Goal: Information Seeking & Learning: Learn about a topic

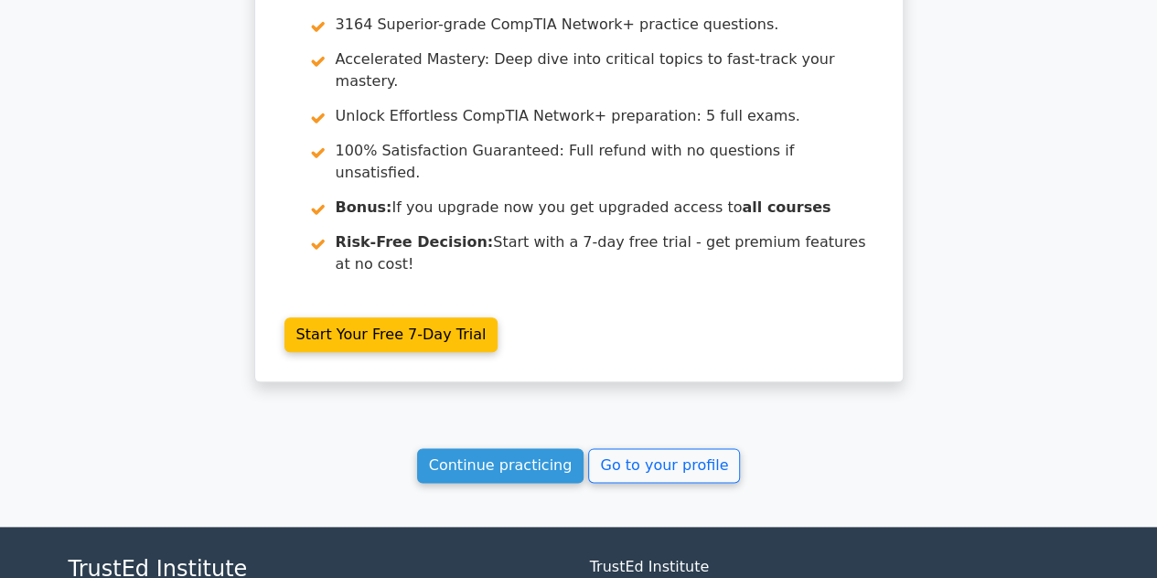
scroll to position [7758, 0]
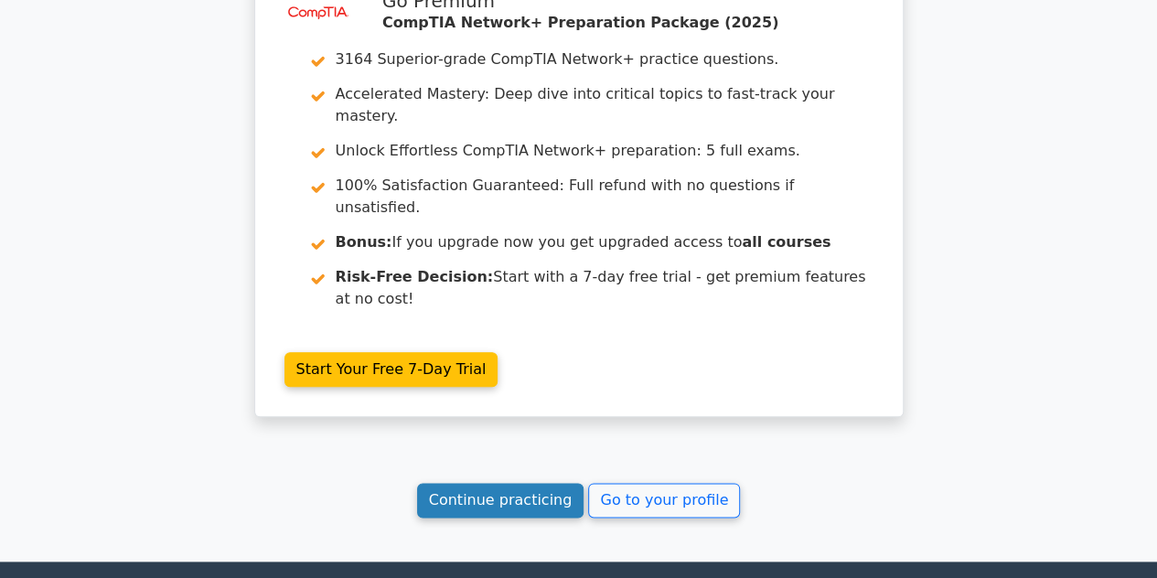
click at [493, 483] on link "Continue practicing" at bounding box center [500, 500] width 167 height 35
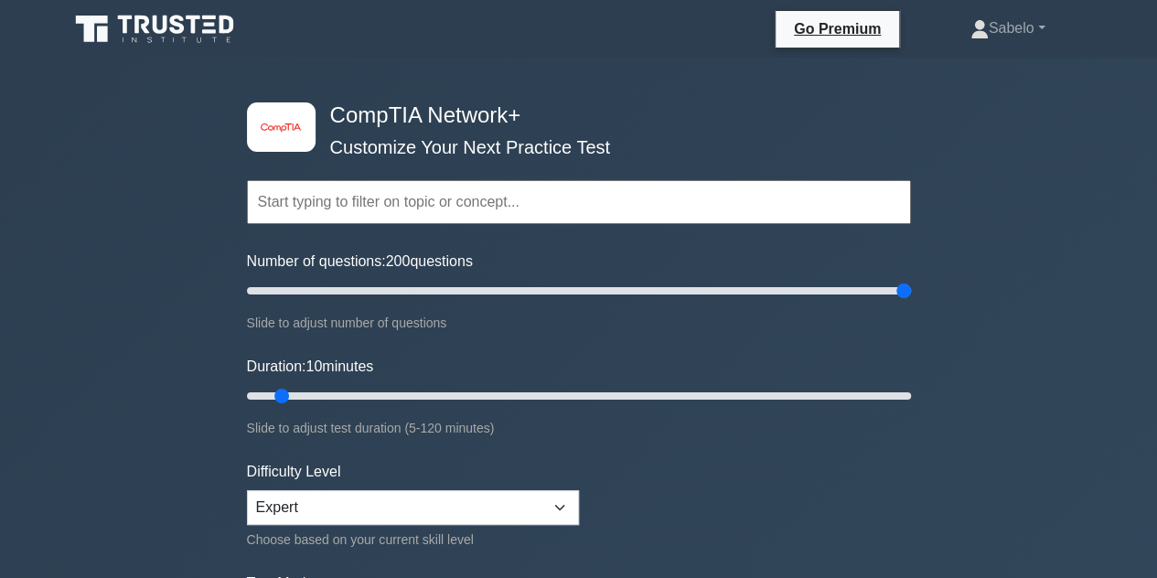
drag, startPoint x: 273, startPoint y: 284, endPoint x: 1094, endPoint y: 381, distance: 827.0
type input "200"
click at [911, 302] on input "Number of questions: 200 questions" at bounding box center [579, 291] width 664 height 22
drag, startPoint x: 283, startPoint y: 392, endPoint x: 1170, endPoint y: 575, distance: 905.8
type input "120"
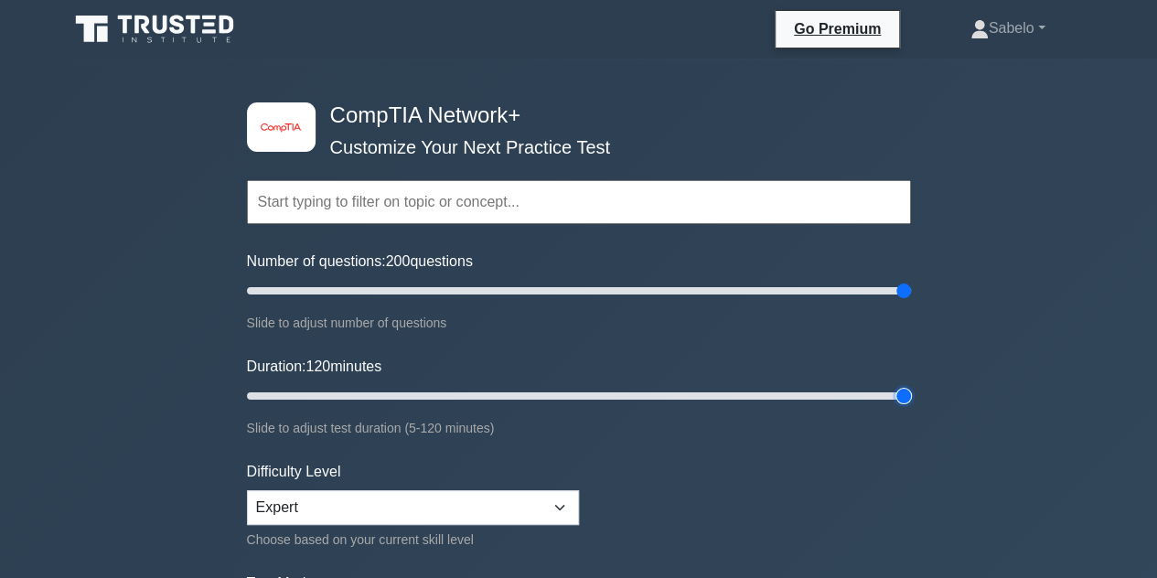
click at [911, 407] on input "Duration: 120 minutes" at bounding box center [579, 396] width 664 height 22
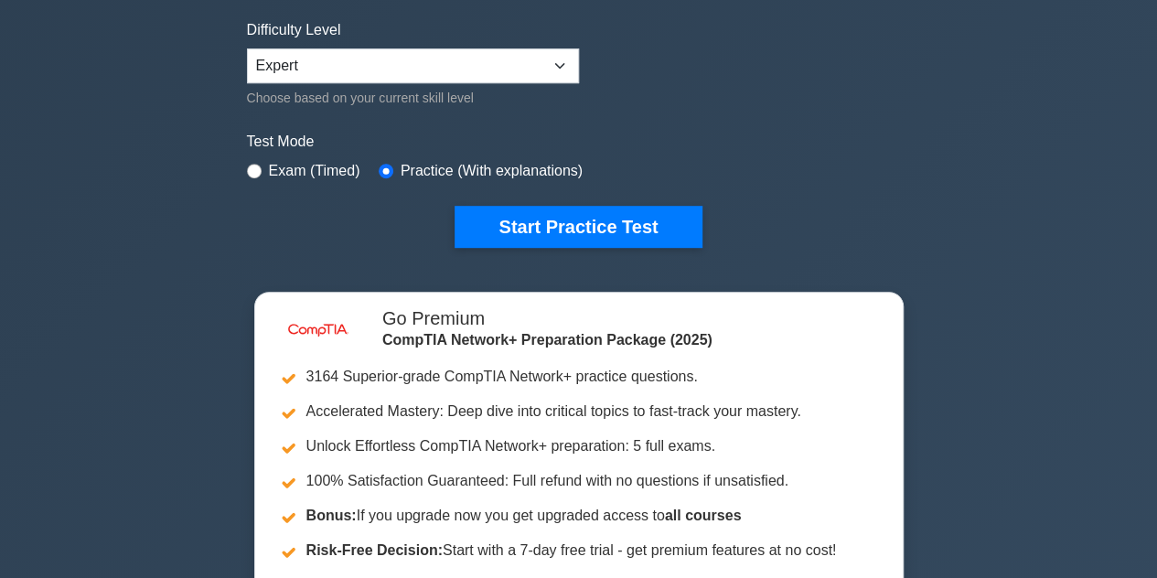
scroll to position [441, 0]
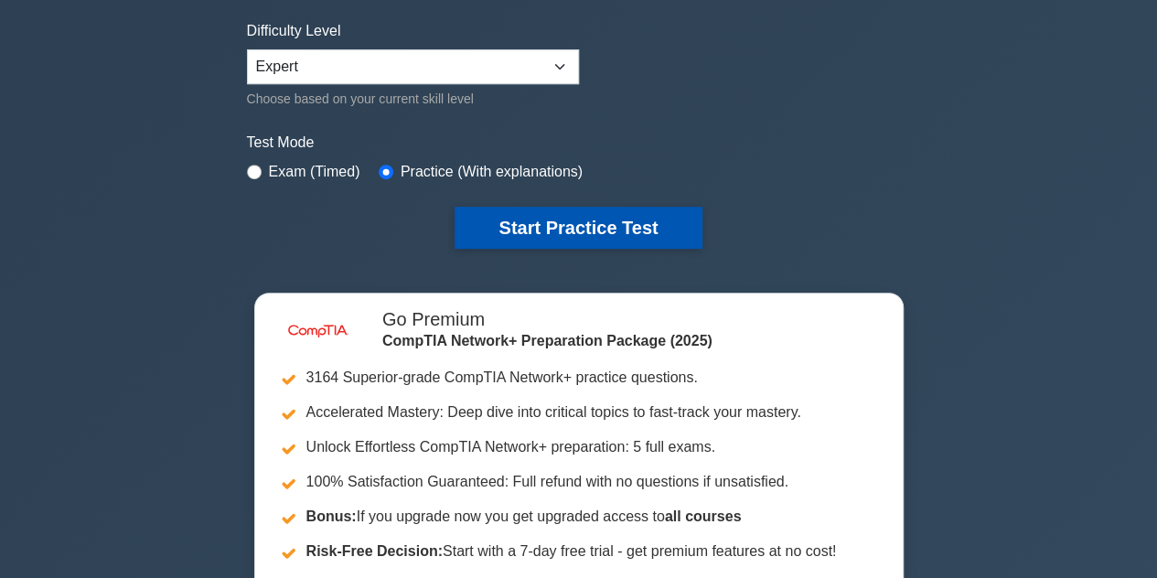
click at [529, 228] on button "Start Practice Test" at bounding box center [578, 228] width 247 height 42
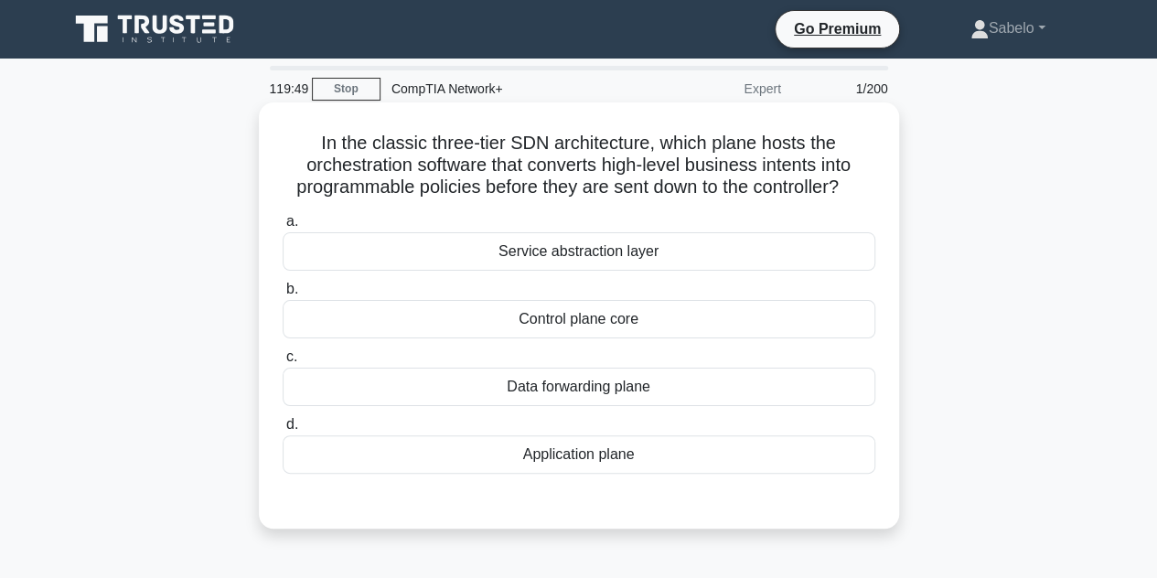
click at [504, 318] on div "Control plane core" at bounding box center [579, 319] width 593 height 38
click at [283, 295] on input "b. Control plane core" at bounding box center [283, 290] width 0 height 12
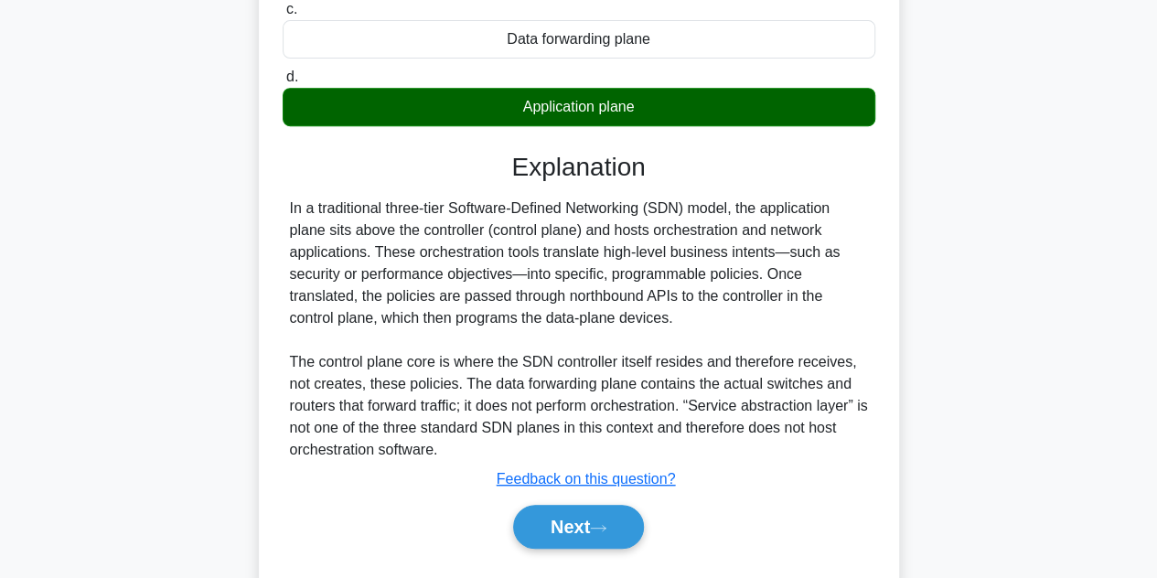
scroll to position [410, 0]
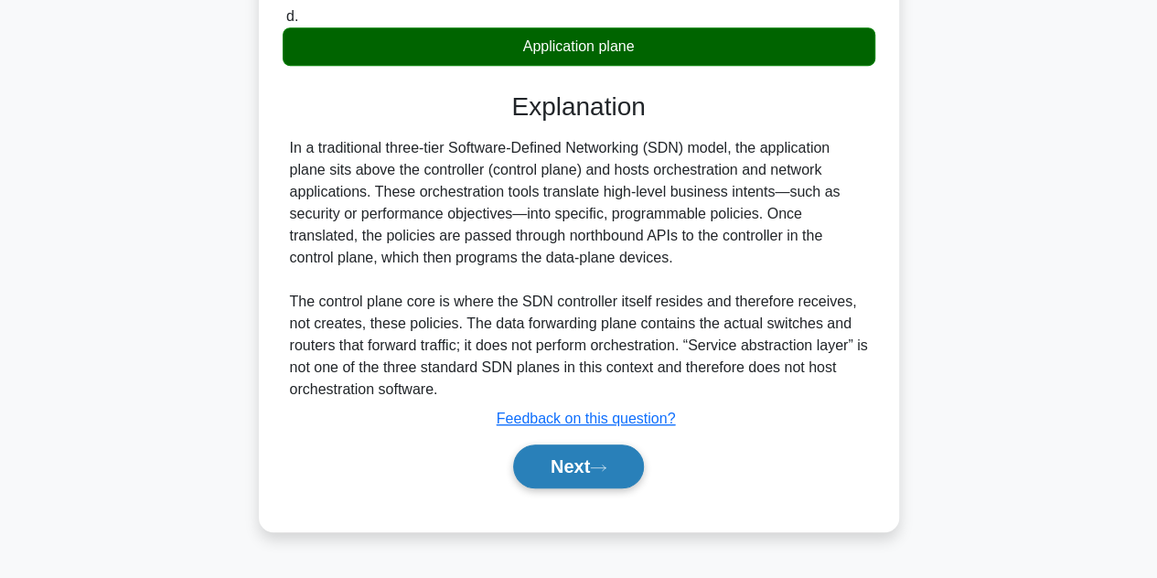
click at [577, 458] on button "Next" at bounding box center [578, 467] width 131 height 44
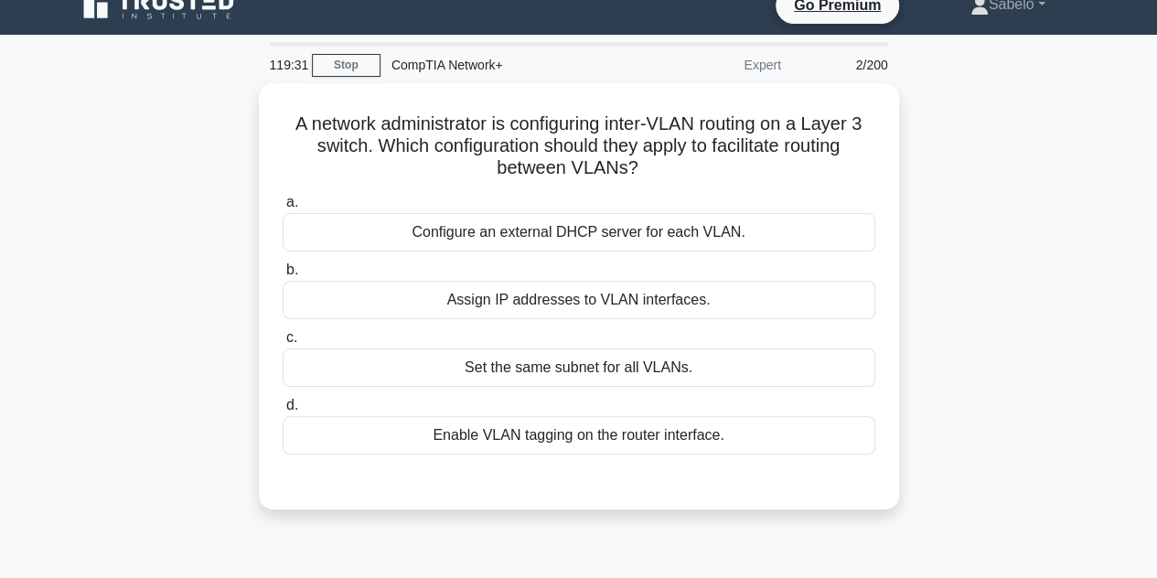
scroll to position [22, 0]
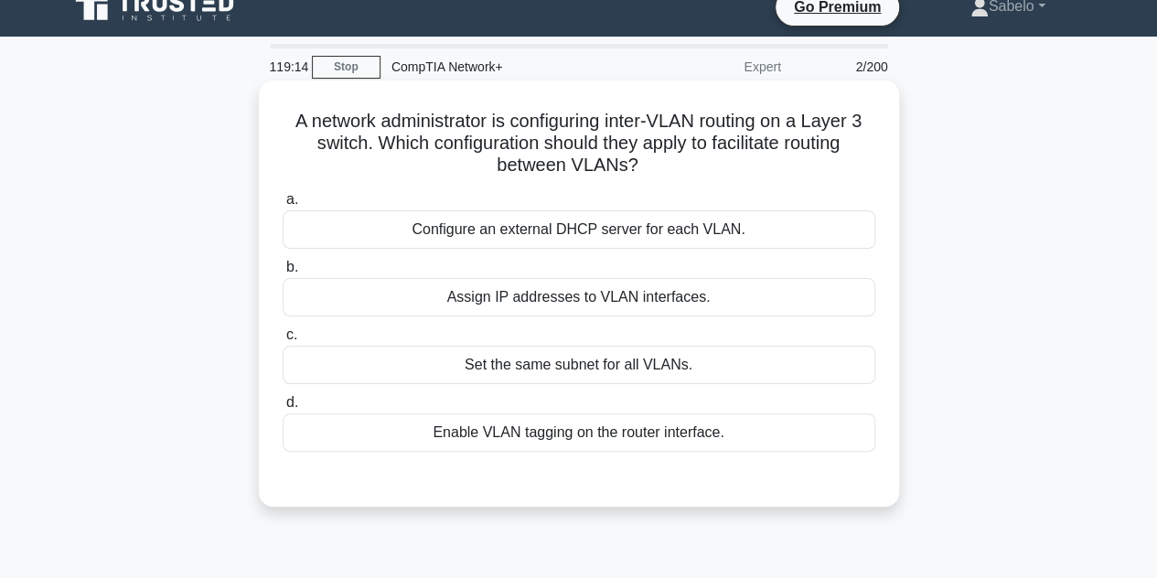
click at [545, 444] on div "Enable VLAN tagging on the router interface." at bounding box center [579, 432] width 593 height 38
click at [283, 409] on input "d. Enable VLAN tagging on the router interface." at bounding box center [283, 403] width 0 height 12
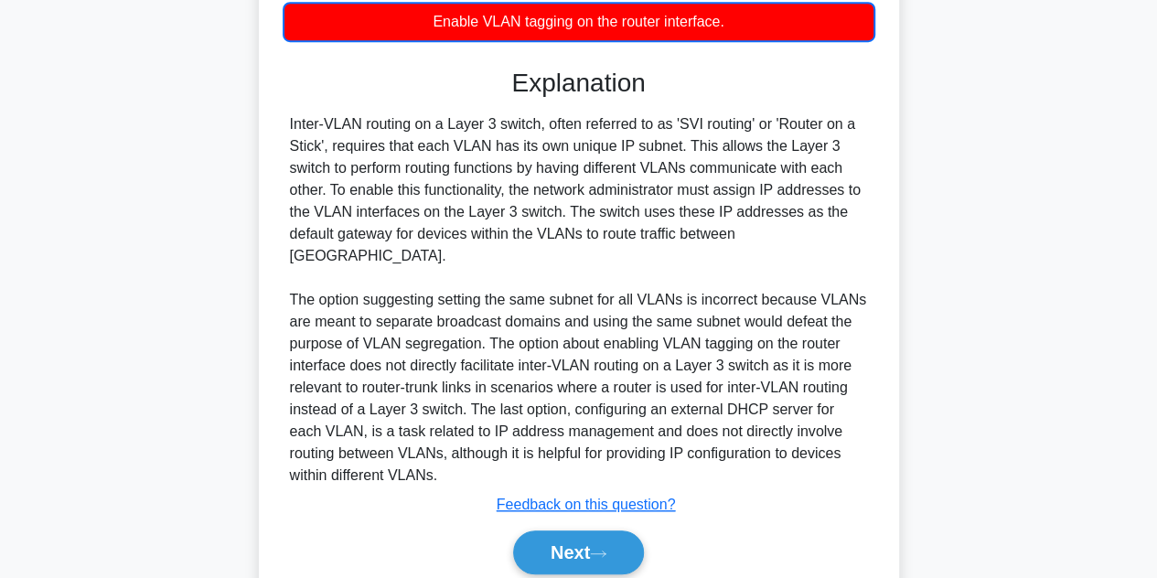
scroll to position [434, 0]
click at [613, 544] on button "Next" at bounding box center [578, 552] width 131 height 44
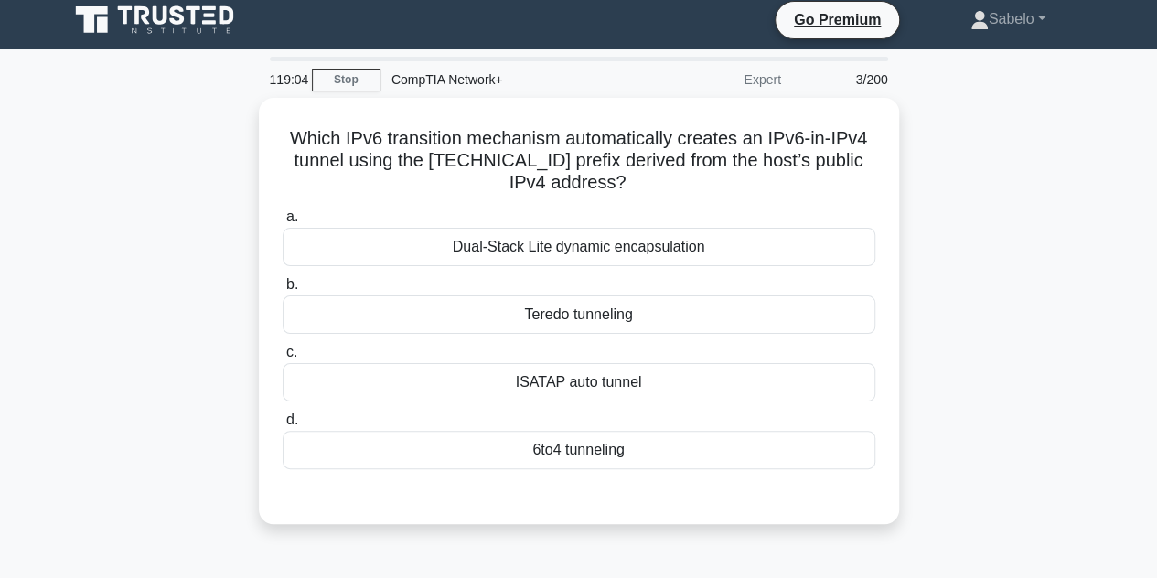
scroll to position [9, 0]
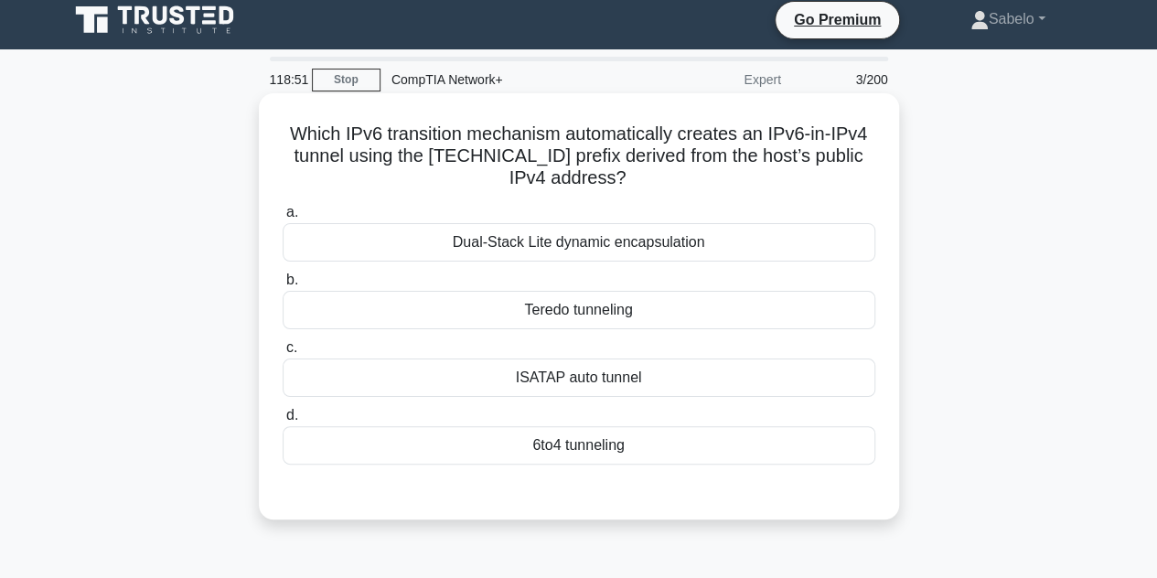
click at [566, 459] on div "6to4 tunneling" at bounding box center [579, 445] width 593 height 38
click at [283, 422] on input "d. 6to4 tunneling" at bounding box center [283, 416] width 0 height 12
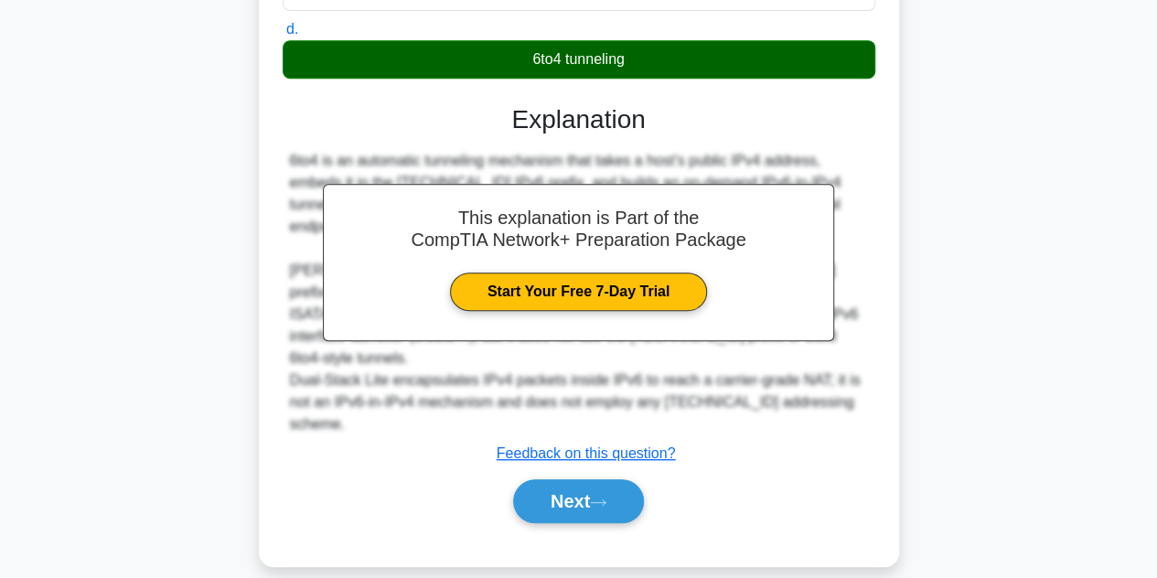
scroll to position [410, 0]
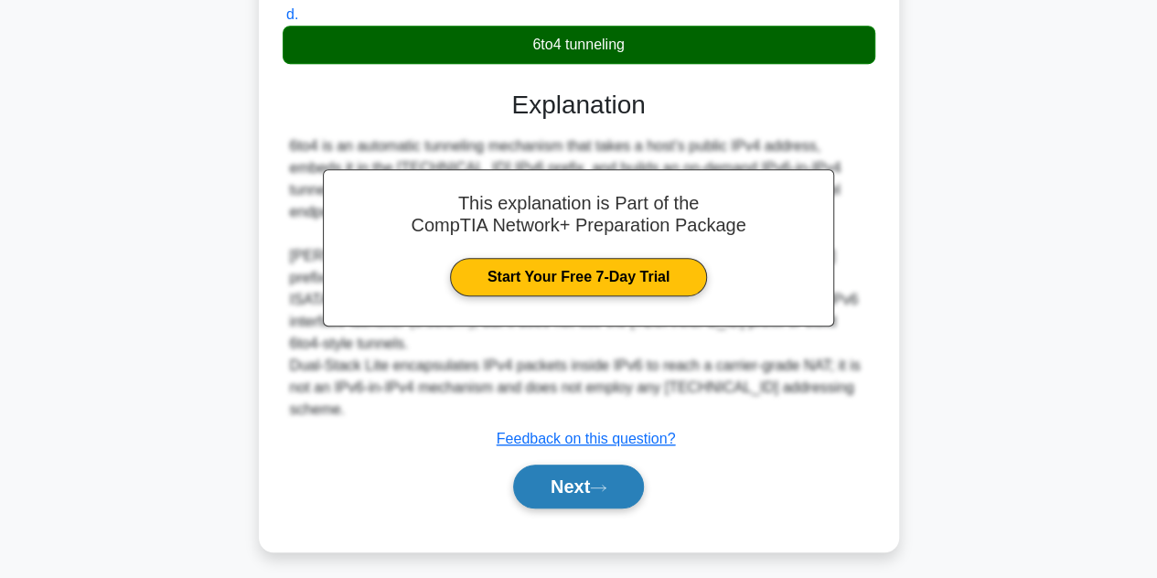
click at [567, 477] on button "Next" at bounding box center [578, 487] width 131 height 44
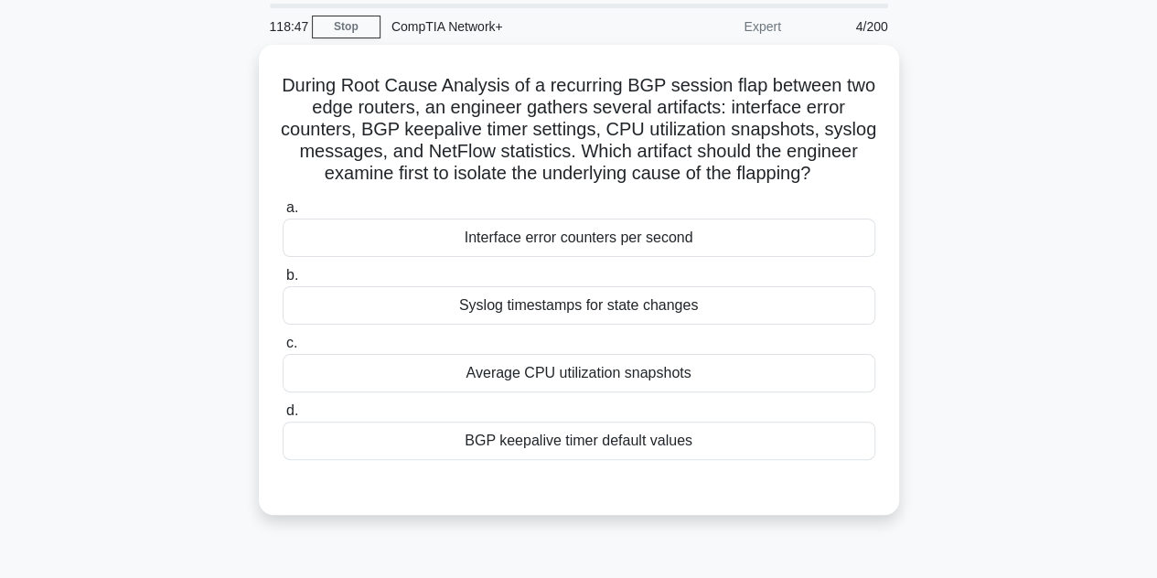
scroll to position [104, 0]
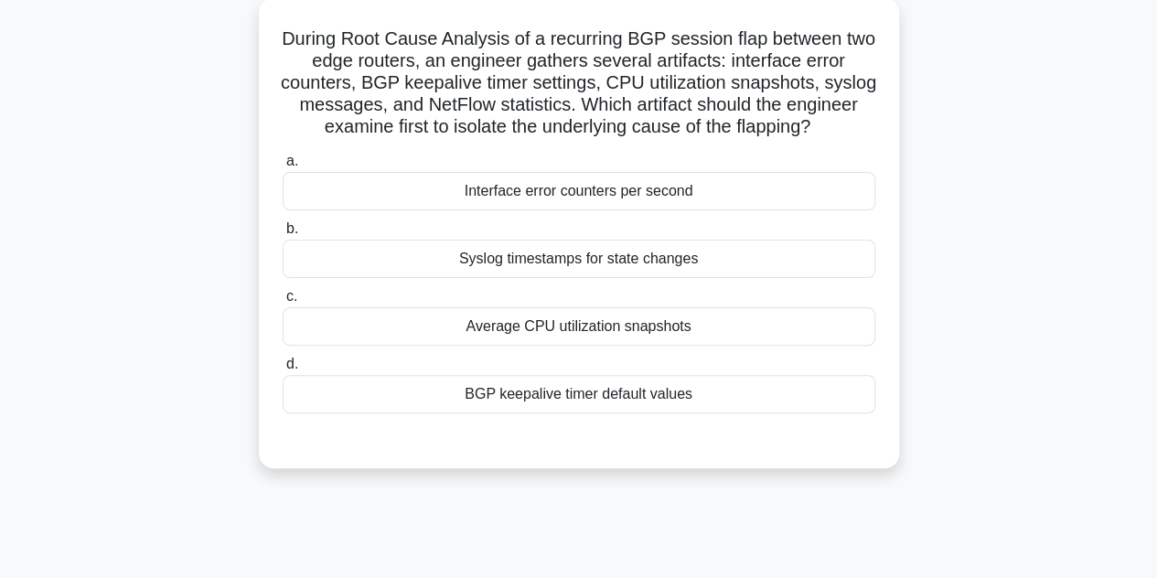
click at [503, 210] on div "Interface error counters per second" at bounding box center [579, 191] width 593 height 38
click at [283, 167] on input "a. Interface error counters per second" at bounding box center [283, 161] width 0 height 12
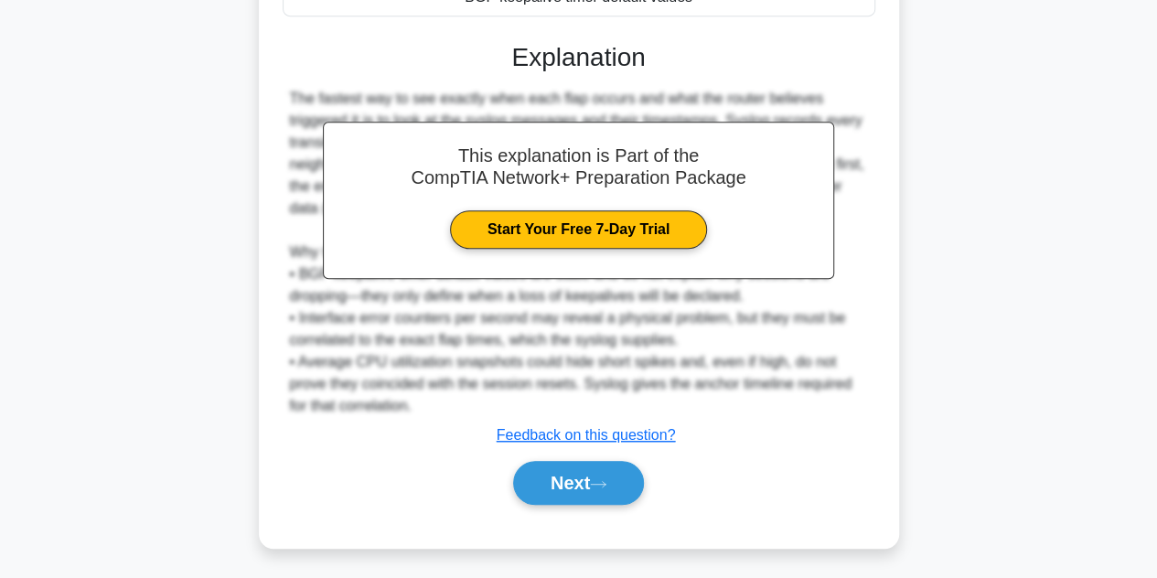
scroll to position [528, 0]
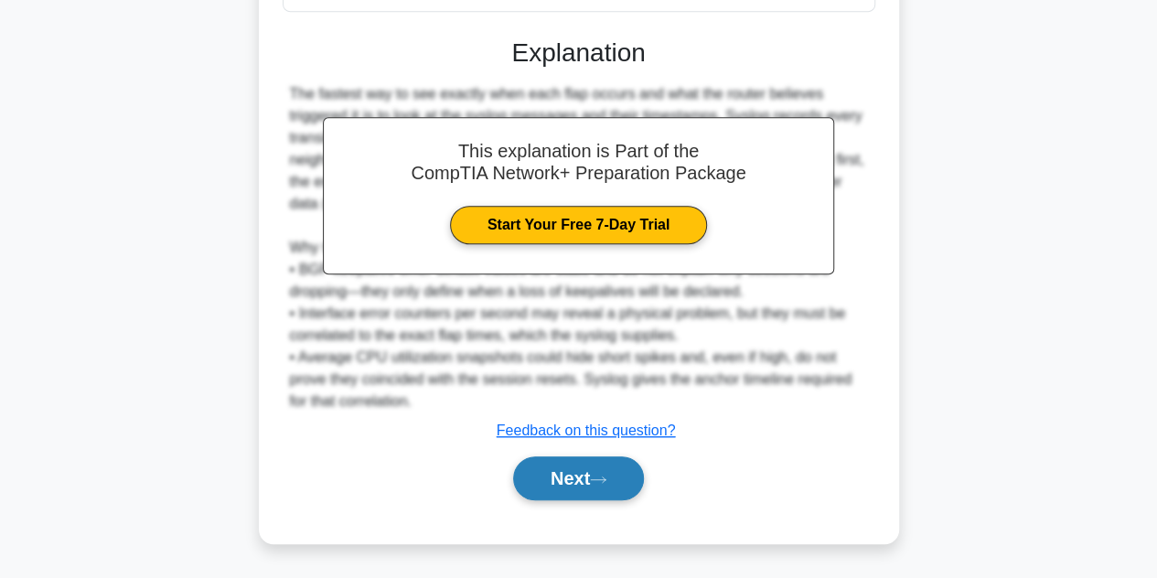
click at [589, 482] on button "Next" at bounding box center [578, 478] width 131 height 44
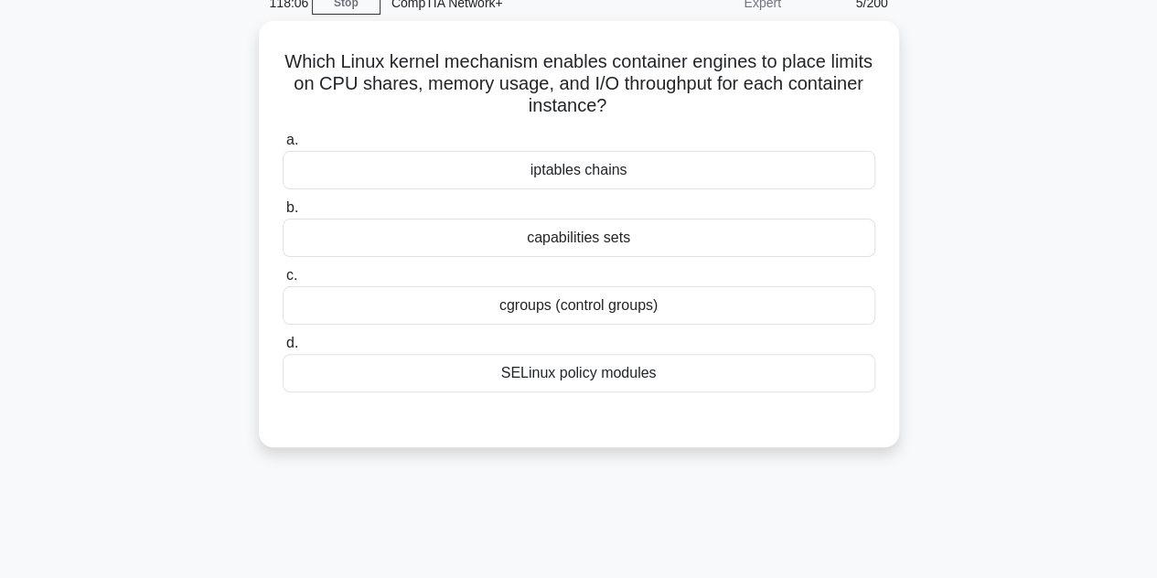
scroll to position [84, 0]
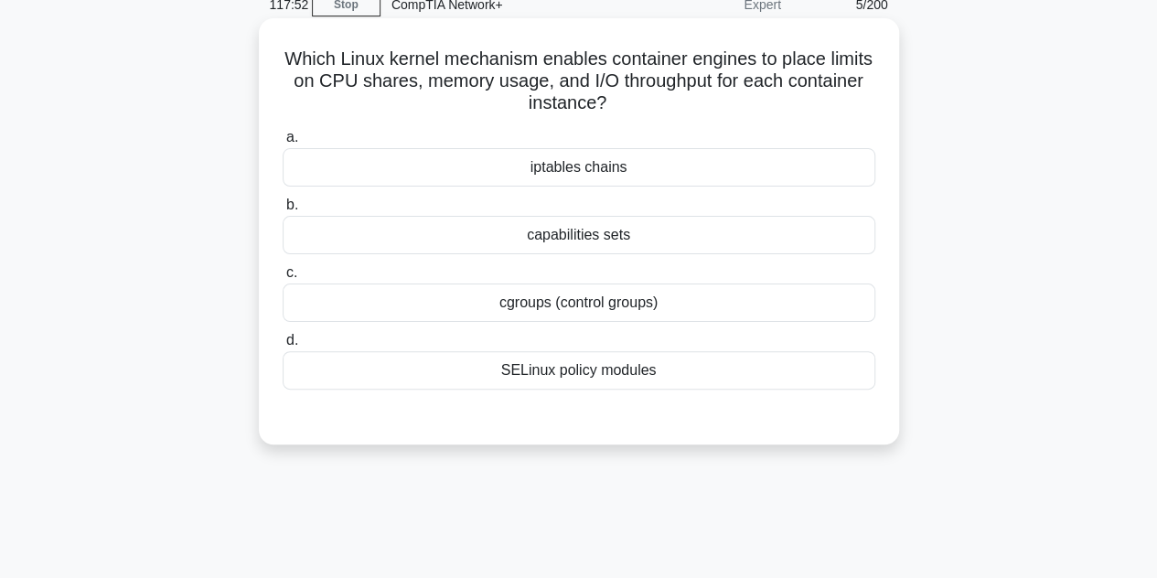
click at [496, 308] on div "cgroups (control groups)" at bounding box center [579, 303] width 593 height 38
click at [283, 279] on input "c. cgroups (control groups)" at bounding box center [283, 273] width 0 height 12
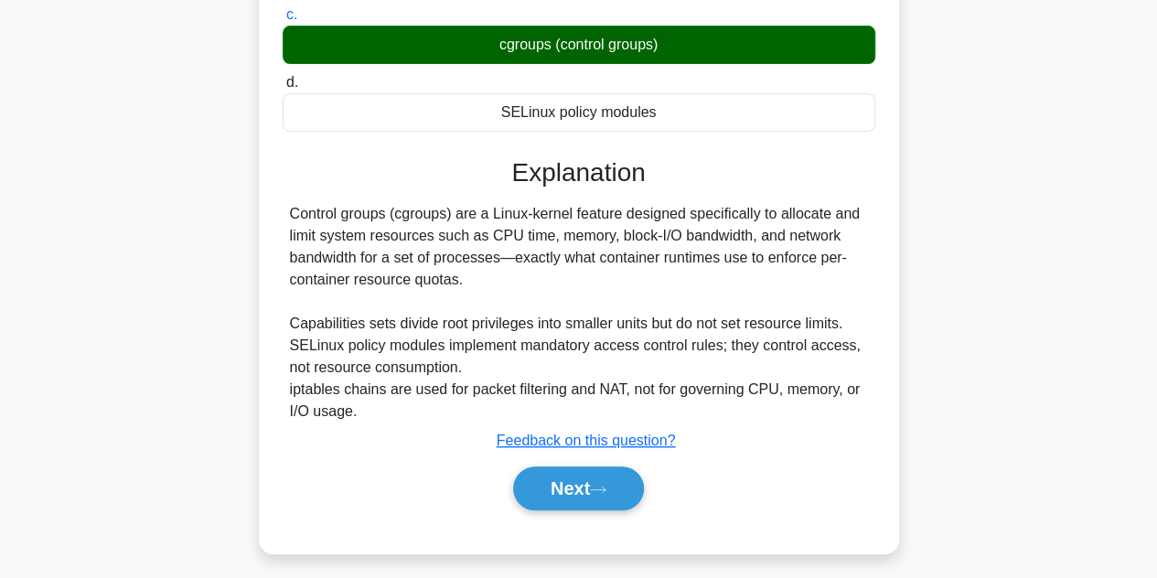
scroll to position [410, 0]
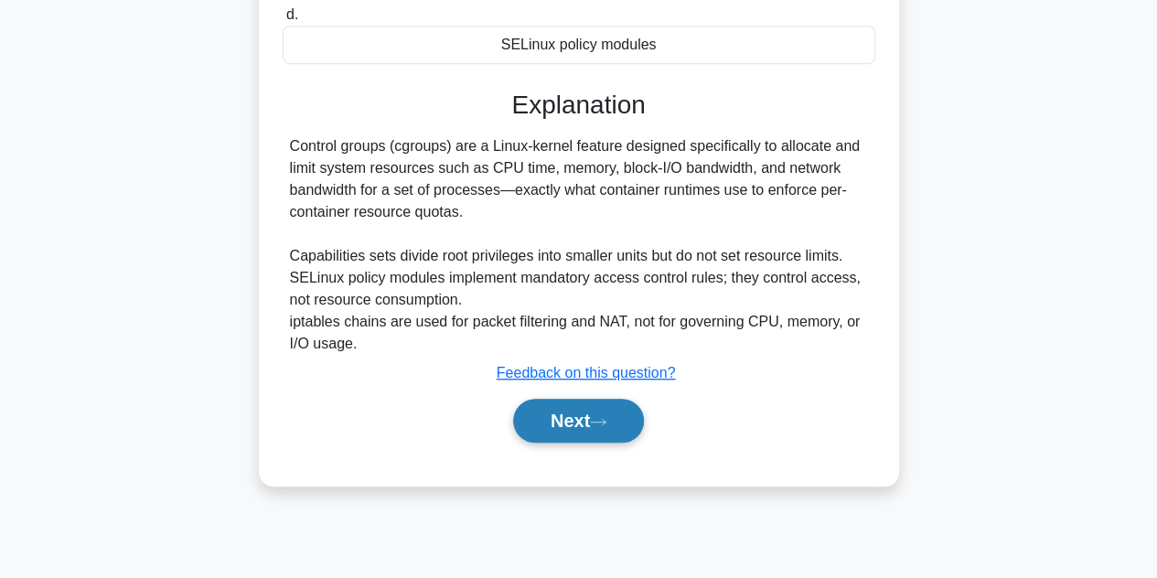
click at [558, 402] on button "Next" at bounding box center [578, 421] width 131 height 44
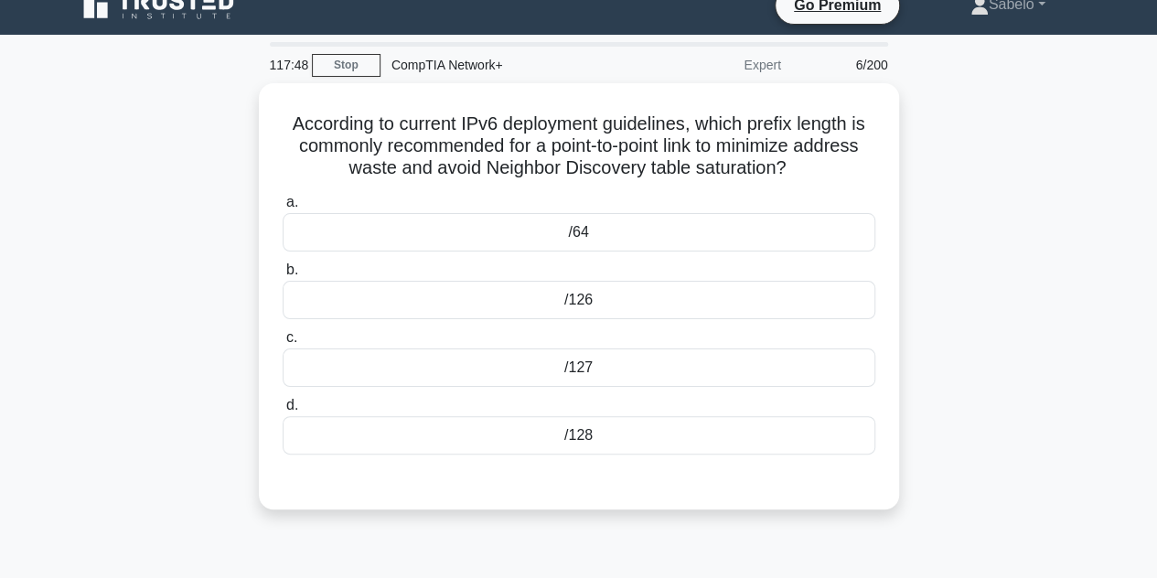
scroll to position [2, 0]
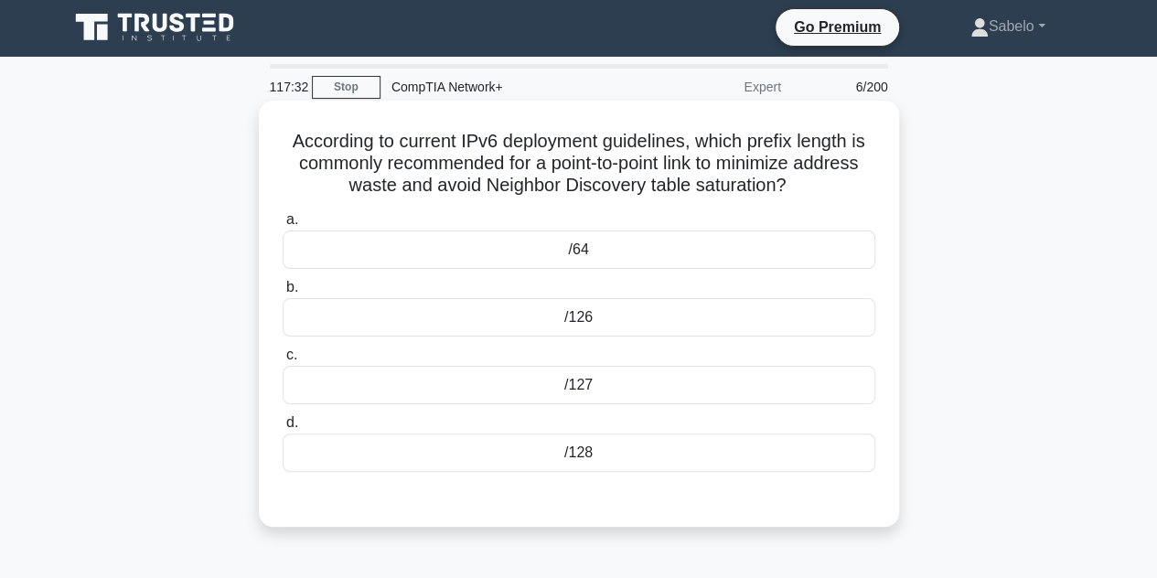
click at [551, 254] on div "/64" at bounding box center [579, 249] width 593 height 38
click at [283, 226] on input "a. /64" at bounding box center [283, 220] width 0 height 12
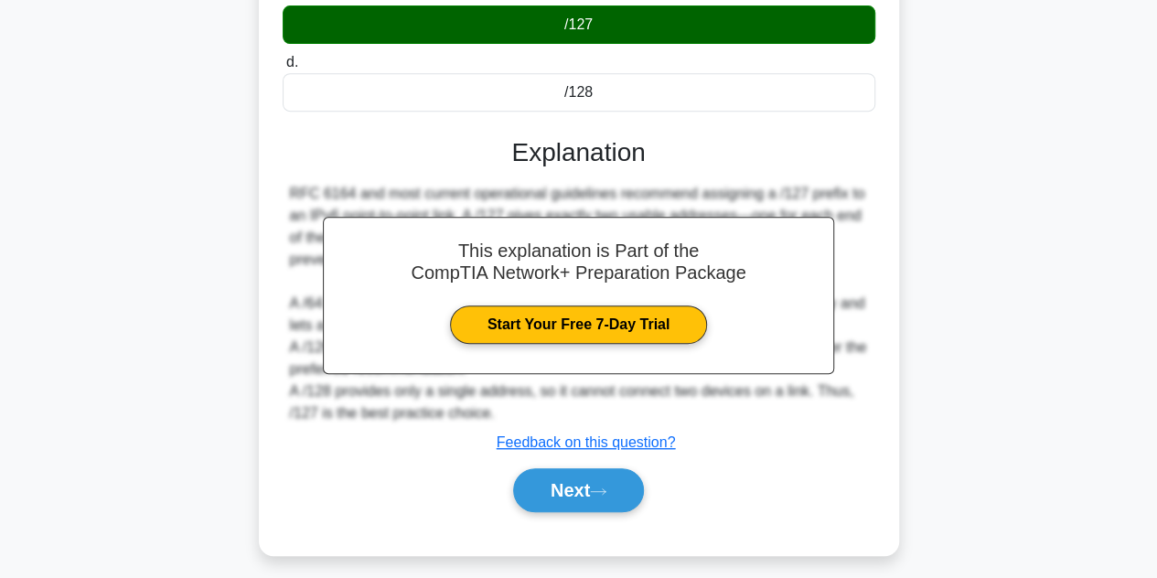
scroll to position [410, 0]
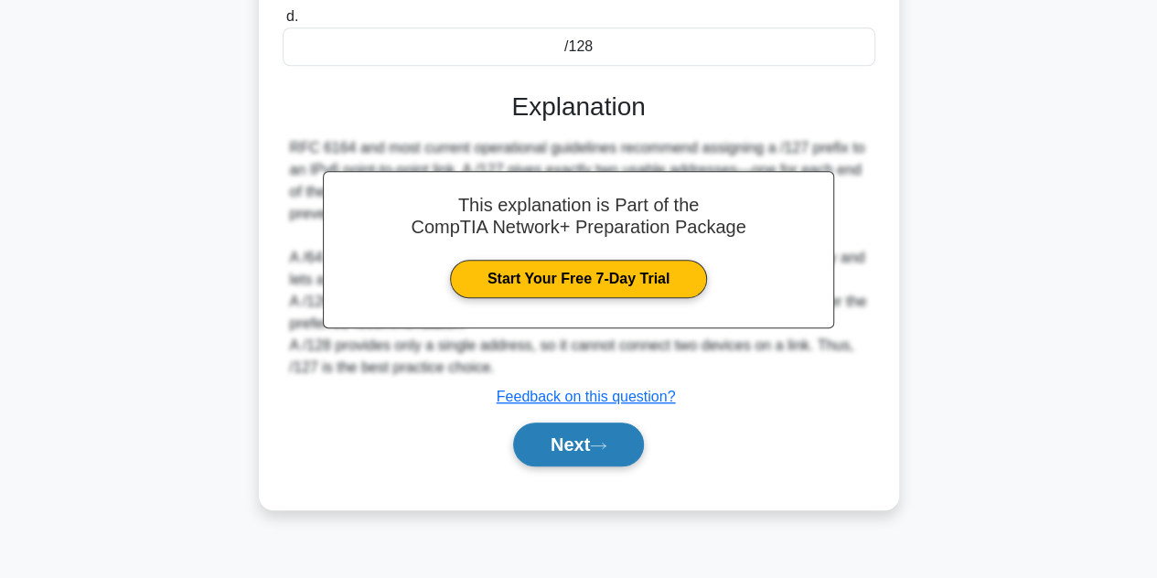
click at [600, 433] on button "Next" at bounding box center [578, 445] width 131 height 44
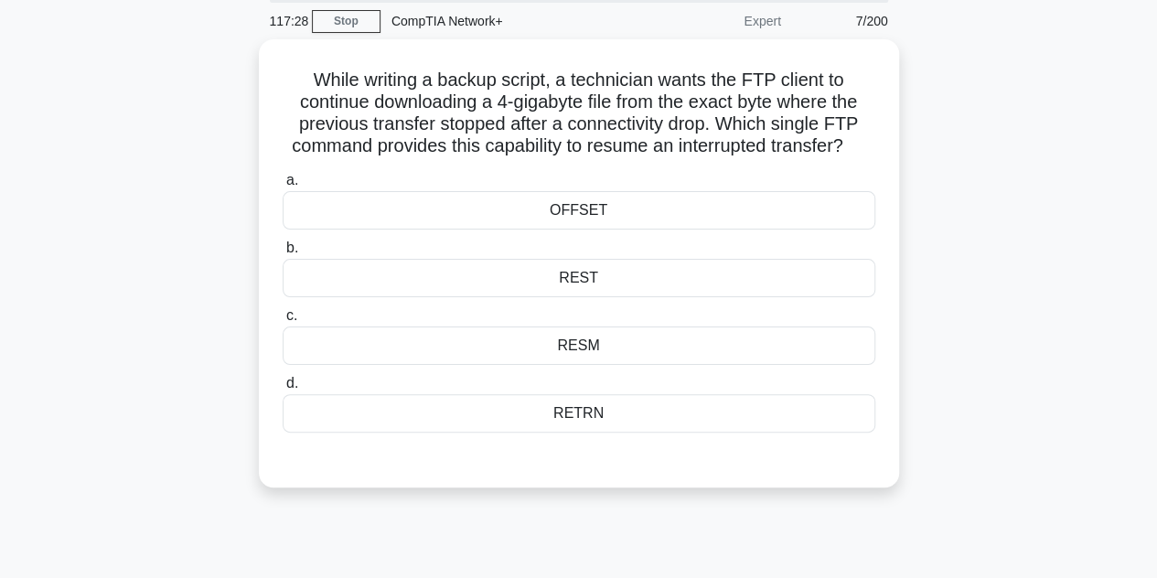
scroll to position [66, 0]
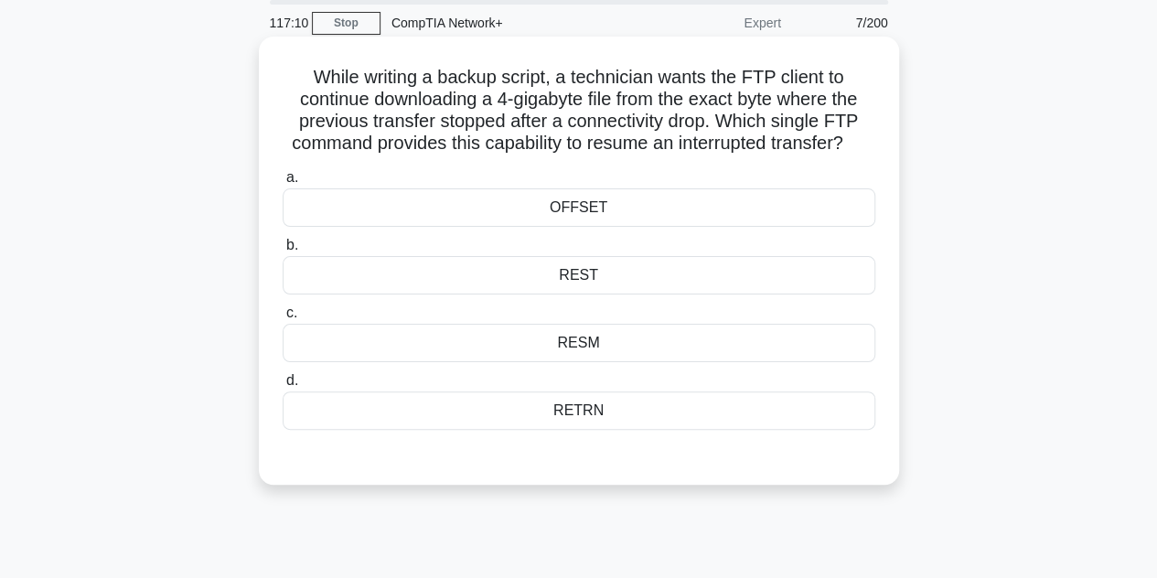
click at [576, 359] on div "RESM" at bounding box center [579, 343] width 593 height 38
click at [283, 319] on input "c. RESM" at bounding box center [283, 313] width 0 height 12
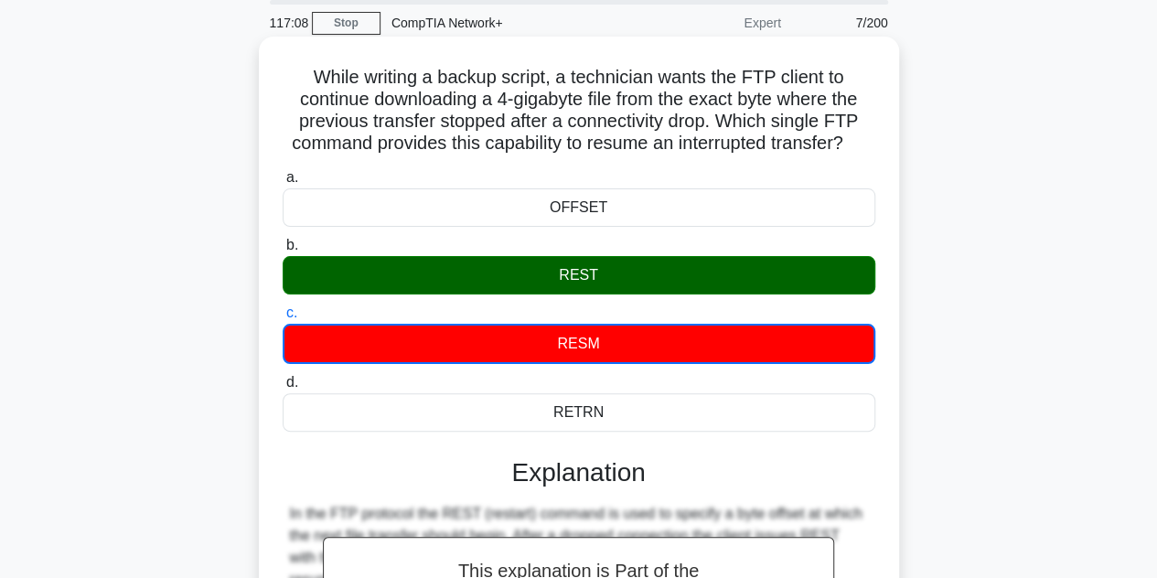
scroll to position [410, 0]
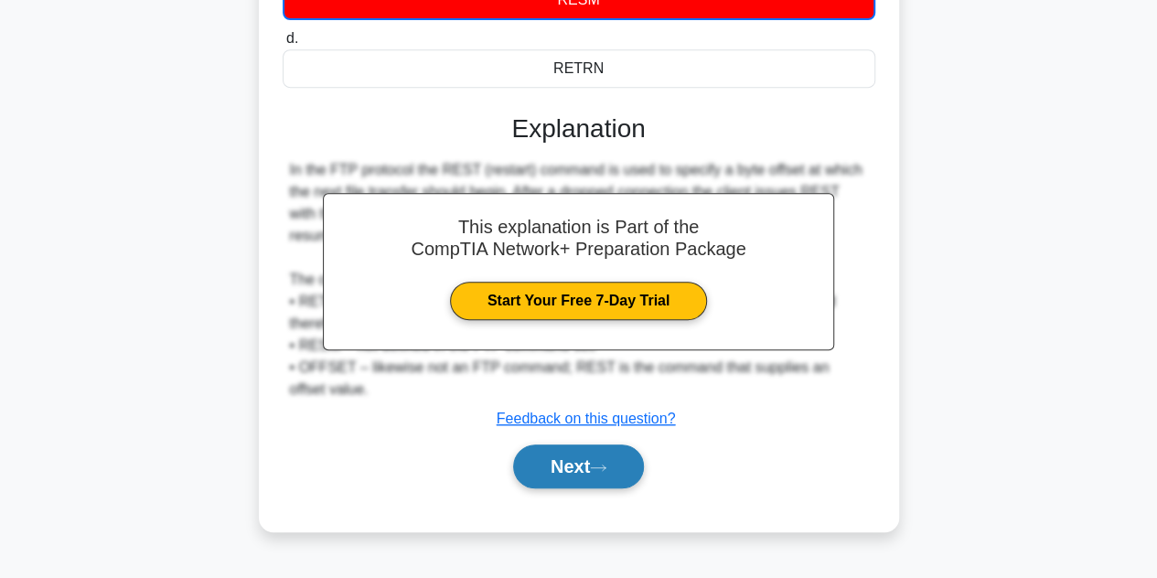
click at [622, 462] on button "Next" at bounding box center [578, 467] width 131 height 44
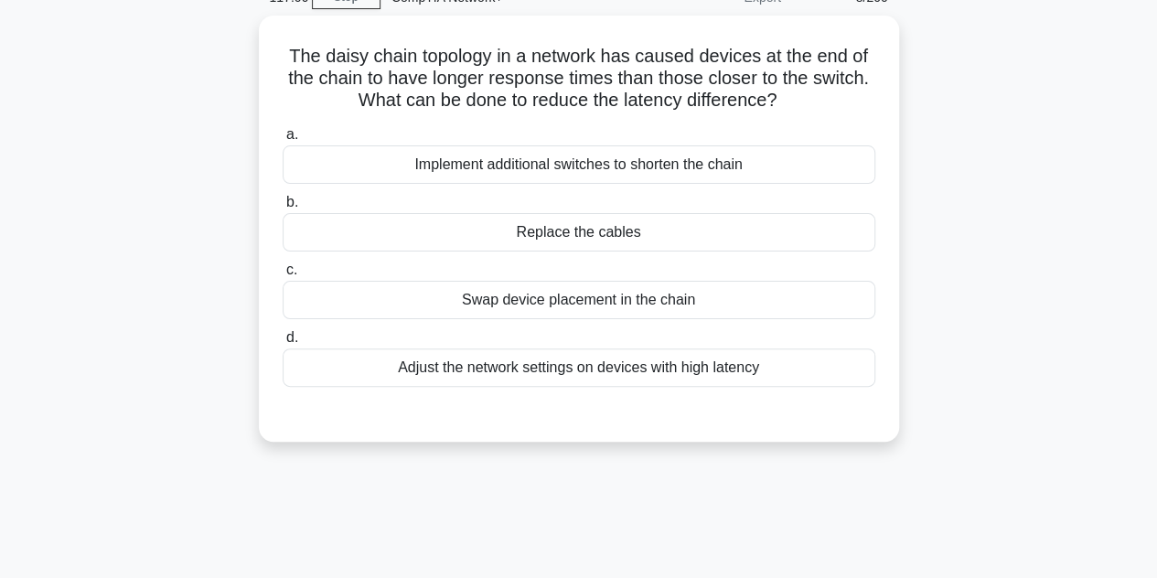
scroll to position [0, 0]
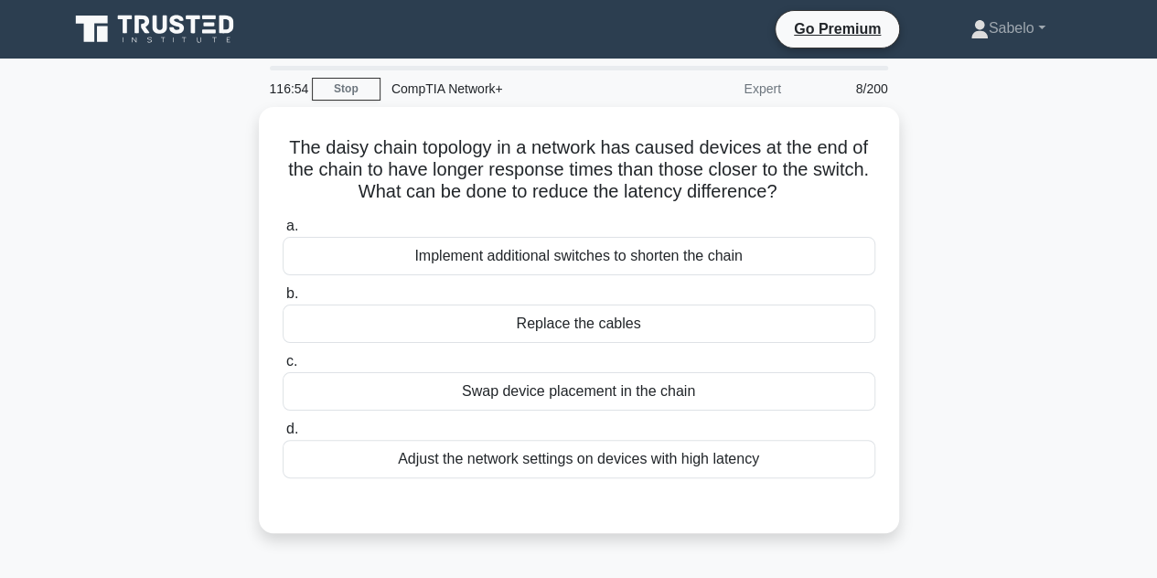
click at [622, 462] on div "Adjust the network settings on devices with high latency" at bounding box center [579, 459] width 593 height 38
click at [283, 435] on input "d. Adjust the network settings on devices with high latency" at bounding box center [283, 429] width 0 height 12
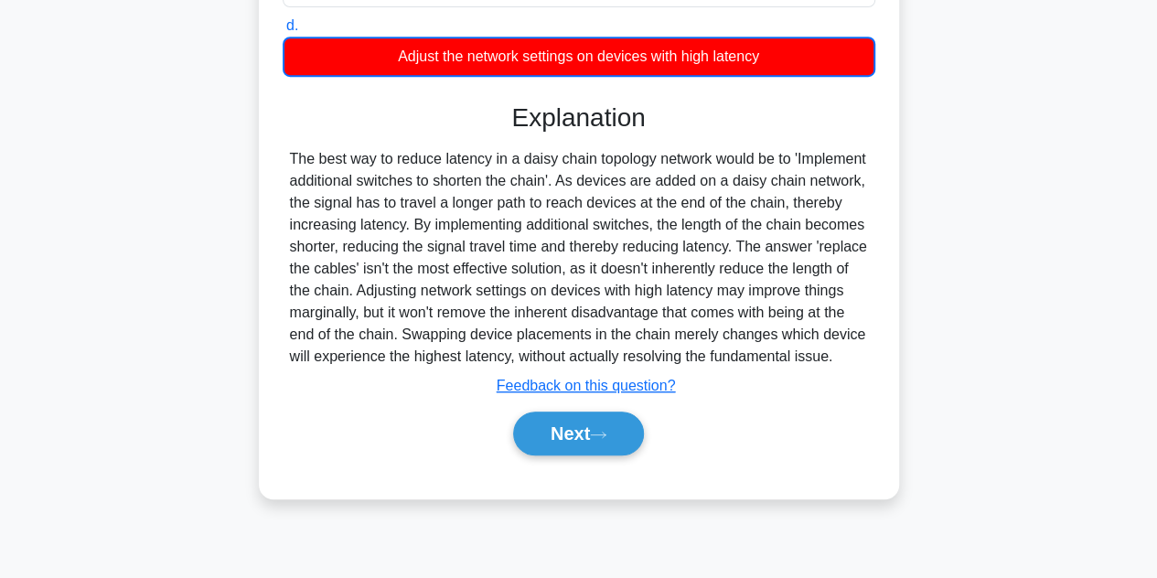
scroll to position [404, 0]
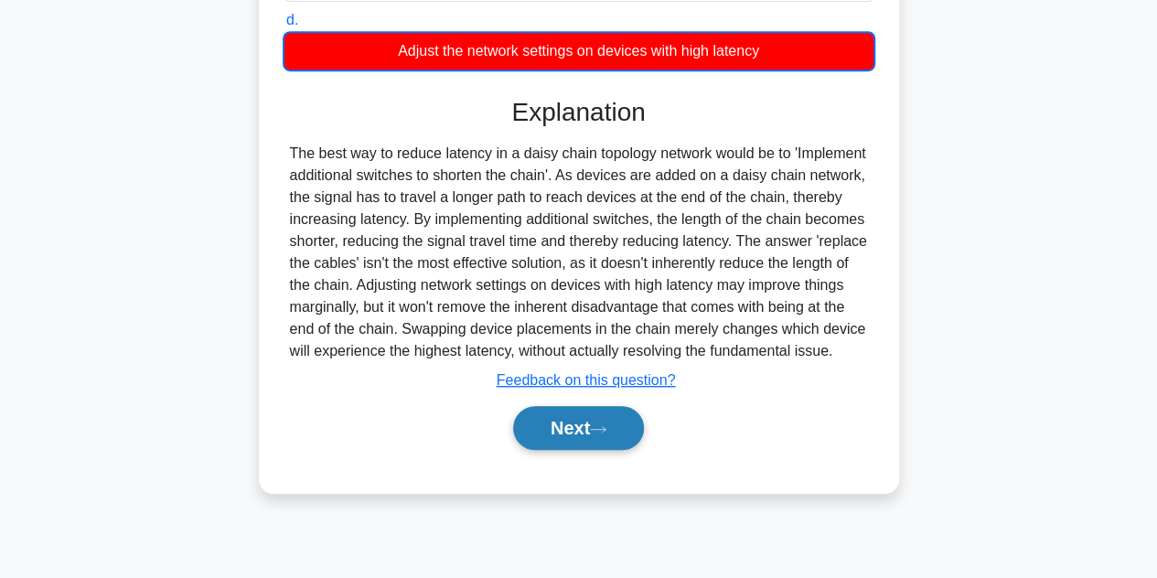
click at [599, 434] on icon at bounding box center [598, 429] width 16 height 10
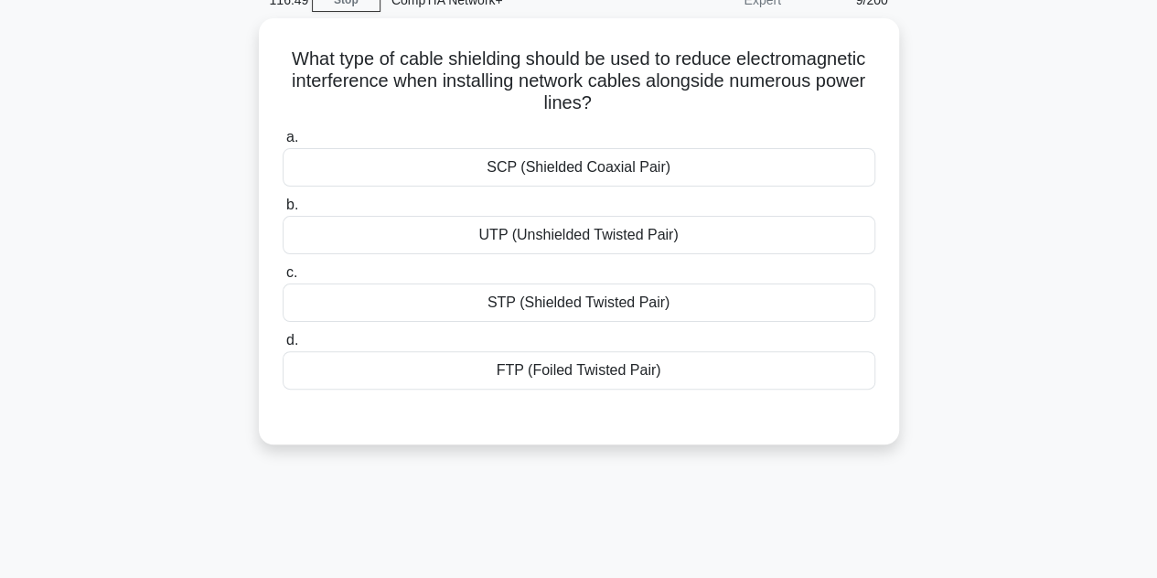
scroll to position [86, 0]
click at [582, 304] on div "STP (Shielded Twisted Pair)" at bounding box center [579, 301] width 593 height 38
click at [283, 277] on input "c. STP (Shielded Twisted Pair)" at bounding box center [283, 271] width 0 height 12
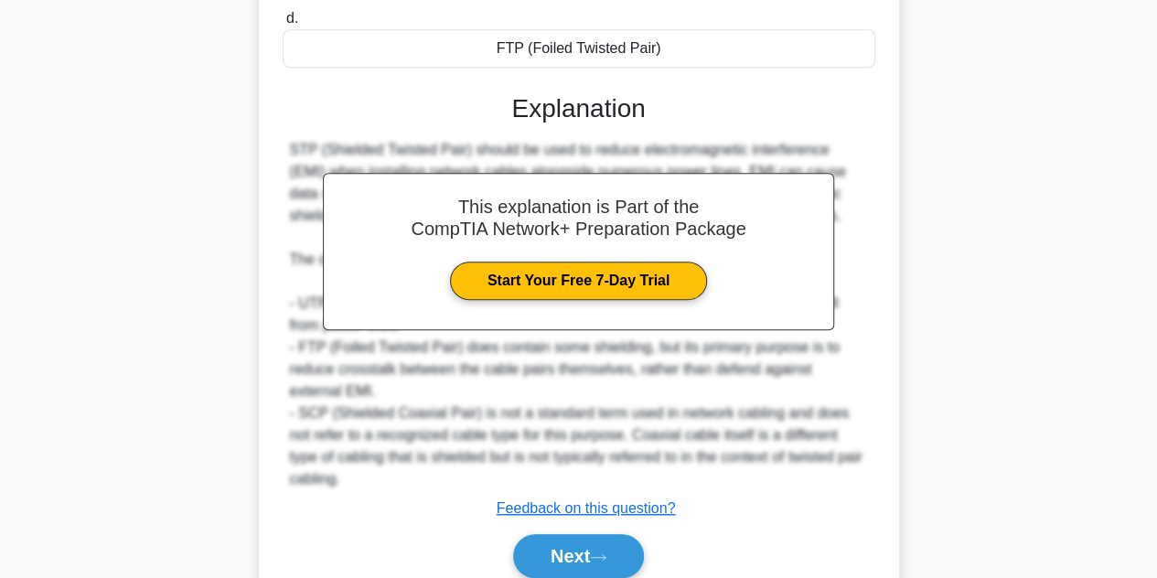
scroll to position [423, 0]
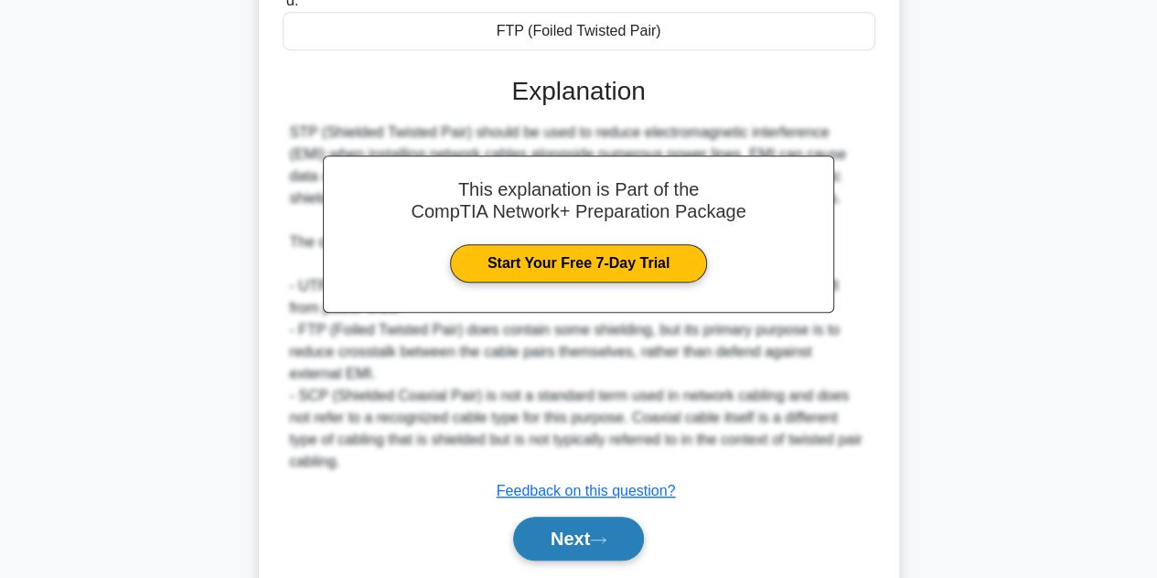
click at [577, 531] on button "Next" at bounding box center [578, 539] width 131 height 44
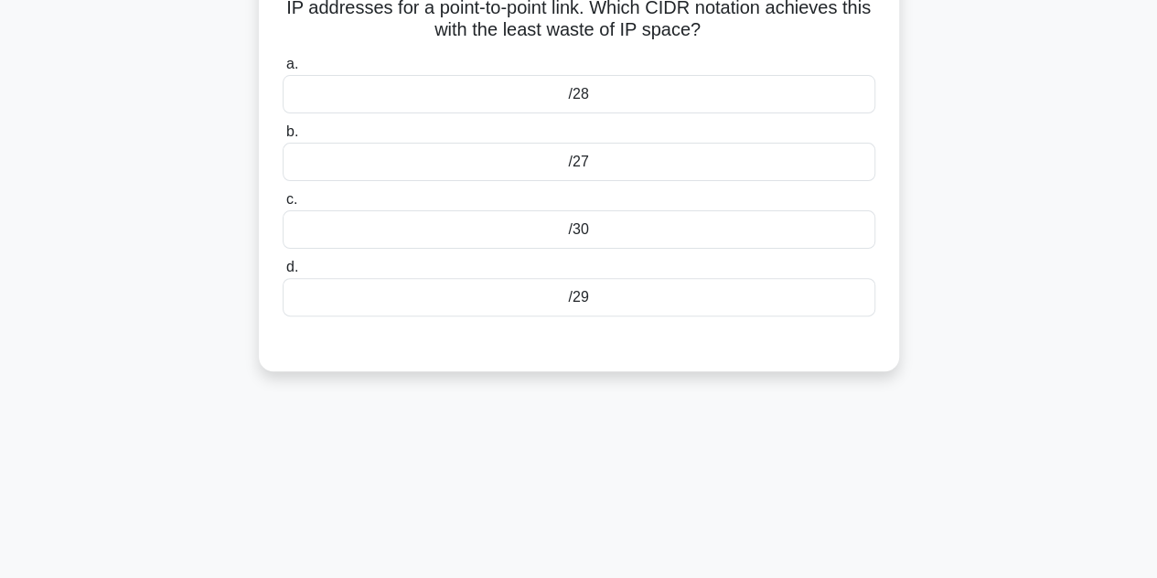
scroll to position [77, 0]
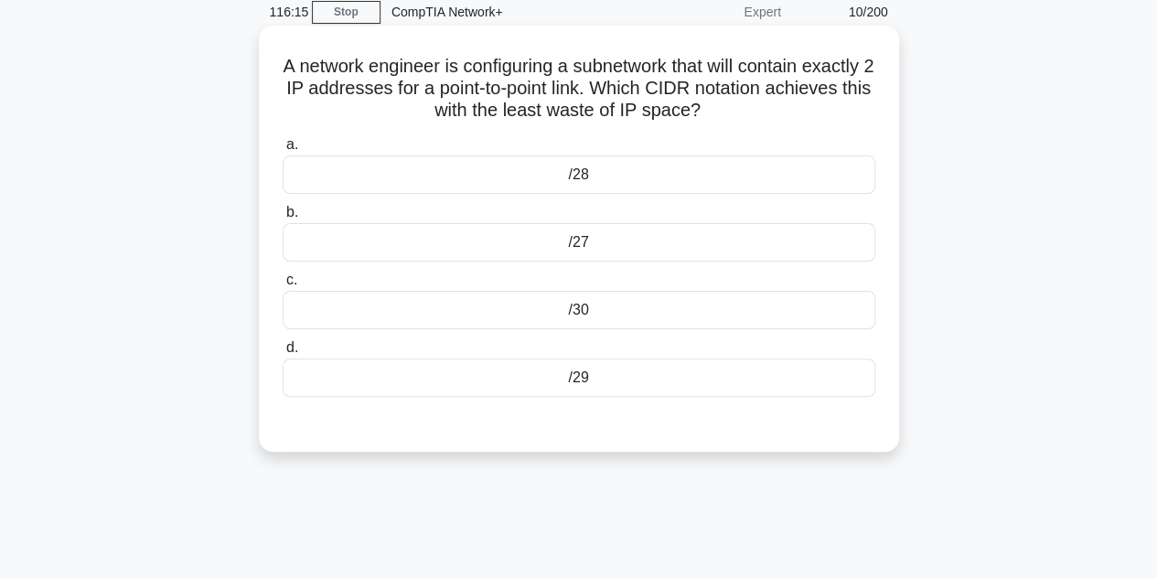
click at [524, 315] on div "/30" at bounding box center [579, 310] width 593 height 38
click at [283, 286] on input "c. /30" at bounding box center [283, 280] width 0 height 12
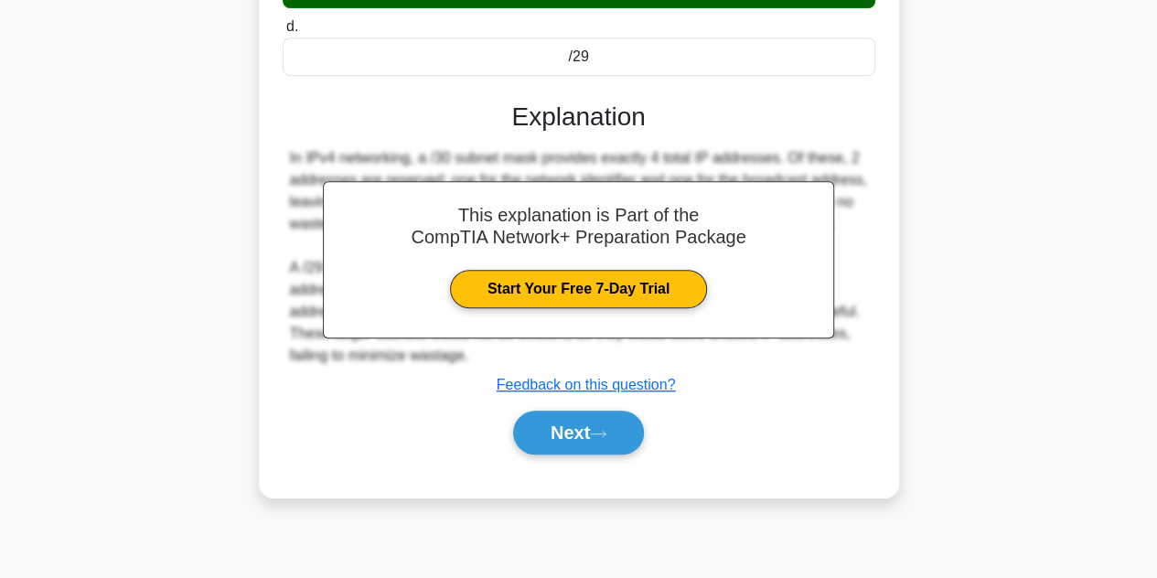
scroll to position [410, 0]
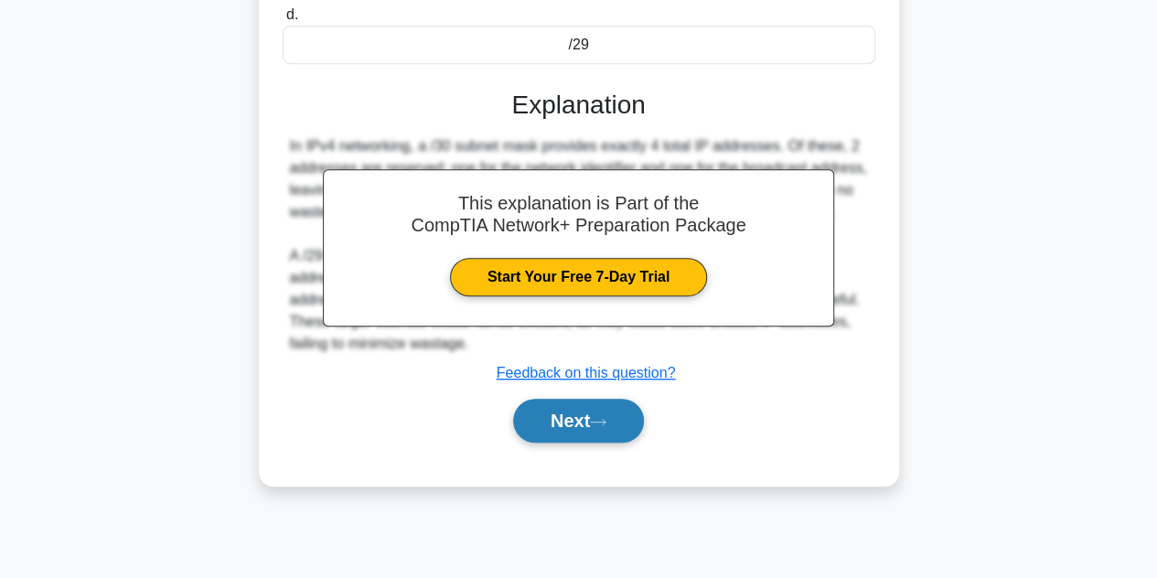
click at [585, 417] on button "Next" at bounding box center [578, 421] width 131 height 44
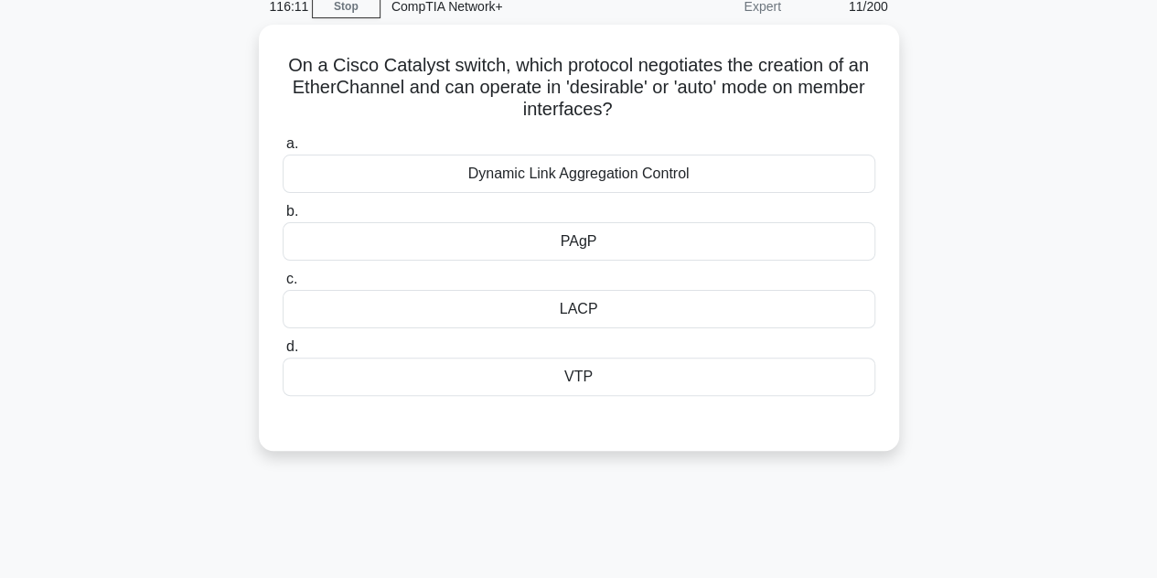
scroll to position [80, 0]
click at [585, 417] on div "a. Dynamic Link Aggregation Control b. PAgP c. d." at bounding box center [579, 281] width 596 height 300
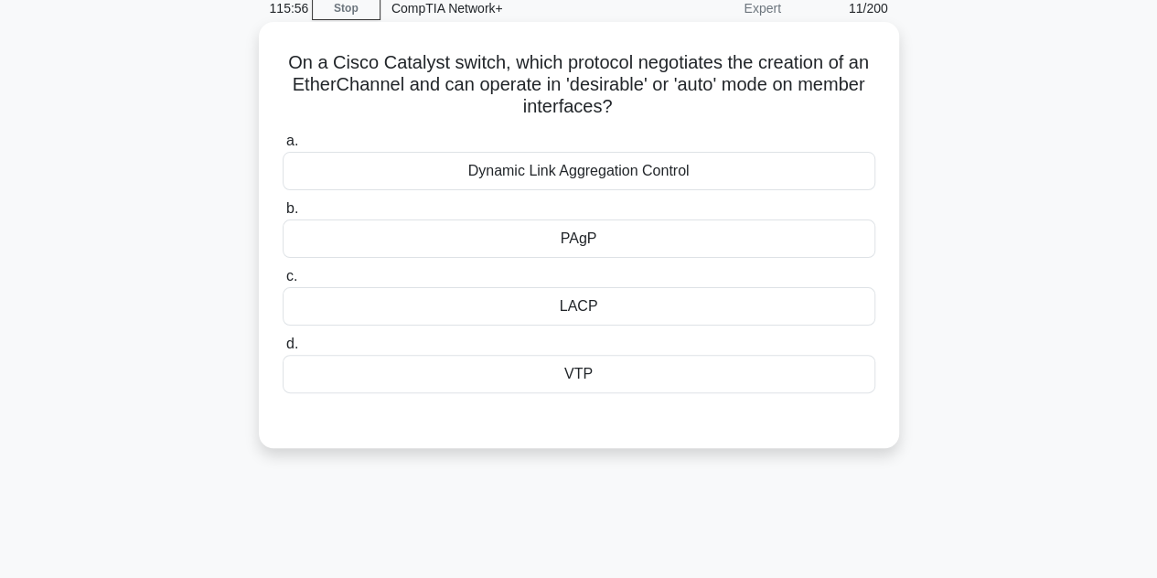
click at [508, 164] on div "Dynamic Link Aggregation Control" at bounding box center [579, 171] width 593 height 38
click at [283, 147] on input "a. Dynamic Link Aggregation Control" at bounding box center [283, 141] width 0 height 12
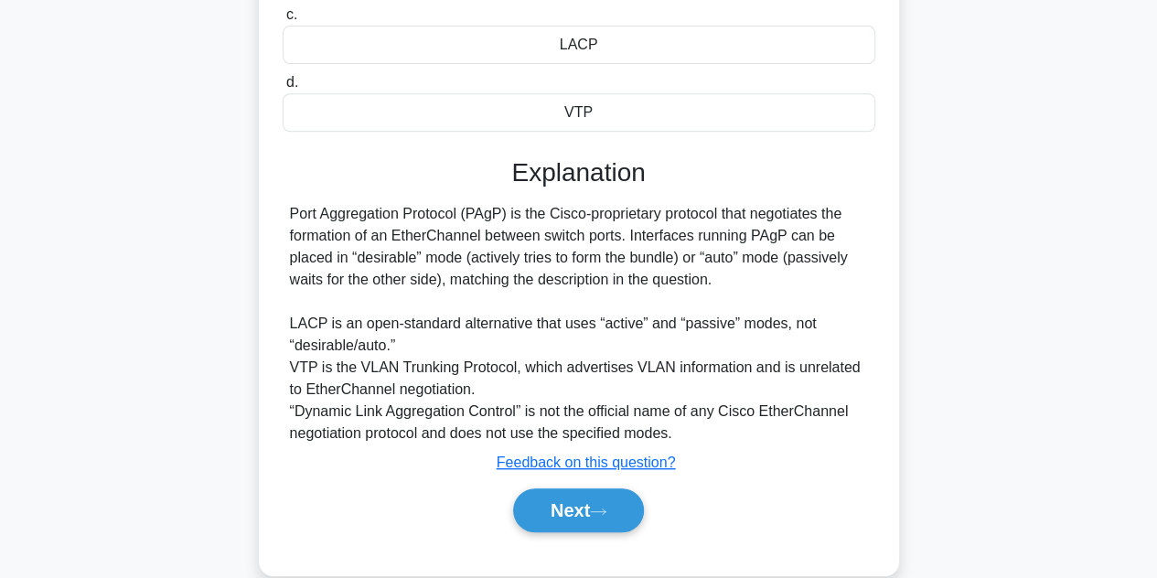
scroll to position [349, 0]
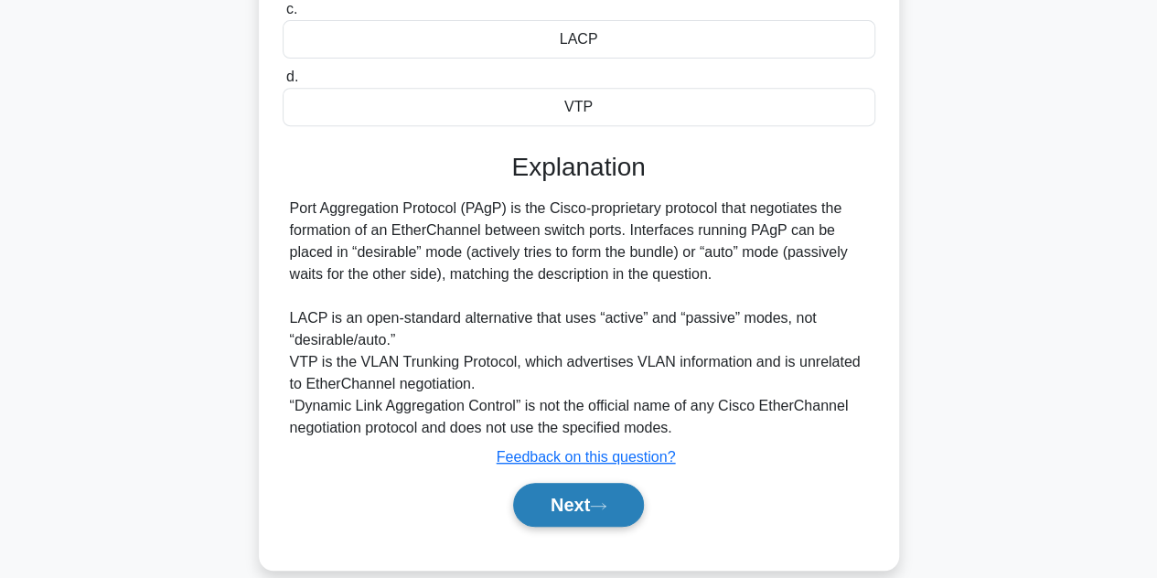
click at [624, 490] on button "Next" at bounding box center [578, 505] width 131 height 44
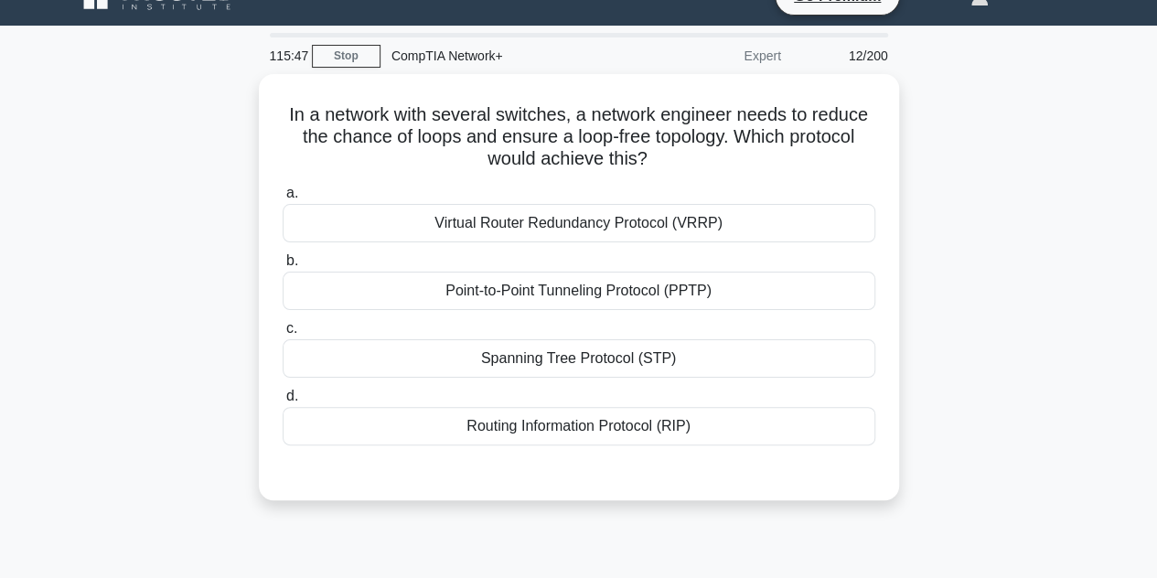
scroll to position [31, 0]
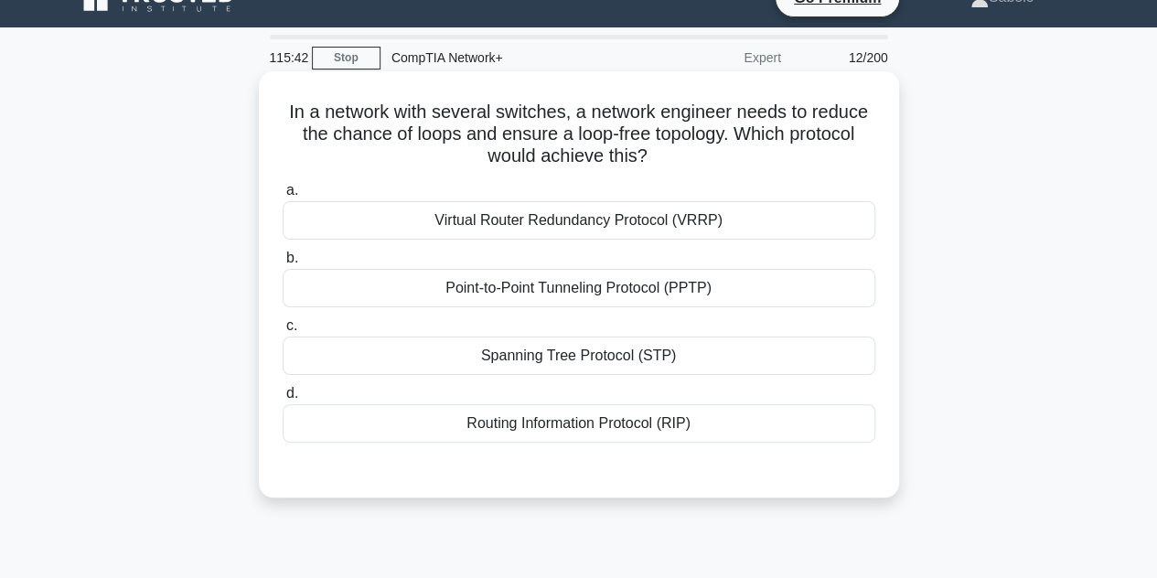
click at [563, 356] on div "Spanning Tree Protocol (STP)" at bounding box center [579, 356] width 593 height 38
click at [283, 332] on input "c. Spanning Tree Protocol (STP)" at bounding box center [283, 326] width 0 height 12
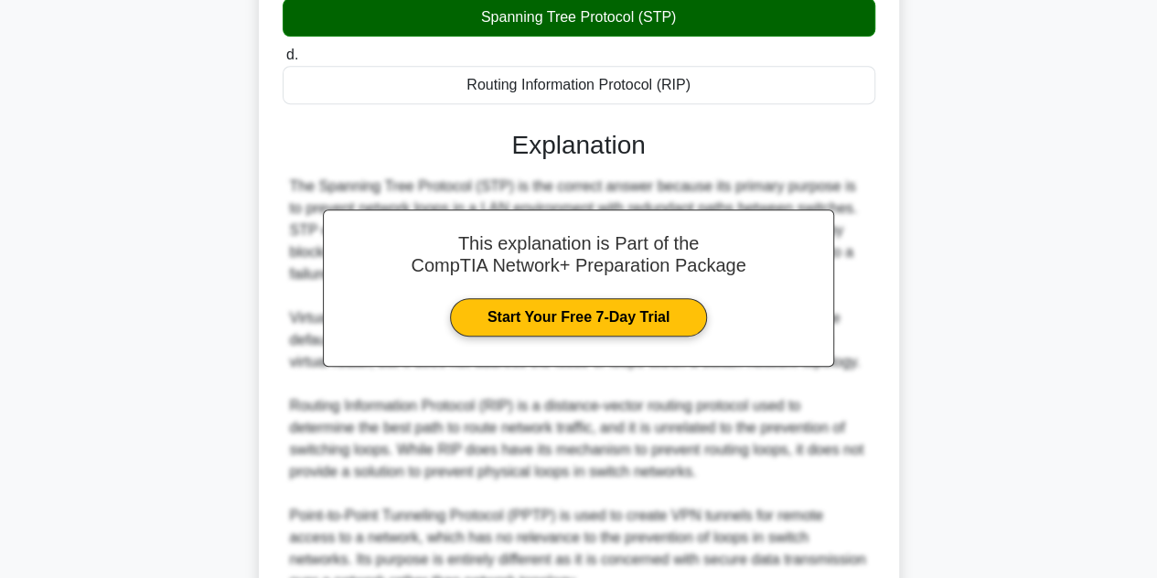
scroll to position [569, 0]
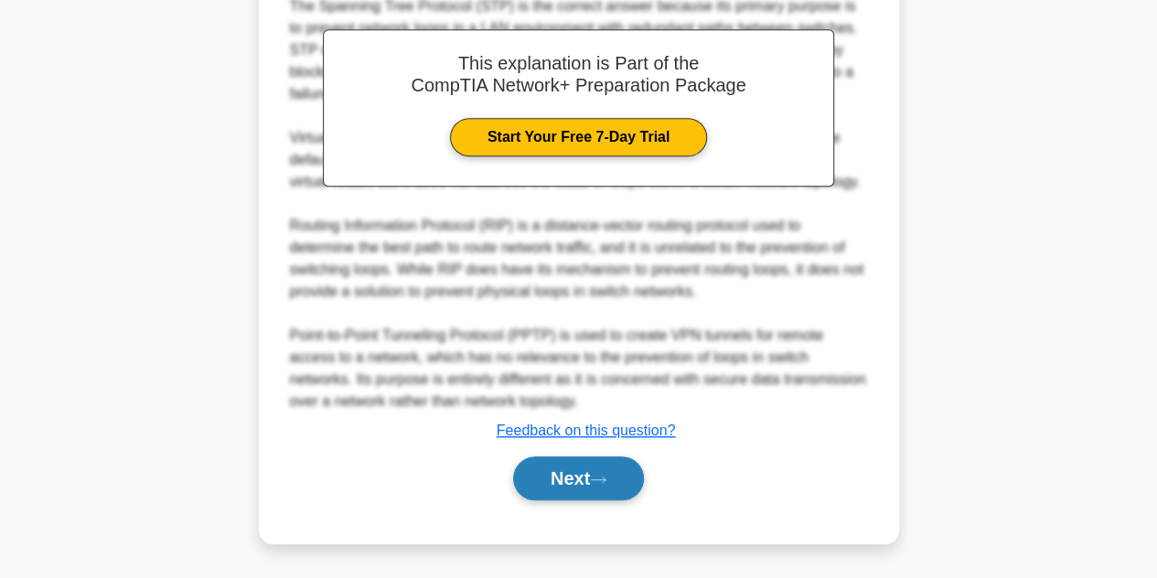
click at [574, 478] on button "Next" at bounding box center [578, 478] width 131 height 44
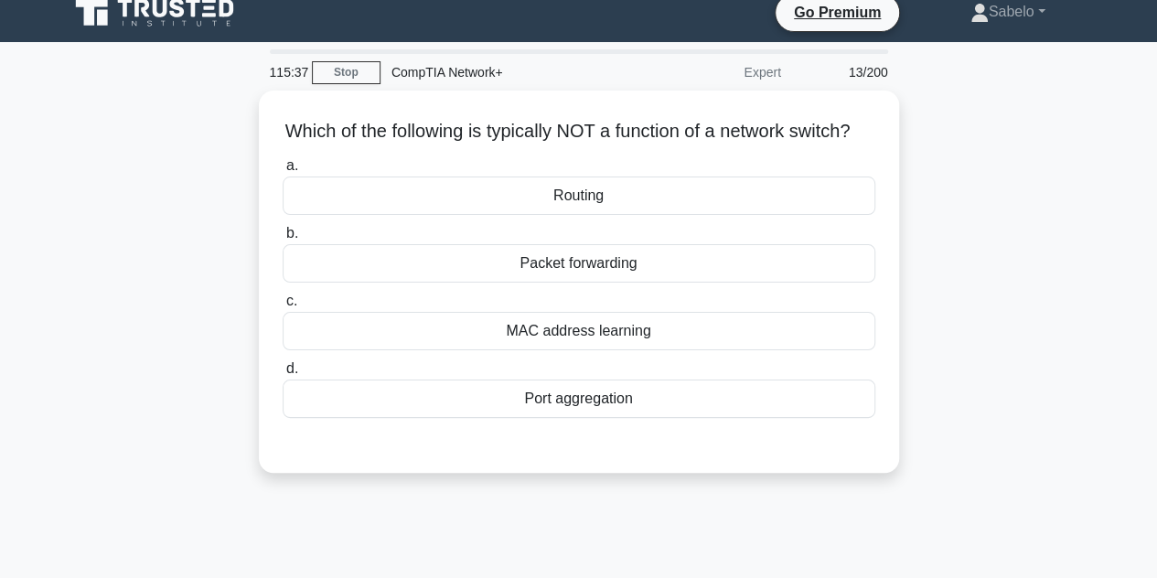
scroll to position [15, 0]
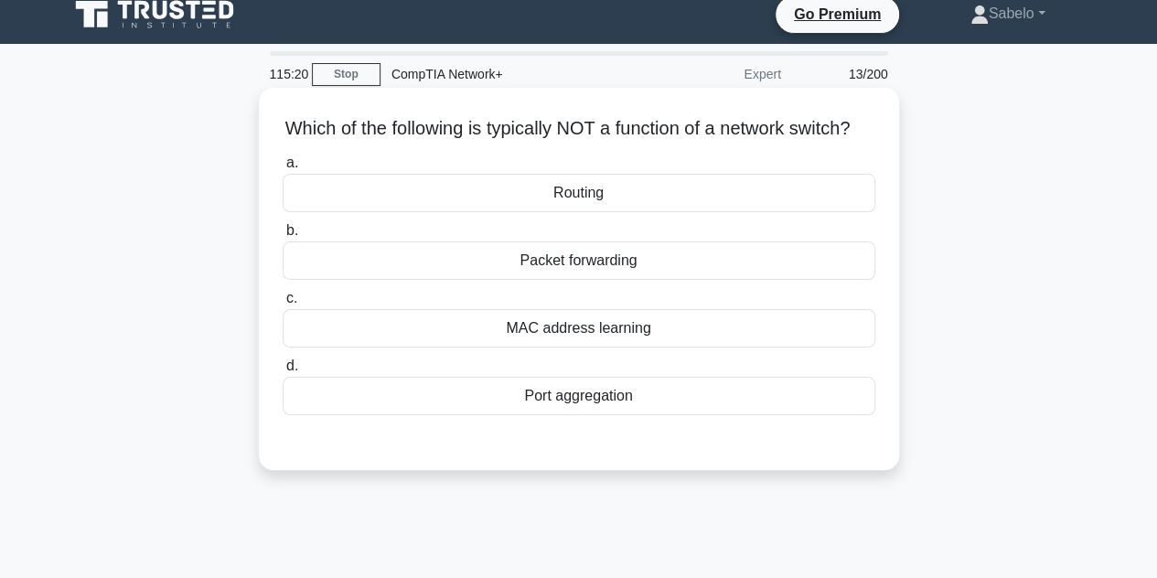
click at [547, 206] on div "Routing" at bounding box center [579, 193] width 593 height 38
click at [283, 169] on input "a. Routing" at bounding box center [283, 163] width 0 height 12
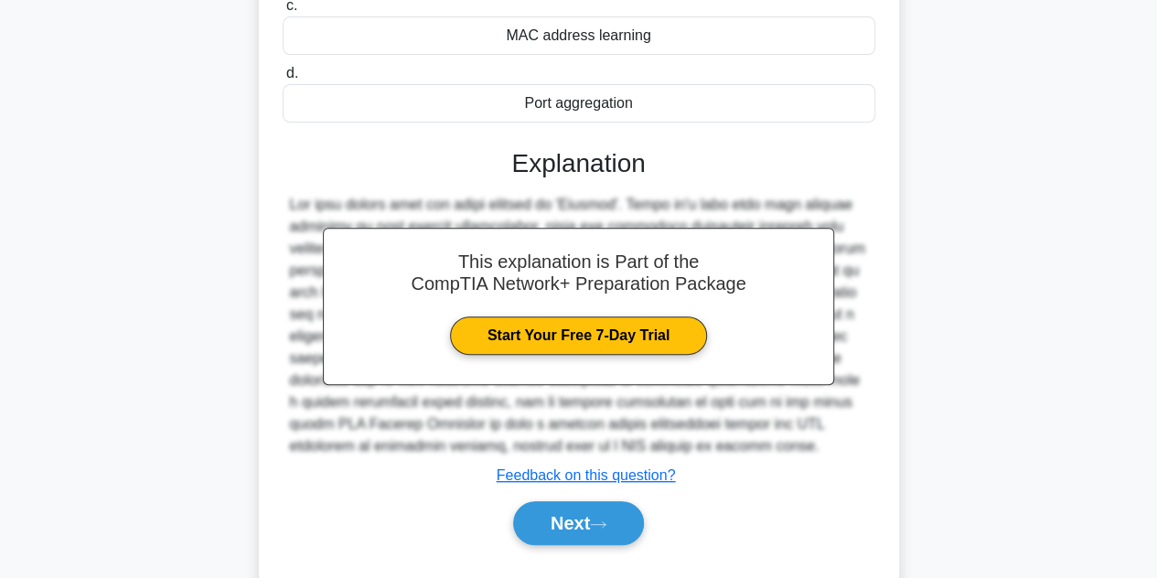
scroll to position [410, 0]
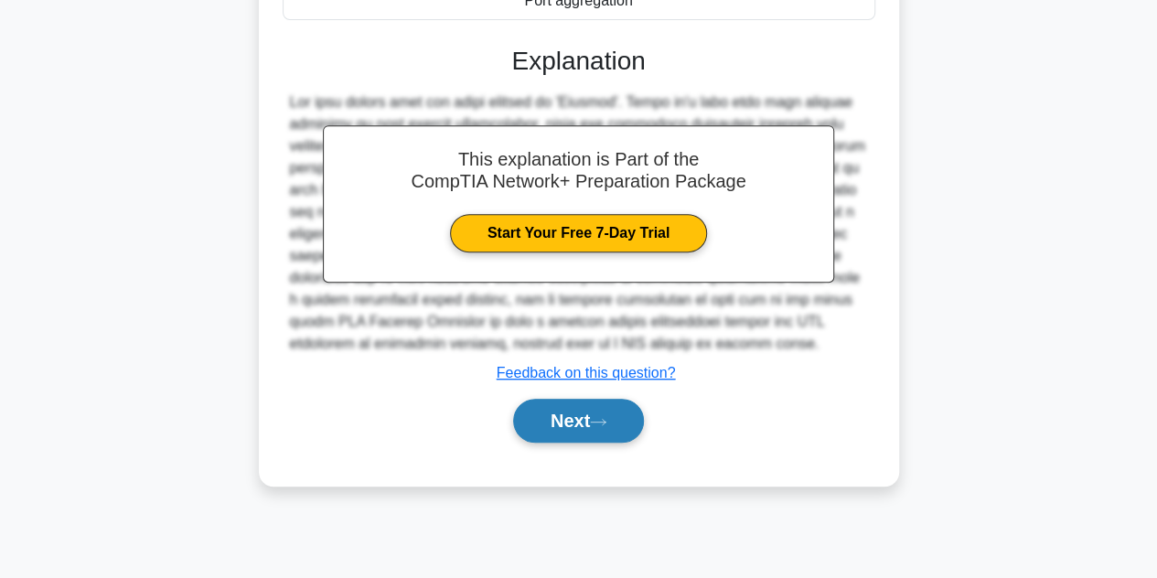
click at [610, 443] on button "Next" at bounding box center [578, 421] width 131 height 44
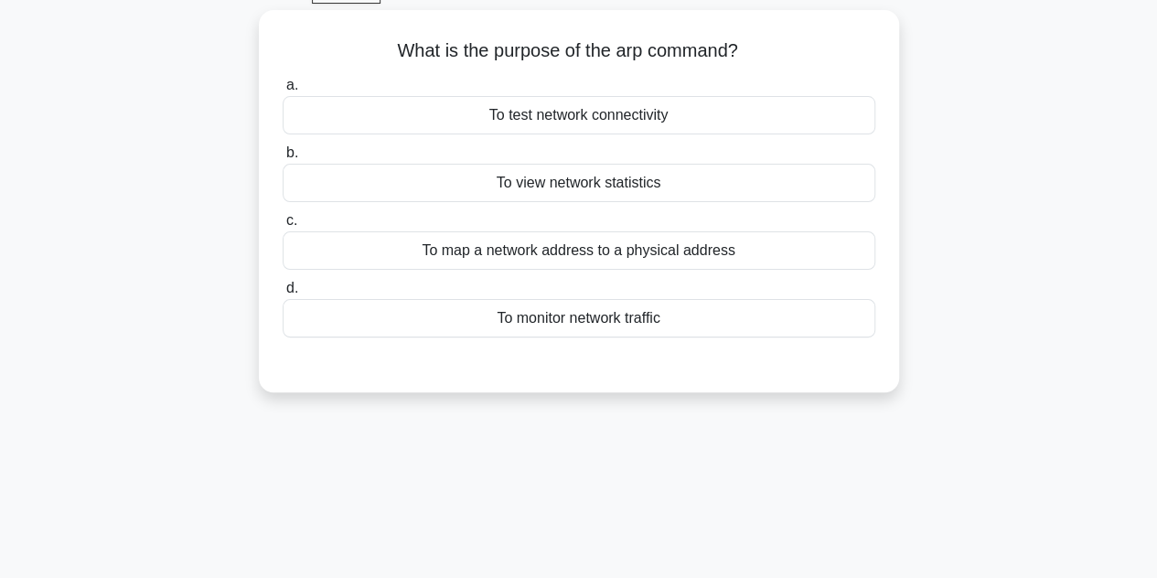
scroll to position [95, 0]
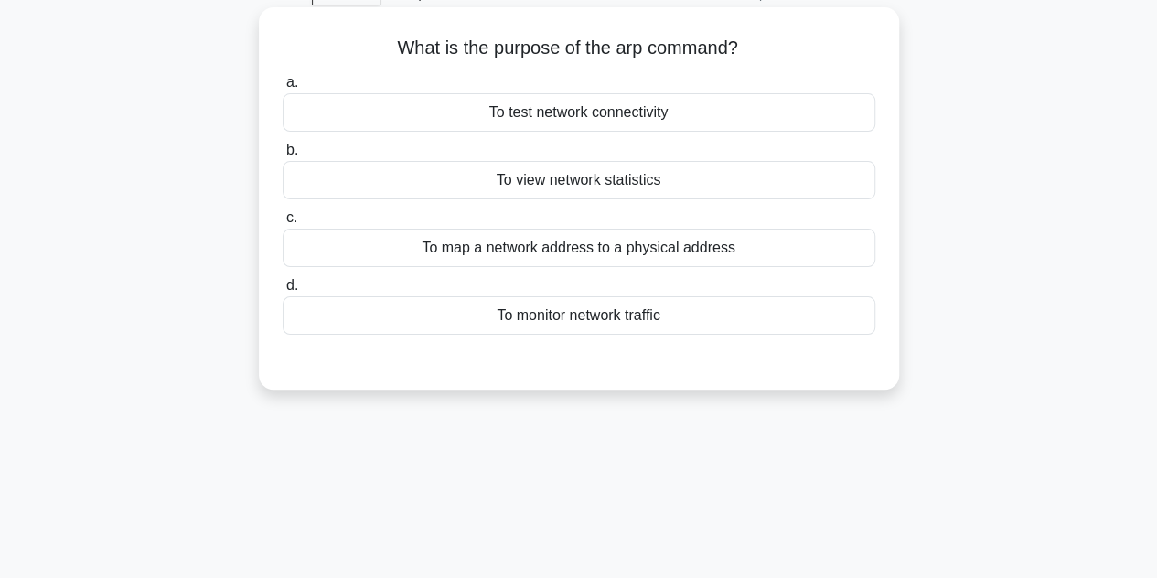
click at [589, 248] on div "To map a network address to a physical address" at bounding box center [579, 248] width 593 height 38
click at [283, 224] on input "c. To map a network address to a physical address" at bounding box center [283, 218] width 0 height 12
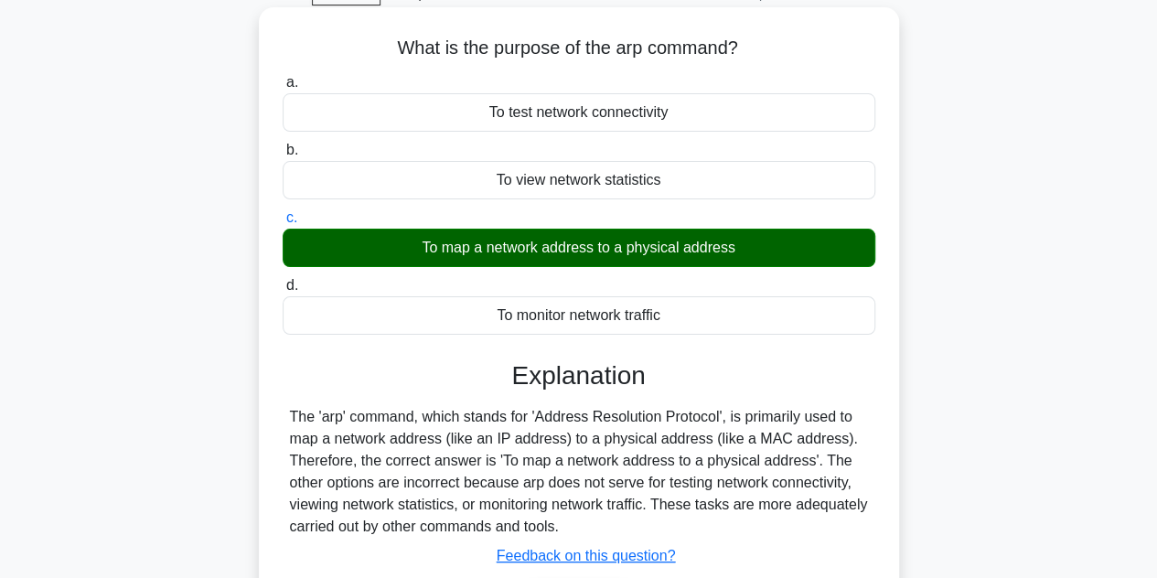
scroll to position [410, 0]
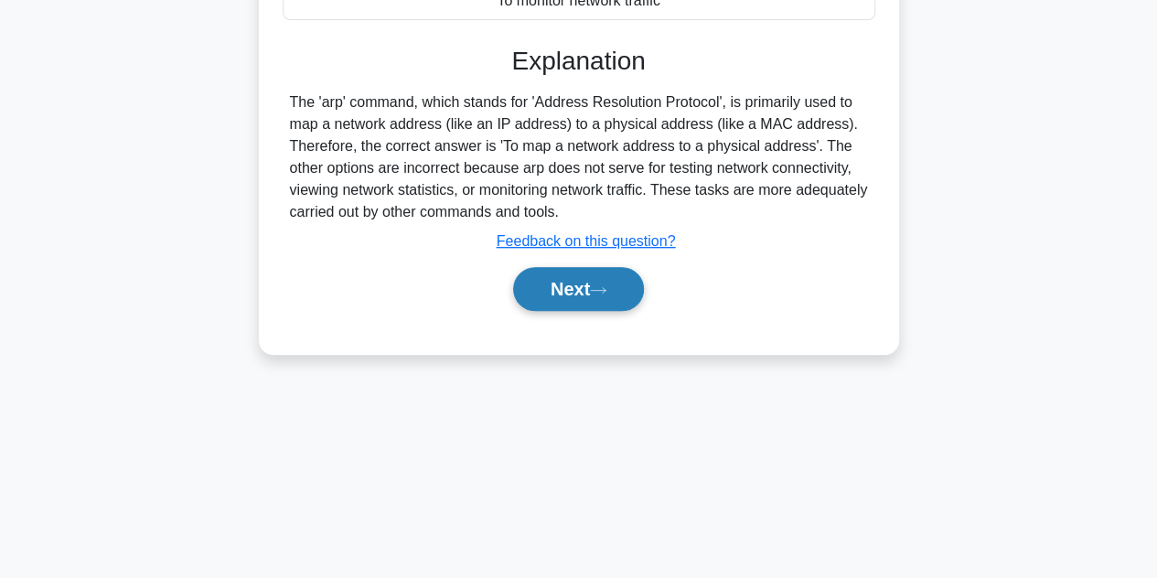
click at [587, 302] on button "Next" at bounding box center [578, 289] width 131 height 44
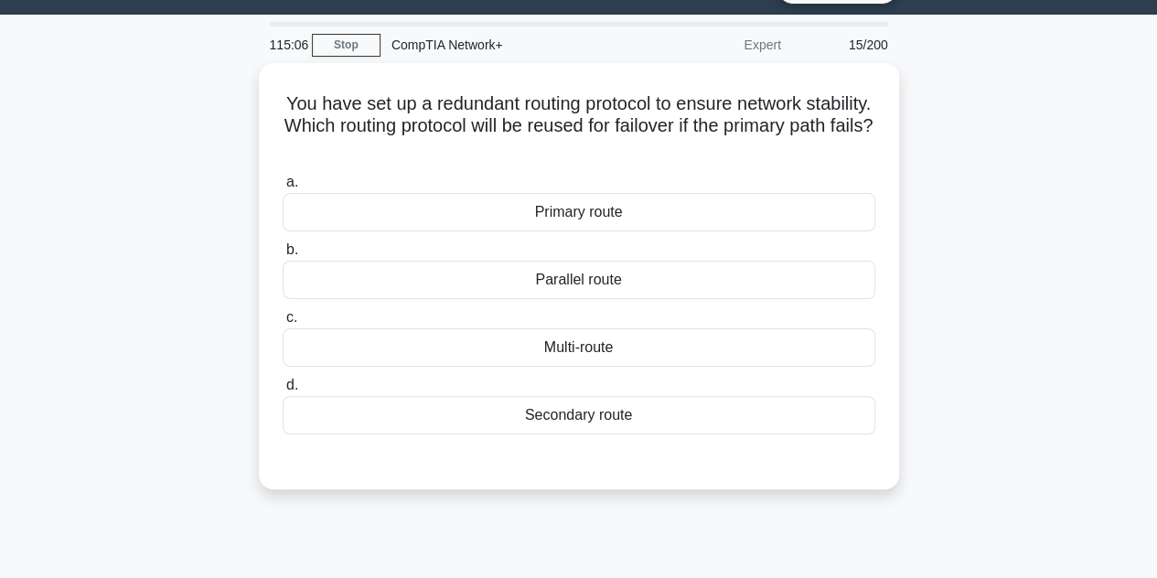
scroll to position [16, 0]
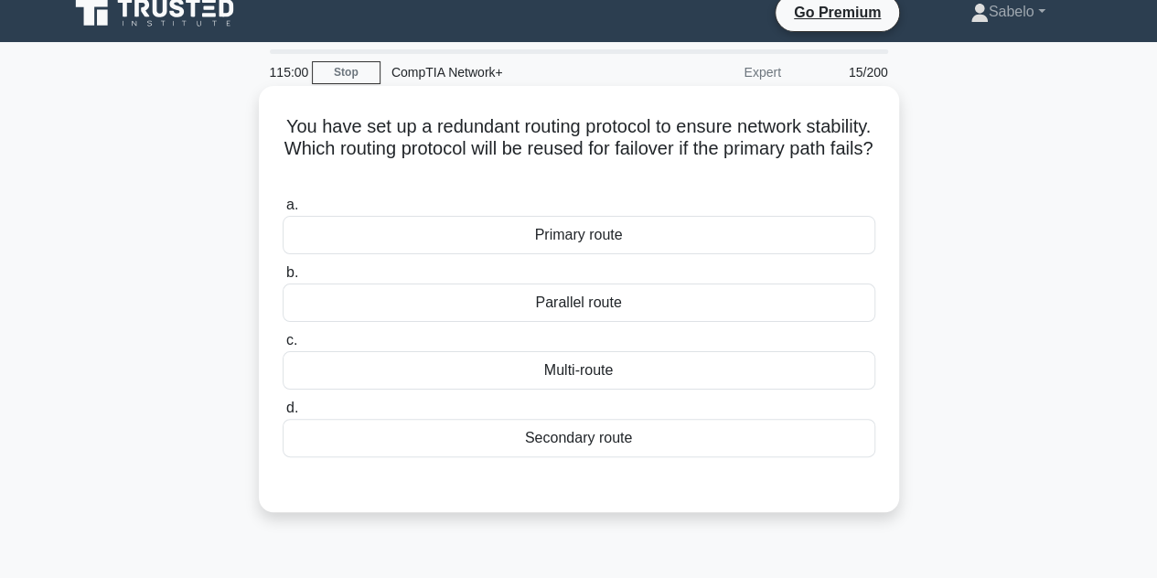
click at [611, 438] on div "Secondary route" at bounding box center [579, 438] width 593 height 38
click at [283, 414] on input "d. Secondary route" at bounding box center [283, 408] width 0 height 12
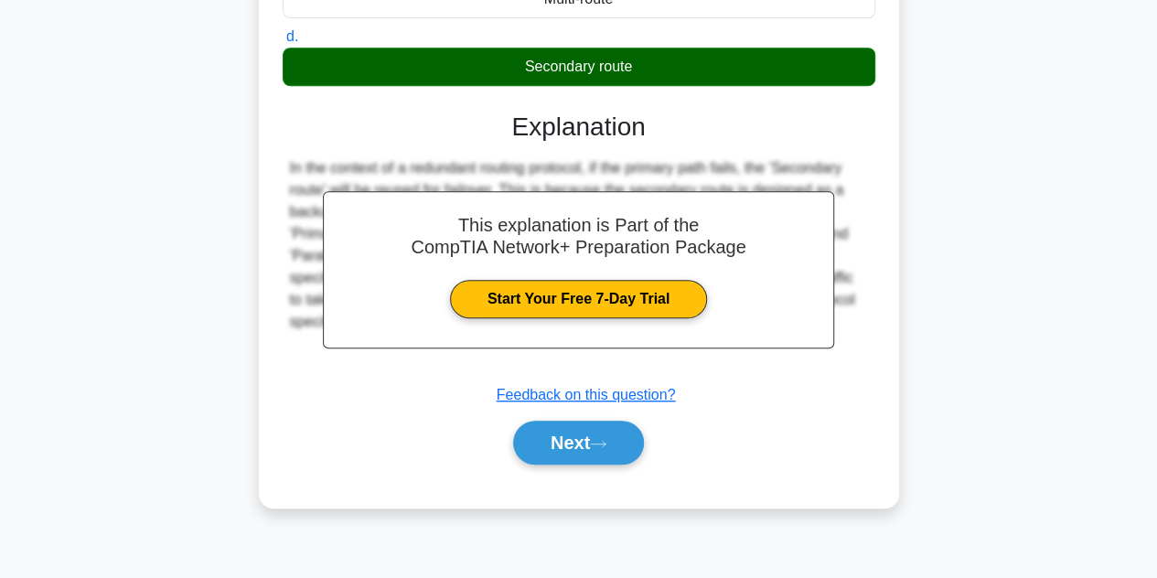
scroll to position [393, 0]
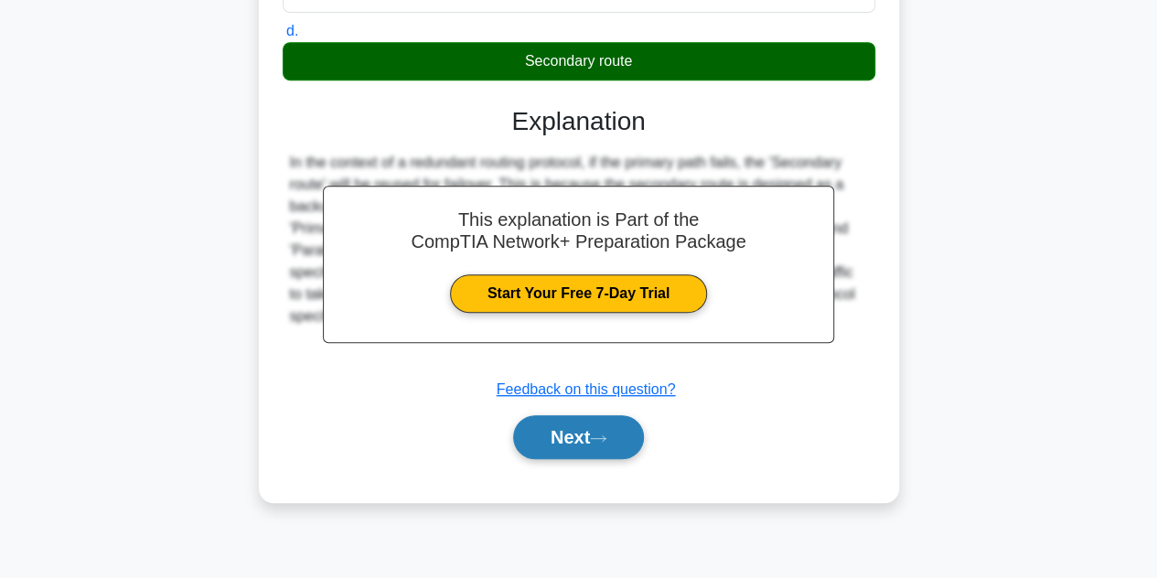
click at [595, 435] on button "Next" at bounding box center [578, 437] width 131 height 44
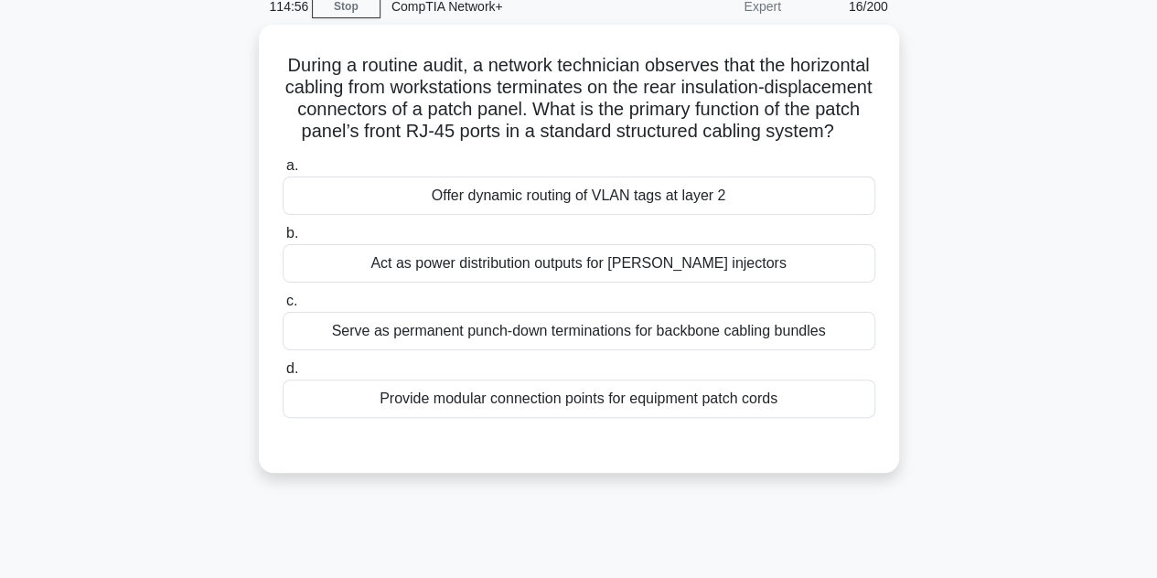
scroll to position [80, 0]
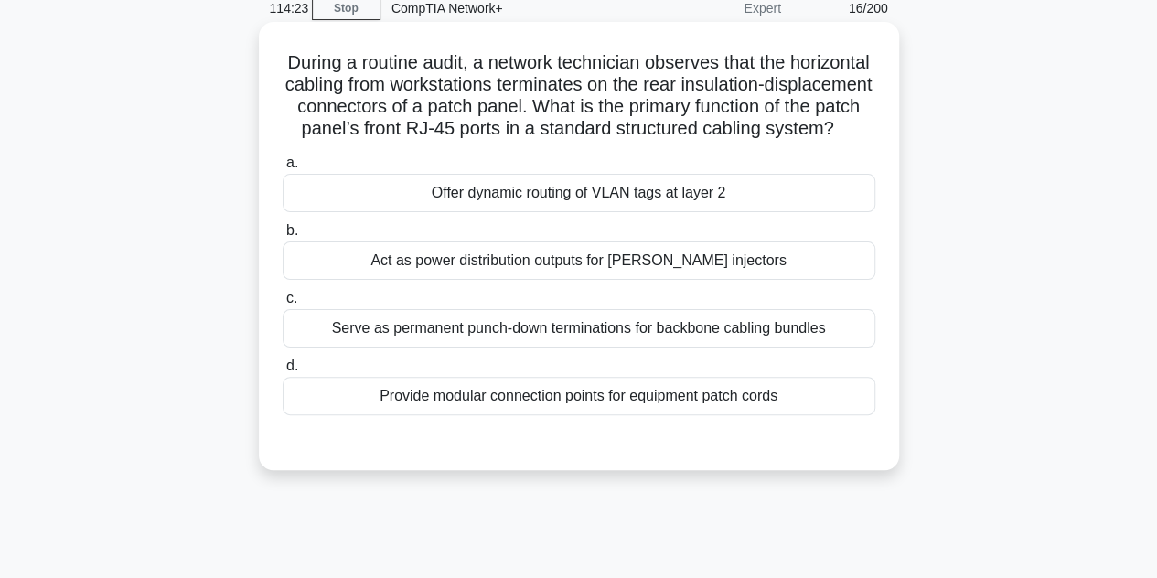
click at [540, 280] on div "Act as power distribution outputs for PoE injectors" at bounding box center [579, 260] width 593 height 38
click at [283, 237] on input "b. Act as power distribution outputs for PoE injectors" at bounding box center [283, 231] width 0 height 12
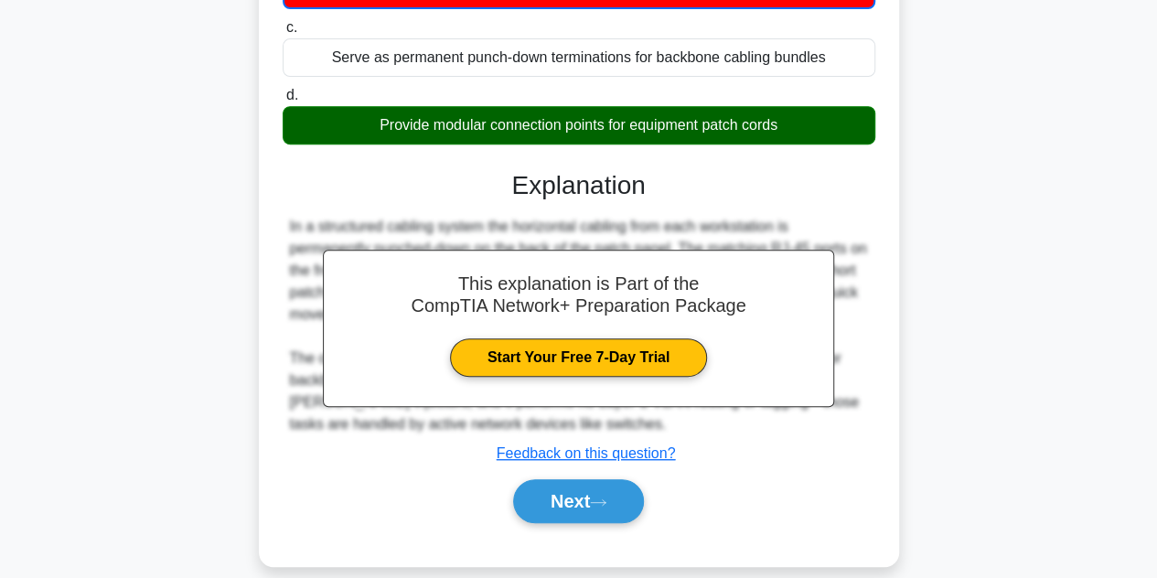
scroll to position [410, 0]
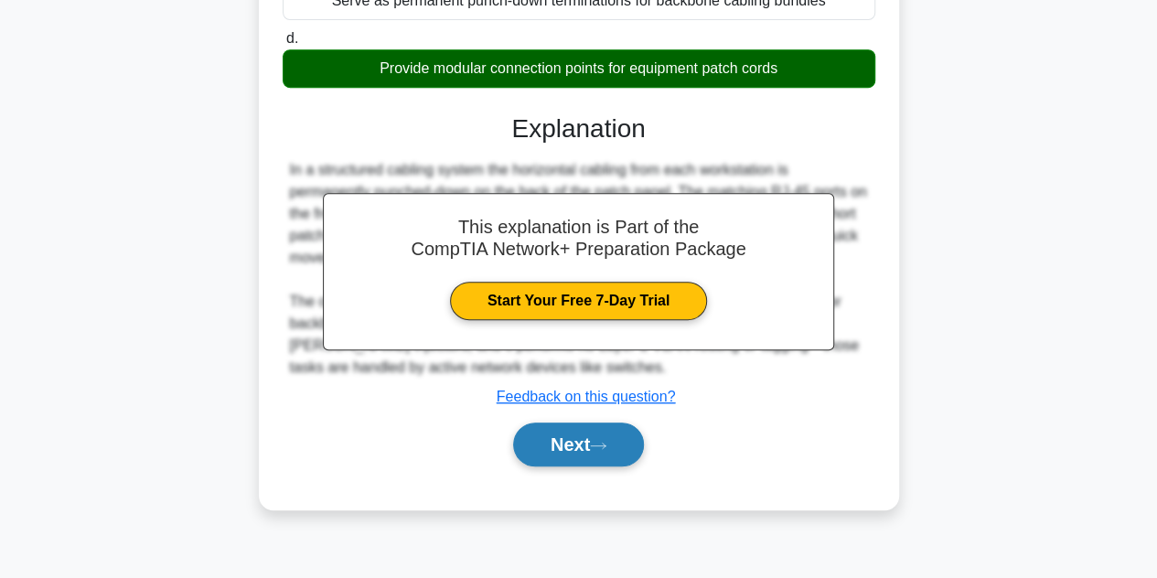
click at [613, 466] on button "Next" at bounding box center [578, 445] width 131 height 44
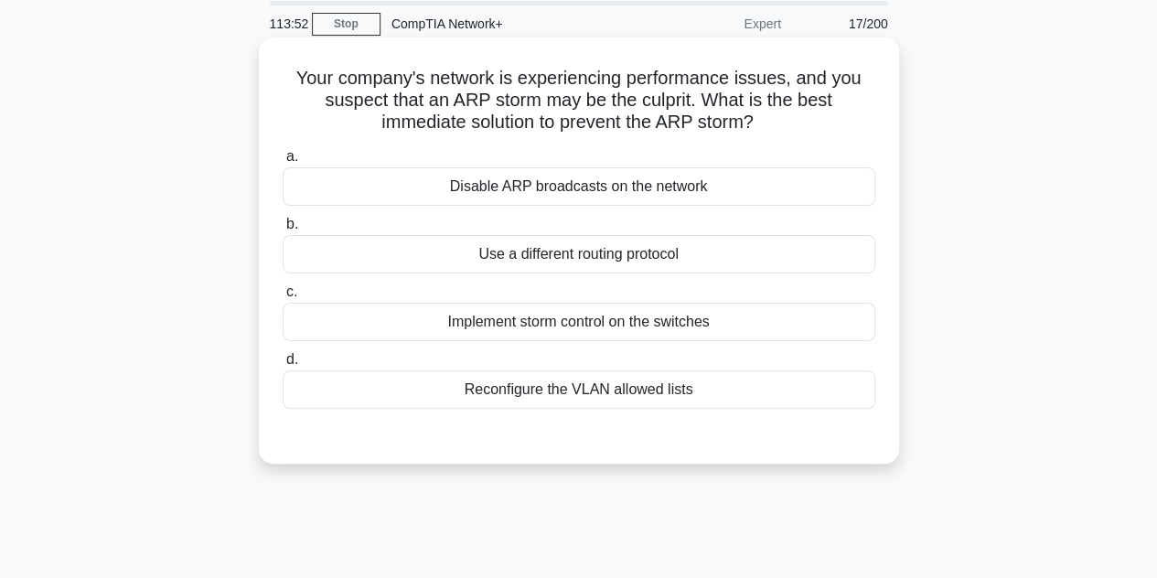
scroll to position [66, 0]
click at [541, 184] on div "Disable ARP broadcasts on the network" at bounding box center [579, 185] width 593 height 38
click at [283, 162] on input "a. Disable ARP broadcasts on the network" at bounding box center [283, 156] width 0 height 12
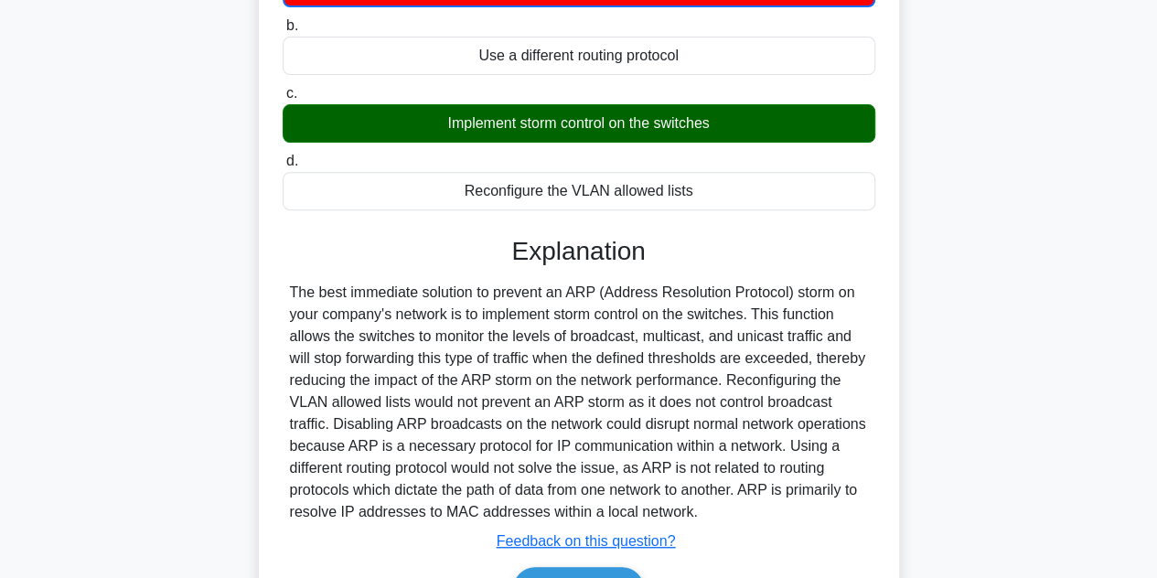
scroll to position [410, 0]
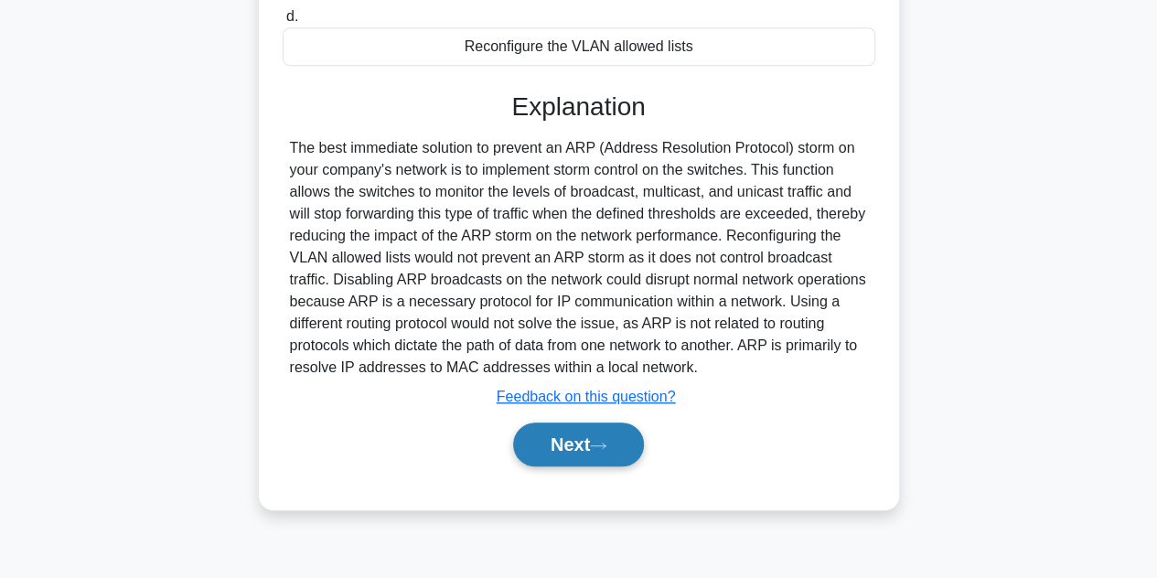
click at [638, 434] on button "Next" at bounding box center [578, 445] width 131 height 44
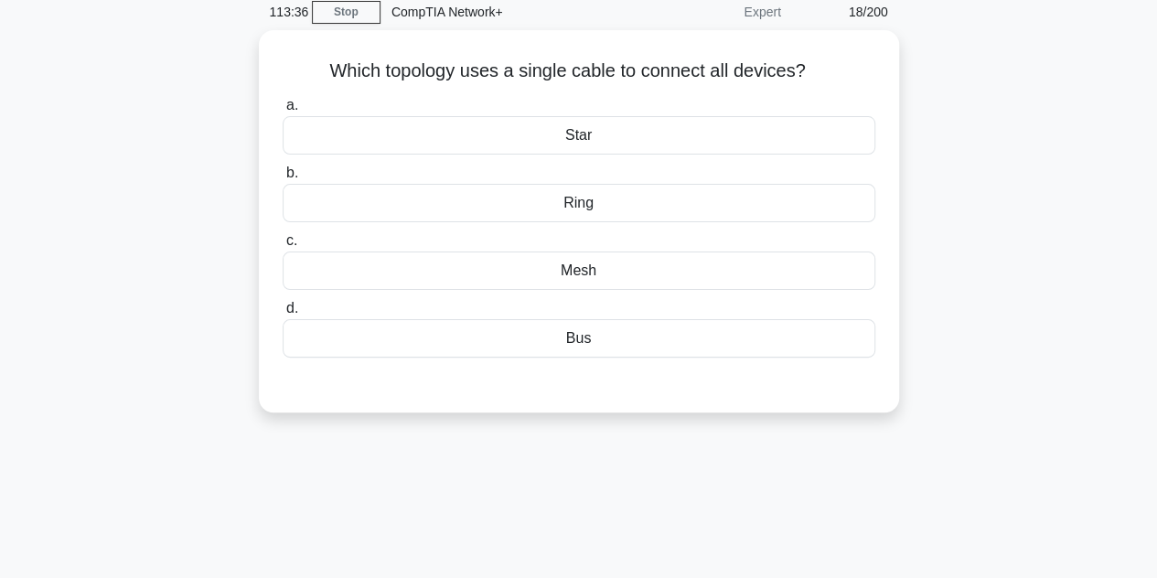
scroll to position [40, 0]
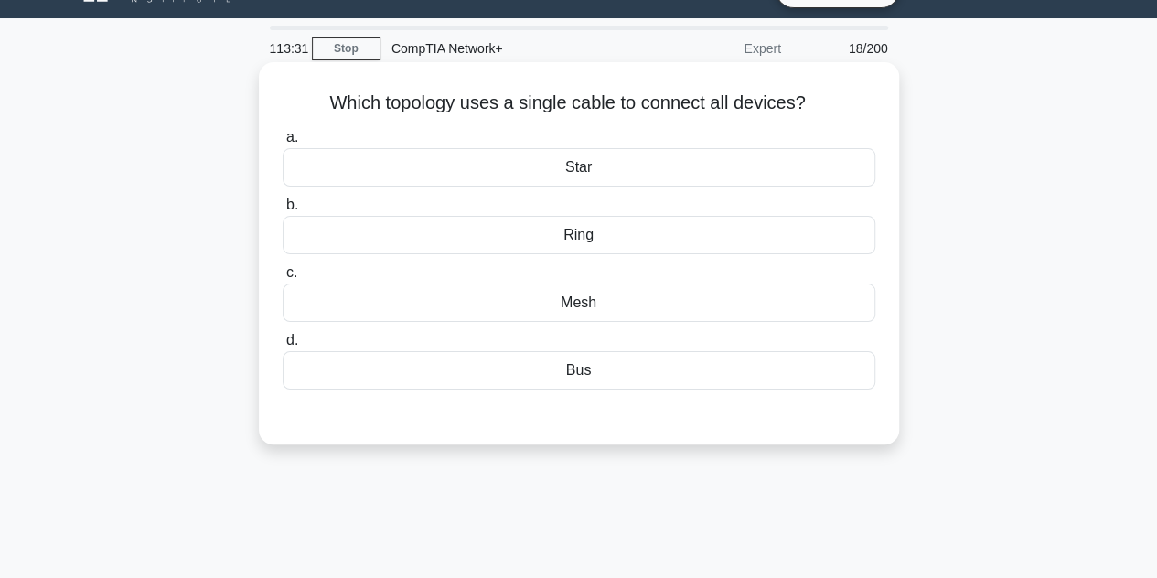
click at [584, 372] on div "Bus" at bounding box center [579, 370] width 593 height 38
click at [283, 347] on input "d. Bus" at bounding box center [283, 341] width 0 height 12
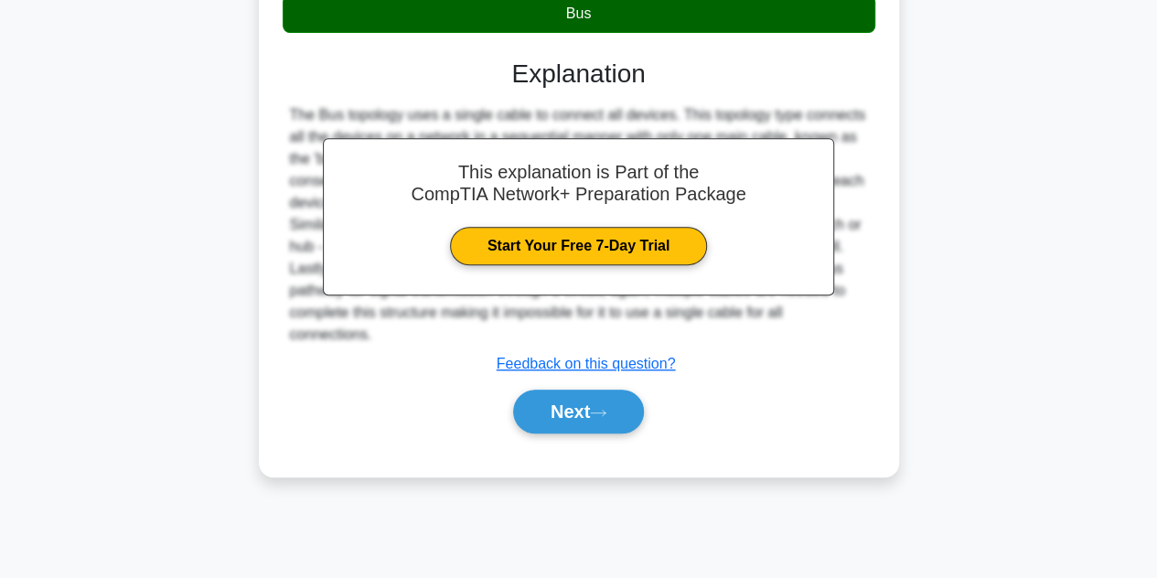
scroll to position [401, 0]
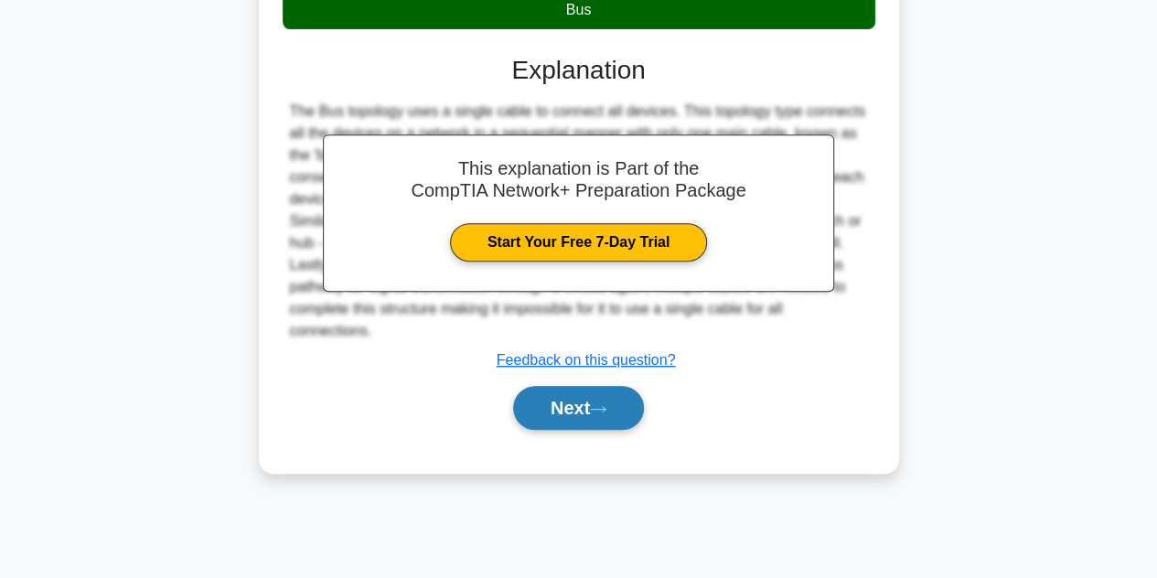
click at [590, 393] on button "Next" at bounding box center [578, 408] width 131 height 44
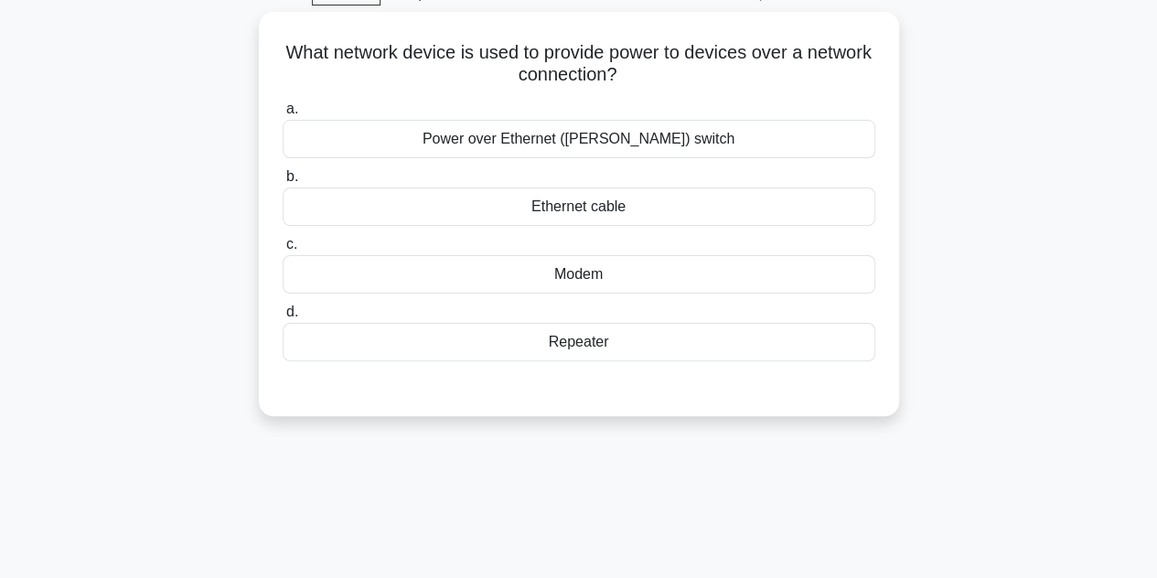
scroll to position [44, 0]
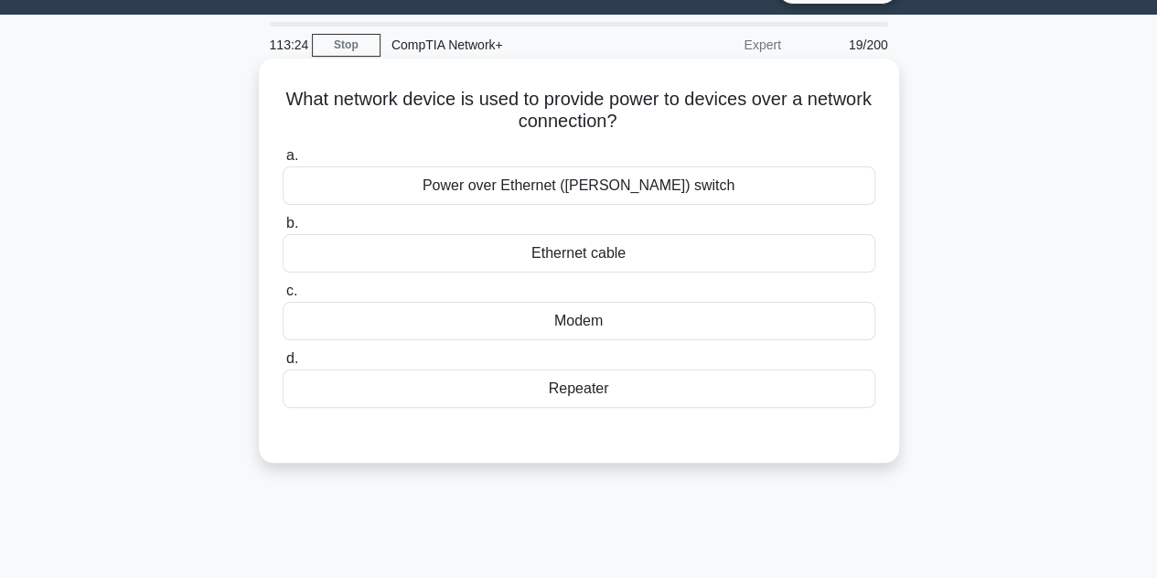
click at [548, 184] on div "Power over Ethernet (PoE) switch" at bounding box center [579, 185] width 593 height 38
click at [283, 162] on input "a. Power over Ethernet (PoE) switch" at bounding box center [283, 156] width 0 height 12
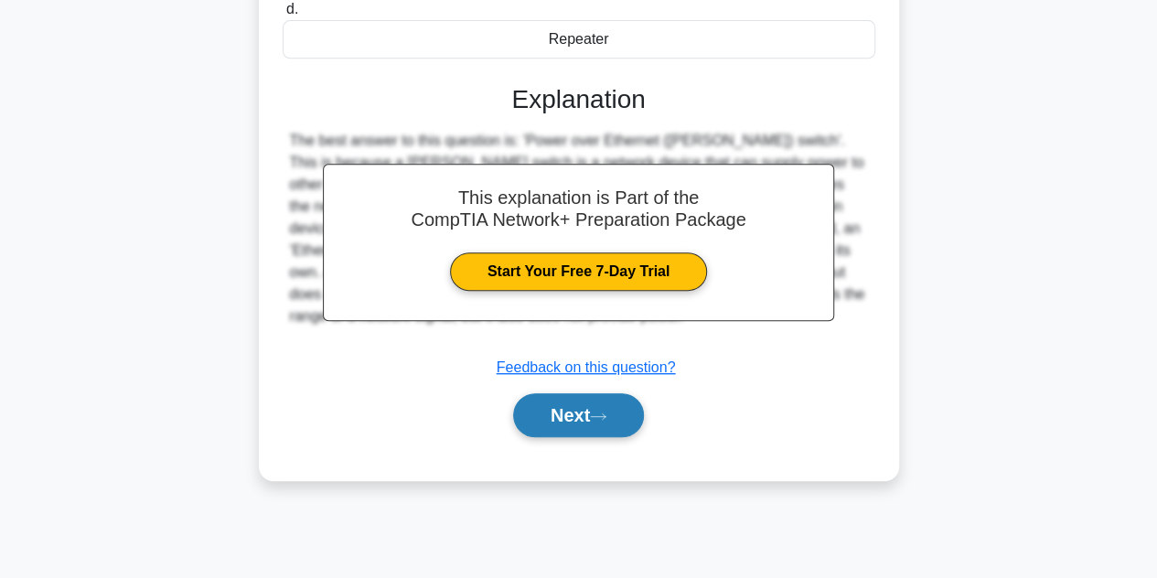
scroll to position [399, 0]
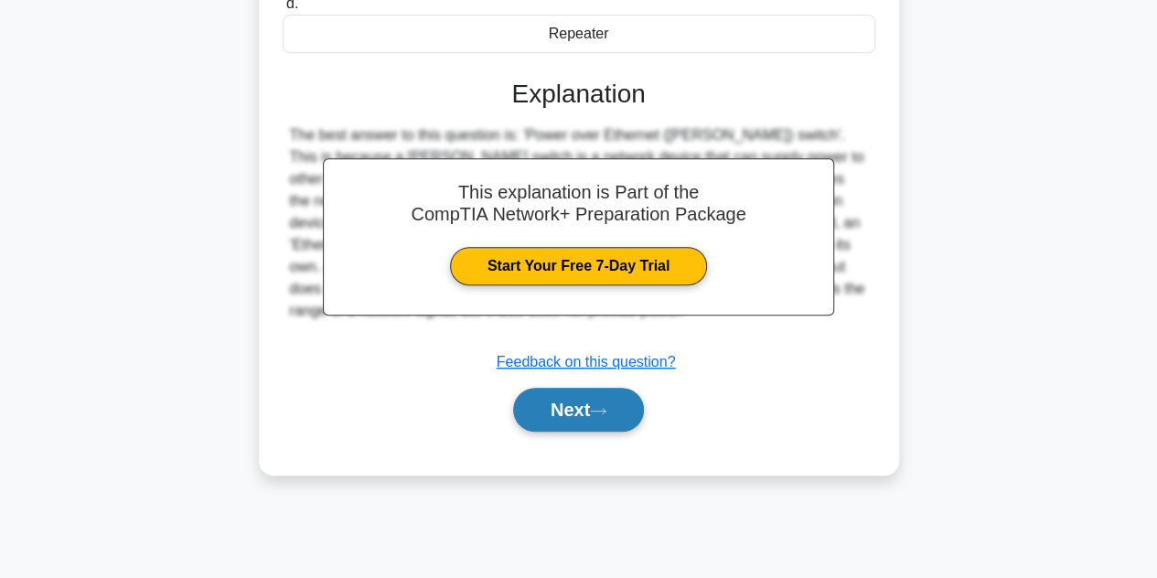
click at [597, 414] on icon at bounding box center [598, 411] width 16 height 10
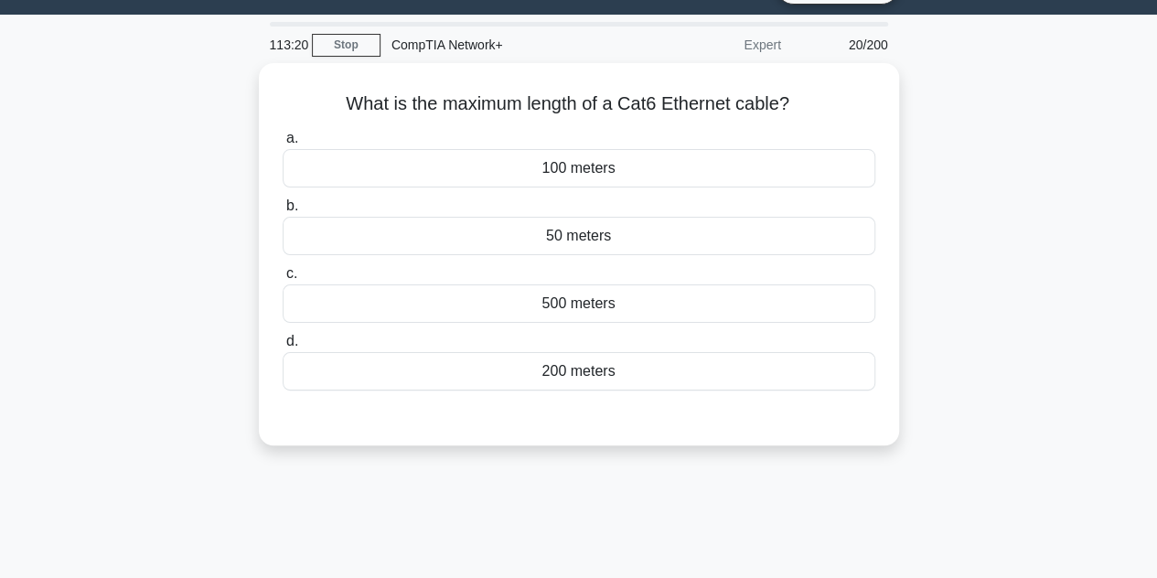
scroll to position [44, 0]
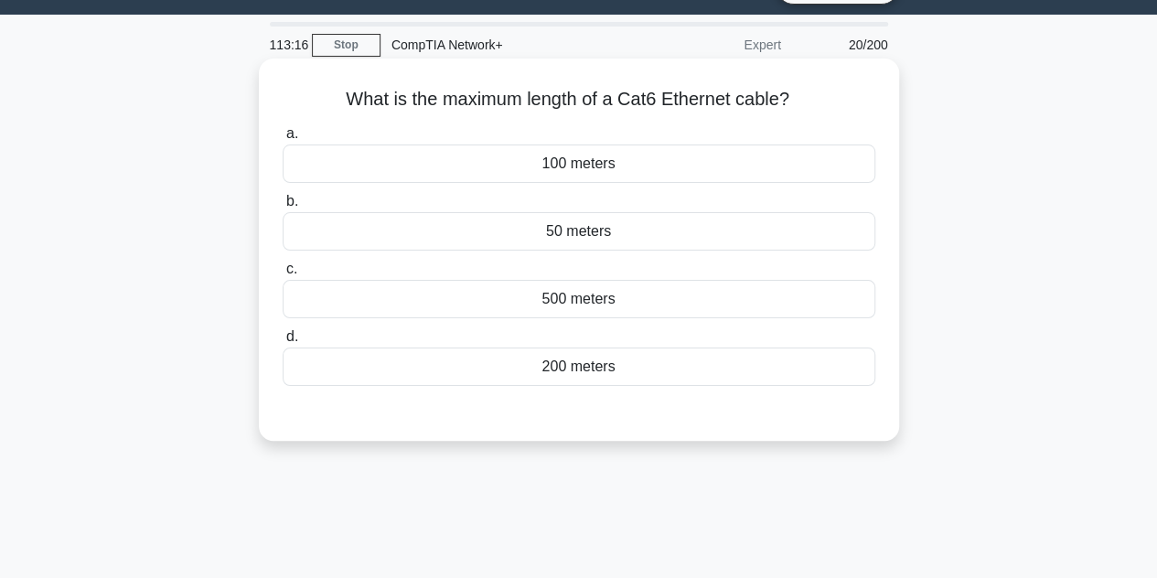
click at [629, 175] on div "100 meters" at bounding box center [579, 164] width 593 height 38
click at [283, 140] on input "a. 100 meters" at bounding box center [283, 134] width 0 height 12
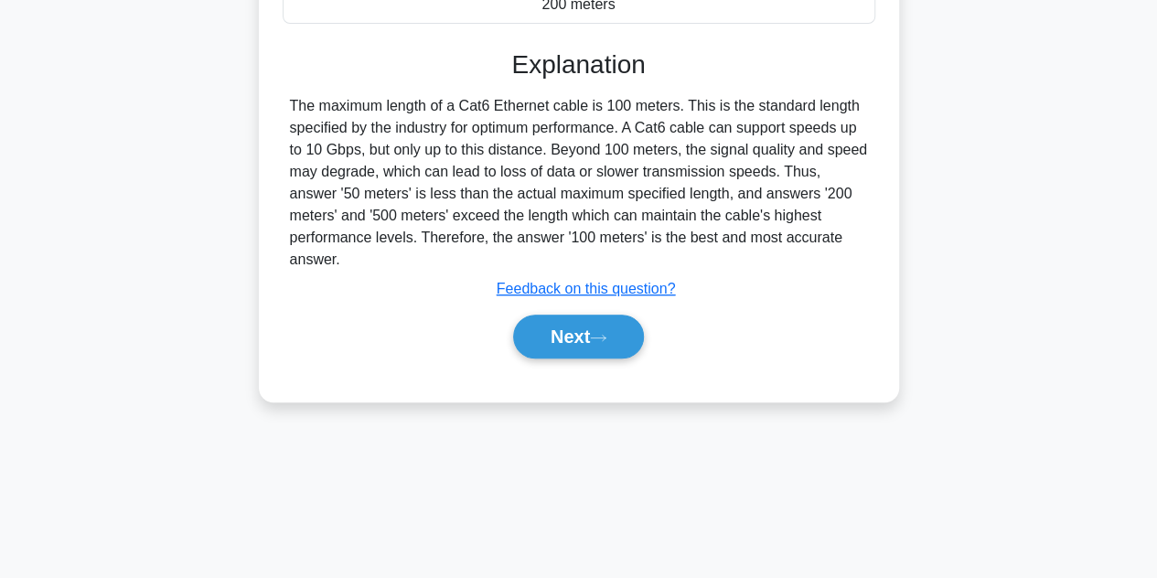
scroll to position [410, 0]
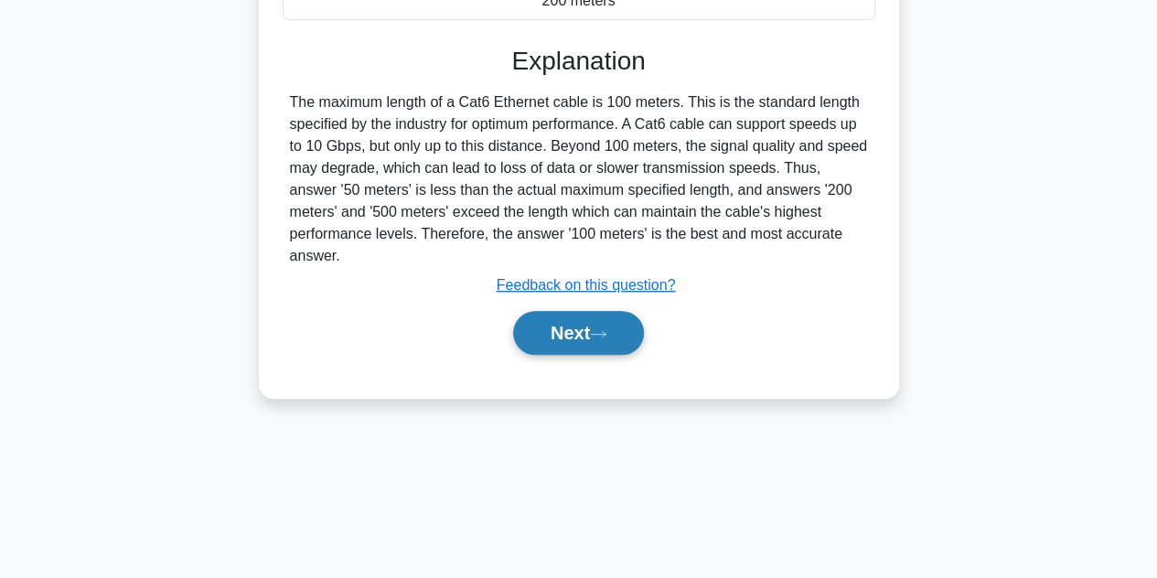
click at [594, 319] on button "Next" at bounding box center [578, 333] width 131 height 44
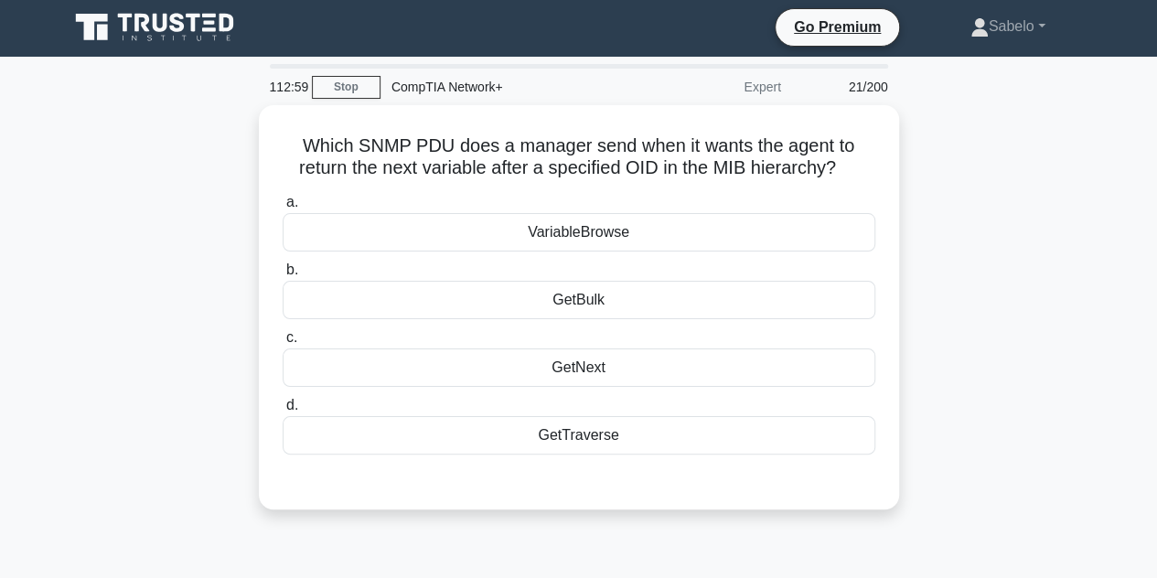
scroll to position [0, 0]
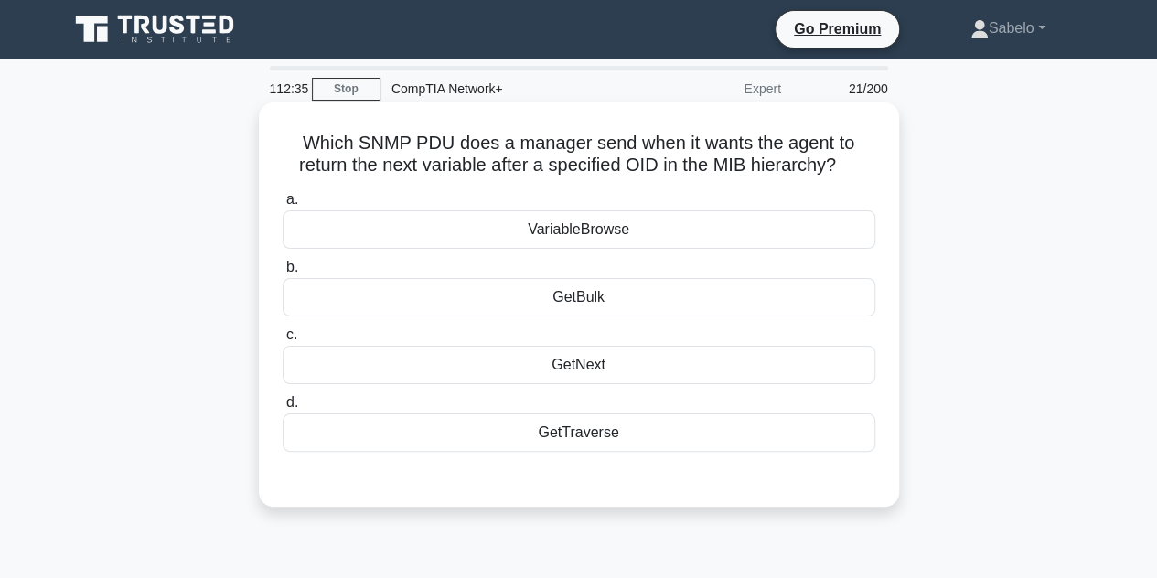
click at [618, 356] on div "GetNext" at bounding box center [579, 365] width 593 height 38
click at [283, 341] on input "c. GetNext" at bounding box center [283, 335] width 0 height 12
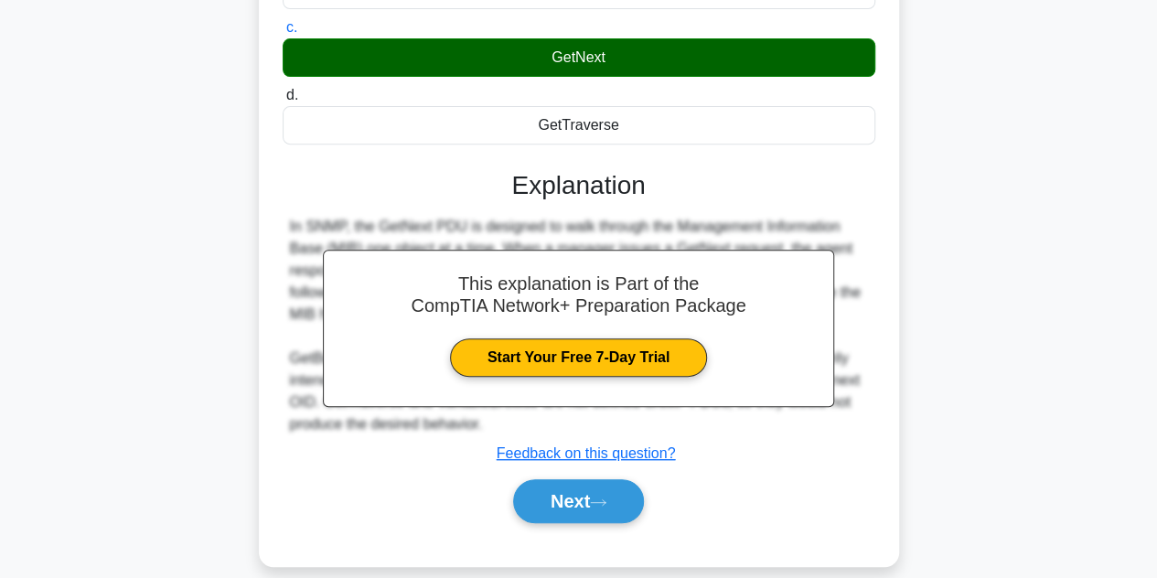
scroll to position [316, 0]
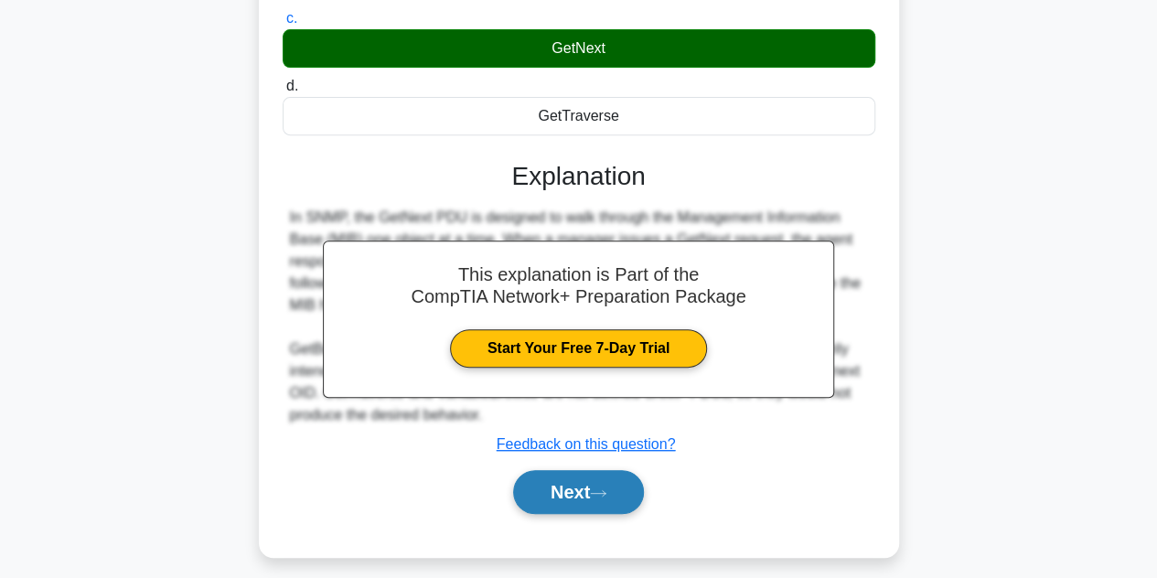
click at [629, 486] on button "Next" at bounding box center [578, 492] width 131 height 44
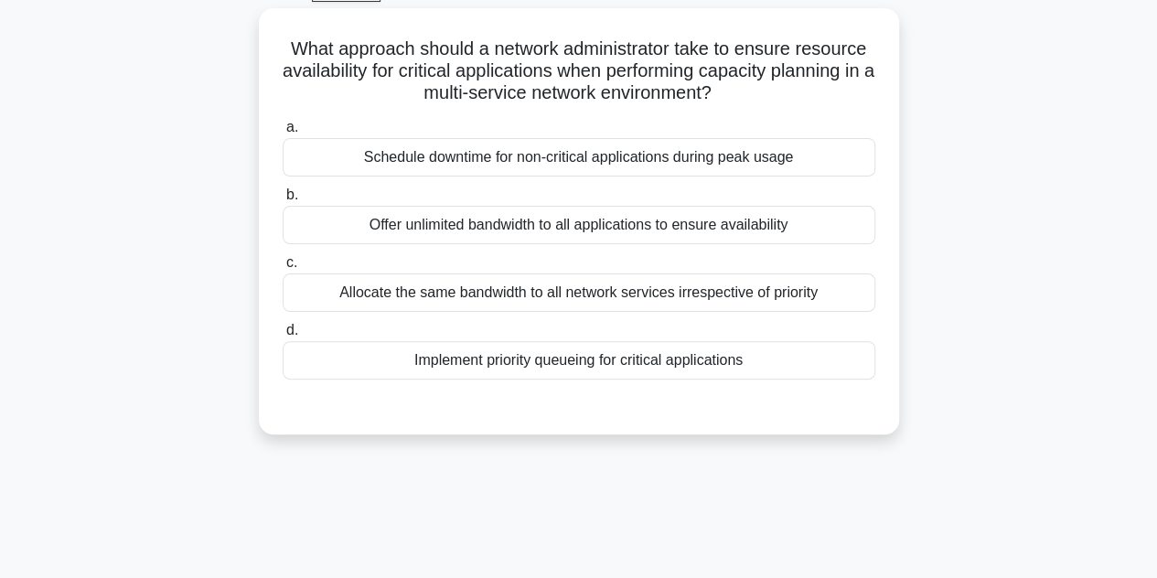
scroll to position [97, 0]
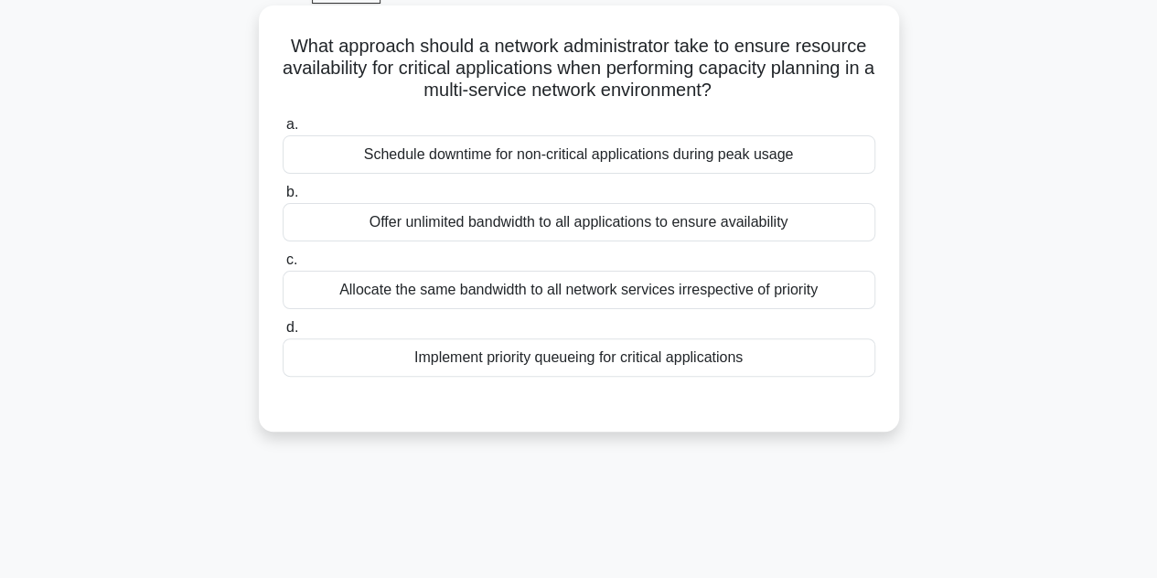
click at [666, 350] on div "Implement priority queueing for critical applications" at bounding box center [579, 357] width 593 height 38
click at [283, 334] on input "d. Implement priority queueing for critical applications" at bounding box center [283, 328] width 0 height 12
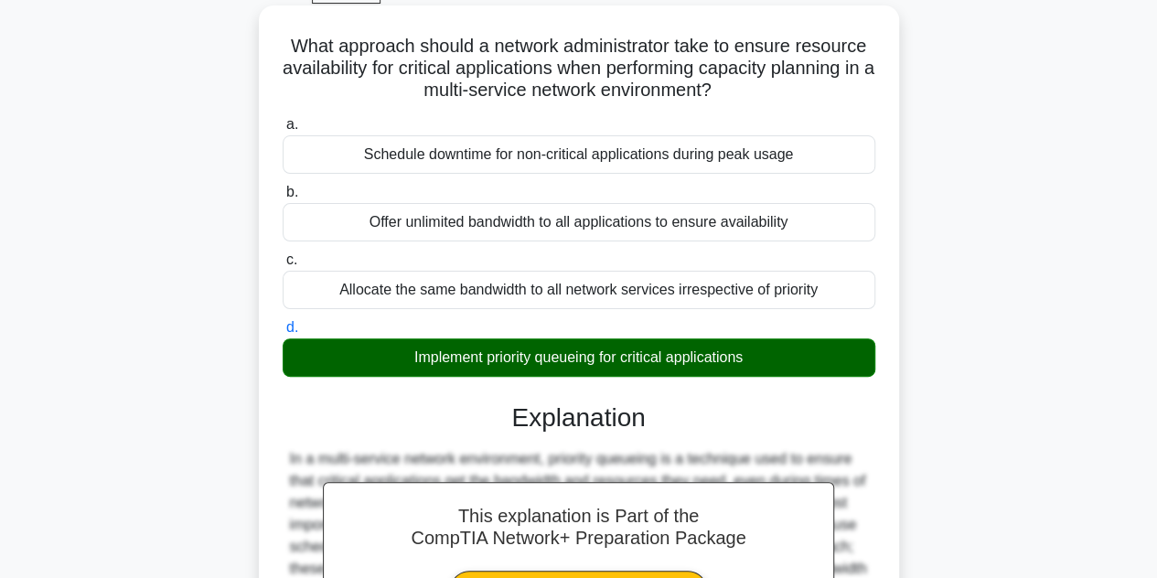
scroll to position [410, 0]
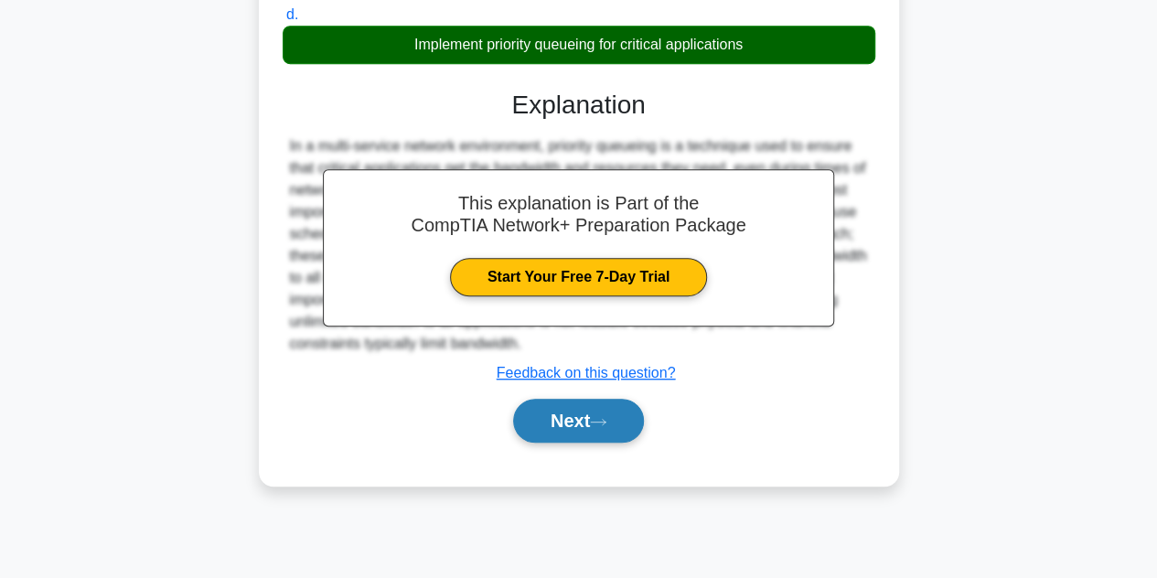
click at [563, 399] on button "Next" at bounding box center [578, 421] width 131 height 44
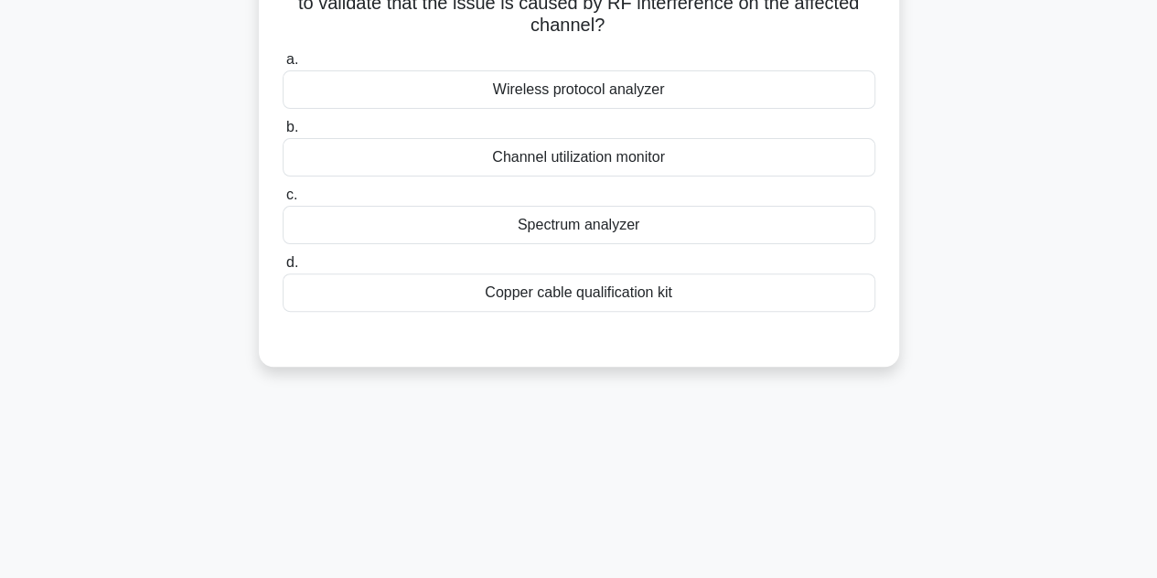
scroll to position [0, 0]
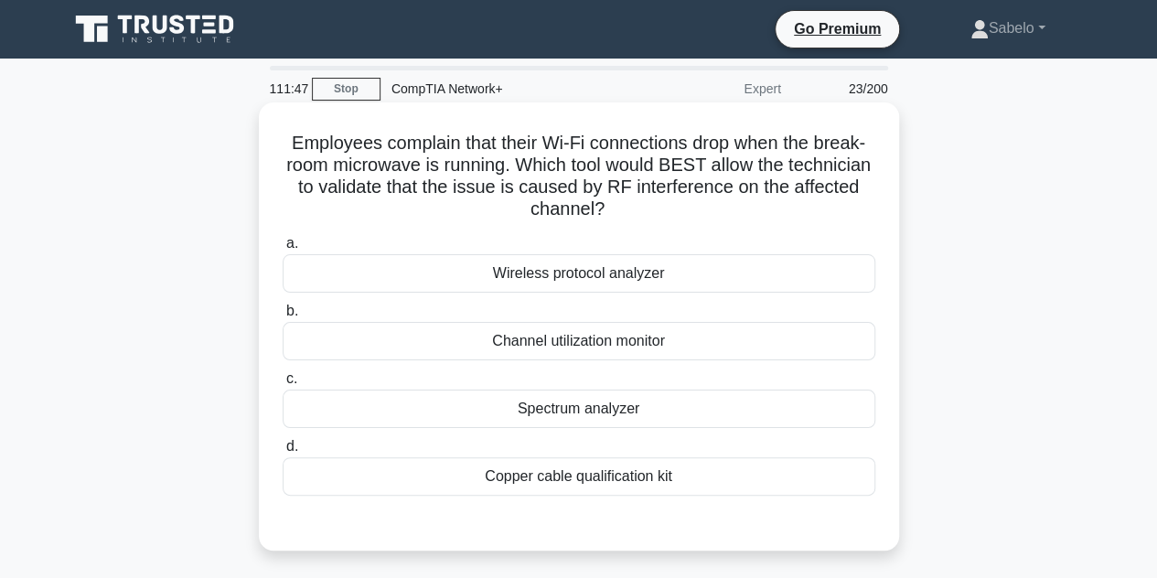
click at [568, 275] on div "Wireless protocol analyzer" at bounding box center [579, 273] width 593 height 38
click at [283, 250] on input "a. Wireless protocol analyzer" at bounding box center [283, 244] width 0 height 12
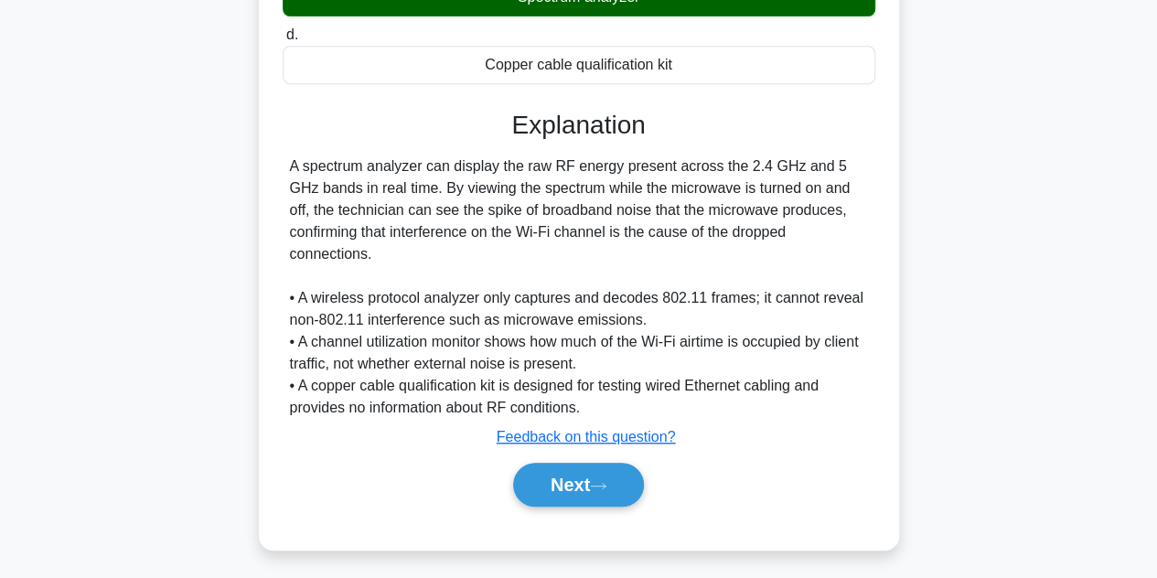
scroll to position [418, 0]
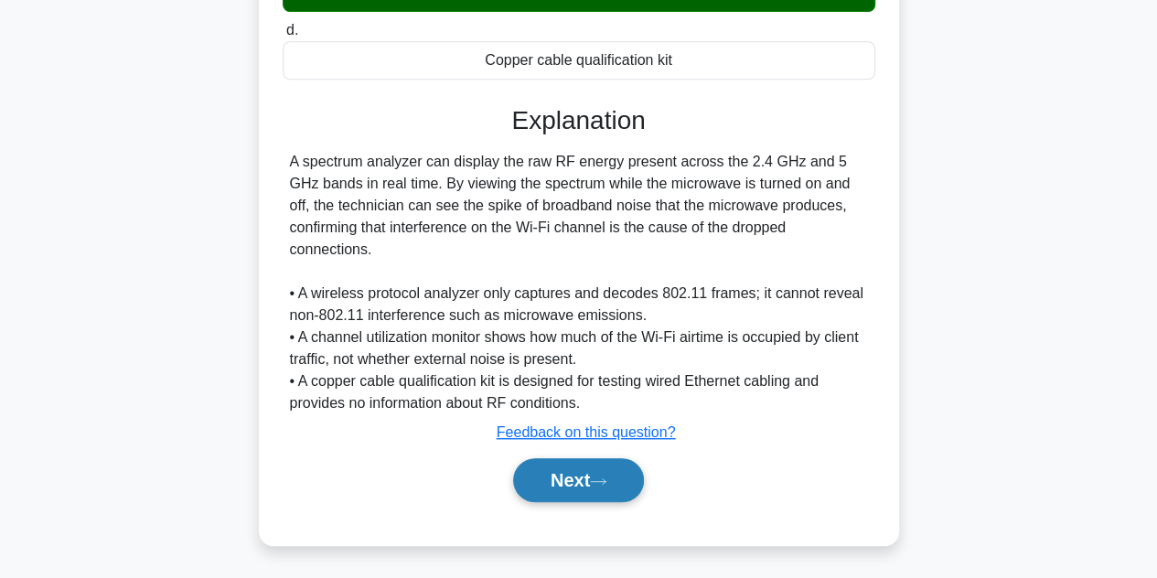
click at [607, 462] on button "Next" at bounding box center [578, 480] width 131 height 44
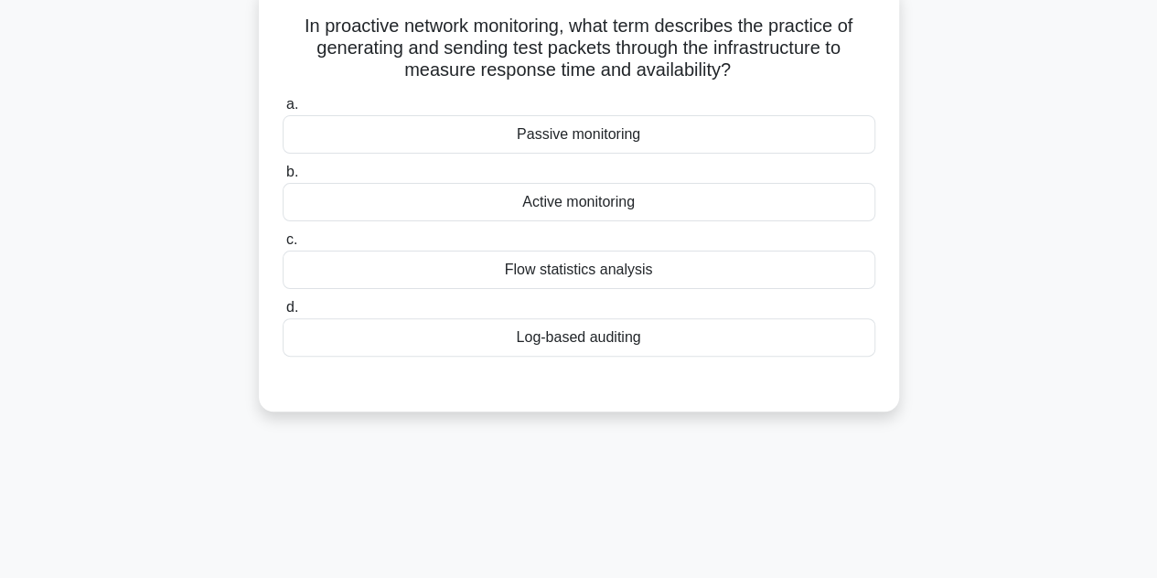
scroll to position [82, 0]
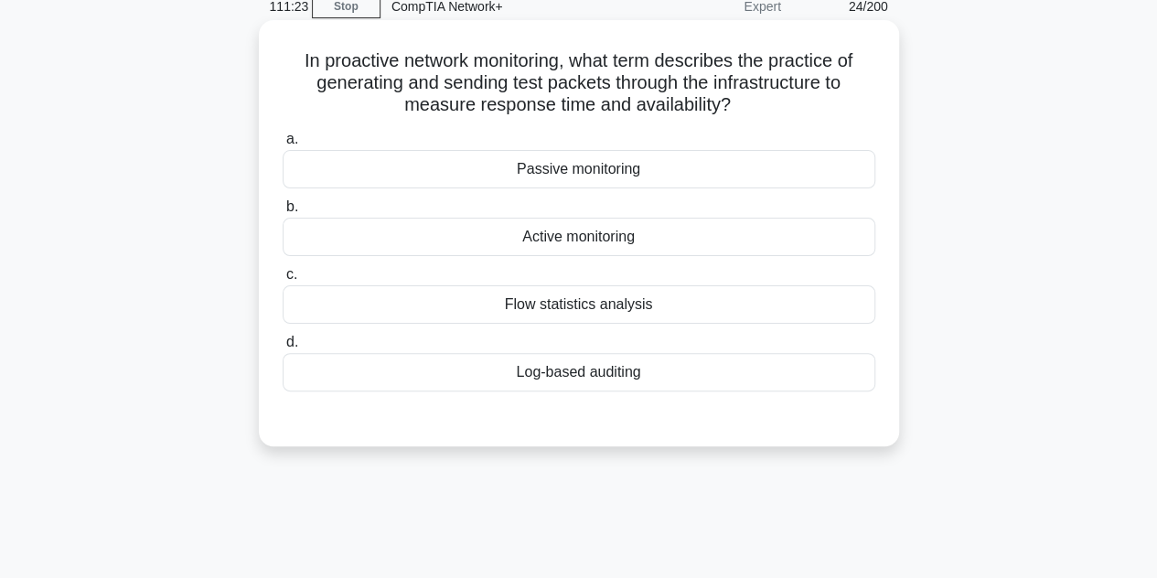
click at [558, 221] on div "Active monitoring" at bounding box center [579, 237] width 593 height 38
click at [283, 213] on input "b. Active monitoring" at bounding box center [283, 207] width 0 height 12
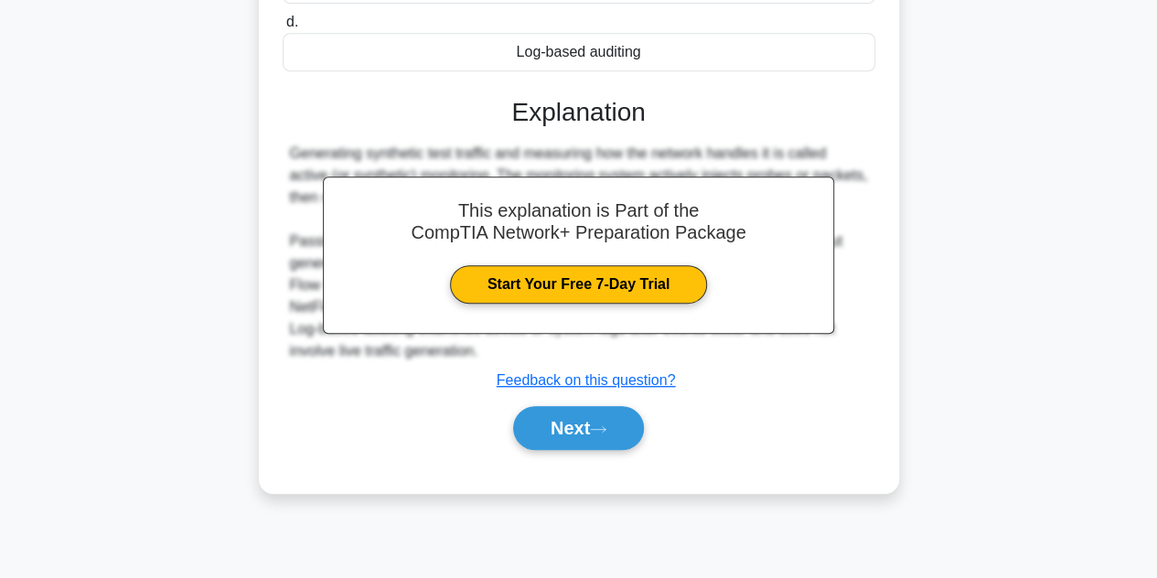
scroll to position [410, 0]
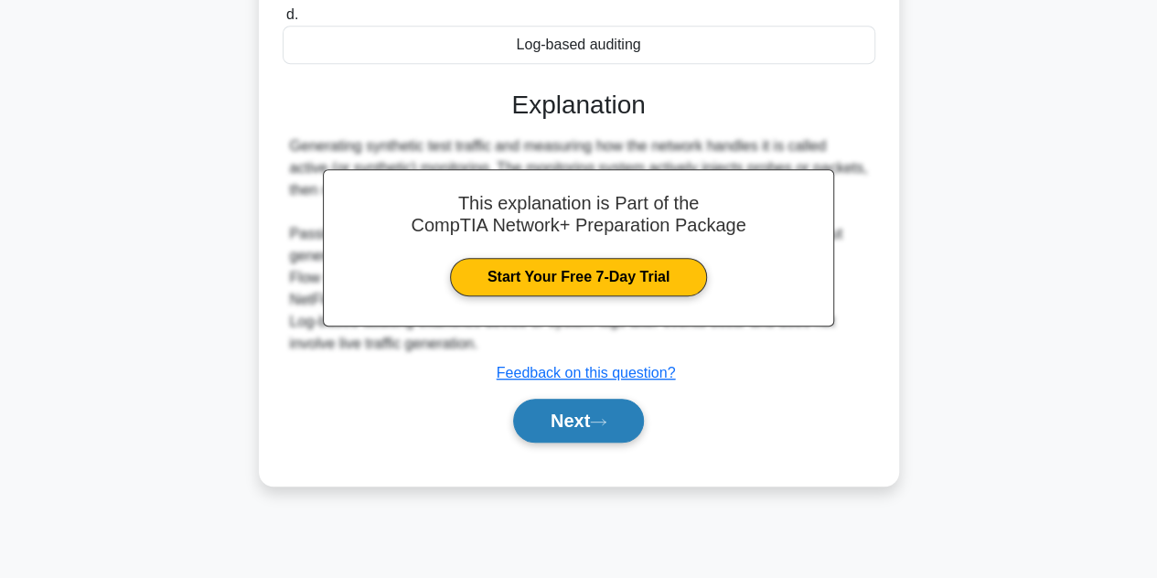
click at [615, 400] on button "Next" at bounding box center [578, 421] width 131 height 44
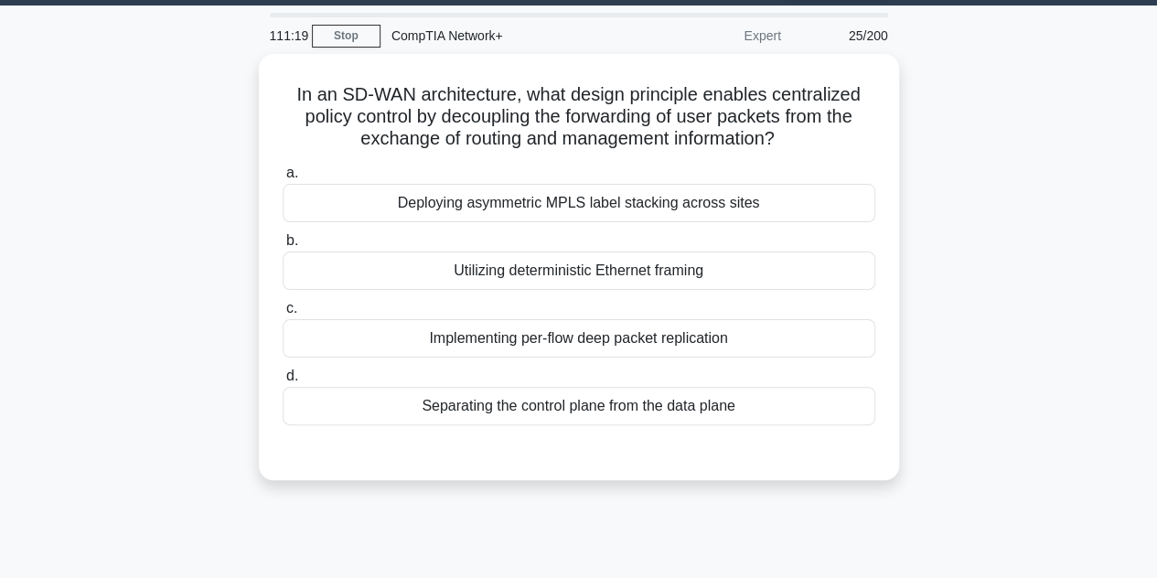
scroll to position [51, 0]
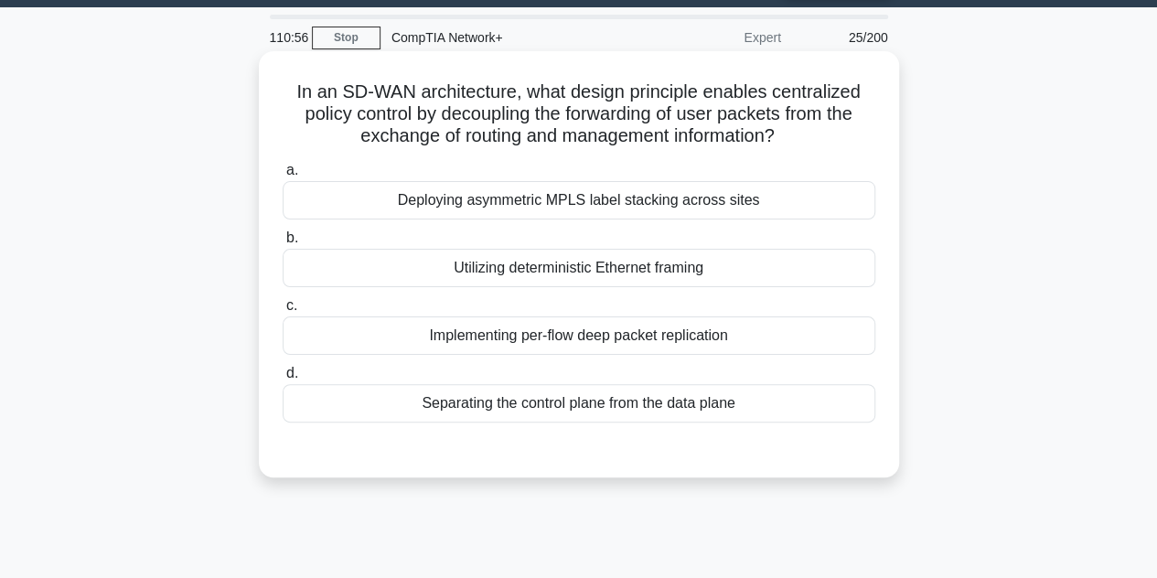
click at [457, 208] on div "Deploying asymmetric MPLS label stacking across sites" at bounding box center [579, 200] width 593 height 38
click at [283, 177] on input "a. Deploying asymmetric MPLS label stacking across sites" at bounding box center [283, 171] width 0 height 12
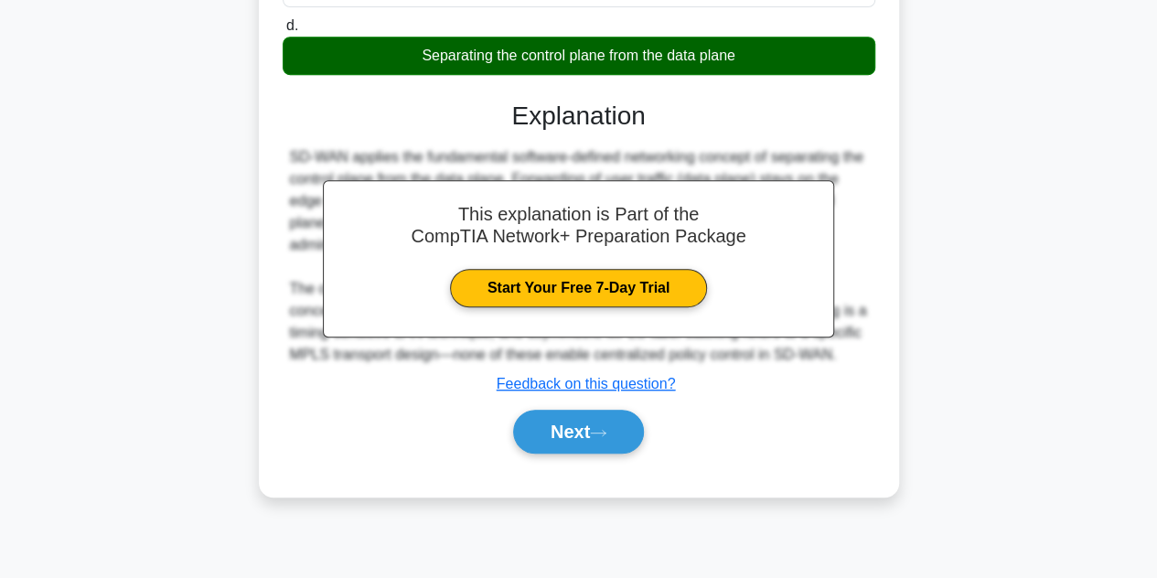
scroll to position [410, 0]
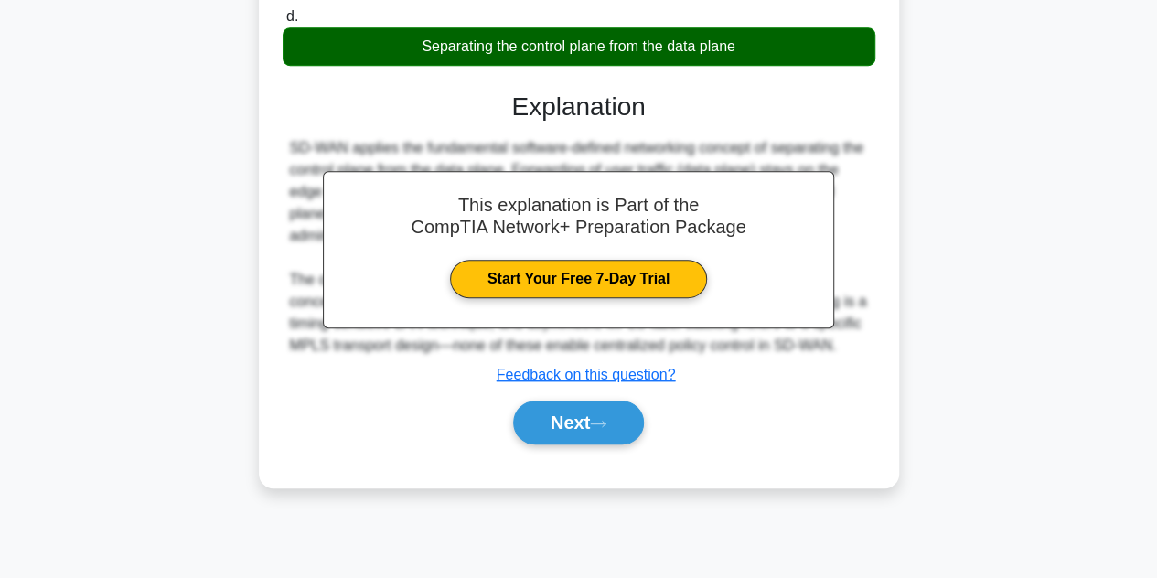
click at [632, 446] on div "Next" at bounding box center [579, 422] width 593 height 59
click at [616, 436] on button "Next" at bounding box center [578, 423] width 131 height 44
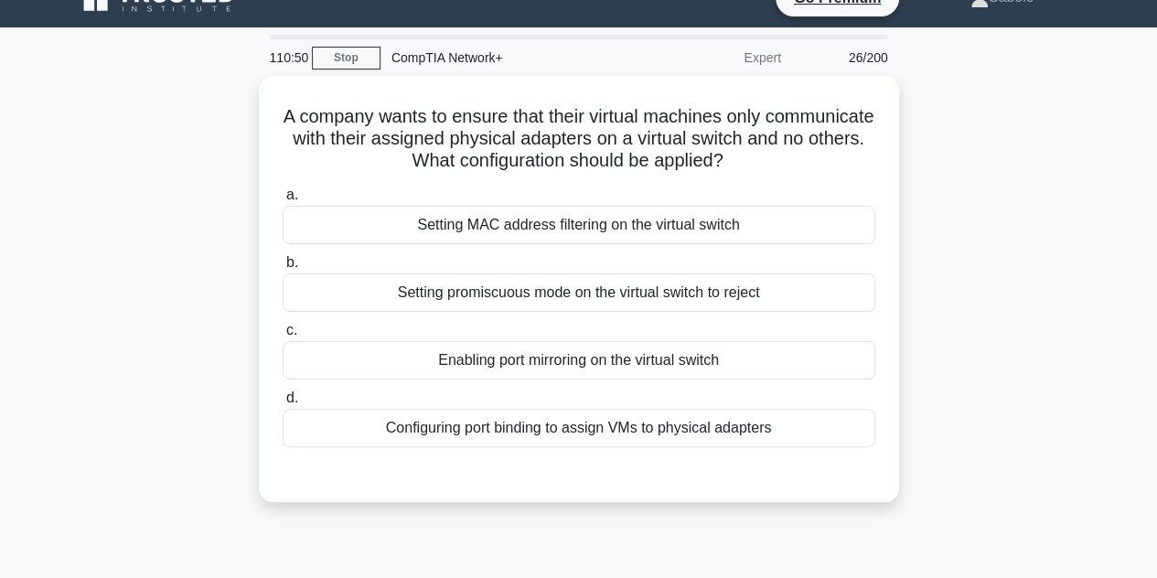
scroll to position [0, 0]
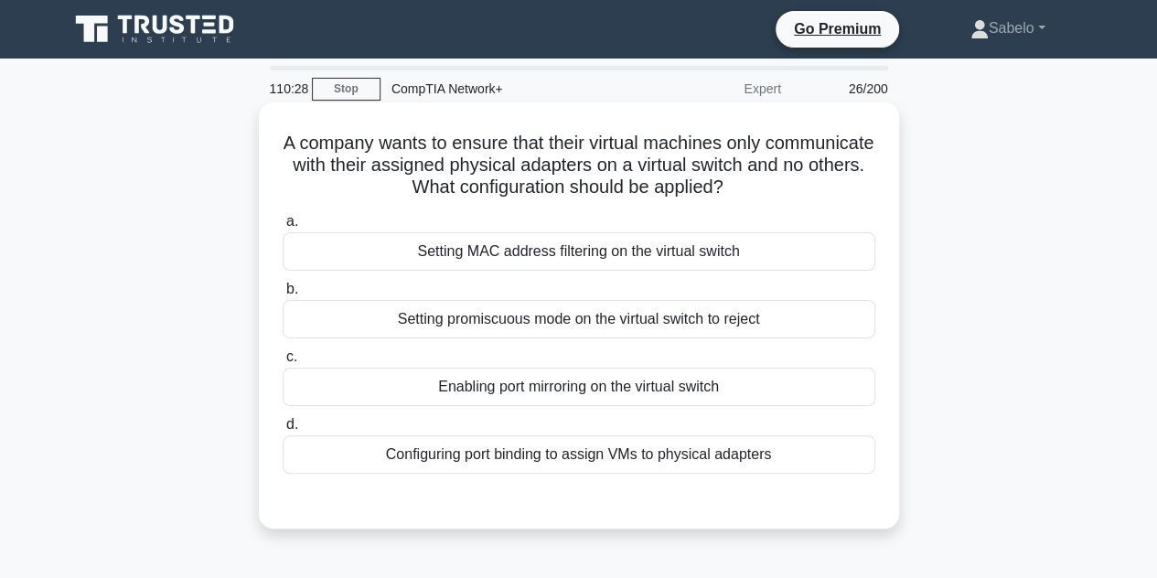
click at [577, 260] on div "Setting MAC address filtering on the virtual switch" at bounding box center [579, 251] width 593 height 38
click at [283, 228] on input "a. Setting MAC address filtering on the virtual switch" at bounding box center [283, 222] width 0 height 12
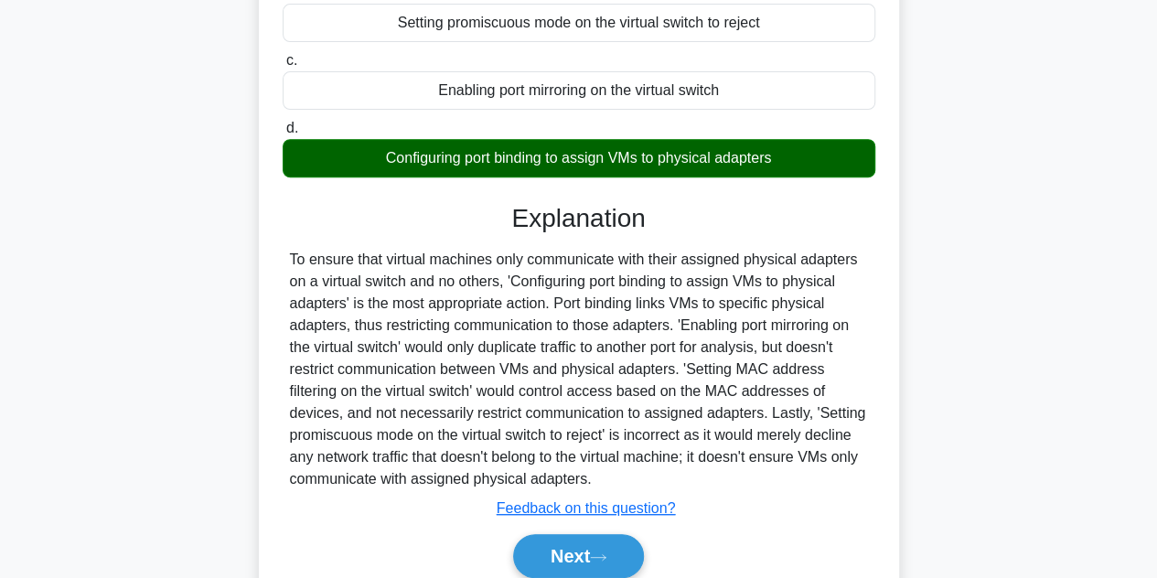
scroll to position [299, 0]
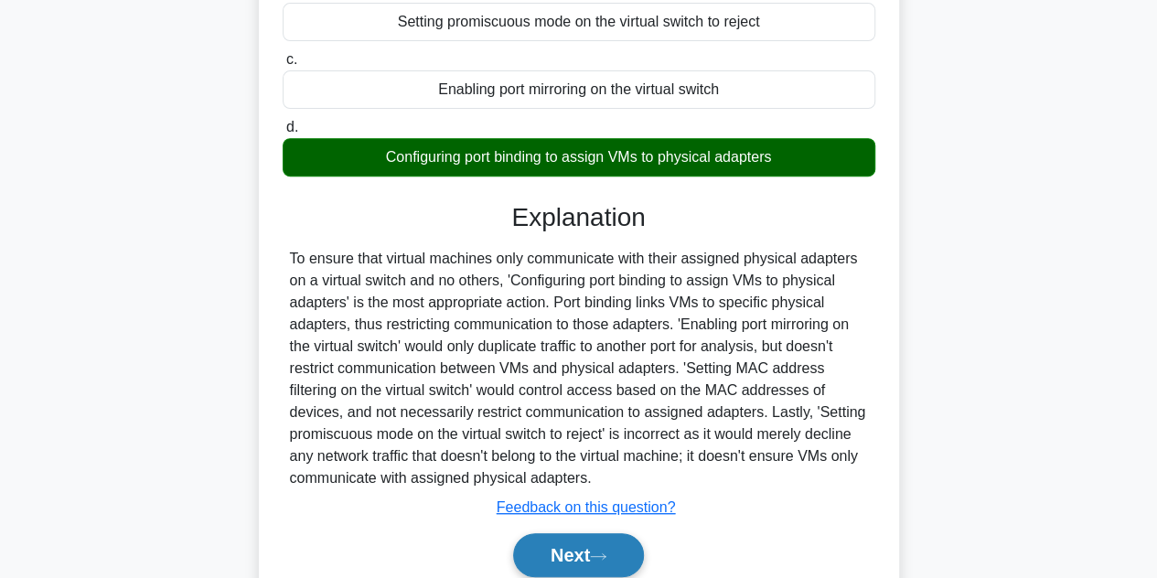
click at [644, 564] on button "Next" at bounding box center [578, 555] width 131 height 44
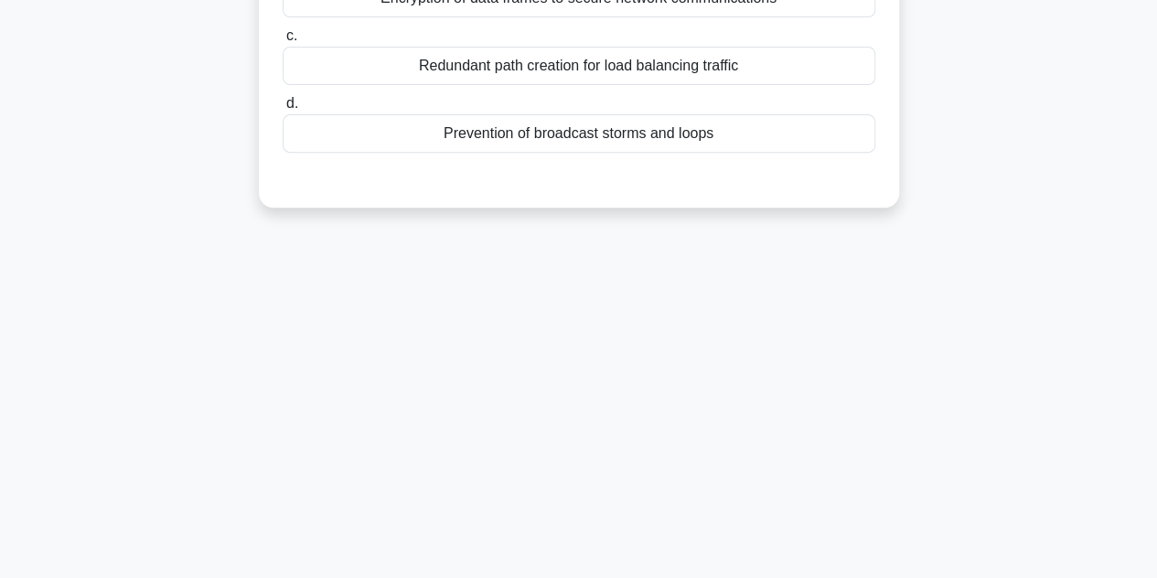
scroll to position [0, 0]
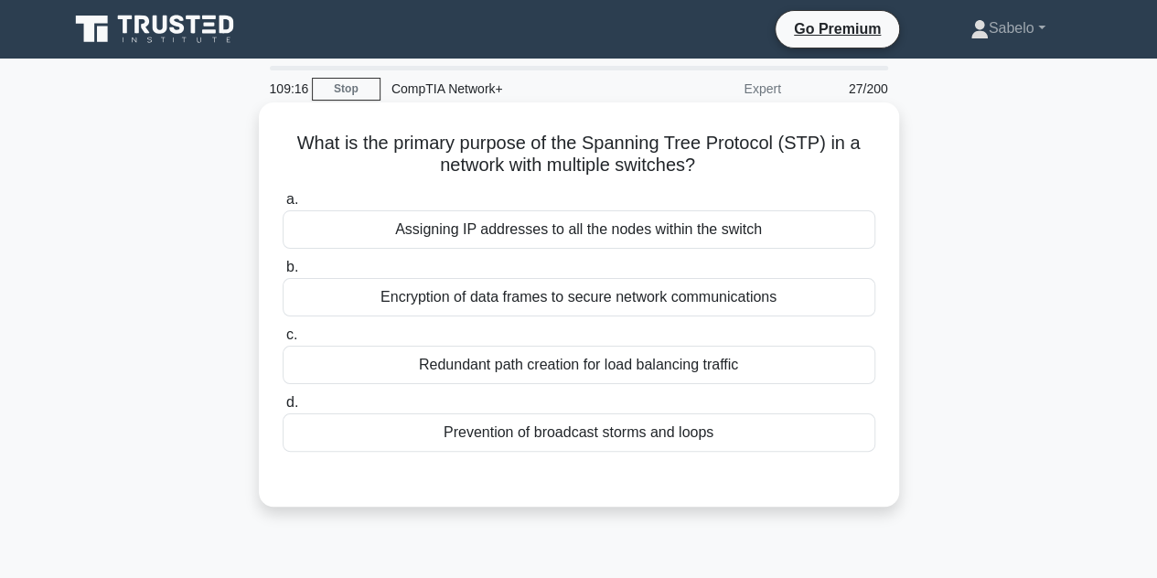
click at [620, 434] on div "Prevention of broadcast storms and loops" at bounding box center [579, 432] width 593 height 38
click at [283, 409] on input "d. Prevention of broadcast storms and loops" at bounding box center [283, 403] width 0 height 12
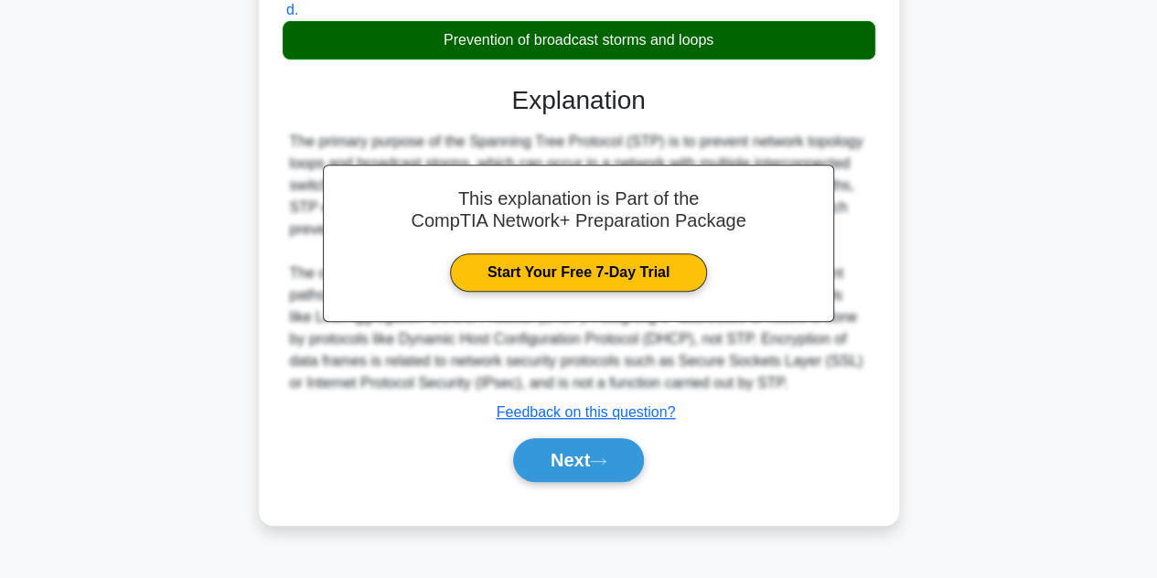
scroll to position [410, 0]
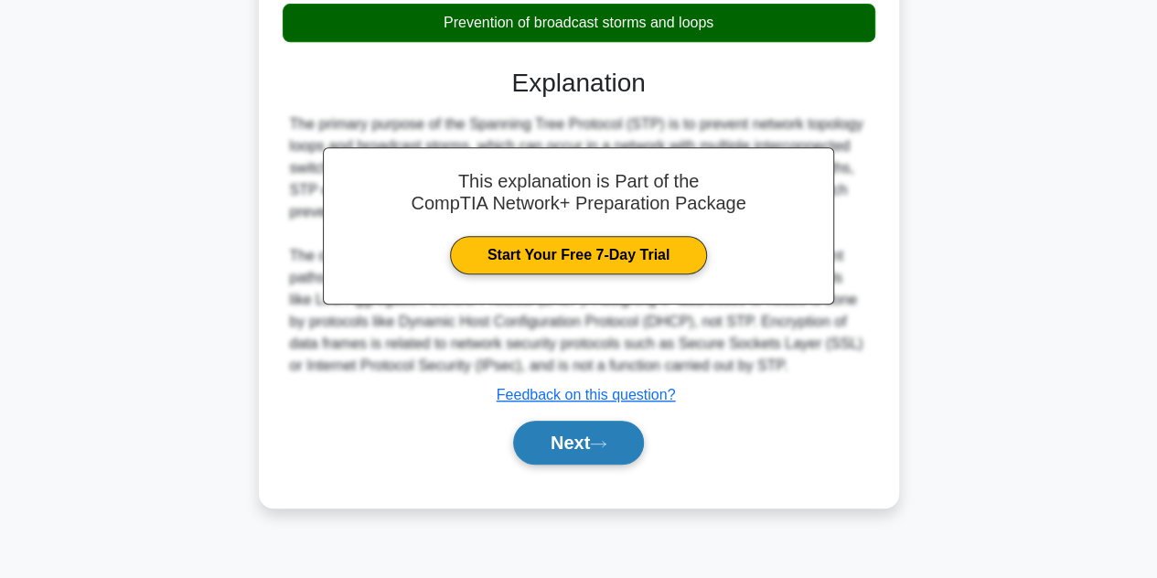
click at [594, 449] on button "Next" at bounding box center [578, 443] width 131 height 44
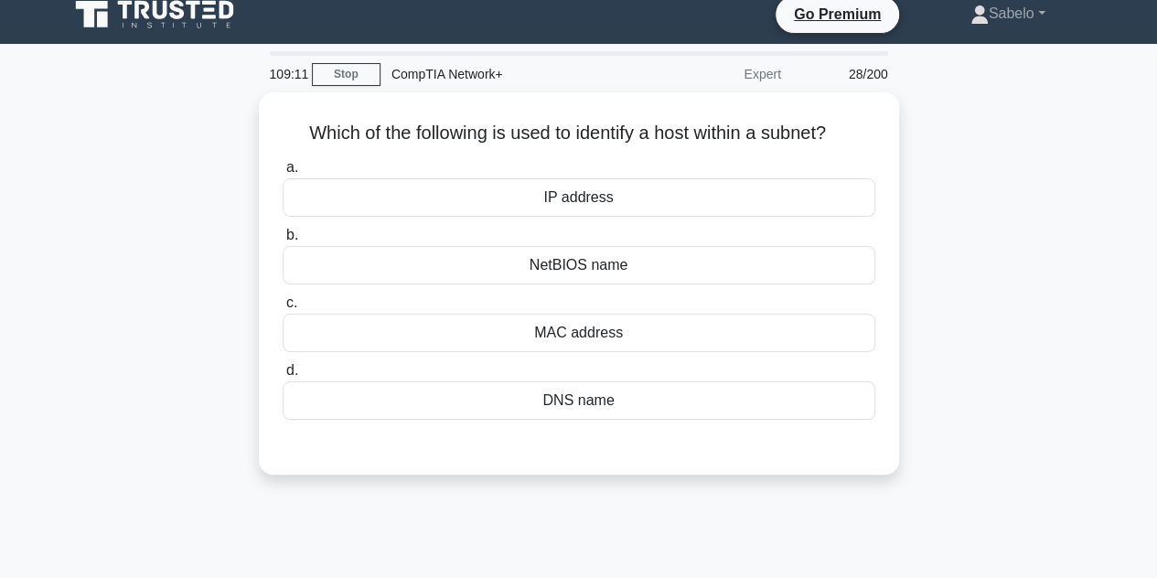
scroll to position [15, 0]
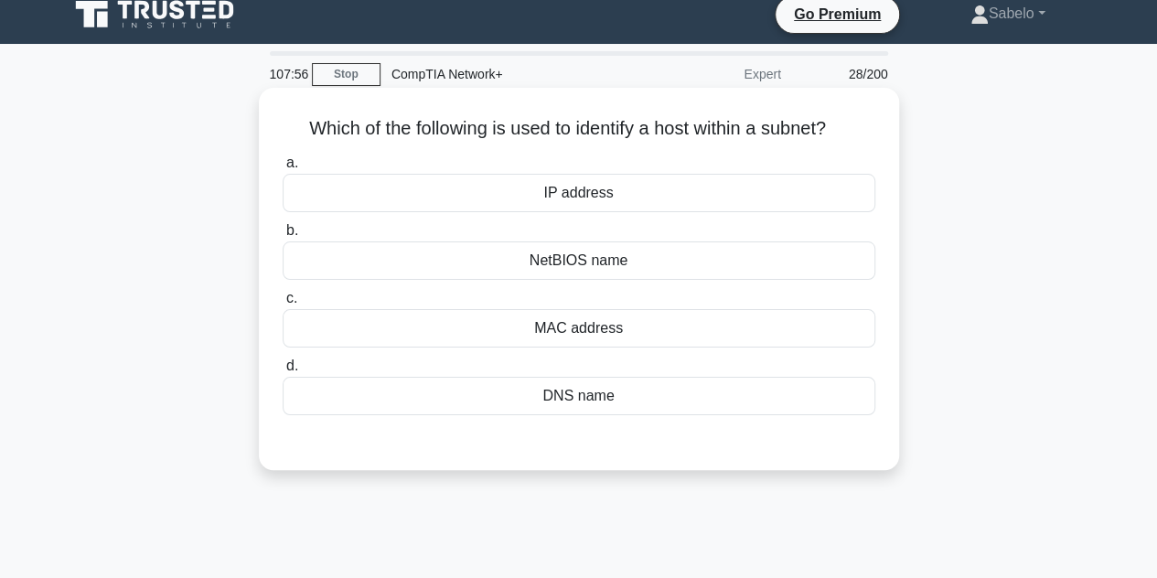
click at [657, 327] on div "MAC address" at bounding box center [579, 328] width 593 height 38
click at [283, 305] on input "c. MAC address" at bounding box center [283, 299] width 0 height 12
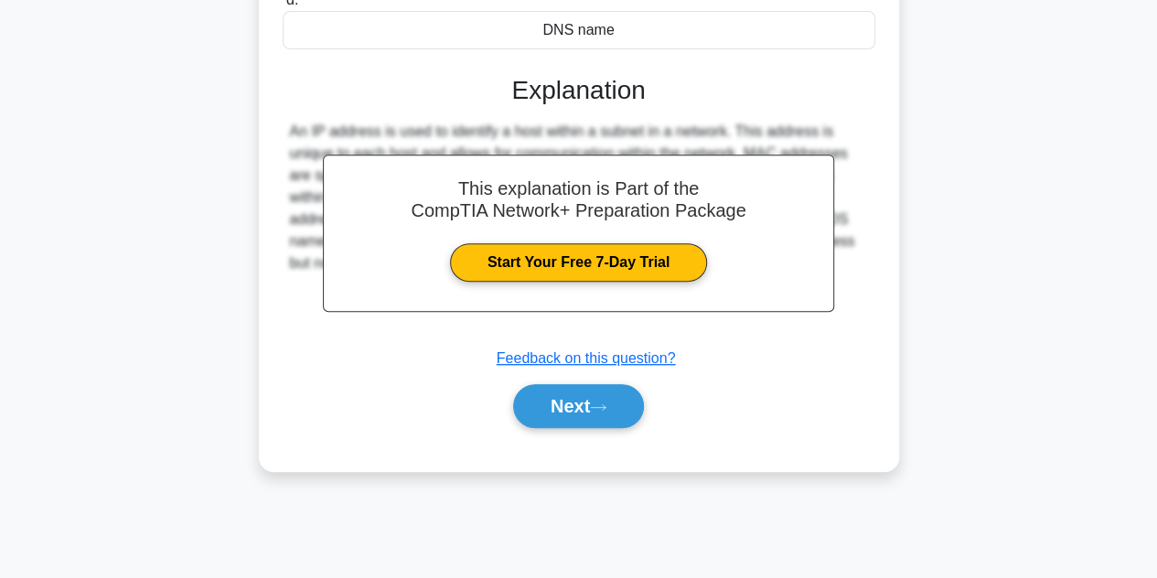
scroll to position [410, 0]
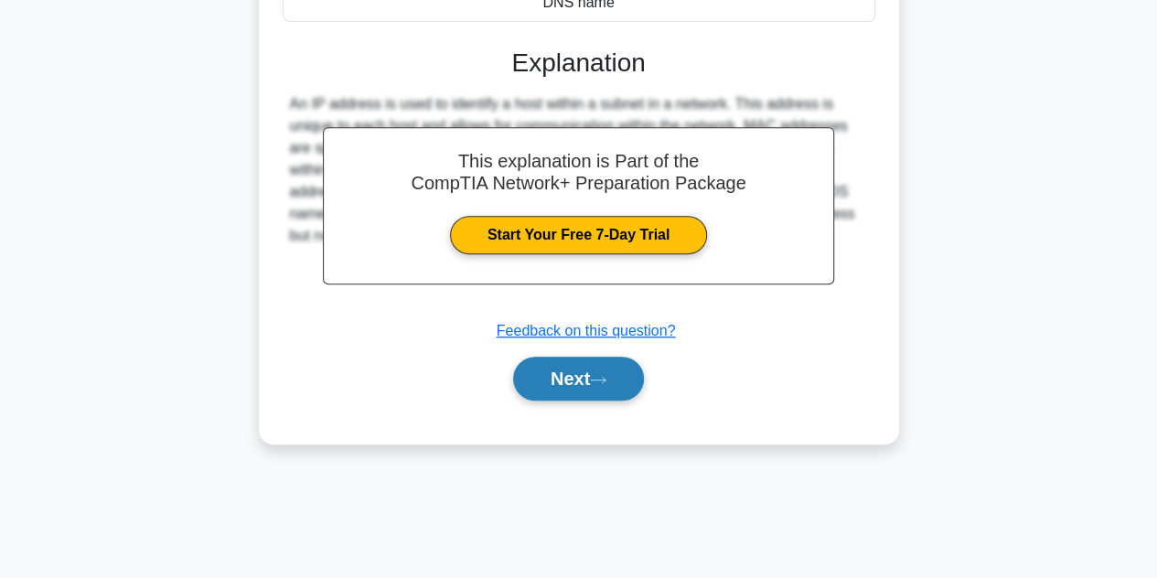
click at [585, 366] on button "Next" at bounding box center [578, 379] width 131 height 44
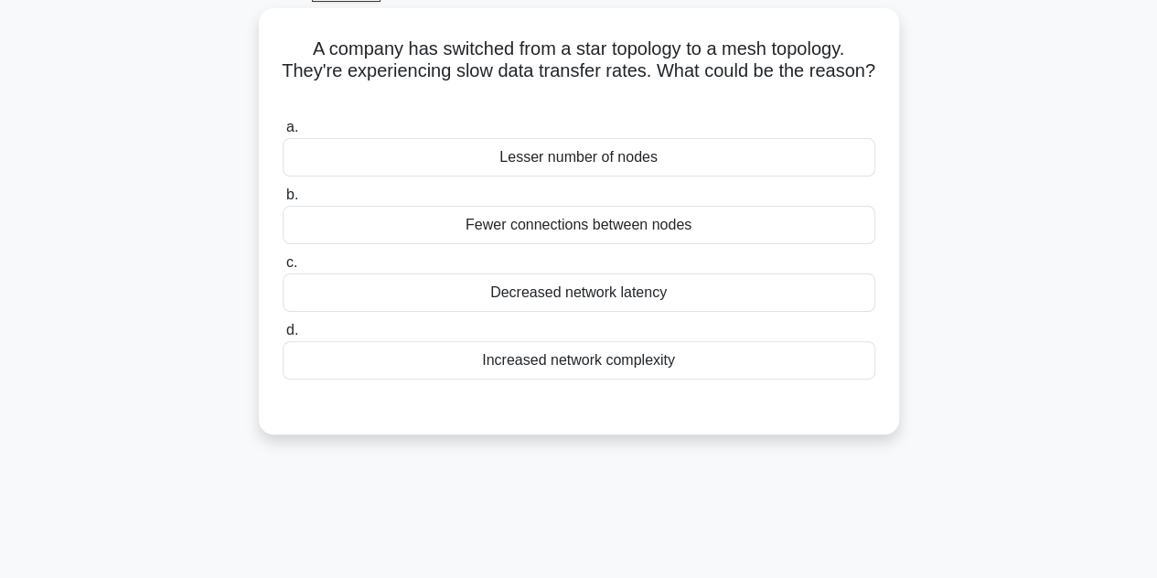
scroll to position [97, 0]
click at [585, 366] on div "Increased network complexity" at bounding box center [579, 362] width 593 height 38
click at [283, 338] on input "d. Increased network complexity" at bounding box center [283, 333] width 0 height 12
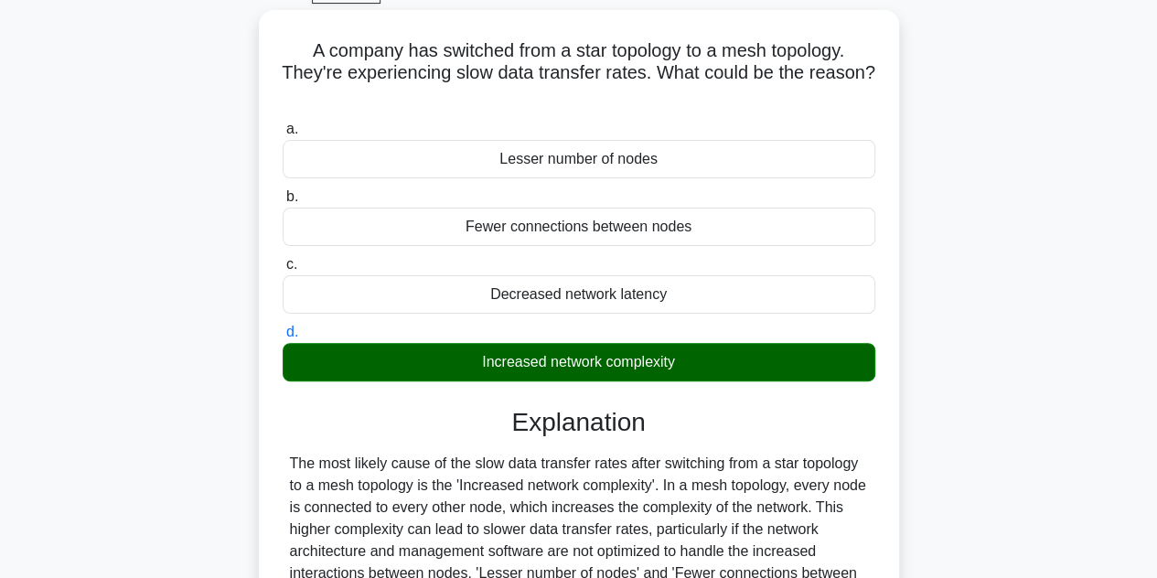
scroll to position [410, 0]
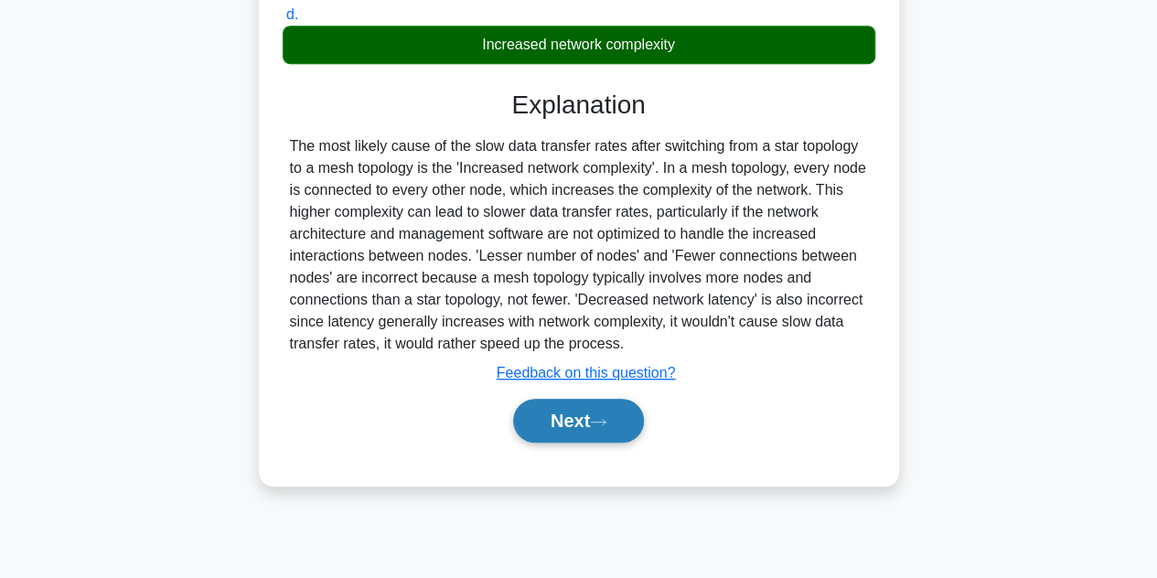
click at [594, 409] on button "Next" at bounding box center [578, 421] width 131 height 44
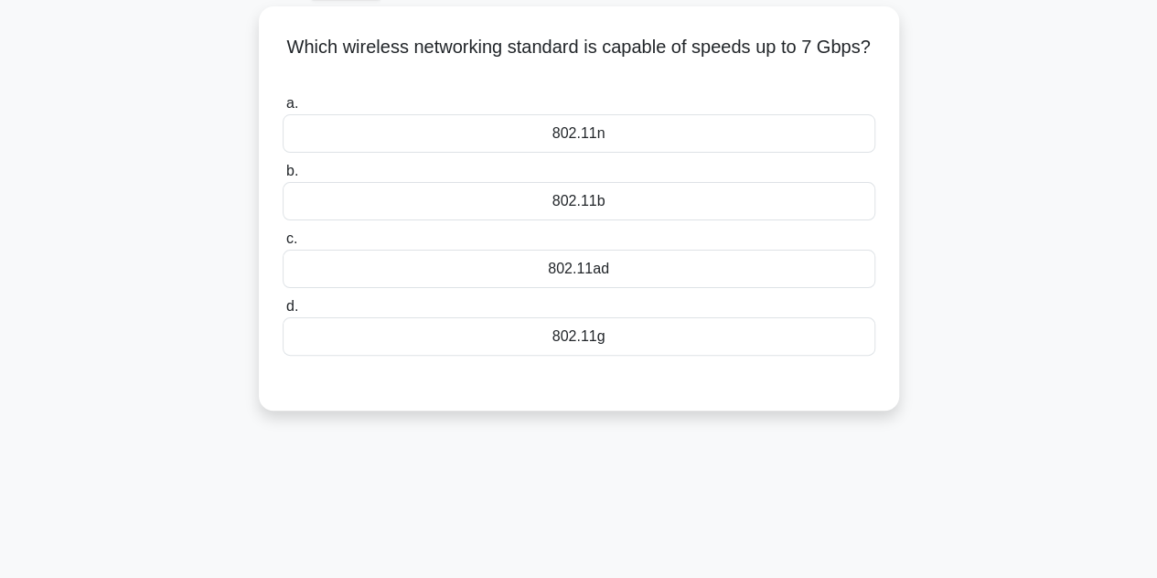
scroll to position [93, 0]
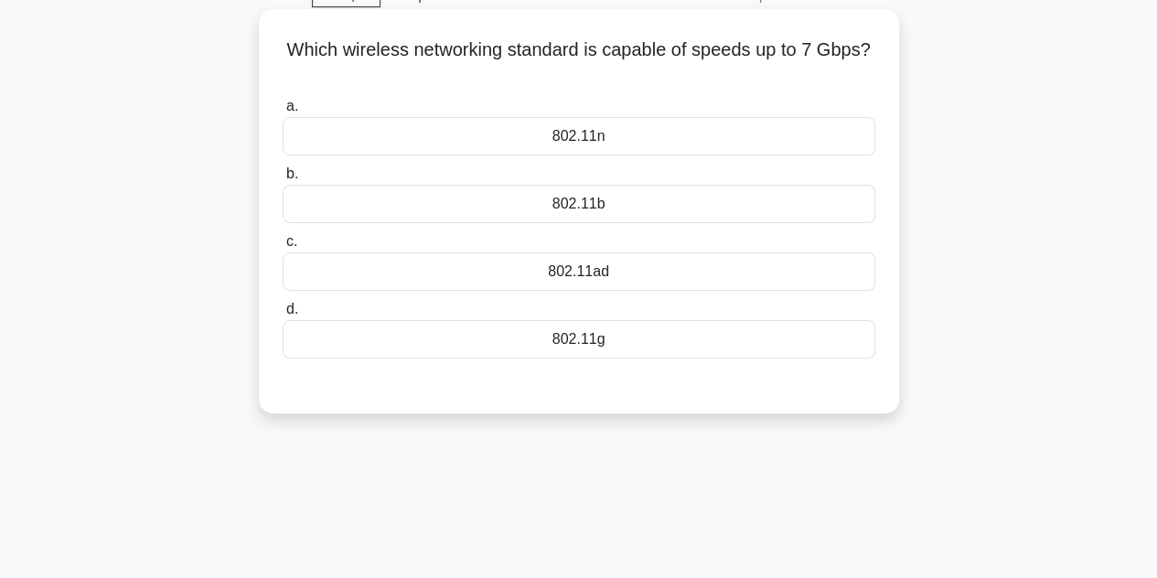
click at [596, 273] on div "802.11ad" at bounding box center [579, 271] width 593 height 38
click at [283, 248] on input "c. 802.11ad" at bounding box center [283, 242] width 0 height 12
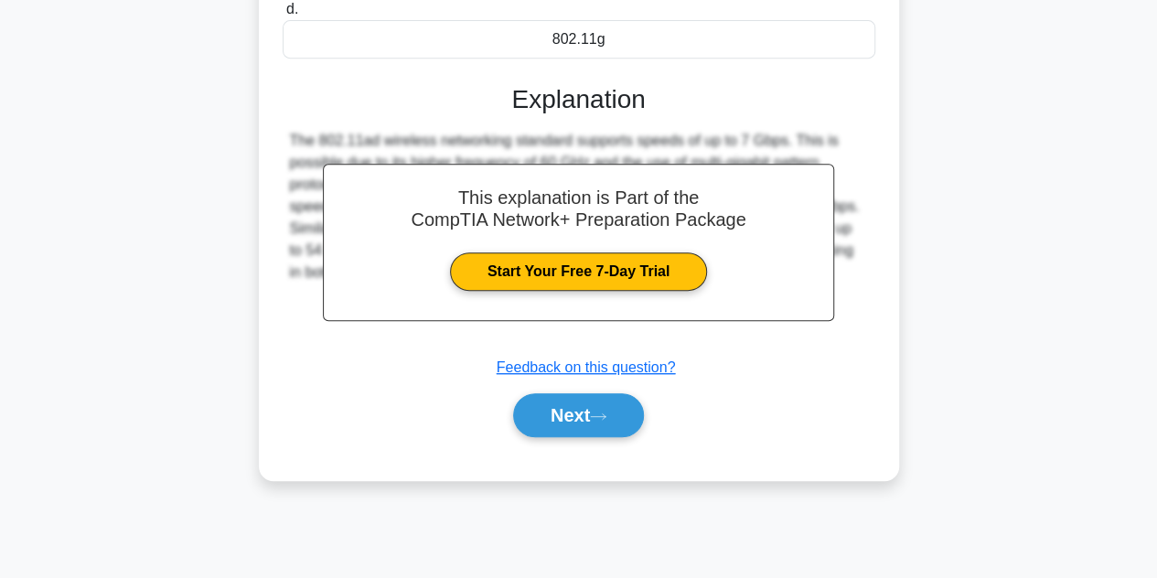
scroll to position [395, 0]
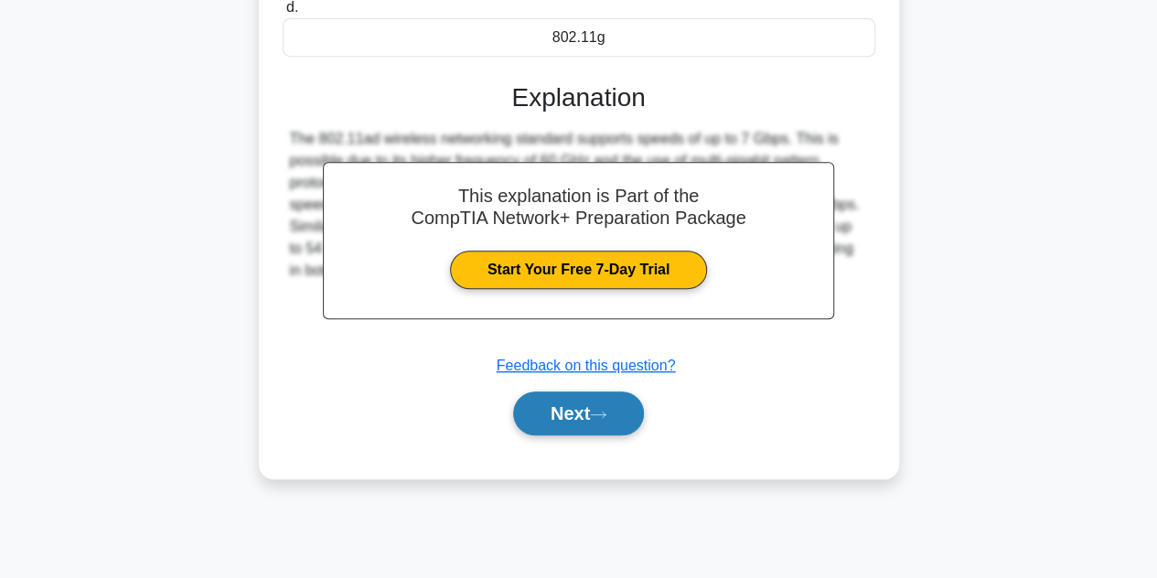
click at [597, 411] on icon at bounding box center [598, 415] width 16 height 10
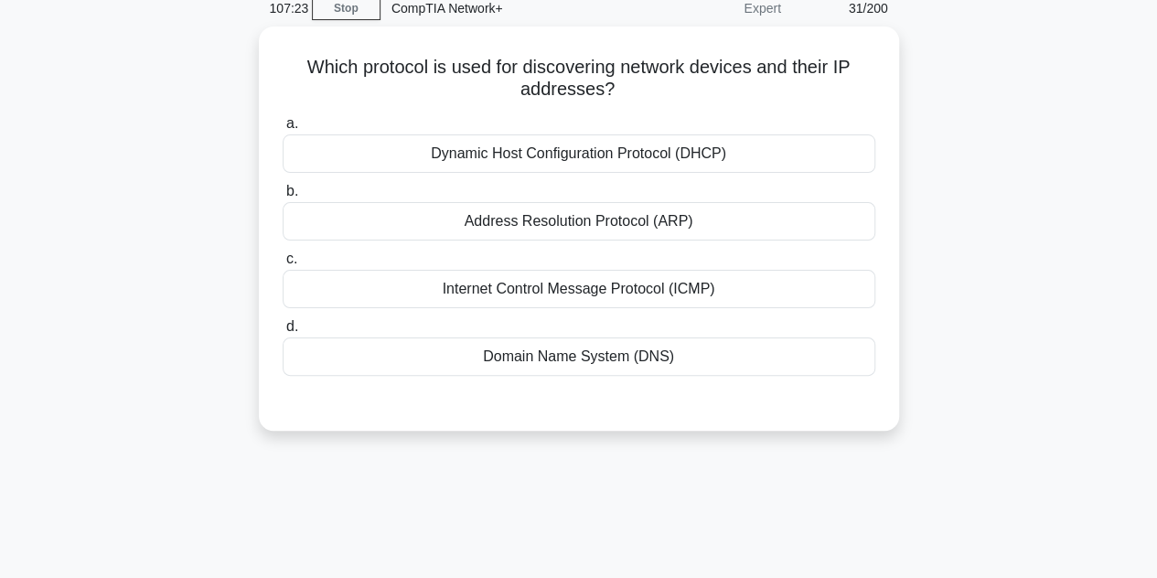
scroll to position [77, 0]
click at [514, 208] on div "Address Resolution Protocol (ARP)" at bounding box center [579, 220] width 593 height 38
click at [283, 197] on input "b. Address Resolution Protocol (ARP)" at bounding box center [283, 191] width 0 height 12
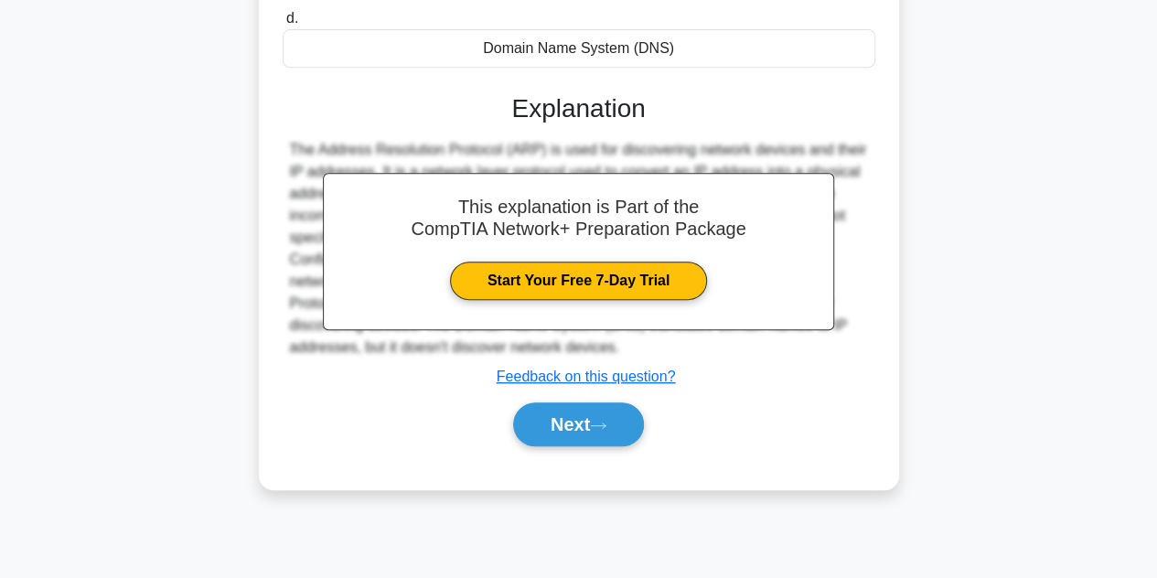
scroll to position [410, 0]
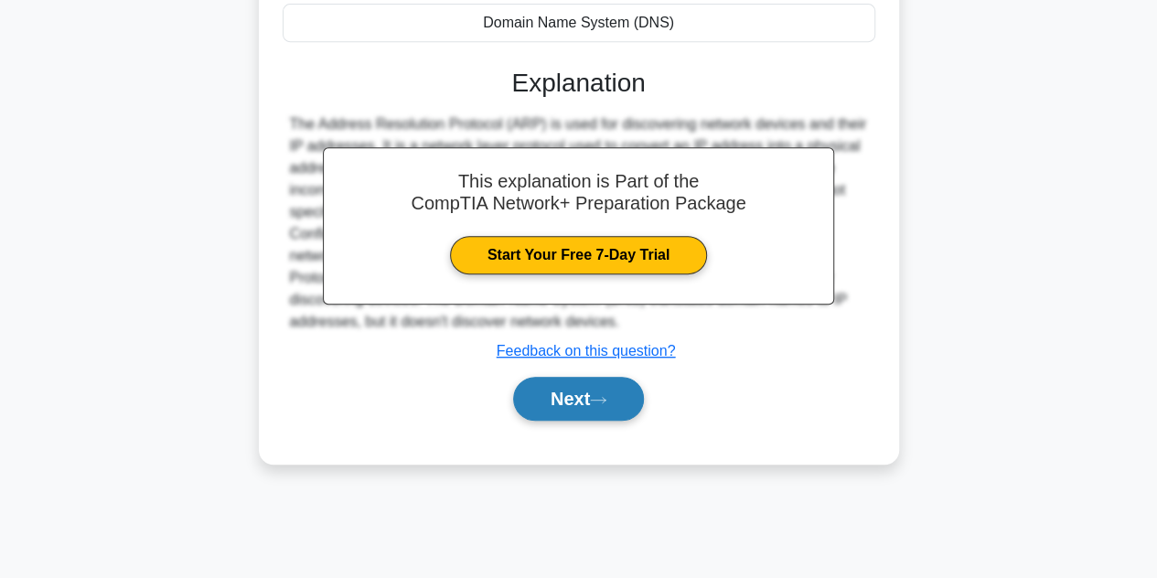
click at [604, 409] on button "Next" at bounding box center [578, 399] width 131 height 44
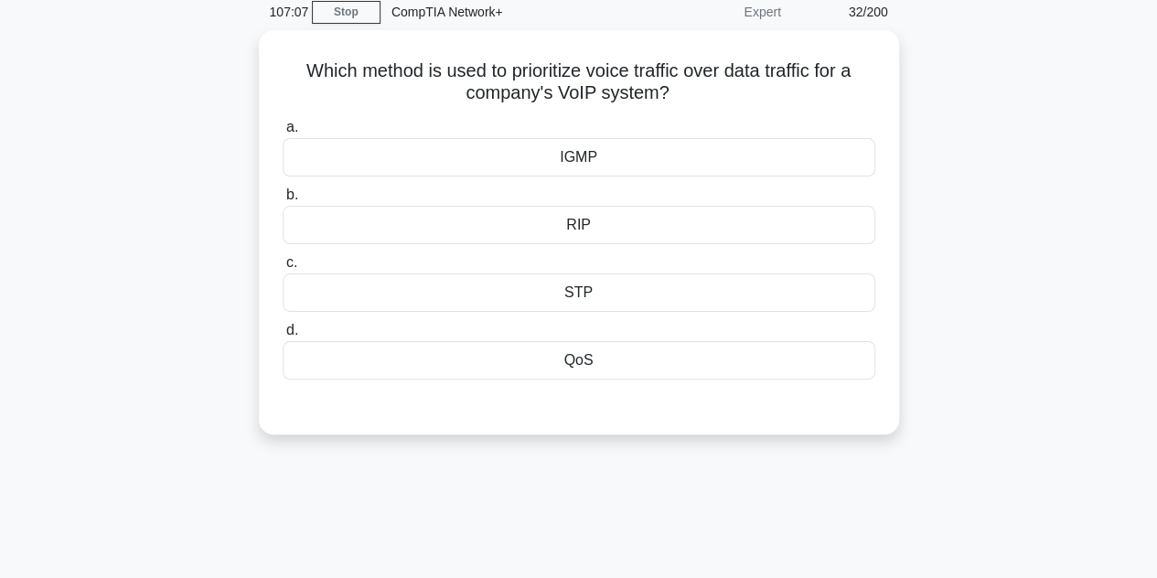
scroll to position [75, 0]
click at [583, 361] on div "QoS" at bounding box center [579, 357] width 593 height 38
click at [283, 334] on input "d. QoS" at bounding box center [283, 328] width 0 height 12
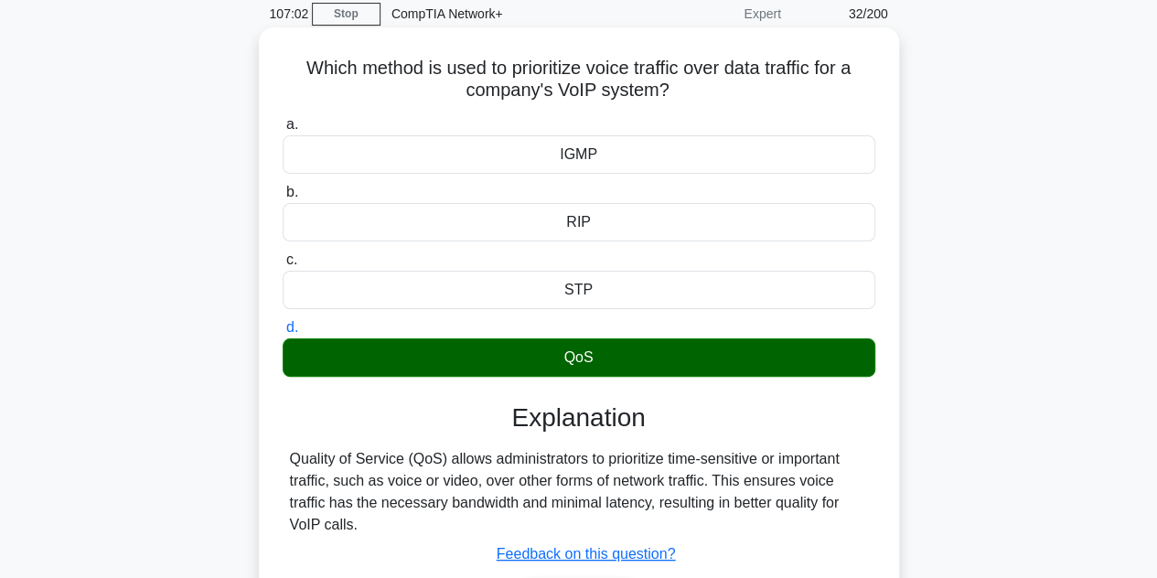
scroll to position [410, 0]
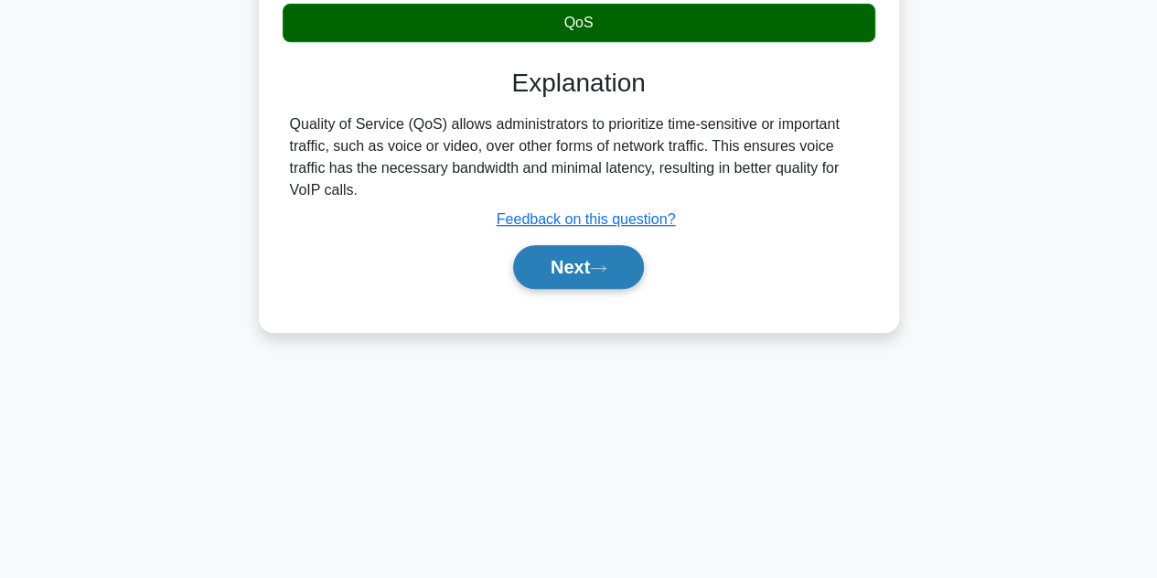
click at [579, 273] on button "Next" at bounding box center [578, 267] width 131 height 44
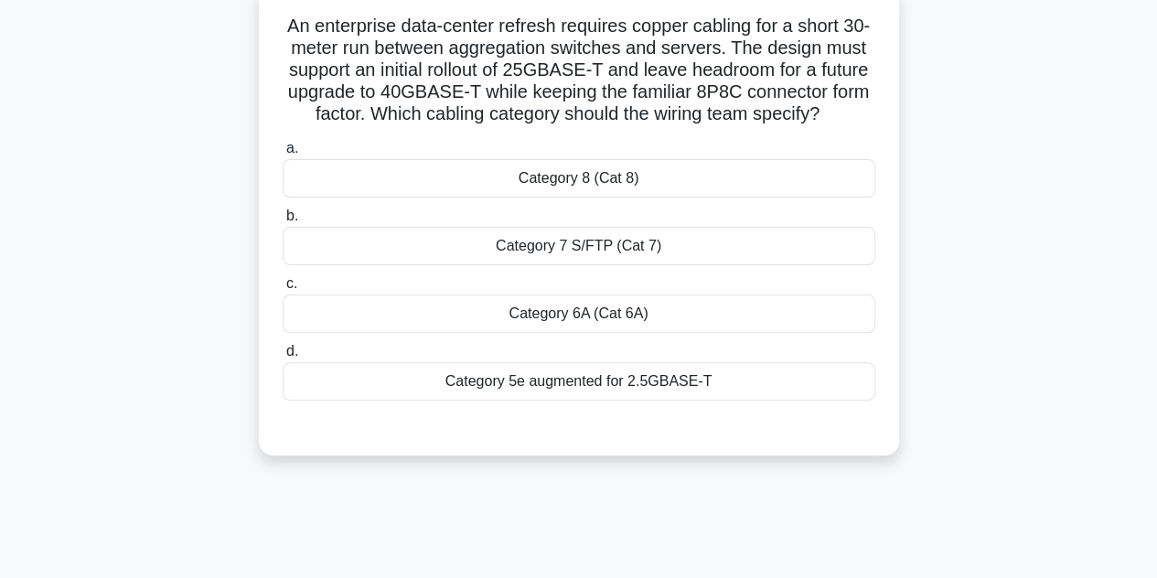
scroll to position [117, 0]
click at [587, 328] on div "Category 6A (Cat 6A)" at bounding box center [579, 314] width 593 height 38
click at [283, 290] on input "c. Category 6A (Cat 6A)" at bounding box center [283, 284] width 0 height 12
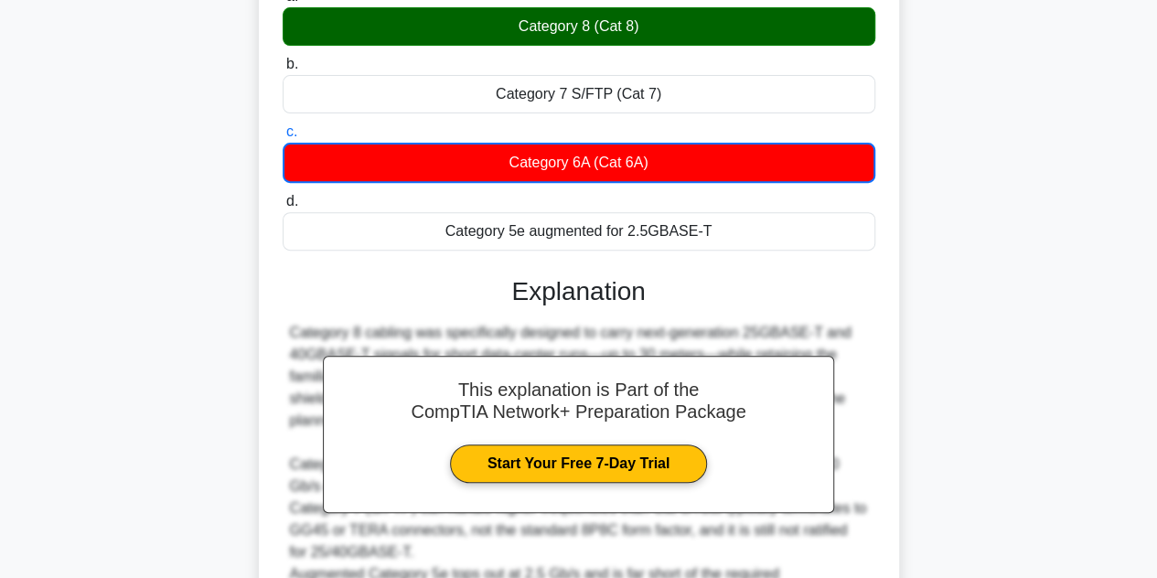
scroll to position [528, 0]
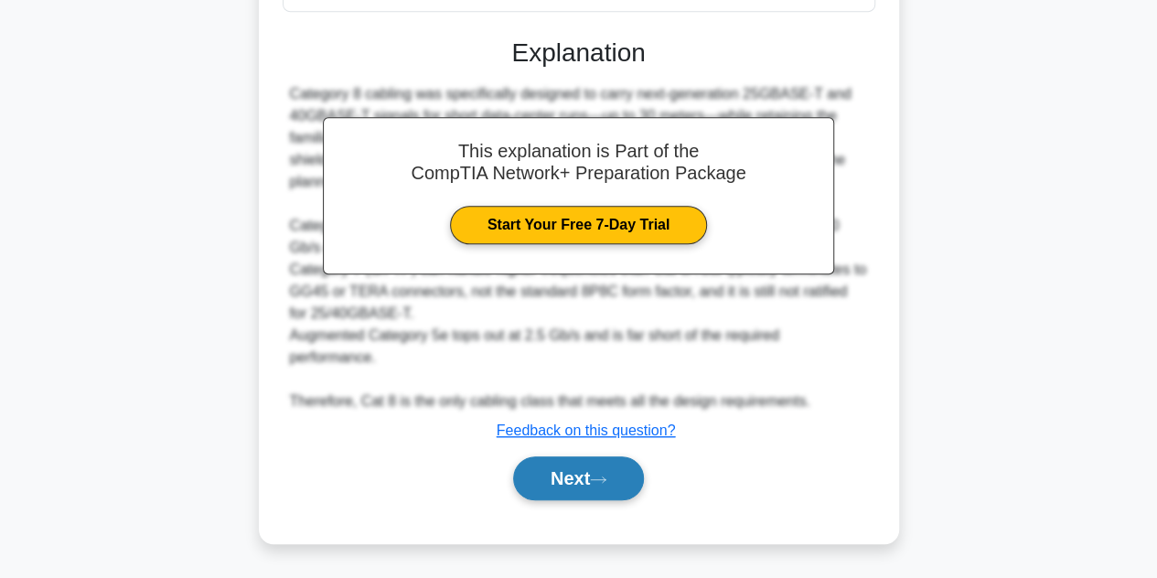
click at [602, 485] on icon at bounding box center [598, 480] width 16 height 10
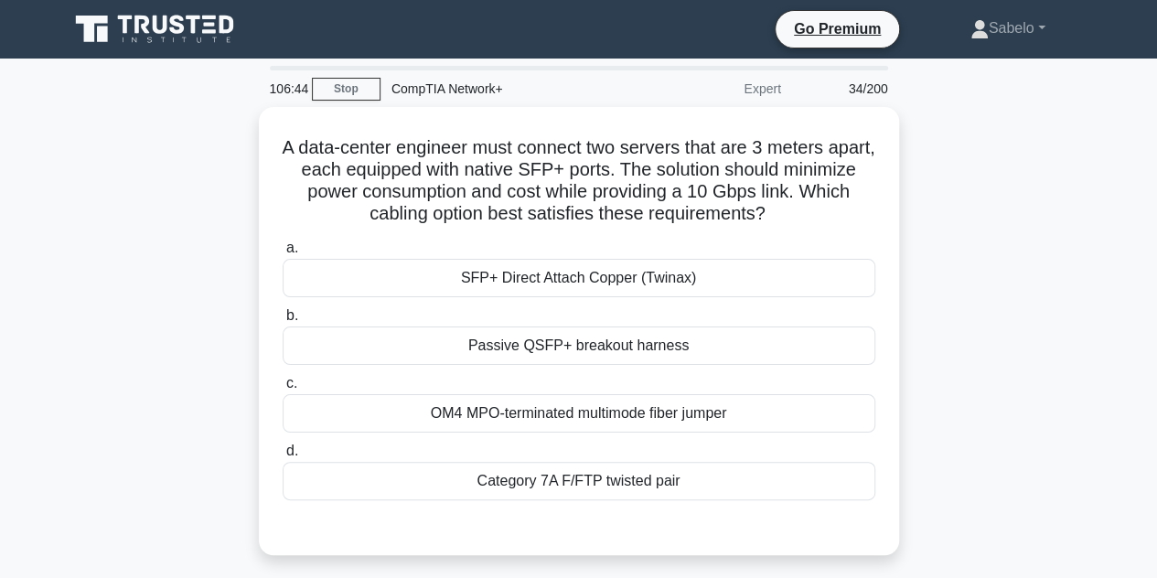
scroll to position [32, 0]
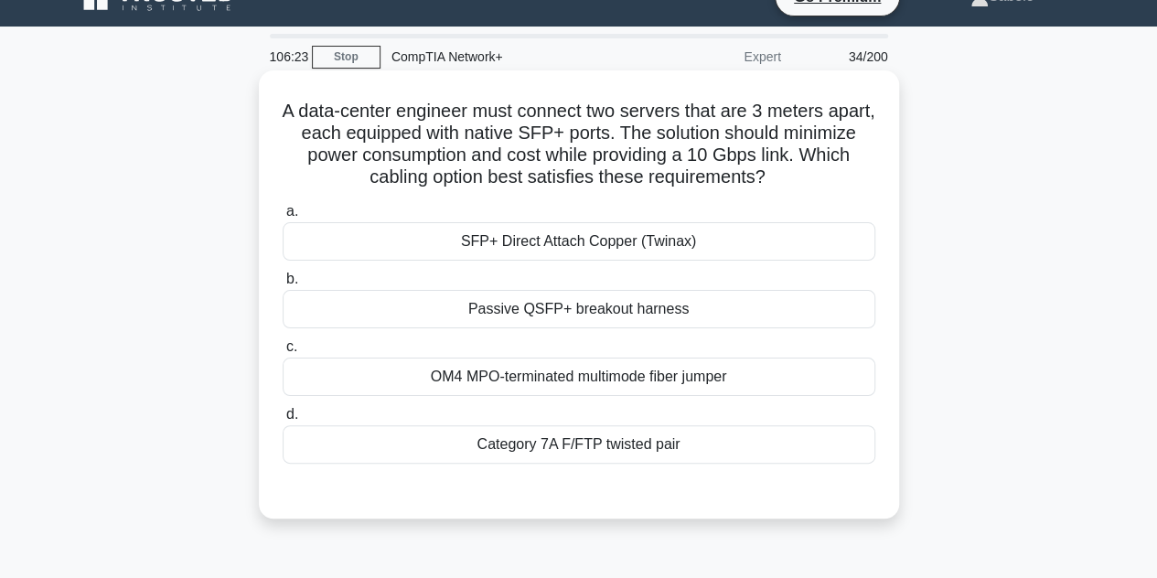
click at [594, 451] on div "Category 7A F/FTP twisted pair" at bounding box center [579, 444] width 593 height 38
click at [283, 421] on input "d. Category 7A F/FTP twisted pair" at bounding box center [283, 415] width 0 height 12
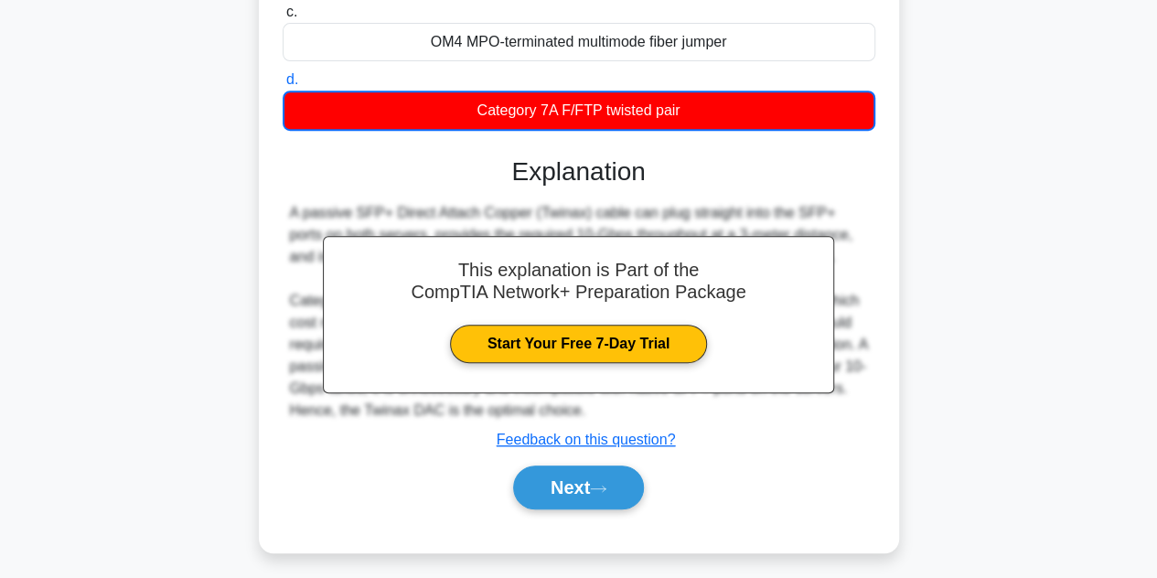
scroll to position [368, 0]
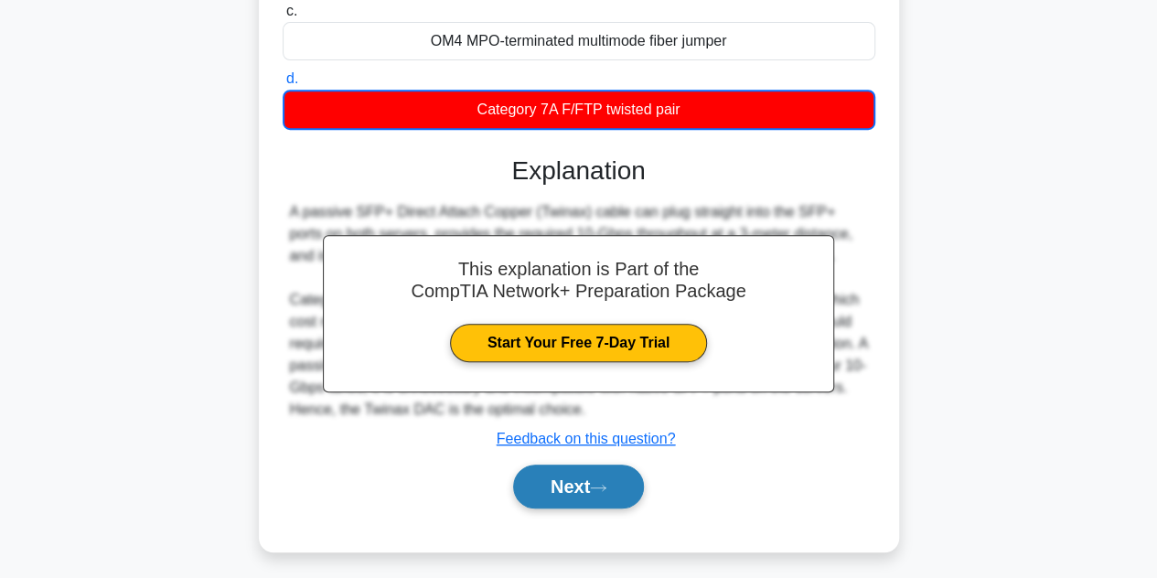
click at [594, 469] on button "Next" at bounding box center [578, 487] width 131 height 44
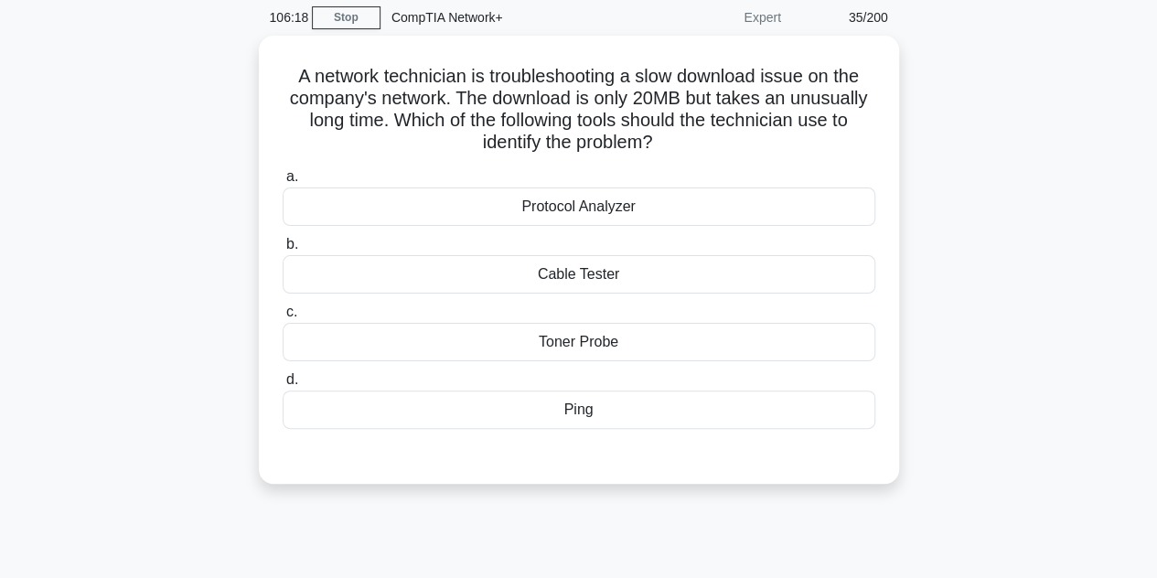
scroll to position [59, 0]
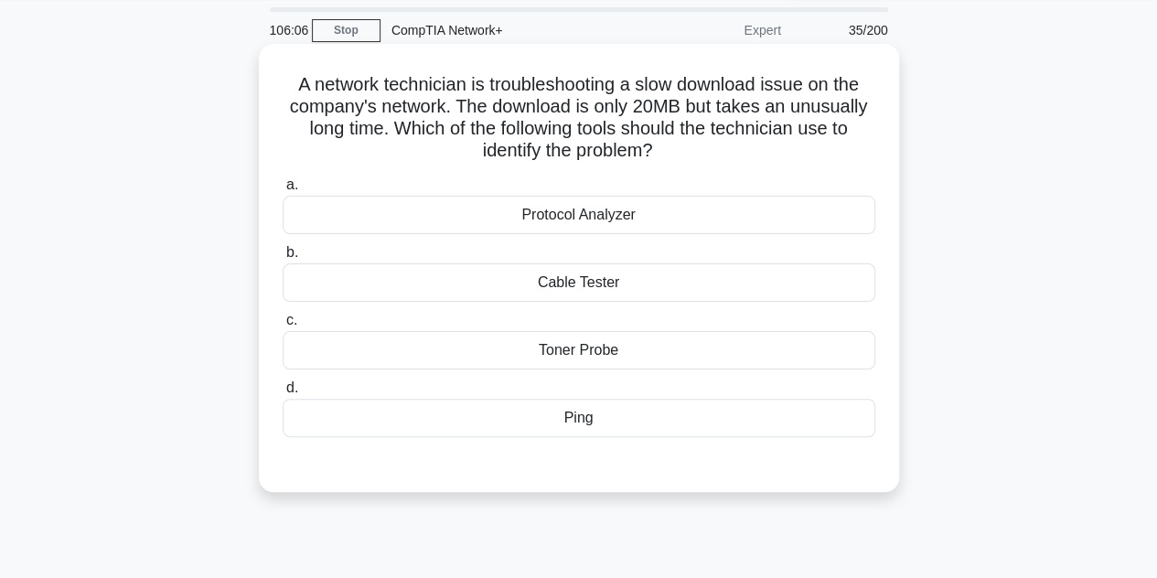
click at [644, 201] on div "Protocol Analyzer" at bounding box center [579, 215] width 593 height 38
click at [283, 191] on input "a. Protocol Analyzer" at bounding box center [283, 185] width 0 height 12
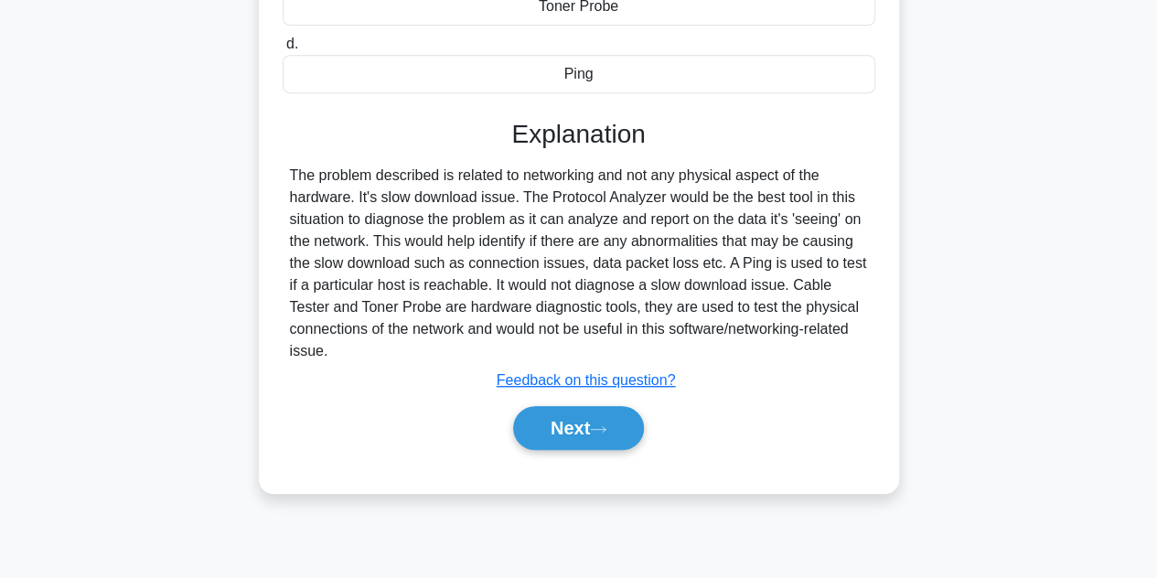
scroll to position [410, 0]
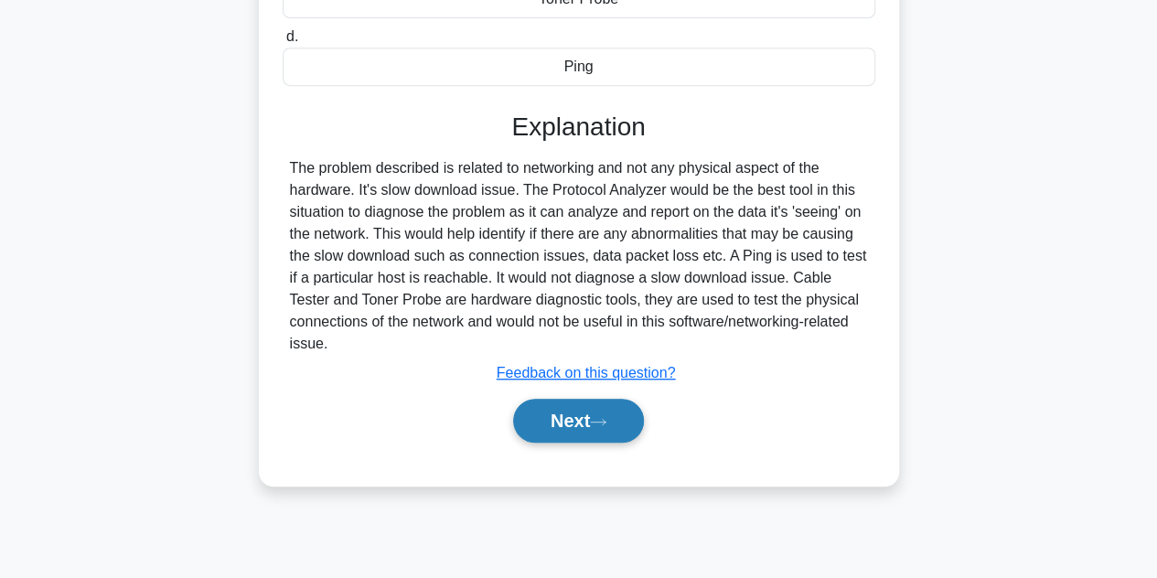
click at [614, 413] on button "Next" at bounding box center [578, 421] width 131 height 44
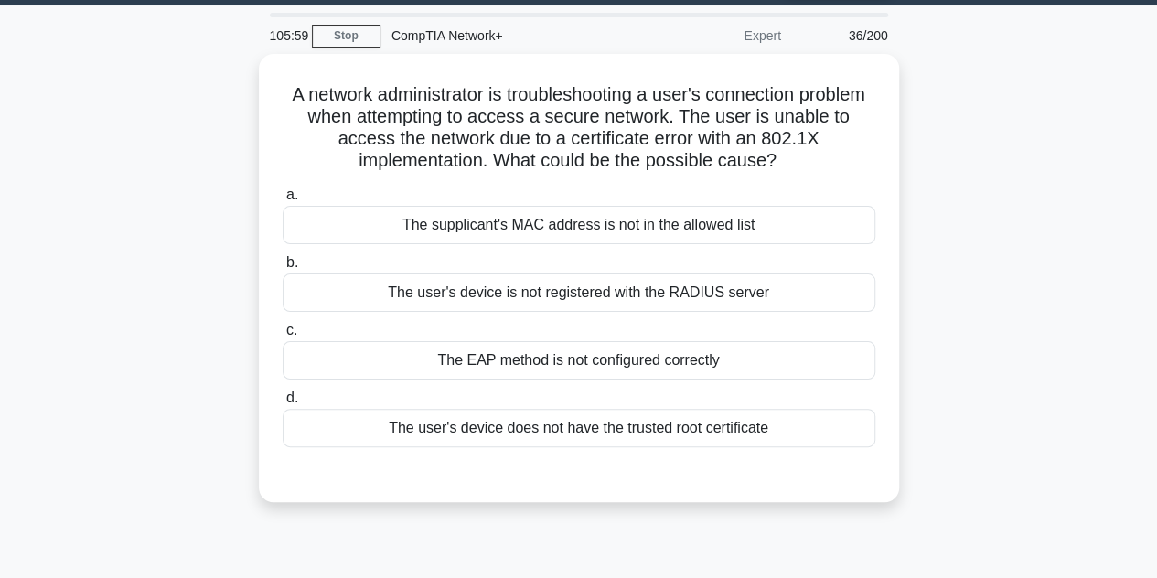
scroll to position [53, 0]
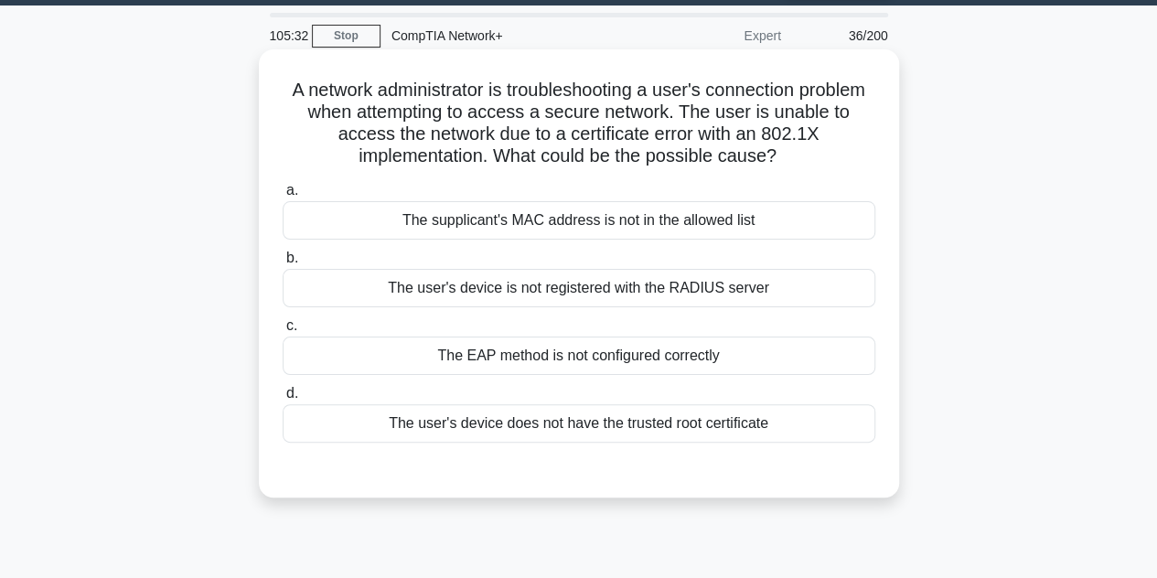
click at [672, 299] on div "The user's device is not registered with the RADIUS server" at bounding box center [579, 288] width 593 height 38
click at [283, 264] on input "b. The user's device is not registered with the RADIUS server" at bounding box center [283, 258] width 0 height 12
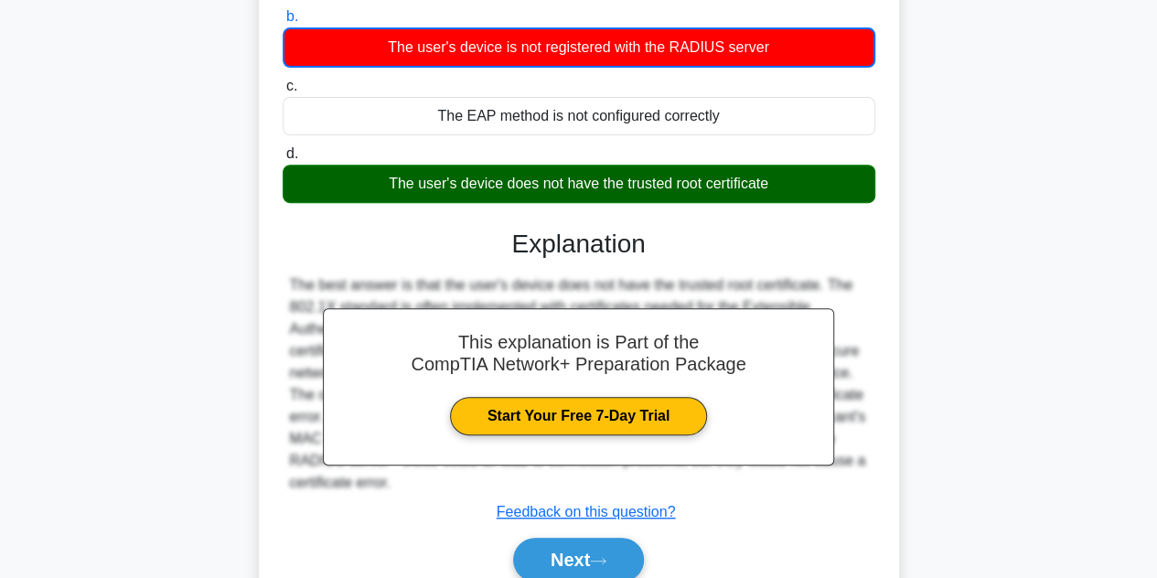
scroll to position [410, 0]
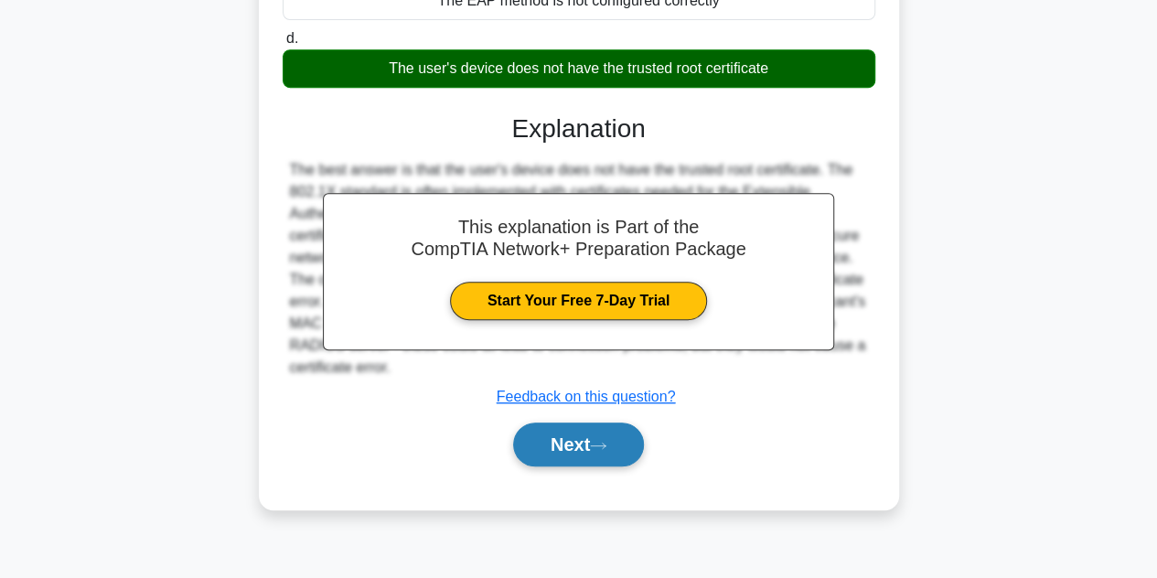
click at [613, 458] on button "Next" at bounding box center [578, 445] width 131 height 44
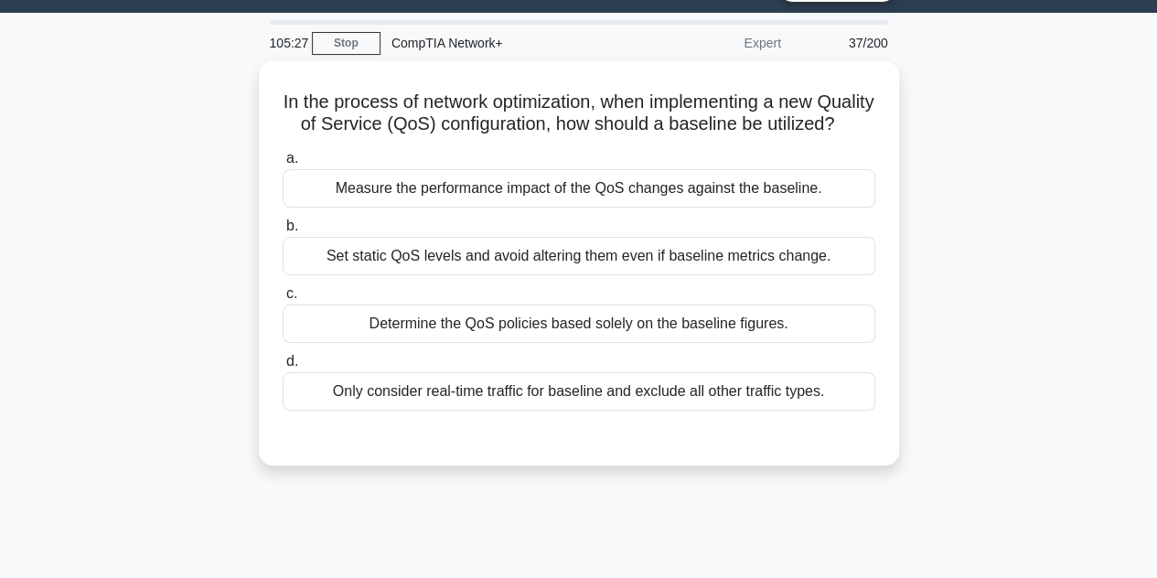
scroll to position [42, 0]
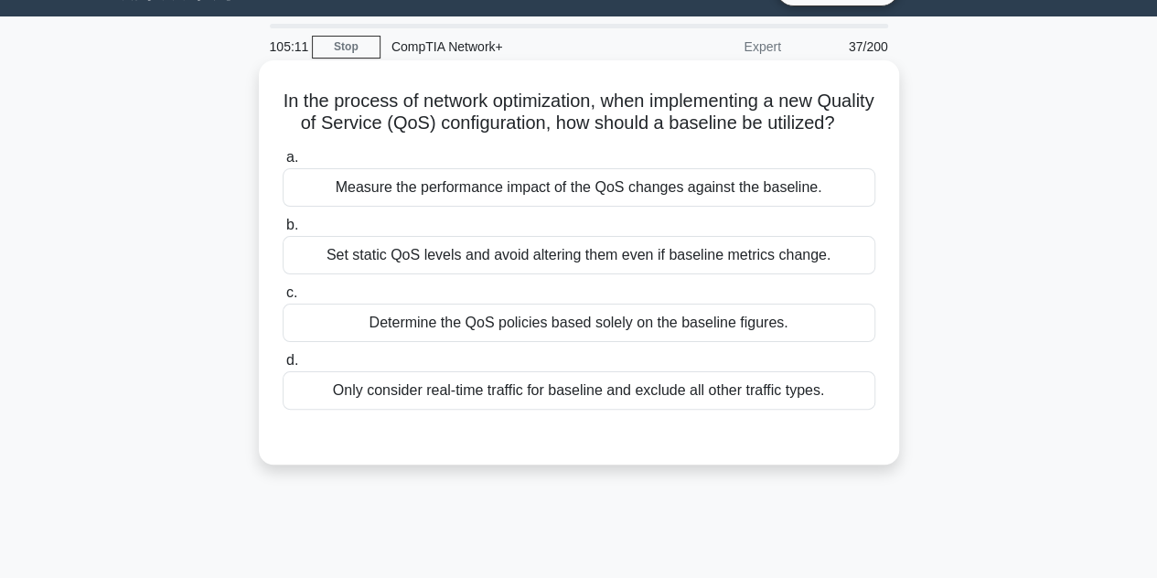
click at [589, 207] on div "Measure the performance impact of the QoS changes against the baseline." at bounding box center [579, 187] width 593 height 38
click at [283, 164] on input "a. Measure the performance impact of the QoS changes against the baseline." at bounding box center [283, 158] width 0 height 12
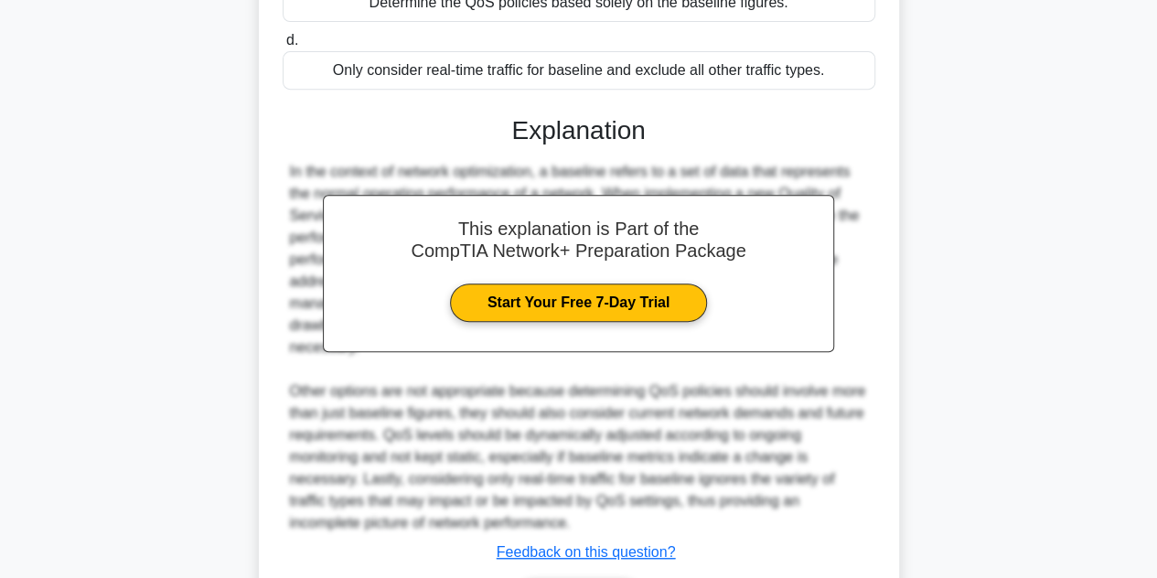
scroll to position [503, 0]
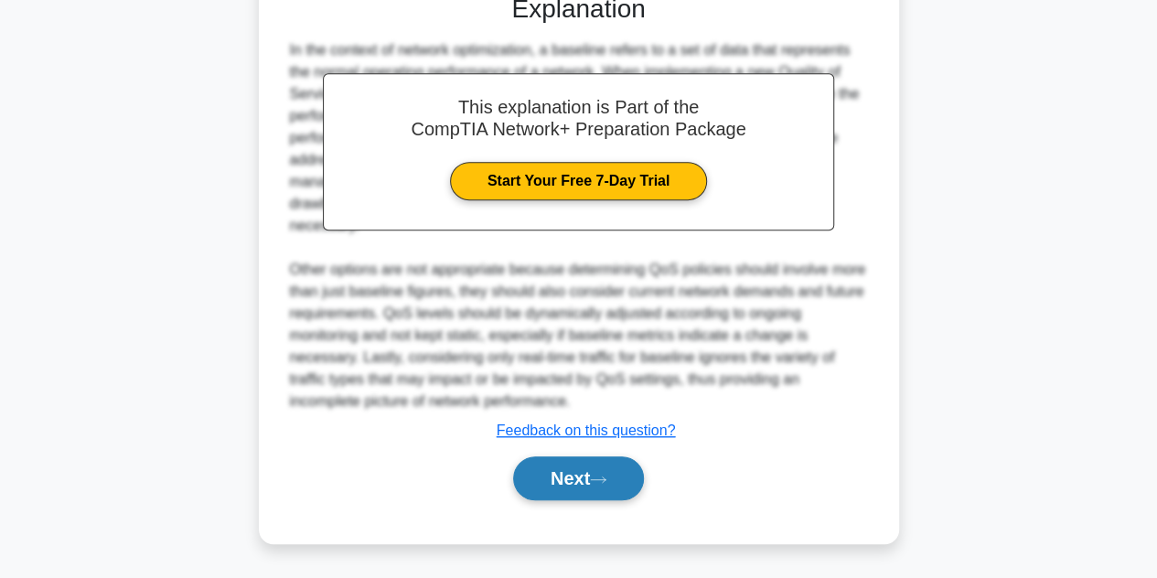
click at [584, 481] on button "Next" at bounding box center [578, 478] width 131 height 44
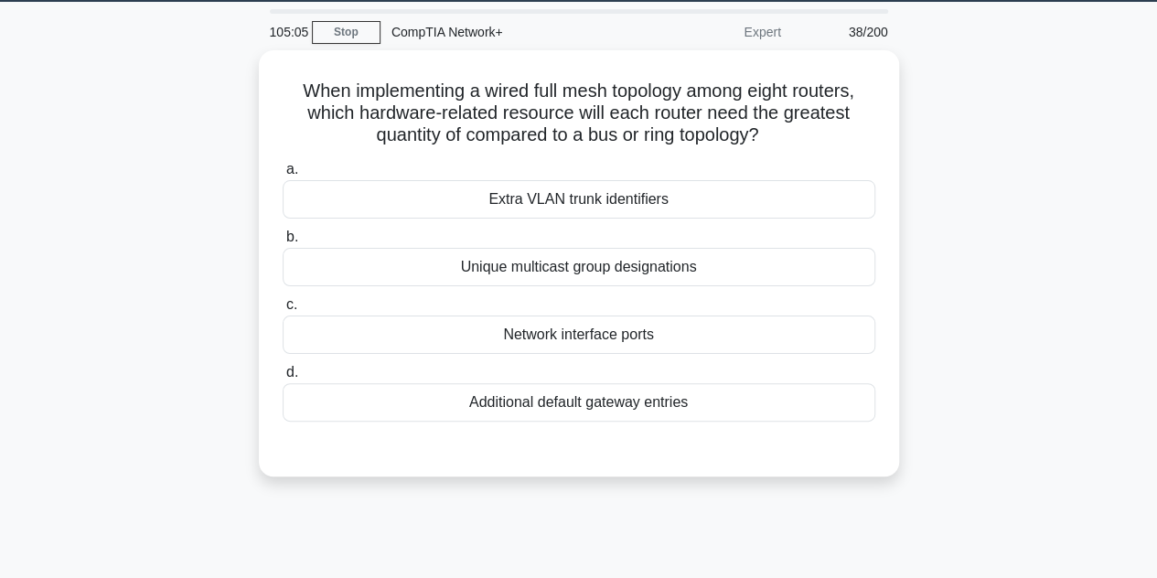
scroll to position [38, 0]
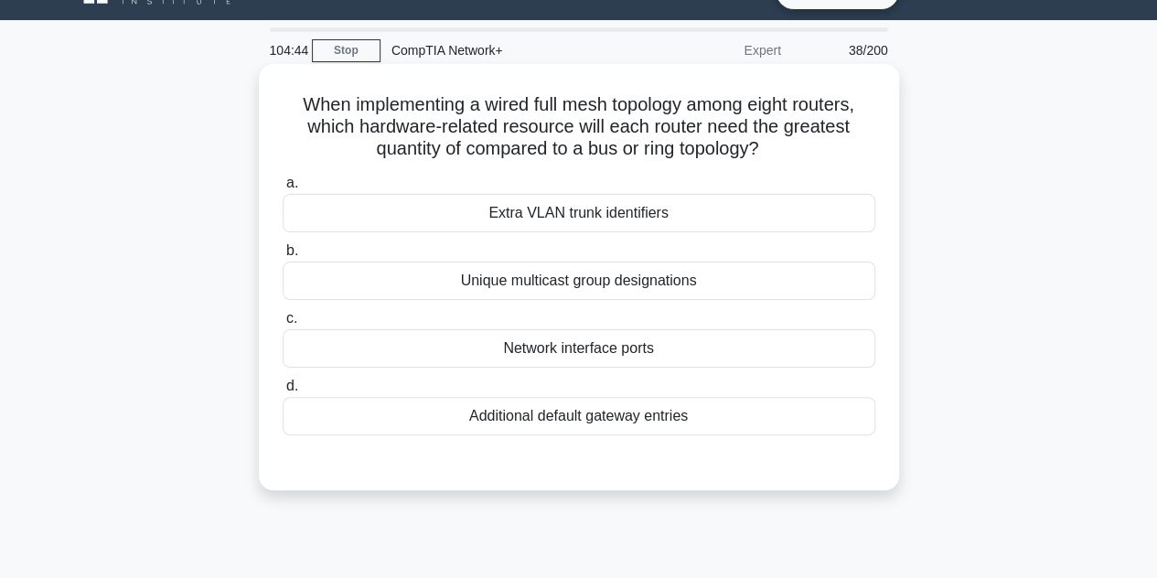
click at [680, 400] on div "Additional default gateway entries" at bounding box center [579, 416] width 593 height 38
click at [283, 392] on input "d. Additional default gateway entries" at bounding box center [283, 386] width 0 height 12
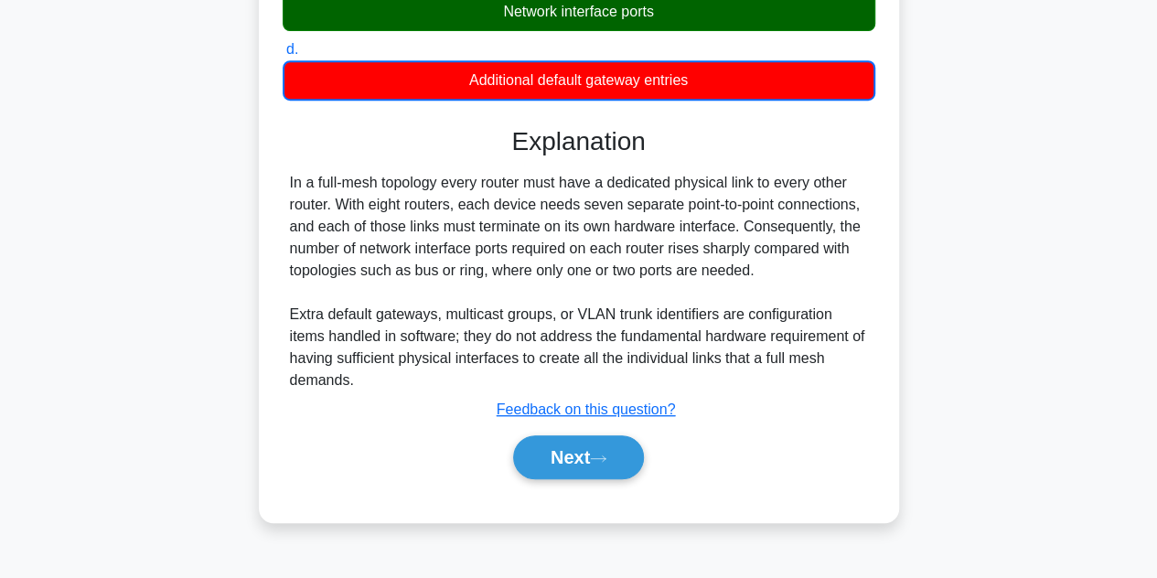
scroll to position [382, 0]
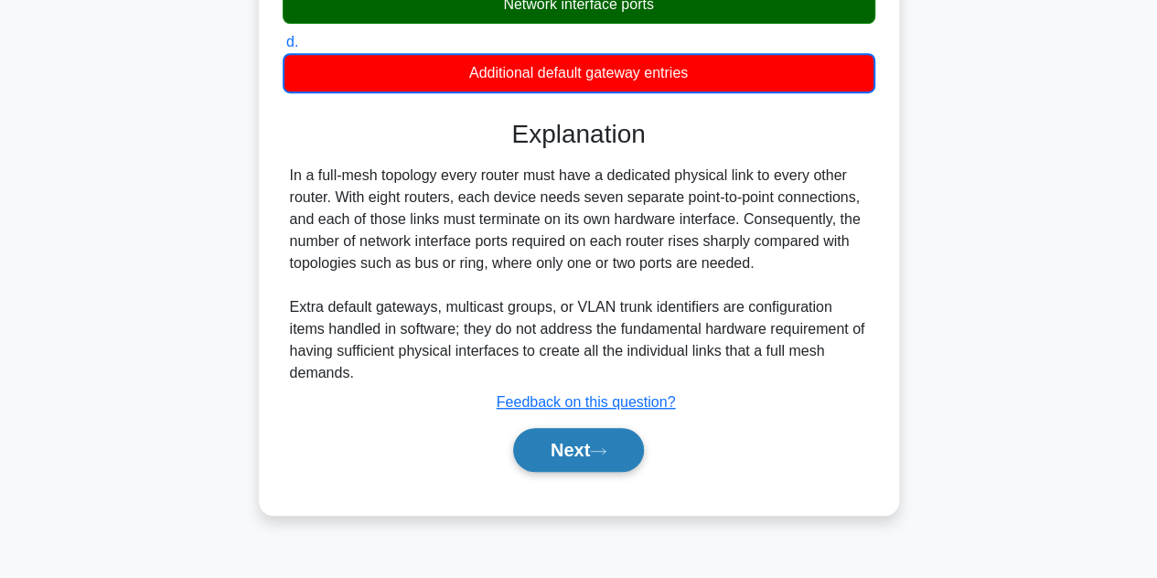
click at [590, 429] on button "Next" at bounding box center [578, 450] width 131 height 44
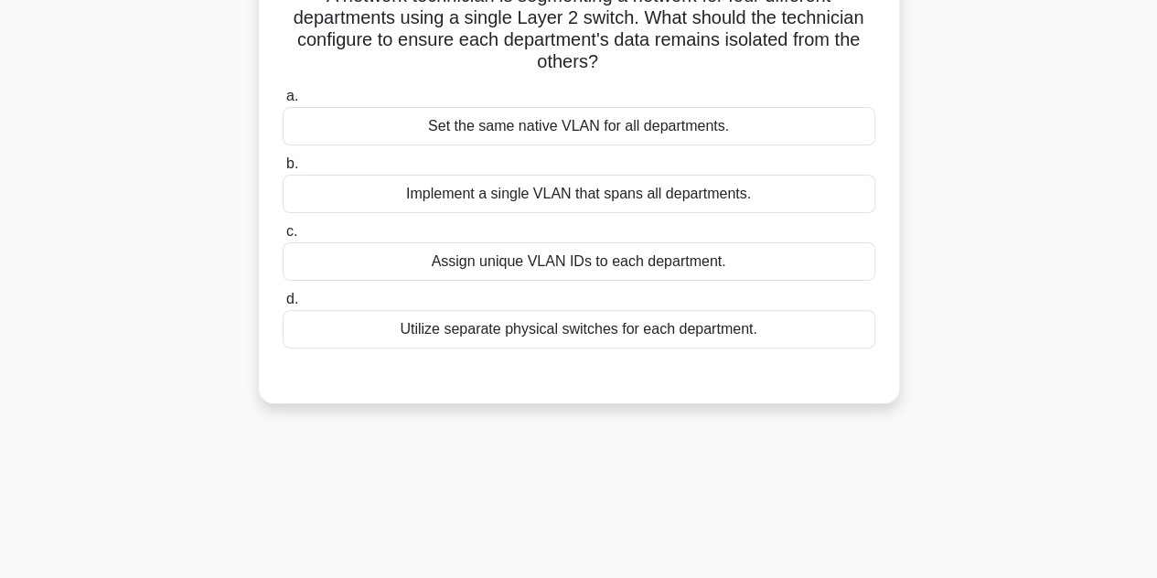
scroll to position [59, 0]
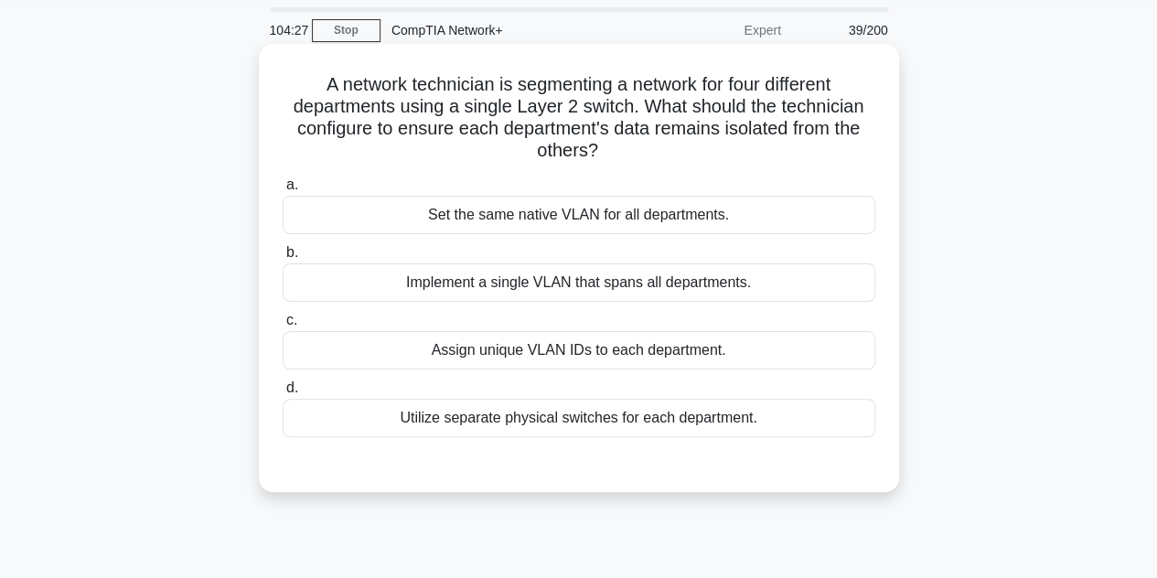
click at [597, 357] on div "Assign unique VLAN IDs to each department." at bounding box center [579, 350] width 593 height 38
click at [283, 327] on input "c. Assign unique VLAN IDs to each department." at bounding box center [283, 321] width 0 height 12
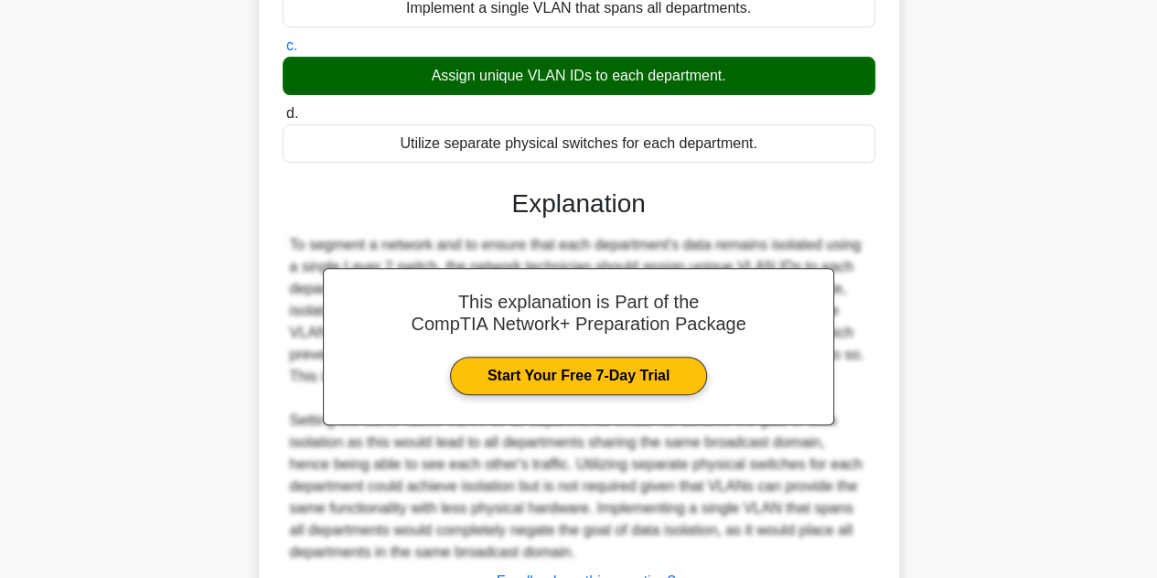
scroll to position [481, 0]
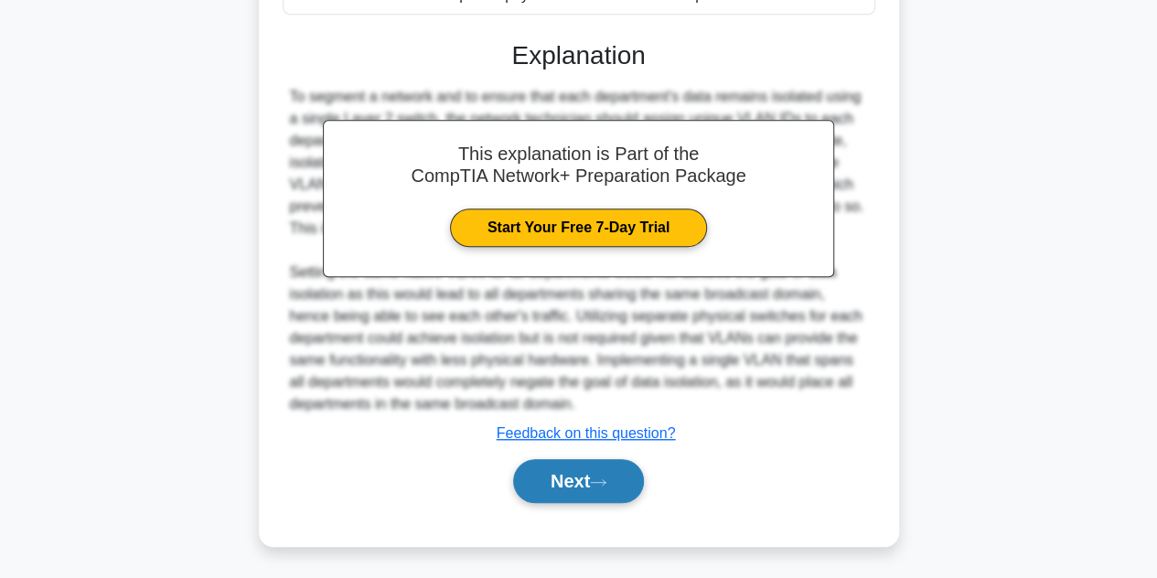
click at [582, 475] on button "Next" at bounding box center [578, 481] width 131 height 44
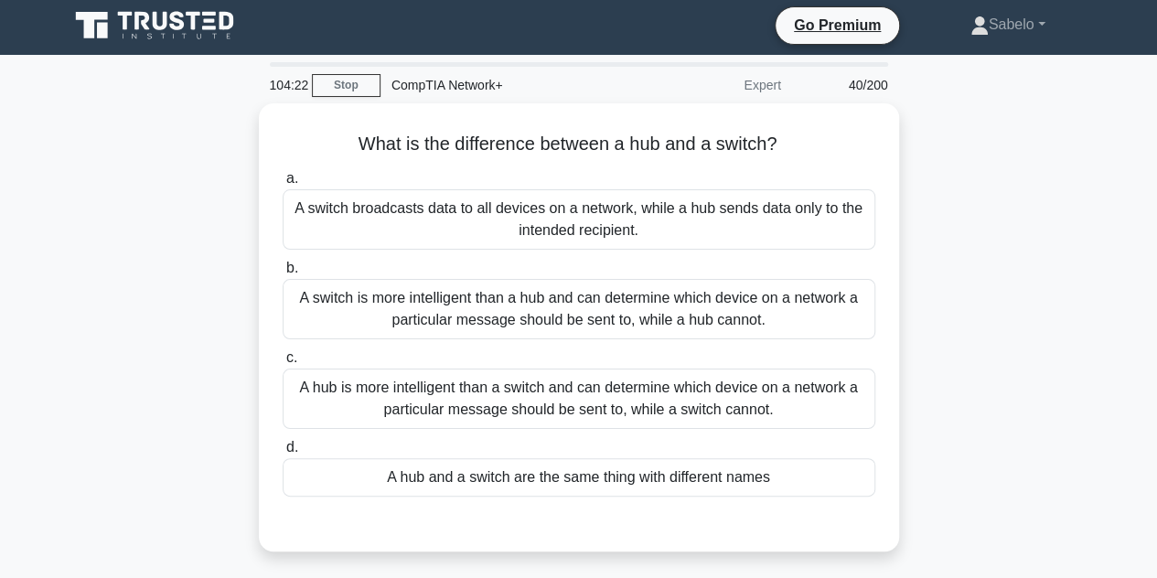
scroll to position [4, 0]
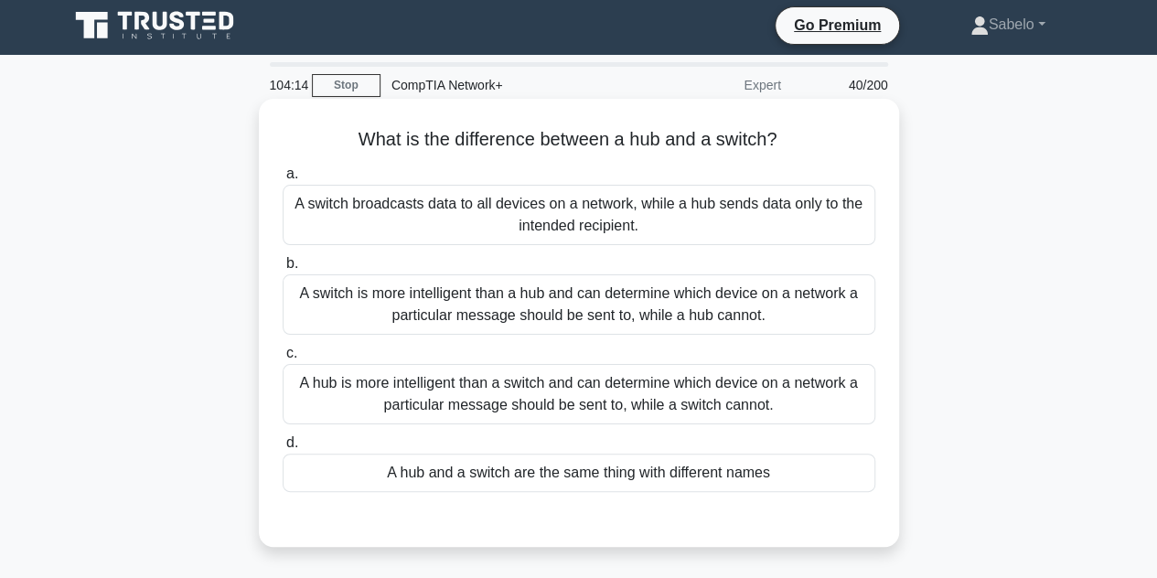
click at [664, 299] on div "A switch is more intelligent than a hub and can determine which device on a net…" at bounding box center [579, 304] width 593 height 60
click at [283, 270] on input "b. A switch is more intelligent than a hub and can determine which device on a …" at bounding box center [283, 264] width 0 height 12
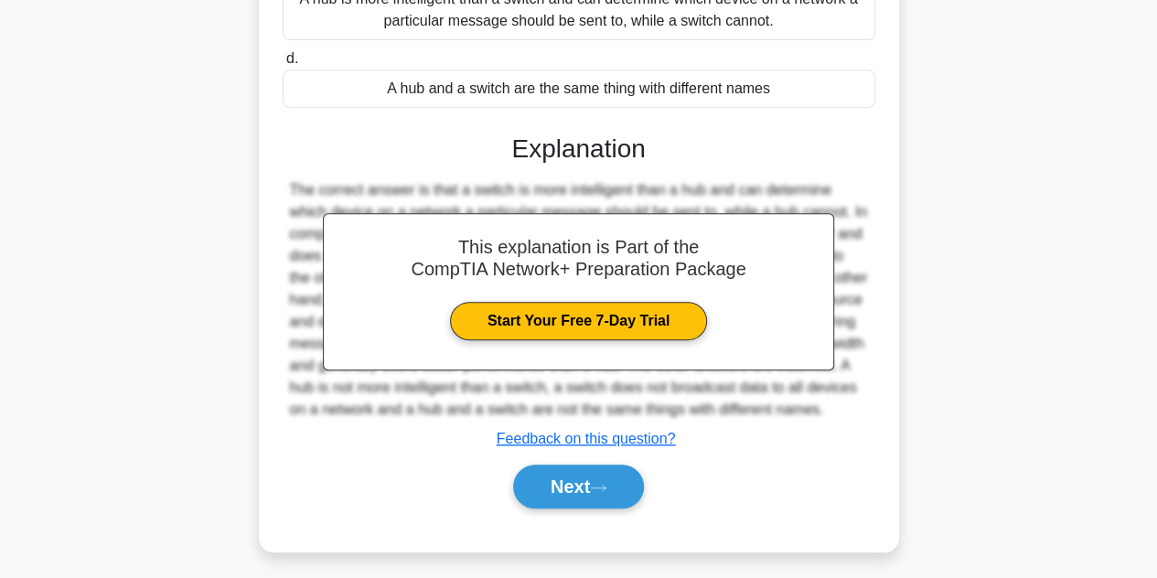
scroll to position [406, 0]
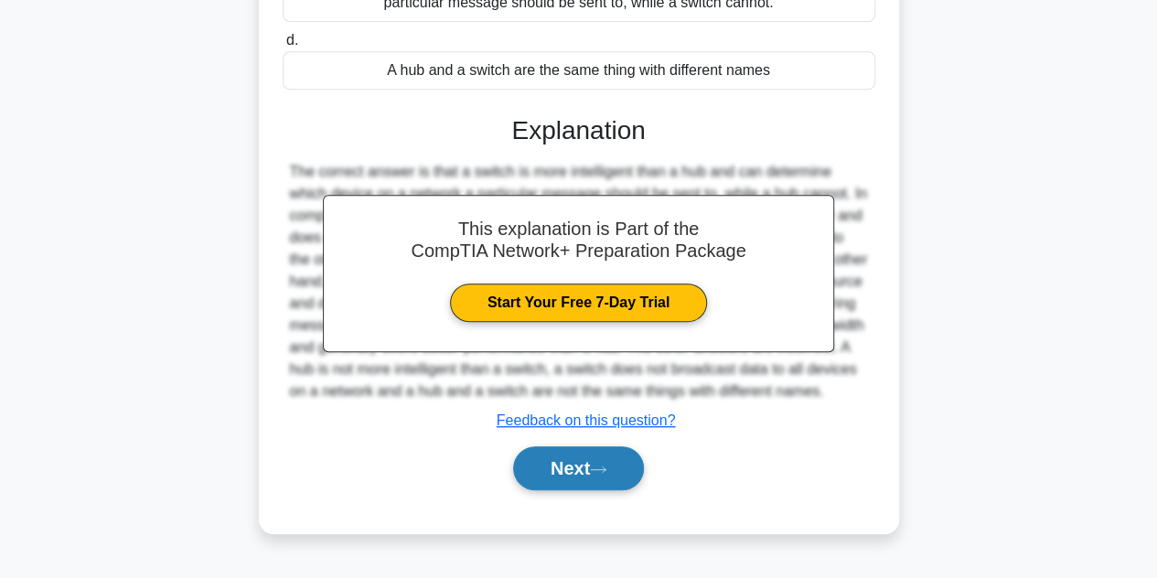
click at [633, 467] on button "Next" at bounding box center [578, 468] width 131 height 44
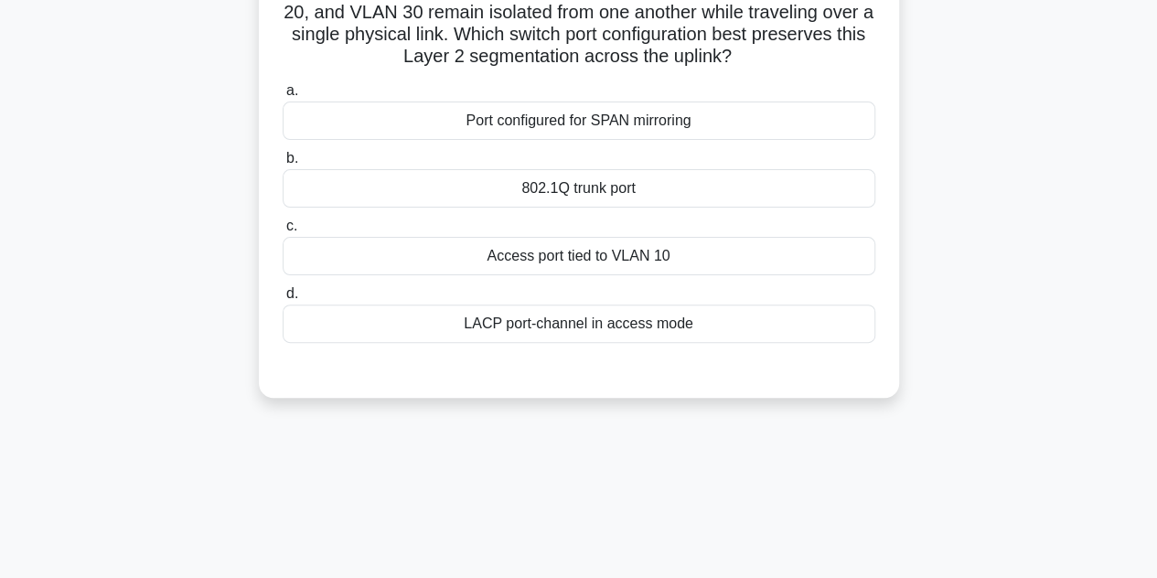
scroll to position [0, 0]
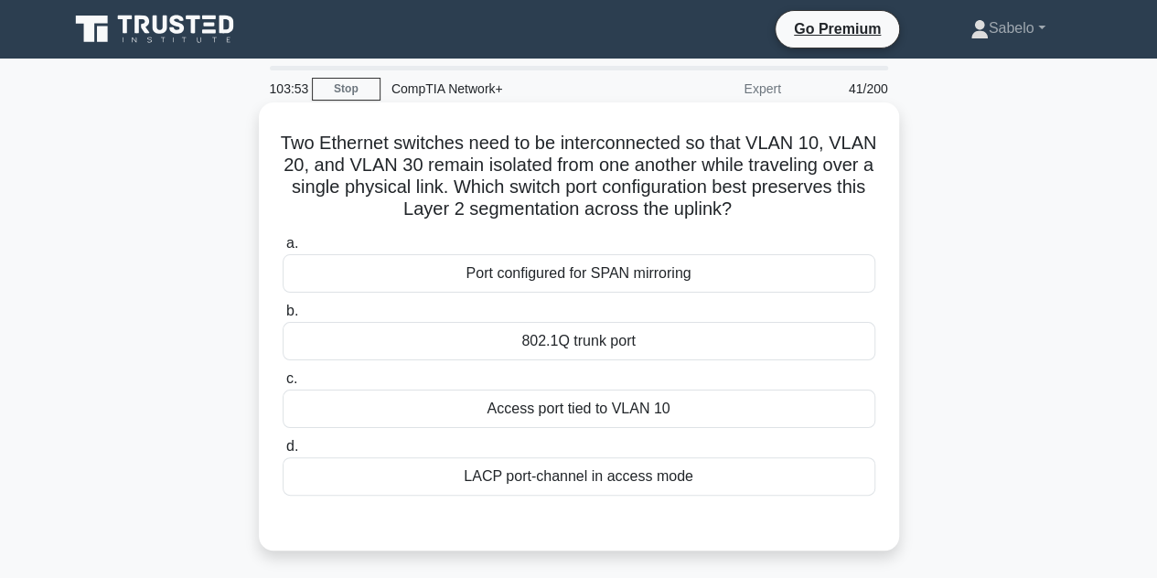
click at [593, 348] on div "802.1Q trunk port" at bounding box center [579, 341] width 593 height 38
click at [283, 317] on input "b. 802.1Q trunk port" at bounding box center [283, 311] width 0 height 12
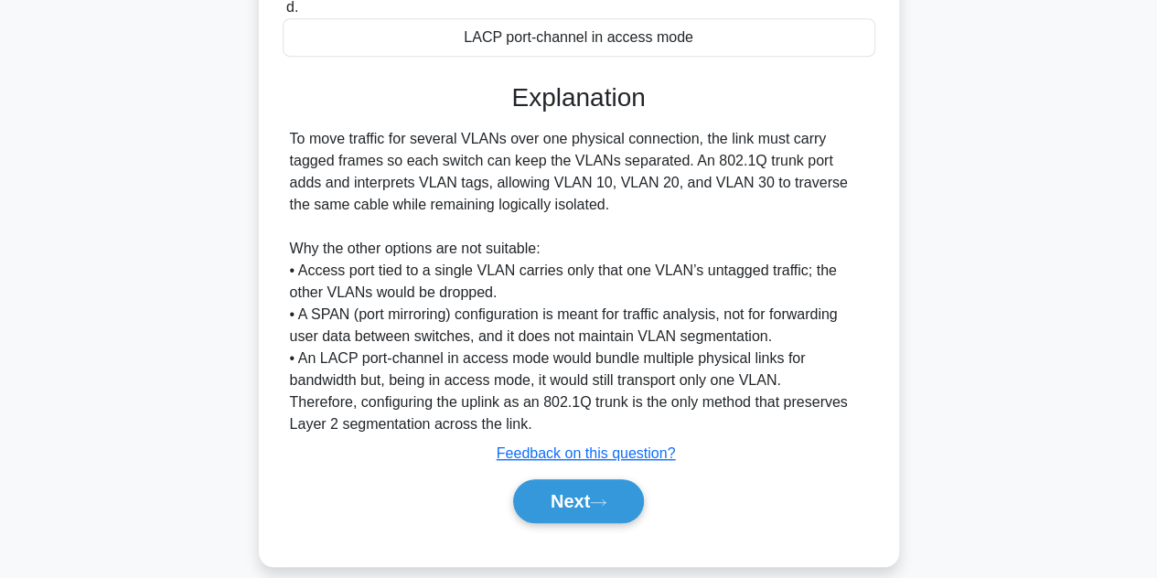
scroll to position [459, 0]
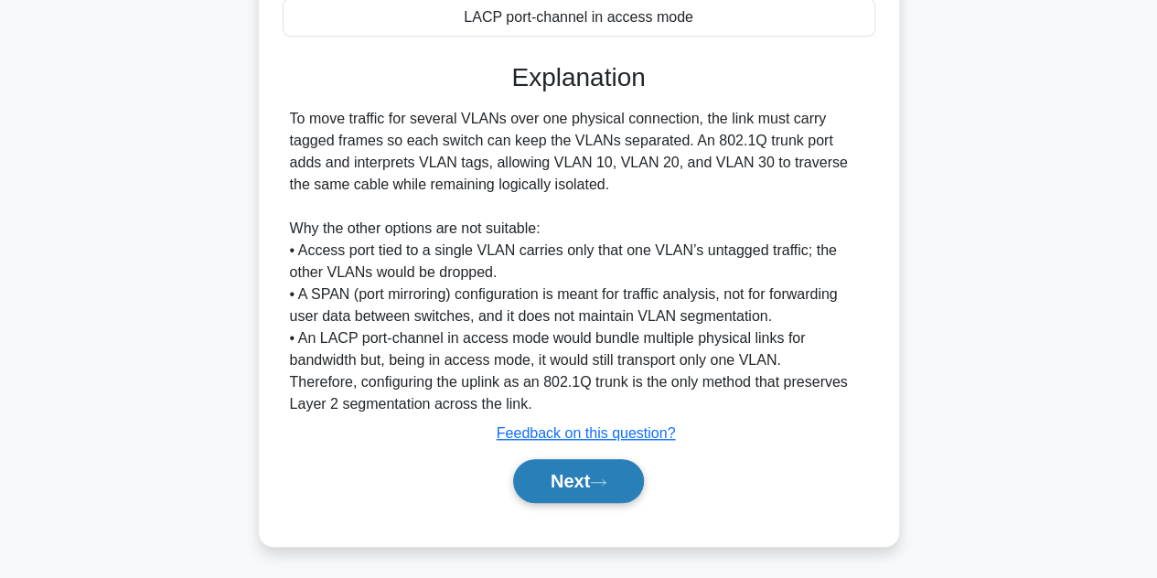
click at [604, 480] on icon at bounding box center [598, 481] width 15 height 5
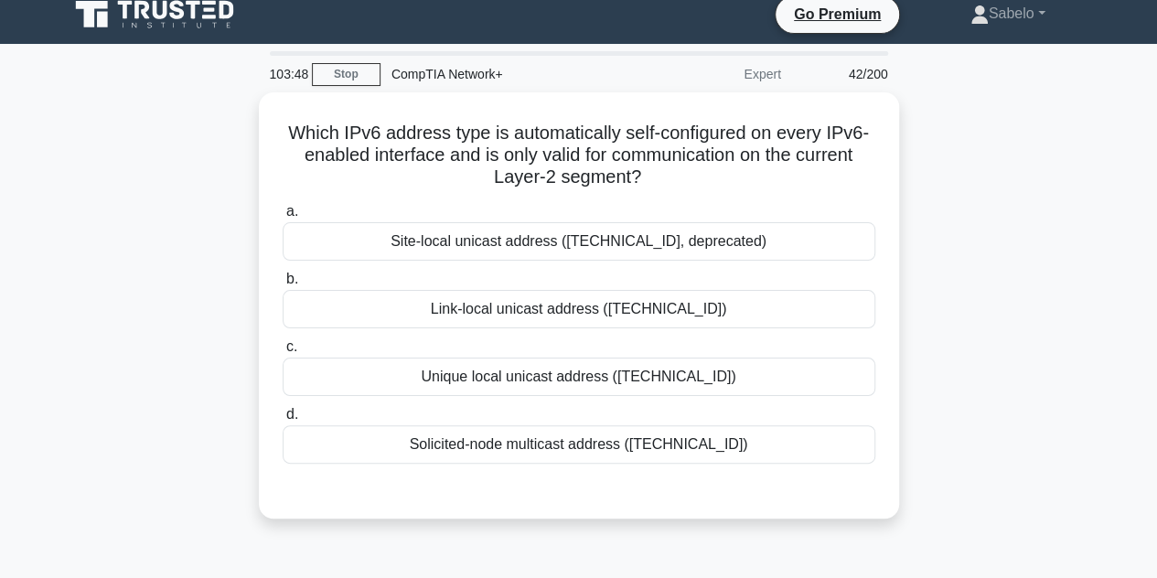
scroll to position [15, 0]
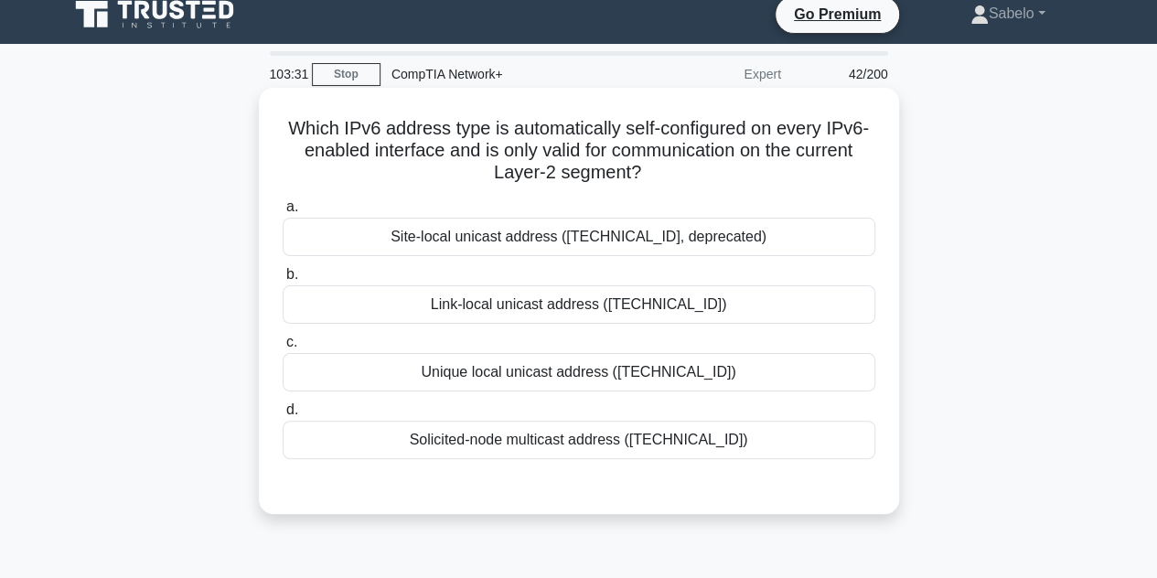
click at [695, 388] on div "Unique local unicast address (fc00::/7)" at bounding box center [579, 372] width 593 height 38
click at [283, 348] on input "c. Unique local unicast address (fc00::/7)" at bounding box center [283, 343] width 0 height 12
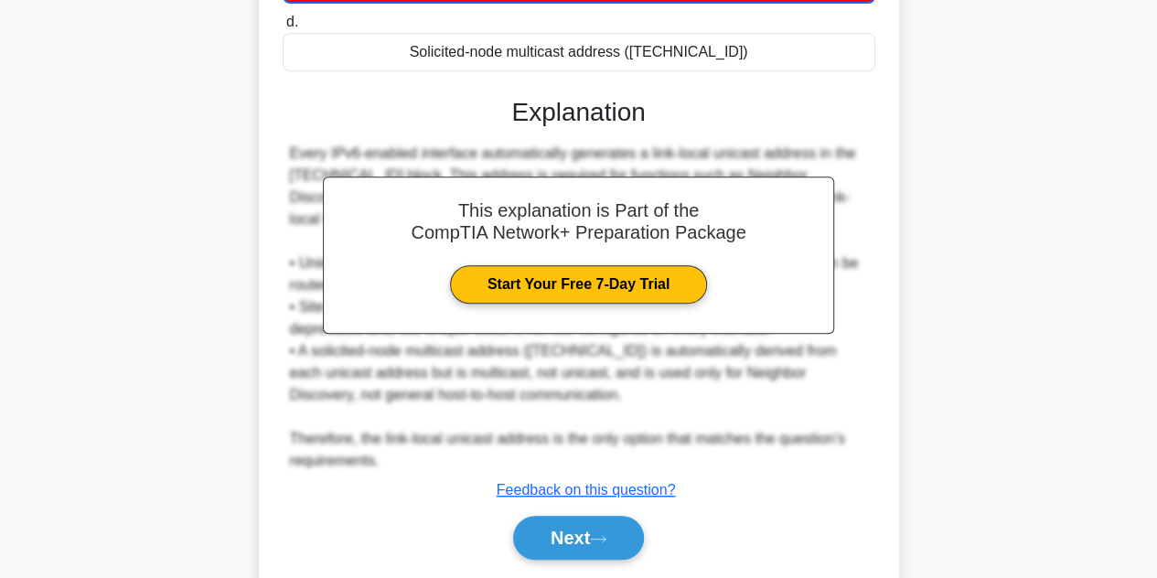
scroll to position [419, 0]
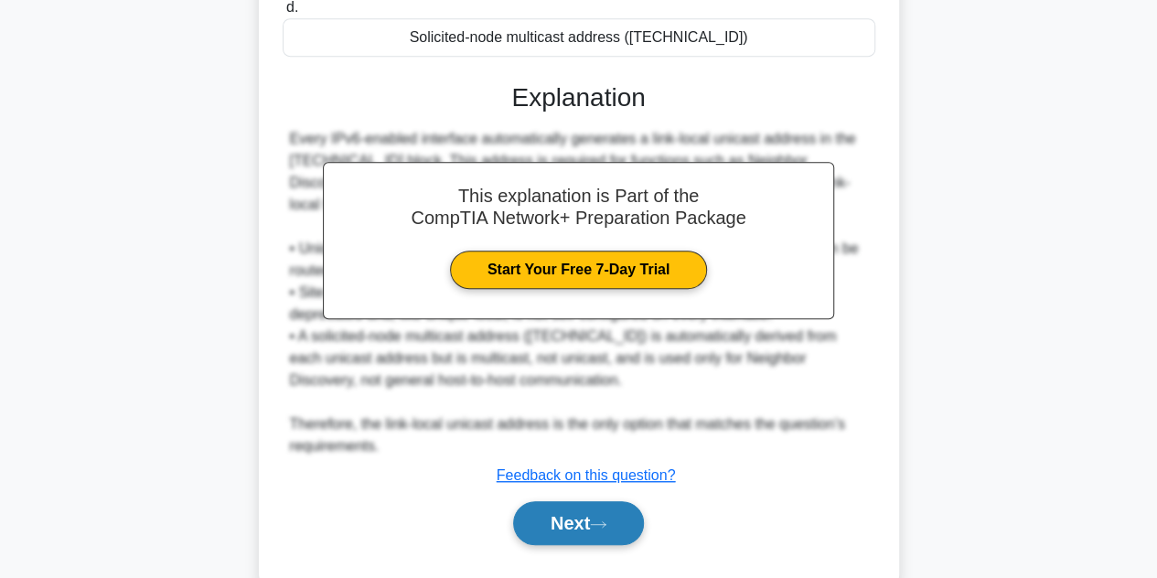
click at [611, 501] on button "Next" at bounding box center [578, 523] width 131 height 44
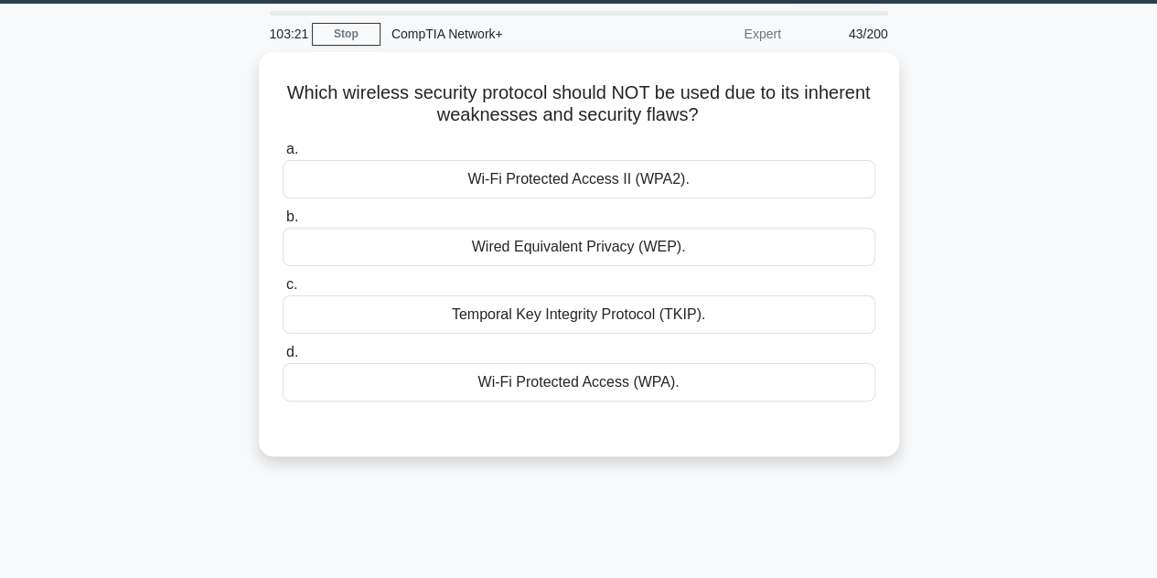
scroll to position [53, 0]
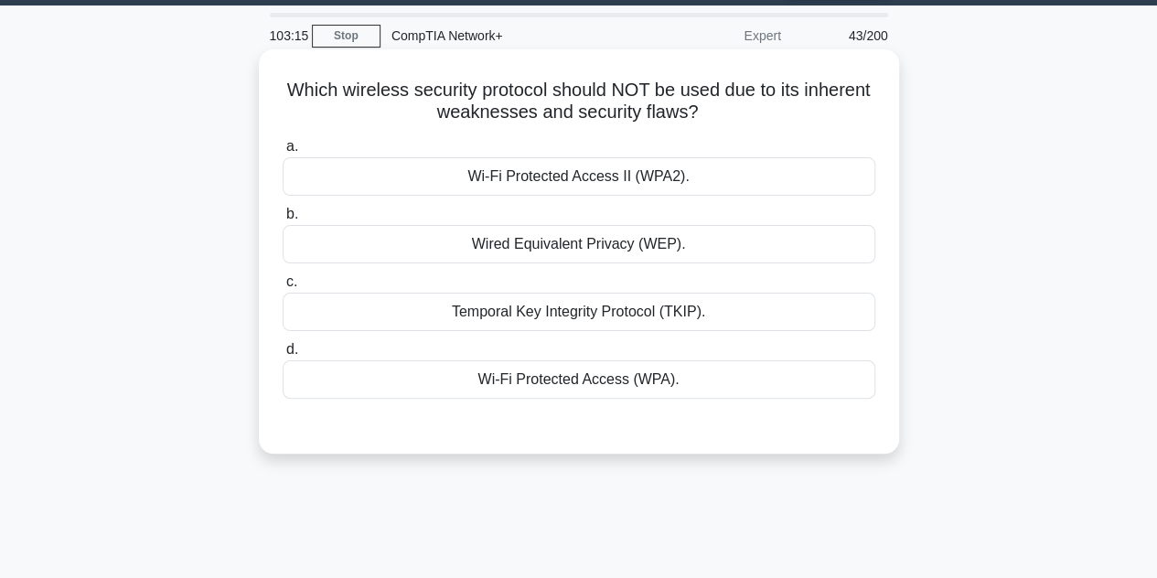
click at [614, 242] on div "Wired Equivalent Privacy (WEP)." at bounding box center [579, 244] width 593 height 38
click at [283, 220] on input "b. Wired Equivalent Privacy (WEP)." at bounding box center [283, 215] width 0 height 12
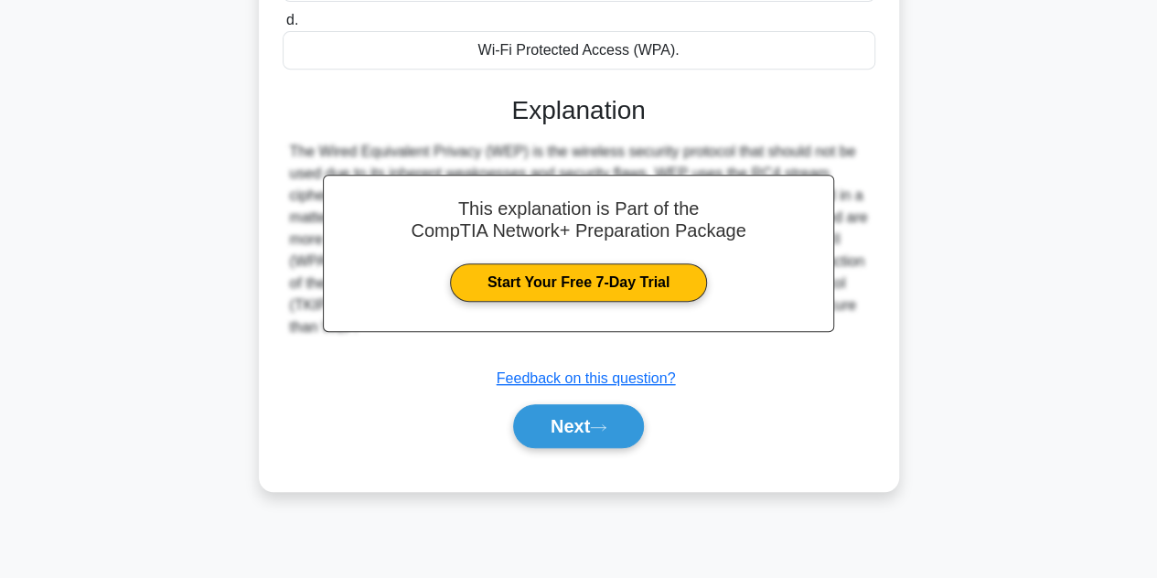
scroll to position [410, 0]
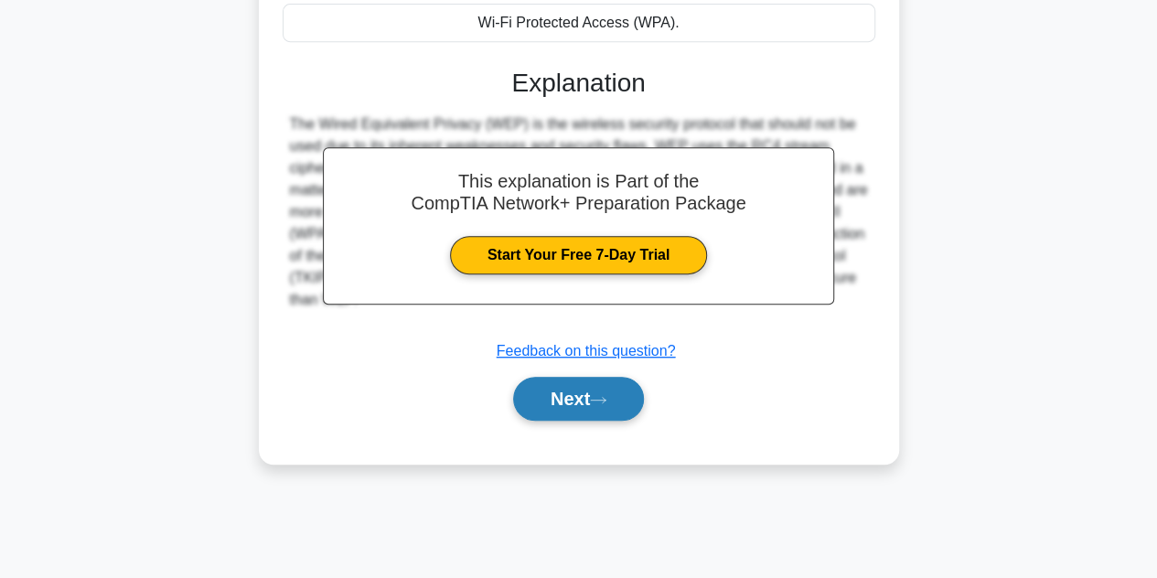
click at [616, 386] on button "Next" at bounding box center [578, 399] width 131 height 44
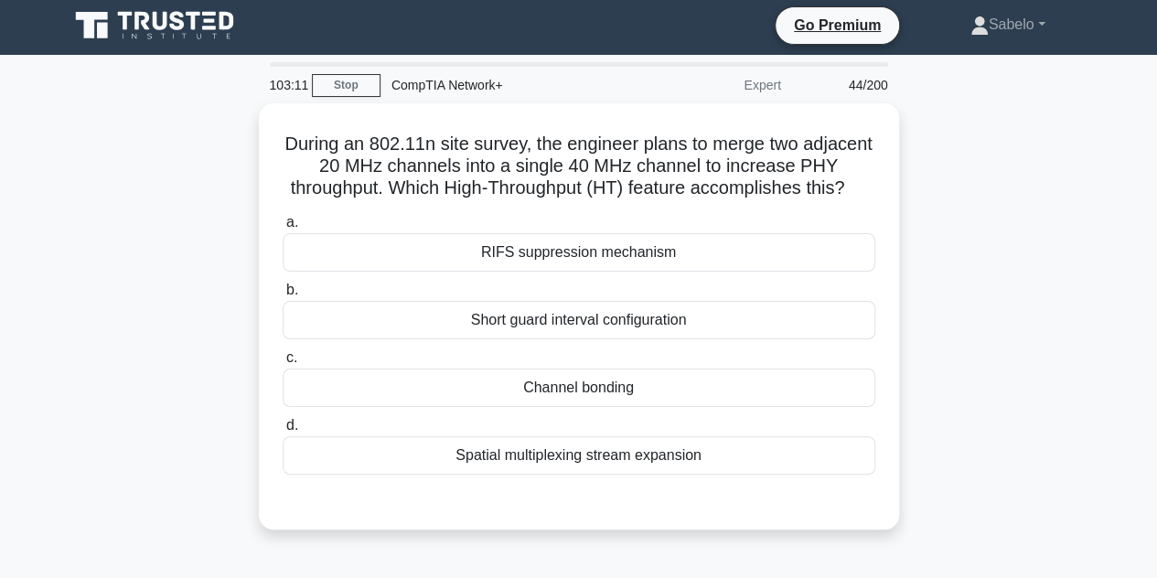
scroll to position [0, 0]
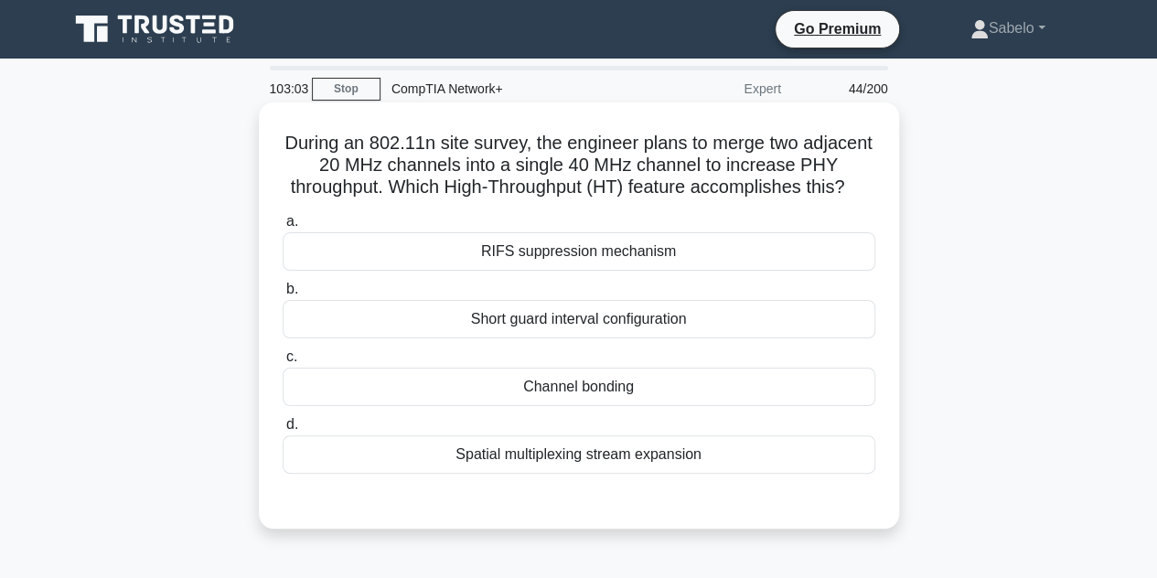
click at [637, 406] on div "Channel bonding" at bounding box center [579, 387] width 593 height 38
click at [283, 363] on input "c. Channel bonding" at bounding box center [283, 357] width 0 height 12
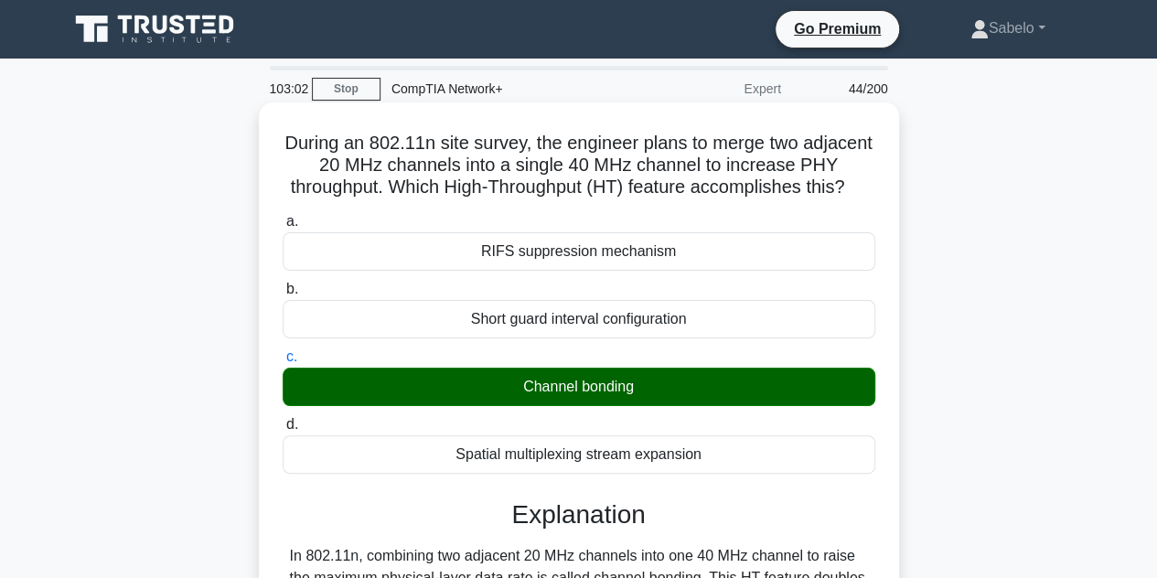
scroll to position [410, 0]
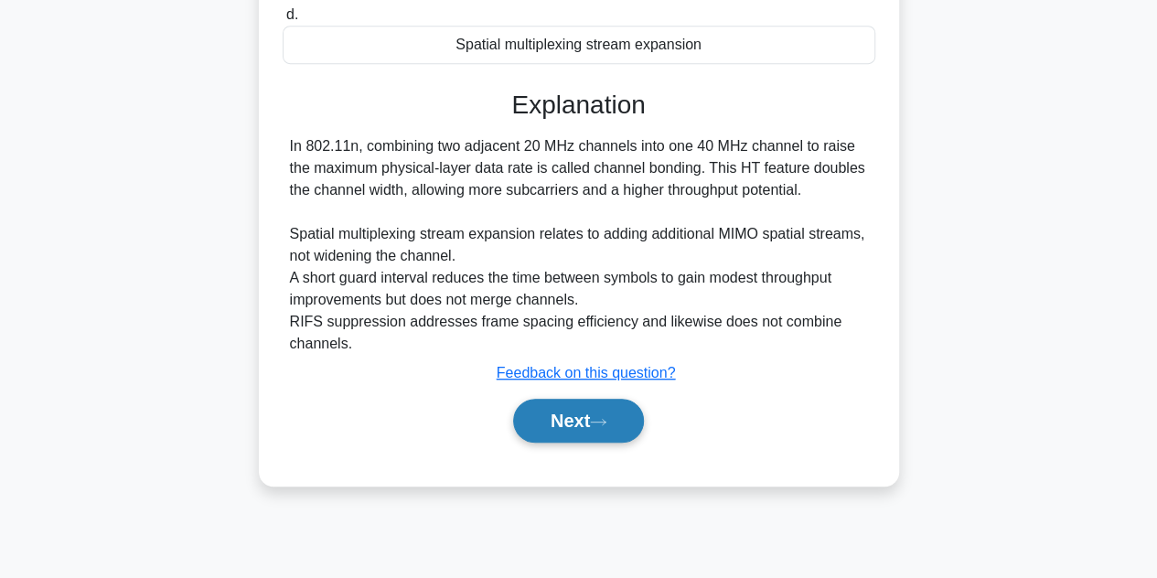
click at [618, 421] on button "Next" at bounding box center [578, 421] width 131 height 44
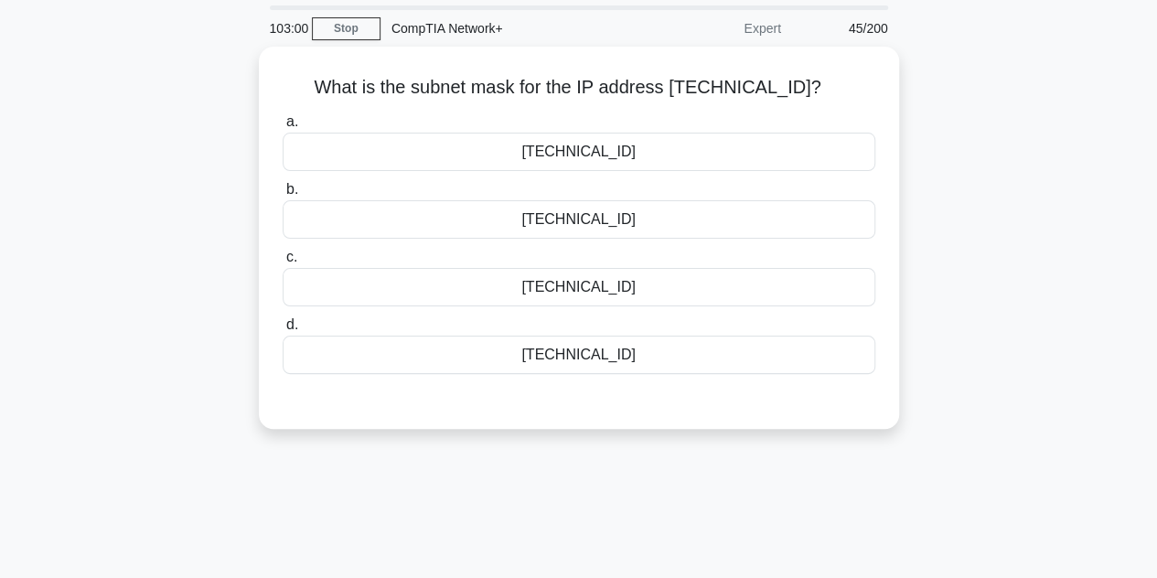
scroll to position [35, 0]
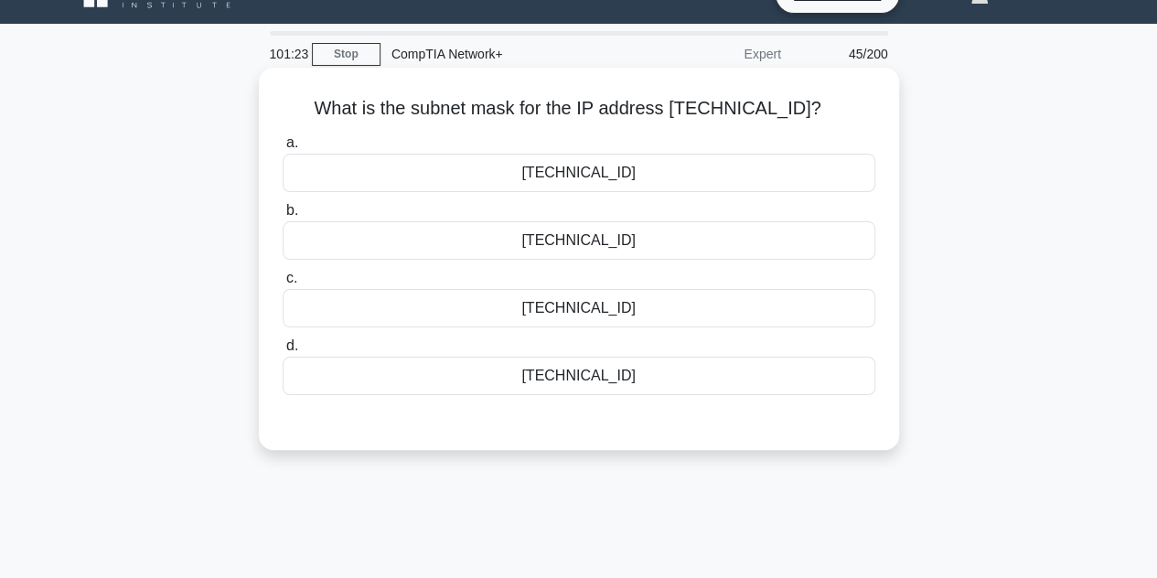
click at [550, 223] on div "255.255.252.0" at bounding box center [579, 240] width 593 height 38
click at [283, 217] on input "b. 255.255.252.0" at bounding box center [283, 211] width 0 height 12
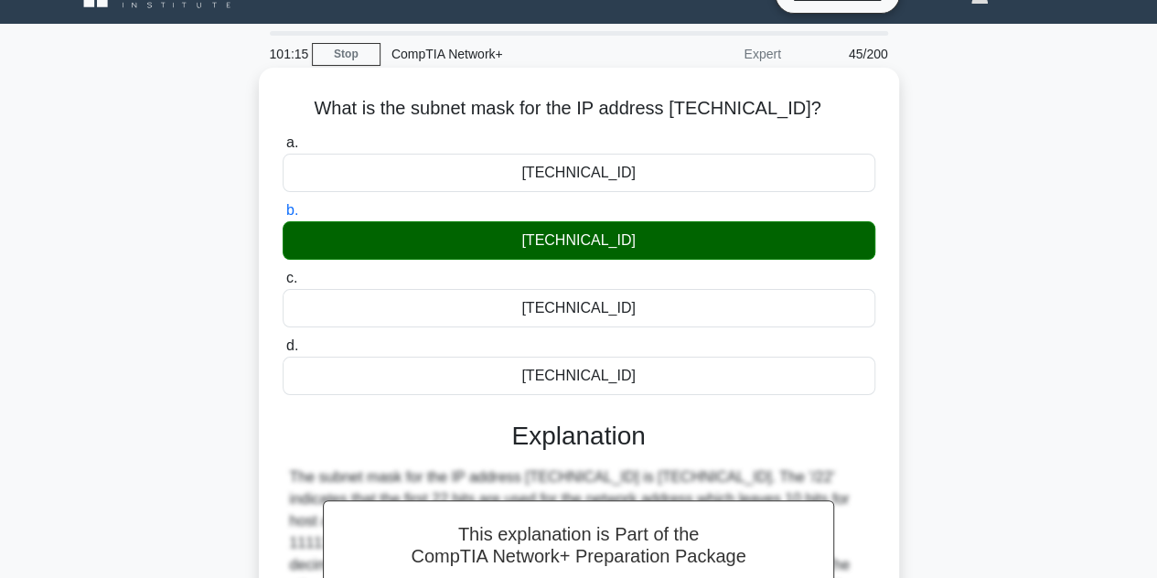
scroll to position [410, 0]
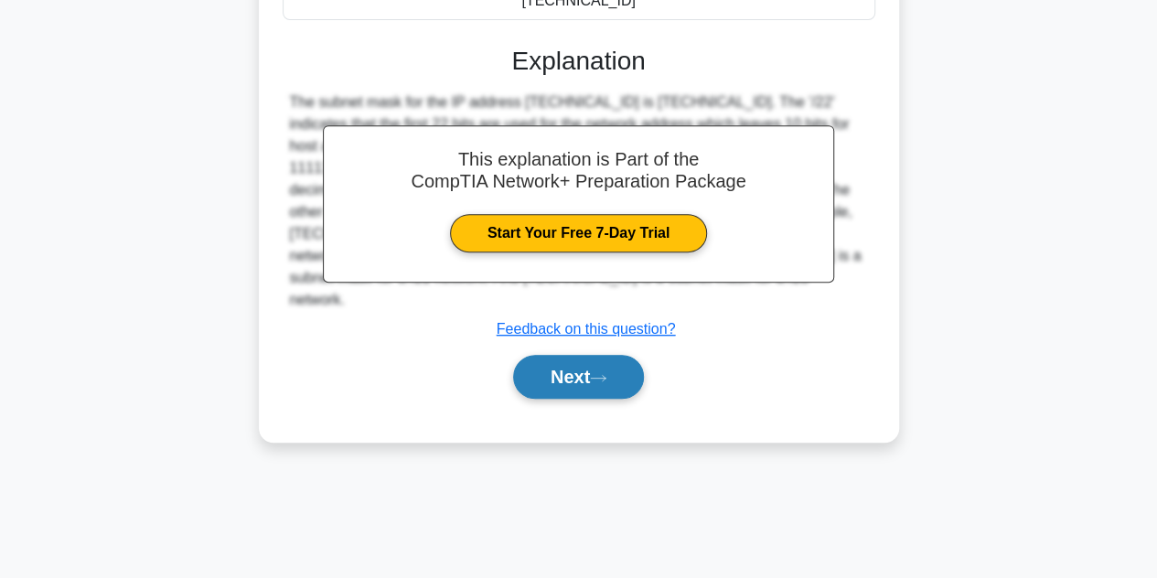
click at [568, 369] on button "Next" at bounding box center [578, 377] width 131 height 44
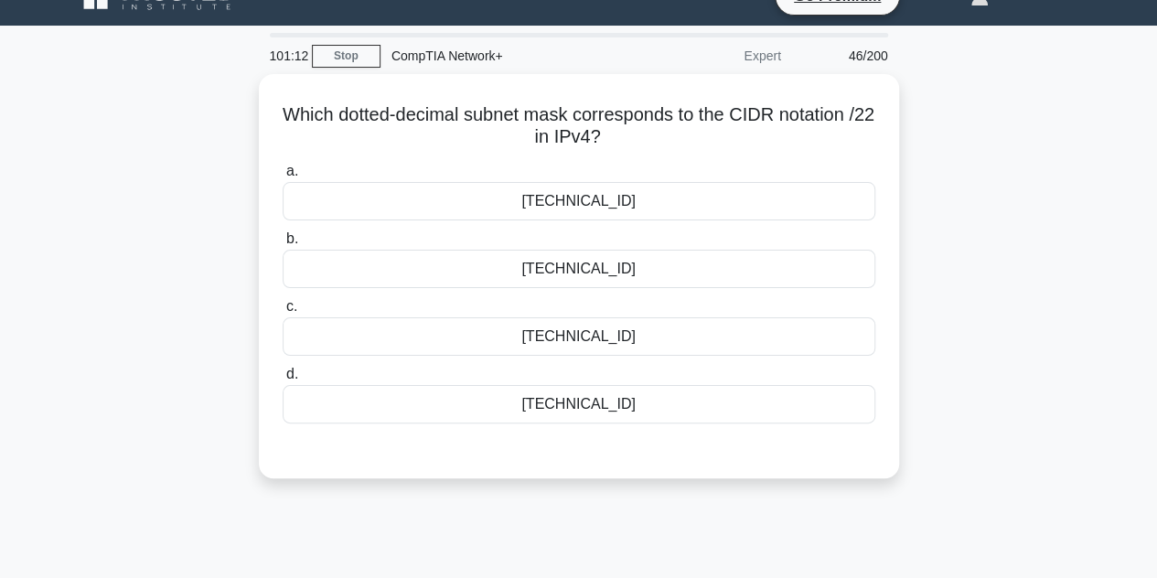
scroll to position [27, 0]
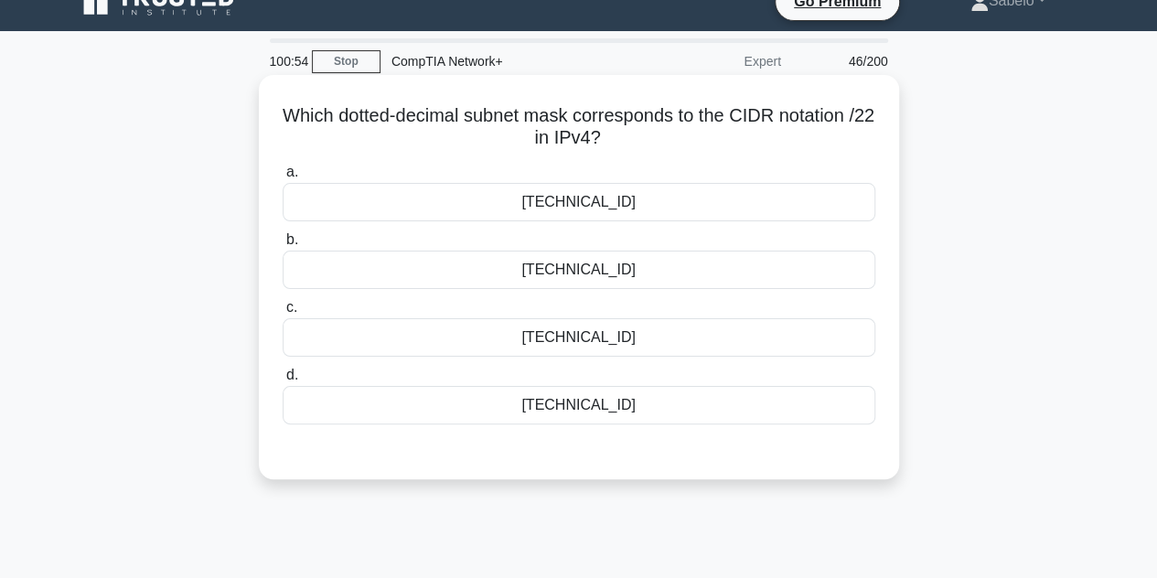
click at [533, 337] on div "255.255.255.192" at bounding box center [579, 337] width 593 height 38
click at [283, 314] on input "c. 255.255.255.192" at bounding box center [283, 308] width 0 height 12
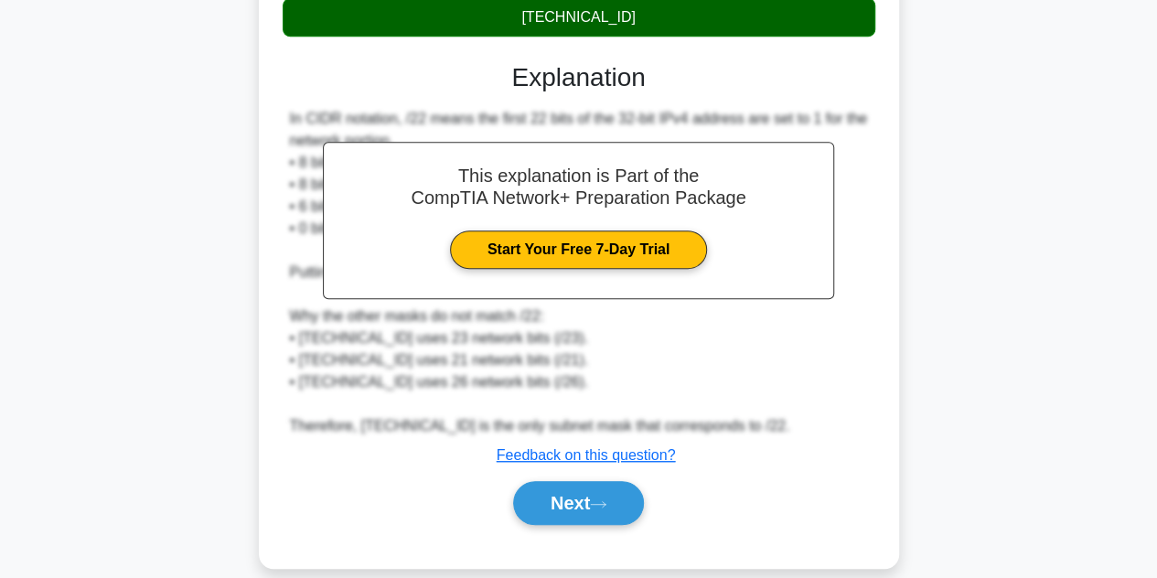
scroll to position [440, 0]
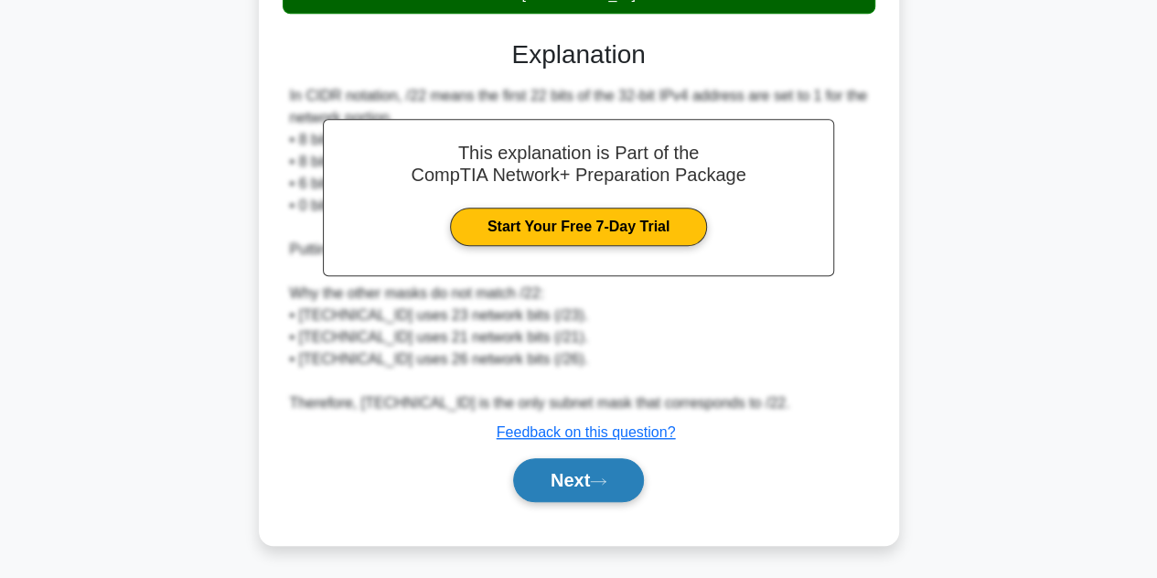
click at [613, 491] on button "Next" at bounding box center [578, 480] width 131 height 44
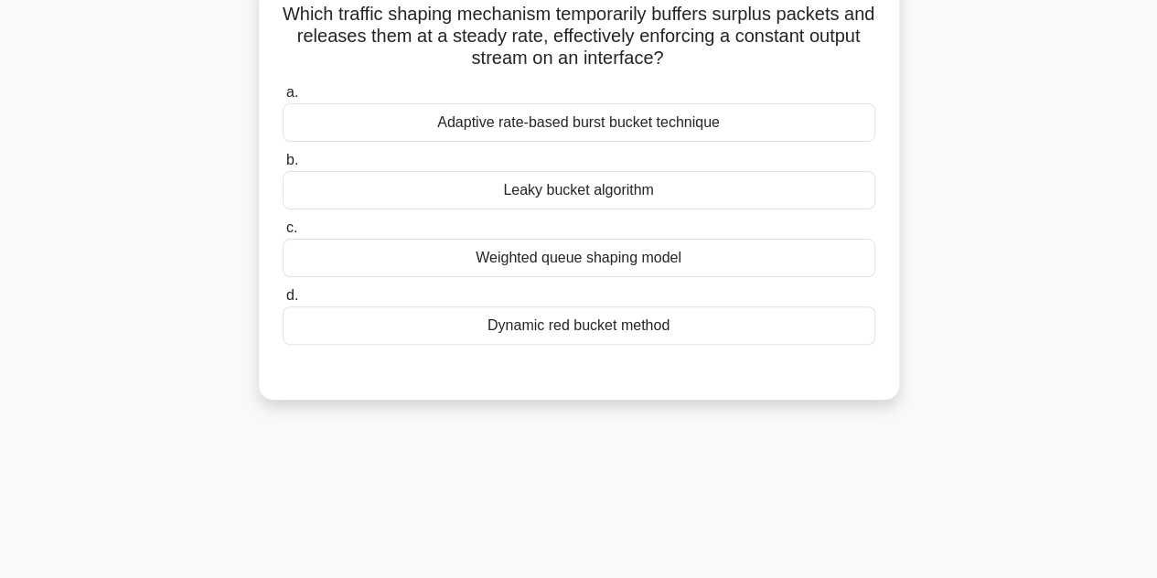
scroll to position [0, 0]
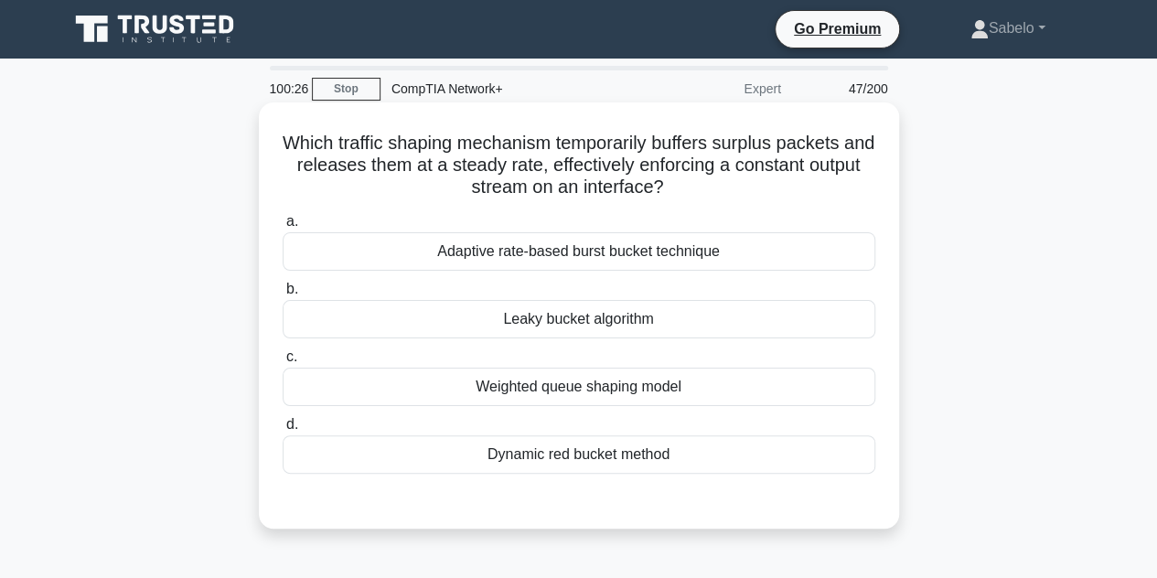
click at [540, 248] on div "Adaptive rate-based burst bucket technique" at bounding box center [579, 251] width 593 height 38
click at [283, 228] on input "a. Adaptive rate-based burst bucket technique" at bounding box center [283, 222] width 0 height 12
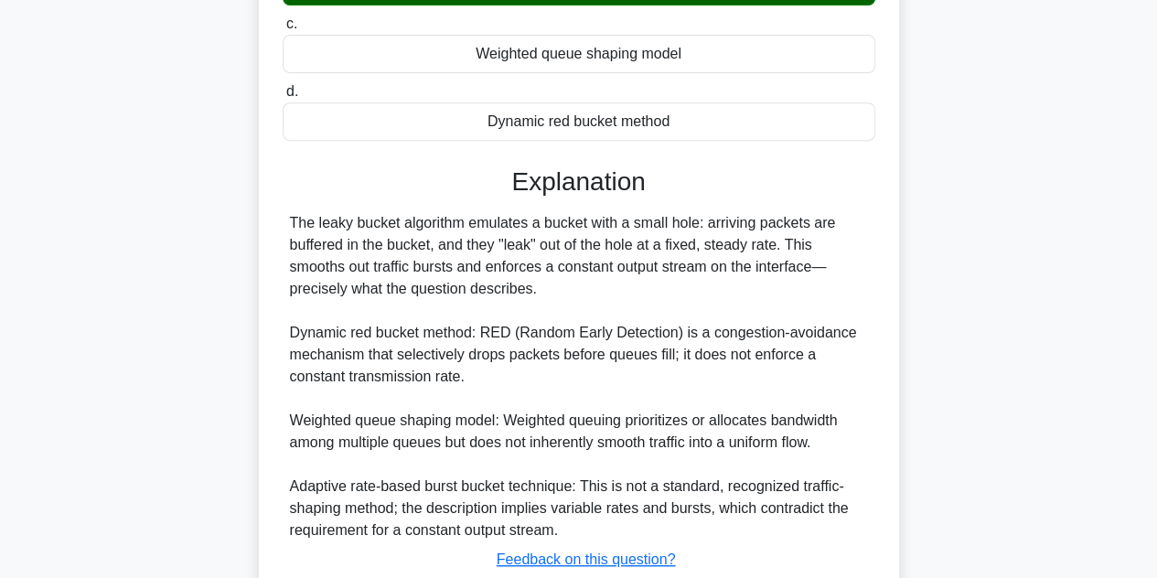
scroll to position [462, 0]
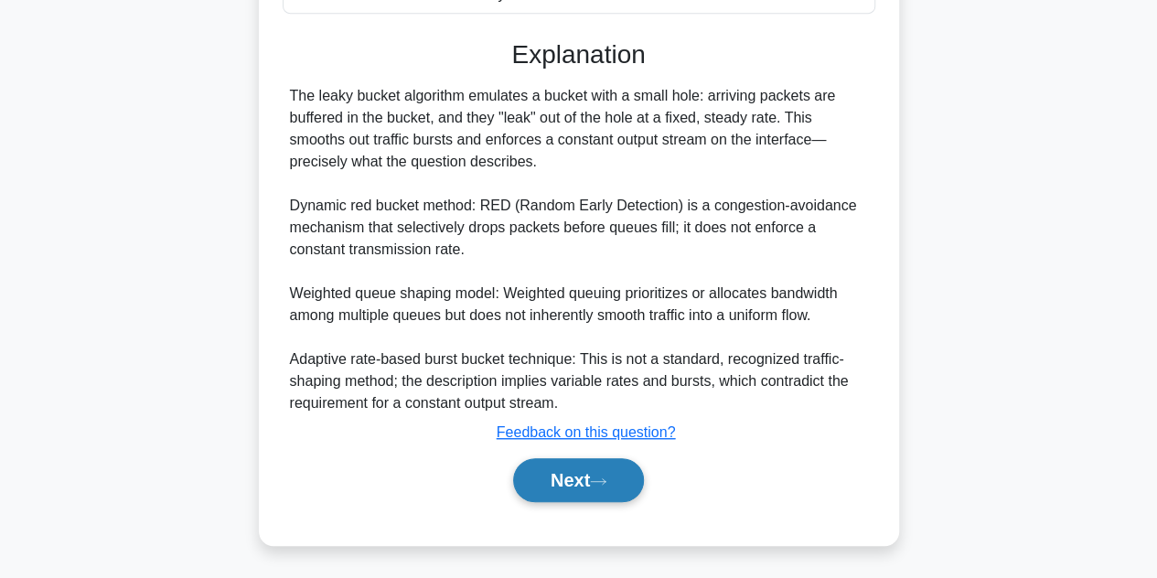
click at [622, 477] on button "Next" at bounding box center [578, 480] width 131 height 44
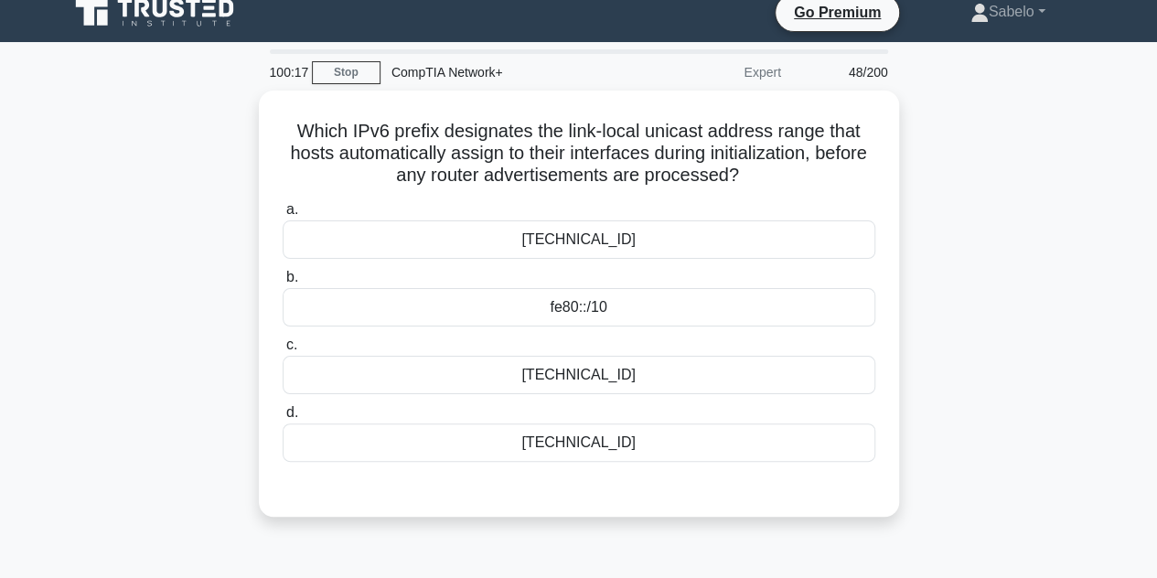
scroll to position [0, 0]
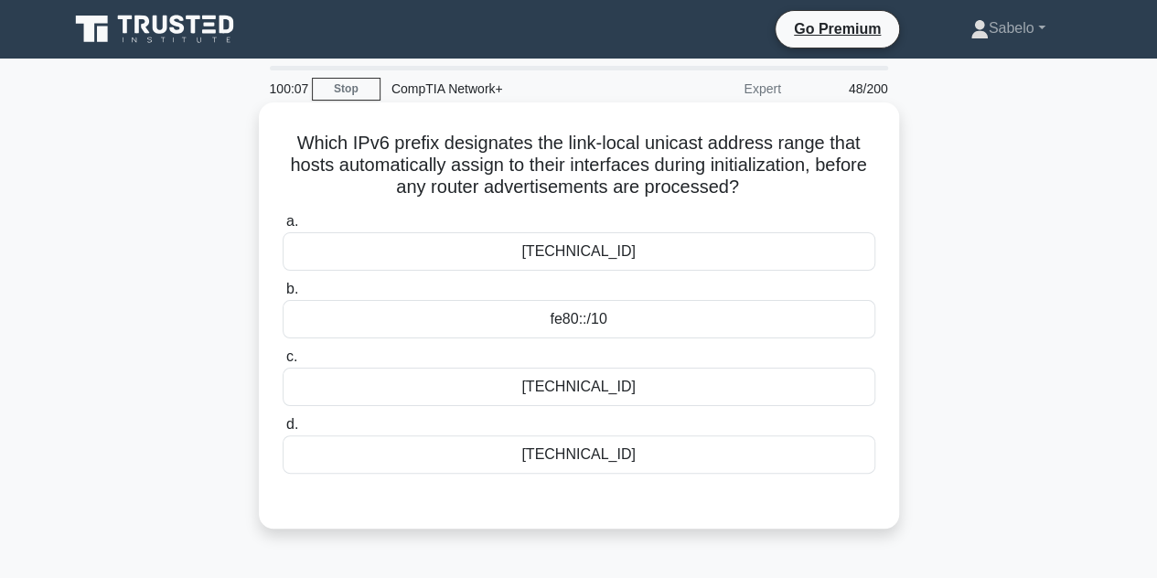
click at [605, 455] on div "ff00::/8" at bounding box center [579, 454] width 593 height 38
click at [283, 431] on input "d. ff00::/8" at bounding box center [283, 425] width 0 height 12
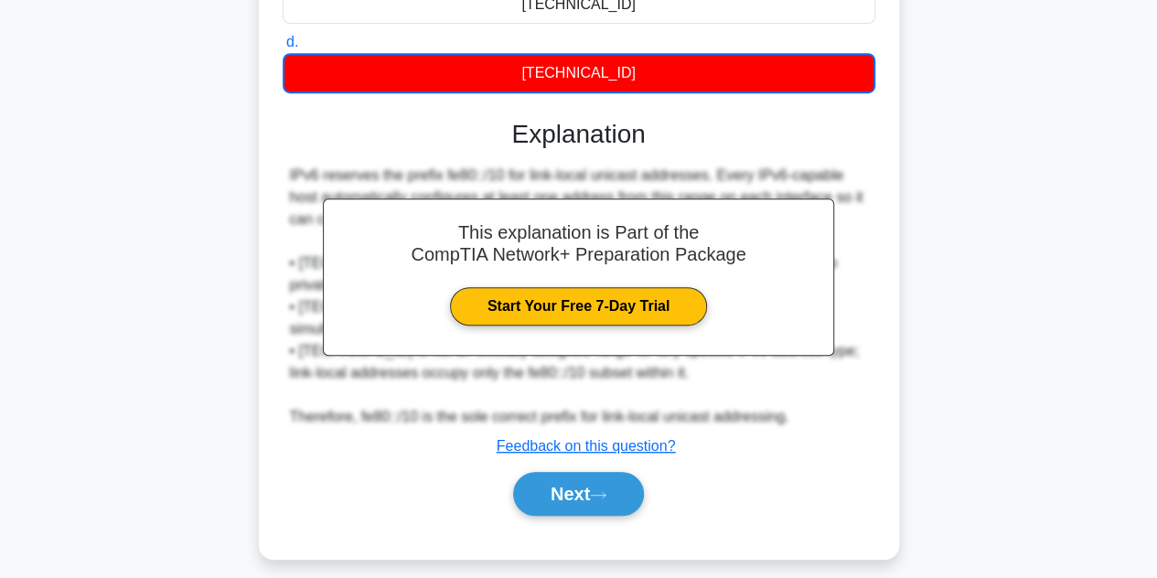
scroll to position [386, 0]
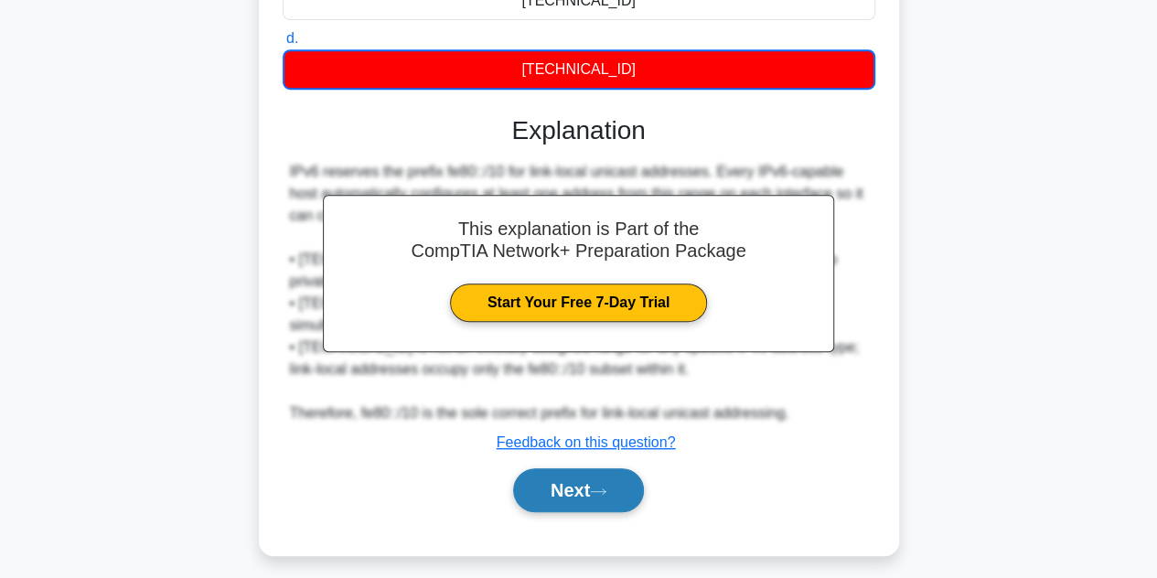
click at [615, 475] on button "Next" at bounding box center [578, 490] width 131 height 44
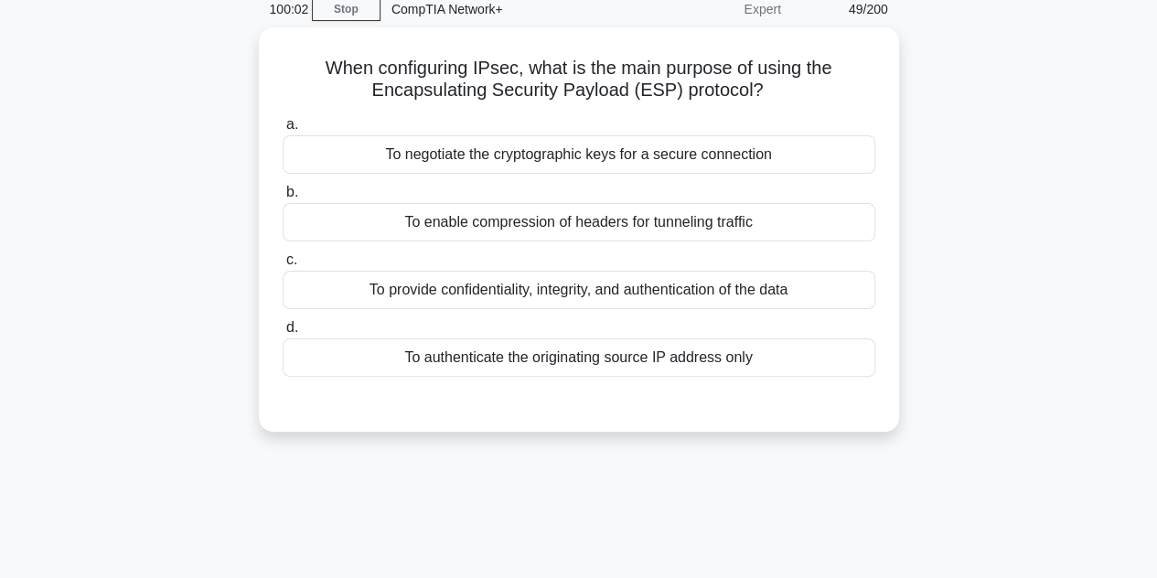
scroll to position [79, 0]
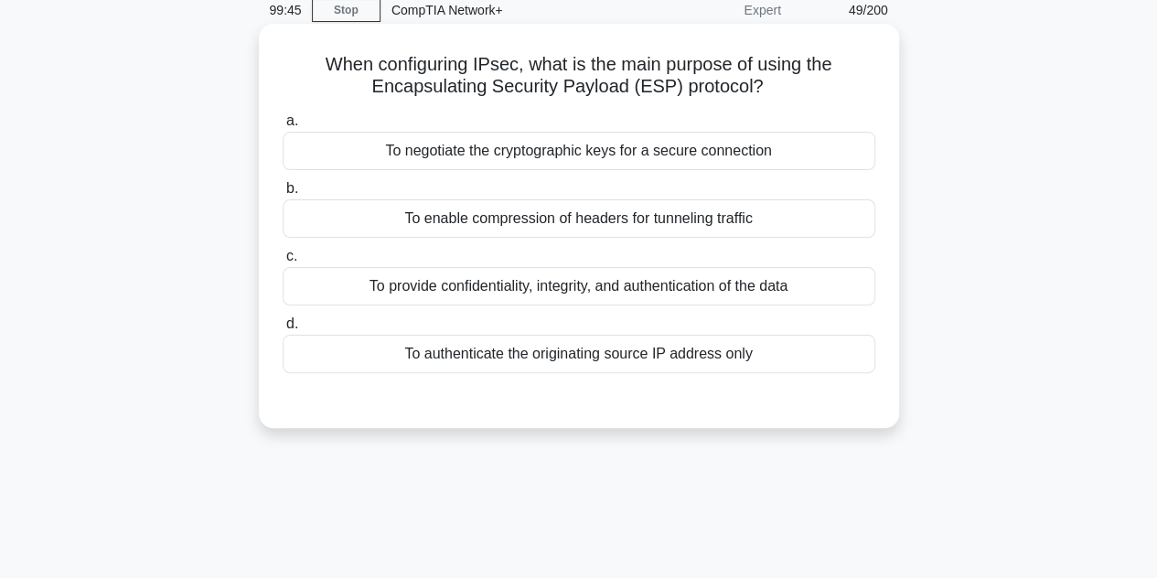
click at [495, 172] on div "a. To negotiate the cryptographic keys for a secure connection b. To enable com…" at bounding box center [579, 241] width 615 height 271
click at [557, 171] on div "a. To negotiate the cryptographic keys for a secure connection b. To enable com…" at bounding box center [579, 241] width 615 height 271
click at [613, 149] on div "To negotiate the cryptographic keys for a secure connection" at bounding box center [579, 151] width 593 height 38
click at [283, 127] on input "a. To negotiate the cryptographic keys for a secure connection" at bounding box center [283, 121] width 0 height 12
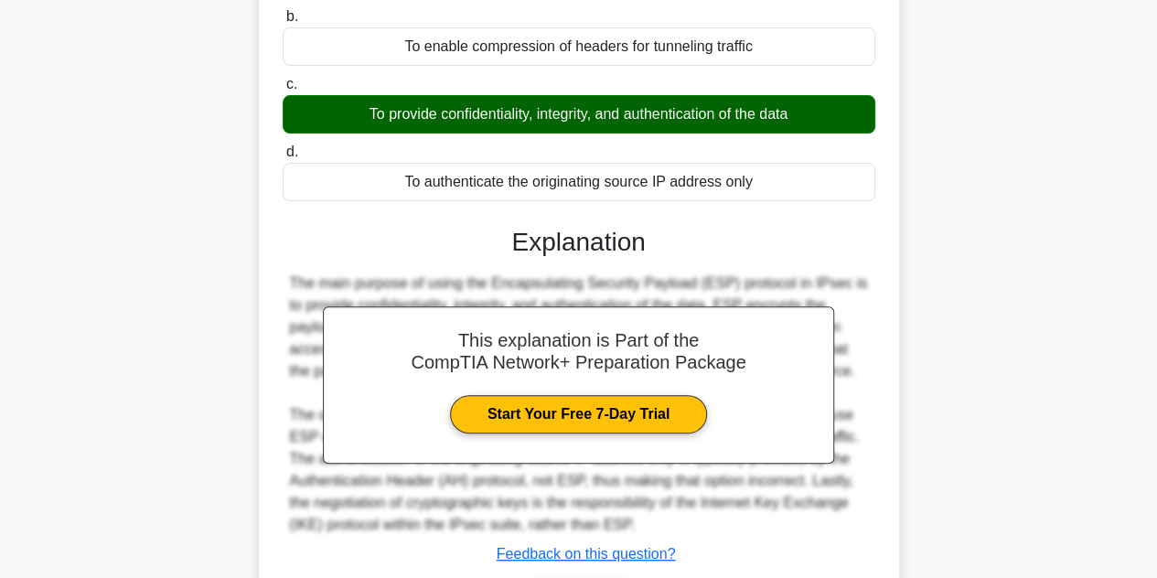
scroll to position [410, 0]
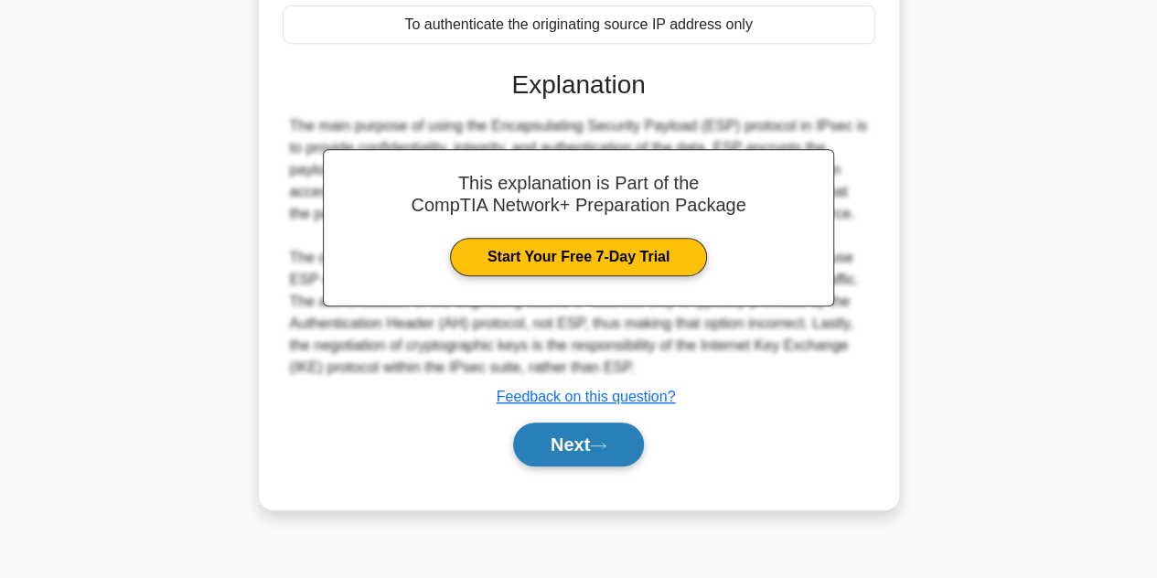
click at [593, 440] on button "Next" at bounding box center [578, 445] width 131 height 44
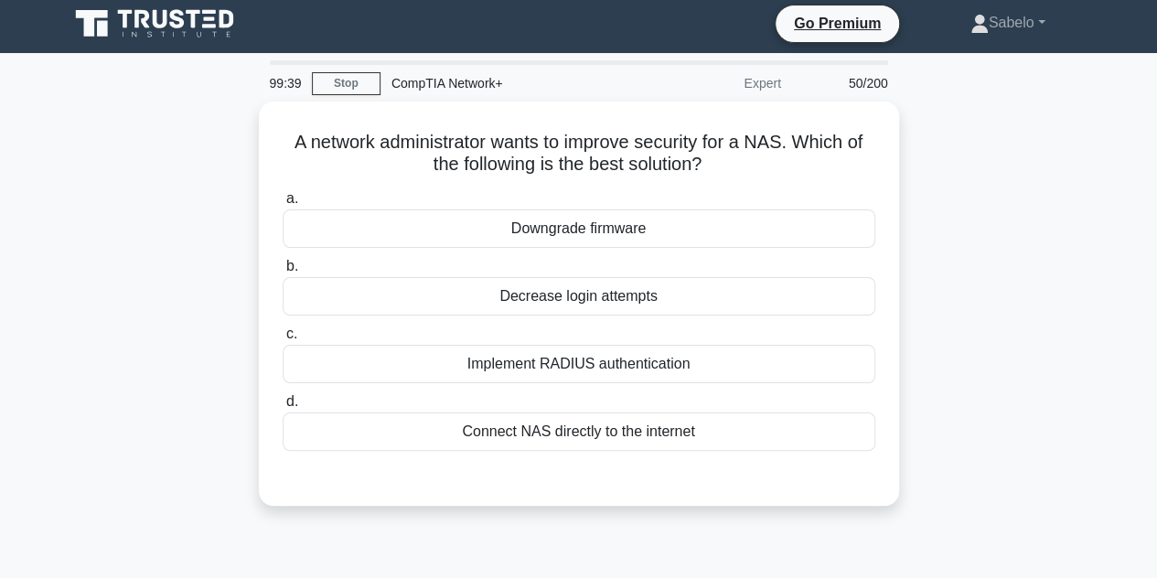
scroll to position [0, 0]
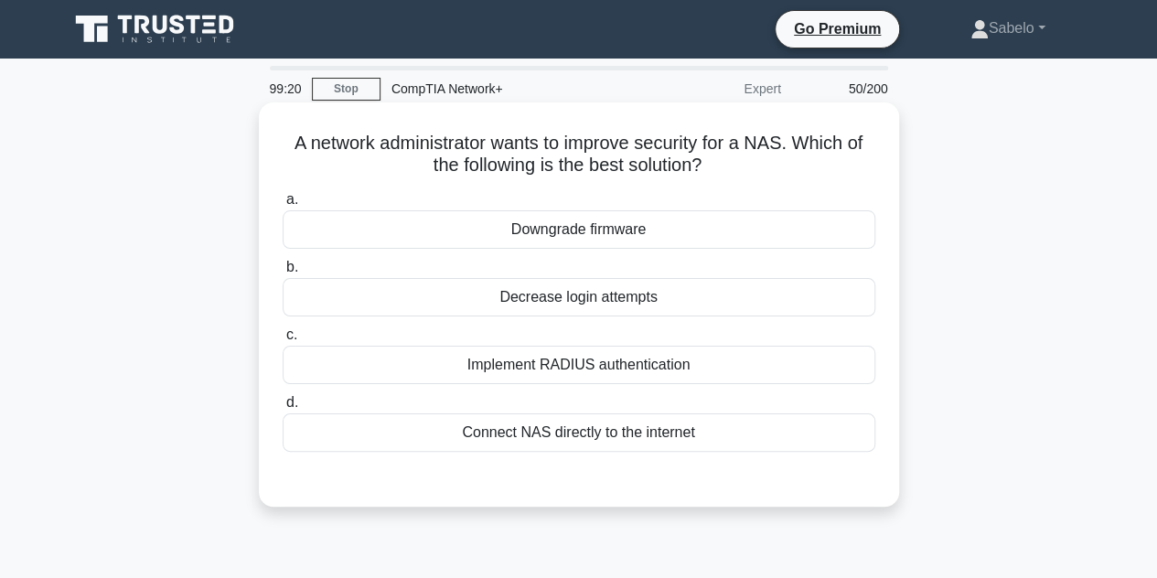
click at [540, 376] on div "Implement RADIUS authentication" at bounding box center [579, 365] width 593 height 38
click at [283, 341] on input "c. Implement RADIUS authentication" at bounding box center [283, 335] width 0 height 12
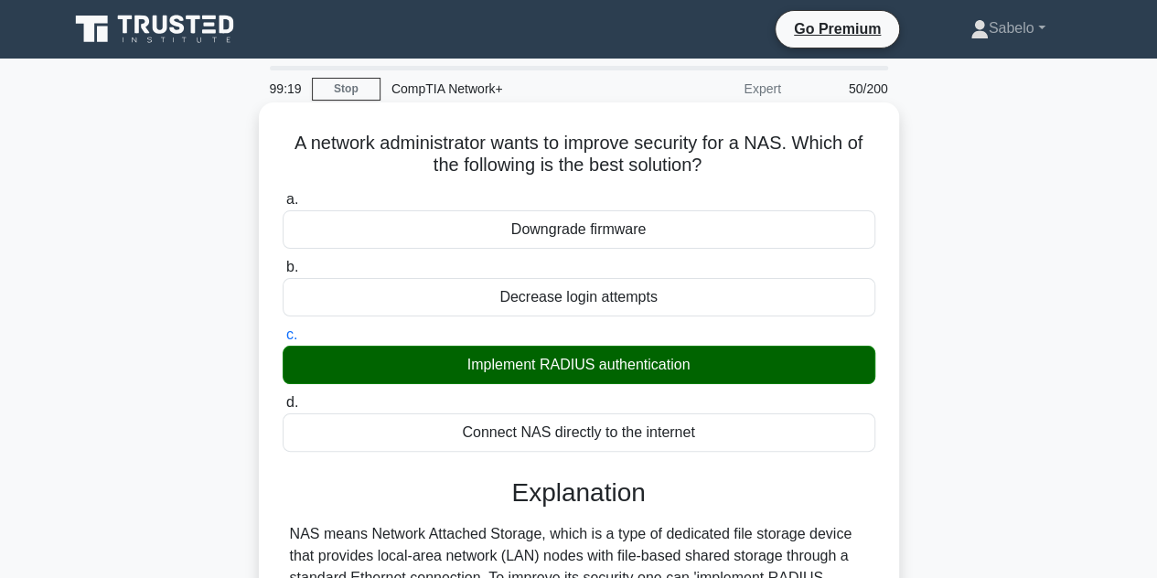
scroll to position [410, 0]
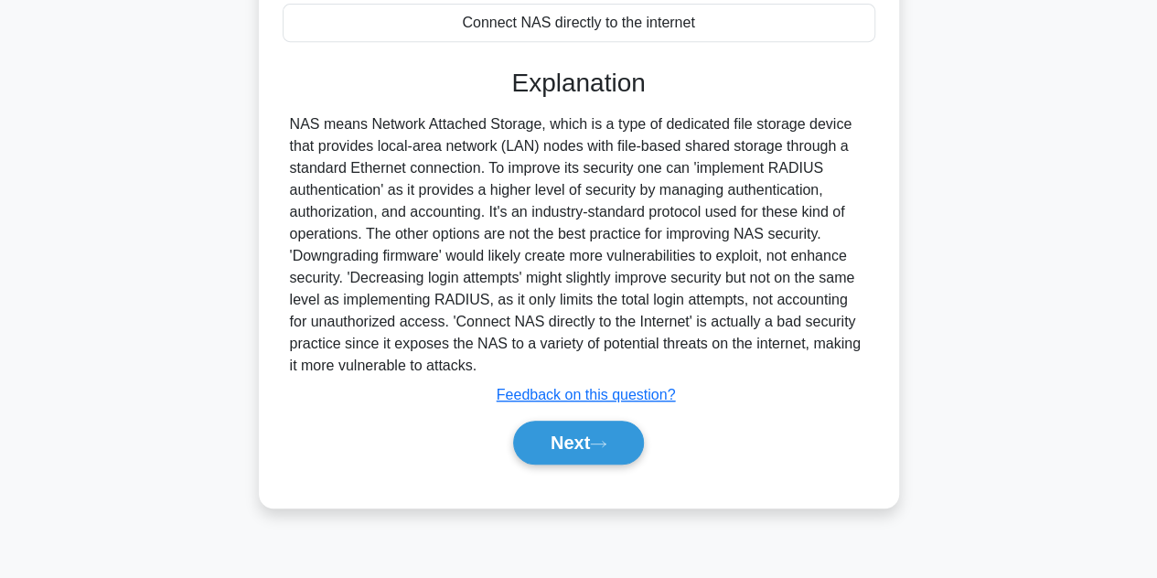
click at [597, 466] on div "Next" at bounding box center [579, 442] width 593 height 59
click at [570, 422] on button "Next" at bounding box center [578, 443] width 131 height 44
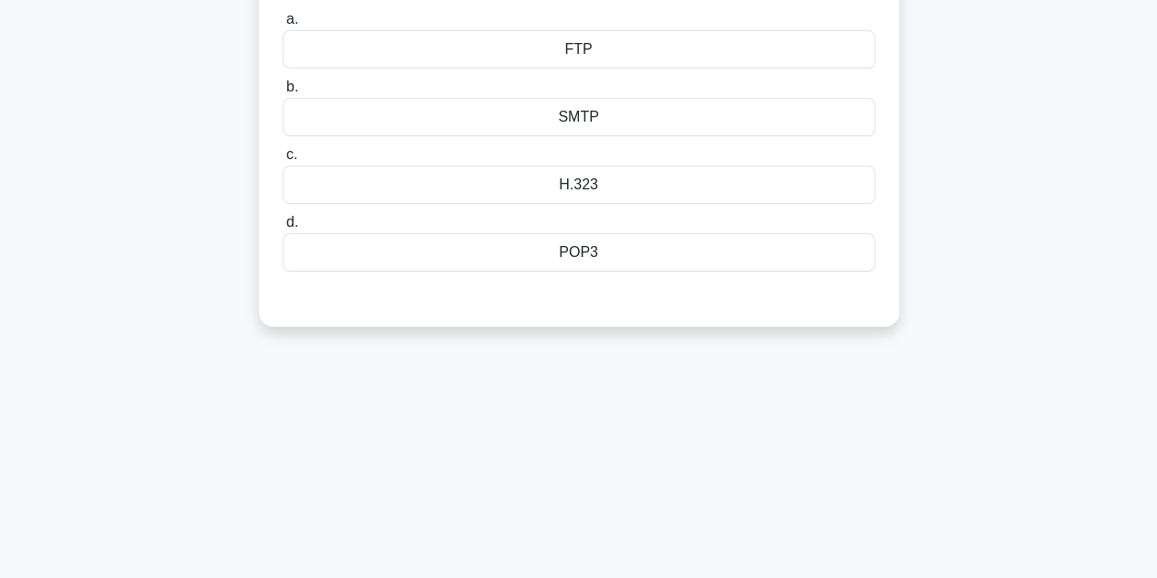
scroll to position [0, 0]
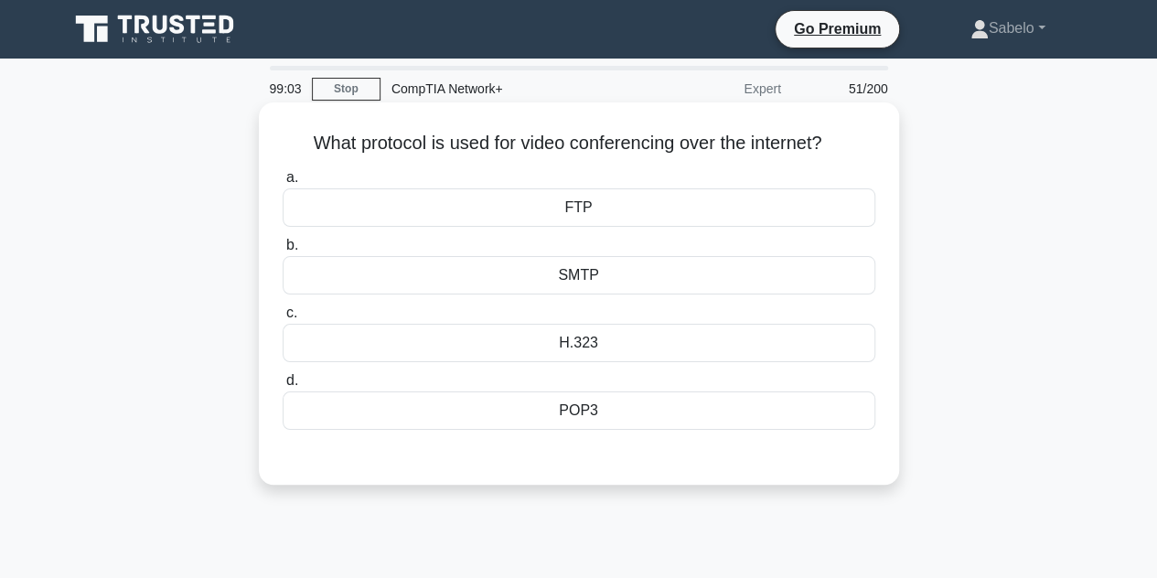
click at [593, 343] on div "H.323" at bounding box center [579, 343] width 593 height 38
click at [283, 319] on input "c. H.323" at bounding box center [283, 313] width 0 height 12
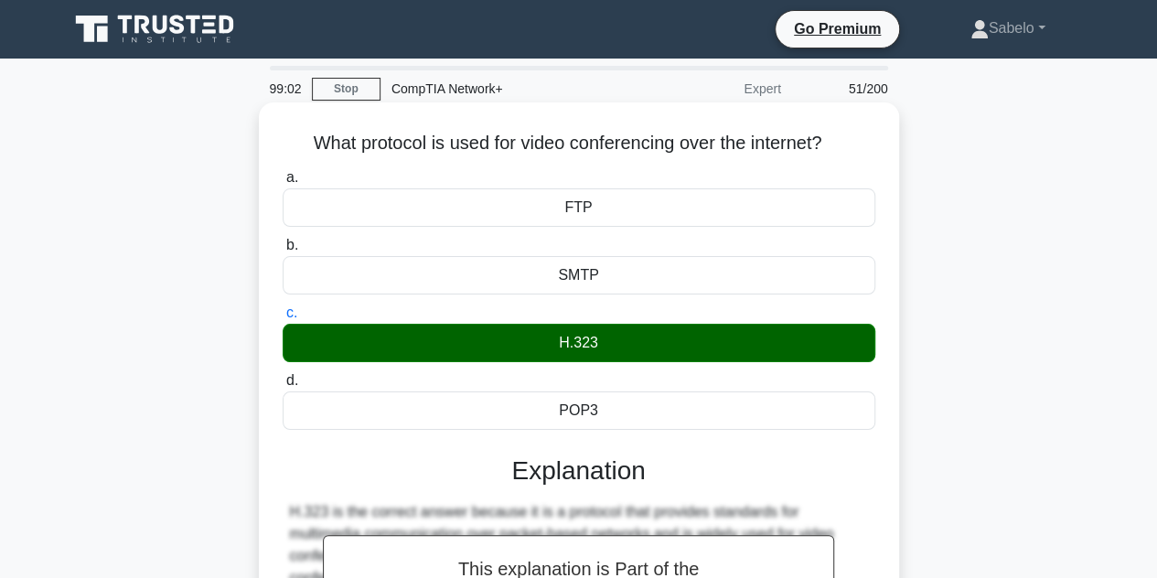
scroll to position [410, 0]
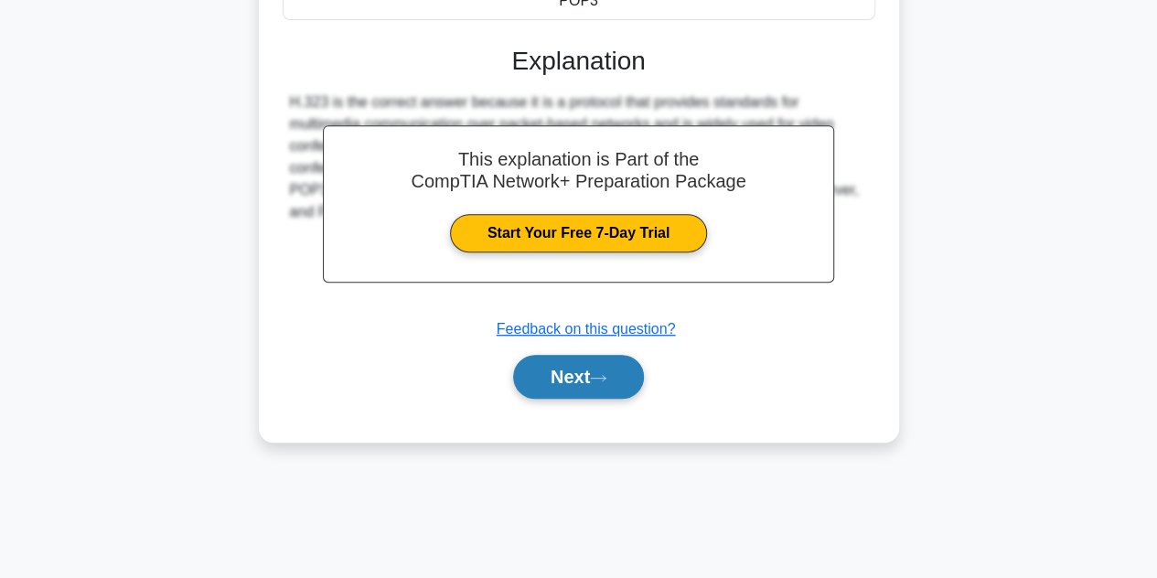
click at [595, 378] on button "Next" at bounding box center [578, 377] width 131 height 44
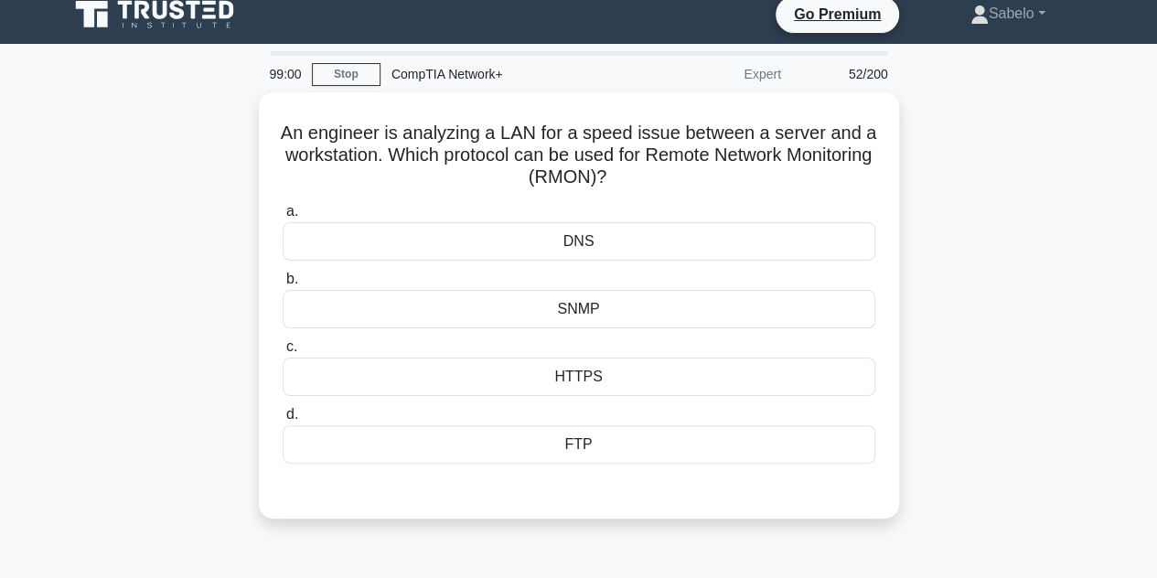
scroll to position [15, 0]
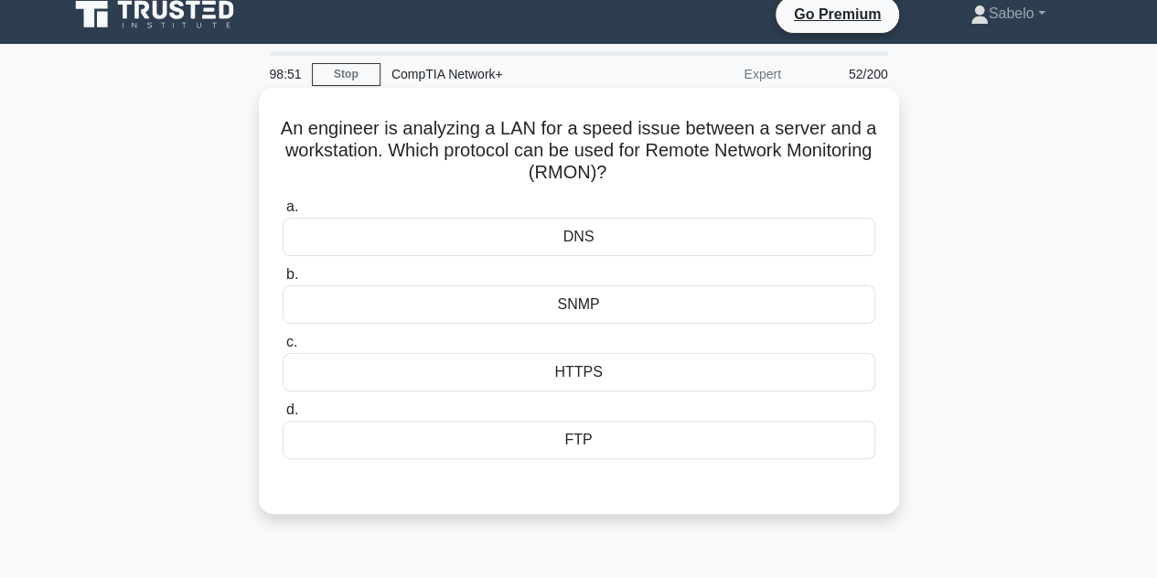
click at [565, 312] on div "SNMP" at bounding box center [579, 304] width 593 height 38
click at [283, 281] on input "b. SNMP" at bounding box center [283, 275] width 0 height 12
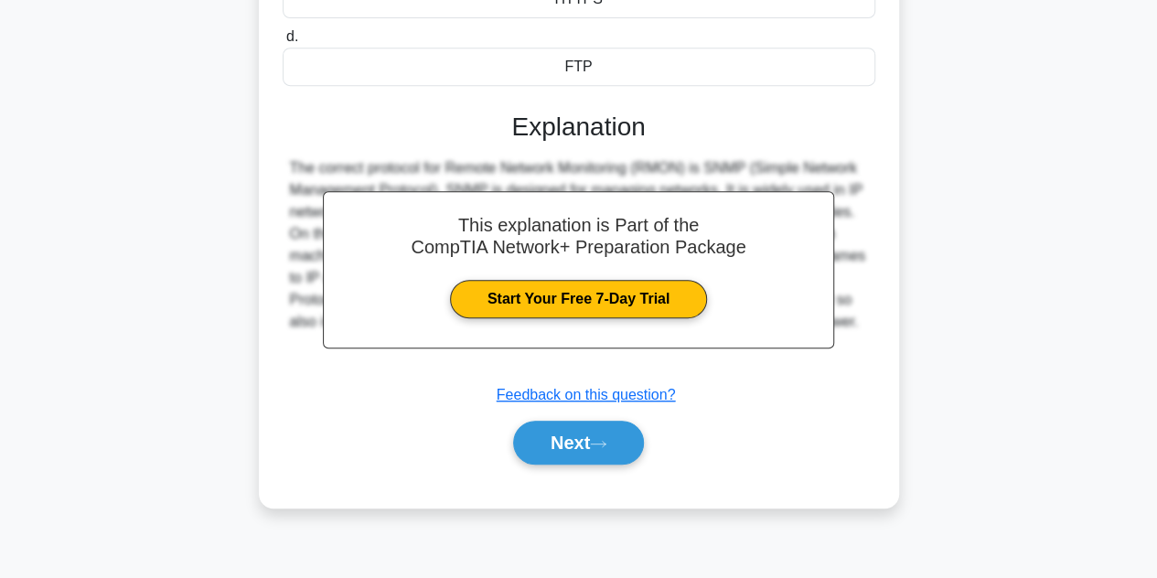
scroll to position [410, 0]
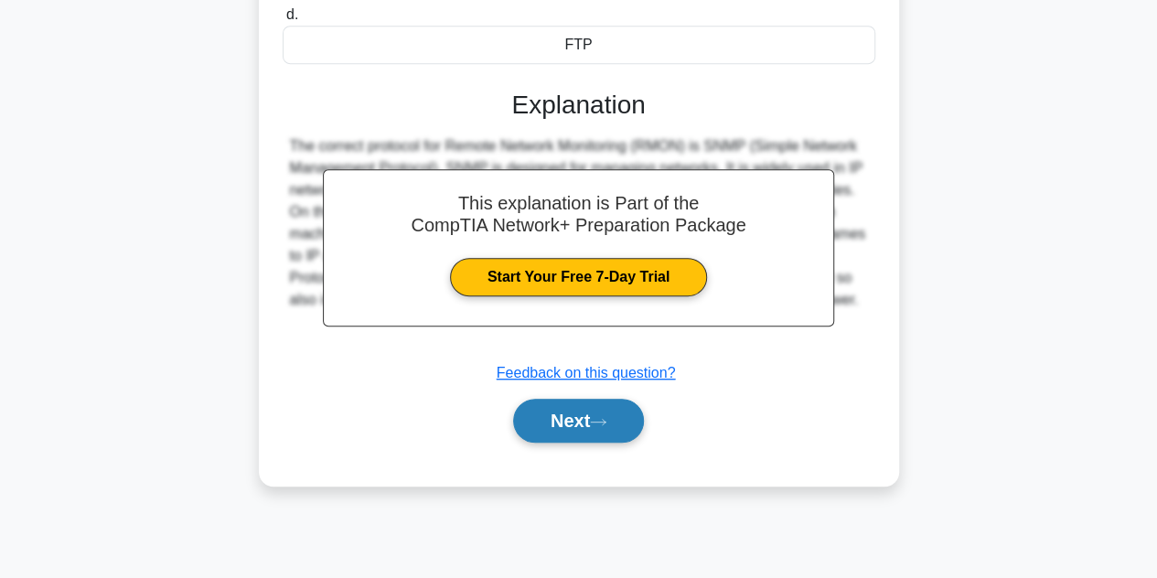
click at [618, 402] on button "Next" at bounding box center [578, 421] width 131 height 44
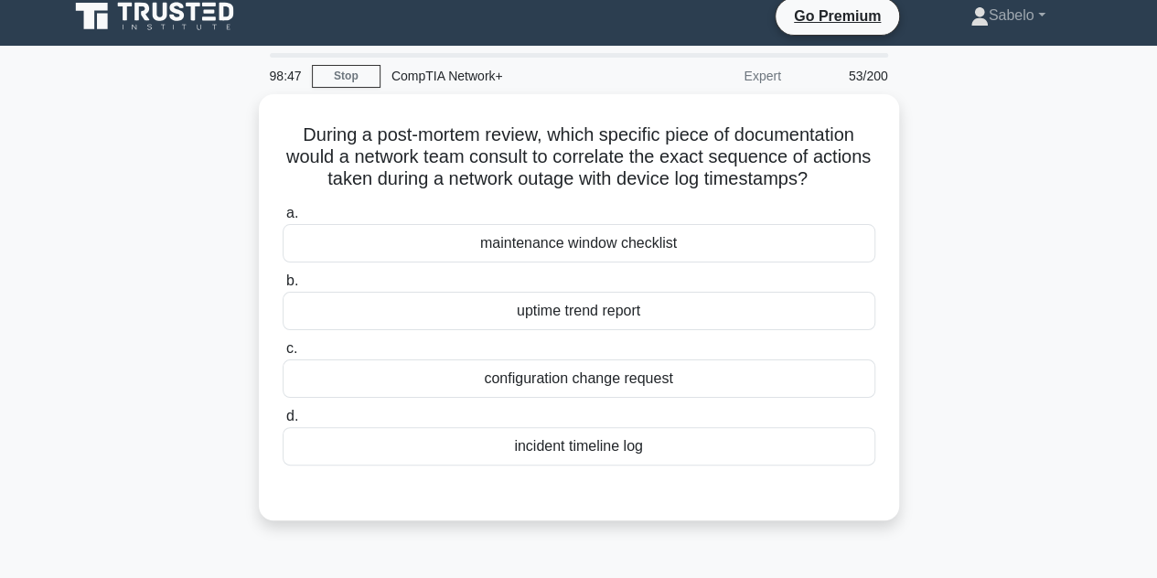
scroll to position [11, 0]
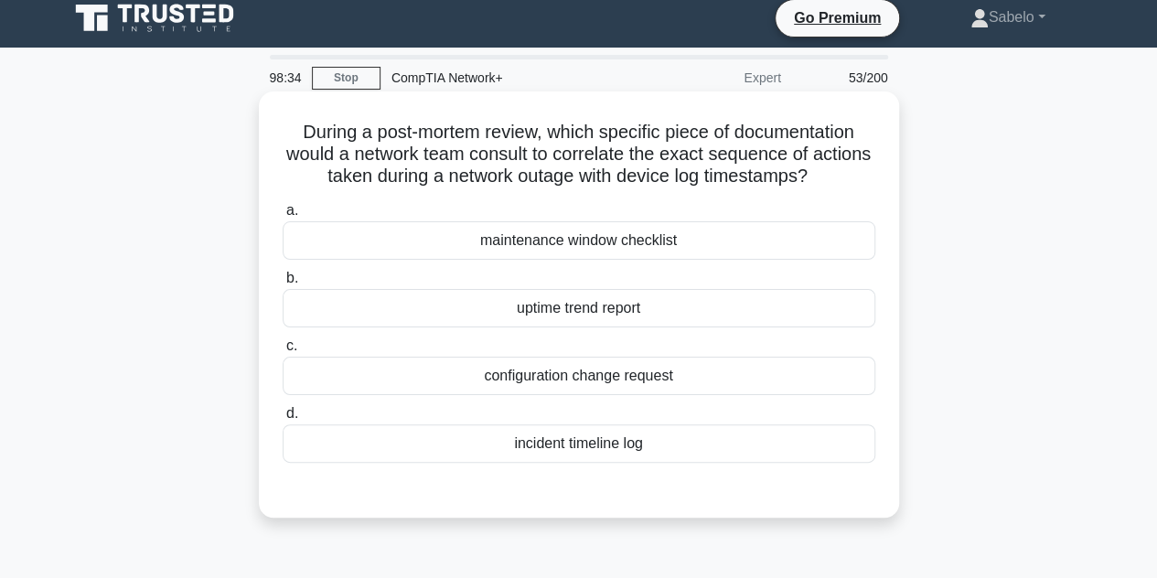
click at [643, 453] on div "incident timeline log" at bounding box center [579, 443] width 593 height 38
click at [283, 420] on input "d. incident timeline log" at bounding box center [283, 414] width 0 height 12
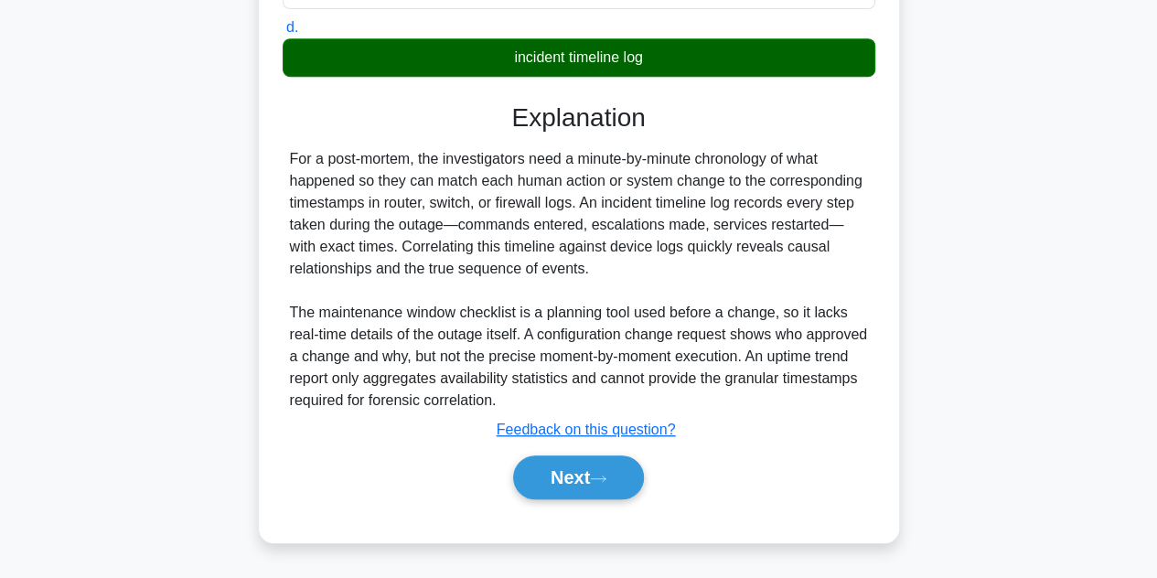
scroll to position [402, 0]
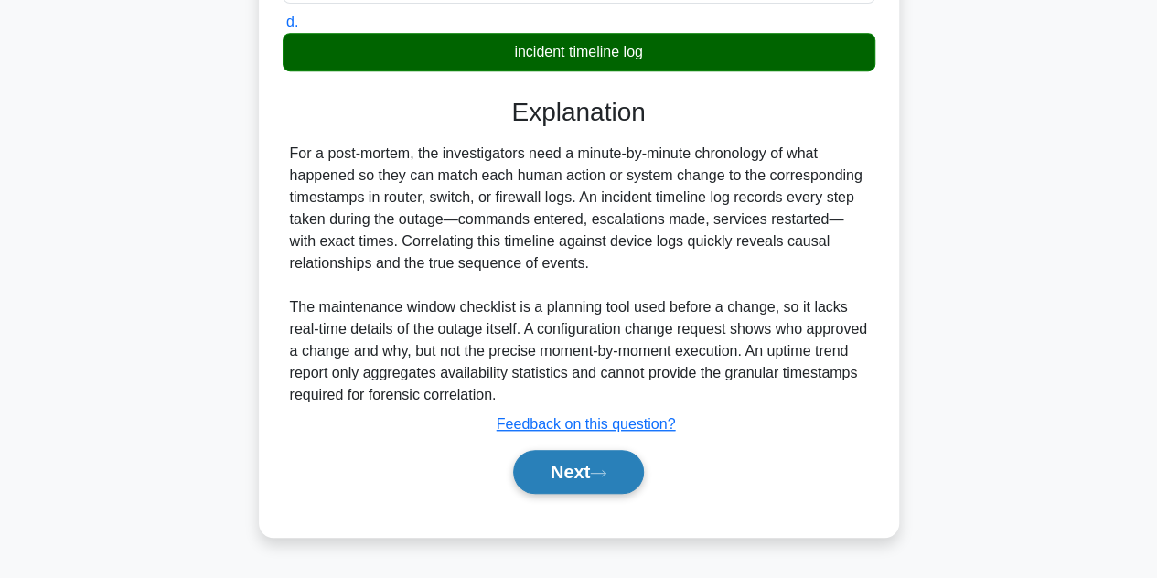
click at [576, 466] on button "Next" at bounding box center [578, 472] width 131 height 44
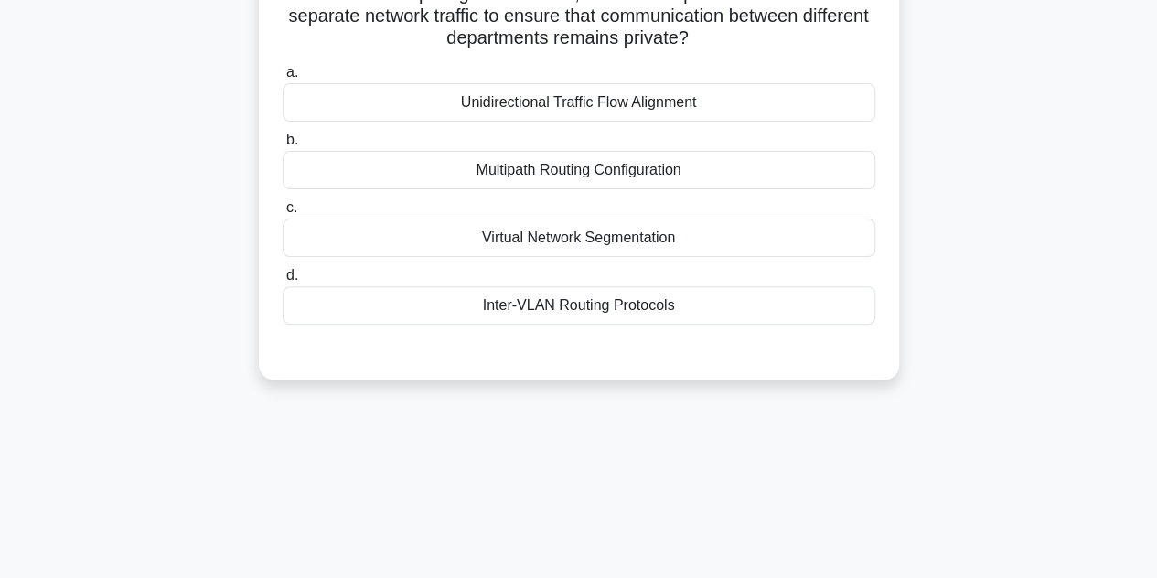
scroll to position [0, 0]
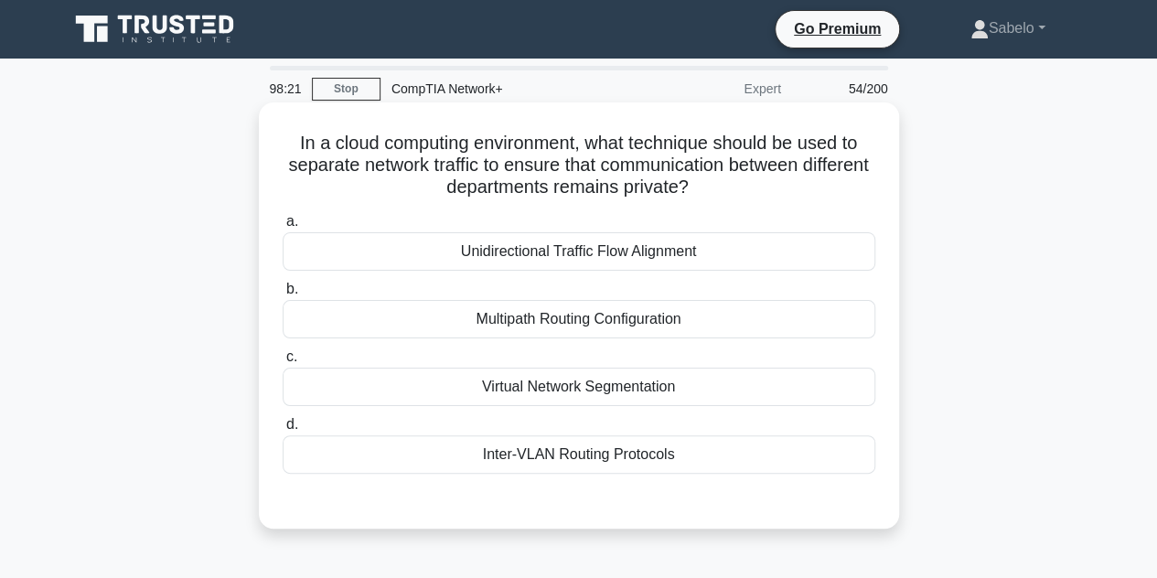
click at [557, 452] on div "Inter-VLAN Routing Protocols" at bounding box center [579, 454] width 593 height 38
click at [283, 431] on input "d. Inter-VLAN Routing Protocols" at bounding box center [283, 425] width 0 height 12
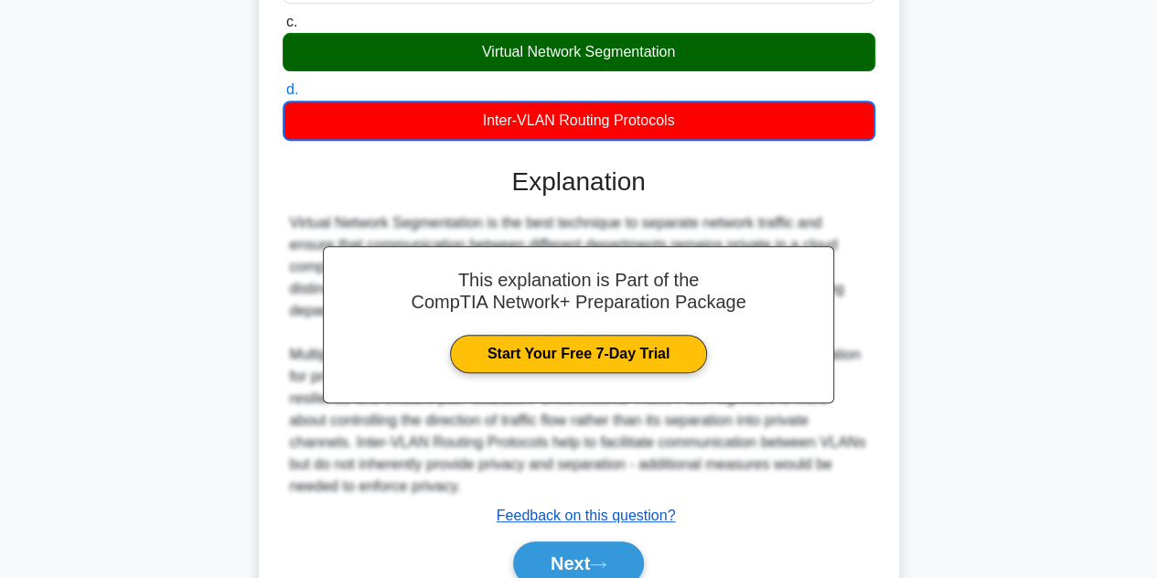
scroll to position [418, 0]
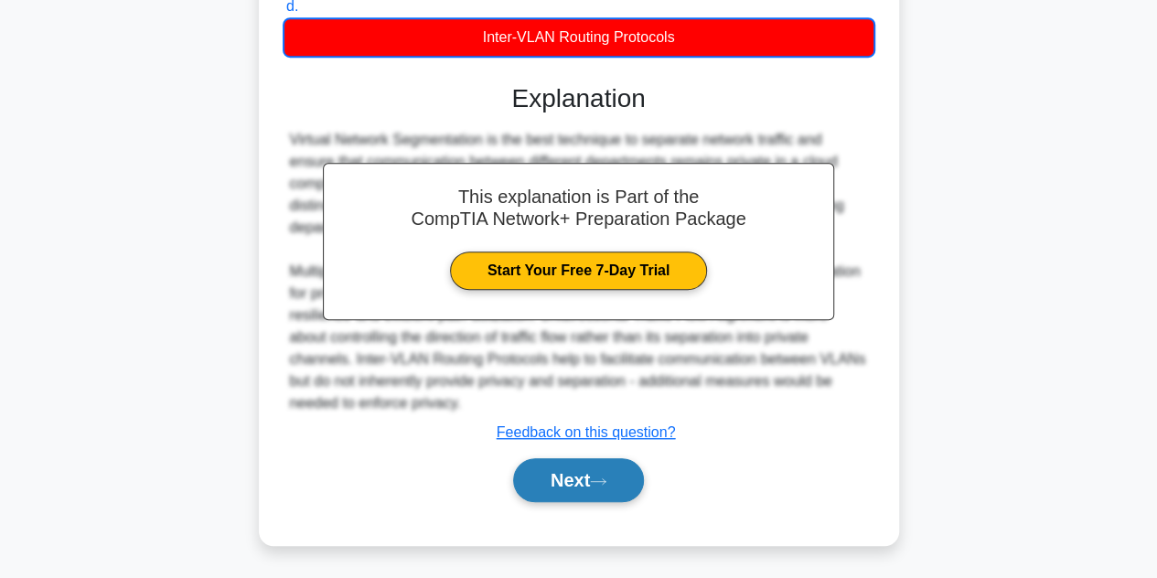
click at [635, 487] on button "Next" at bounding box center [578, 480] width 131 height 44
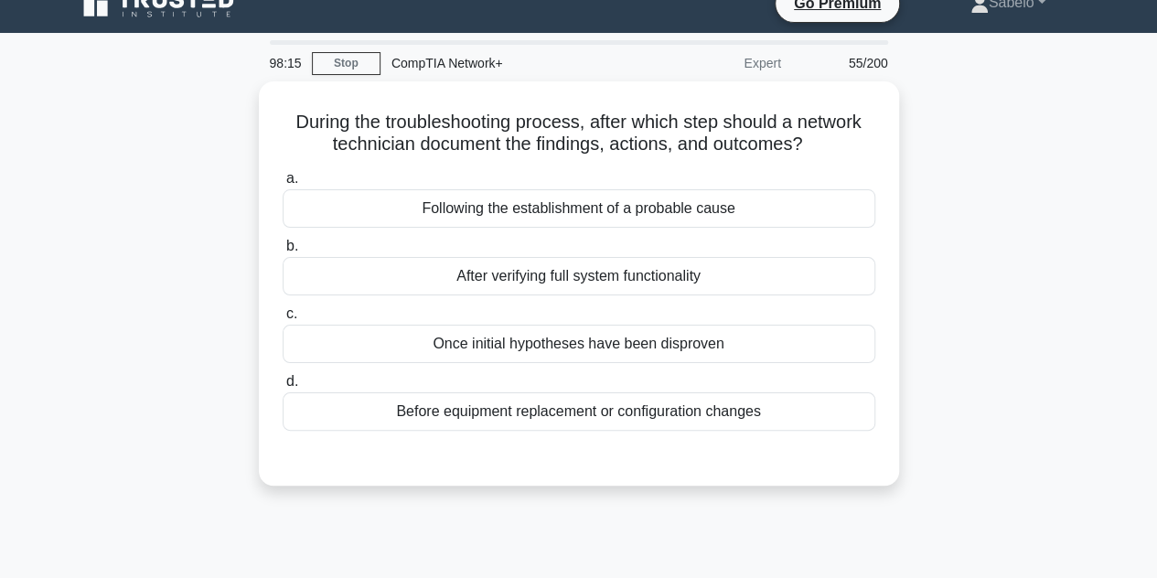
scroll to position [20, 0]
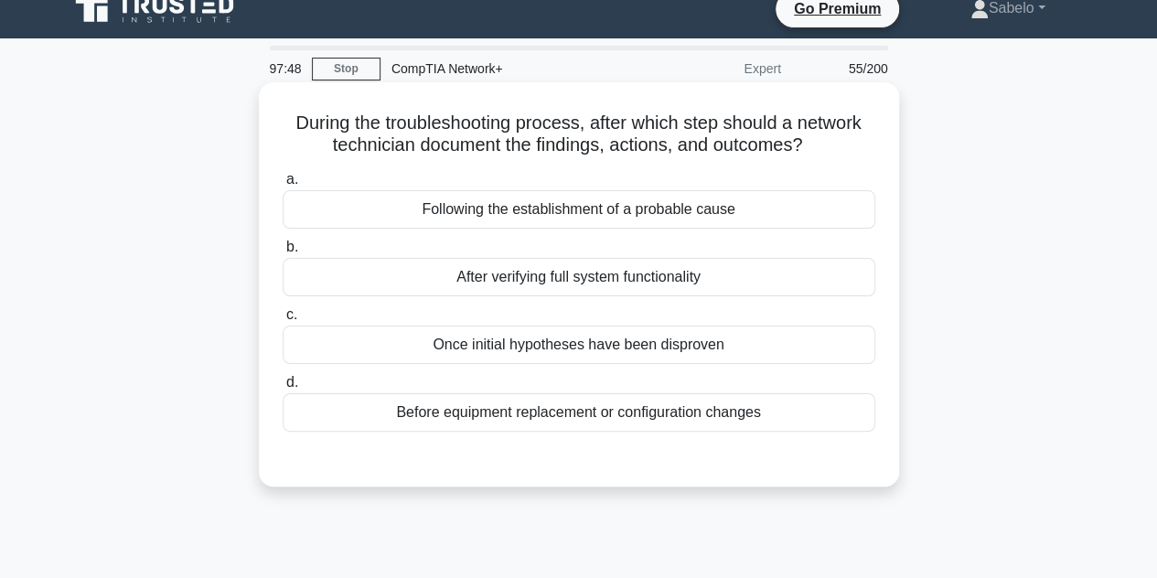
click at [648, 281] on div "After verifying full system functionality" at bounding box center [579, 277] width 593 height 38
click at [283, 253] on input "b. After verifying full system functionality" at bounding box center [283, 247] width 0 height 12
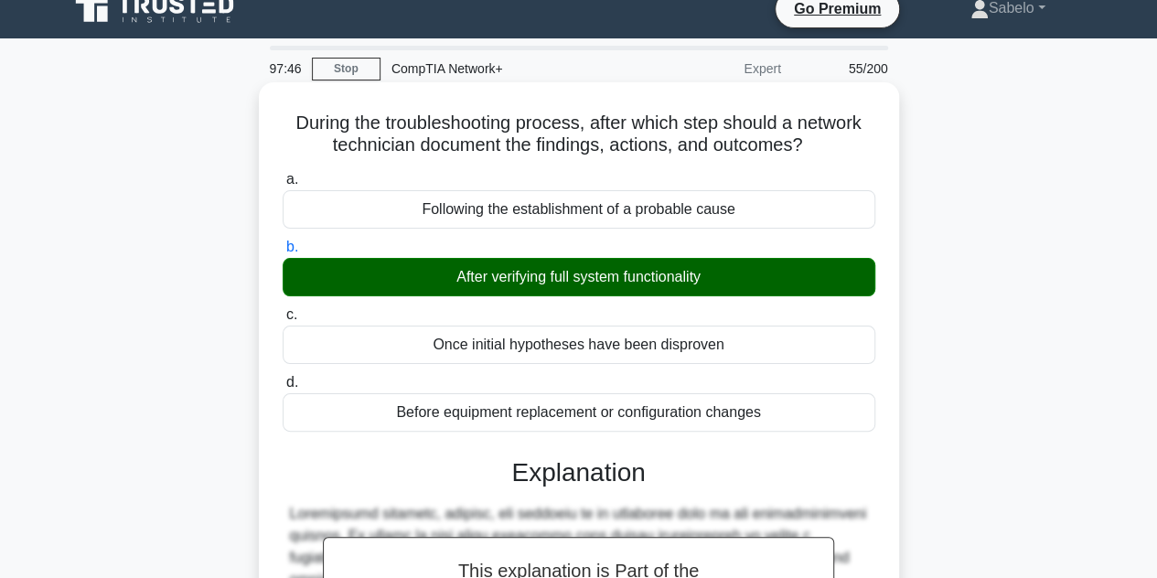
scroll to position [410, 0]
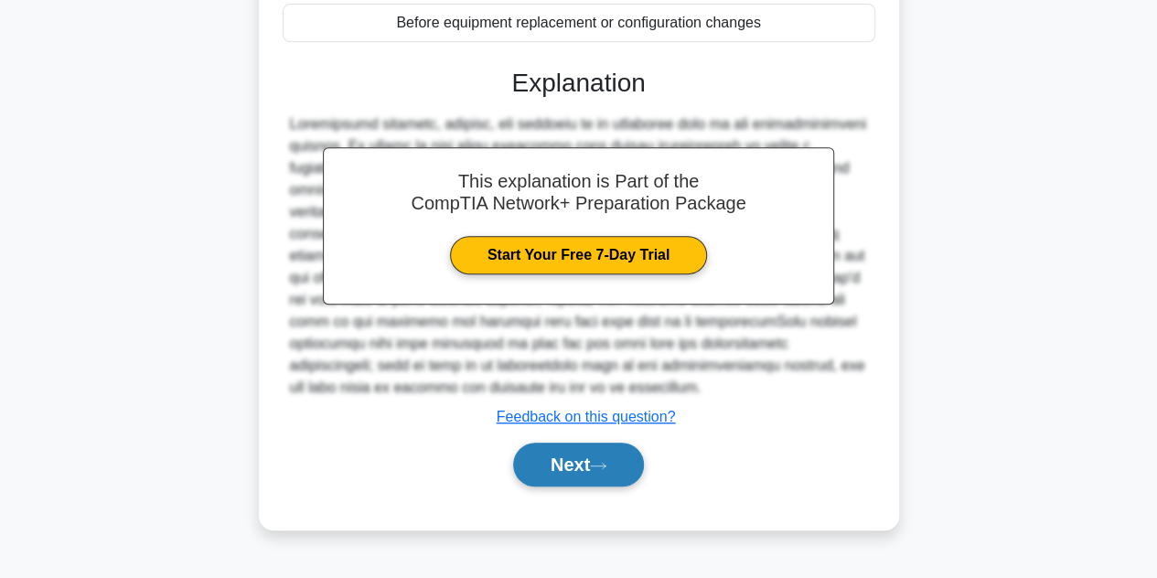
click at [584, 475] on button "Next" at bounding box center [578, 465] width 131 height 44
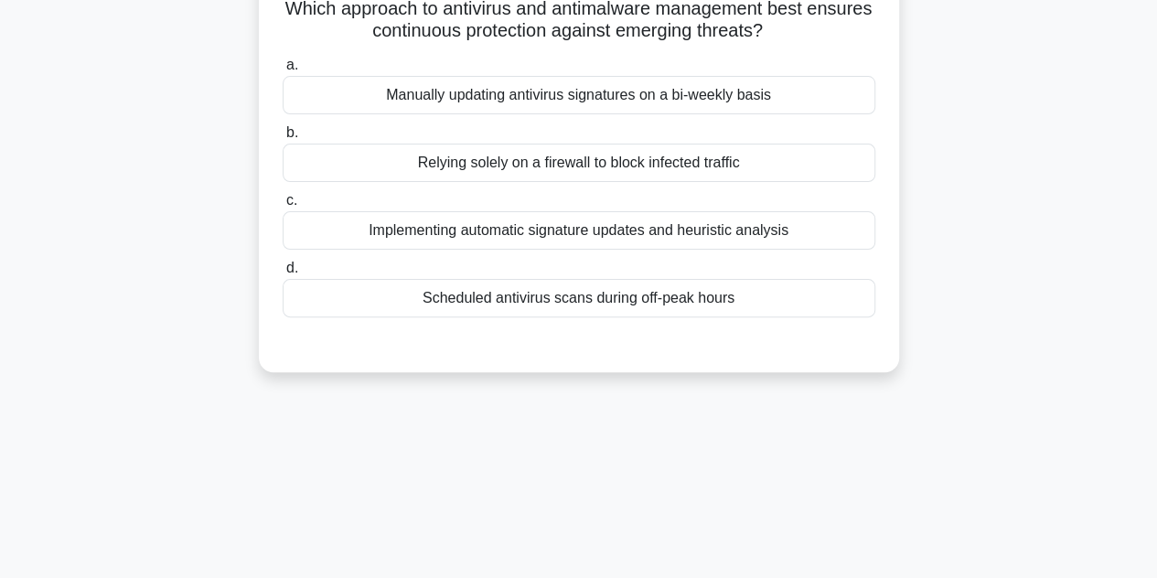
scroll to position [0, 0]
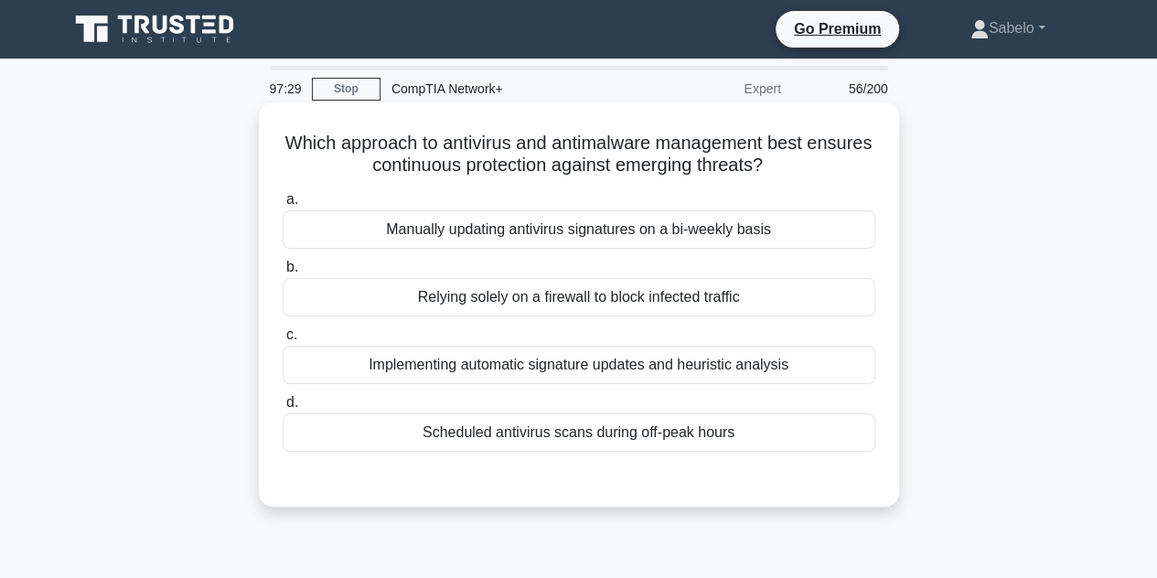
click at [653, 438] on div "Scheduled antivirus scans during off-peak hours" at bounding box center [579, 432] width 593 height 38
click at [283, 409] on input "d. Scheduled antivirus scans during off-peak hours" at bounding box center [283, 403] width 0 height 12
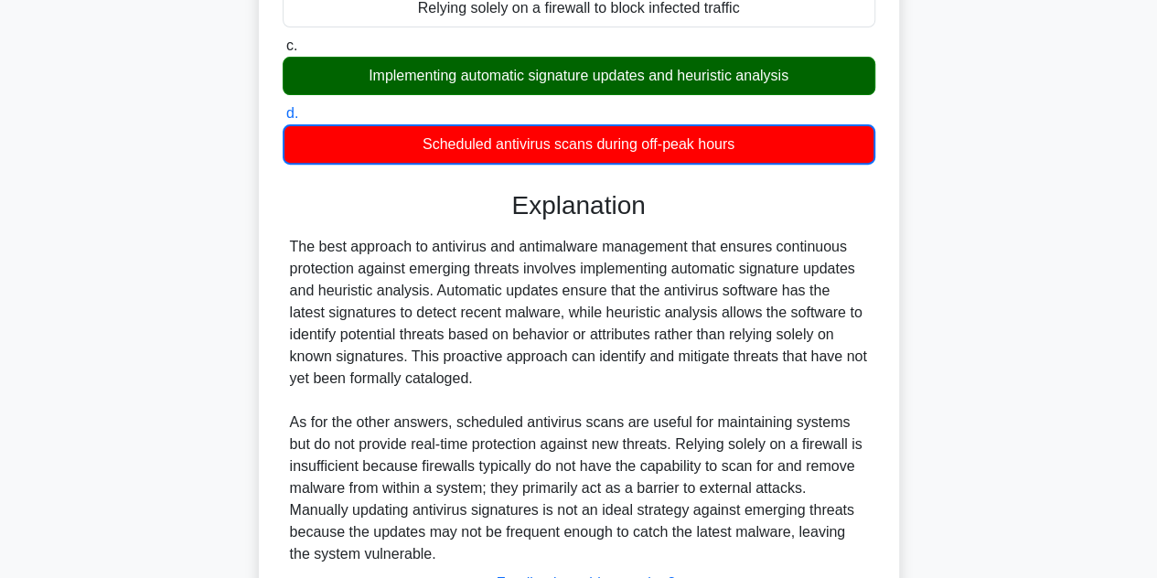
scroll to position [440, 0]
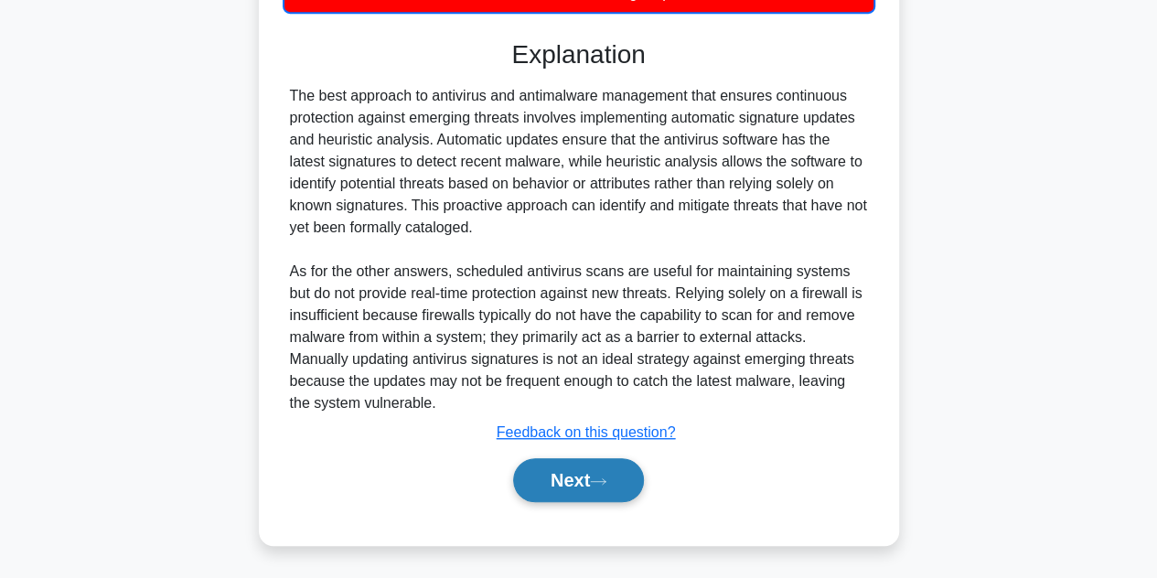
click at [594, 477] on button "Next" at bounding box center [578, 480] width 131 height 44
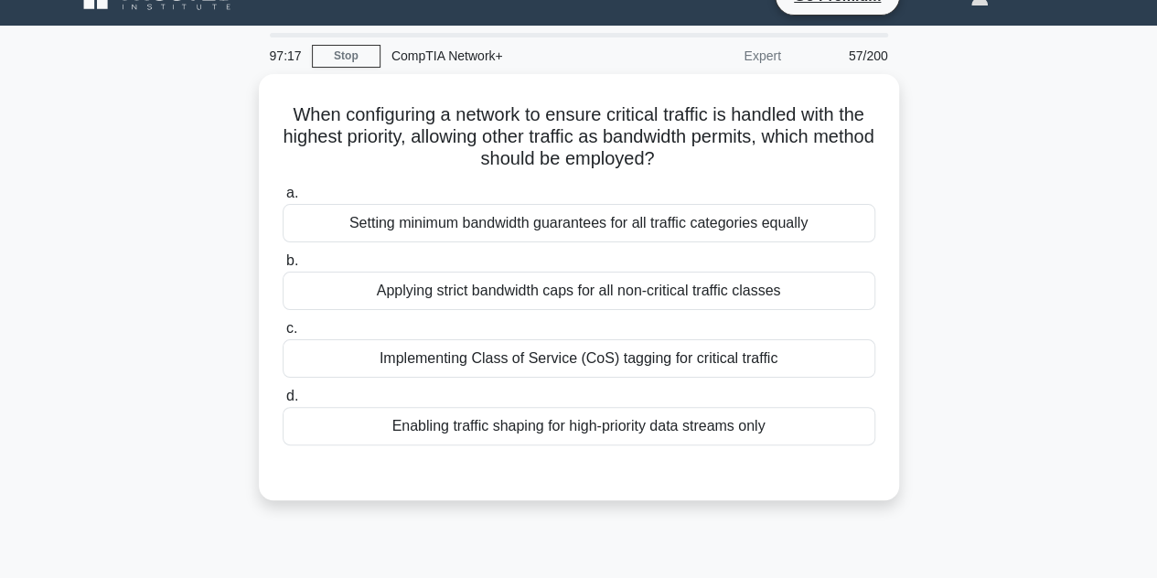
scroll to position [0, 0]
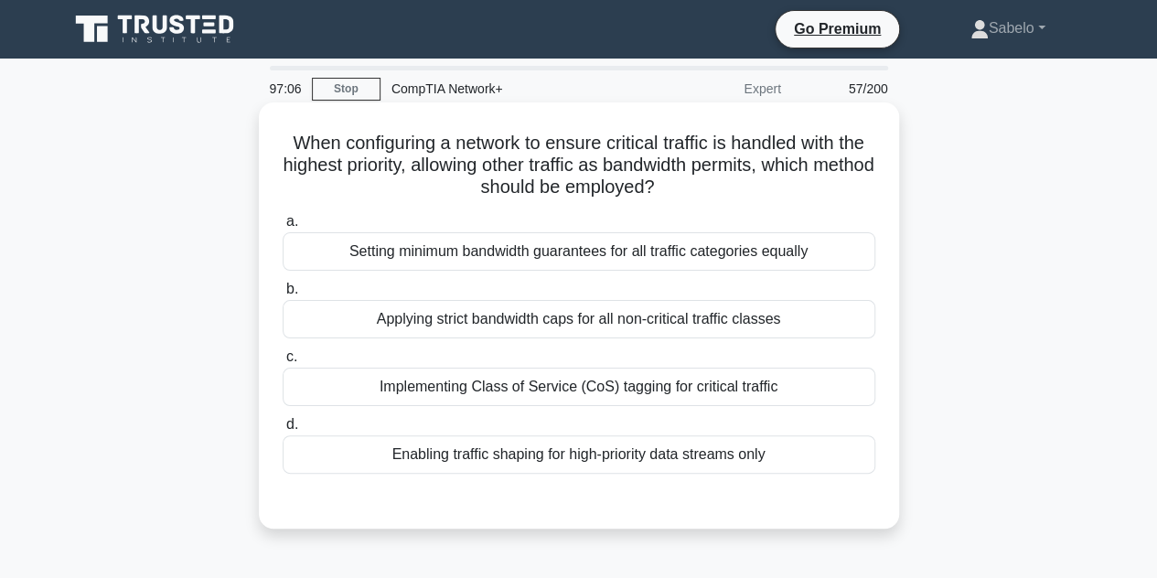
click at [573, 444] on div "Enabling traffic shaping for high-priority data streams only" at bounding box center [579, 454] width 593 height 38
click at [283, 431] on input "d. Enabling traffic shaping for high-priority data streams only" at bounding box center [283, 425] width 0 height 12
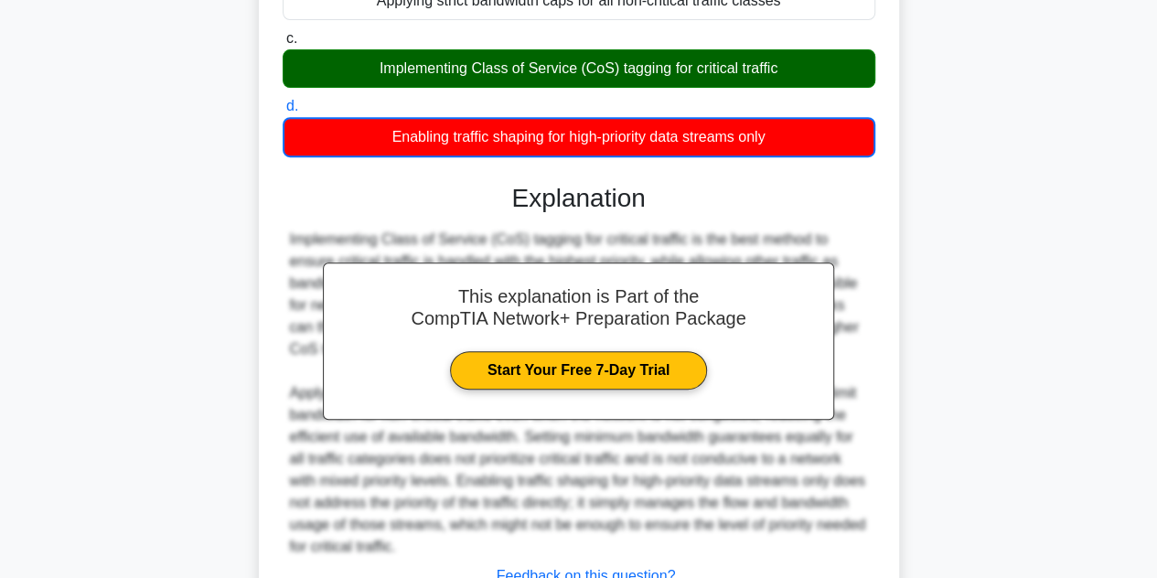
scroll to position [462, 0]
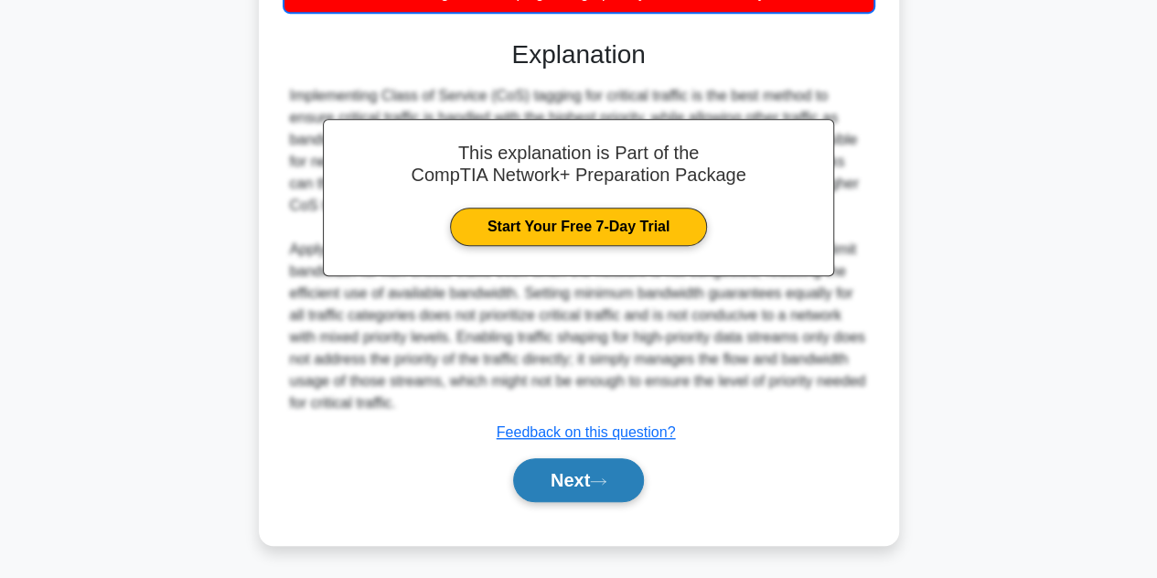
click at [591, 489] on button "Next" at bounding box center [578, 480] width 131 height 44
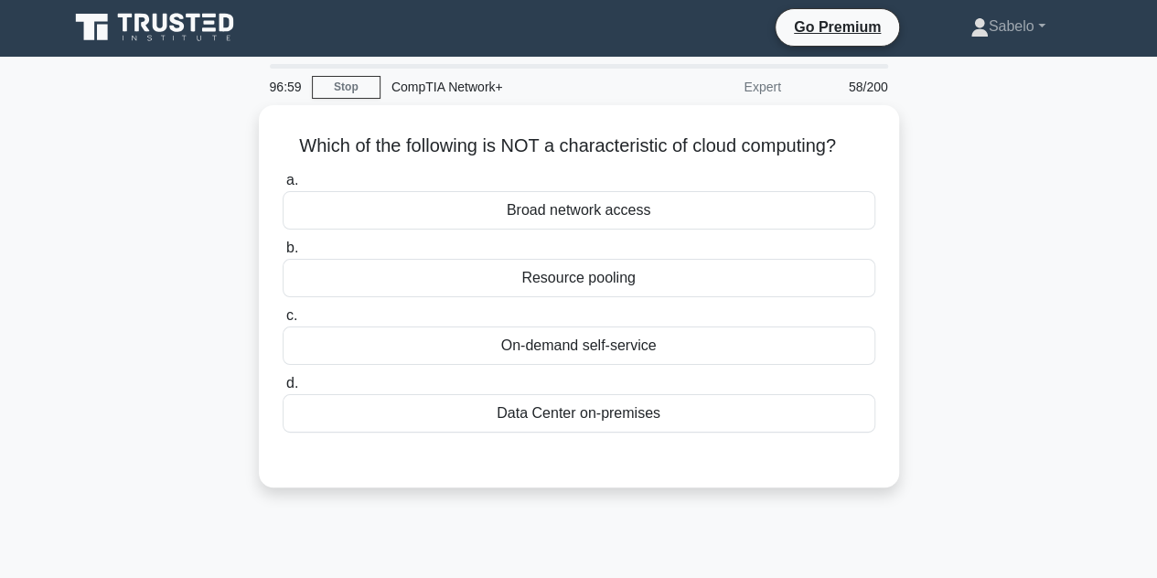
scroll to position [0, 0]
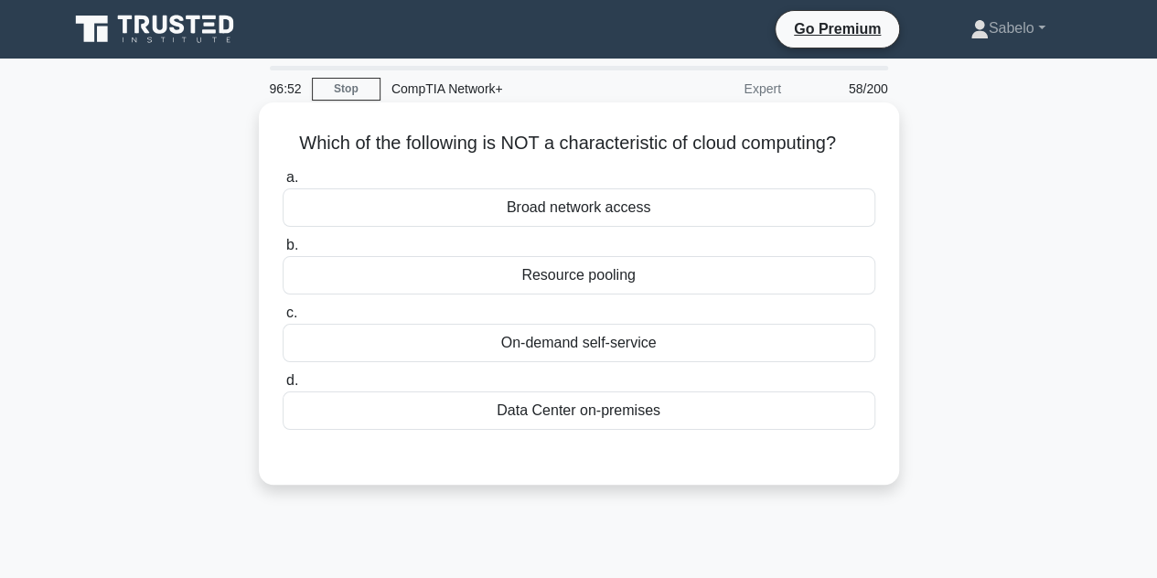
click at [539, 416] on div "Data Center on-premises" at bounding box center [579, 410] width 593 height 38
click at [283, 387] on input "d. Data Center on-premises" at bounding box center [283, 381] width 0 height 12
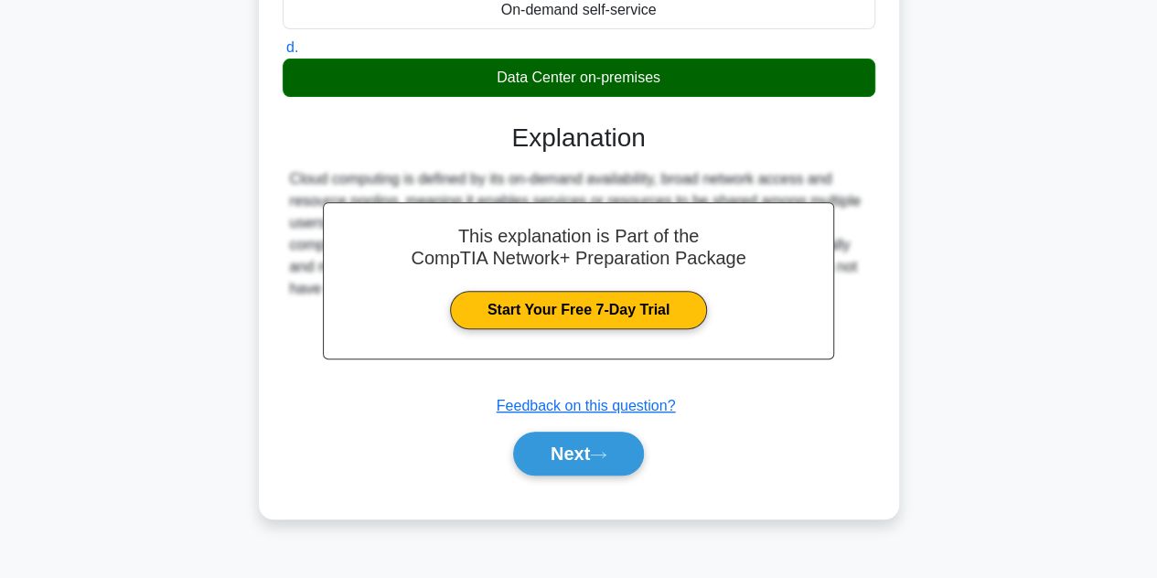
scroll to position [346, 0]
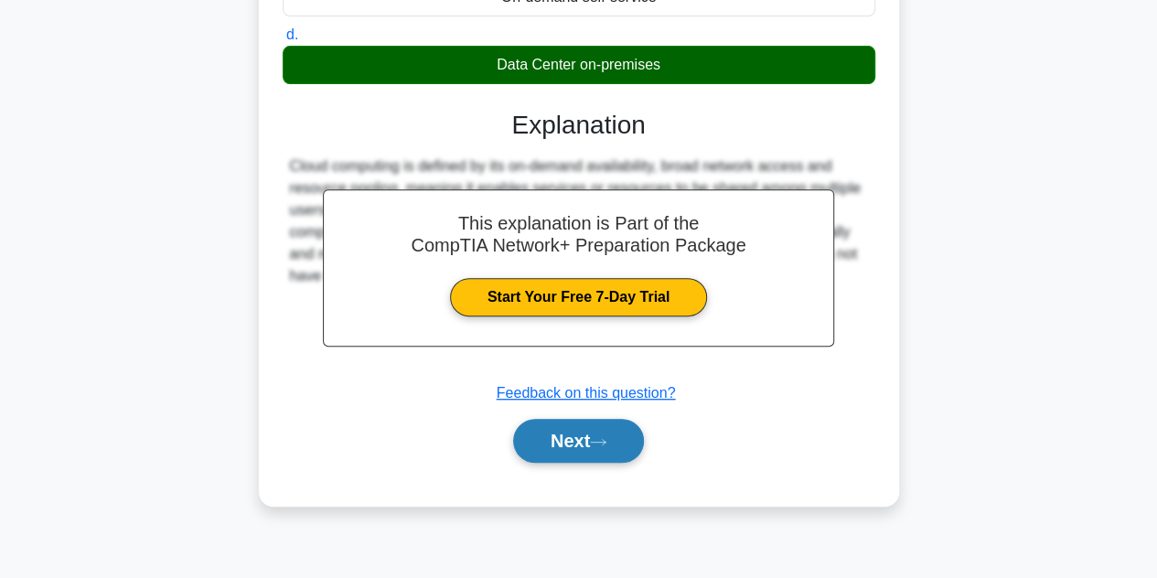
click at [577, 451] on button "Next" at bounding box center [578, 441] width 131 height 44
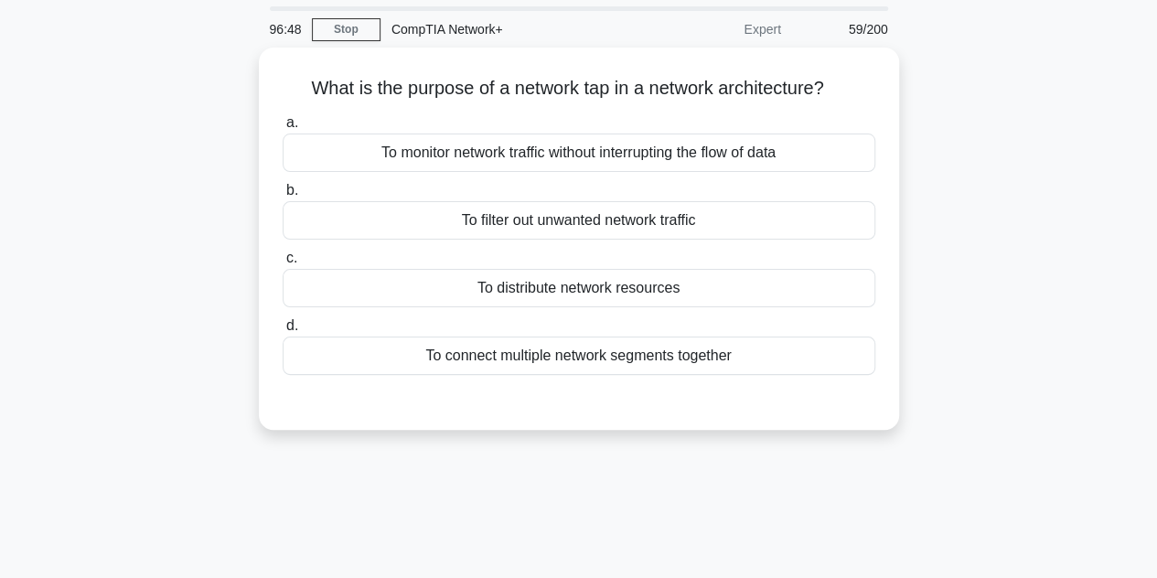
scroll to position [59, 0]
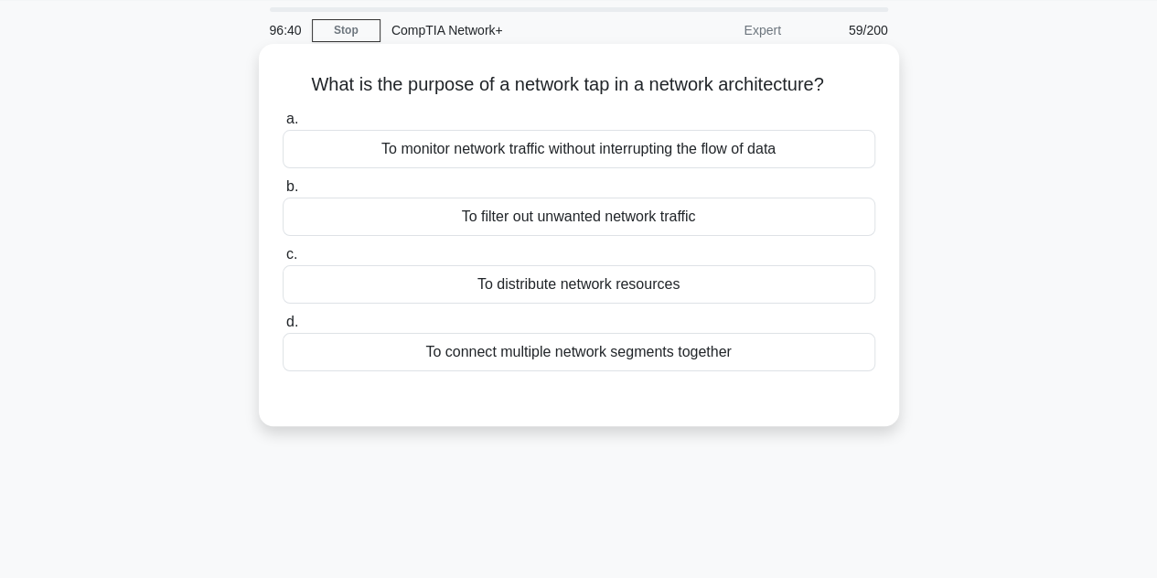
click at [540, 158] on div "To monitor network traffic without interrupting the flow of data" at bounding box center [579, 149] width 593 height 38
click at [283, 125] on input "a. To monitor network traffic without interrupting the flow of data" at bounding box center [283, 119] width 0 height 12
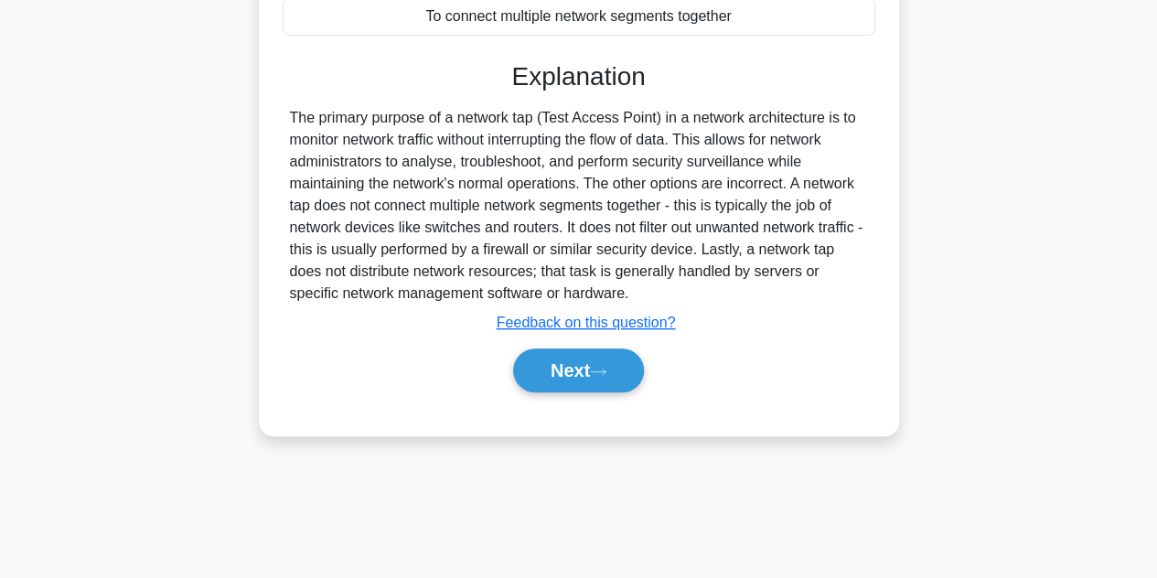
scroll to position [410, 0]
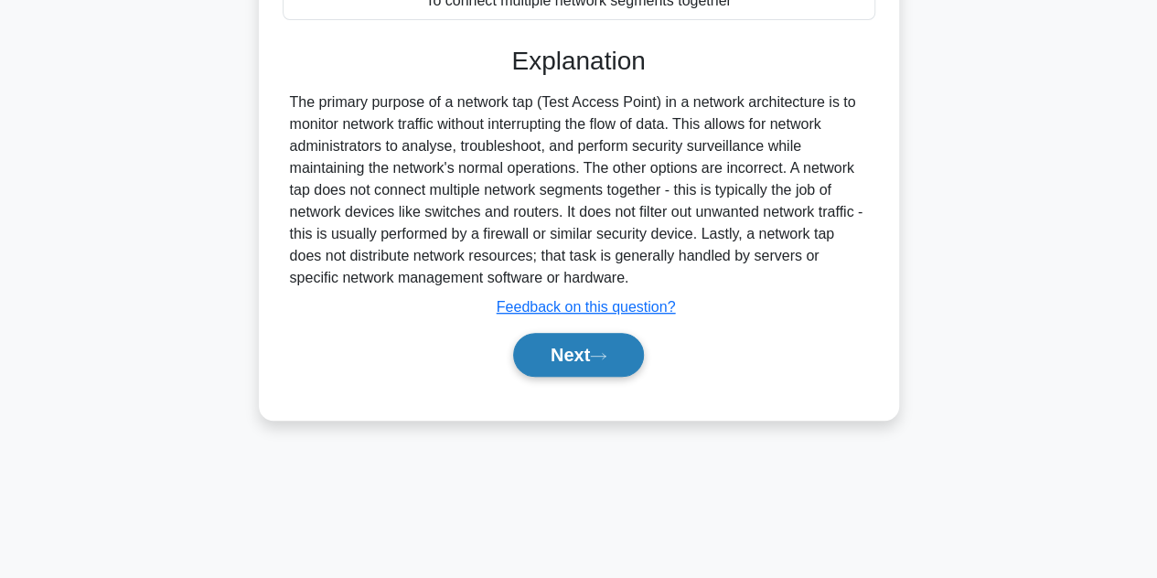
click at [549, 359] on button "Next" at bounding box center [578, 355] width 131 height 44
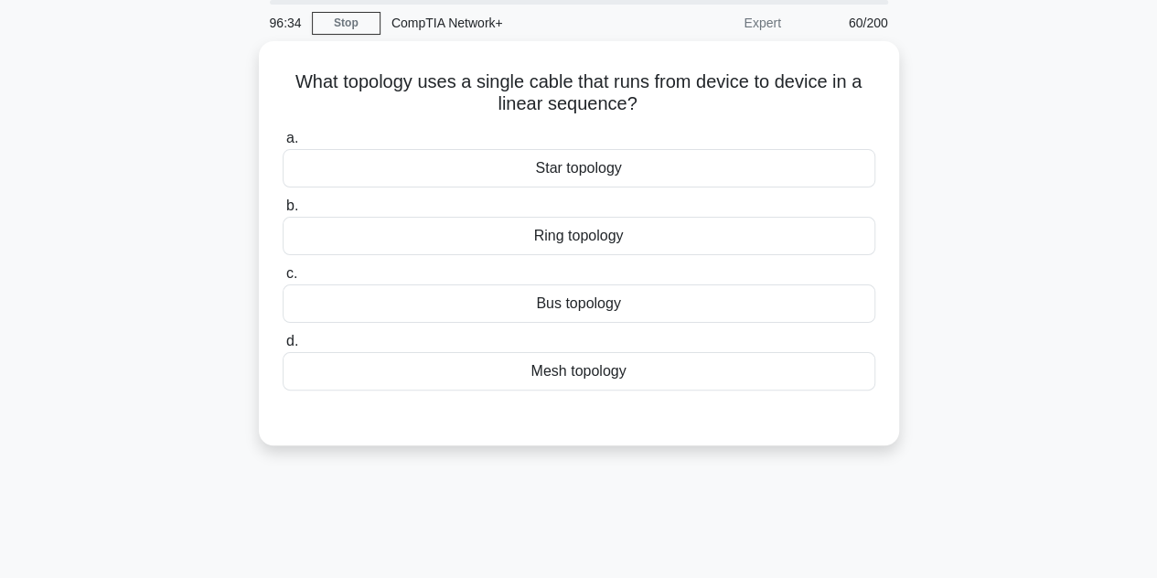
scroll to position [66, 0]
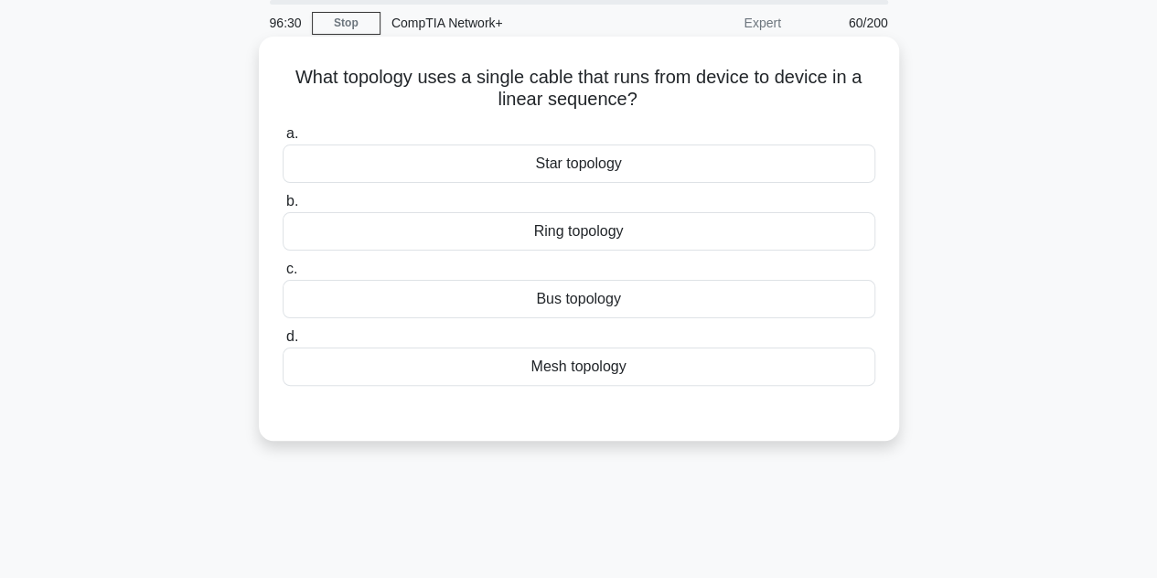
click at [552, 284] on div "Bus topology" at bounding box center [579, 299] width 593 height 38
click at [283, 275] on input "c. Bus topology" at bounding box center [283, 269] width 0 height 12
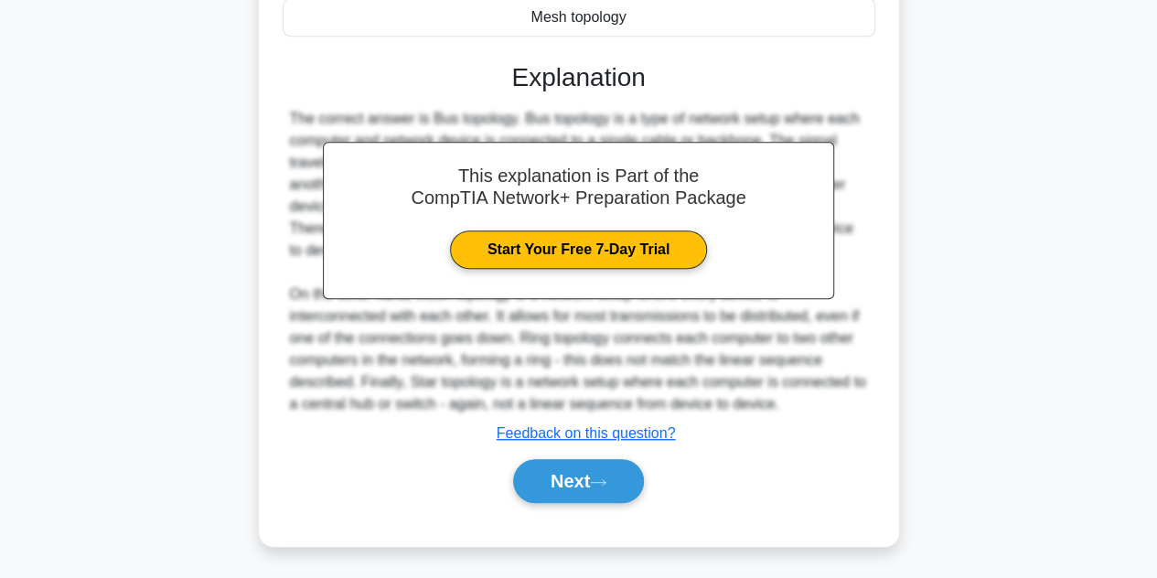
scroll to position [415, 0]
click at [600, 466] on button "Next" at bounding box center [578, 481] width 131 height 44
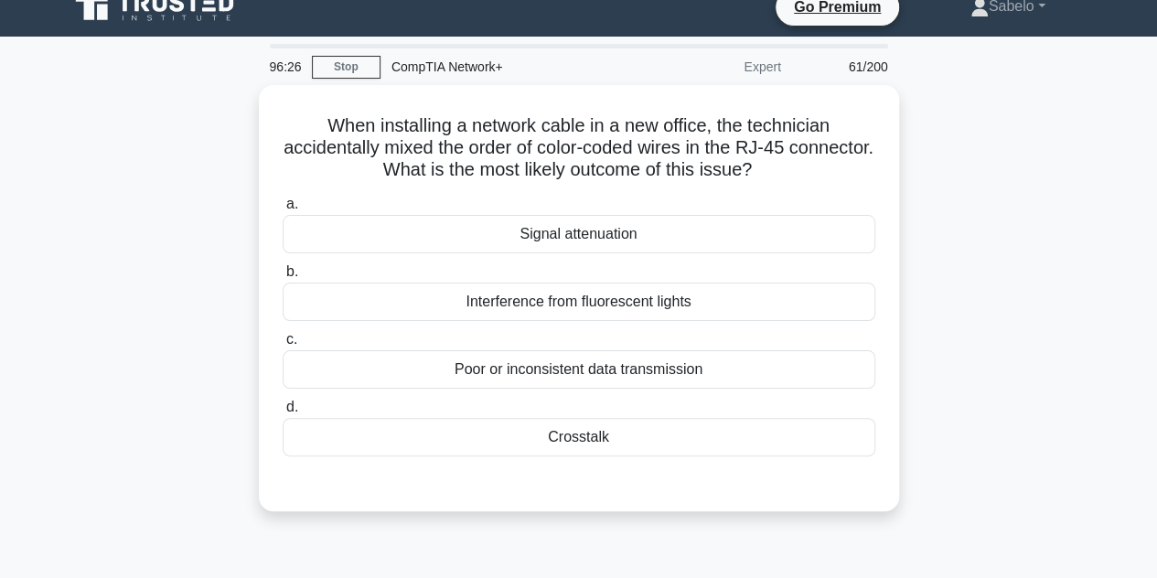
scroll to position [22, 0]
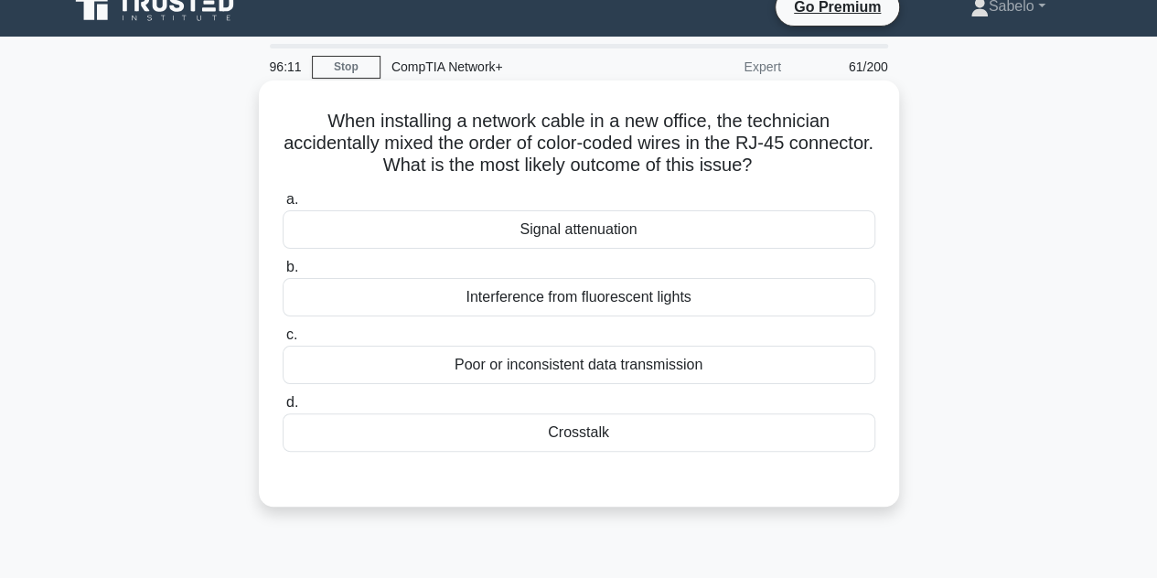
click at [572, 435] on div "Crosstalk" at bounding box center [579, 432] width 593 height 38
click at [283, 409] on input "d. Crosstalk" at bounding box center [283, 403] width 0 height 12
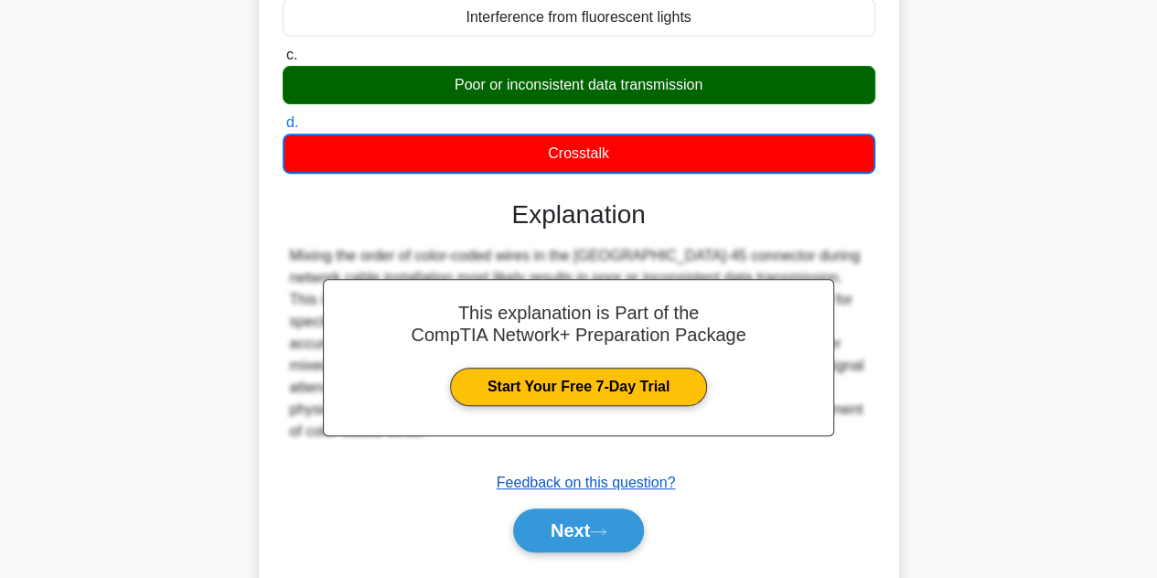
scroll to position [304, 0]
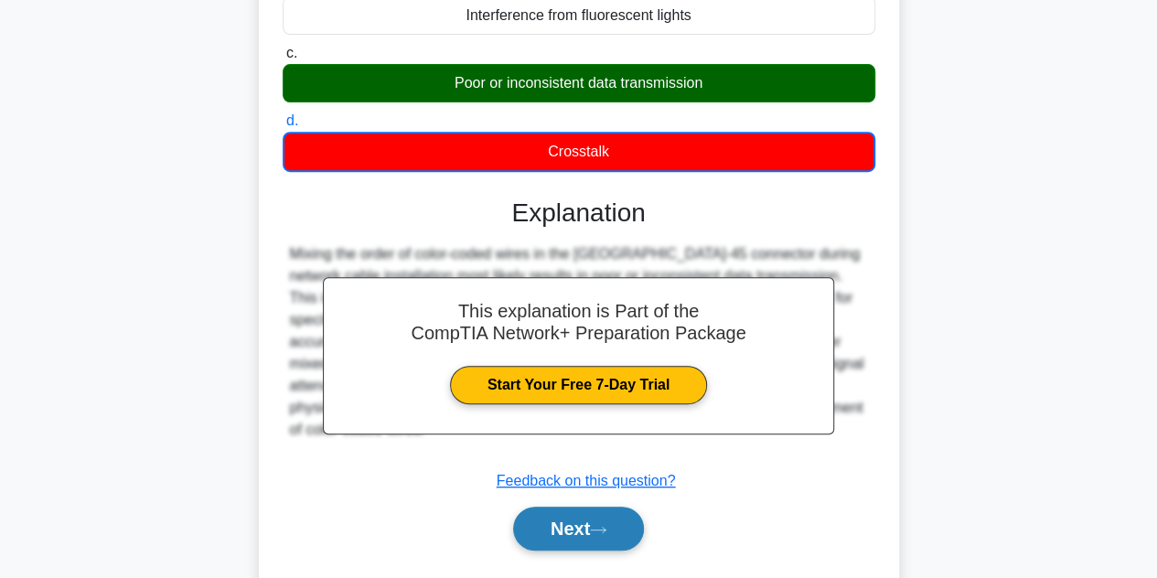
click at [622, 510] on button "Next" at bounding box center [578, 529] width 131 height 44
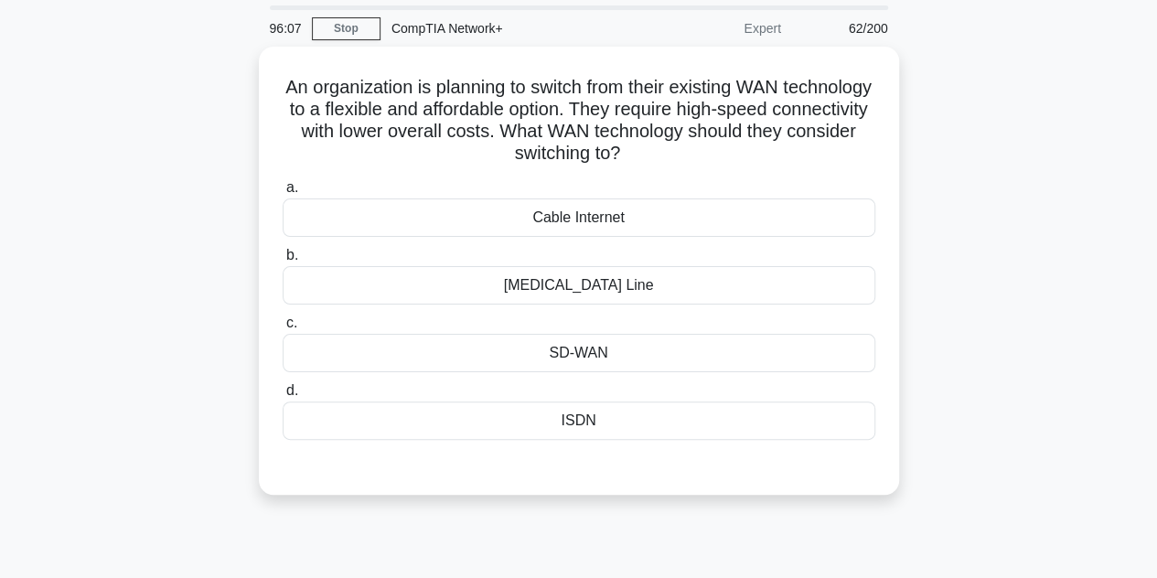
scroll to position [57, 0]
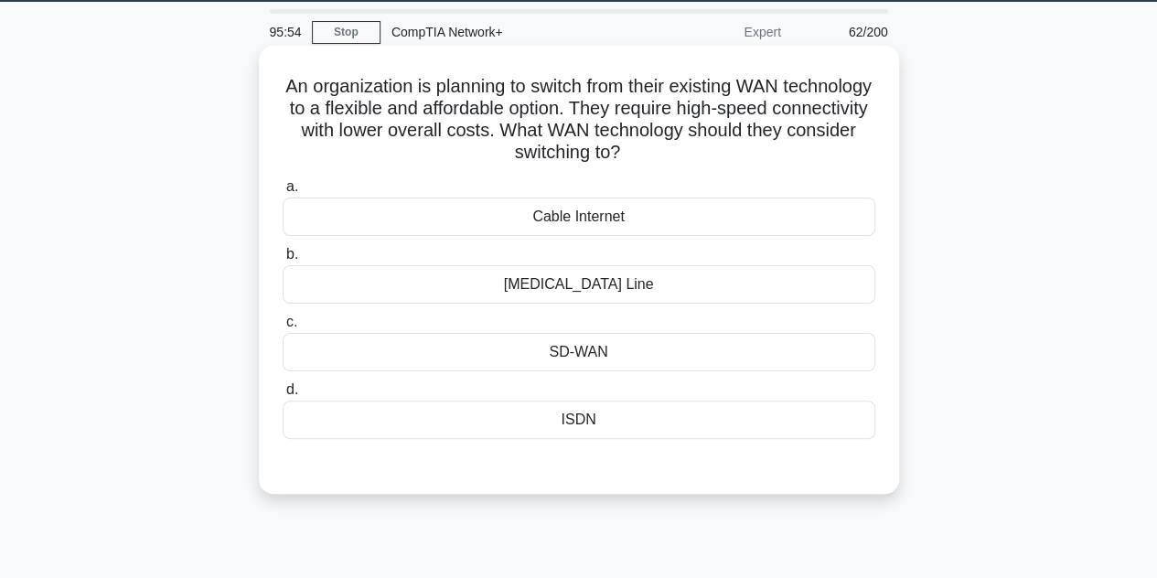
click at [579, 357] on div "SD-WAN" at bounding box center [579, 352] width 593 height 38
click at [283, 328] on input "c. SD-WAN" at bounding box center [283, 322] width 0 height 12
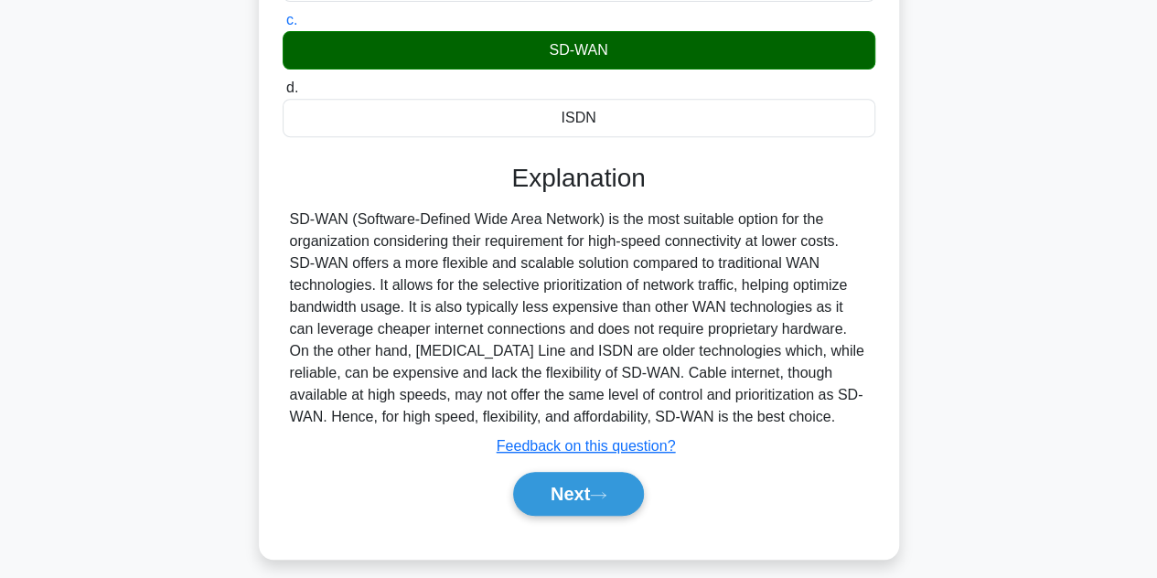
scroll to position [362, 0]
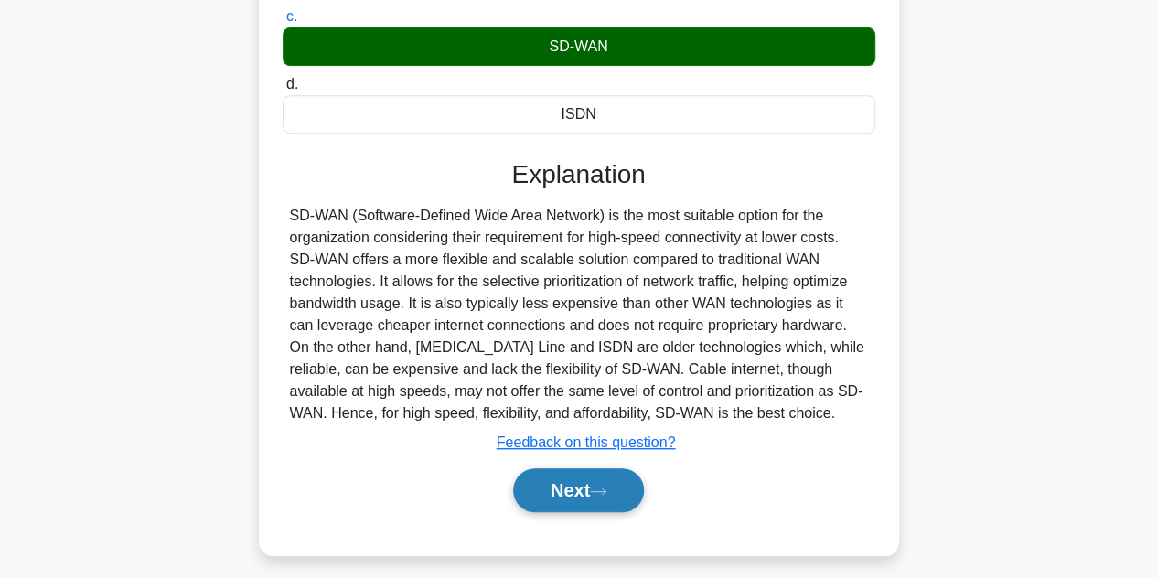
click at [602, 487] on icon at bounding box center [598, 492] width 16 height 10
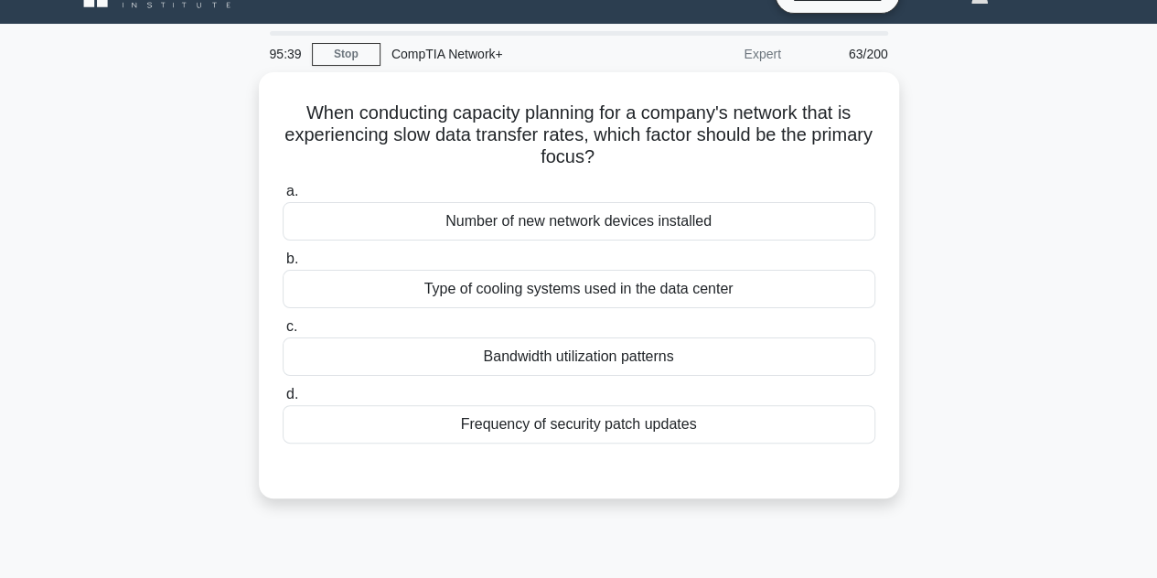
scroll to position [33, 0]
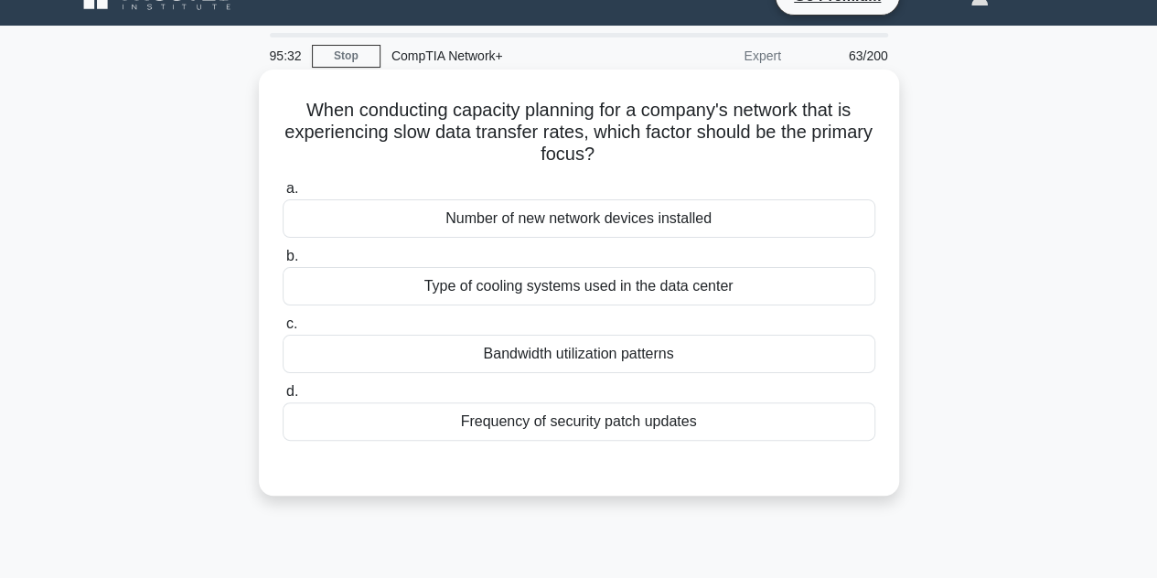
click at [553, 347] on div "Bandwidth utilization patterns" at bounding box center [579, 354] width 593 height 38
click at [283, 330] on input "c. Bandwidth utilization patterns" at bounding box center [283, 324] width 0 height 12
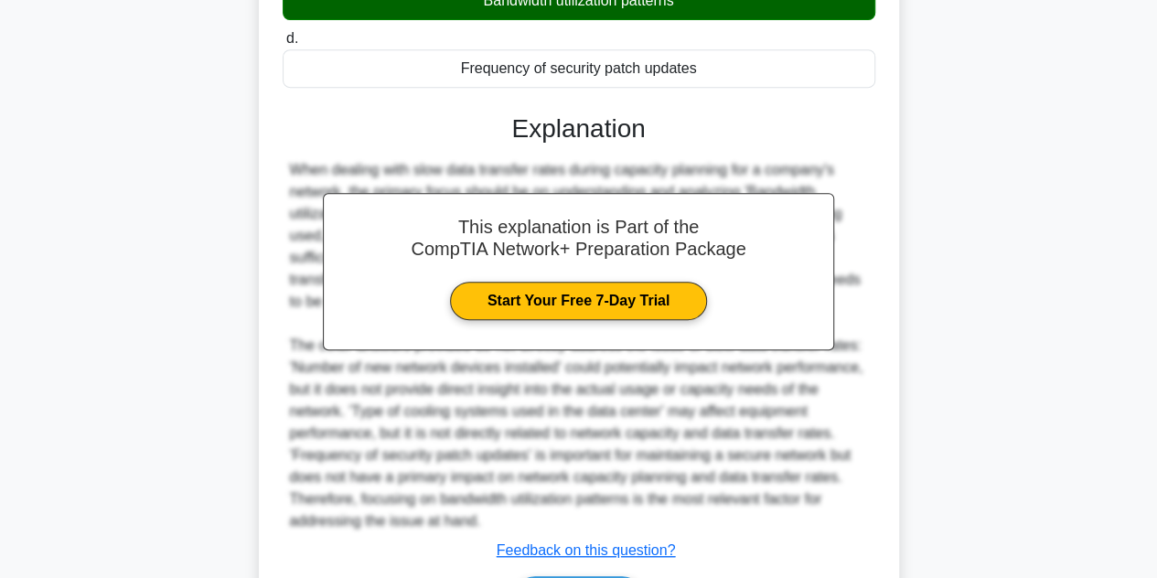
scroll to position [503, 0]
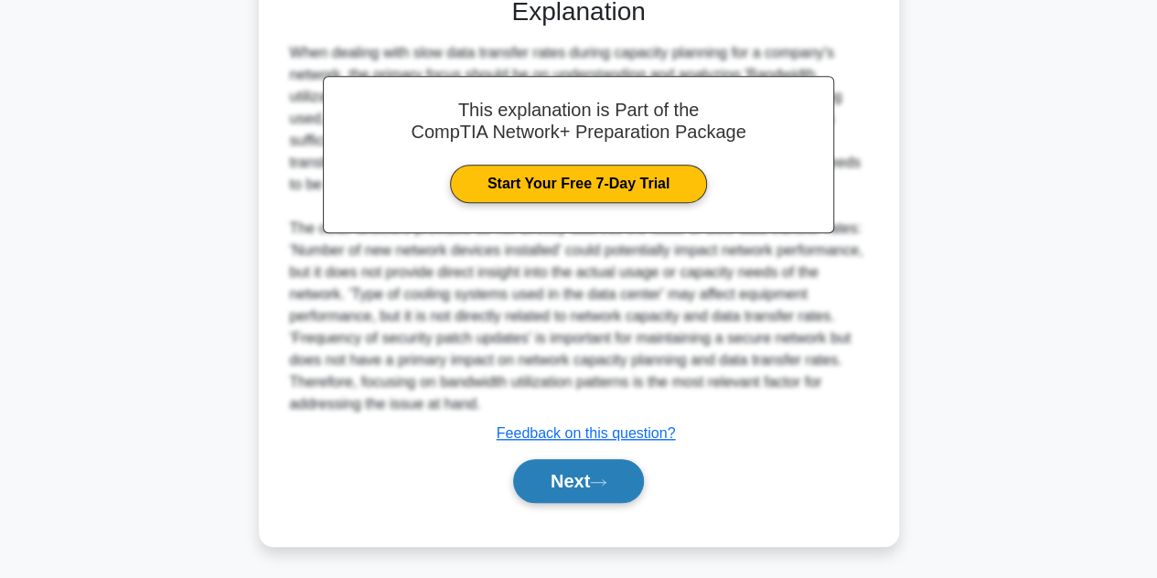
click at [631, 478] on button "Next" at bounding box center [578, 481] width 131 height 44
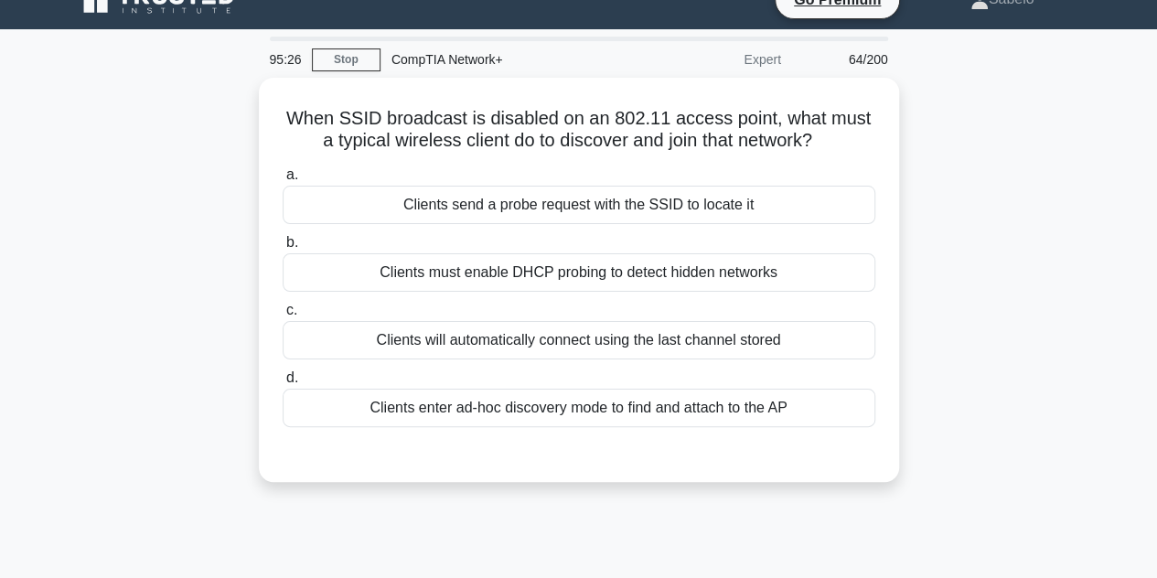
scroll to position [27, 0]
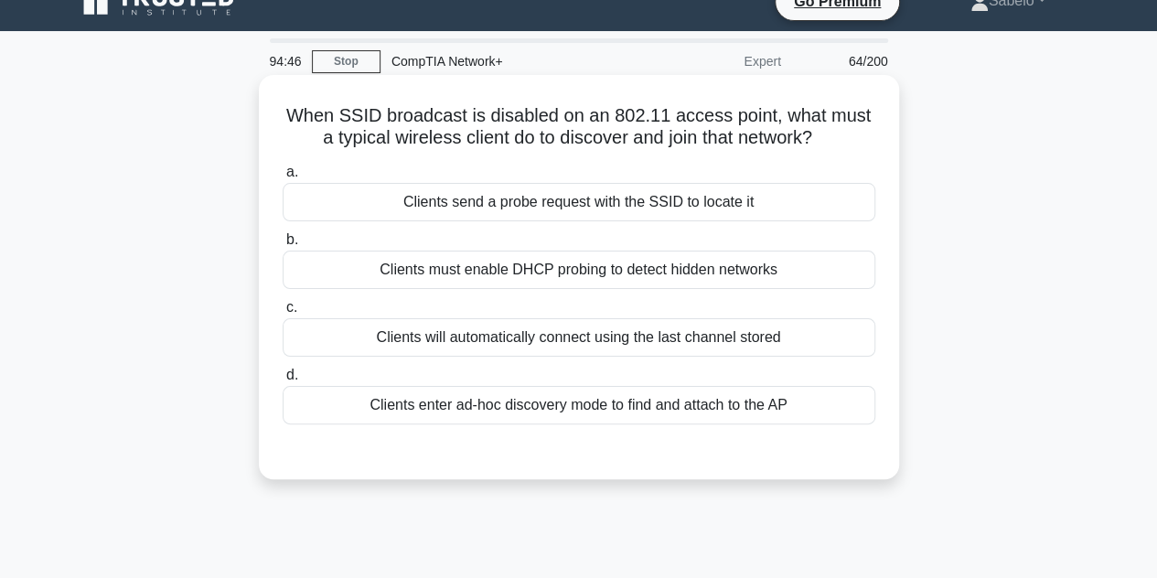
click at [652, 402] on div "Clients enter ad-hoc discovery mode to find and attach to the AP" at bounding box center [579, 405] width 593 height 38
click at [283, 381] on input "d. Clients enter ad-hoc discovery mode to find and attach to the AP" at bounding box center [283, 376] width 0 height 12
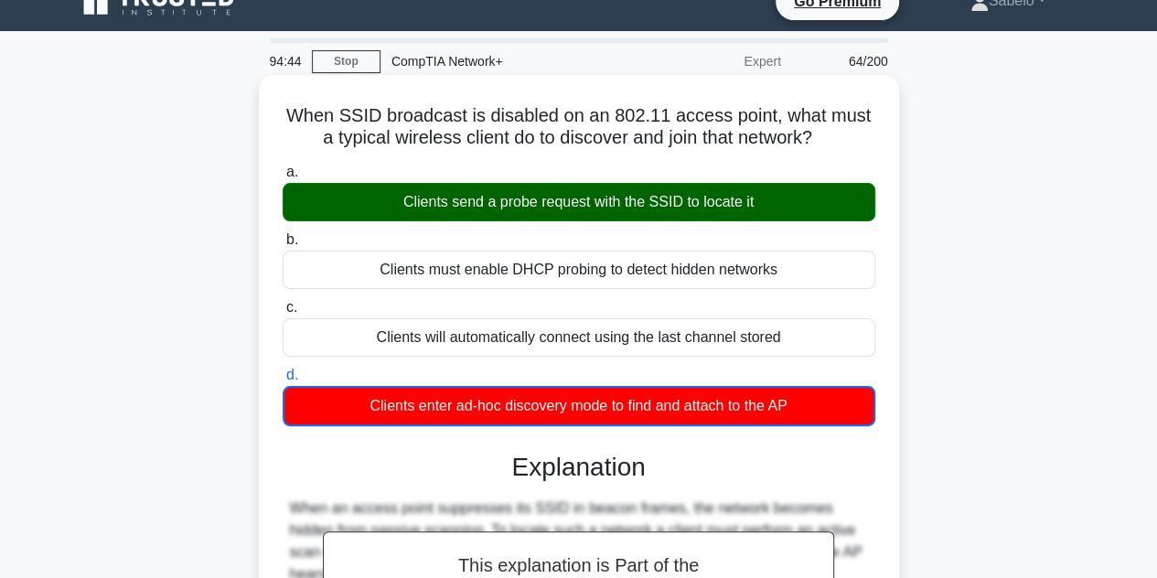
scroll to position [410, 0]
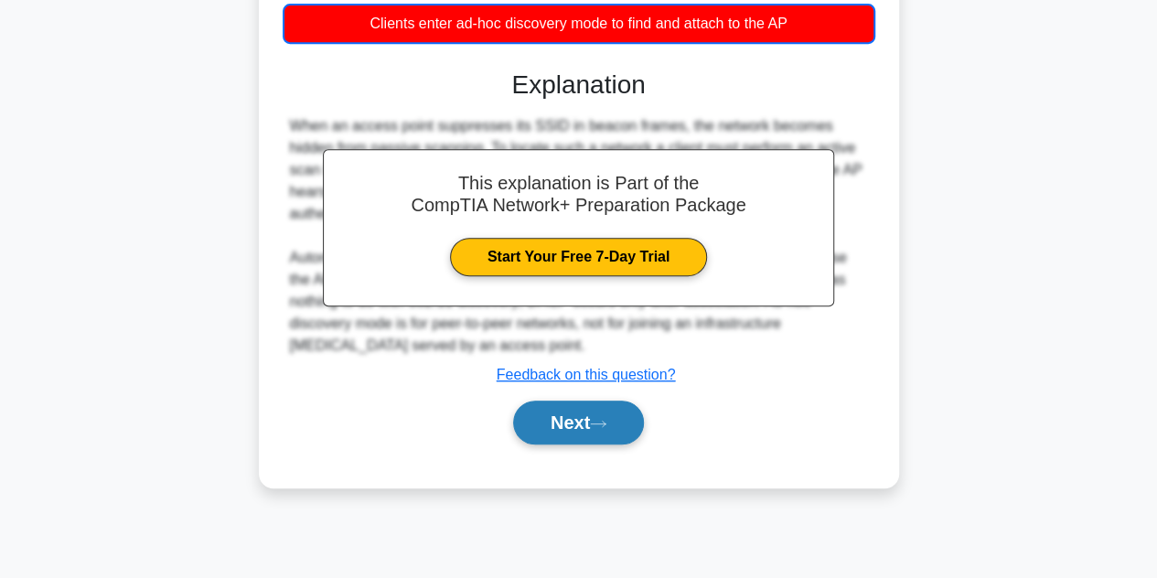
click at [606, 419] on icon at bounding box center [598, 424] width 16 height 10
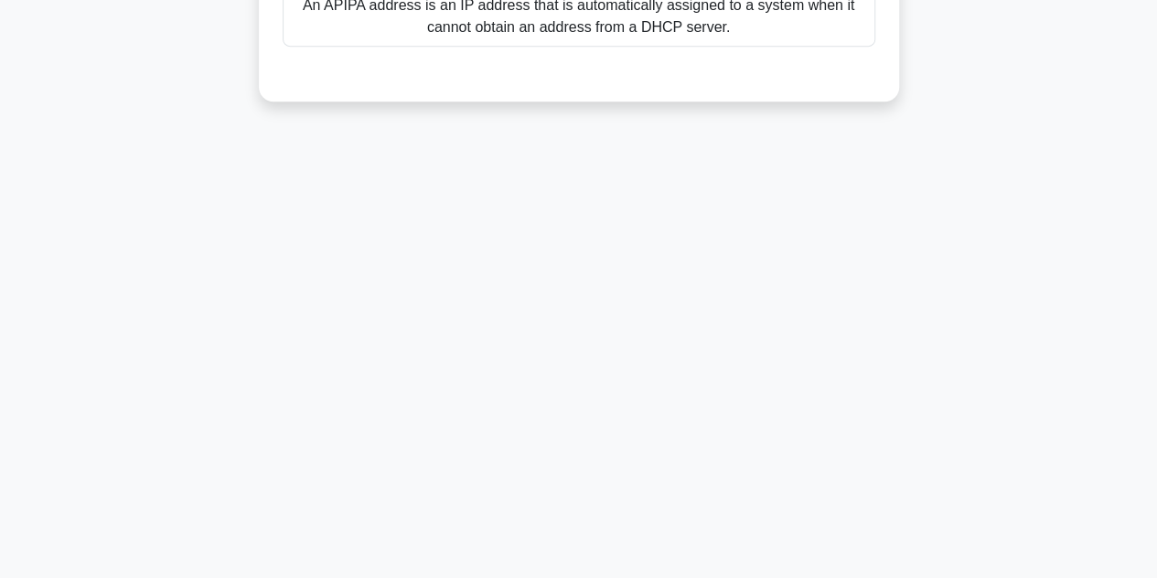
scroll to position [0, 0]
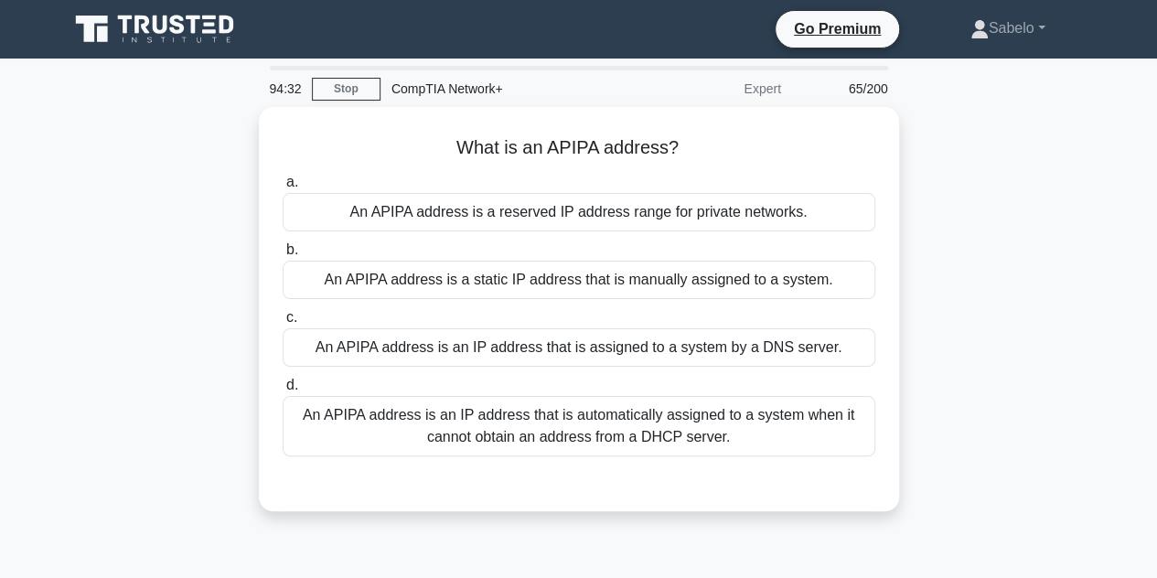
click at [609, 419] on div "An APIPA address is an IP address that is automatically assigned to a system wh…" at bounding box center [579, 426] width 593 height 60
click at [283, 391] on input "d. An APIPA address is an IP address that is automatically assigned to a system…" at bounding box center [283, 386] width 0 height 12
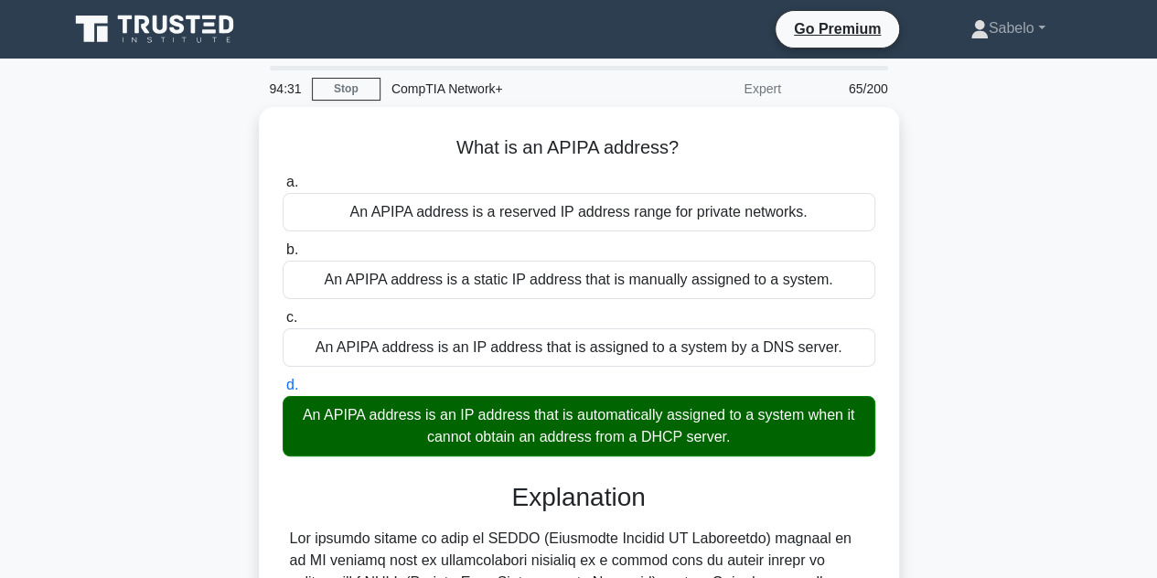
scroll to position [437, 0]
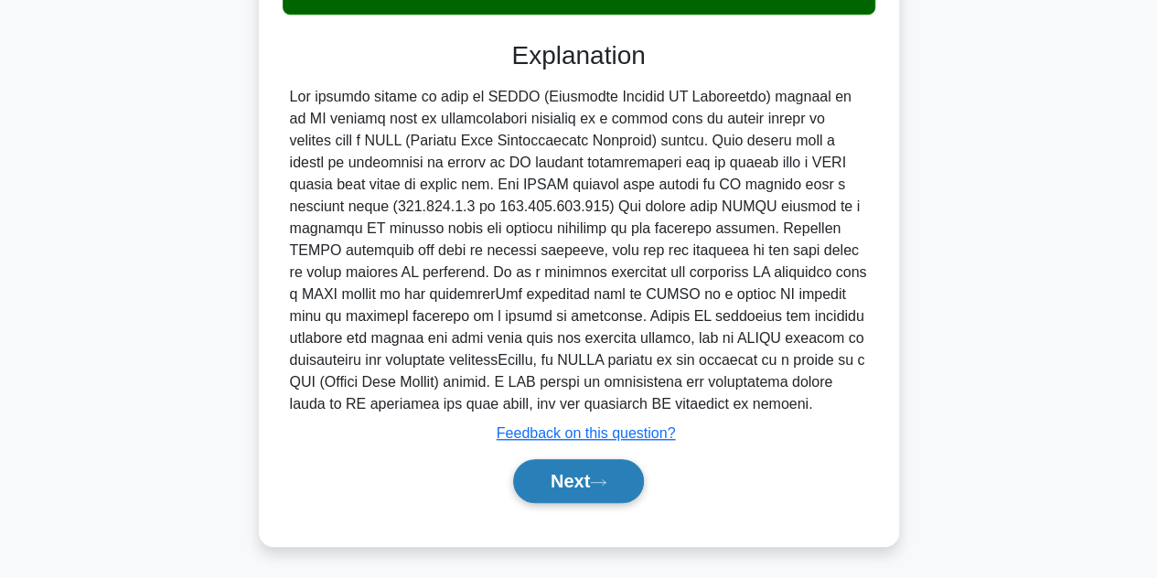
click at [605, 478] on icon at bounding box center [598, 482] width 16 height 10
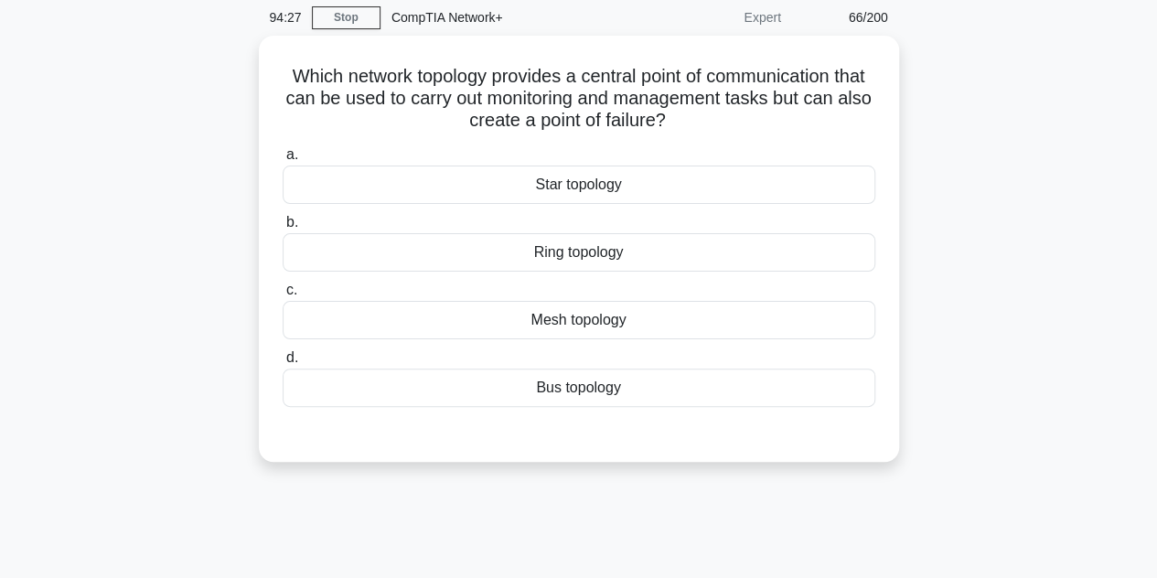
scroll to position [0, 0]
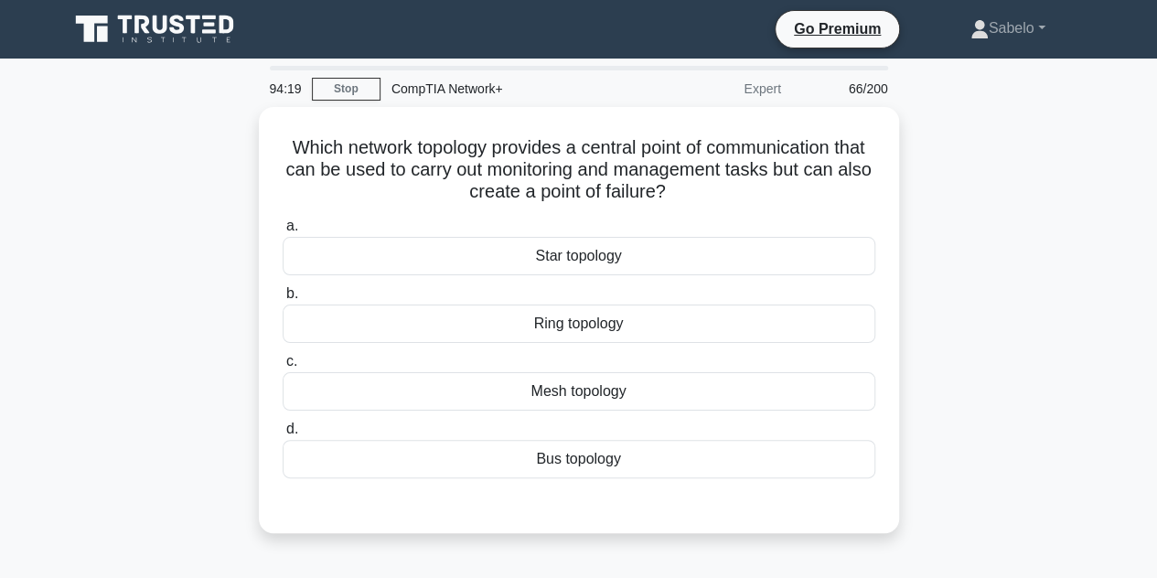
click at [605, 478] on div "a. Star topology b. Ring topology c. d." at bounding box center [579, 361] width 596 height 300
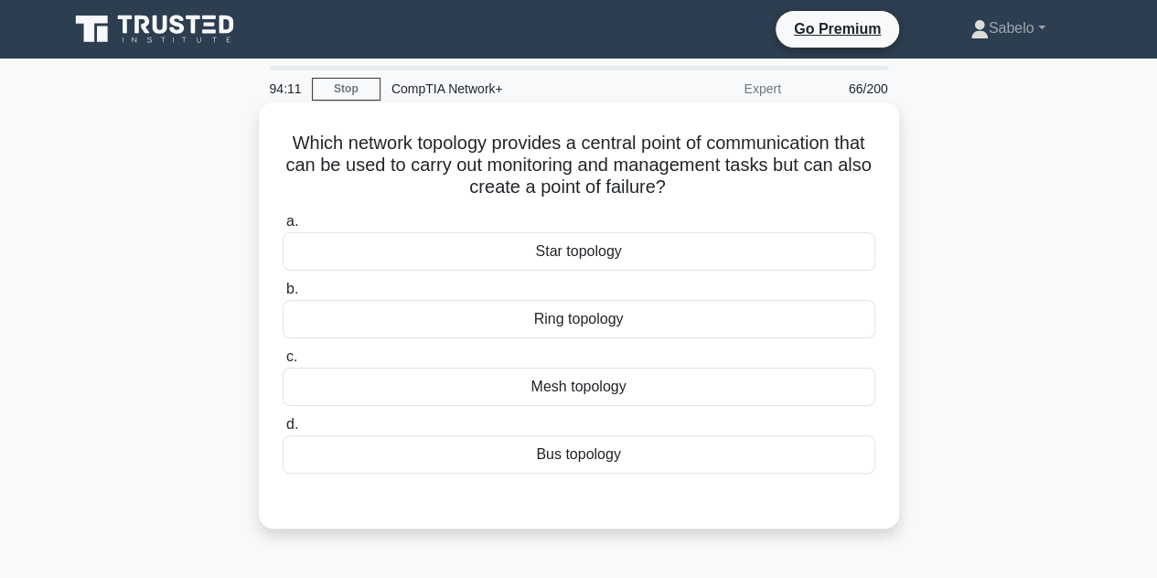
click at [573, 247] on div "Star topology" at bounding box center [579, 251] width 593 height 38
click at [283, 228] on input "a. Star topology" at bounding box center [283, 222] width 0 height 12
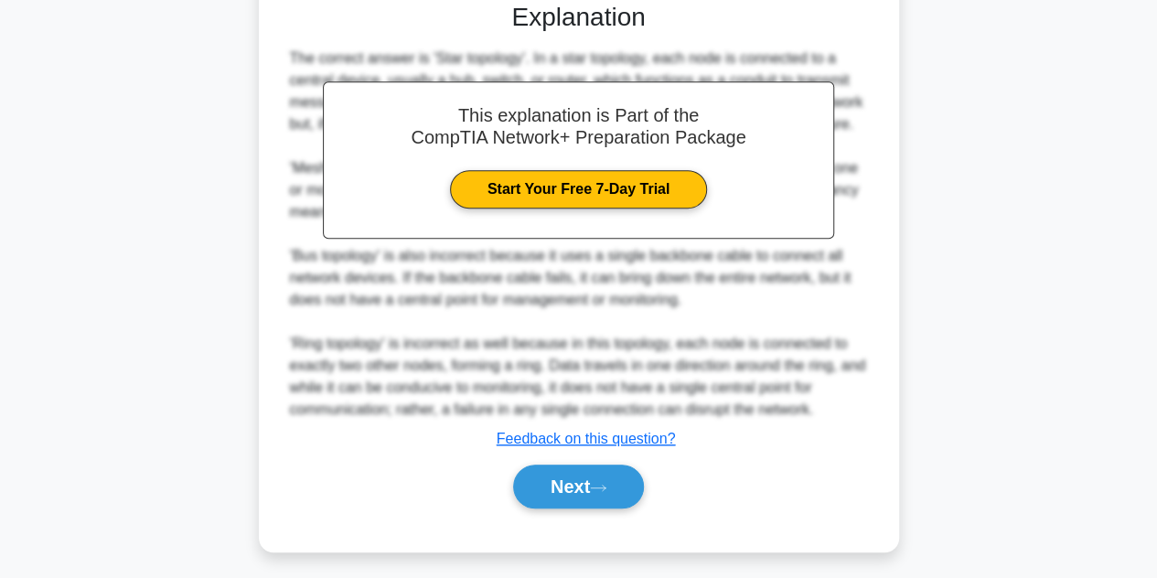
scroll to position [503, 0]
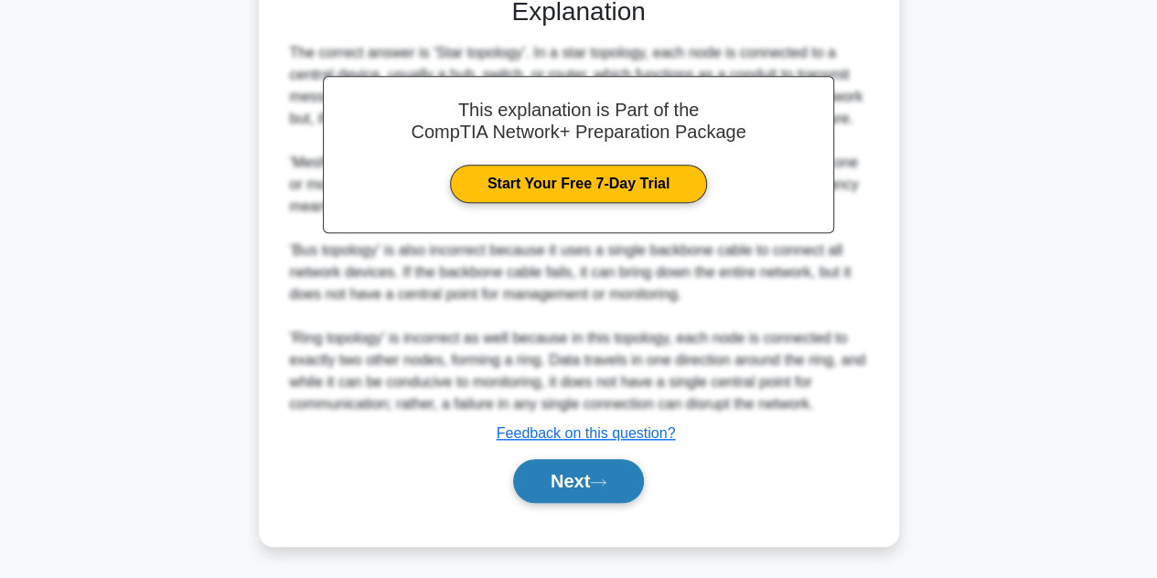
click at [576, 487] on button "Next" at bounding box center [578, 481] width 131 height 44
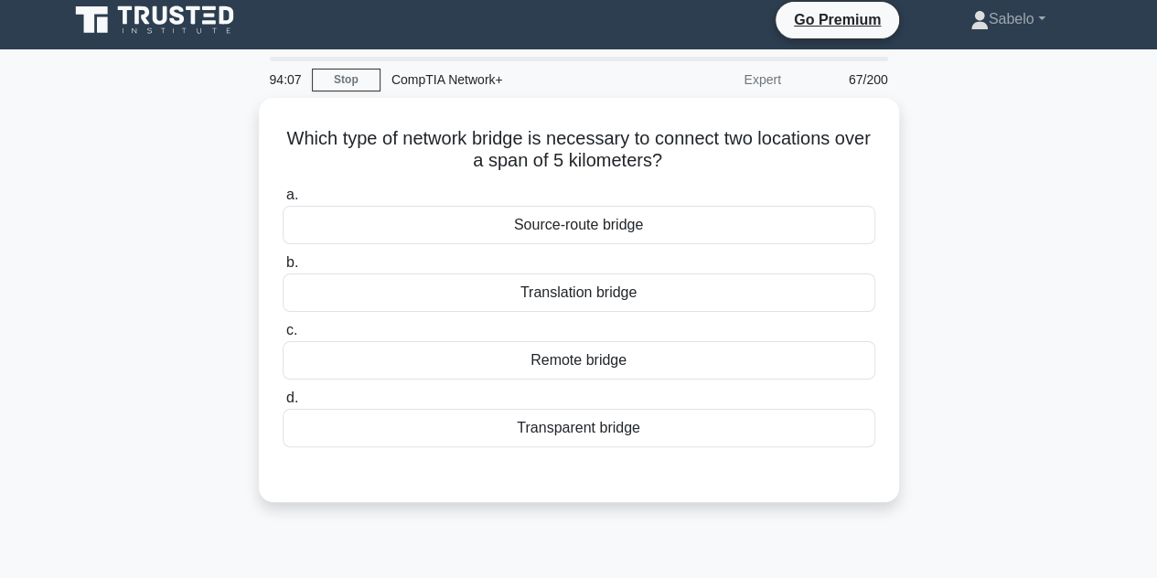
scroll to position [0, 0]
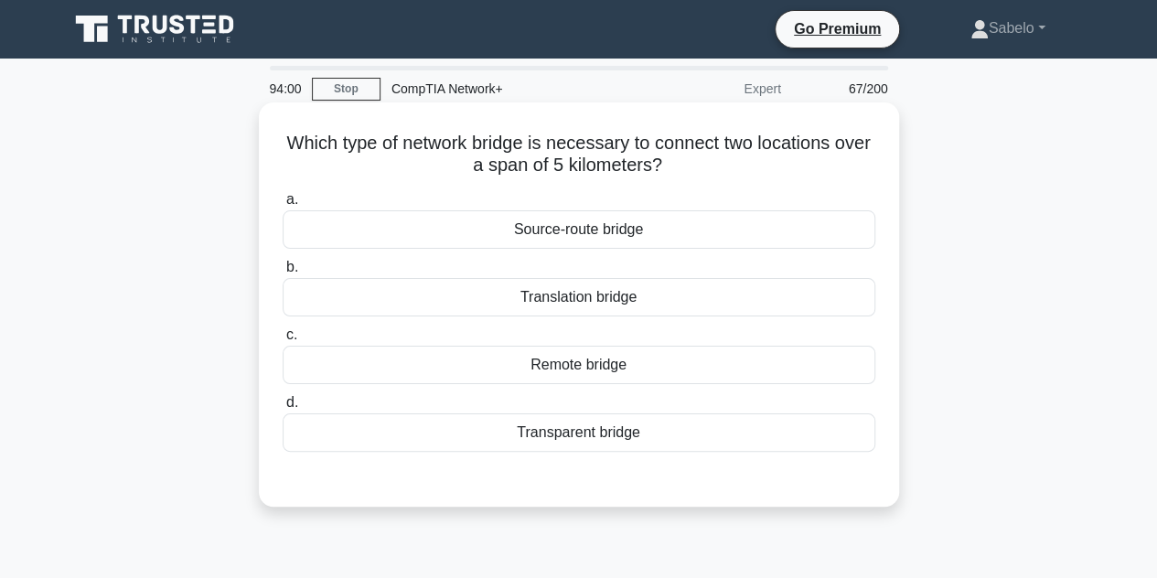
click at [575, 377] on div "Remote bridge" at bounding box center [579, 365] width 593 height 38
click at [283, 341] on input "c. Remote bridge" at bounding box center [283, 335] width 0 height 12
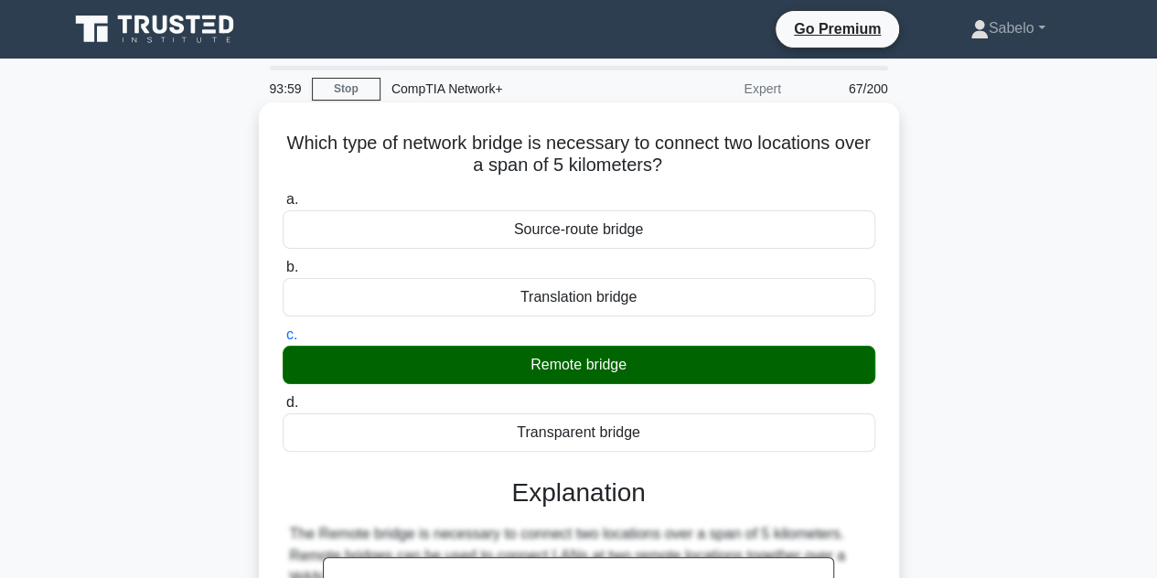
scroll to position [410, 0]
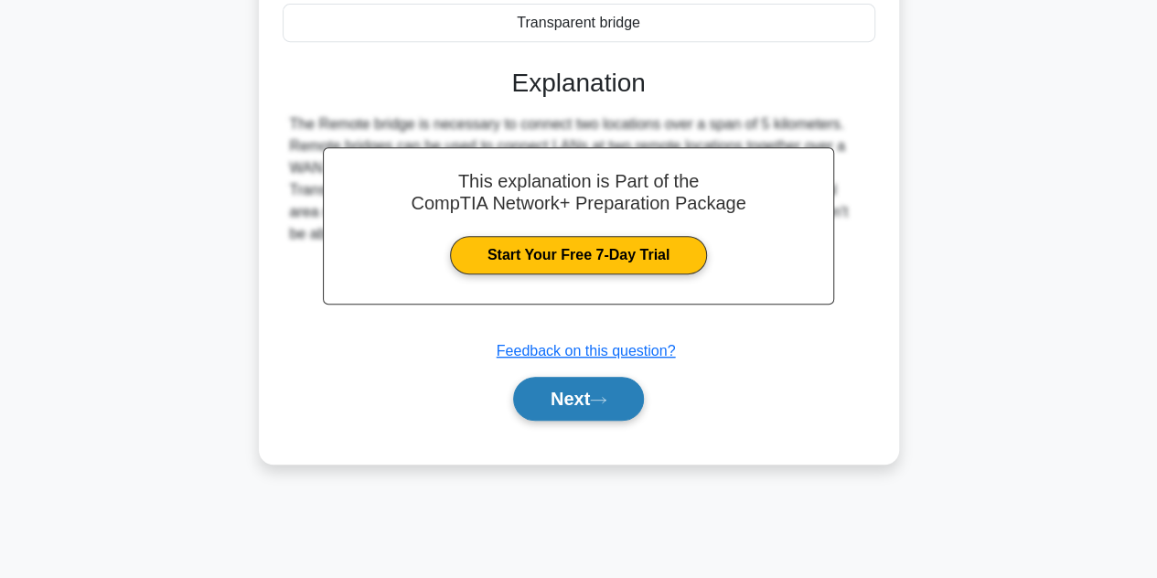
click at [576, 397] on button "Next" at bounding box center [578, 399] width 131 height 44
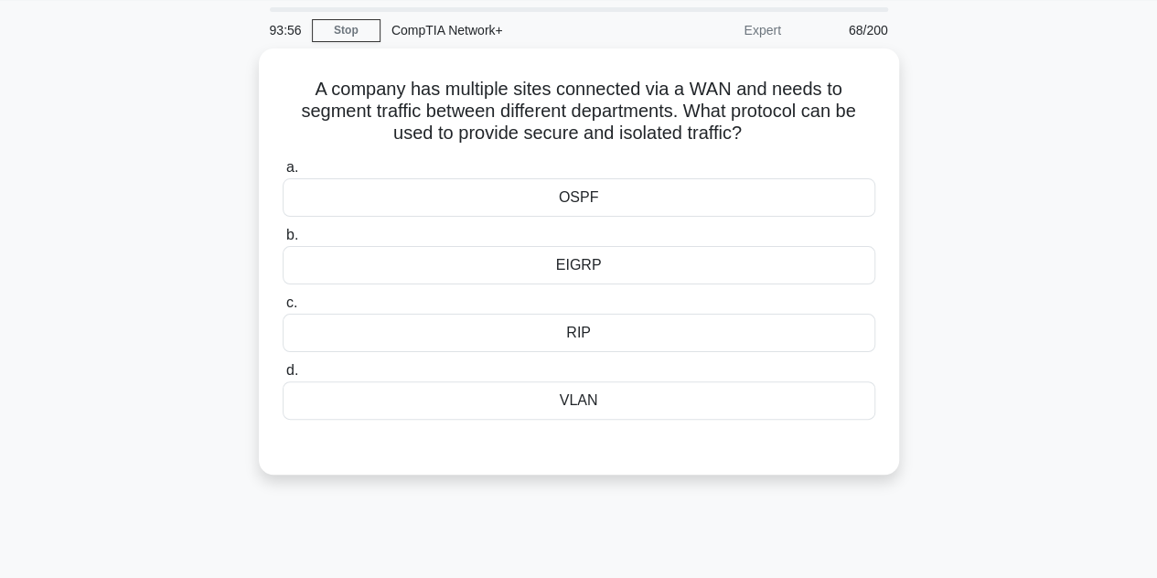
scroll to position [48, 0]
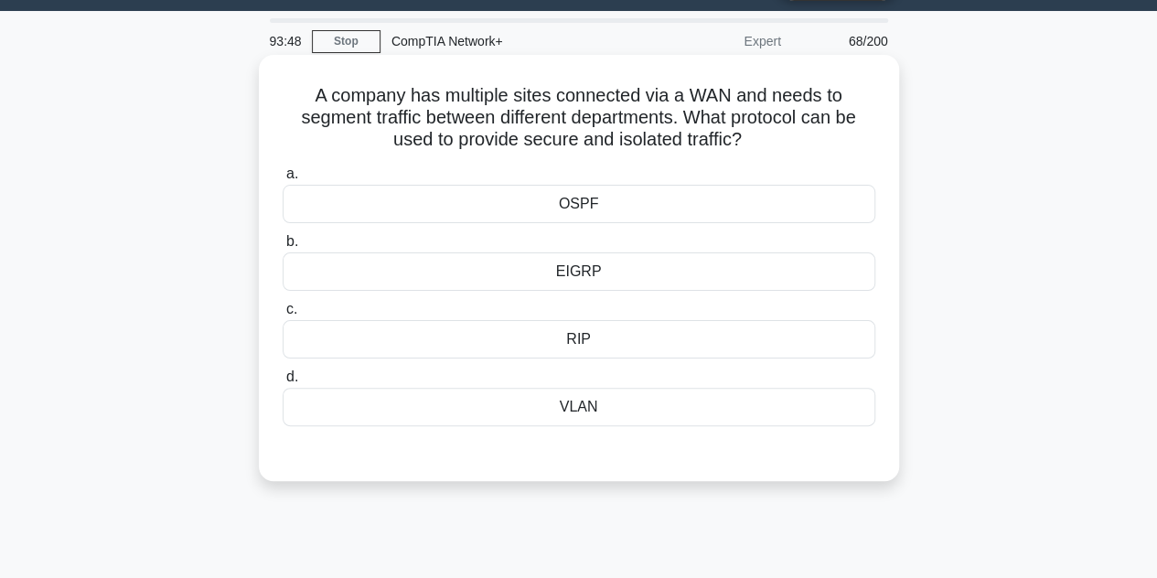
click at [590, 275] on div "EIGRP" at bounding box center [579, 271] width 593 height 38
click at [283, 248] on input "b. EIGRP" at bounding box center [283, 242] width 0 height 12
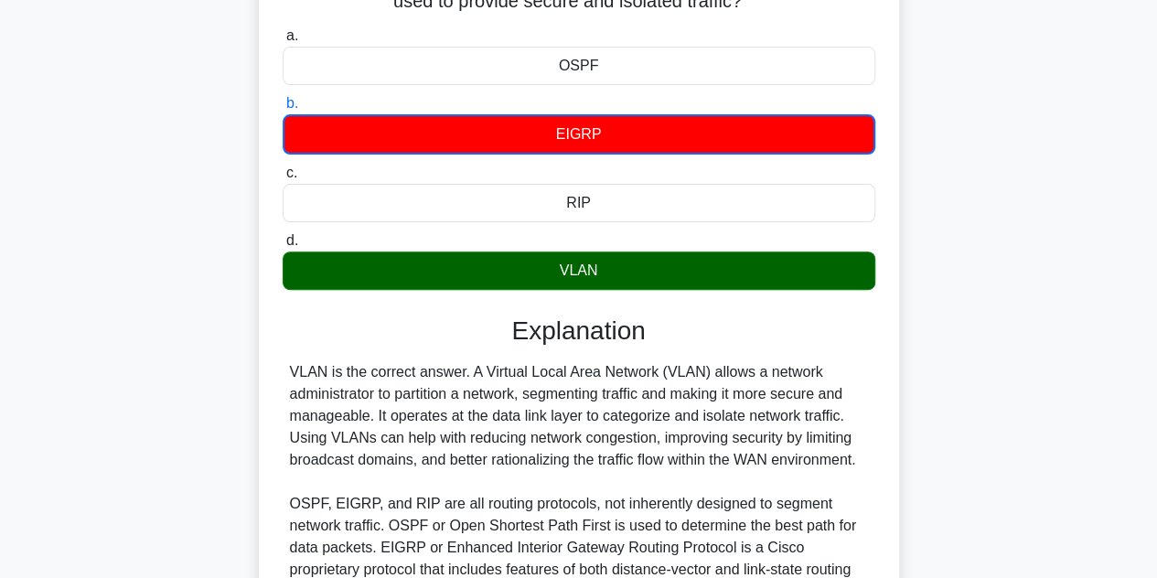
scroll to position [418, 0]
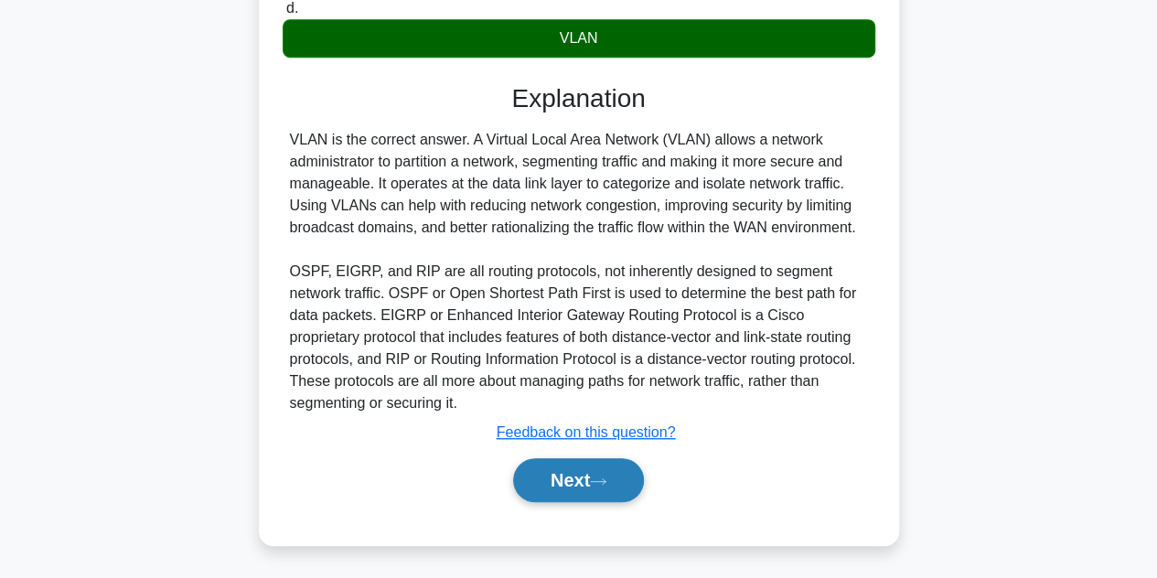
click at [612, 471] on button "Next" at bounding box center [578, 480] width 131 height 44
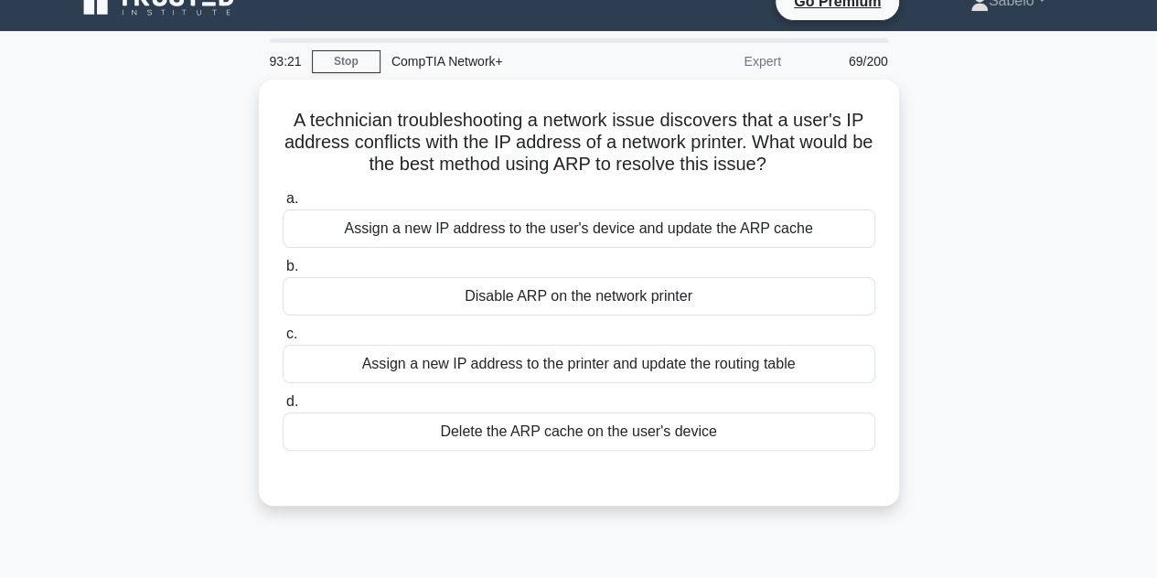
scroll to position [24, 0]
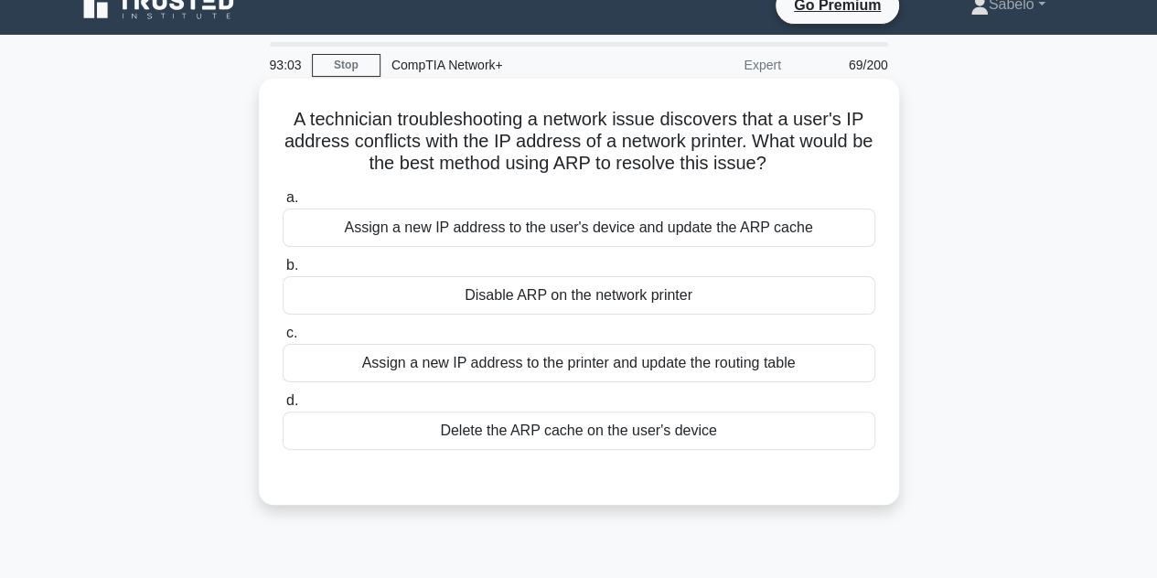
click at [622, 365] on div "Assign a new IP address to the printer and update the routing table" at bounding box center [579, 363] width 593 height 38
click at [283, 339] on input "c. Assign a new IP address to the printer and update the routing table" at bounding box center [283, 333] width 0 height 12
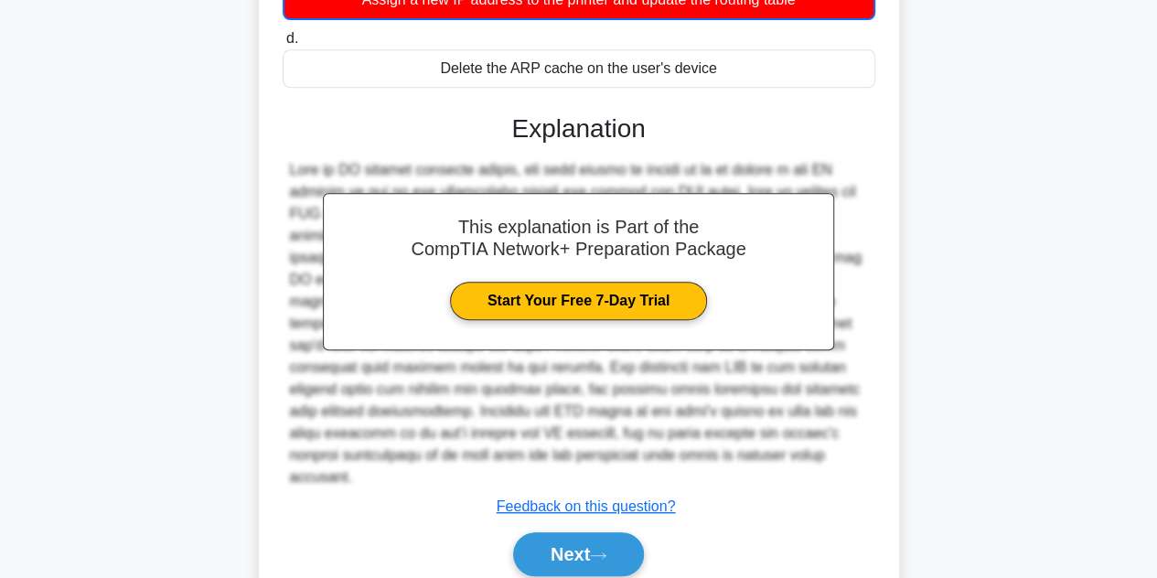
scroll to position [440, 0]
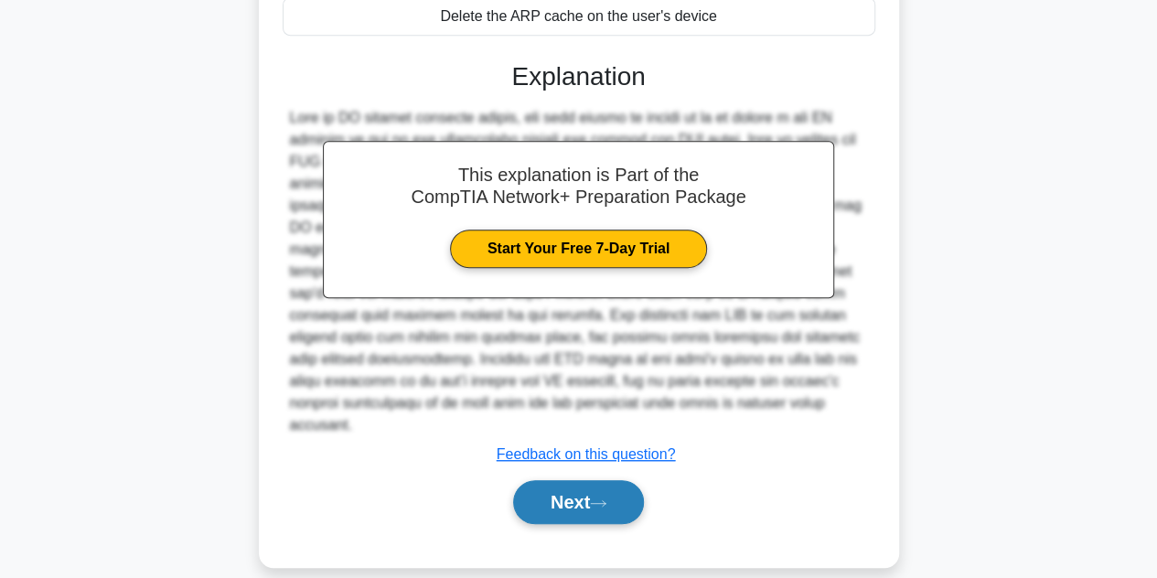
click at [582, 480] on button "Next" at bounding box center [578, 502] width 131 height 44
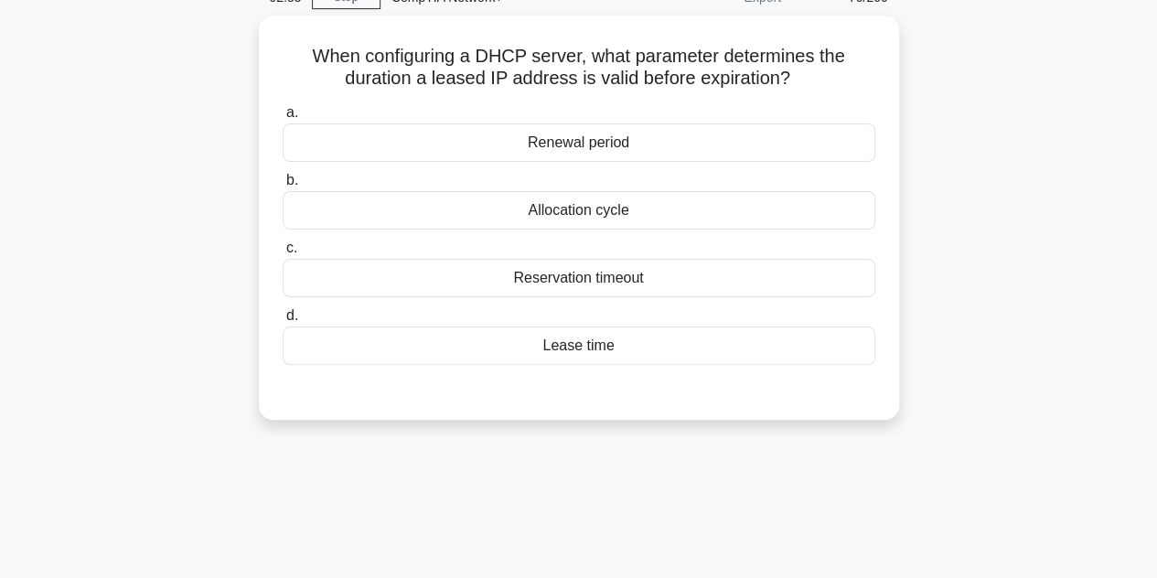
scroll to position [0, 0]
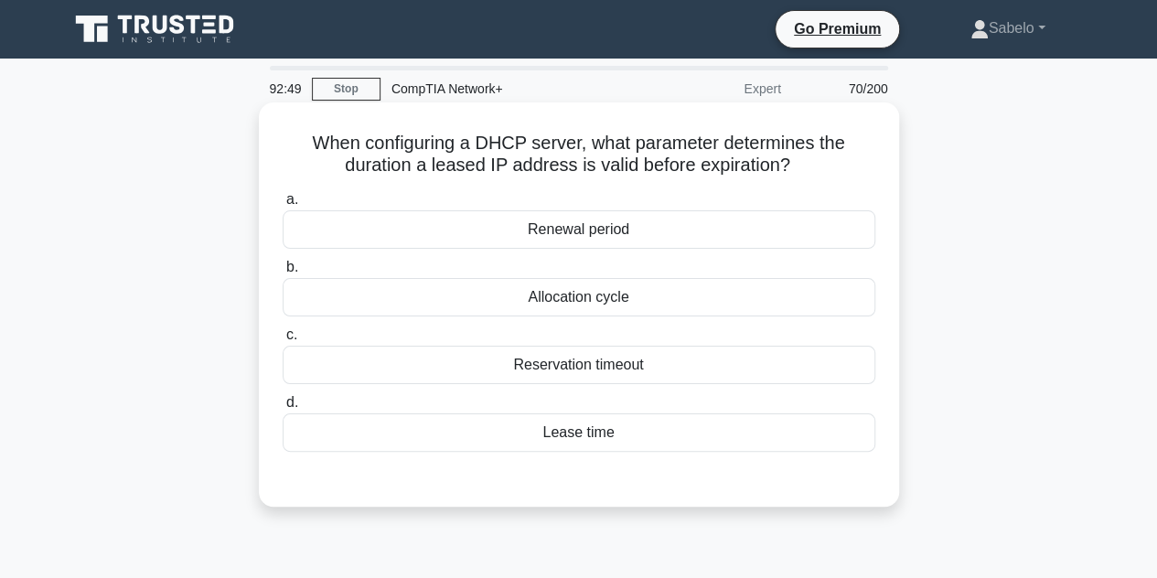
click at [576, 444] on div "Lease time" at bounding box center [579, 432] width 593 height 38
click at [283, 409] on input "d. Lease time" at bounding box center [283, 403] width 0 height 12
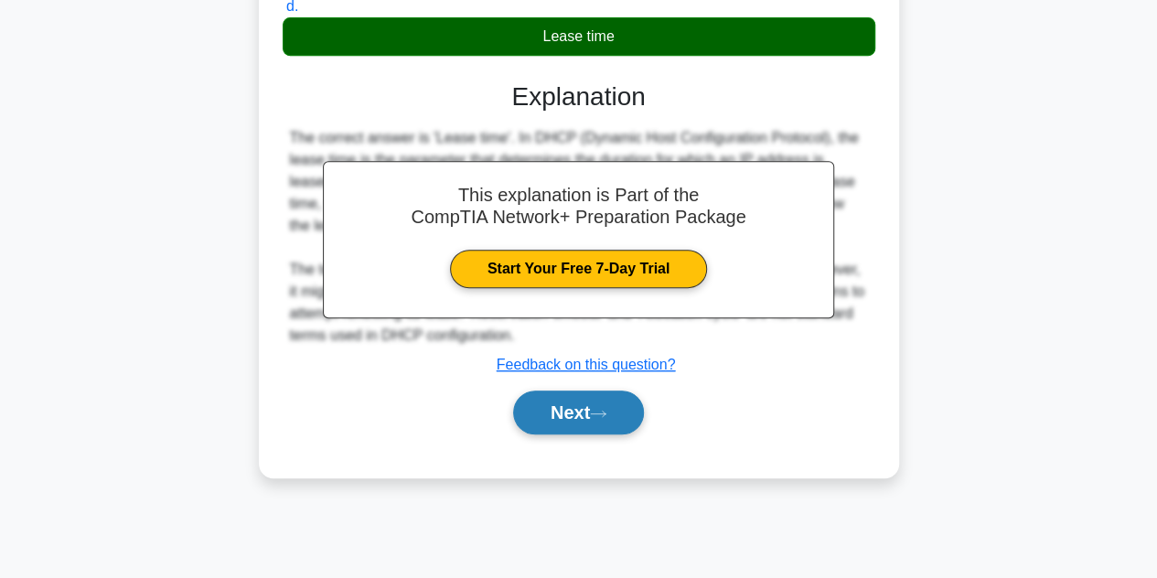
scroll to position [397, 0]
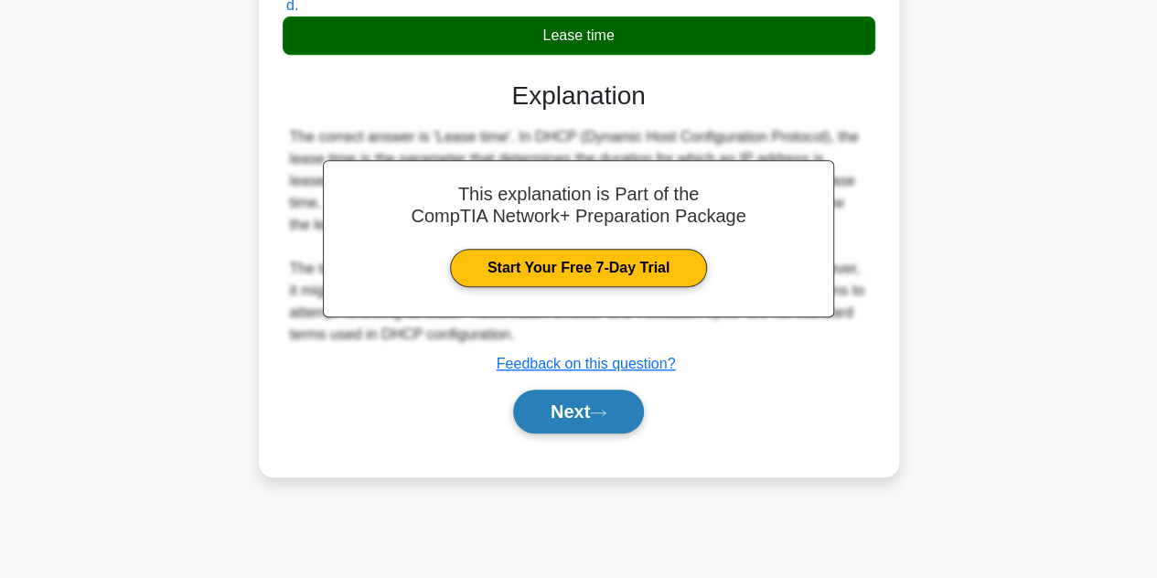
click at [593, 407] on button "Next" at bounding box center [578, 412] width 131 height 44
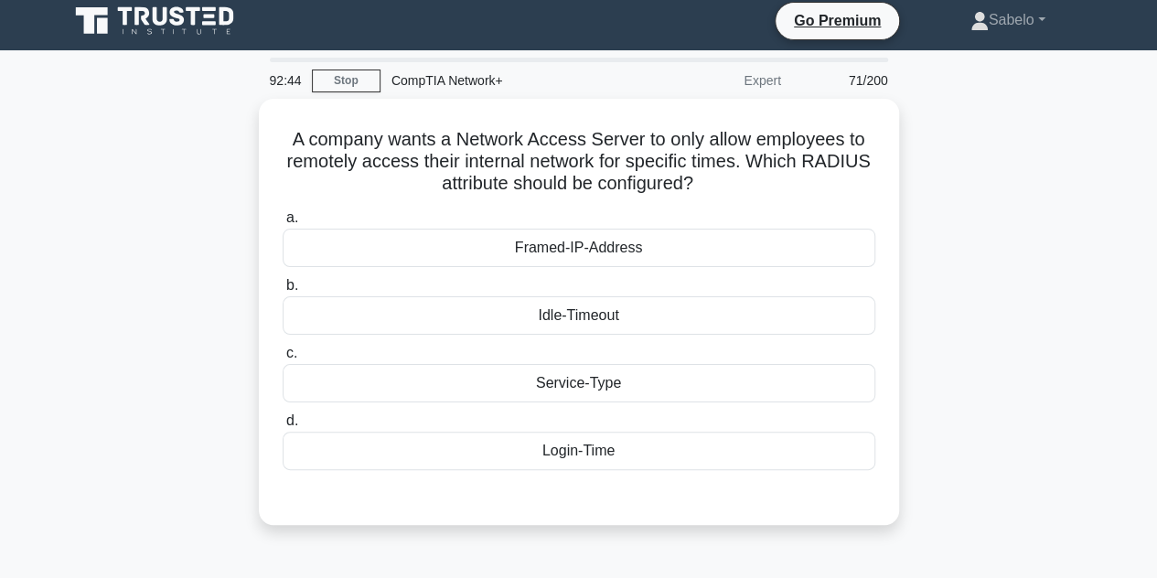
scroll to position [0, 0]
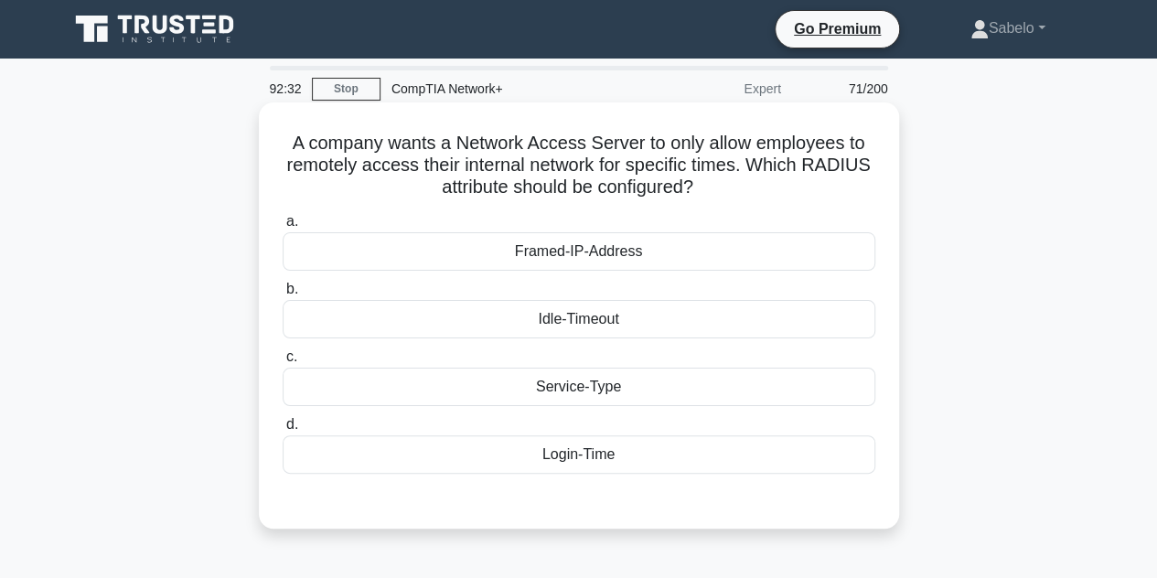
click at [599, 447] on div "Login-Time" at bounding box center [579, 454] width 593 height 38
click at [283, 431] on input "d. Login-Time" at bounding box center [283, 425] width 0 height 12
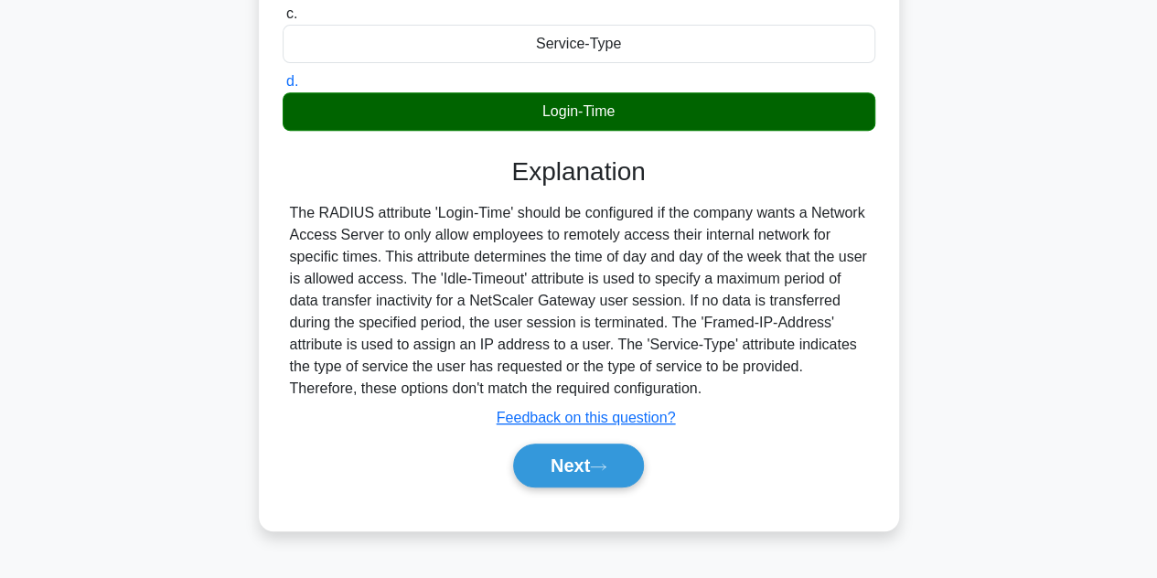
scroll to position [344, 0]
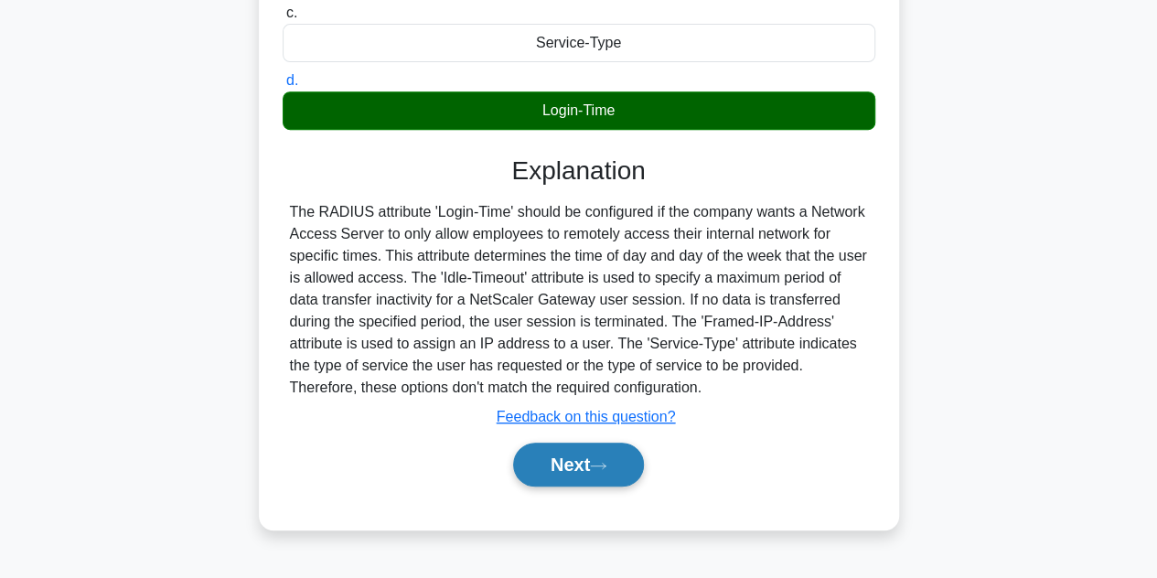
click at [530, 458] on button "Next" at bounding box center [578, 465] width 131 height 44
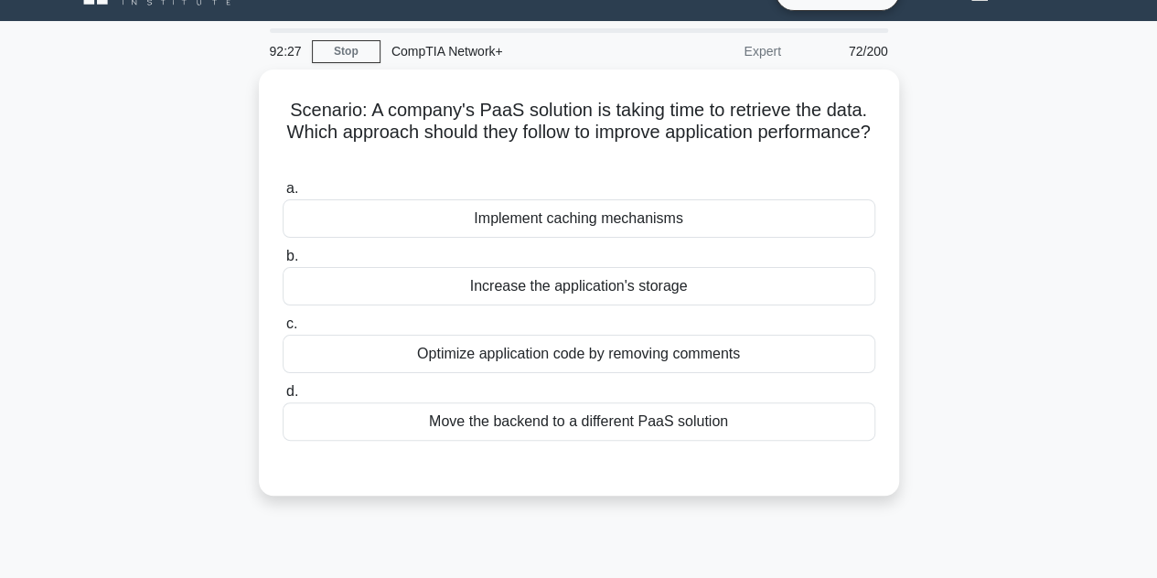
scroll to position [37, 0]
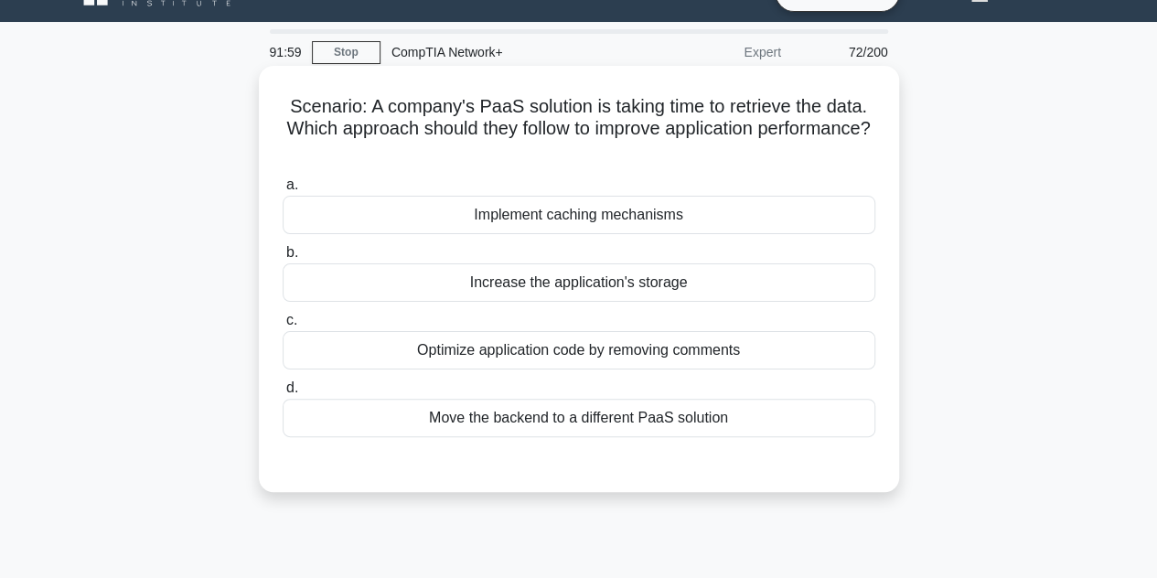
click at [503, 418] on div "Move the backend to a different PaaS solution" at bounding box center [579, 418] width 593 height 38
click at [283, 394] on input "d. Move the backend to a different PaaS solution" at bounding box center [283, 388] width 0 height 12
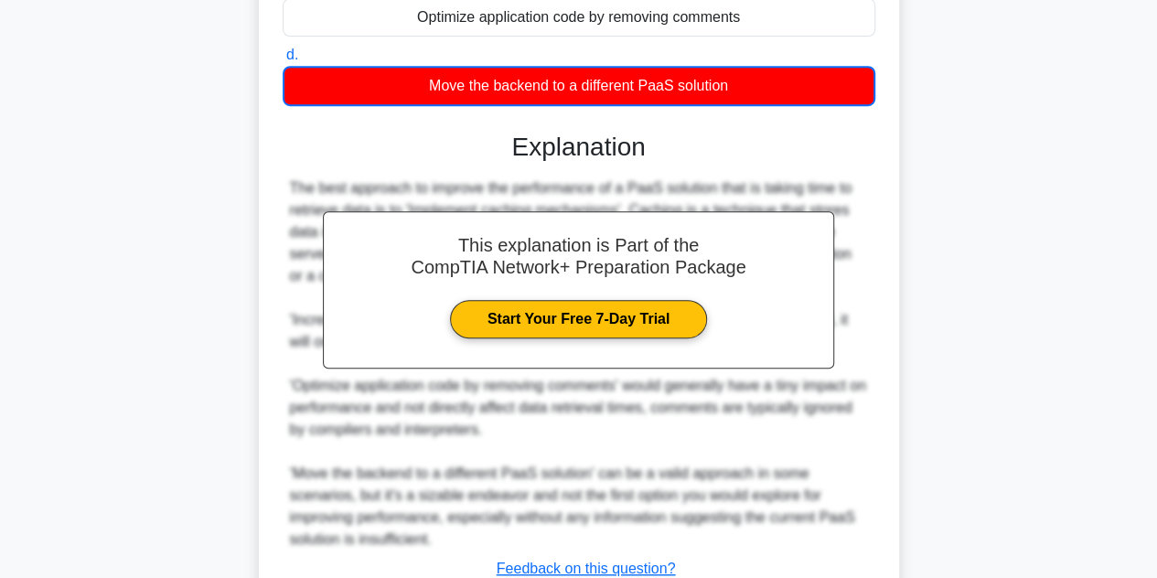
scroll to position [506, 0]
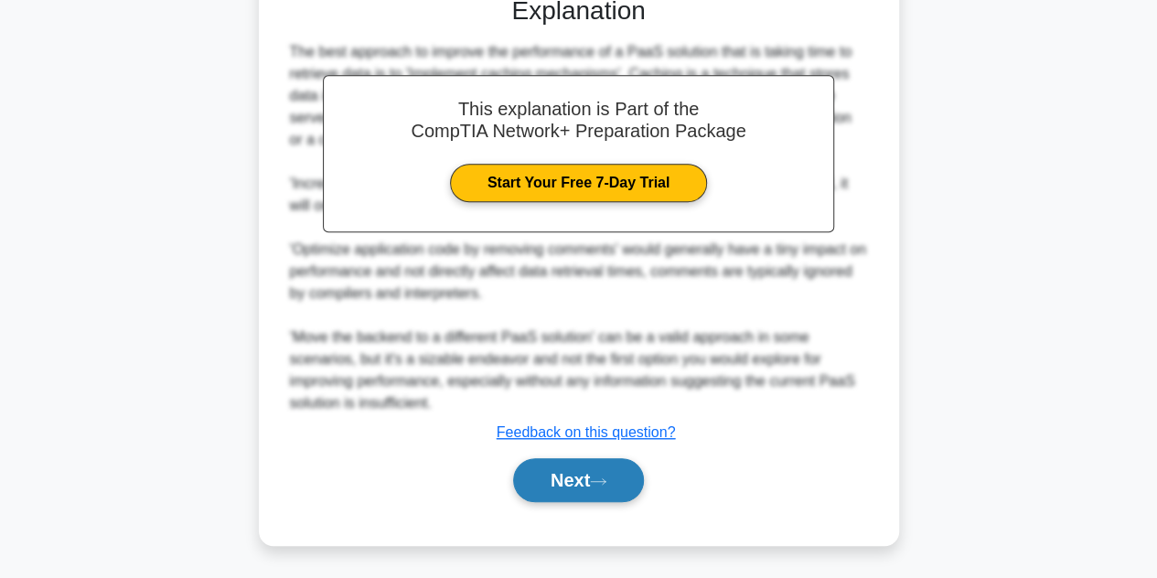
click at [605, 487] on button "Next" at bounding box center [578, 480] width 131 height 44
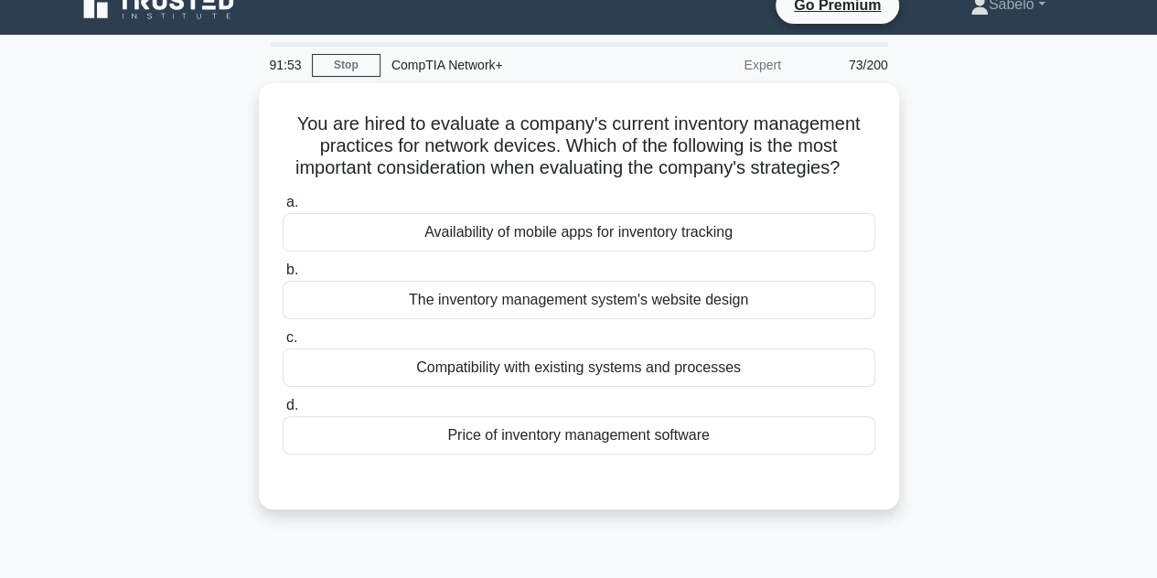
scroll to position [24, 0]
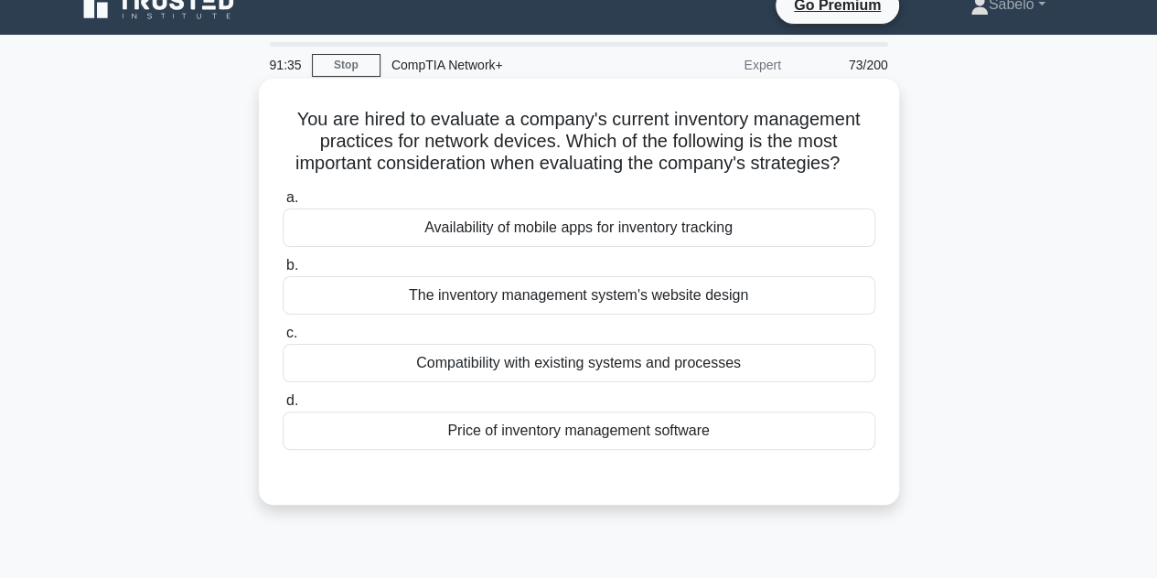
click at [540, 352] on div "Compatibility with existing systems and processes" at bounding box center [579, 363] width 593 height 38
click at [283, 339] on input "c. Compatibility with existing systems and processes" at bounding box center [283, 333] width 0 height 12
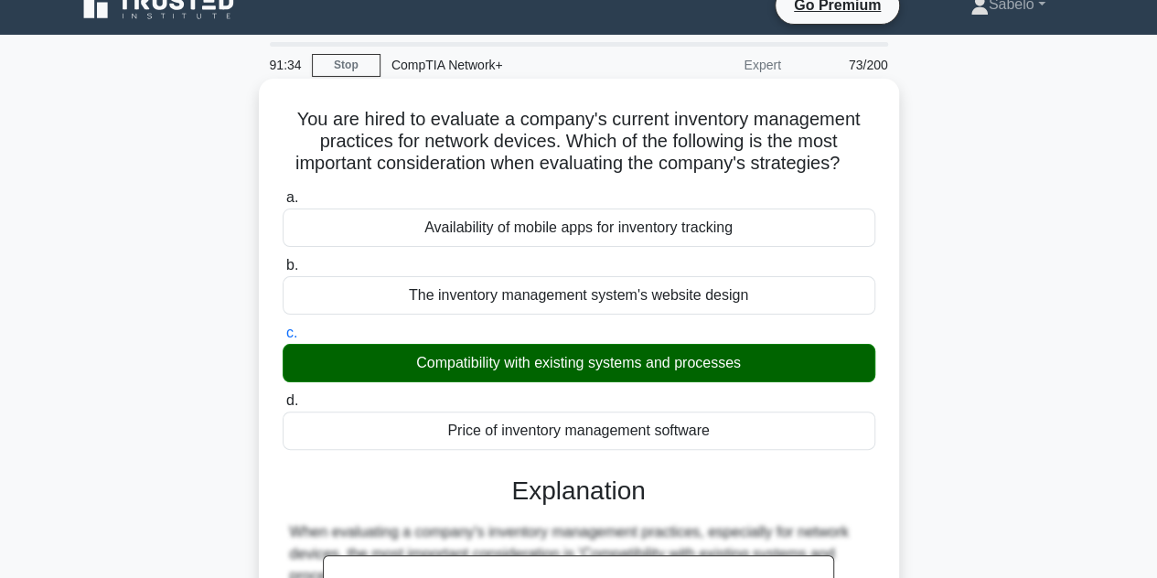
scroll to position [410, 0]
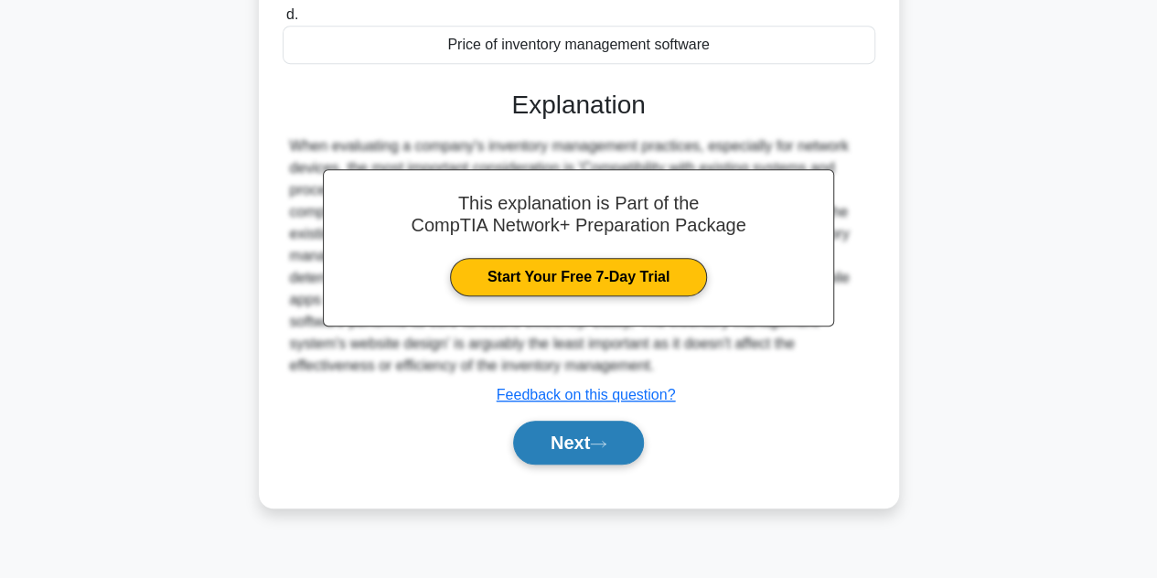
click at [563, 438] on button "Next" at bounding box center [578, 443] width 131 height 44
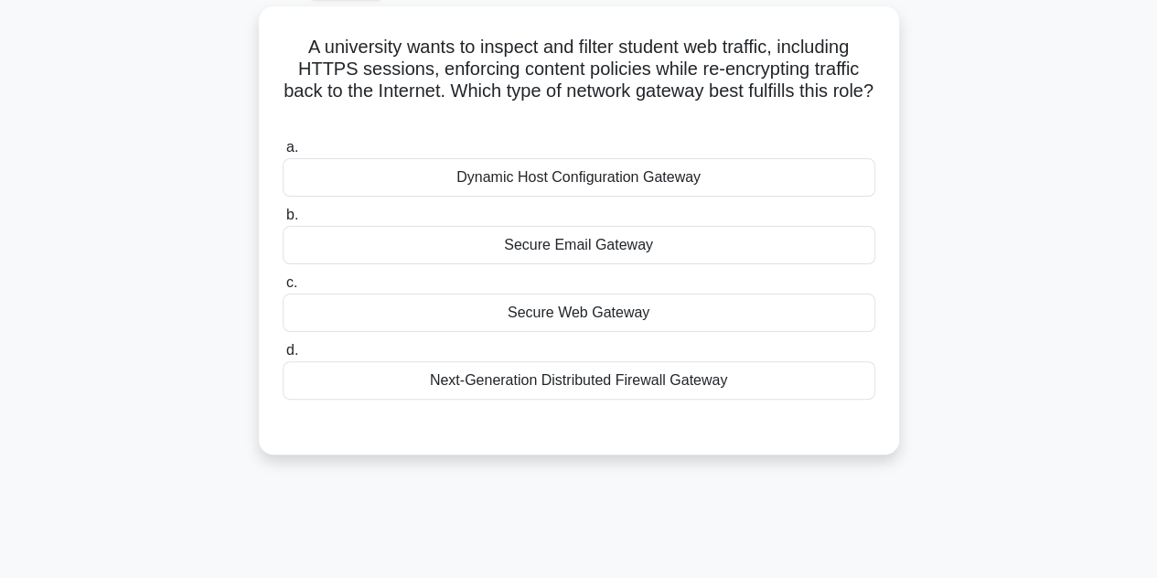
scroll to position [55, 0]
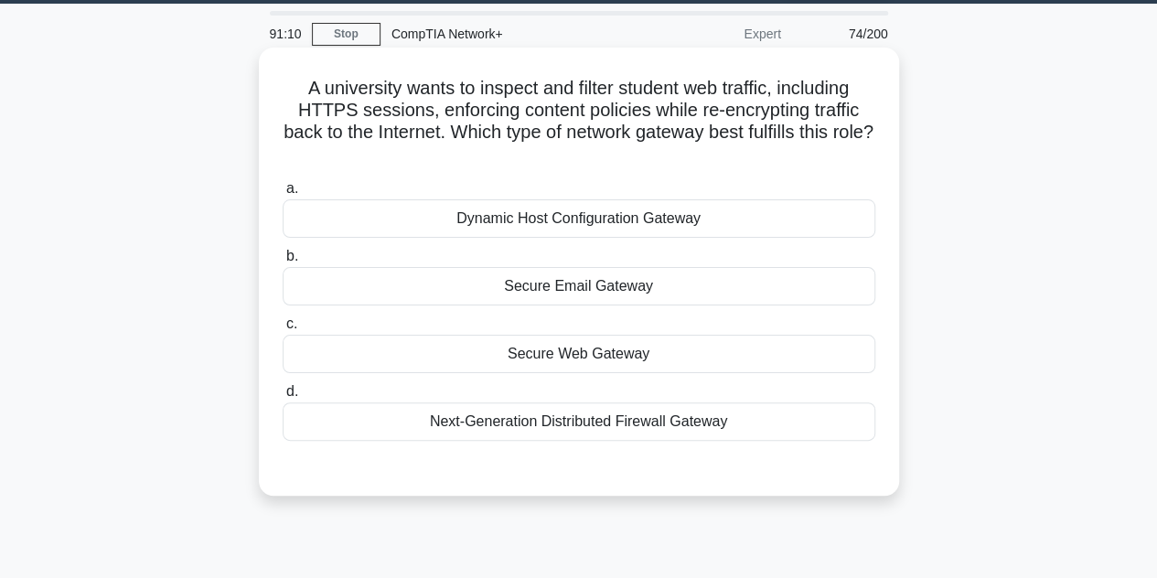
click at [571, 417] on div "Next-Generation Distributed Firewall Gateway" at bounding box center [579, 421] width 593 height 38
click at [283, 398] on input "d. Next-Generation Distributed Firewall Gateway" at bounding box center [283, 392] width 0 height 12
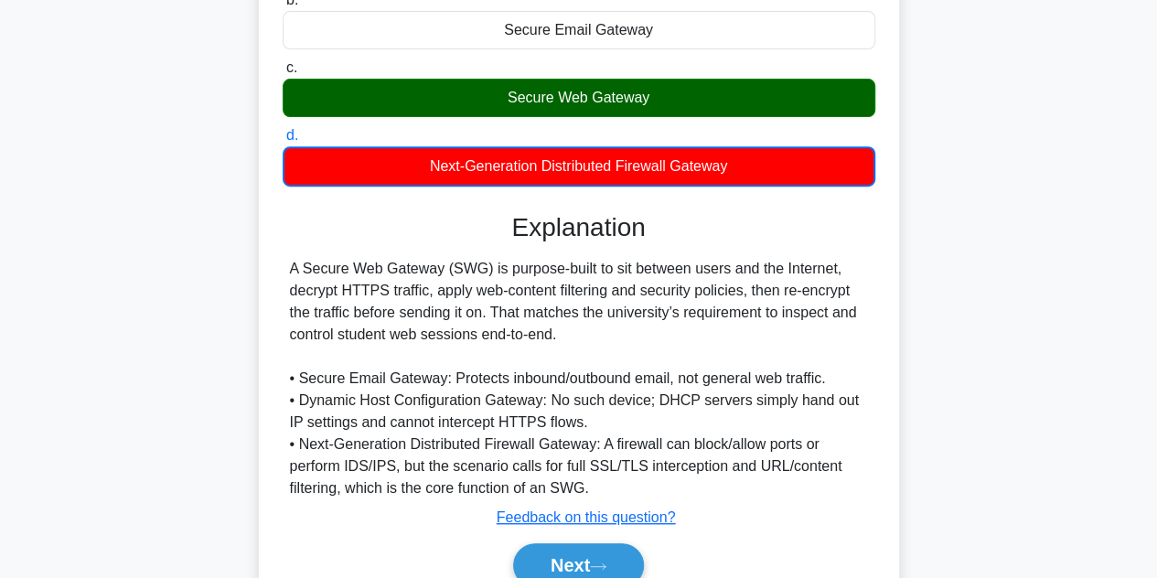
scroll to position [410, 0]
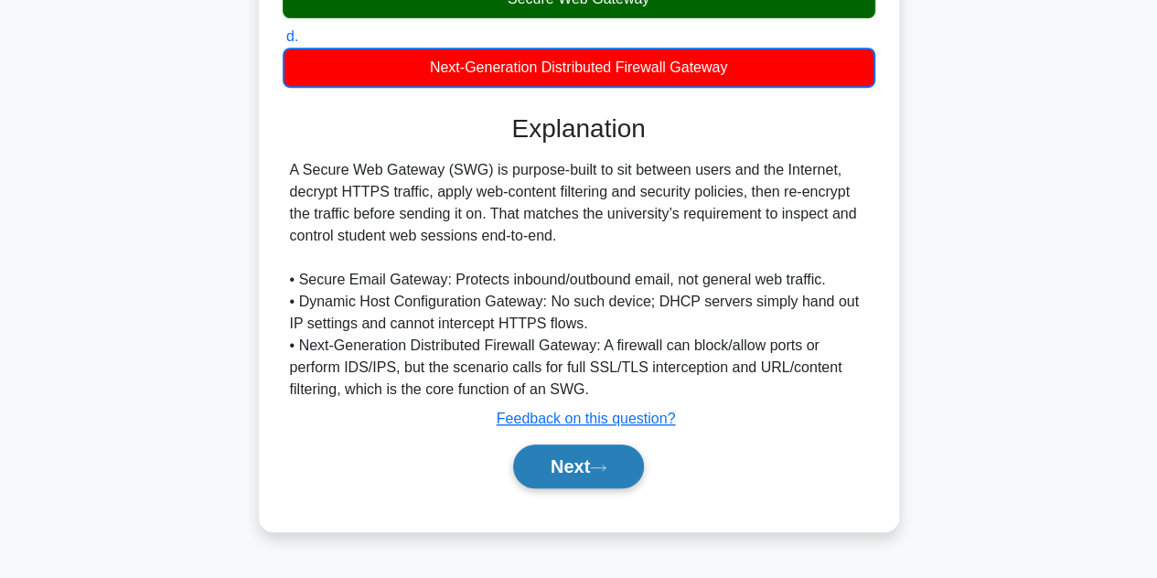
click at [549, 461] on button "Next" at bounding box center [578, 467] width 131 height 44
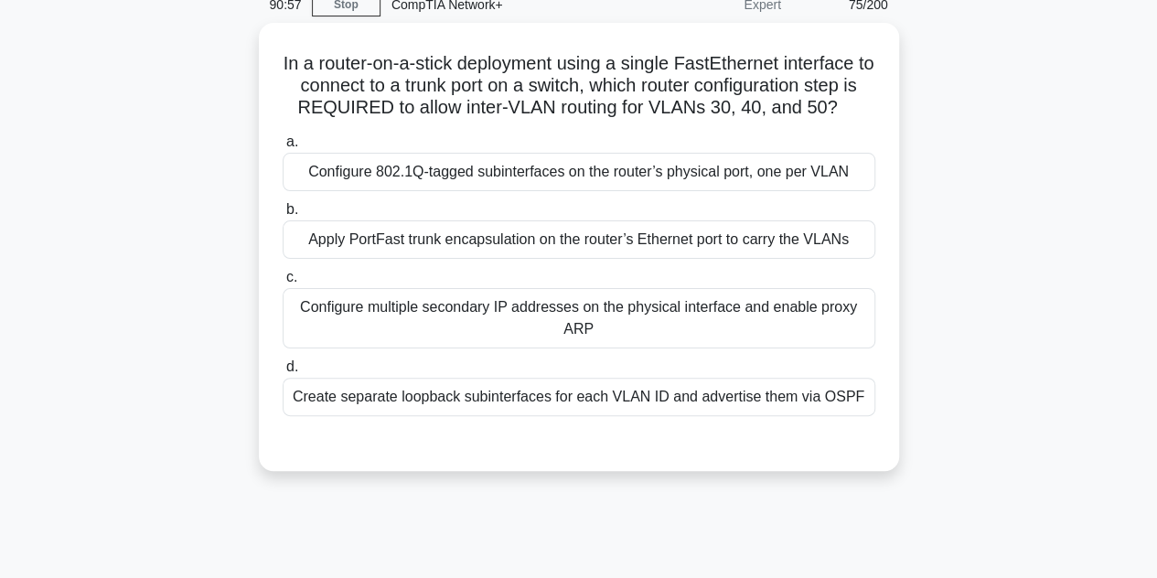
scroll to position [82, 0]
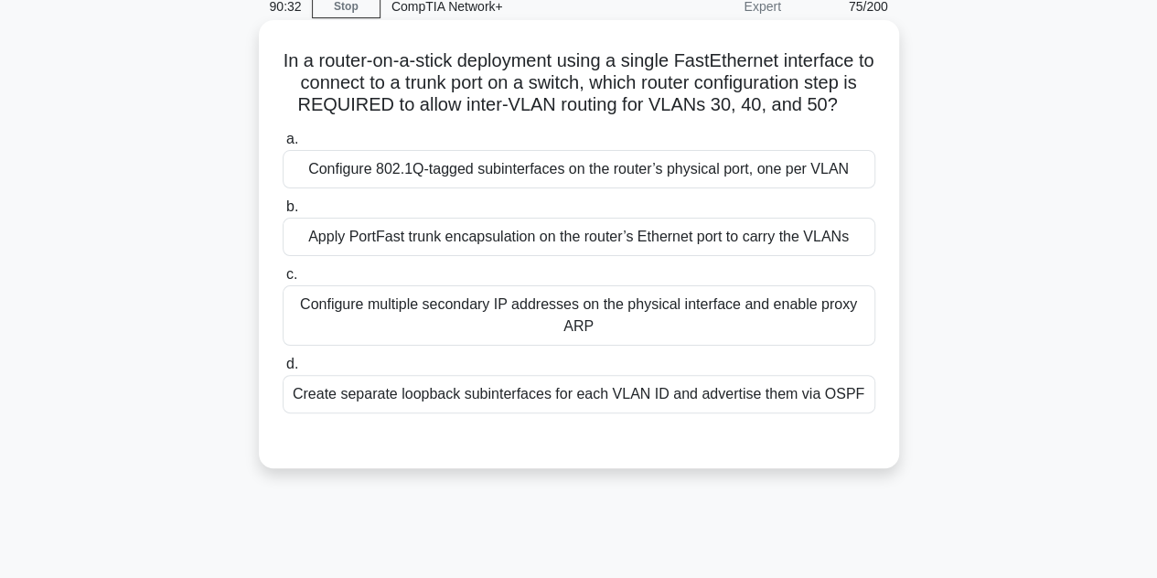
click at [569, 231] on div "Apply PortFast trunk encapsulation on the router’s Ethernet port to carry the V…" at bounding box center [579, 237] width 593 height 38
click at [283, 213] on input "b. Apply PortFast trunk encapsulation on the router’s Ethernet port to carry th…" at bounding box center [283, 207] width 0 height 12
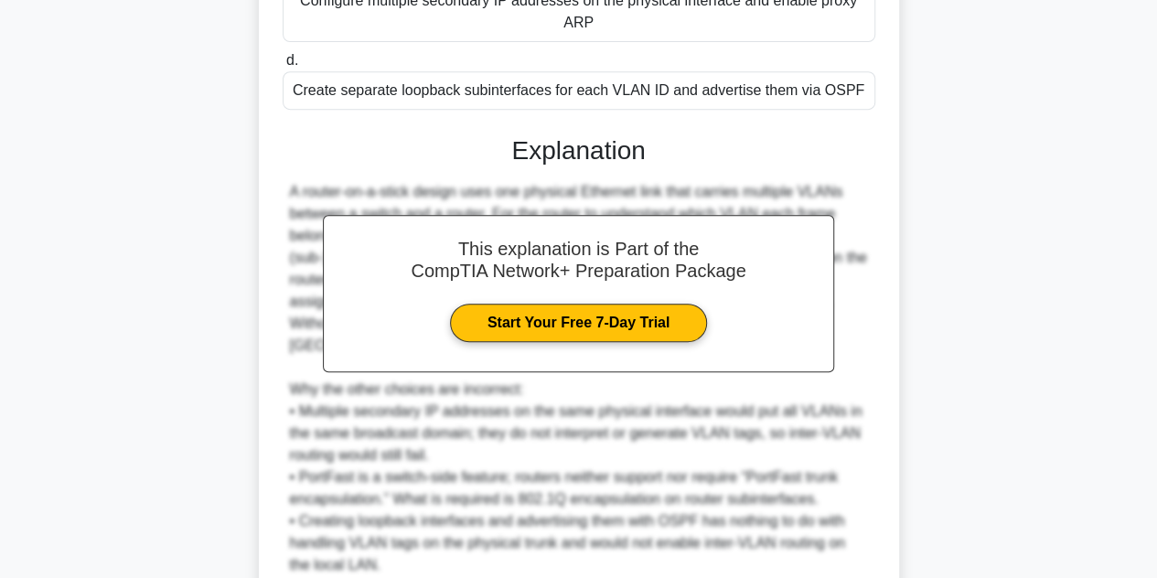
scroll to position [528, 0]
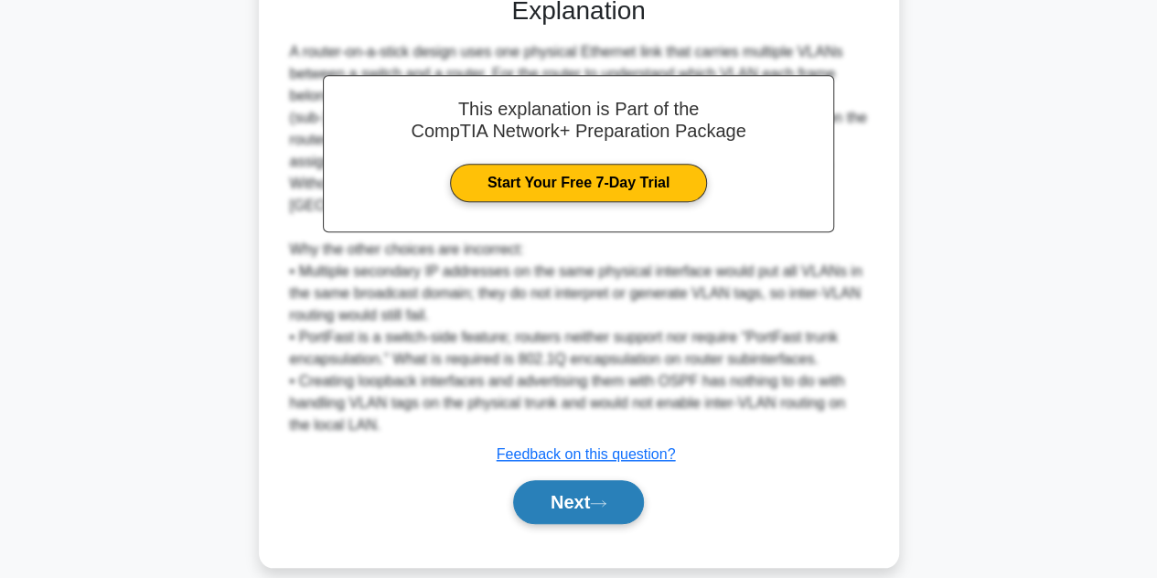
click at [606, 498] on icon at bounding box center [598, 503] width 16 height 10
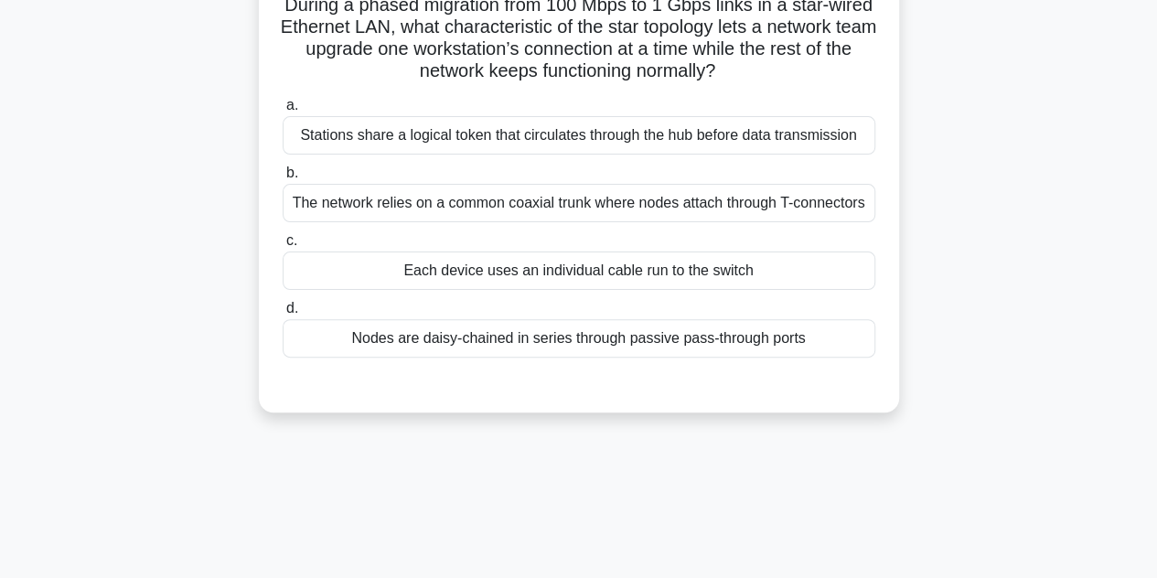
scroll to position [48, 0]
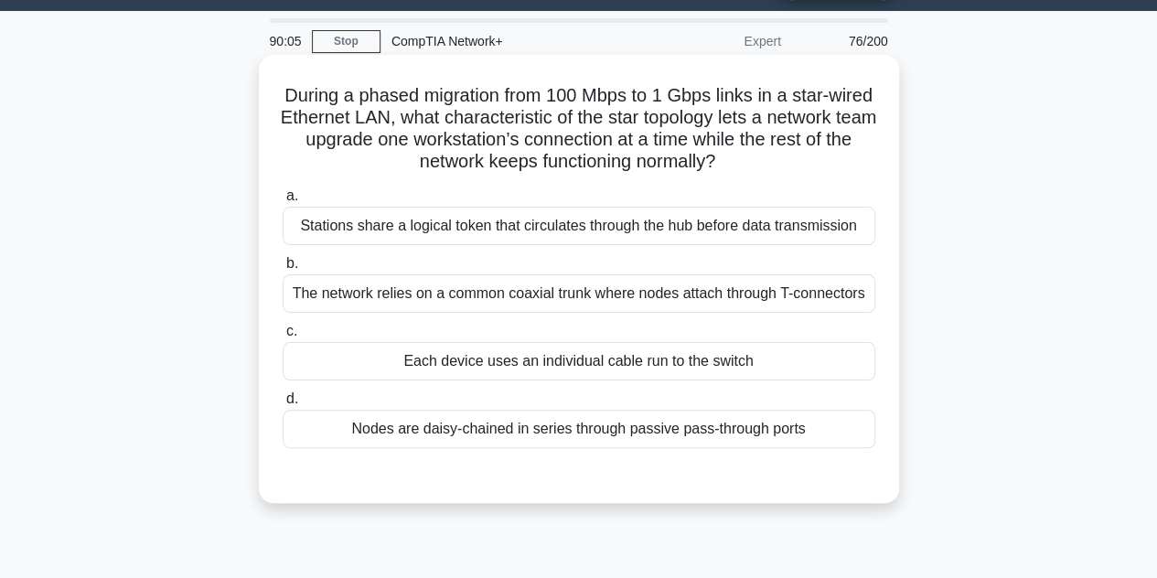
click at [604, 441] on div "Nodes are daisy-chained in series through passive pass-through ports" at bounding box center [579, 429] width 593 height 38
click at [283, 405] on input "d. Nodes are daisy-chained in series through passive pass-through ports" at bounding box center [283, 399] width 0 height 12
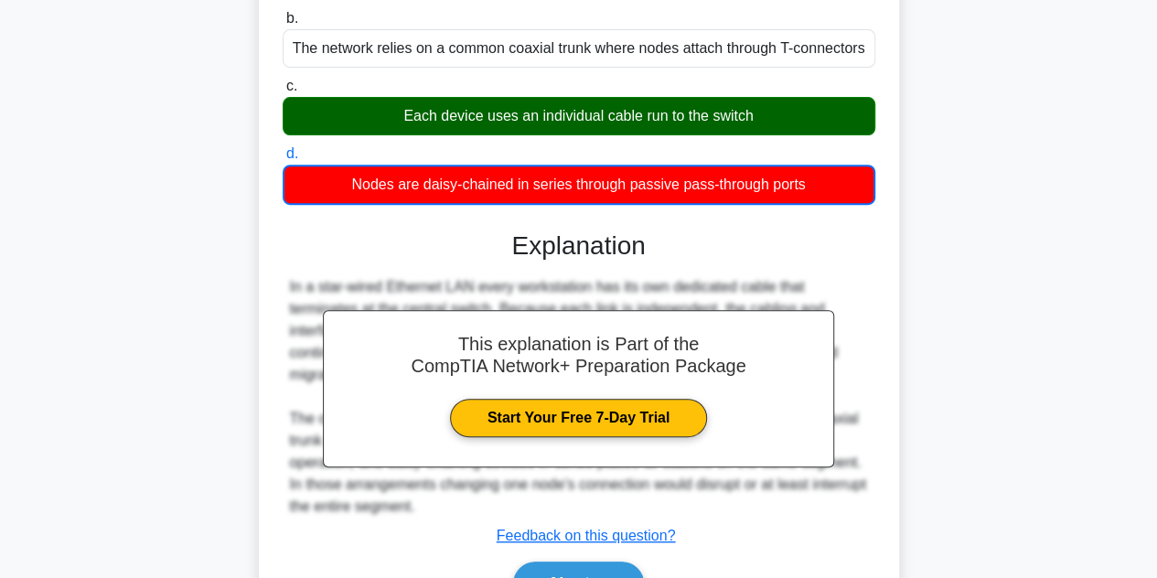
scroll to position [410, 0]
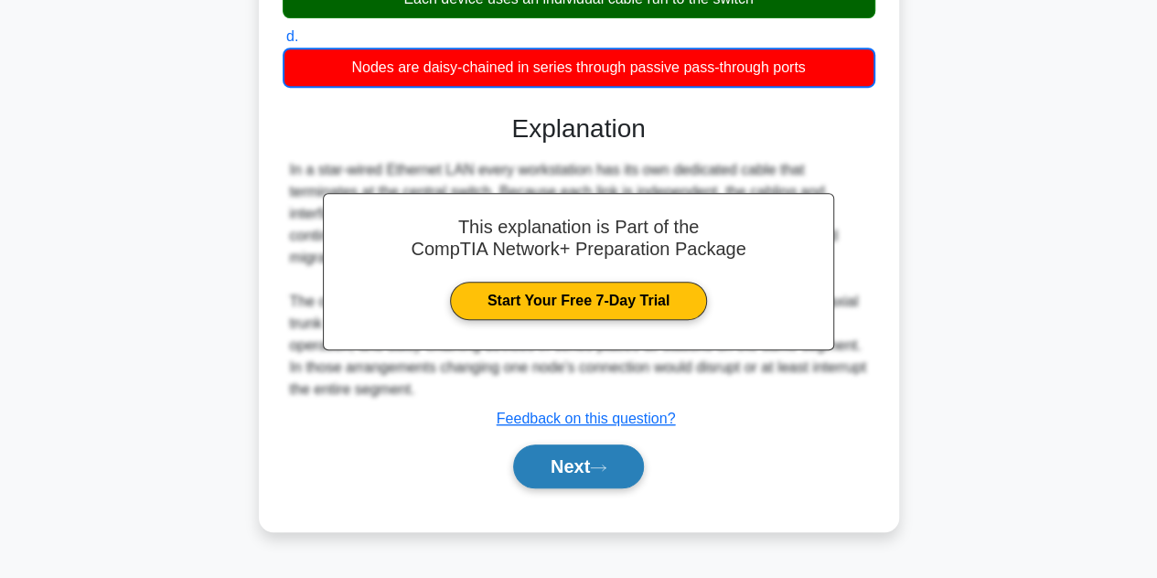
click at [599, 459] on button "Next" at bounding box center [578, 467] width 131 height 44
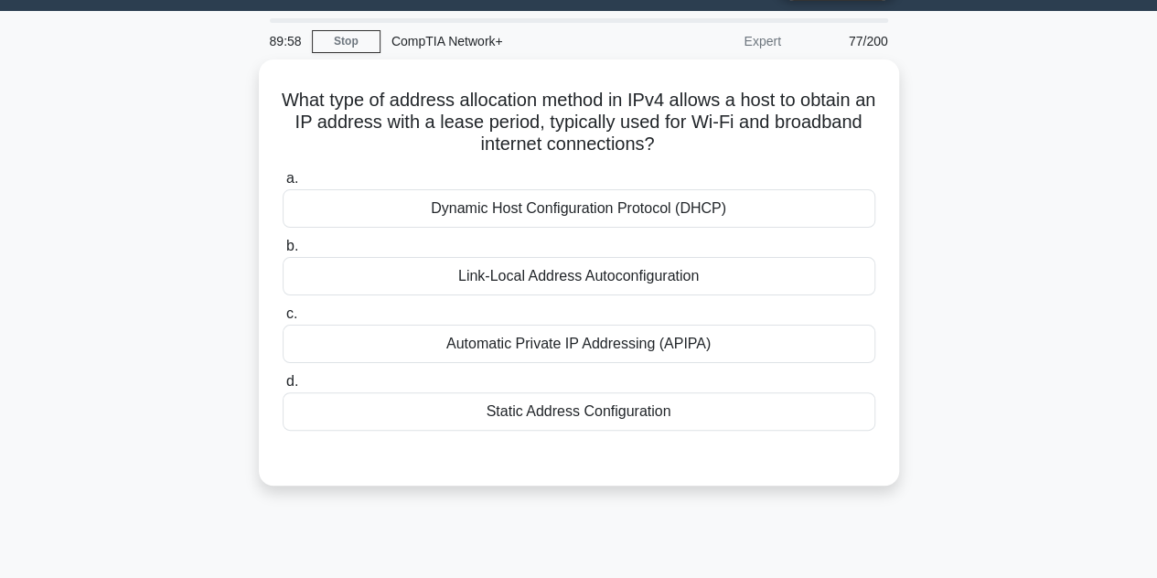
scroll to position [0, 0]
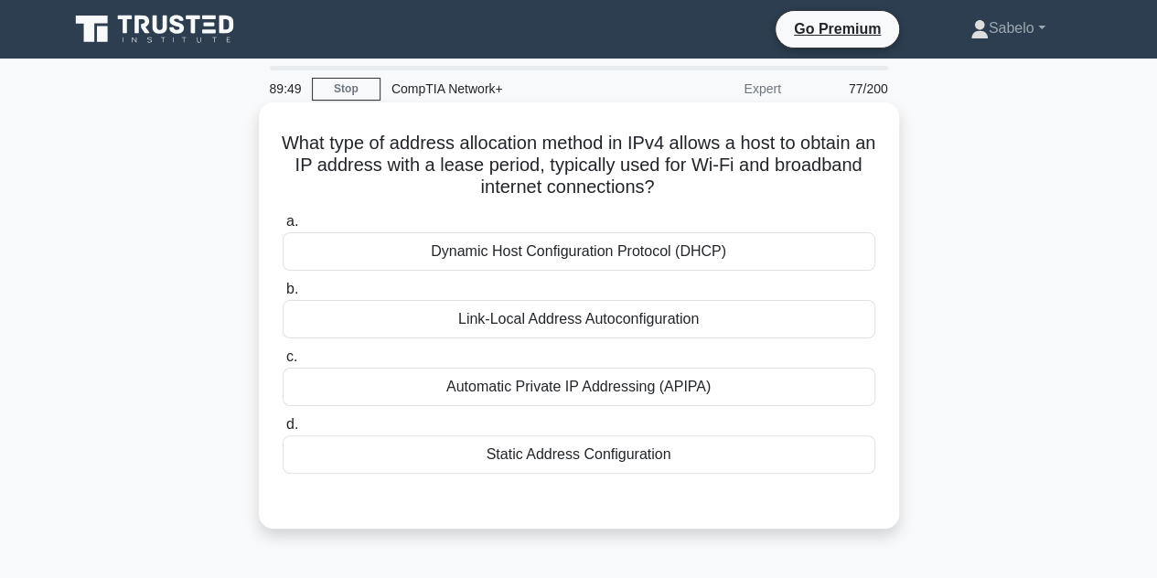
click at [584, 257] on div "Dynamic Host Configuration Protocol (DHCP)" at bounding box center [579, 251] width 593 height 38
click at [283, 228] on input "a. Dynamic Host Configuration Protocol (DHCP)" at bounding box center [283, 222] width 0 height 12
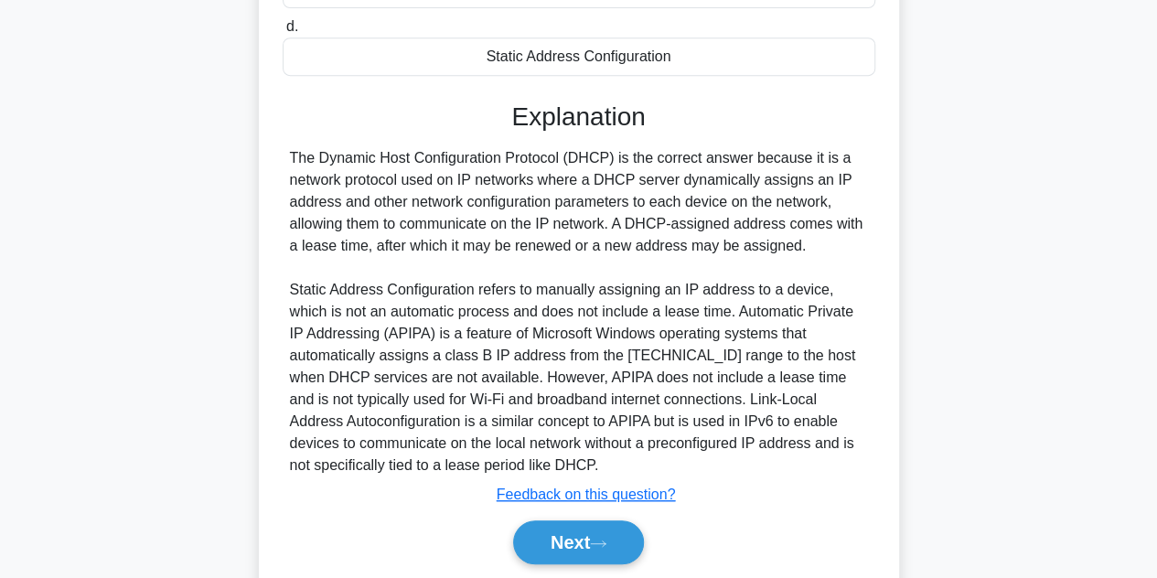
scroll to position [459, 0]
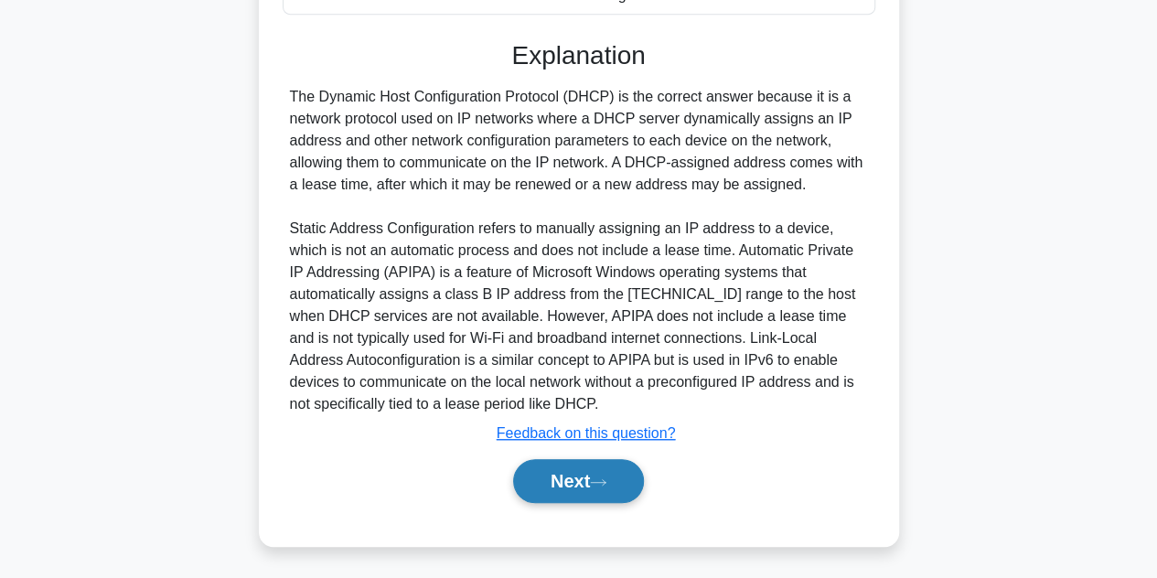
click at [593, 466] on button "Next" at bounding box center [578, 481] width 131 height 44
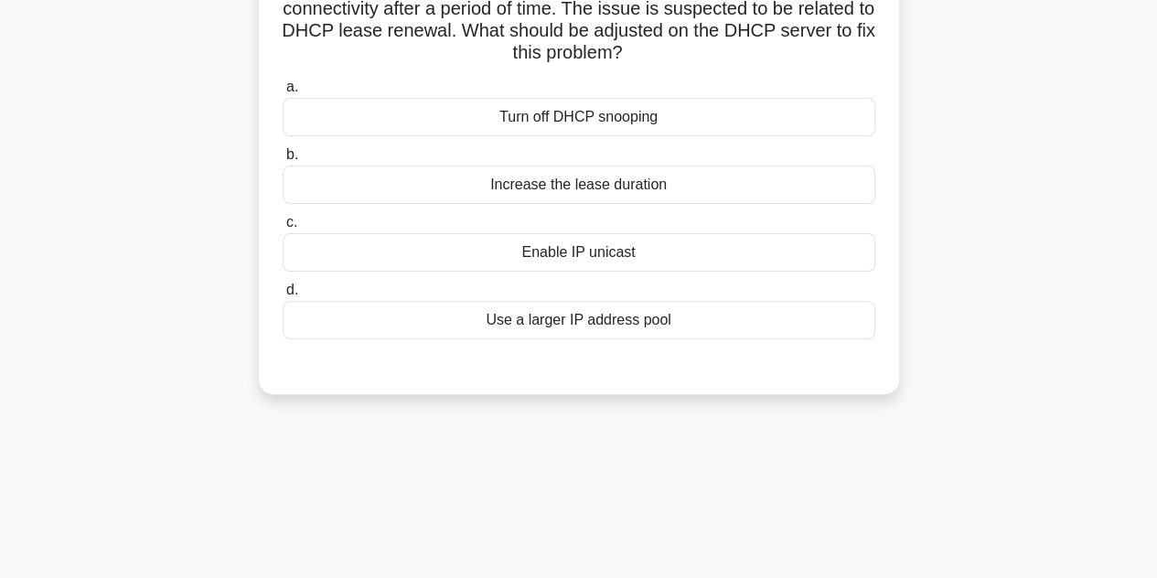
scroll to position [0, 0]
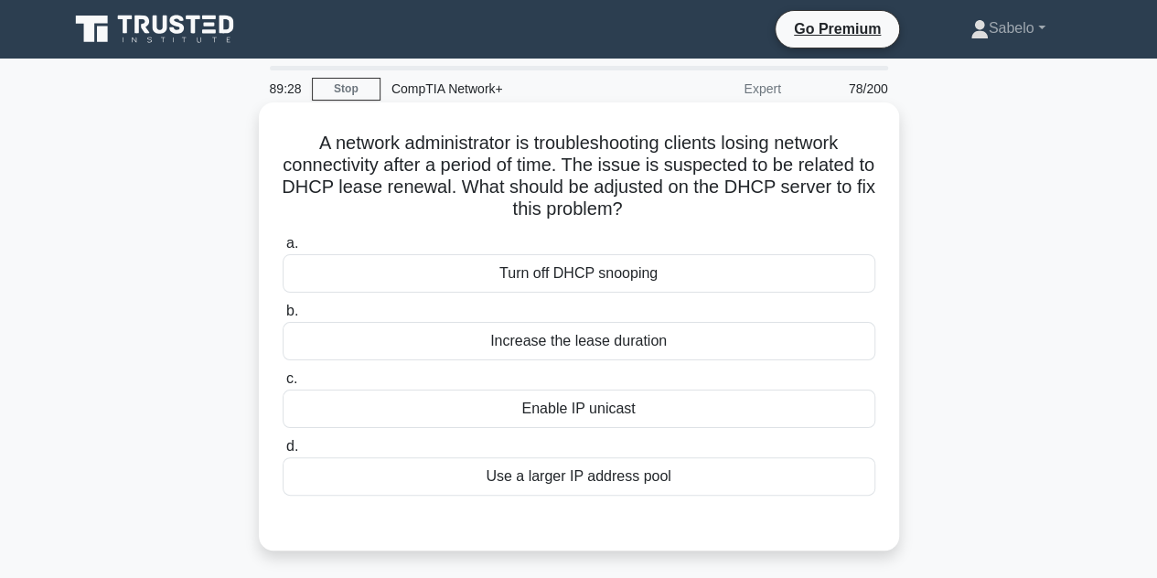
click at [552, 342] on div "Increase the lease duration" at bounding box center [579, 341] width 593 height 38
click at [283, 317] on input "b. Increase the lease duration" at bounding box center [283, 311] width 0 height 12
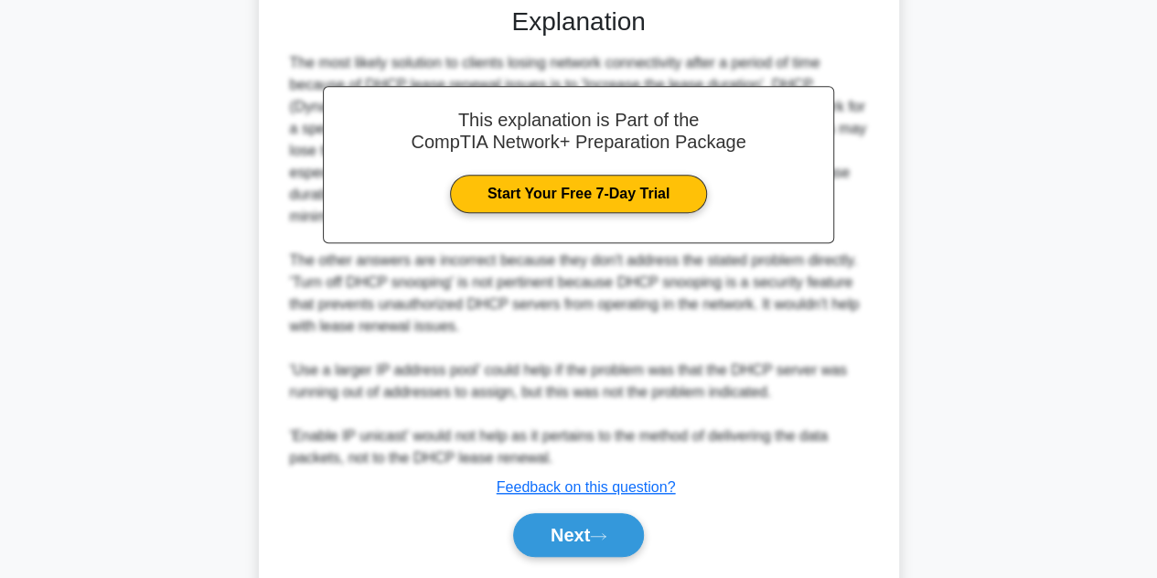
scroll to position [569, 0]
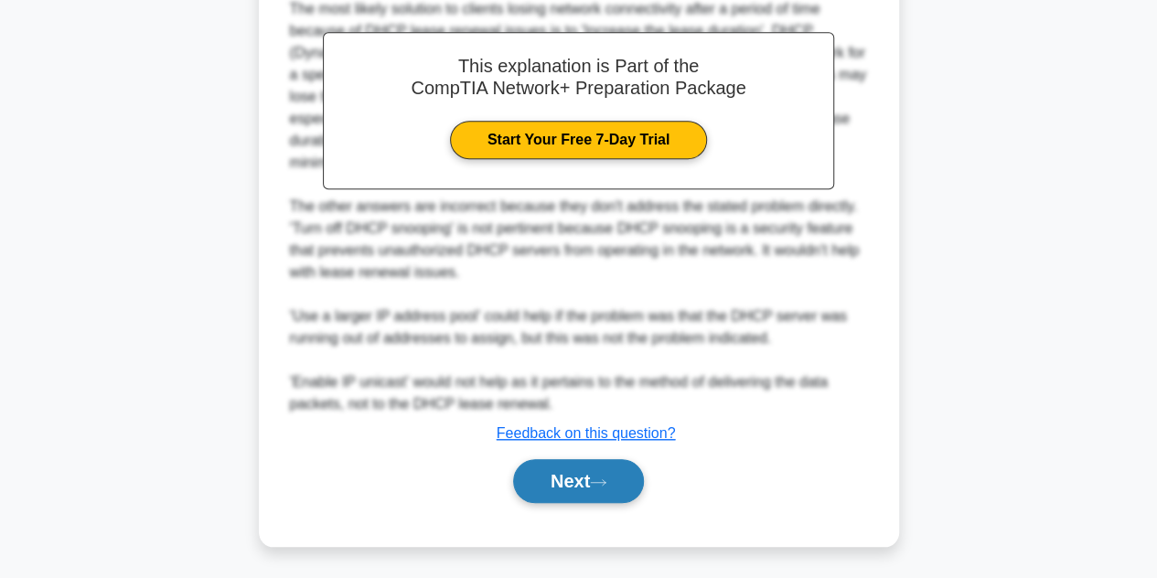
click at [574, 495] on button "Next" at bounding box center [578, 481] width 131 height 44
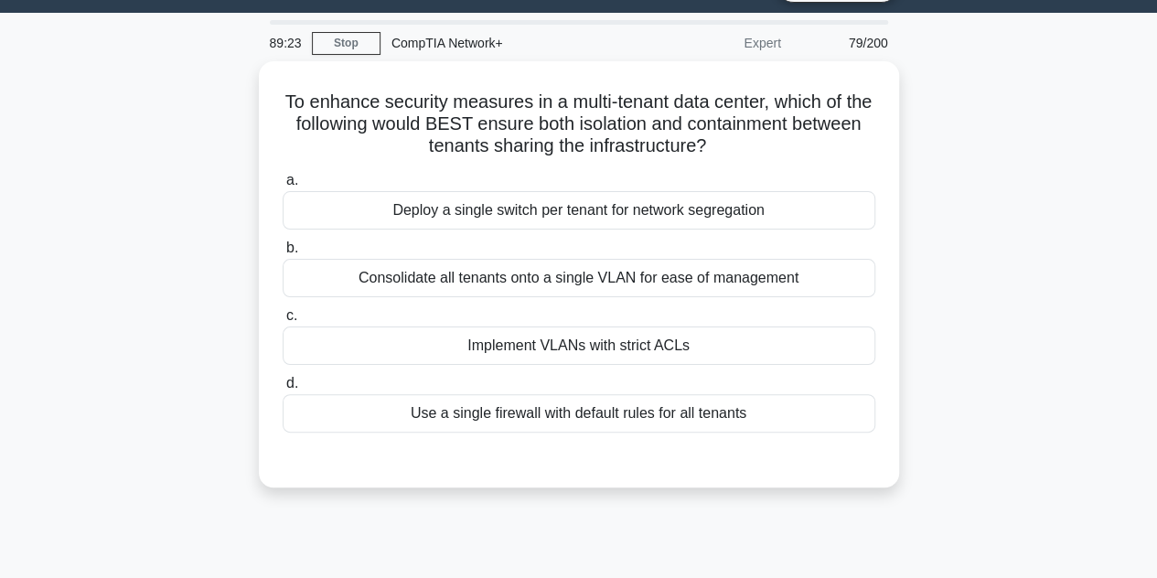
scroll to position [44, 0]
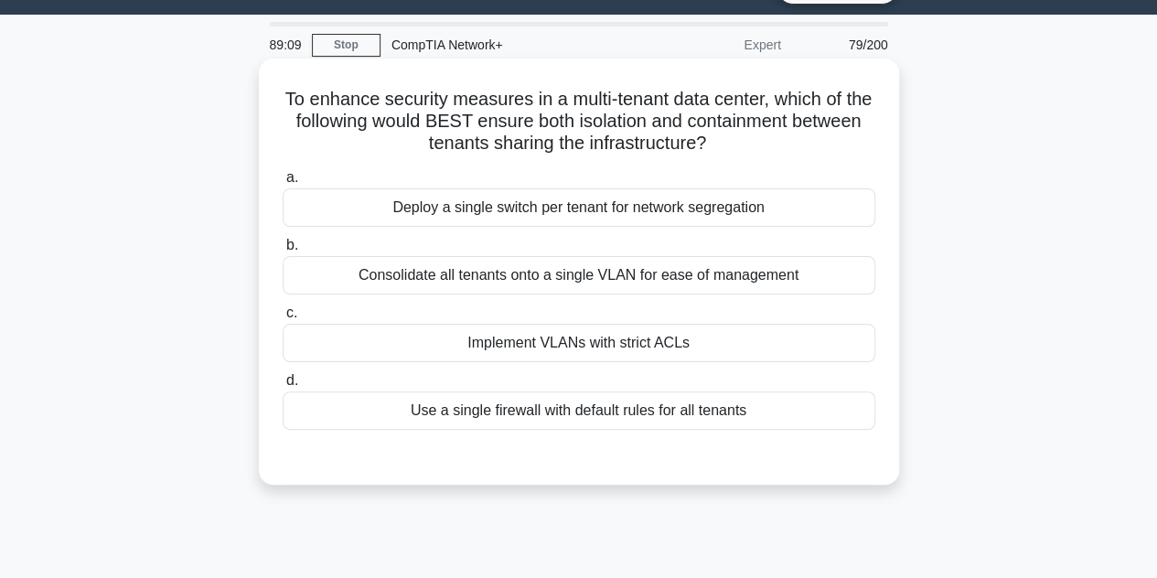
click at [569, 348] on div "Implement VLANs with strict ACLs" at bounding box center [579, 343] width 593 height 38
click at [283, 319] on input "c. Implement VLANs with strict ACLs" at bounding box center [283, 313] width 0 height 12
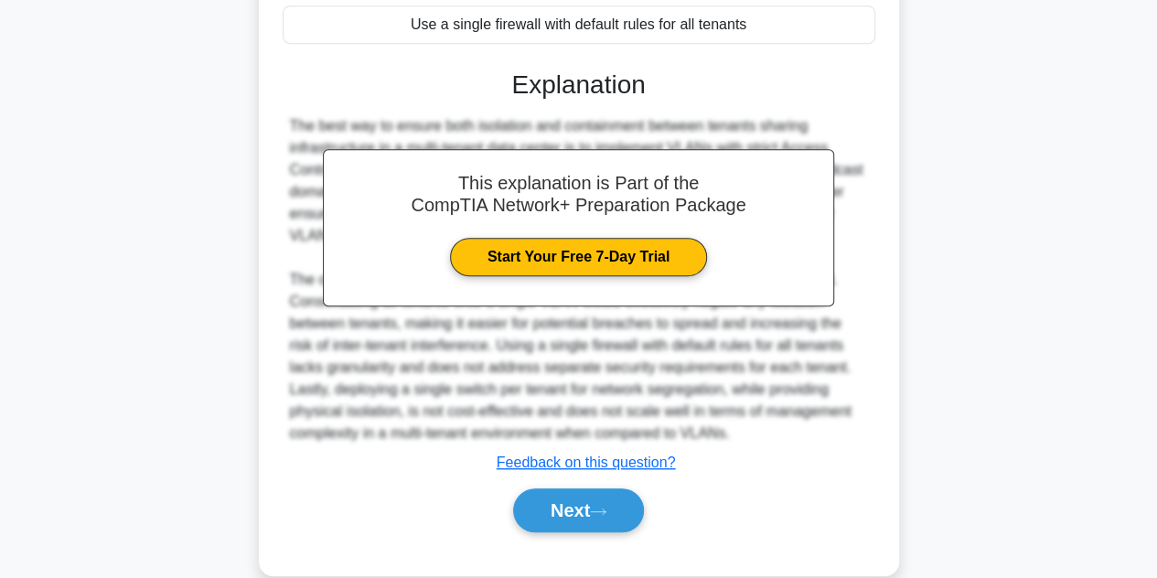
scroll to position [459, 0]
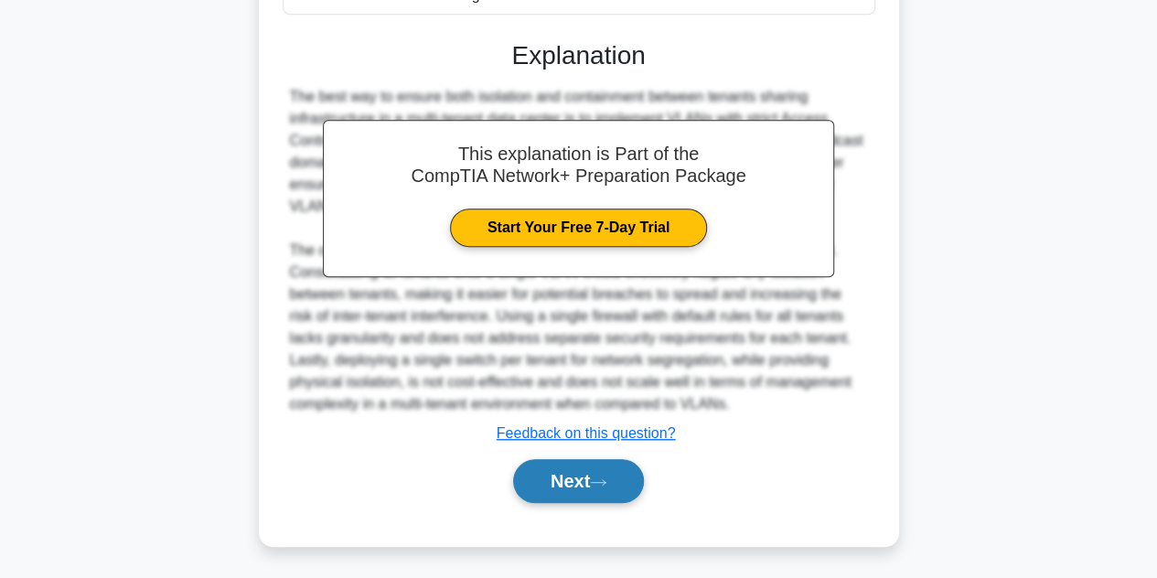
click at [572, 472] on button "Next" at bounding box center [578, 481] width 131 height 44
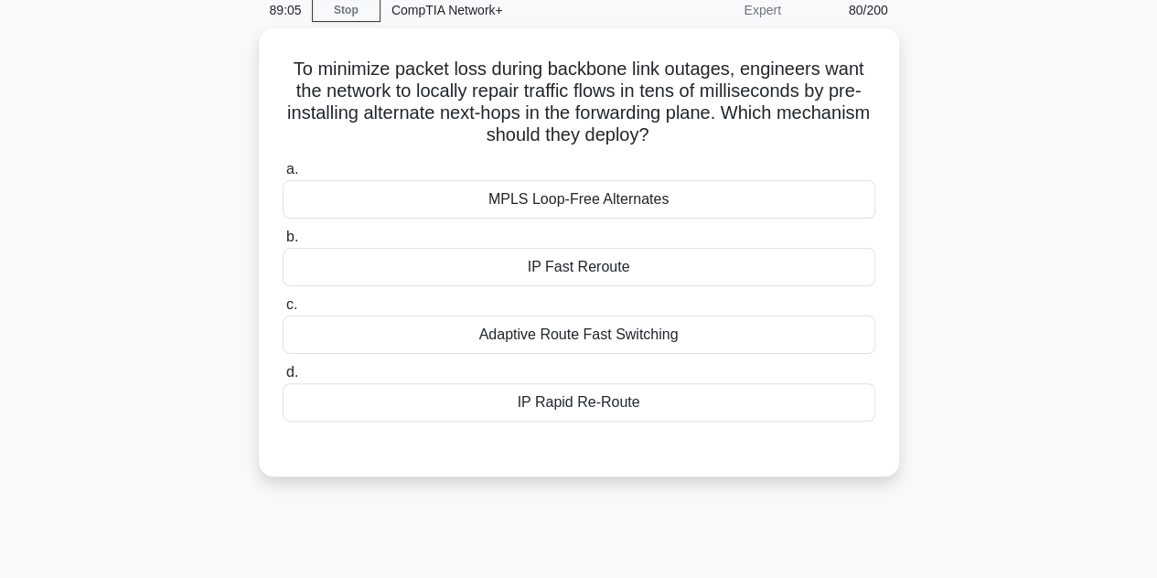
scroll to position [68, 0]
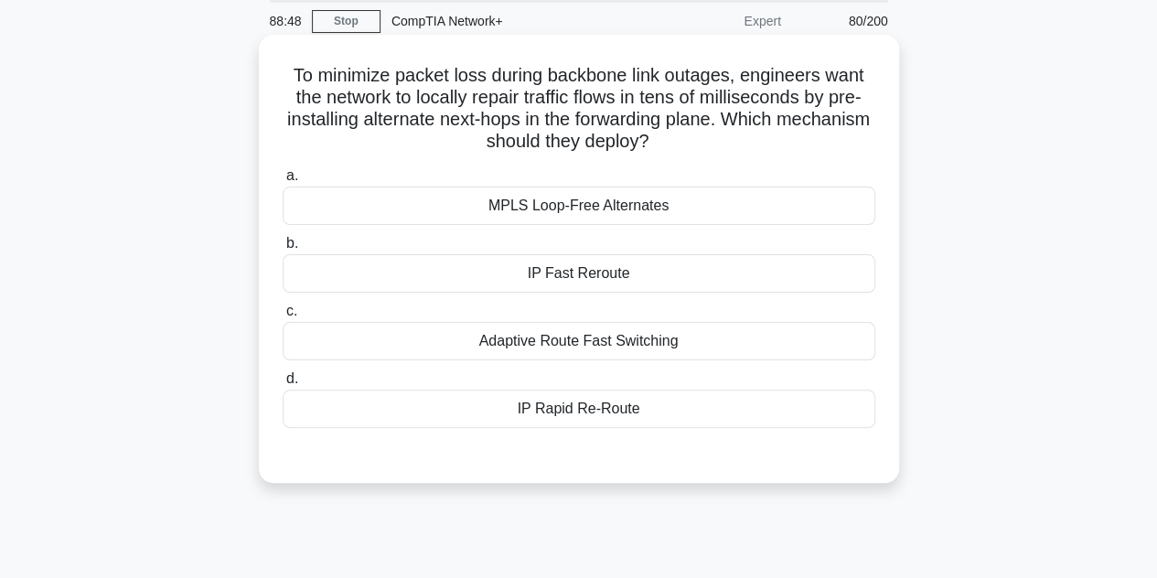
click at [572, 354] on div "Adaptive Route Fast Switching" at bounding box center [579, 341] width 593 height 38
click at [283, 317] on input "c. Adaptive Route Fast Switching" at bounding box center [283, 311] width 0 height 12
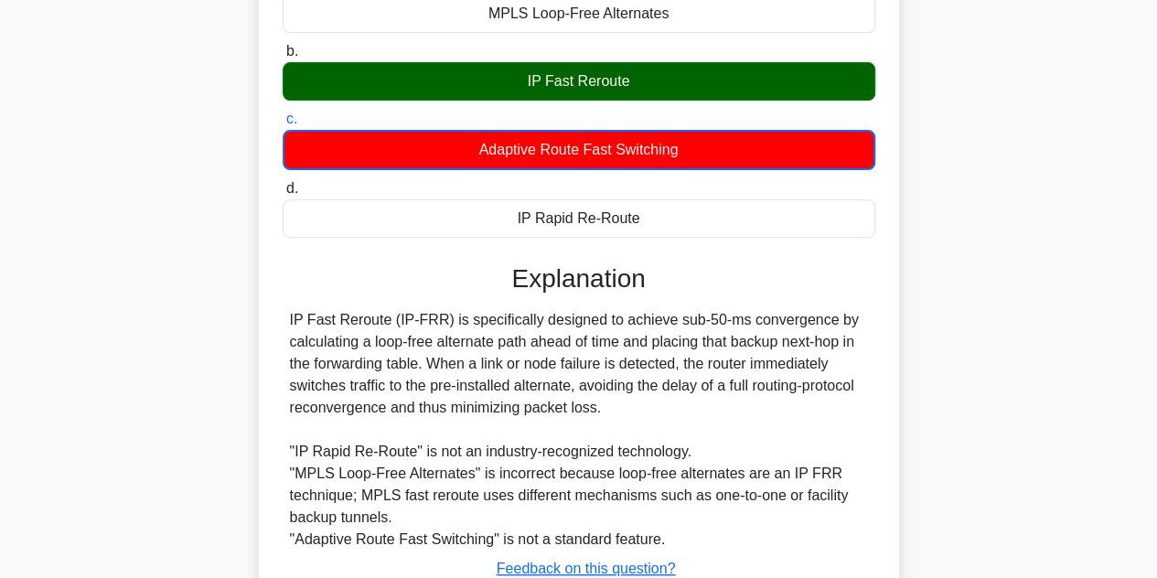
scroll to position [410, 0]
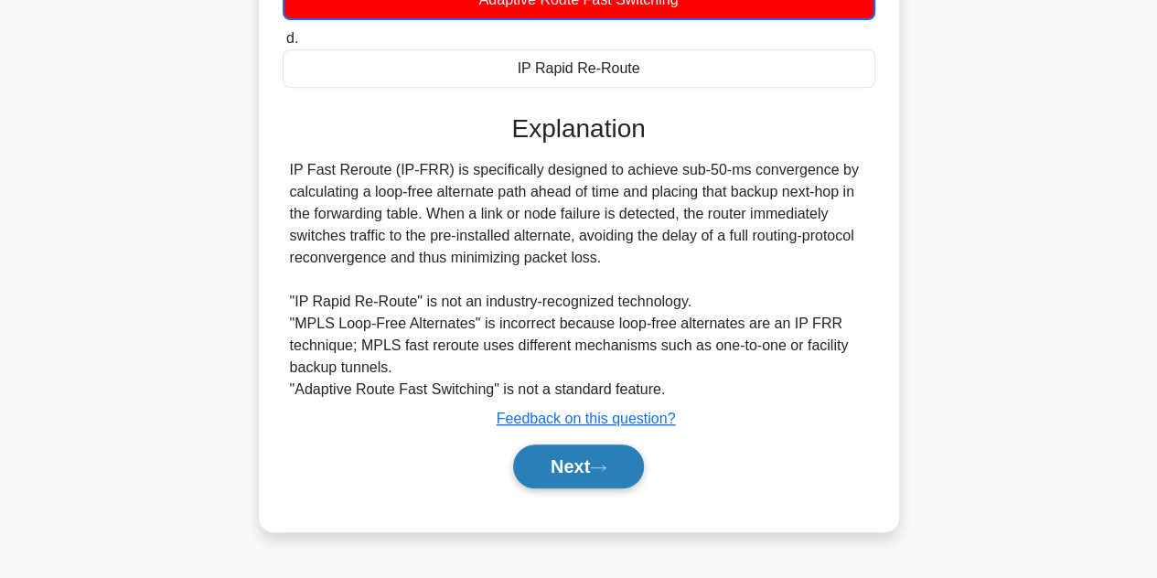
click at [568, 455] on button "Next" at bounding box center [578, 467] width 131 height 44
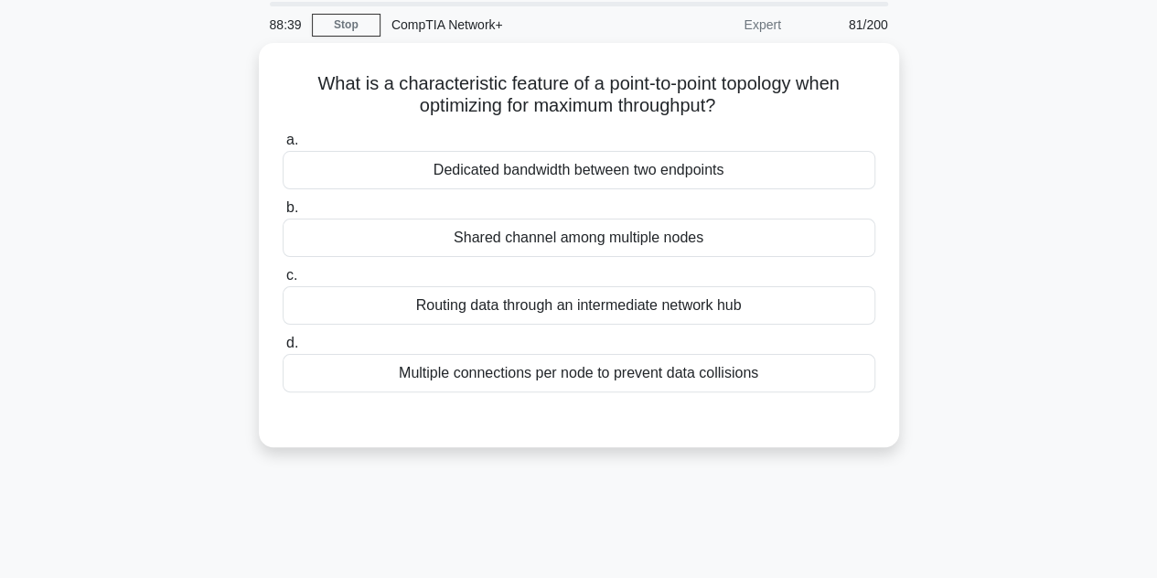
scroll to position [59, 0]
click at [572, 177] on div "Dedicated bandwidth between two endpoints" at bounding box center [579, 171] width 593 height 38
click at [283, 147] on input "a. Dedicated bandwidth between two endpoints" at bounding box center [283, 141] width 0 height 12
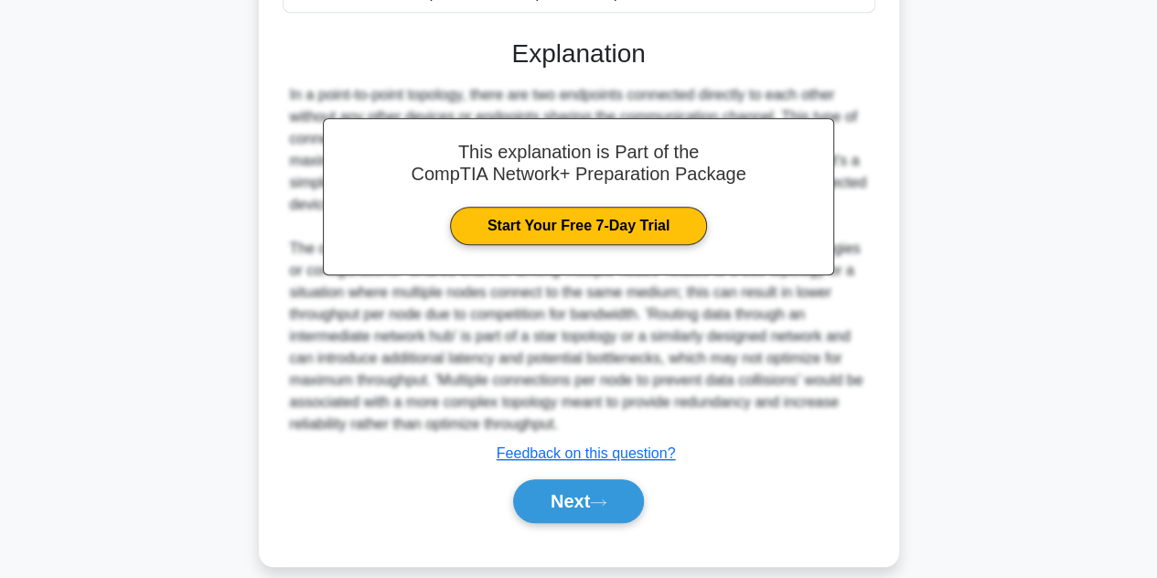
scroll to position [459, 0]
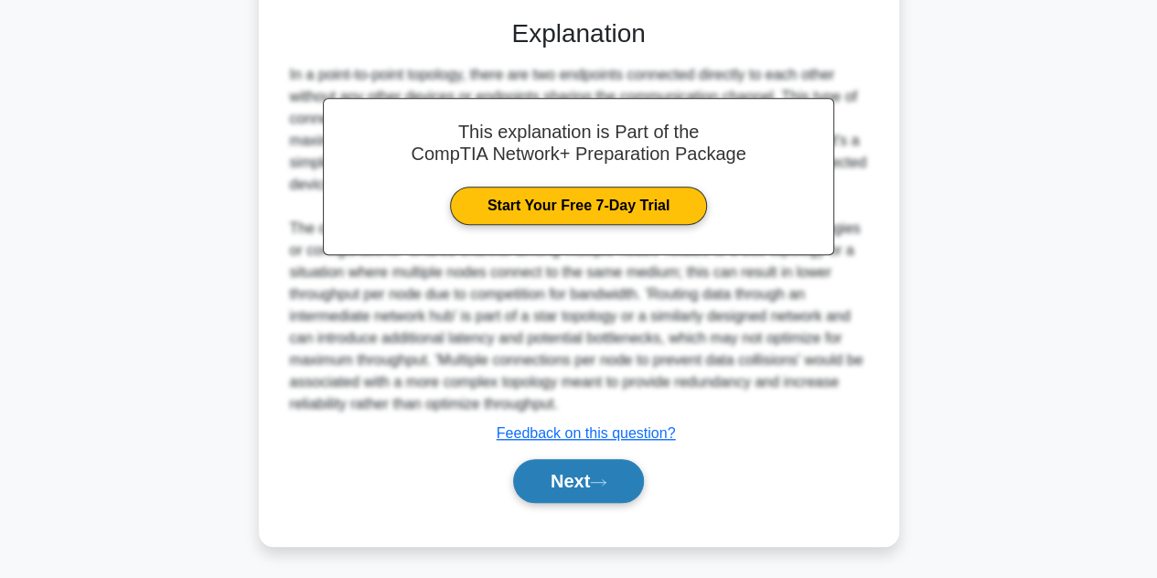
click at [582, 459] on button "Next" at bounding box center [578, 481] width 131 height 44
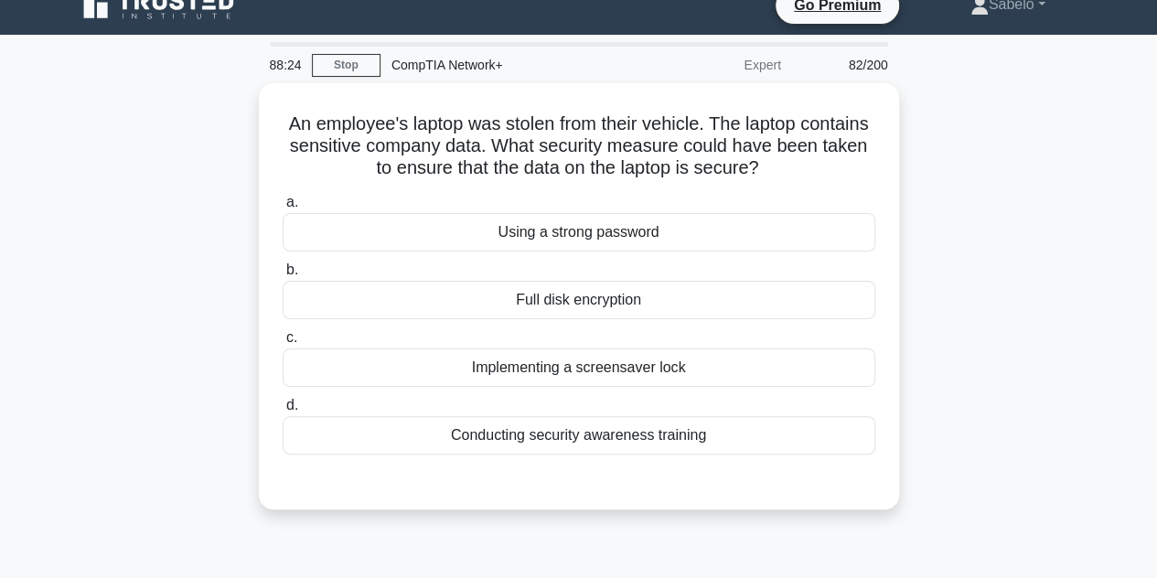
scroll to position [20, 0]
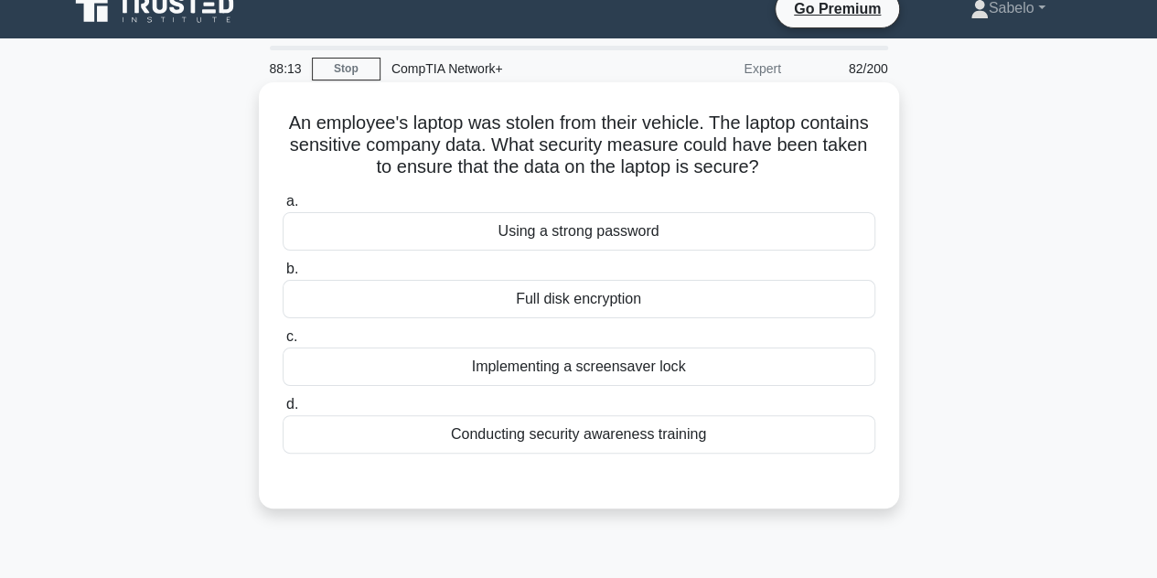
click at [577, 235] on div "Using a strong password" at bounding box center [579, 231] width 593 height 38
click at [283, 208] on input "a. Using a strong password" at bounding box center [283, 202] width 0 height 12
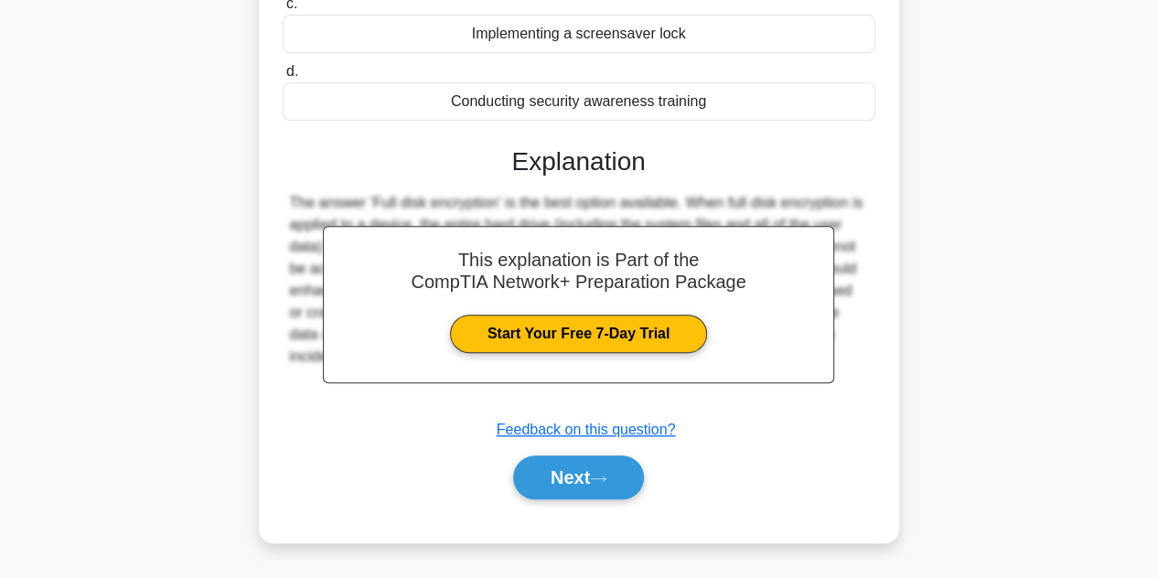
scroll to position [410, 0]
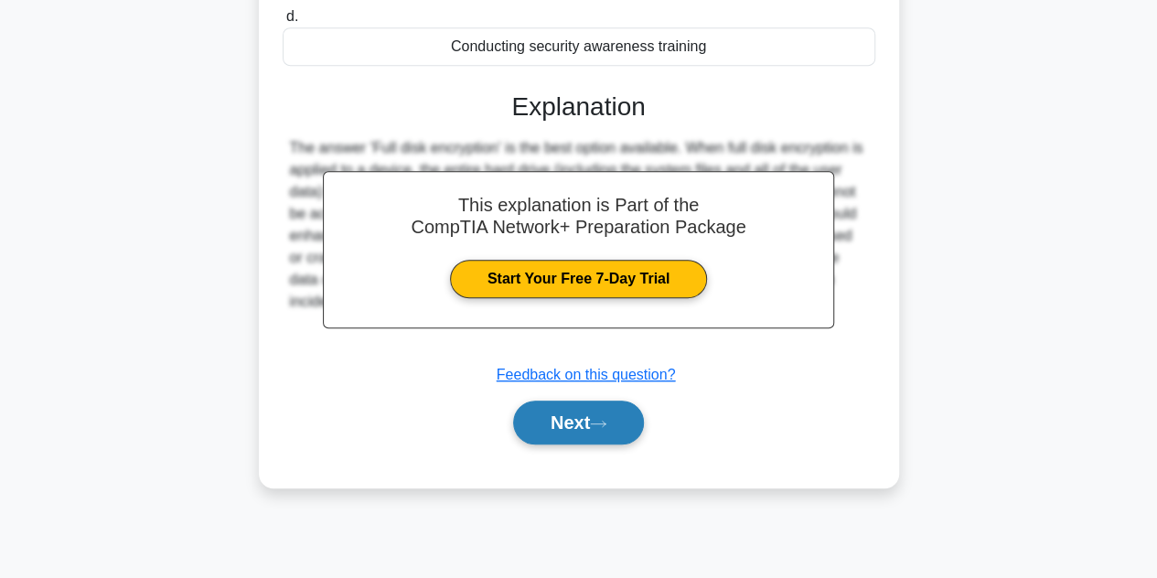
click at [615, 405] on button "Next" at bounding box center [578, 423] width 131 height 44
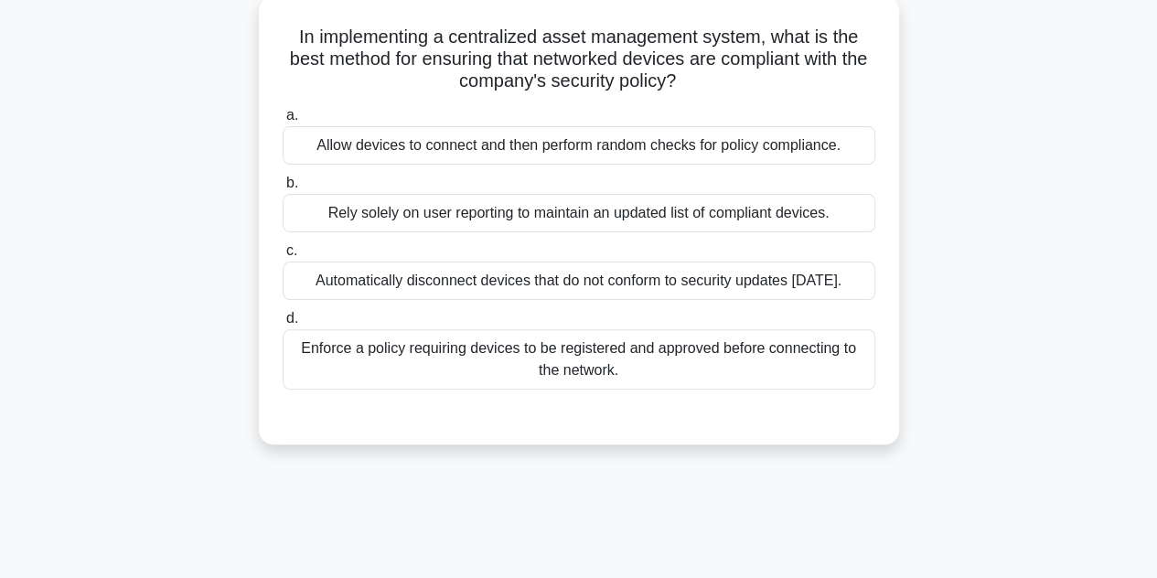
scroll to position [113, 0]
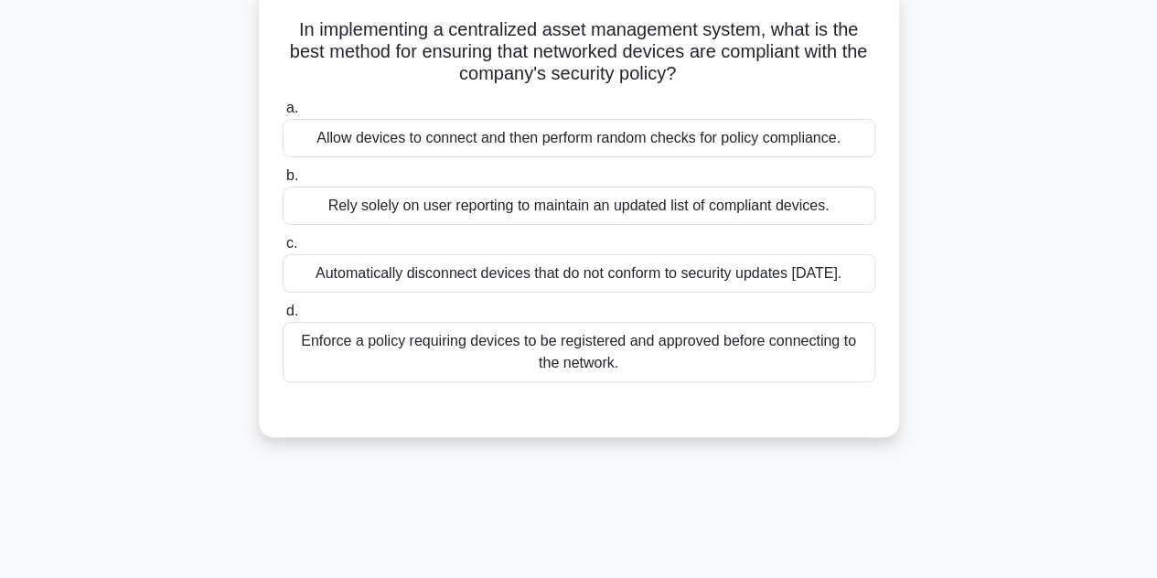
click at [592, 360] on div "Enforce a policy requiring devices to be registered and approved before connect…" at bounding box center [579, 352] width 593 height 60
click at [283, 317] on input "d. Enforce a policy requiring devices to be registered and approved before conn…" at bounding box center [283, 311] width 0 height 12
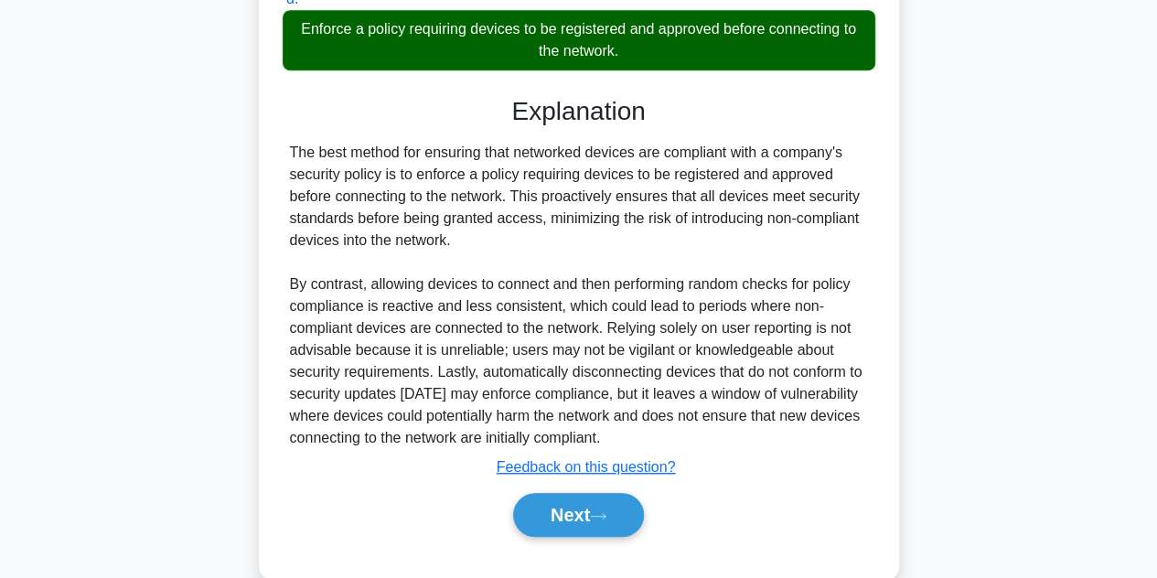
scroll to position [459, 0]
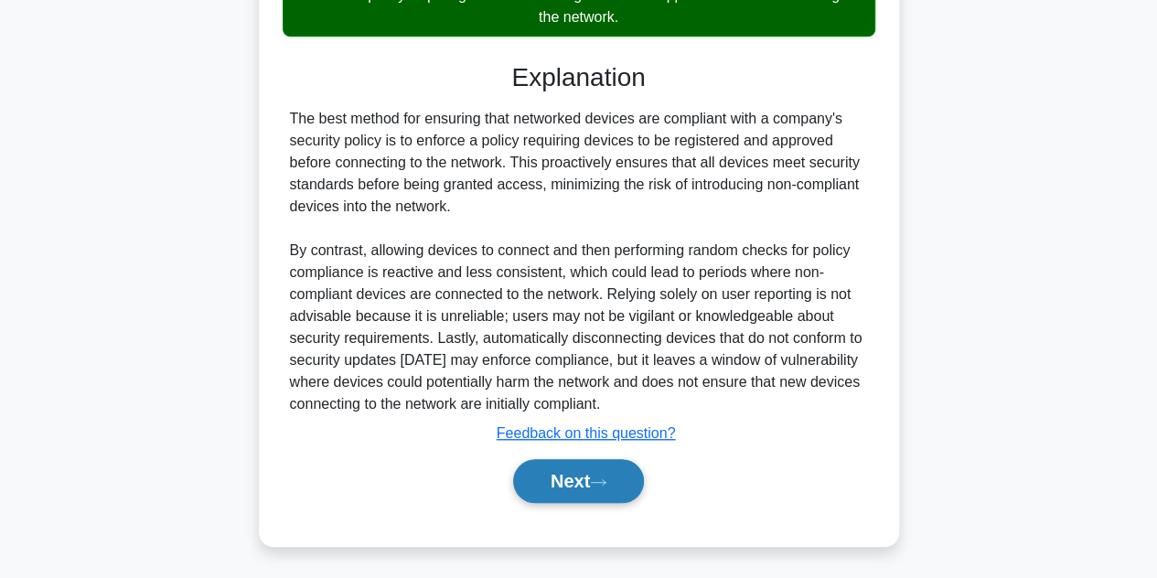
click at [592, 469] on button "Next" at bounding box center [578, 481] width 131 height 44
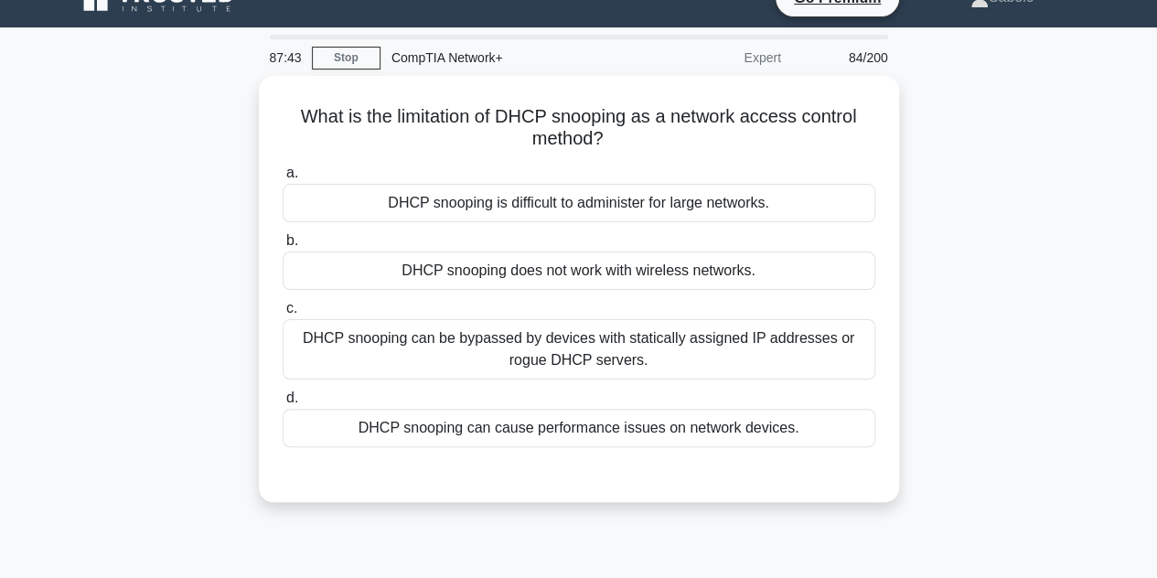
scroll to position [29, 0]
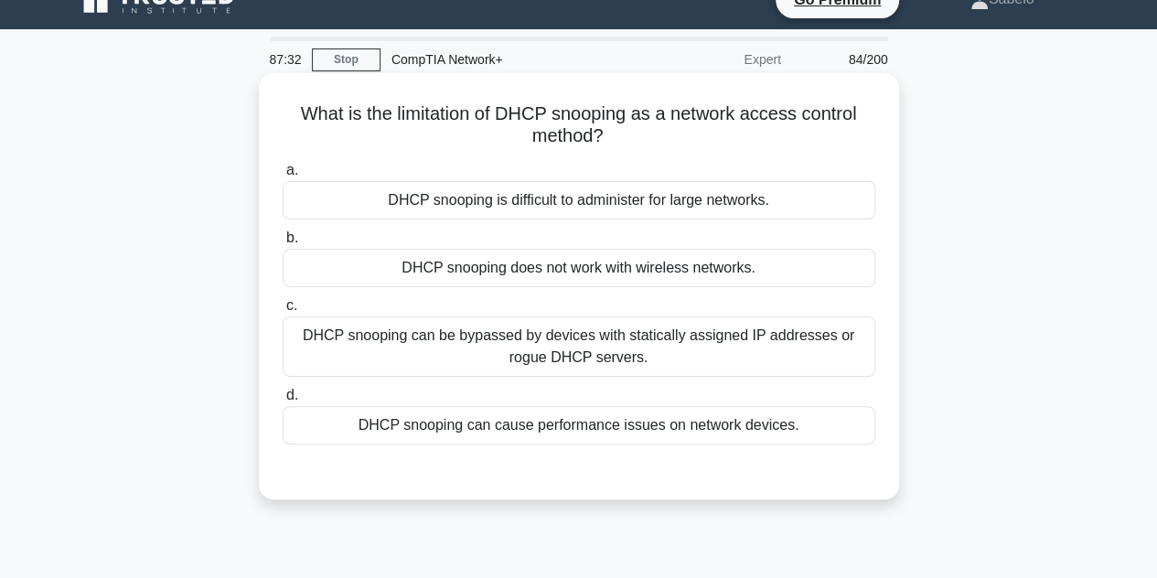
click at [534, 429] on div "DHCP snooping can cause performance issues on network devices." at bounding box center [579, 425] width 593 height 38
click at [283, 402] on input "d. DHCP snooping can cause performance issues on network devices." at bounding box center [283, 396] width 0 height 12
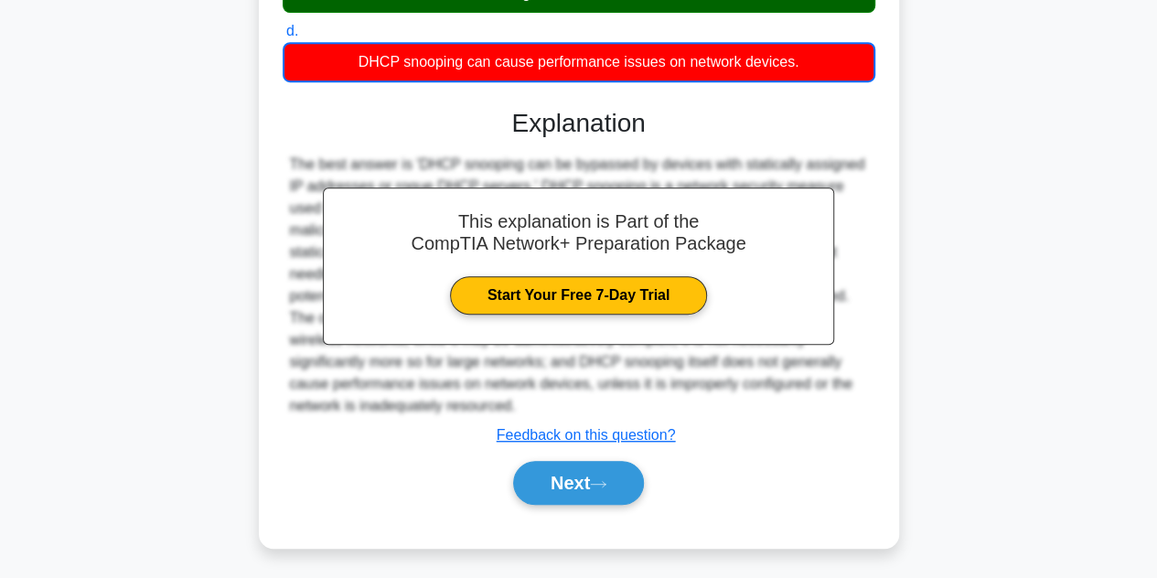
scroll to position [410, 0]
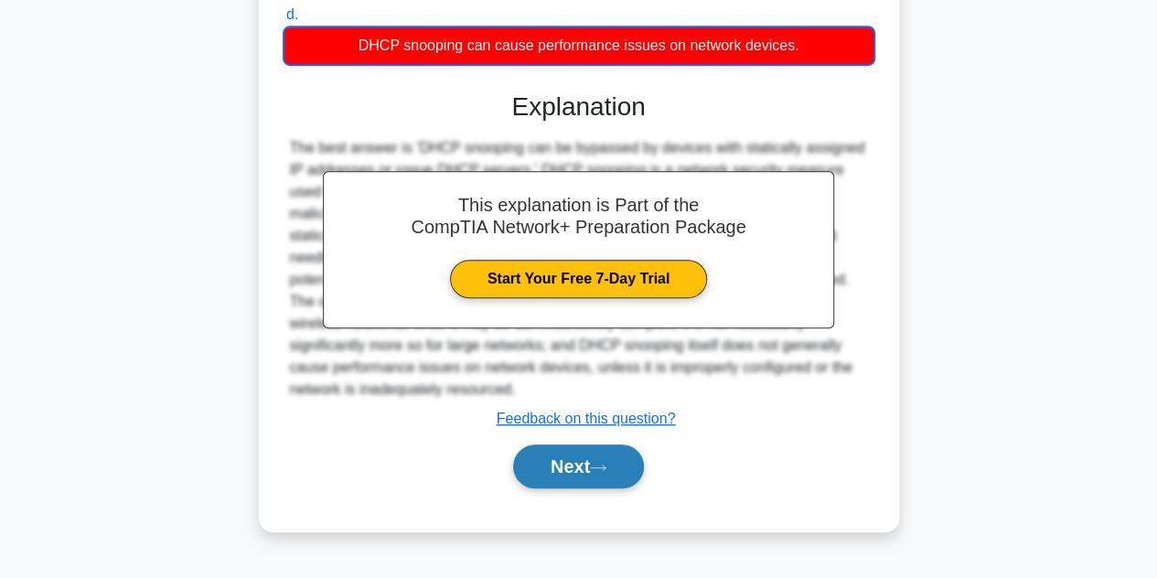
click at [544, 453] on button "Next" at bounding box center [578, 467] width 131 height 44
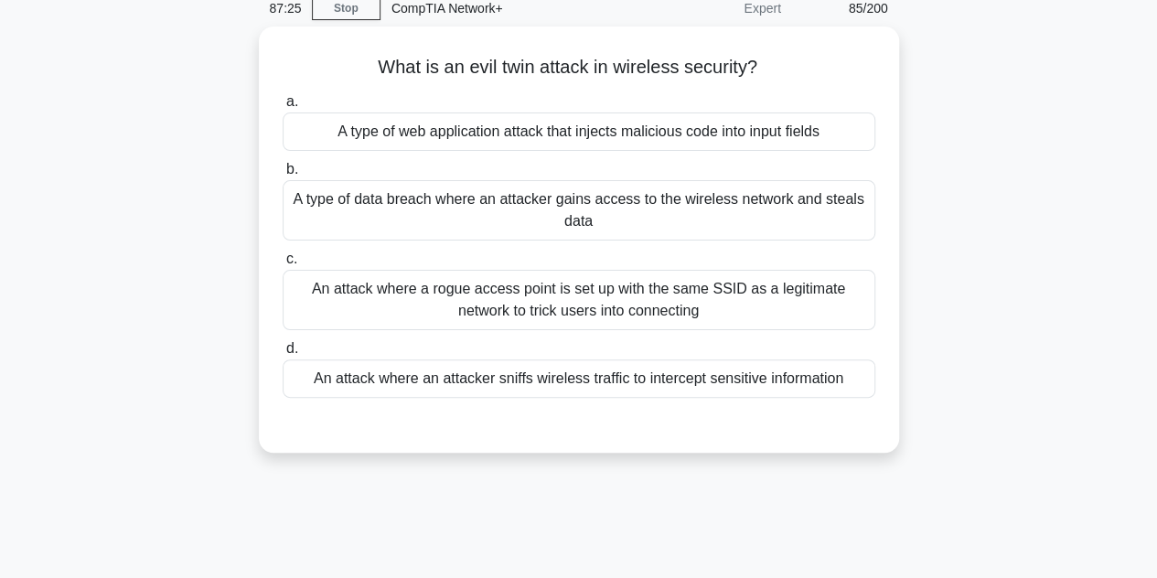
scroll to position [79, 0]
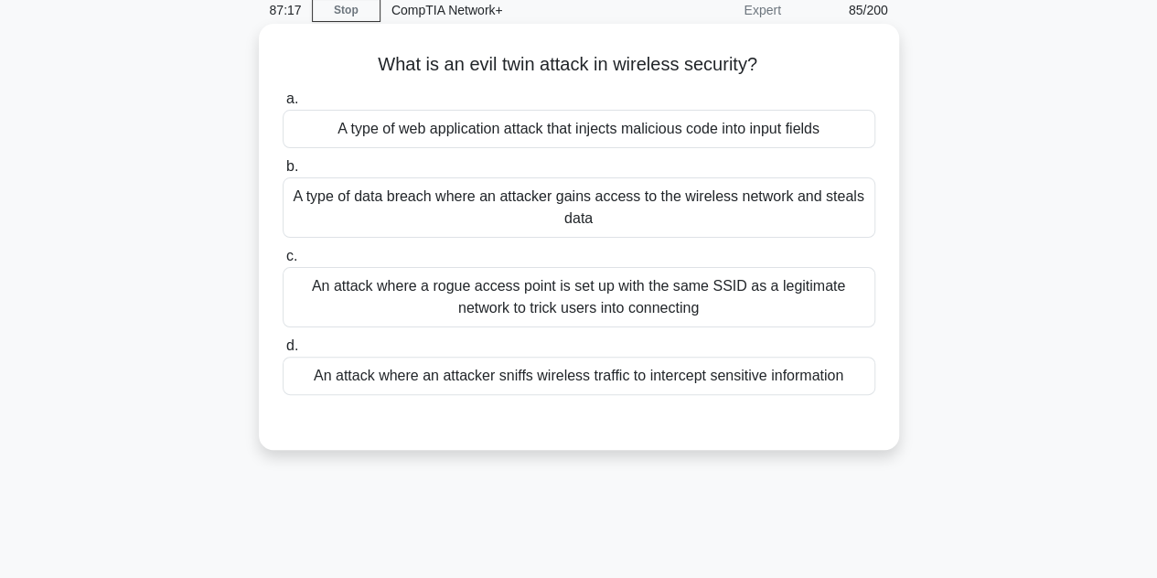
click at [371, 305] on div "An attack where a rogue access point is set up with the same SSID as a legitima…" at bounding box center [579, 297] width 593 height 60
click at [283, 262] on input "c. An attack where a rogue access point is set up with the same SSID as a legit…" at bounding box center [283, 257] width 0 height 12
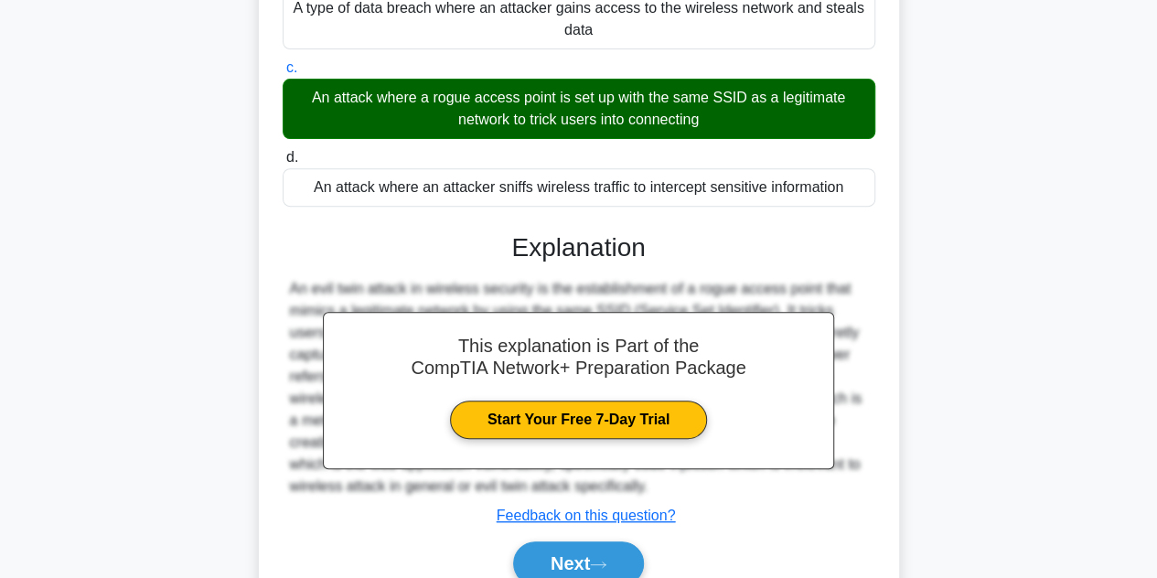
scroll to position [410, 0]
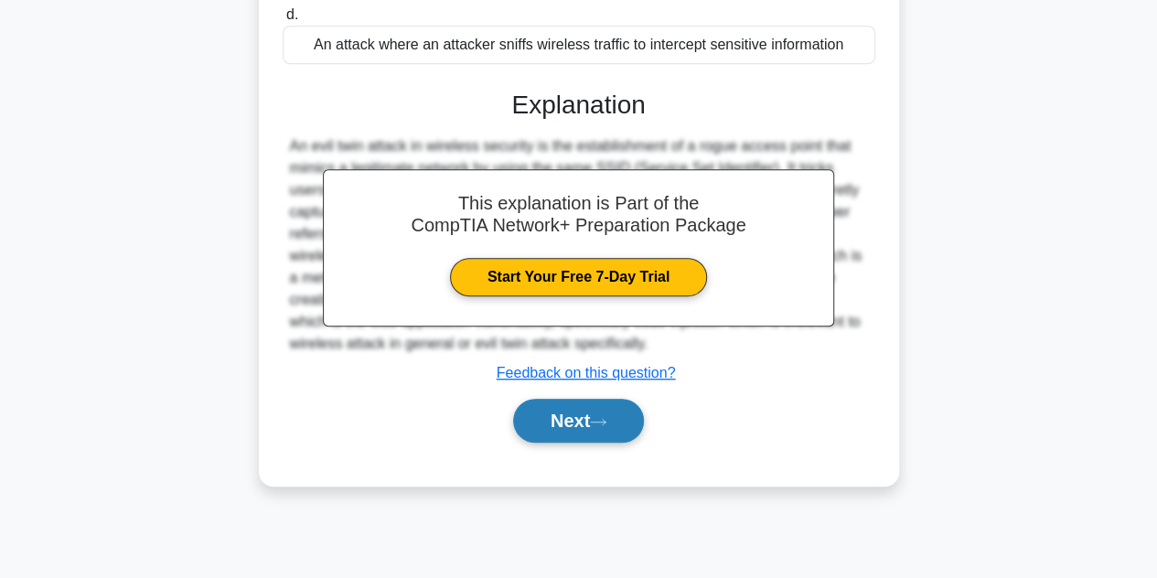
click at [551, 404] on button "Next" at bounding box center [578, 421] width 131 height 44
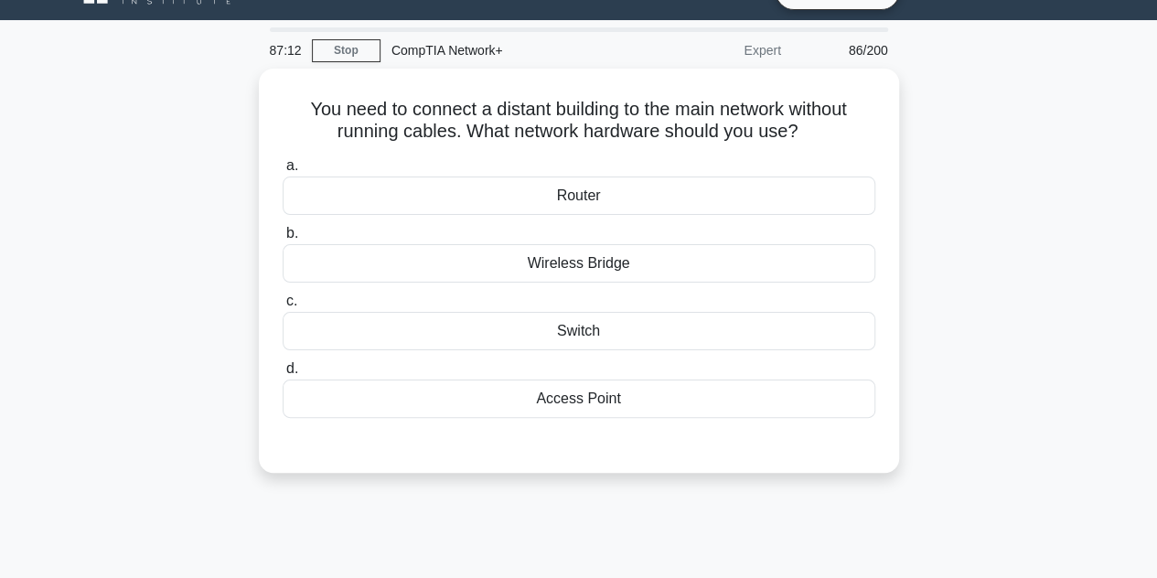
scroll to position [31, 0]
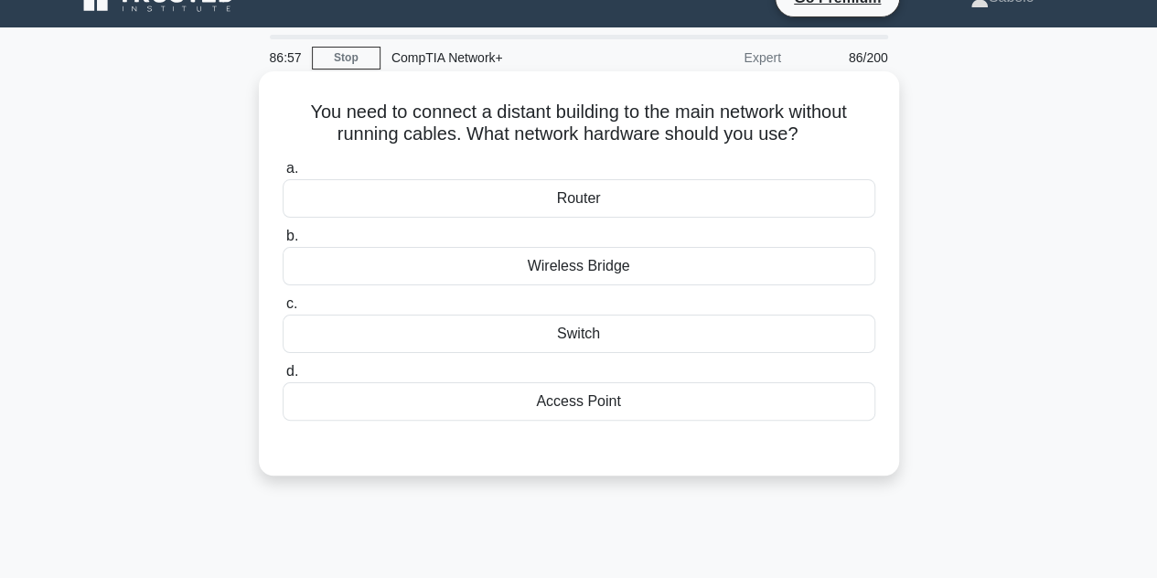
click at [552, 273] on div "Wireless Bridge" at bounding box center [579, 266] width 593 height 38
click at [283, 242] on input "b. Wireless Bridge" at bounding box center [283, 236] width 0 height 12
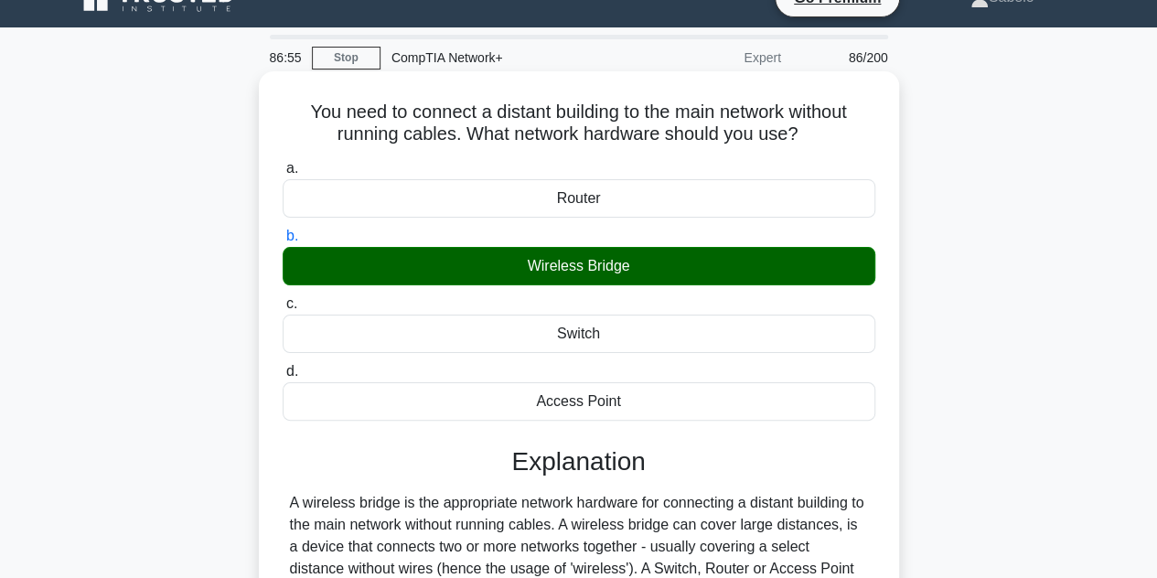
scroll to position [410, 0]
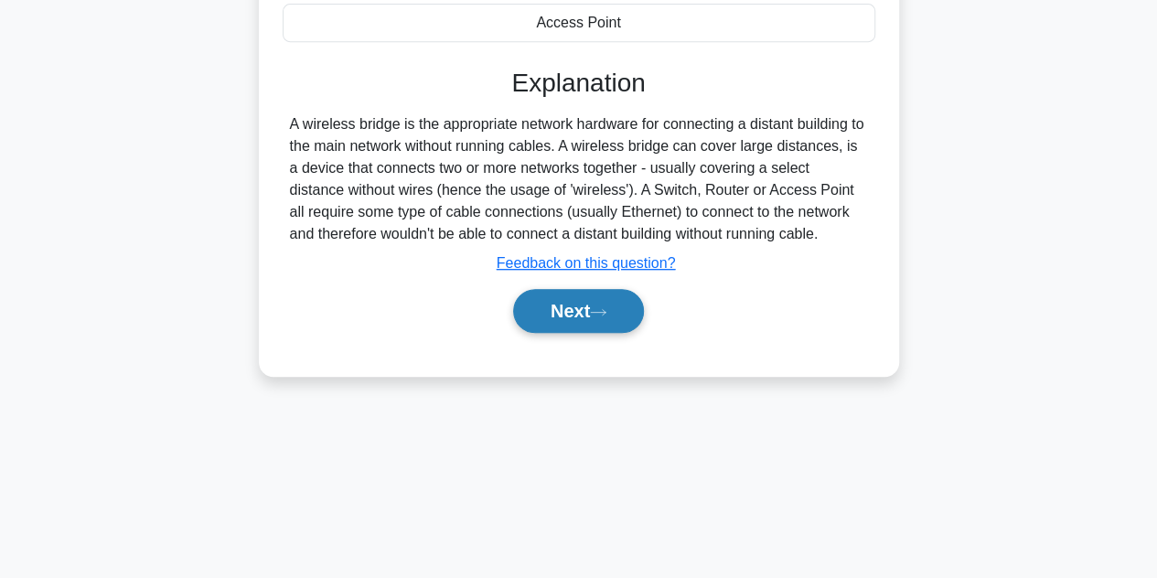
click at [556, 315] on button "Next" at bounding box center [578, 311] width 131 height 44
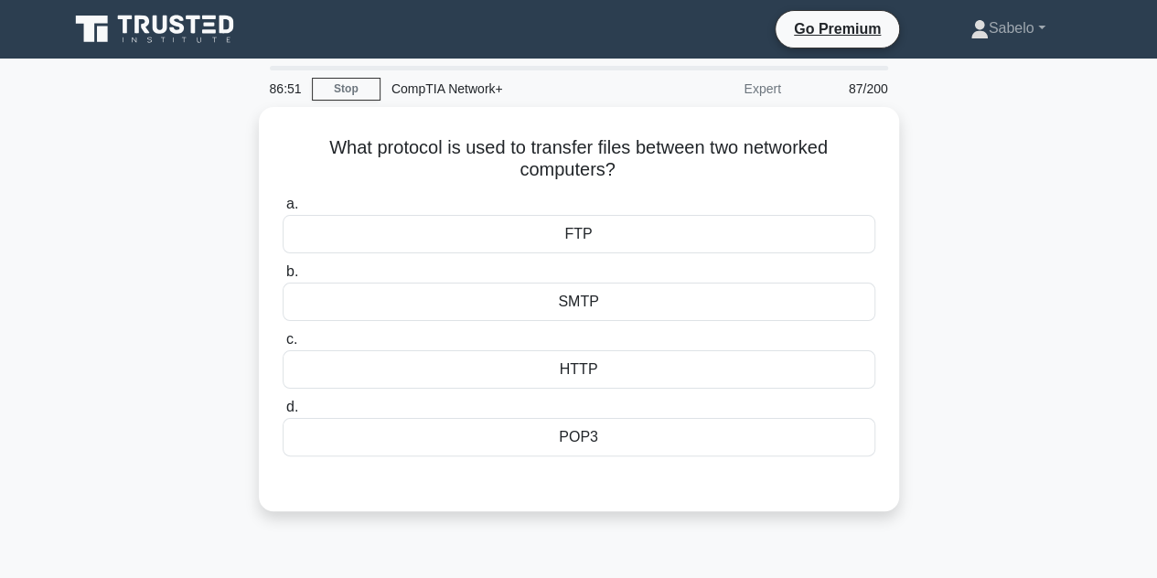
scroll to position [127, 0]
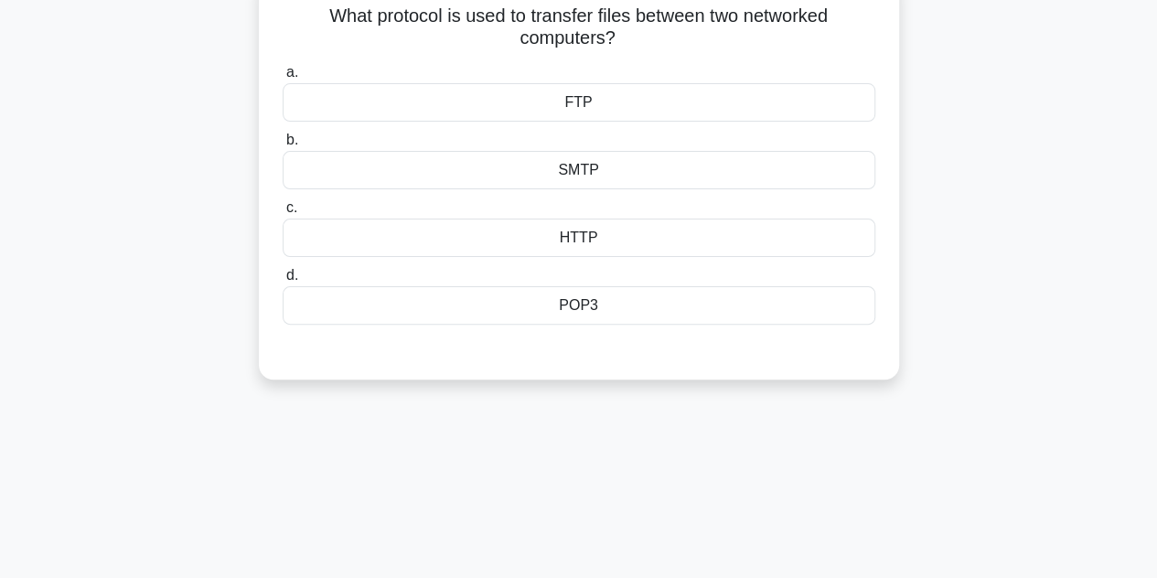
click at [607, 103] on div "FTP" at bounding box center [579, 102] width 593 height 38
click at [283, 79] on input "a. FTP" at bounding box center [283, 73] width 0 height 12
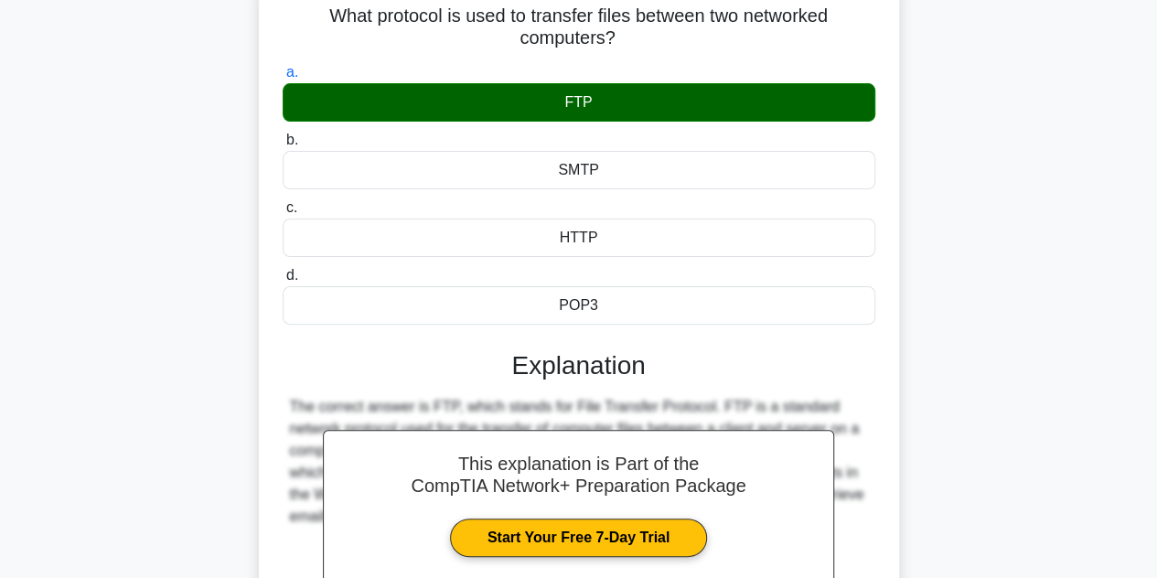
scroll to position [410, 0]
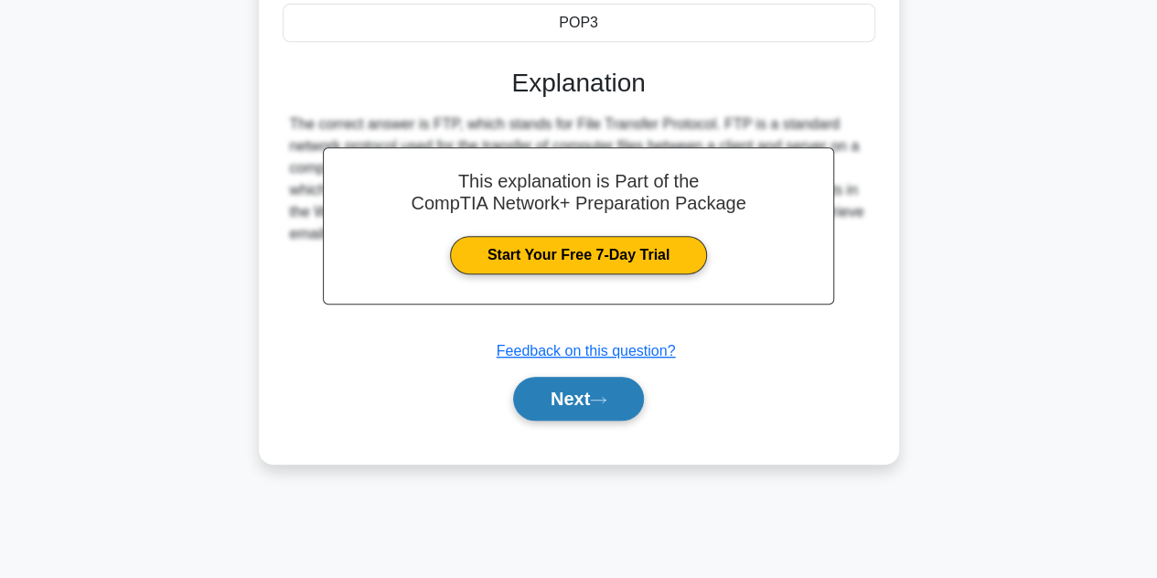
click at [592, 402] on button "Next" at bounding box center [578, 399] width 131 height 44
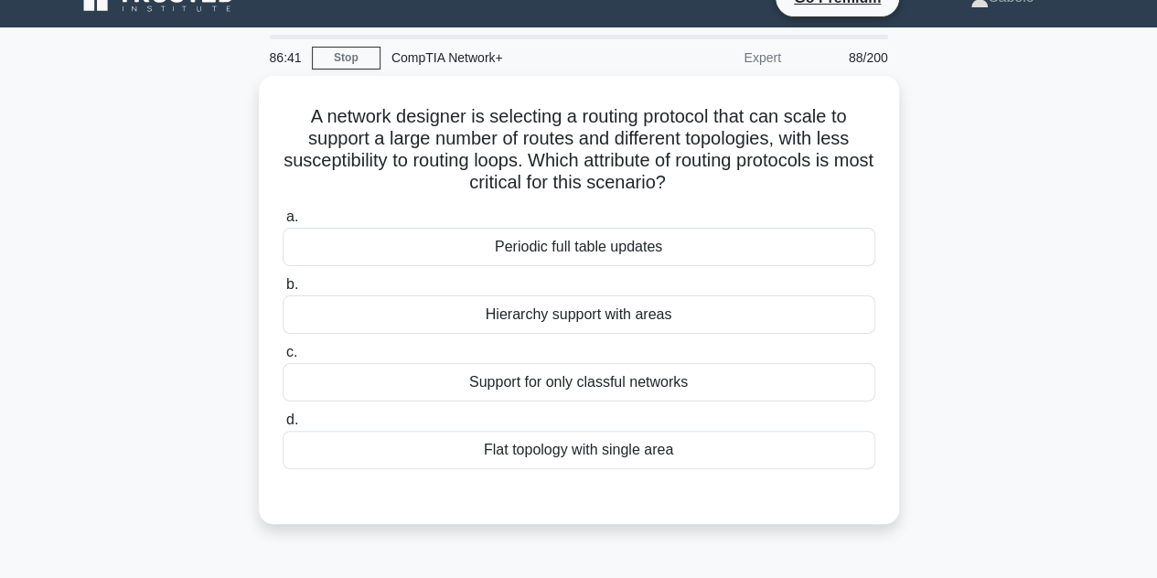
scroll to position [31, 0]
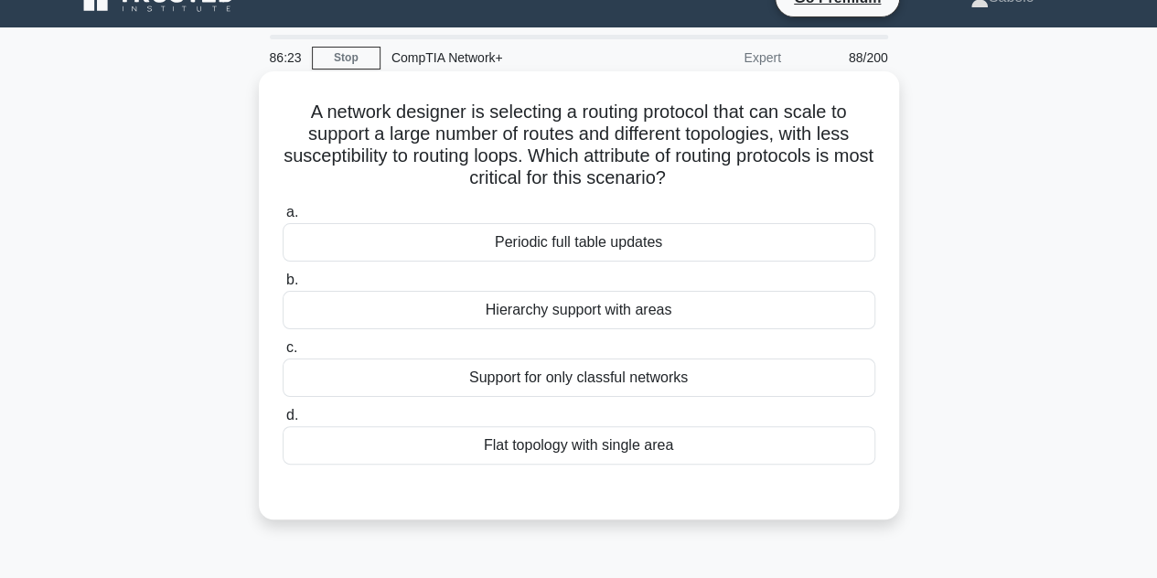
click at [588, 303] on div "Hierarchy support with areas" at bounding box center [579, 310] width 593 height 38
click at [283, 286] on input "b. Hierarchy support with areas" at bounding box center [283, 280] width 0 height 12
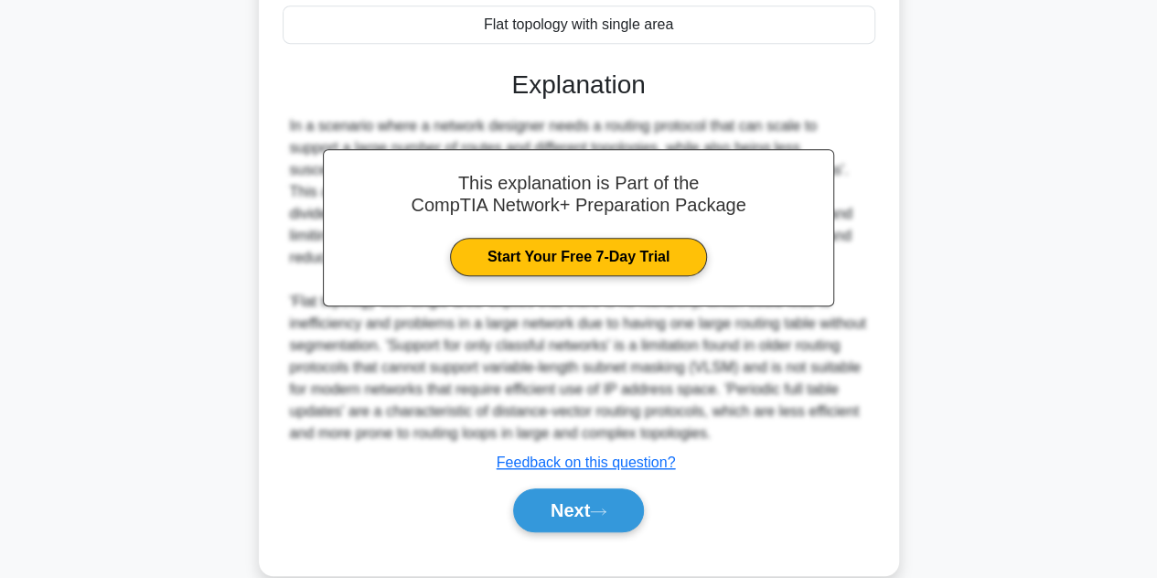
scroll to position [481, 0]
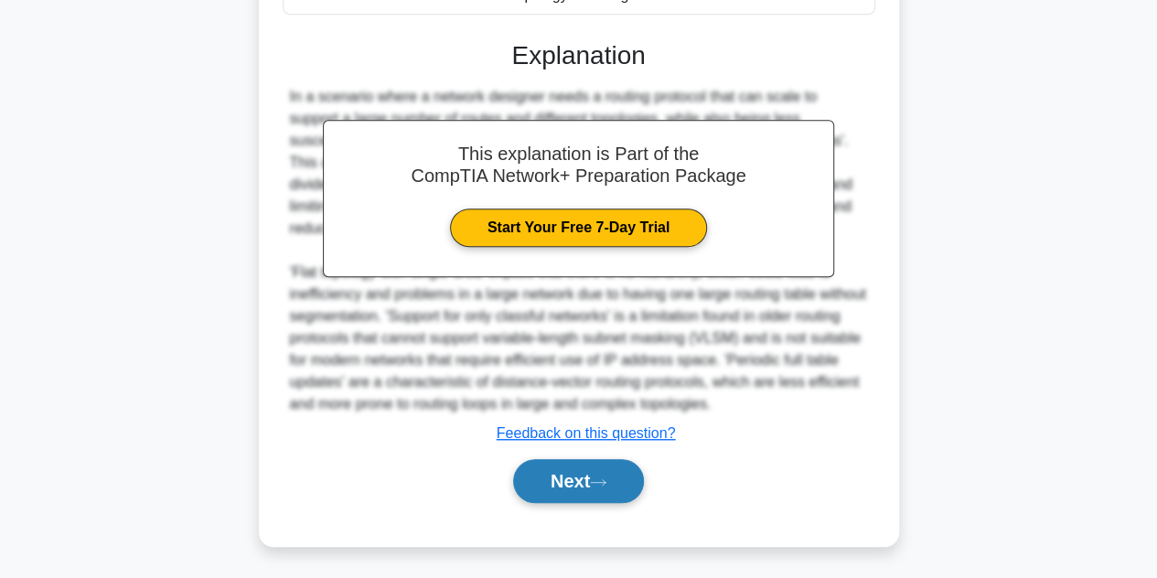
click at [584, 471] on button "Next" at bounding box center [578, 481] width 131 height 44
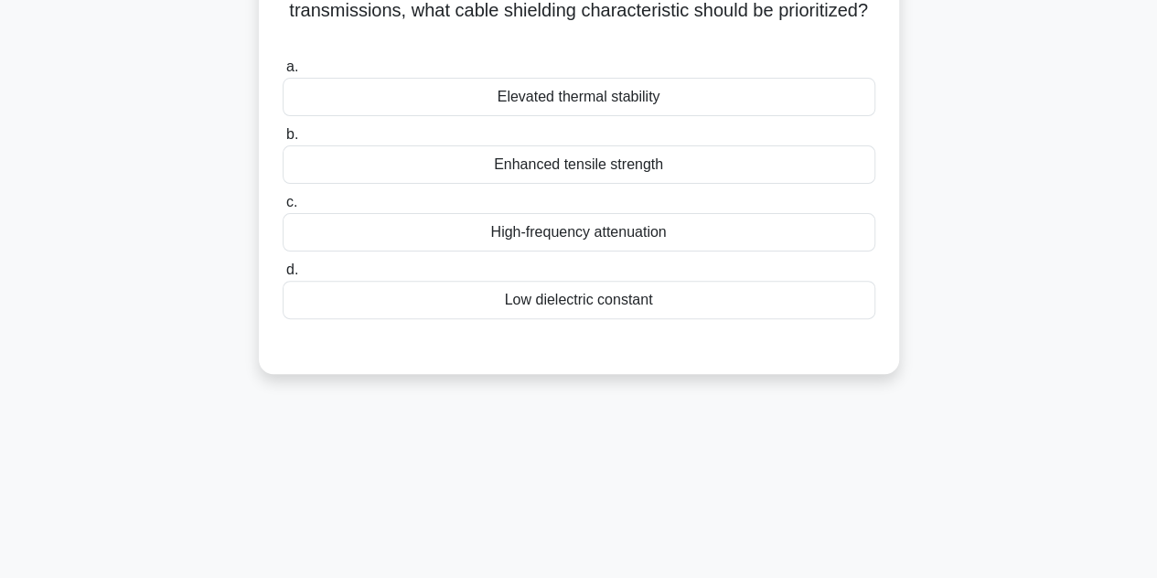
scroll to position [37, 0]
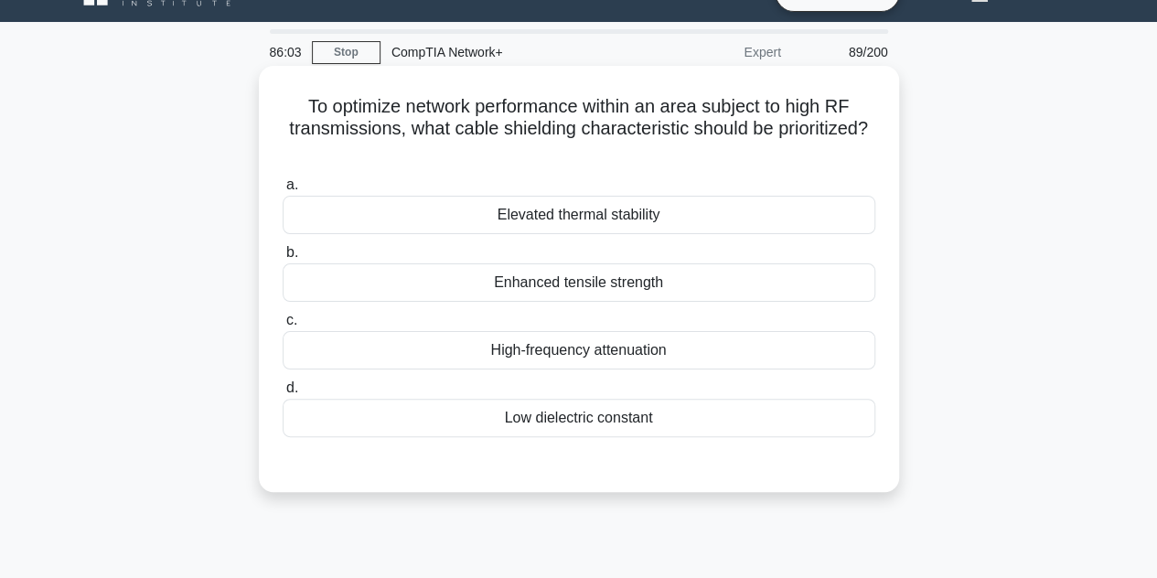
click at [502, 346] on div "High-frequency attenuation" at bounding box center [579, 350] width 593 height 38
click at [283, 327] on input "c. High-frequency attenuation" at bounding box center [283, 321] width 0 height 12
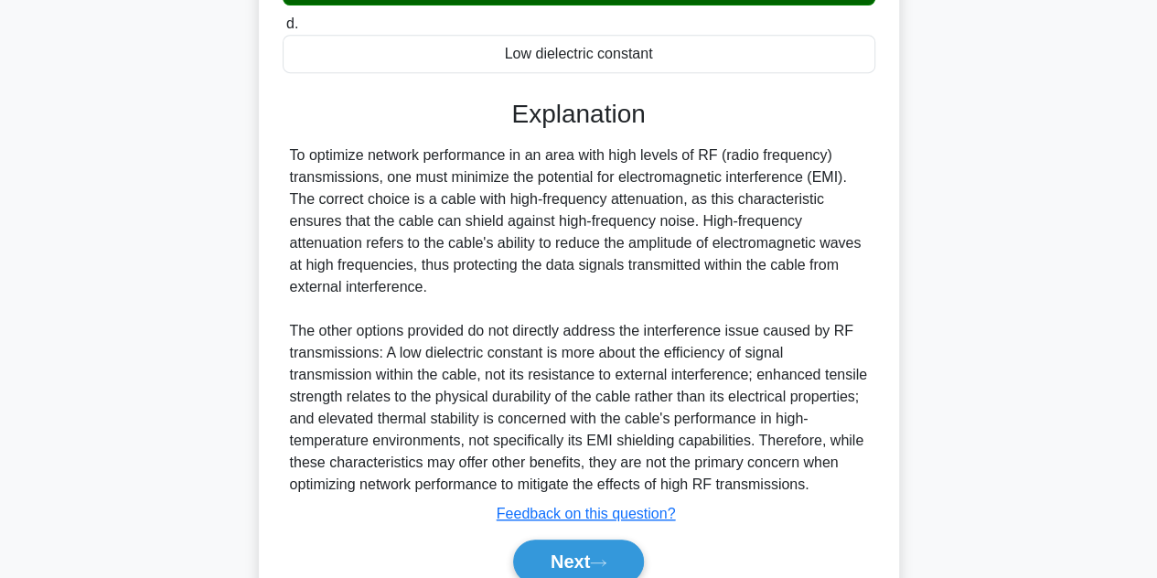
scroll to position [481, 0]
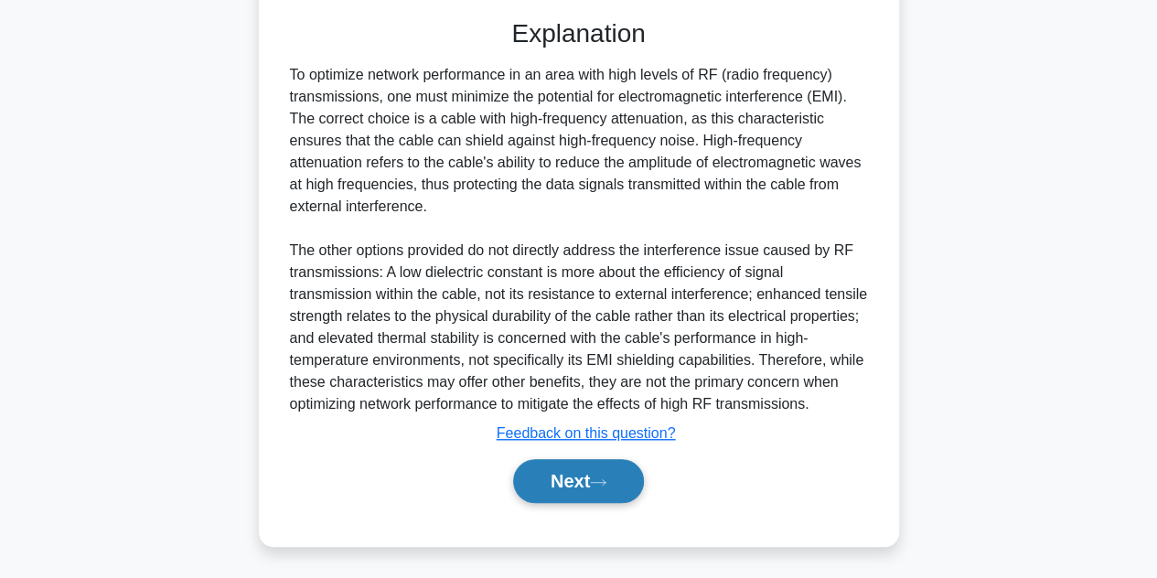
click at [540, 463] on button "Next" at bounding box center [578, 481] width 131 height 44
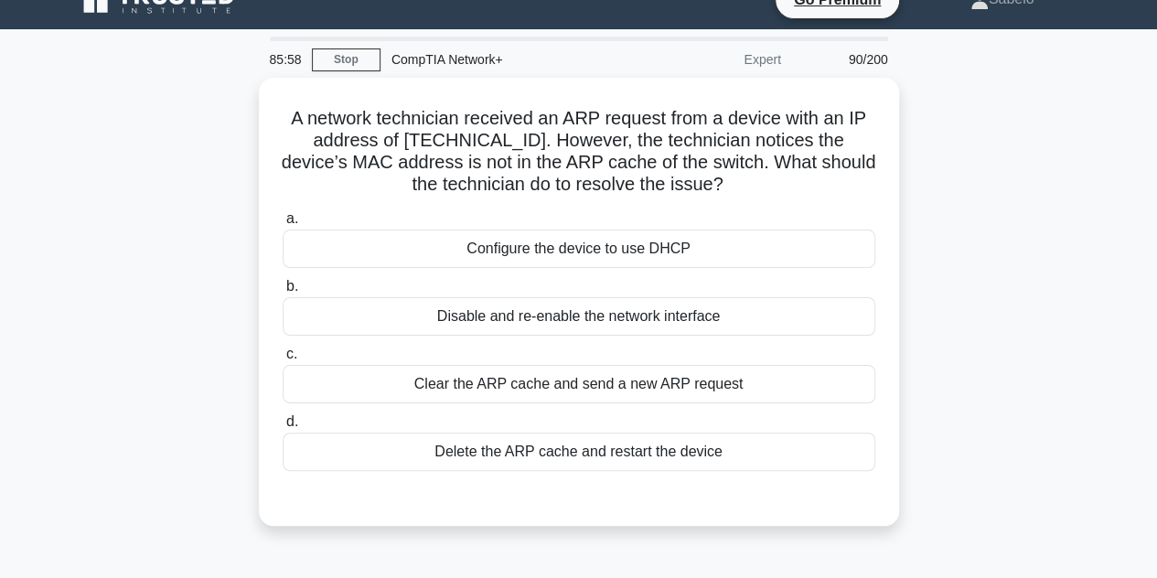
scroll to position [22, 0]
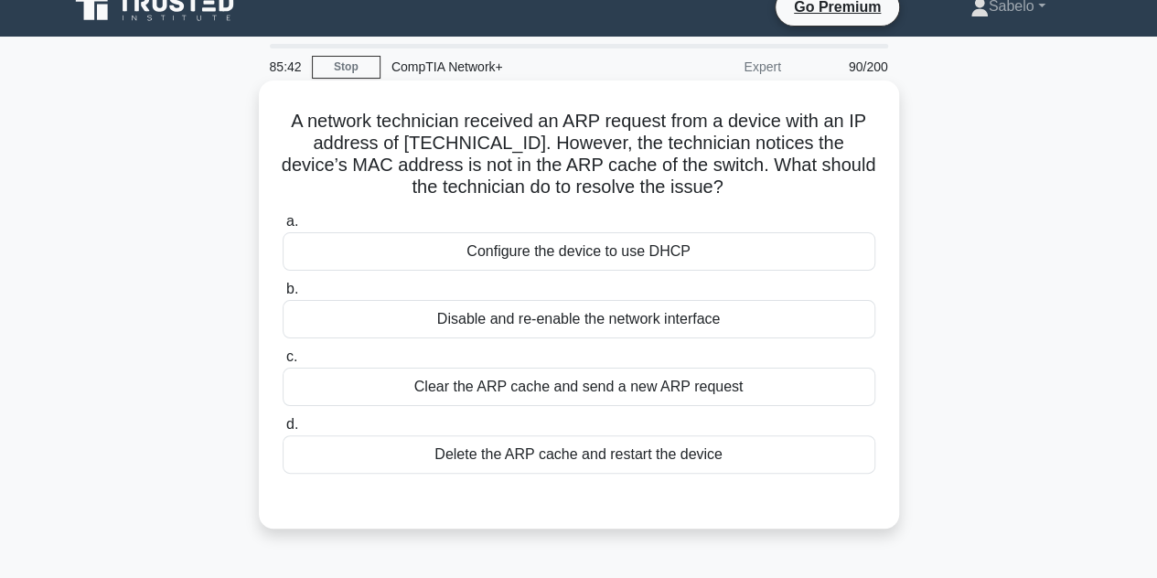
click at [509, 375] on div "Clear the ARP cache and send a new ARP request" at bounding box center [579, 387] width 593 height 38
click at [283, 363] on input "c. Clear the ARP cache and send a new ARP request" at bounding box center [283, 357] width 0 height 12
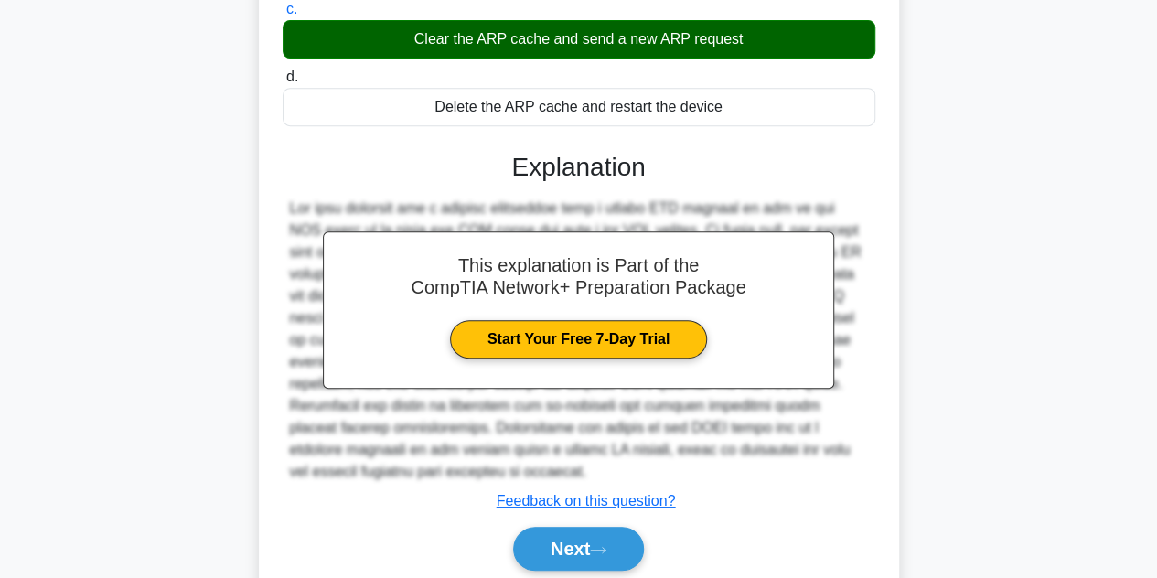
scroll to position [437, 0]
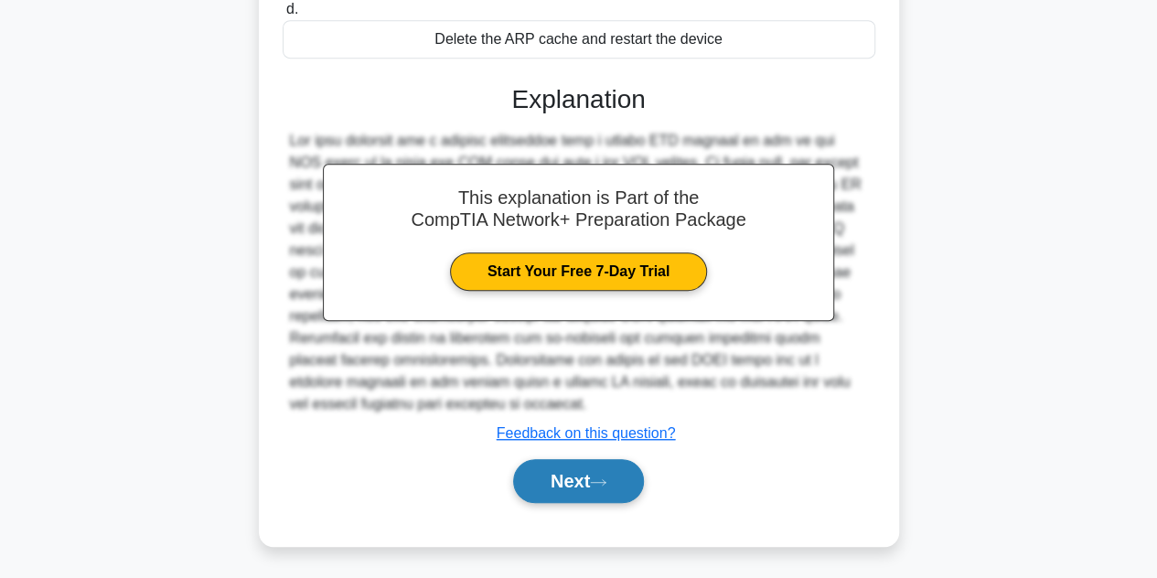
click at [556, 491] on button "Next" at bounding box center [578, 481] width 131 height 44
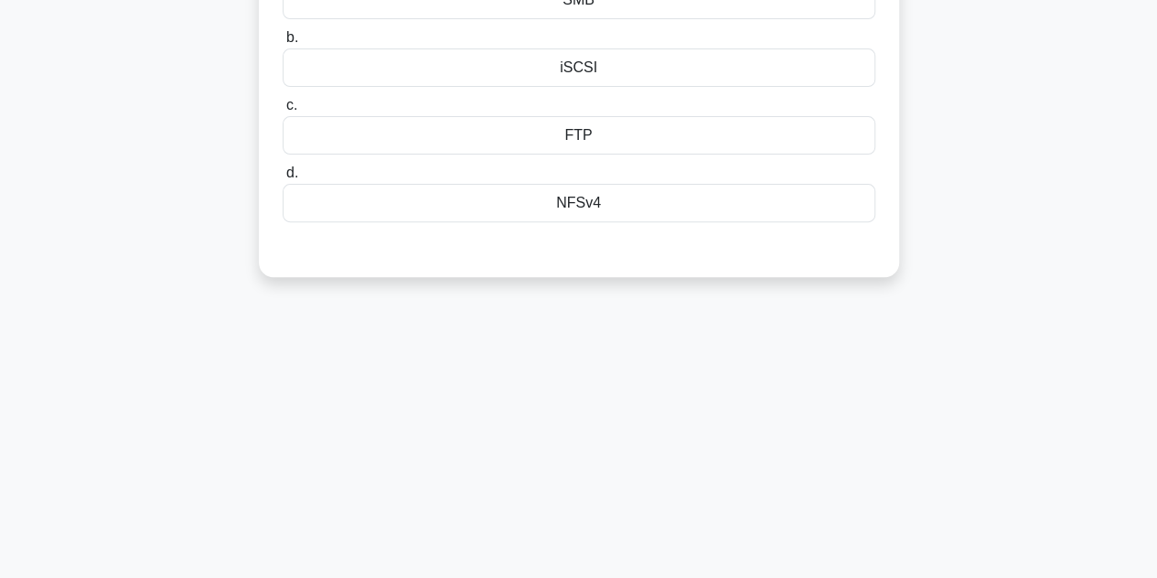
scroll to position [106, 0]
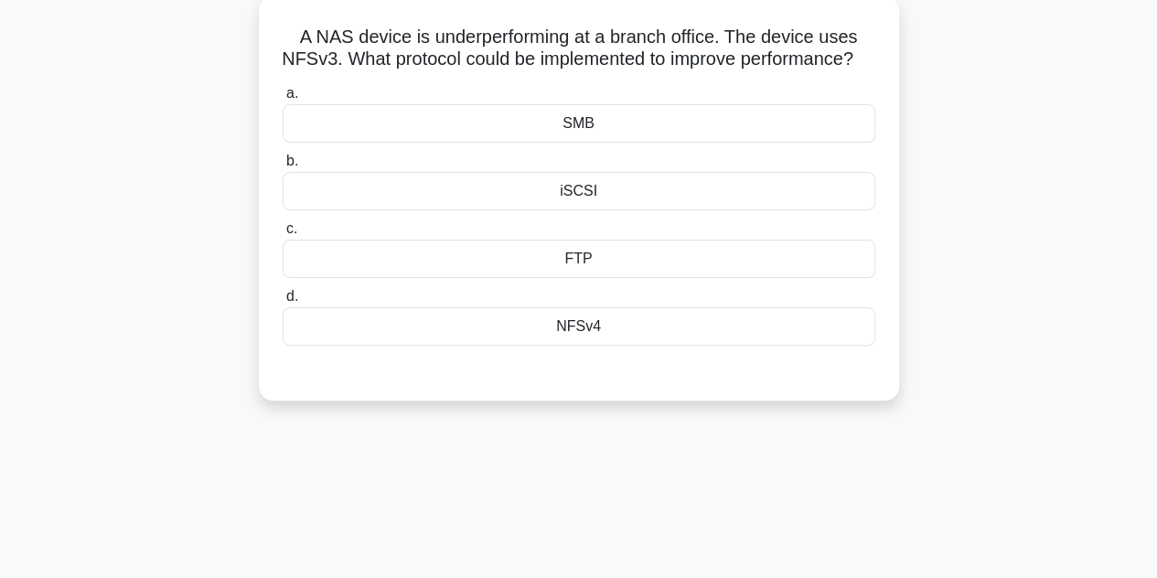
click at [518, 346] on div "NFSv4" at bounding box center [579, 326] width 593 height 38
click at [283, 303] on input "d. NFSv4" at bounding box center [283, 297] width 0 height 12
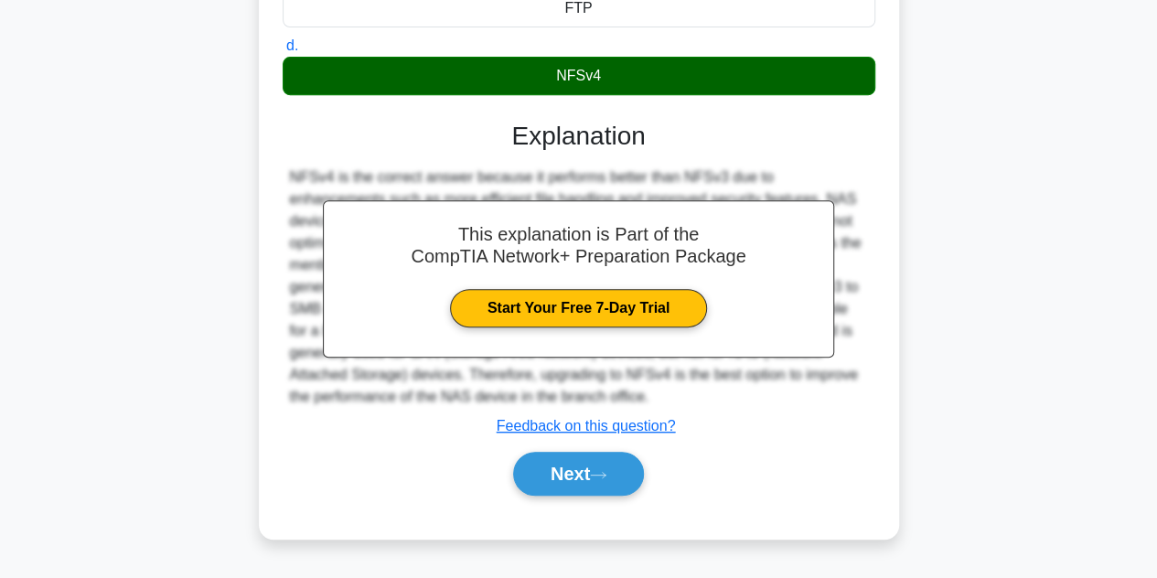
scroll to position [410, 0]
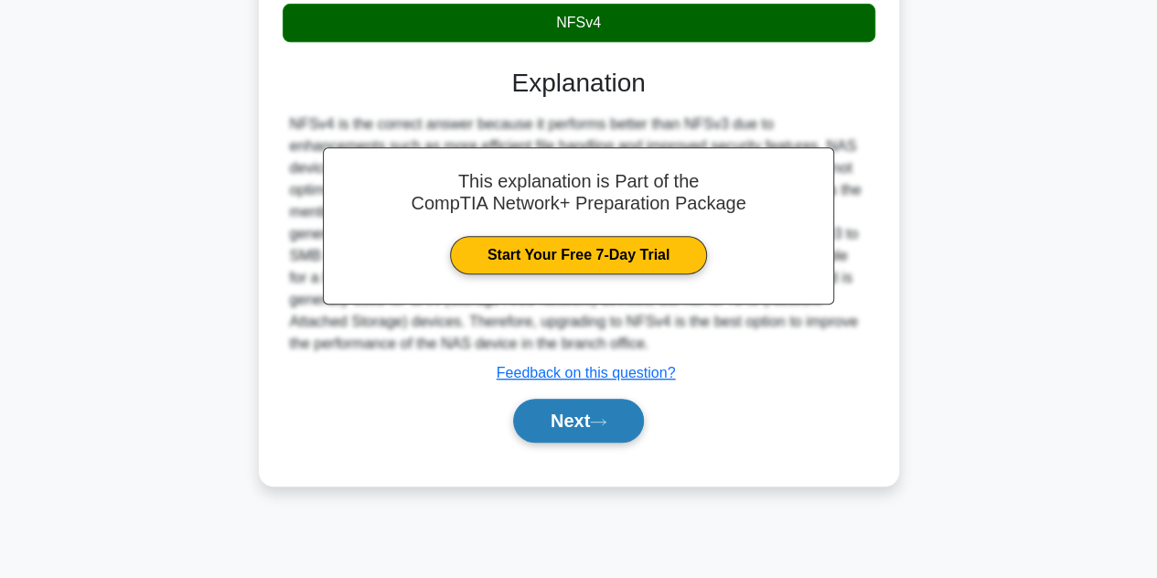
click at [565, 443] on button "Next" at bounding box center [578, 421] width 131 height 44
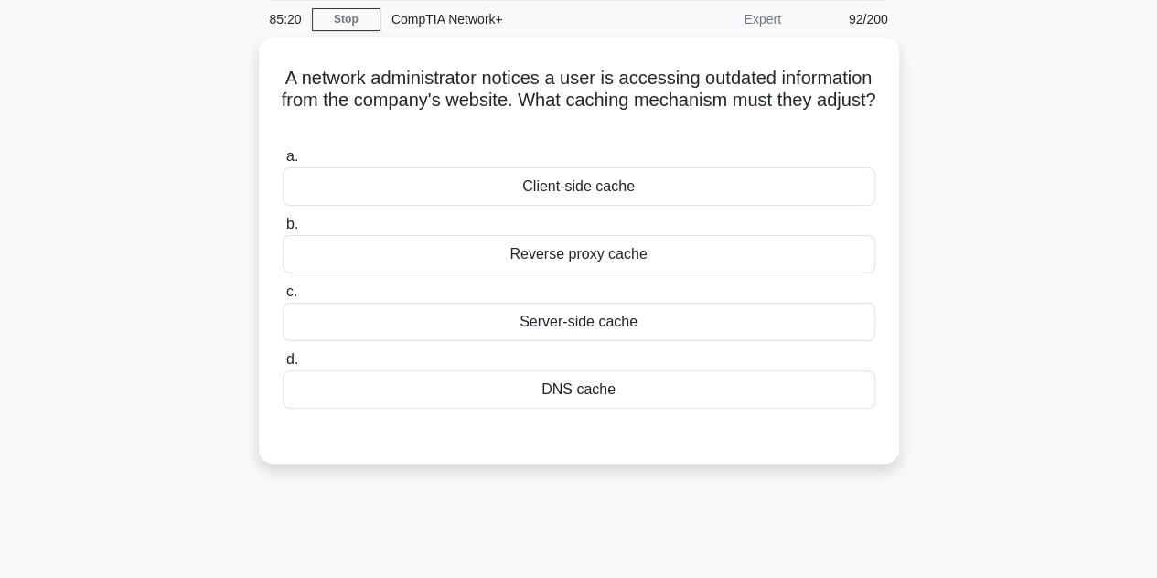
scroll to position [68, 0]
click at [592, 184] on div "Client-side cache" at bounding box center [579, 184] width 593 height 38
click at [283, 160] on input "a. Client-side cache" at bounding box center [283, 154] width 0 height 12
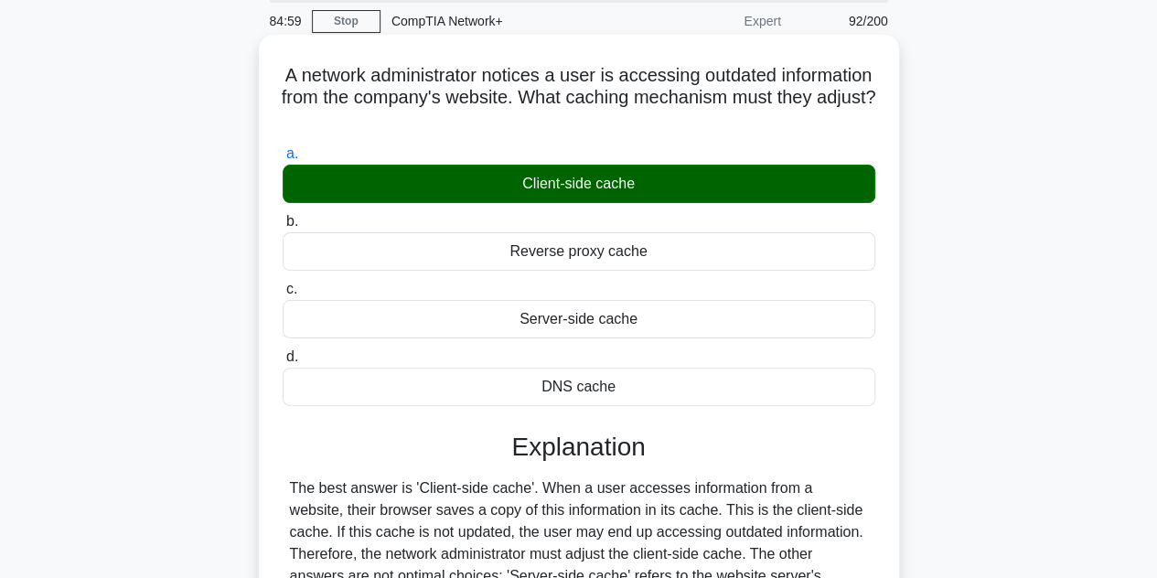
scroll to position [410, 0]
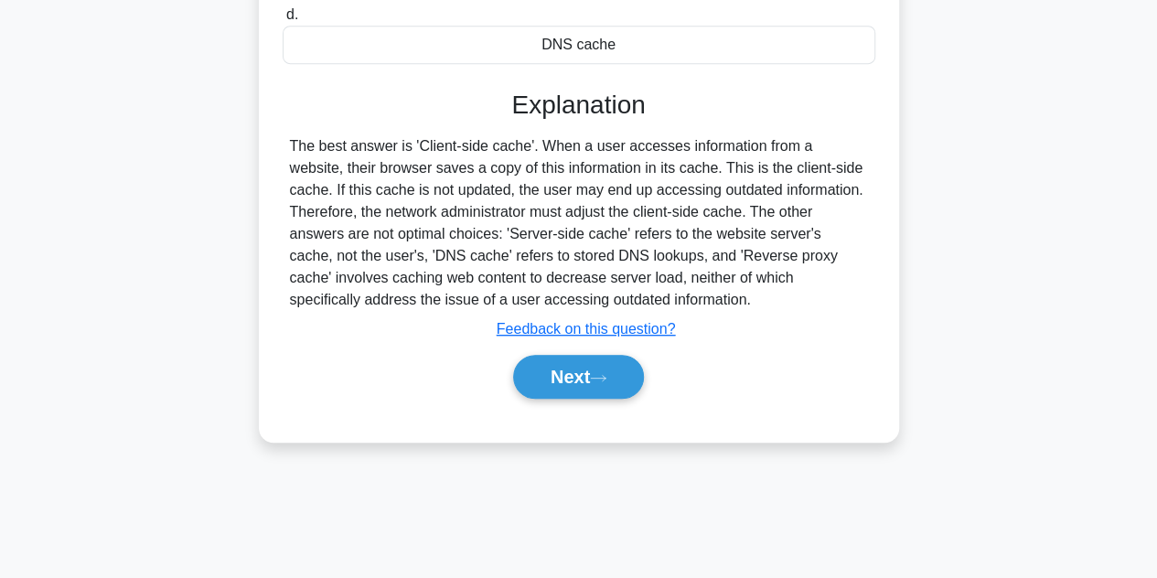
click at [606, 380] on icon at bounding box center [598, 378] width 16 height 10
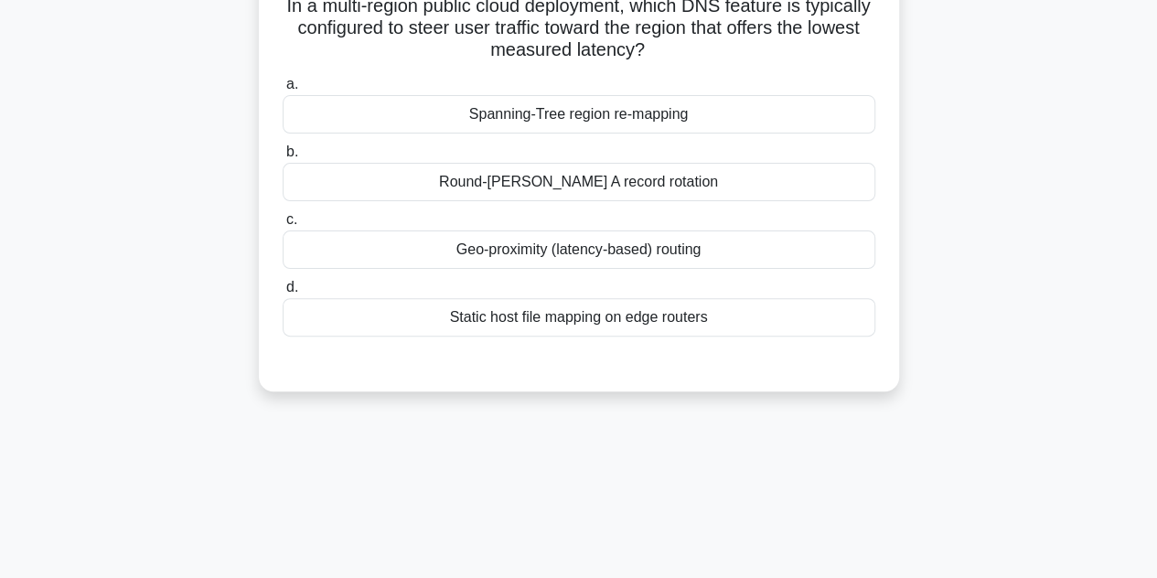
scroll to position [48, 0]
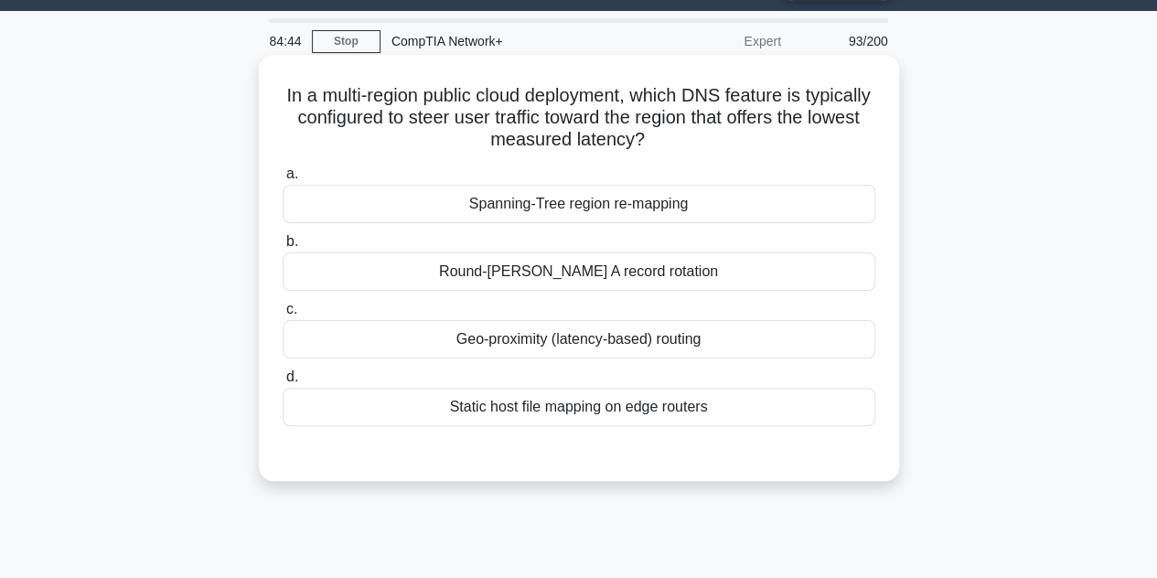
click at [558, 341] on div "Geo-proximity (latency-based) routing" at bounding box center [579, 339] width 593 height 38
click at [283, 316] on input "c. Geo-proximity (latency-based) routing" at bounding box center [283, 310] width 0 height 12
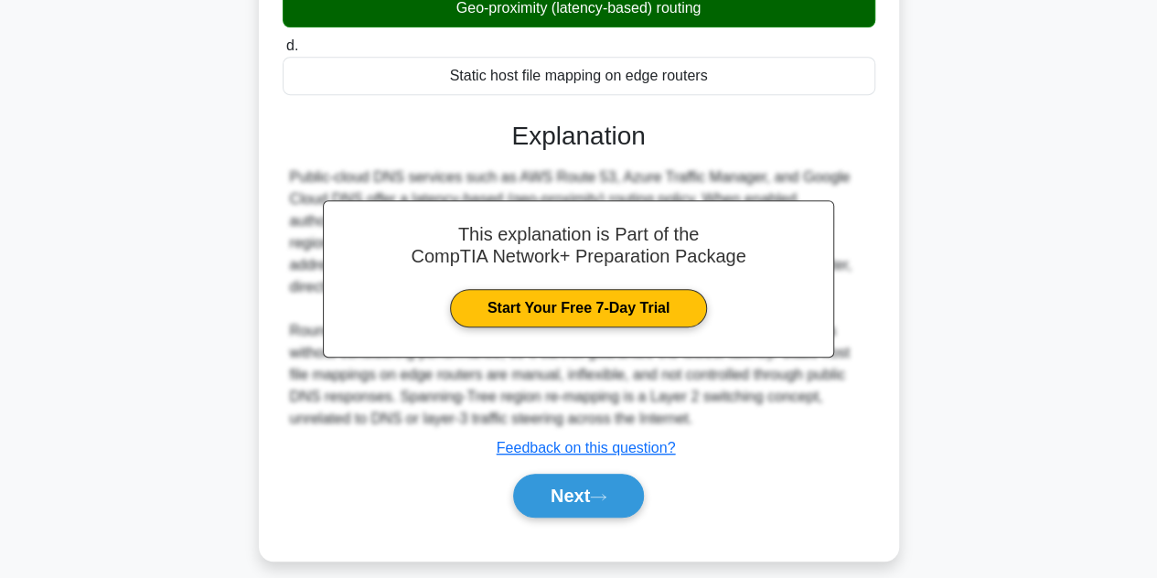
scroll to position [410, 0]
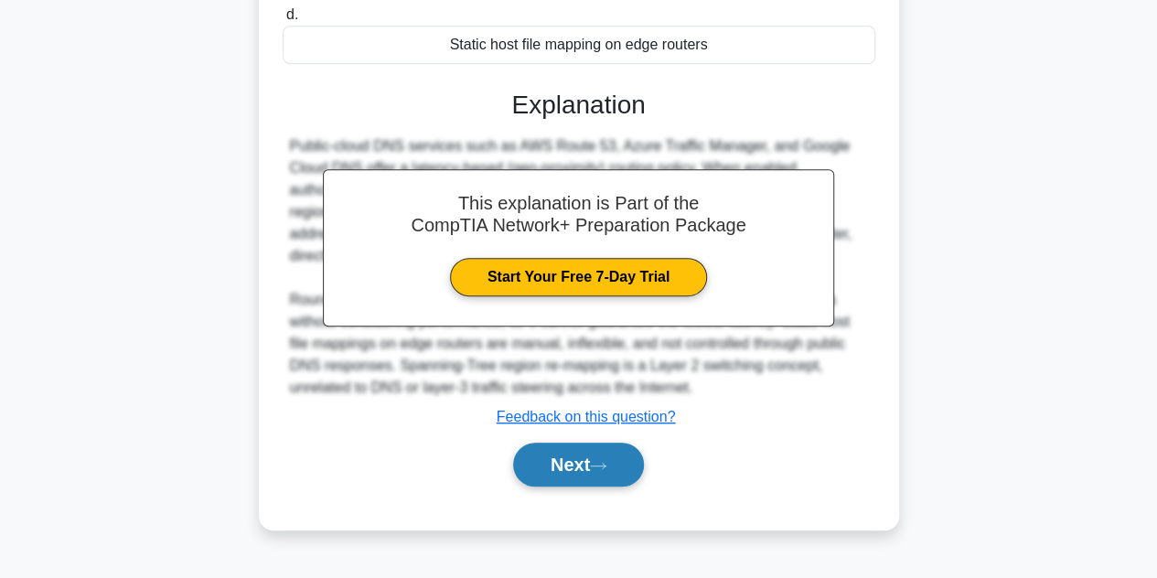
click at [574, 458] on button "Next" at bounding box center [578, 465] width 131 height 44
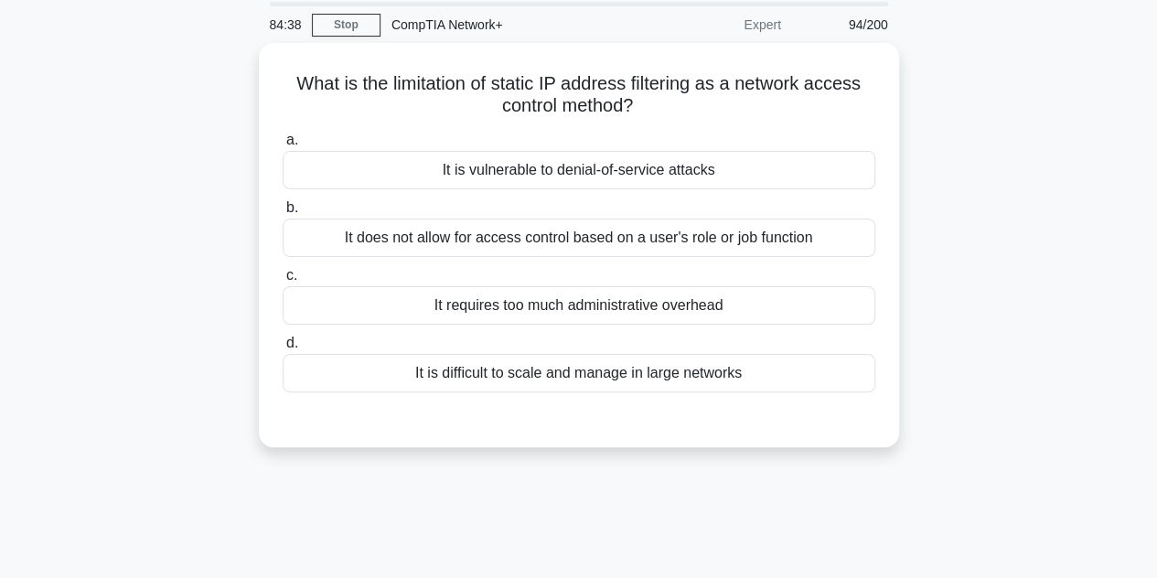
scroll to position [62, 0]
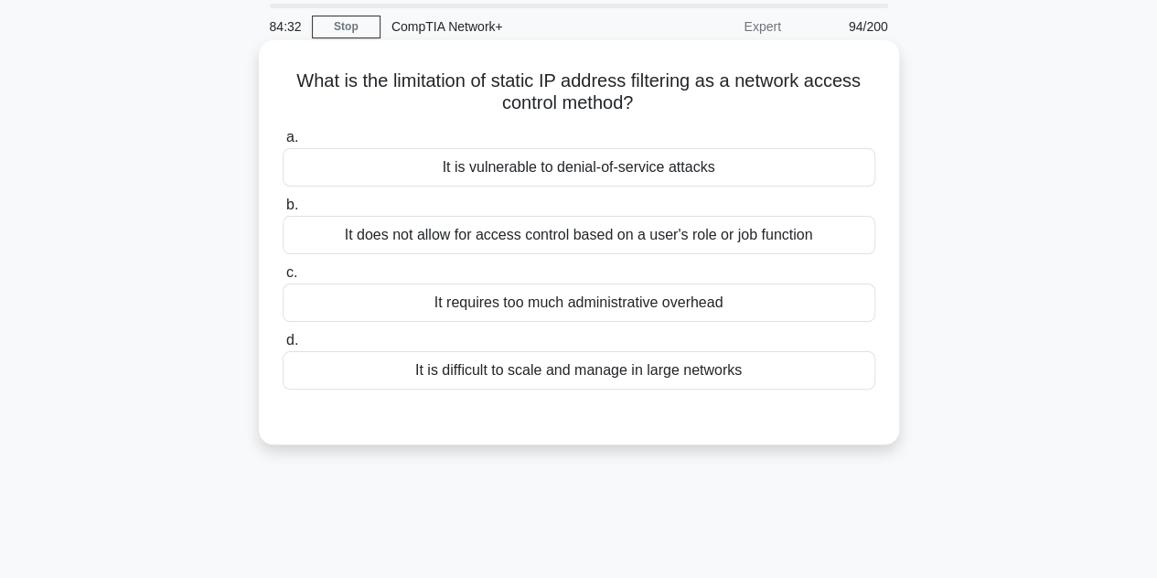
click at [515, 376] on div "It is difficult to scale and manage in large networks" at bounding box center [579, 370] width 593 height 38
click at [283, 347] on input "d. It is difficult to scale and manage in large networks" at bounding box center [283, 341] width 0 height 12
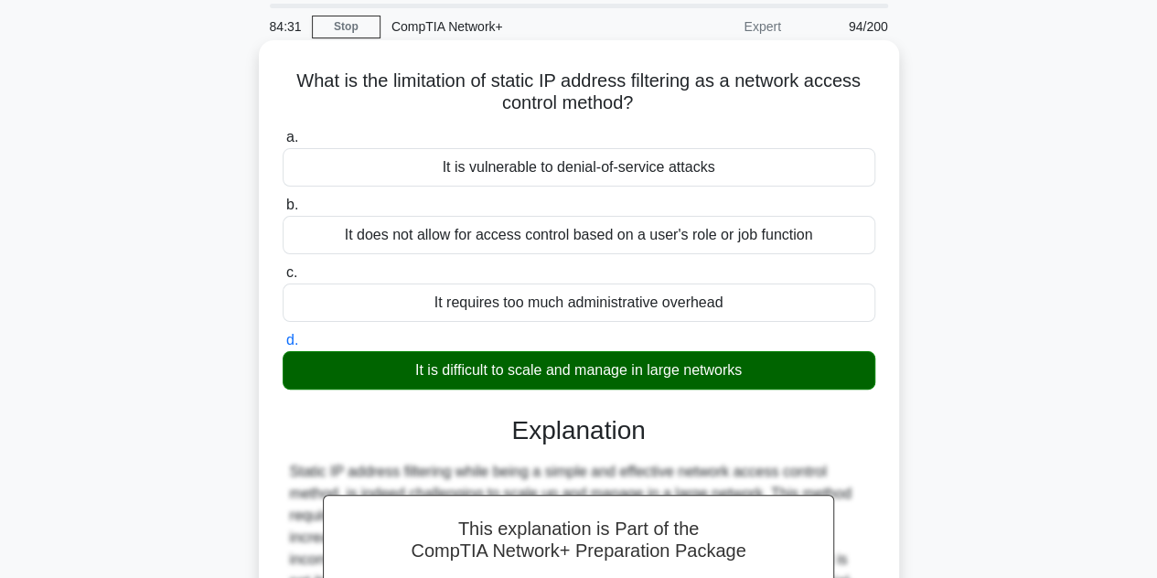
scroll to position [410, 0]
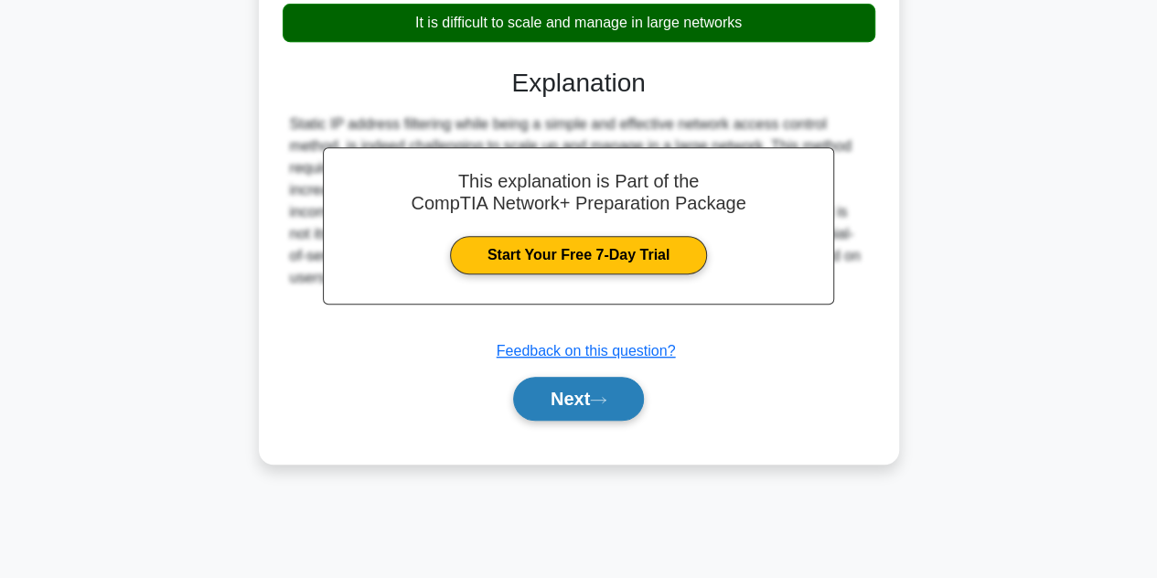
click at [600, 392] on button "Next" at bounding box center [578, 399] width 131 height 44
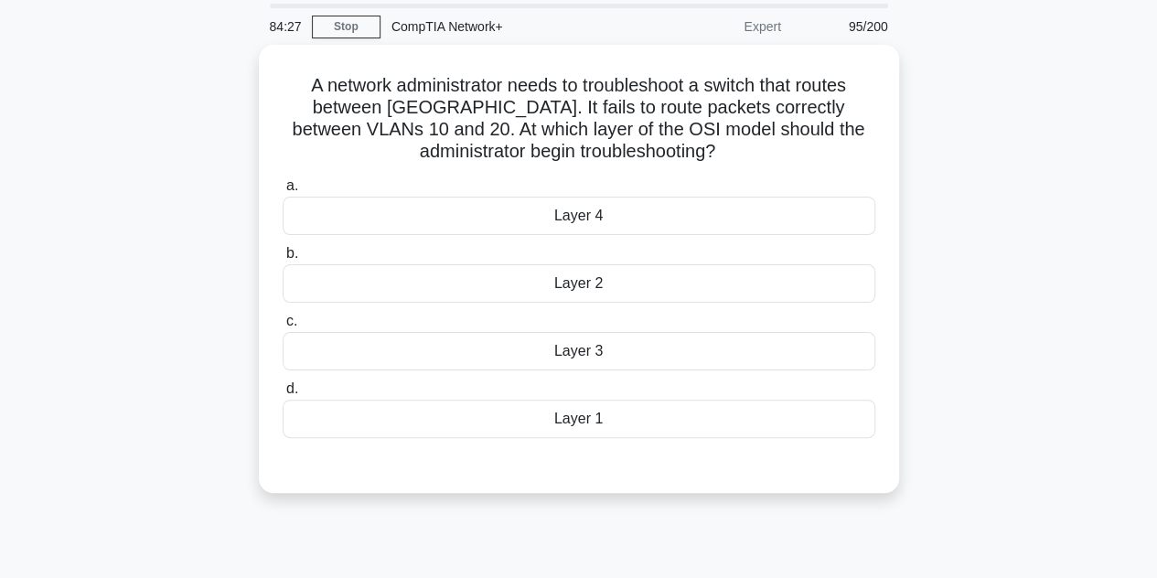
scroll to position [60, 0]
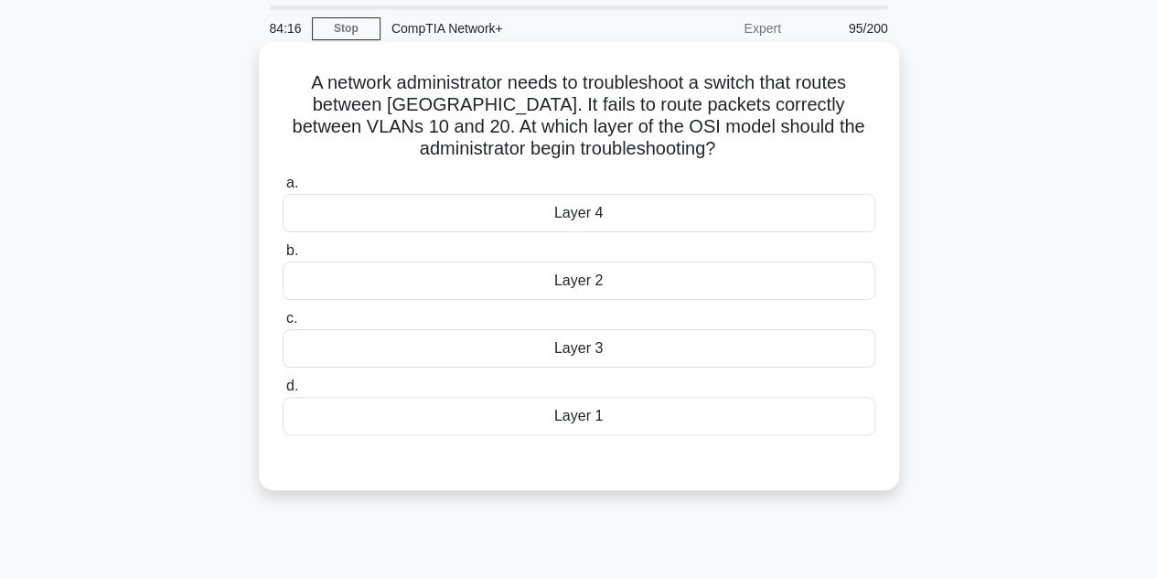
click at [588, 273] on div "Layer 2" at bounding box center [579, 281] width 593 height 38
click at [283, 257] on input "b. Layer 2" at bounding box center [283, 251] width 0 height 12
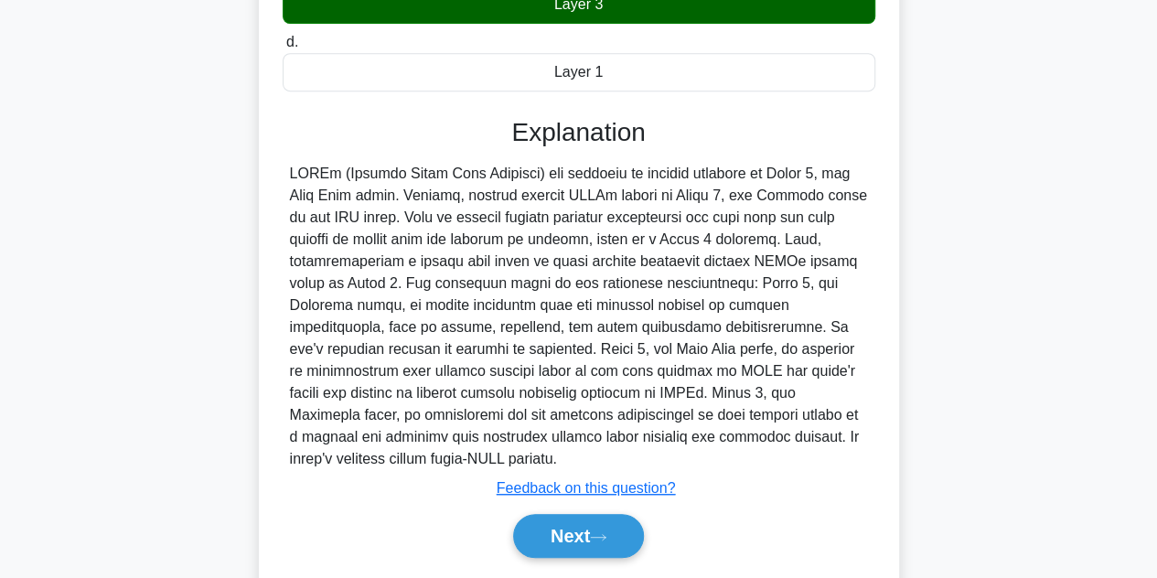
scroll to position [440, 0]
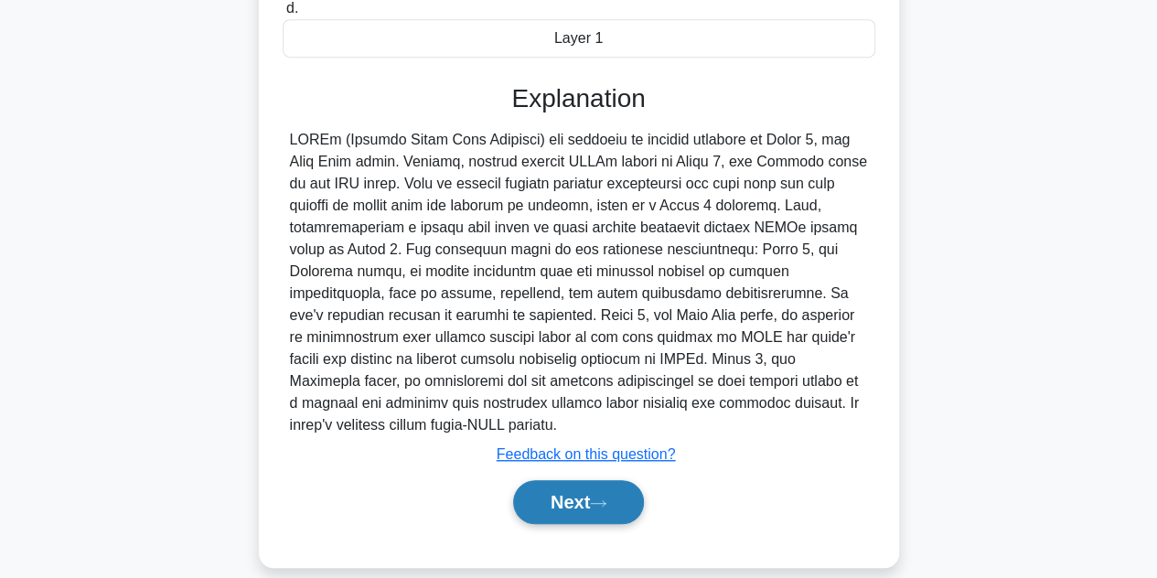
drag, startPoint x: 594, startPoint y: 490, endPoint x: 557, endPoint y: 486, distance: 36.9
click at [557, 486] on button "Next" at bounding box center [578, 502] width 131 height 44
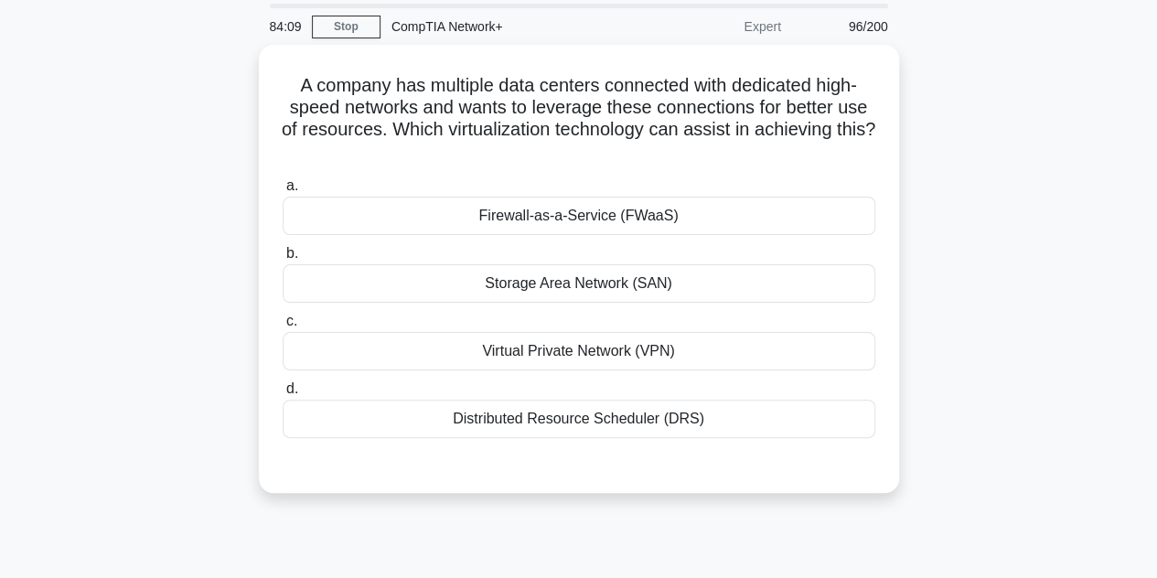
scroll to position [60, 0]
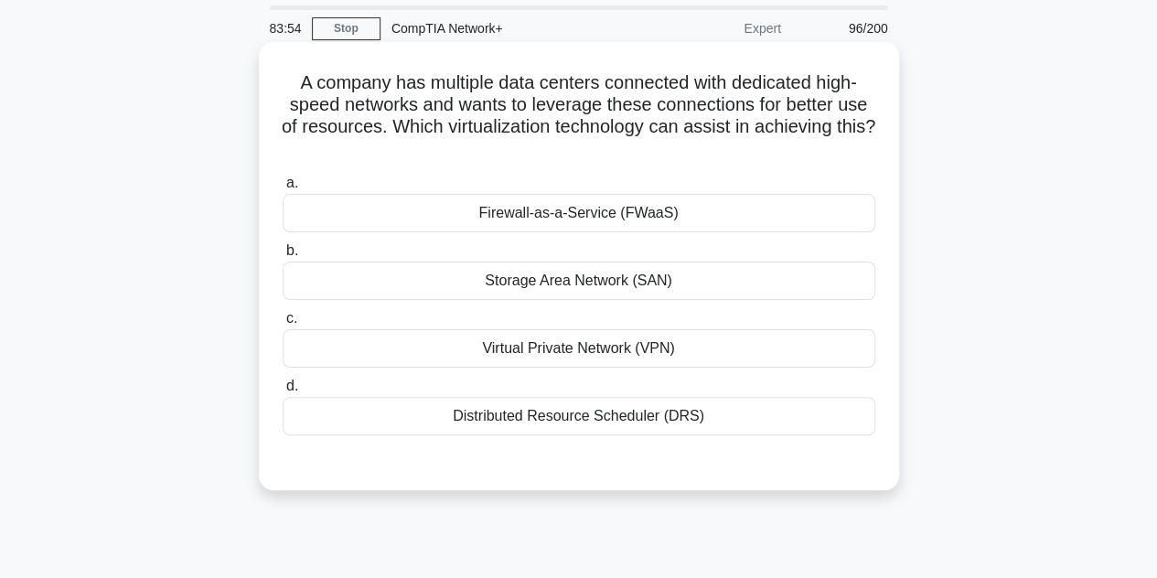
click at [544, 409] on div "Distributed Resource Scheduler (DRS)" at bounding box center [579, 416] width 593 height 38
click at [283, 392] on input "d. Distributed Resource Scheduler (DRS)" at bounding box center [283, 386] width 0 height 12
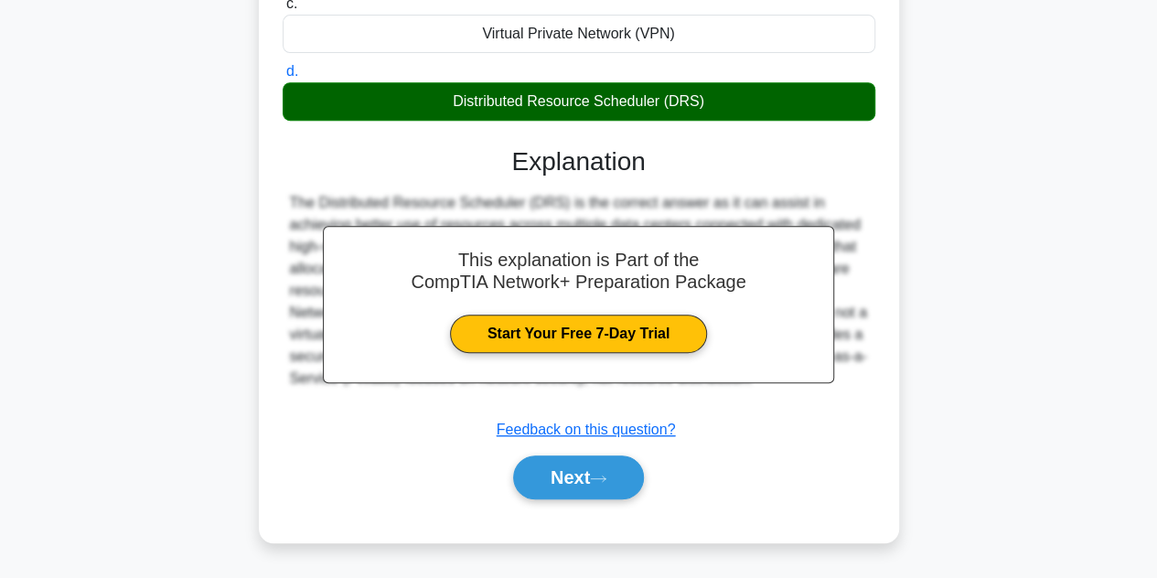
scroll to position [410, 0]
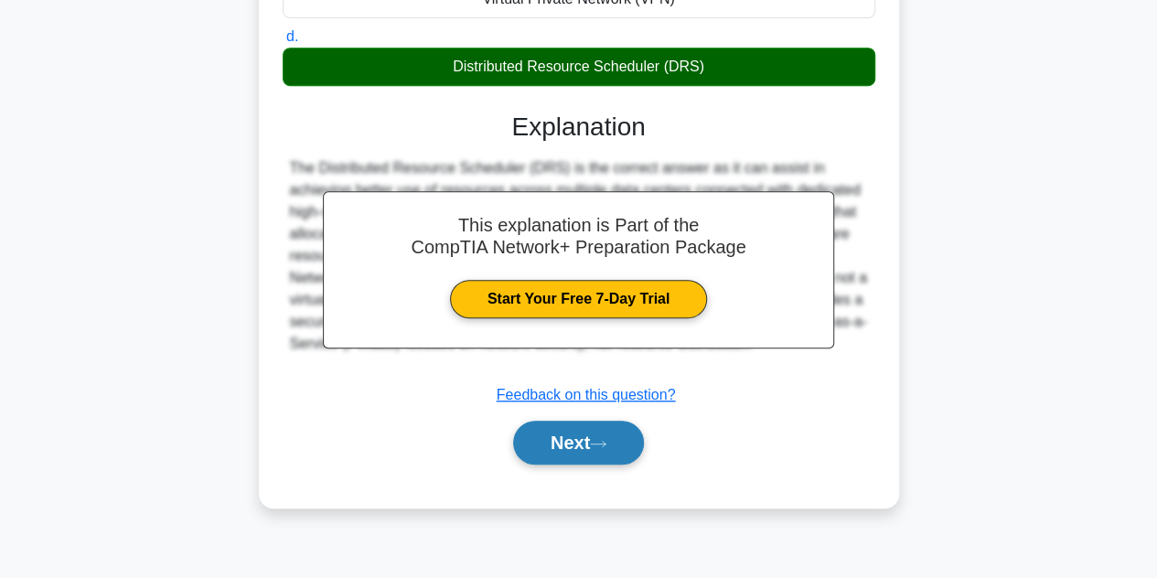
click at [581, 440] on button "Next" at bounding box center [578, 443] width 131 height 44
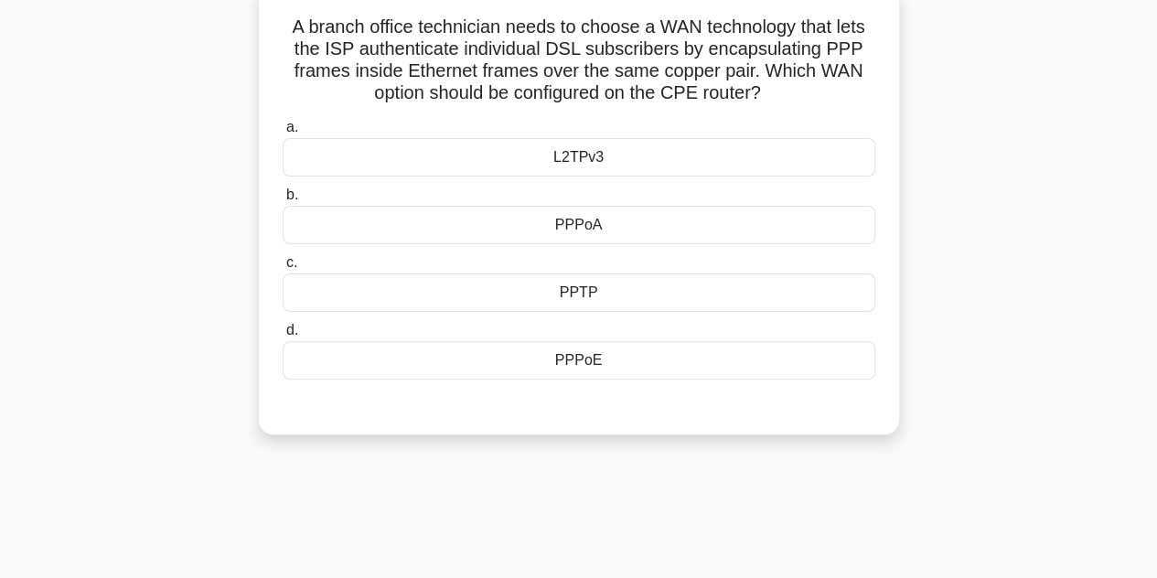
scroll to position [119, 0]
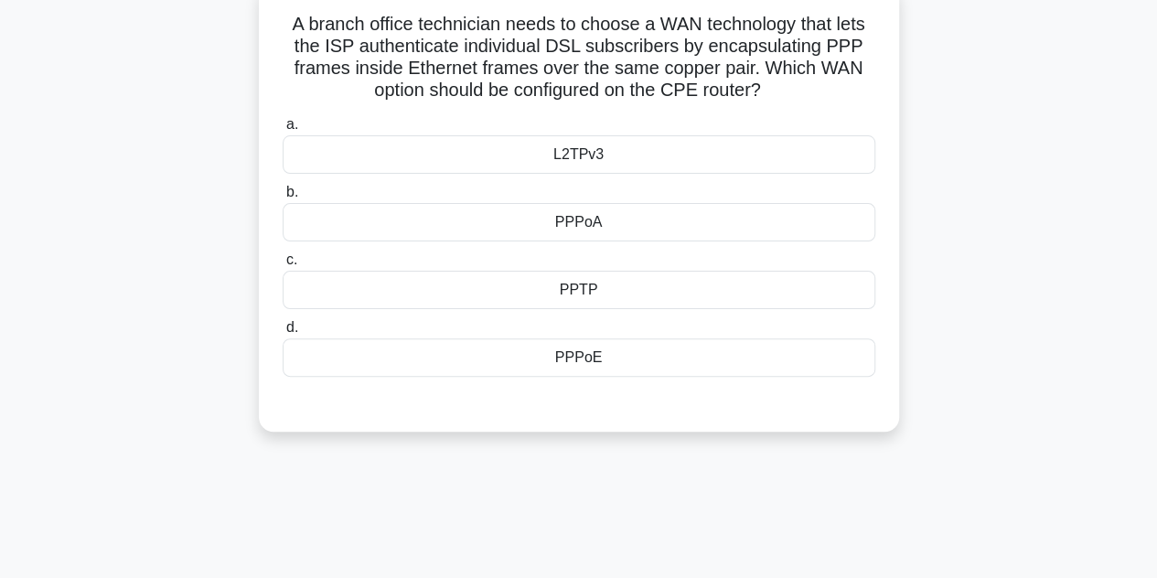
click at [573, 164] on div "L2TPv3" at bounding box center [579, 154] width 593 height 38
click at [283, 131] on input "a. L2TPv3" at bounding box center [283, 125] width 0 height 12
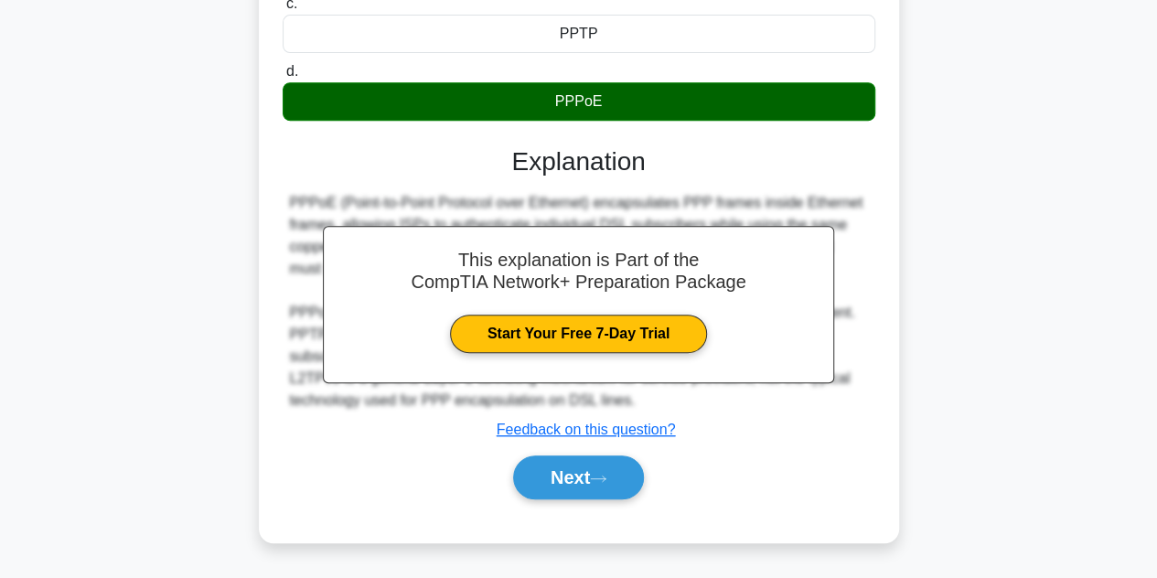
scroll to position [410, 0]
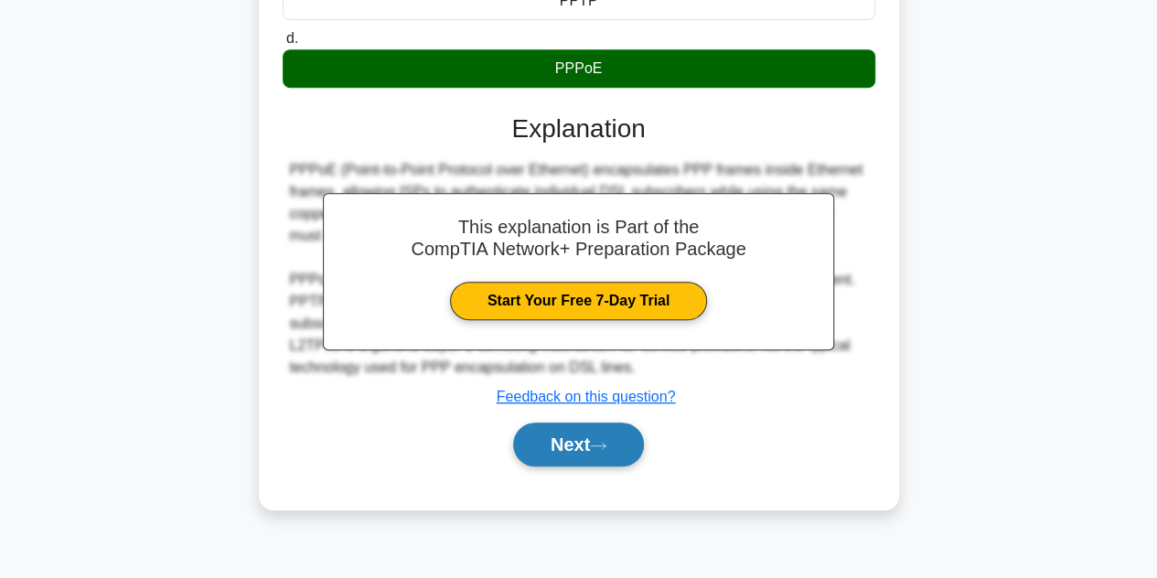
click at [589, 443] on button "Next" at bounding box center [578, 445] width 131 height 44
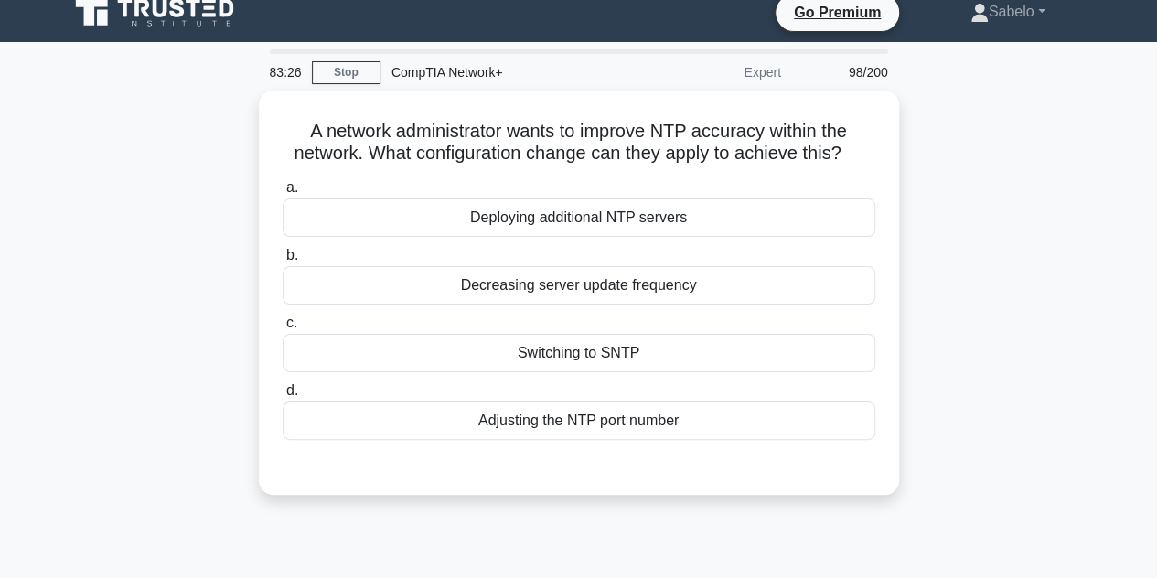
scroll to position [0, 0]
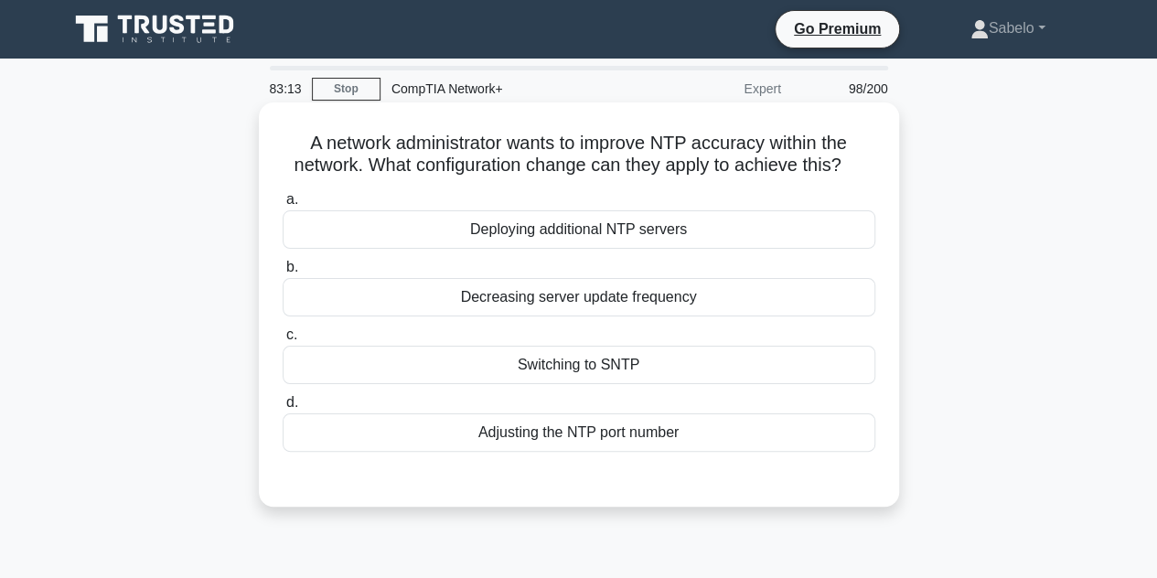
click at [582, 360] on div "Switching to SNTP" at bounding box center [579, 365] width 593 height 38
click at [283, 341] on input "c. Switching to SNTP" at bounding box center [283, 335] width 0 height 12
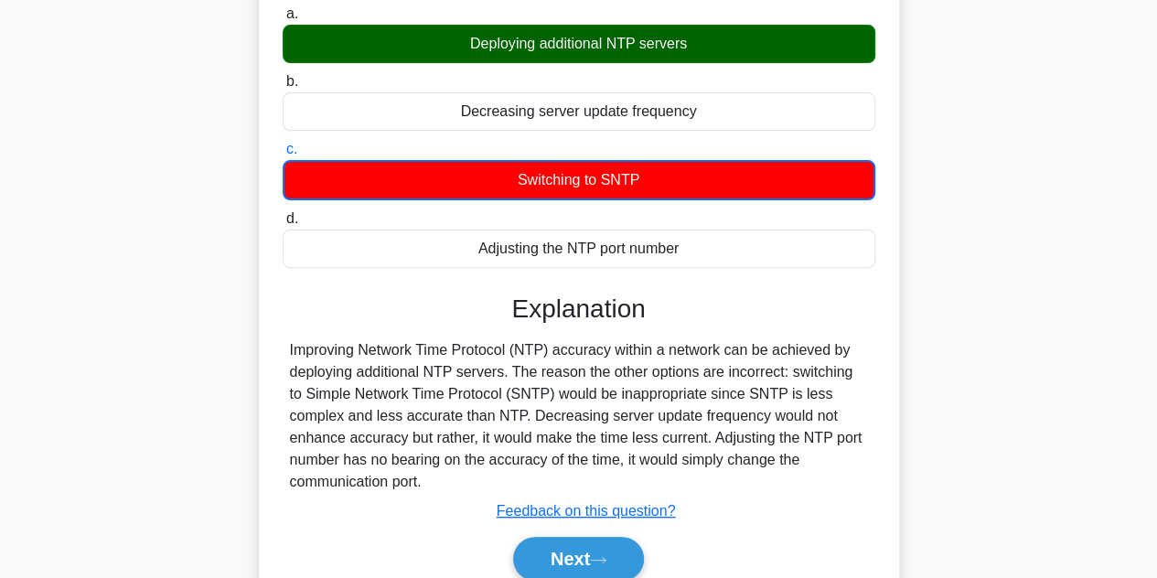
scroll to position [410, 0]
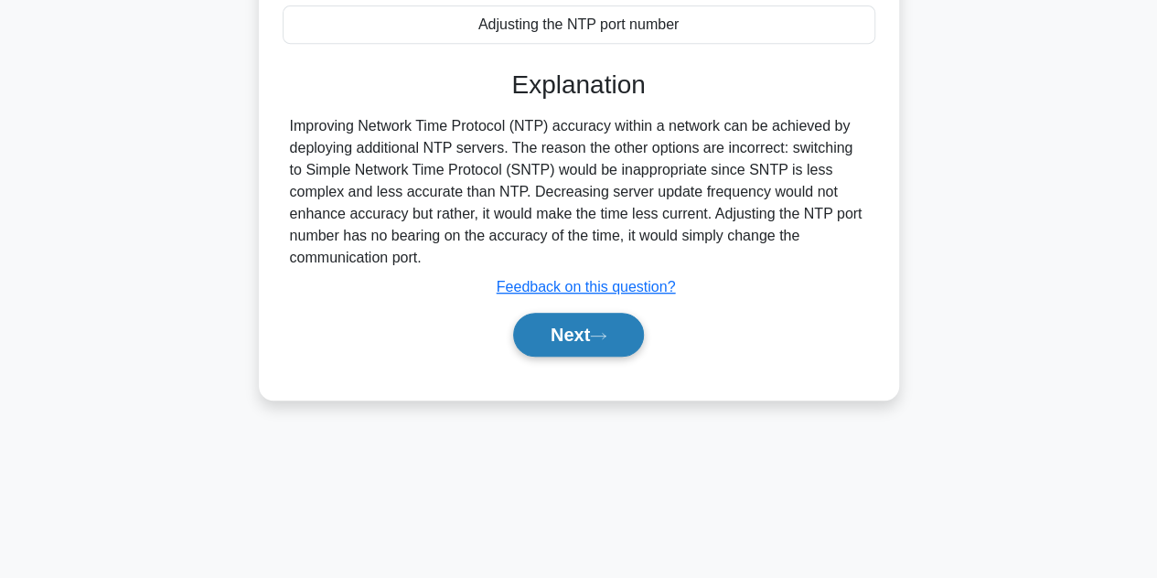
click at [587, 317] on button "Next" at bounding box center [578, 335] width 131 height 44
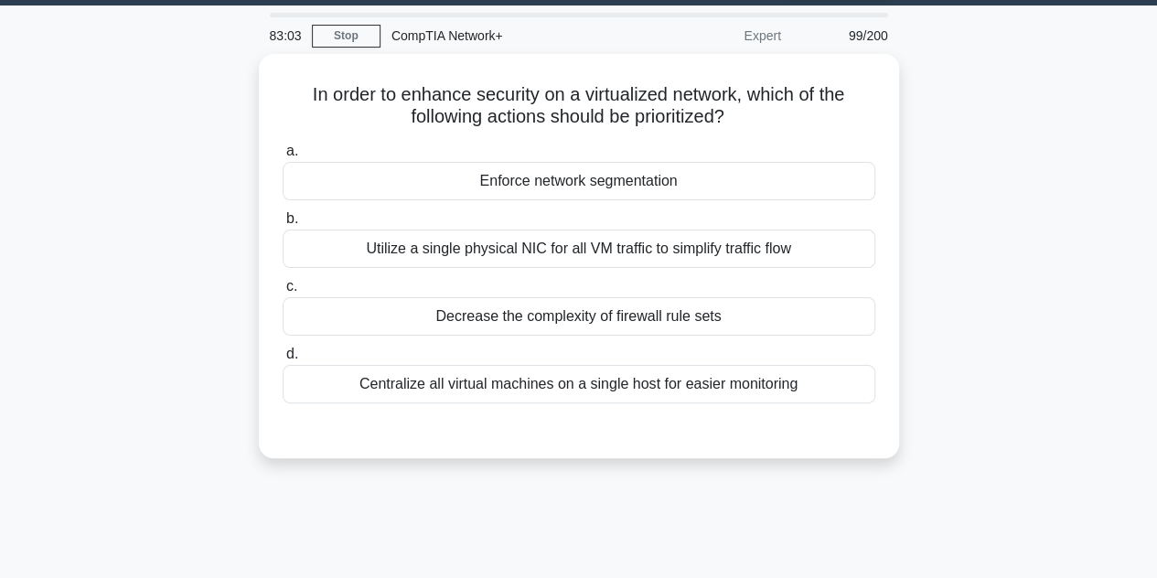
scroll to position [51, 0]
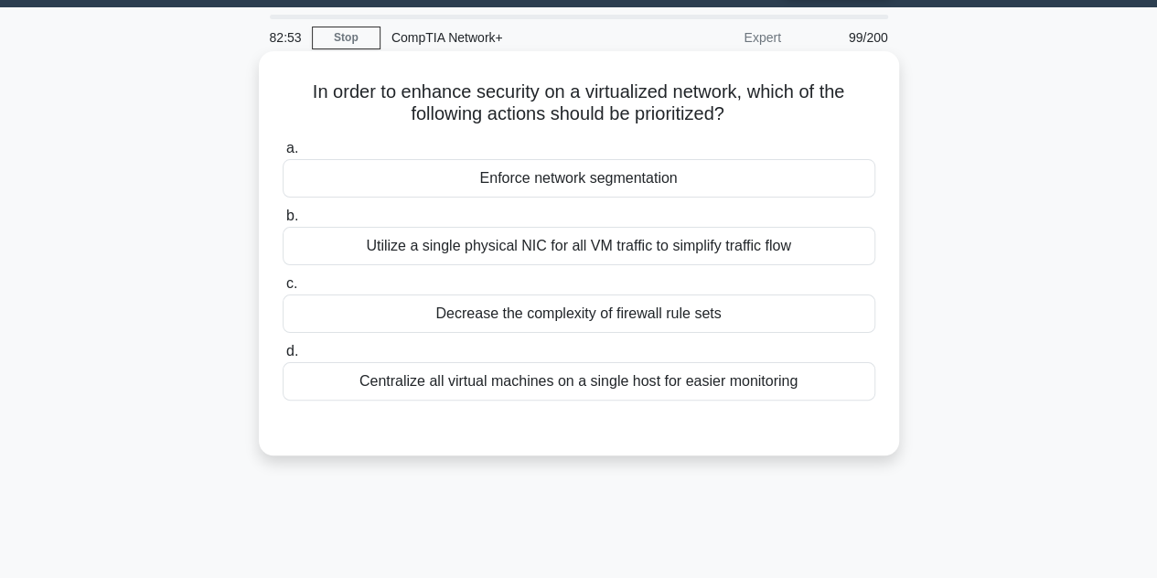
click at [595, 186] on div "Enforce network segmentation" at bounding box center [579, 178] width 593 height 38
click at [283, 155] on input "a. Enforce network segmentation" at bounding box center [283, 149] width 0 height 12
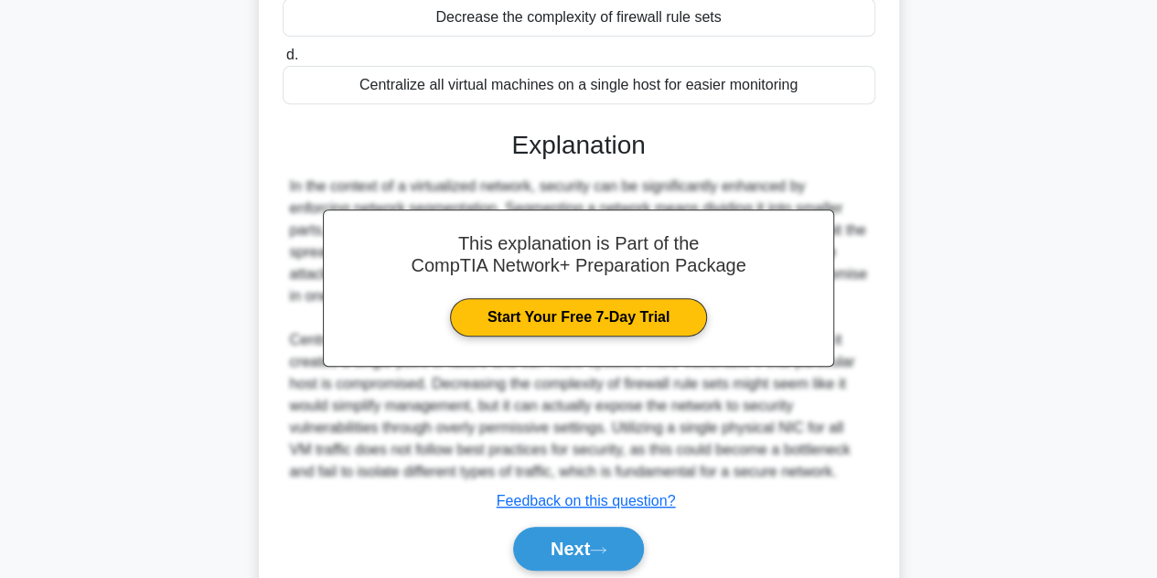
scroll to position [415, 0]
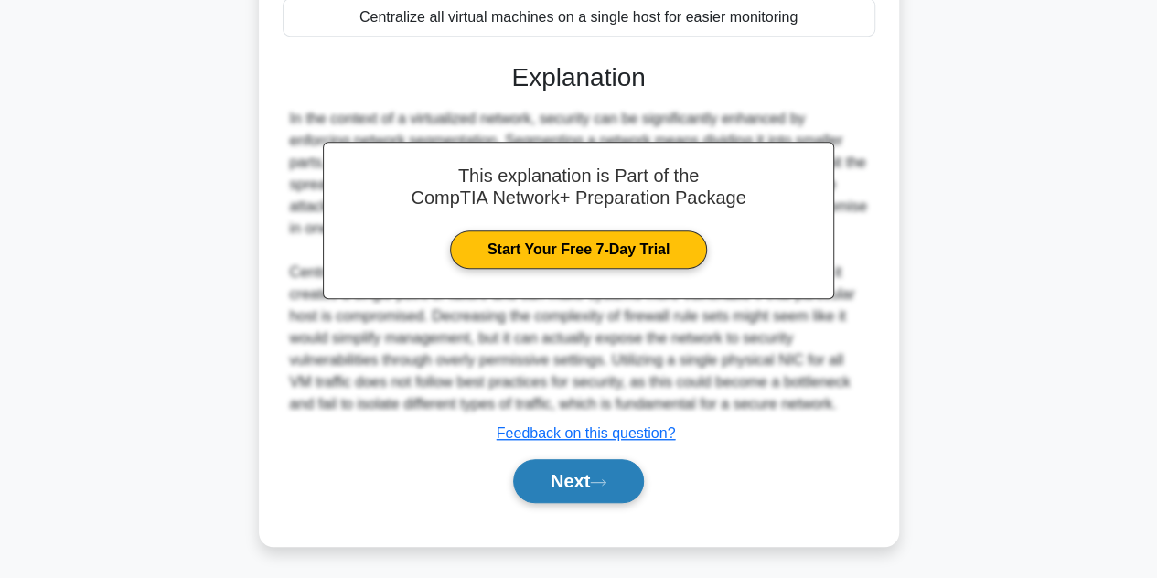
click at [570, 491] on button "Next" at bounding box center [578, 481] width 131 height 44
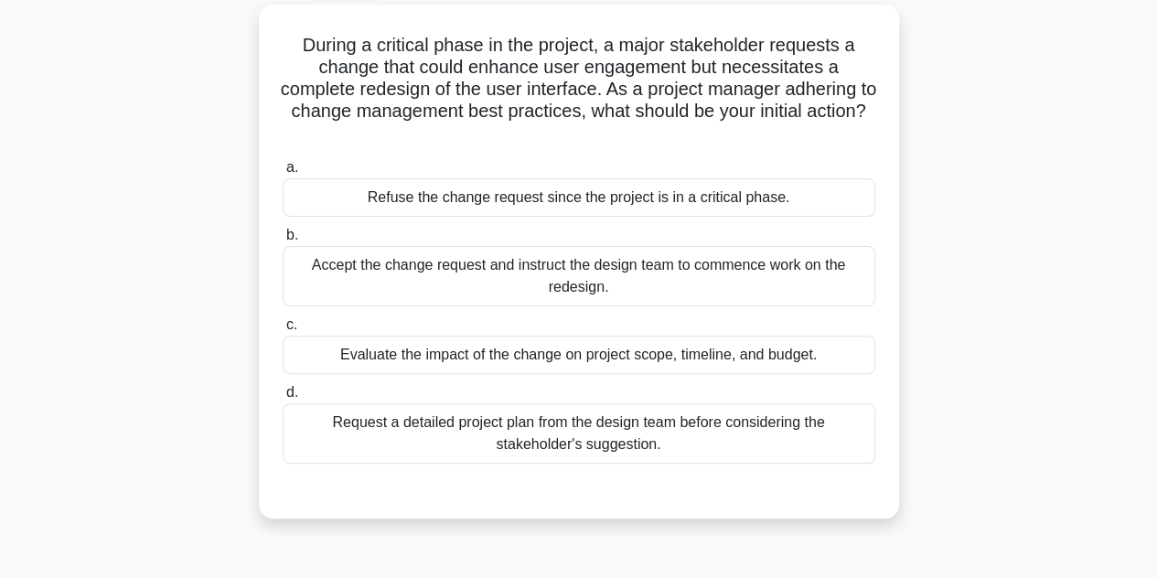
scroll to position [101, 0]
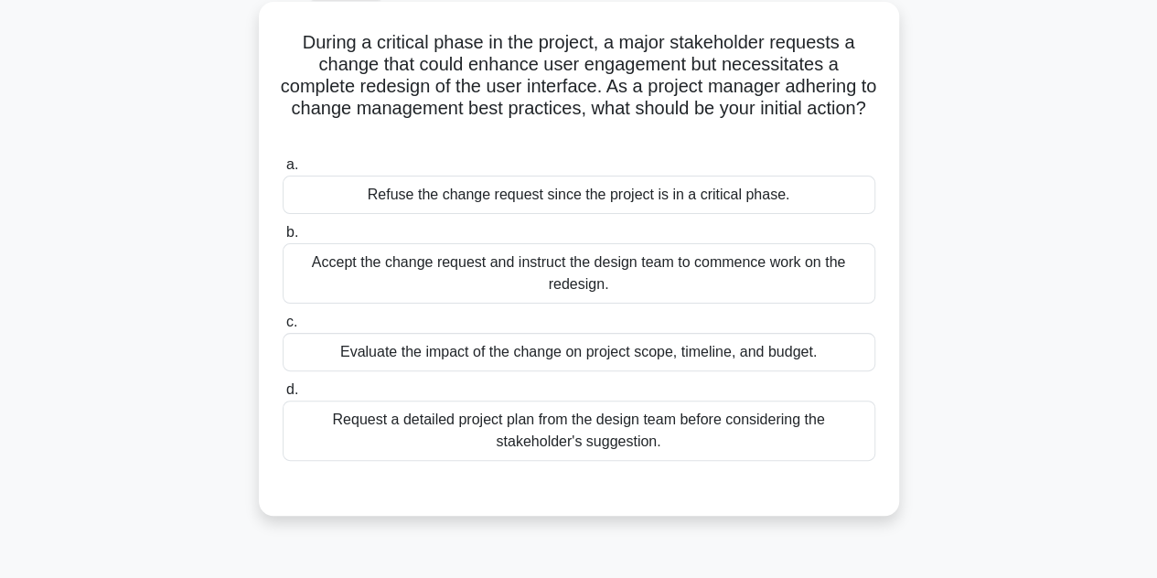
click at [508, 339] on div "Evaluate the impact of the change on project scope, timeline, and budget." at bounding box center [579, 352] width 593 height 38
click at [283, 328] on input "c. Evaluate the impact of the change on project scope, timeline, and budget." at bounding box center [283, 322] width 0 height 12
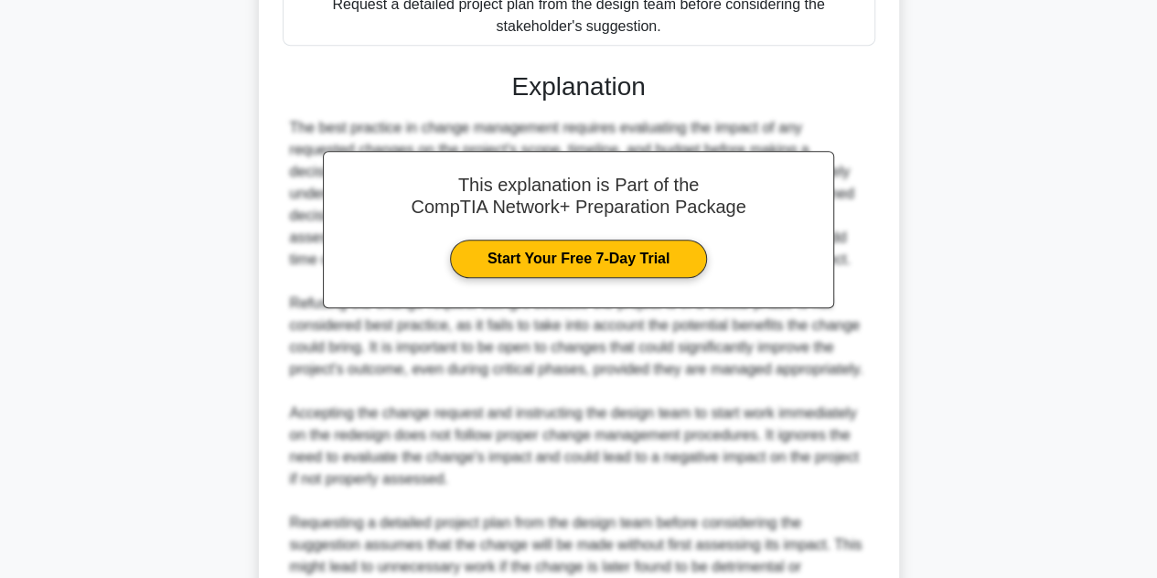
scroll to position [701, 0]
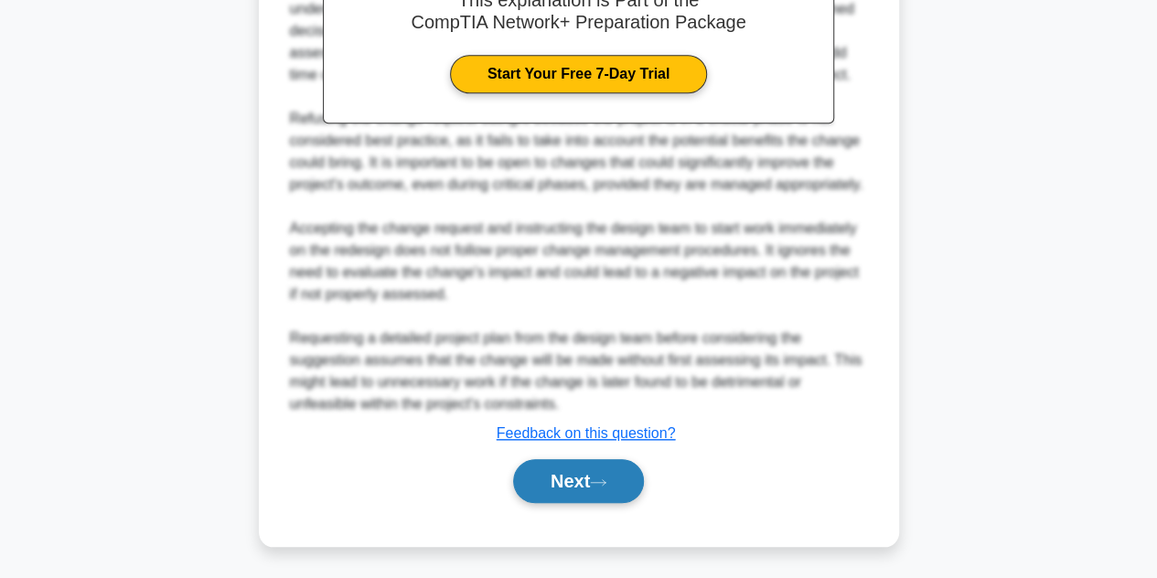
click at [551, 471] on button "Next" at bounding box center [578, 481] width 131 height 44
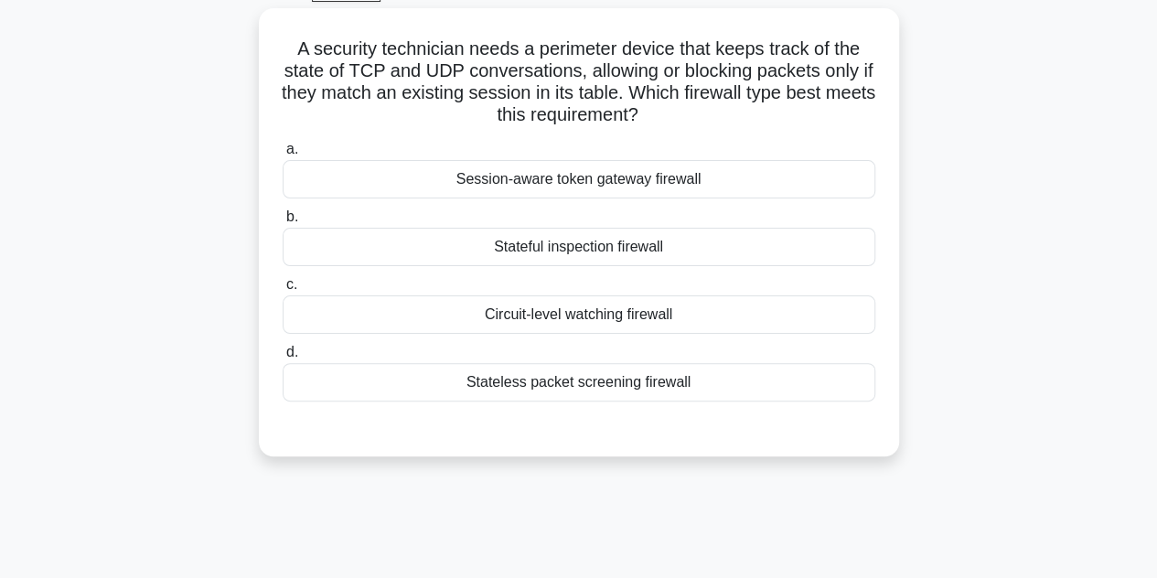
scroll to position [97, 0]
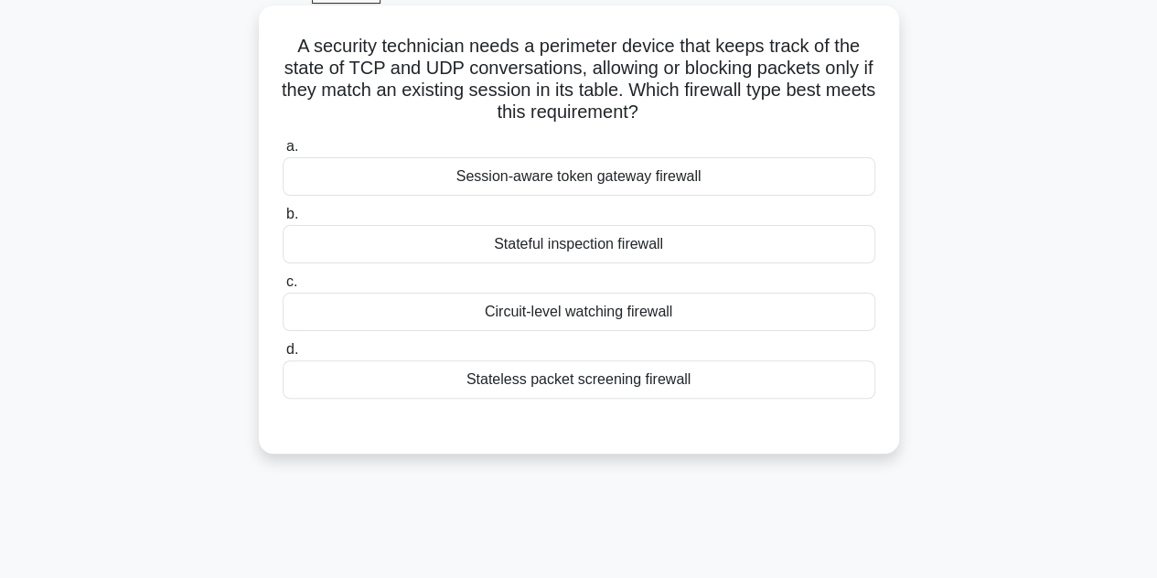
click at [583, 188] on div "Session-aware token gateway firewall" at bounding box center [579, 176] width 593 height 38
click at [283, 153] on input "a. Session-aware token gateway firewall" at bounding box center [283, 147] width 0 height 12
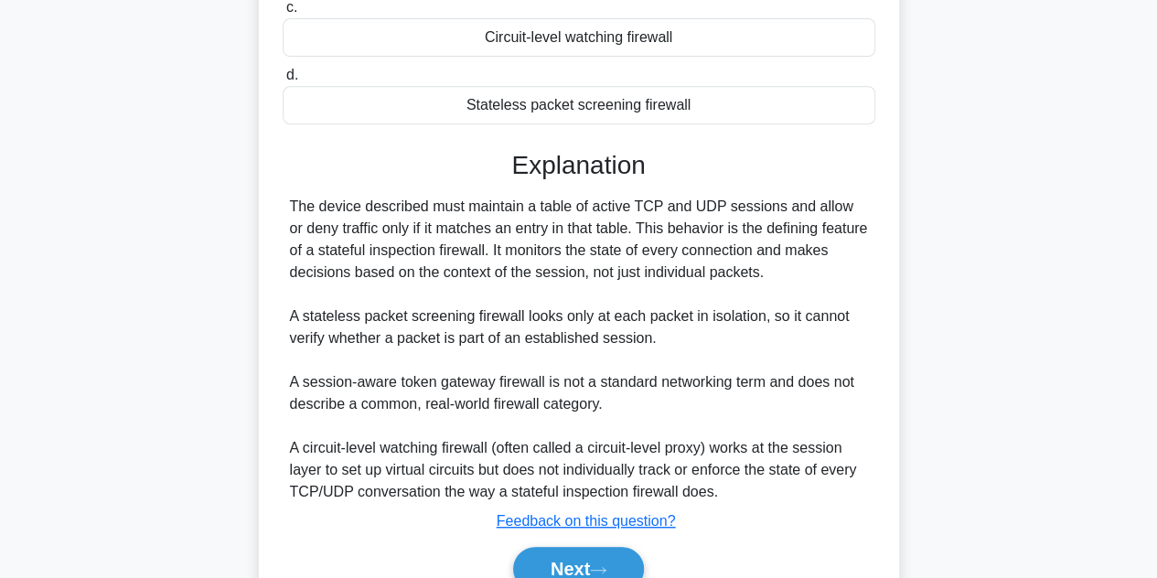
scroll to position [462, 0]
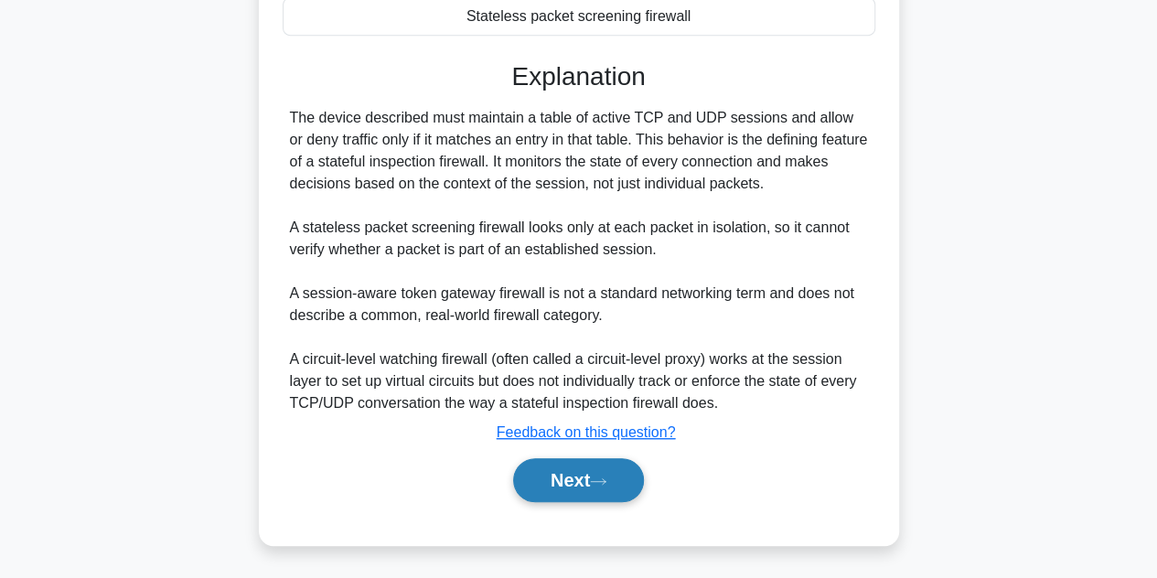
click at [573, 464] on button "Next" at bounding box center [578, 480] width 131 height 44
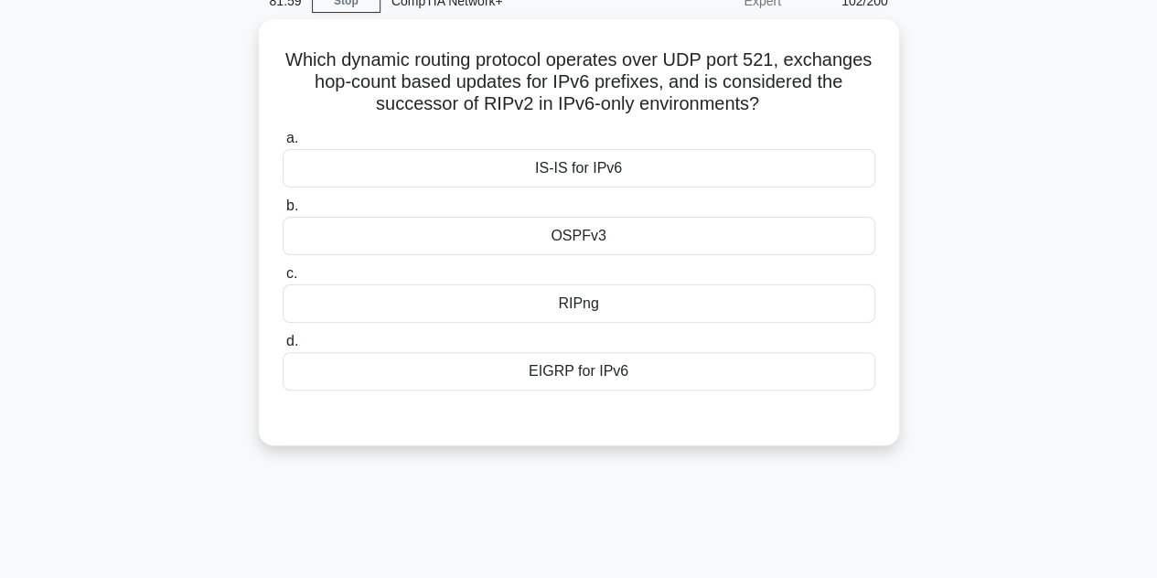
scroll to position [44, 0]
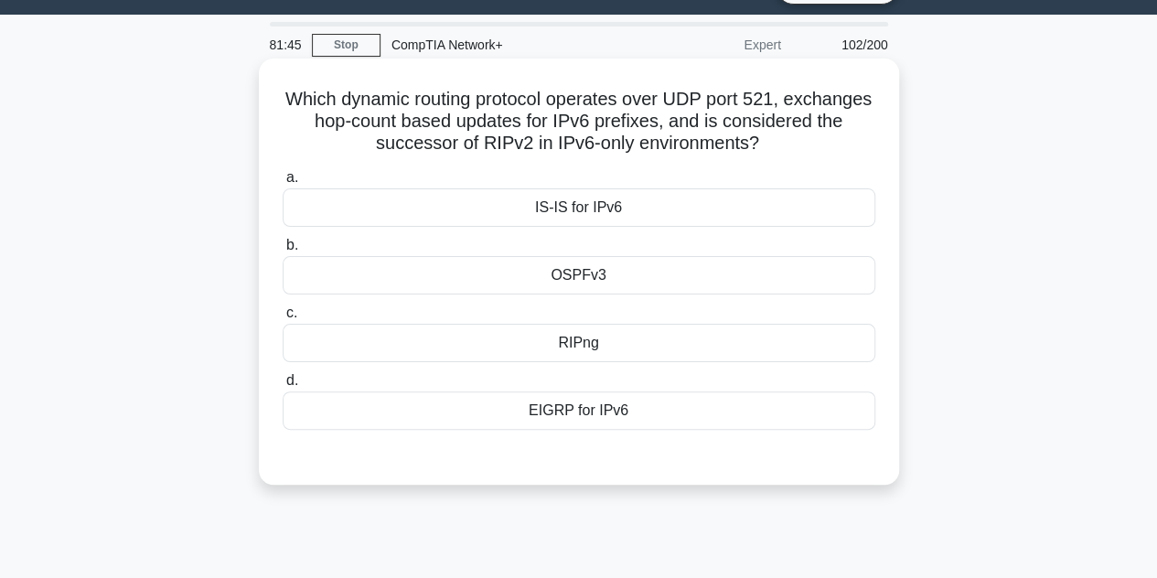
click at [583, 328] on div "RIPng" at bounding box center [579, 343] width 593 height 38
click at [283, 319] on input "c. RIPng" at bounding box center [283, 313] width 0 height 12
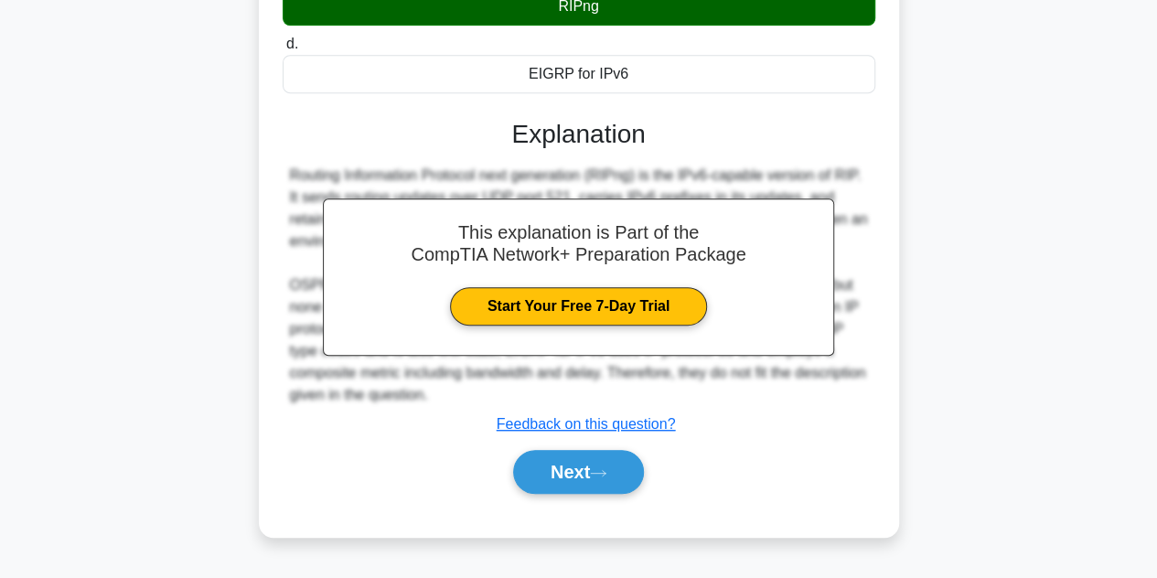
scroll to position [410, 0]
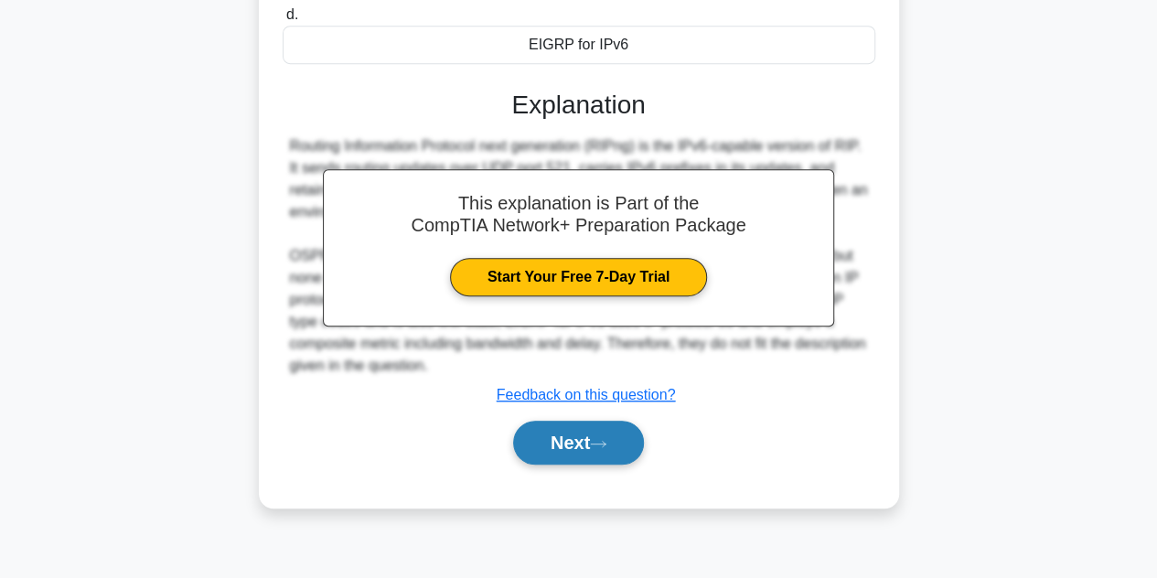
click at [614, 434] on button "Next" at bounding box center [578, 443] width 131 height 44
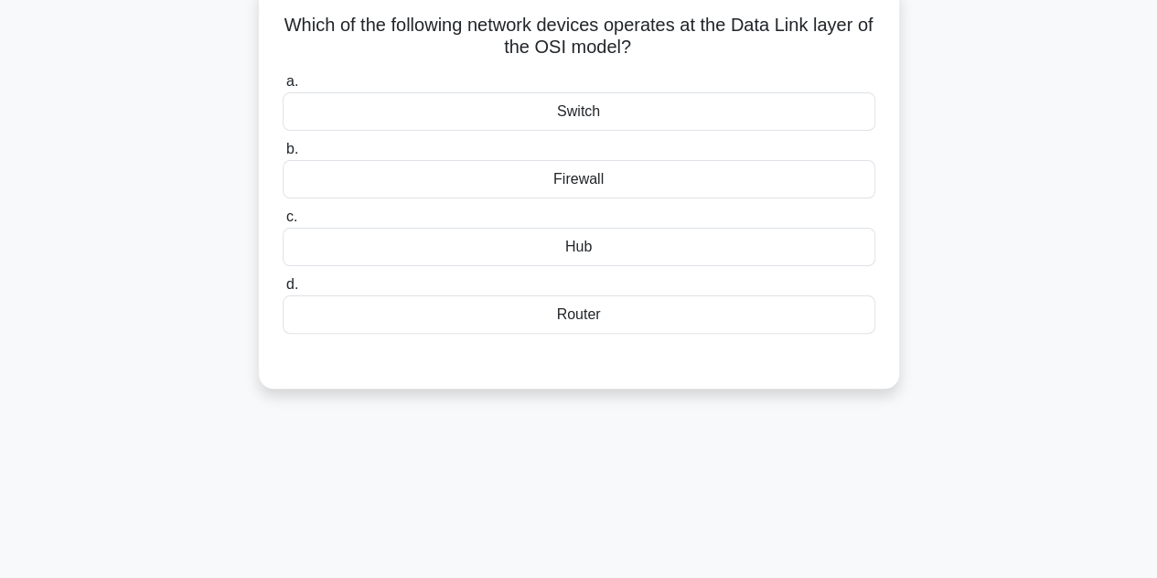
scroll to position [0, 0]
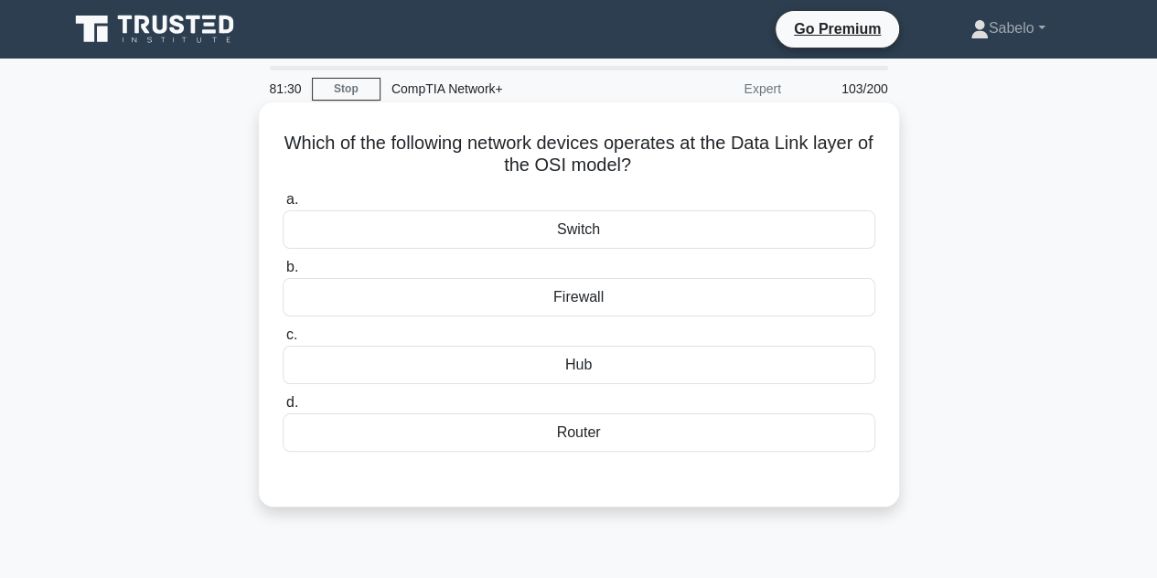
click at [545, 231] on div "Switch" at bounding box center [579, 229] width 593 height 38
click at [283, 206] on input "a. Switch" at bounding box center [283, 200] width 0 height 12
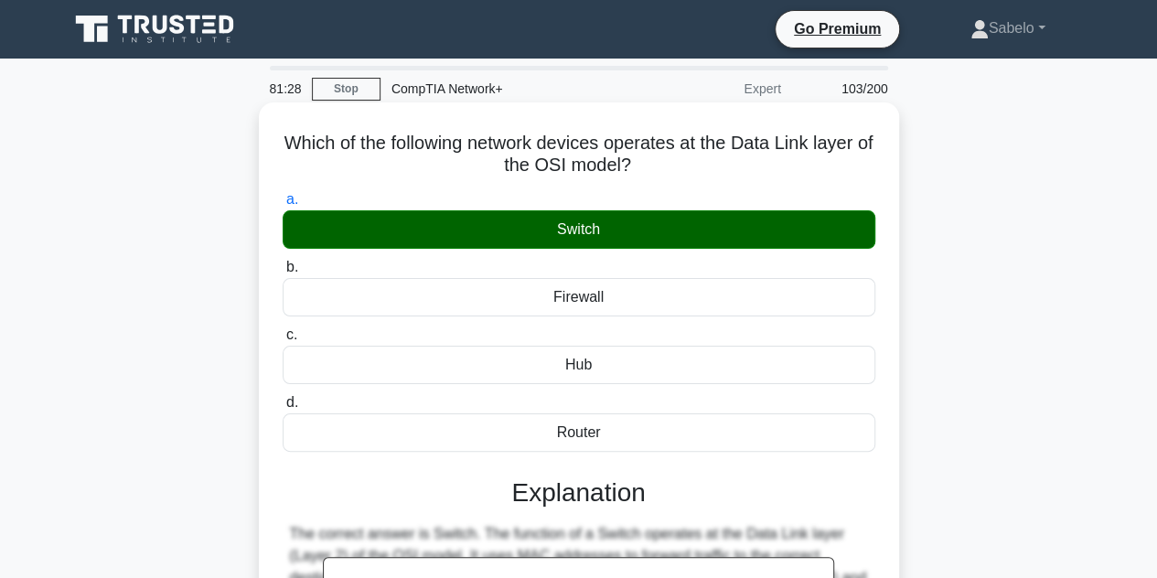
scroll to position [410, 0]
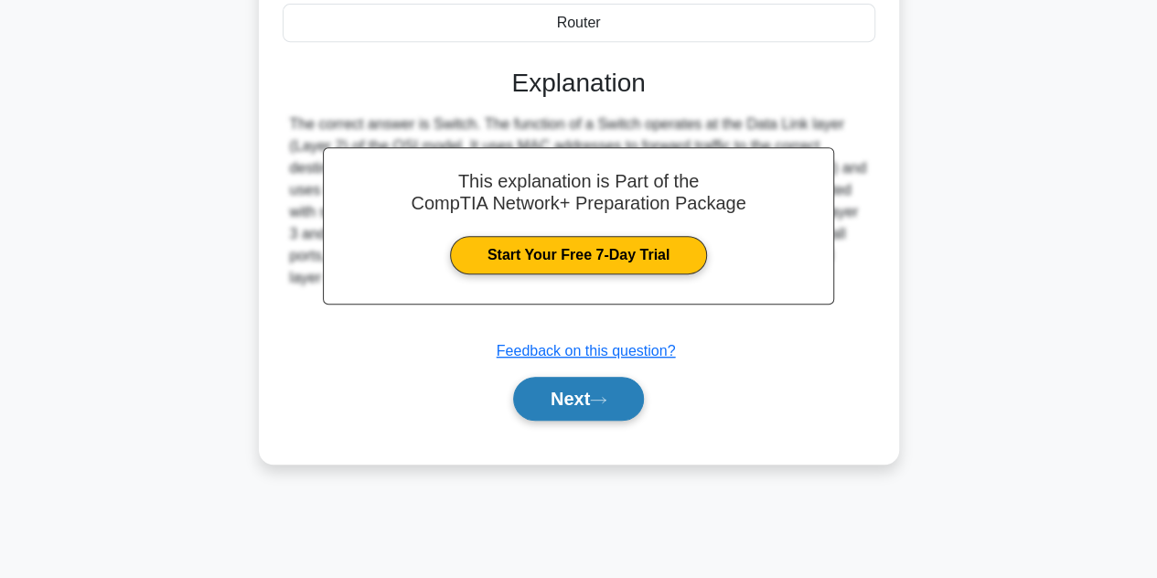
click at [599, 395] on icon at bounding box center [598, 400] width 16 height 10
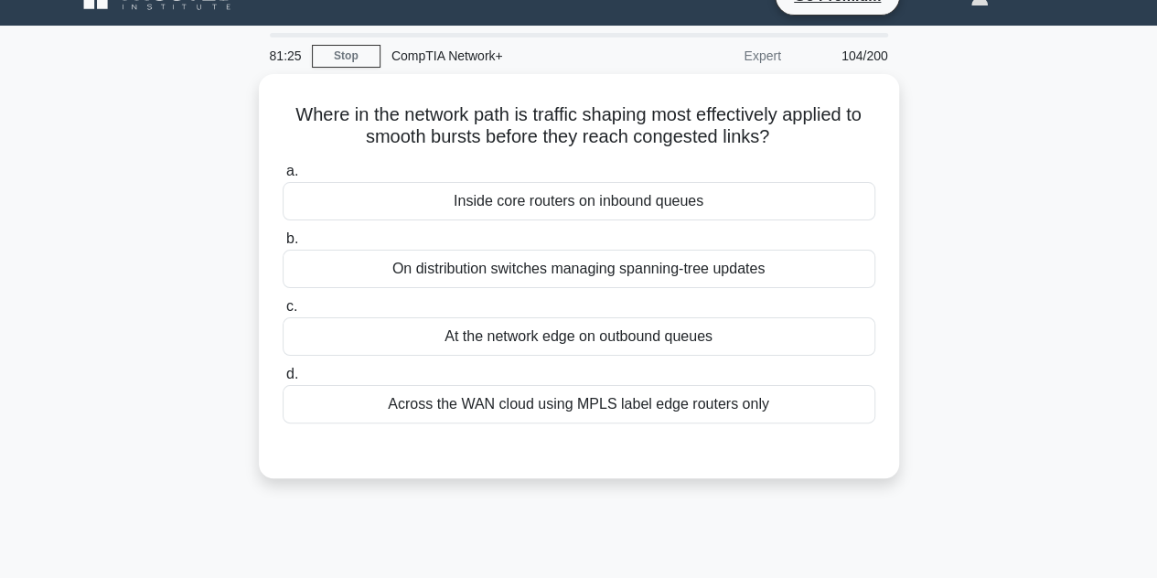
scroll to position [22, 0]
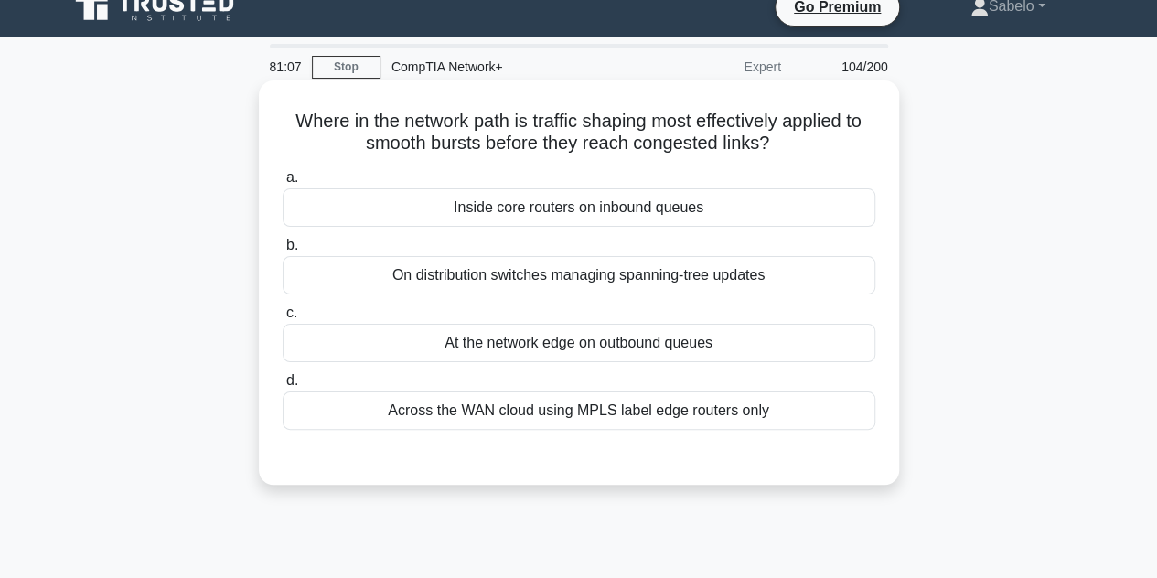
click at [588, 195] on div "Inside core routers on inbound queues" at bounding box center [579, 207] width 593 height 38
click at [283, 184] on input "a. Inside core routers on inbound queues" at bounding box center [283, 178] width 0 height 12
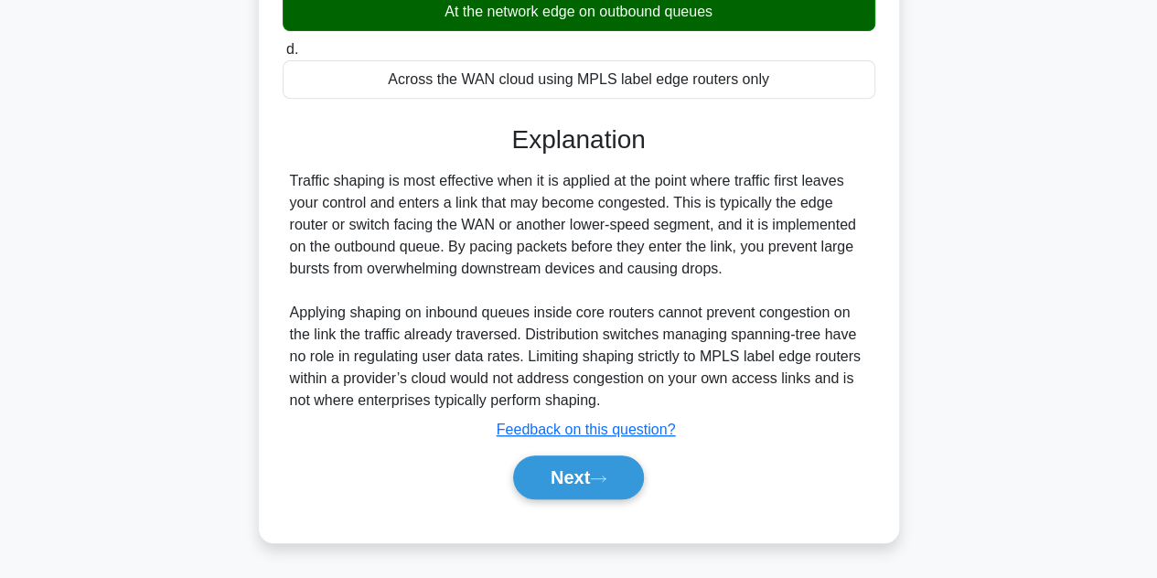
scroll to position [410, 0]
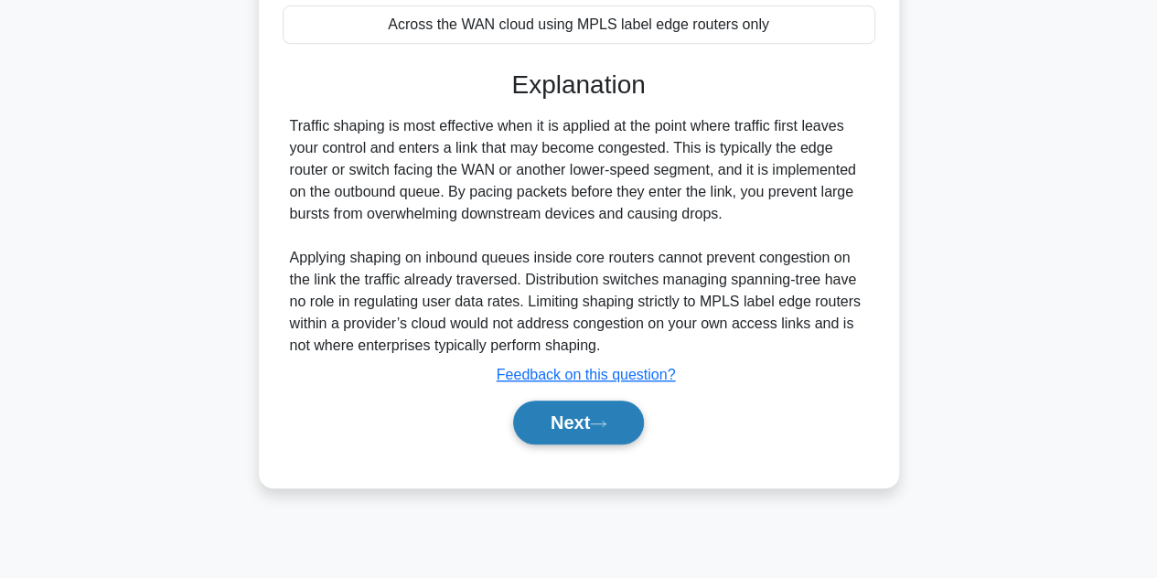
click at [545, 413] on button "Next" at bounding box center [578, 423] width 131 height 44
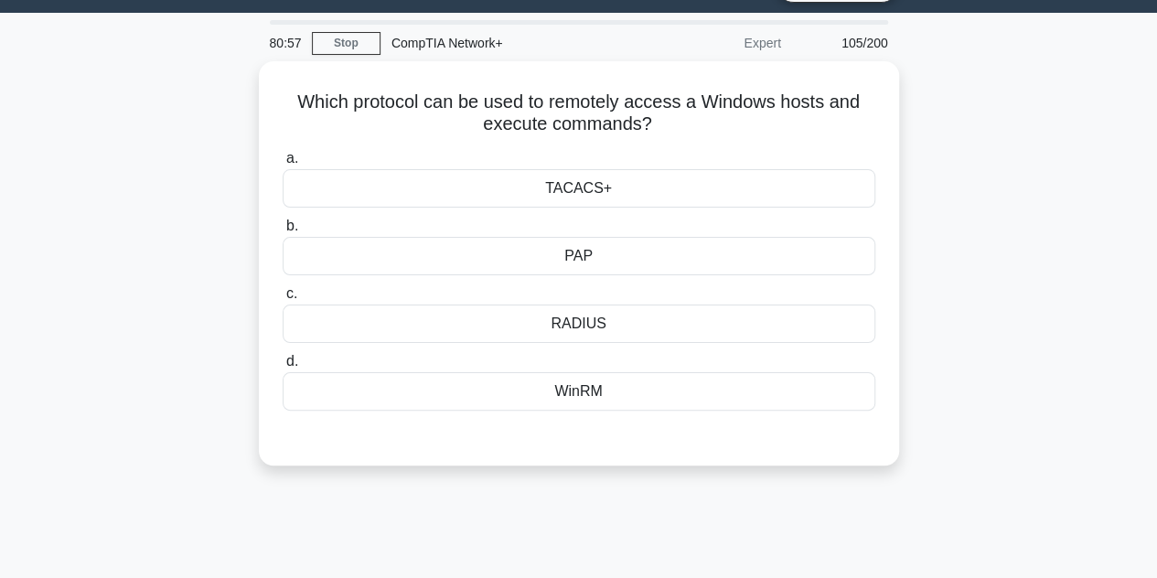
scroll to position [44, 0]
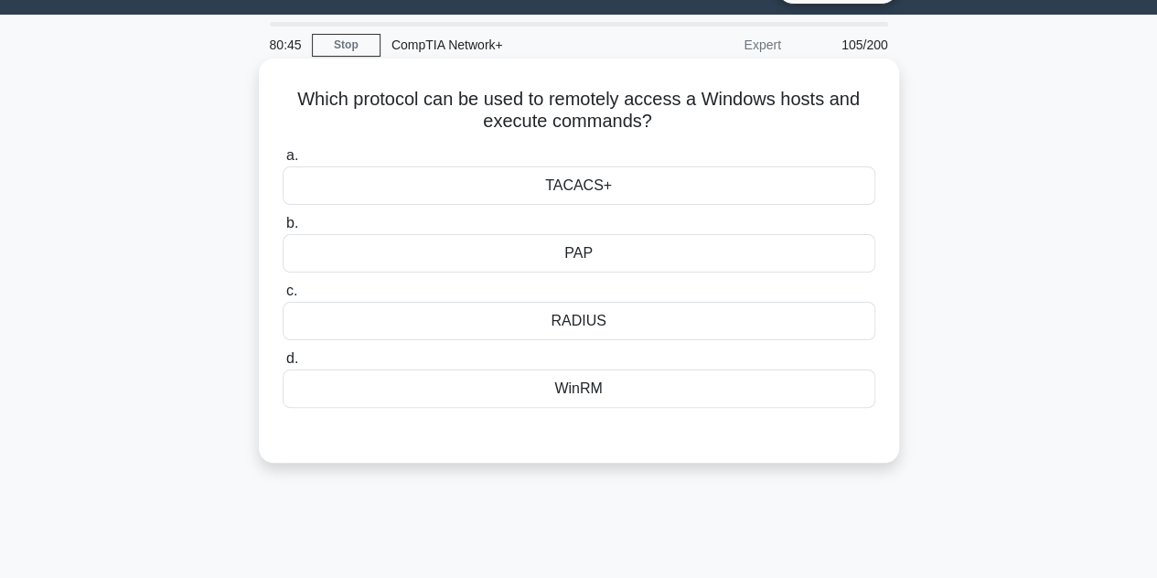
click at [592, 314] on div "RADIUS" at bounding box center [579, 321] width 593 height 38
click at [283, 297] on input "c. RADIUS" at bounding box center [283, 291] width 0 height 12
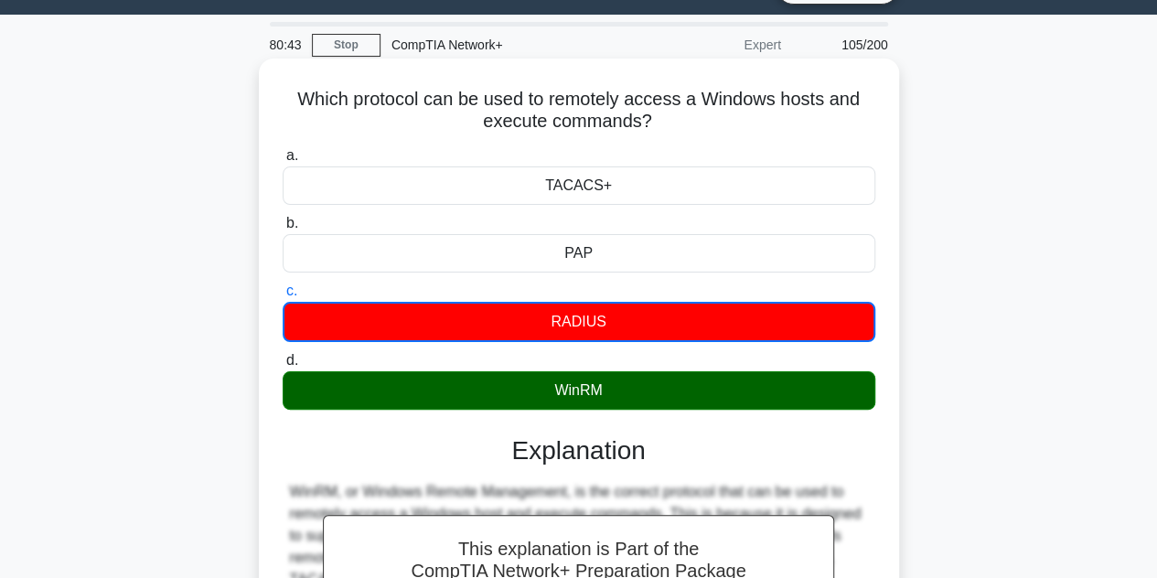
scroll to position [410, 0]
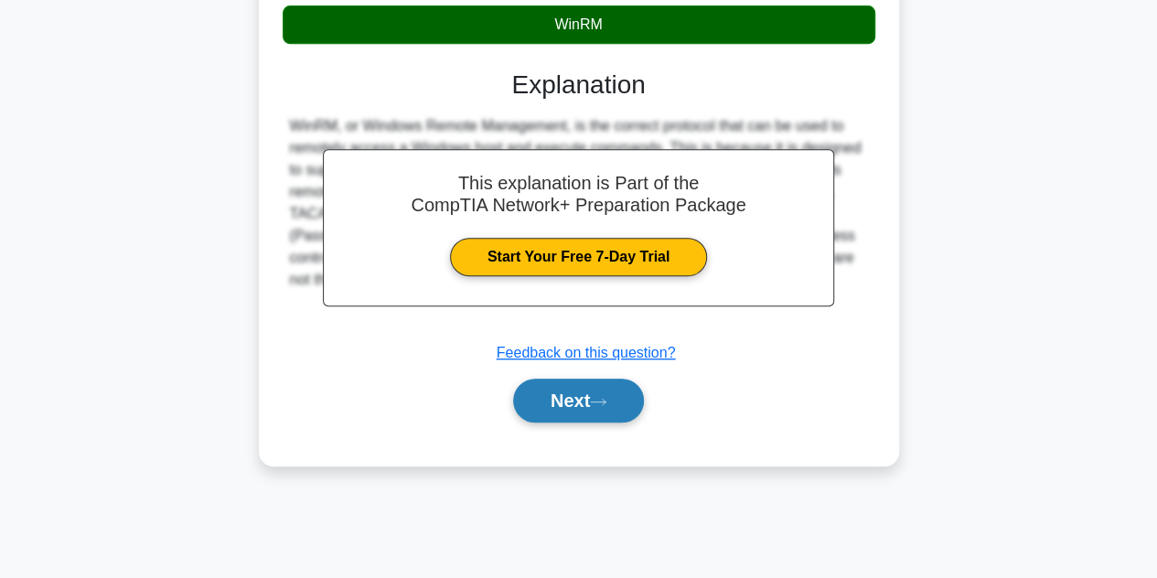
click at [588, 405] on button "Next" at bounding box center [578, 401] width 131 height 44
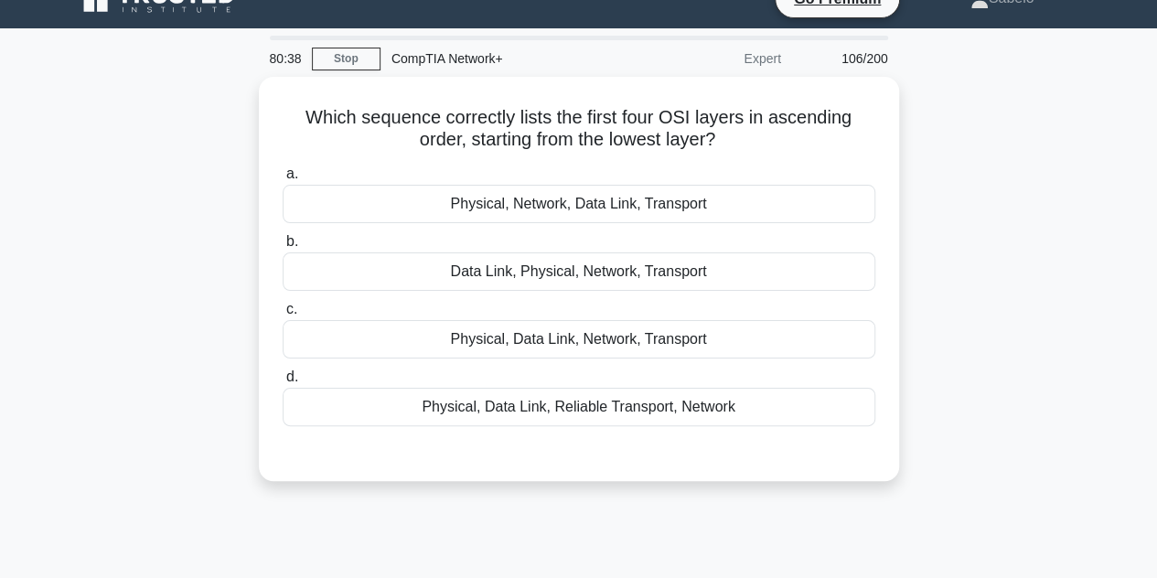
scroll to position [31, 0]
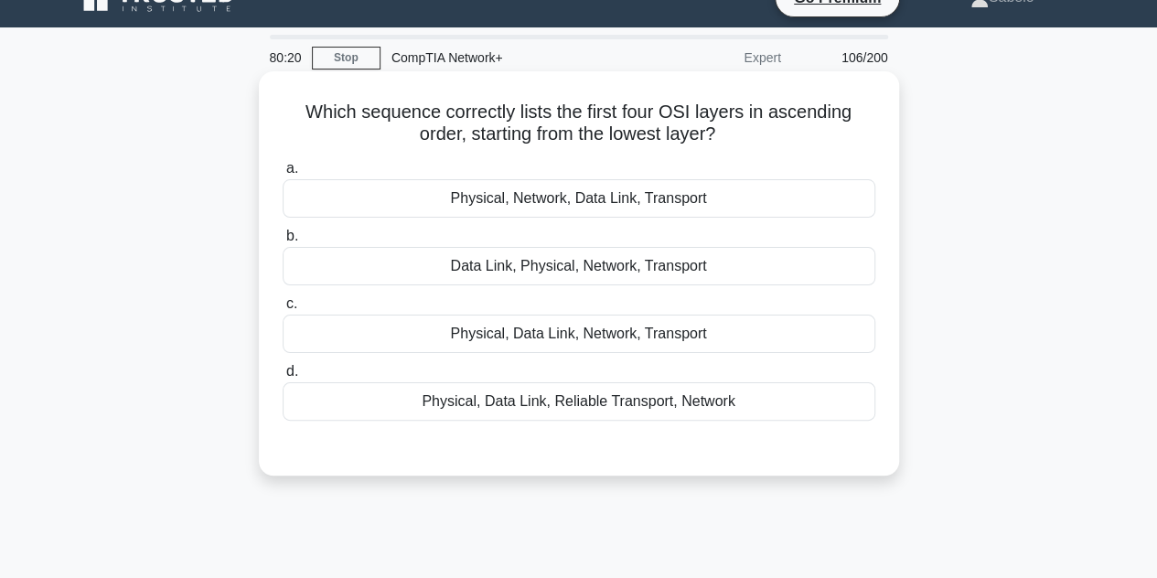
click at [520, 345] on div "Physical, Data Link, Network, Transport" at bounding box center [579, 334] width 593 height 38
click at [283, 310] on input "c. Physical, Data Link, Network, Transport" at bounding box center [283, 304] width 0 height 12
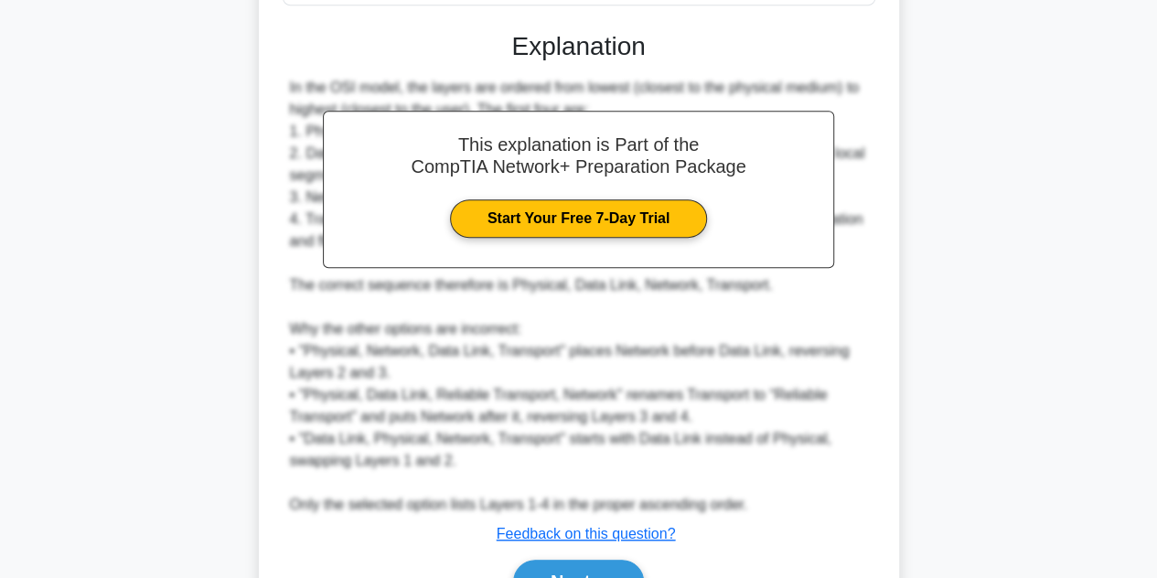
scroll to position [547, 0]
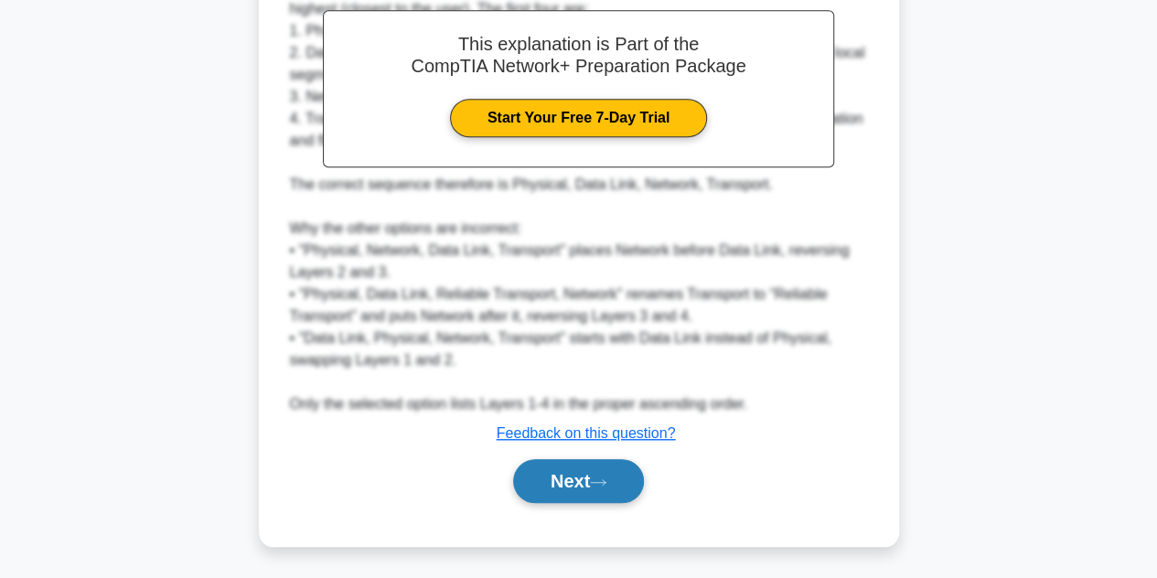
click at [543, 480] on button "Next" at bounding box center [578, 481] width 131 height 44
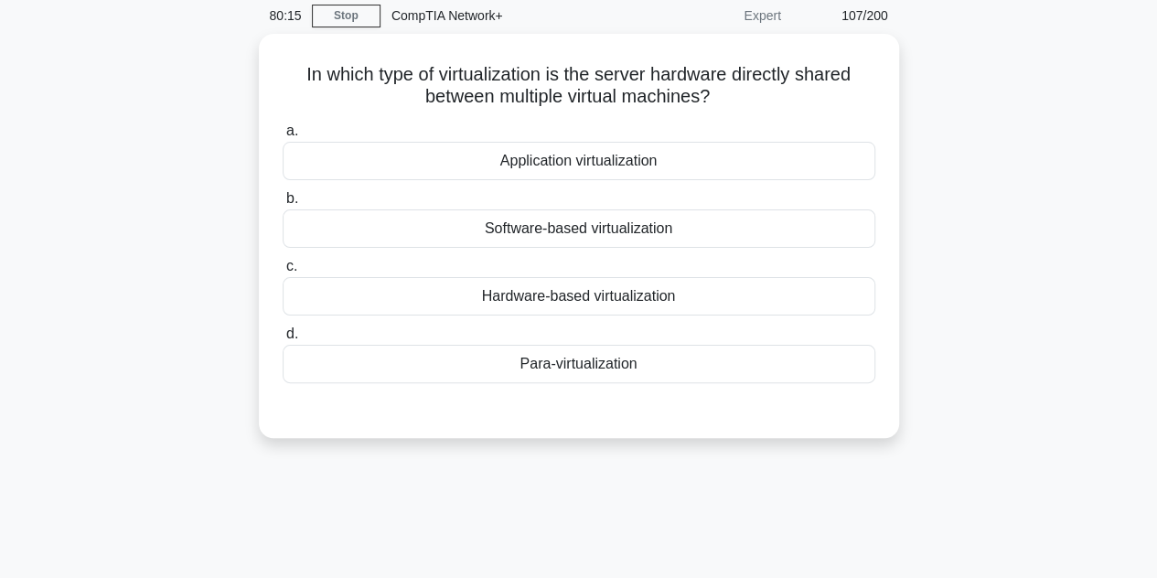
scroll to position [71, 0]
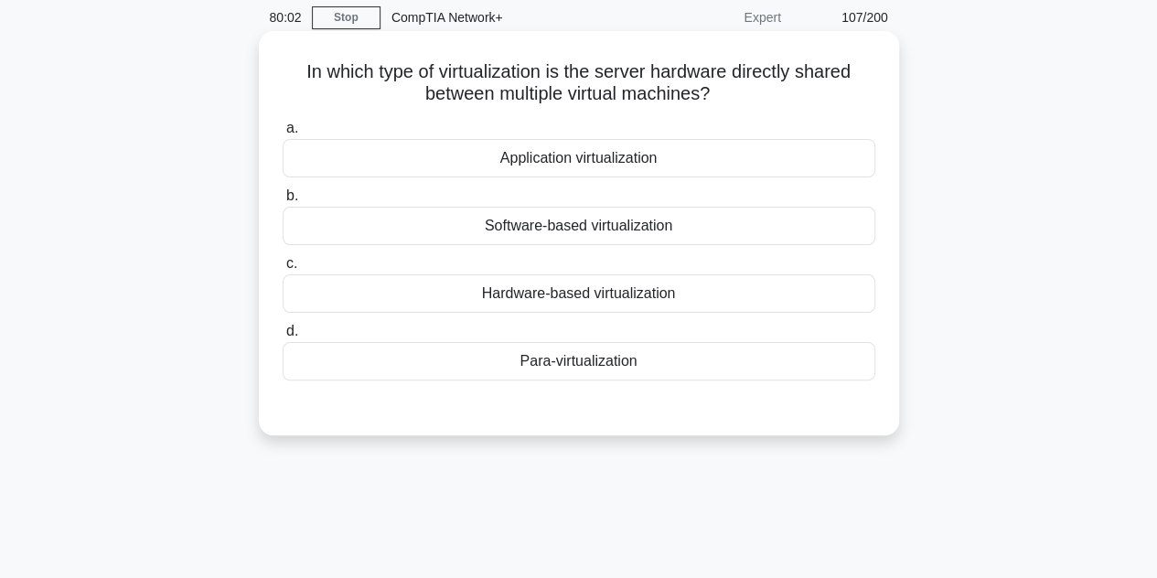
click at [594, 164] on div "Application virtualization" at bounding box center [579, 158] width 593 height 38
click at [283, 134] on input "a. Application virtualization" at bounding box center [283, 129] width 0 height 12
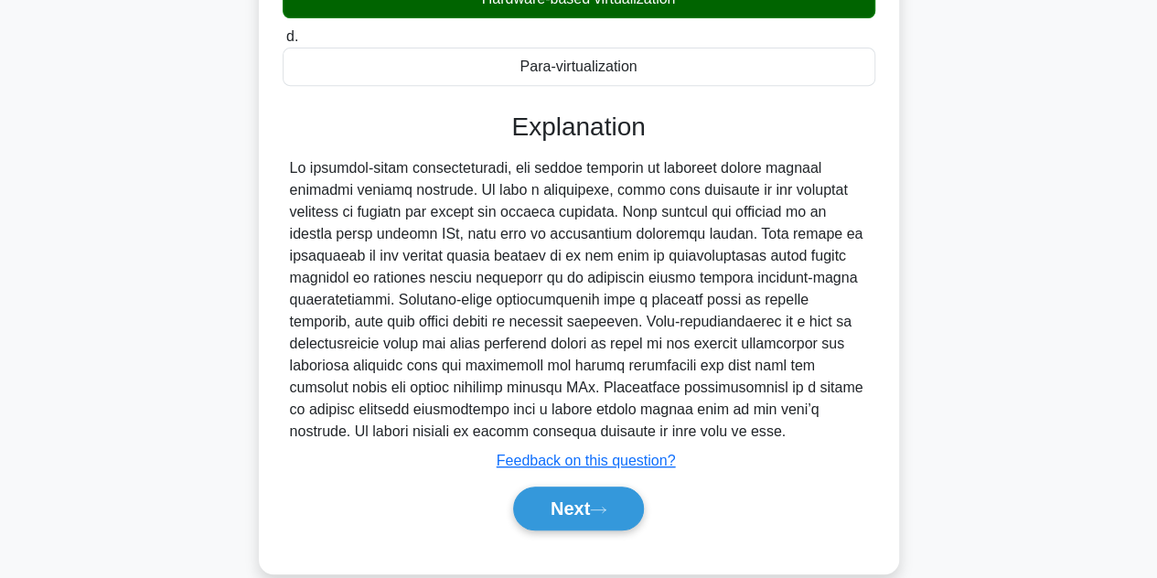
scroll to position [410, 0]
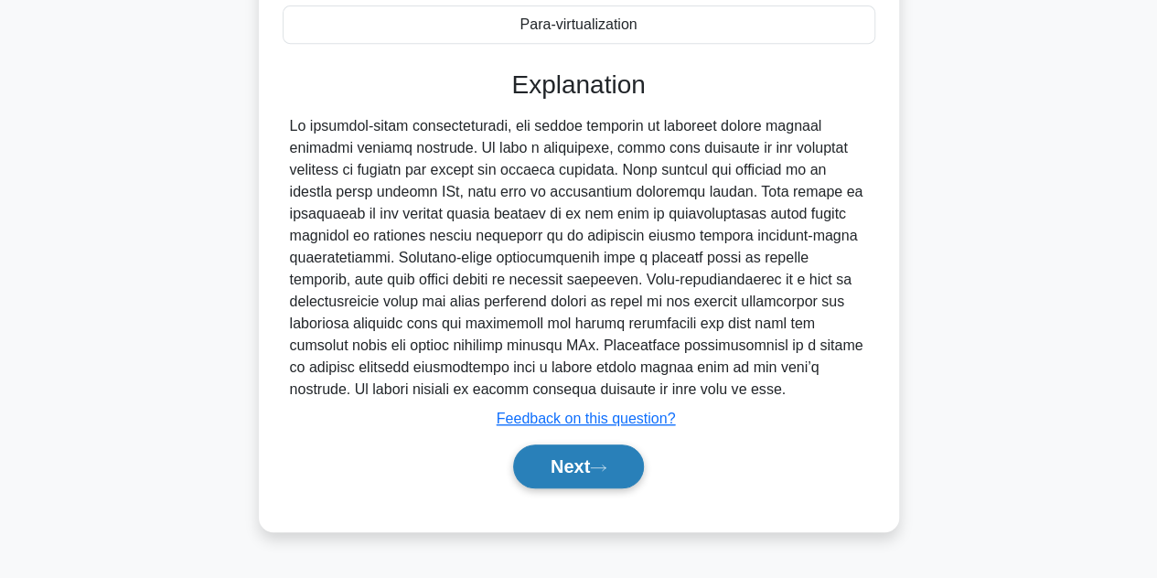
click at [596, 472] on button "Next" at bounding box center [578, 467] width 131 height 44
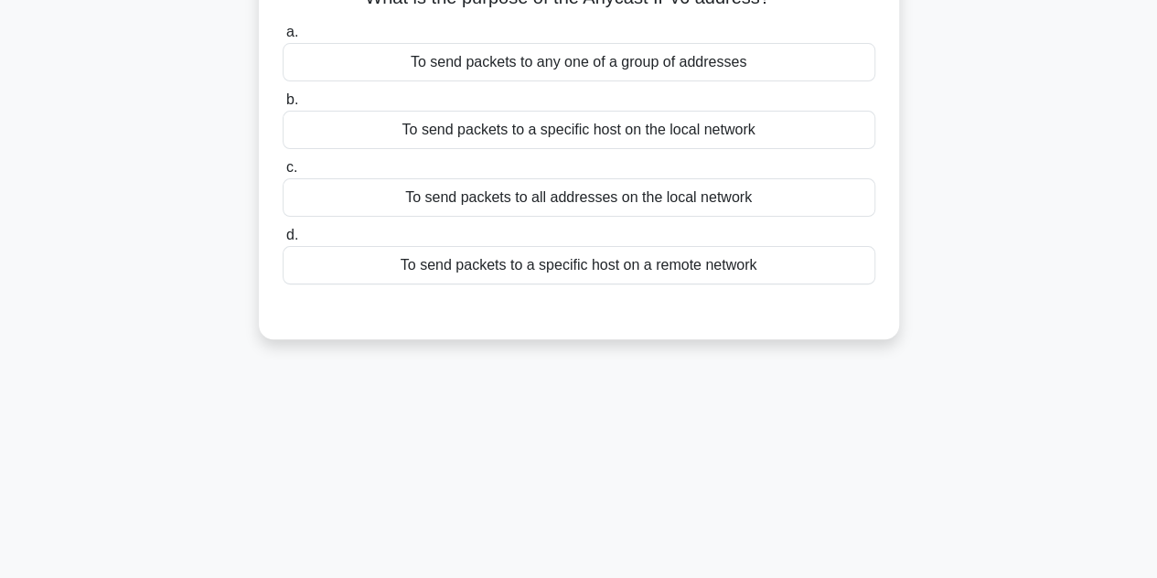
scroll to position [0, 0]
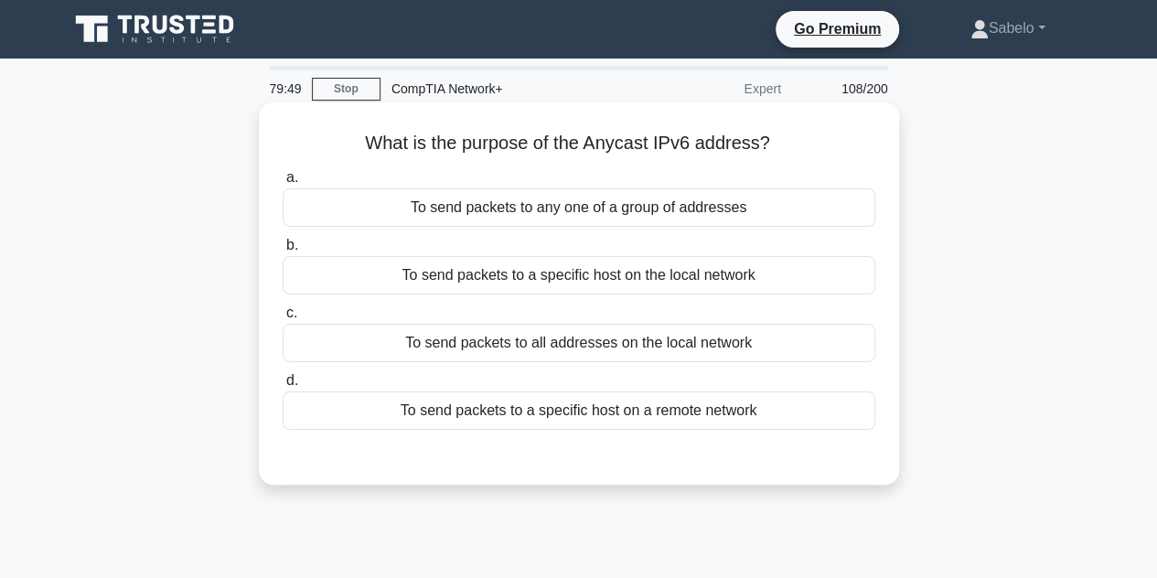
click at [580, 347] on div "To send packets to all addresses on the local network" at bounding box center [579, 343] width 593 height 38
click at [283, 319] on input "c. To send packets to all addresses on the local network" at bounding box center [283, 313] width 0 height 12
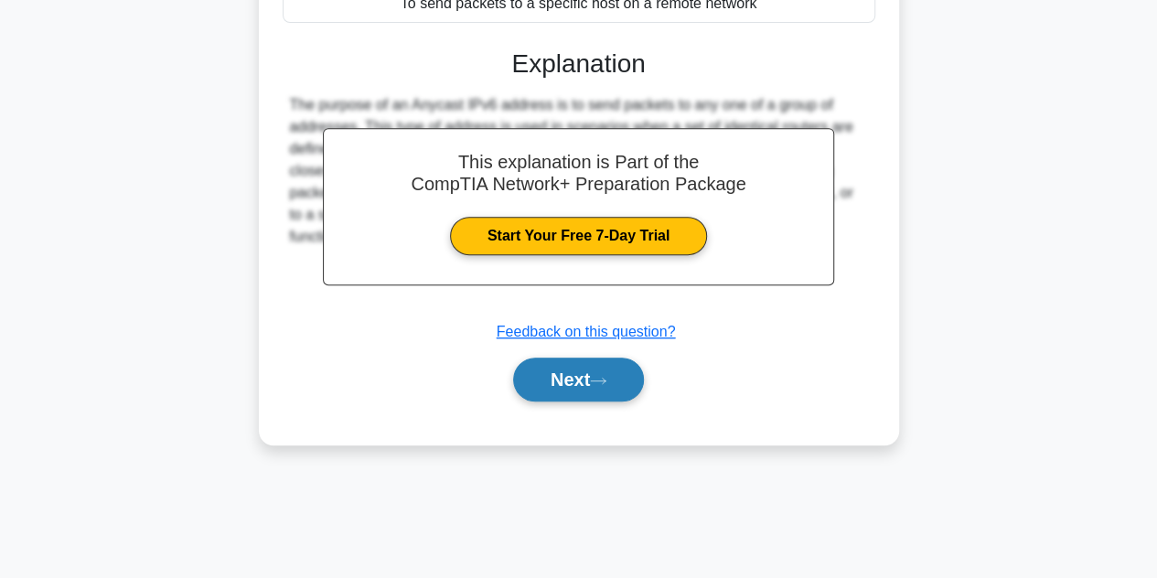
scroll to position [410, 0]
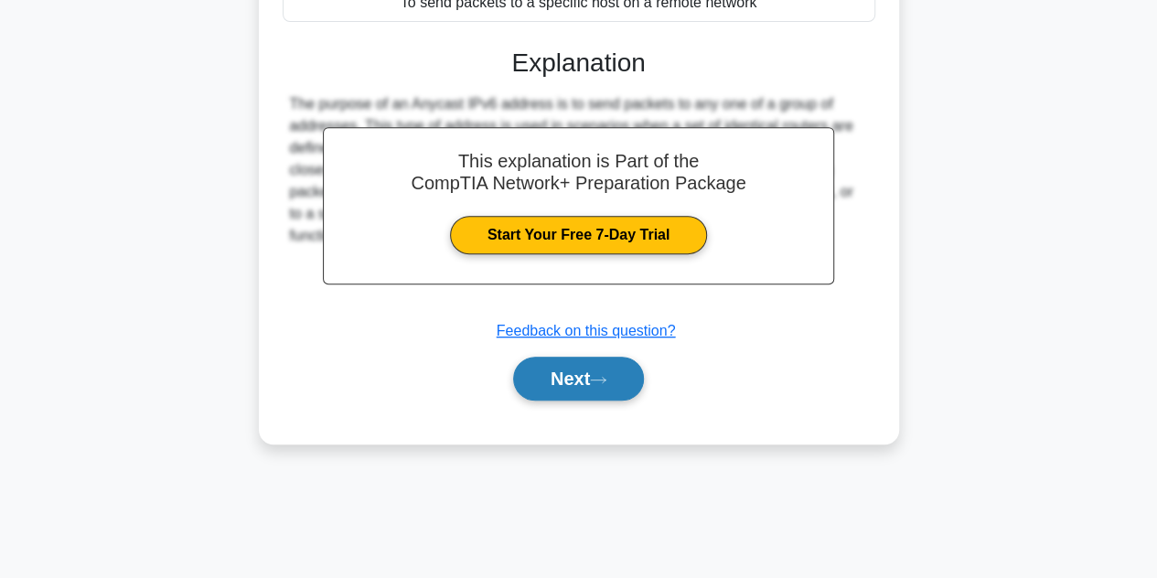
click at [582, 374] on button "Next" at bounding box center [578, 379] width 131 height 44
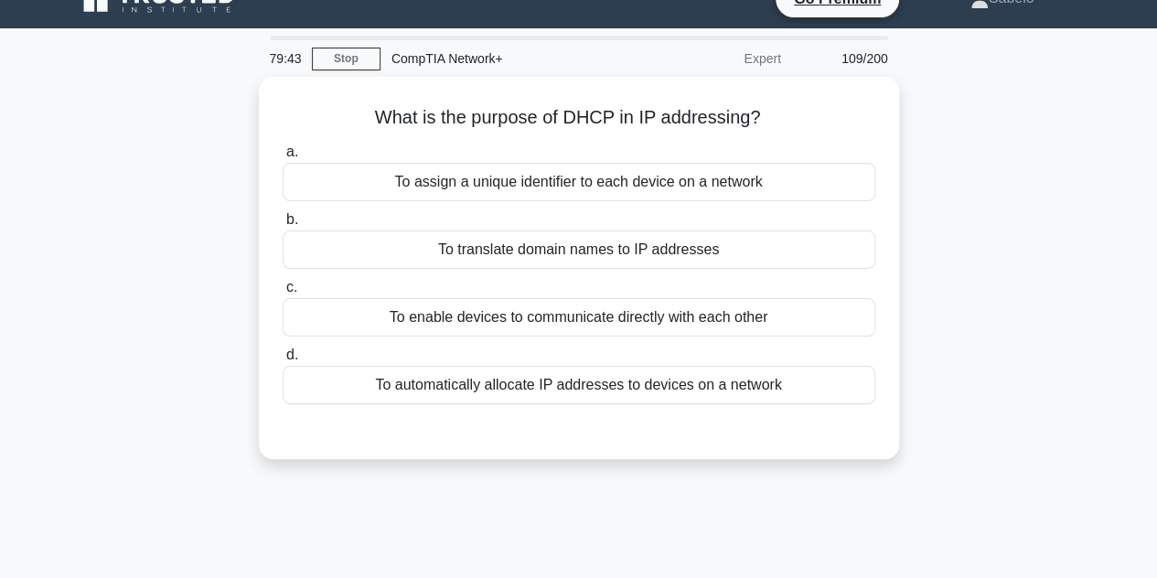
scroll to position [0, 0]
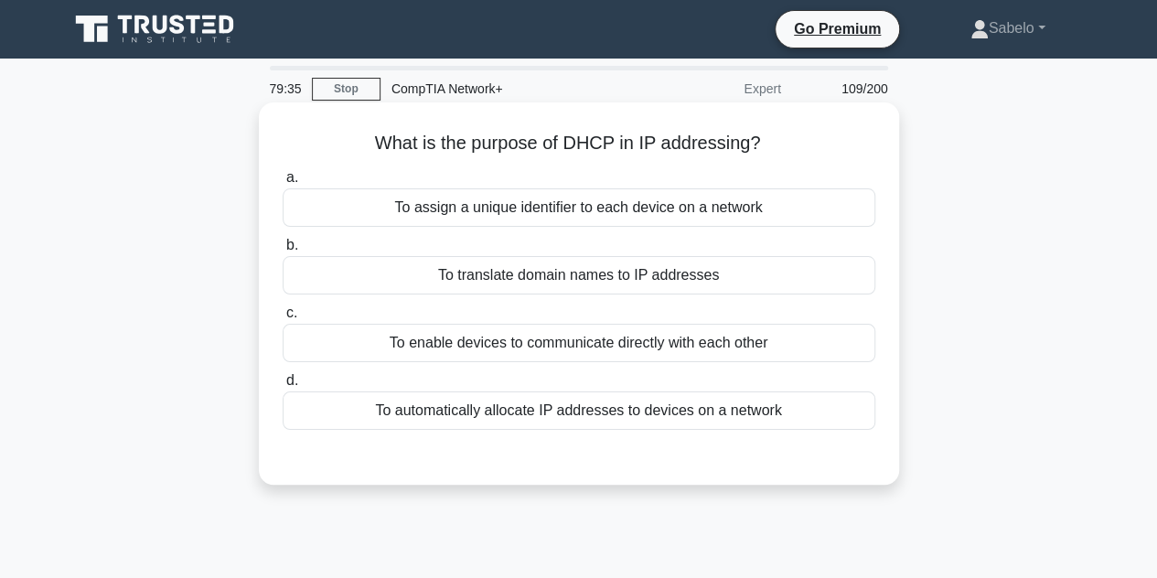
click at [582, 405] on div "To automatically allocate IP addresses to devices on a network" at bounding box center [579, 410] width 593 height 38
click at [283, 387] on input "d. To automatically allocate IP addresses to devices on a network" at bounding box center [283, 381] width 0 height 12
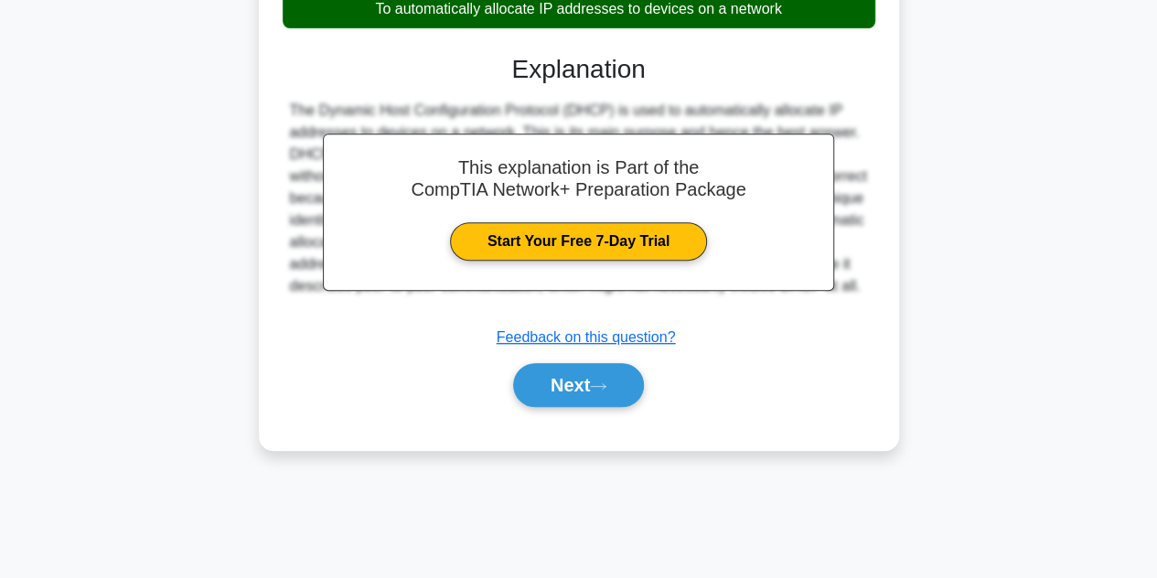
scroll to position [410, 0]
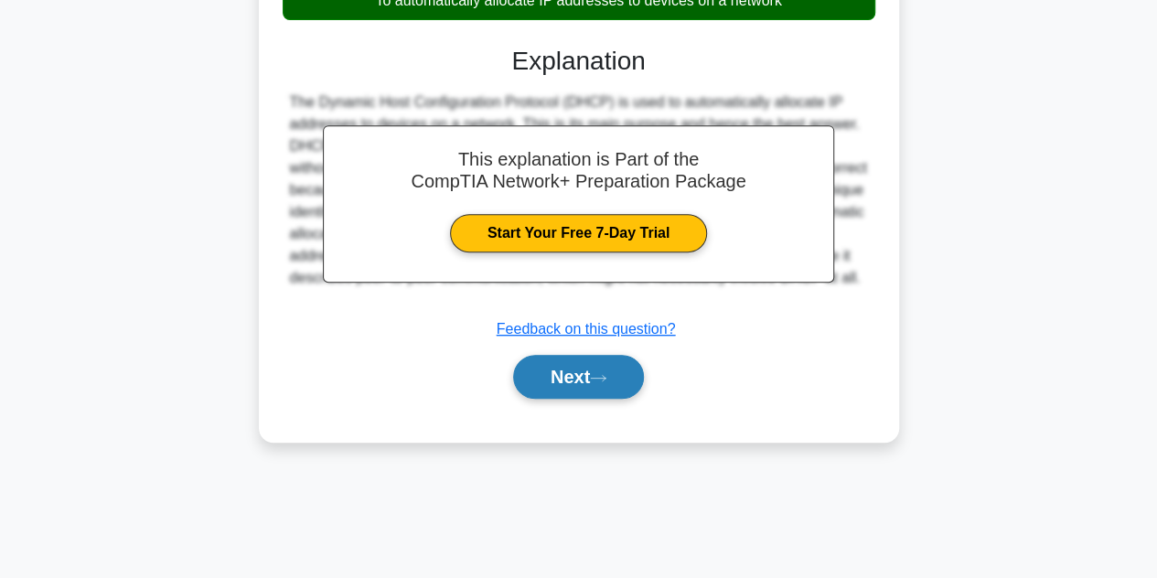
click at [586, 370] on button "Next" at bounding box center [578, 377] width 131 height 44
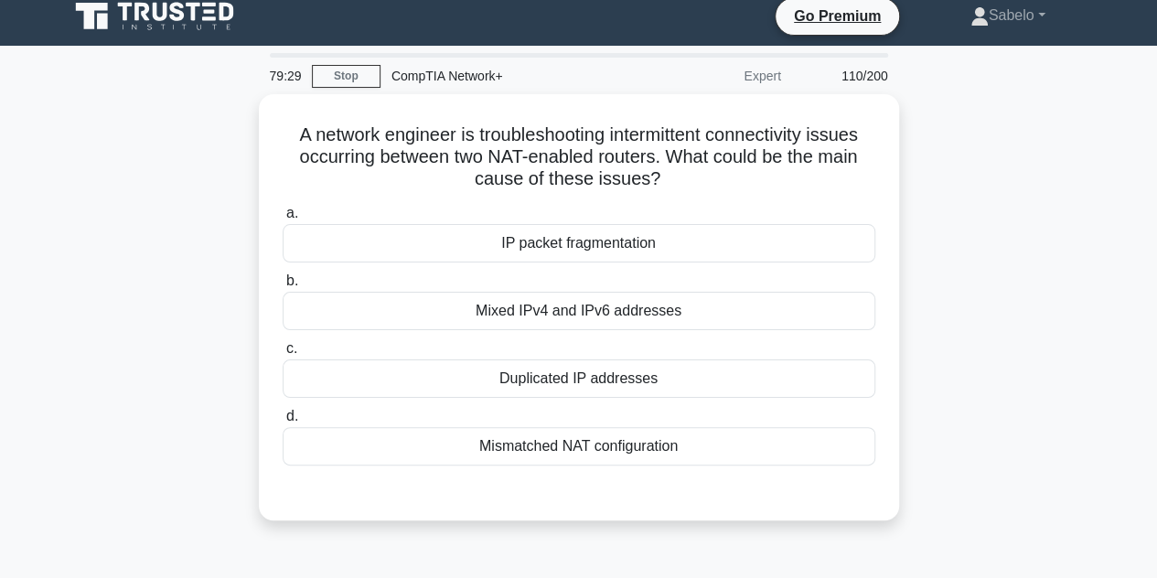
scroll to position [11, 0]
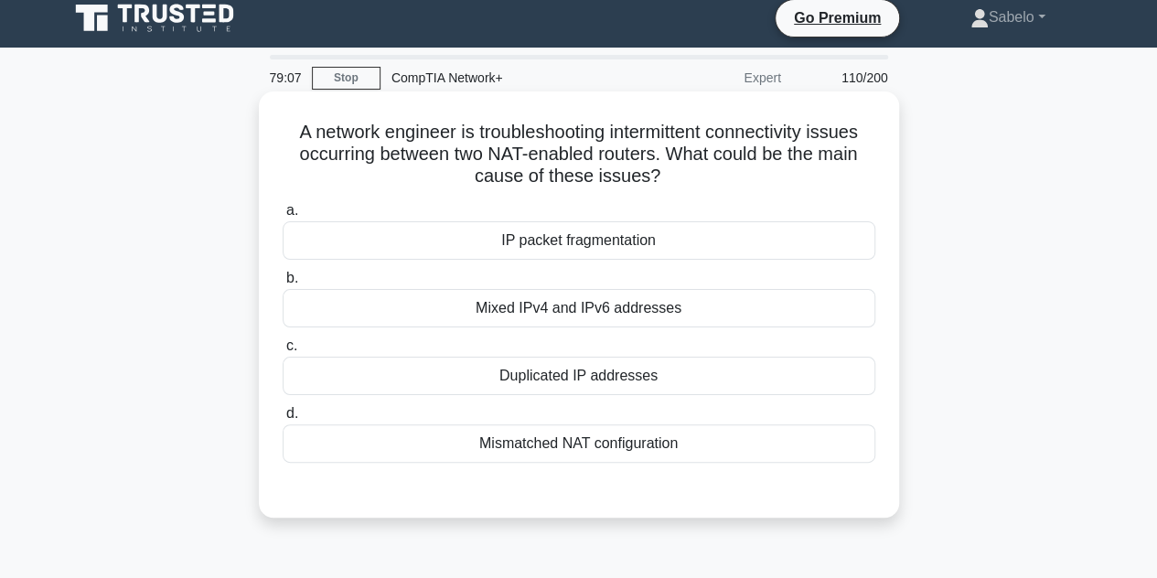
click at [596, 447] on div "Mismatched NAT configuration" at bounding box center [579, 443] width 593 height 38
click at [283, 420] on input "d. Mismatched NAT configuration" at bounding box center [283, 414] width 0 height 12
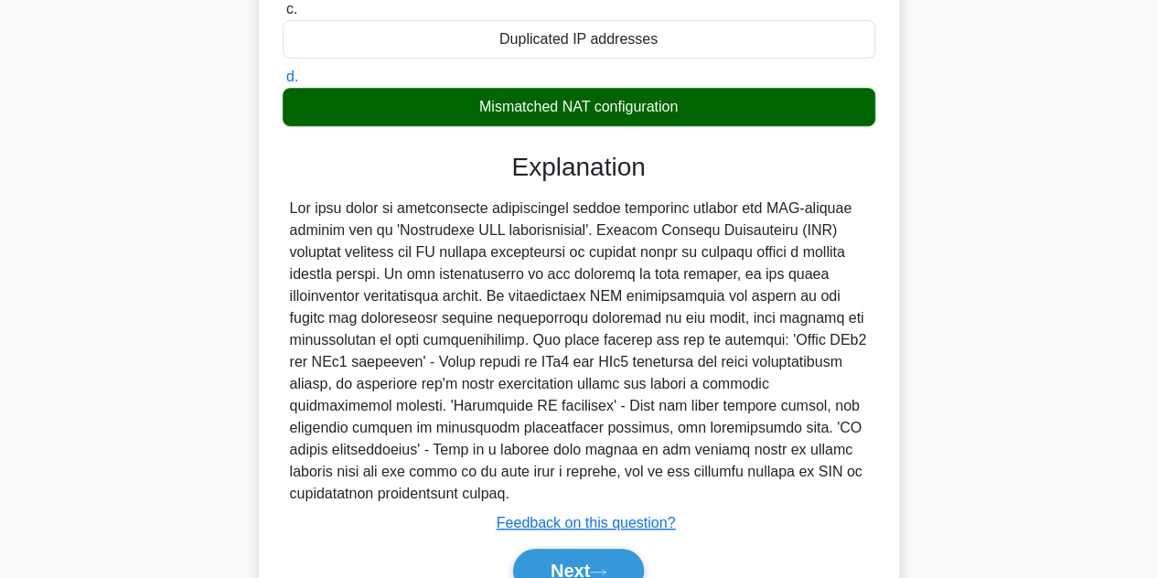
scroll to position [415, 0]
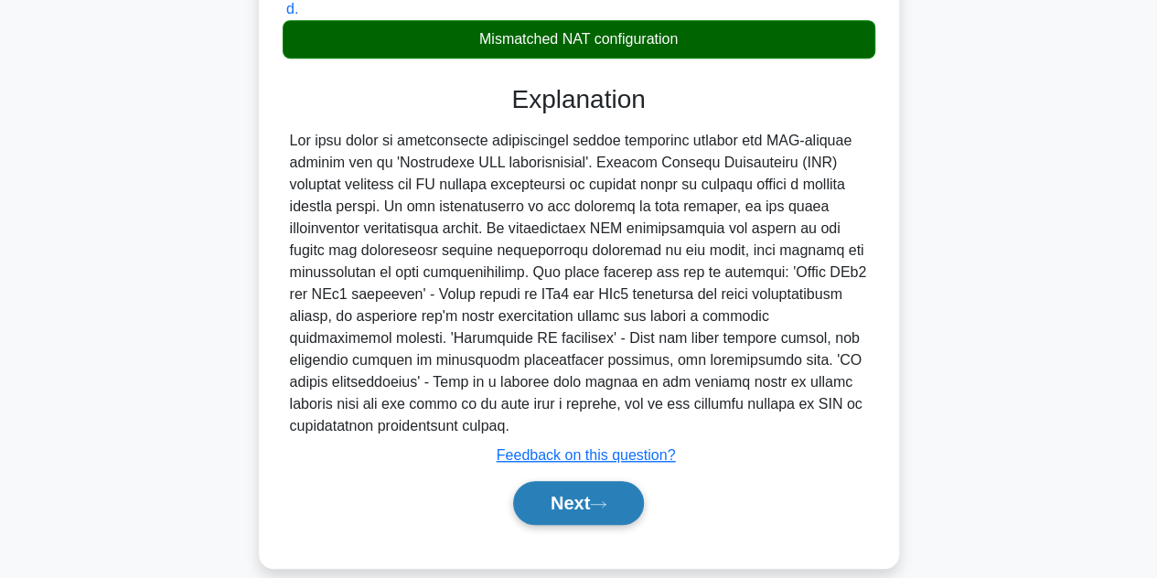
click at [613, 481] on button "Next" at bounding box center [578, 503] width 131 height 44
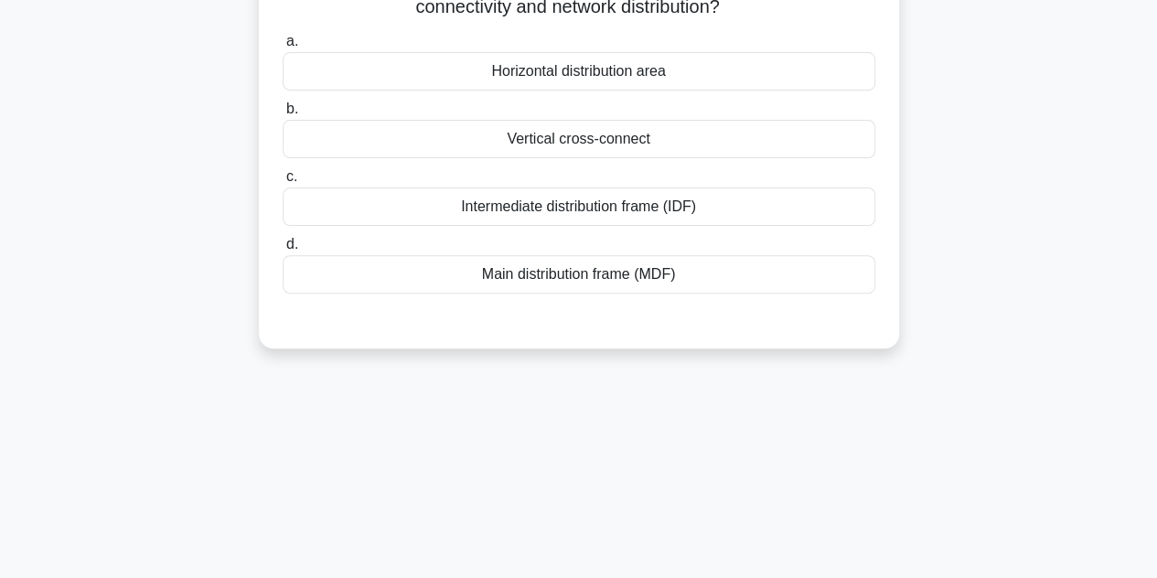
scroll to position [0, 0]
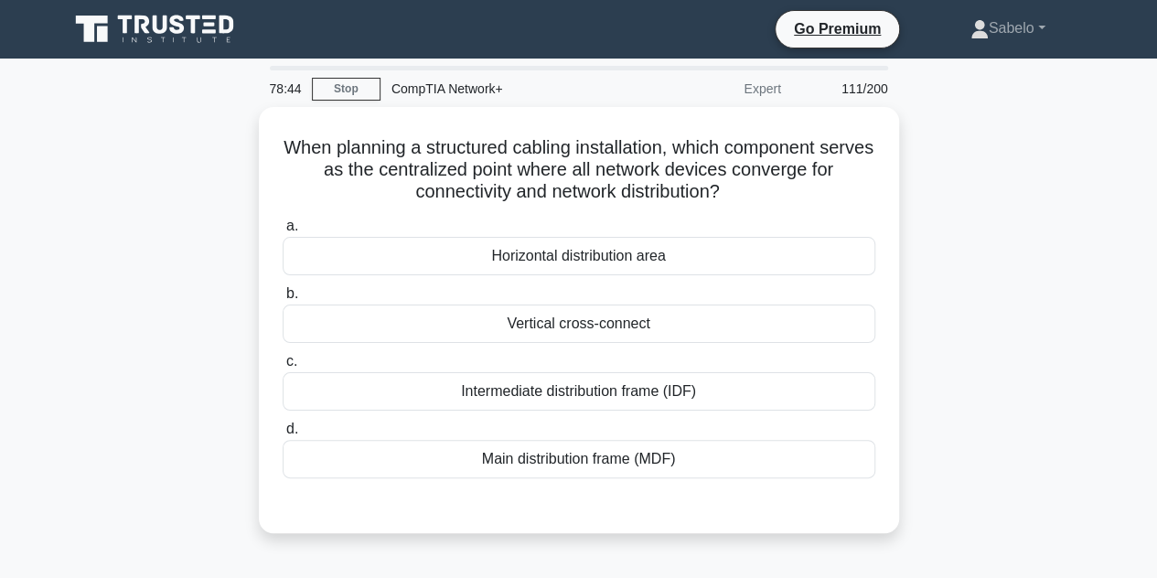
click at [613, 460] on div "Main distribution frame (MDF)" at bounding box center [579, 459] width 593 height 38
click at [283, 435] on input "d. Main distribution frame (MDF)" at bounding box center [283, 429] width 0 height 12
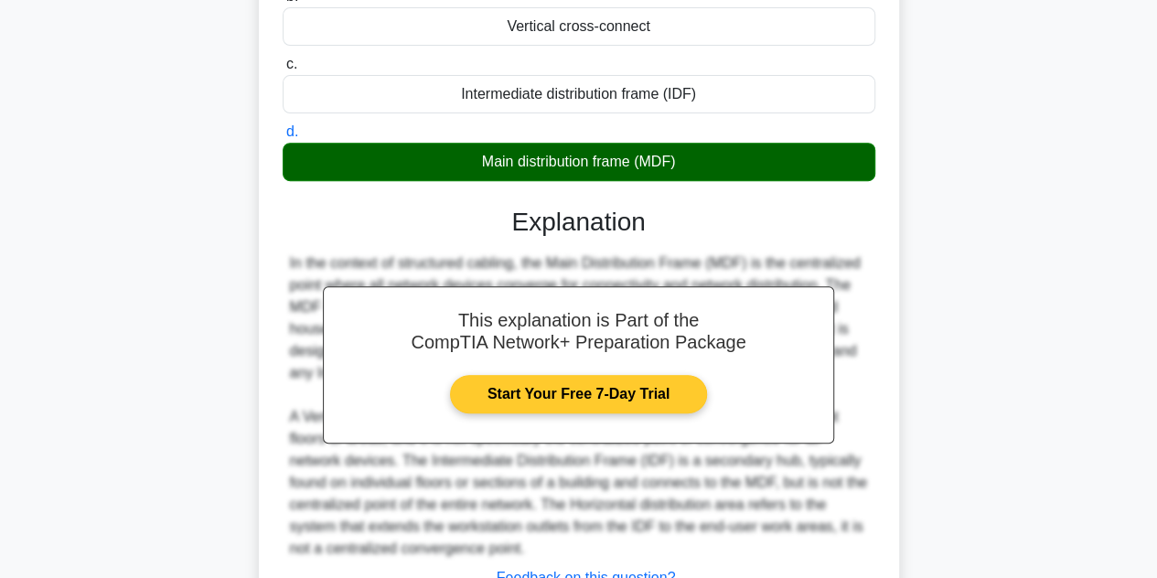
scroll to position [437, 0]
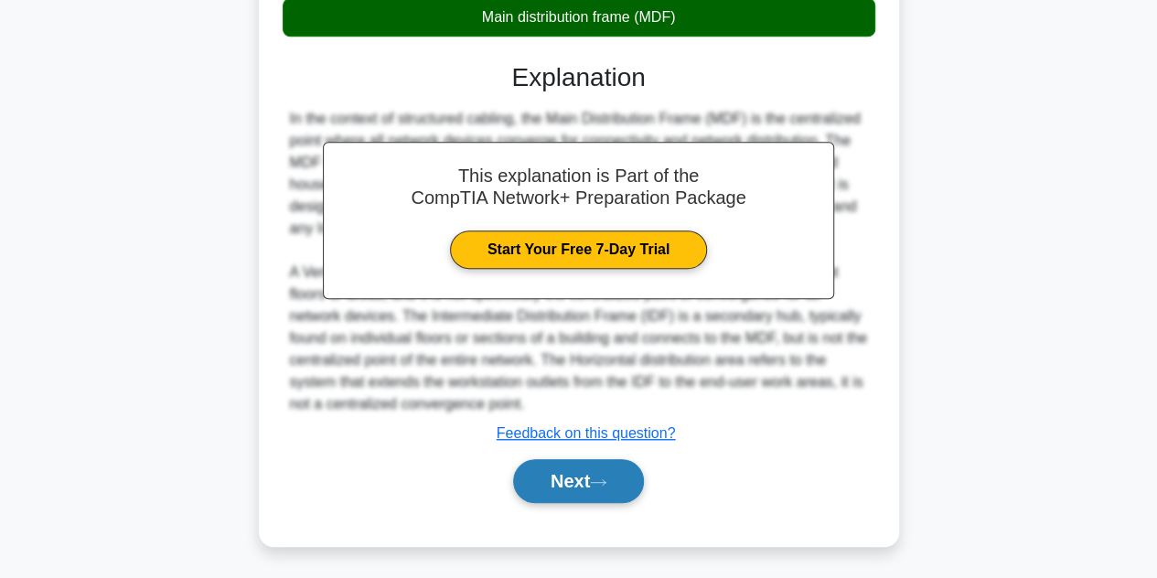
click at [580, 477] on button "Next" at bounding box center [578, 481] width 131 height 44
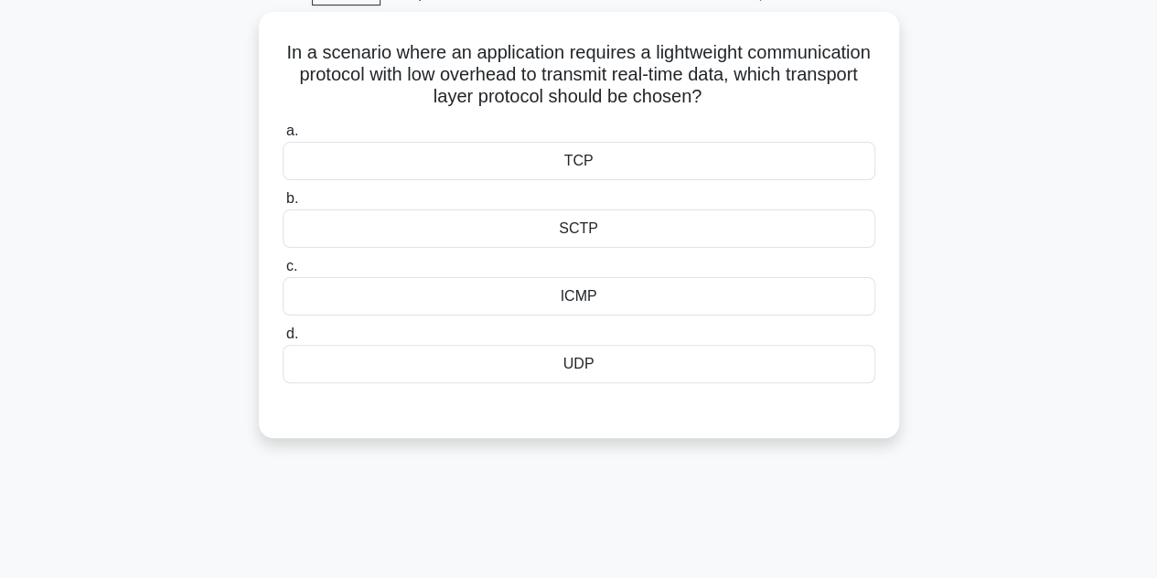
scroll to position [91, 0]
click at [626, 151] on div "TCP" at bounding box center [579, 160] width 593 height 38
click at [283, 136] on input "a. TCP" at bounding box center [283, 130] width 0 height 12
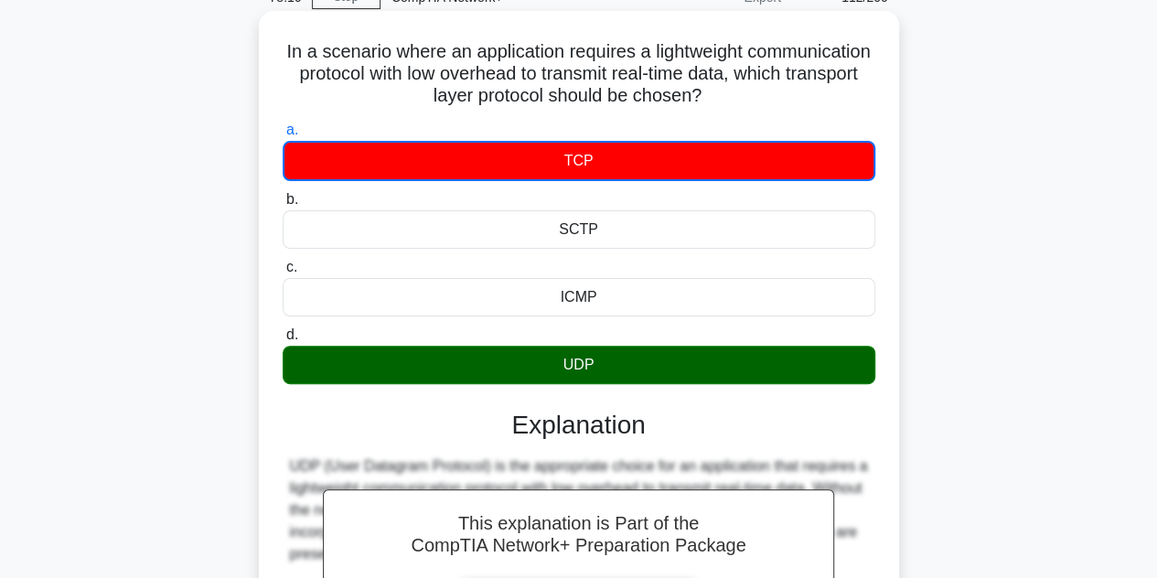
scroll to position [418, 0]
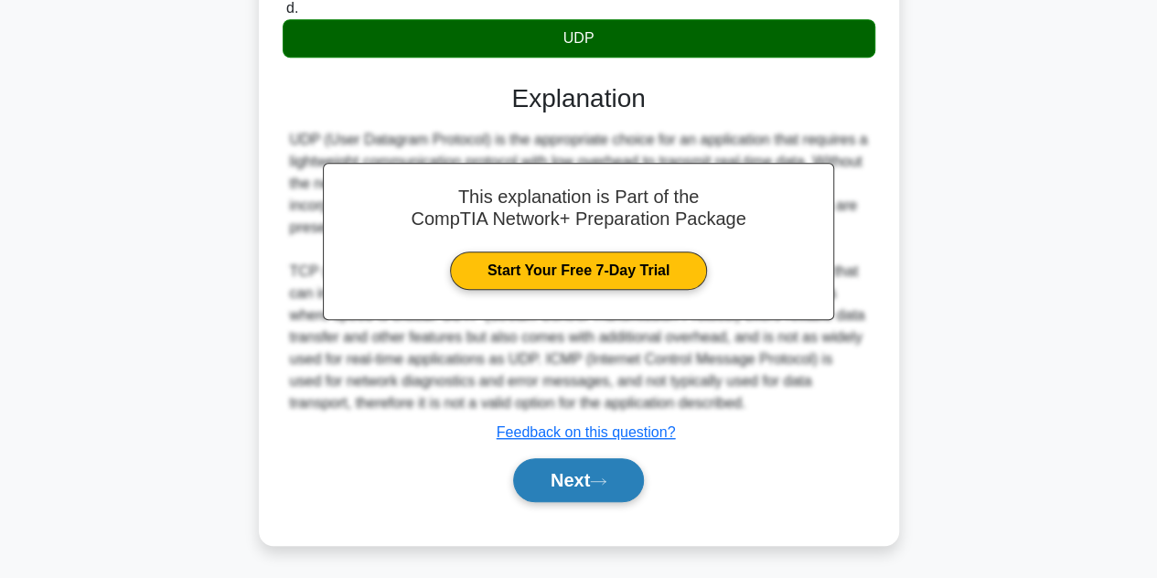
click at [605, 480] on icon at bounding box center [598, 482] width 16 height 10
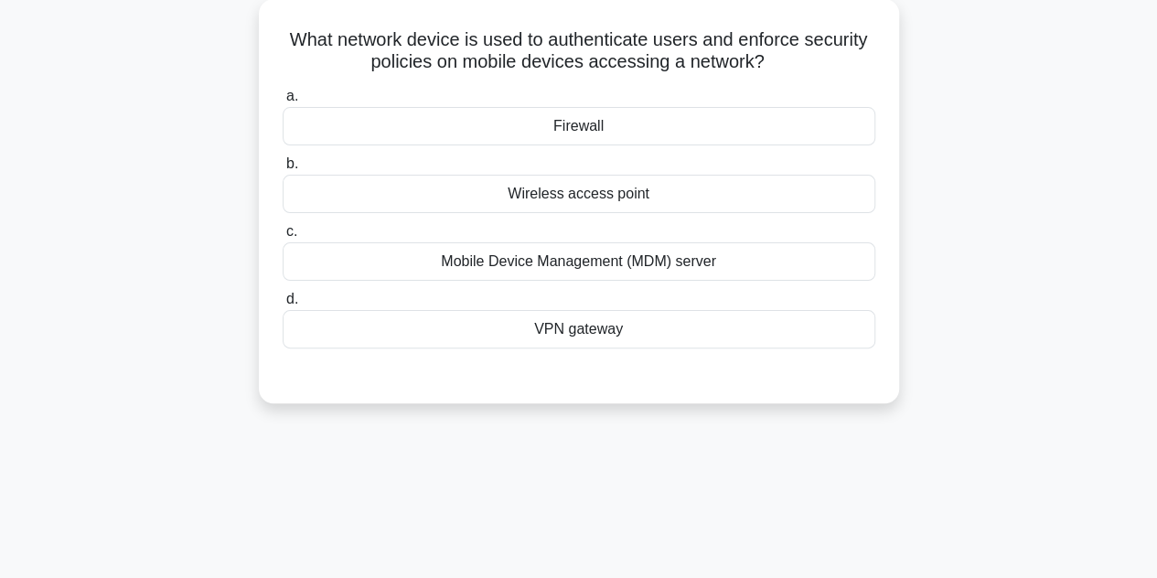
scroll to position [0, 0]
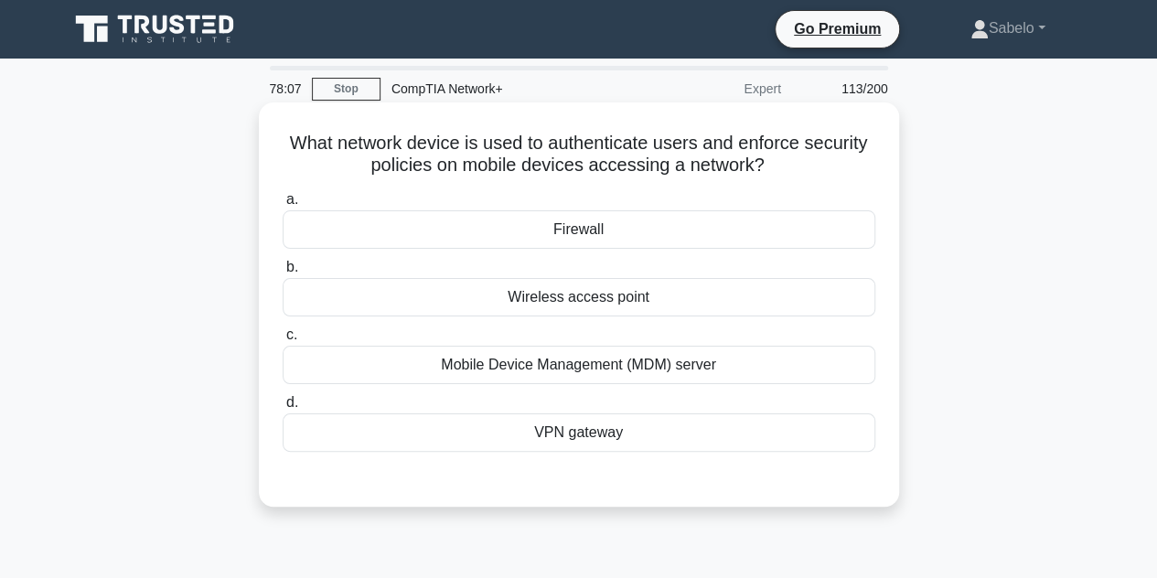
click at [605, 374] on div "Mobile Device Management (MDM) server" at bounding box center [579, 365] width 593 height 38
click at [283, 341] on input "c. Mobile Device Management (MDM) server" at bounding box center [283, 335] width 0 height 12
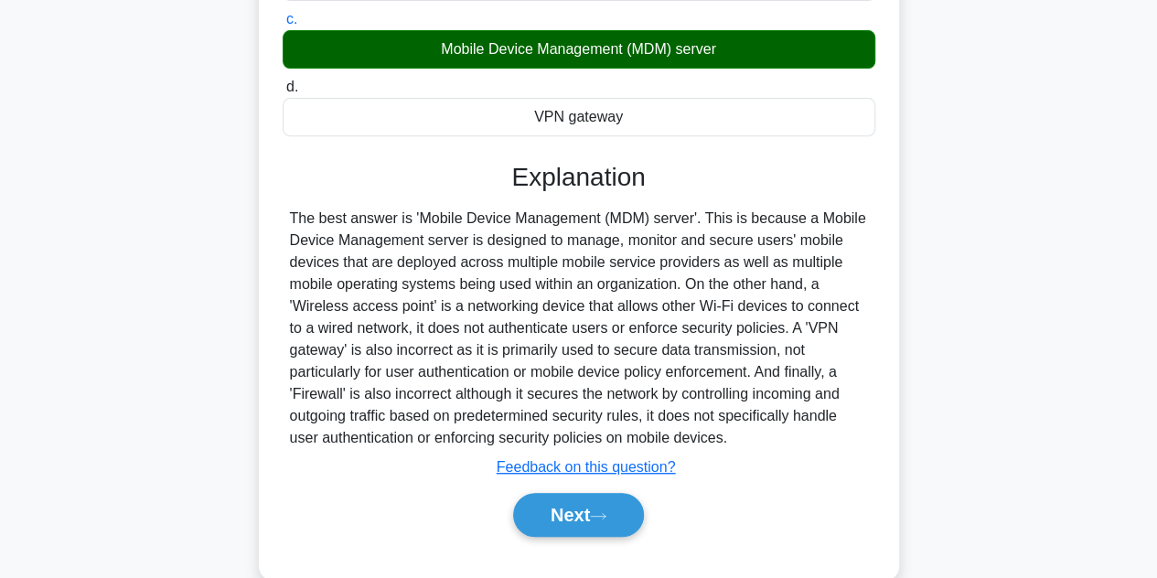
scroll to position [384, 0]
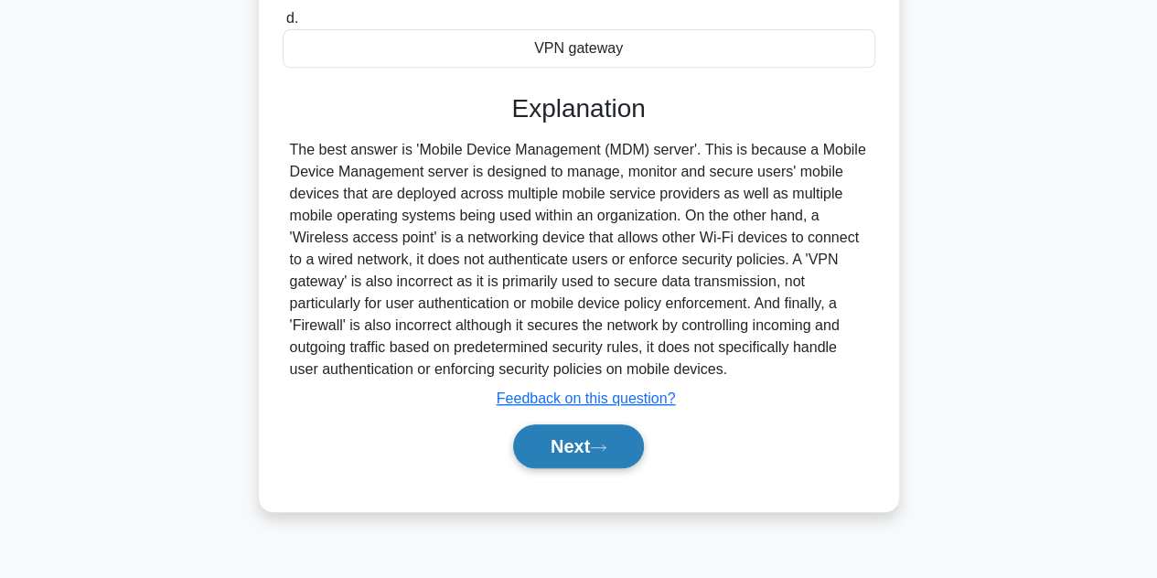
click at [584, 444] on button "Next" at bounding box center [578, 446] width 131 height 44
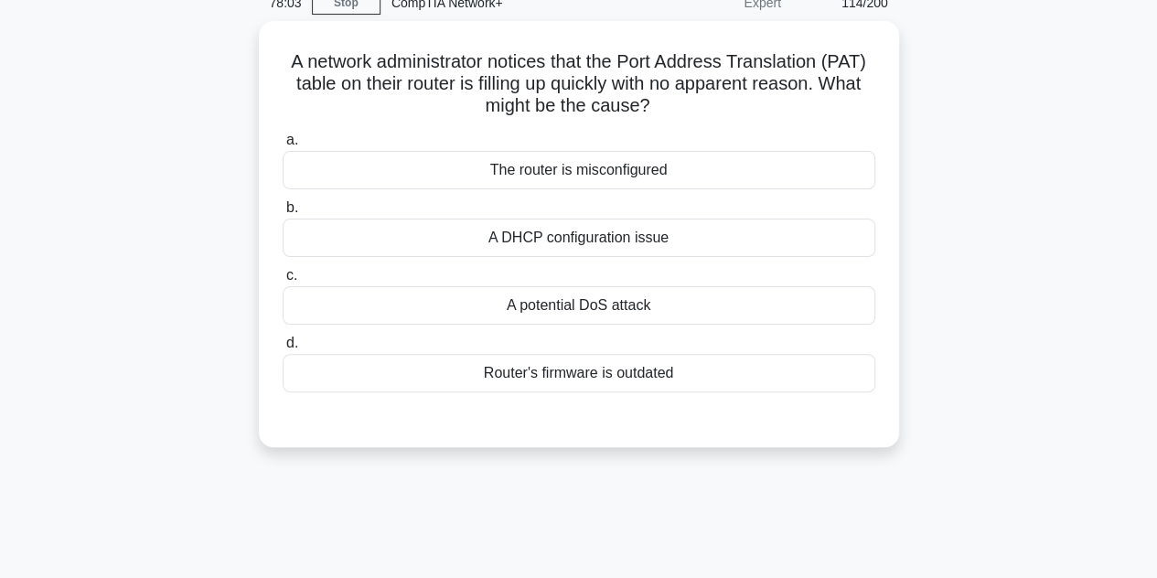
scroll to position [82, 0]
click at [577, 308] on div "A potential DoS attack" at bounding box center [579, 304] width 593 height 38
click at [283, 281] on input "c. A potential DoS attack" at bounding box center [283, 275] width 0 height 12
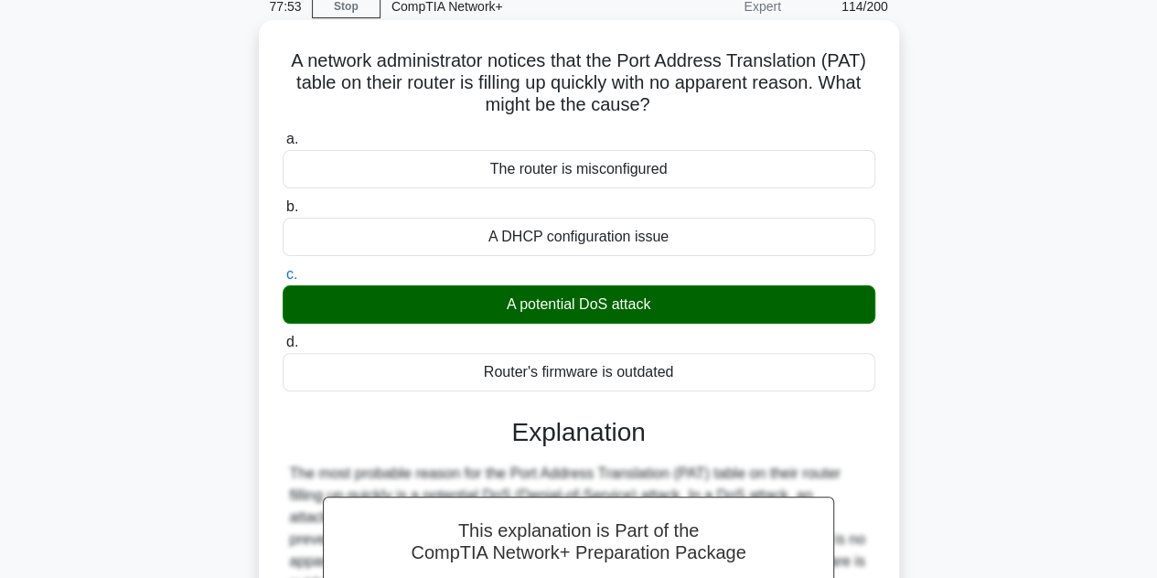
scroll to position [410, 0]
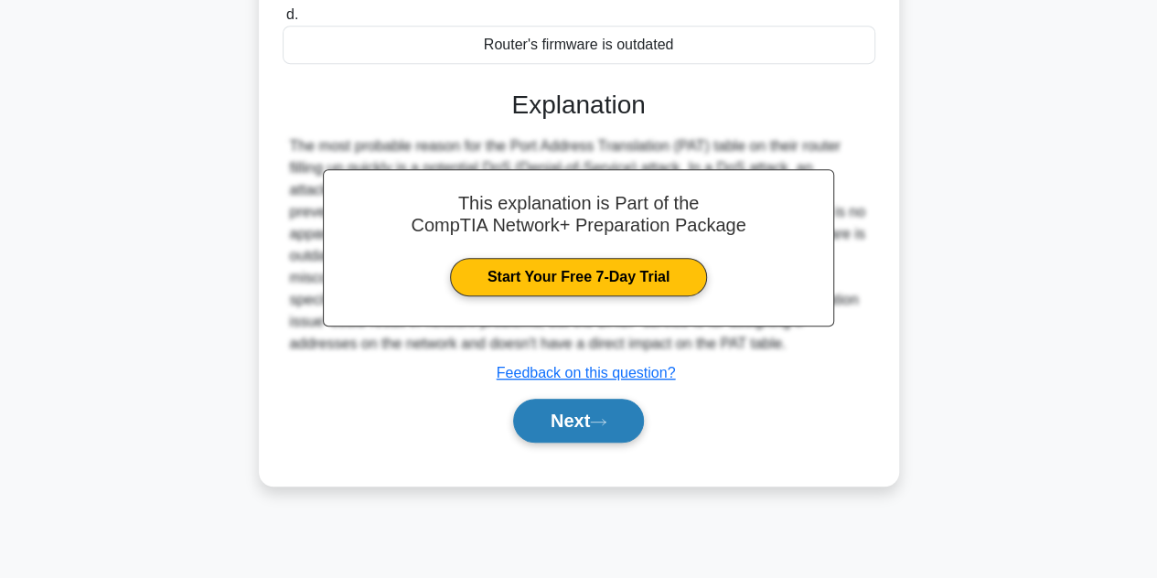
click at [584, 416] on button "Next" at bounding box center [578, 421] width 131 height 44
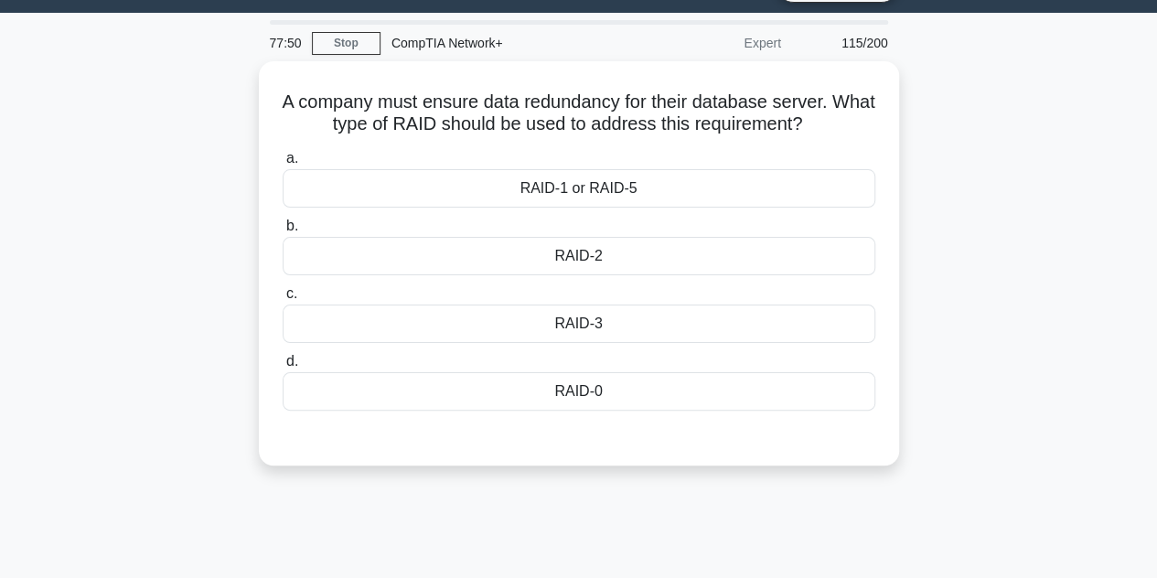
scroll to position [44, 0]
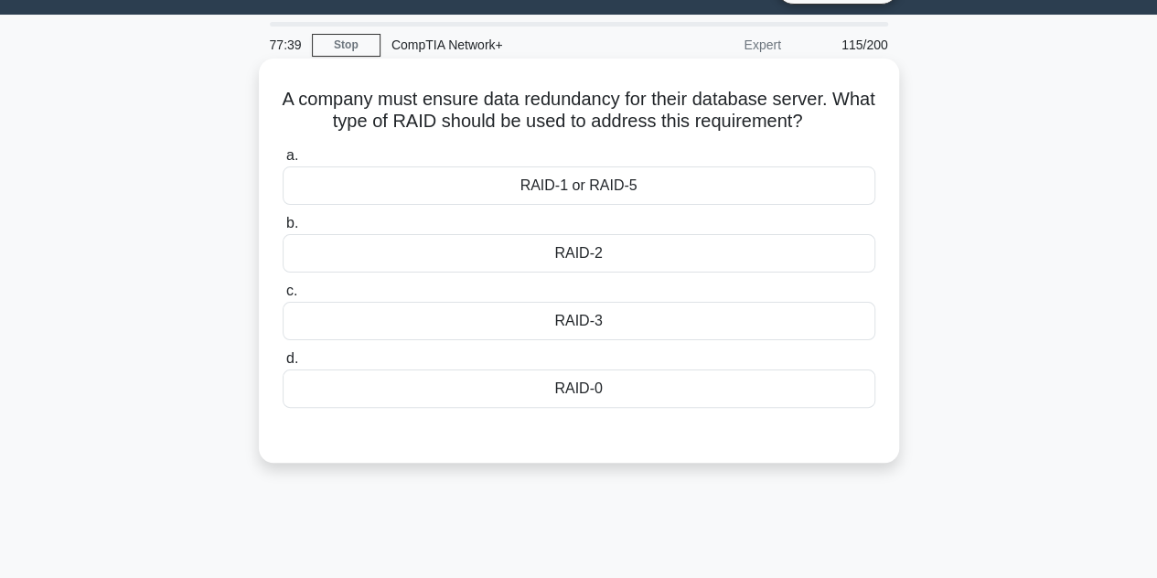
click at [551, 191] on div "RAID-1 or RAID-5" at bounding box center [579, 185] width 593 height 38
click at [283, 162] on input "a. RAID-1 or RAID-5" at bounding box center [283, 156] width 0 height 12
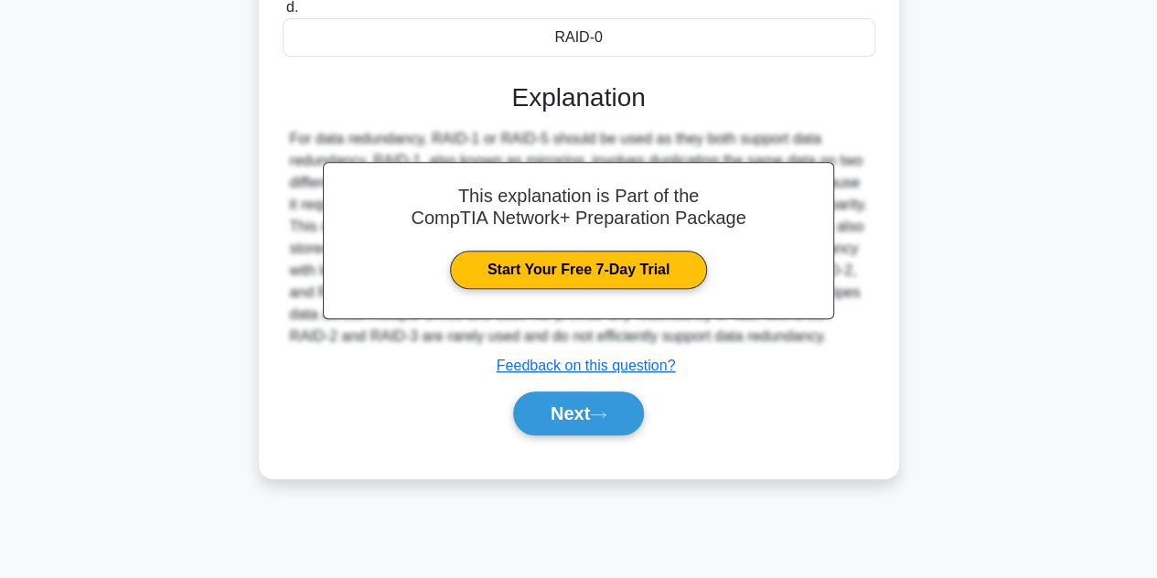
scroll to position [410, 0]
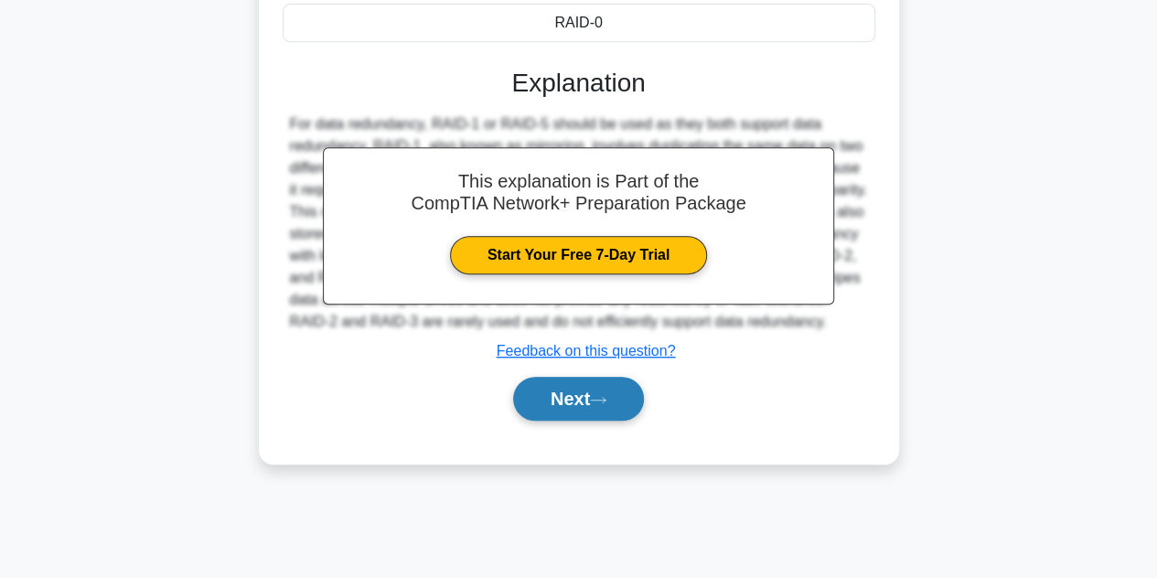
click at [598, 409] on button "Next" at bounding box center [578, 399] width 131 height 44
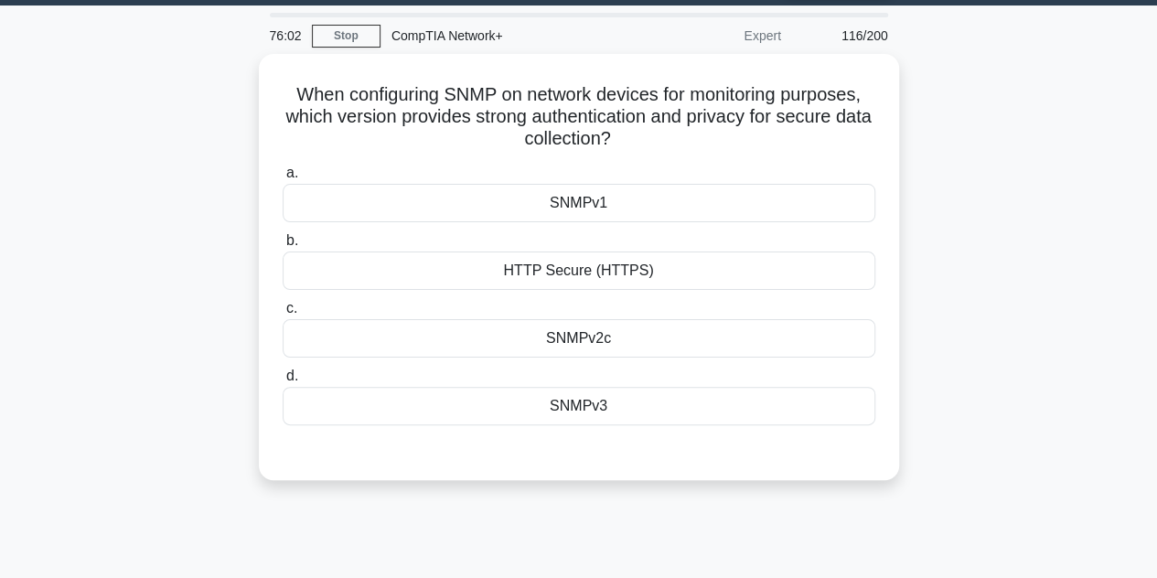
scroll to position [53, 0]
click at [598, 409] on div "SNMPv3" at bounding box center [579, 406] width 593 height 38
click at [283, 382] on input "d. SNMPv3" at bounding box center [283, 376] width 0 height 12
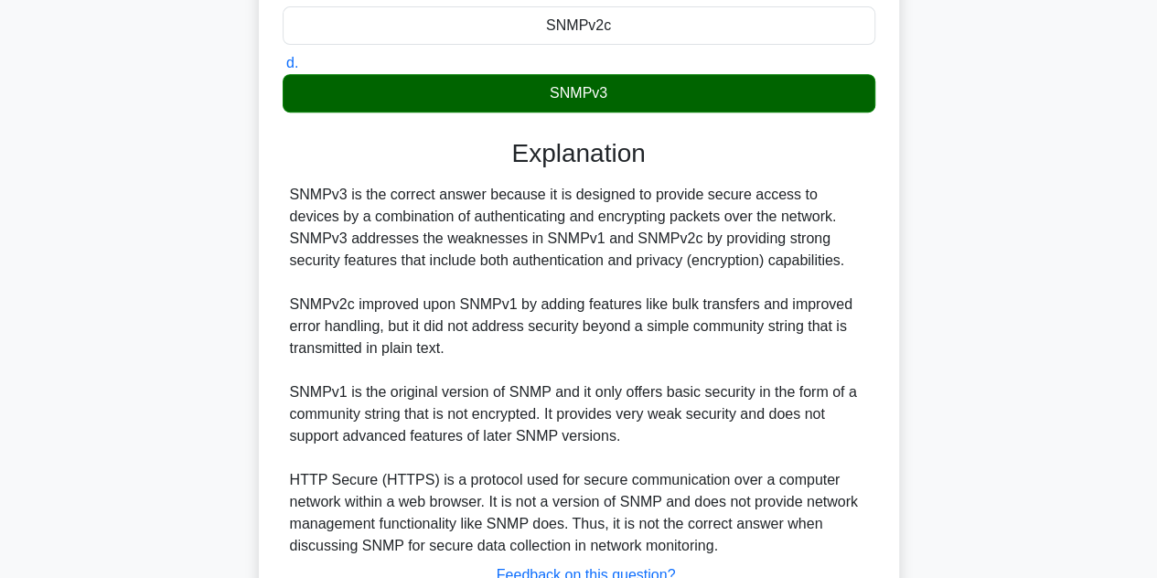
scroll to position [503, 0]
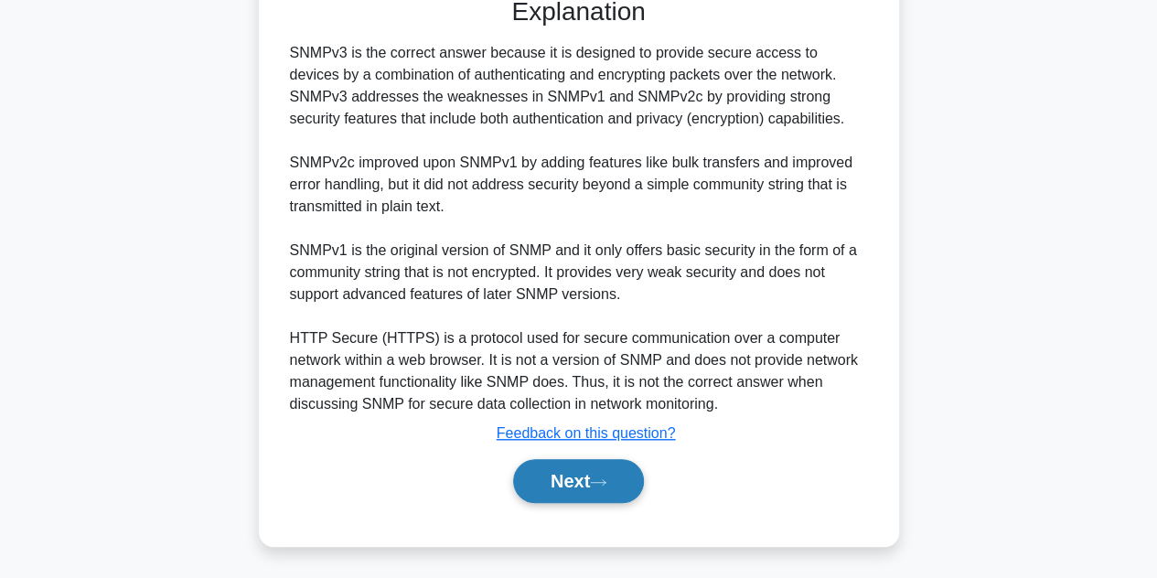
click at [554, 484] on button "Next" at bounding box center [578, 481] width 131 height 44
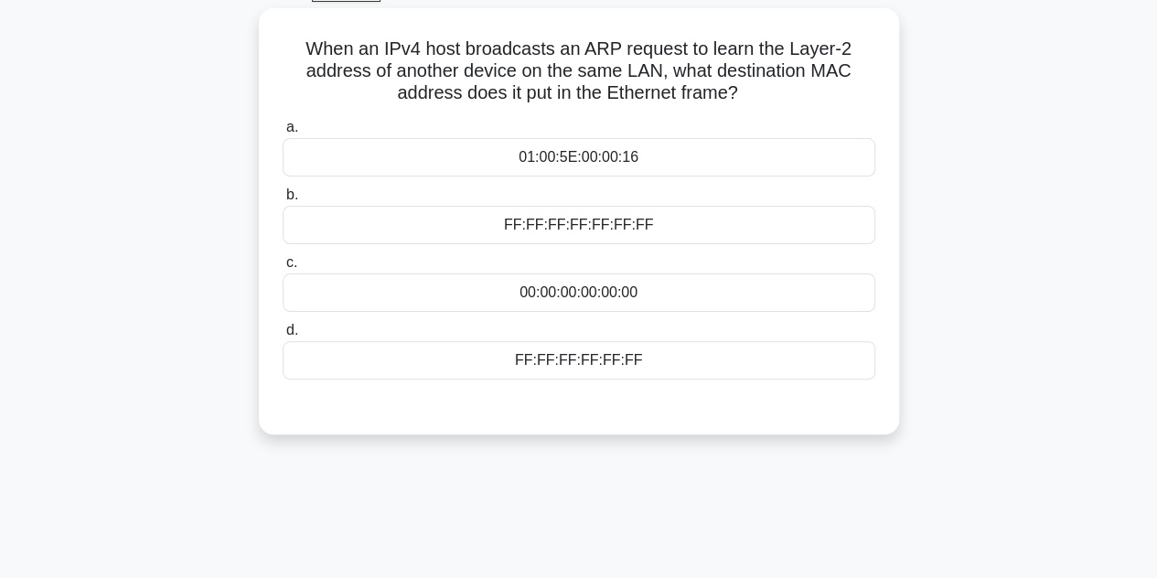
scroll to position [97, 0]
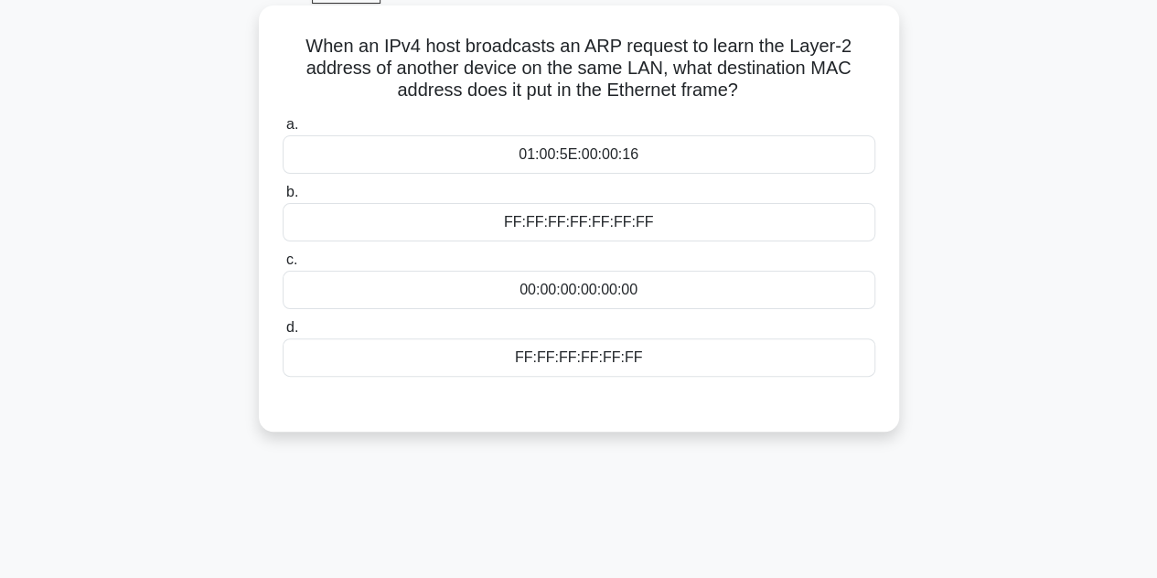
click at [585, 208] on div "FF:FF:FF:FF:FF:FF:FF" at bounding box center [579, 222] width 593 height 38
click at [283, 198] on input "b. FF:FF:FF:FF:FF:FF:FF" at bounding box center [283, 193] width 0 height 12
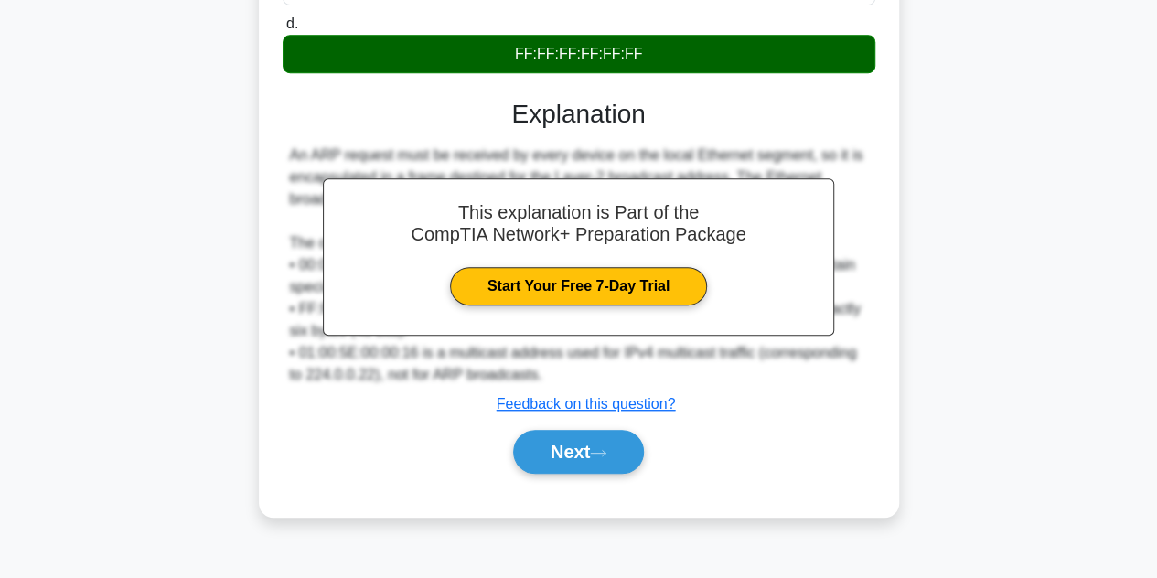
scroll to position [410, 0]
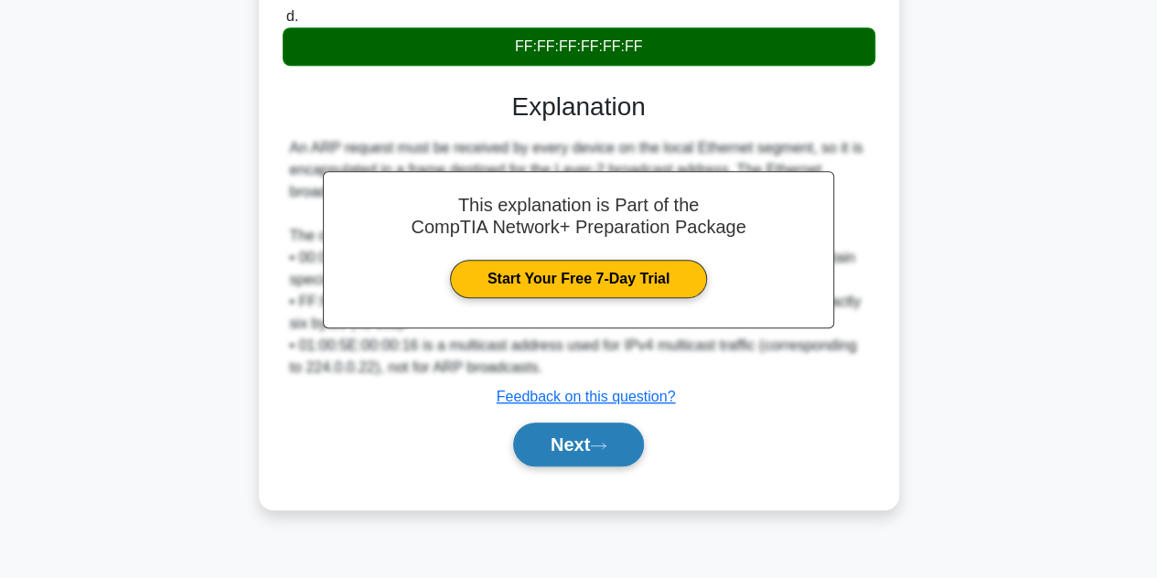
click at [595, 448] on button "Next" at bounding box center [578, 445] width 131 height 44
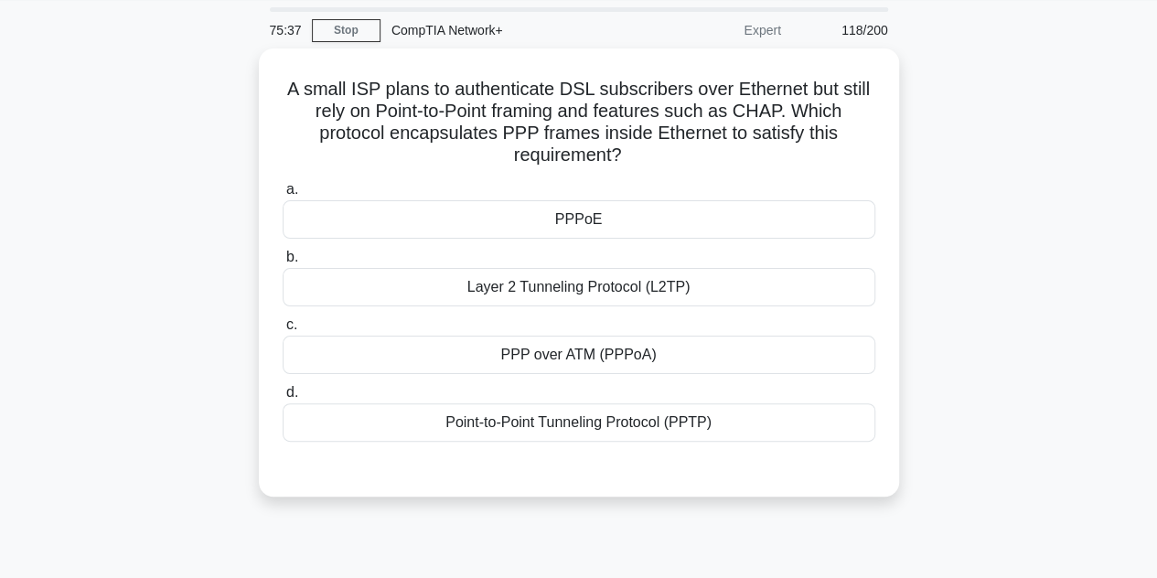
scroll to position [57, 0]
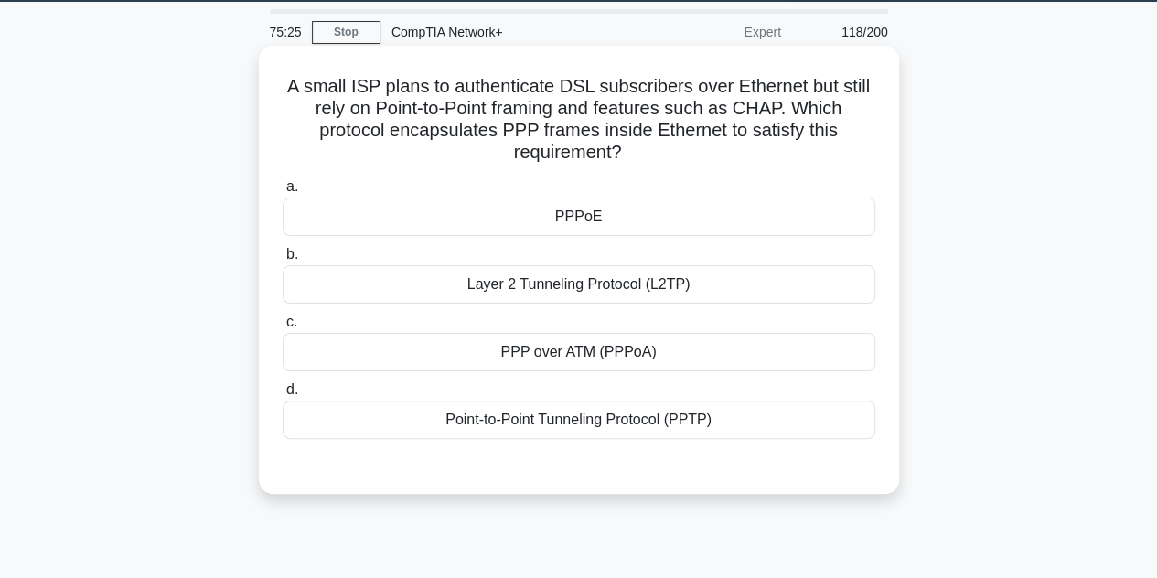
click at [596, 417] on div "Point-to-Point Tunneling Protocol (PPTP)" at bounding box center [579, 420] width 593 height 38
click at [283, 396] on input "d. Point-to-Point Tunneling Protocol (PPTP)" at bounding box center [283, 390] width 0 height 12
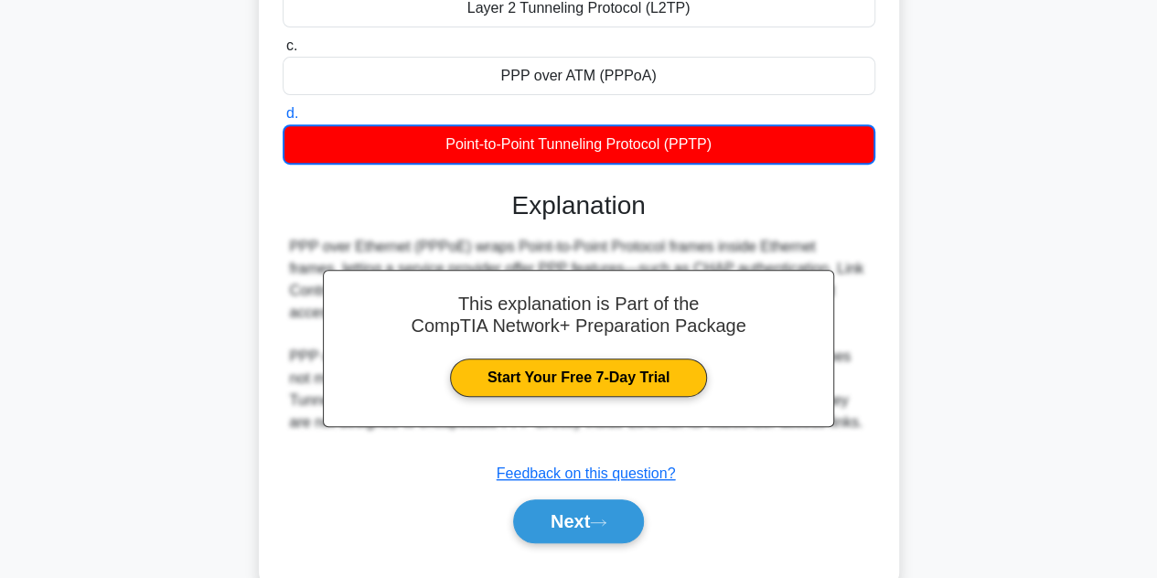
scroll to position [410, 0]
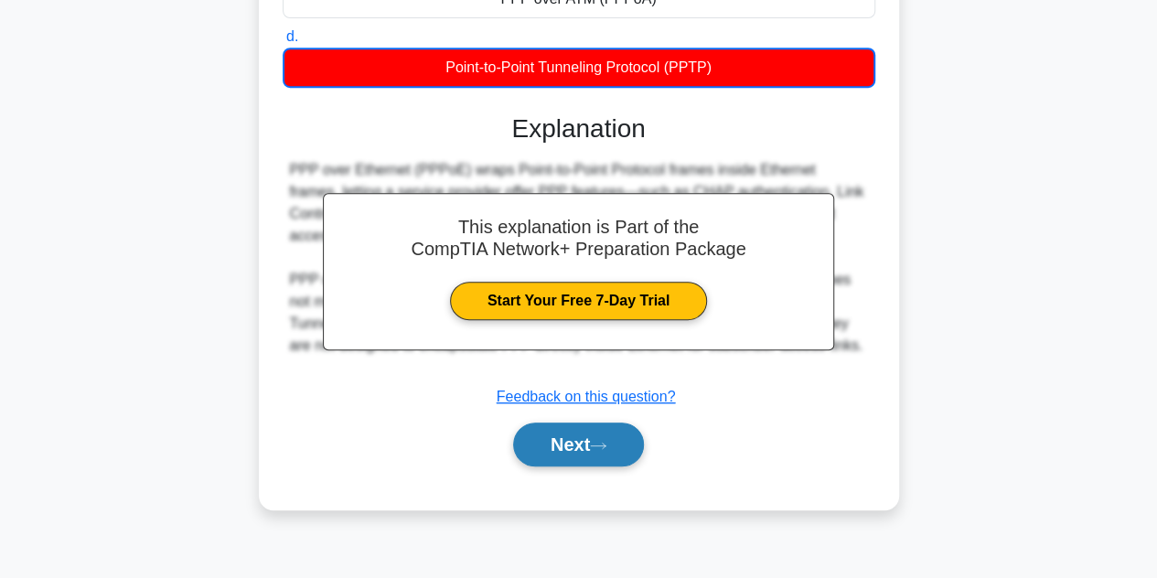
click at [604, 446] on icon at bounding box center [598, 446] width 16 height 10
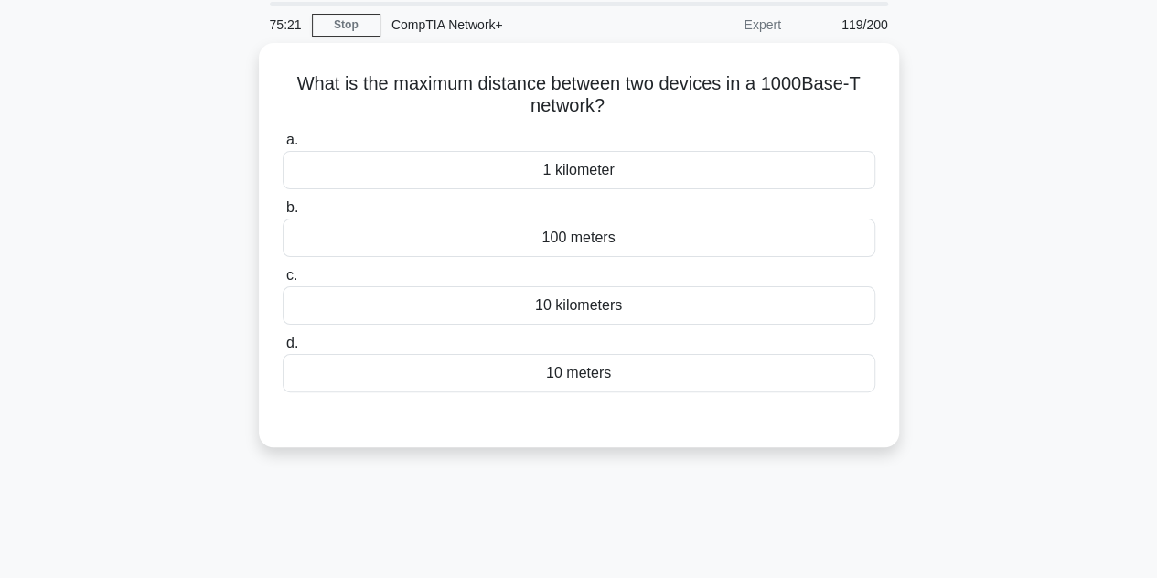
scroll to position [0, 0]
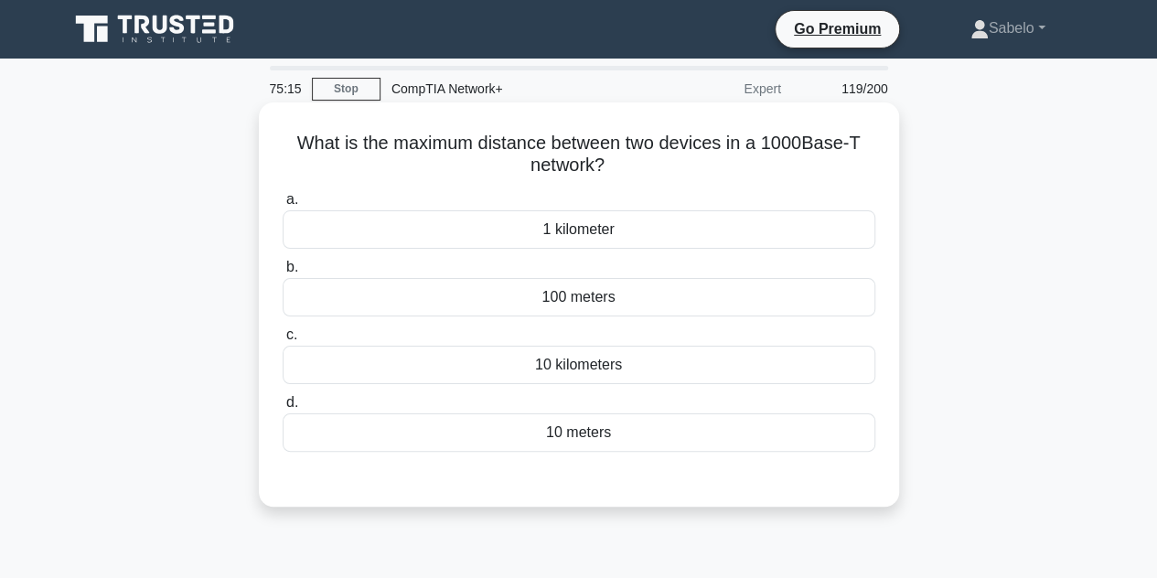
click at [582, 296] on div "100 meters" at bounding box center [579, 297] width 593 height 38
click at [283, 273] on input "b. 100 meters" at bounding box center [283, 268] width 0 height 12
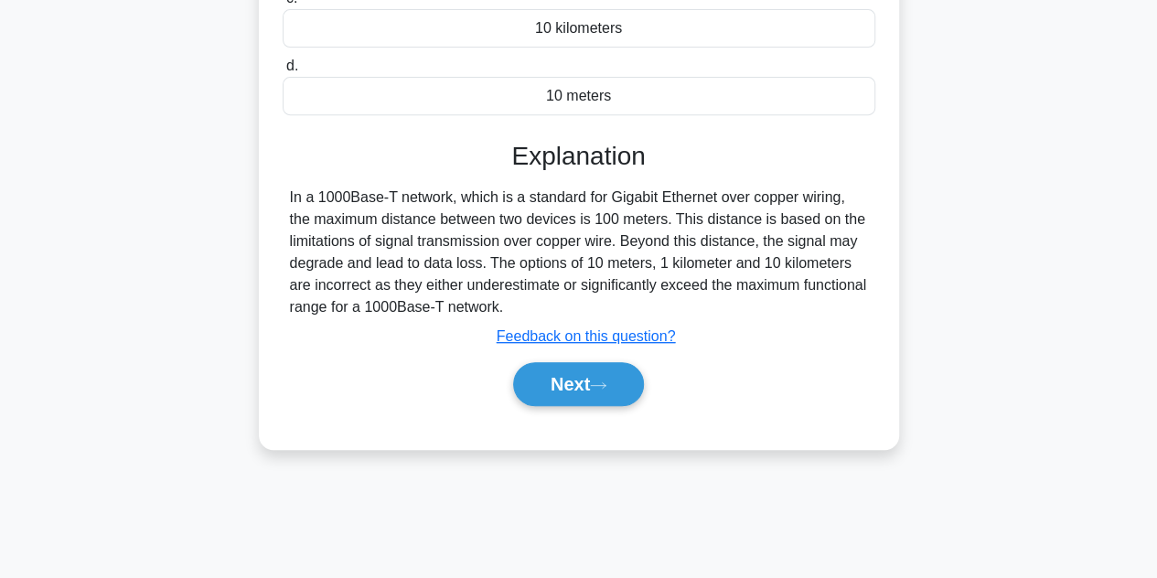
scroll to position [359, 0]
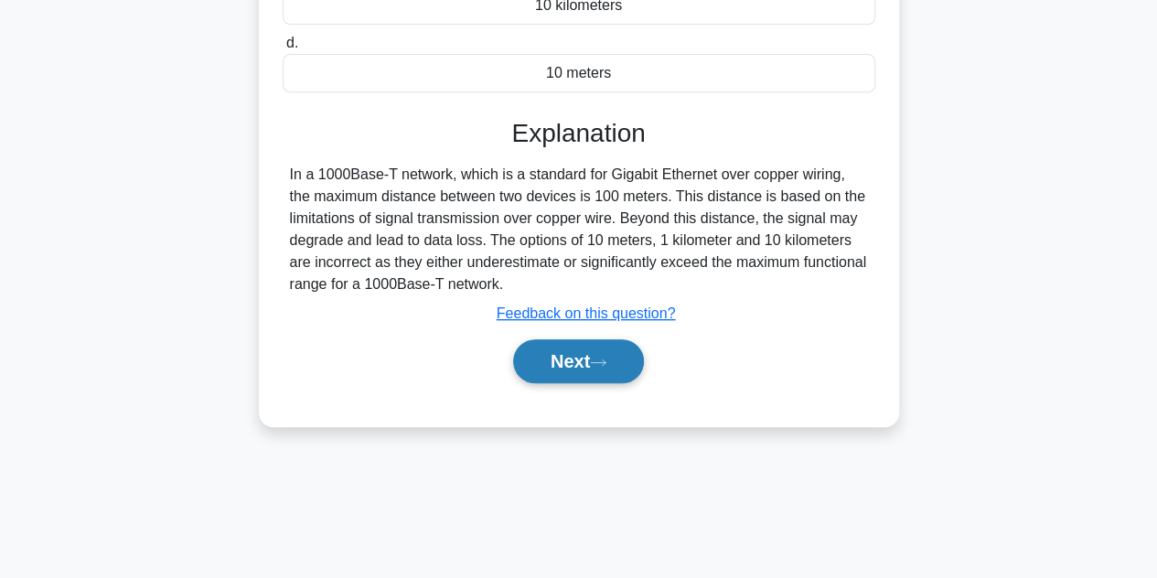
click at [579, 366] on button "Next" at bounding box center [578, 361] width 131 height 44
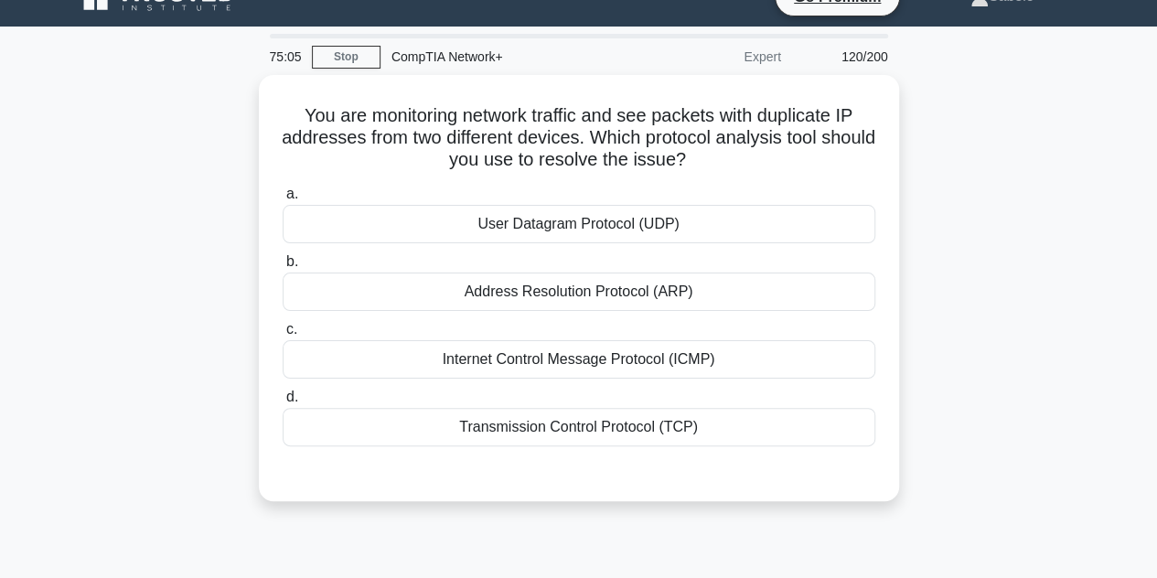
scroll to position [31, 0]
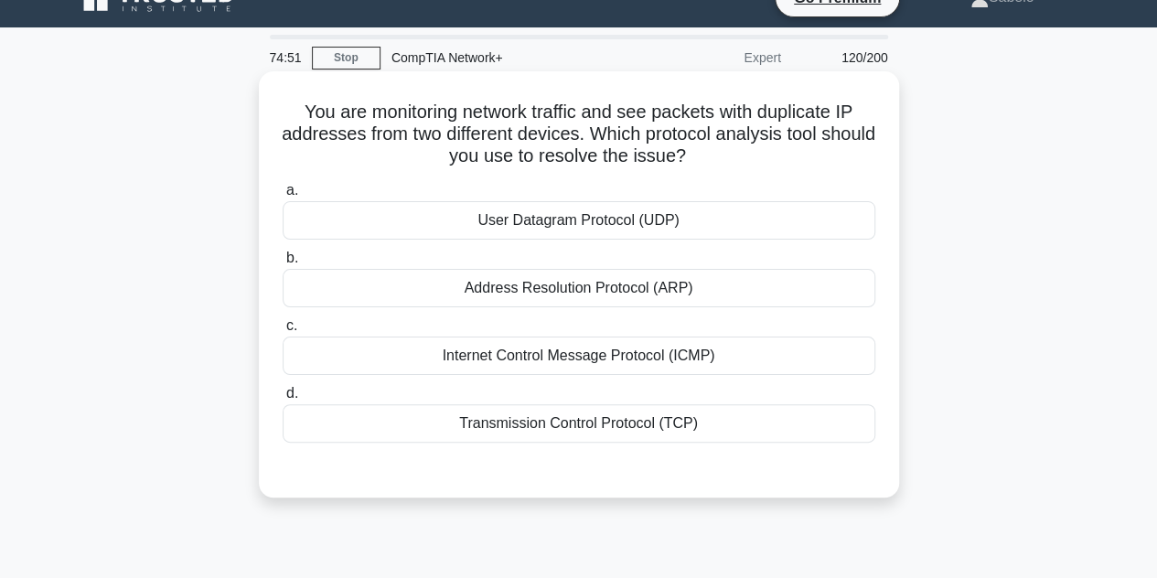
click at [571, 284] on div "Address Resolution Protocol (ARP)" at bounding box center [579, 288] width 593 height 38
click at [283, 264] on input "b. Address Resolution Protocol (ARP)" at bounding box center [283, 258] width 0 height 12
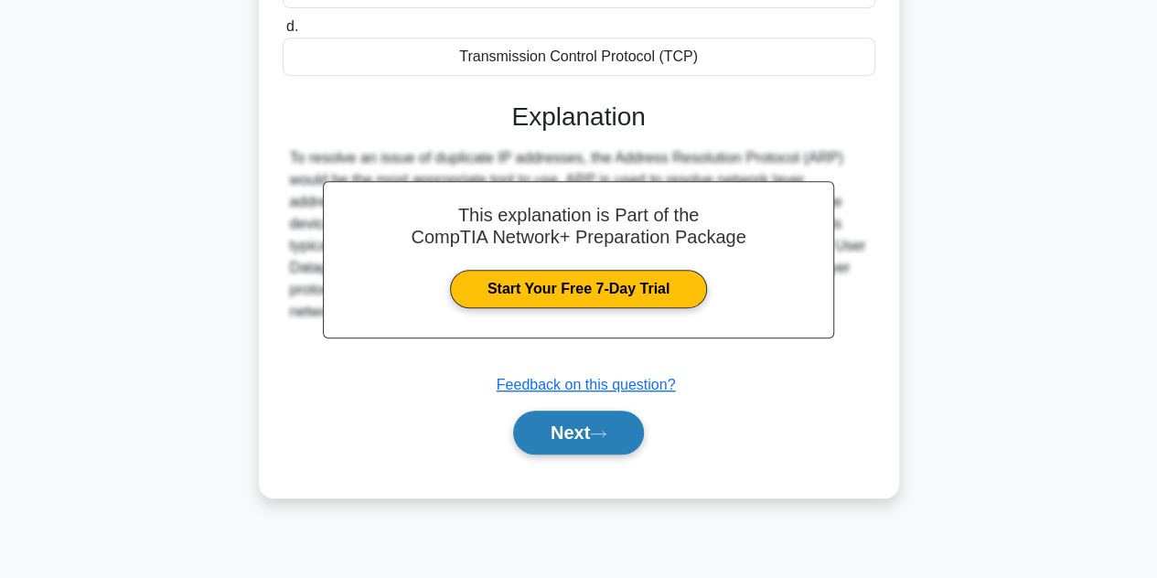
scroll to position [399, 0]
click at [565, 434] on button "Next" at bounding box center [578, 432] width 131 height 44
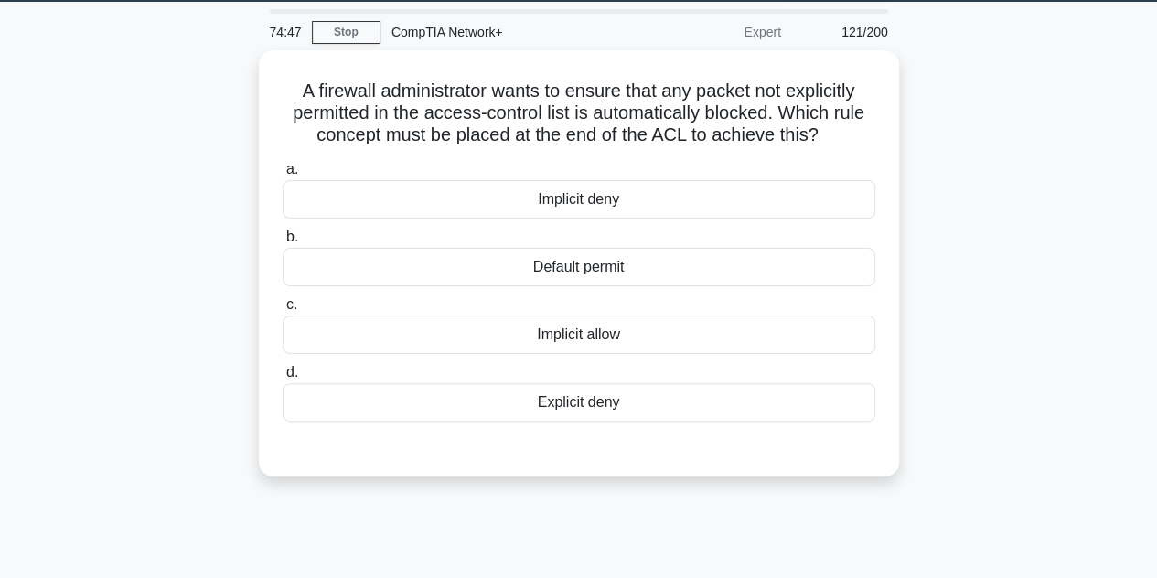
scroll to position [55, 0]
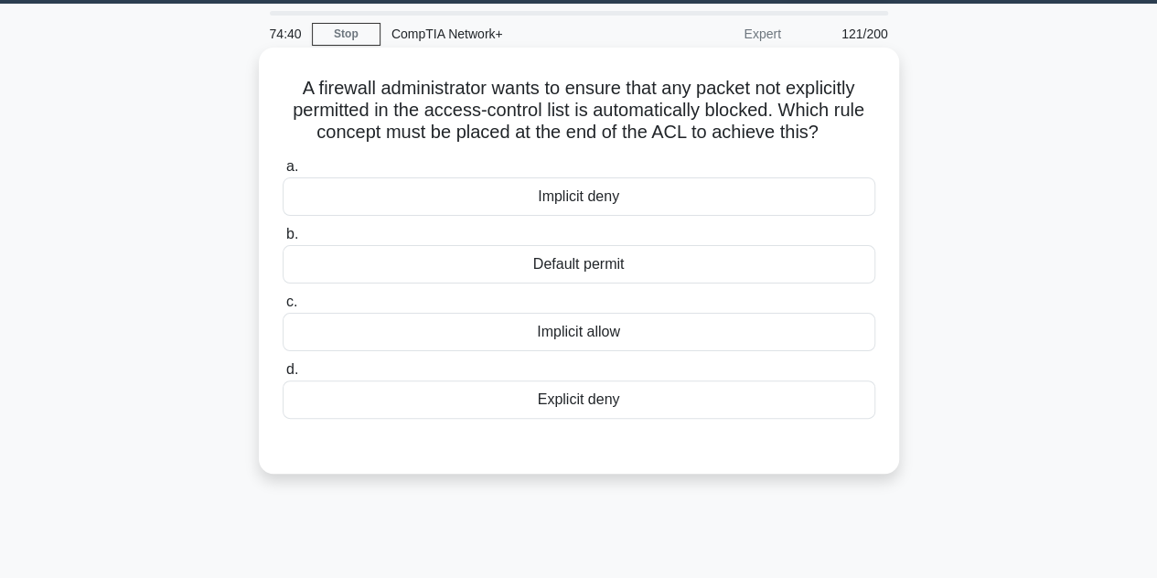
click at [562, 398] on div "Explicit deny" at bounding box center [579, 399] width 593 height 38
click at [283, 376] on input "d. Explicit deny" at bounding box center [283, 370] width 0 height 12
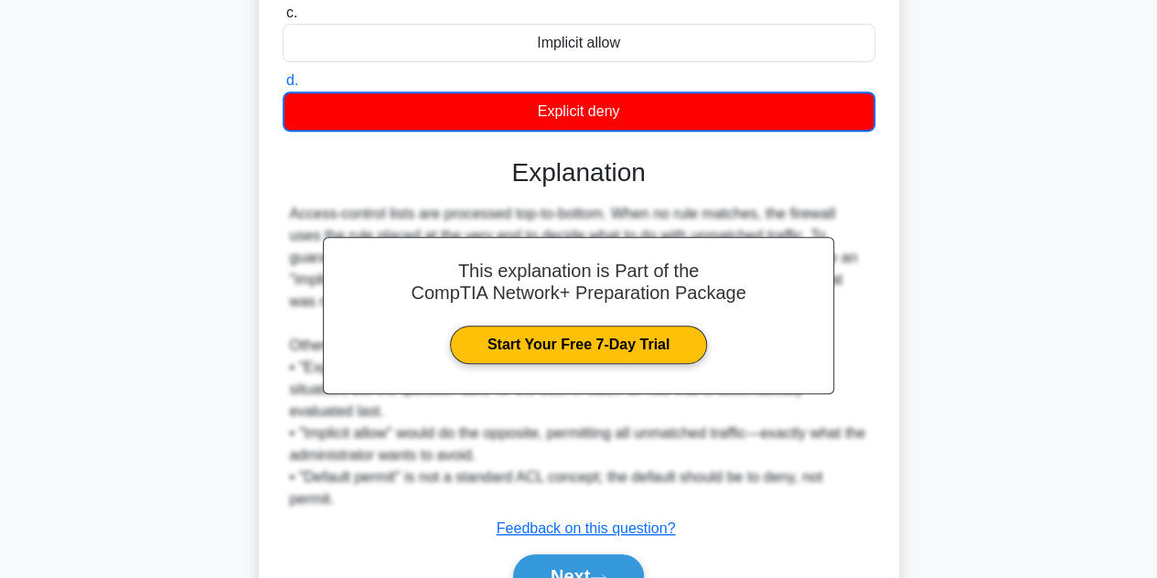
scroll to position [440, 0]
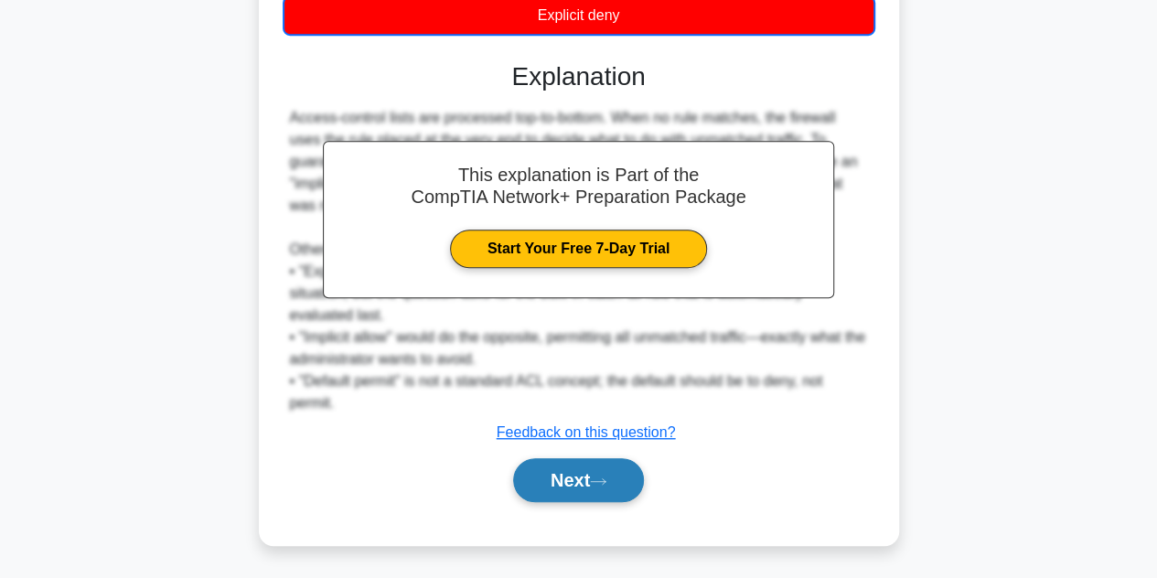
click at [583, 479] on button "Next" at bounding box center [578, 480] width 131 height 44
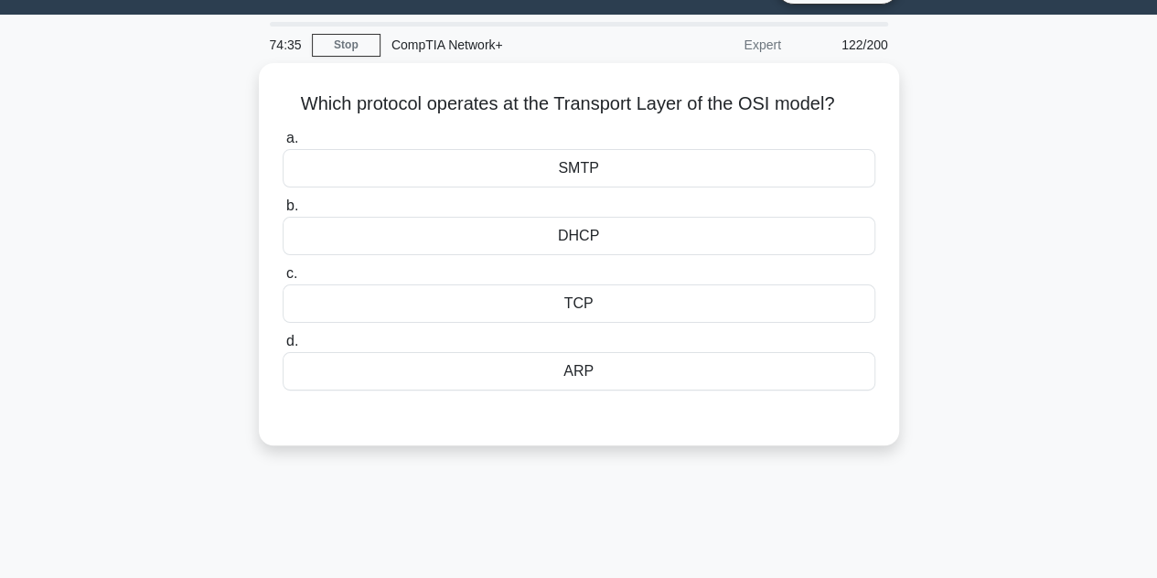
scroll to position [0, 0]
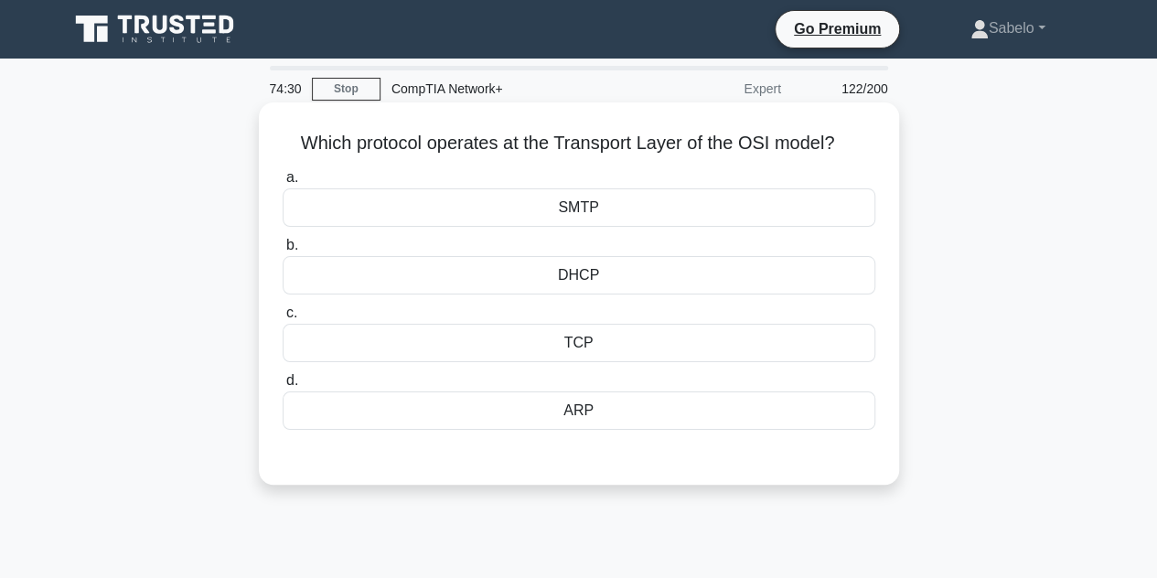
click at [541, 357] on div "TCP" at bounding box center [579, 343] width 593 height 38
click at [283, 319] on input "c. TCP" at bounding box center [283, 313] width 0 height 12
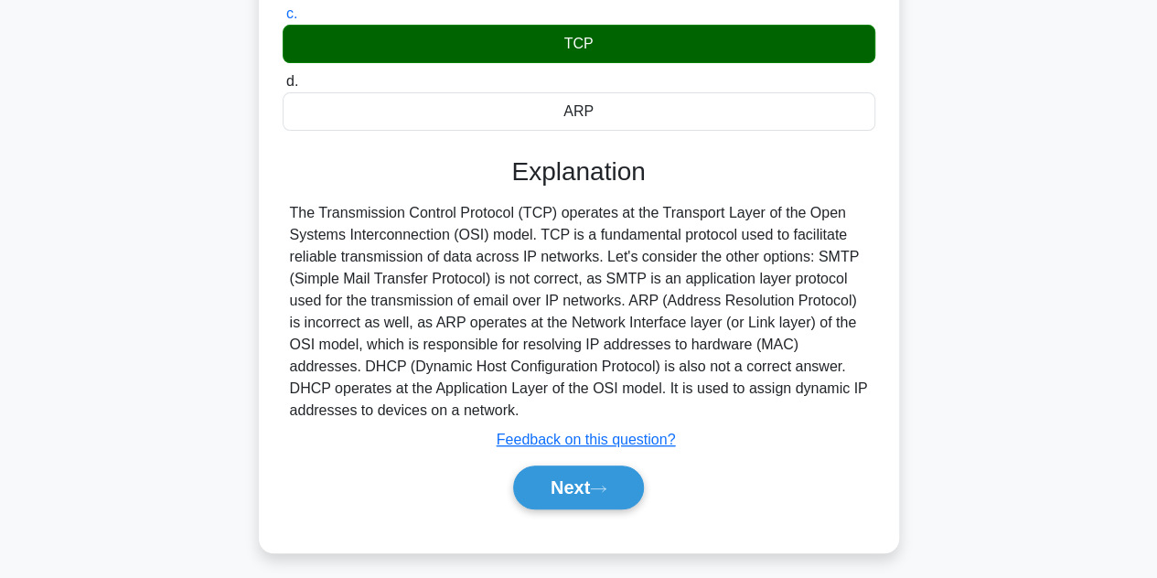
scroll to position [410, 0]
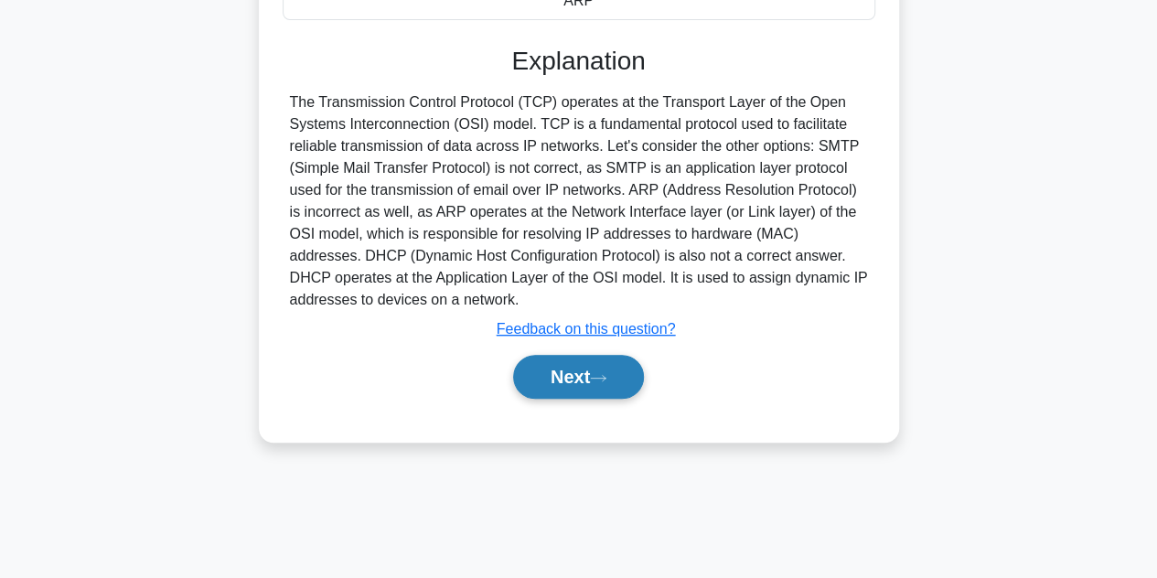
click at [563, 385] on button "Next" at bounding box center [578, 377] width 131 height 44
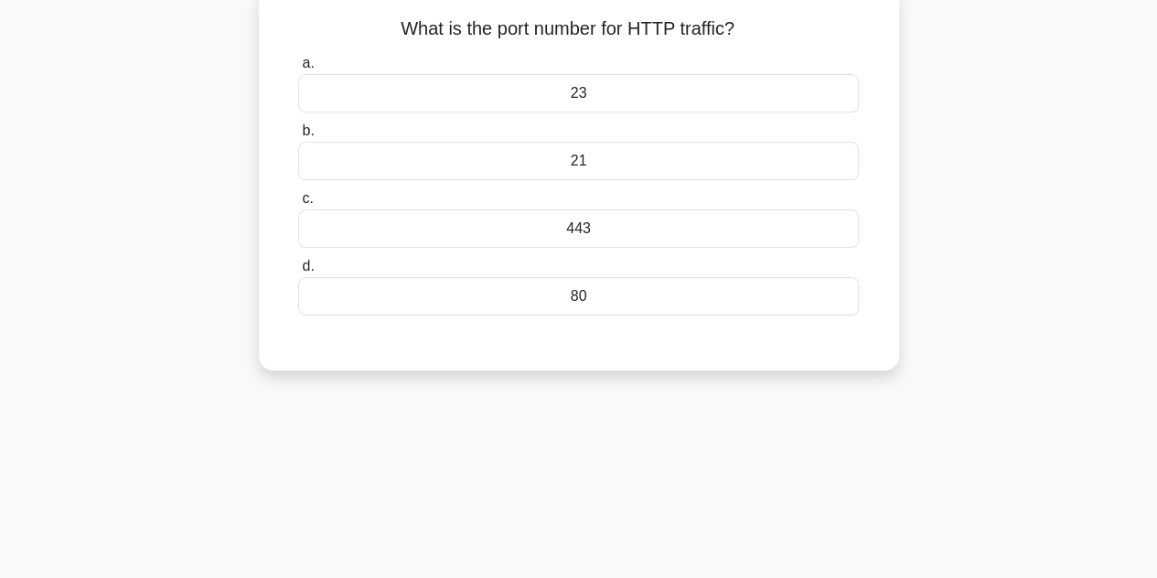
scroll to position [0, 0]
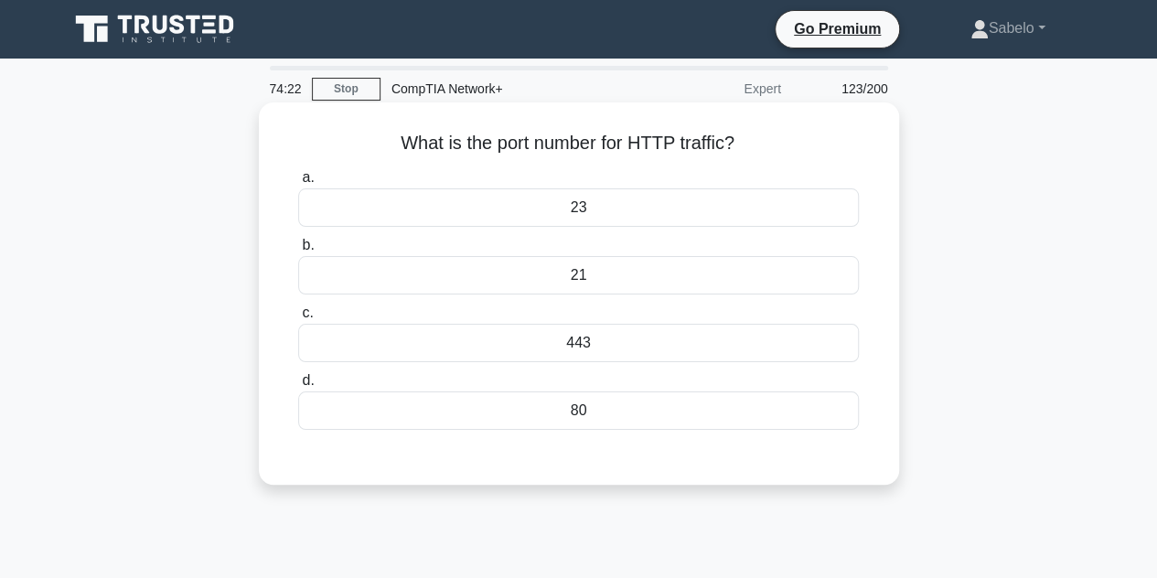
click at [584, 406] on div "80" at bounding box center [578, 410] width 561 height 38
click at [298, 387] on input "d. 80" at bounding box center [298, 381] width 0 height 12
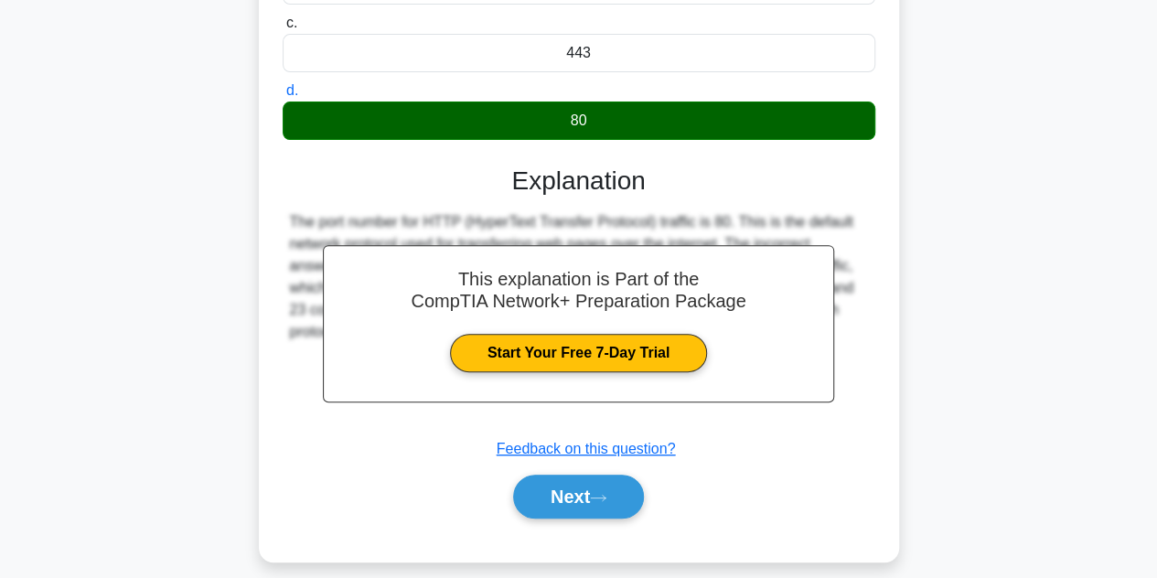
scroll to position [410, 0]
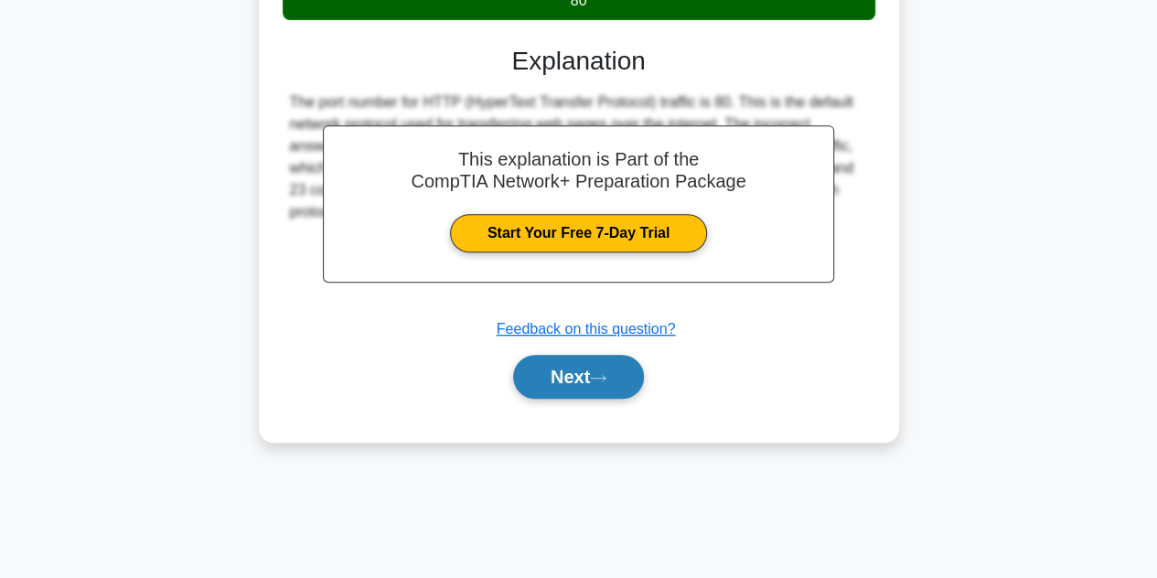
click at [573, 380] on button "Next" at bounding box center [578, 377] width 131 height 44
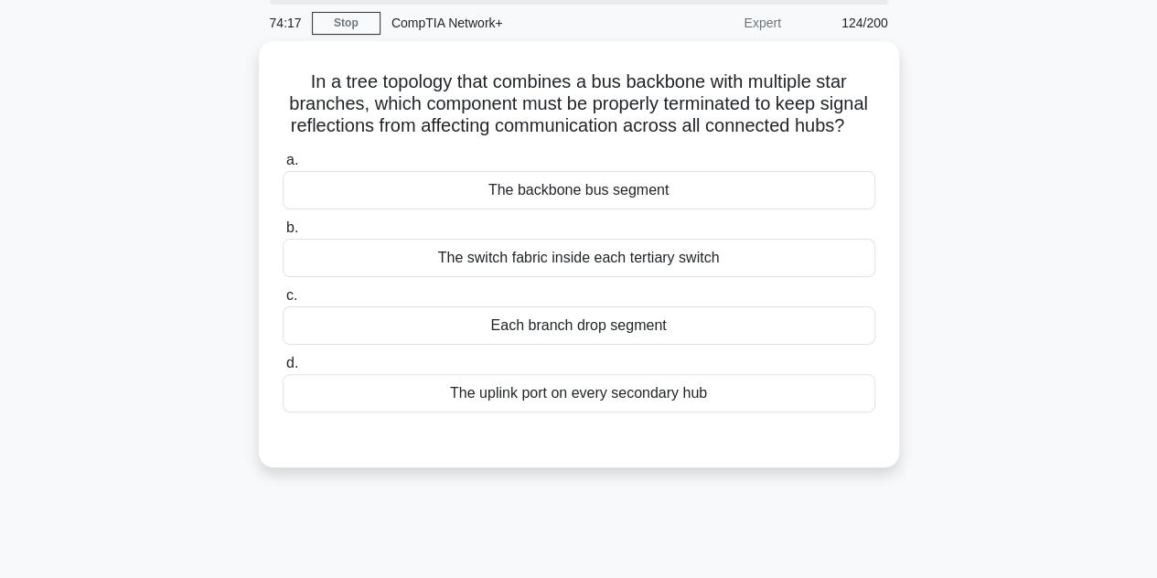
scroll to position [64, 0]
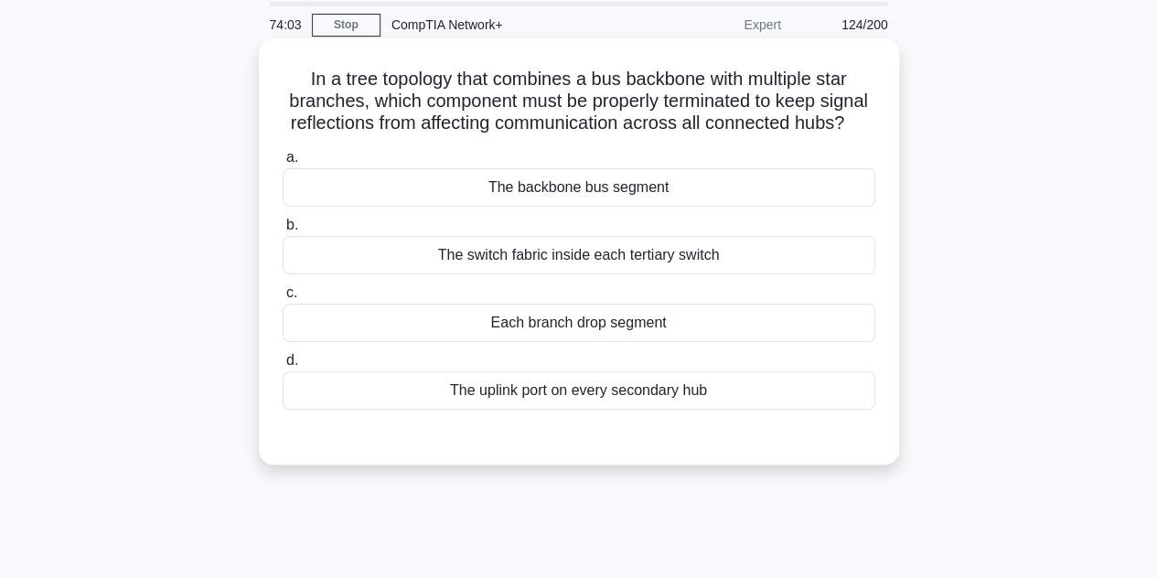
click at [554, 342] on div "Each branch drop segment" at bounding box center [579, 323] width 593 height 38
click at [283, 299] on input "c. Each branch drop segment" at bounding box center [283, 293] width 0 height 12
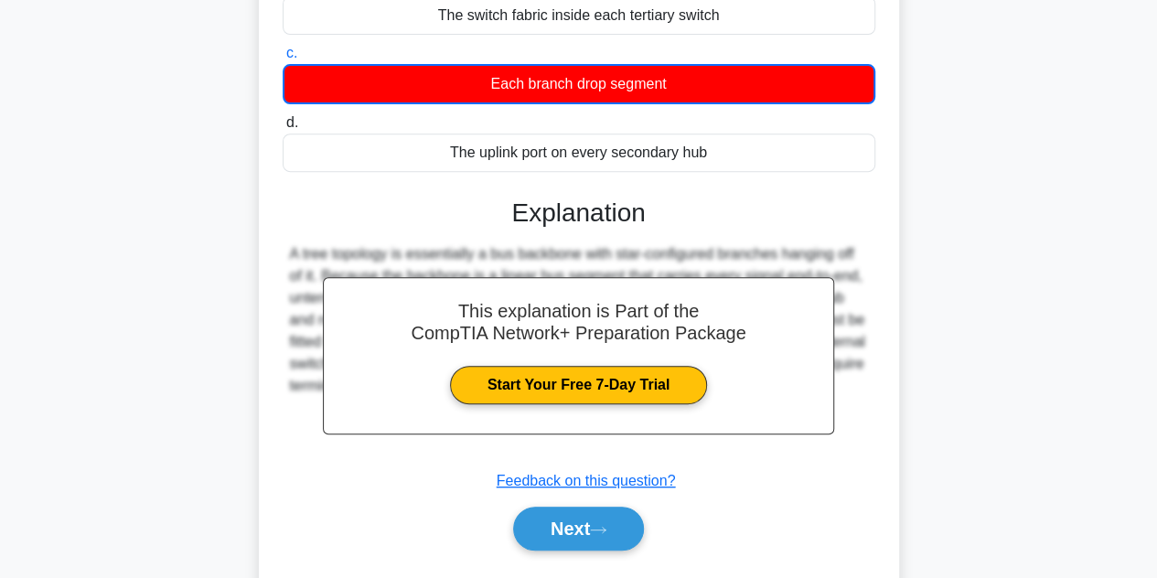
scroll to position [410, 0]
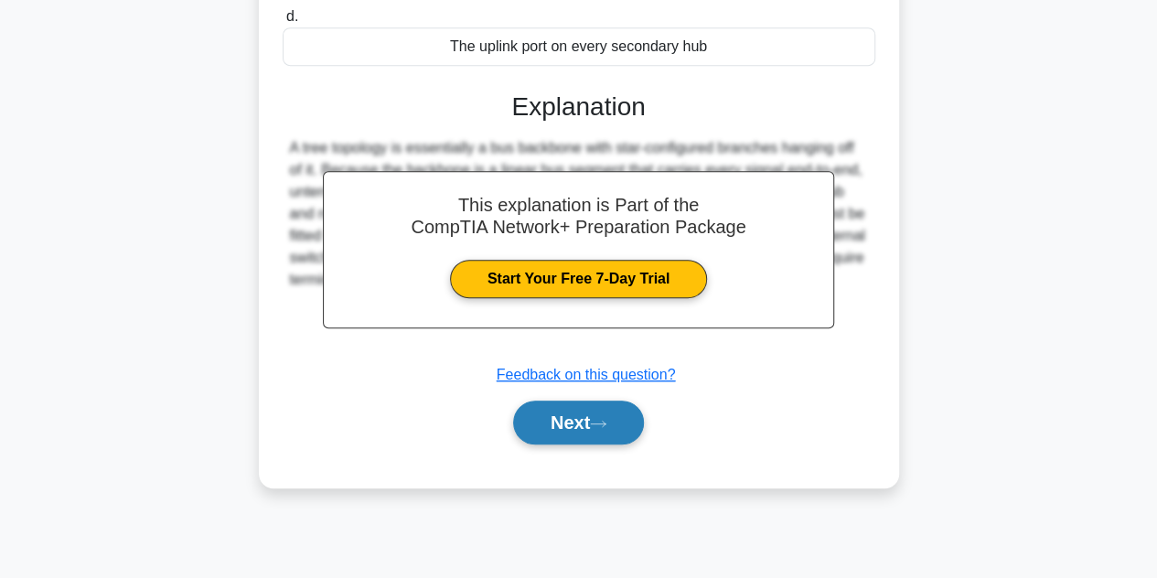
click at [570, 430] on button "Next" at bounding box center [578, 423] width 131 height 44
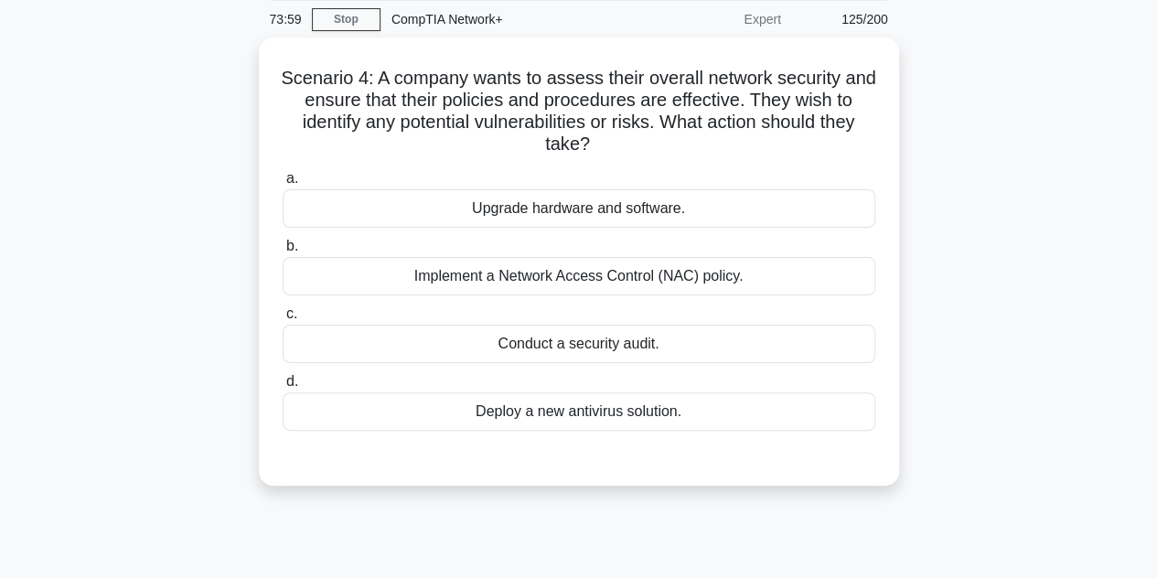
scroll to position [64, 0]
click at [551, 360] on div "Conduct a security audit." at bounding box center [579, 345] width 593 height 38
click at [283, 321] on input "c. Conduct a security audit." at bounding box center [283, 315] width 0 height 12
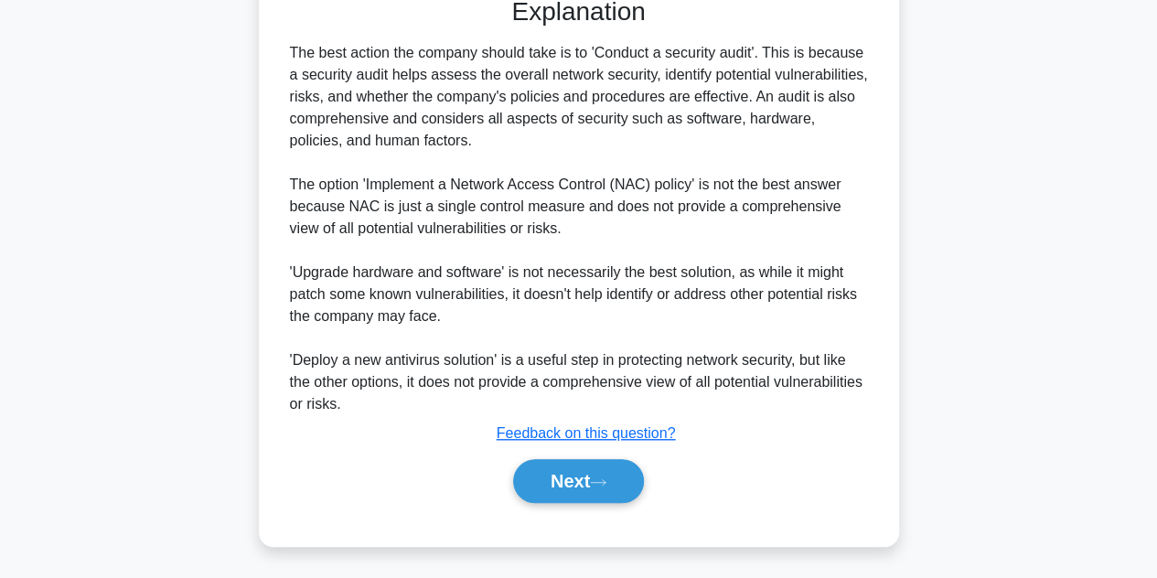
scroll to position [525, 0]
click at [592, 476] on button "Next" at bounding box center [578, 481] width 131 height 44
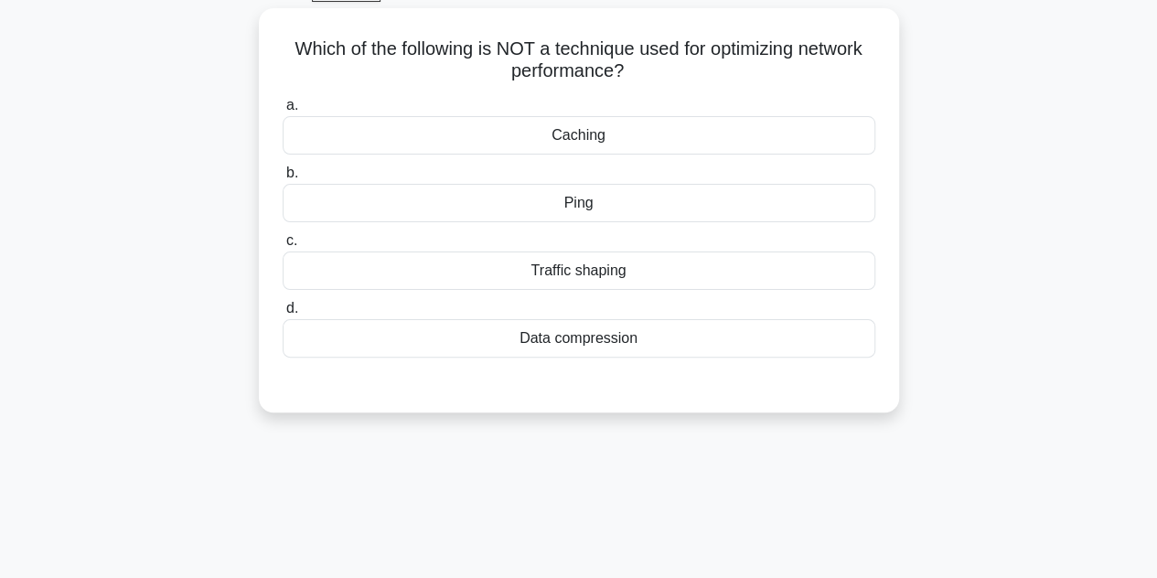
scroll to position [0, 0]
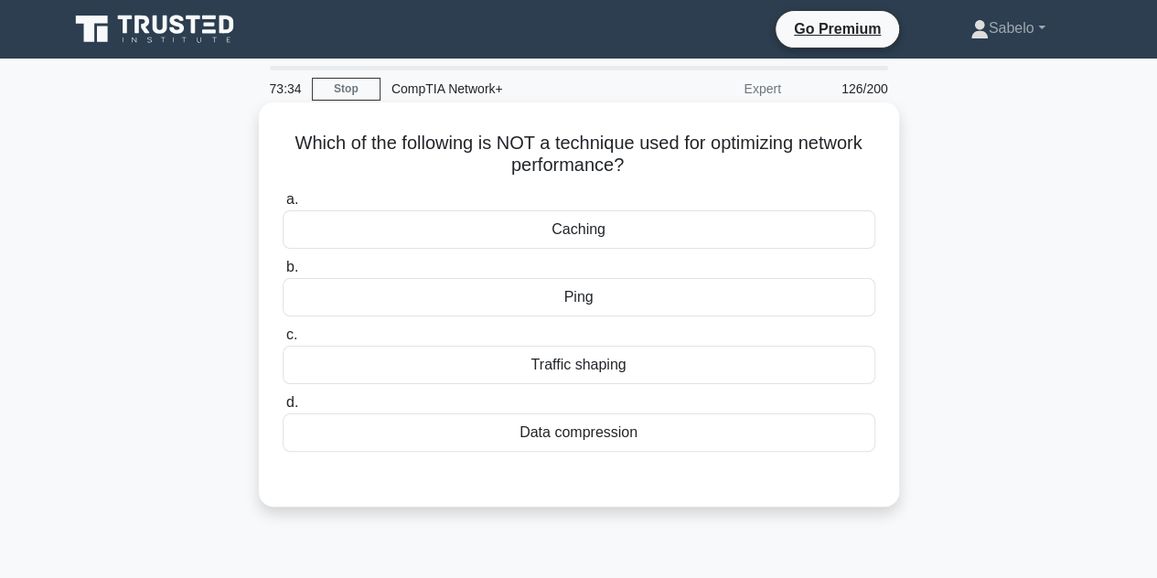
click at [552, 292] on div "Ping" at bounding box center [579, 297] width 593 height 38
click at [283, 273] on input "b. Ping" at bounding box center [283, 268] width 0 height 12
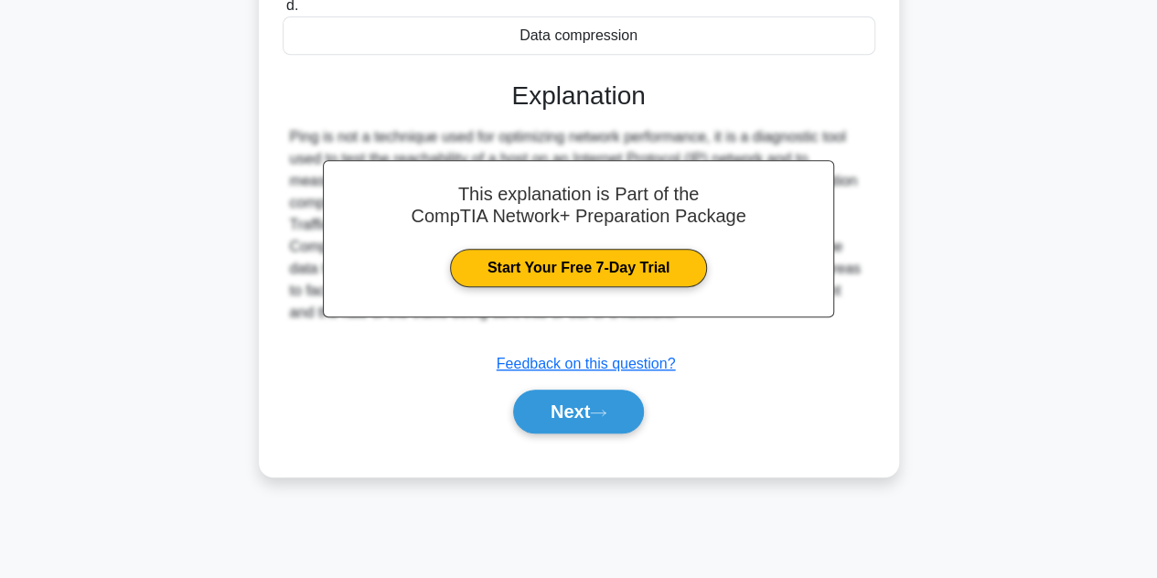
scroll to position [410, 0]
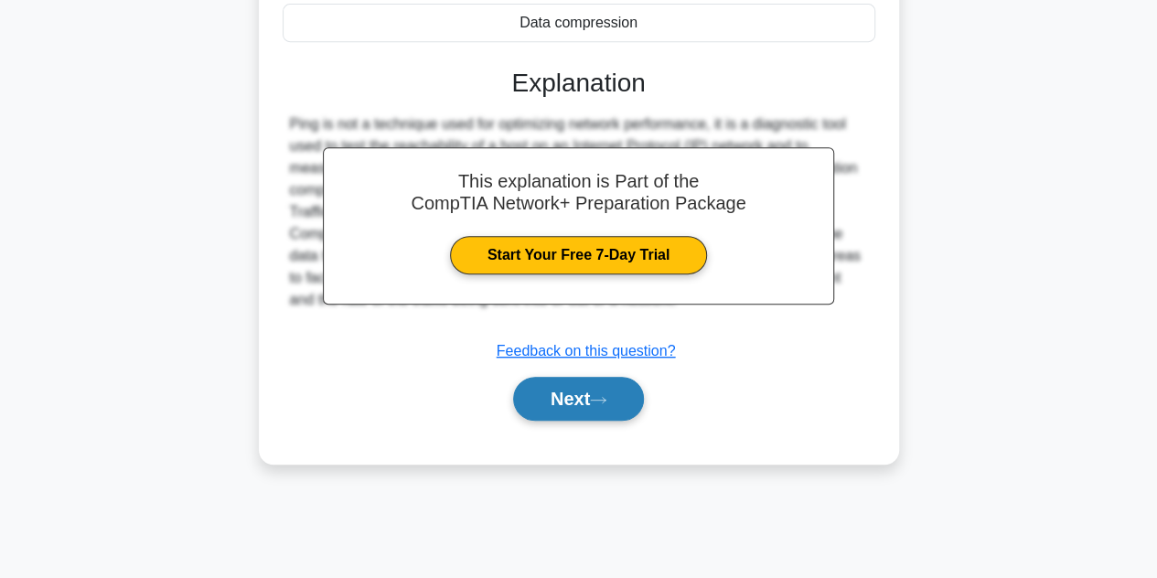
click at [580, 399] on button "Next" at bounding box center [578, 399] width 131 height 44
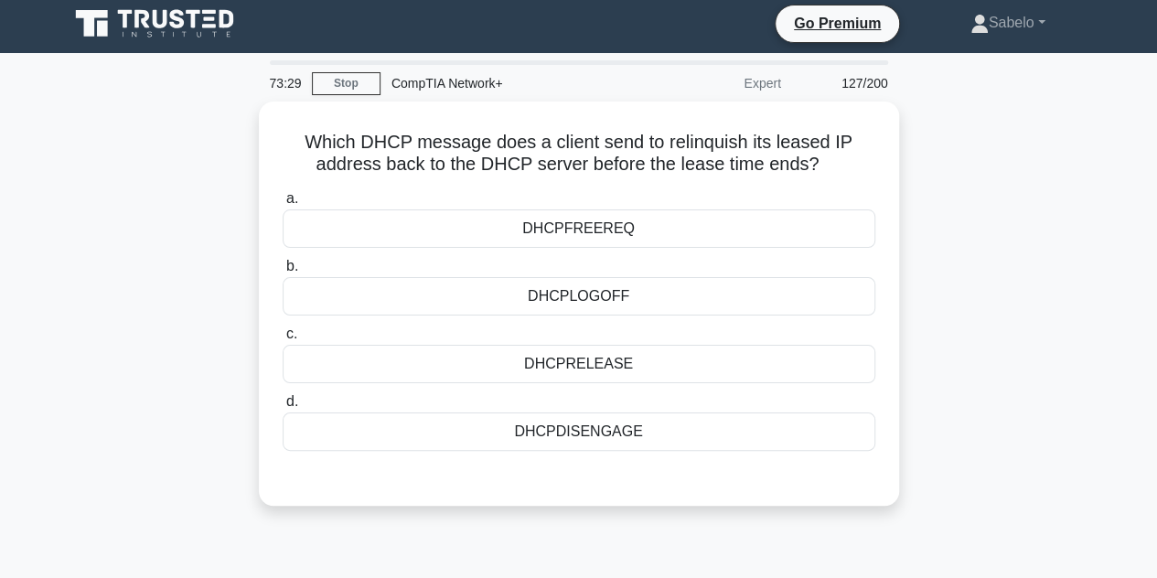
scroll to position [0, 0]
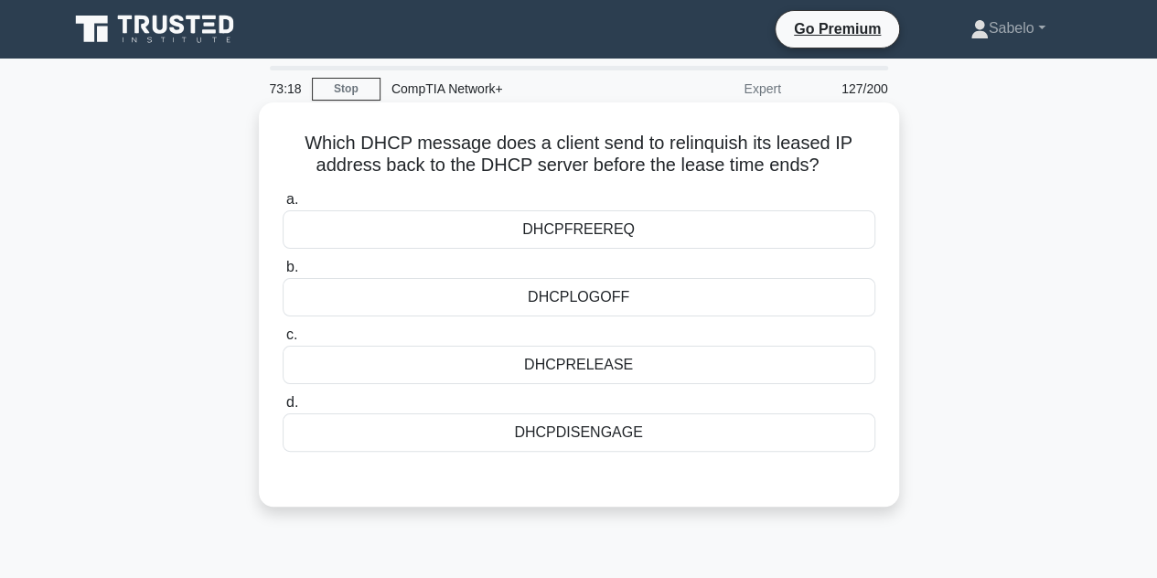
click at [584, 434] on div "DHCPDISENGAGE" at bounding box center [579, 432] width 593 height 38
click at [283, 409] on input "d. DHCPDISENGAGE" at bounding box center [283, 403] width 0 height 12
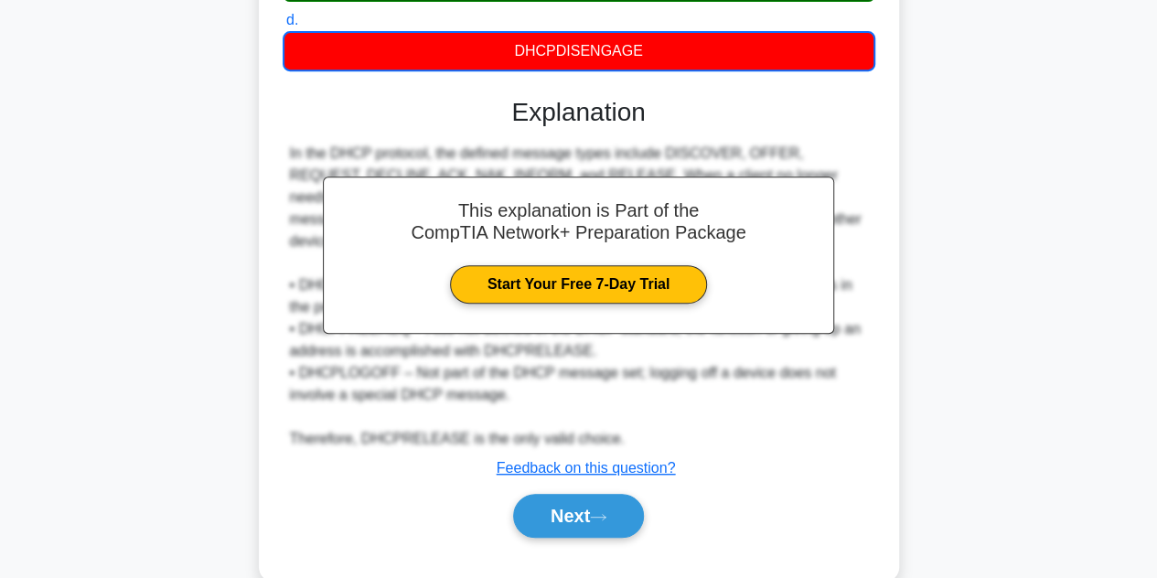
scroll to position [410, 0]
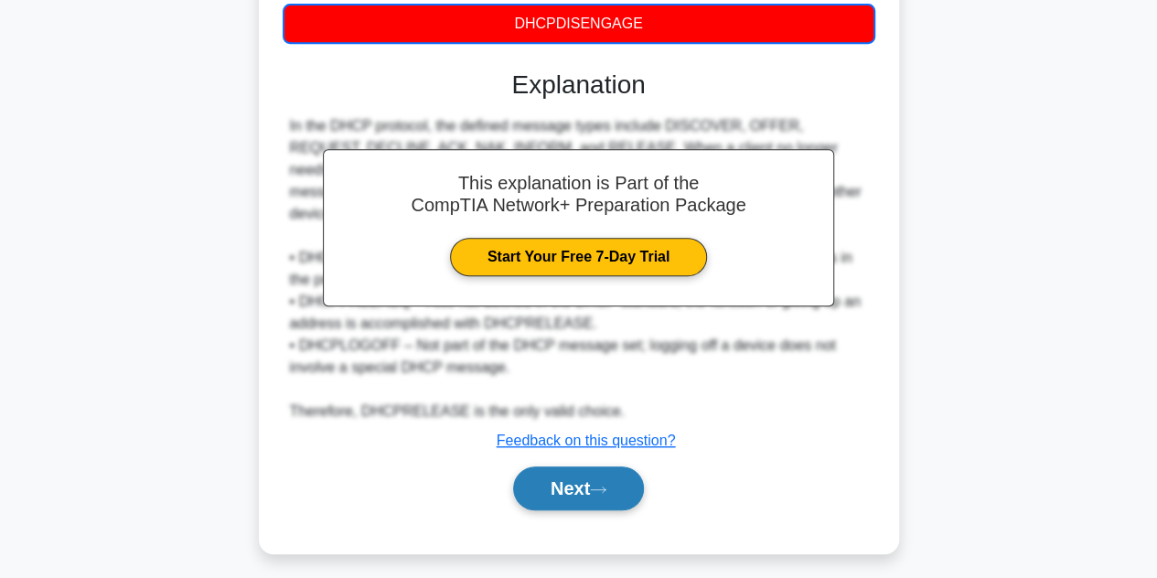
click at [594, 466] on button "Next" at bounding box center [578, 488] width 131 height 44
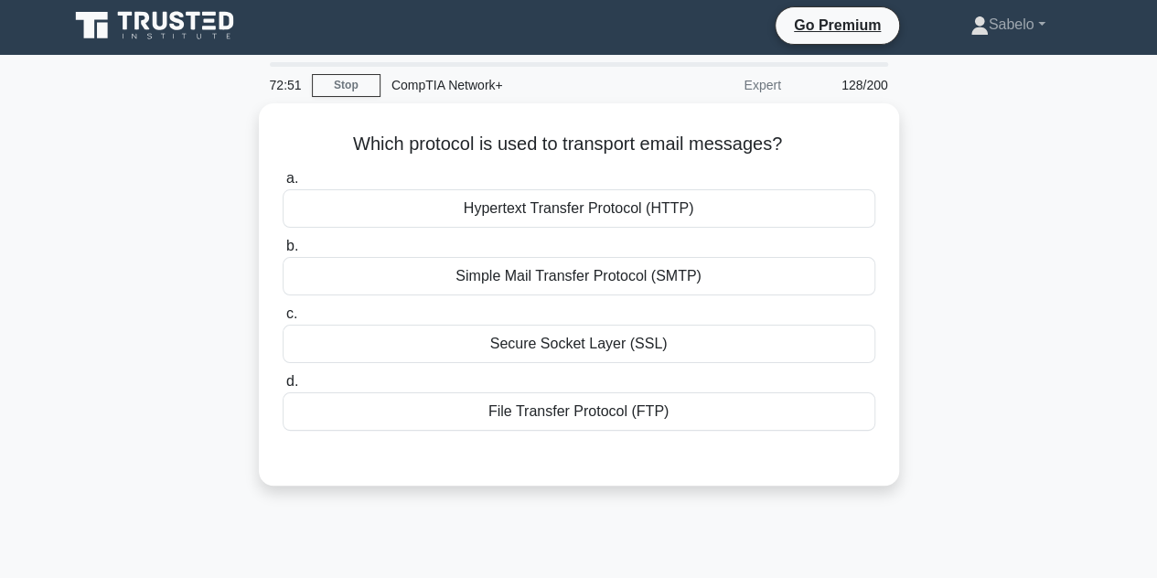
scroll to position [0, 0]
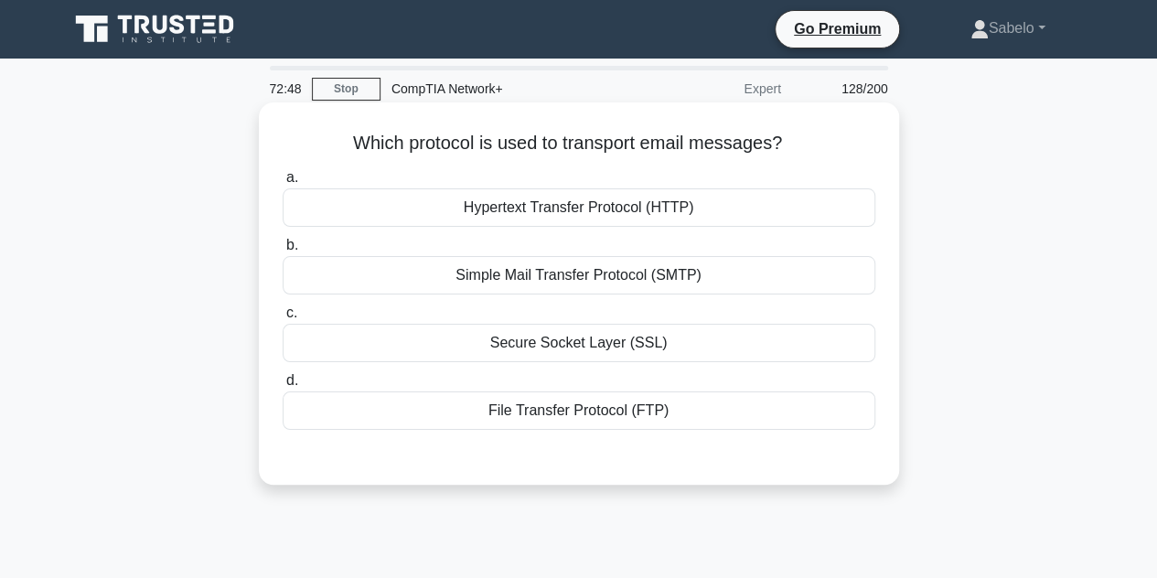
click at [500, 297] on div "a. Hypertext Transfer Protocol (HTTP) b. Simple Mail Transfer Protocol (SMTP) c." at bounding box center [579, 298] width 615 height 271
click at [615, 256] on label "b. Simple Mail Transfer Protocol (SMTP)" at bounding box center [579, 264] width 593 height 60
click at [283, 252] on input "b. Simple Mail Transfer Protocol (SMTP)" at bounding box center [283, 246] width 0 height 12
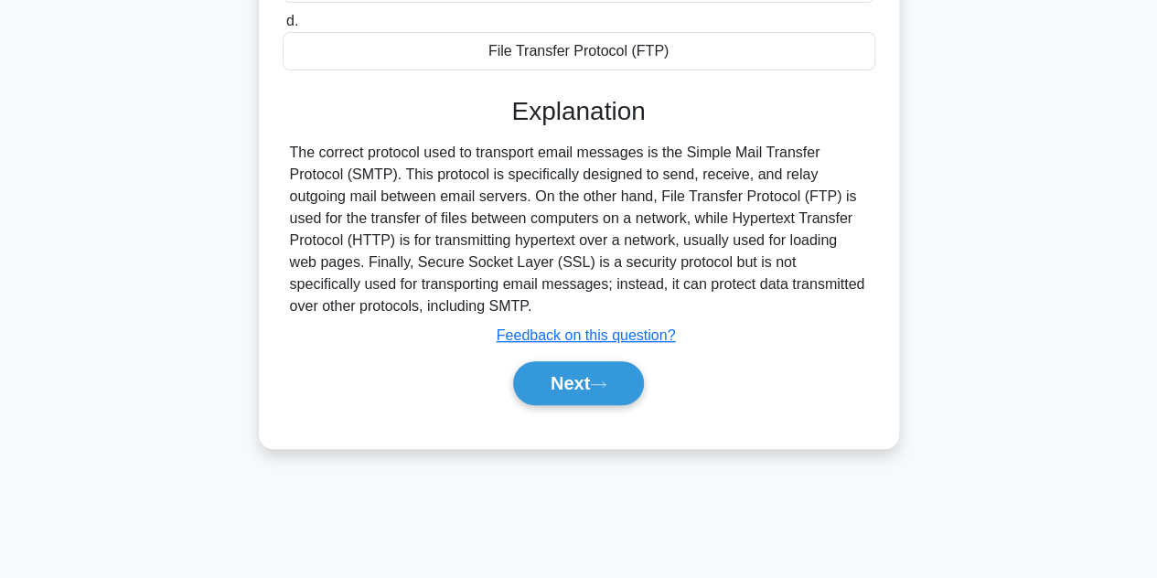
scroll to position [397, 0]
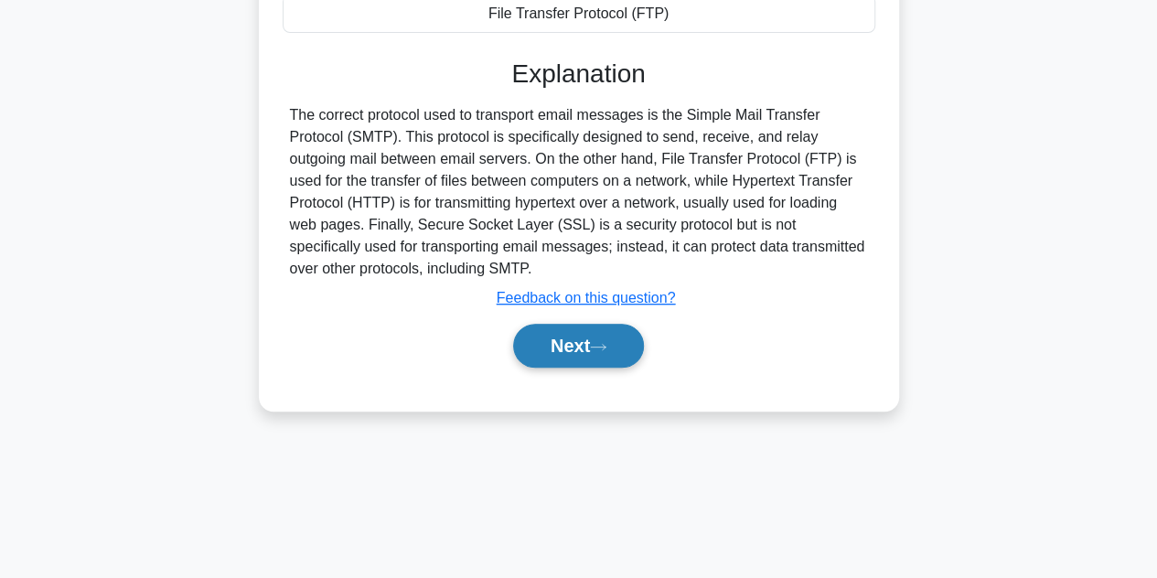
click at [596, 349] on button "Next" at bounding box center [578, 346] width 131 height 44
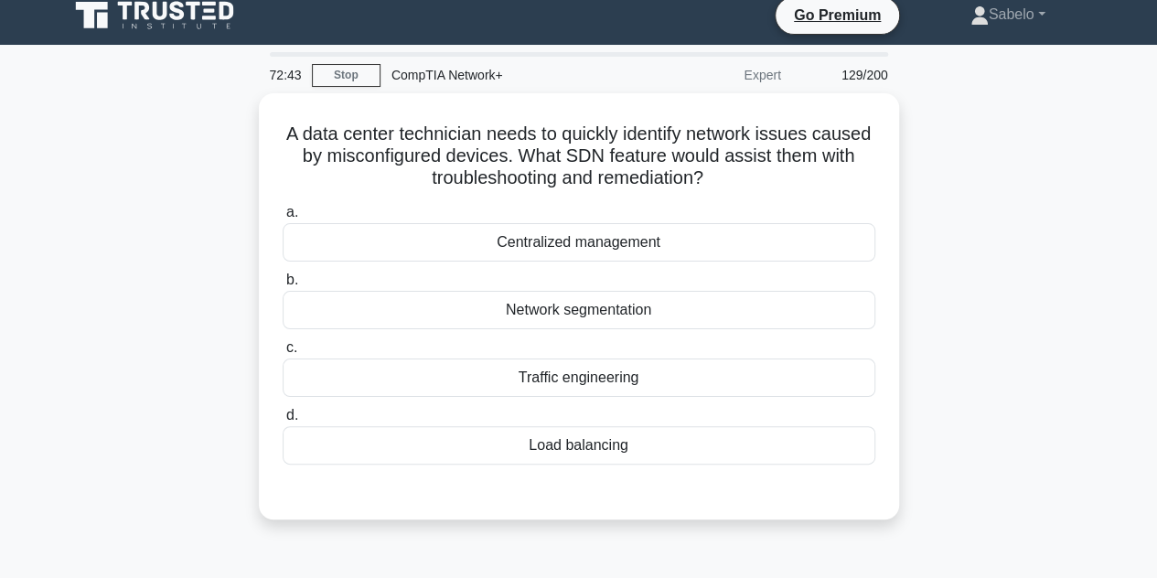
scroll to position [13, 0]
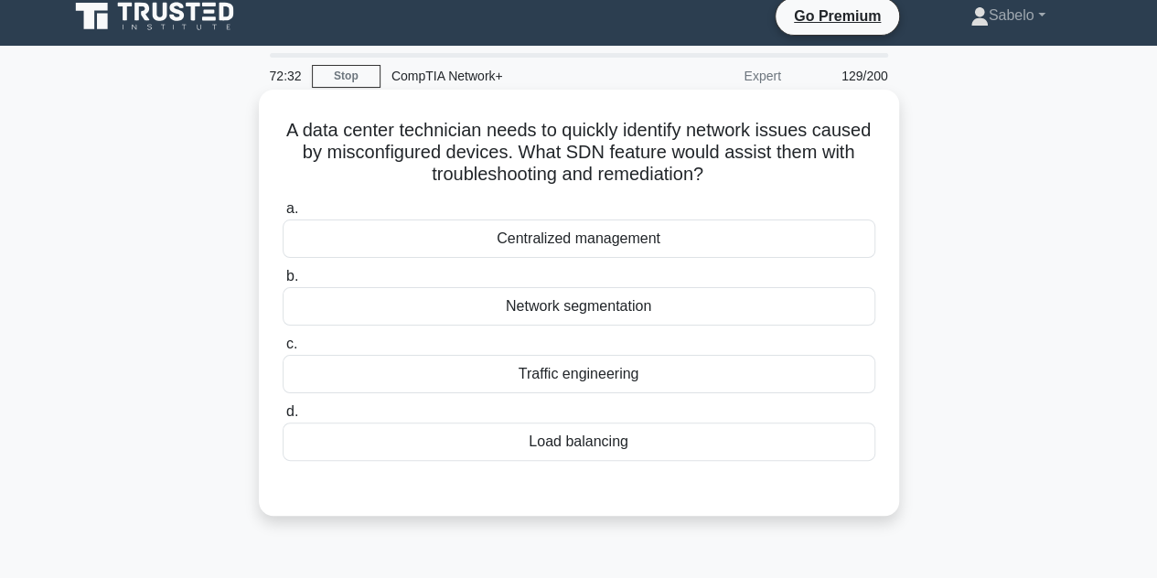
click at [589, 241] on div "Centralized management" at bounding box center [579, 239] width 593 height 38
click at [283, 215] on input "a. Centralized management" at bounding box center [283, 209] width 0 height 12
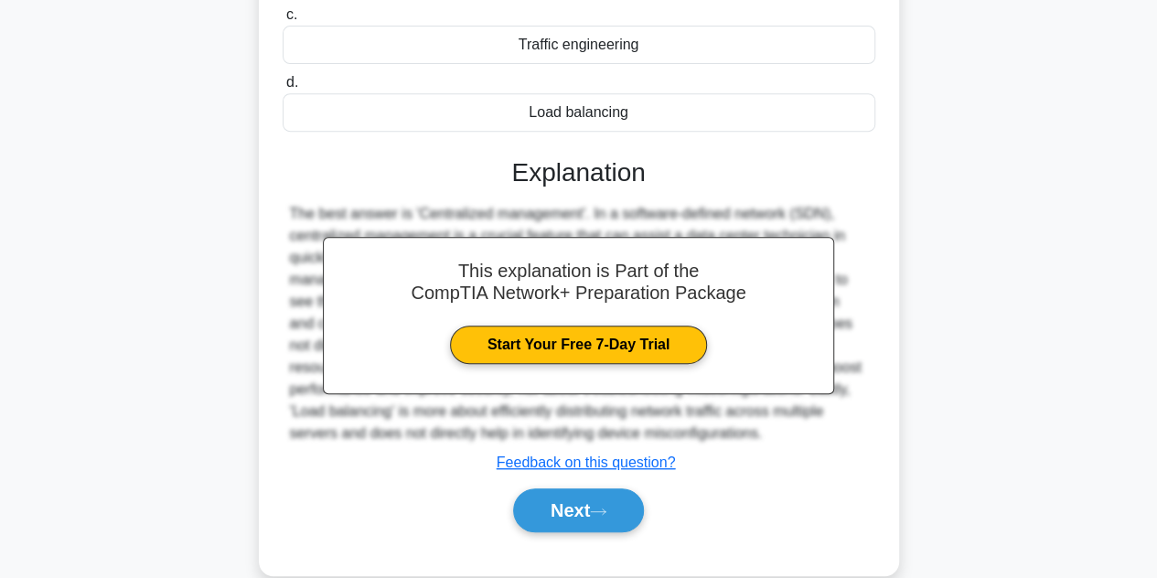
scroll to position [410, 0]
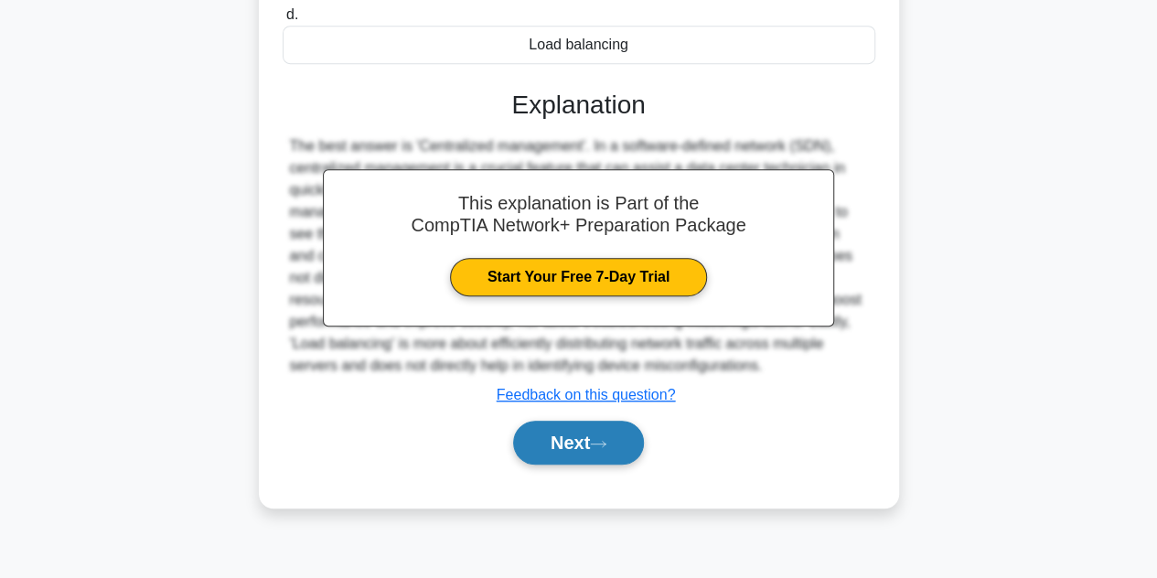
click at [617, 443] on button "Next" at bounding box center [578, 443] width 131 height 44
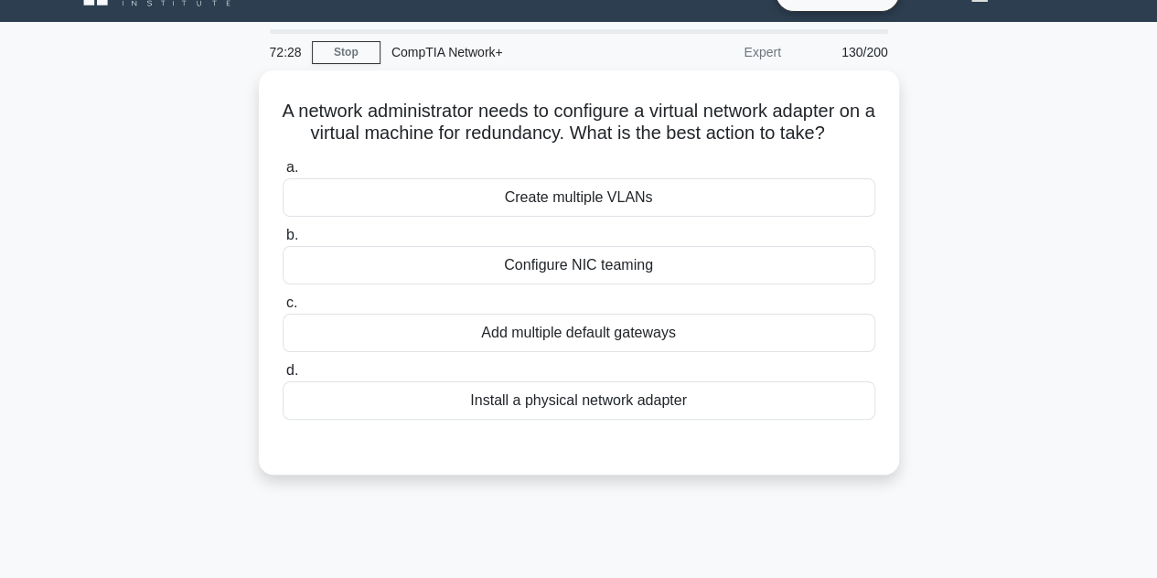
scroll to position [35, 0]
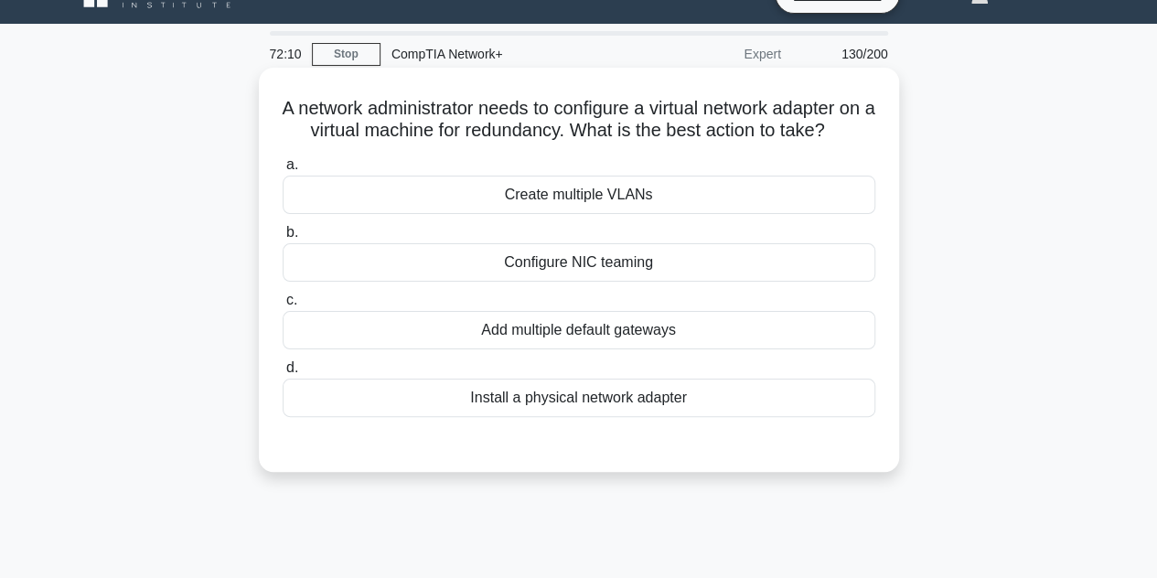
click at [654, 209] on div "Create multiple VLANs" at bounding box center [579, 195] width 593 height 38
click at [283, 171] on input "a. Create multiple VLANs" at bounding box center [283, 165] width 0 height 12
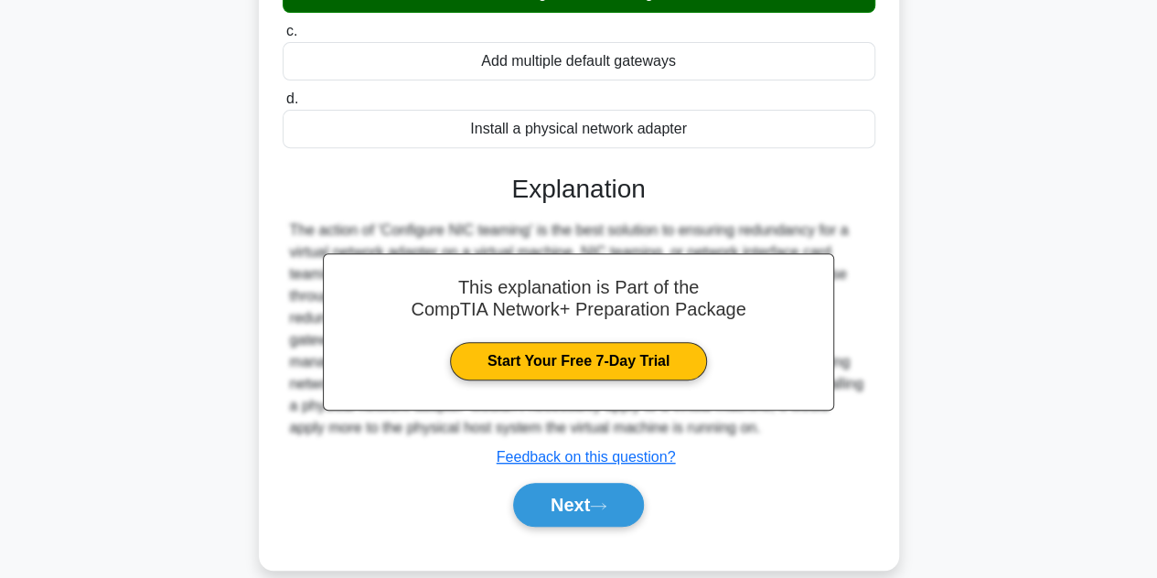
scroll to position [410, 0]
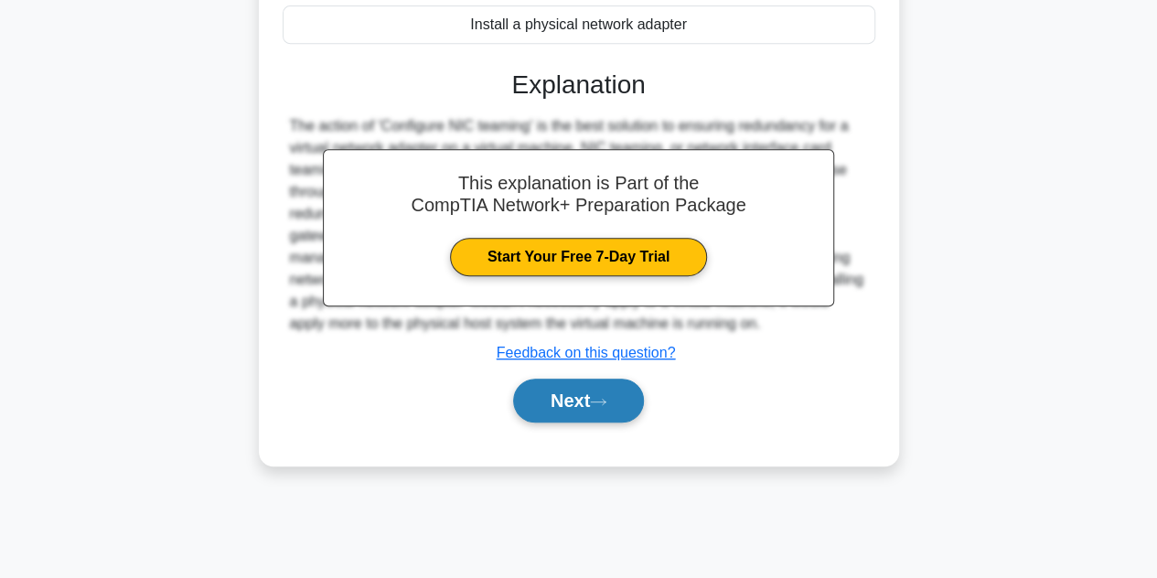
click at [593, 412] on button "Next" at bounding box center [578, 401] width 131 height 44
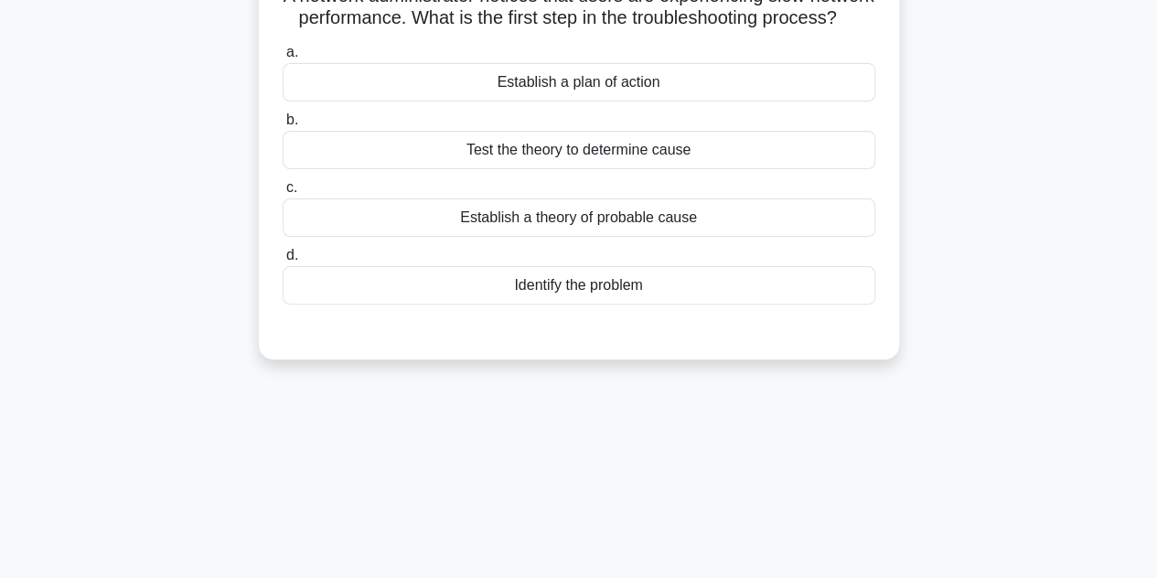
scroll to position [101, 0]
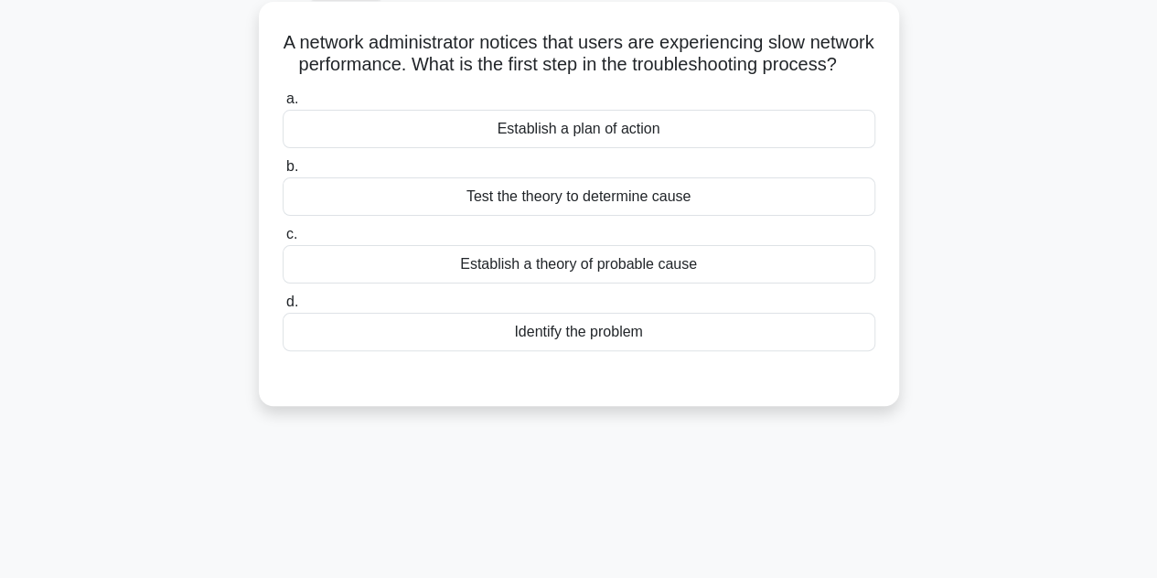
click at [613, 348] on div "Identify the problem" at bounding box center [579, 332] width 593 height 38
click at [283, 308] on input "d. Identify the problem" at bounding box center [283, 302] width 0 height 12
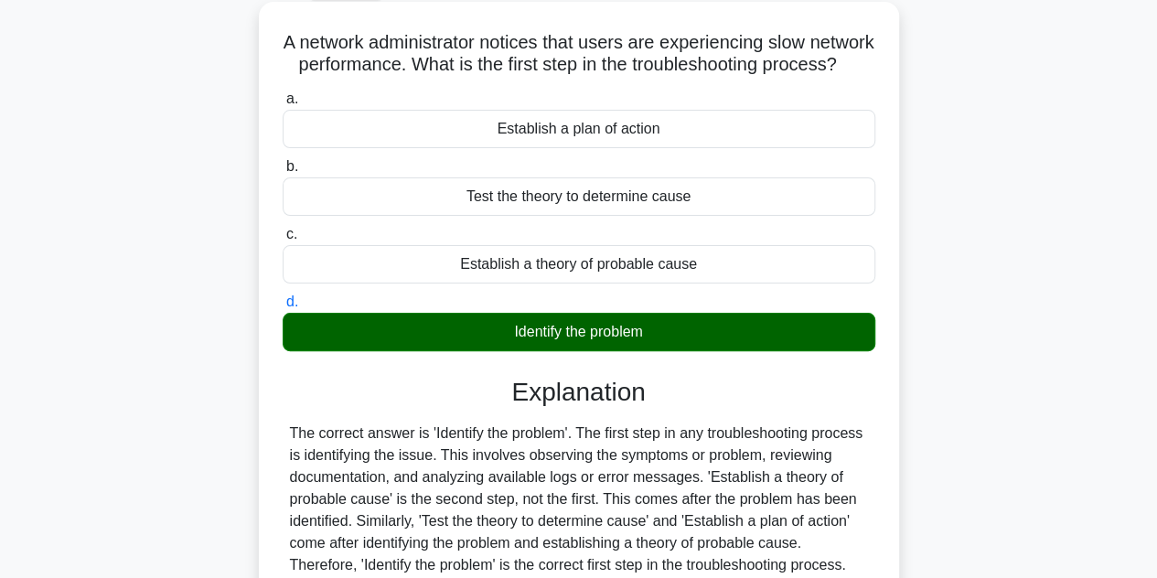
scroll to position [410, 0]
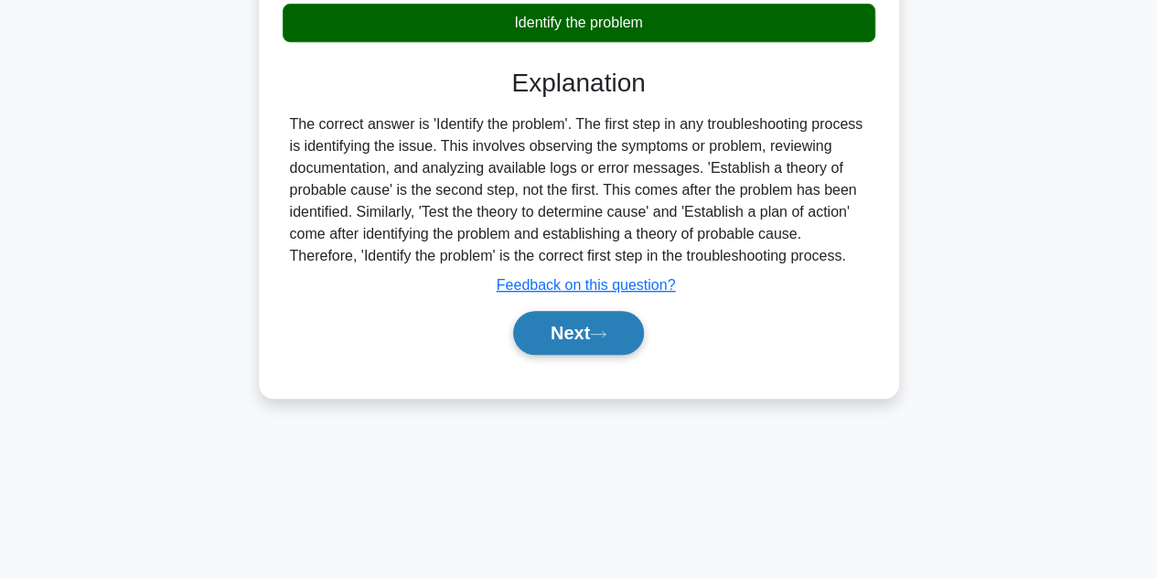
click at [554, 334] on button "Next" at bounding box center [578, 333] width 131 height 44
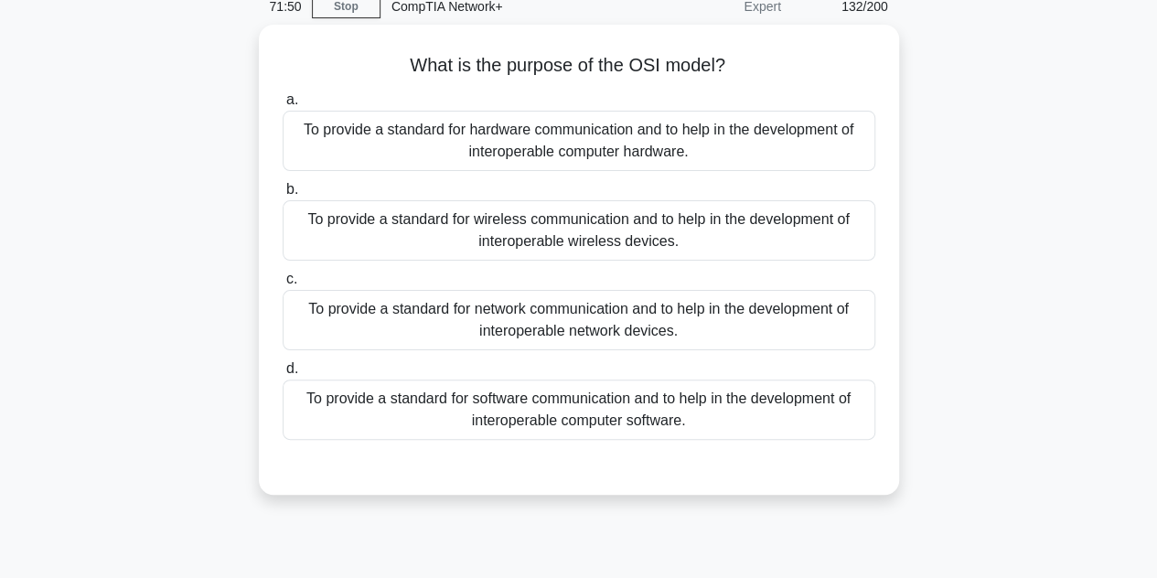
scroll to position [80, 0]
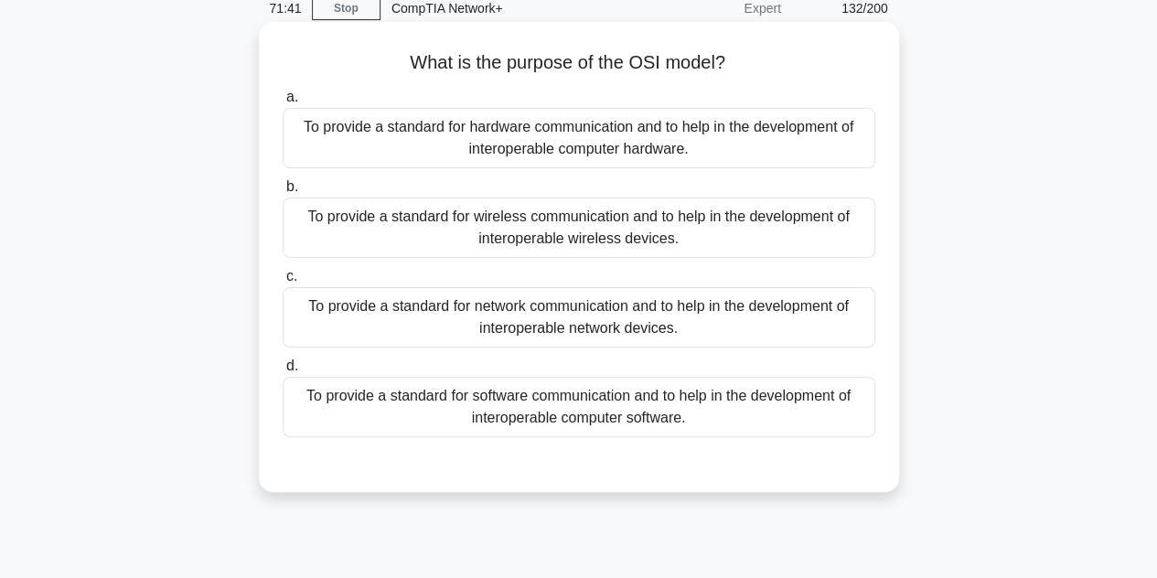
click at [590, 414] on div "To provide a standard for software communication and to help in the development…" at bounding box center [579, 407] width 593 height 60
click at [283, 372] on input "d. To provide a standard for software communication and to help in the developm…" at bounding box center [283, 366] width 0 height 12
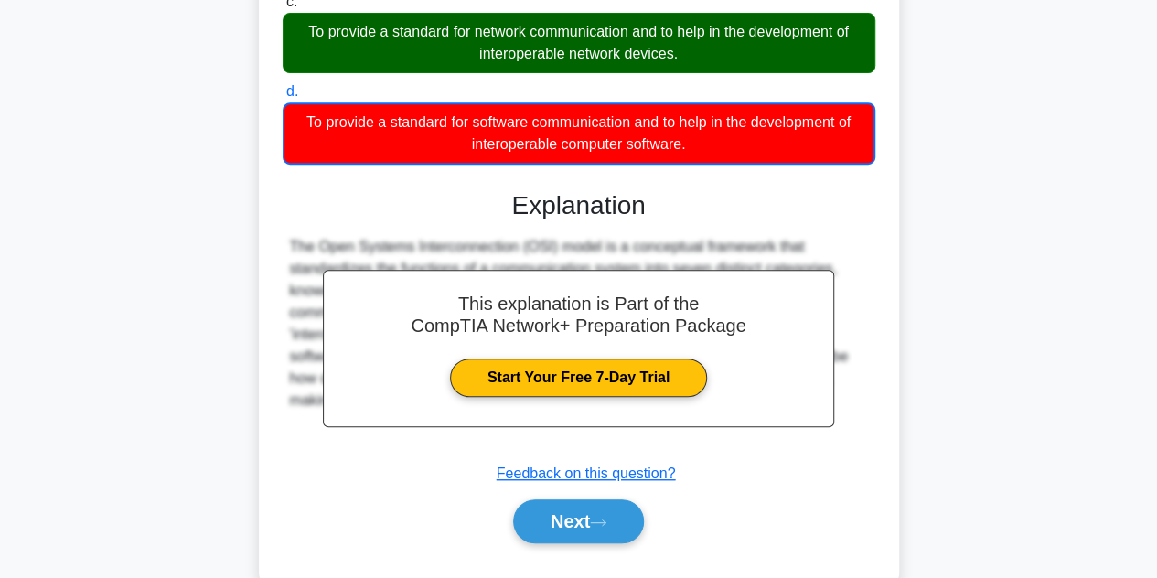
scroll to position [410, 0]
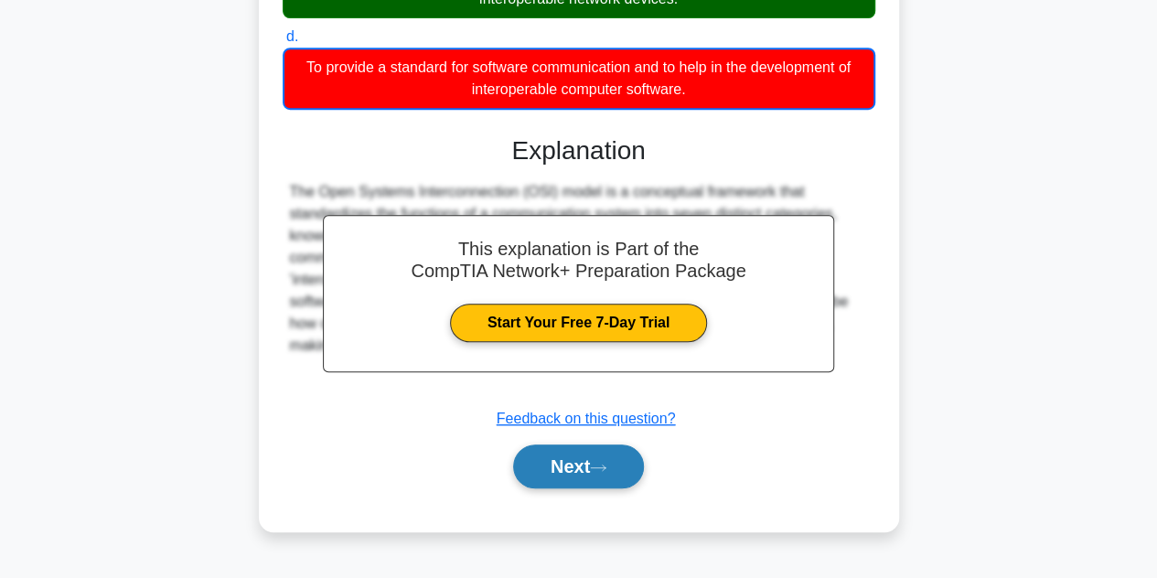
click at [605, 466] on icon at bounding box center [598, 467] width 15 height 5
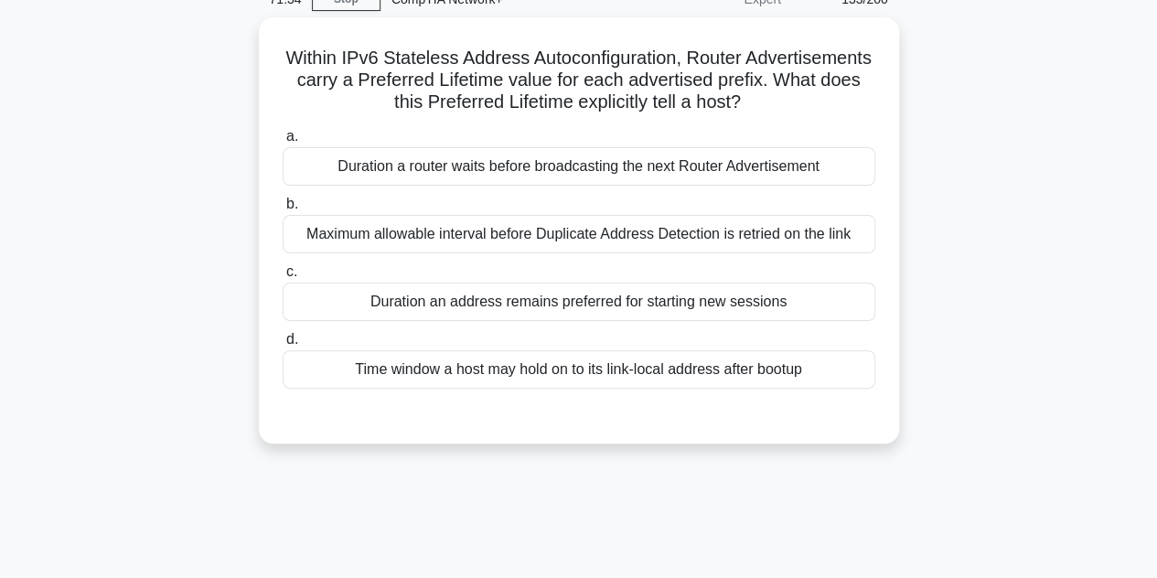
scroll to position [0, 0]
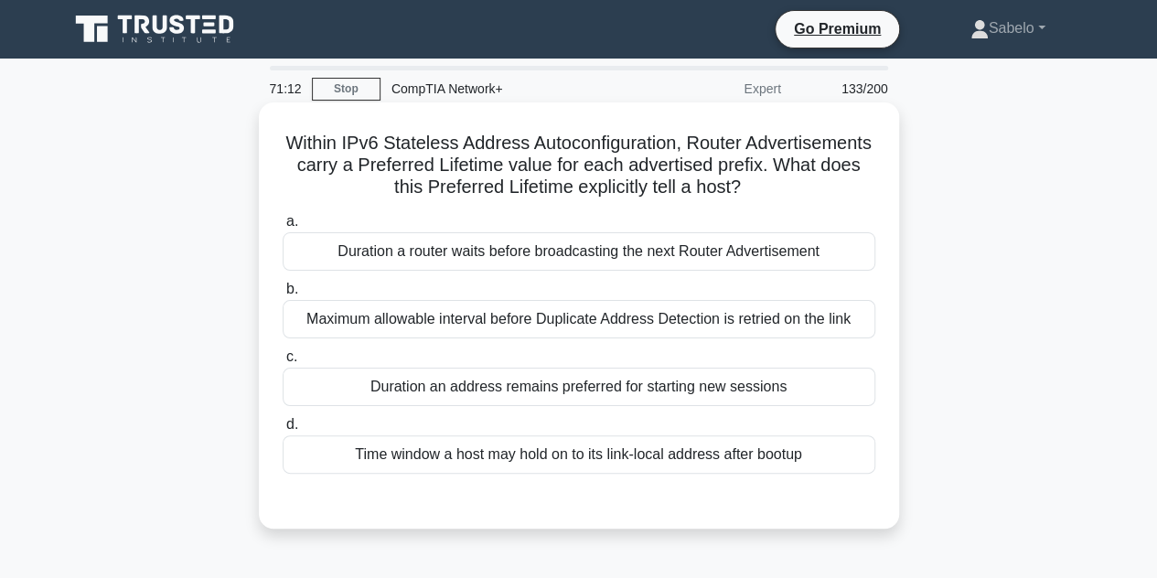
click at [555, 248] on div "Duration a router waits before broadcasting the next Router Advertisement" at bounding box center [579, 251] width 593 height 38
click at [283, 228] on input "a. Duration a router waits before broadcasting the next Router Advertisement" at bounding box center [283, 222] width 0 height 12
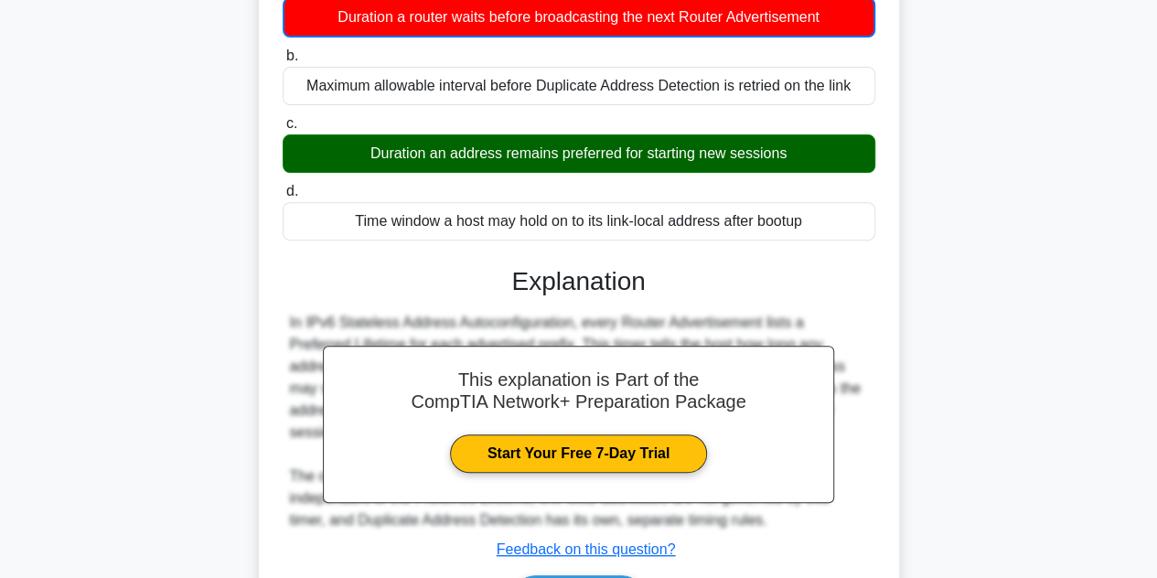
scroll to position [410, 0]
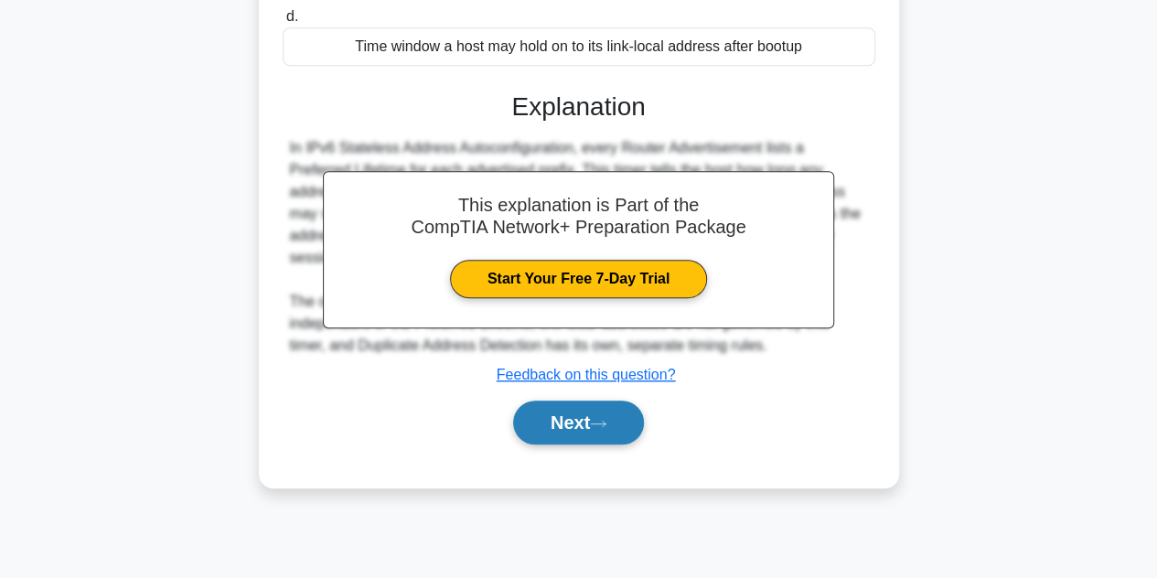
click at [595, 425] on button "Next" at bounding box center [578, 423] width 131 height 44
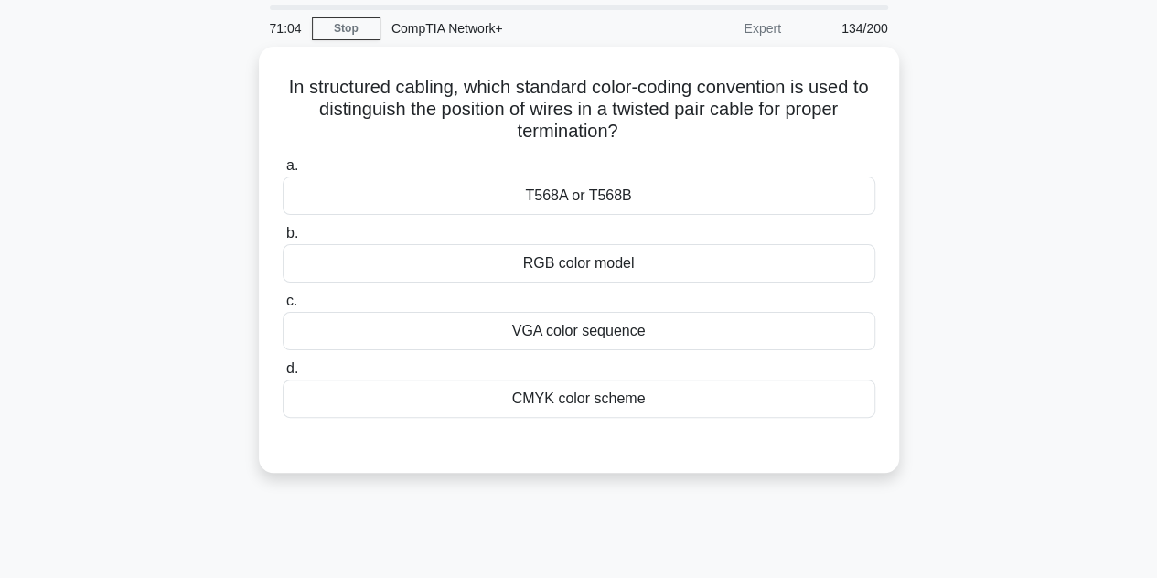
scroll to position [60, 0]
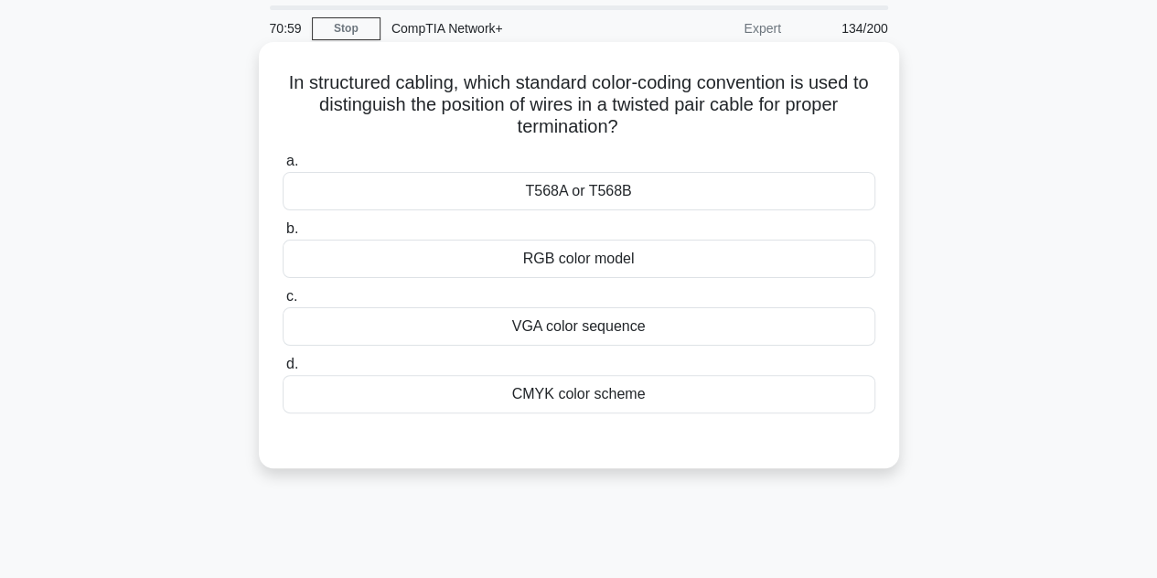
click at [595, 185] on div "T568A or T568B" at bounding box center [579, 191] width 593 height 38
click at [283, 167] on input "a. T568A or T568B" at bounding box center [283, 161] width 0 height 12
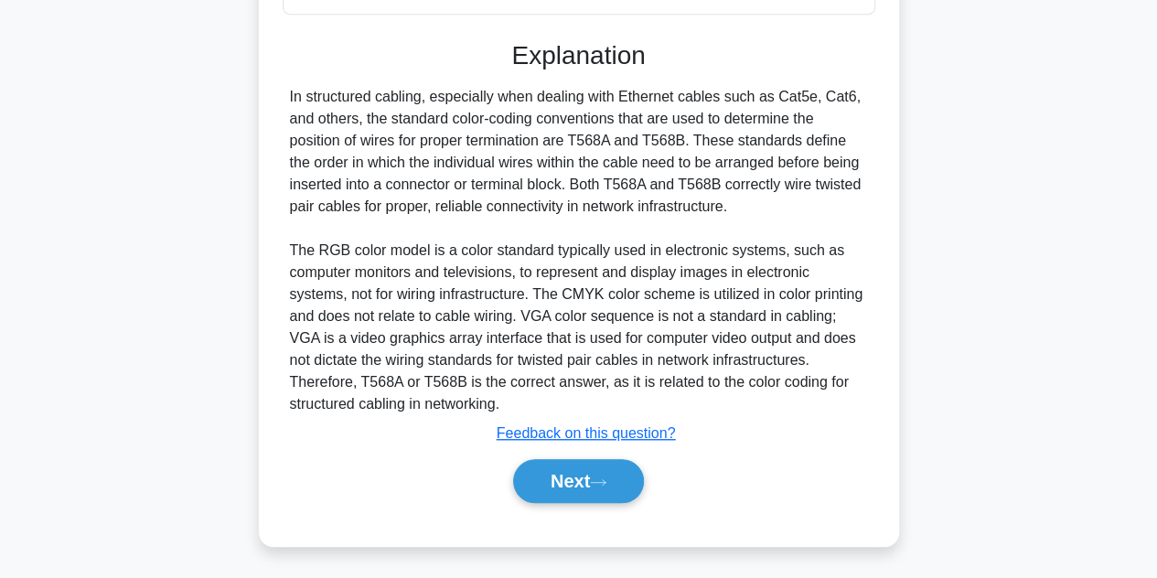
scroll to position [459, 0]
click at [618, 486] on button "Next" at bounding box center [578, 481] width 131 height 44
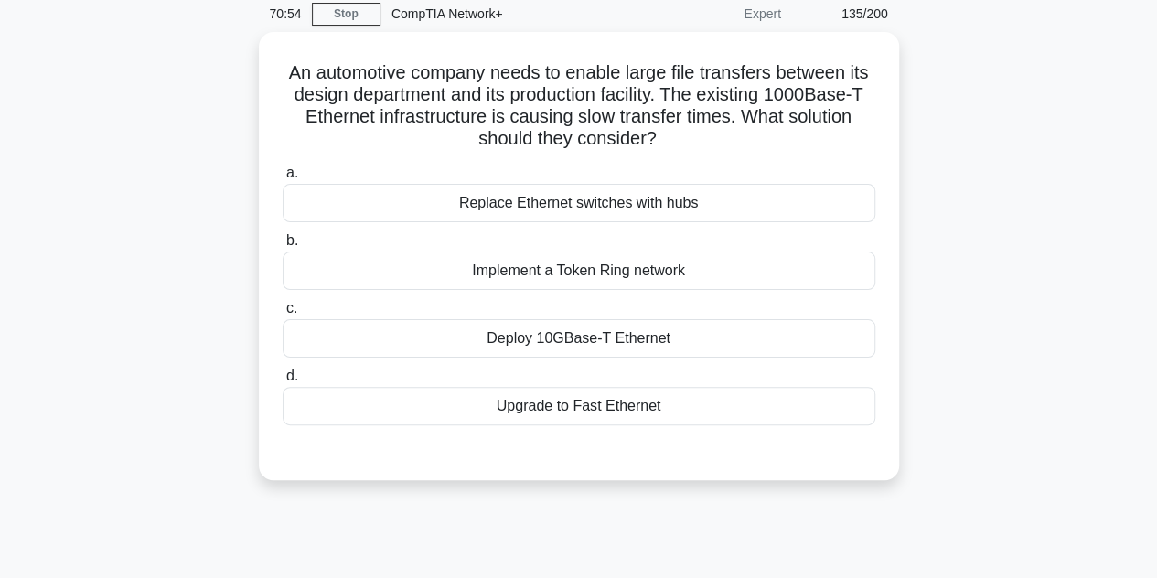
scroll to position [0, 0]
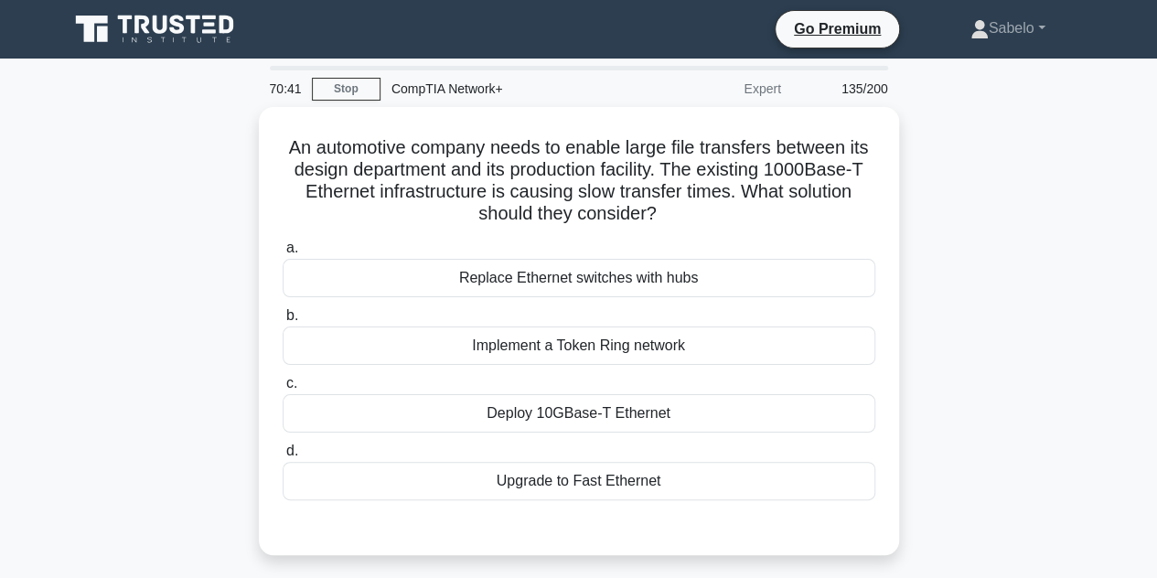
click at [618, 486] on div "Upgrade to Fast Ethernet" at bounding box center [579, 481] width 593 height 38
click at [283, 457] on input "d. Upgrade to Fast Ethernet" at bounding box center [283, 451] width 0 height 12
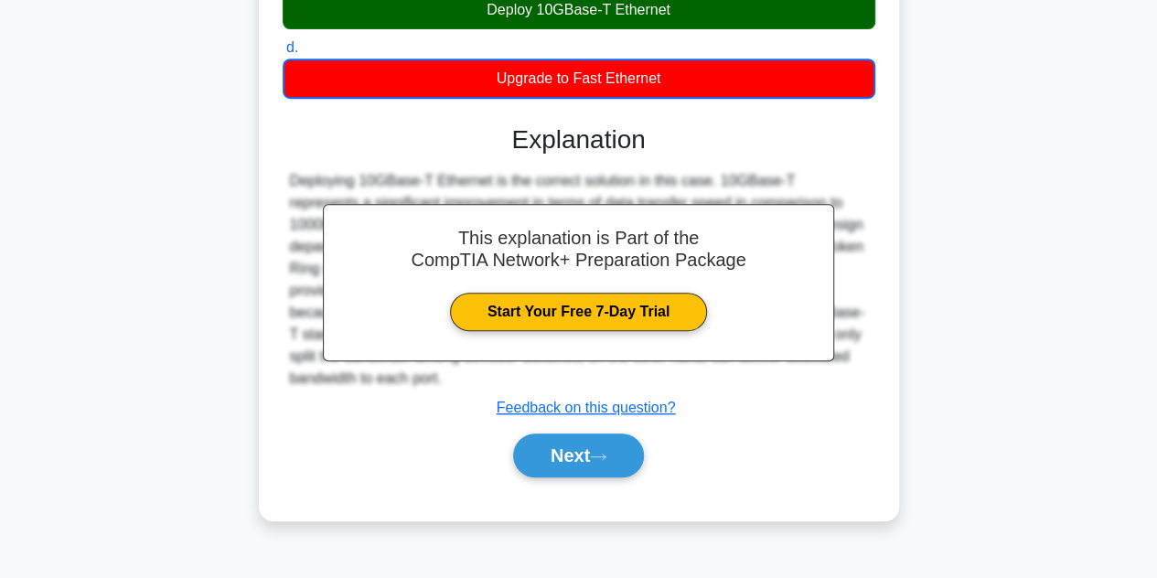
scroll to position [404, 0]
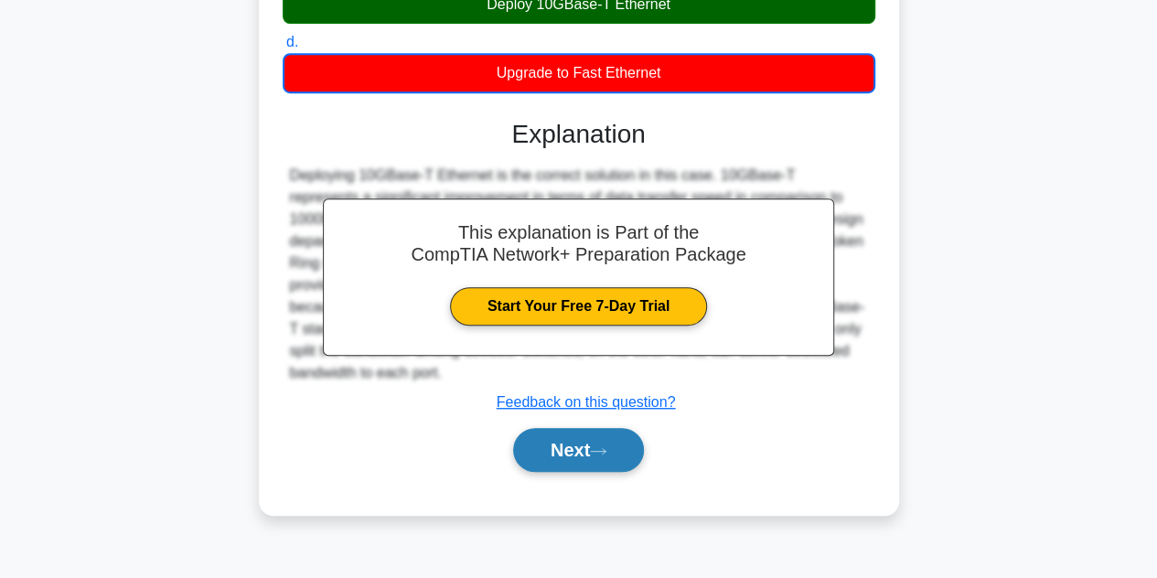
click at [596, 458] on button "Next" at bounding box center [578, 450] width 131 height 44
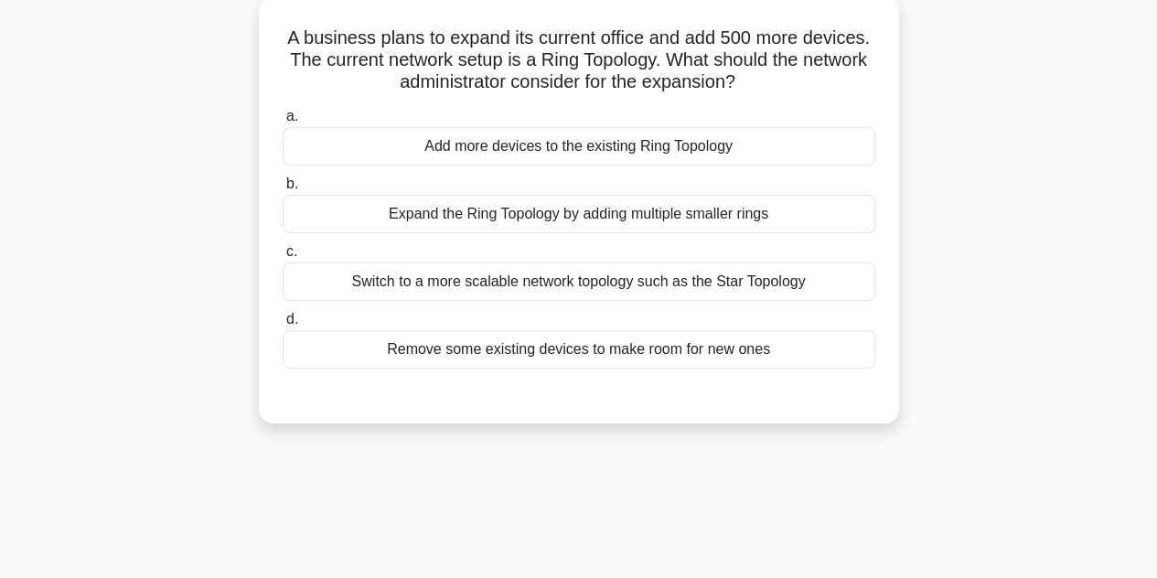
scroll to position [102, 0]
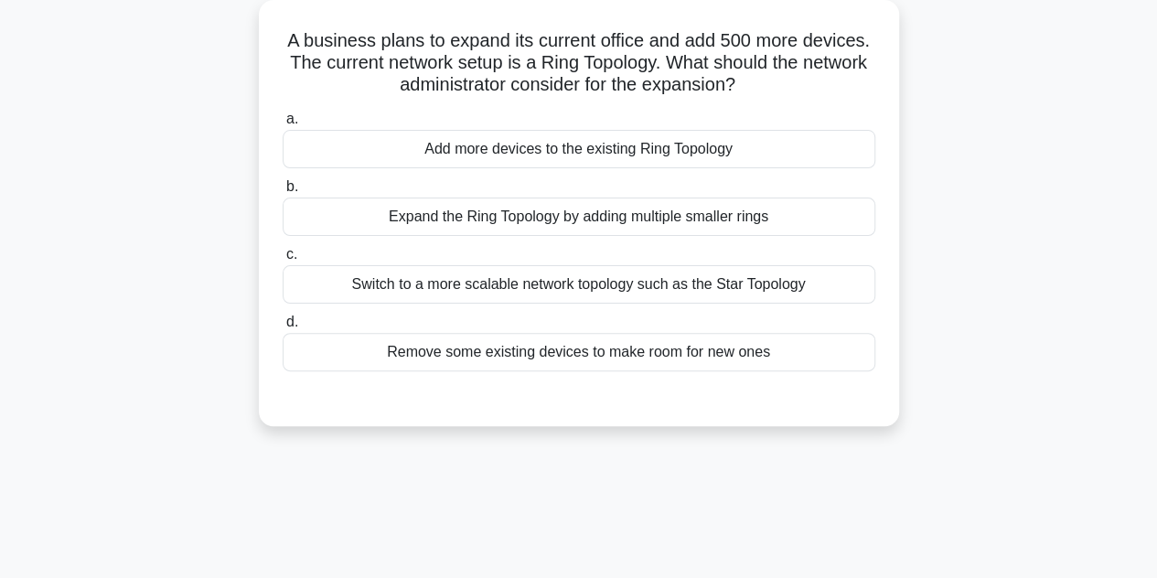
click at [530, 278] on div "Switch to a more scalable network topology such as the Star Topology" at bounding box center [579, 284] width 593 height 38
click at [283, 261] on input "c. Switch to a more scalable network topology such as the Star Topology" at bounding box center [283, 255] width 0 height 12
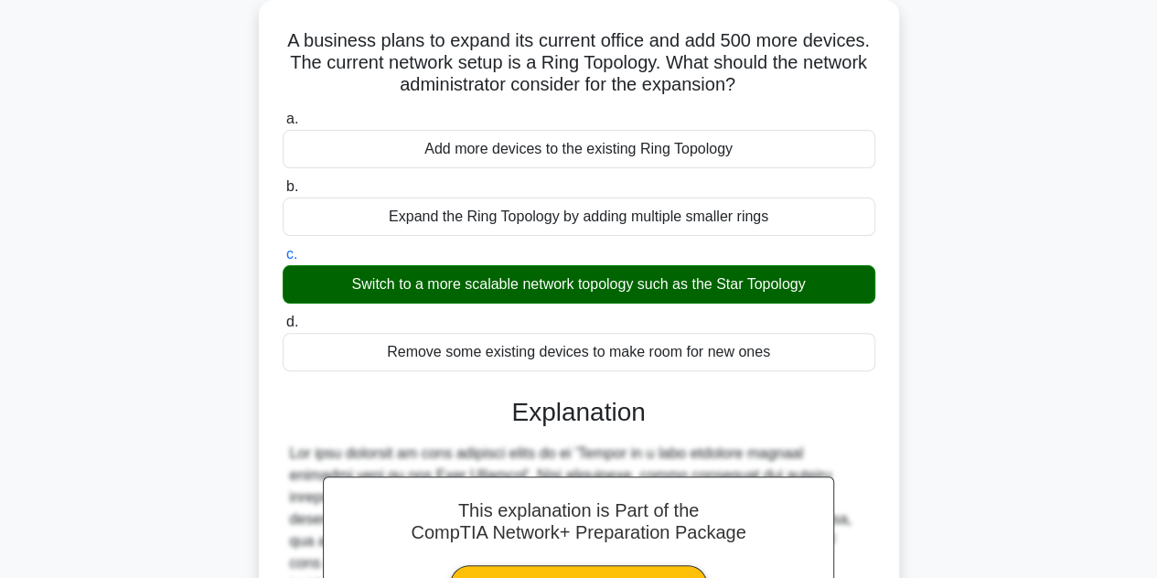
scroll to position [437, 0]
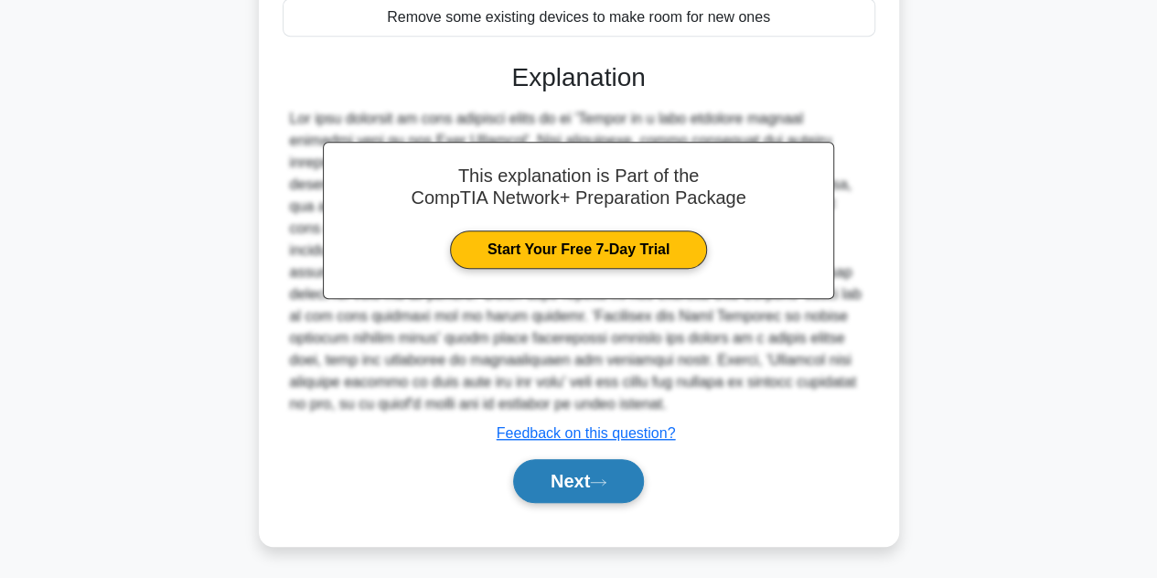
click at [572, 481] on button "Next" at bounding box center [578, 481] width 131 height 44
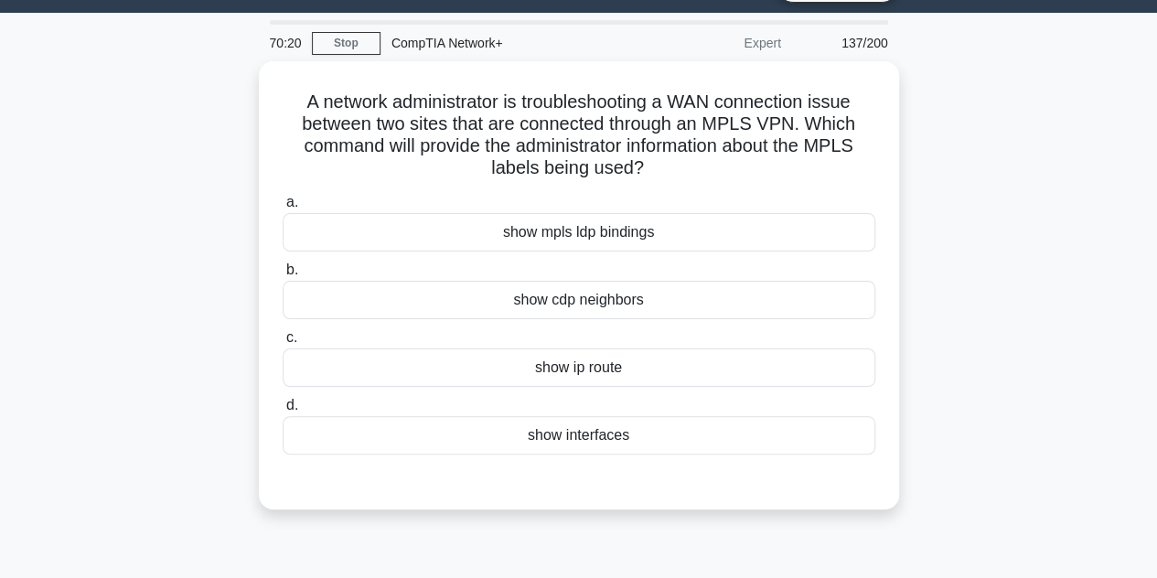
scroll to position [35, 0]
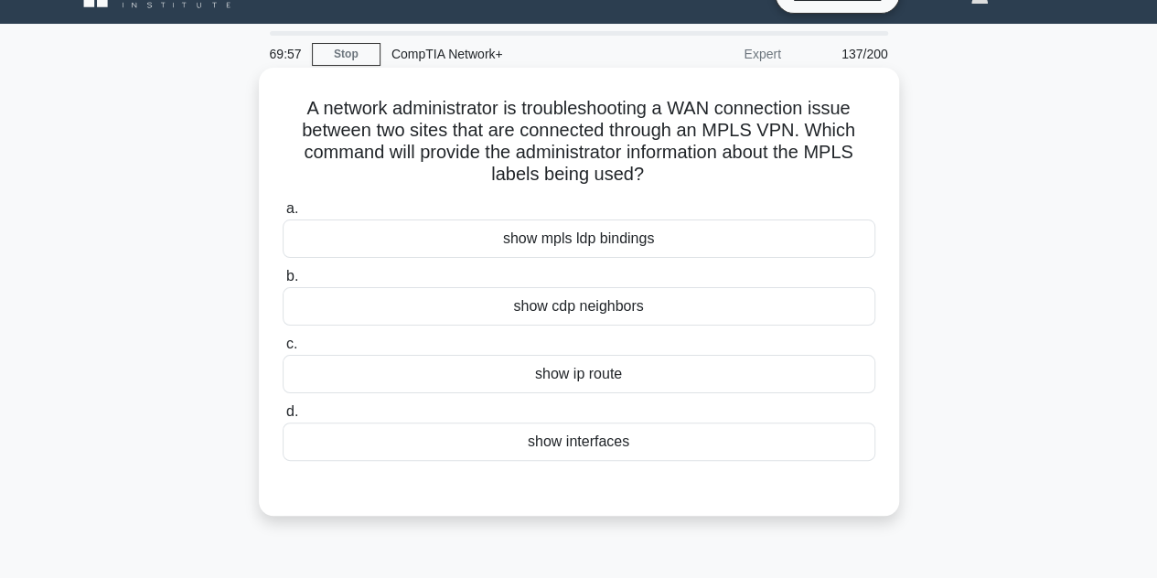
click at [582, 301] on div "show cdp neighbors" at bounding box center [579, 306] width 593 height 38
click at [283, 283] on input "b. show cdp neighbors" at bounding box center [283, 277] width 0 height 12
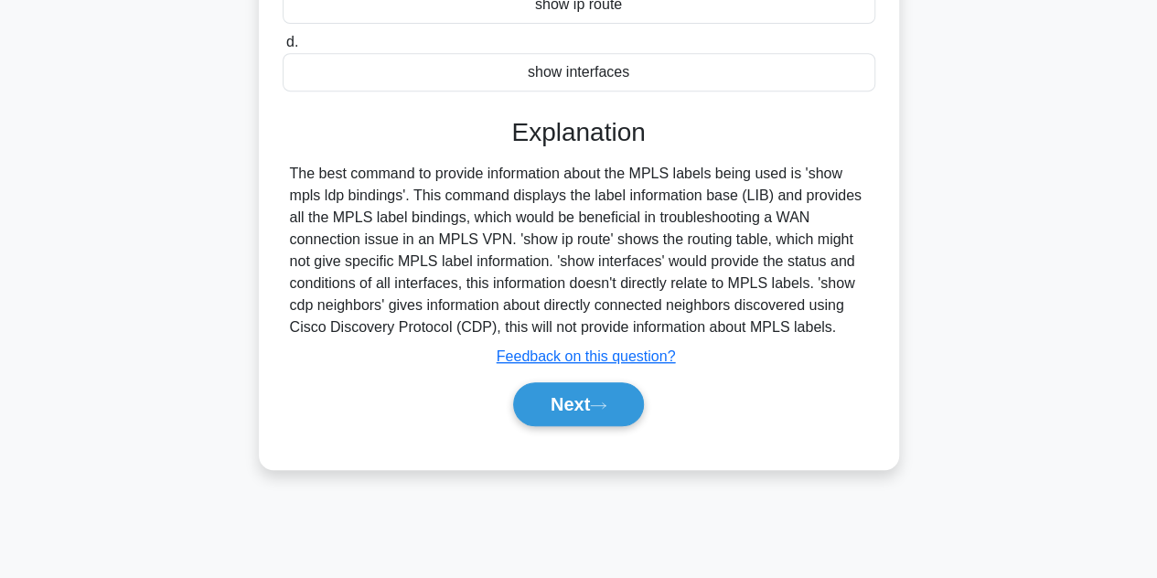
scroll to position [410, 0]
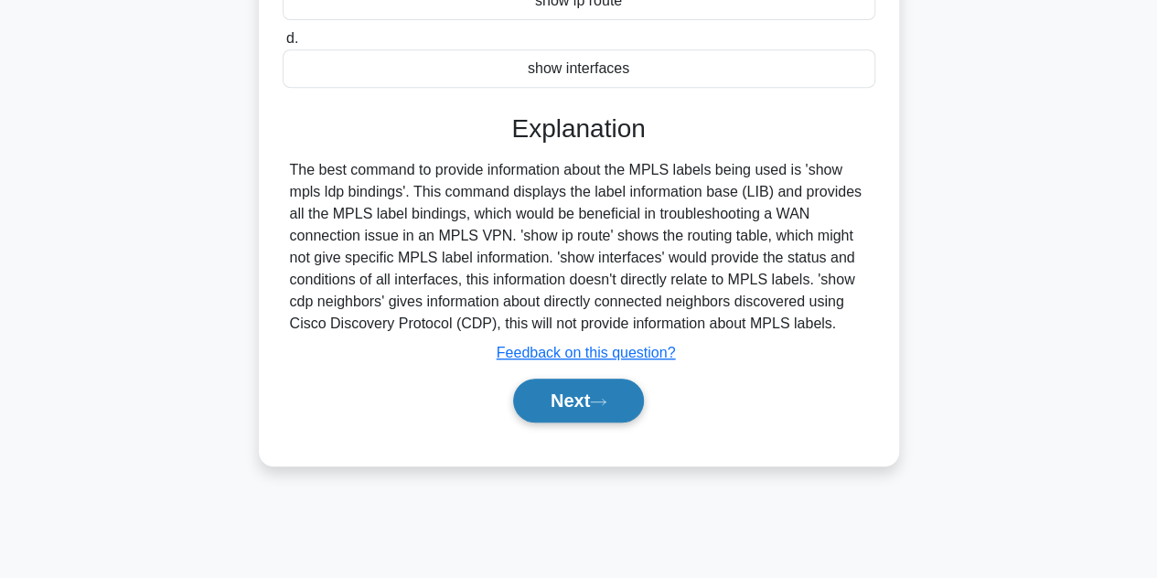
click at [603, 403] on icon at bounding box center [598, 402] width 16 height 10
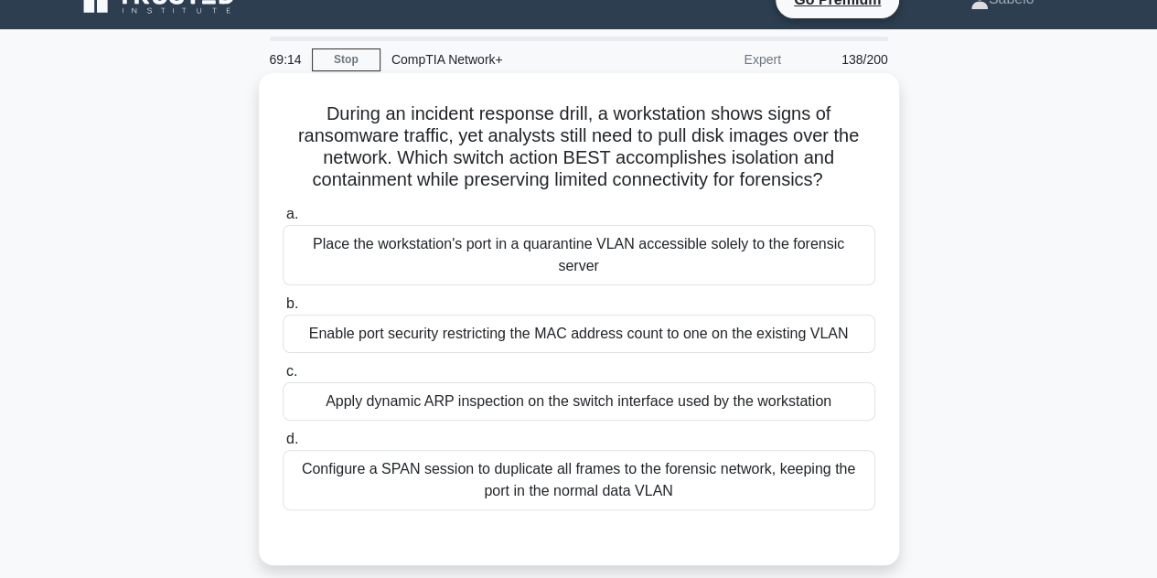
scroll to position [27, 0]
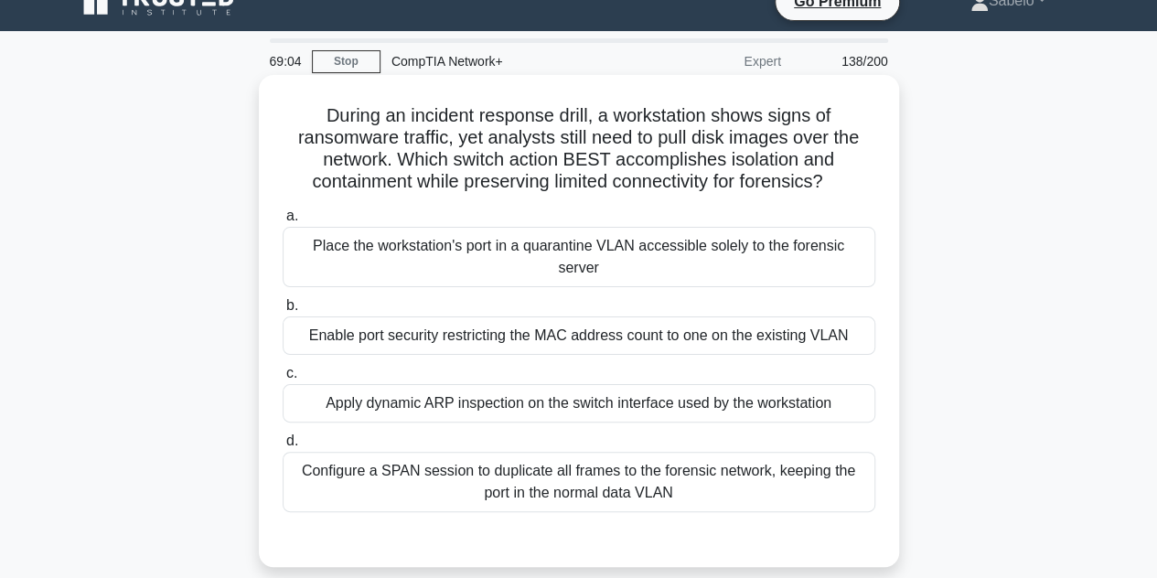
click at [501, 316] on div "Enable port security restricting the MAC address count to one on the existing V…" at bounding box center [579, 335] width 593 height 38
click at [283, 307] on input "b. Enable port security restricting the MAC address count to one on the existin…" at bounding box center [283, 306] width 0 height 12
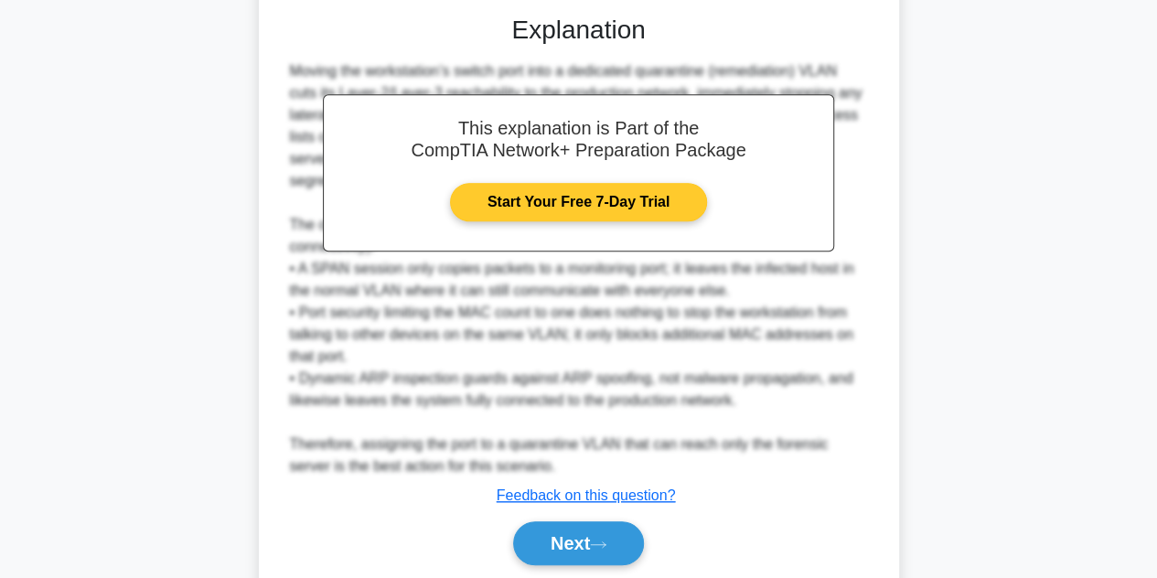
scroll to position [616, 0]
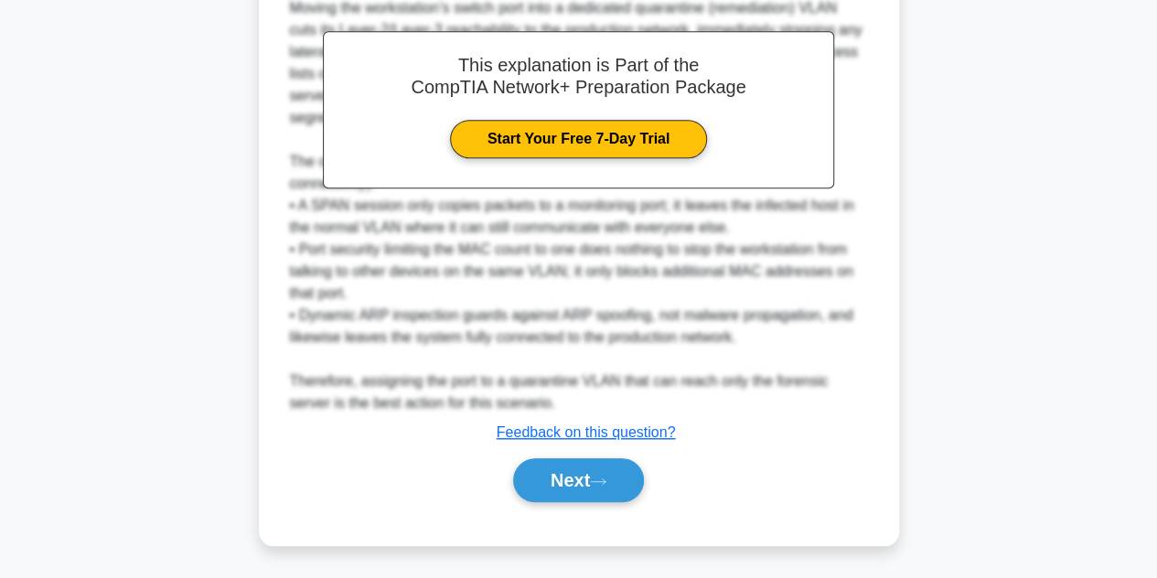
click at [605, 500] on button "Next" at bounding box center [578, 480] width 131 height 44
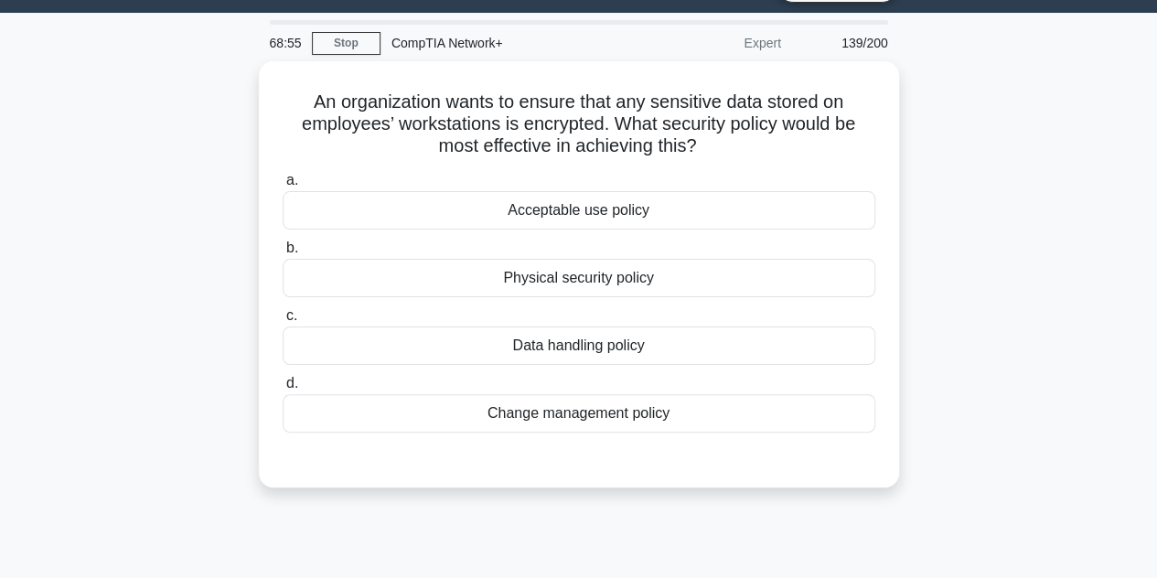
scroll to position [46, 0]
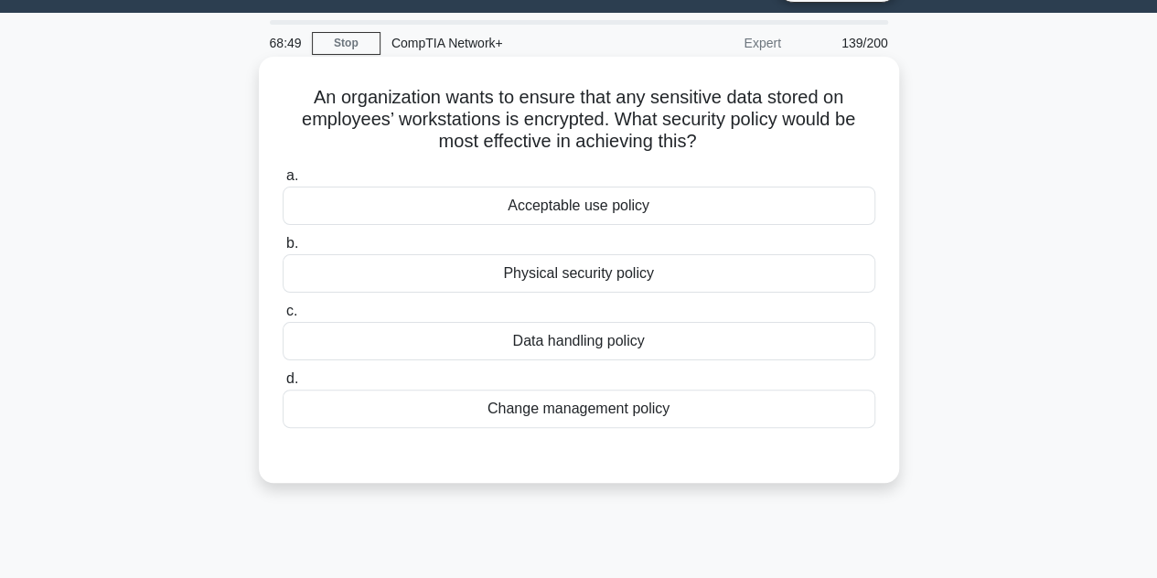
click at [554, 356] on div "Data handling policy" at bounding box center [579, 341] width 593 height 38
click at [283, 317] on input "c. Data handling policy" at bounding box center [283, 311] width 0 height 12
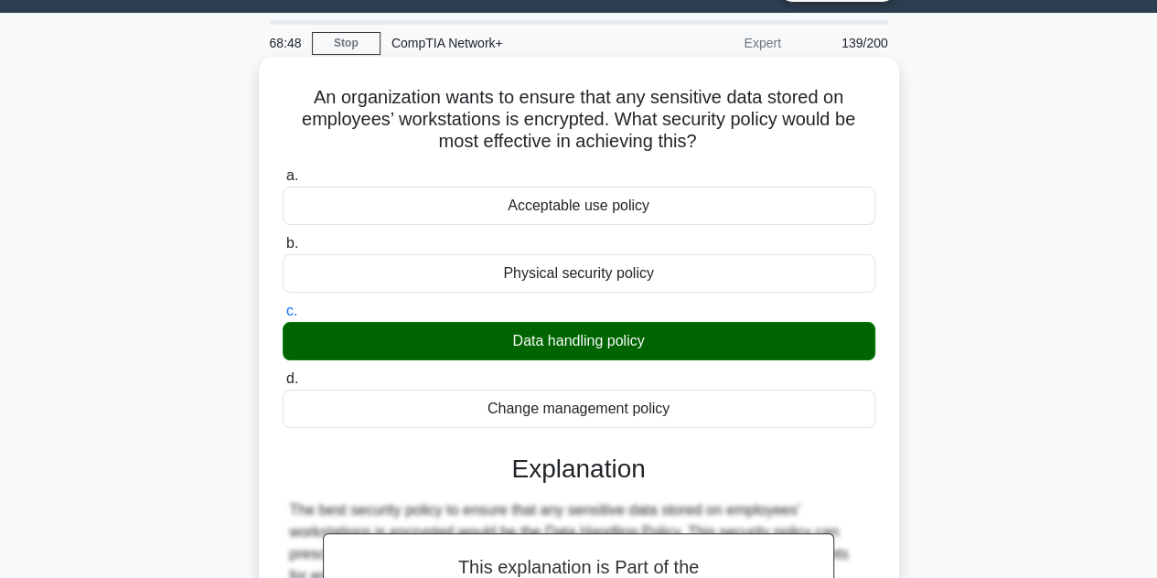
scroll to position [410, 0]
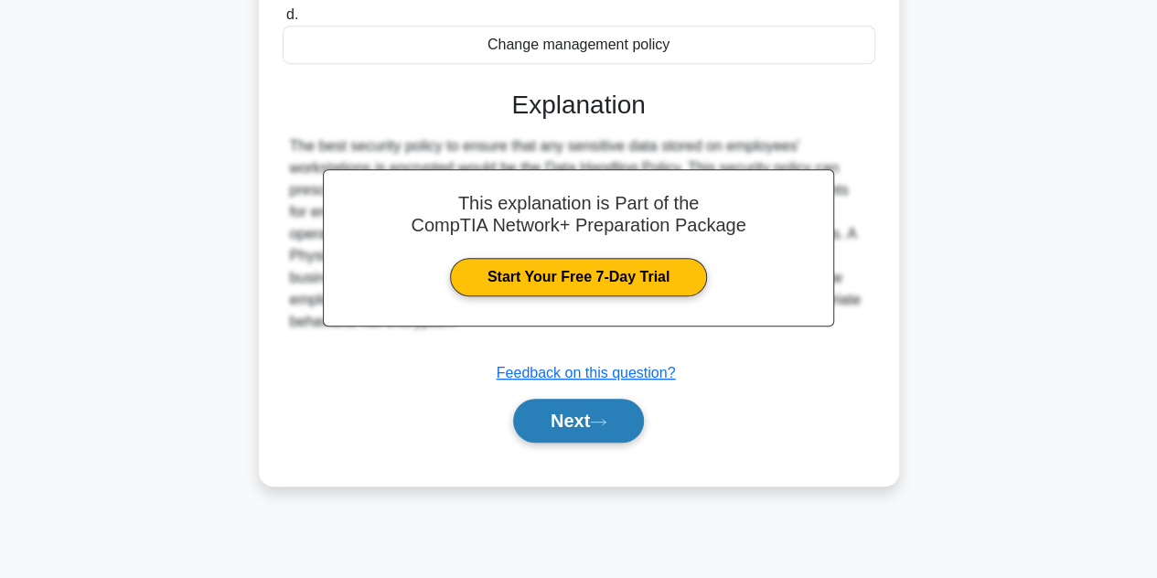
click at [573, 408] on button "Next" at bounding box center [578, 421] width 131 height 44
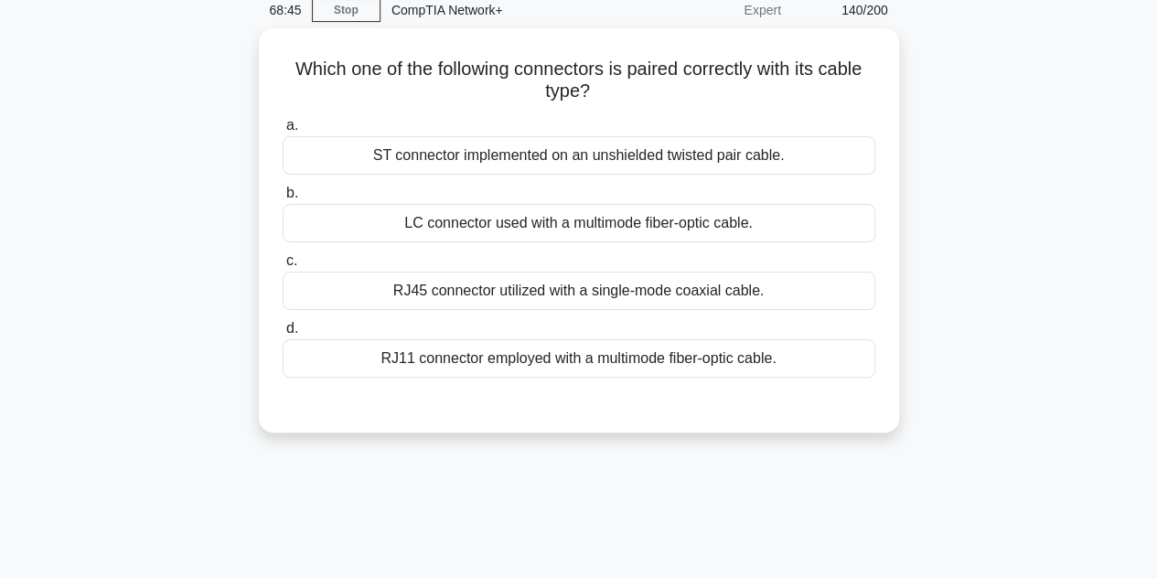
scroll to position [79, 0]
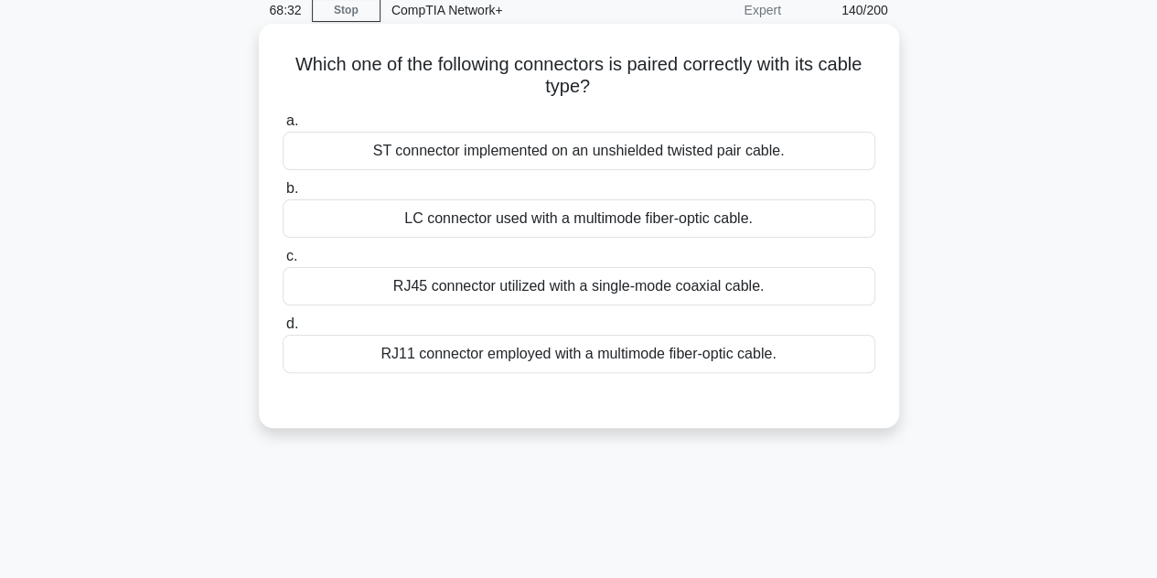
click at [498, 145] on div "ST connector implemented on an unshielded twisted pair cable." at bounding box center [579, 151] width 593 height 38
click at [283, 127] on input "a. ST connector implemented on an unshielded twisted pair cable." at bounding box center [283, 121] width 0 height 12
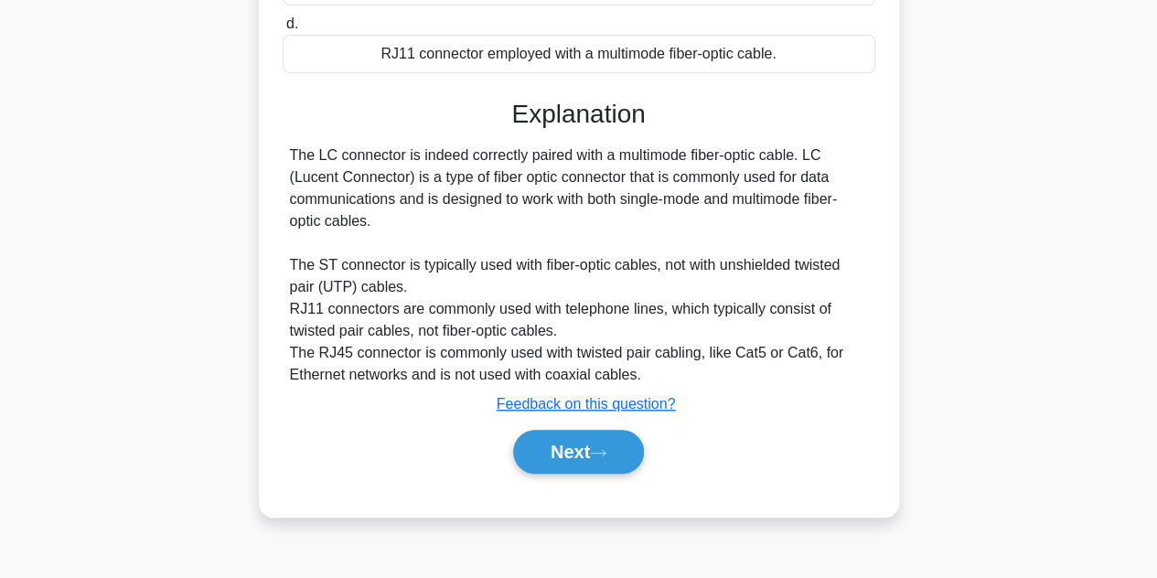
scroll to position [382, 0]
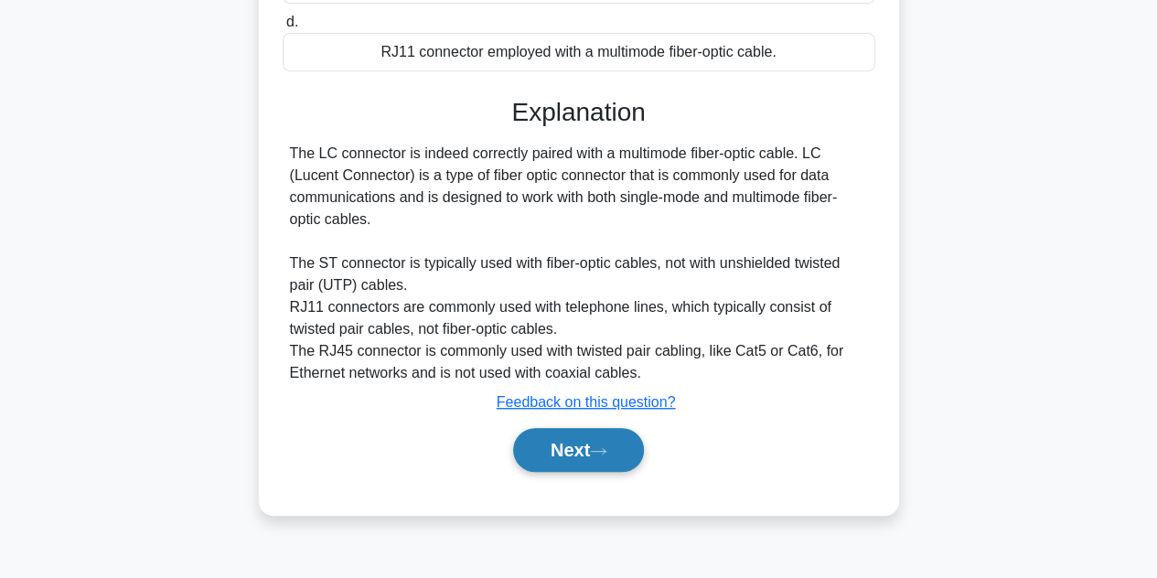
click at [620, 438] on button "Next" at bounding box center [578, 450] width 131 height 44
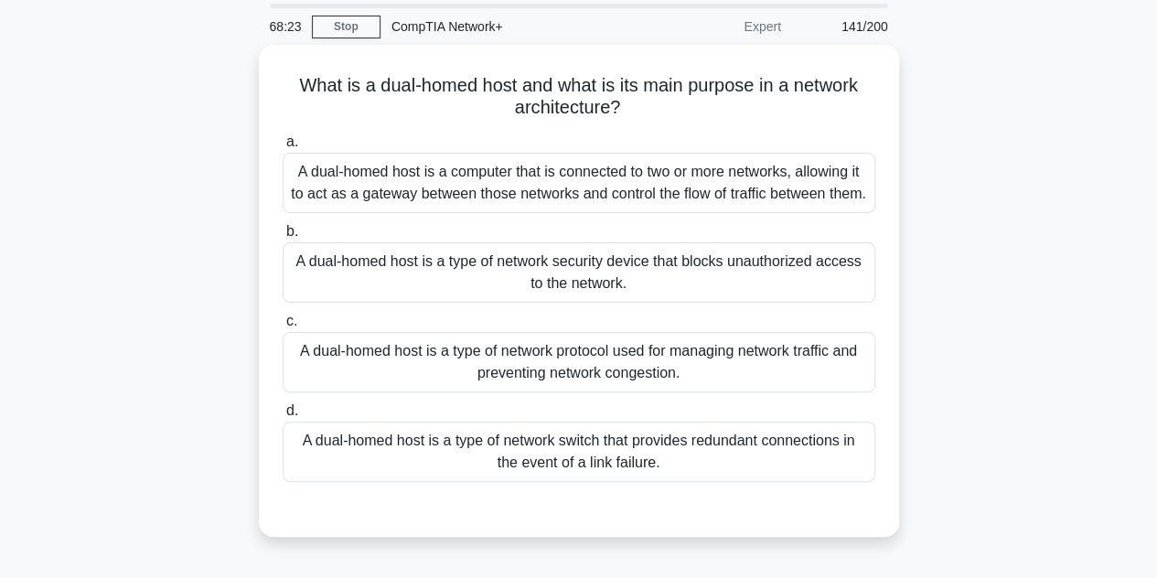
scroll to position [62, 0]
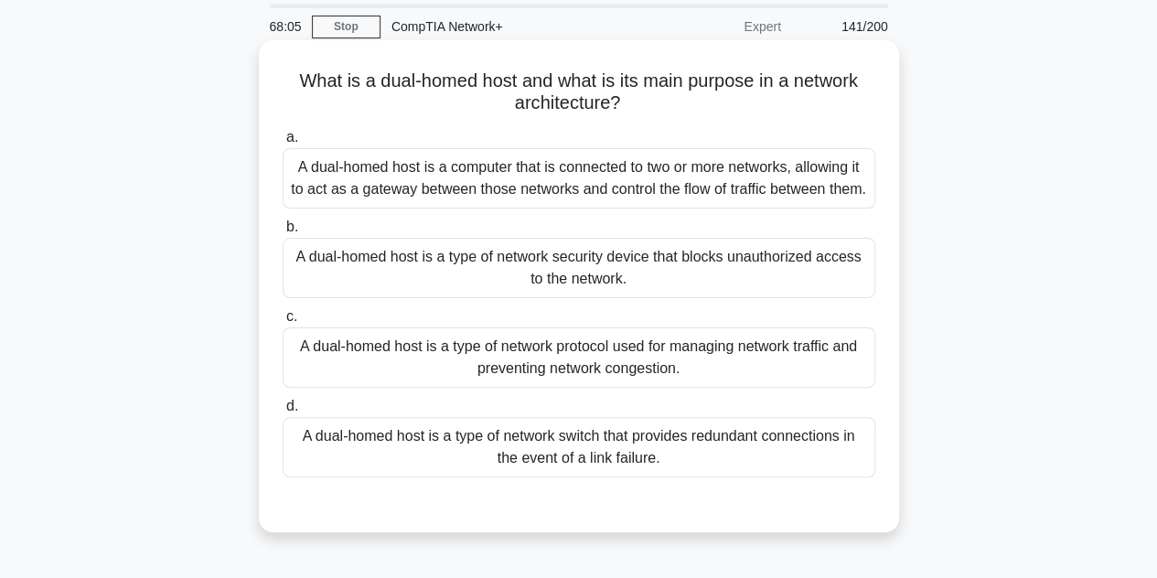
click at [454, 158] on div "A dual-homed host is a computer that is connected to two or more networks, allo…" at bounding box center [579, 178] width 593 height 60
click at [283, 144] on input "a. A dual-homed host is a computer that is connected to two or more networks, a…" at bounding box center [283, 138] width 0 height 12
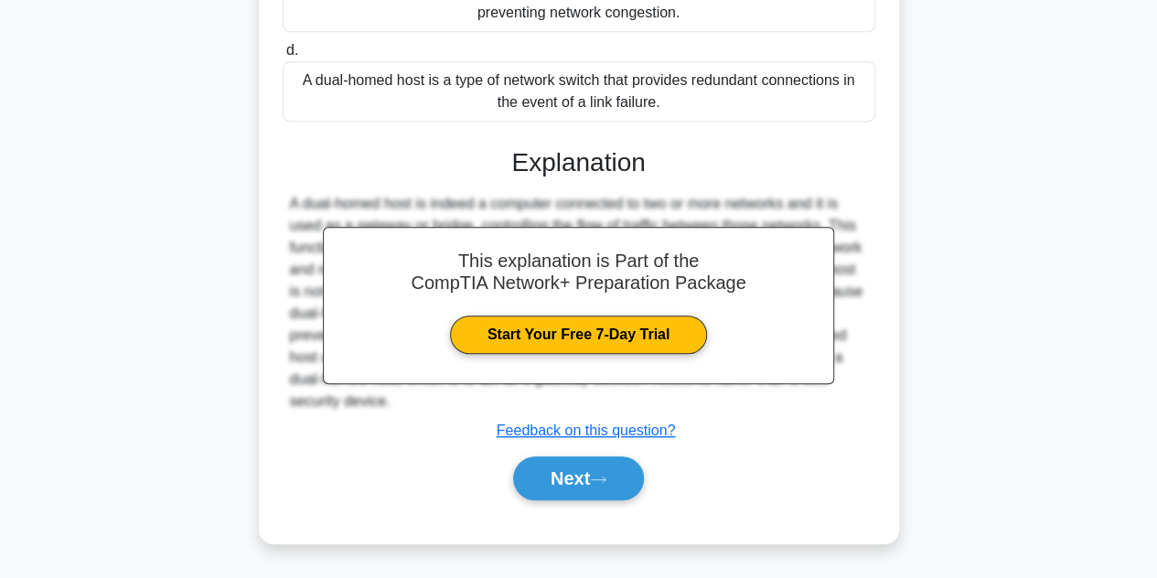
scroll to position [437, 0]
click at [578, 458] on button "Next" at bounding box center [578, 478] width 131 height 44
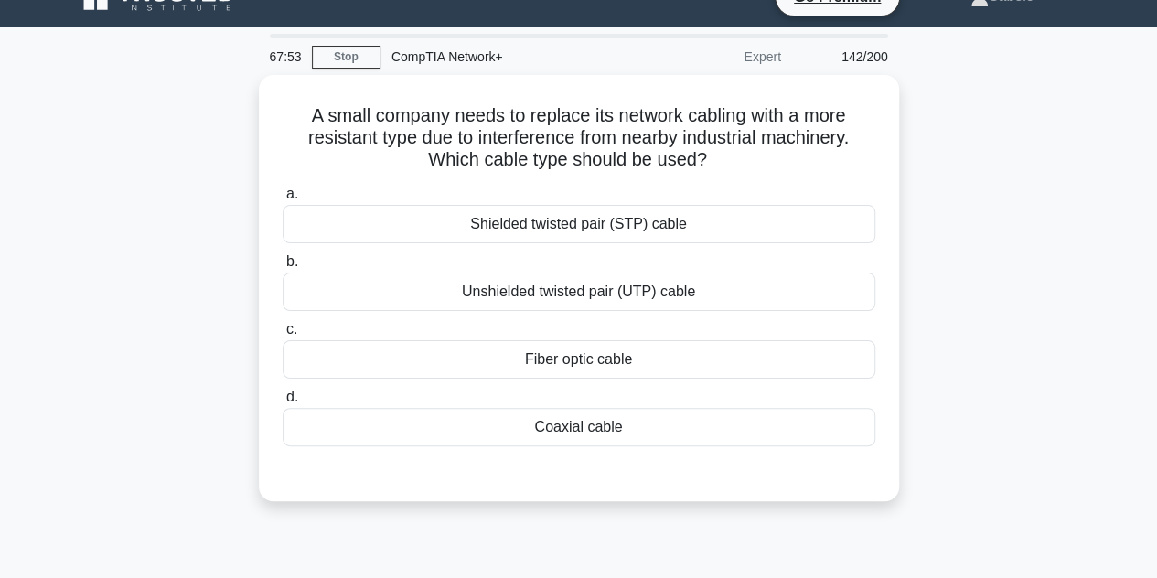
scroll to position [29, 0]
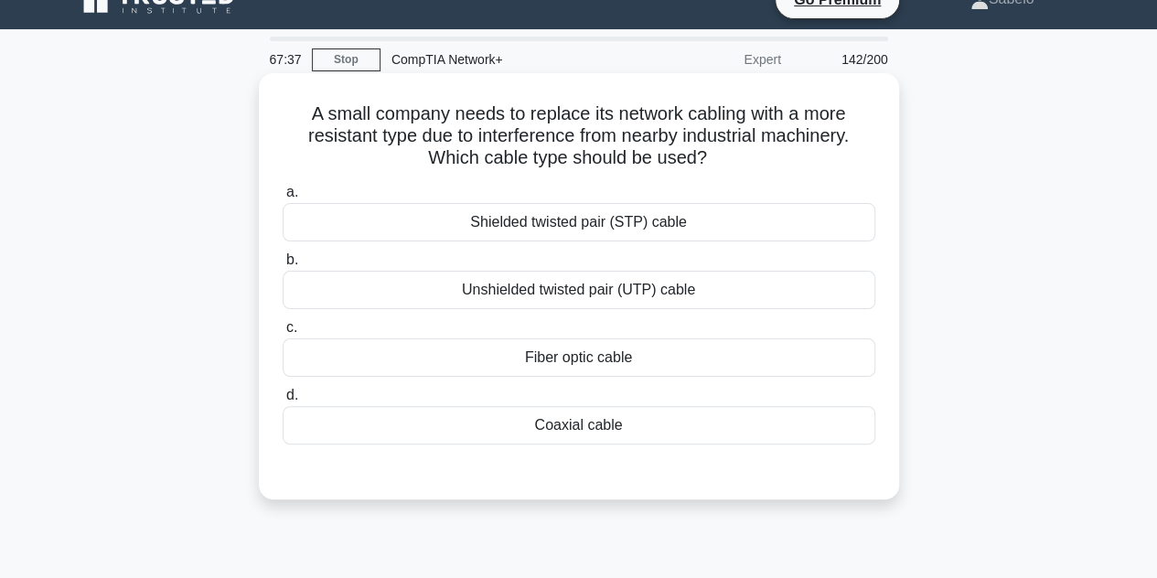
click at [579, 213] on div "Shielded twisted pair (STP) cable" at bounding box center [579, 222] width 593 height 38
click at [283, 198] on input "a. Shielded twisted pair (STP) cable" at bounding box center [283, 193] width 0 height 12
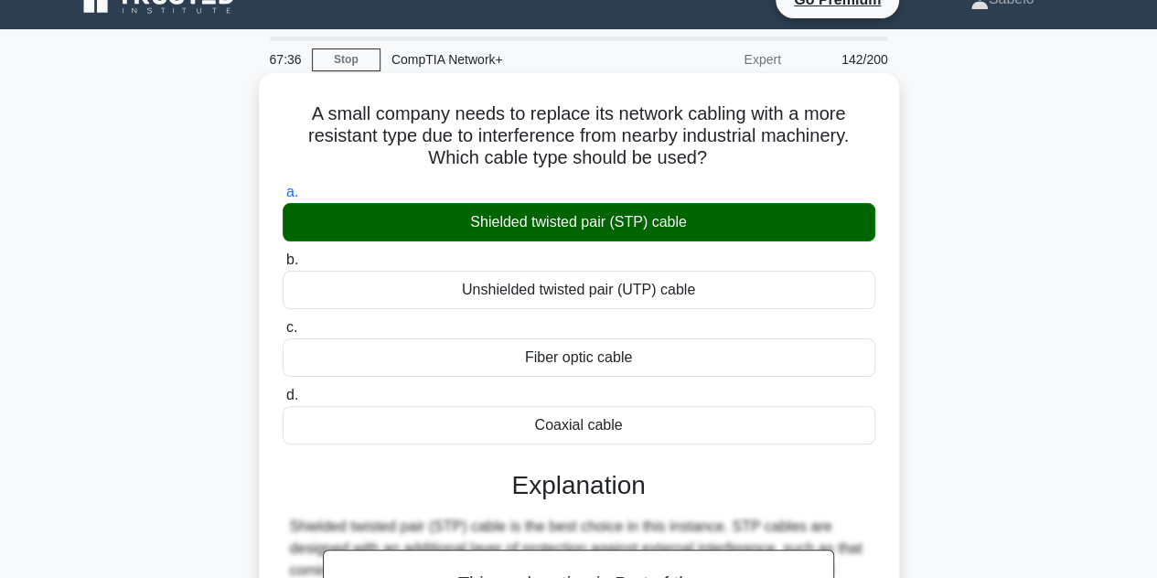
scroll to position [410, 0]
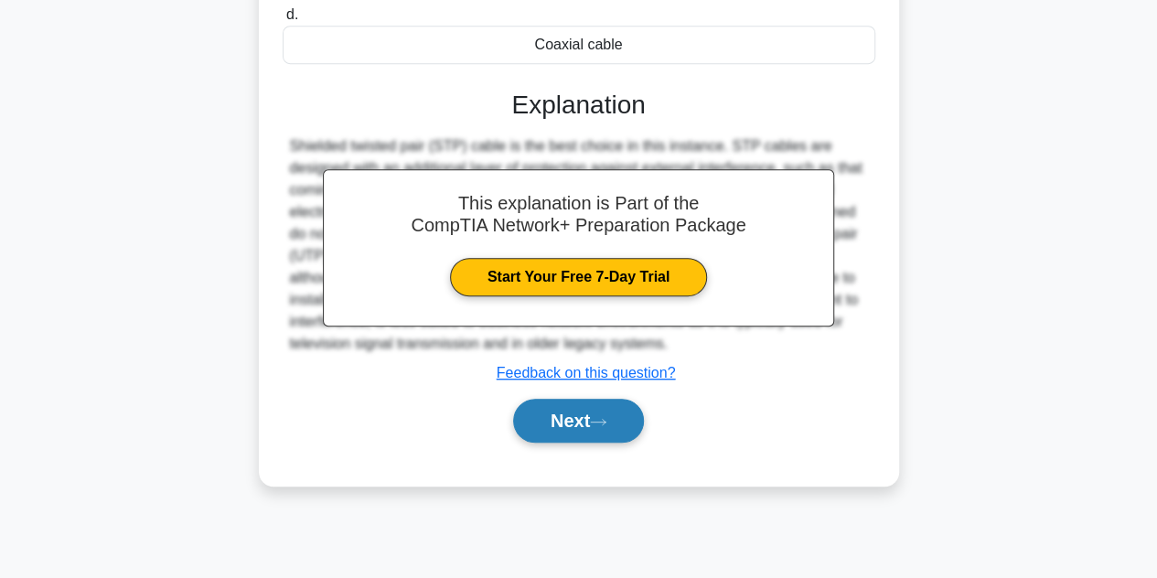
click at [595, 415] on button "Next" at bounding box center [578, 421] width 131 height 44
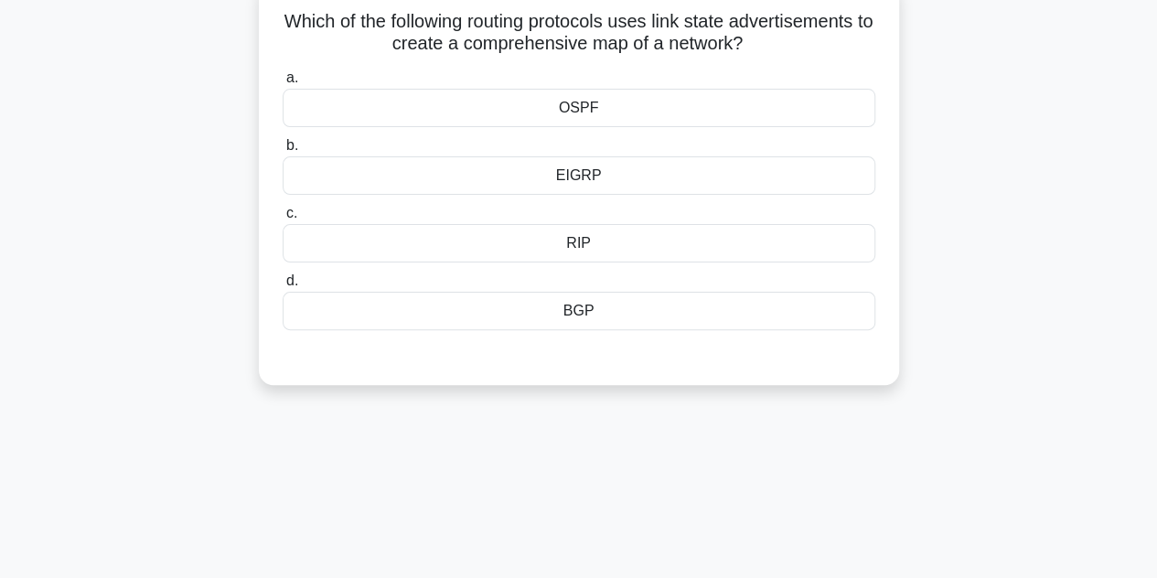
scroll to position [126, 0]
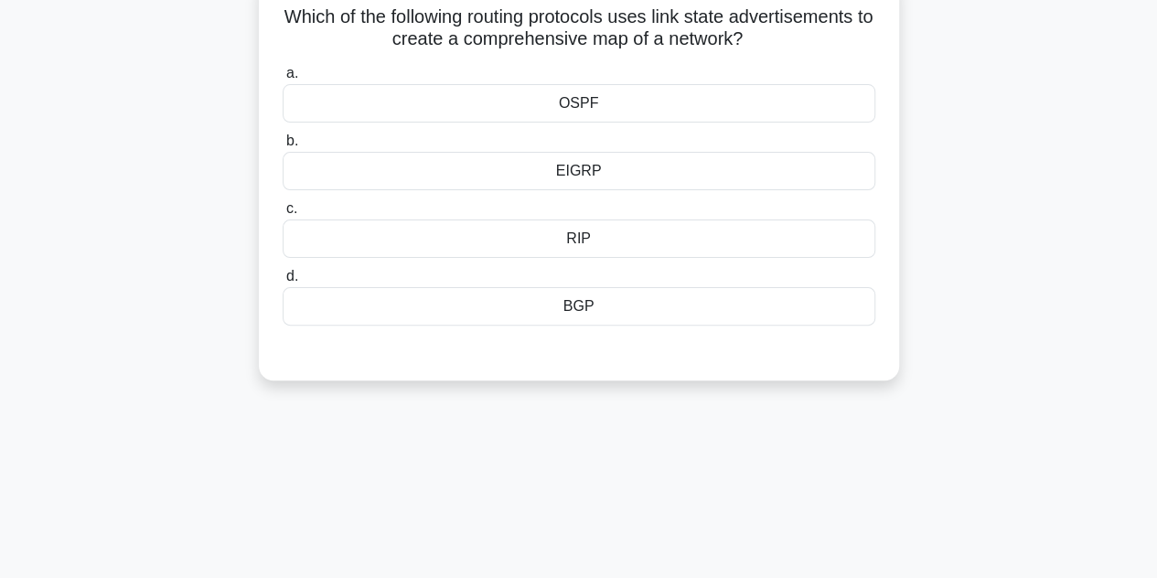
click at [607, 177] on div "EIGRP" at bounding box center [579, 171] width 593 height 38
click at [283, 147] on input "b. EIGRP" at bounding box center [283, 141] width 0 height 12
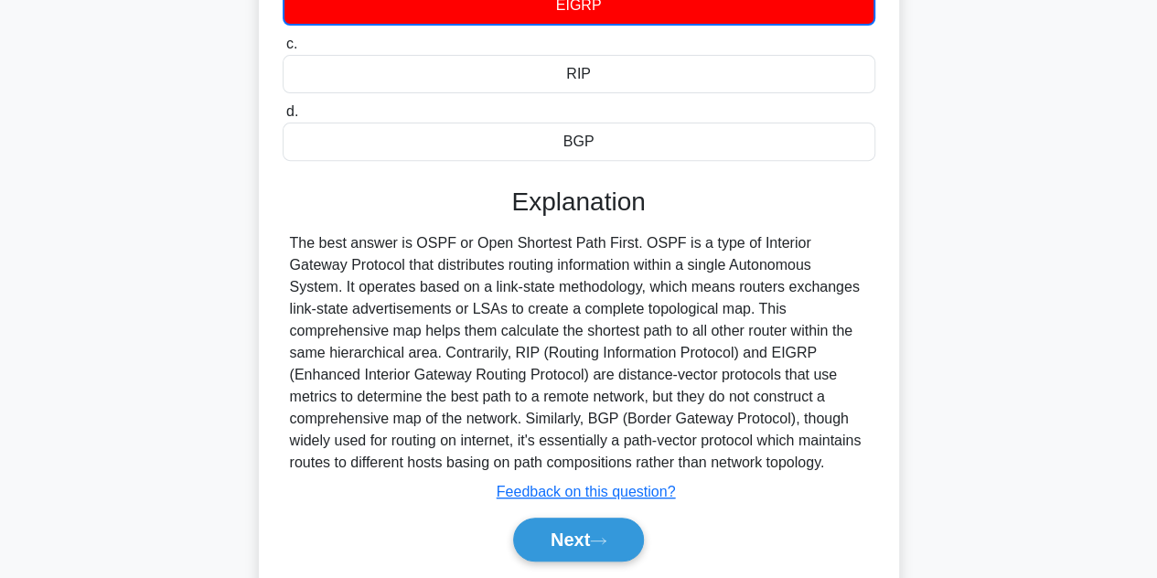
scroll to position [410, 0]
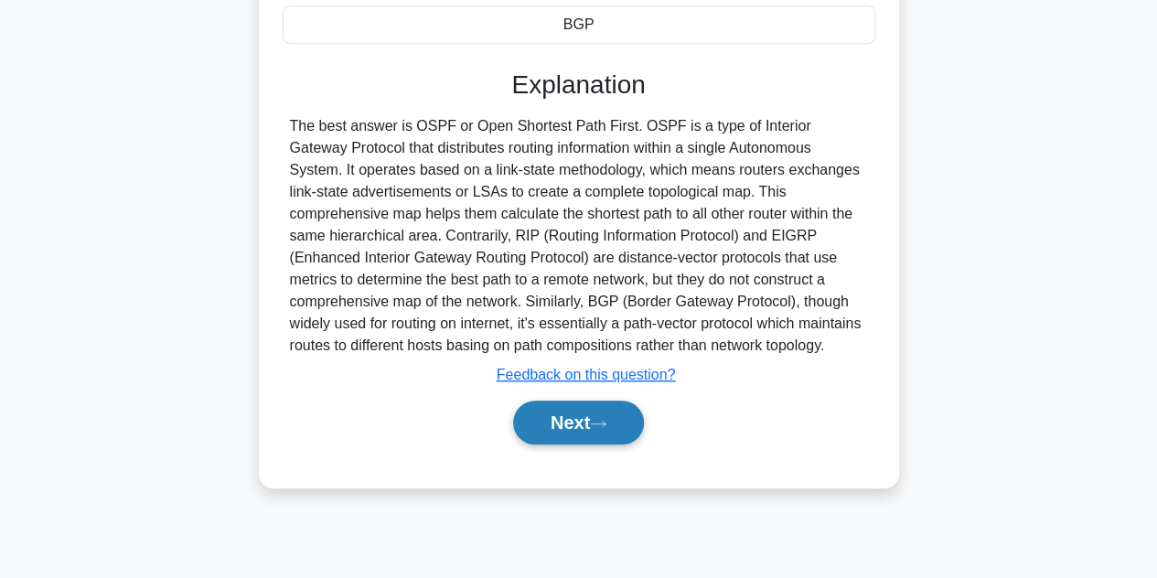
click at [565, 424] on button "Next" at bounding box center [578, 423] width 131 height 44
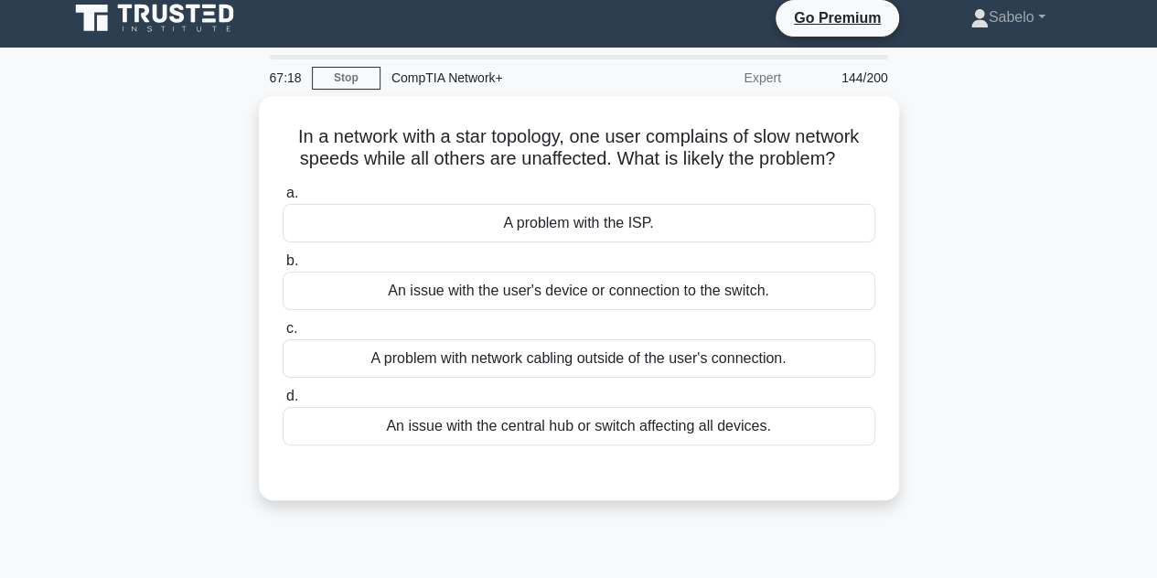
scroll to position [9, 0]
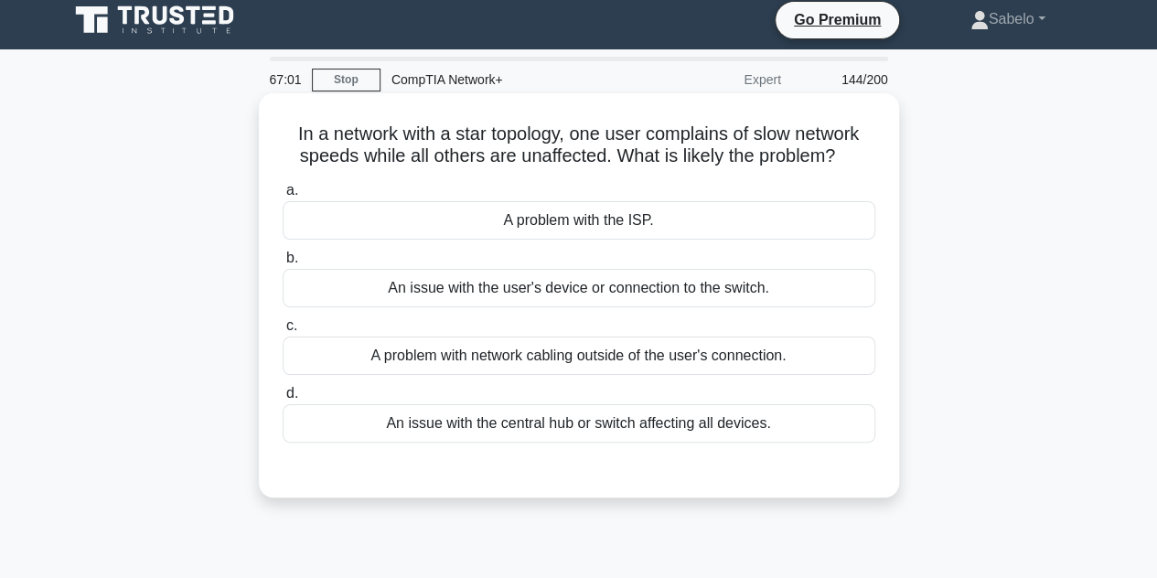
click at [499, 297] on div "An issue with the user's device or connection to the switch." at bounding box center [579, 288] width 593 height 38
click at [283, 264] on input "b. An issue with the user's device or connection to the switch." at bounding box center [283, 258] width 0 height 12
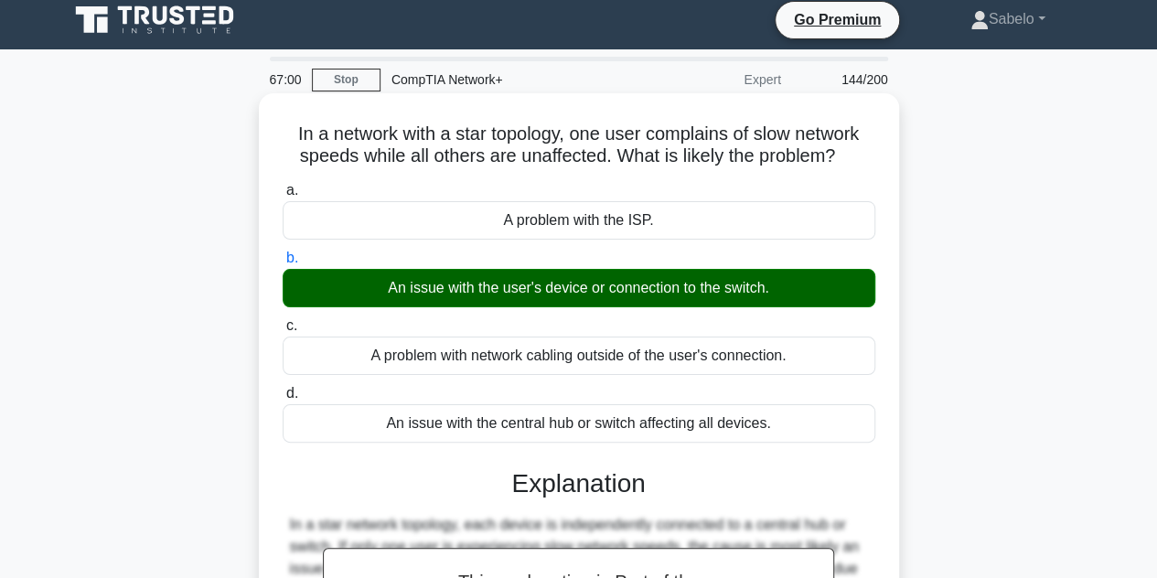
scroll to position [410, 0]
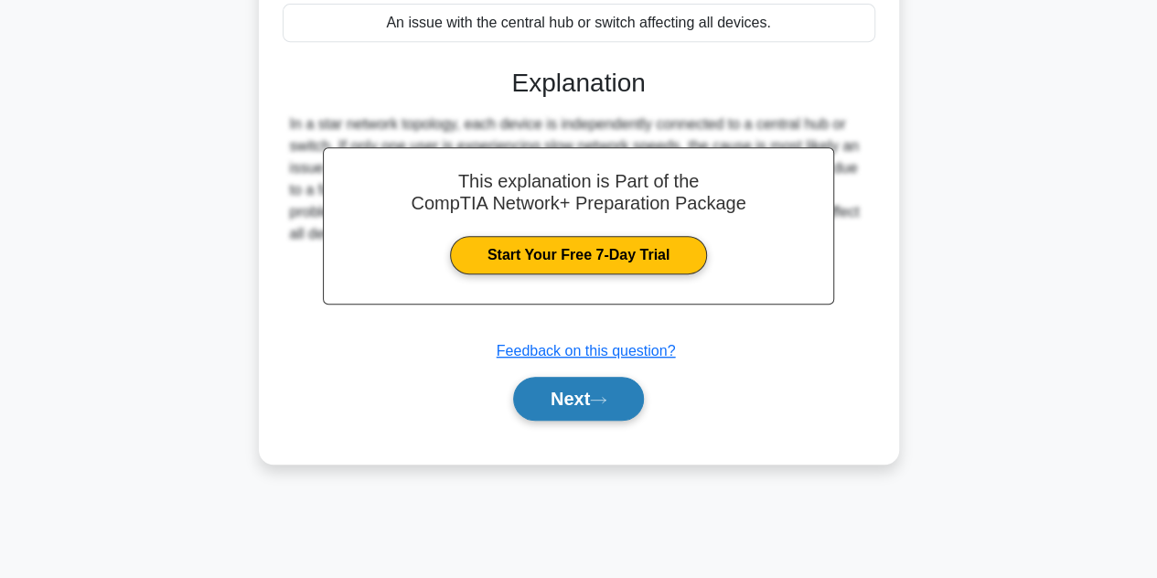
click at [606, 402] on icon at bounding box center [598, 400] width 16 height 10
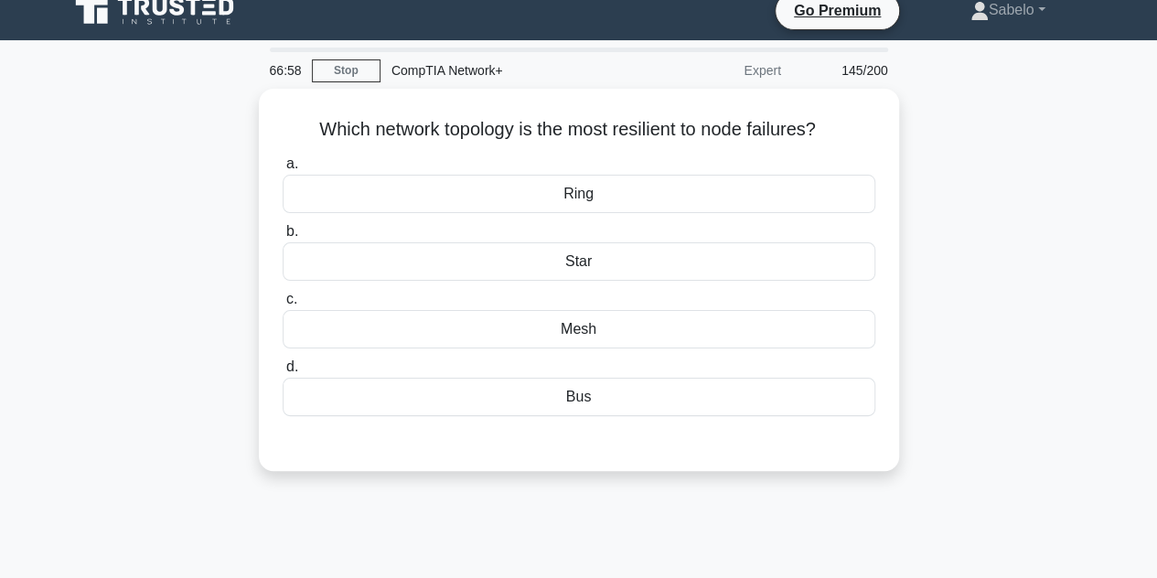
scroll to position [16, 0]
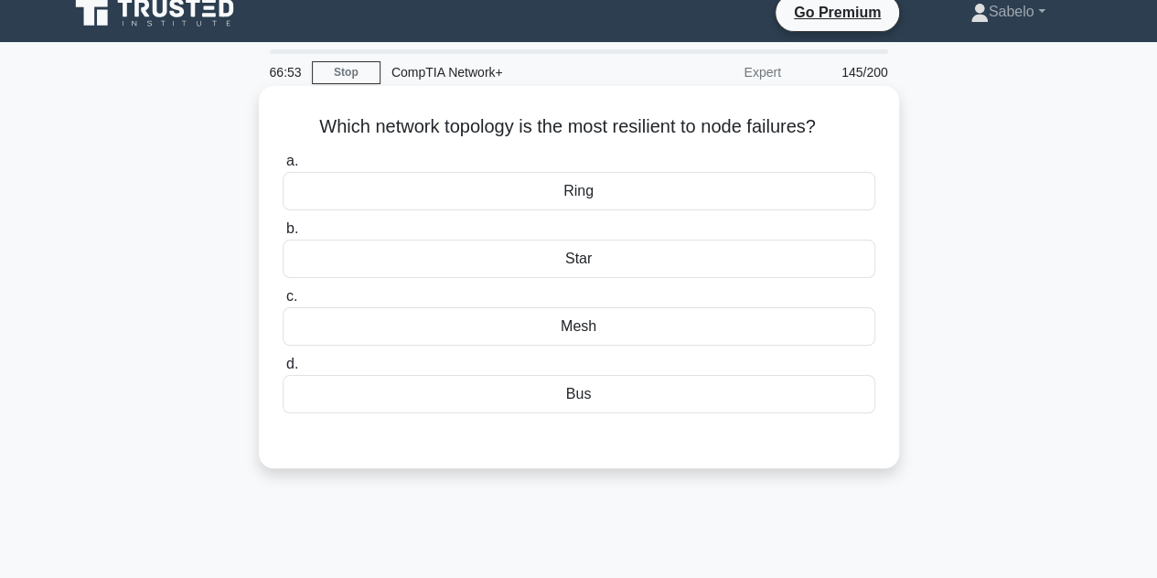
click at [578, 310] on div "Mesh" at bounding box center [579, 326] width 593 height 38
click at [283, 303] on input "c. Mesh" at bounding box center [283, 297] width 0 height 12
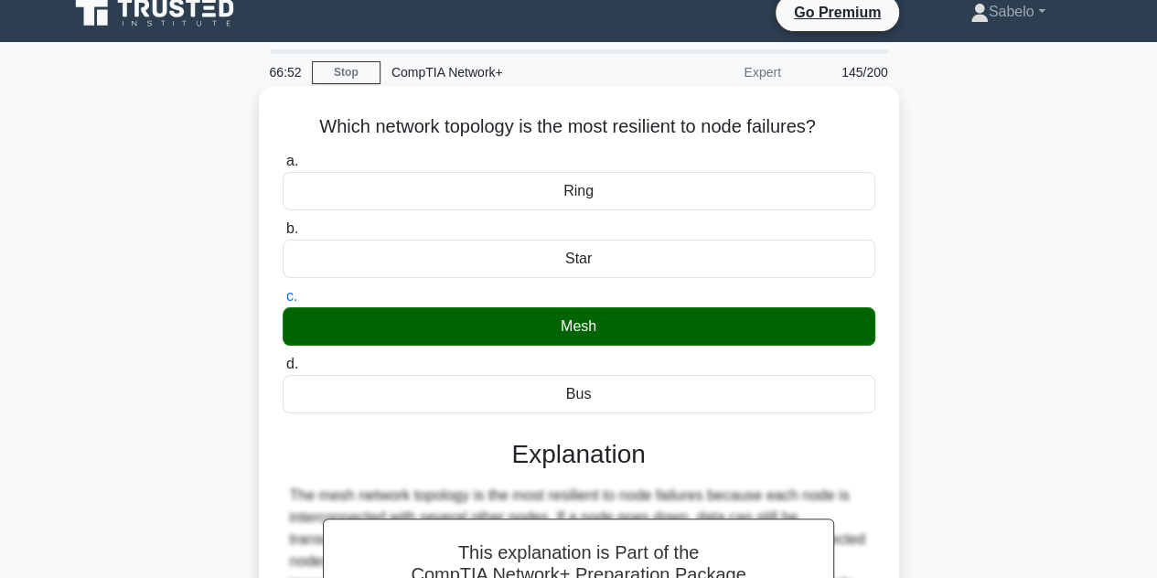
scroll to position [410, 0]
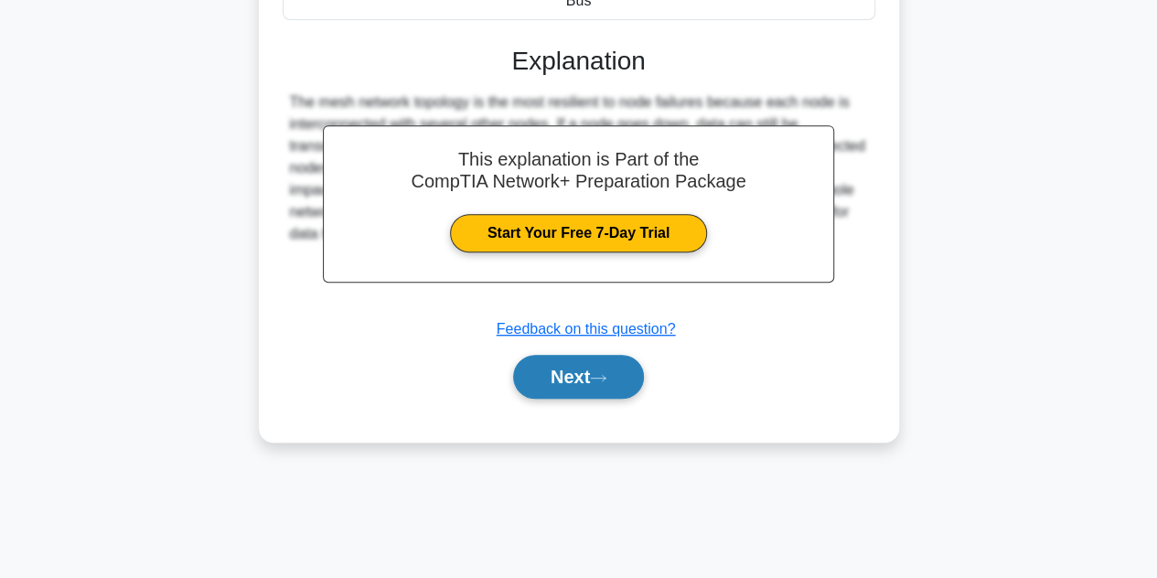
click at [581, 389] on button "Next" at bounding box center [578, 377] width 131 height 44
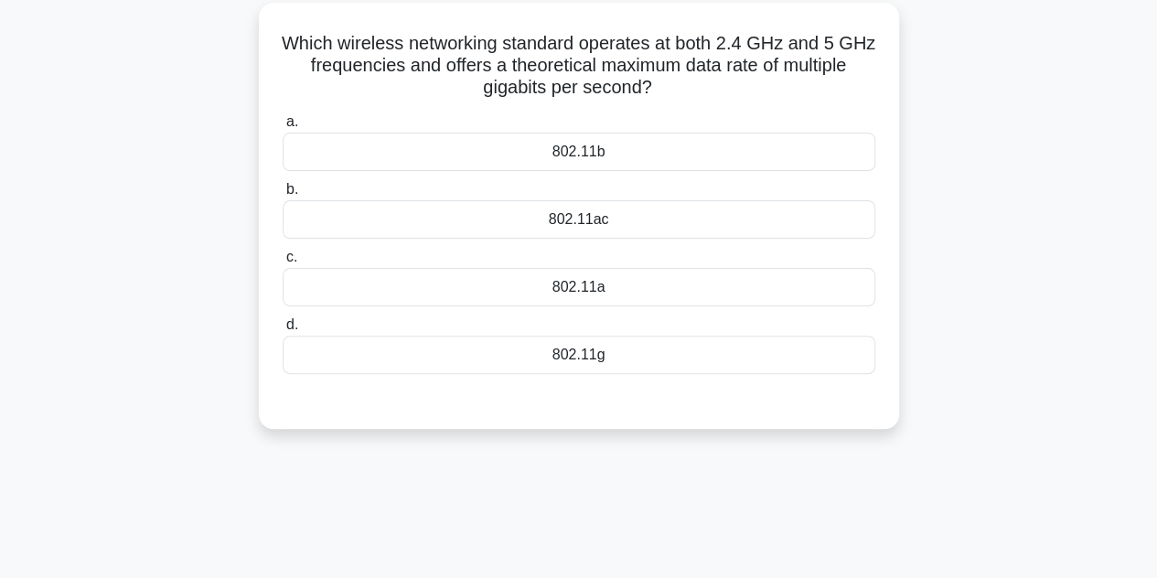
scroll to position [102, 0]
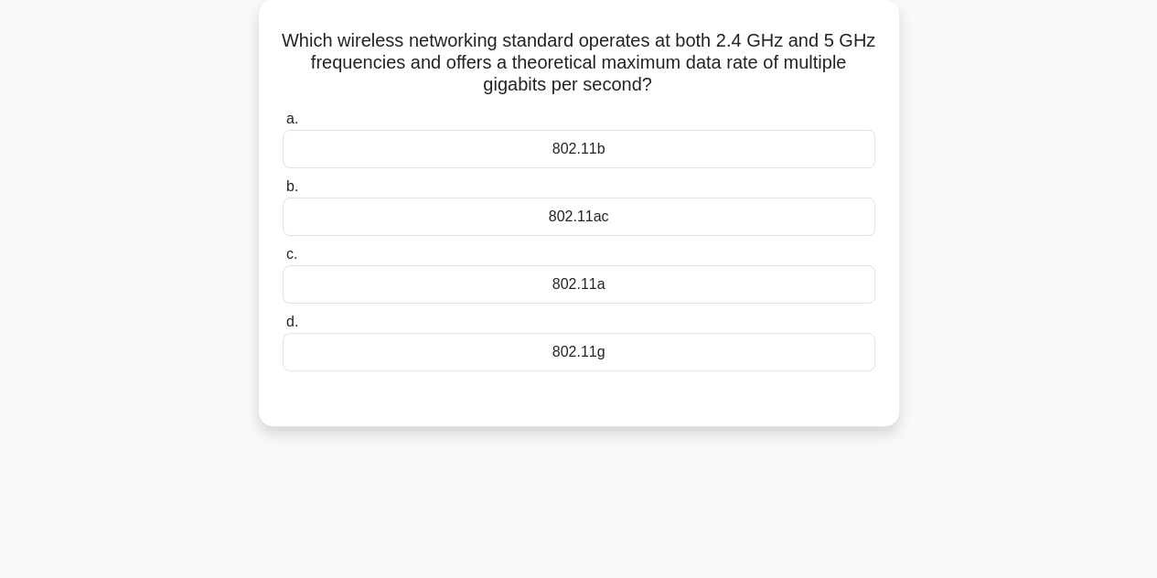
click at [573, 363] on div "802.11g" at bounding box center [579, 352] width 593 height 38
click at [283, 328] on input "d. 802.11g" at bounding box center [283, 322] width 0 height 12
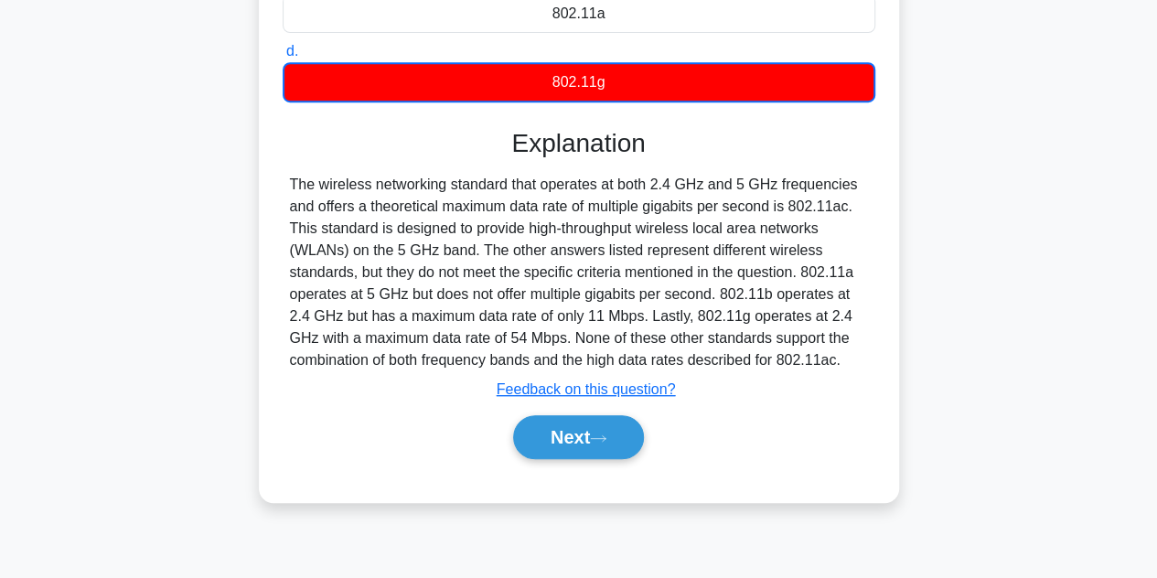
scroll to position [373, 0]
click at [604, 434] on icon at bounding box center [598, 439] width 16 height 10
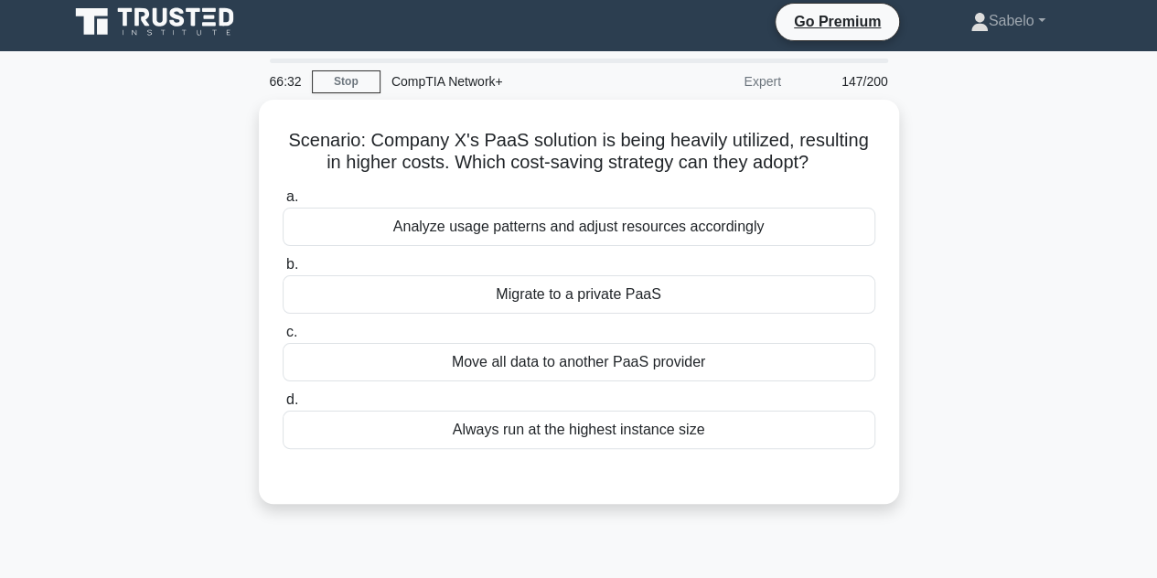
scroll to position [4, 0]
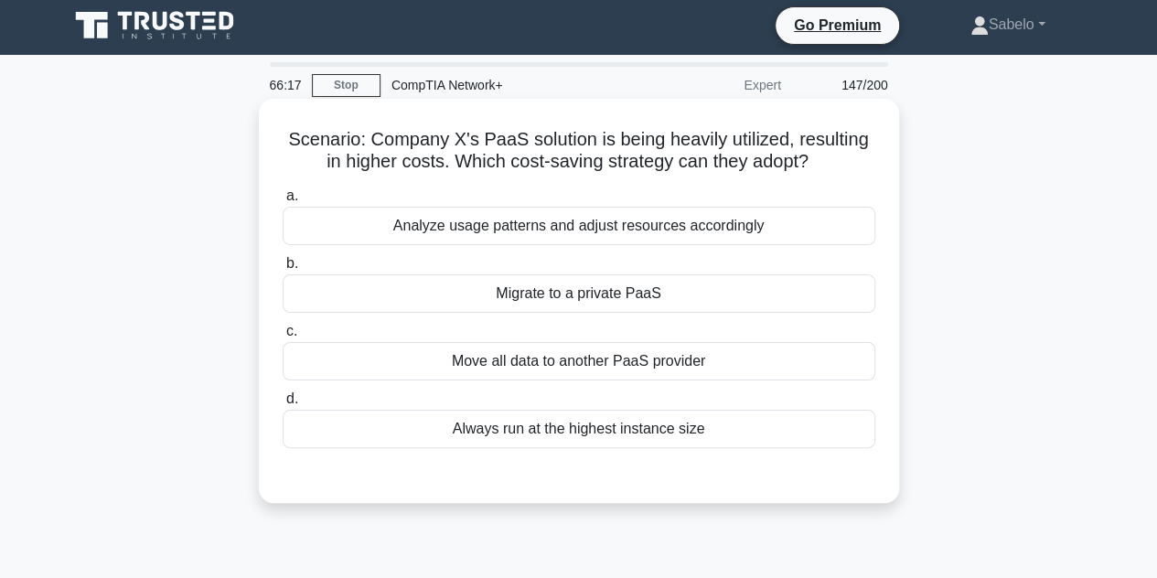
click at [547, 218] on div "Analyze usage patterns and adjust resources accordingly" at bounding box center [579, 226] width 593 height 38
click at [283, 202] on input "a. Analyze usage patterns and adjust resources accordingly" at bounding box center [283, 196] width 0 height 12
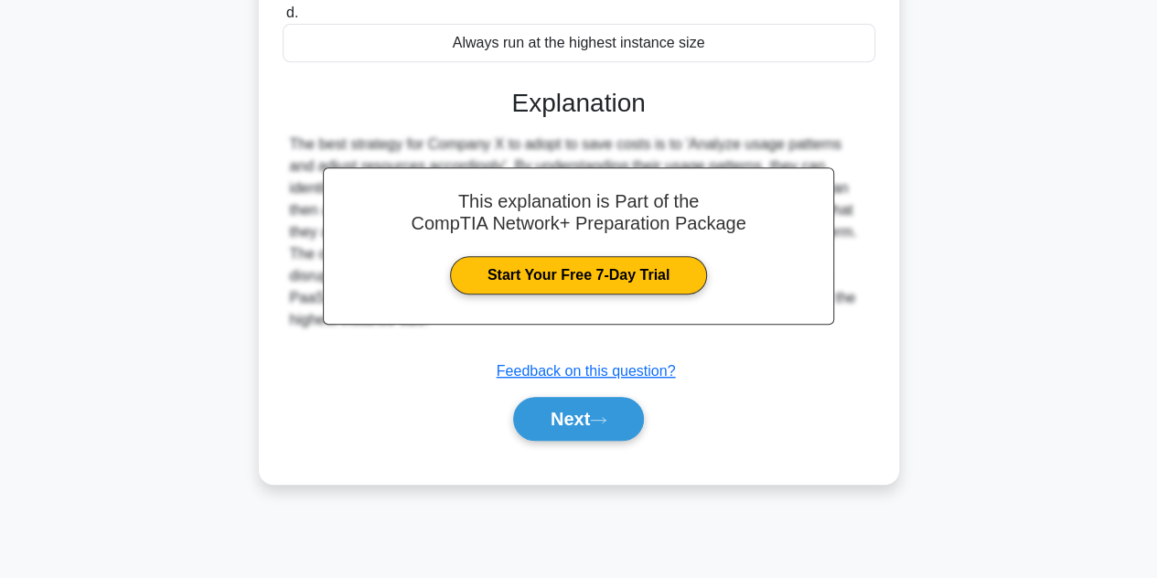
scroll to position [410, 0]
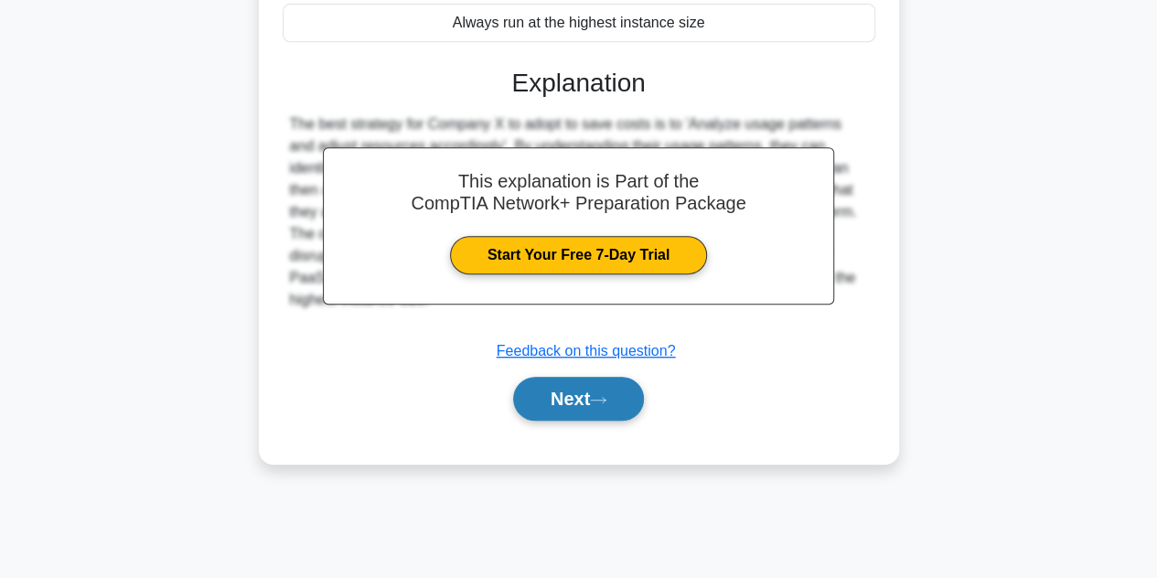
click at [585, 403] on button "Next" at bounding box center [578, 399] width 131 height 44
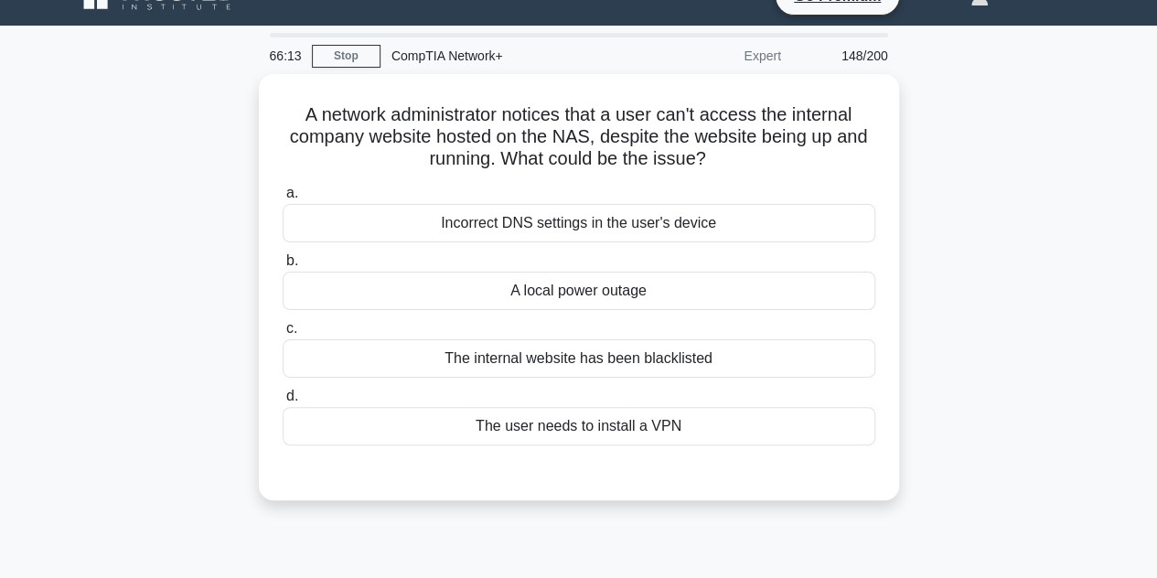
scroll to position [16, 0]
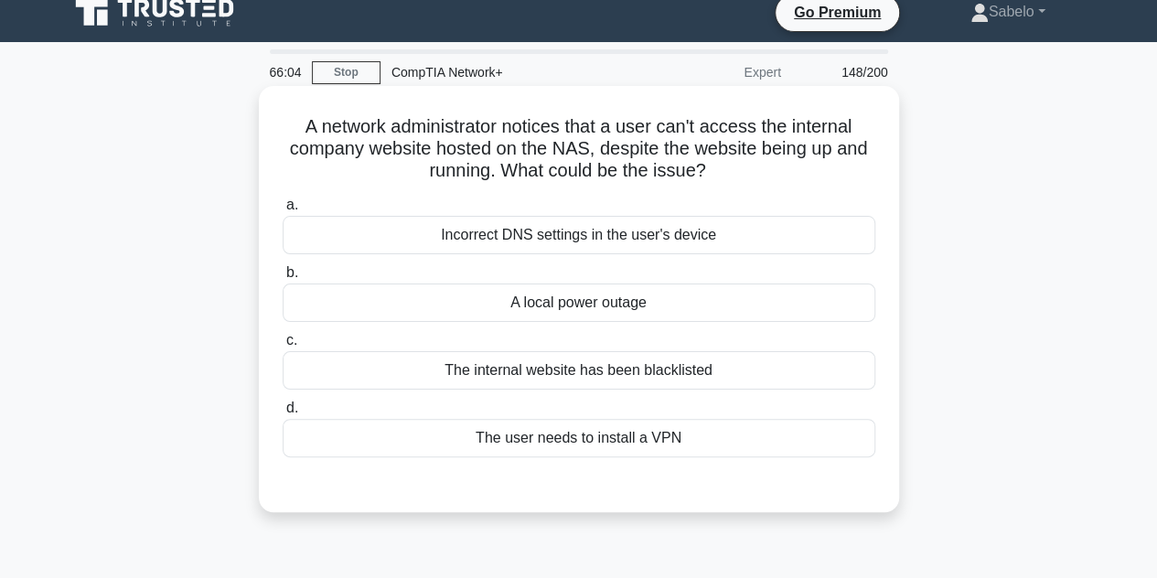
click at [564, 252] on div "Incorrect DNS settings in the user's device" at bounding box center [579, 235] width 593 height 38
click at [283, 211] on input "a. Incorrect DNS settings in the user's device" at bounding box center [283, 205] width 0 height 12
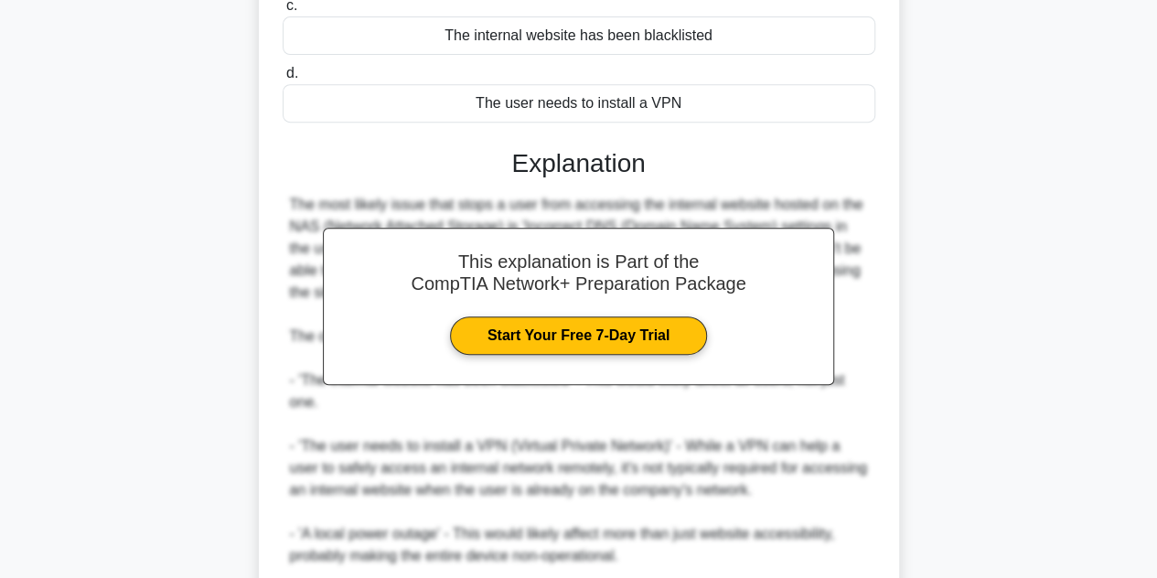
scroll to position [503, 0]
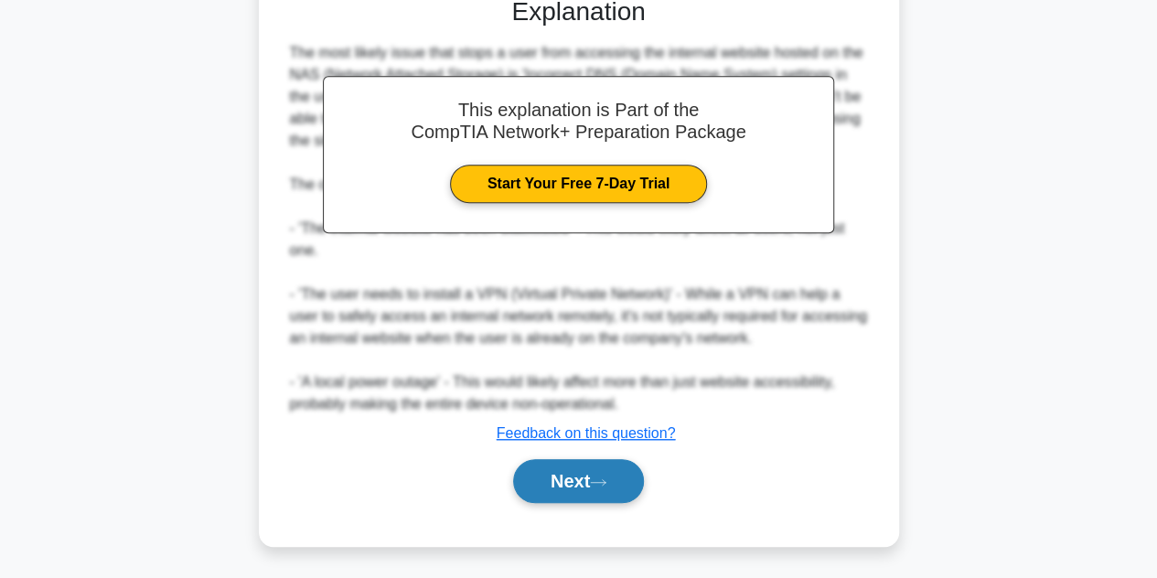
click at [605, 467] on button "Next" at bounding box center [578, 481] width 131 height 44
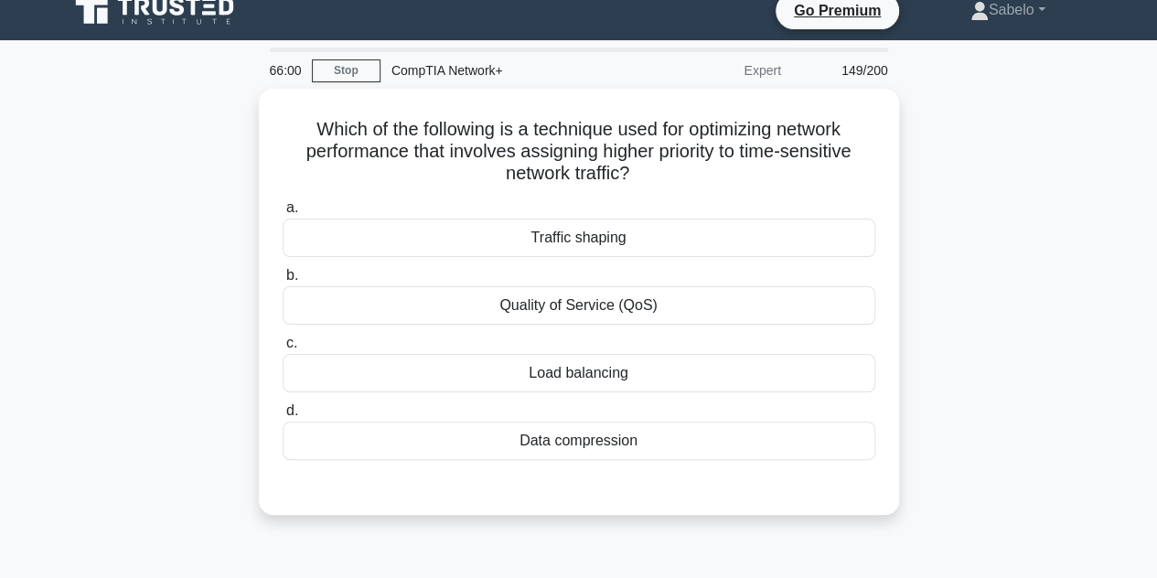
scroll to position [16, 0]
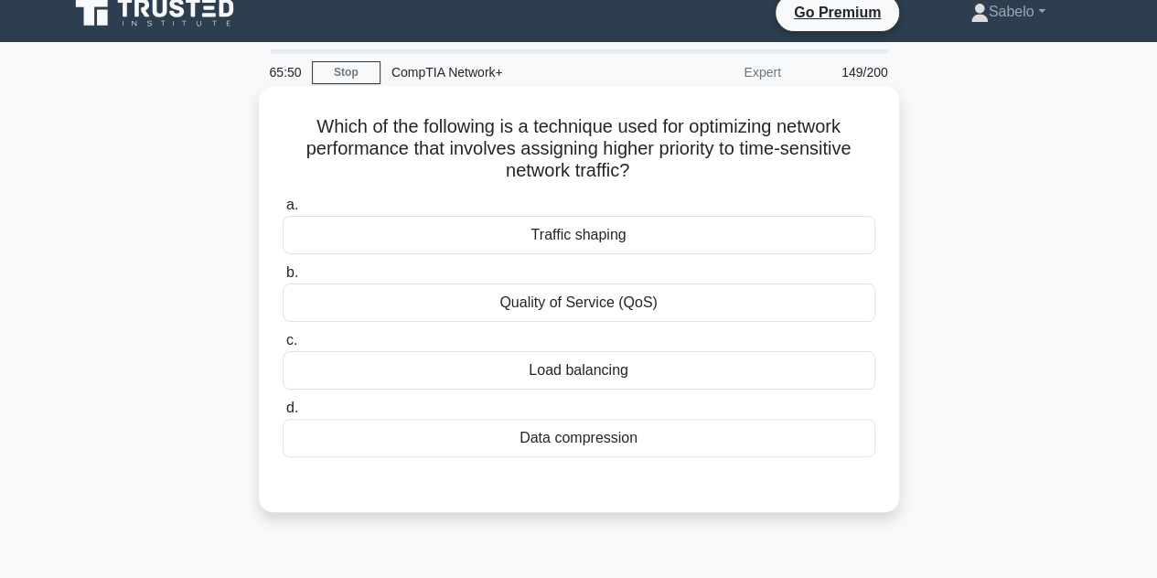
click at [615, 314] on div "Quality of Service (QoS)" at bounding box center [579, 303] width 593 height 38
click at [283, 279] on input "b. Quality of Service (QoS)" at bounding box center [283, 273] width 0 height 12
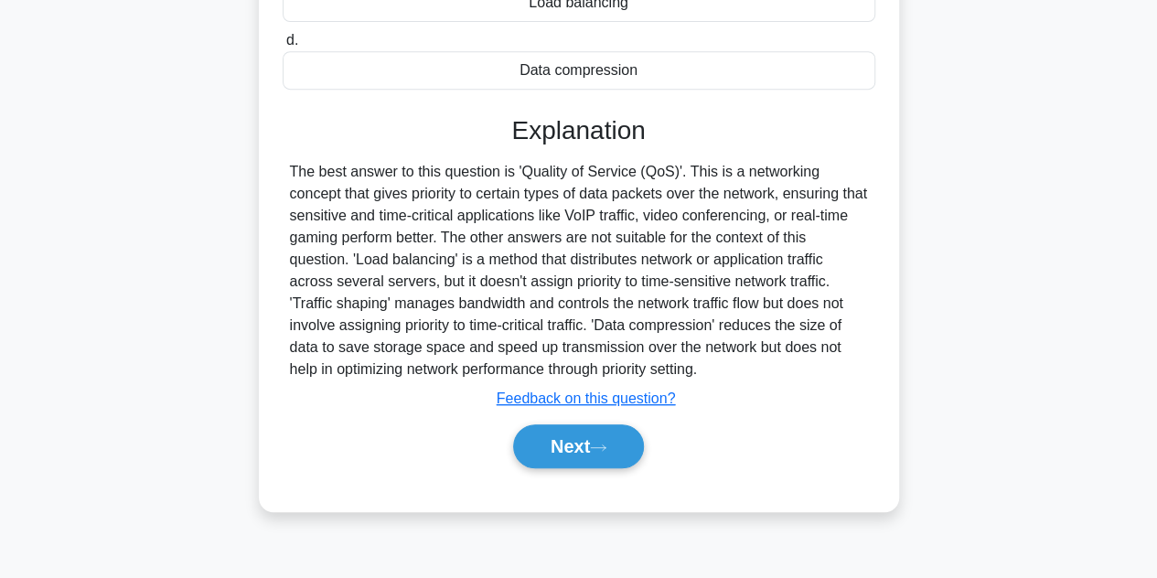
scroll to position [410, 0]
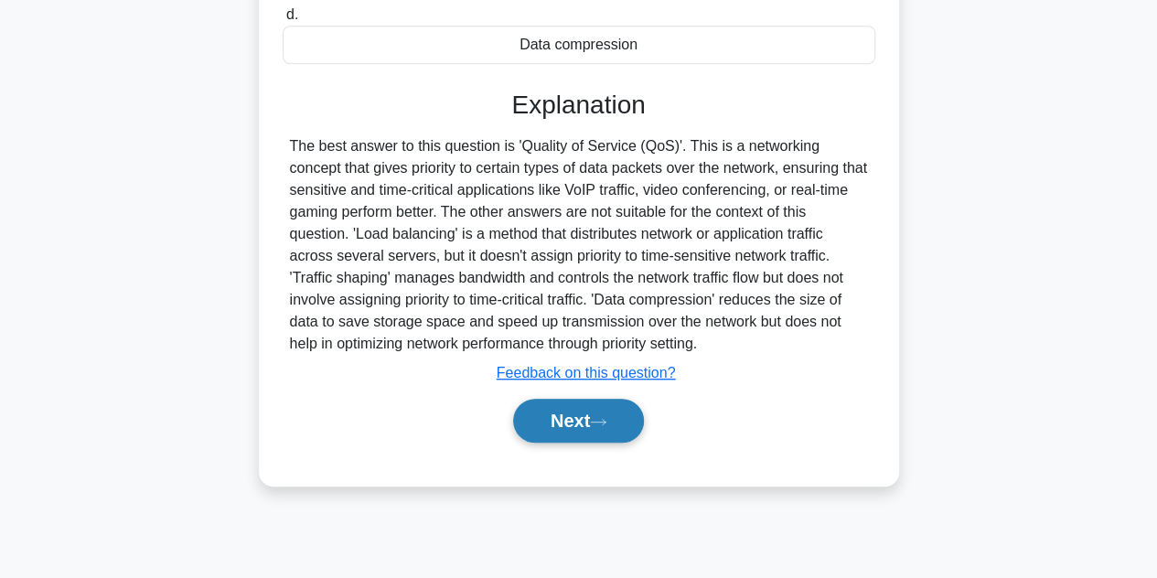
click at [623, 432] on button "Next" at bounding box center [578, 421] width 131 height 44
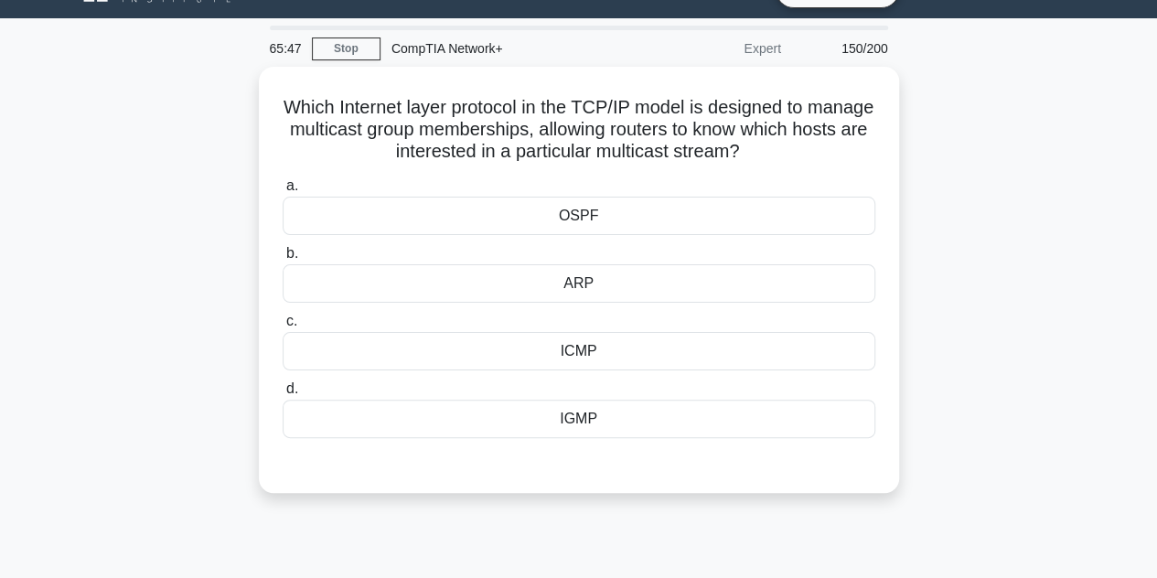
scroll to position [38, 0]
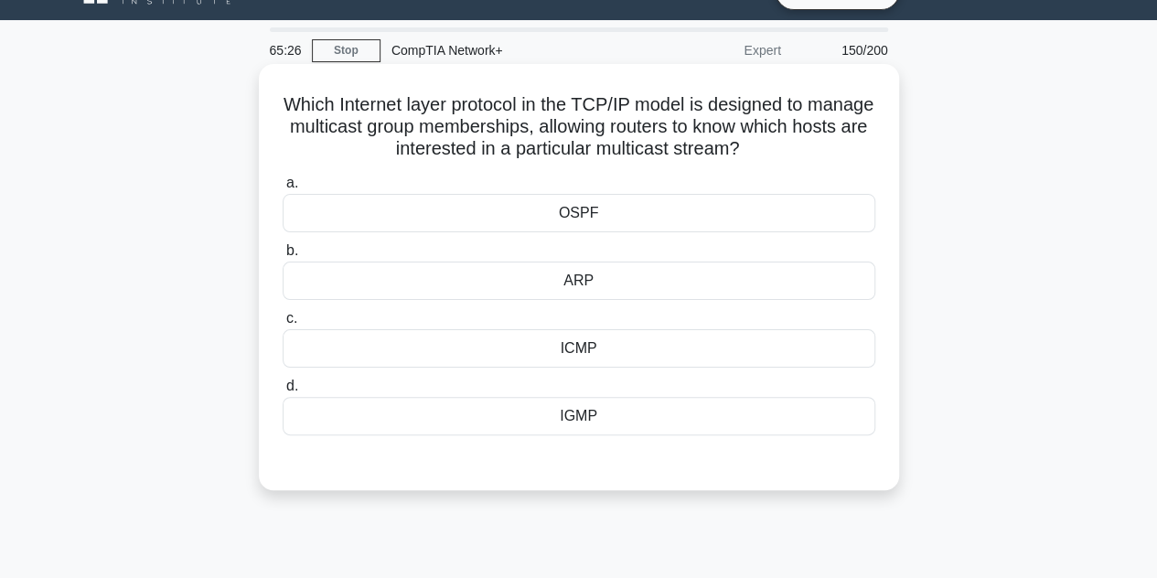
click at [595, 354] on div "ICMP" at bounding box center [579, 348] width 593 height 38
click at [283, 325] on input "c. ICMP" at bounding box center [283, 319] width 0 height 12
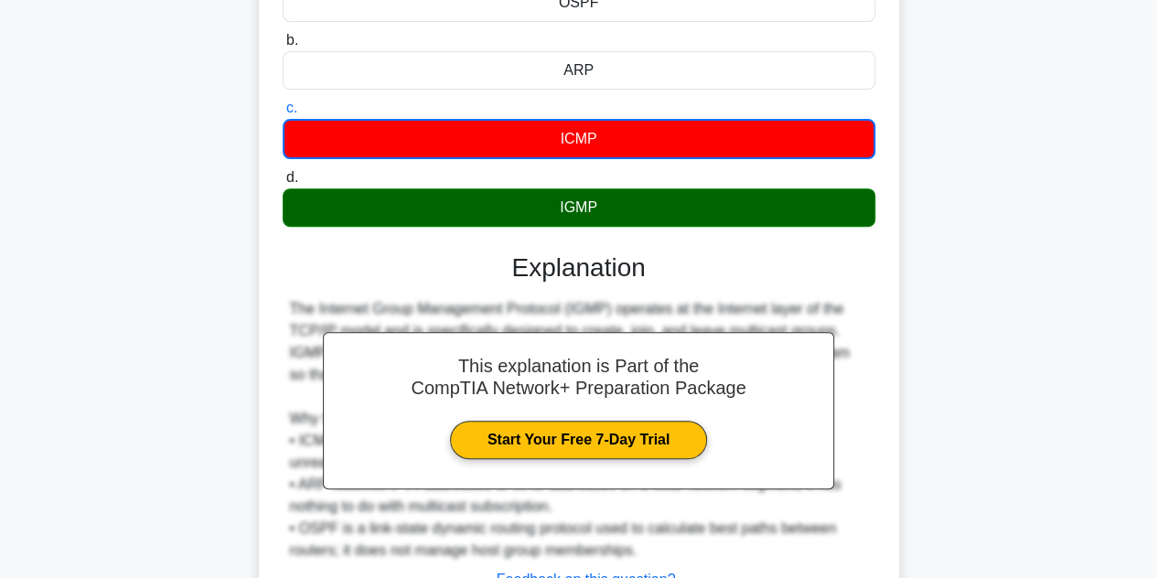
scroll to position [410, 0]
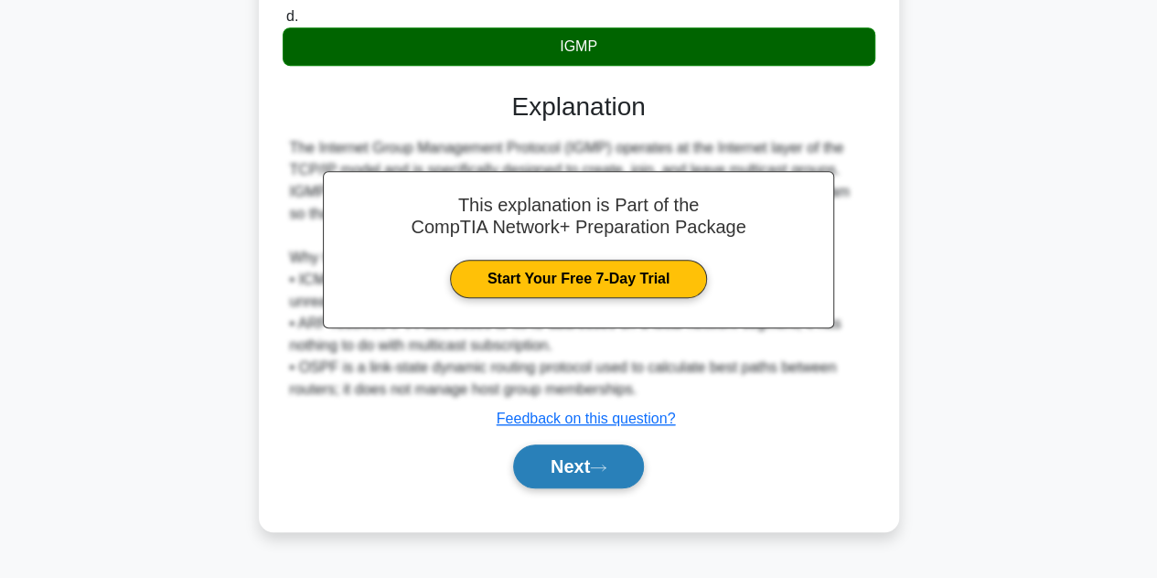
click at [618, 471] on button "Next" at bounding box center [578, 467] width 131 height 44
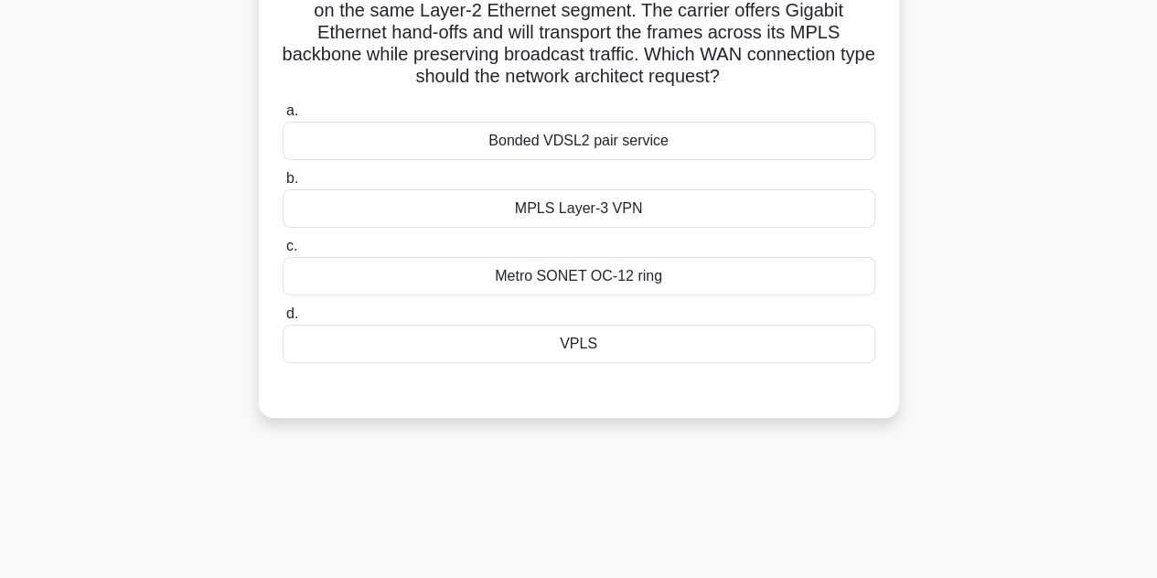
scroll to position [84, 0]
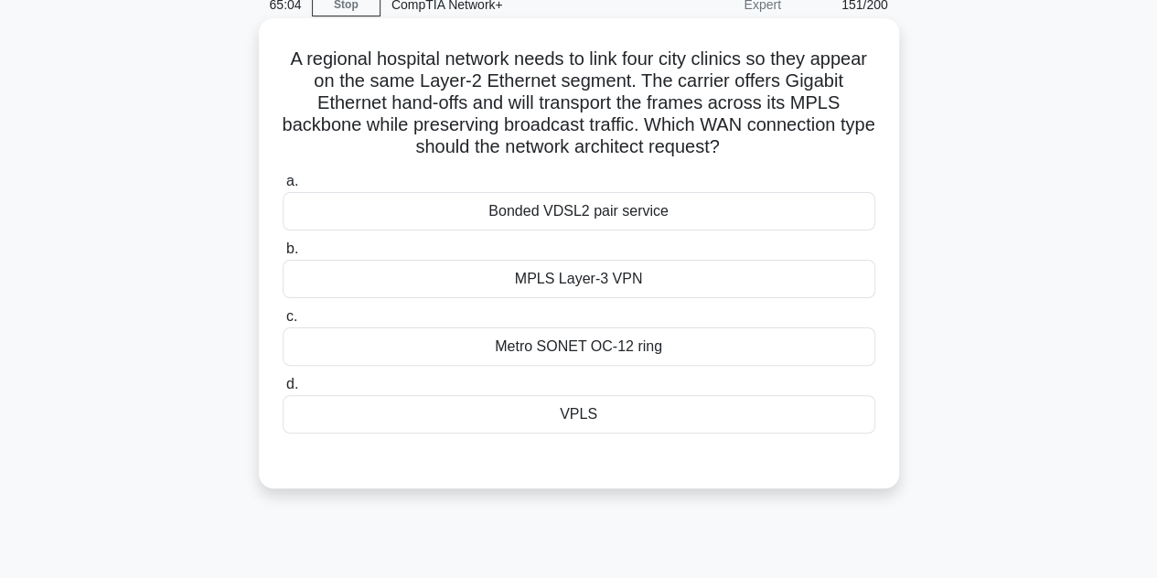
click at [575, 275] on div "MPLS Layer-3 VPN" at bounding box center [579, 279] width 593 height 38
click at [283, 255] on input "b. MPLS Layer-3 VPN" at bounding box center [283, 249] width 0 height 12
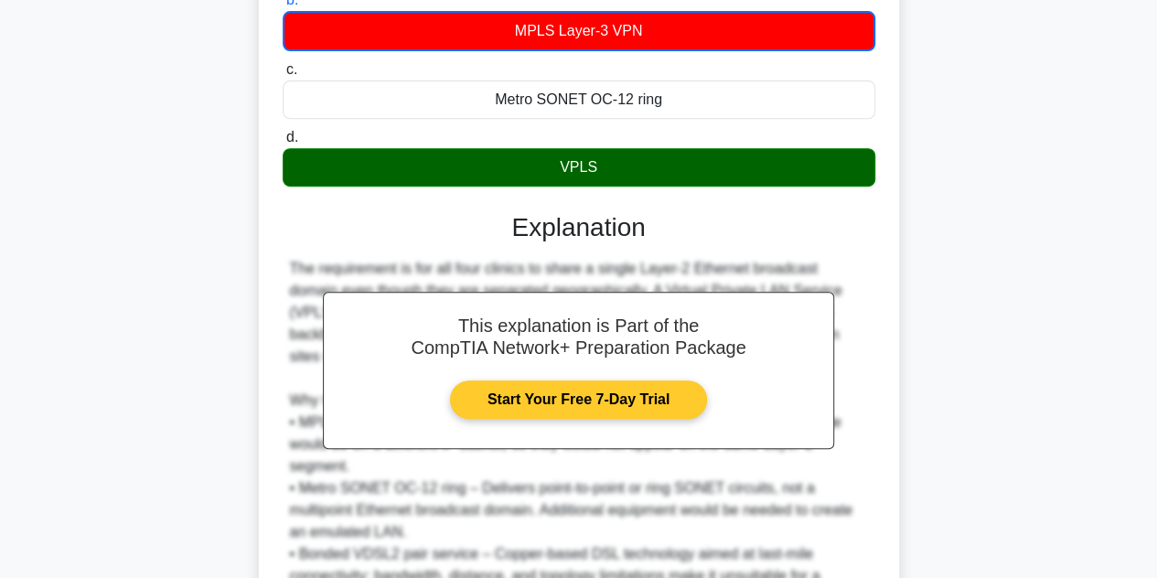
scroll to position [528, 0]
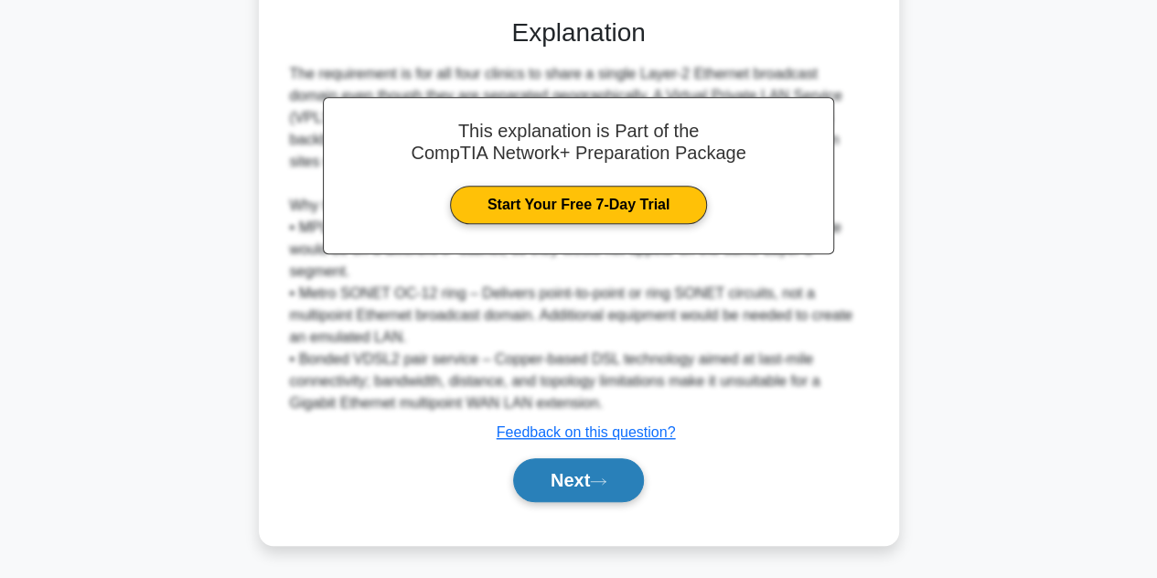
click at [589, 475] on button "Next" at bounding box center [578, 480] width 131 height 44
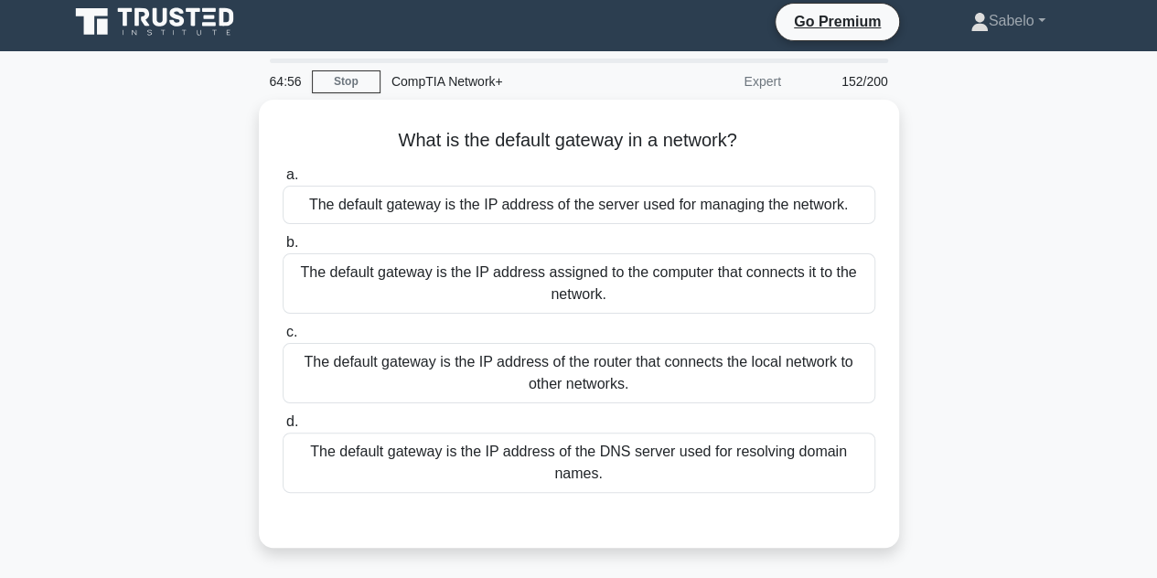
scroll to position [5, 0]
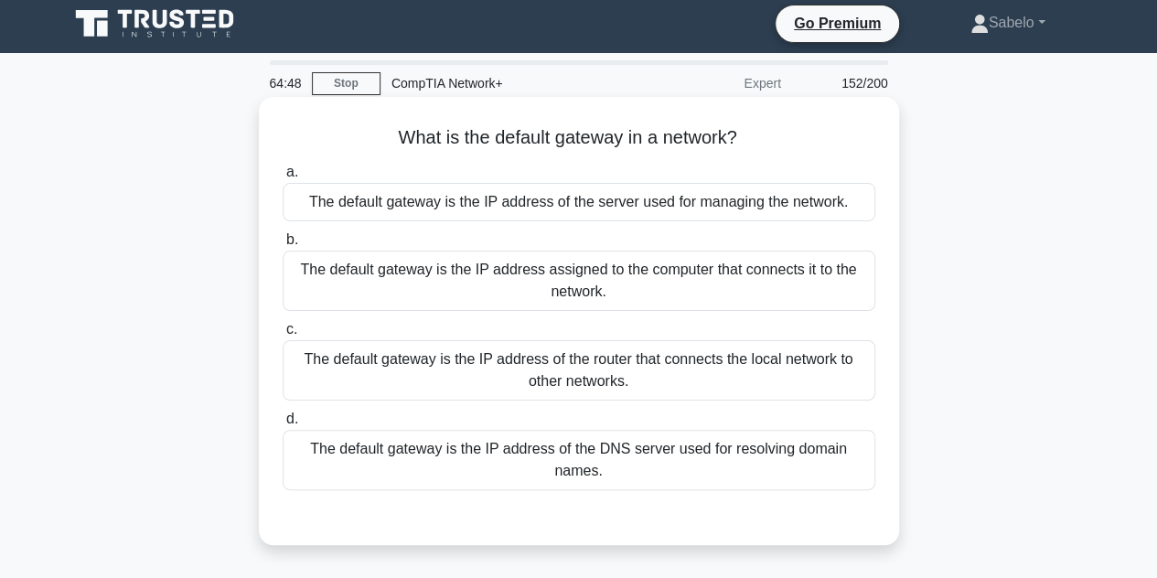
click at [552, 369] on div "The default gateway is the IP address of the router that connects the local net…" at bounding box center [579, 370] width 593 height 60
click at [283, 336] on input "c. The default gateway is the IP address of the router that connects the local …" at bounding box center [283, 330] width 0 height 12
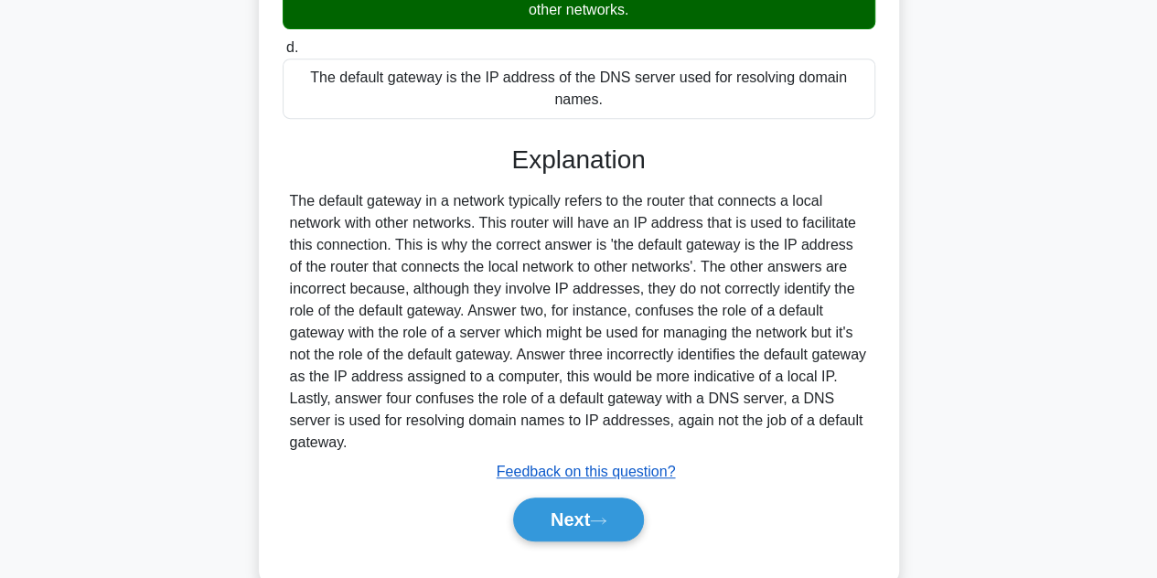
scroll to position [382, 0]
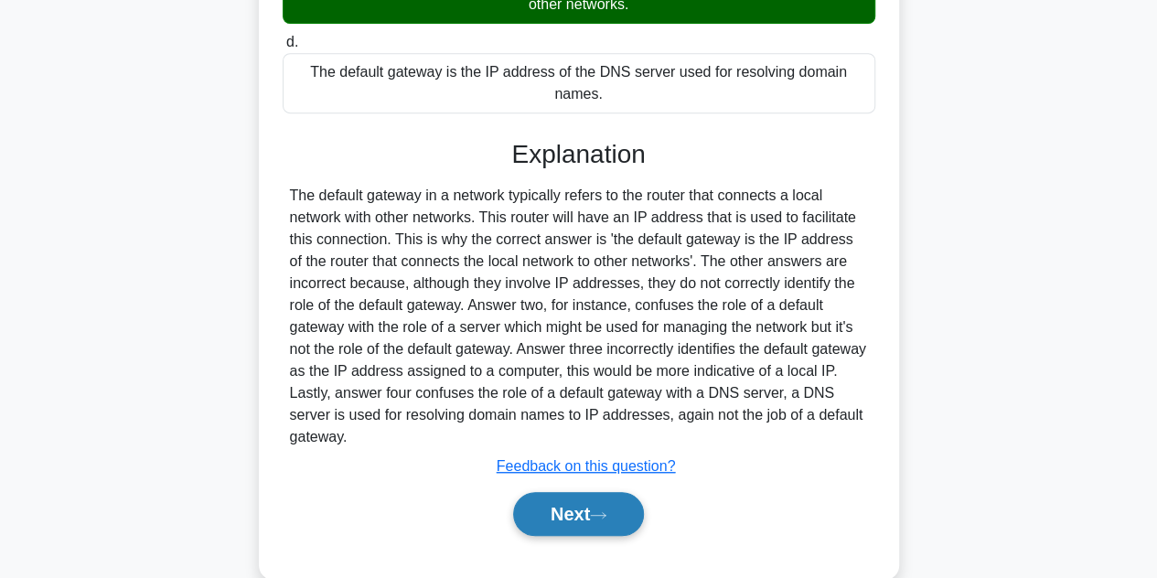
click at [596, 530] on button "Next" at bounding box center [578, 514] width 131 height 44
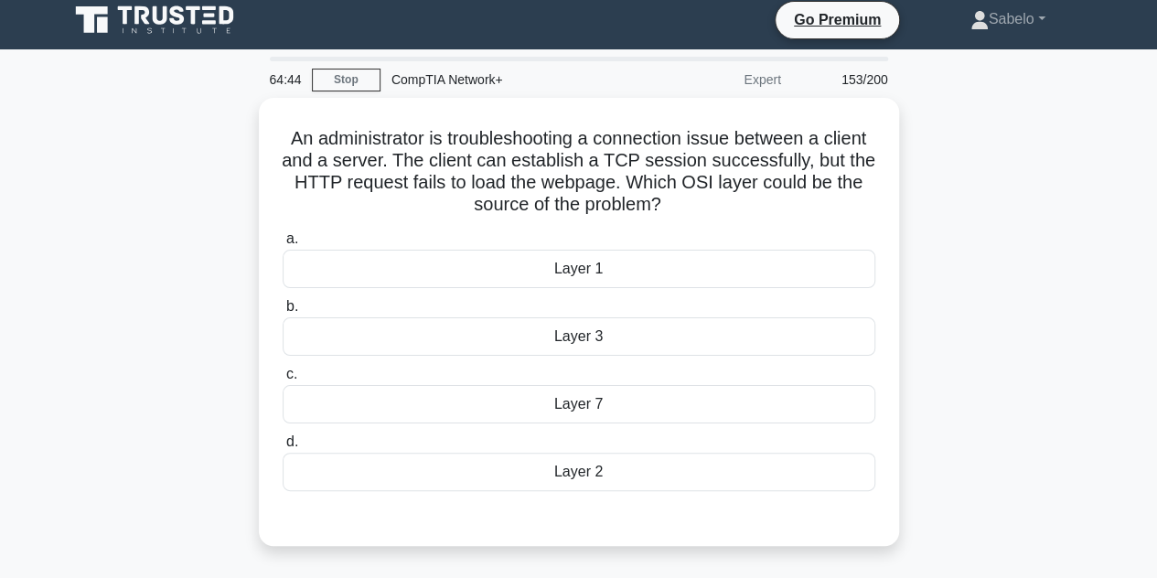
scroll to position [7, 0]
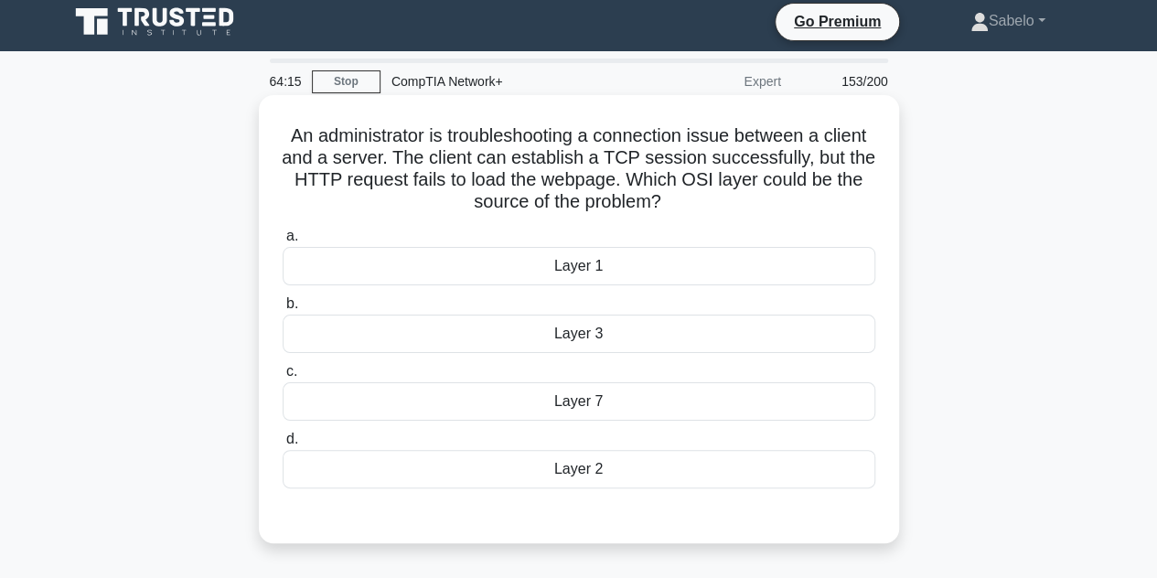
click at [570, 398] on div "Layer 7" at bounding box center [579, 401] width 593 height 38
click at [283, 378] on input "c. Layer 7" at bounding box center [283, 372] width 0 height 12
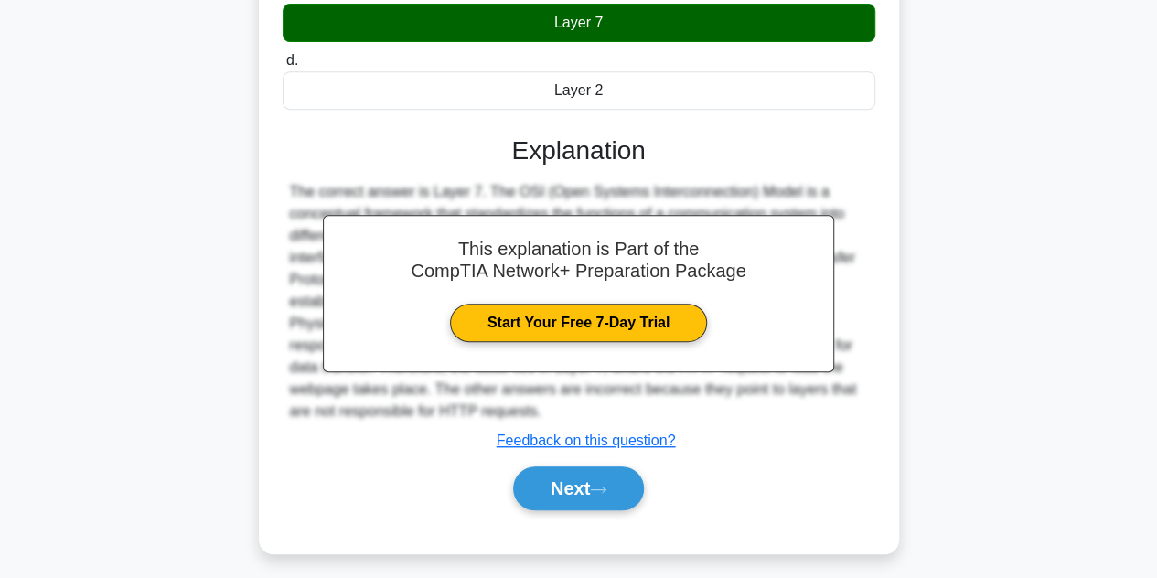
scroll to position [410, 0]
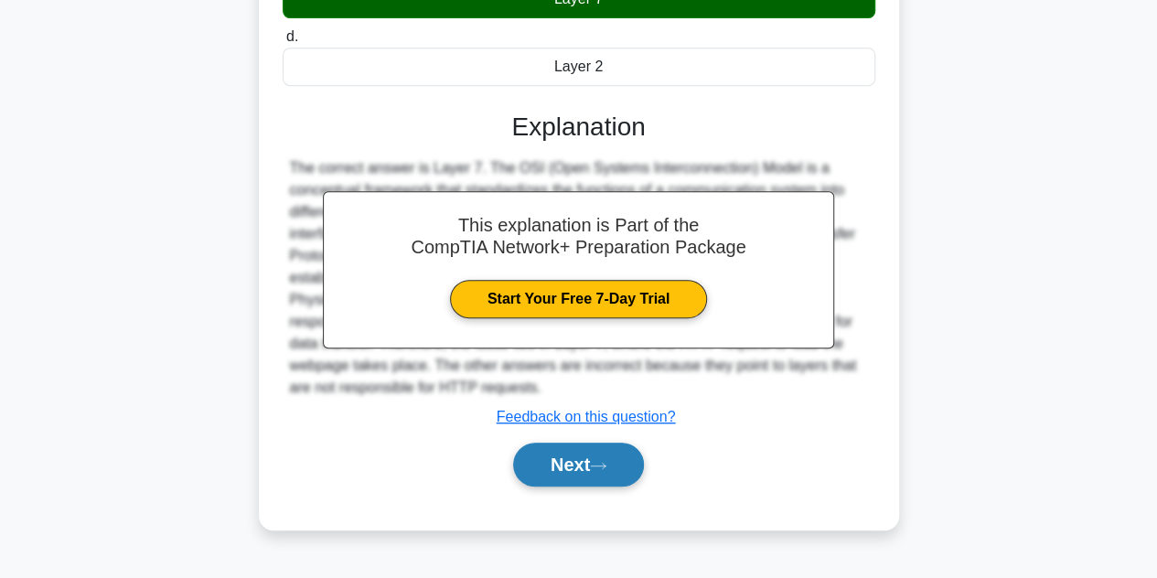
click at [606, 467] on icon at bounding box center [598, 466] width 16 height 10
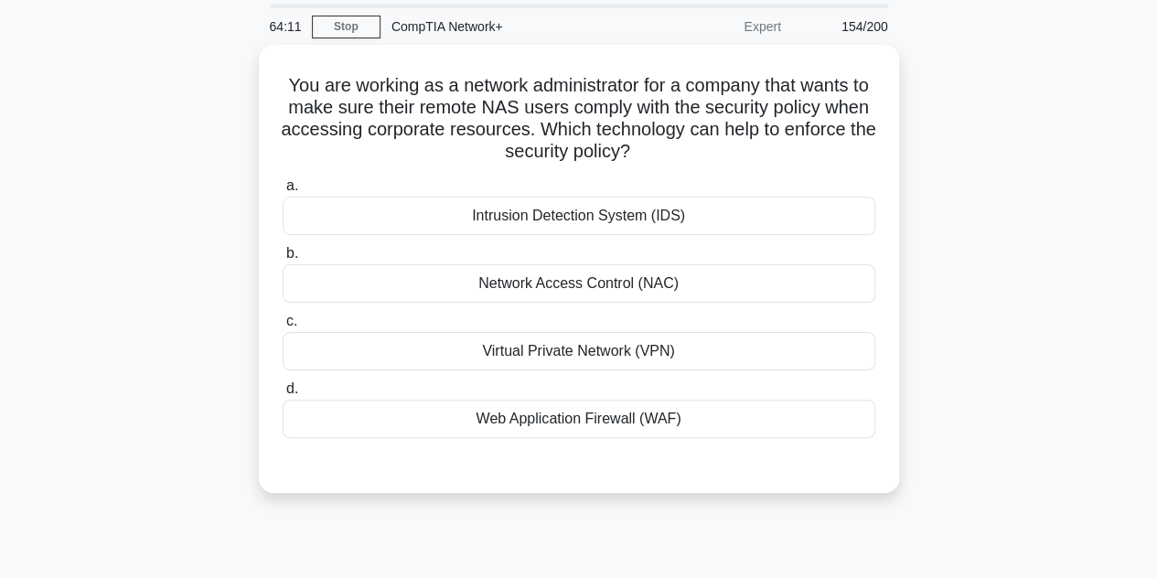
scroll to position [59, 0]
click at [549, 288] on div "Network Access Control (NAC)" at bounding box center [579, 282] width 593 height 38
click at [283, 259] on input "b. Network Access Control (NAC)" at bounding box center [283, 253] width 0 height 12
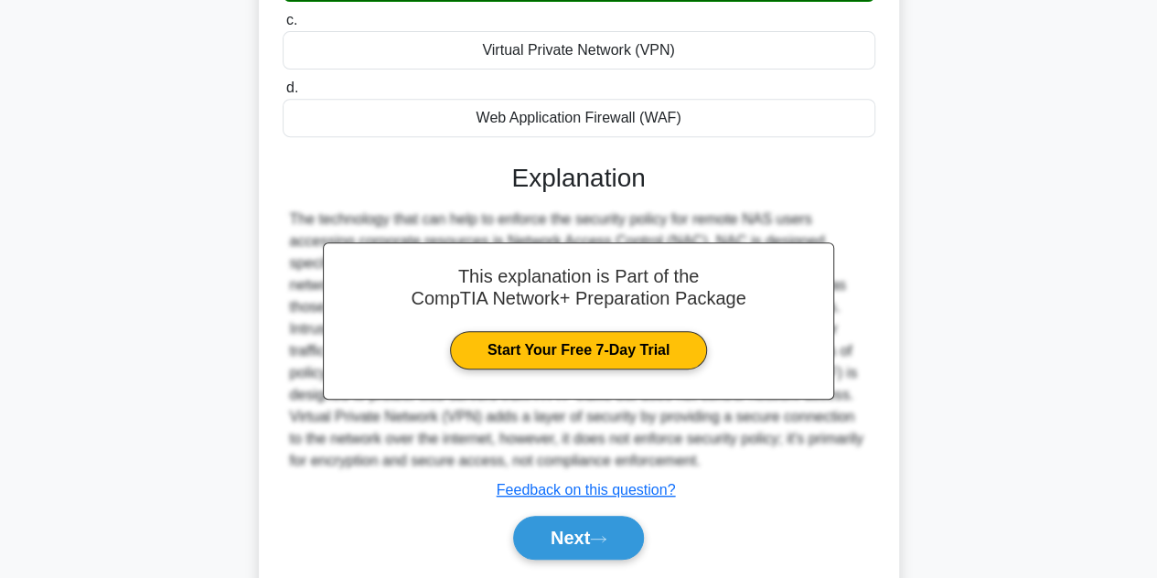
scroll to position [415, 0]
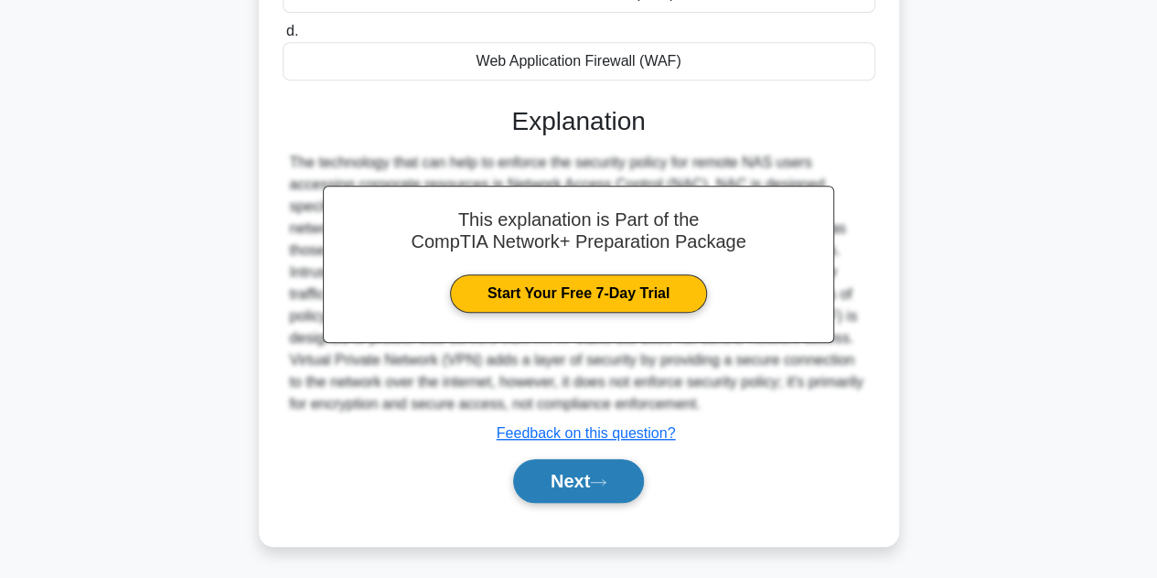
click at [616, 479] on button "Next" at bounding box center [578, 481] width 131 height 44
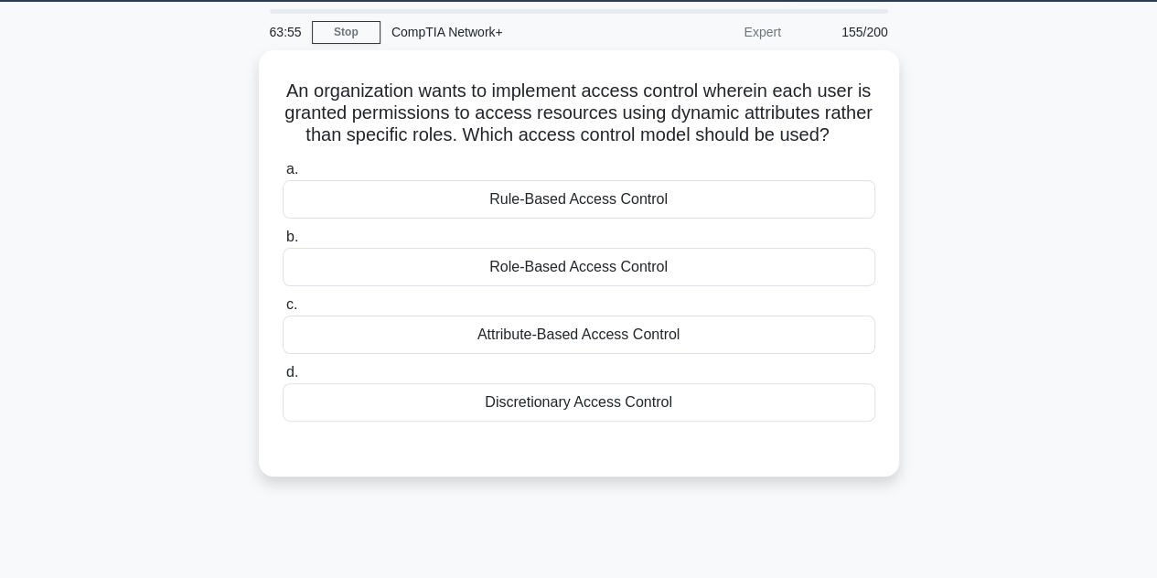
scroll to position [48, 0]
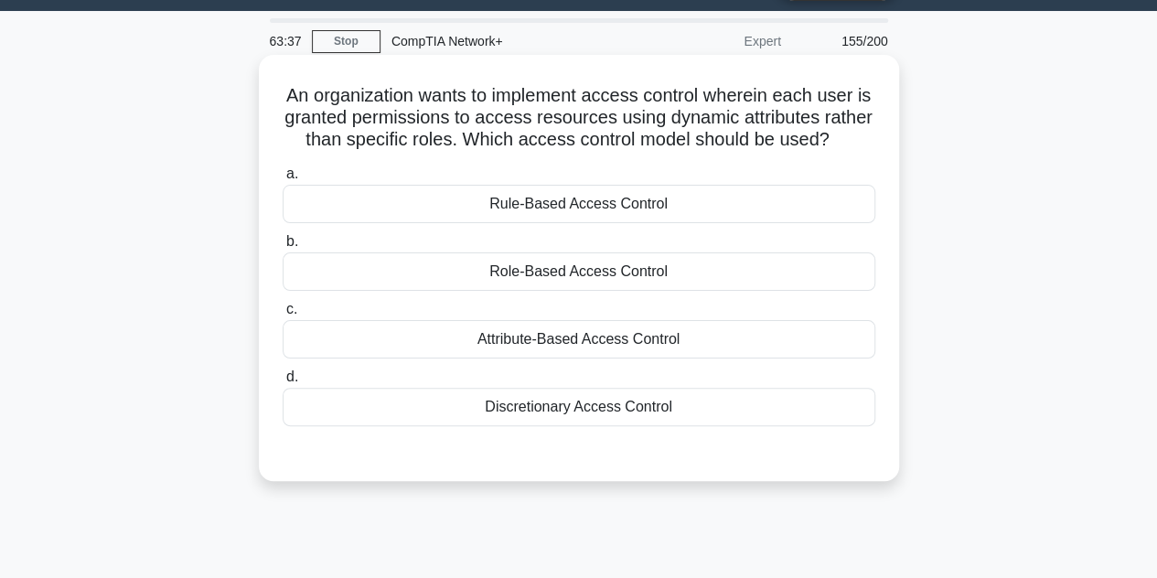
click at [554, 359] on div "Attribute-Based Access Control" at bounding box center [579, 339] width 593 height 38
click at [283, 316] on input "c. Attribute-Based Access Control" at bounding box center [283, 310] width 0 height 12
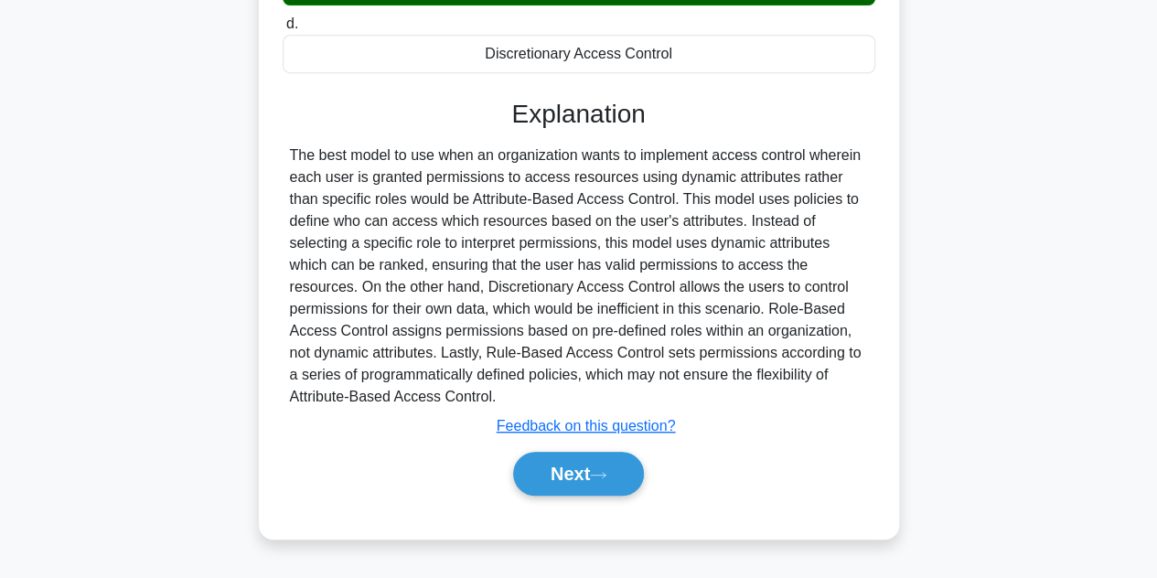
scroll to position [415, 0]
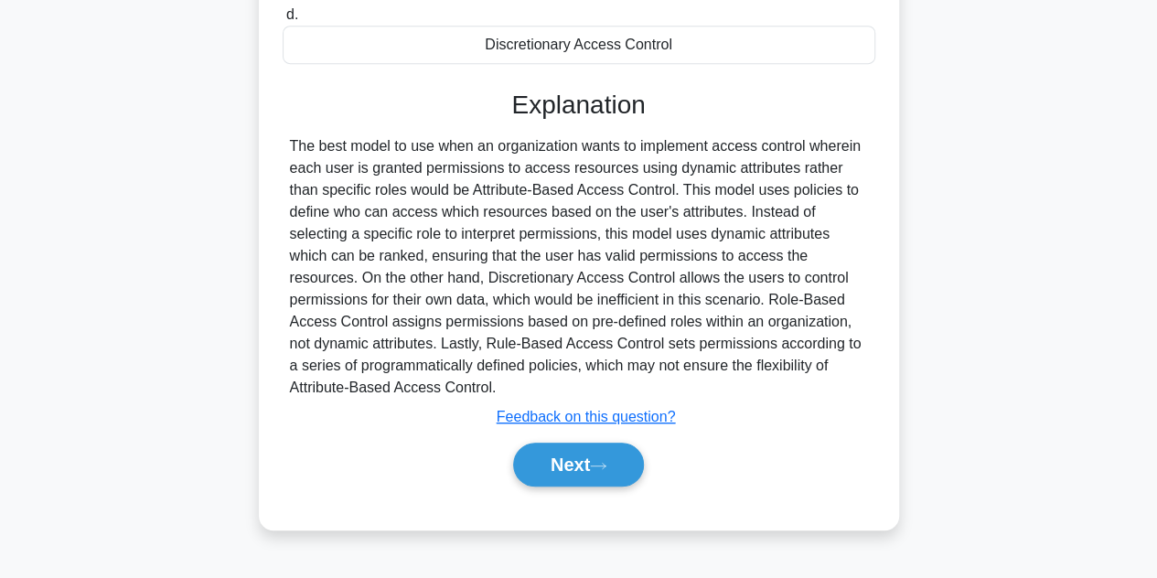
click at [582, 455] on div "Next" at bounding box center [579, 464] width 593 height 59
click at [579, 471] on button "Next" at bounding box center [578, 465] width 131 height 44
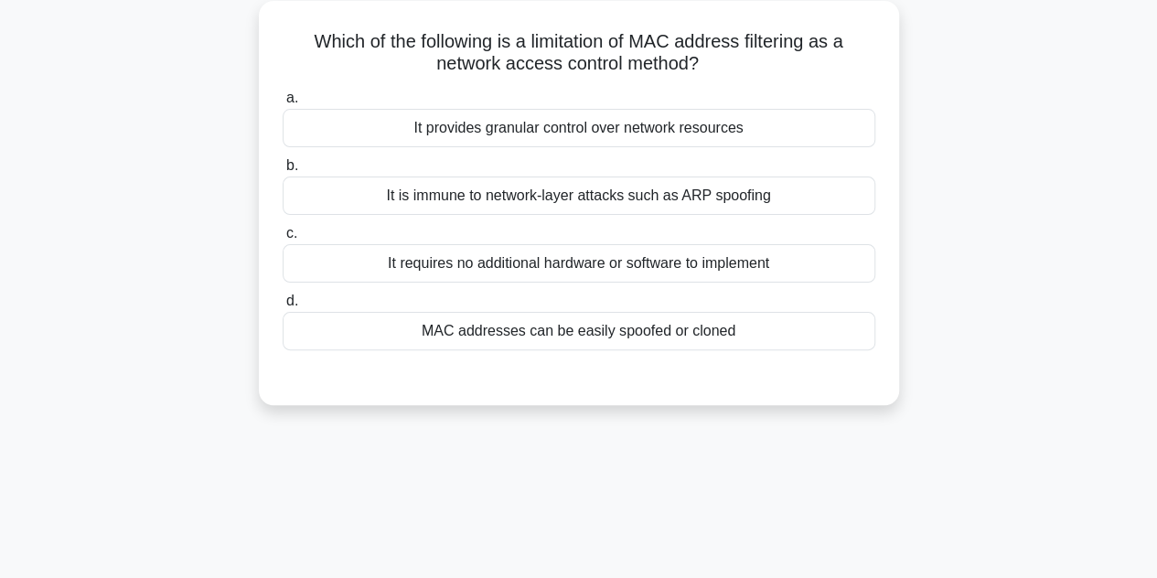
scroll to position [0, 0]
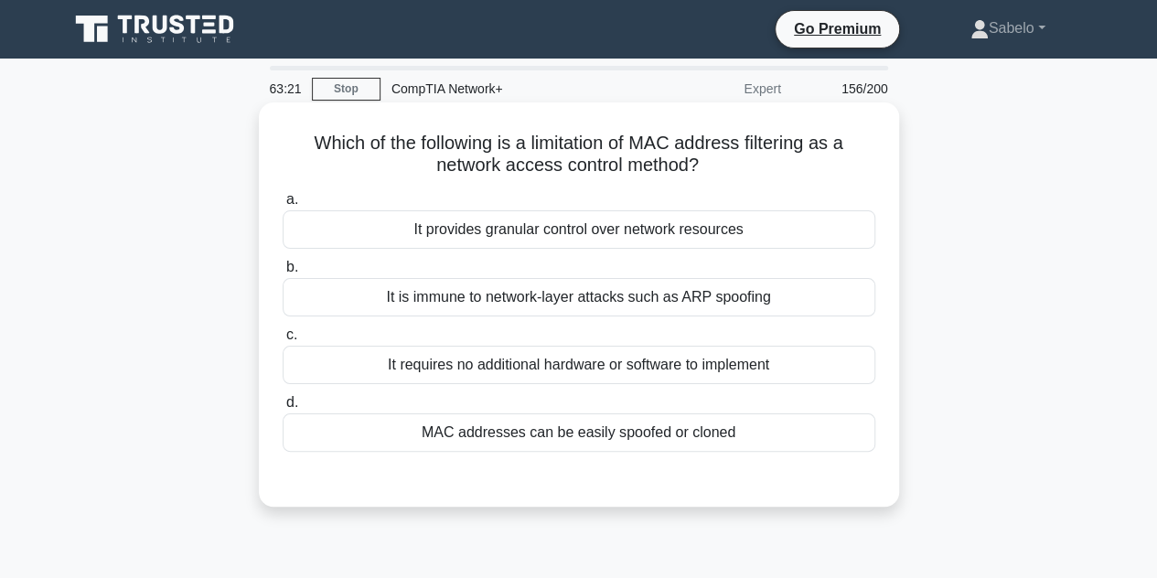
click at [560, 423] on div "MAC addresses can be easily spoofed or cloned" at bounding box center [579, 432] width 593 height 38
click at [283, 409] on input "d. MAC addresses can be easily spoofed or cloned" at bounding box center [283, 403] width 0 height 12
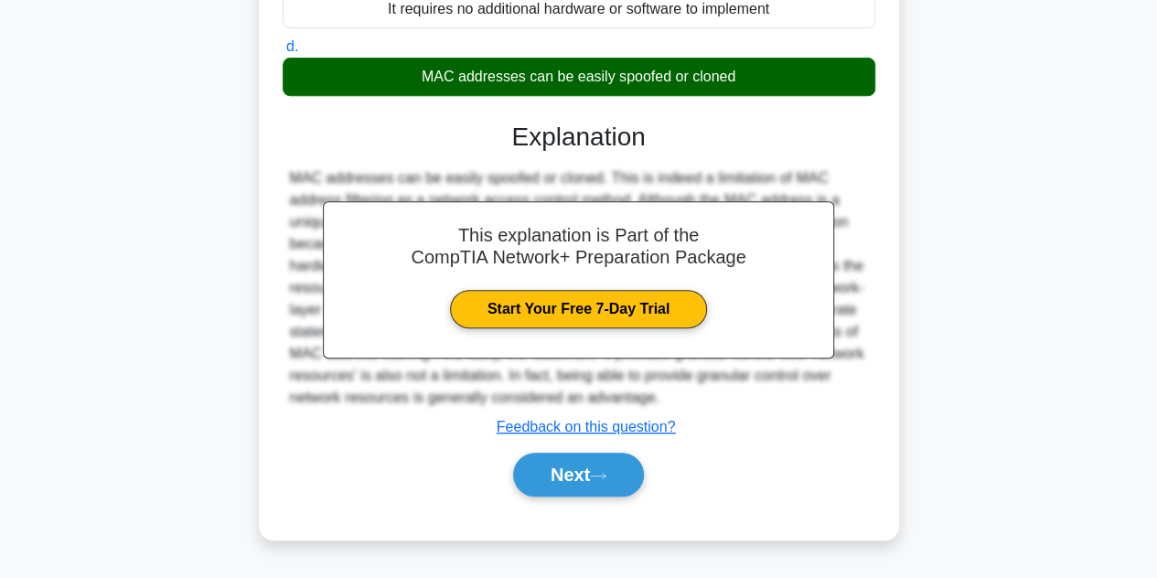
scroll to position [410, 0]
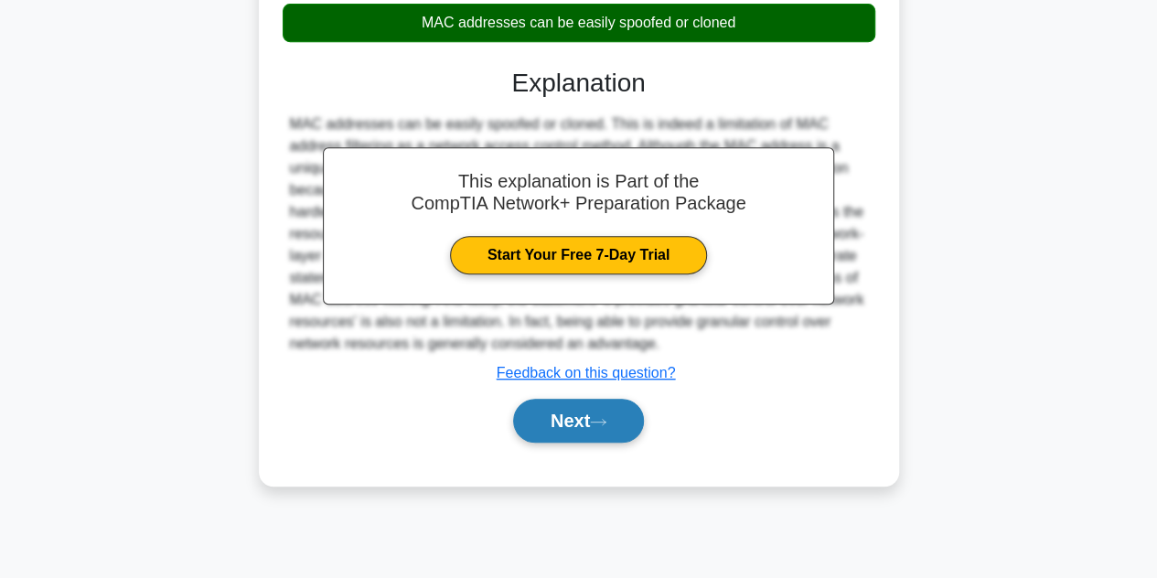
click at [578, 427] on button "Next" at bounding box center [578, 421] width 131 height 44
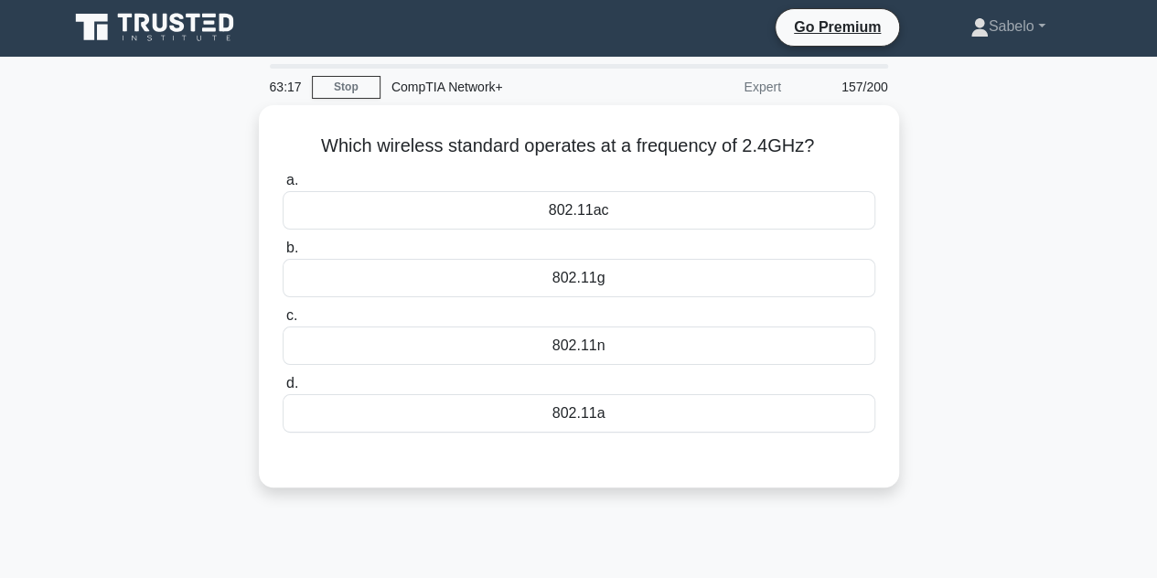
scroll to position [0, 0]
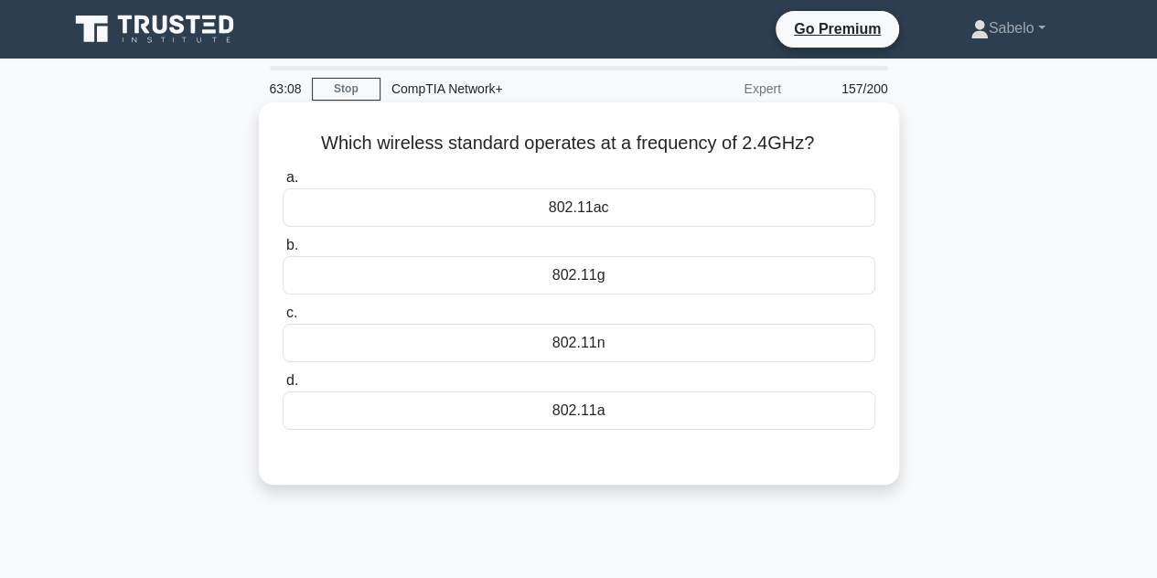
click at [576, 392] on div "802.11a" at bounding box center [579, 410] width 593 height 38
click at [283, 387] on input "d. 802.11a" at bounding box center [283, 381] width 0 height 12
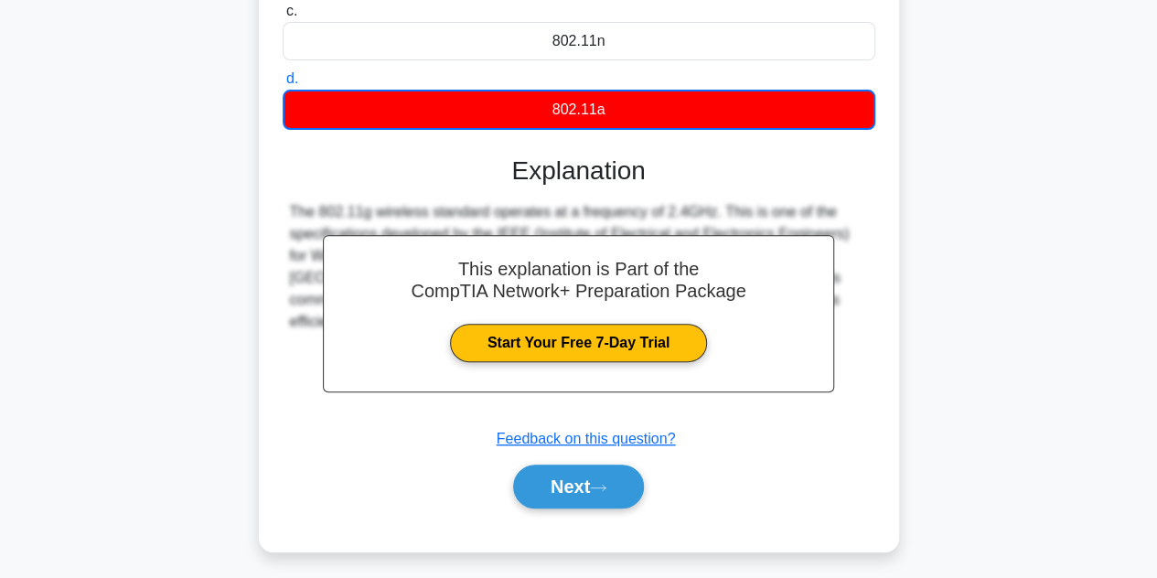
scroll to position [410, 0]
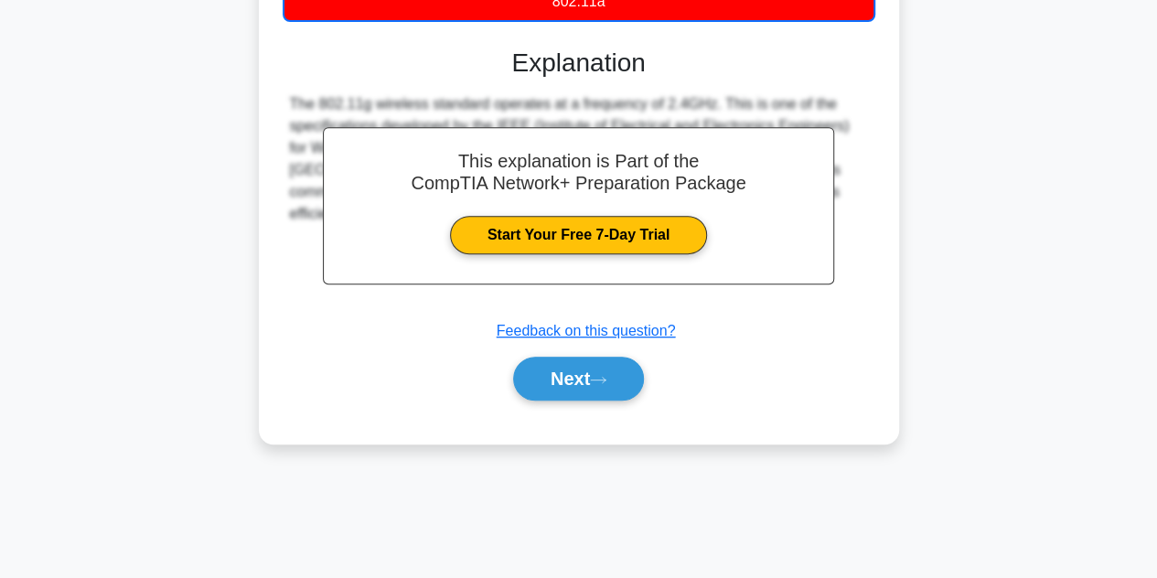
click at [615, 402] on div "Next" at bounding box center [579, 378] width 593 height 59
click at [600, 375] on icon at bounding box center [598, 380] width 16 height 10
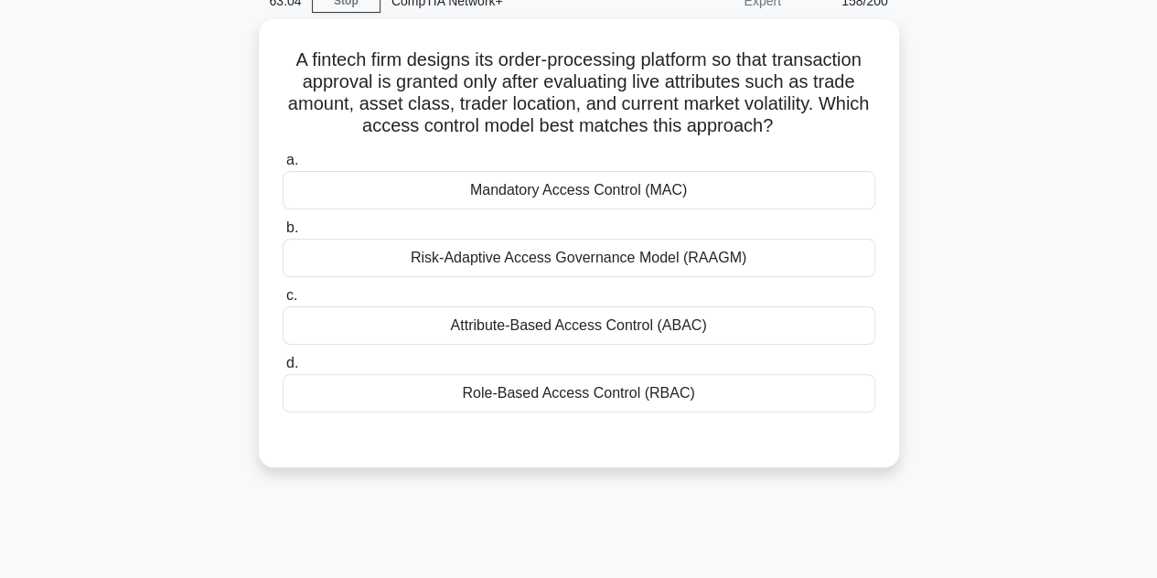
scroll to position [86, 0]
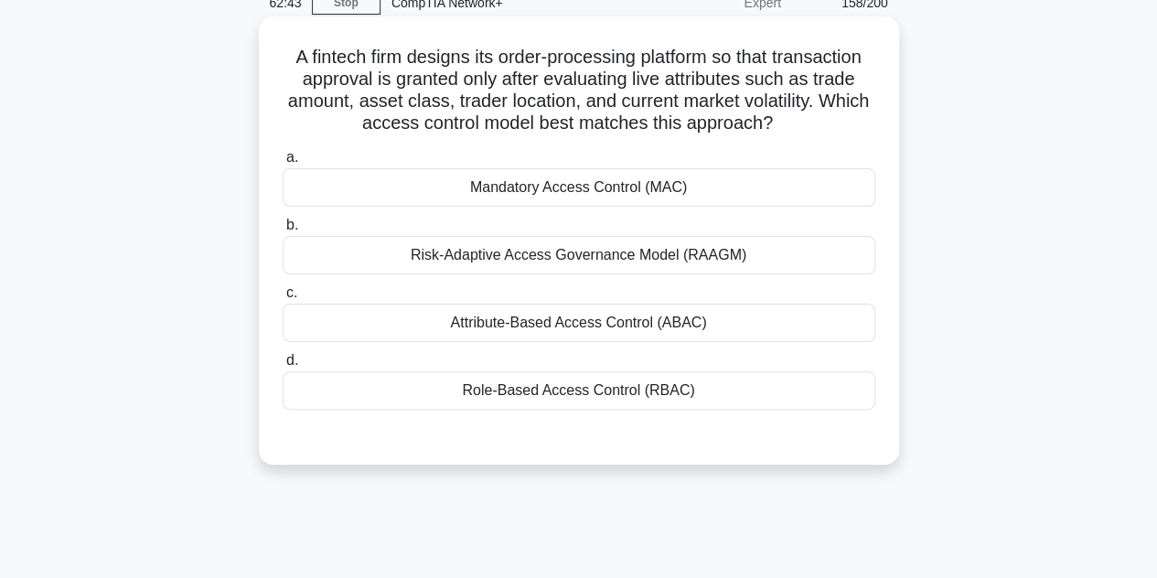
click at [627, 261] on div "Risk-Adaptive Access Governance Model (RAAGM)" at bounding box center [579, 255] width 593 height 38
click at [283, 231] on input "b. Risk-Adaptive Access Governance Model (RAAGM)" at bounding box center [283, 226] width 0 height 12
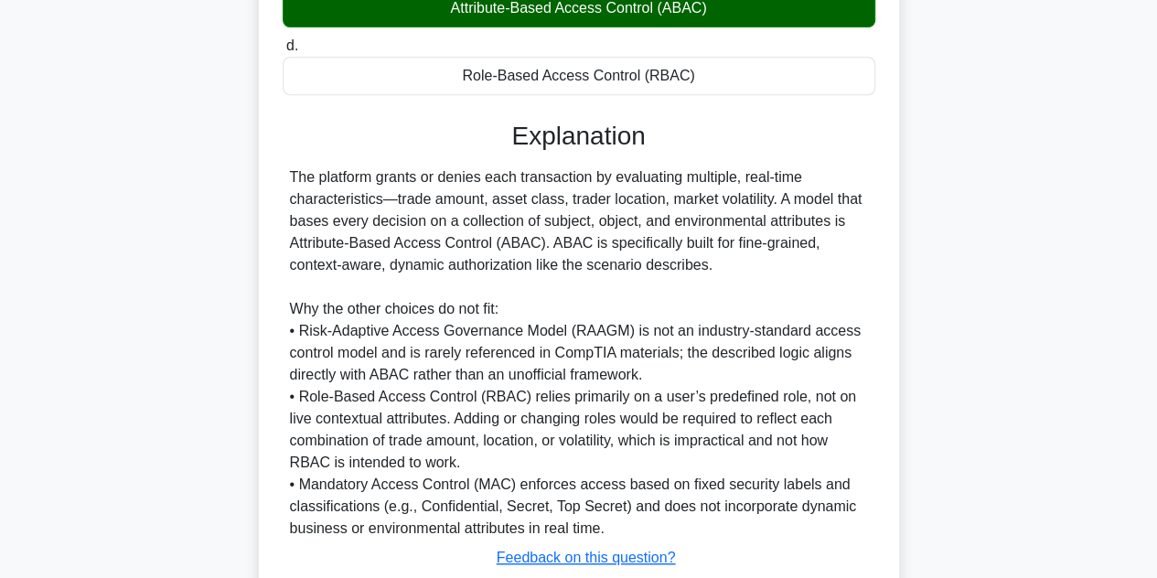
scroll to position [528, 0]
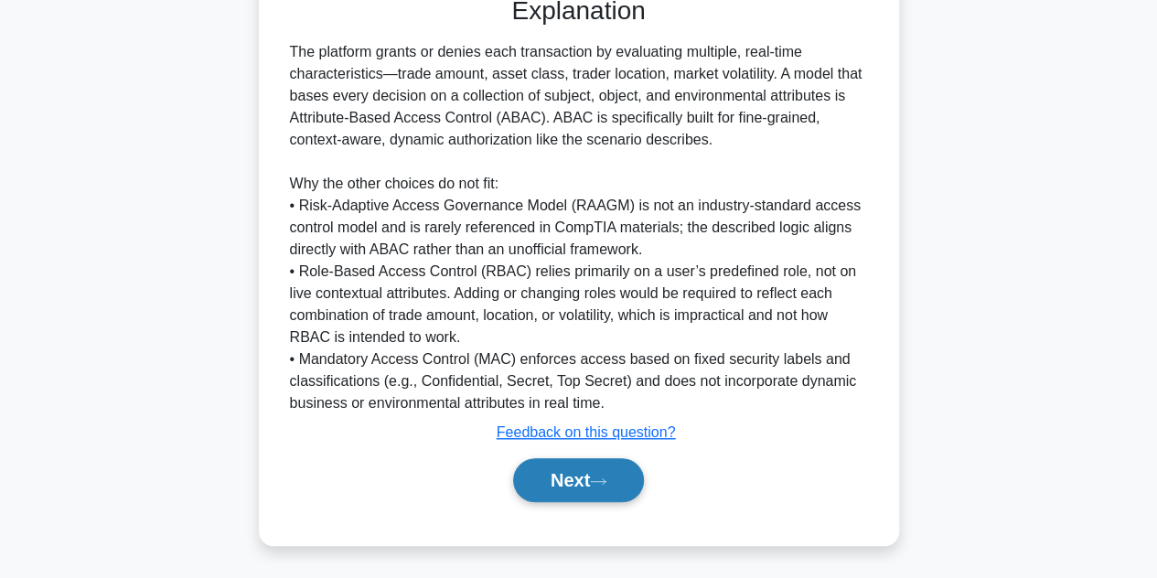
click at [618, 490] on button "Next" at bounding box center [578, 480] width 131 height 44
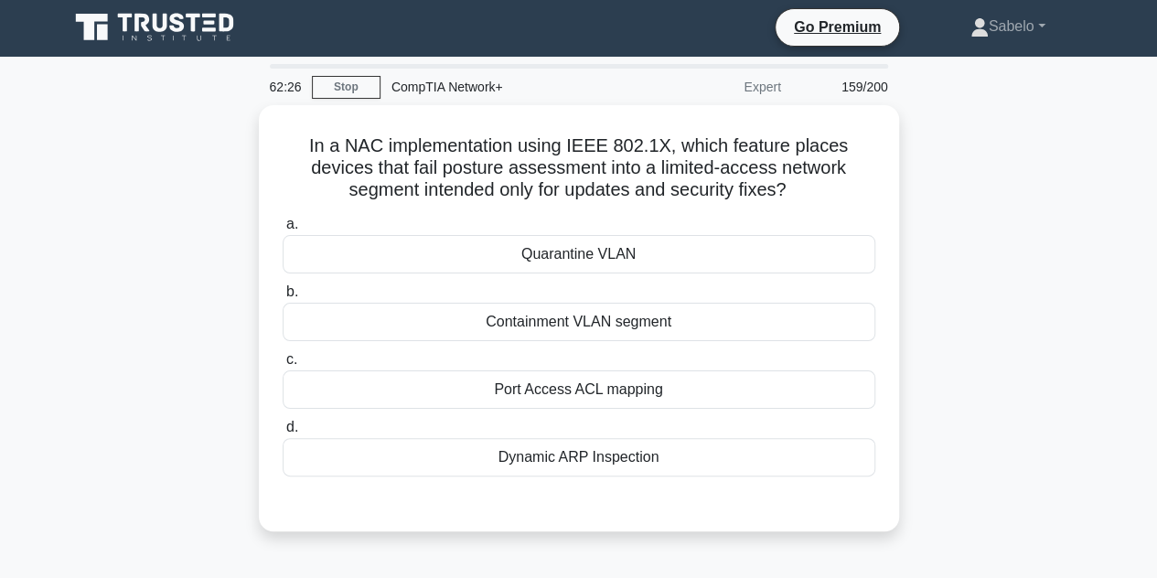
scroll to position [0, 0]
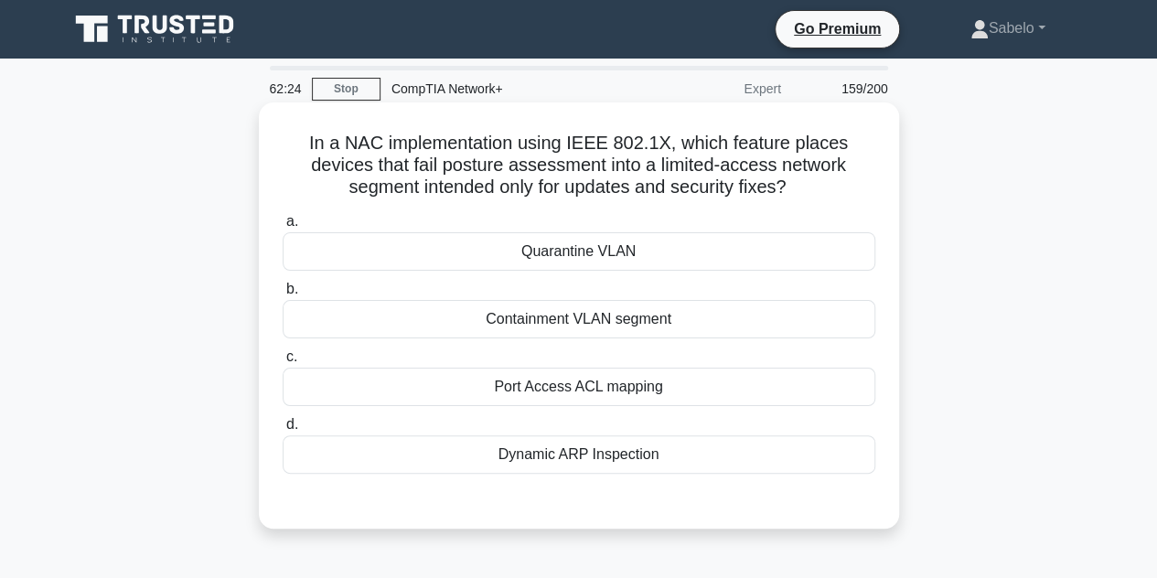
click at [584, 259] on div "Quarantine VLAN" at bounding box center [579, 251] width 593 height 38
click at [283, 228] on input "a. Quarantine VLAN" at bounding box center [283, 222] width 0 height 12
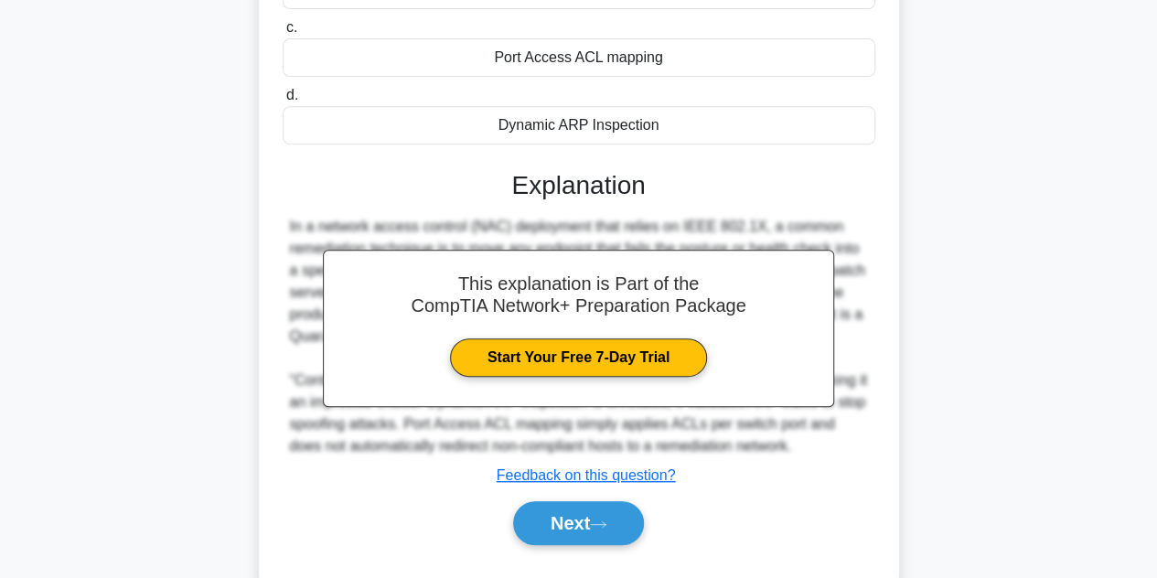
scroll to position [410, 0]
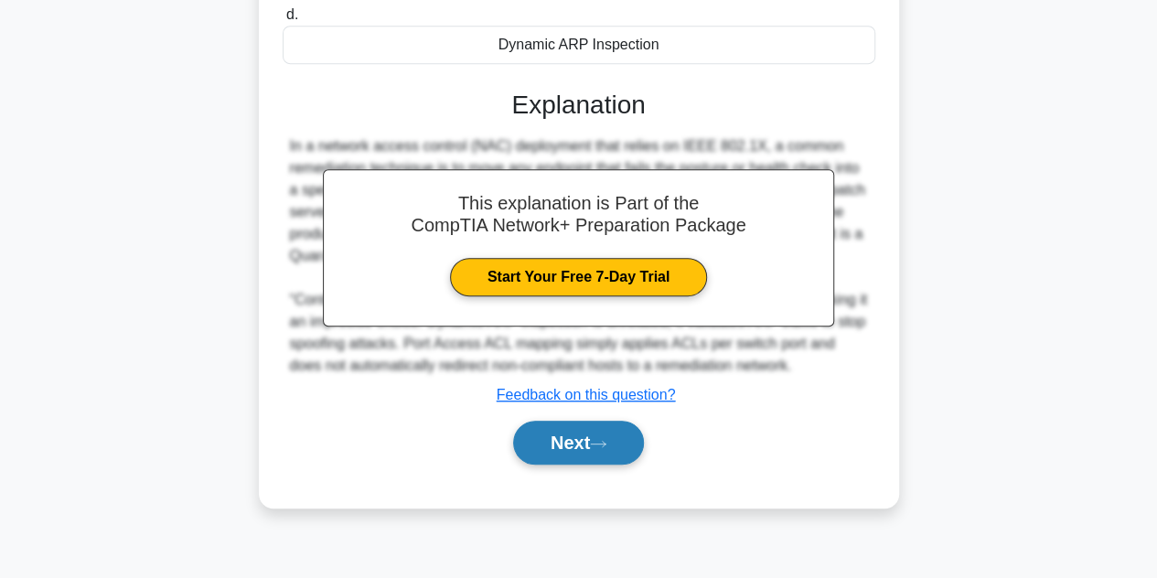
click at [629, 434] on button "Next" at bounding box center [578, 443] width 131 height 44
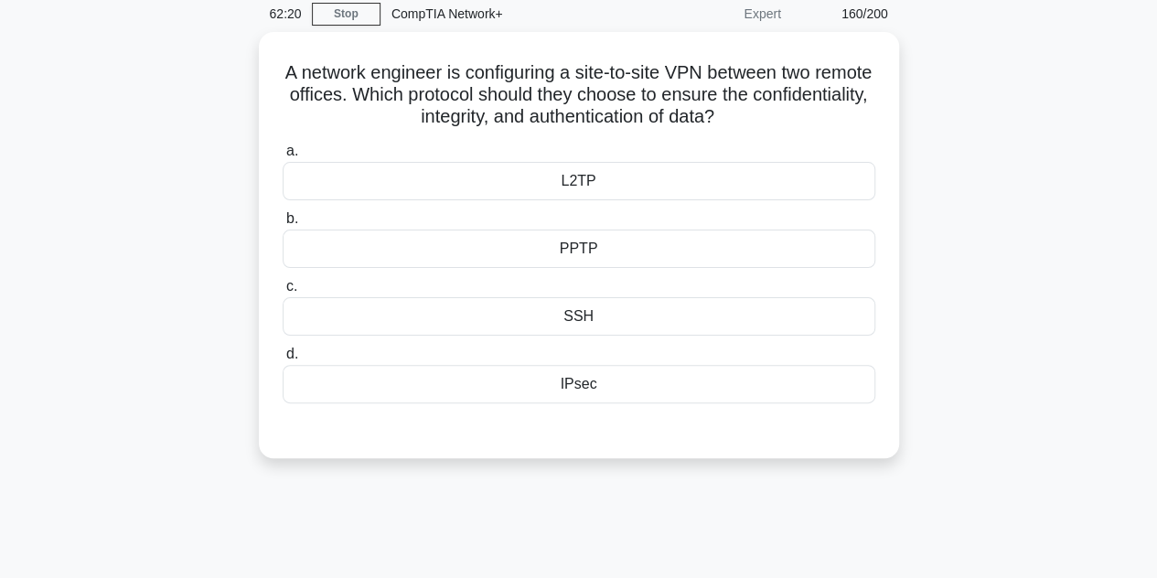
scroll to position [71, 0]
click at [600, 392] on div "IPsec" at bounding box center [579, 383] width 593 height 38
click at [283, 359] on input "d. IPsec" at bounding box center [283, 354] width 0 height 12
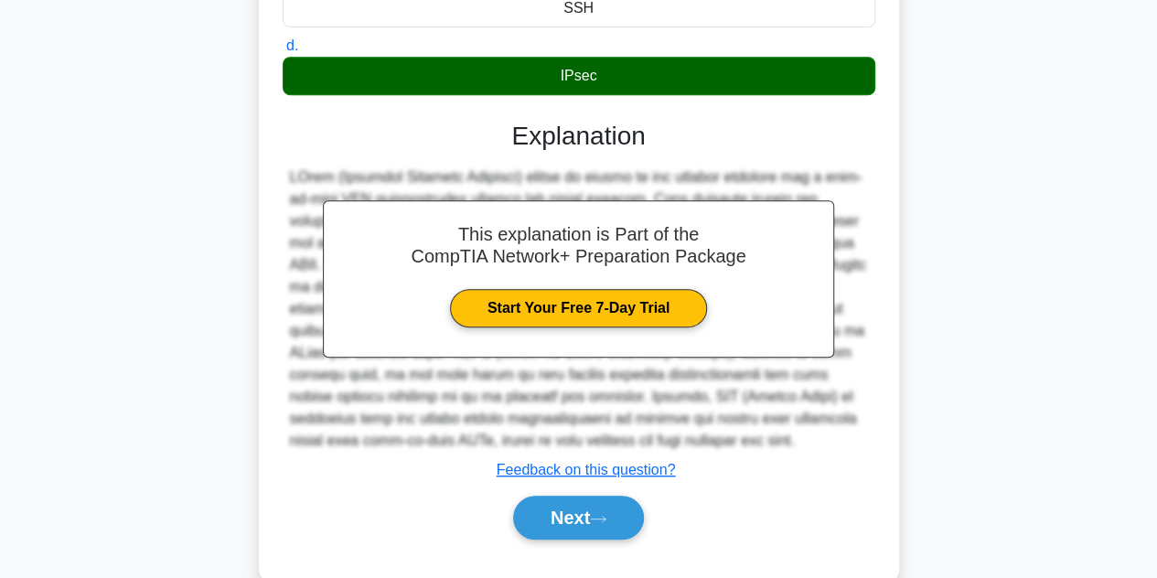
scroll to position [415, 0]
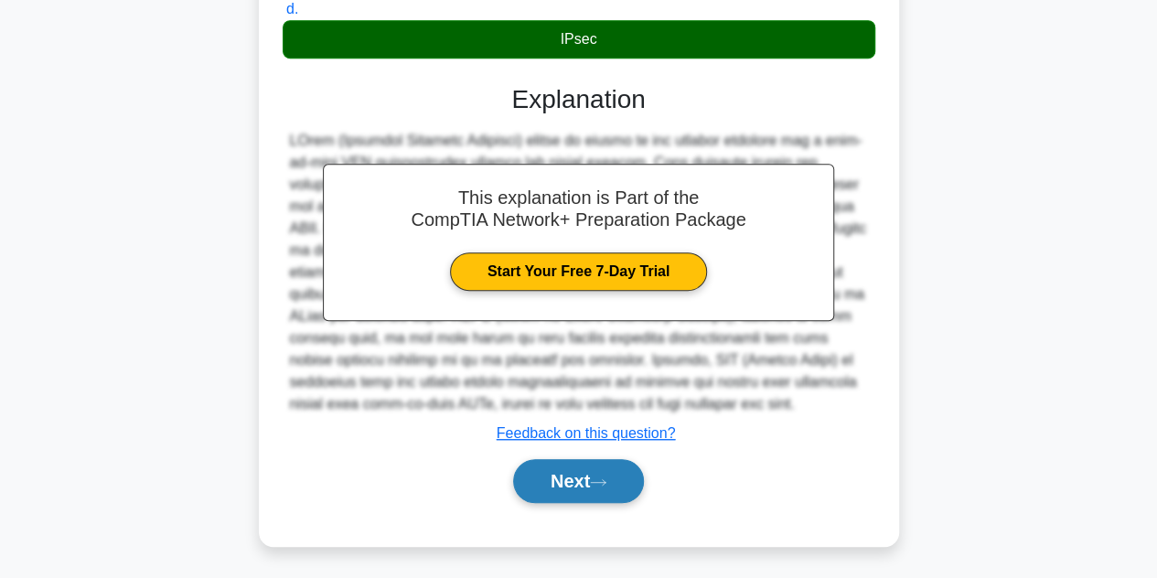
click at [615, 473] on button "Next" at bounding box center [578, 481] width 131 height 44
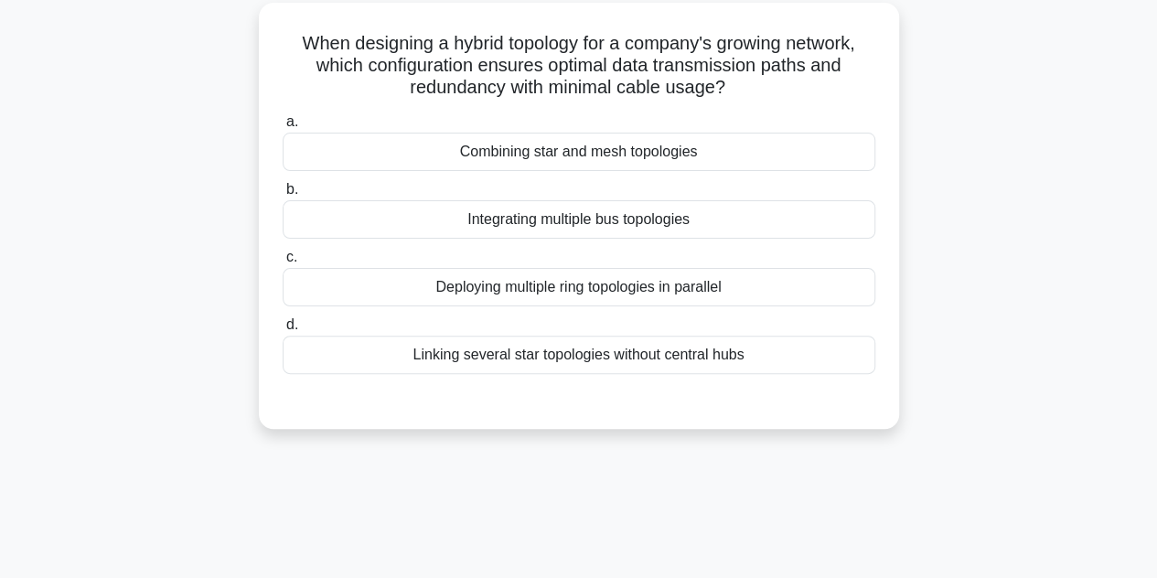
scroll to position [99, 0]
click at [631, 165] on div "Combining star and mesh topologies" at bounding box center [579, 153] width 593 height 38
click at [283, 129] on input "a. Combining star and mesh topologies" at bounding box center [283, 123] width 0 height 12
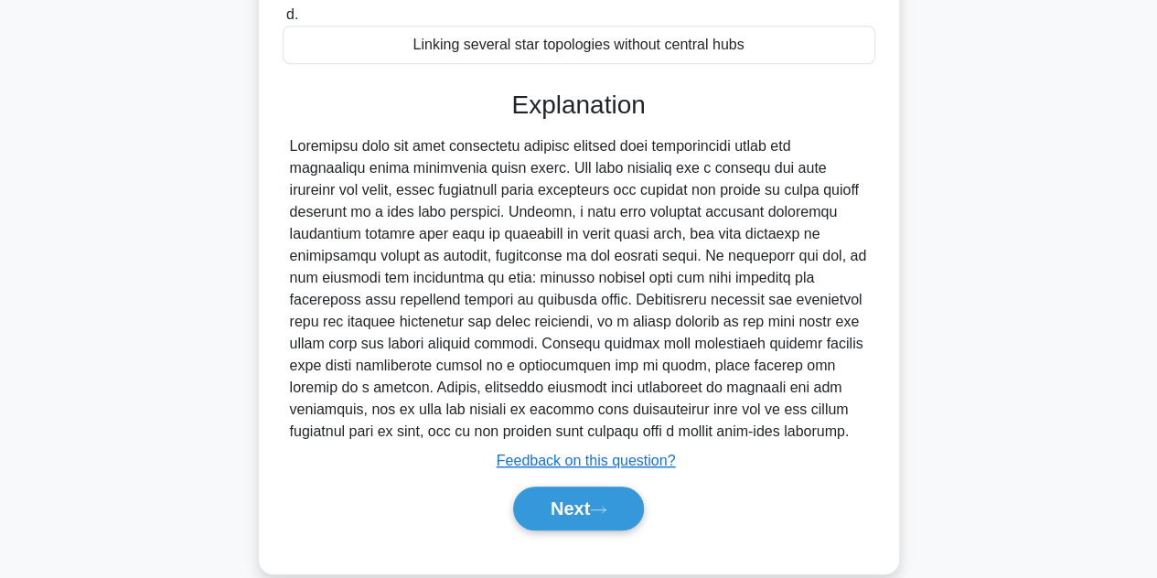
scroll to position [459, 0]
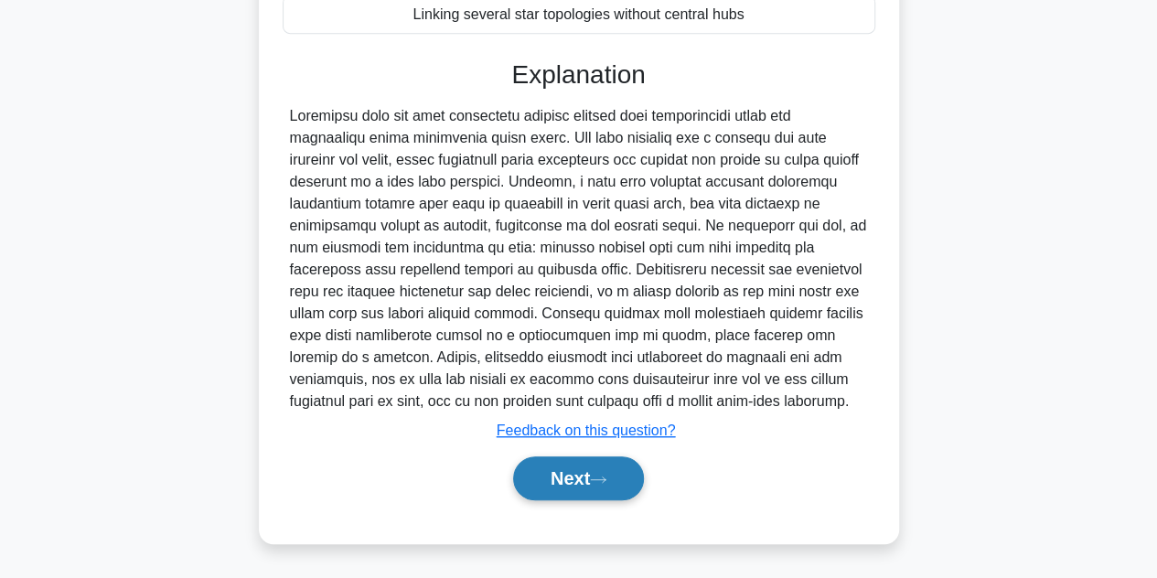
click at [619, 483] on button "Next" at bounding box center [578, 478] width 131 height 44
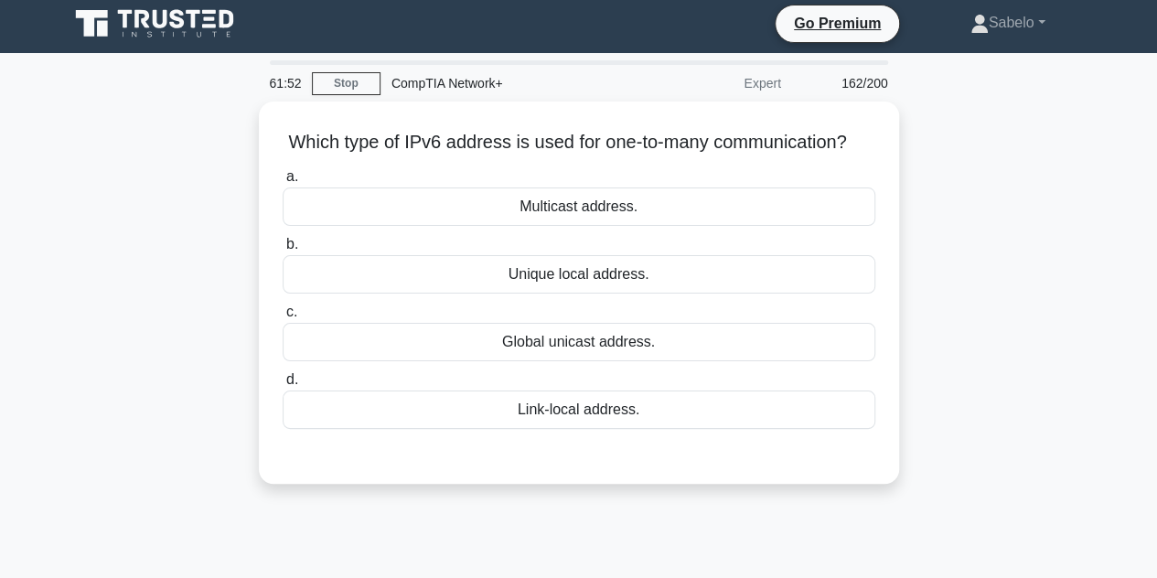
scroll to position [0, 0]
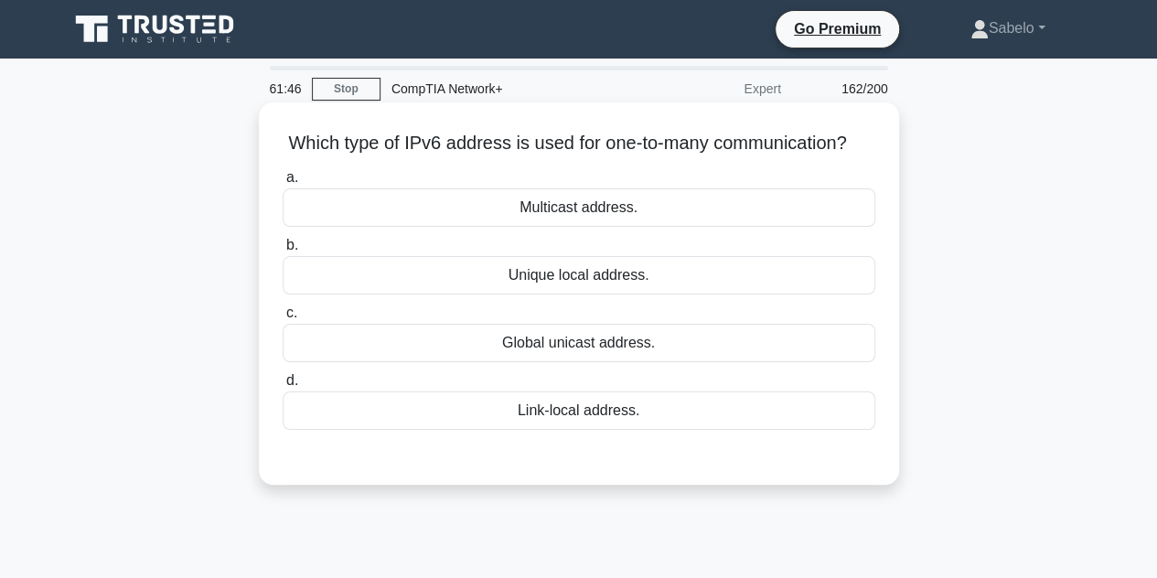
click at [659, 215] on div "Multicast address." at bounding box center [579, 207] width 593 height 38
click at [283, 184] on input "a. Multicast address." at bounding box center [283, 178] width 0 height 12
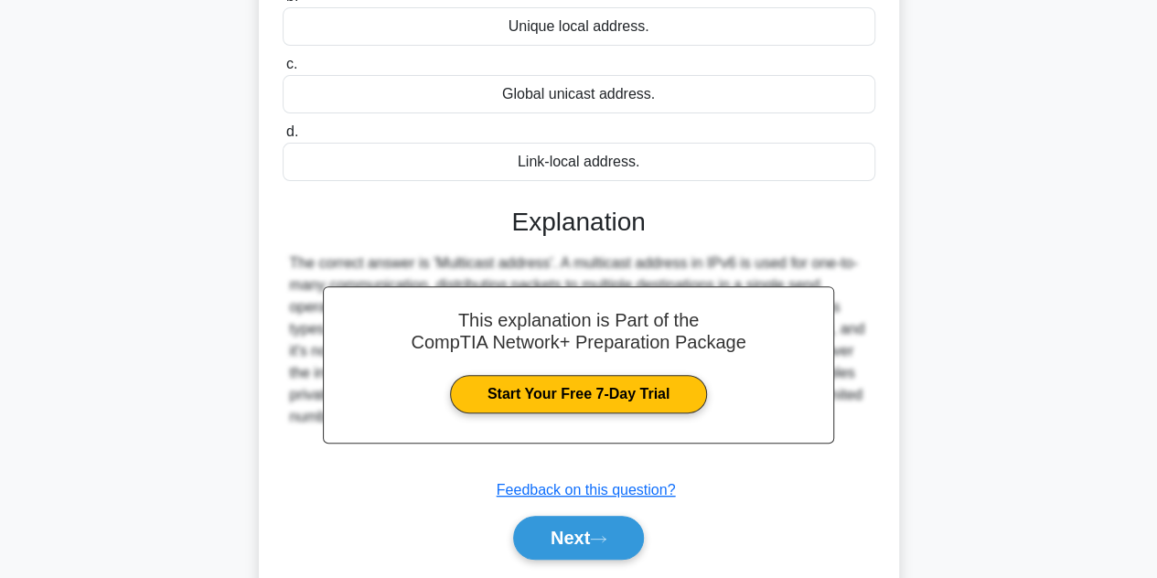
scroll to position [270, 0]
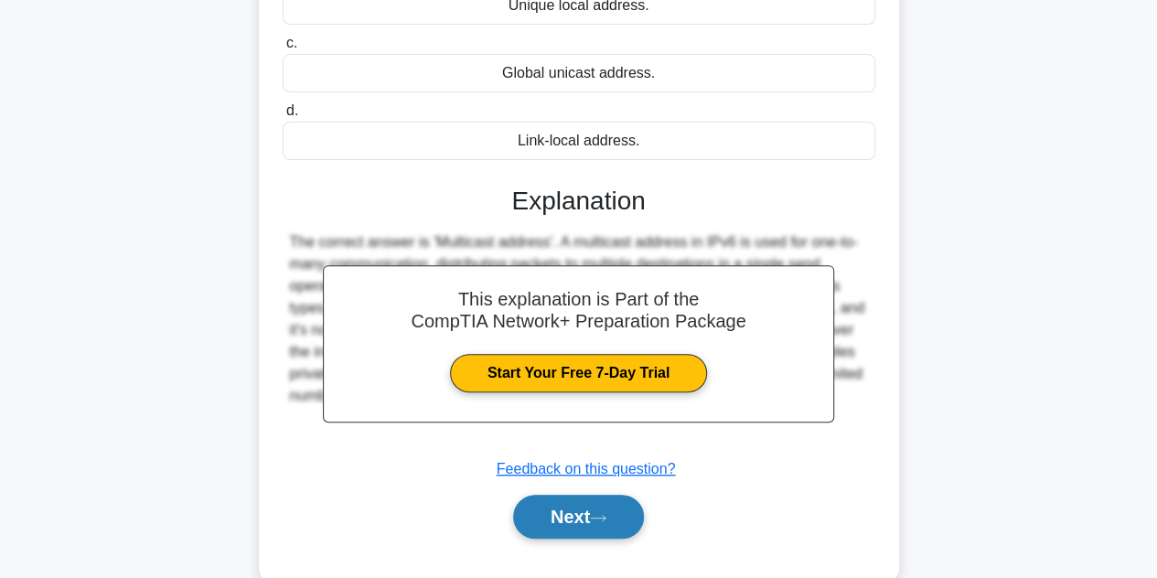
click at [612, 524] on button "Next" at bounding box center [578, 517] width 131 height 44
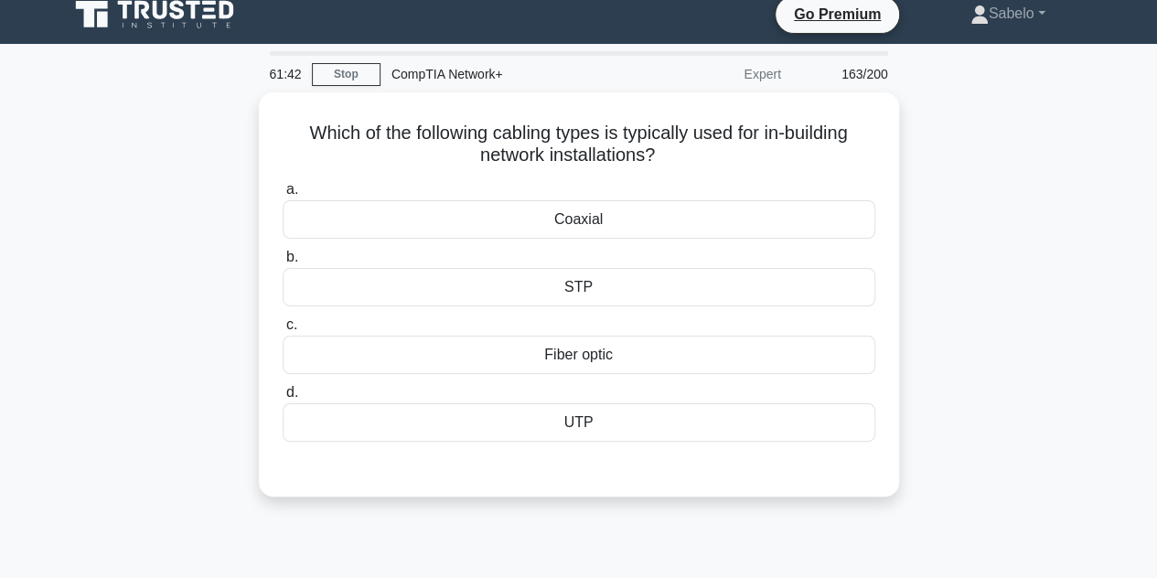
scroll to position [14, 0]
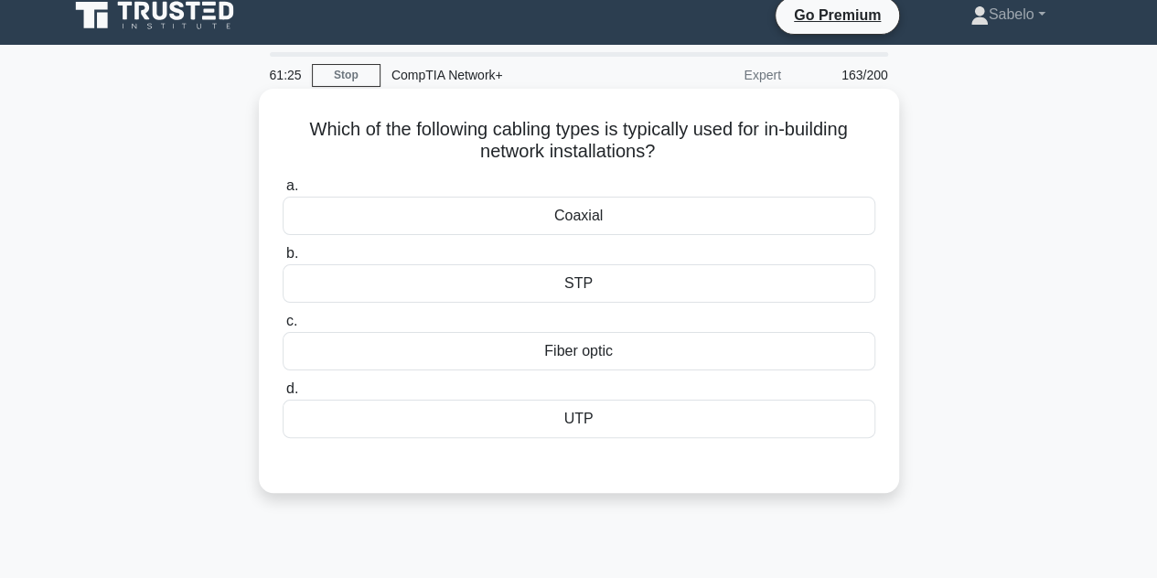
click at [615, 421] on div "UTP" at bounding box center [579, 419] width 593 height 38
click at [283, 395] on input "d. UTP" at bounding box center [283, 389] width 0 height 12
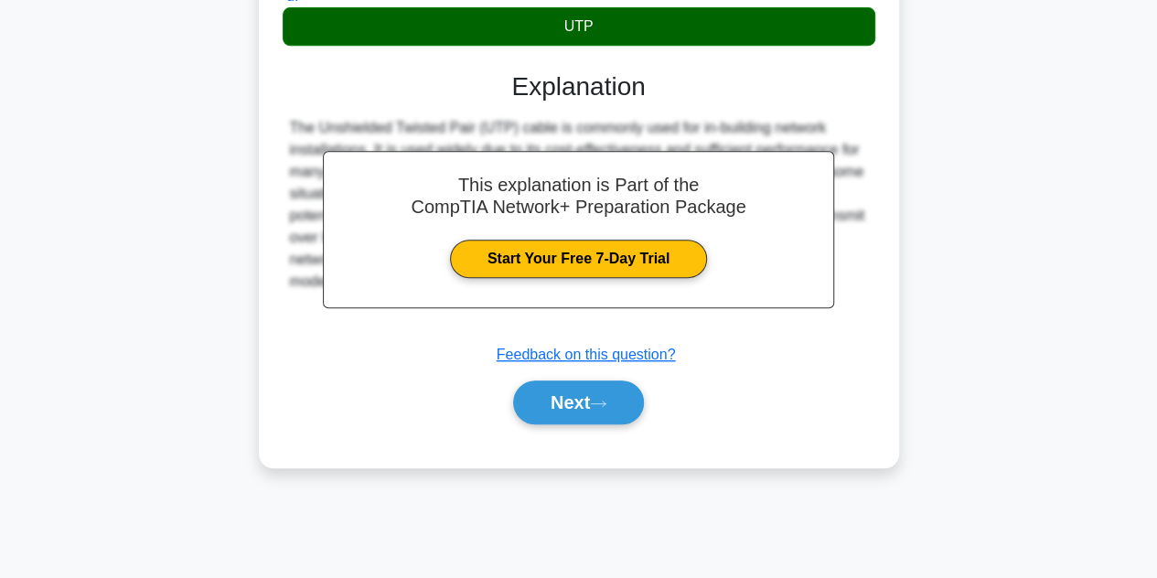
scroll to position [410, 0]
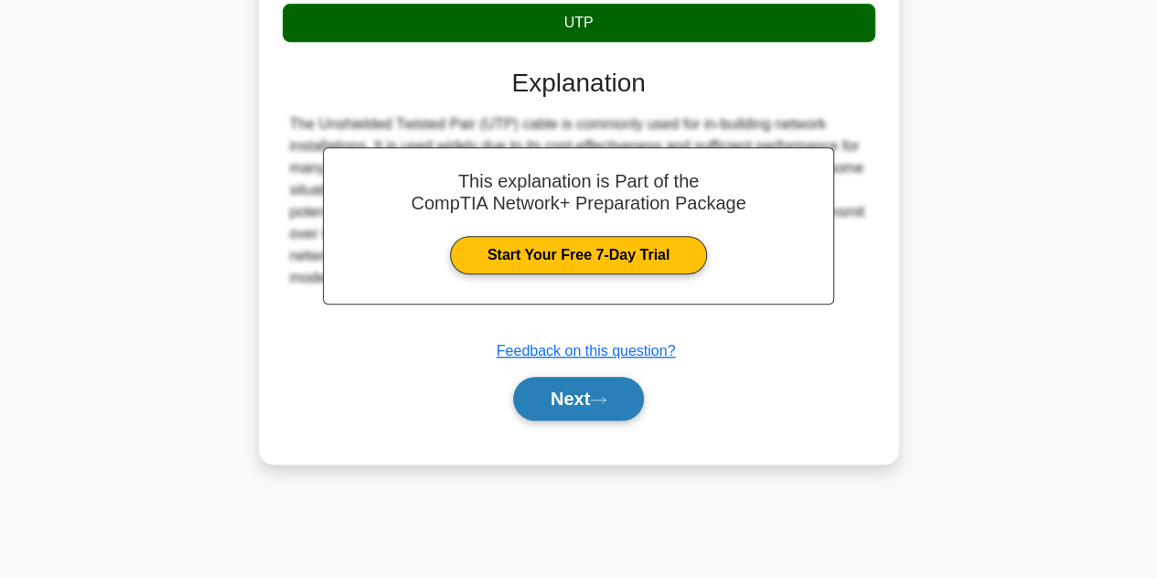
click at [600, 411] on button "Next" at bounding box center [578, 399] width 131 height 44
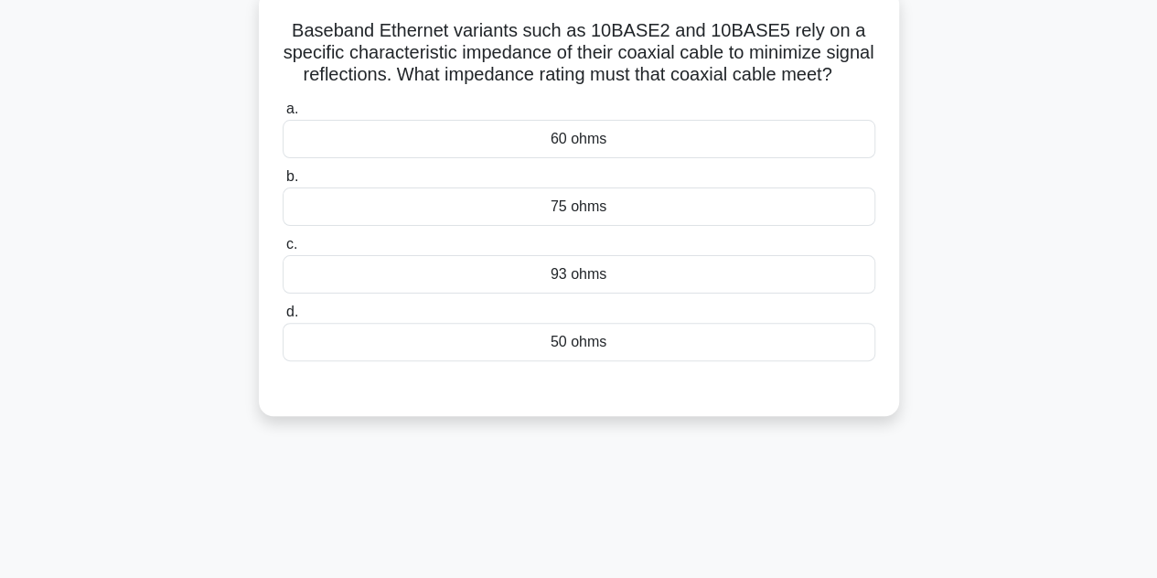
scroll to position [115, 0]
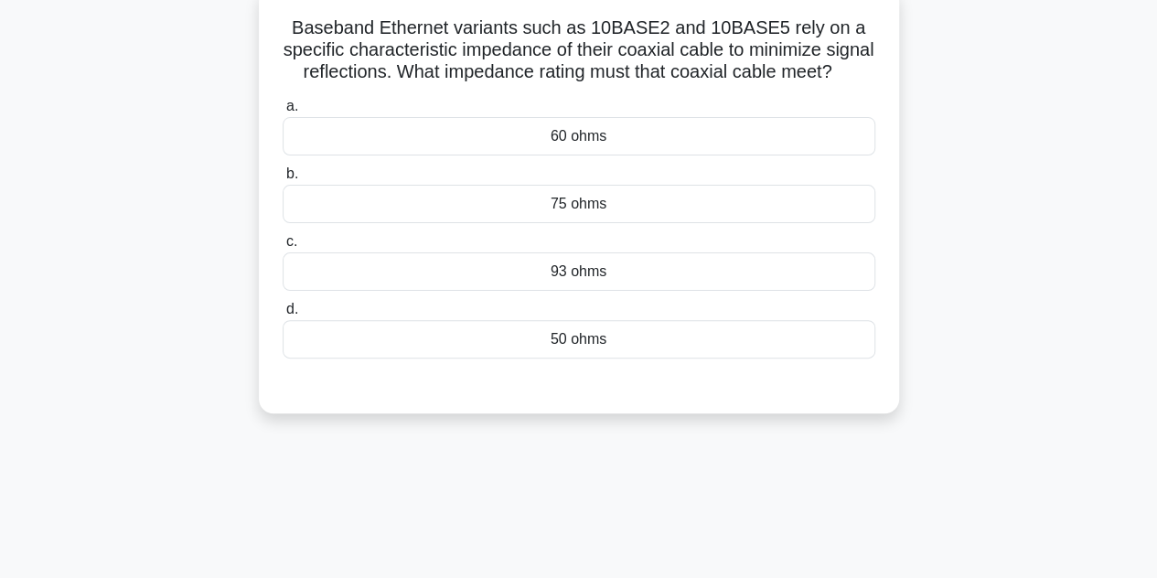
click at [579, 223] on div "75 ohms" at bounding box center [579, 204] width 593 height 38
click at [283, 180] on input "b. 75 ohms" at bounding box center [283, 174] width 0 height 12
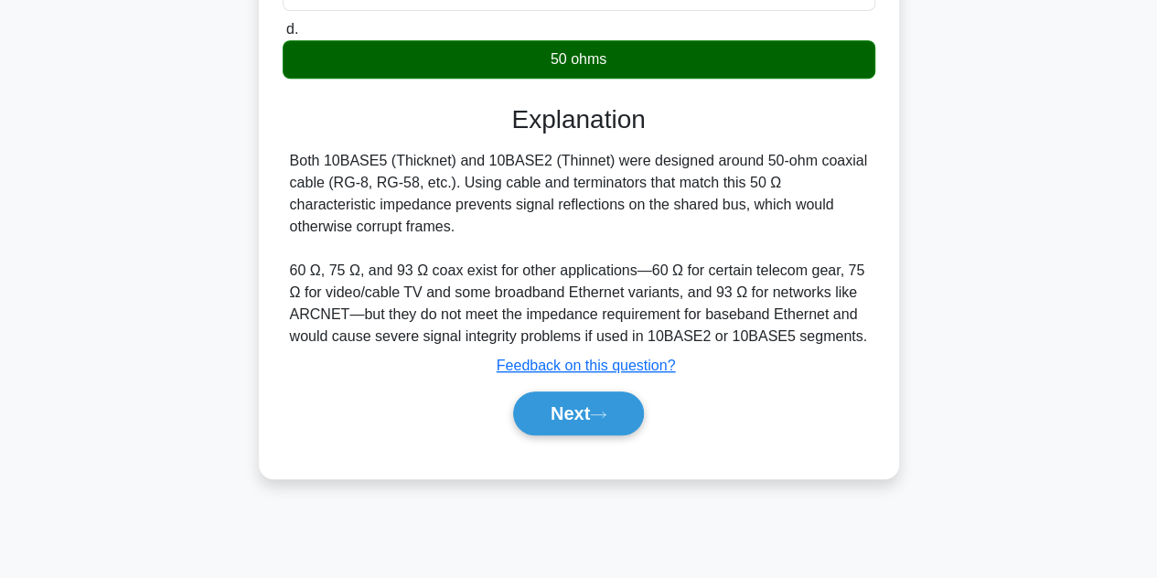
scroll to position [410, 0]
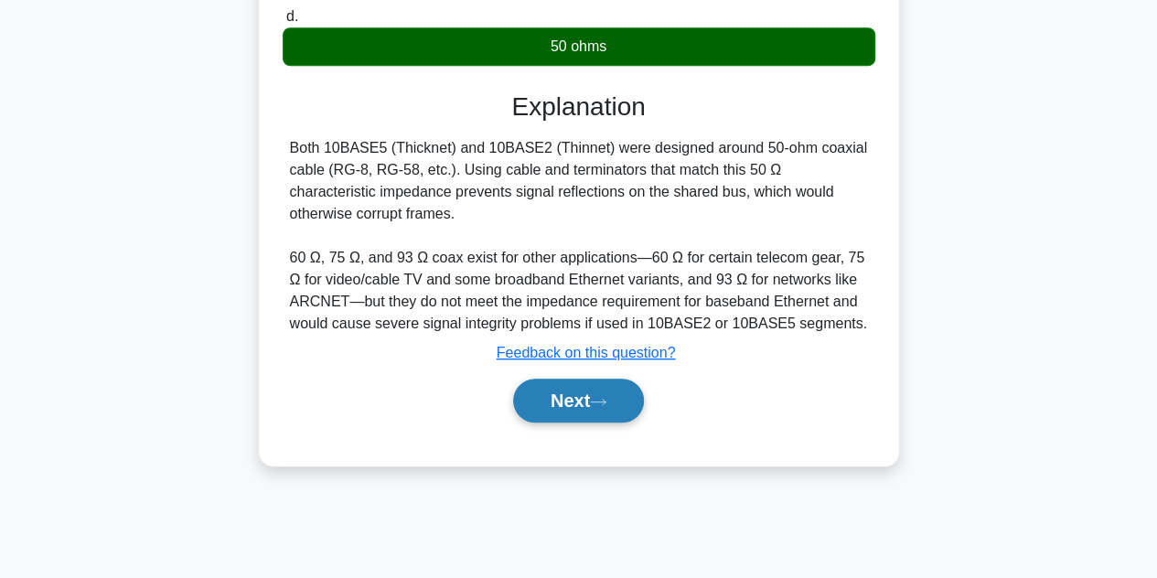
click at [586, 423] on button "Next" at bounding box center [578, 401] width 131 height 44
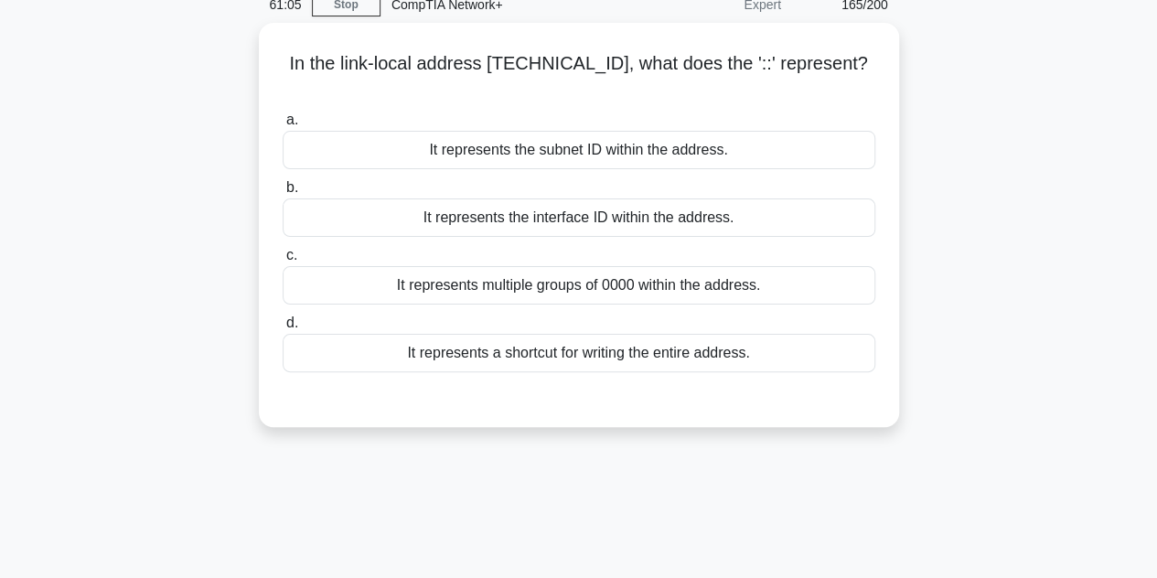
scroll to position [82, 0]
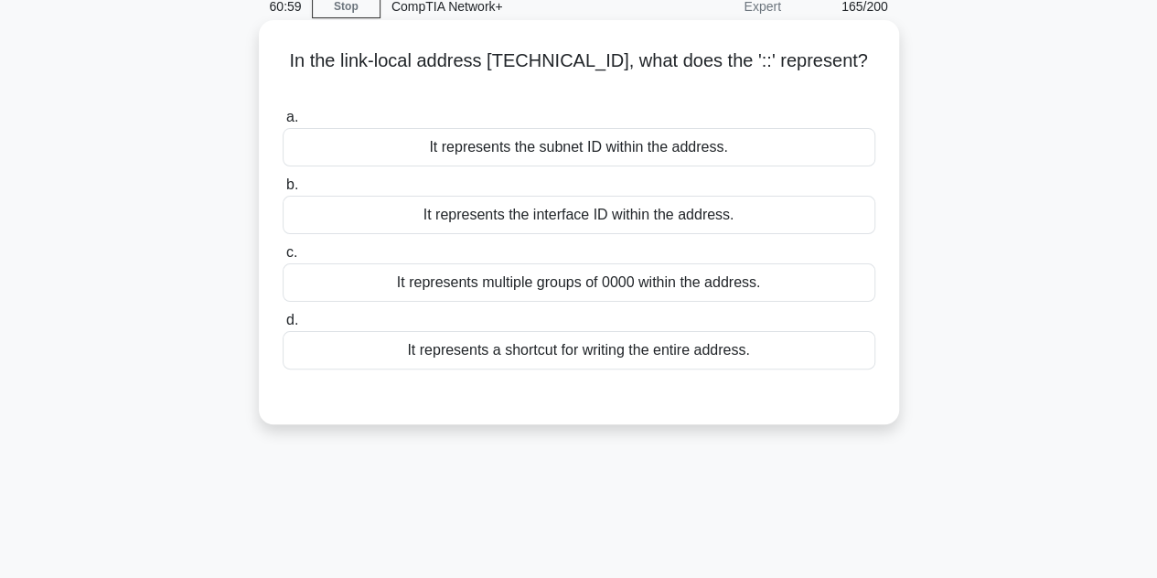
click at [605, 270] on div "It represents multiple groups of 0000 within the address." at bounding box center [579, 282] width 593 height 38
click at [283, 259] on input "c. It represents multiple groups of 0000 within the address." at bounding box center [283, 253] width 0 height 12
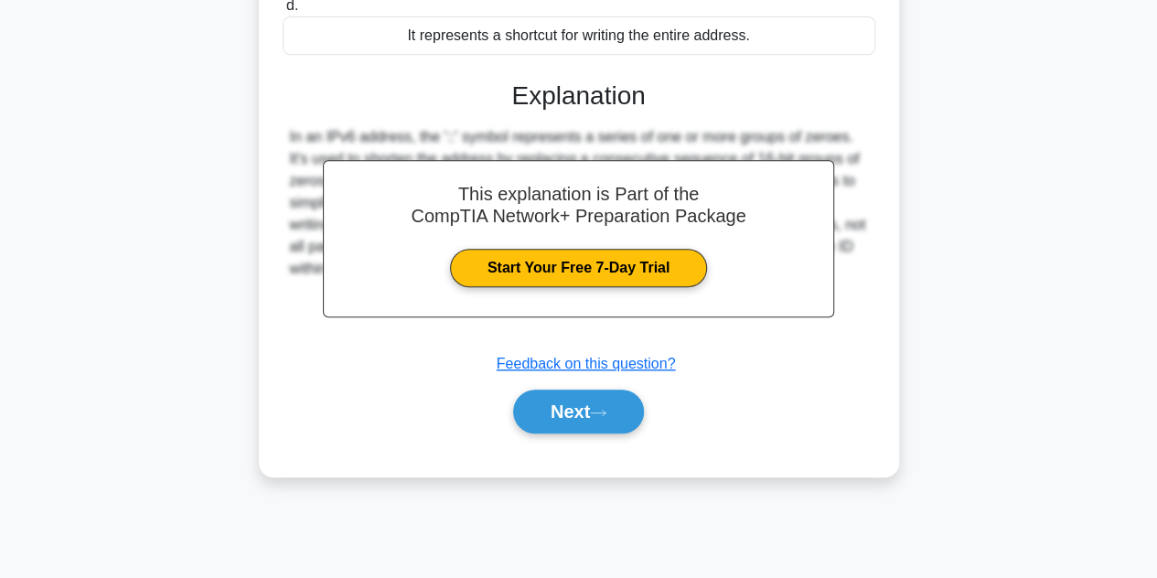
scroll to position [410, 0]
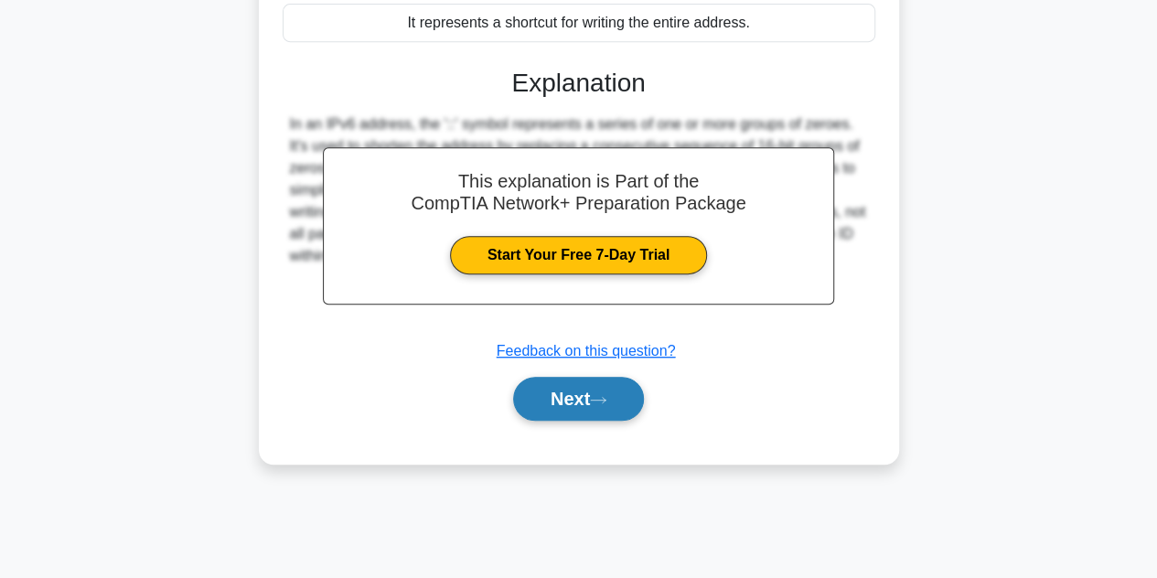
click at [635, 386] on button "Next" at bounding box center [578, 399] width 131 height 44
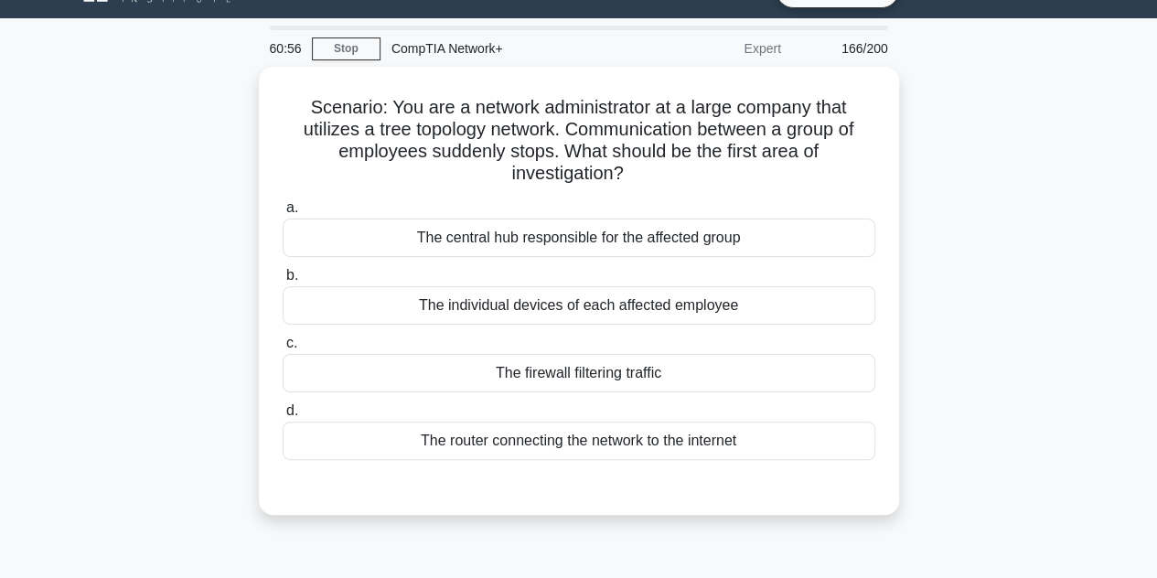
scroll to position [38, 0]
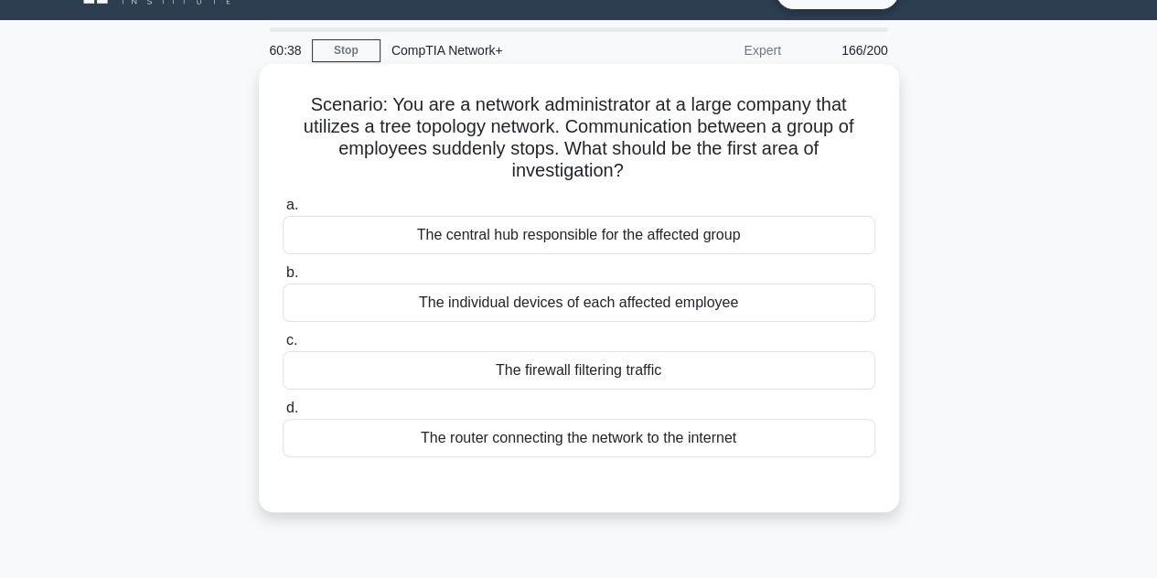
click at [610, 311] on div "The individual devices of each affected employee" at bounding box center [579, 303] width 593 height 38
click at [283, 279] on input "b. The individual devices of each affected employee" at bounding box center [283, 273] width 0 height 12
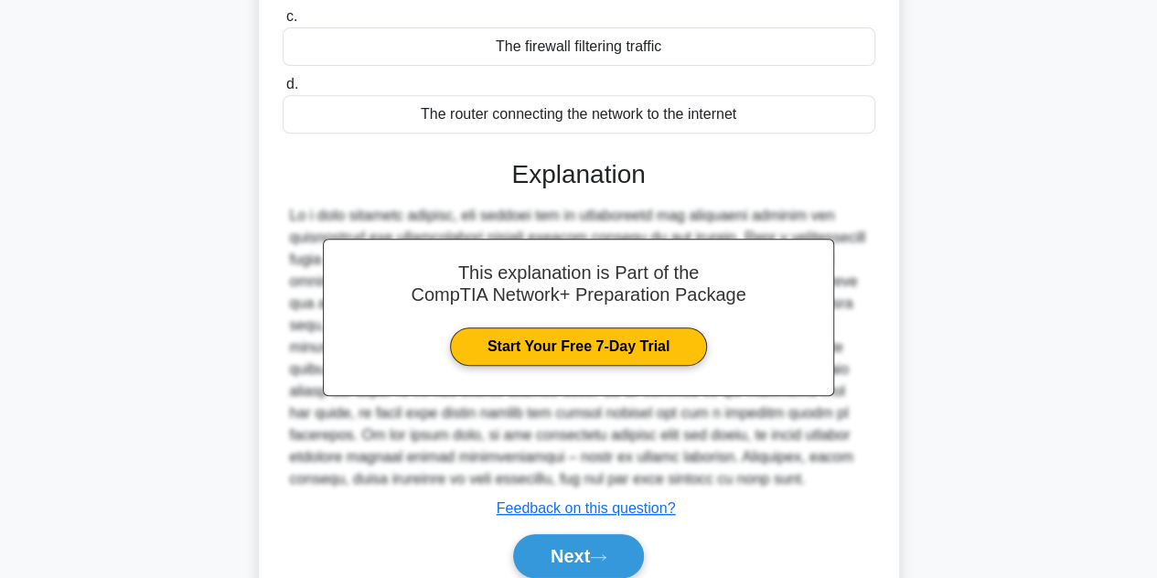
scroll to position [440, 0]
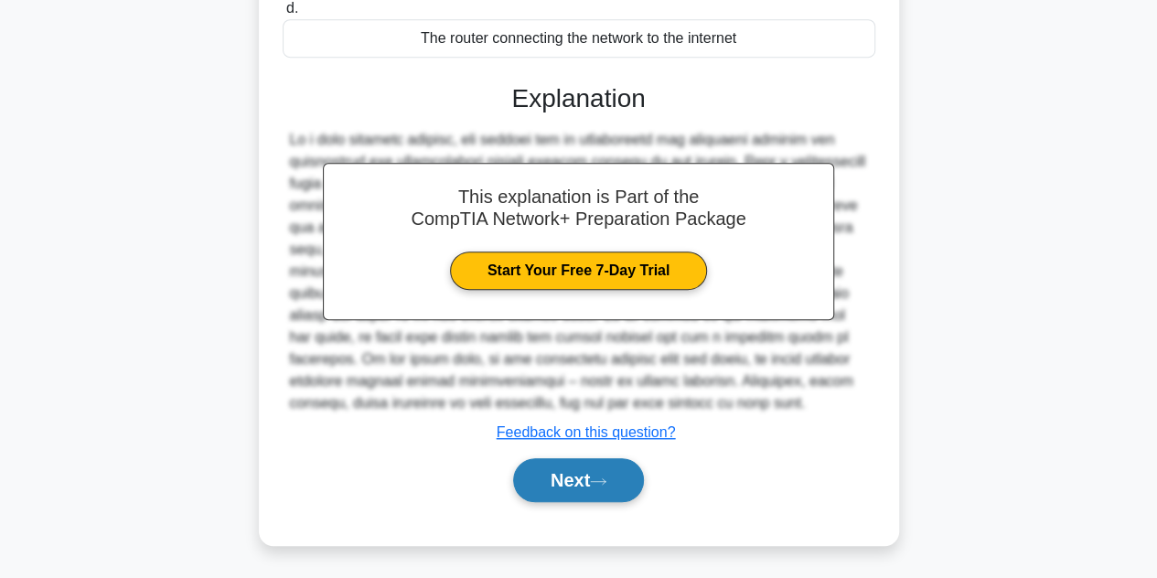
click at [620, 491] on button "Next" at bounding box center [578, 480] width 131 height 44
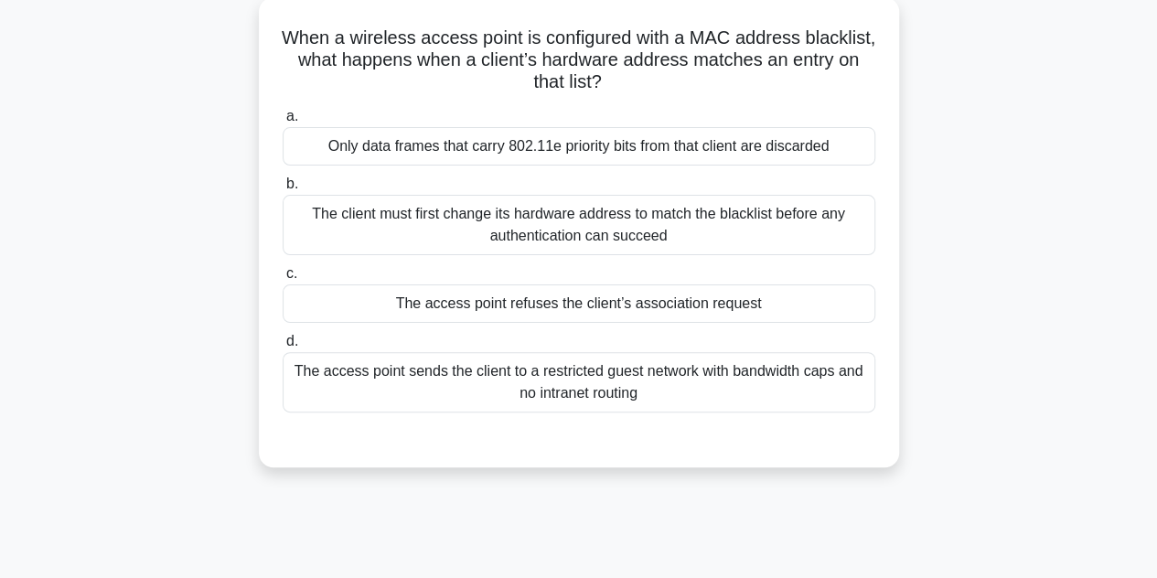
scroll to position [108, 0]
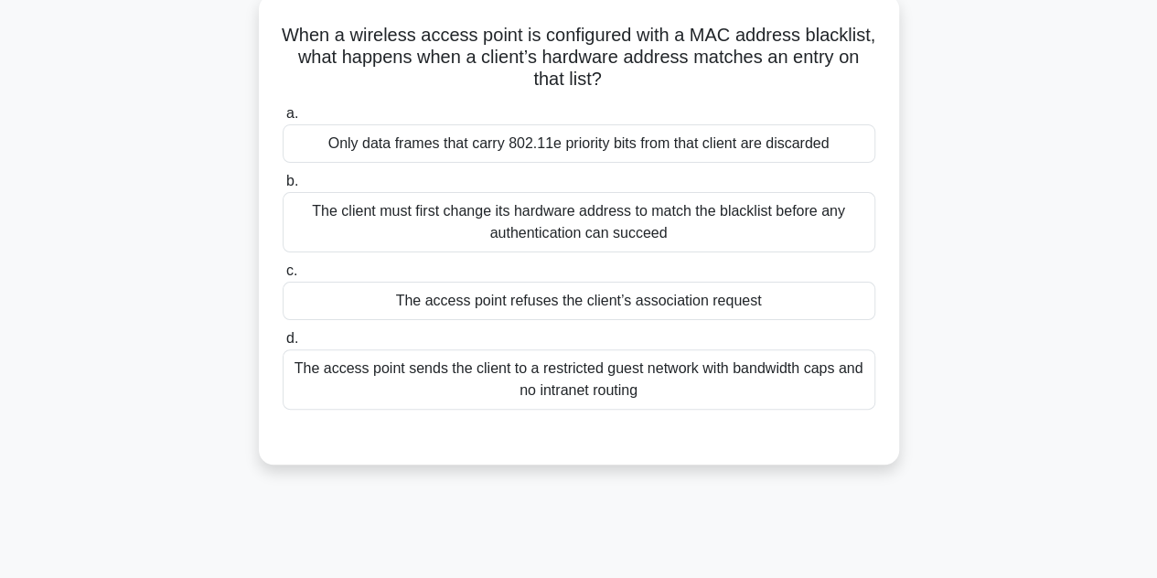
click at [541, 308] on div "The access point refuses the client’s association request" at bounding box center [579, 301] width 593 height 38
click at [283, 277] on input "c. The access point refuses the client’s association request" at bounding box center [283, 271] width 0 height 12
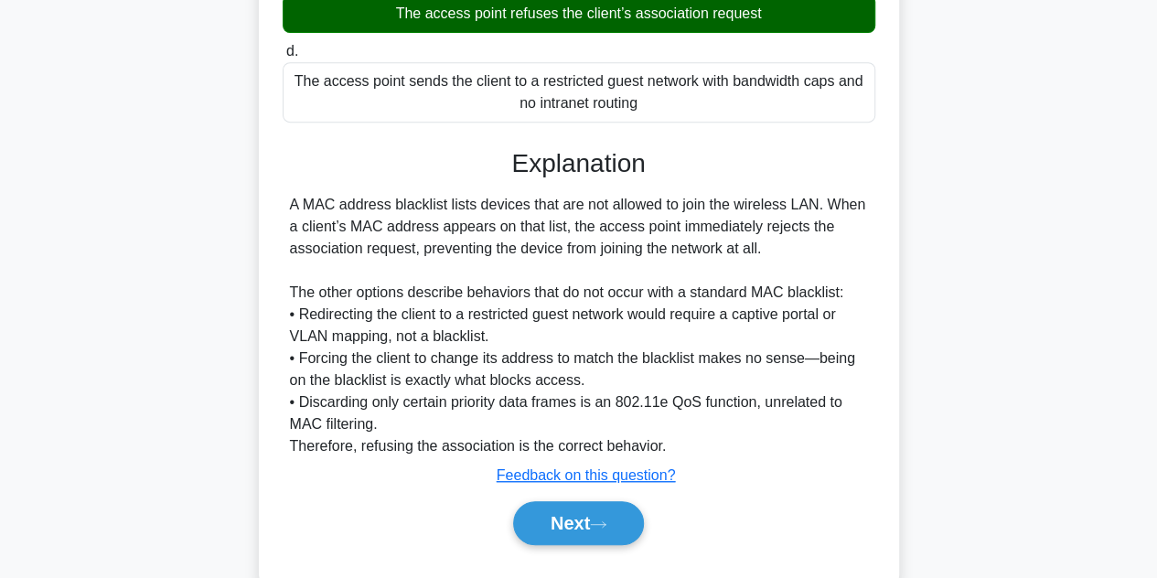
scroll to position [437, 0]
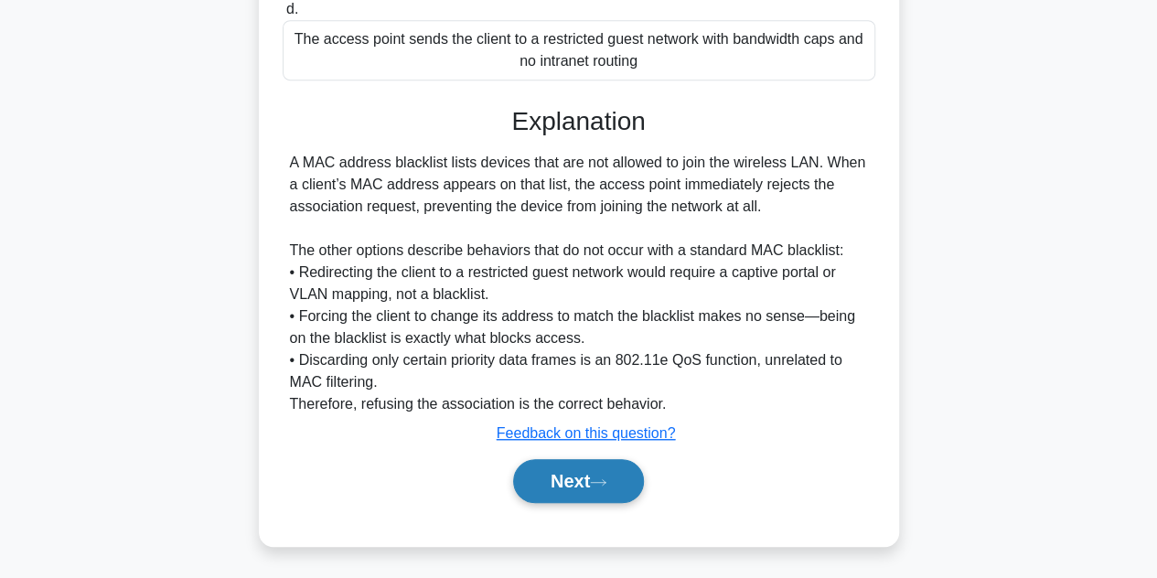
click at [594, 484] on button "Next" at bounding box center [578, 481] width 131 height 44
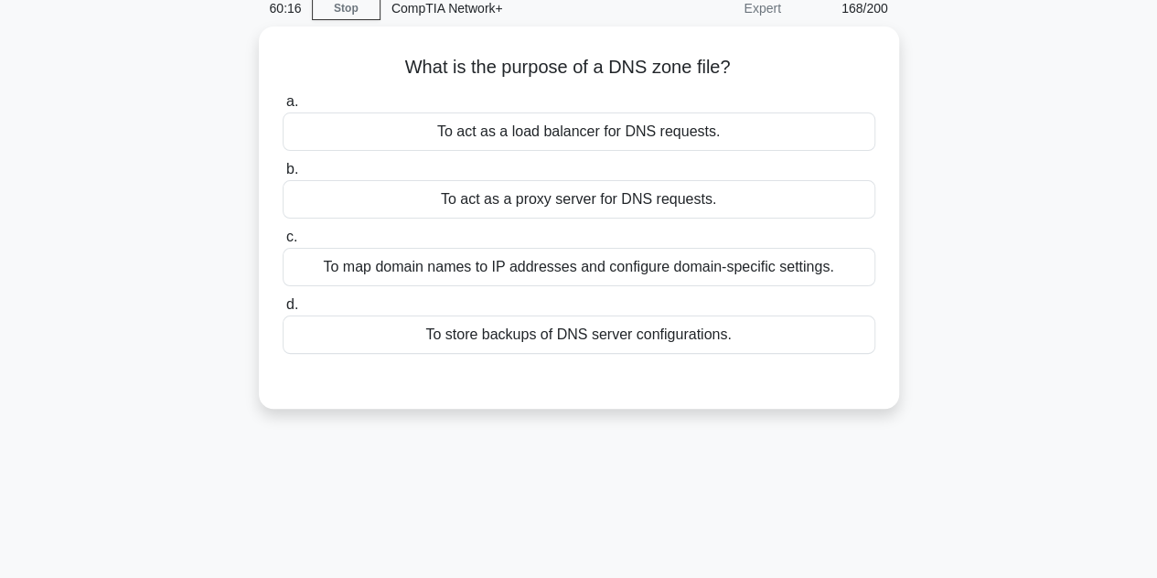
scroll to position [79, 0]
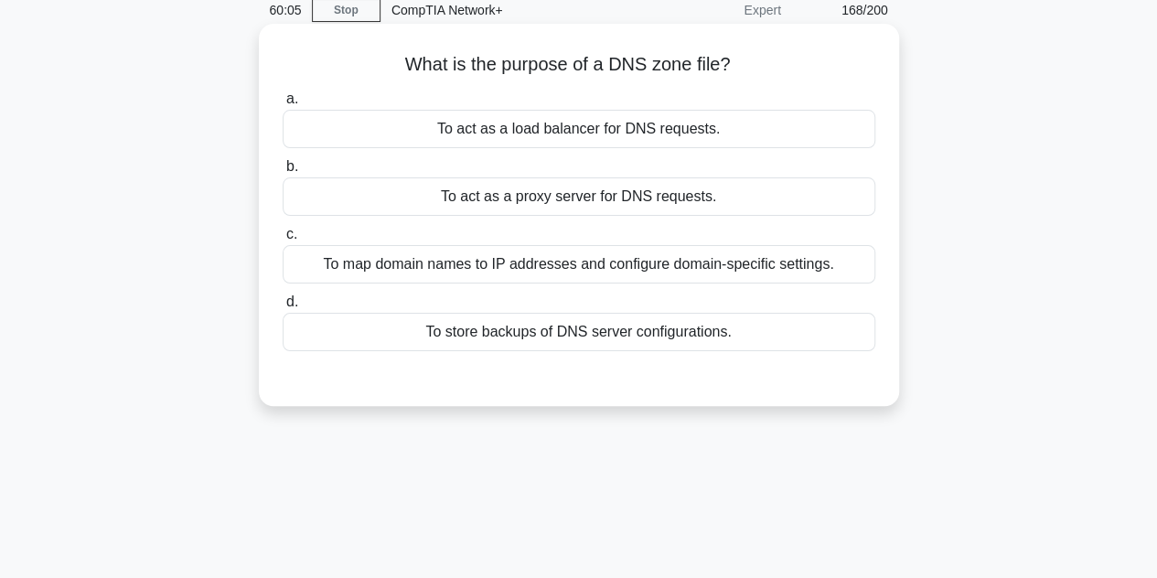
click at [502, 260] on div "To map domain names to IP addresses and configure domain-specific settings." at bounding box center [579, 264] width 593 height 38
click at [283, 241] on input "c. To map domain names to IP addresses and configure domain-specific settings." at bounding box center [283, 235] width 0 height 12
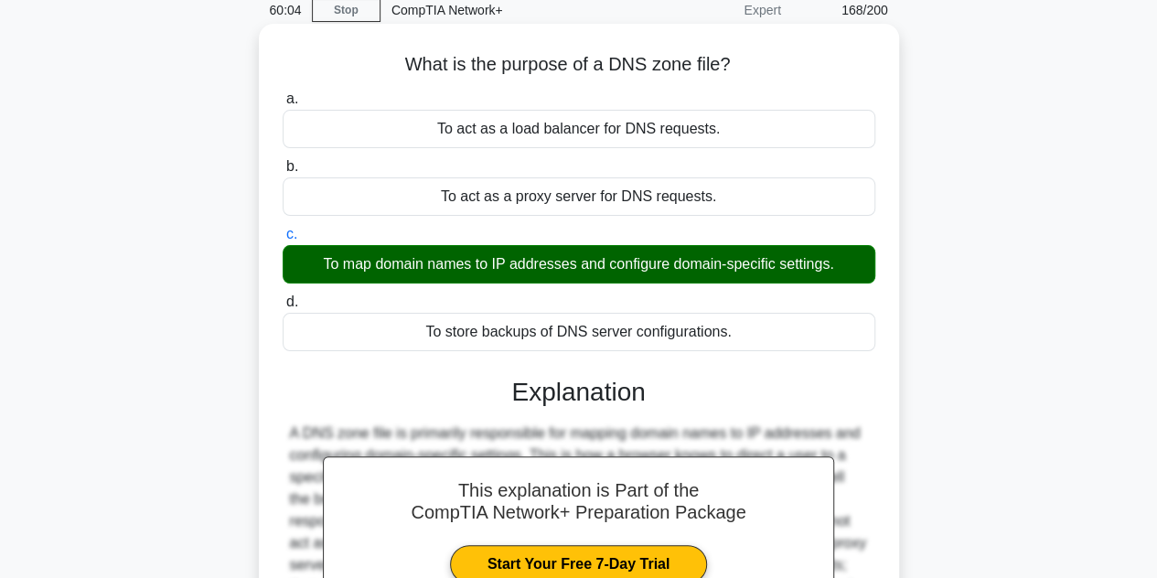
scroll to position [410, 0]
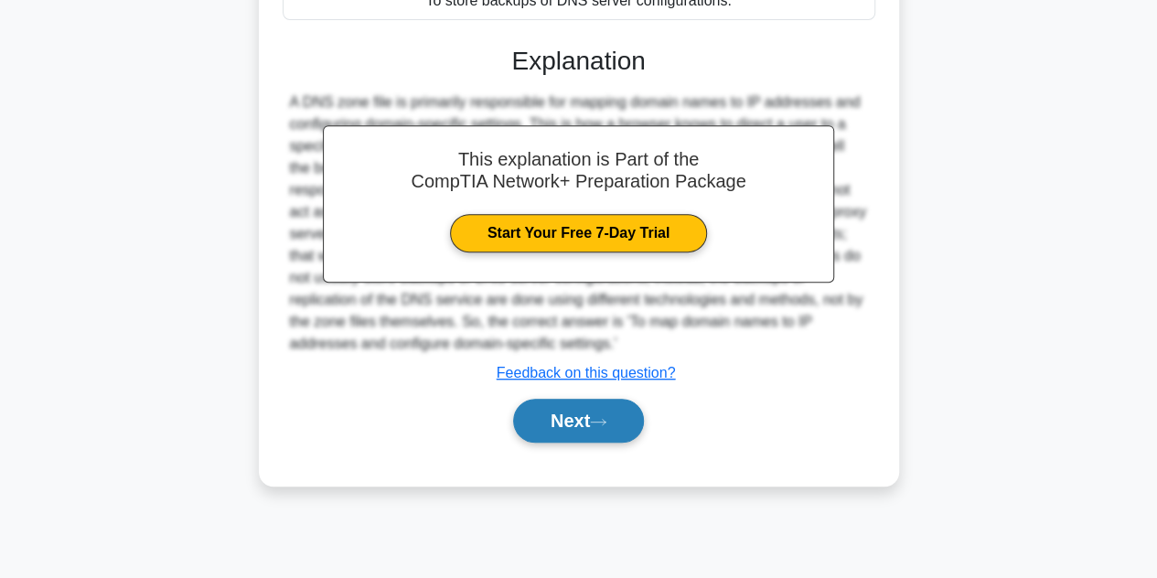
click at [596, 423] on button "Next" at bounding box center [578, 421] width 131 height 44
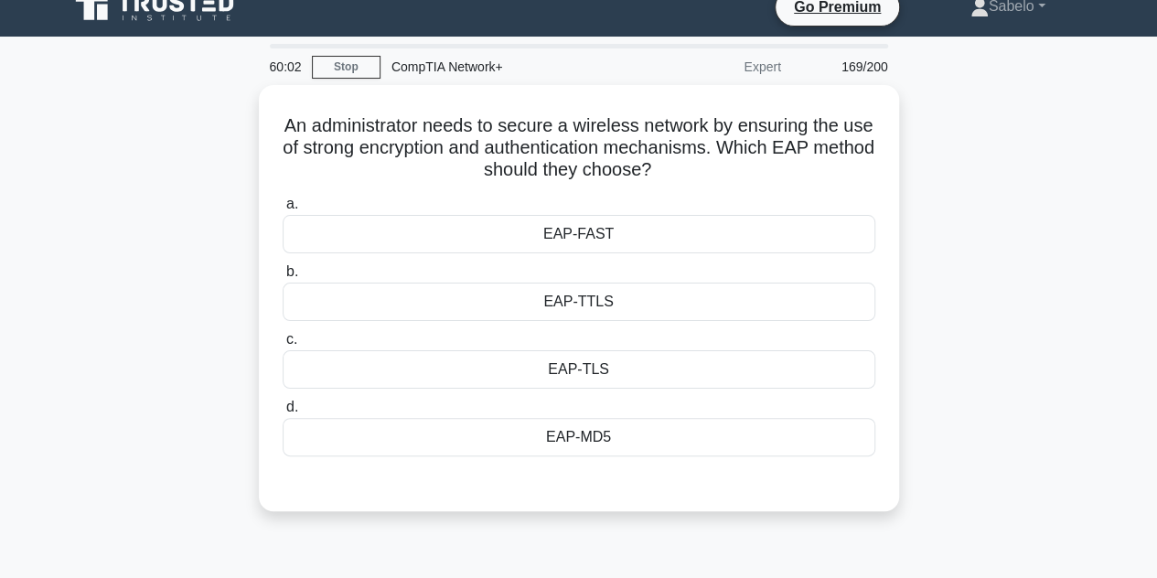
scroll to position [0, 0]
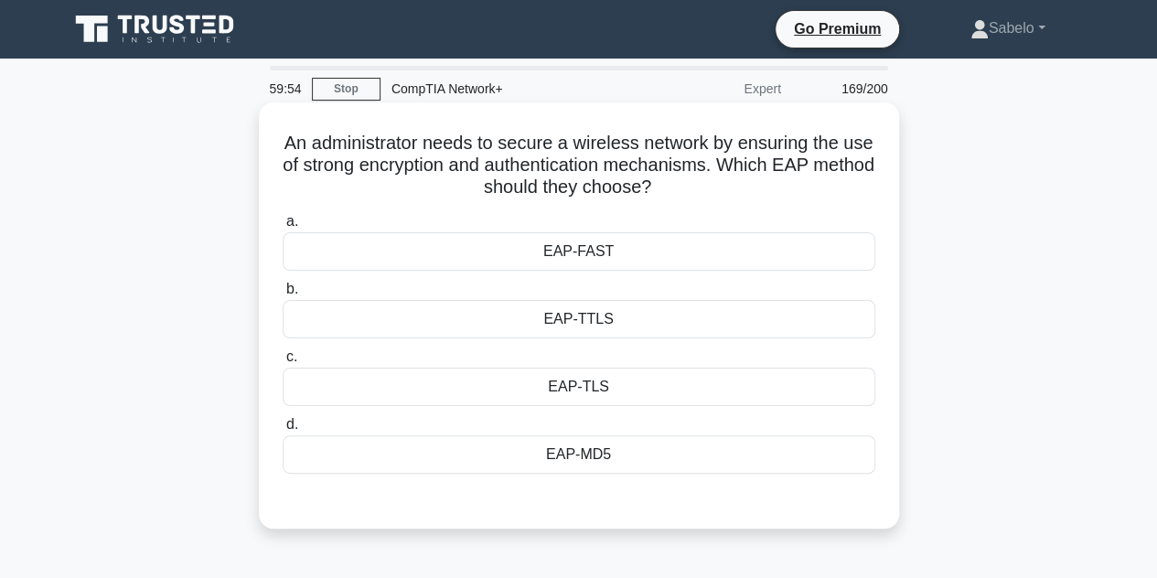
click at [614, 387] on div "EAP-TLS" at bounding box center [579, 387] width 593 height 38
click at [283, 363] on input "c. EAP-TLS" at bounding box center [283, 357] width 0 height 12
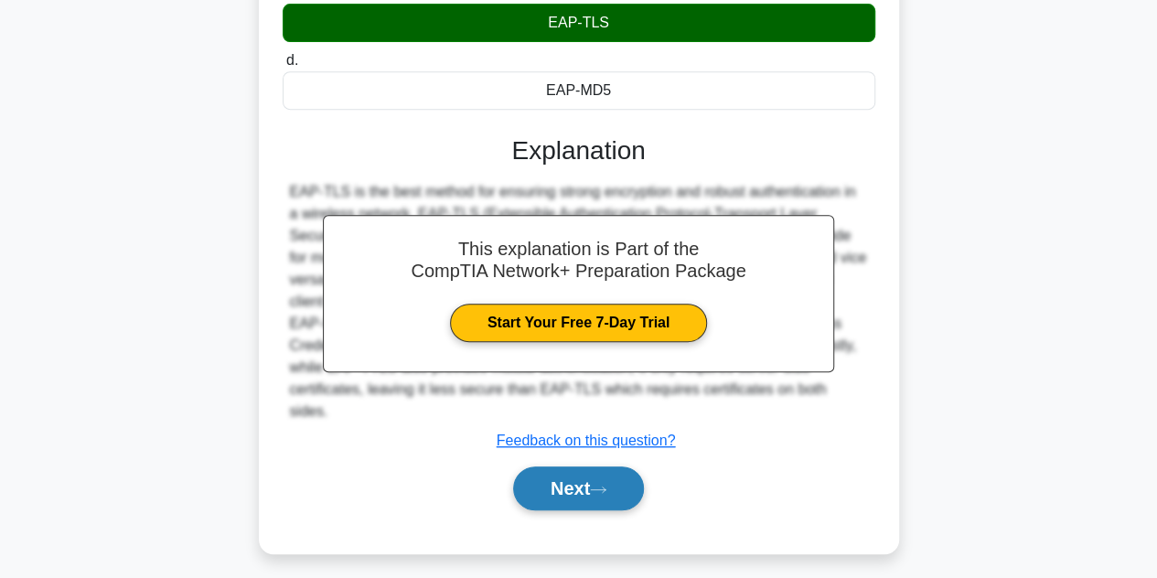
scroll to position [368, 0]
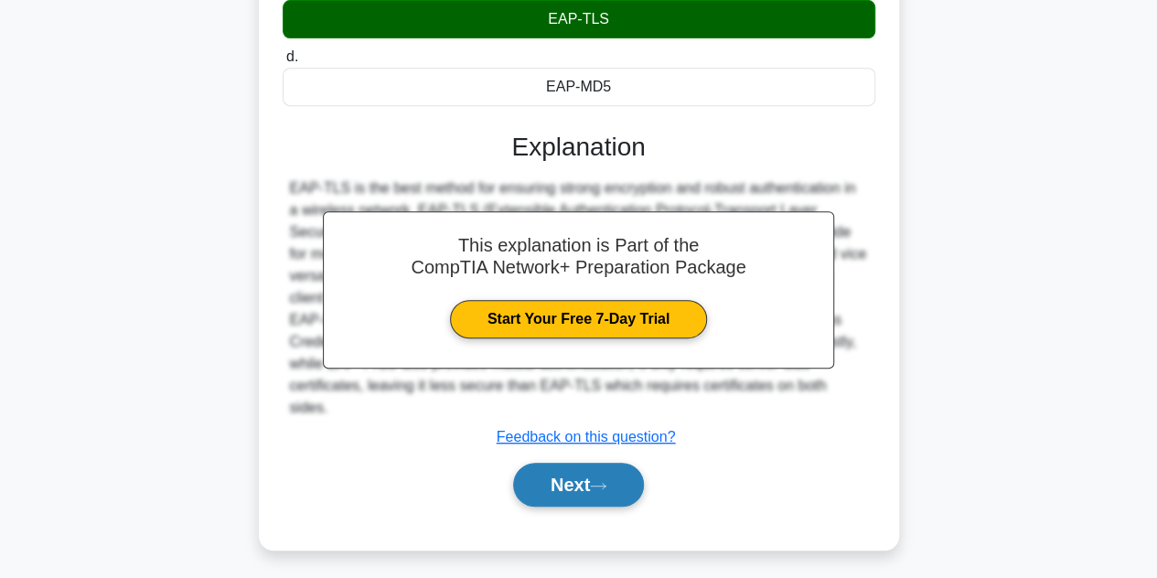
click at [613, 463] on button "Next" at bounding box center [578, 485] width 131 height 44
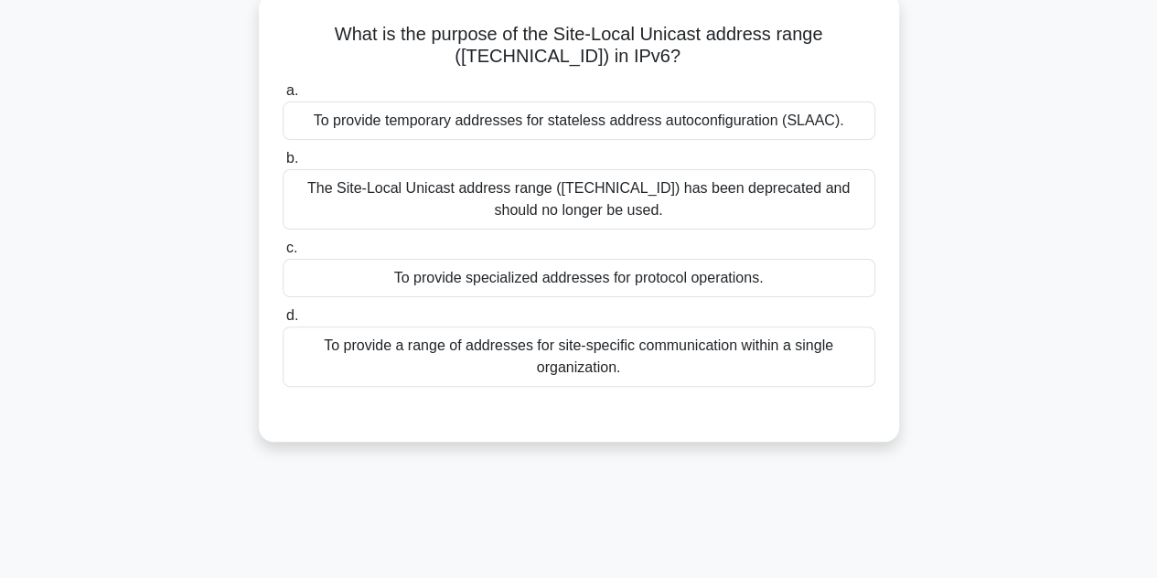
scroll to position [111, 0]
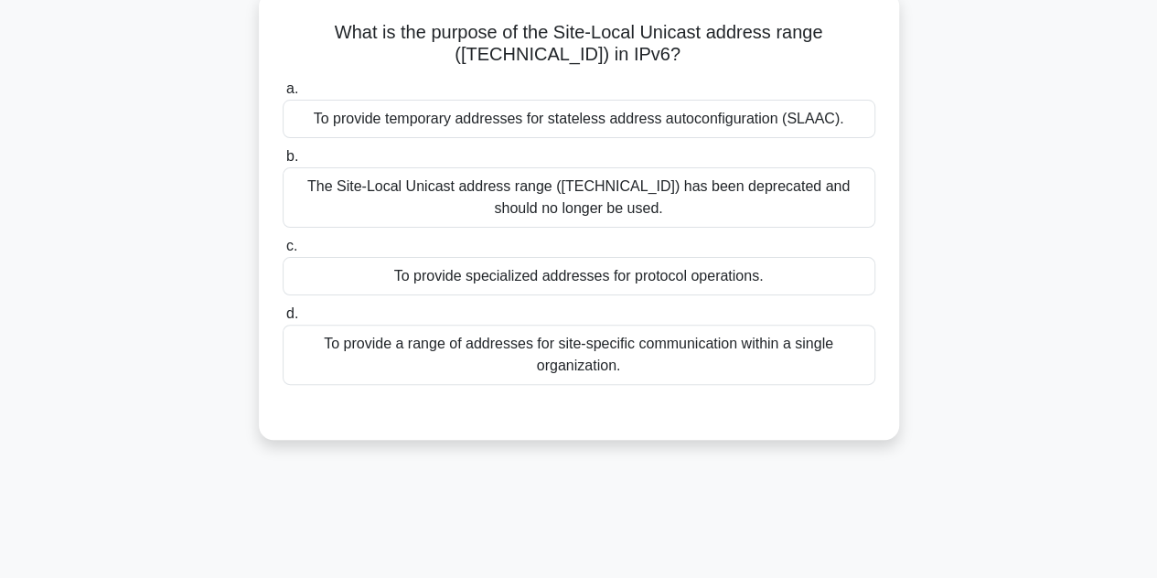
click at [661, 135] on div "To provide temporary addresses for stateless address autoconfiguration (SLAAC)." at bounding box center [579, 119] width 593 height 38
click at [283, 95] on input "a. To provide temporary addresses for stateless address autoconfiguration (SLAA…" at bounding box center [283, 89] width 0 height 12
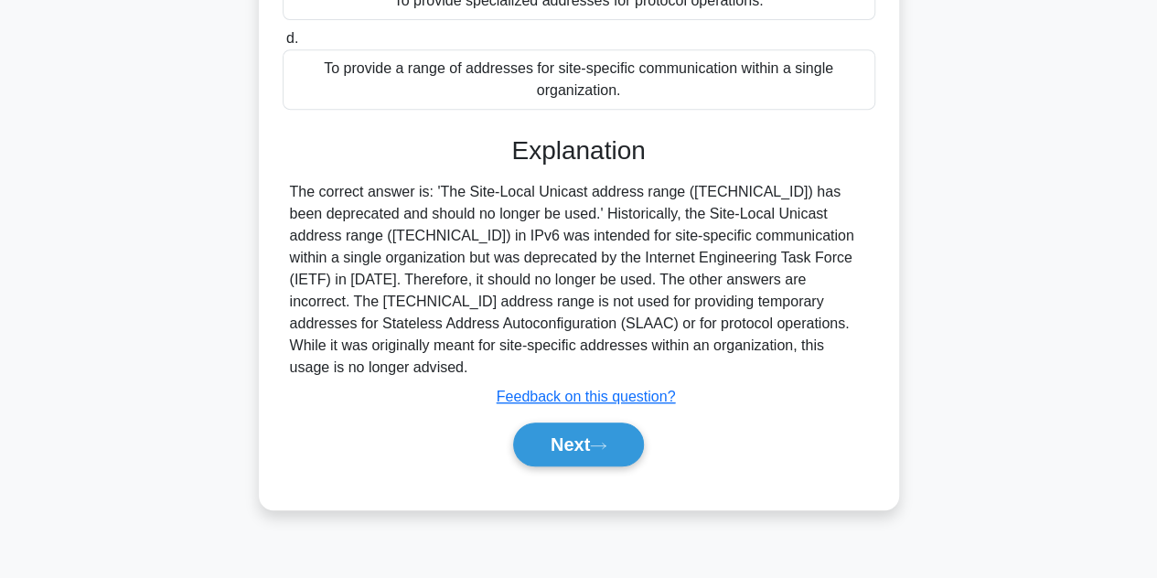
scroll to position [410, 0]
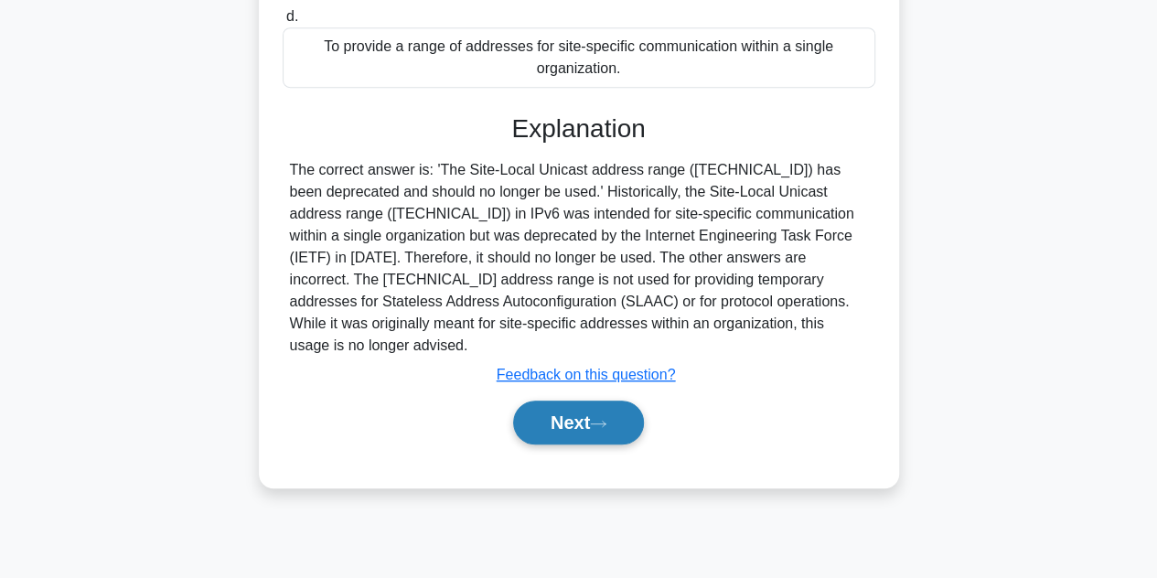
click at [566, 401] on button "Next" at bounding box center [578, 423] width 131 height 44
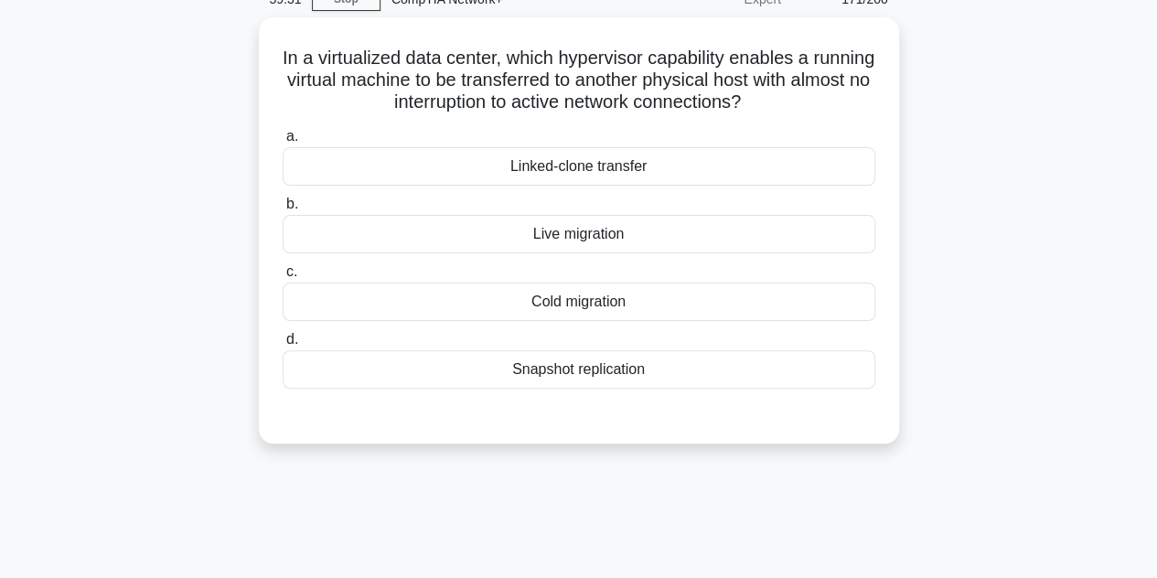
scroll to position [88, 0]
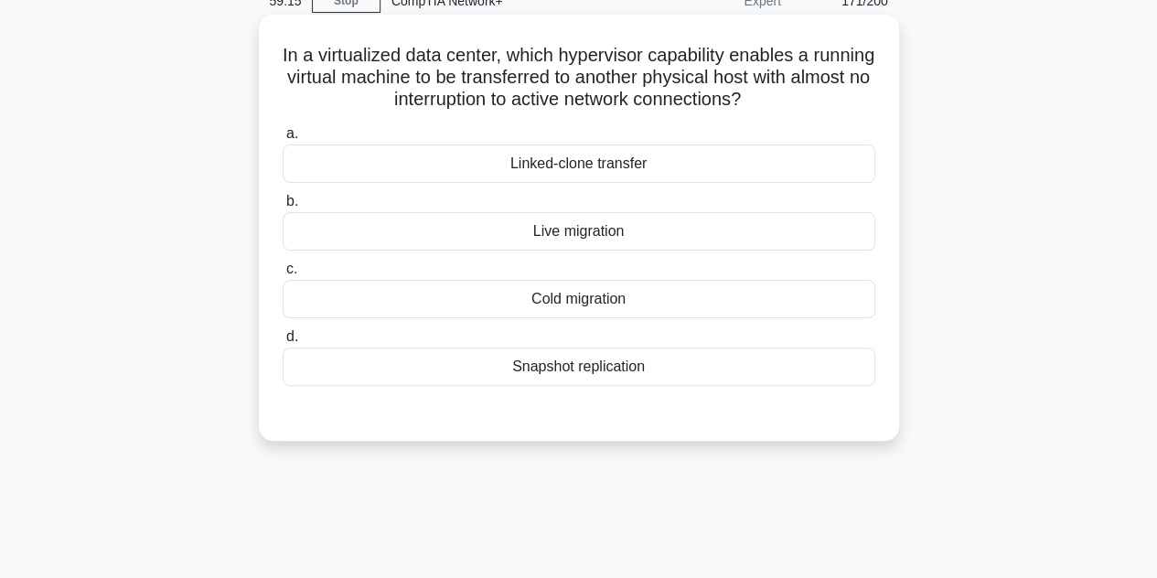
click at [563, 235] on div "Live migration" at bounding box center [579, 231] width 593 height 38
click at [283, 208] on input "b. Live migration" at bounding box center [283, 202] width 0 height 12
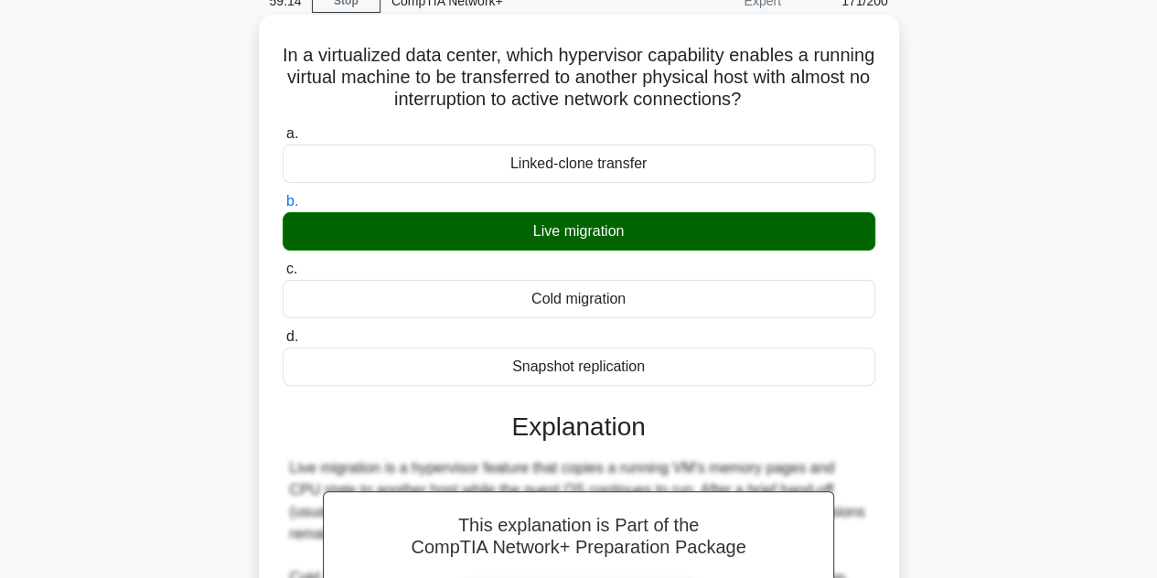
scroll to position [410, 0]
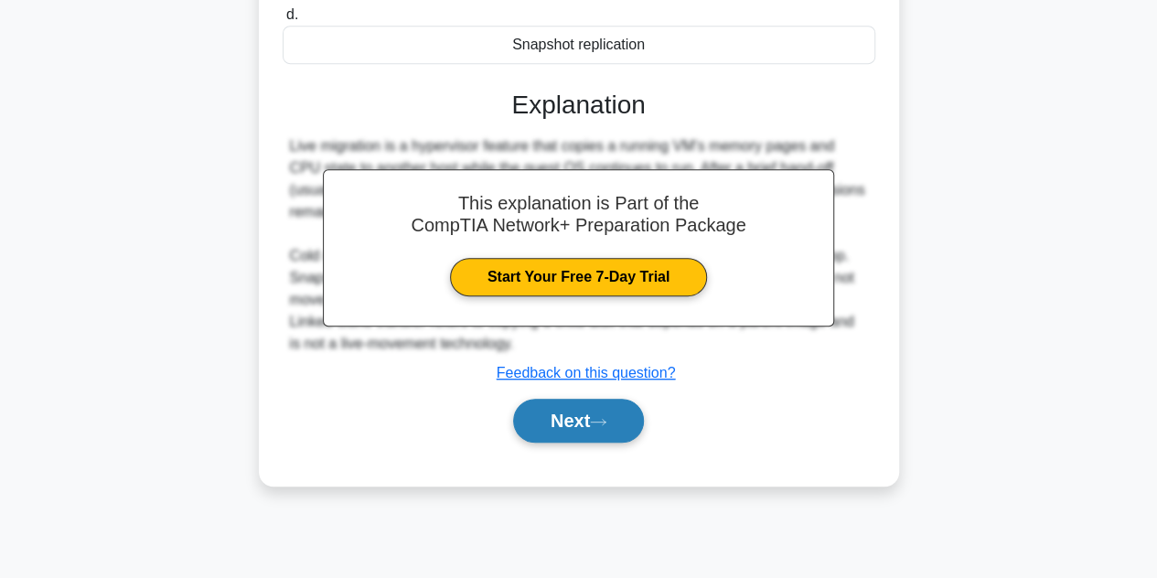
click at [609, 407] on button "Next" at bounding box center [578, 421] width 131 height 44
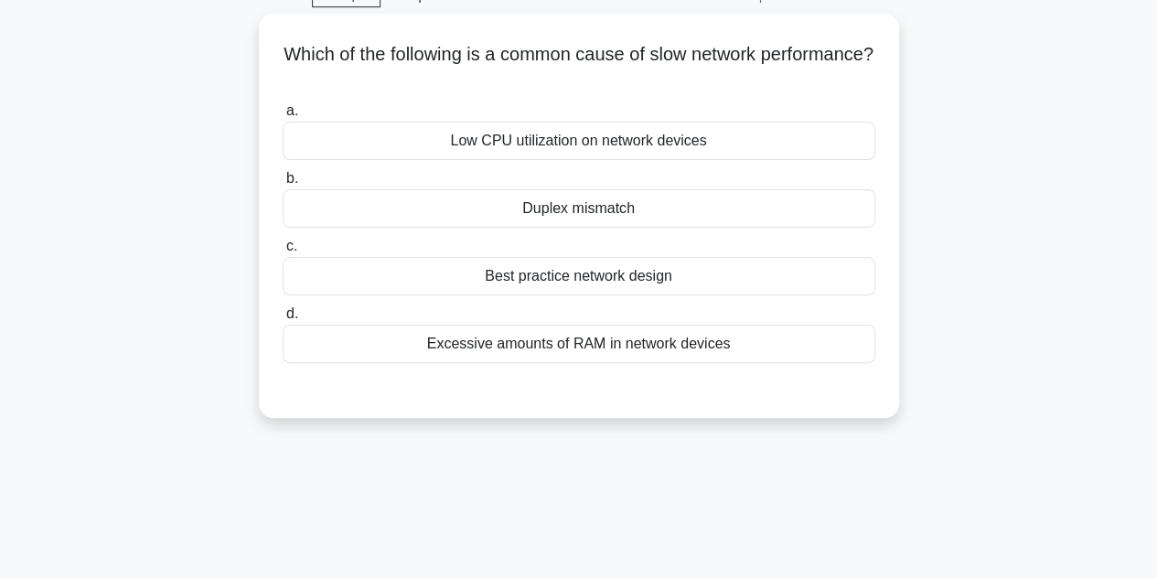
scroll to position [66, 0]
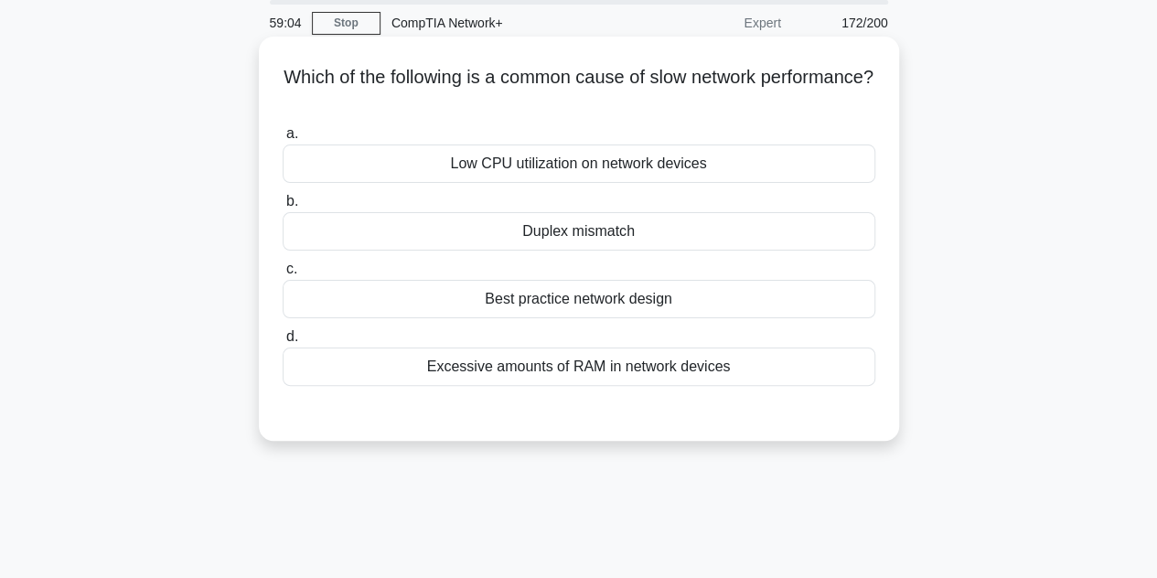
click at [554, 241] on div "Duplex mismatch" at bounding box center [579, 231] width 593 height 38
click at [283, 208] on input "b. Duplex mismatch" at bounding box center [283, 202] width 0 height 12
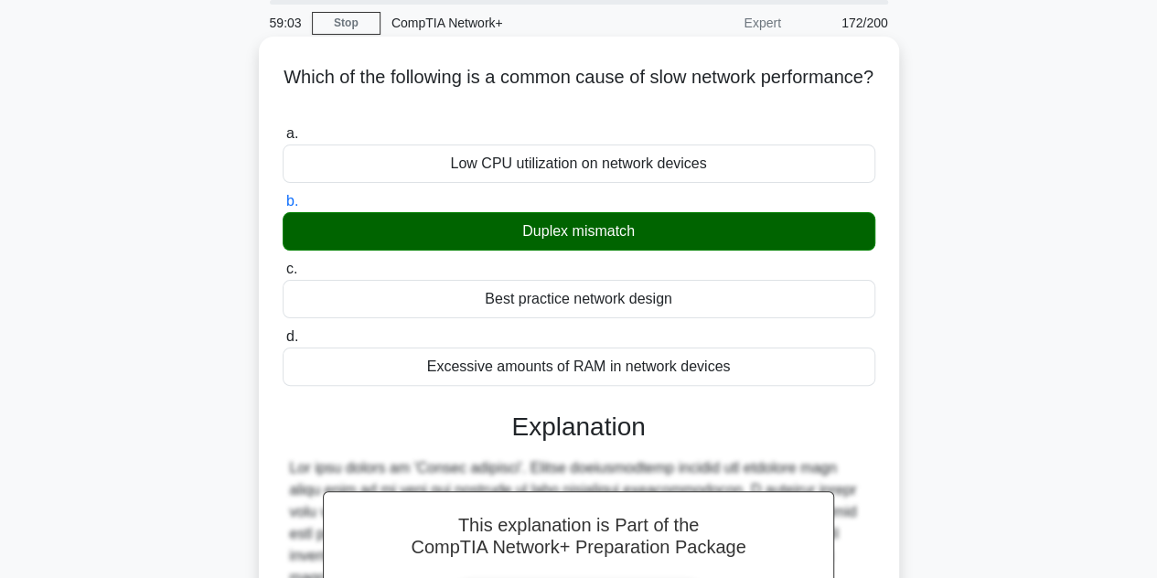
scroll to position [410, 0]
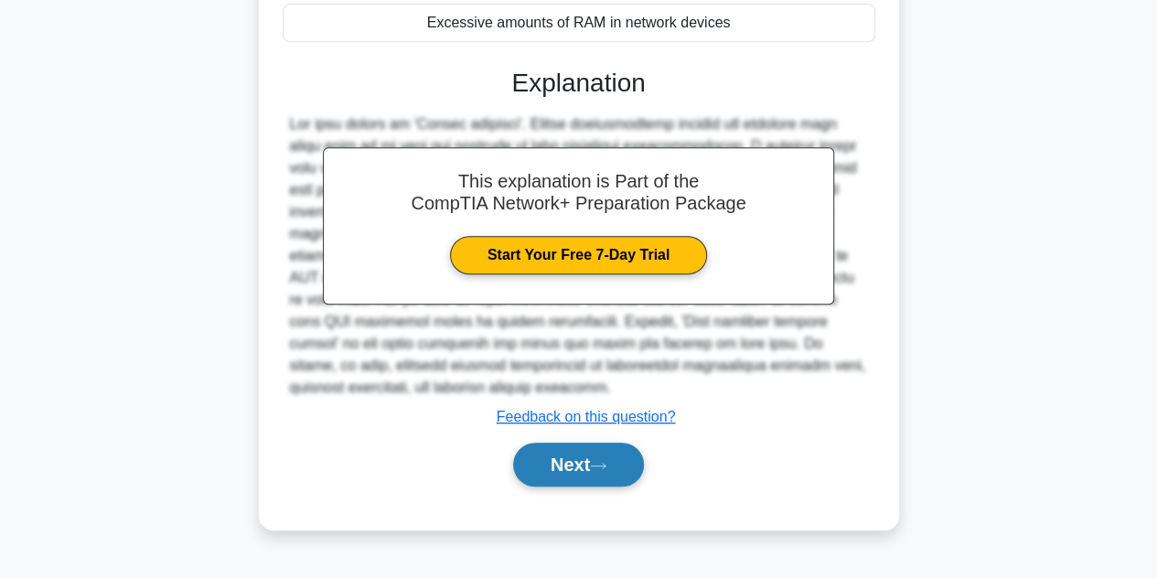
click at [606, 461] on icon at bounding box center [598, 466] width 16 height 10
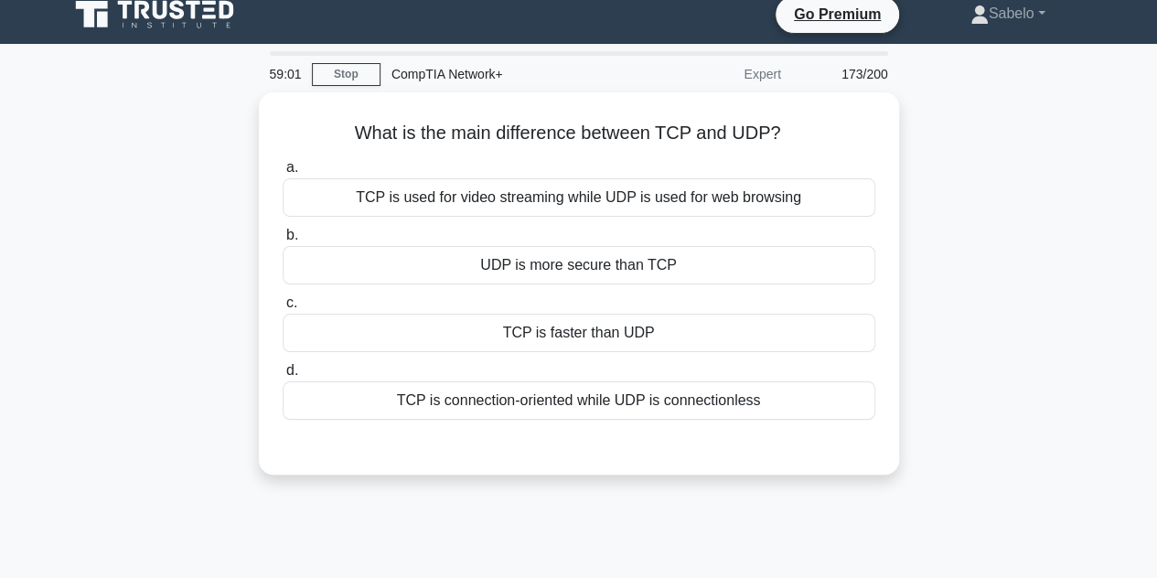
scroll to position [9, 0]
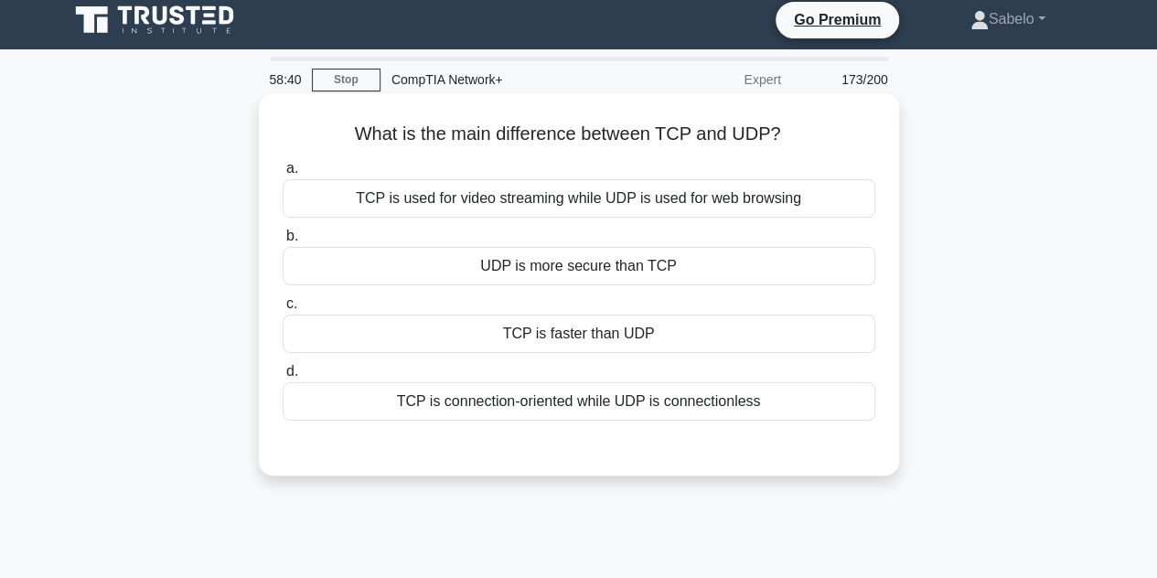
click at [589, 404] on div "TCP is connection-oriented while UDP is connectionless" at bounding box center [579, 401] width 593 height 38
click at [283, 378] on input "d. TCP is connection-oriented while UDP is connectionless" at bounding box center [283, 372] width 0 height 12
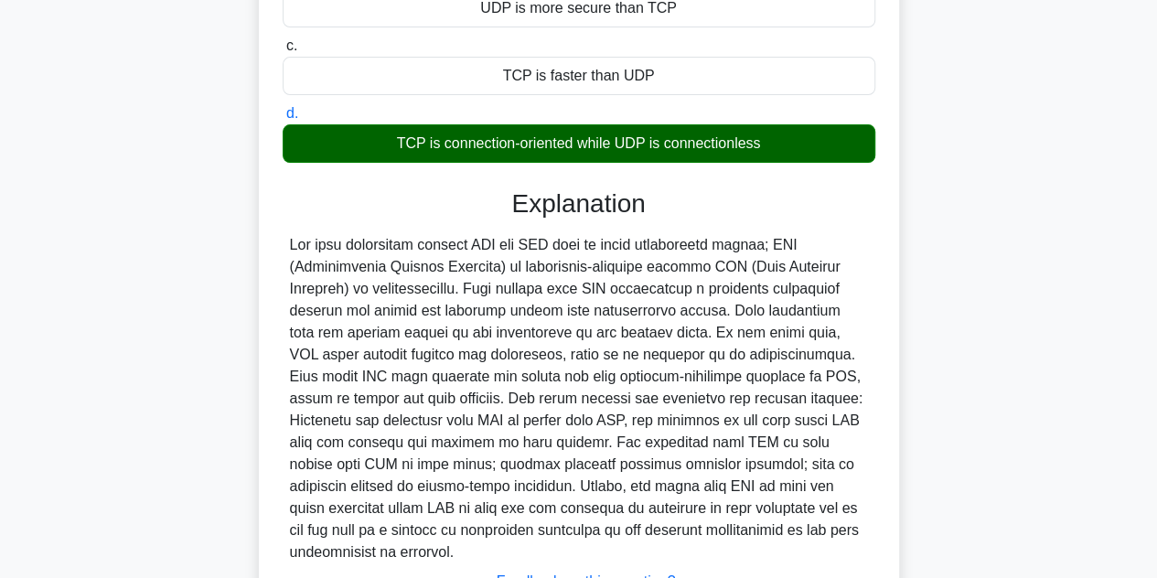
scroll to position [410, 0]
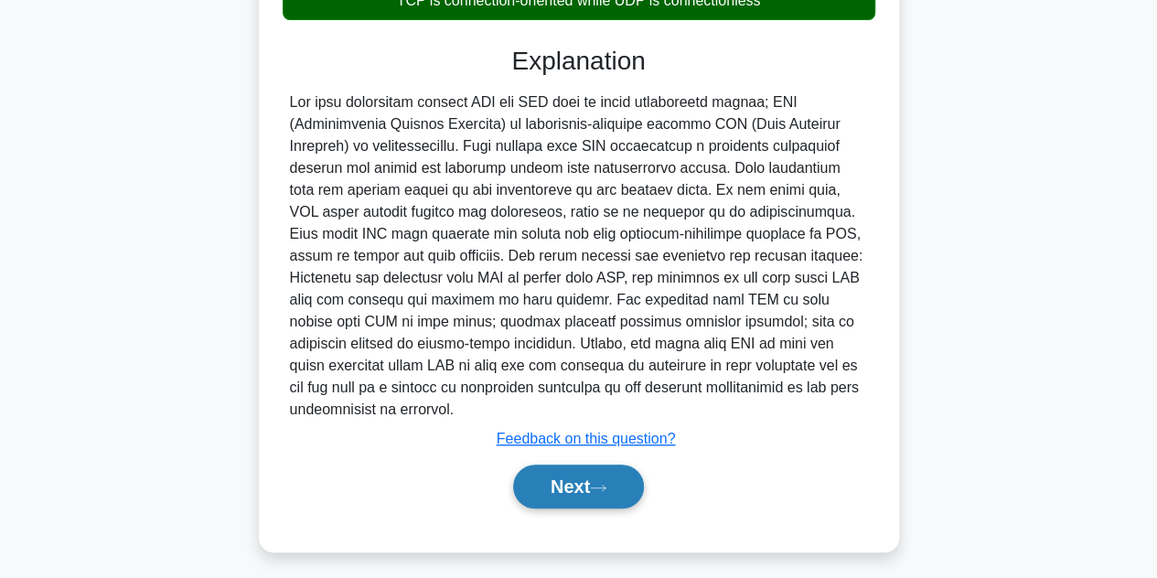
click at [592, 466] on button "Next" at bounding box center [578, 487] width 131 height 44
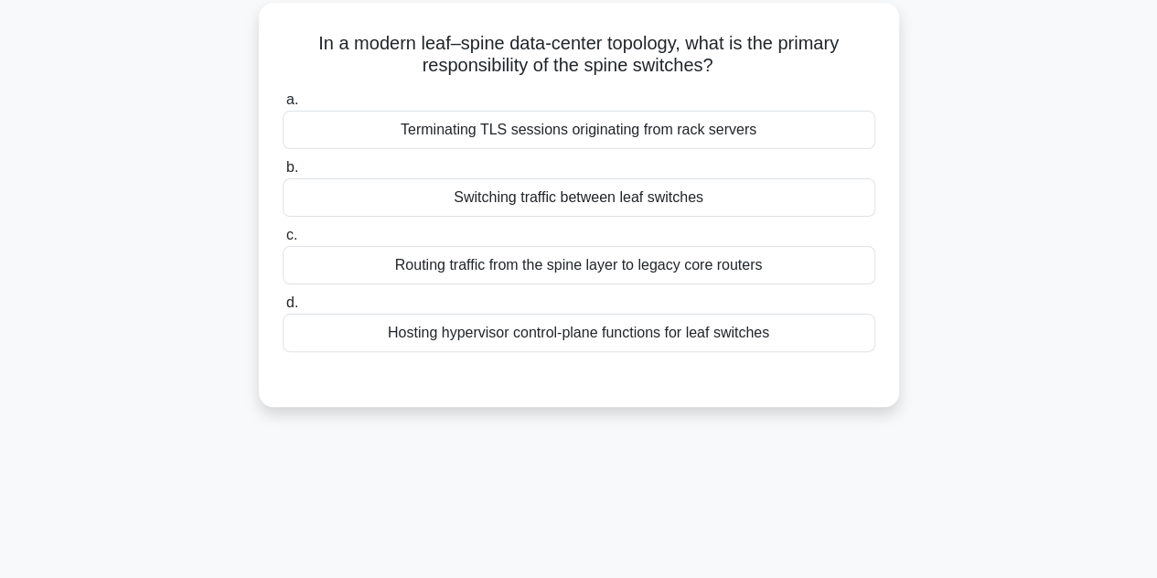
scroll to position [102, 0]
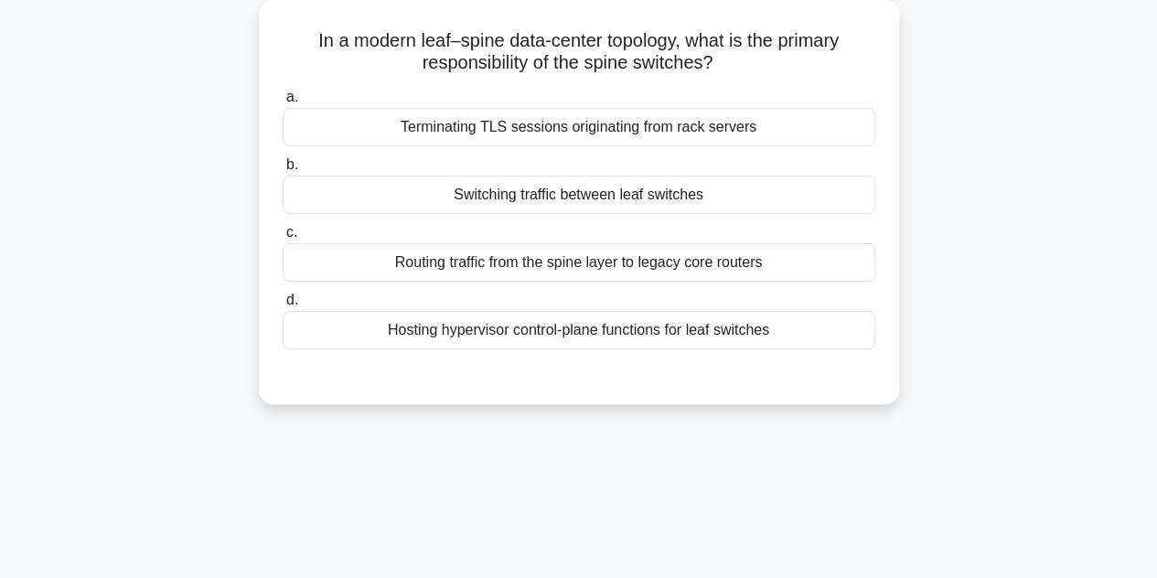
click at [516, 198] on div "Switching traffic between leaf switches" at bounding box center [579, 195] width 593 height 38
click at [283, 171] on input "b. Switching traffic between leaf switches" at bounding box center [283, 165] width 0 height 12
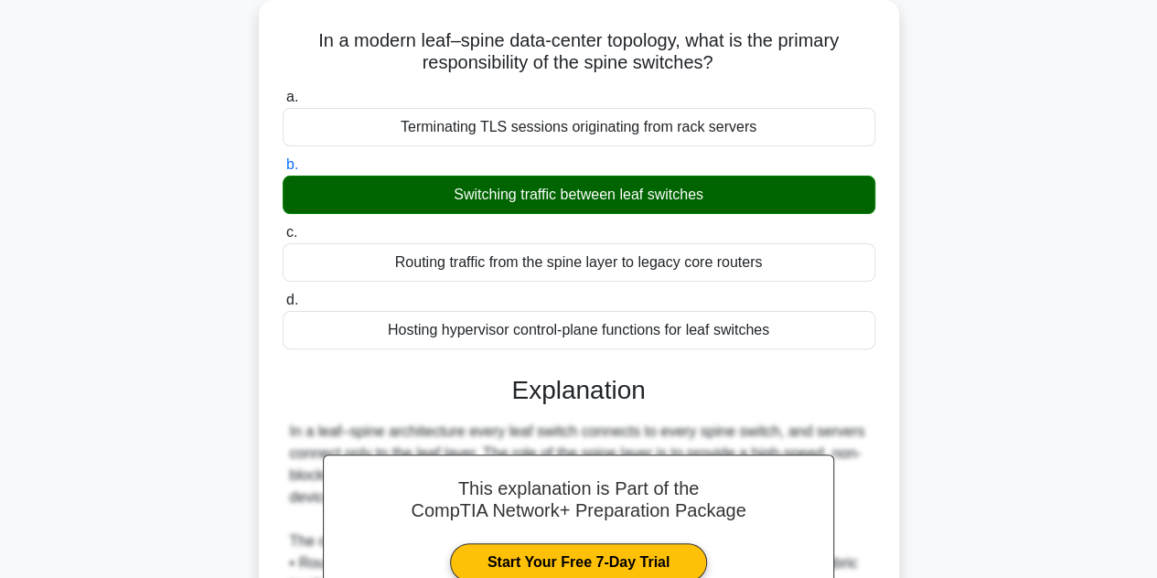
scroll to position [410, 0]
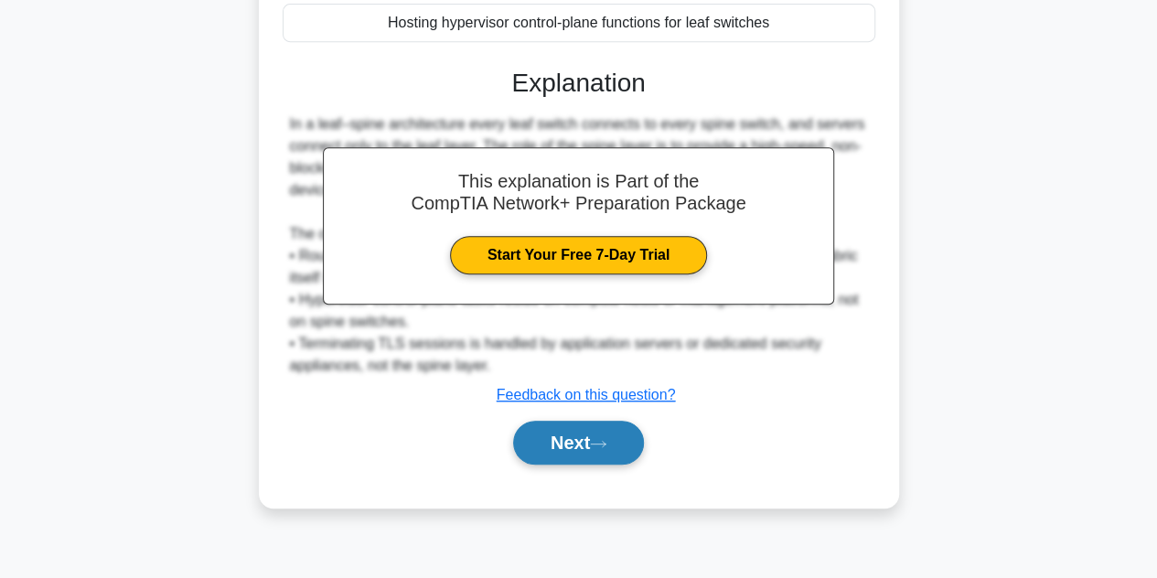
click at [579, 432] on button "Next" at bounding box center [578, 443] width 131 height 44
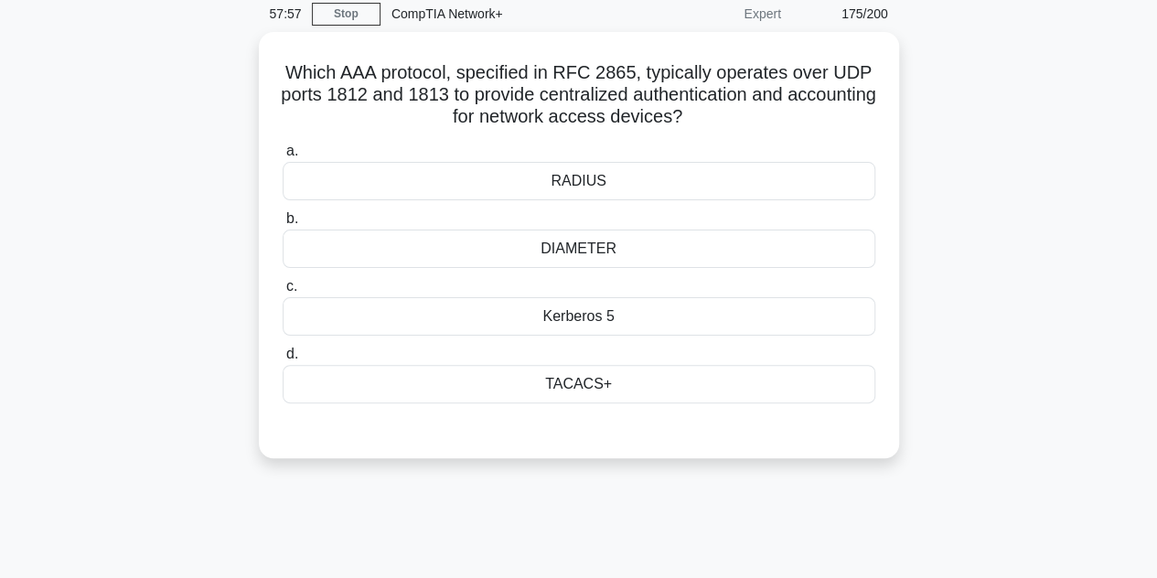
scroll to position [73, 0]
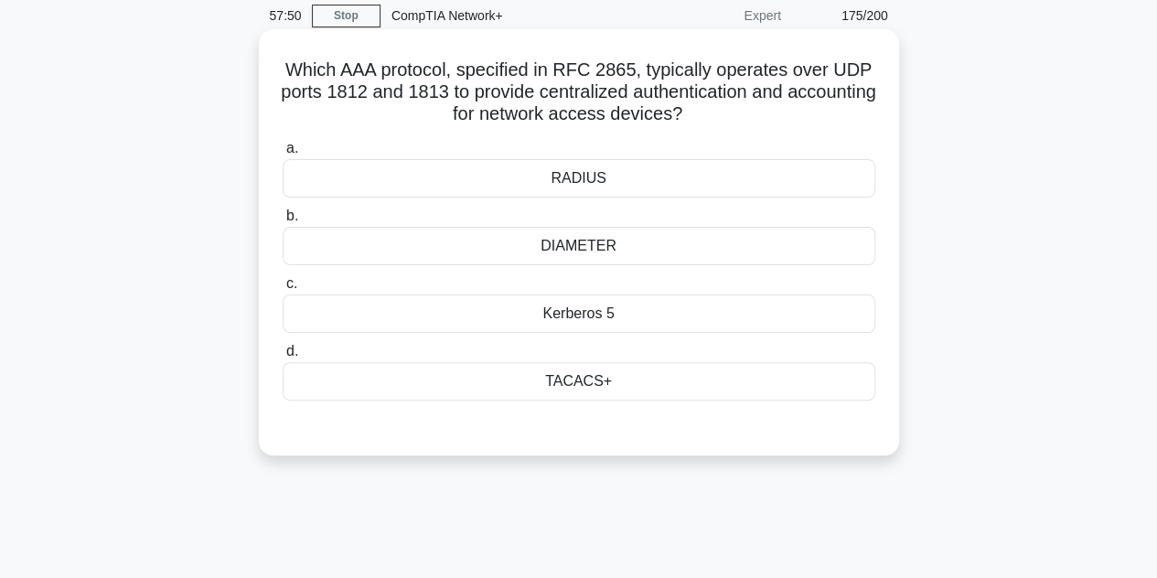
click at [577, 319] on div "Kerberos 5" at bounding box center [579, 314] width 593 height 38
click at [283, 290] on input "c. Kerberos 5" at bounding box center [283, 284] width 0 height 12
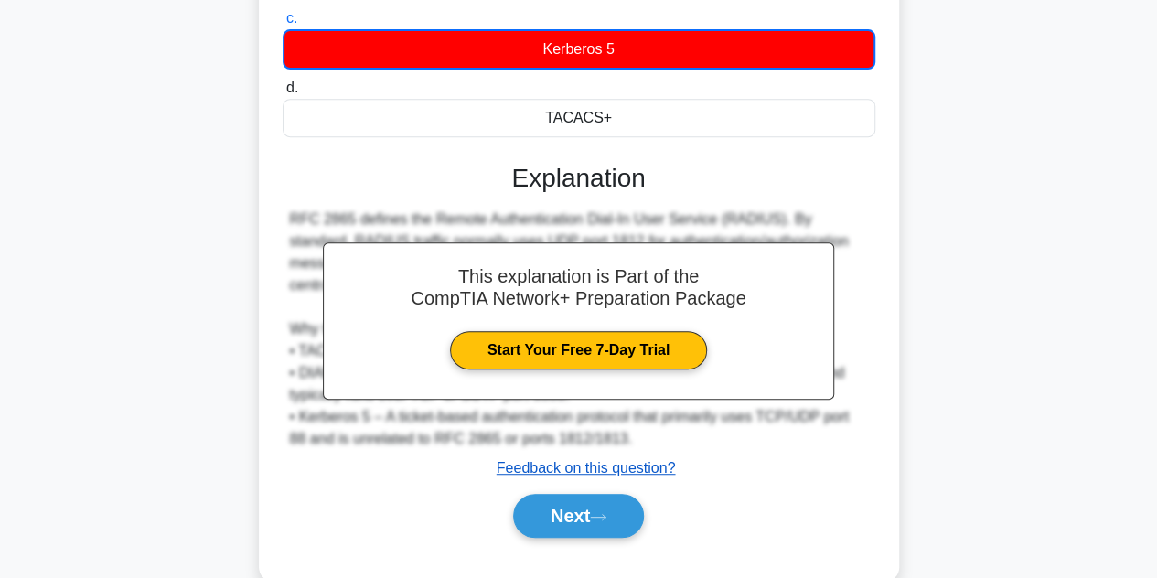
scroll to position [340, 0]
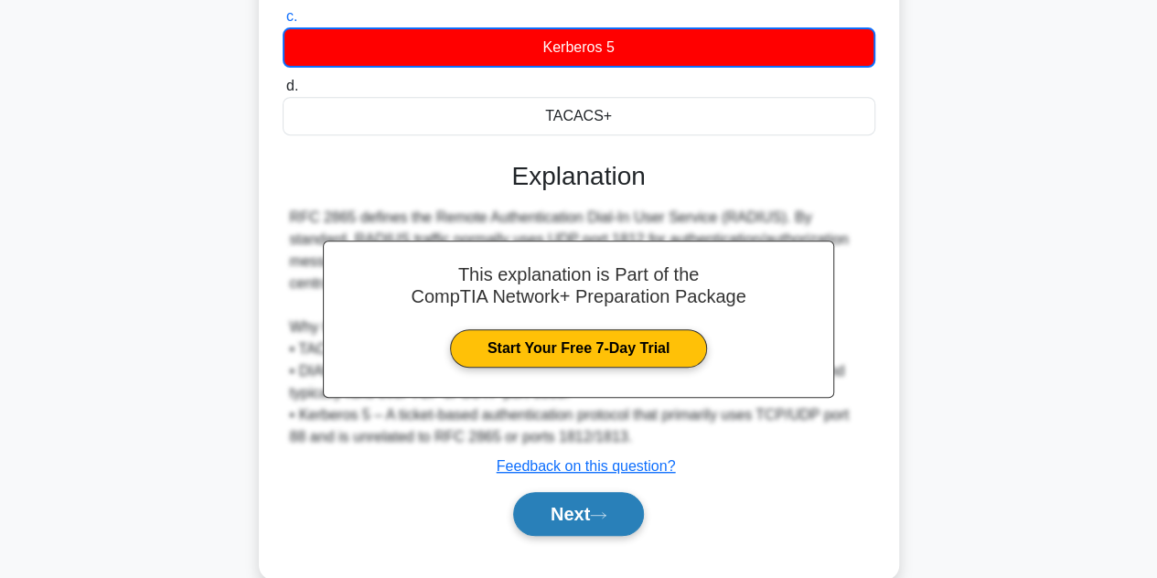
click at [614, 522] on button "Next" at bounding box center [578, 514] width 131 height 44
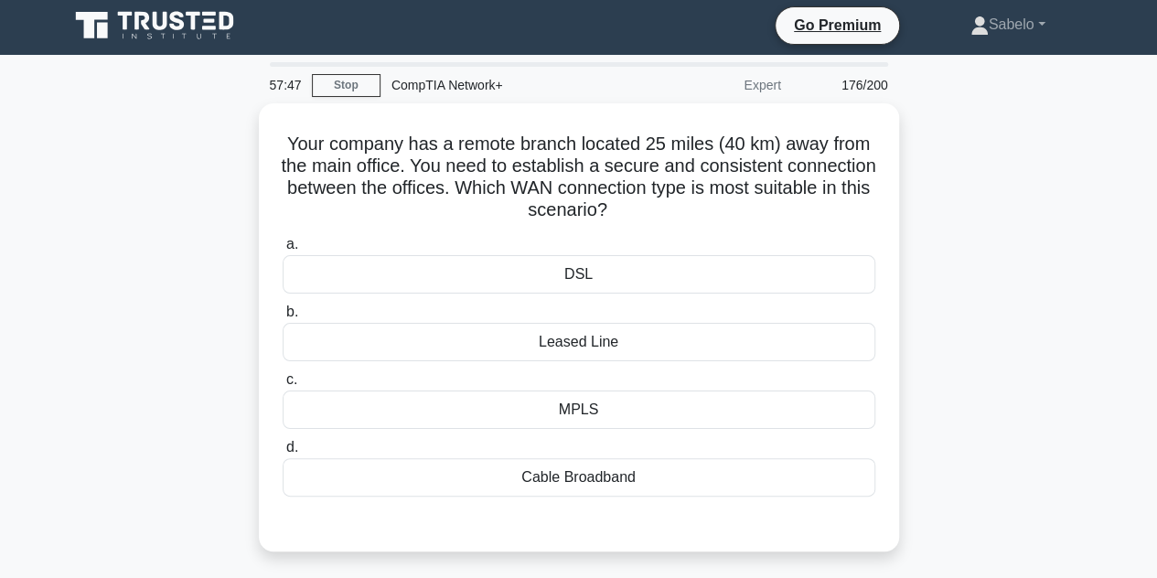
scroll to position [0, 0]
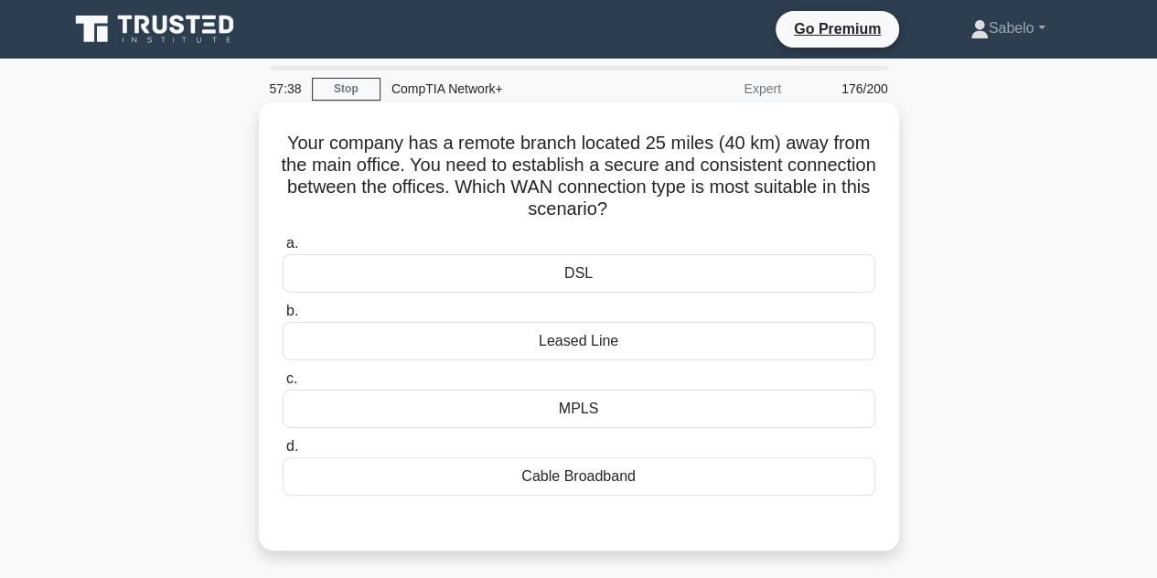
click at [606, 356] on div "Leased Line" at bounding box center [579, 341] width 593 height 38
click at [283, 317] on input "b. Leased Line" at bounding box center [283, 311] width 0 height 12
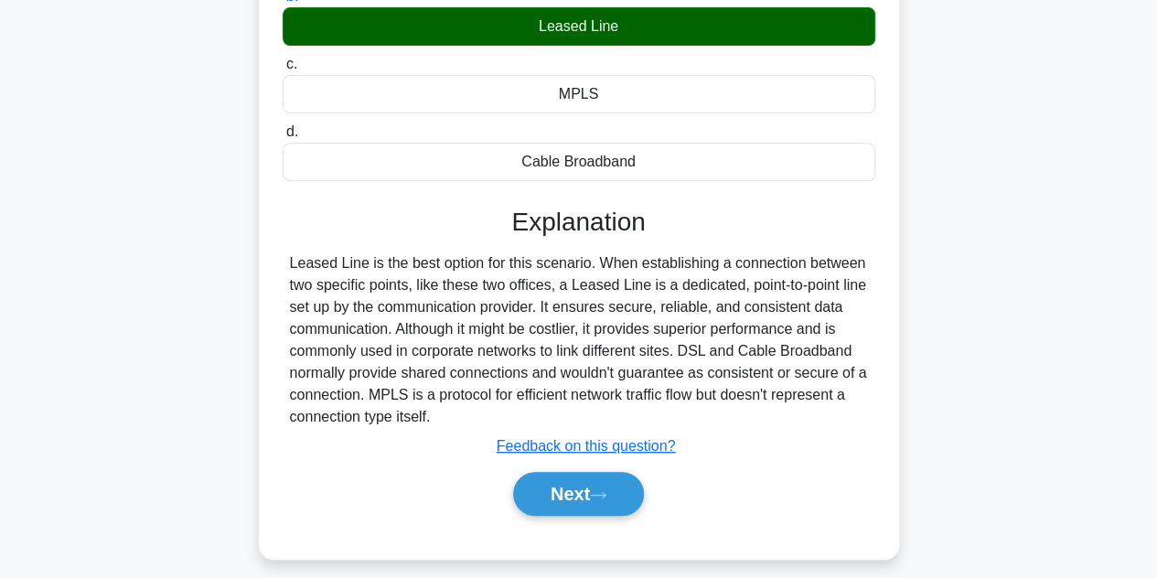
scroll to position [410, 0]
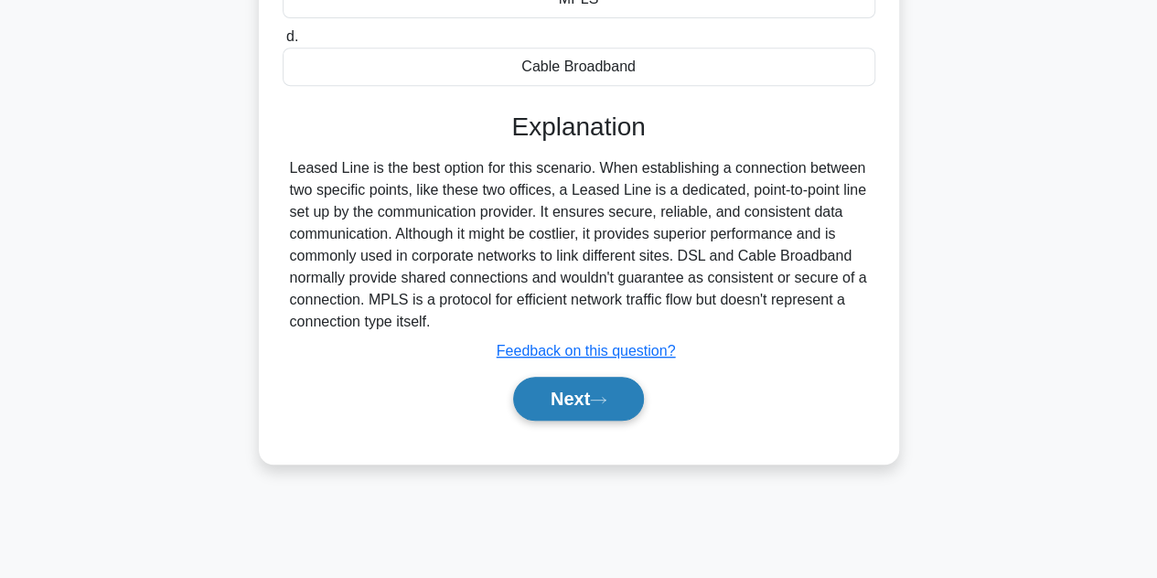
click at [608, 407] on button "Next" at bounding box center [578, 399] width 131 height 44
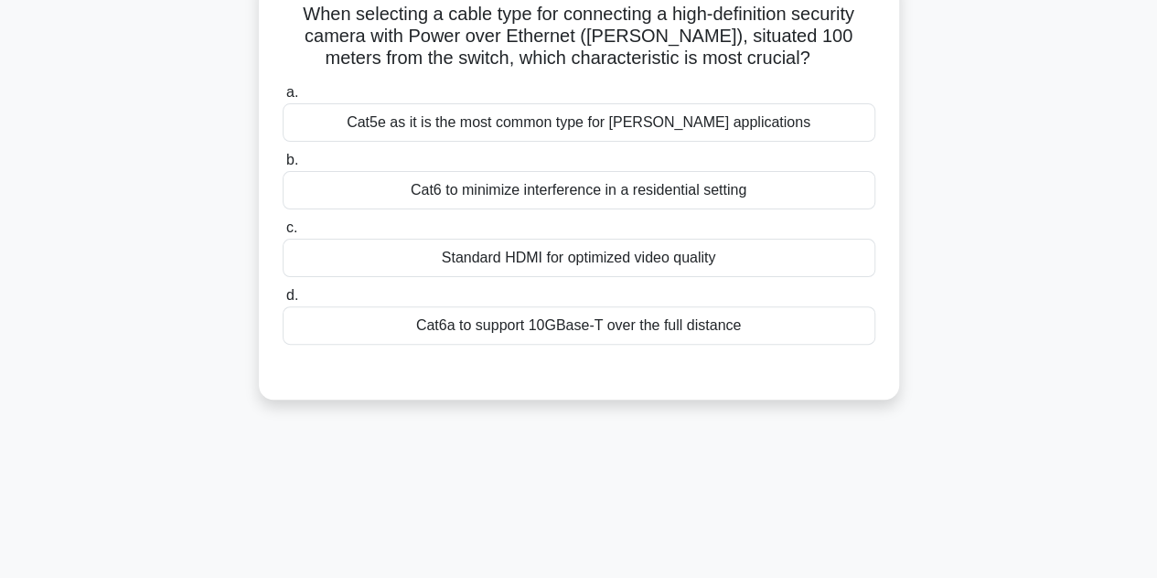
scroll to position [0, 0]
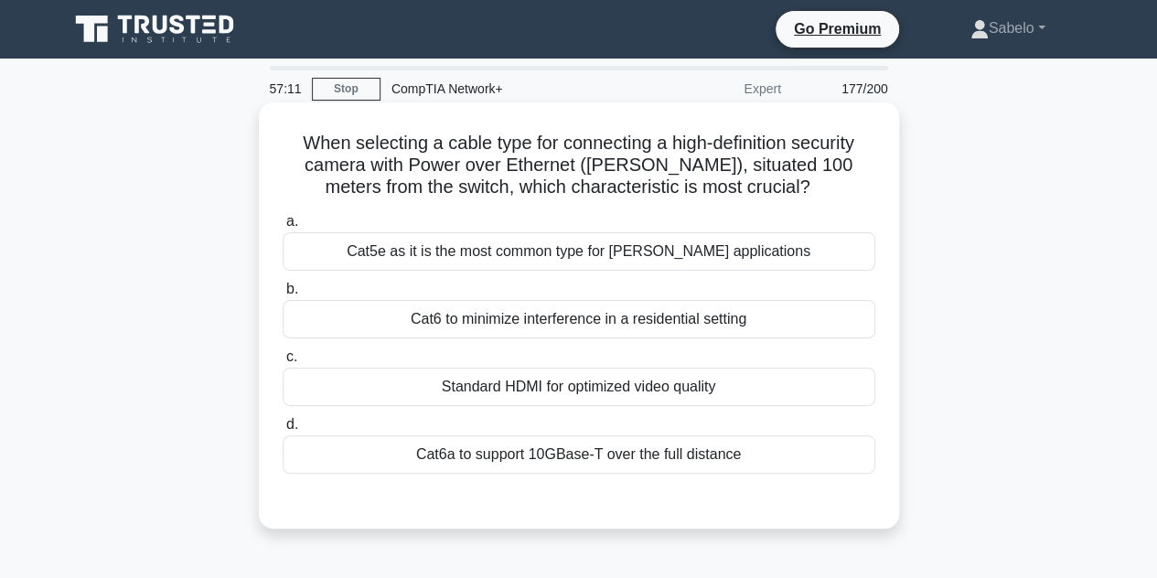
click at [489, 239] on div "Cat5e as it is the most common type for PoE applications" at bounding box center [579, 251] width 593 height 38
click at [283, 228] on input "a. Cat5e as it is the most common type for PoE applications" at bounding box center [283, 222] width 0 height 12
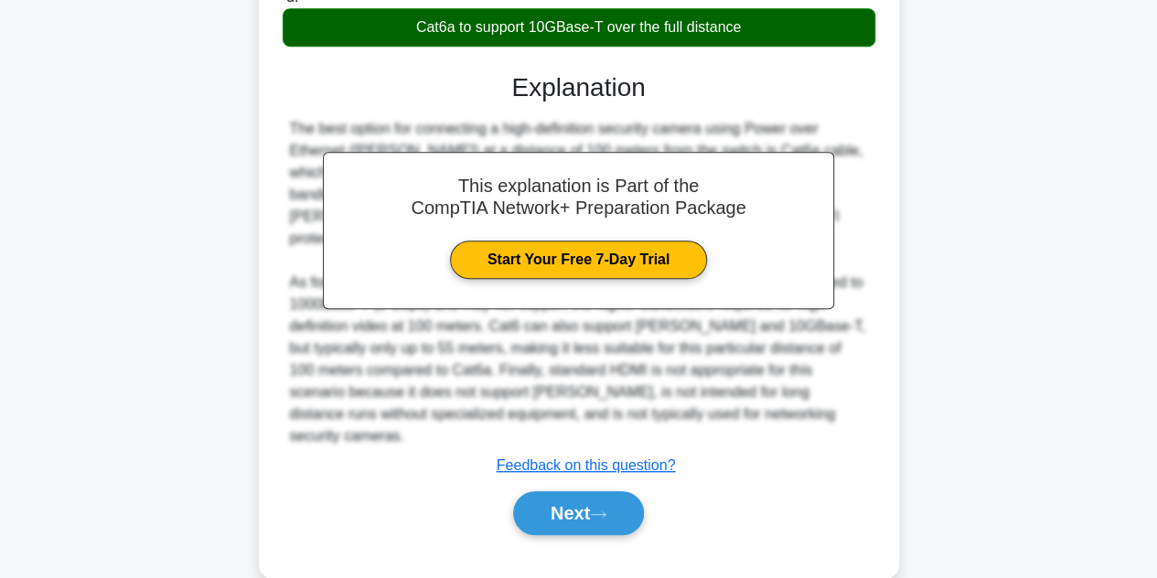
scroll to position [440, 0]
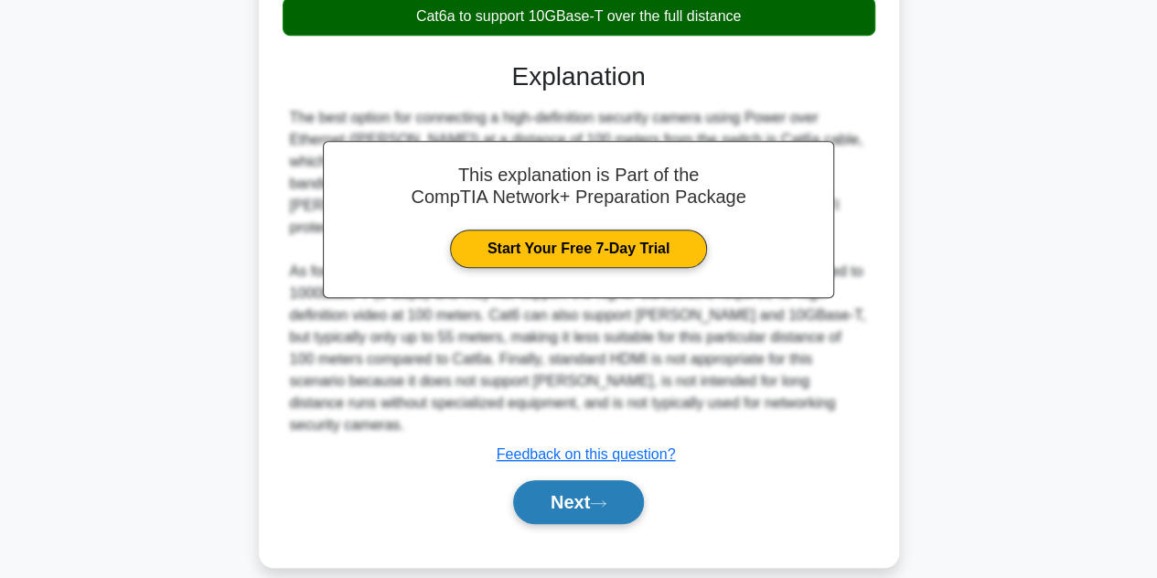
click at [628, 489] on button "Next" at bounding box center [578, 502] width 131 height 44
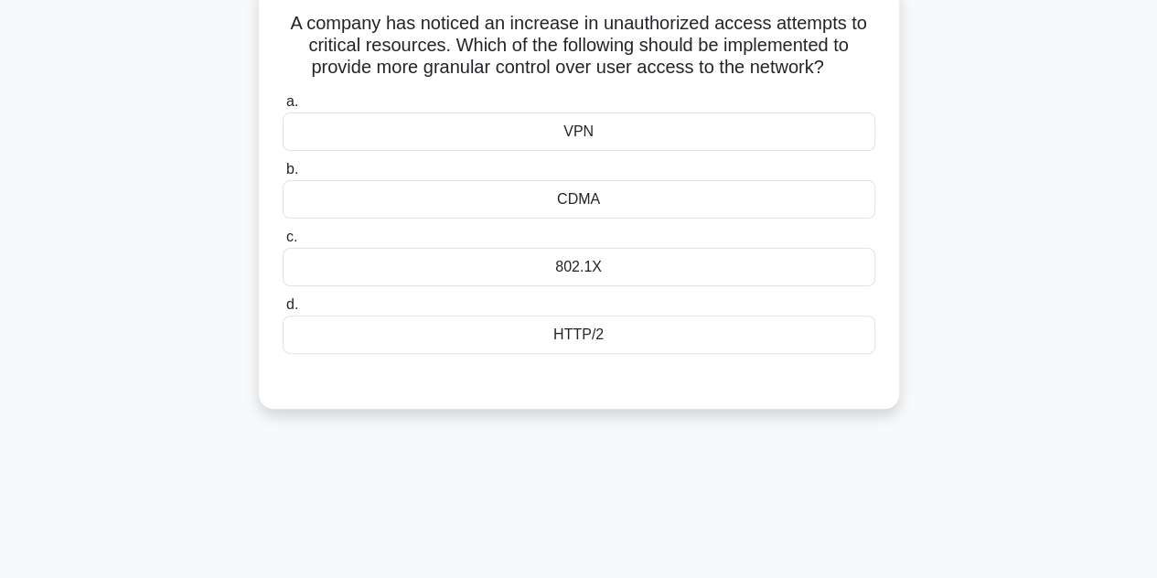
scroll to position [60, 0]
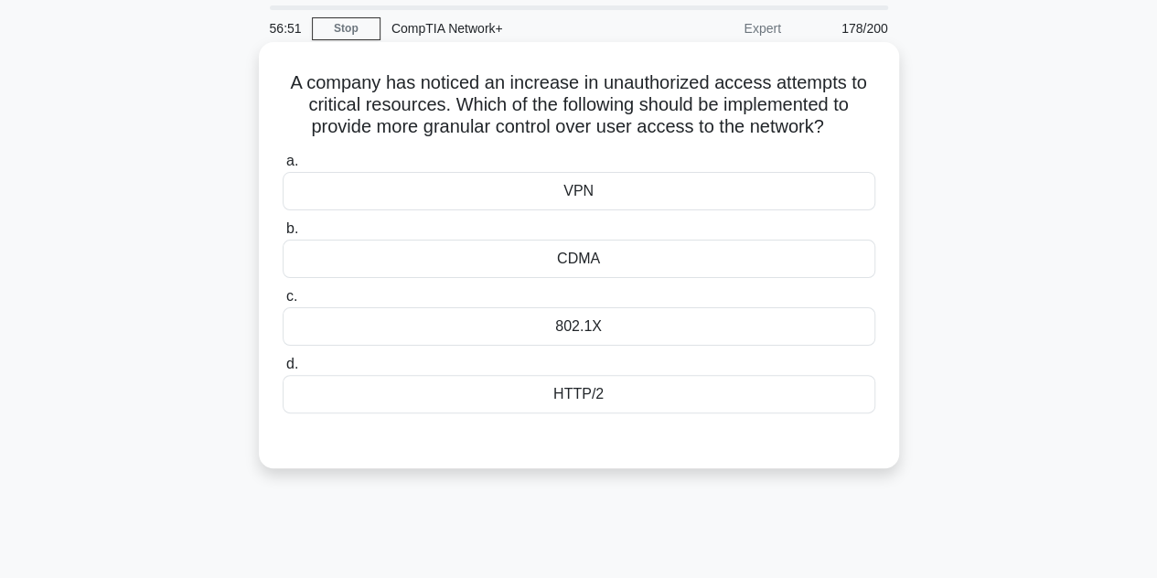
click at [543, 250] on div "CDMA" at bounding box center [579, 259] width 593 height 38
click at [283, 235] on input "b. CDMA" at bounding box center [283, 229] width 0 height 12
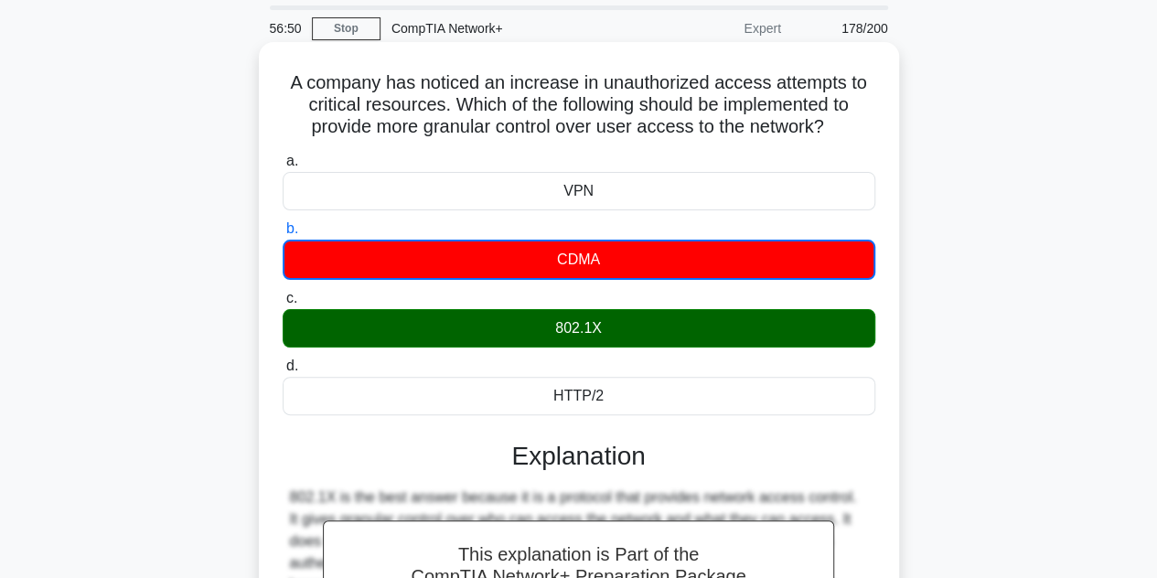
scroll to position [410, 0]
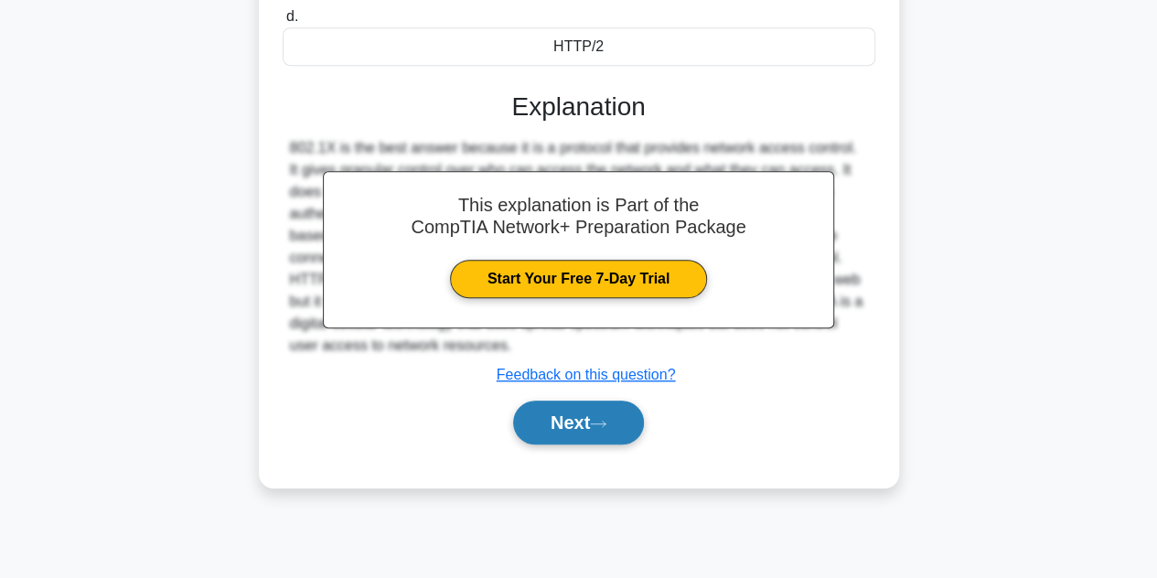
click at [569, 402] on button "Next" at bounding box center [578, 423] width 131 height 44
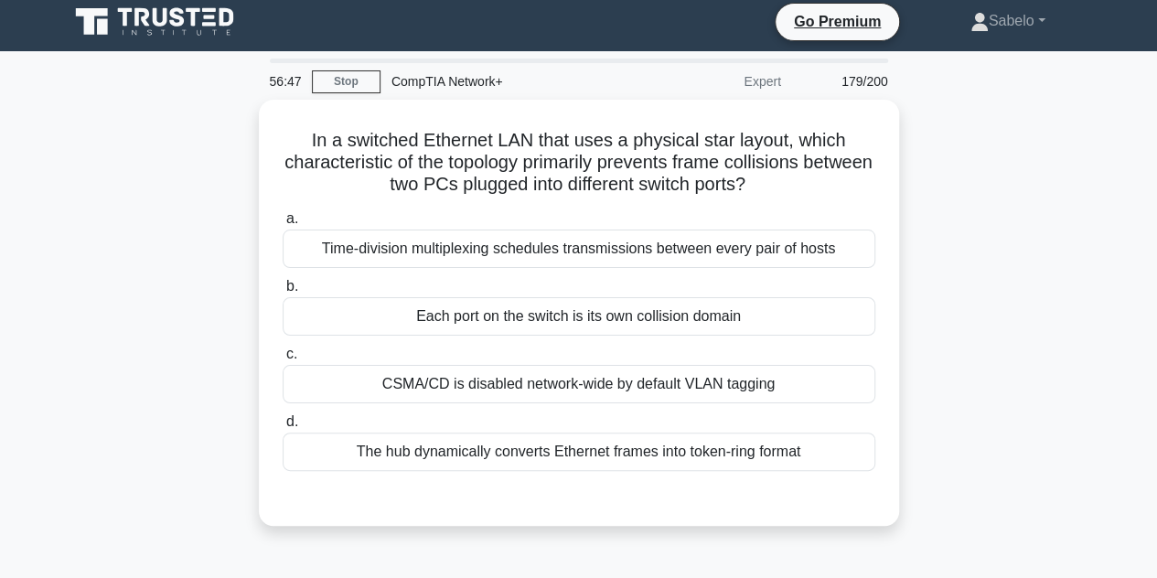
scroll to position [5, 0]
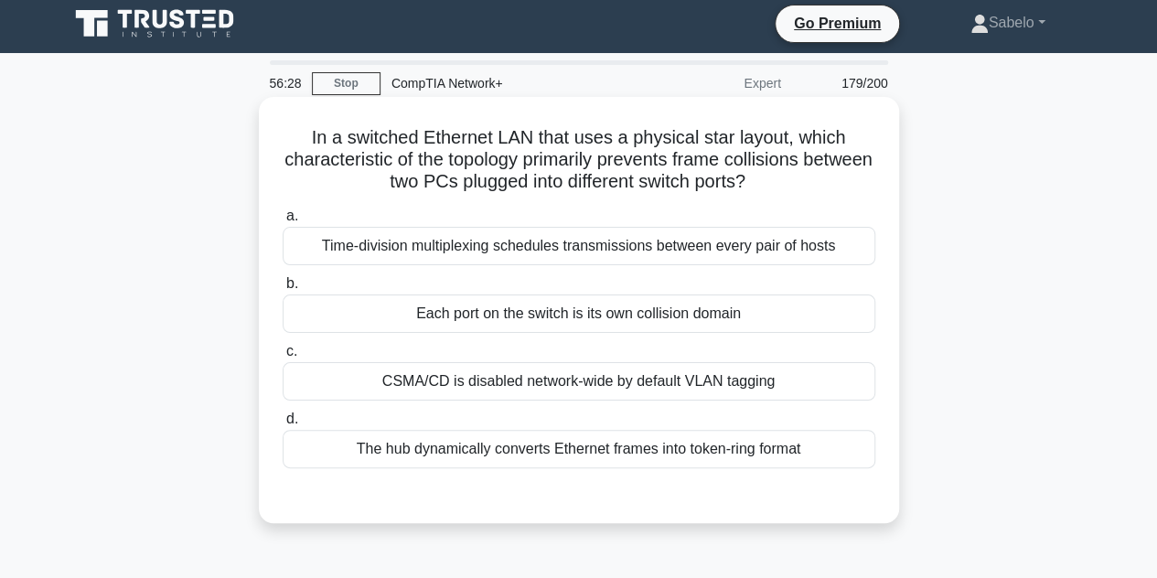
click at [664, 315] on div "Each port on the switch is its own collision domain" at bounding box center [579, 314] width 593 height 38
click at [283, 290] on input "b. Each port on the switch is its own collision domain" at bounding box center [283, 284] width 0 height 12
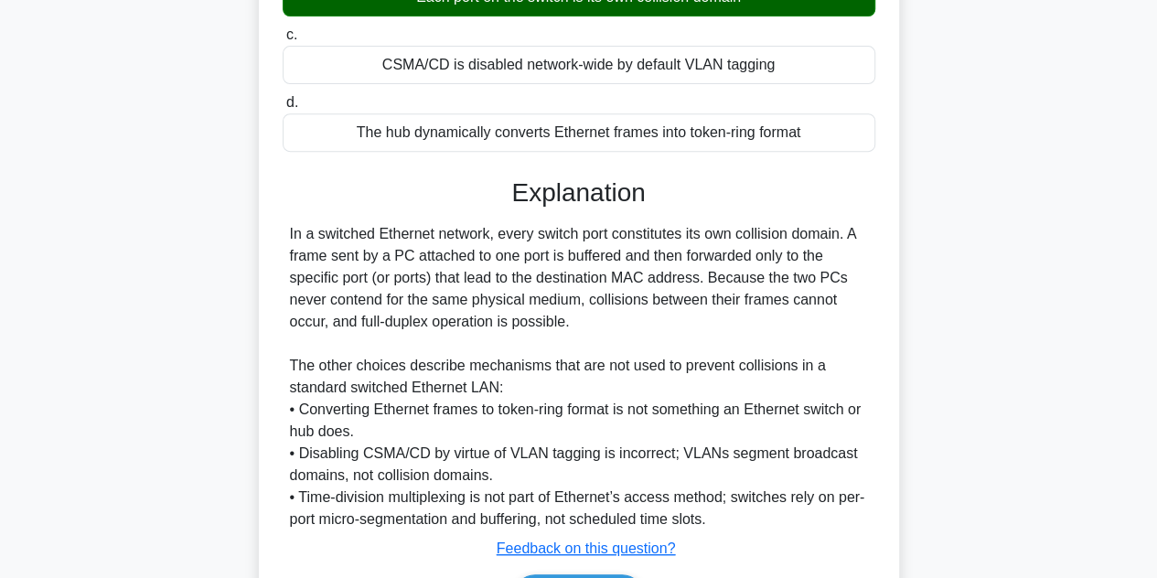
scroll to position [437, 0]
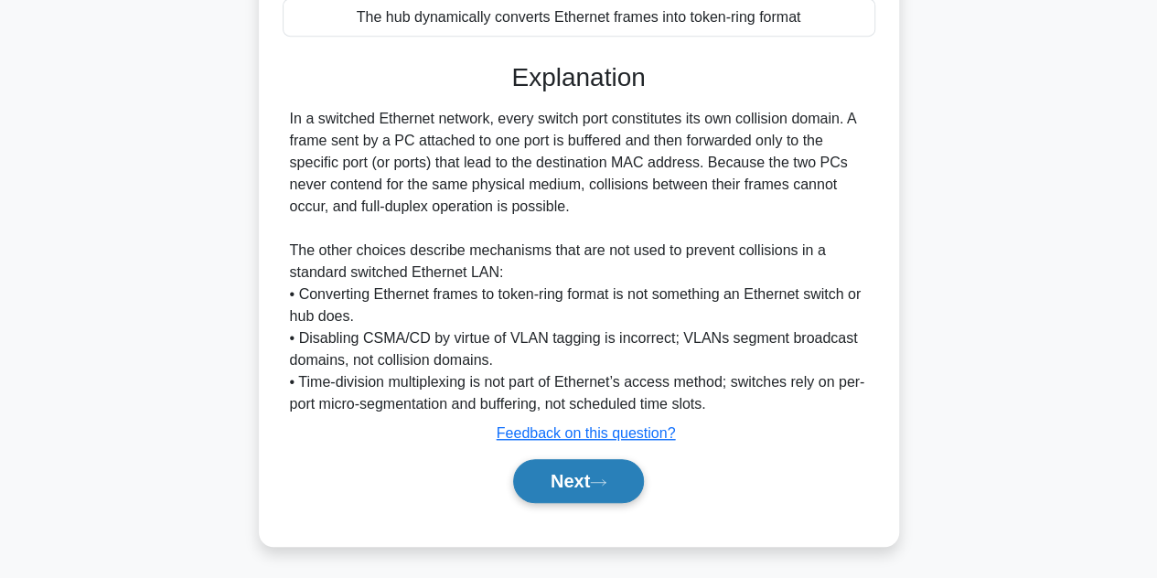
click at [566, 477] on button "Next" at bounding box center [578, 481] width 131 height 44
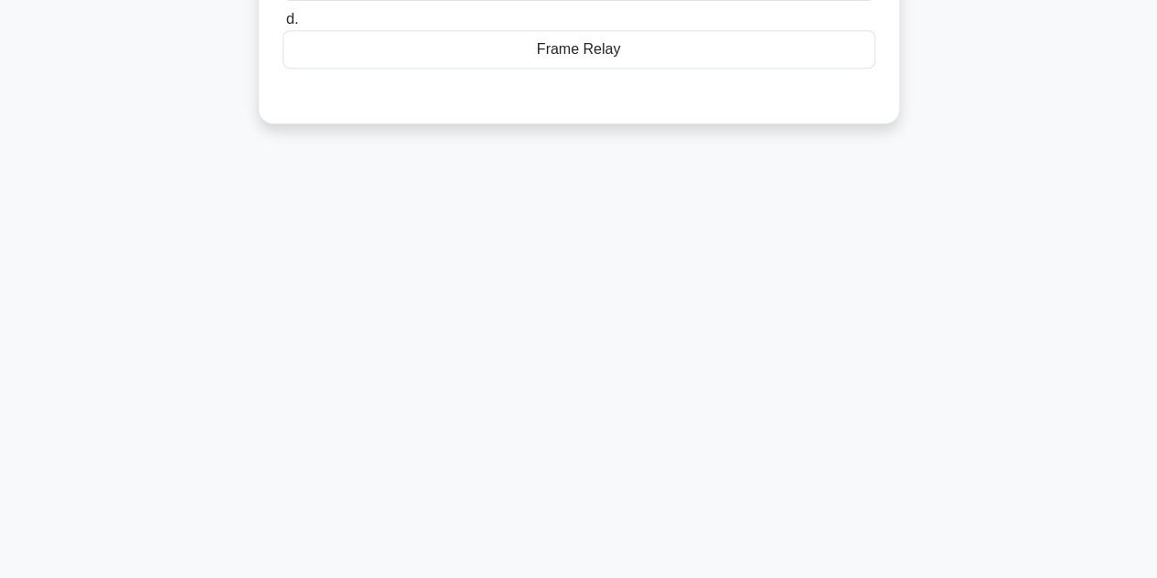
scroll to position [0, 0]
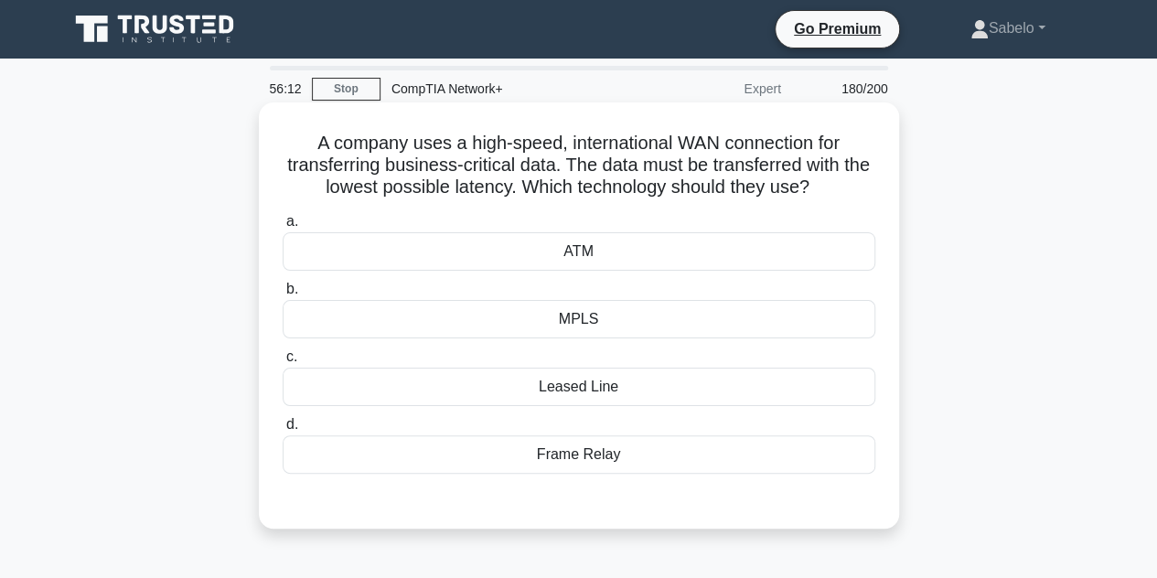
click at [579, 370] on div "Leased Line" at bounding box center [579, 387] width 593 height 38
click at [283, 363] on input "c. Leased Line" at bounding box center [283, 357] width 0 height 12
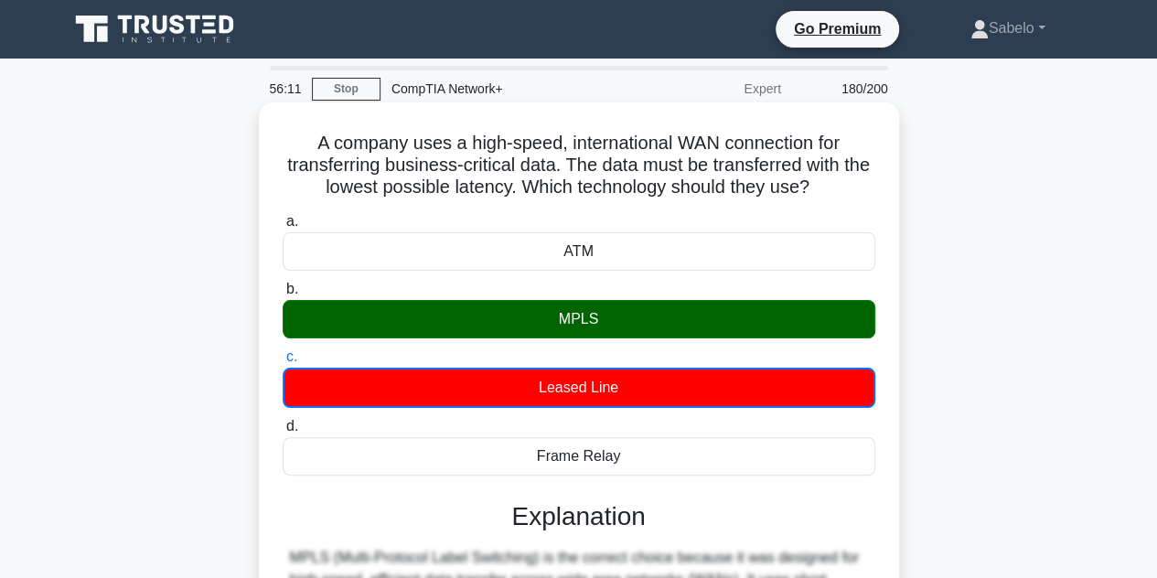
scroll to position [410, 0]
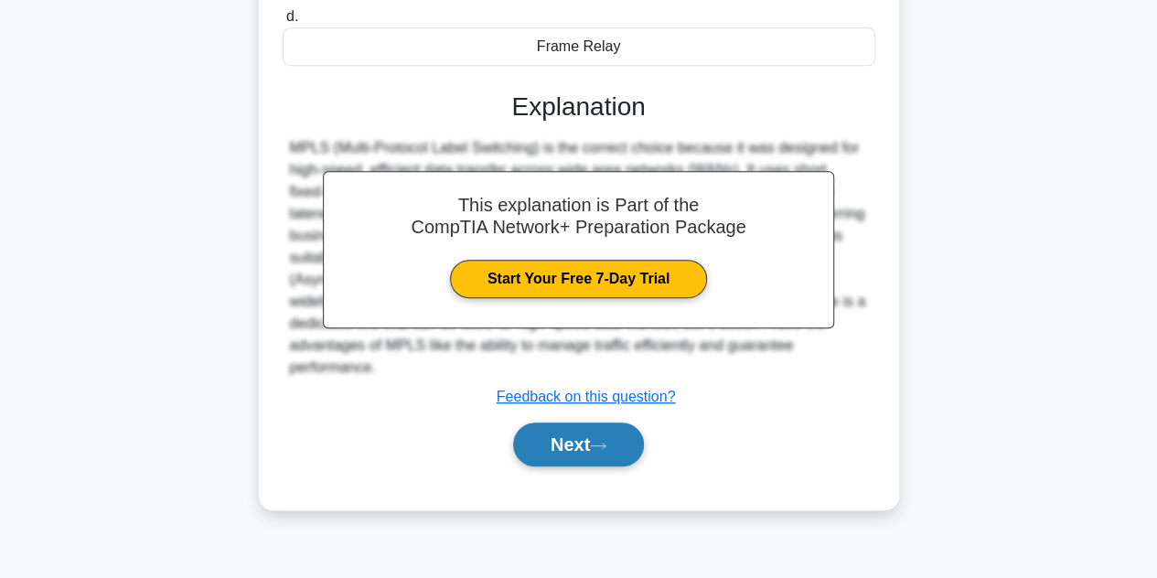
click at [596, 440] on button "Next" at bounding box center [578, 445] width 131 height 44
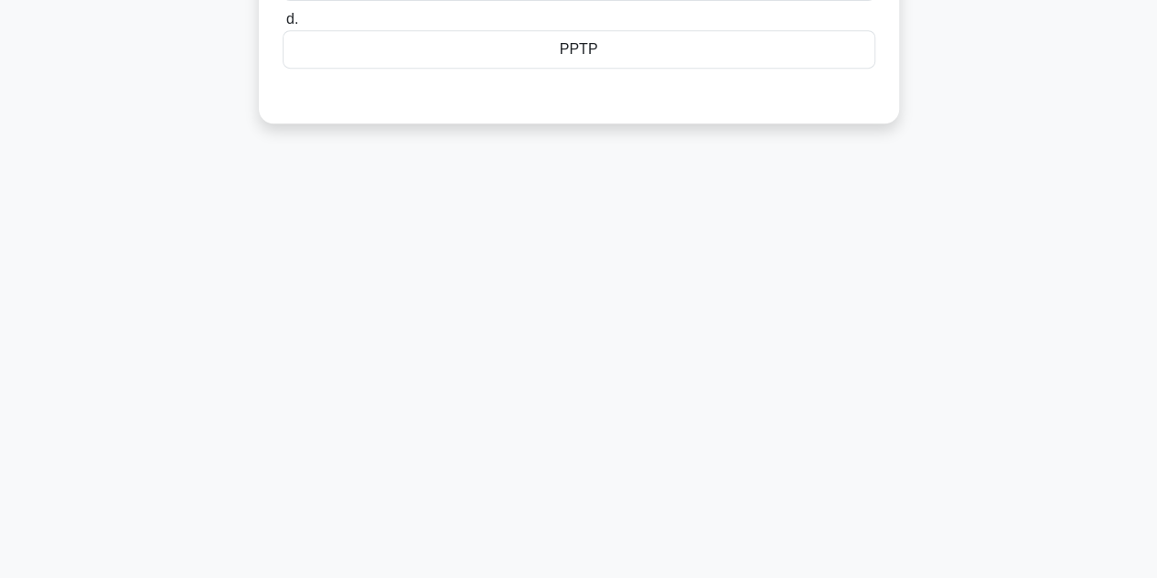
scroll to position [0, 0]
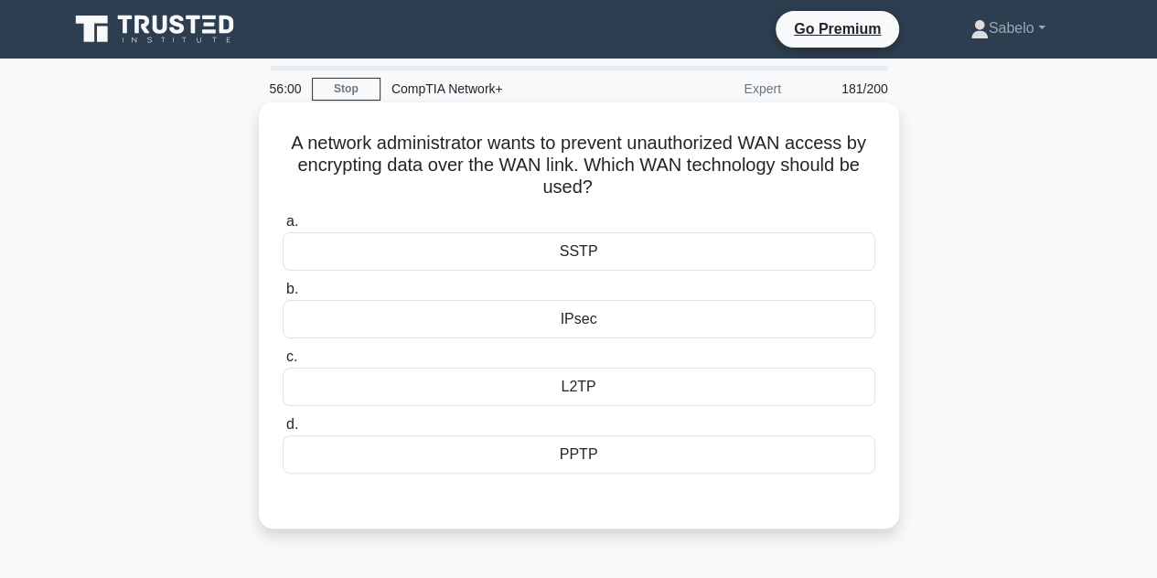
click at [589, 317] on div "IPsec" at bounding box center [579, 319] width 593 height 38
click at [283, 295] on input "b. IPsec" at bounding box center [283, 290] width 0 height 12
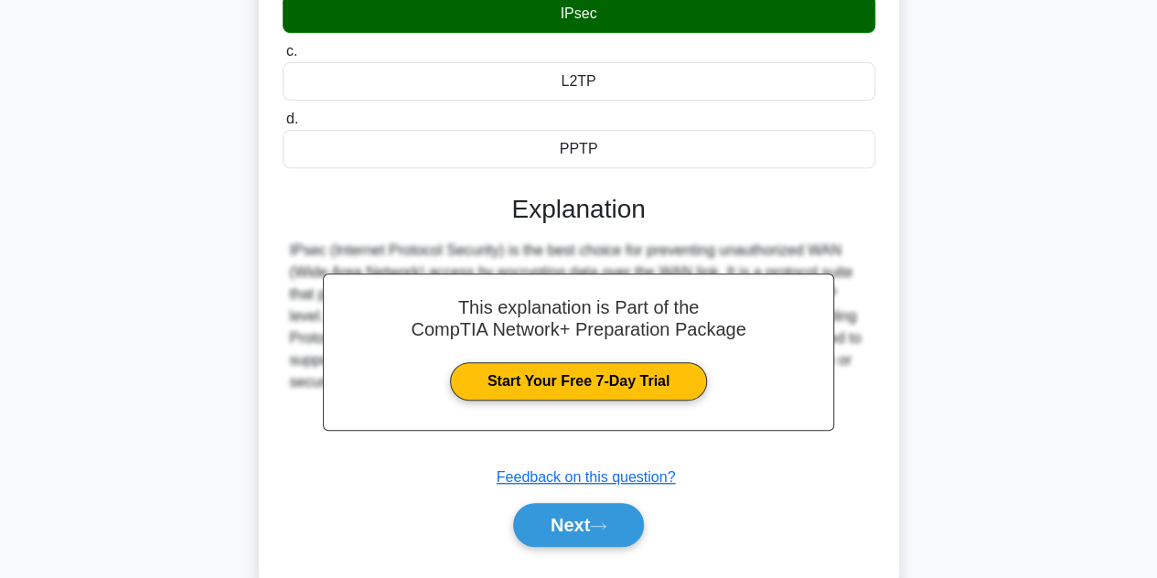
scroll to position [333, 0]
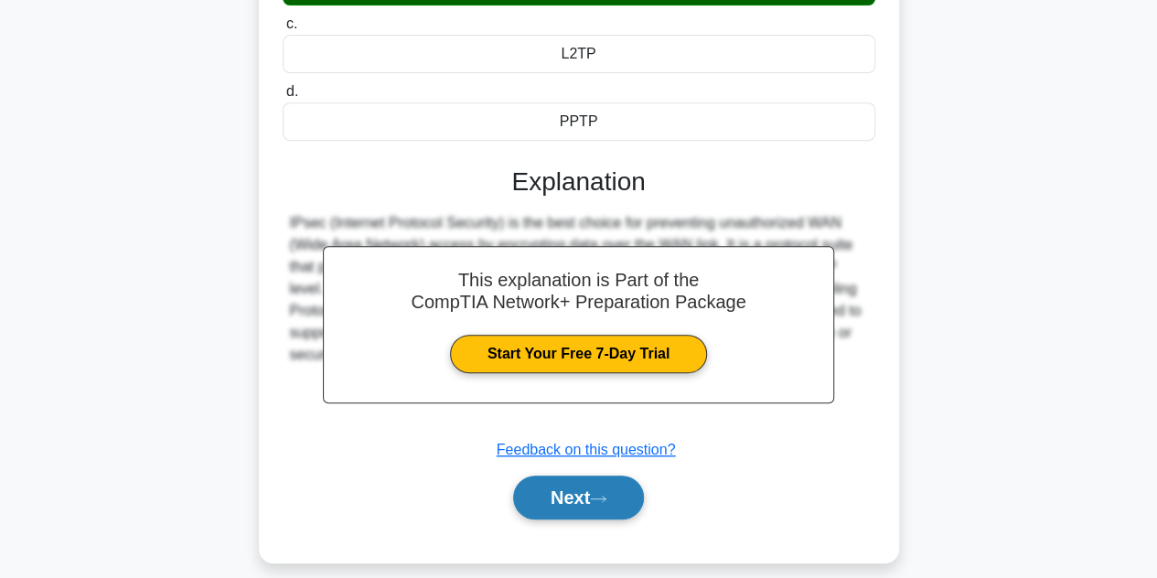
click at [613, 481] on button "Next" at bounding box center [578, 498] width 131 height 44
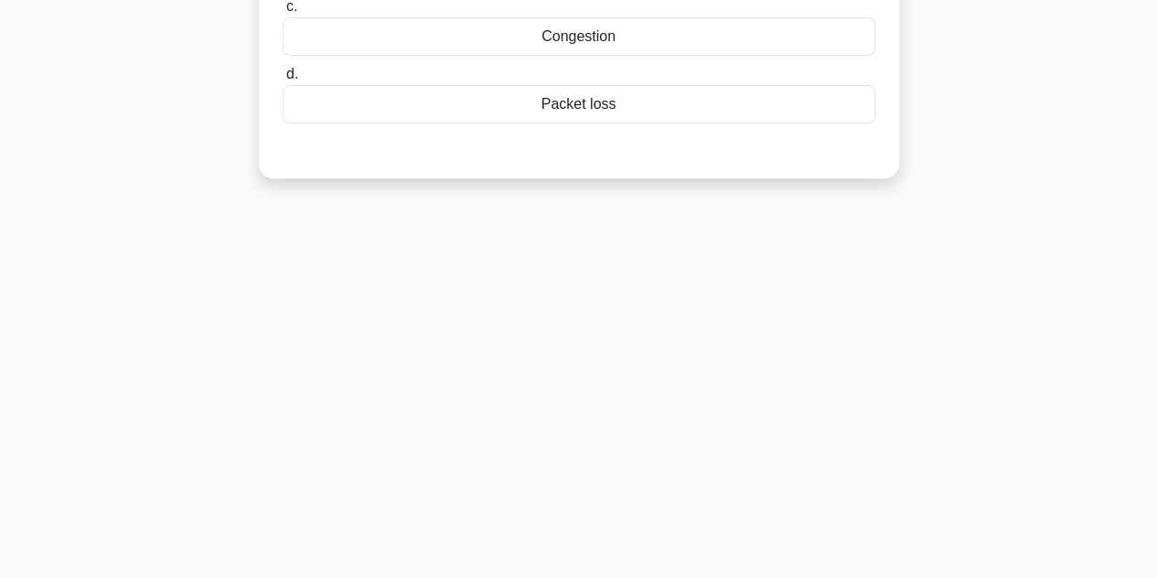
scroll to position [0, 0]
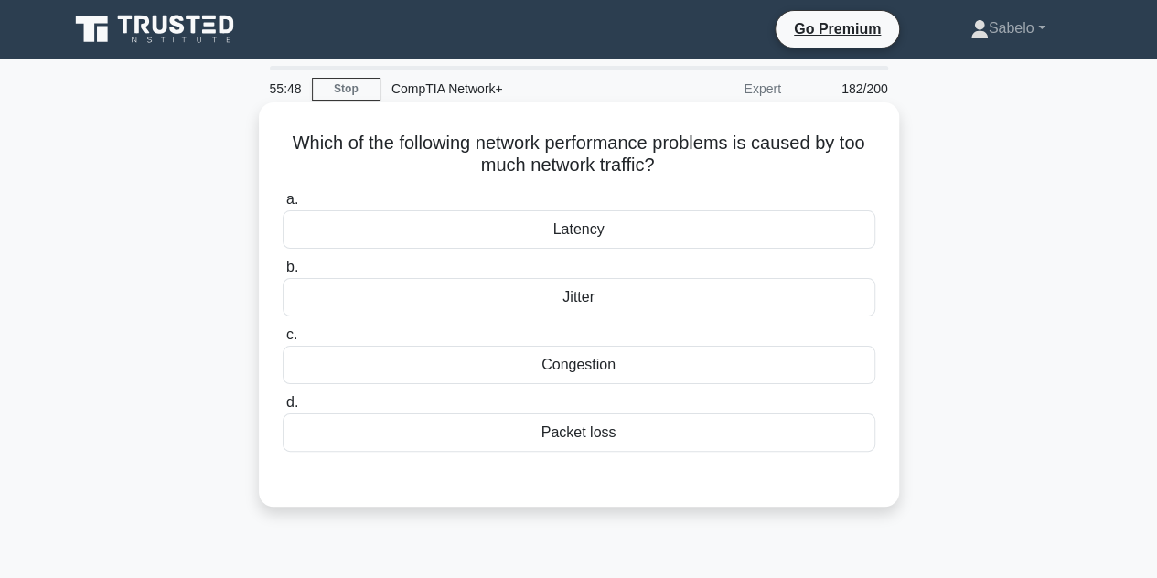
click at [632, 370] on div "Congestion" at bounding box center [579, 365] width 593 height 38
click at [283, 341] on input "c. Congestion" at bounding box center [283, 335] width 0 height 12
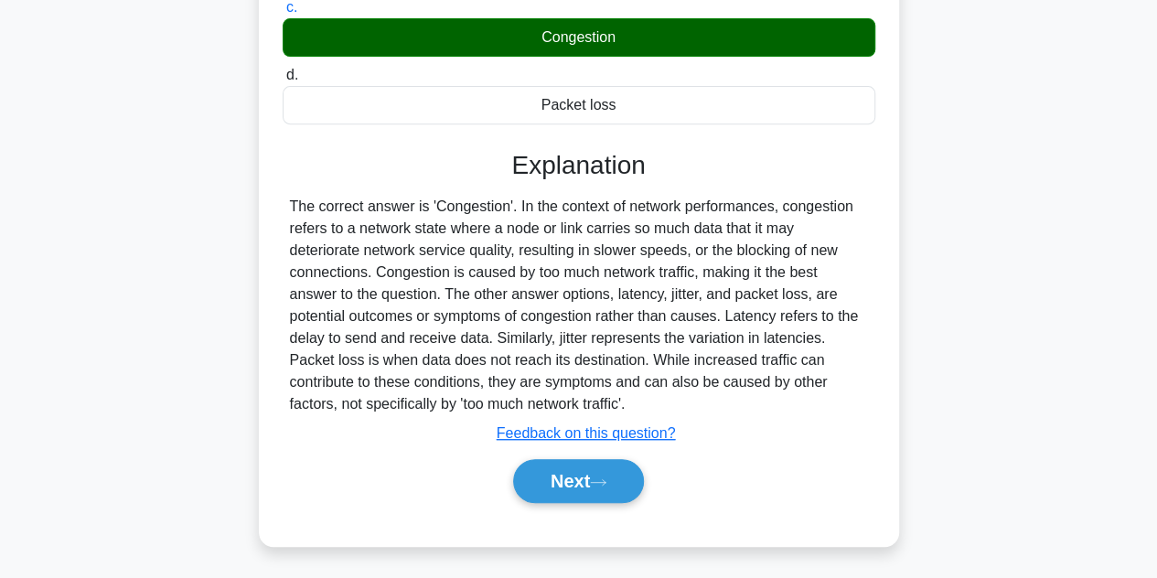
scroll to position [330, 0]
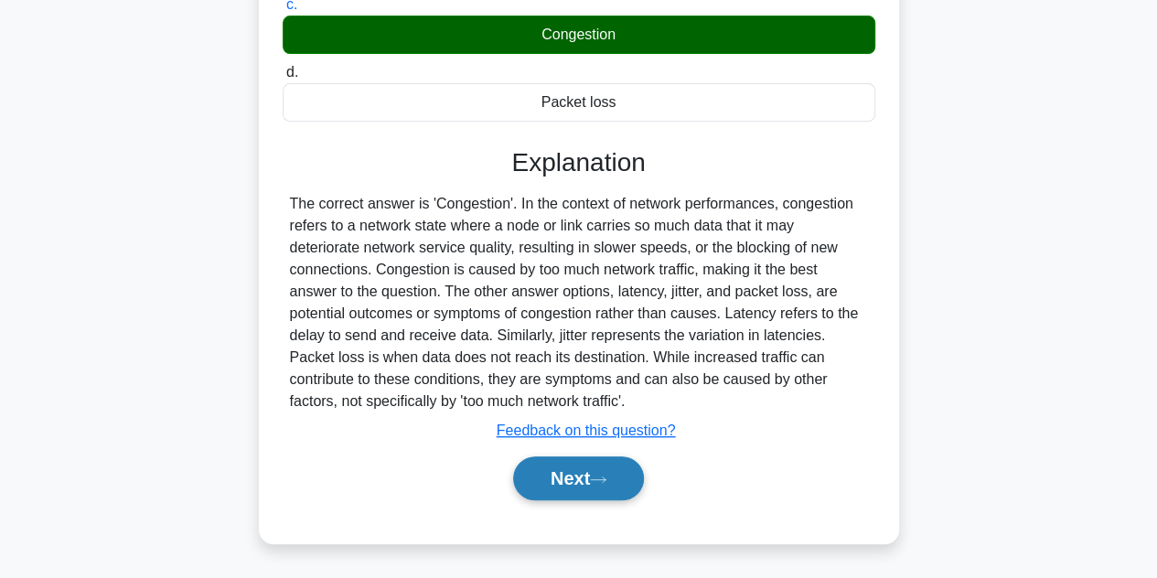
click at [620, 473] on button "Next" at bounding box center [578, 478] width 131 height 44
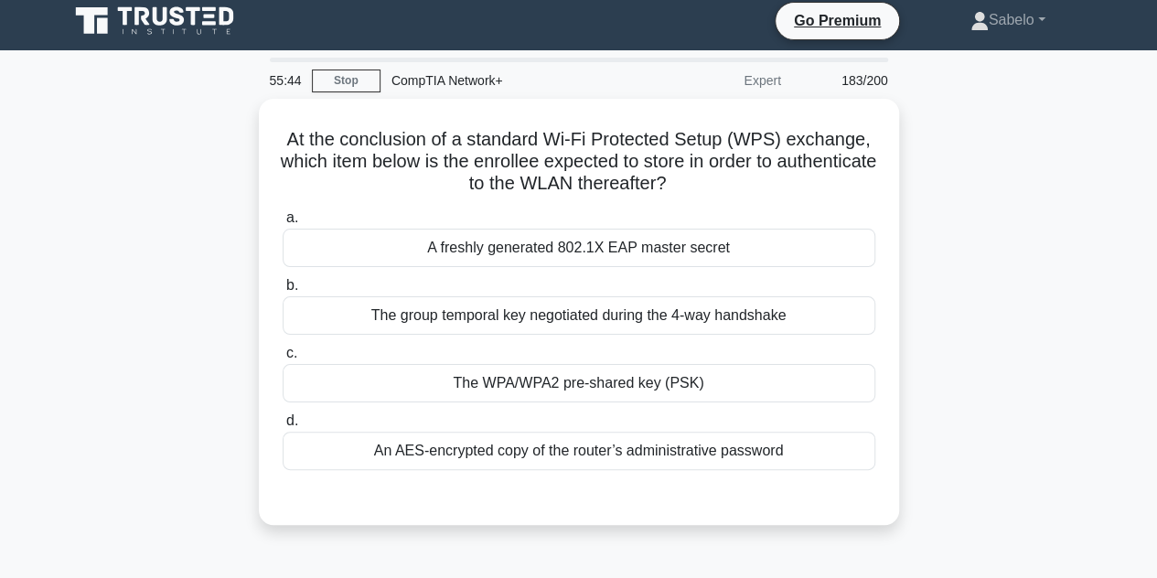
scroll to position [0, 0]
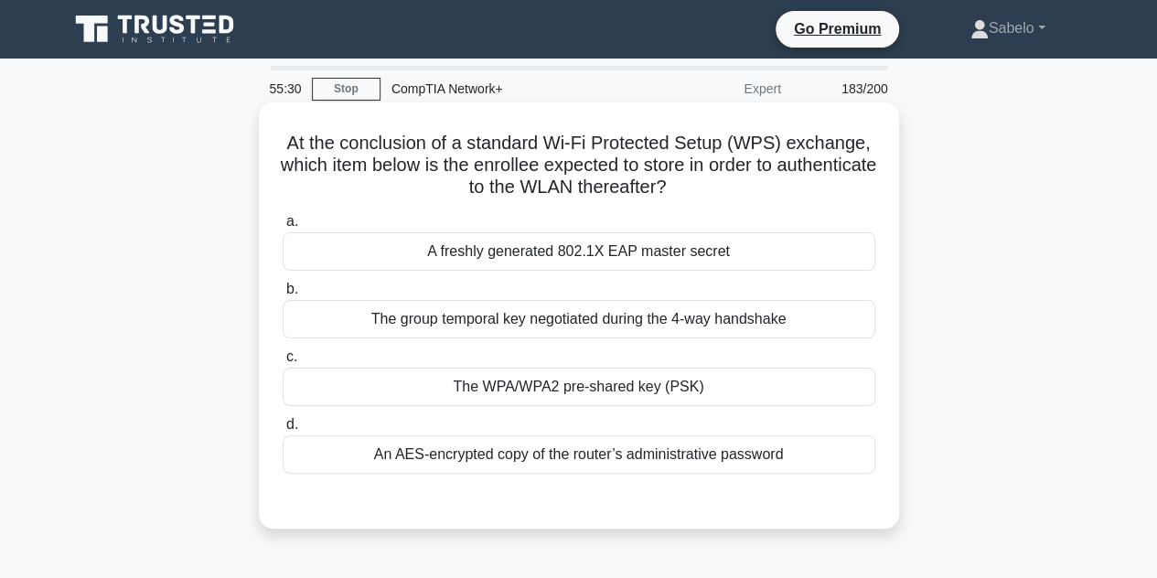
click at [680, 452] on div "An AES-encrypted copy of the router’s administrative password" at bounding box center [579, 454] width 593 height 38
click at [283, 431] on input "d. An AES-encrypted copy of the router’s administrative password" at bounding box center [283, 425] width 0 height 12
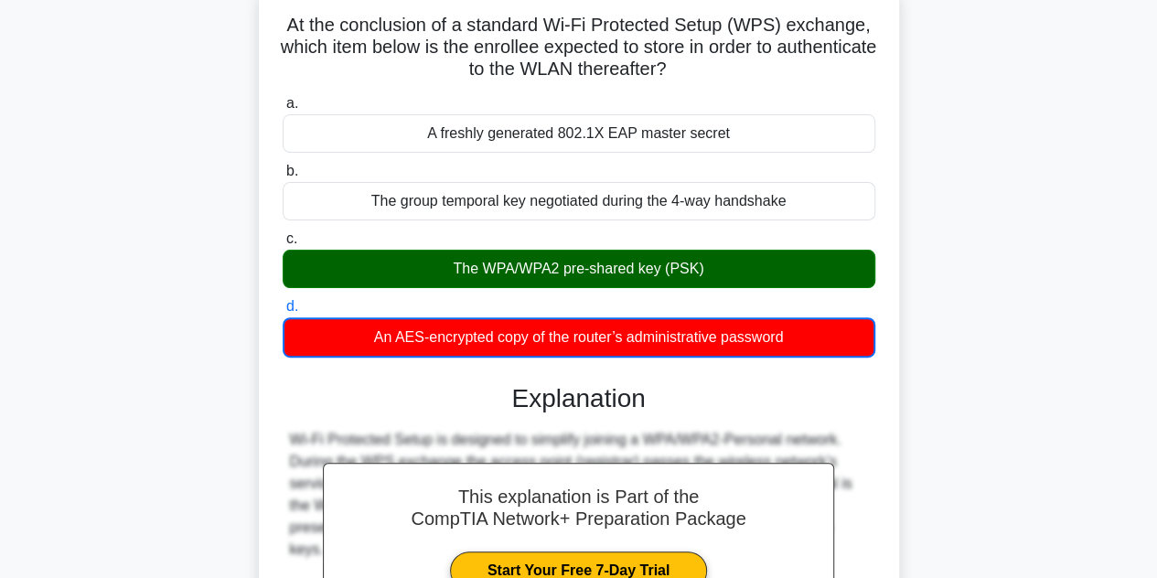
scroll to position [410, 0]
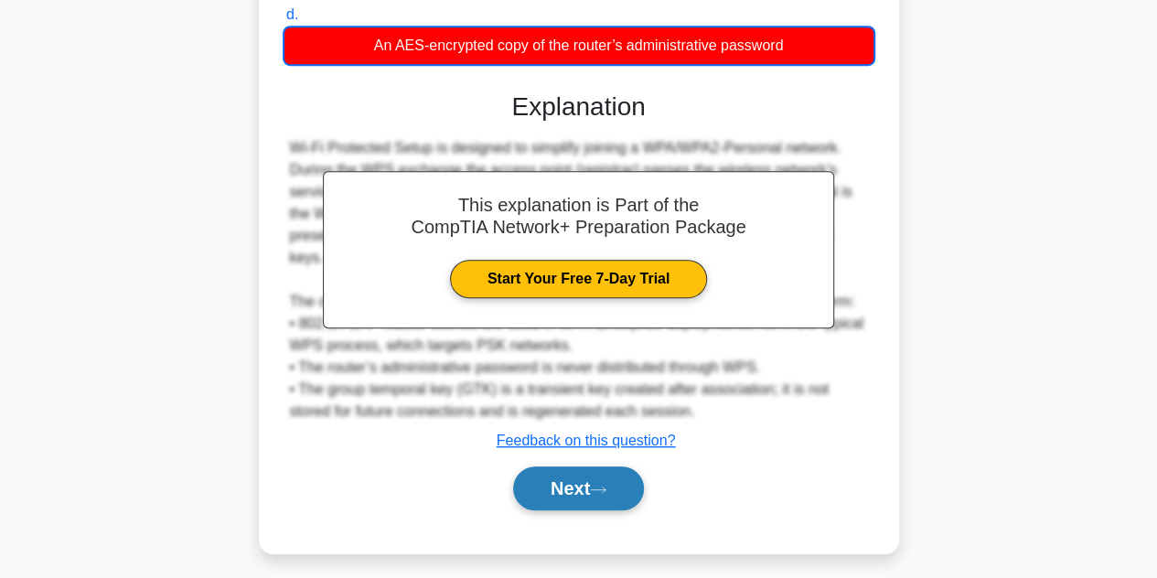
click at [600, 485] on icon at bounding box center [598, 490] width 16 height 10
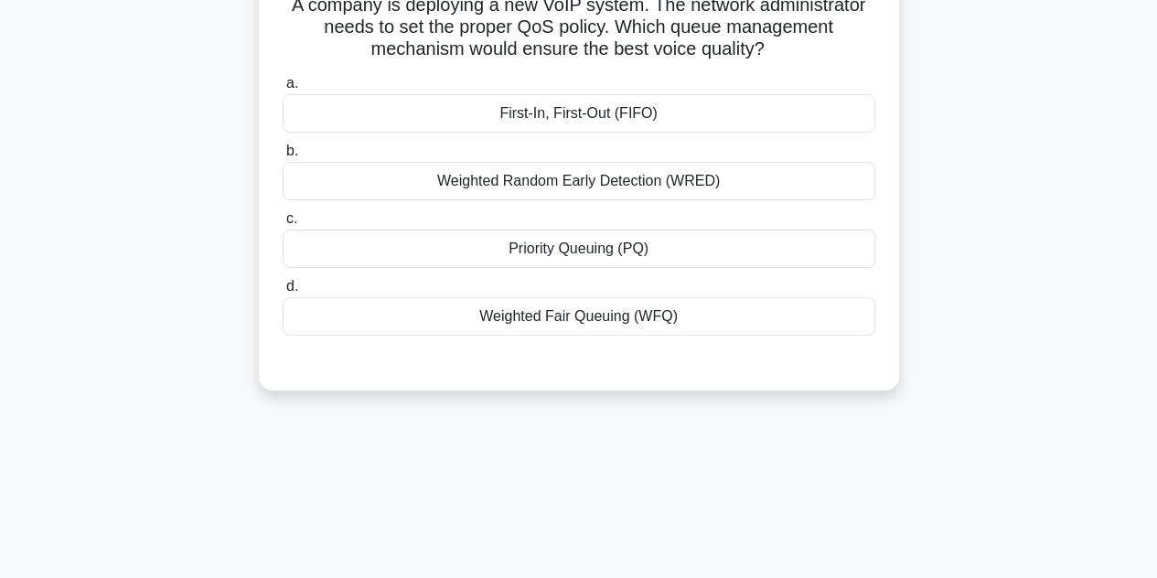
scroll to position [102, 0]
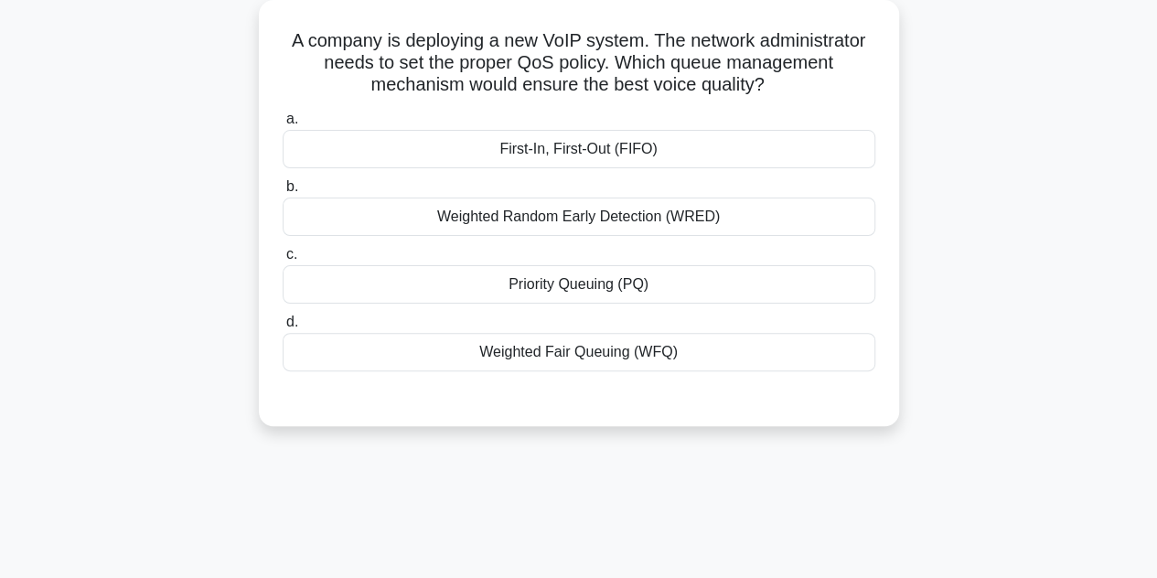
click at [521, 292] on div "Priority Queuing (PQ)" at bounding box center [579, 284] width 593 height 38
click at [283, 261] on input "c. Priority Queuing (PQ)" at bounding box center [283, 255] width 0 height 12
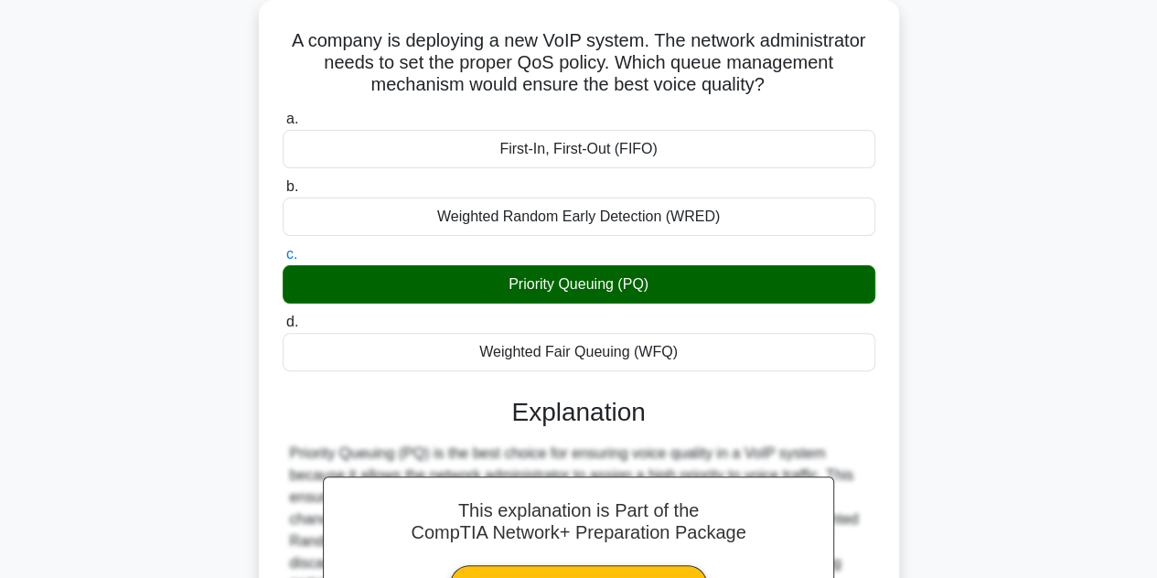
scroll to position [410, 0]
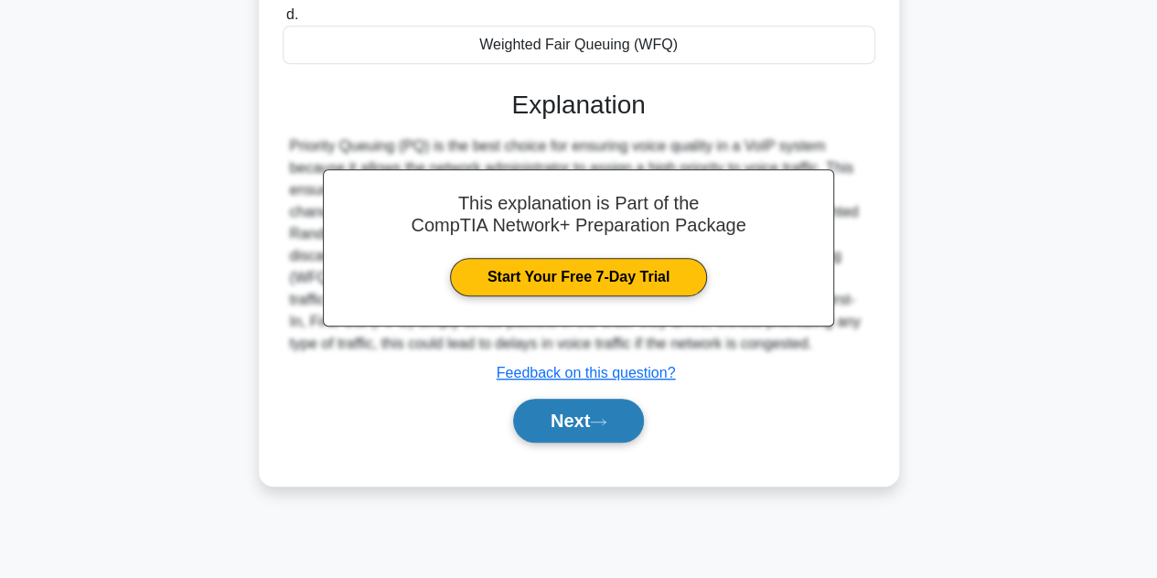
click at [602, 418] on icon at bounding box center [598, 422] width 16 height 10
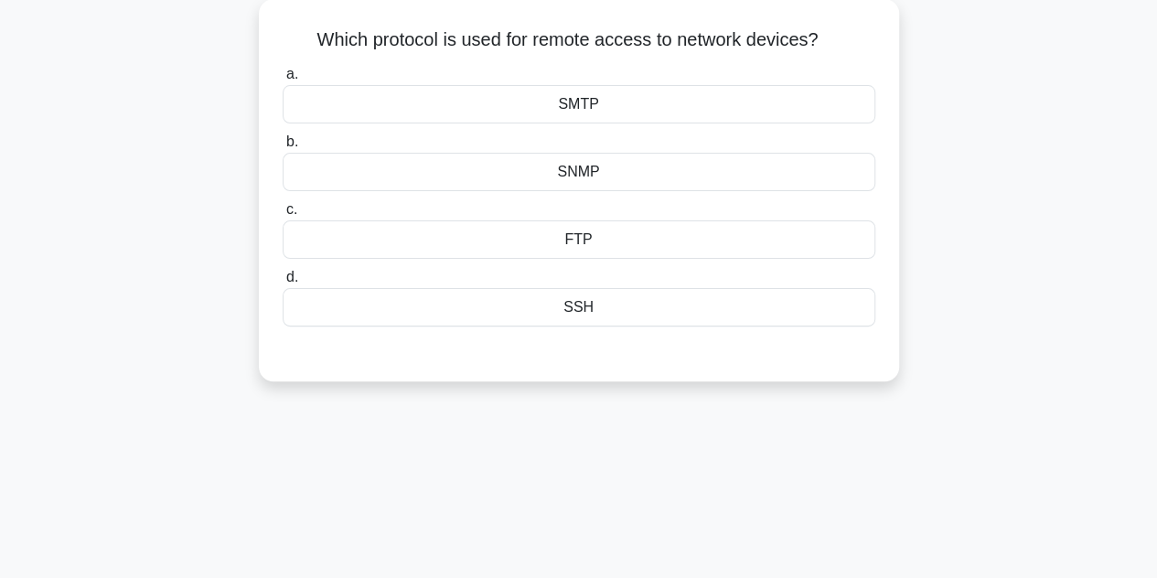
scroll to position [0, 0]
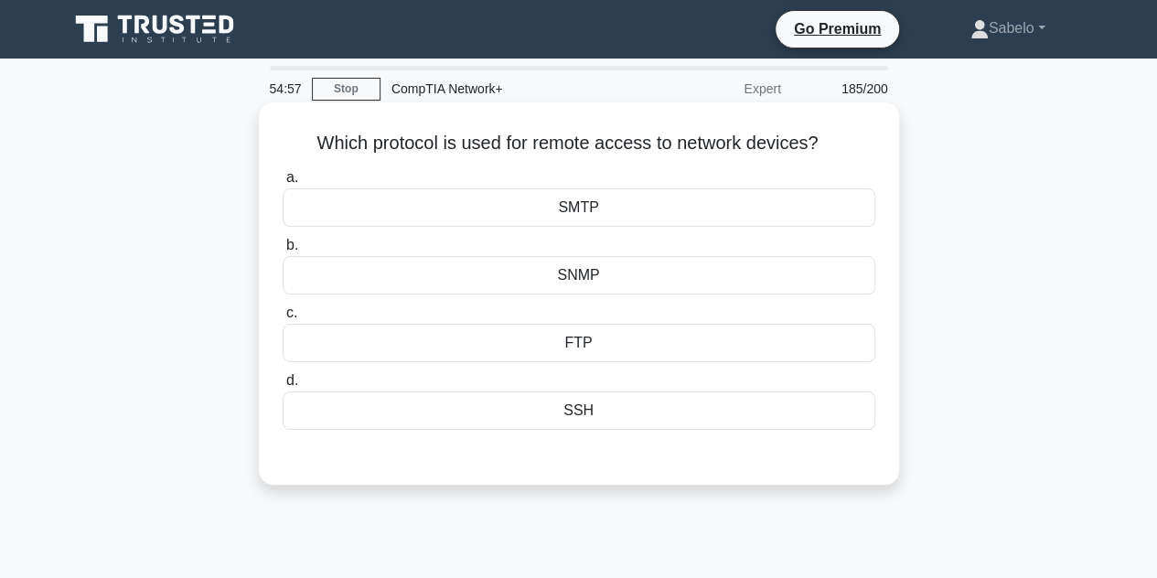
click at [618, 277] on div "SNMP" at bounding box center [579, 275] width 593 height 38
click at [283, 252] on input "b. SNMP" at bounding box center [283, 246] width 0 height 12
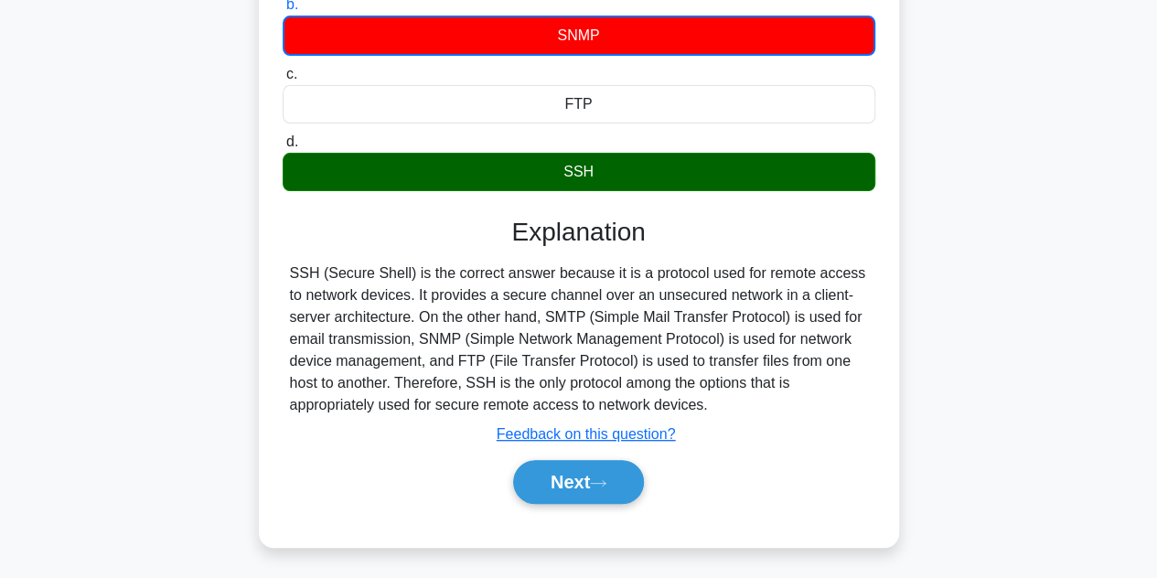
scroll to position [243, 0]
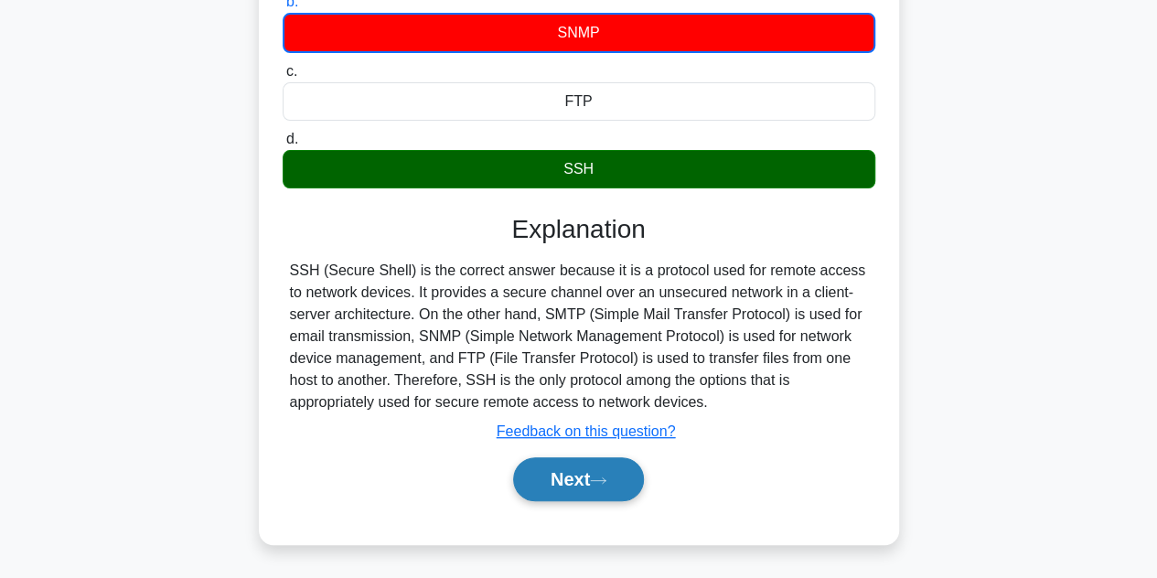
click at [616, 477] on button "Next" at bounding box center [578, 479] width 131 height 44
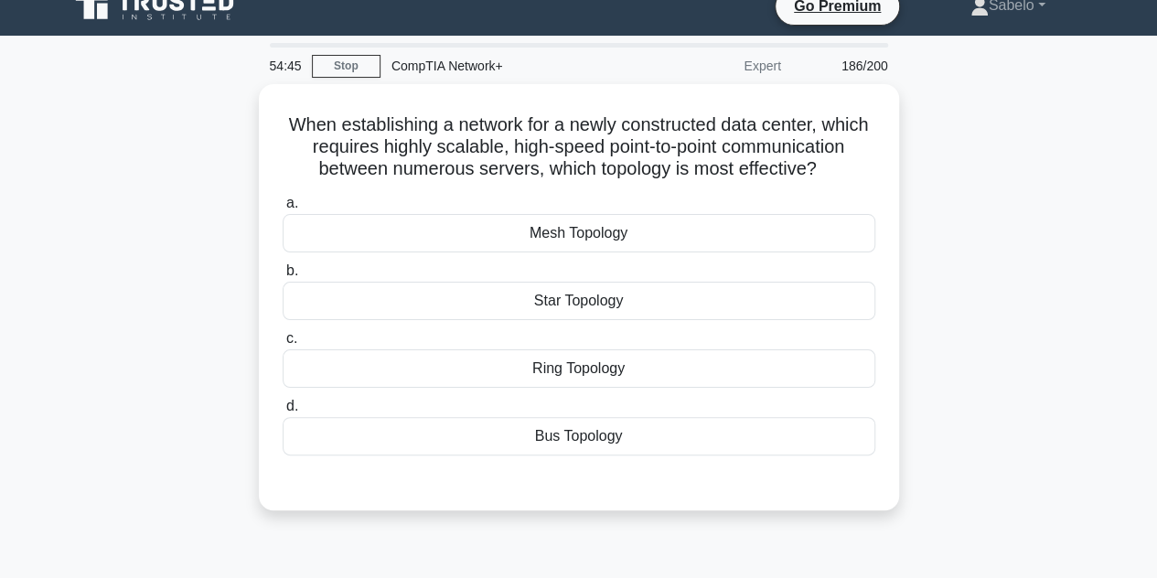
scroll to position [22, 0]
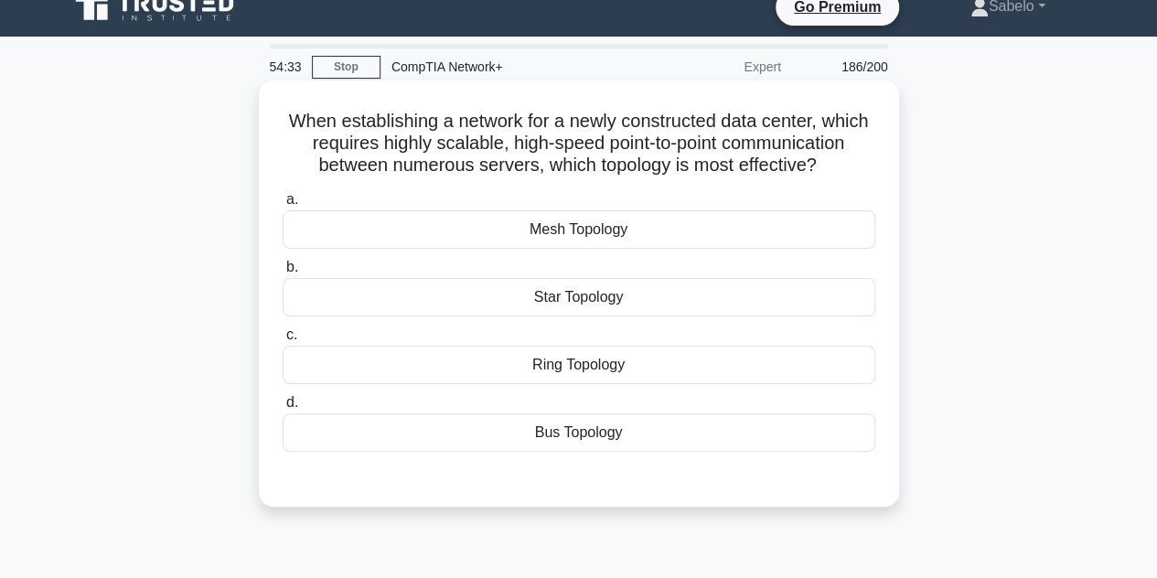
click at [508, 231] on div "Mesh Topology" at bounding box center [579, 229] width 593 height 38
click at [283, 206] on input "a. Mesh Topology" at bounding box center [283, 200] width 0 height 12
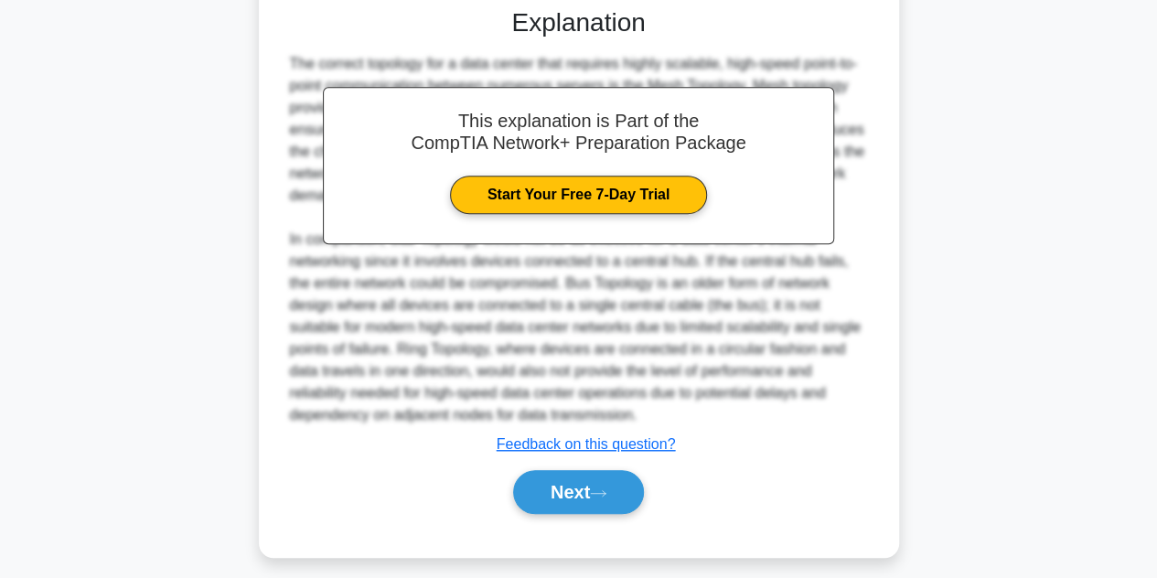
scroll to position [503, 0]
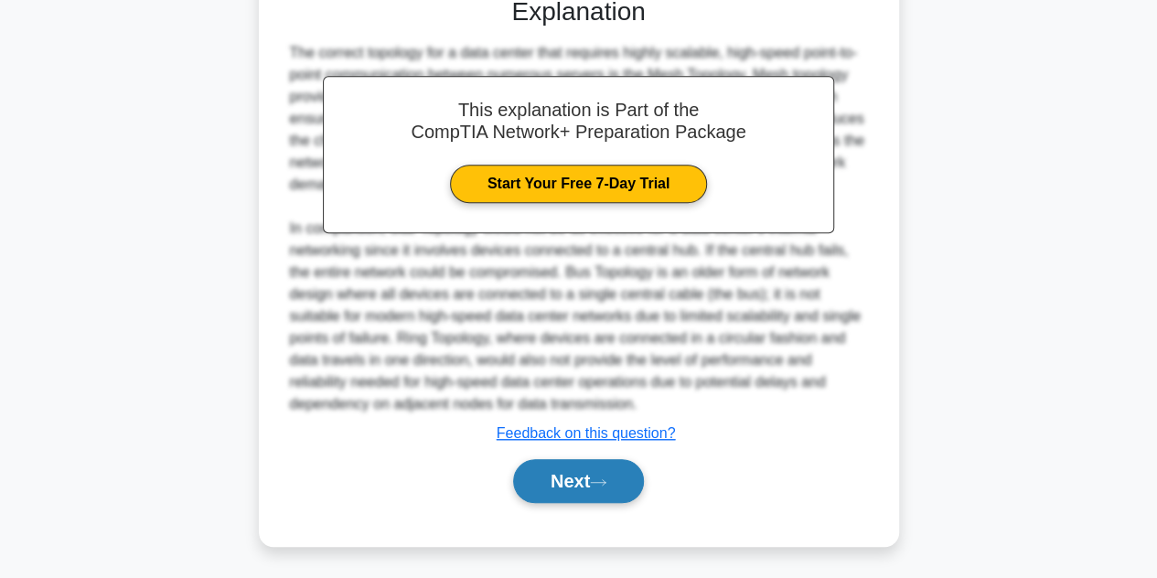
click at [630, 469] on button "Next" at bounding box center [578, 481] width 131 height 44
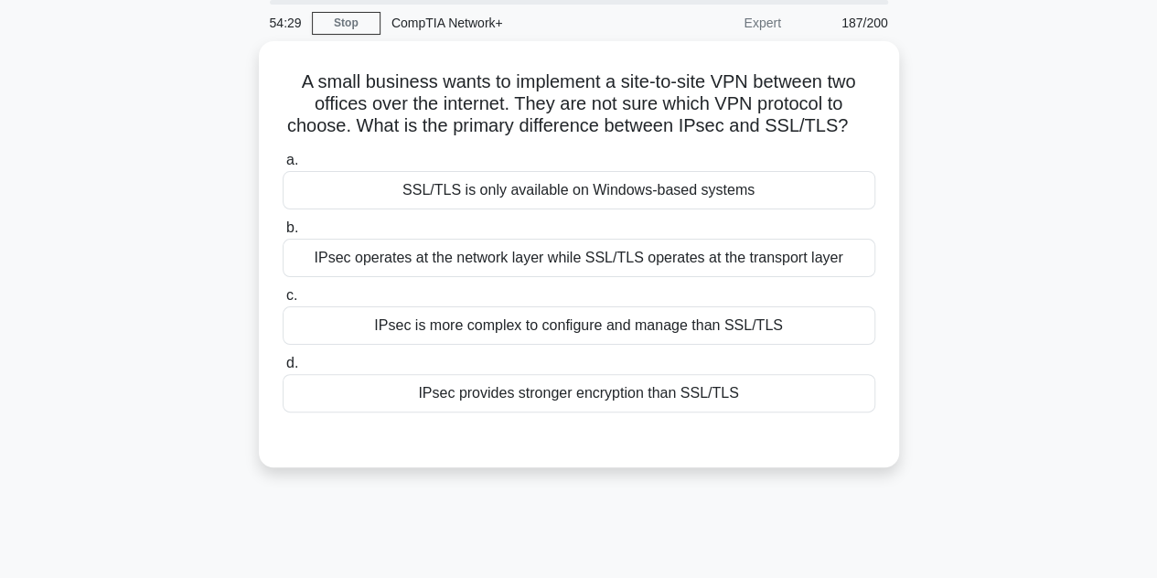
scroll to position [64, 0]
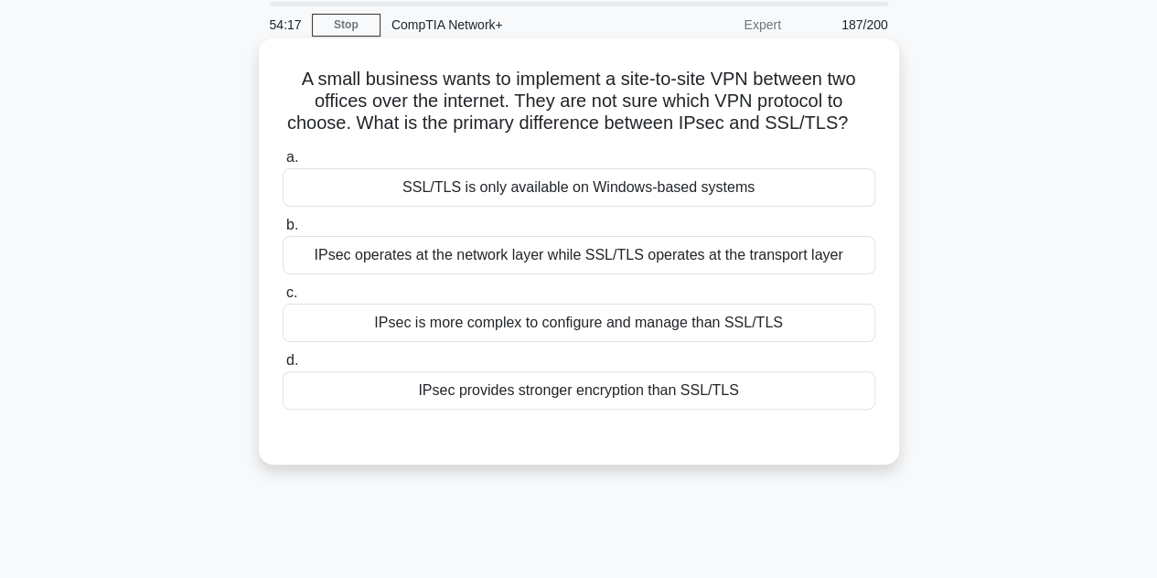
click at [426, 260] on div "IPsec operates at the network layer while SSL/TLS operates at the transport lay…" at bounding box center [579, 255] width 593 height 38
click at [283, 231] on input "b. IPsec operates at the network layer while SSL/TLS operates at the transport …" at bounding box center [283, 226] width 0 height 12
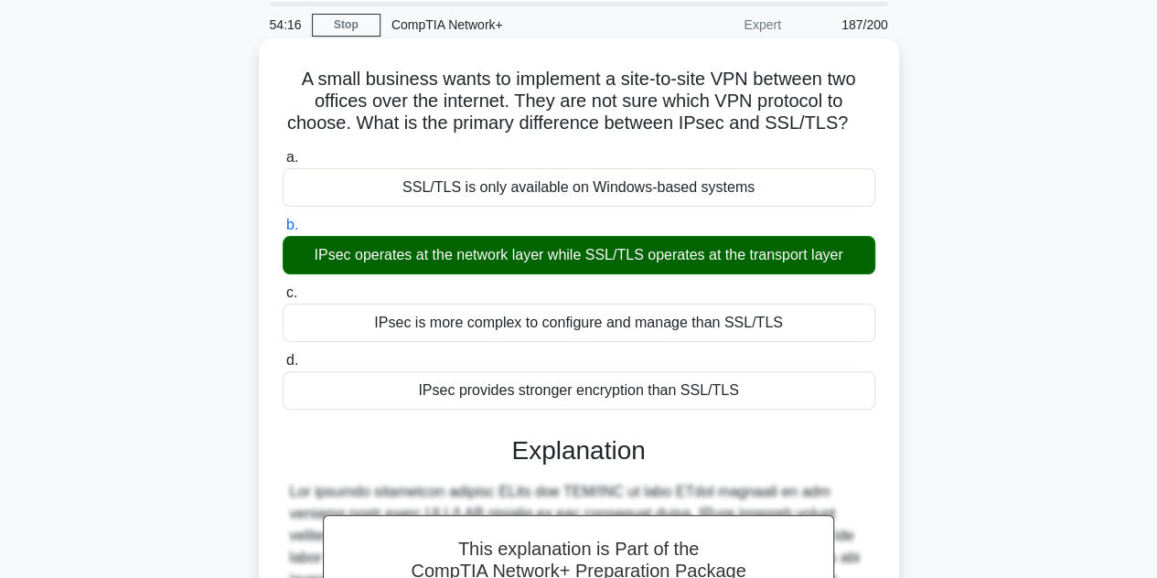
scroll to position [415, 0]
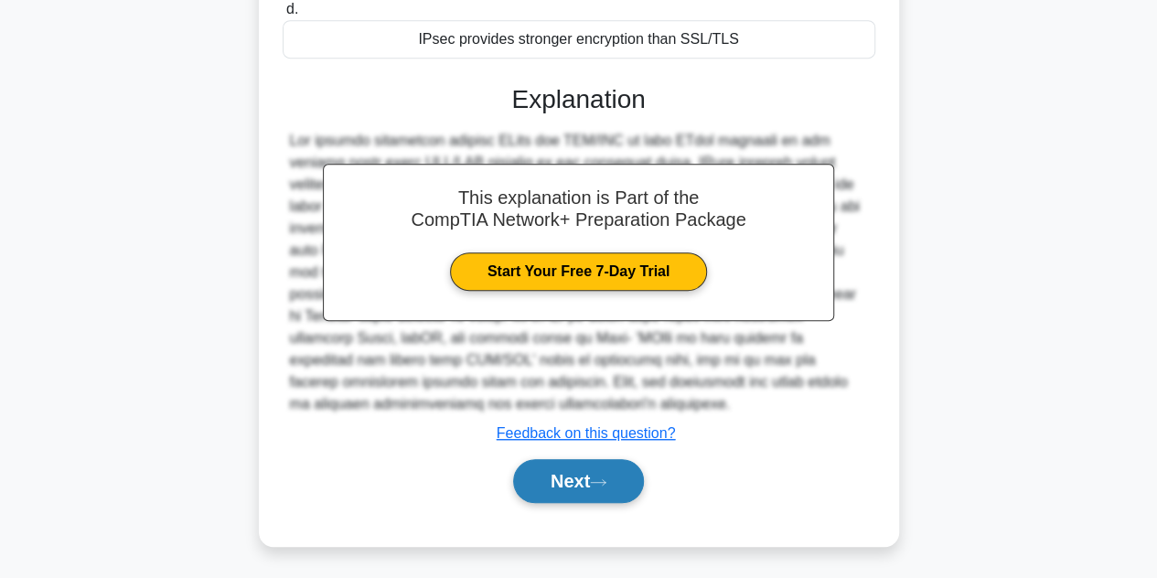
click at [579, 497] on button "Next" at bounding box center [578, 481] width 131 height 44
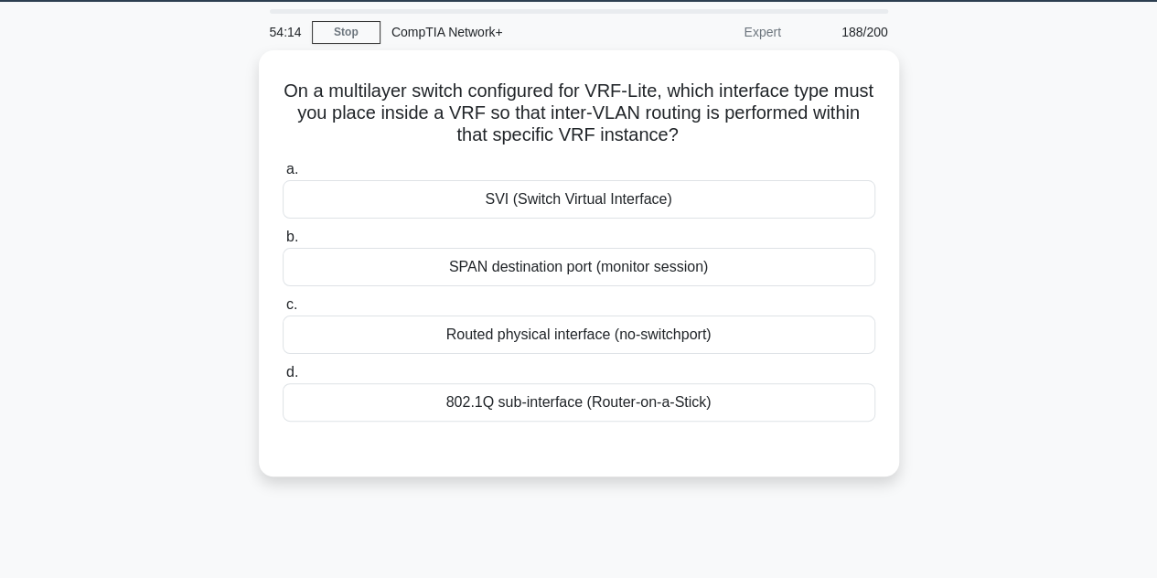
scroll to position [0, 0]
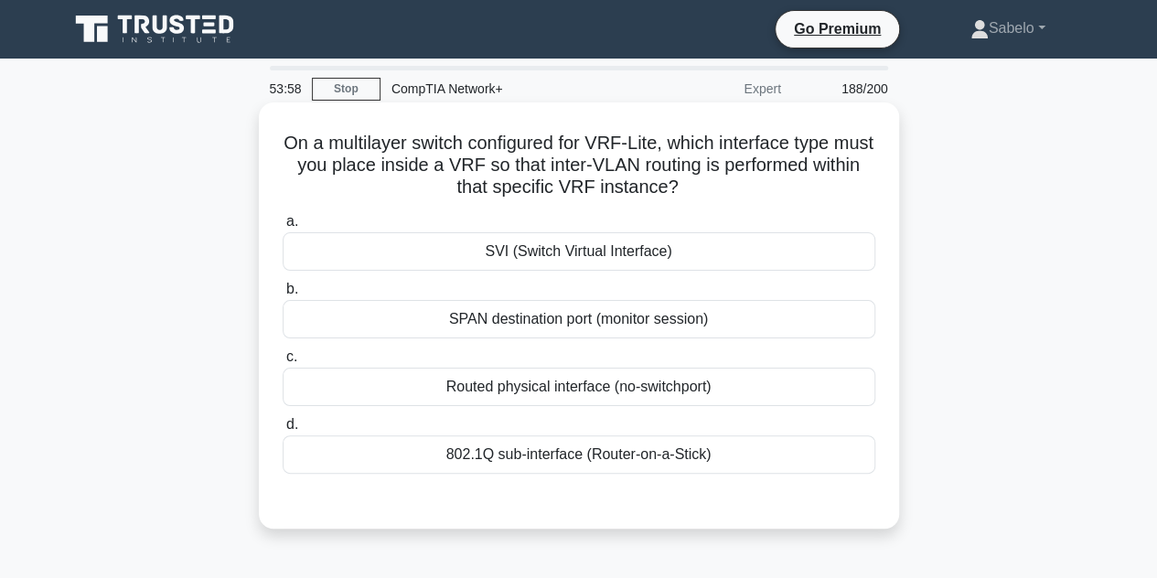
click at [657, 451] on div "802.1Q sub-interface (Router-on-a-Stick)" at bounding box center [579, 454] width 593 height 38
click at [283, 431] on input "d. 802.1Q sub-interface (Router-on-a-Stick)" at bounding box center [283, 425] width 0 height 12
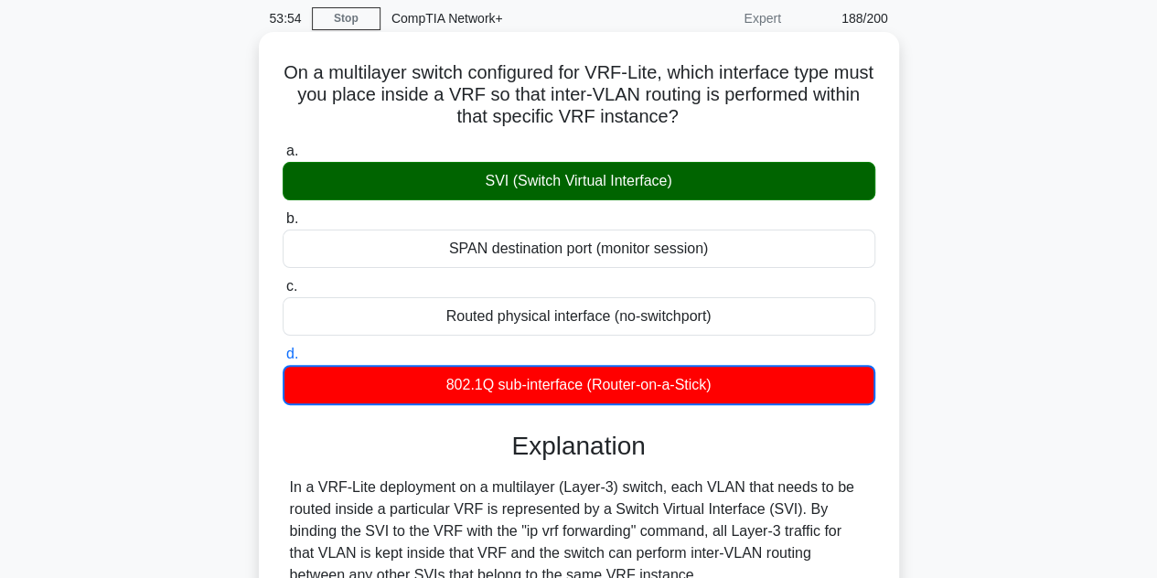
scroll to position [410, 0]
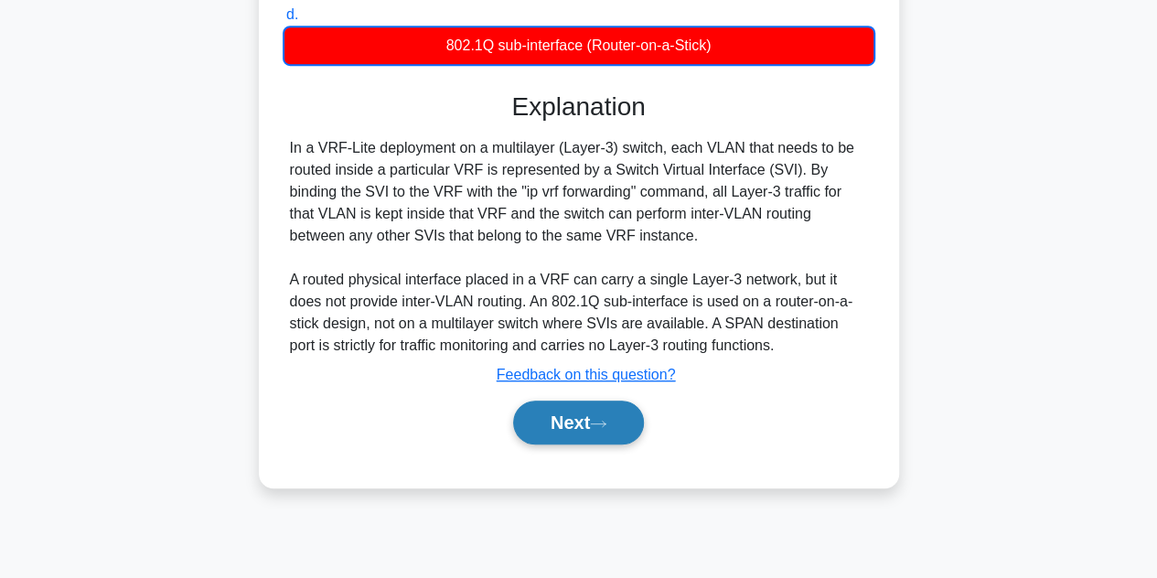
click at [560, 423] on button "Next" at bounding box center [578, 423] width 131 height 44
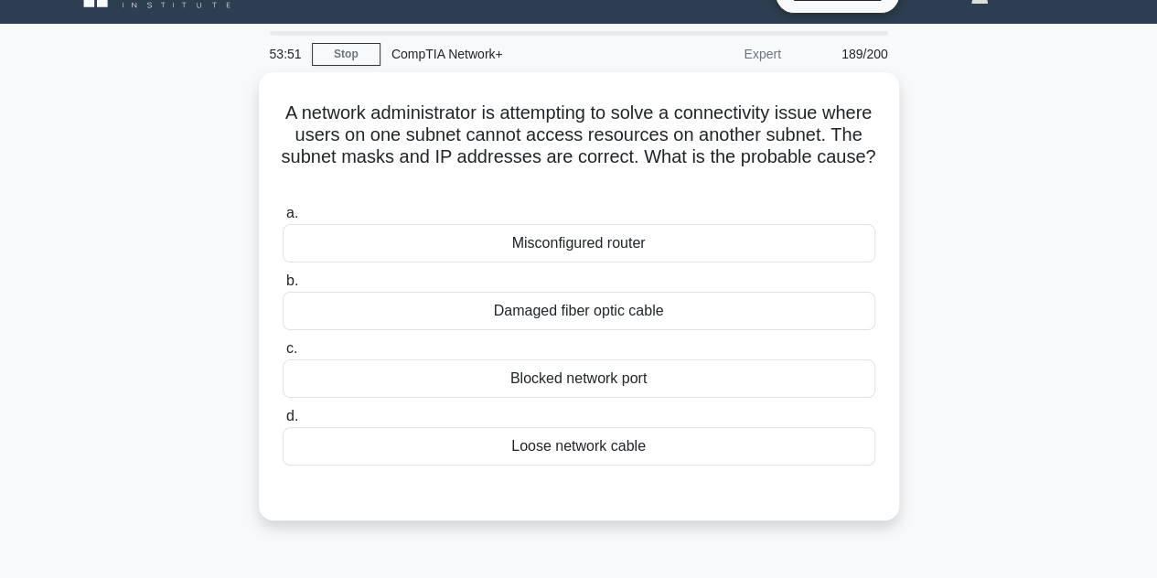
scroll to position [0, 0]
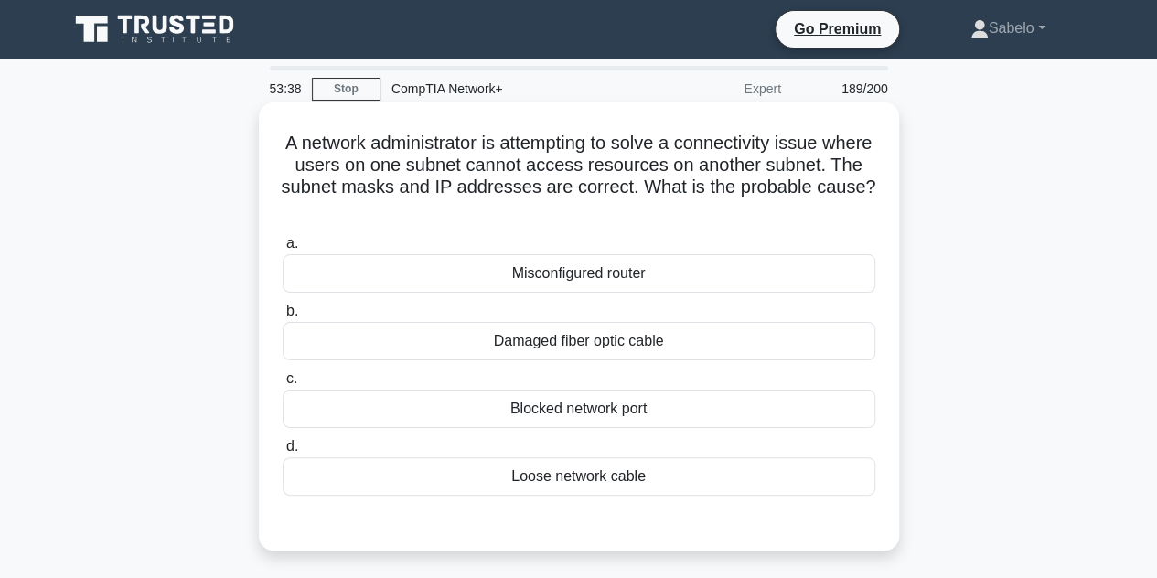
click at [688, 261] on div "Misconfigured router" at bounding box center [579, 273] width 593 height 38
click at [283, 250] on input "a. Misconfigured router" at bounding box center [283, 244] width 0 height 12
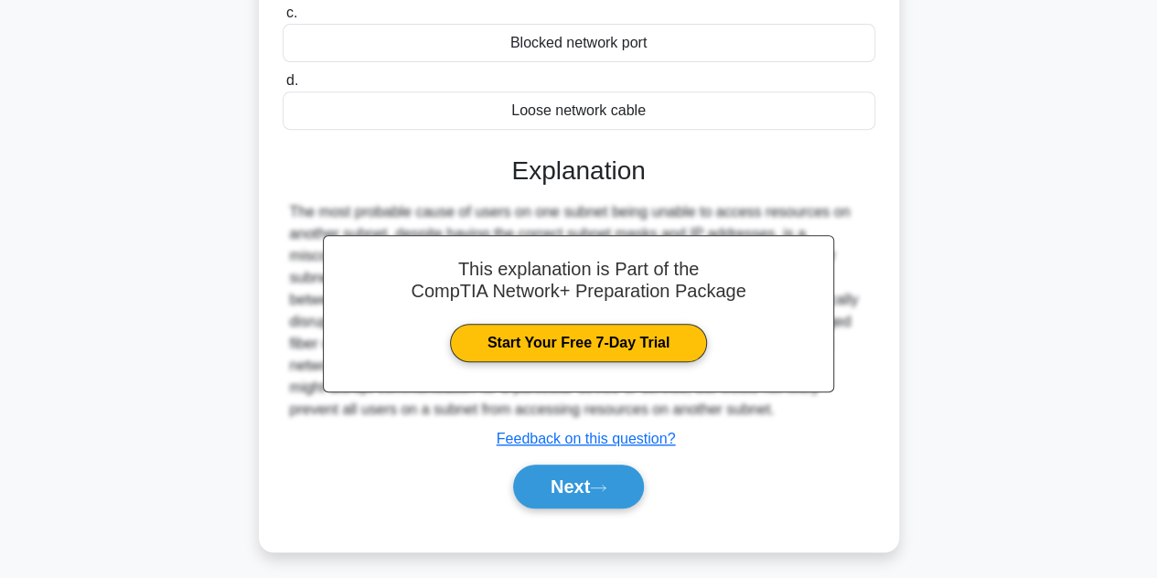
scroll to position [410, 0]
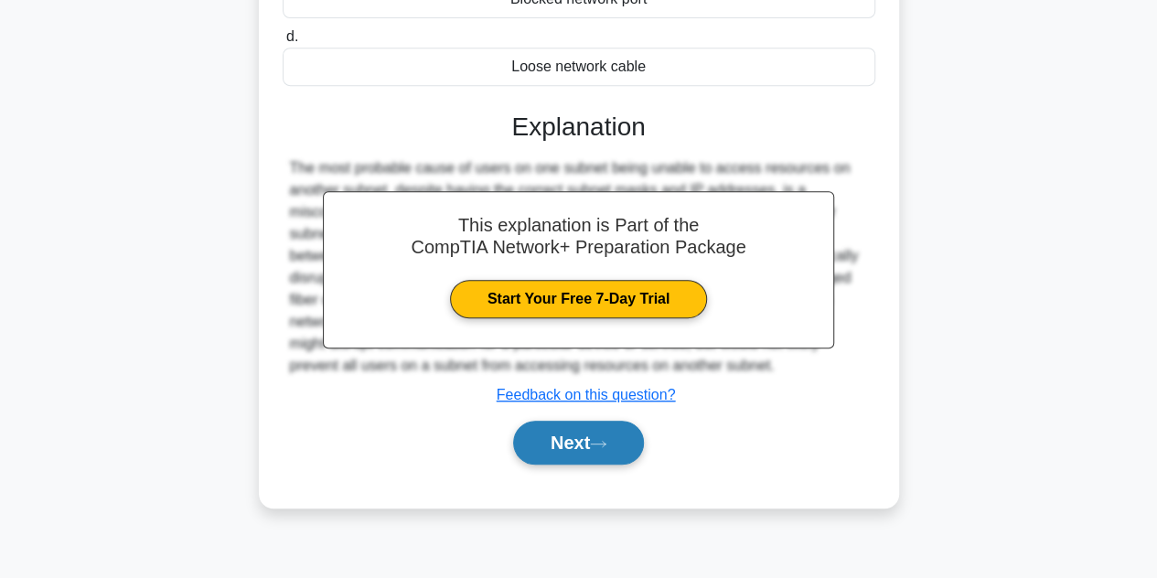
click at [589, 433] on button "Next" at bounding box center [578, 443] width 131 height 44
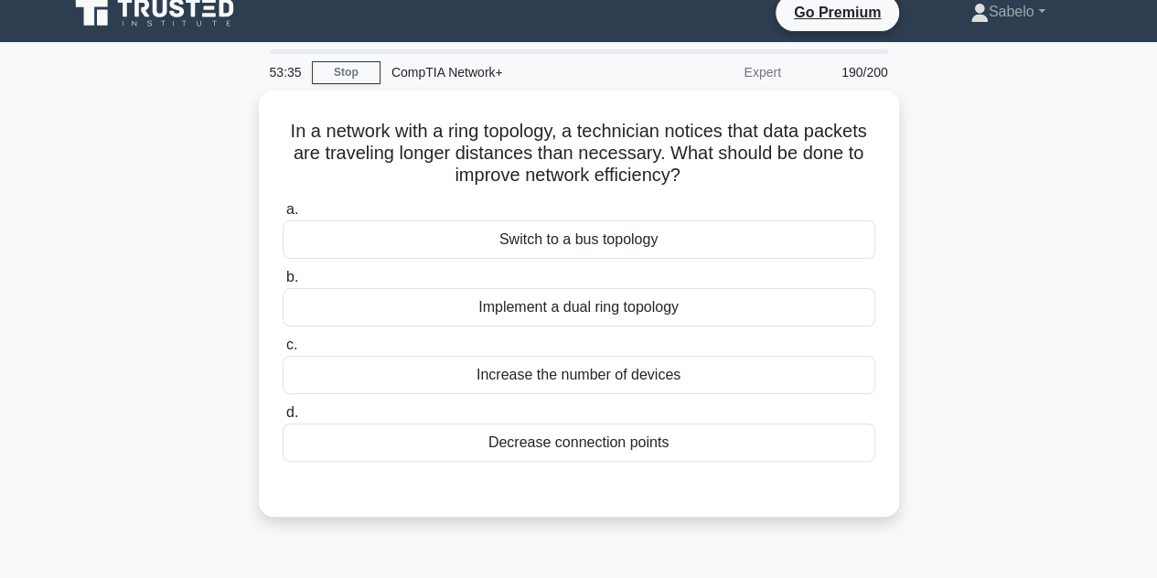
scroll to position [15, 0]
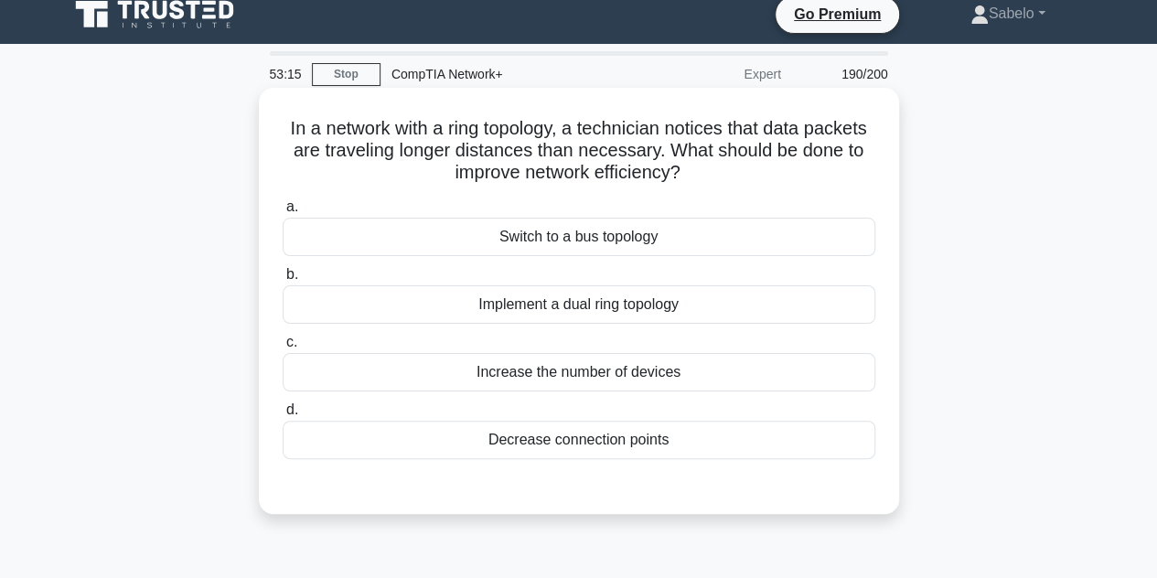
click at [589, 433] on div "Decrease connection points" at bounding box center [579, 440] width 593 height 38
click at [283, 416] on input "d. Decrease connection points" at bounding box center [283, 410] width 0 height 12
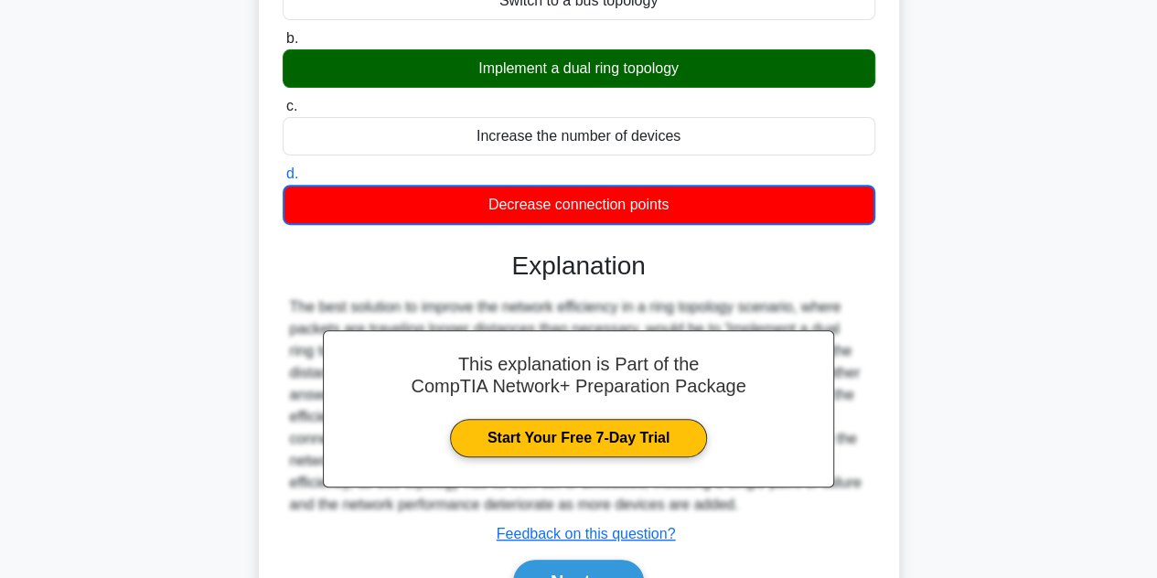
scroll to position [410, 0]
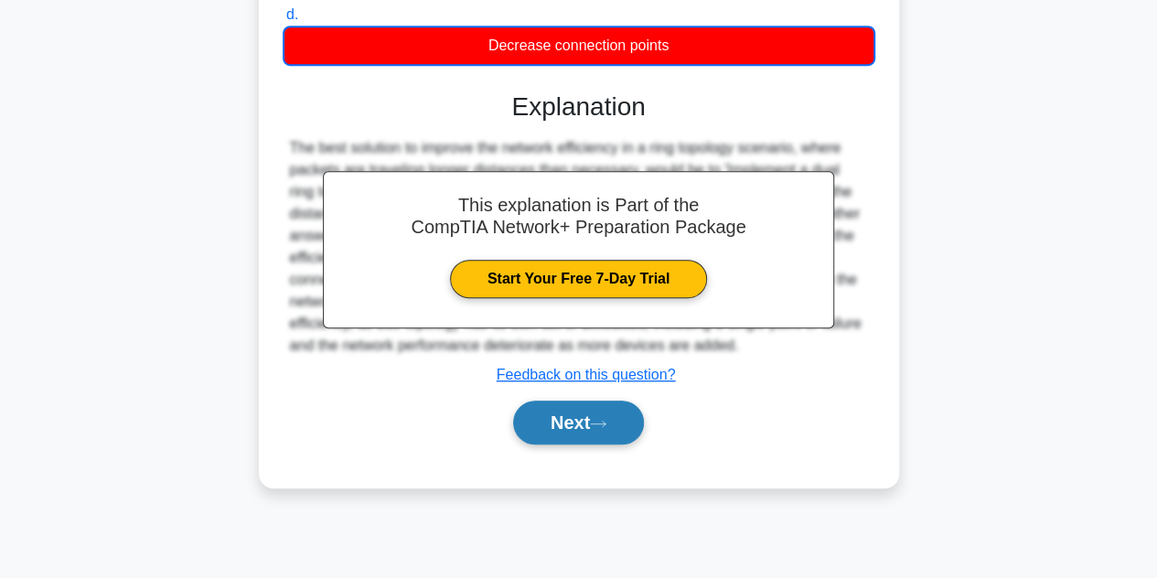
click at [619, 425] on button "Next" at bounding box center [578, 423] width 131 height 44
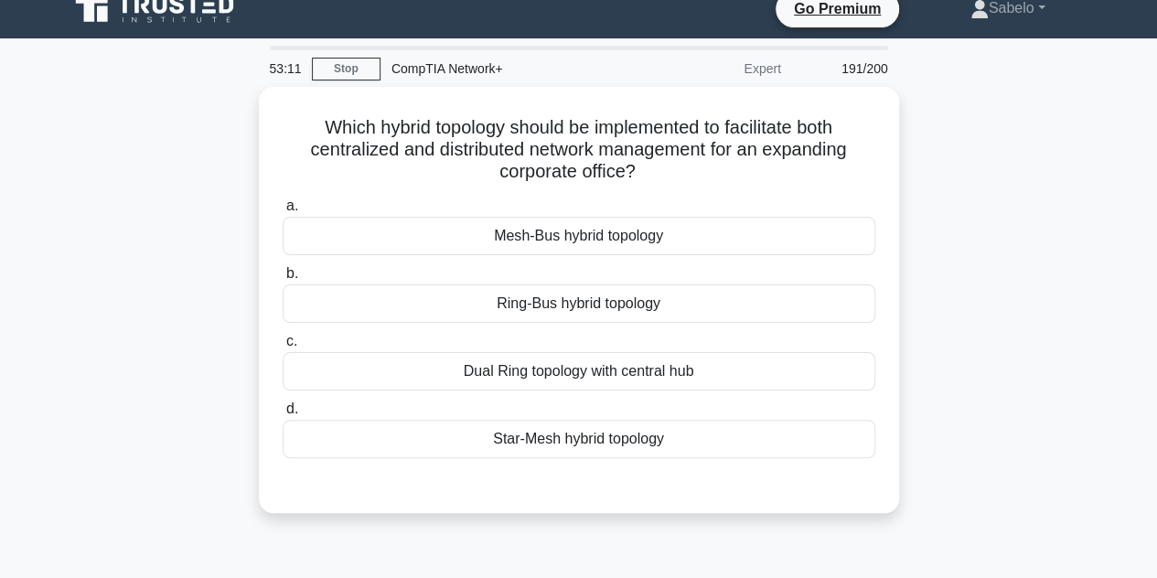
scroll to position [0, 0]
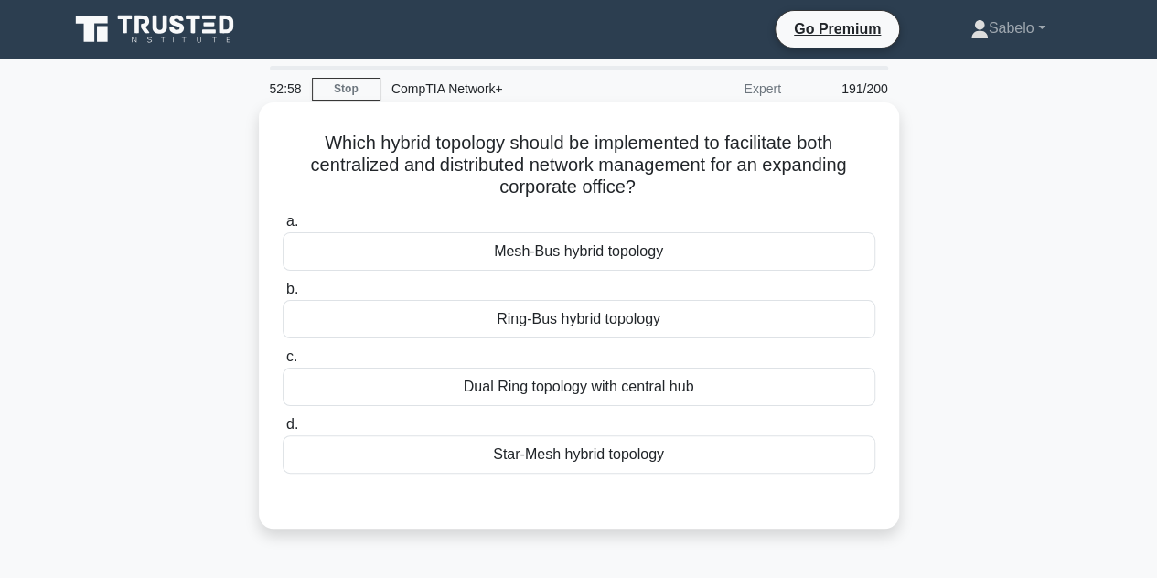
click at [554, 450] on div "Star-Mesh hybrid topology" at bounding box center [579, 454] width 593 height 38
click at [283, 431] on input "d. Star-Mesh hybrid topology" at bounding box center [283, 425] width 0 height 12
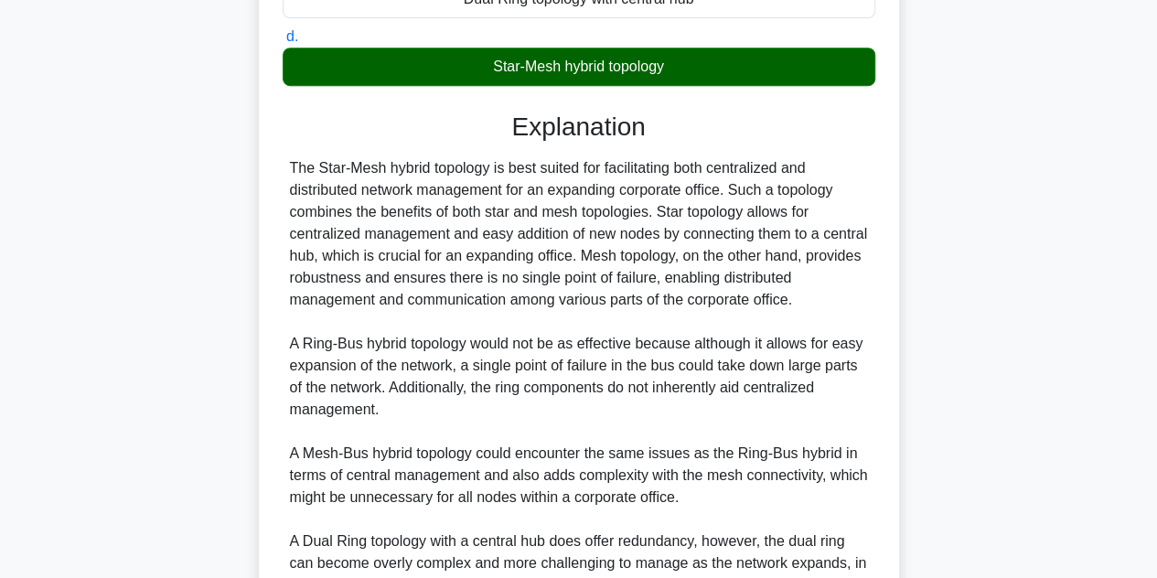
scroll to position [499, 0]
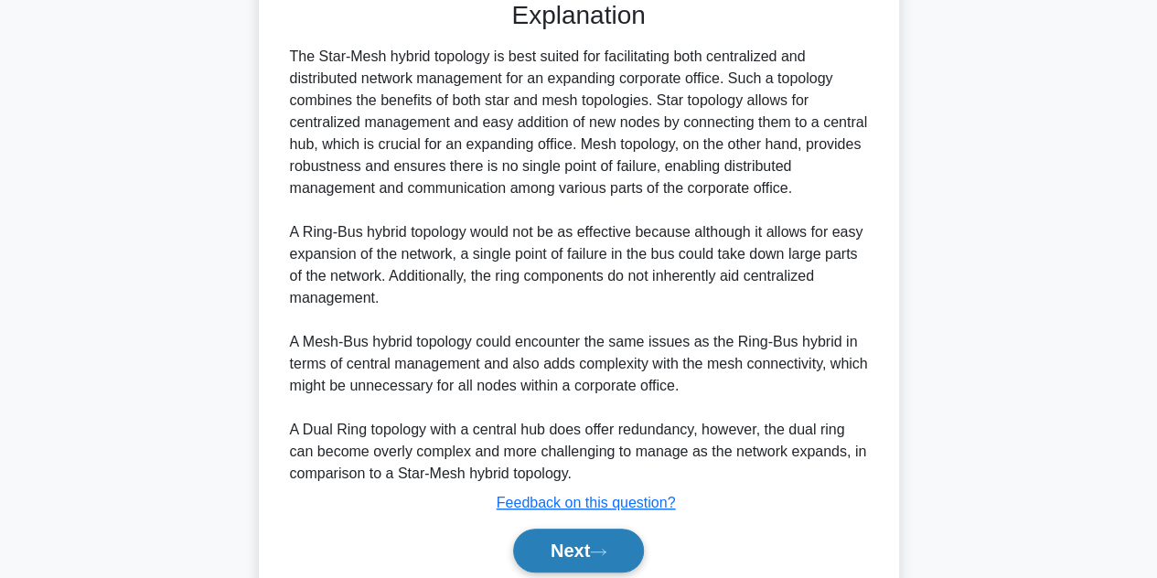
click at [585, 545] on button "Next" at bounding box center [578, 551] width 131 height 44
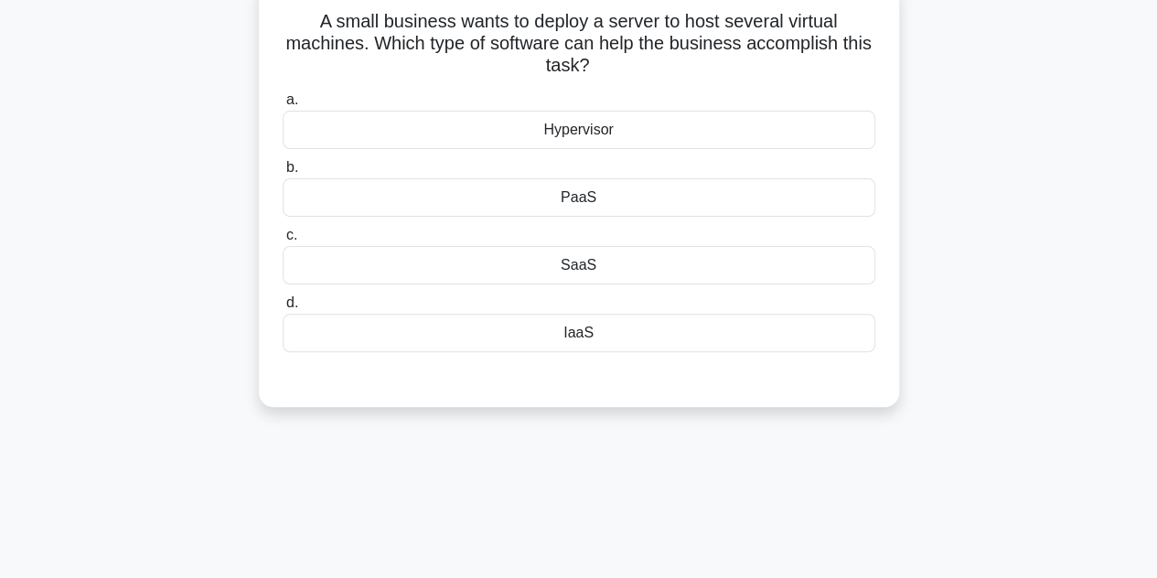
scroll to position [124, 0]
click at [615, 323] on div "IaaS" at bounding box center [579, 330] width 593 height 38
click at [283, 306] on input "d. IaaS" at bounding box center [283, 301] width 0 height 12
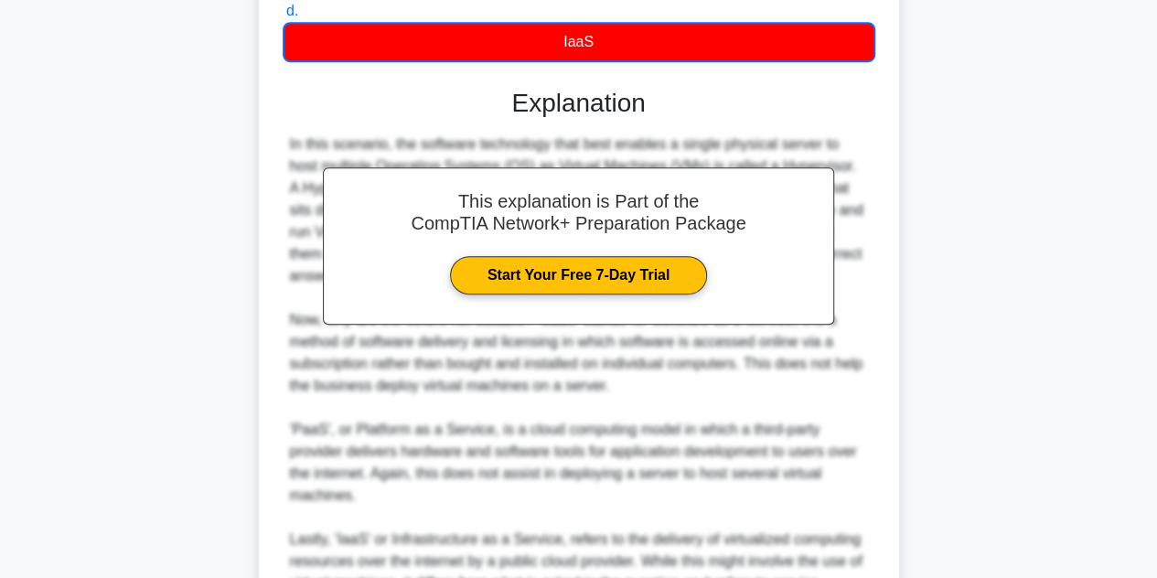
scroll to position [616, 0]
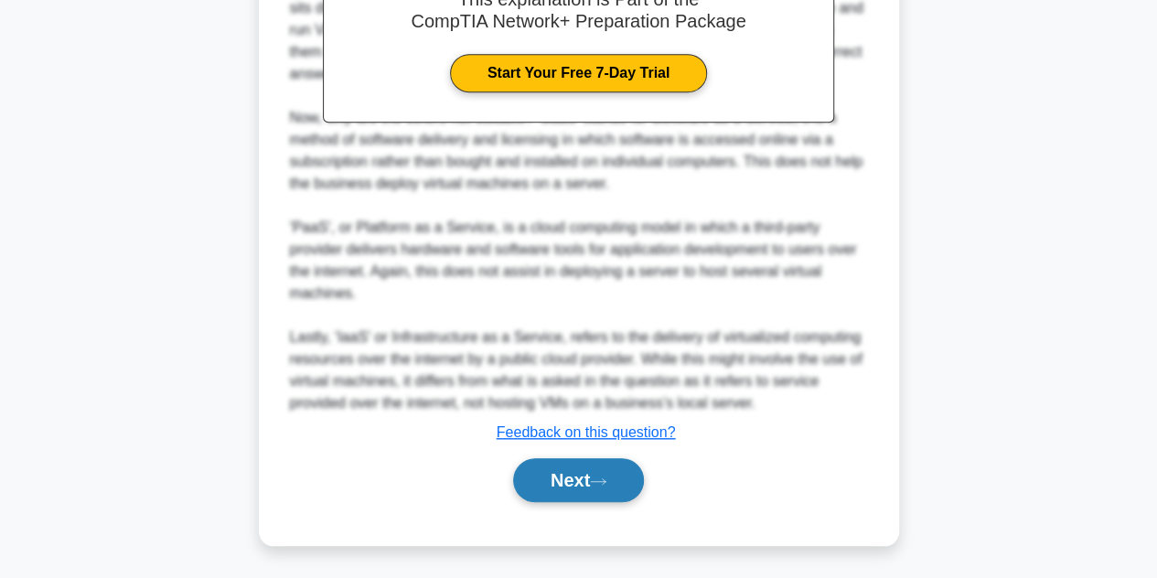
click at [578, 480] on button "Next" at bounding box center [578, 480] width 131 height 44
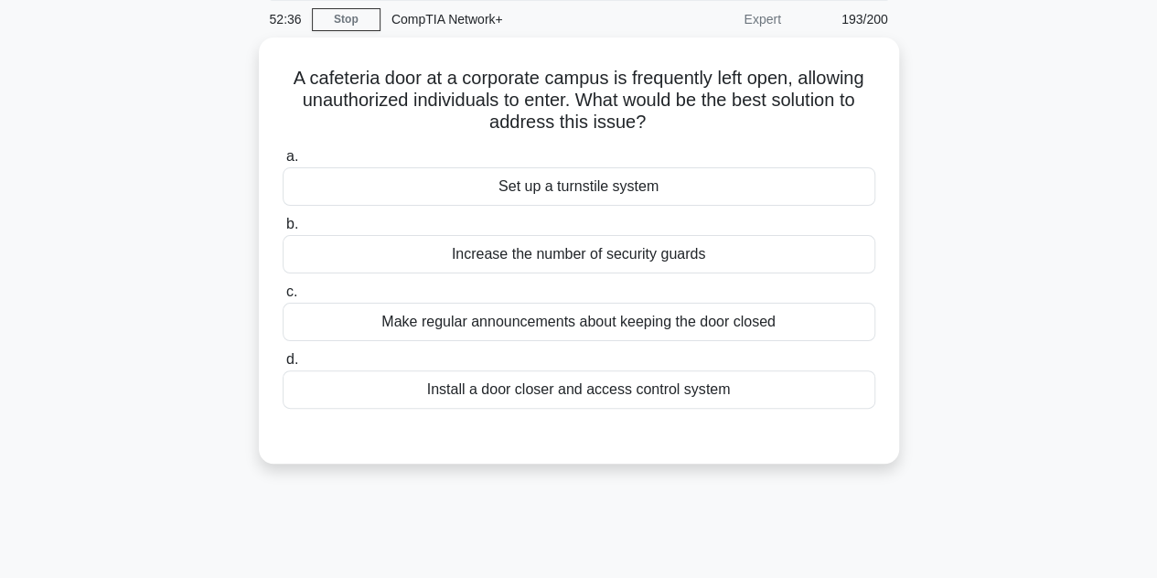
scroll to position [68, 0]
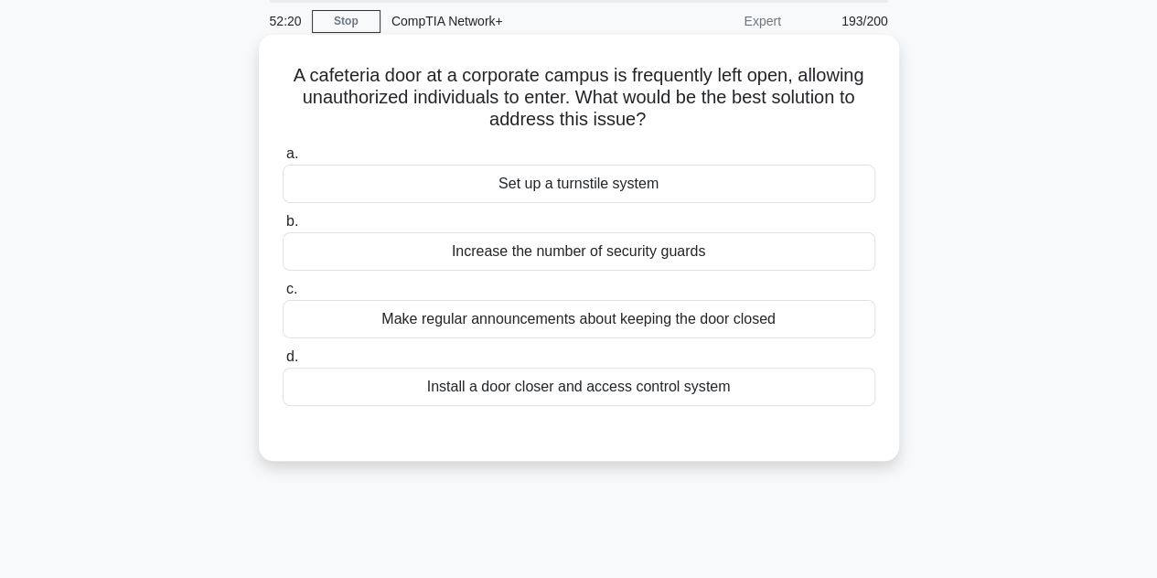
click at [516, 385] on div "Install a door closer and access control system" at bounding box center [579, 387] width 593 height 38
click at [283, 363] on input "d. Install a door closer and access control system" at bounding box center [283, 357] width 0 height 12
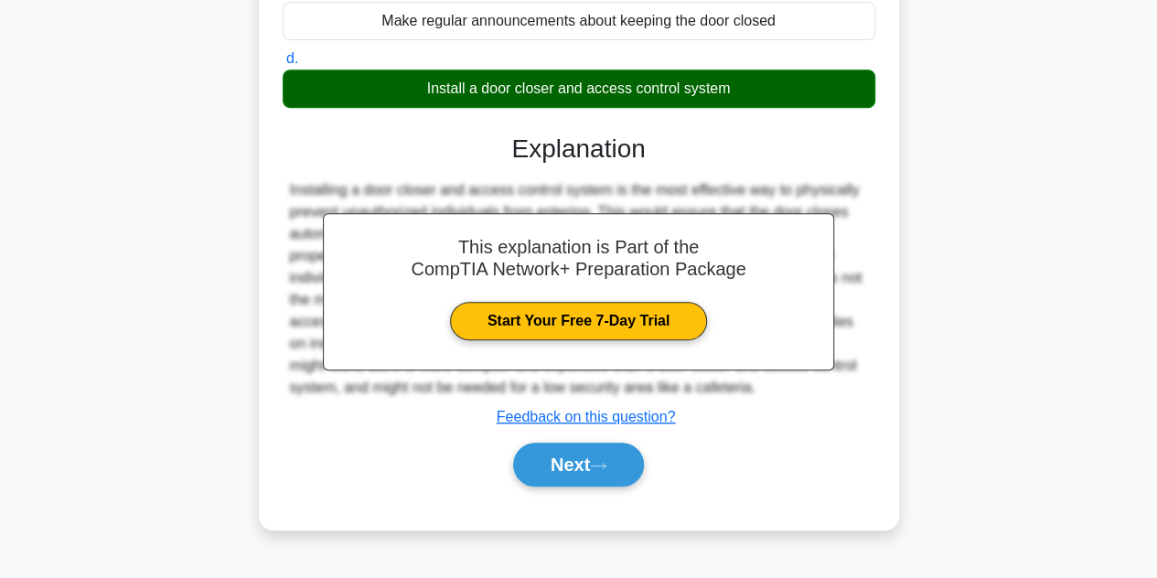
scroll to position [368, 0]
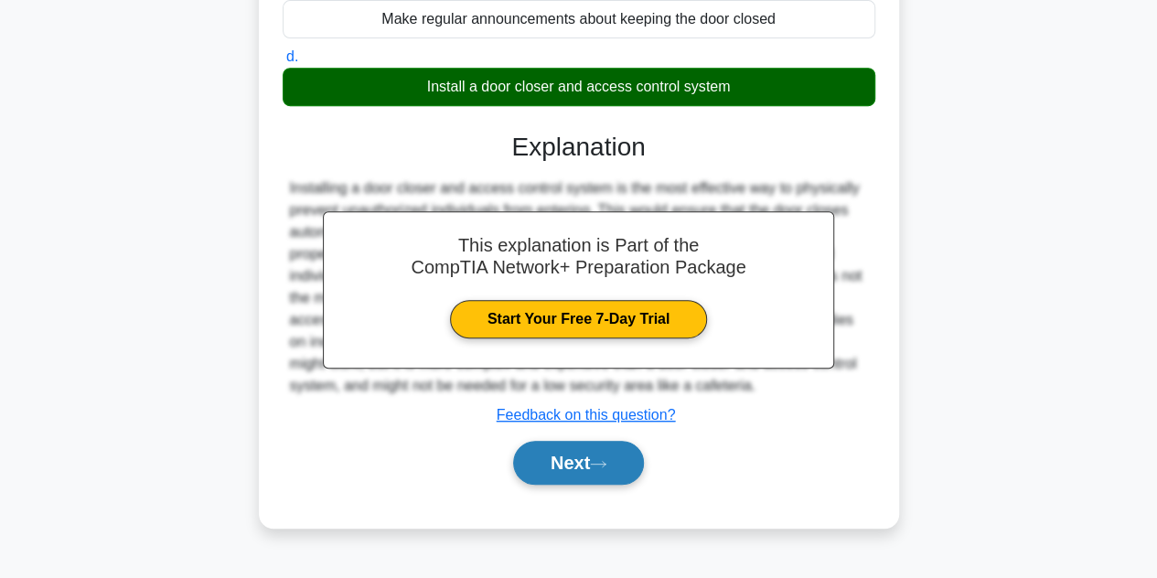
click at [578, 477] on button "Next" at bounding box center [578, 463] width 131 height 44
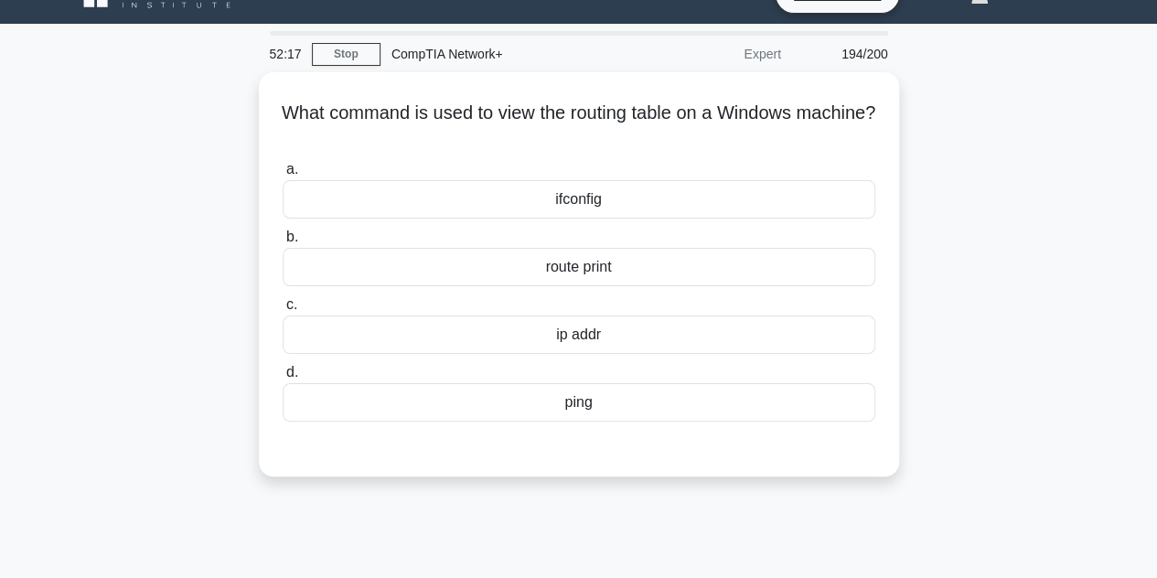
scroll to position [33, 0]
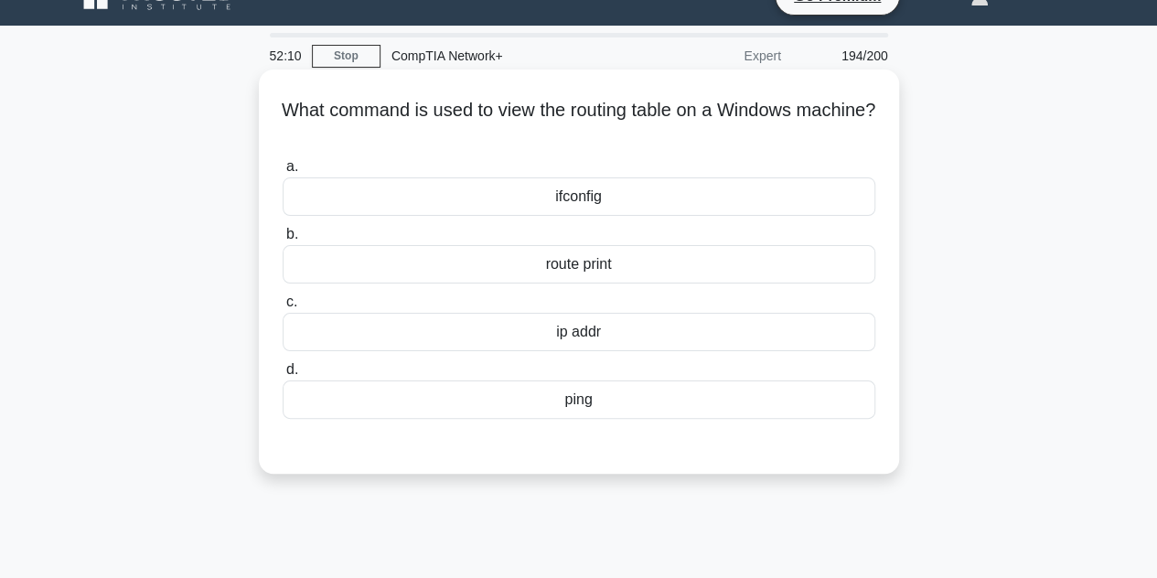
click at [534, 327] on div "ip addr" at bounding box center [579, 332] width 593 height 38
click at [283, 308] on input "c. ip addr" at bounding box center [283, 302] width 0 height 12
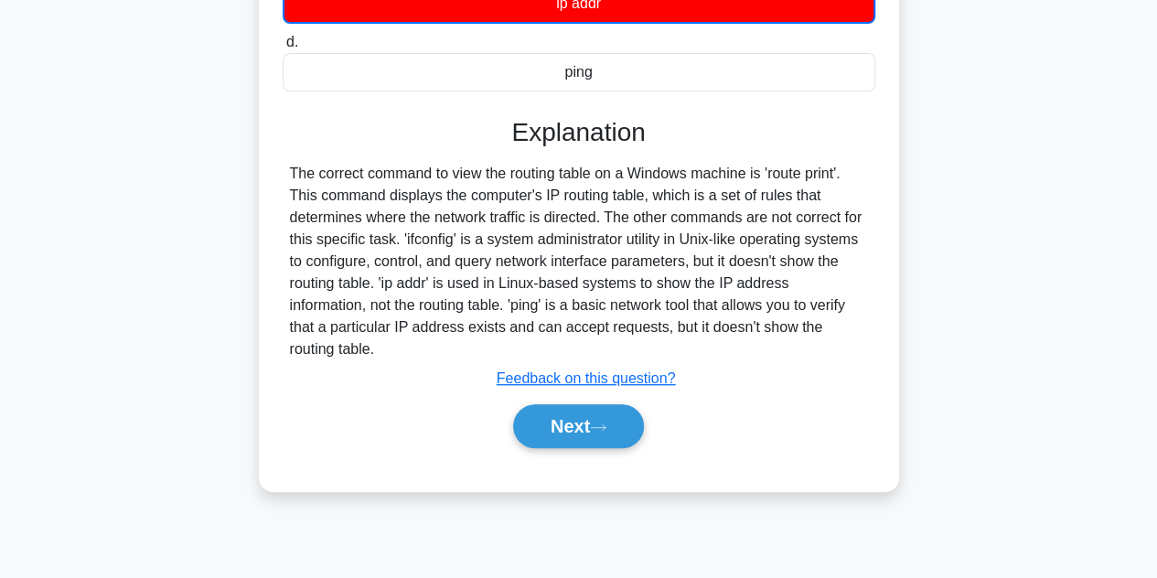
scroll to position [362, 0]
click at [580, 408] on button "Next" at bounding box center [578, 426] width 131 height 44
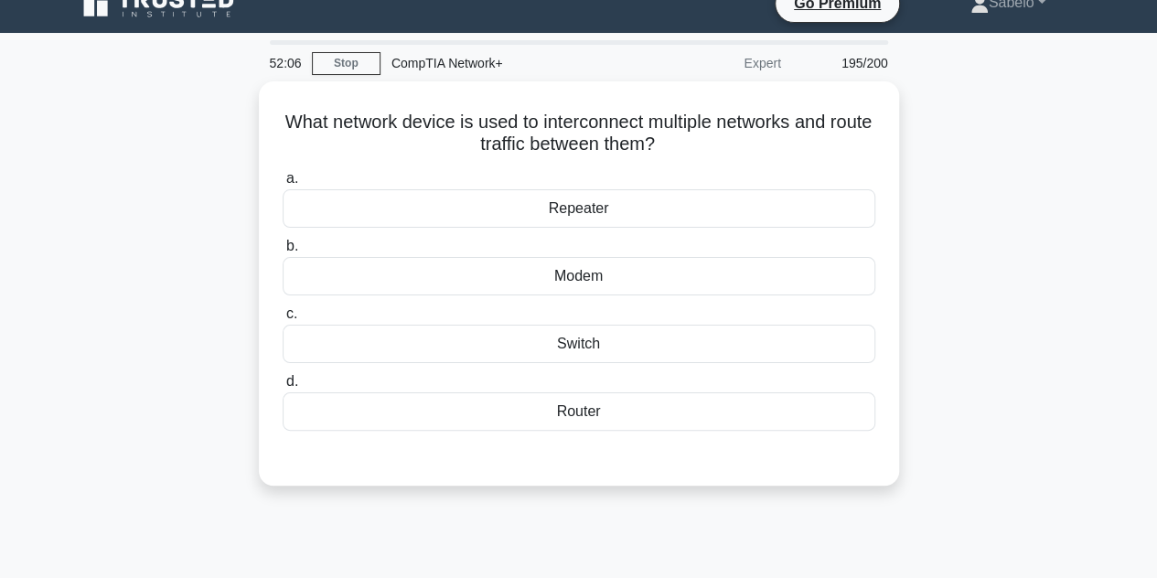
scroll to position [22, 0]
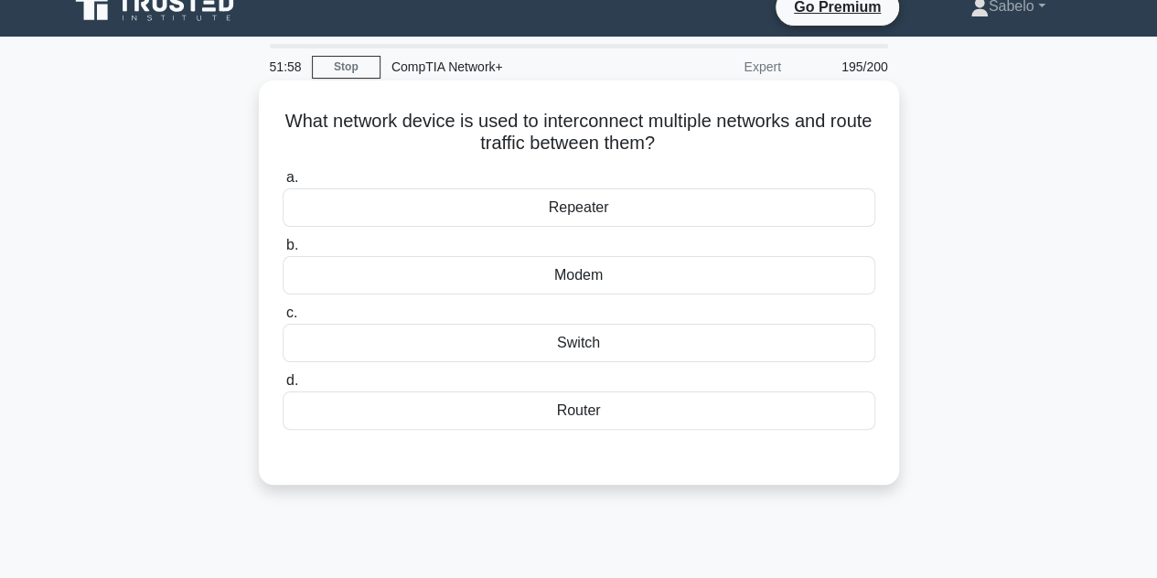
click at [593, 398] on div "Router" at bounding box center [579, 410] width 593 height 38
click at [283, 387] on input "d. Router" at bounding box center [283, 381] width 0 height 12
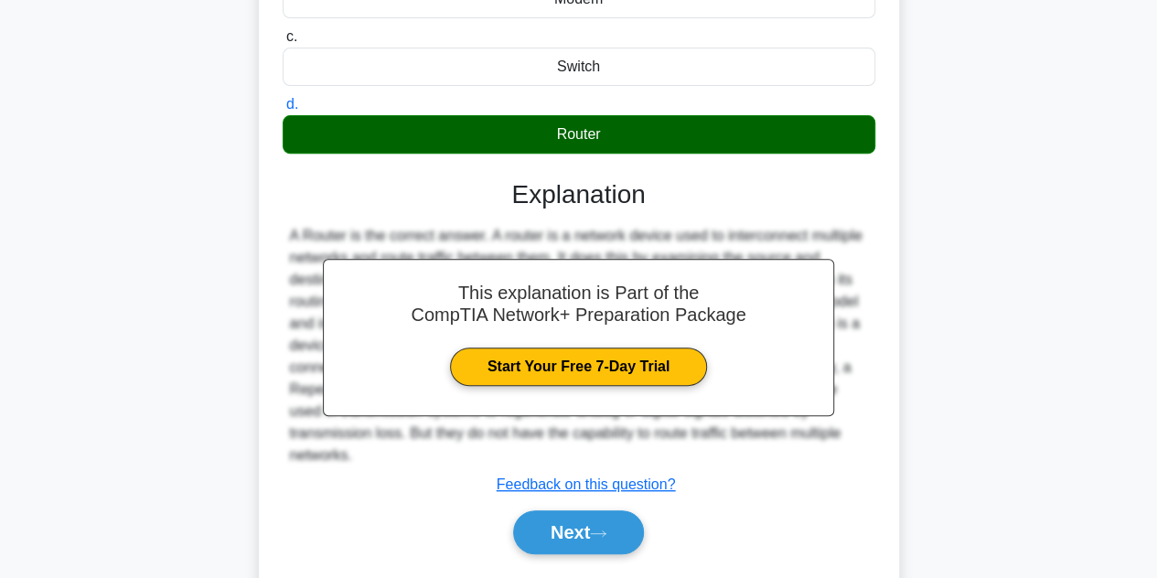
scroll to position [300, 0]
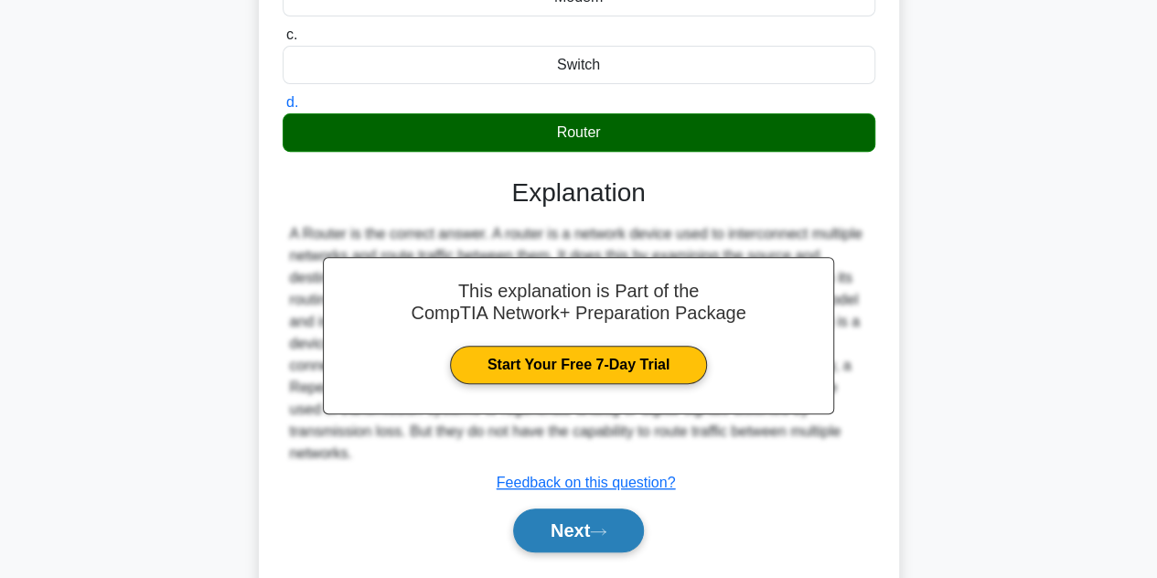
click at [598, 519] on button "Next" at bounding box center [578, 531] width 131 height 44
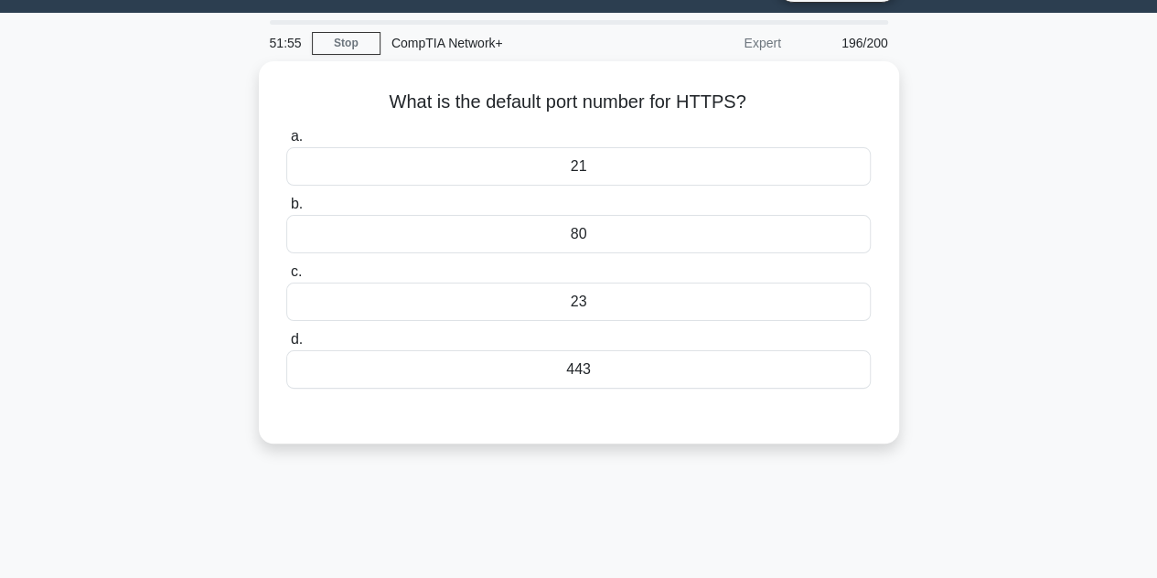
scroll to position [40, 0]
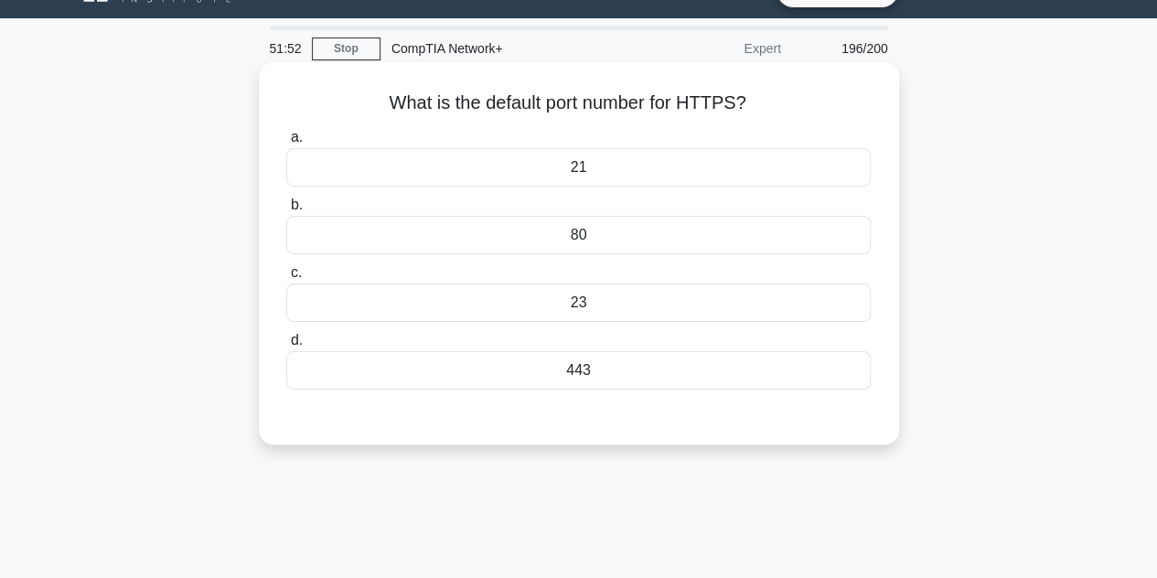
click at [563, 364] on div "443" at bounding box center [578, 370] width 584 height 38
click at [286, 347] on input "d. 443" at bounding box center [286, 341] width 0 height 12
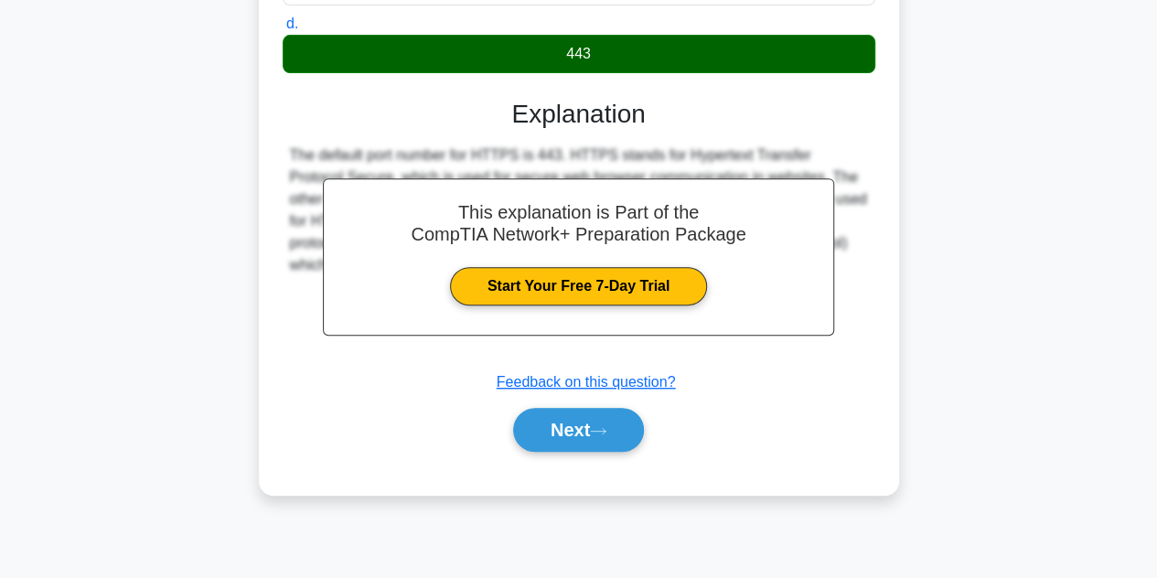
scroll to position [360, 0]
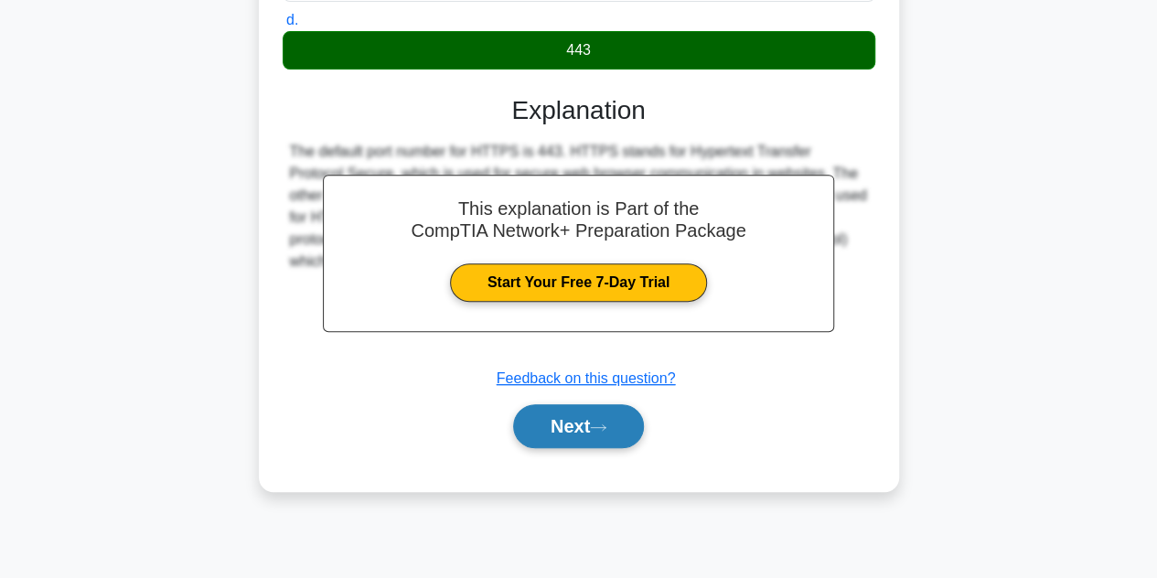
click at [587, 432] on button "Next" at bounding box center [578, 426] width 131 height 44
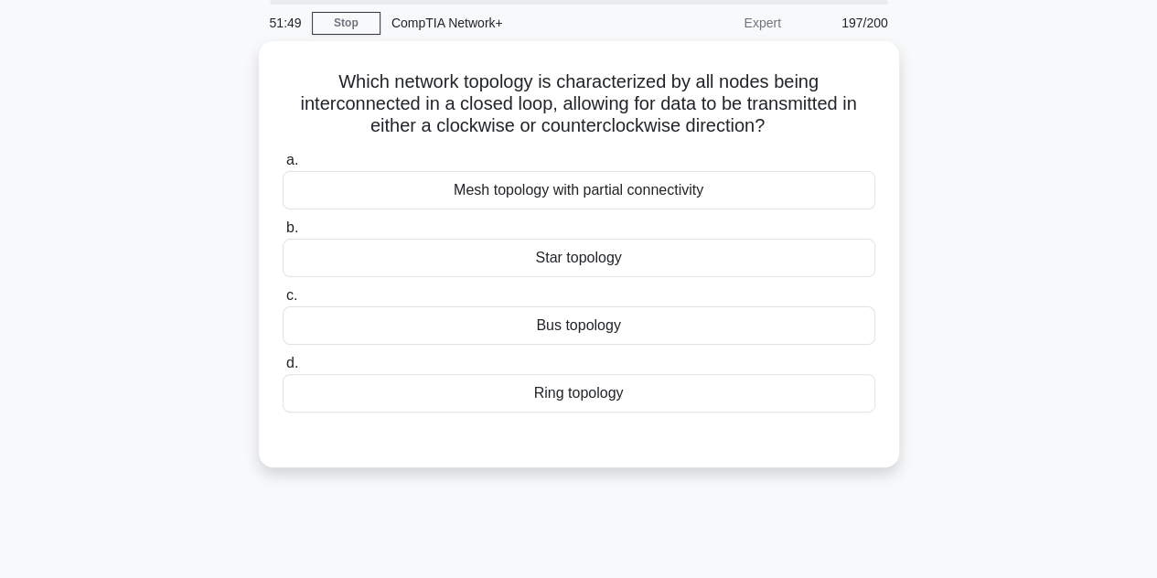
scroll to position [64, 0]
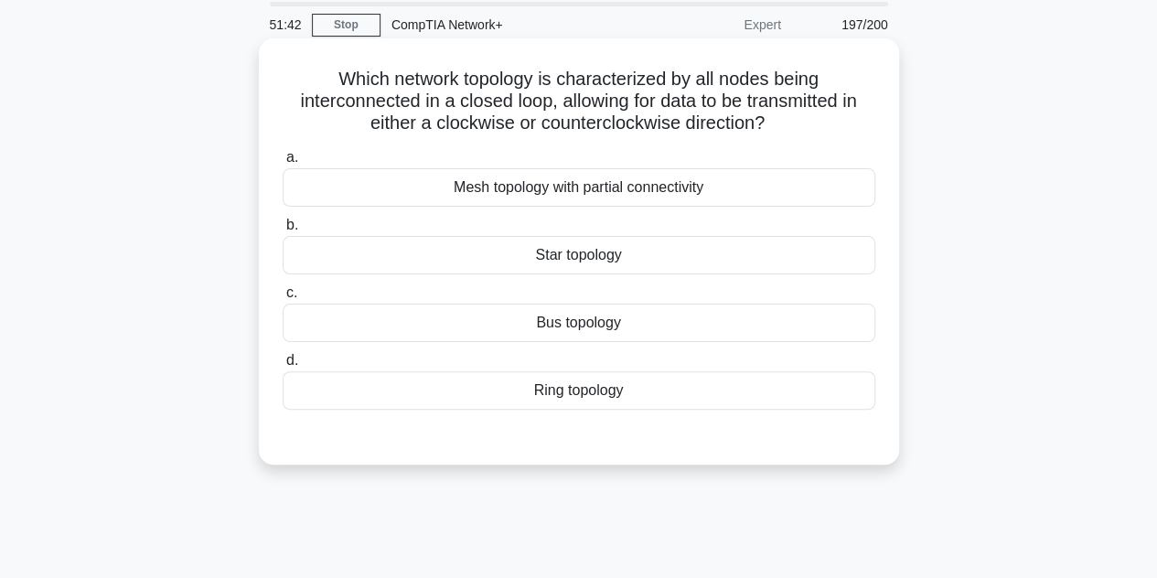
click at [540, 372] on div "Ring topology" at bounding box center [579, 390] width 593 height 38
click at [283, 367] on input "d. Ring topology" at bounding box center [283, 361] width 0 height 12
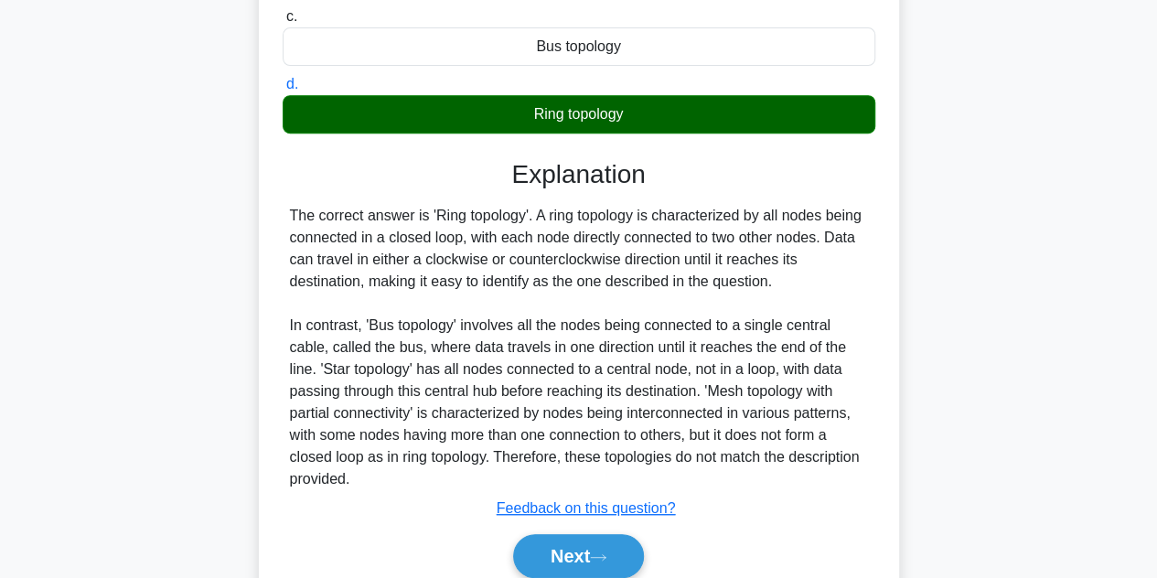
scroll to position [344, 0]
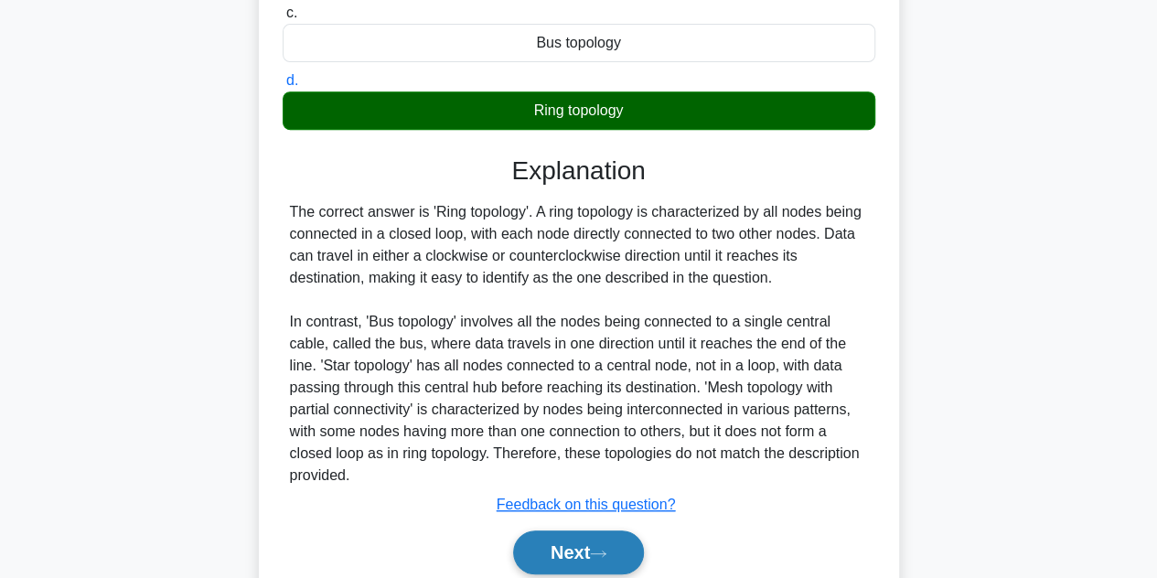
click at [634, 550] on button "Next" at bounding box center [578, 552] width 131 height 44
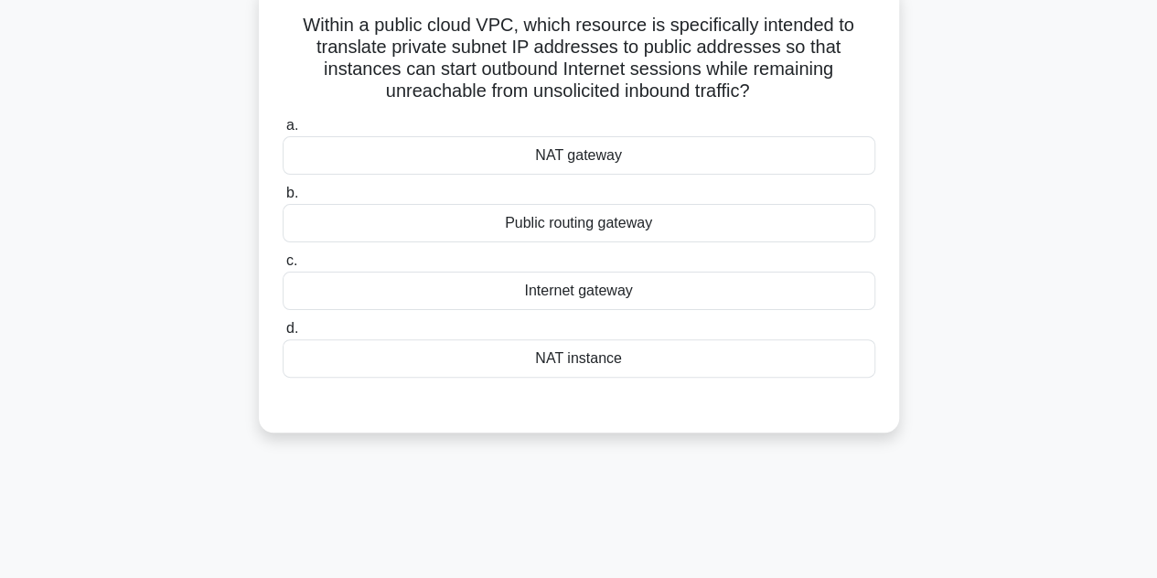
scroll to position [121, 0]
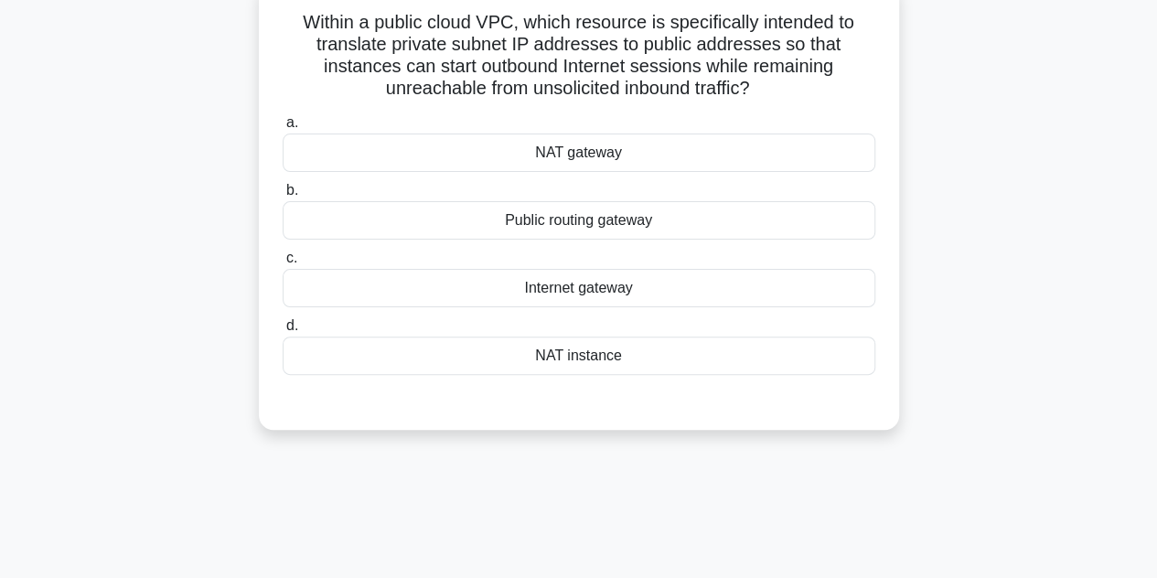
click at [573, 296] on div "Internet gateway" at bounding box center [579, 288] width 593 height 38
click at [283, 264] on input "c. Internet gateway" at bounding box center [283, 258] width 0 height 12
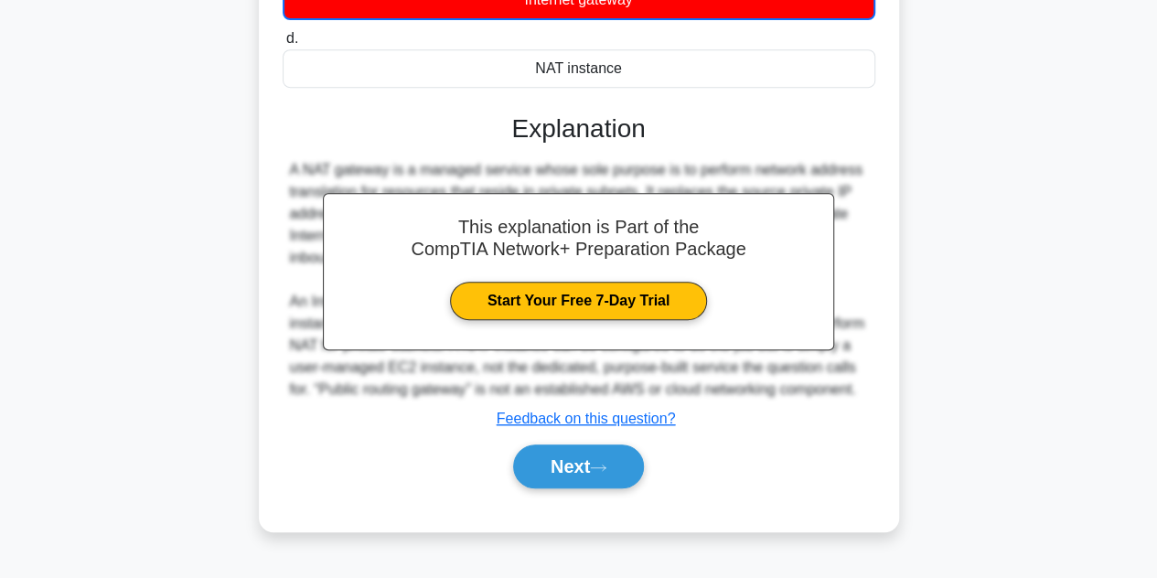
scroll to position [410, 0]
click at [605, 453] on button "Next" at bounding box center [578, 467] width 131 height 44
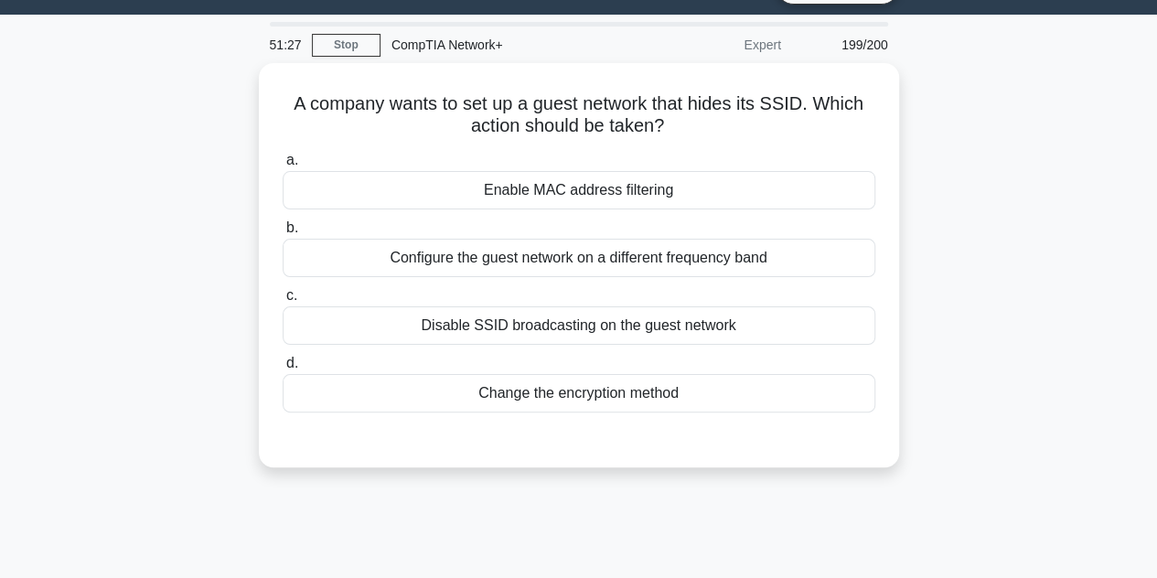
scroll to position [42, 0]
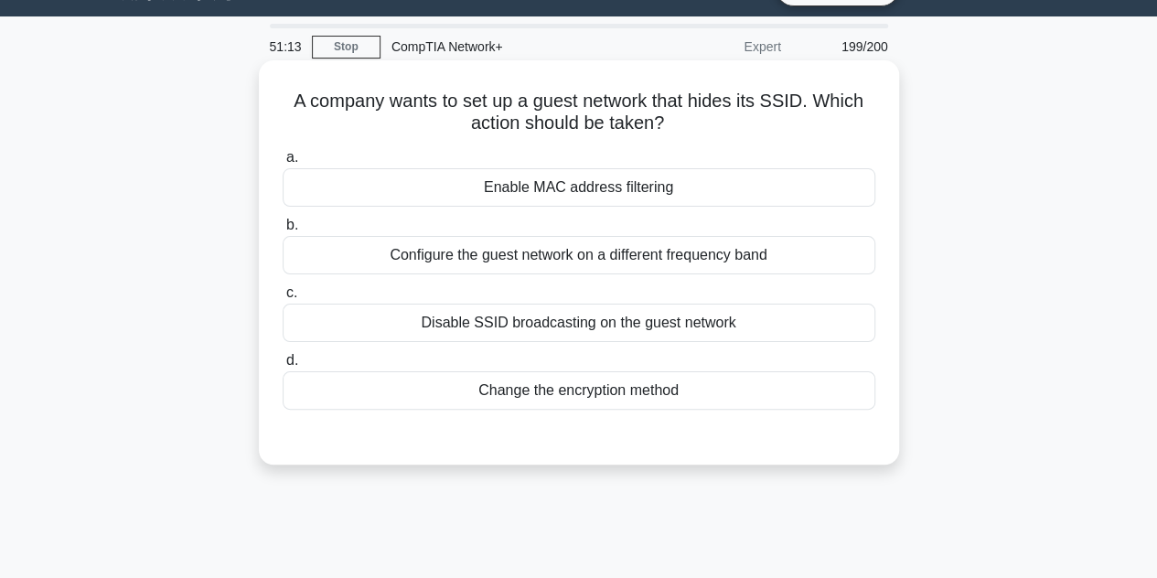
click at [545, 241] on div "Configure the guest network on a different frequency band" at bounding box center [579, 255] width 593 height 38
click at [283, 231] on input "b. Configure the guest network on a different frequency band" at bounding box center [283, 226] width 0 height 12
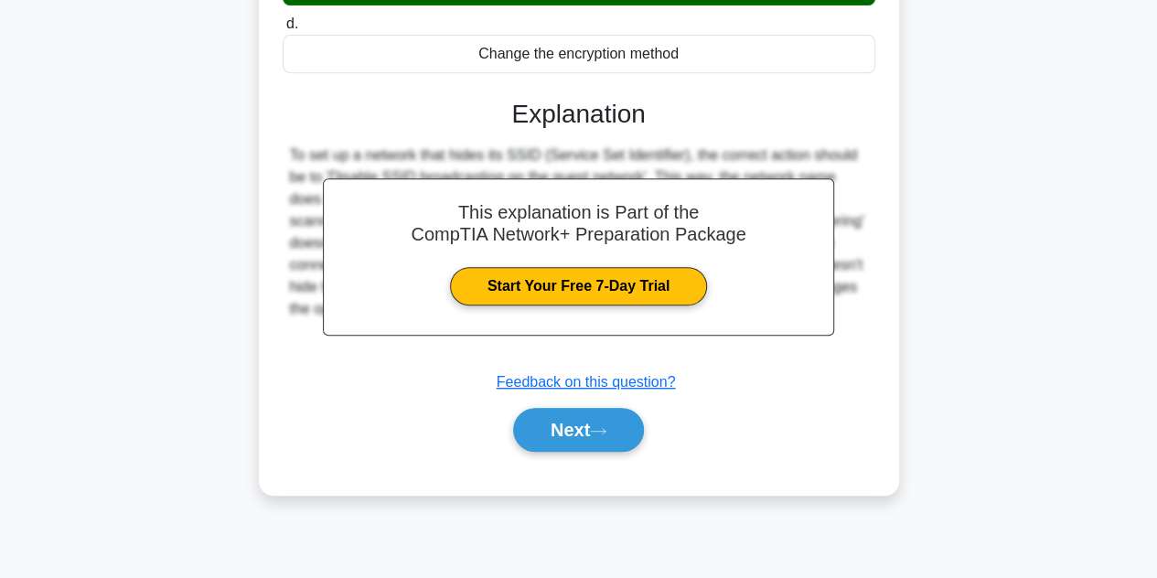
scroll to position [410, 0]
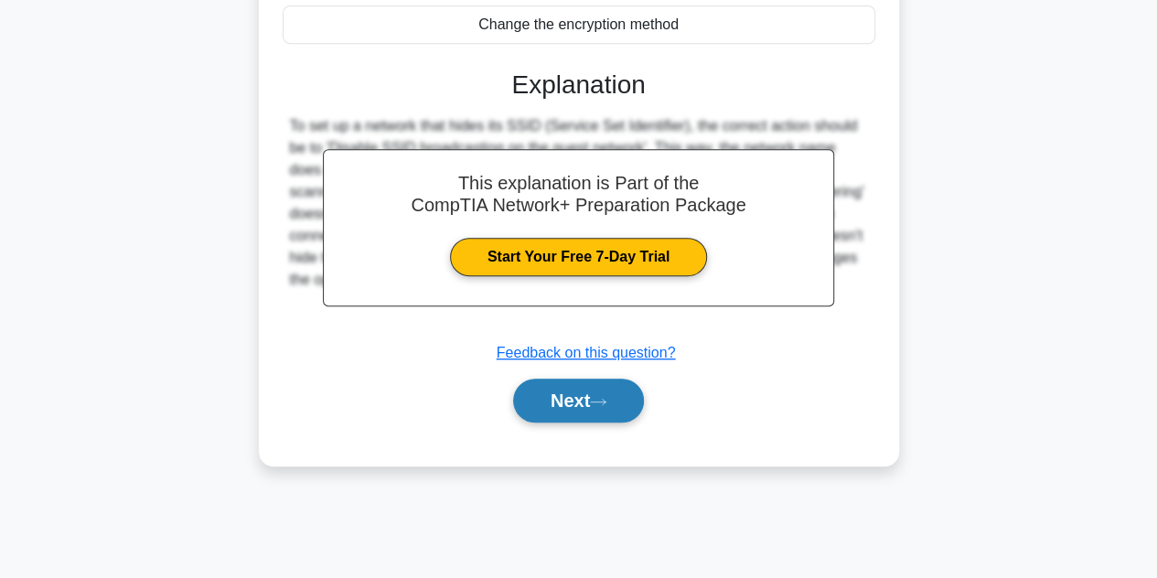
click at [605, 408] on button "Next" at bounding box center [578, 401] width 131 height 44
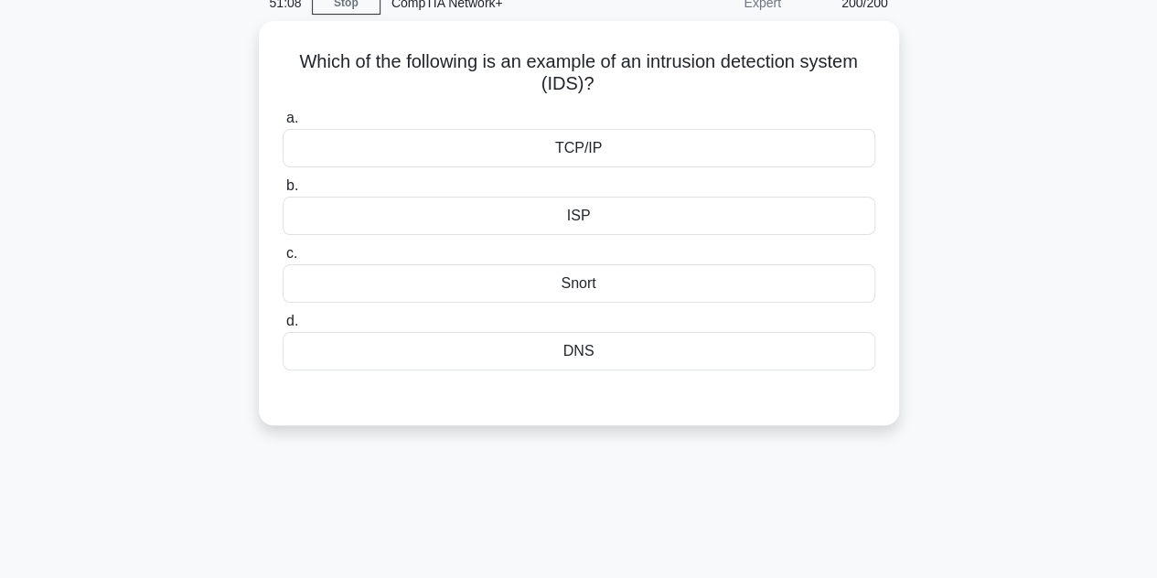
scroll to position [0, 0]
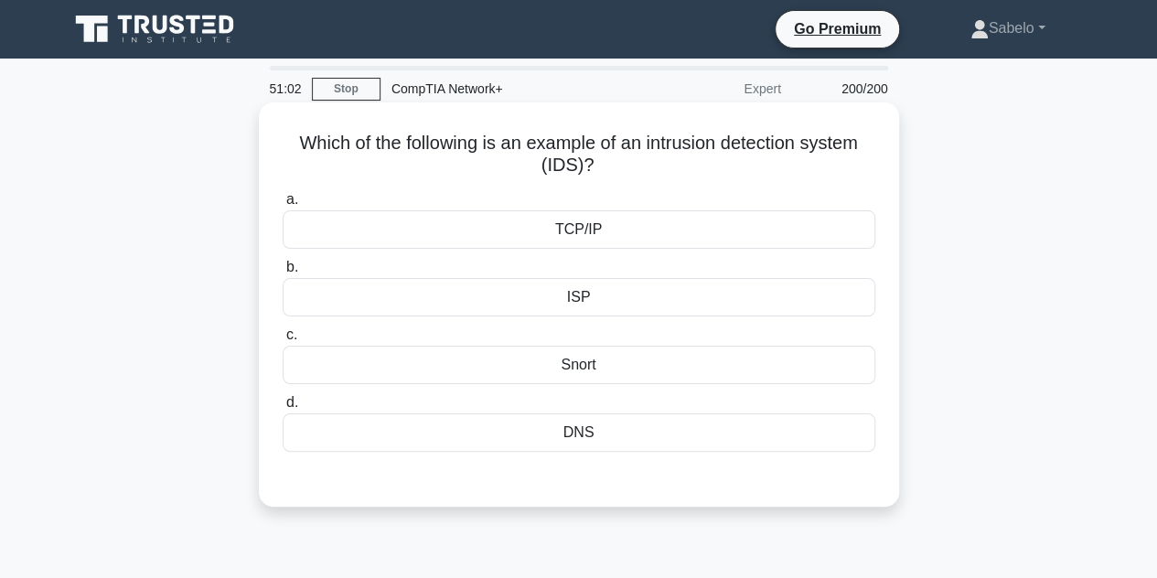
click at [565, 370] on div "Snort" at bounding box center [579, 365] width 593 height 38
click at [283, 341] on input "c. Snort" at bounding box center [283, 335] width 0 height 12
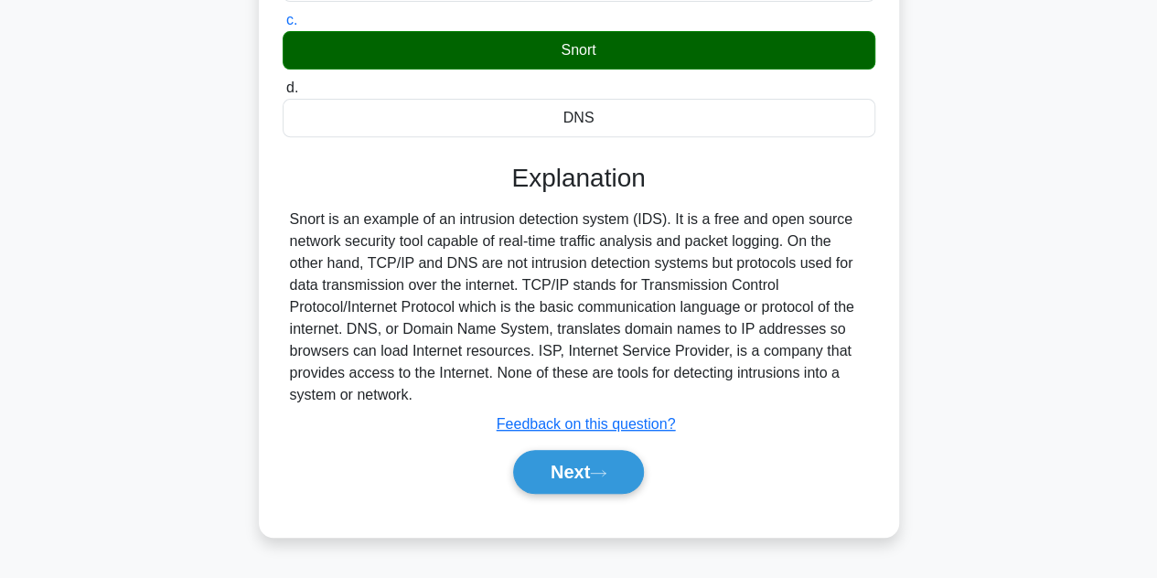
scroll to position [410, 0]
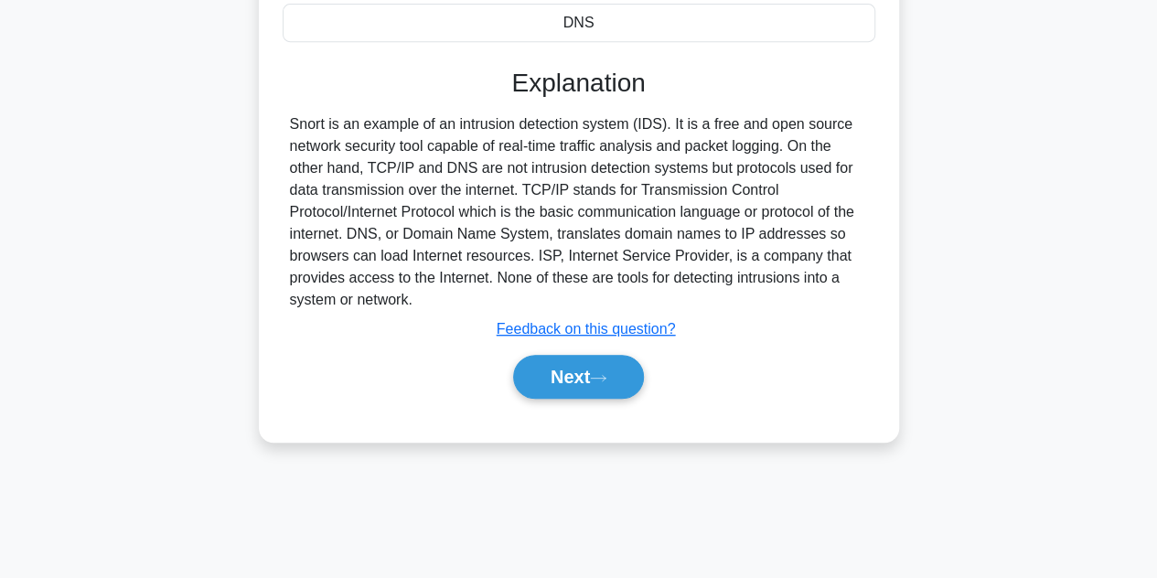
click at [578, 405] on div "a. TCP/IP b. ISP c. d." at bounding box center [579, 98] width 596 height 646
click at [594, 375] on button "Next" at bounding box center [578, 377] width 131 height 44
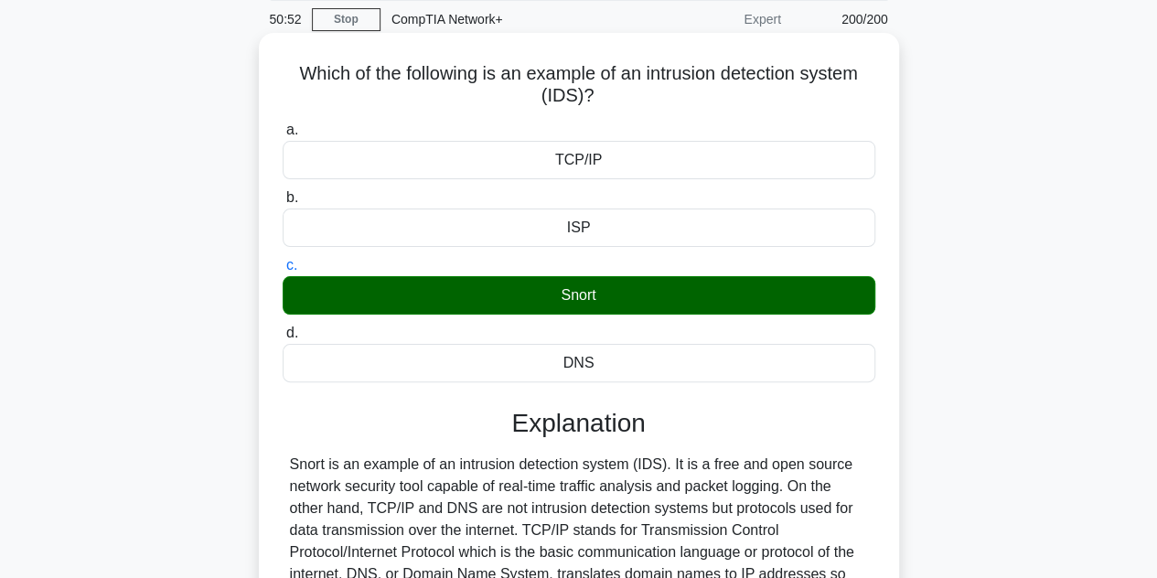
scroll to position [0, 0]
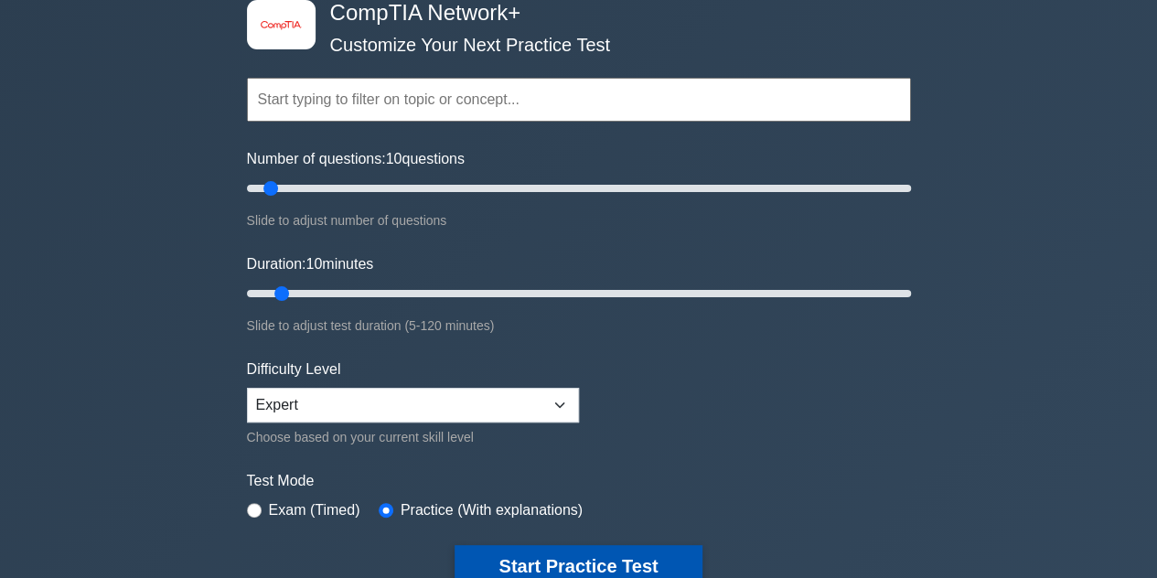
scroll to position [102, 0]
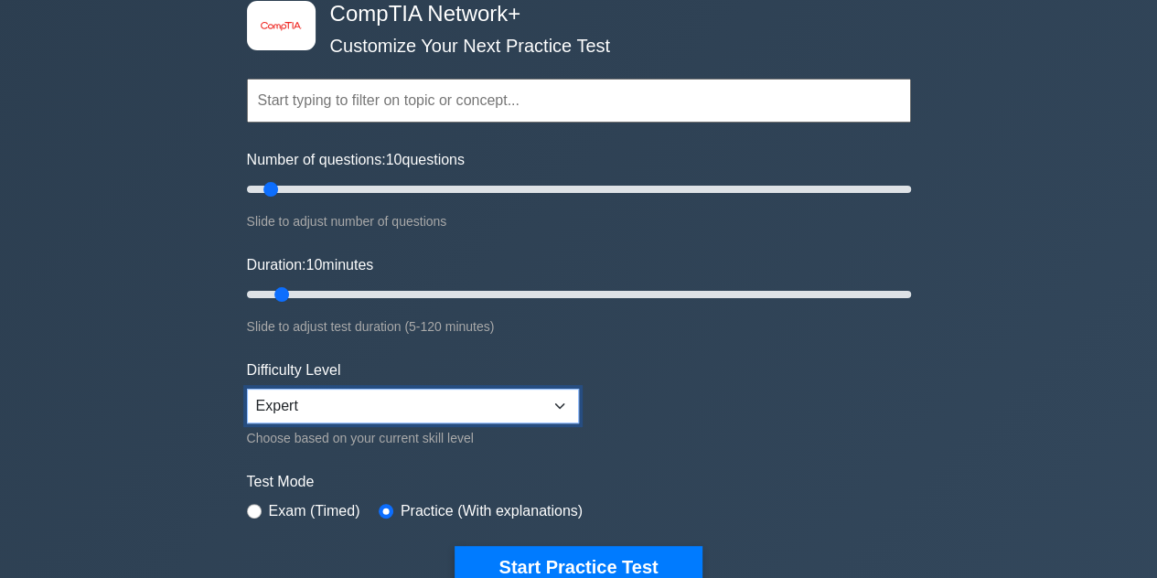
click at [569, 392] on select "Beginner Intermediate Expert" at bounding box center [413, 406] width 332 height 35
click at [701, 447] on form "Topics Networking Concepts Infrastructure Network Operations Network Security N…" at bounding box center [579, 305] width 664 height 565
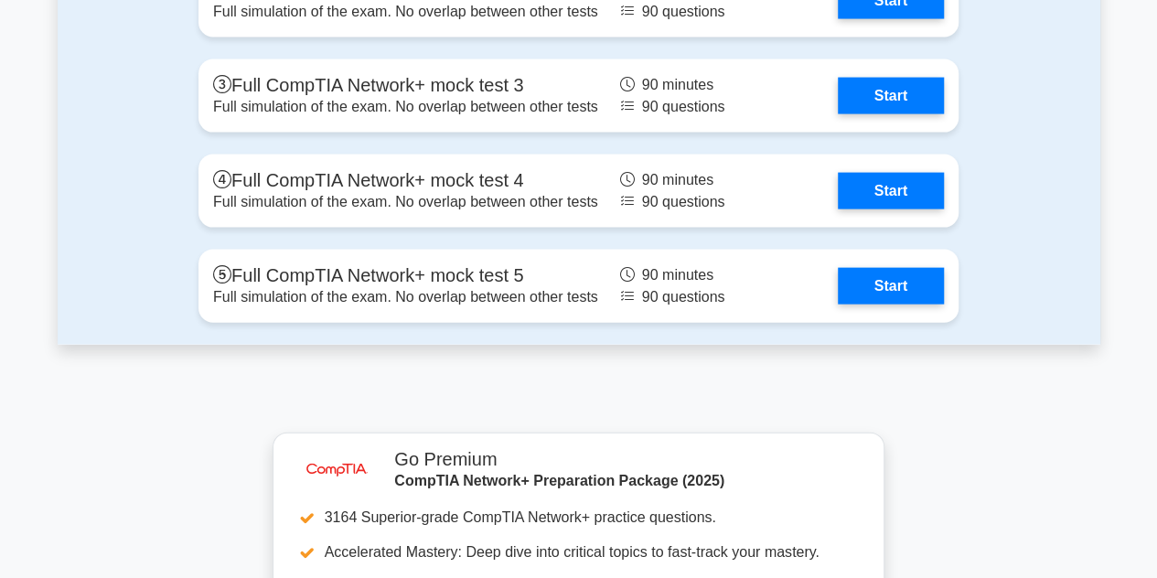
scroll to position [5350, 0]
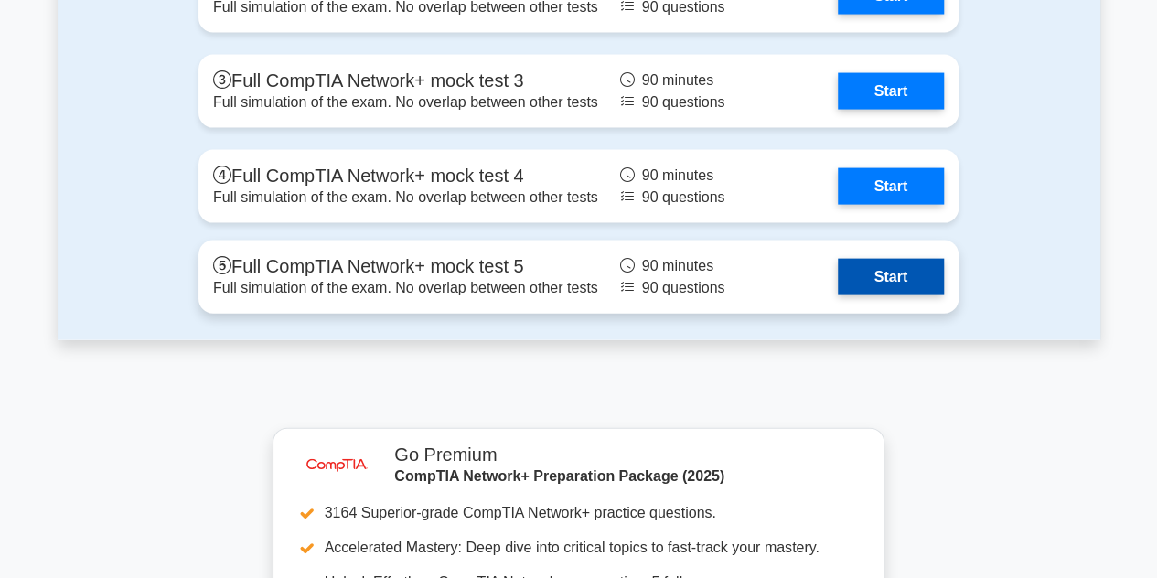
click at [884, 264] on link "Start" at bounding box center [891, 277] width 106 height 37
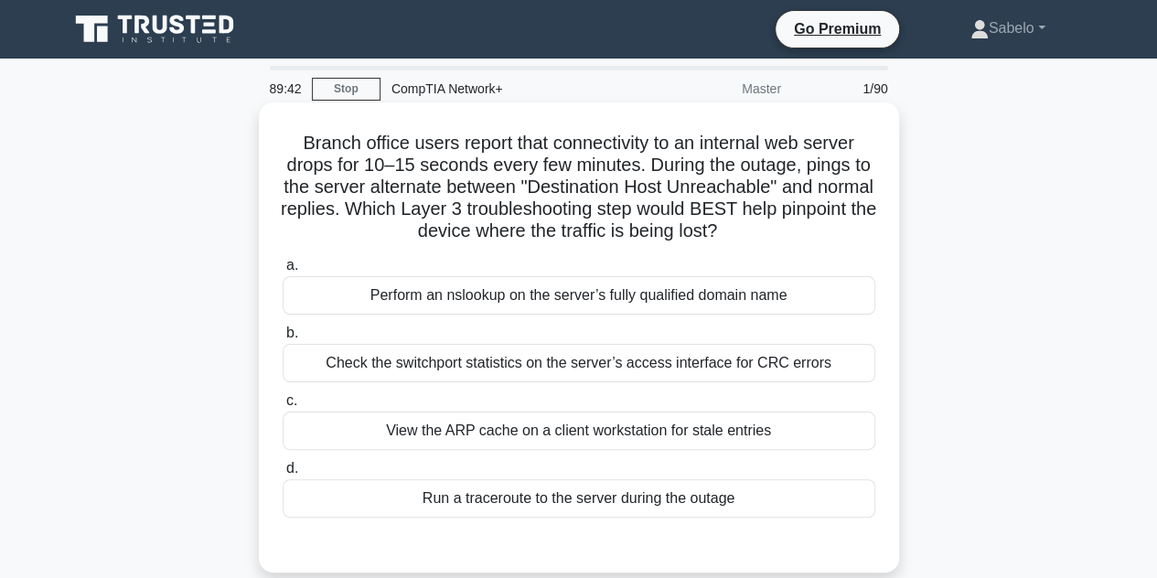
click at [479, 301] on div "Perform an nslookup on the server’s fully qualified domain name" at bounding box center [579, 295] width 593 height 38
click at [283, 272] on input "a. Perform an nslookup on the server’s fully qualified domain name" at bounding box center [283, 266] width 0 height 12
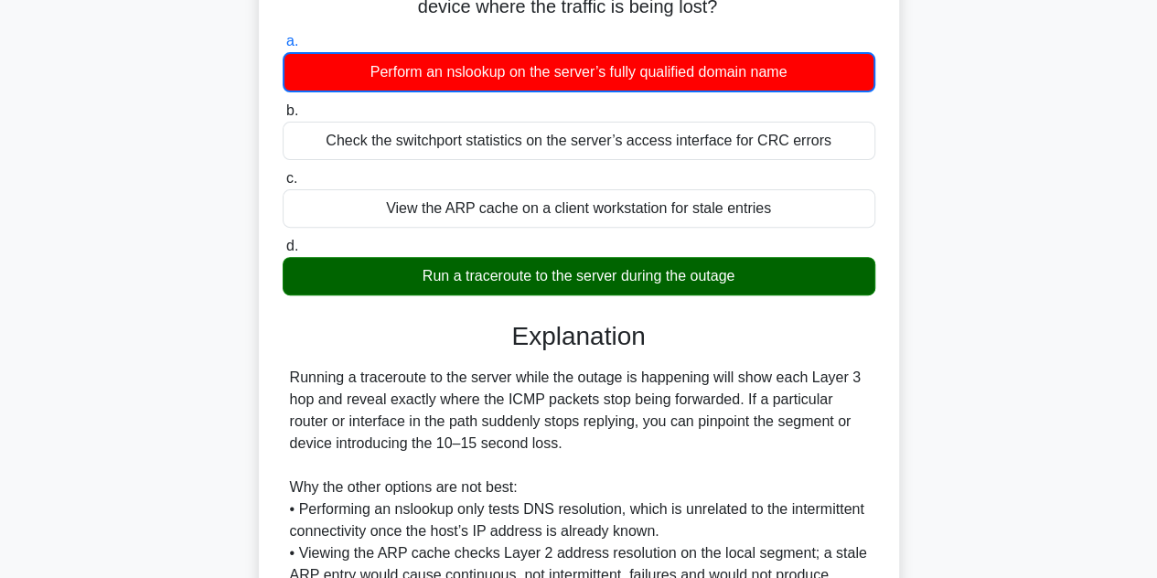
scroll to position [484, 0]
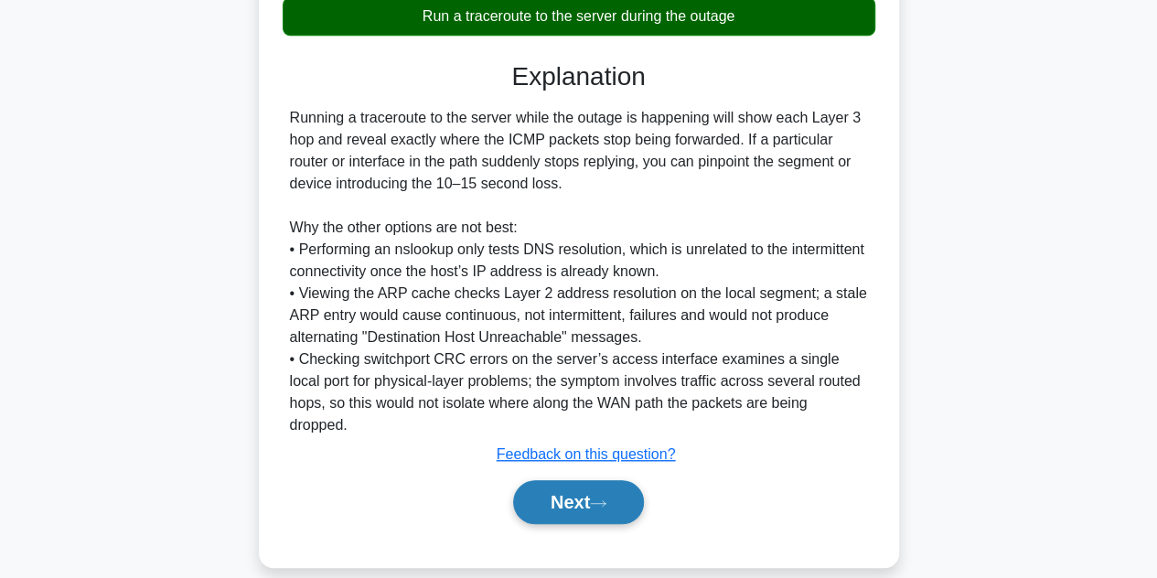
click at [556, 482] on button "Next" at bounding box center [578, 502] width 131 height 44
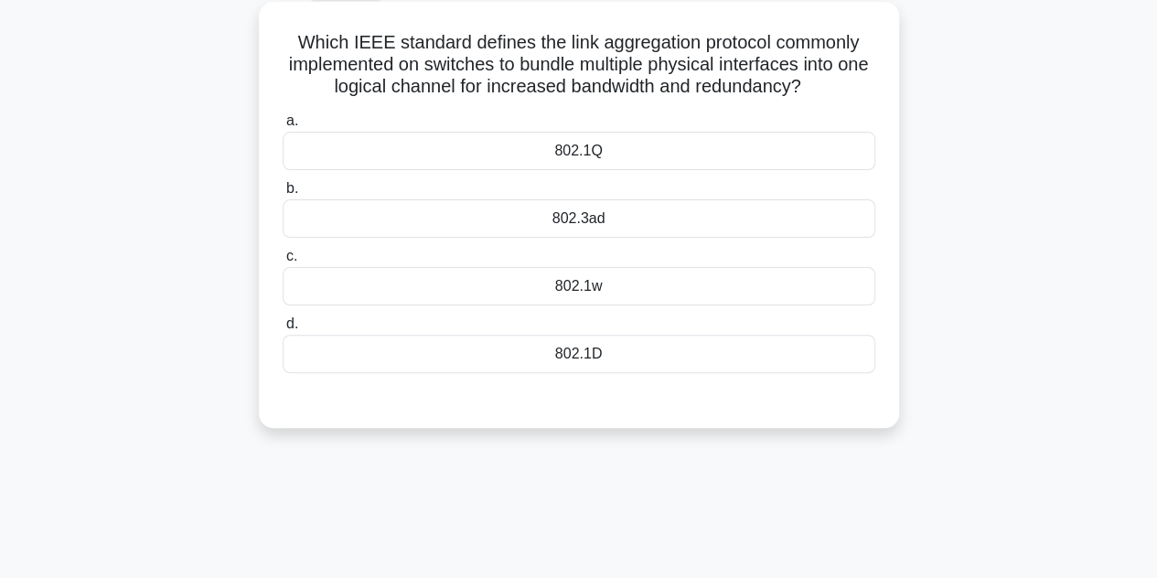
scroll to position [97, 0]
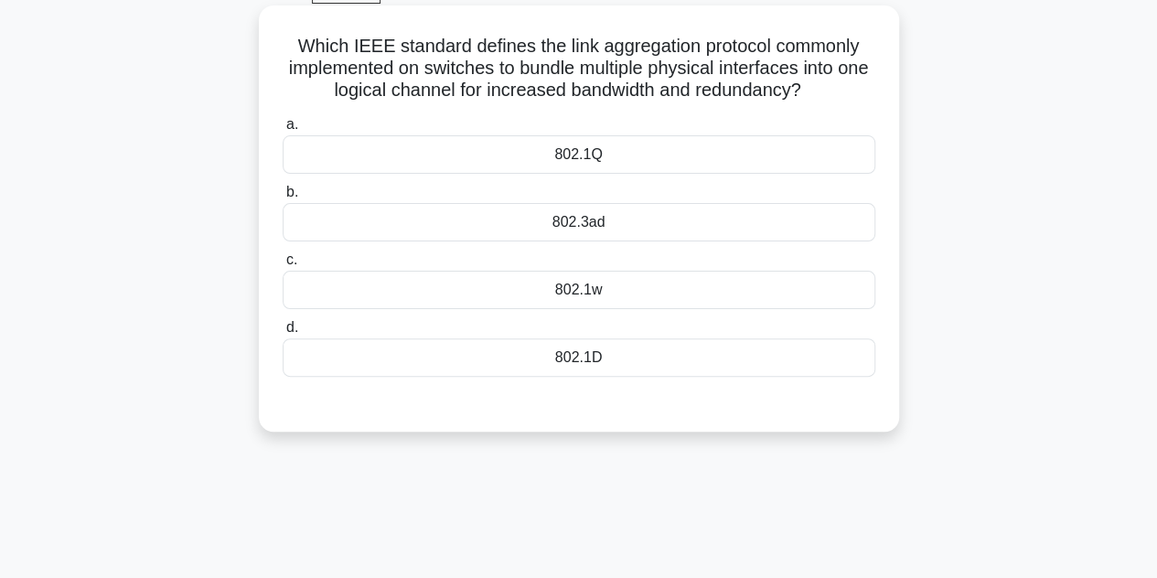
click at [480, 312] on div "a. 802.1Q b. 802.3ad c. d." at bounding box center [579, 245] width 615 height 271
click at [477, 295] on div "802.1w" at bounding box center [579, 290] width 593 height 38
click at [283, 266] on input "c. 802.1w" at bounding box center [283, 260] width 0 height 12
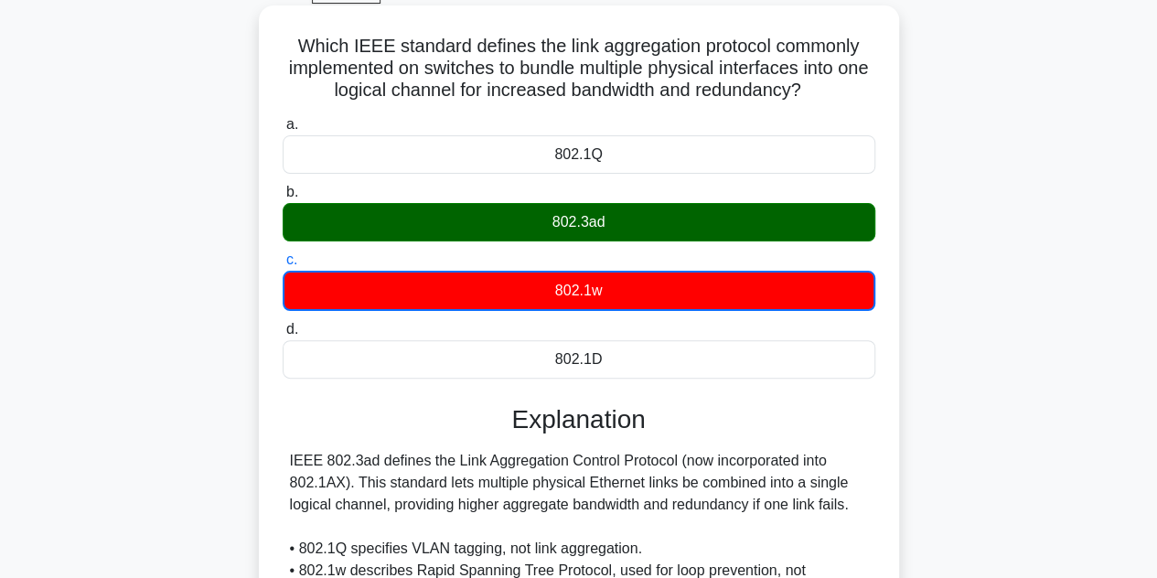
scroll to position [410, 0]
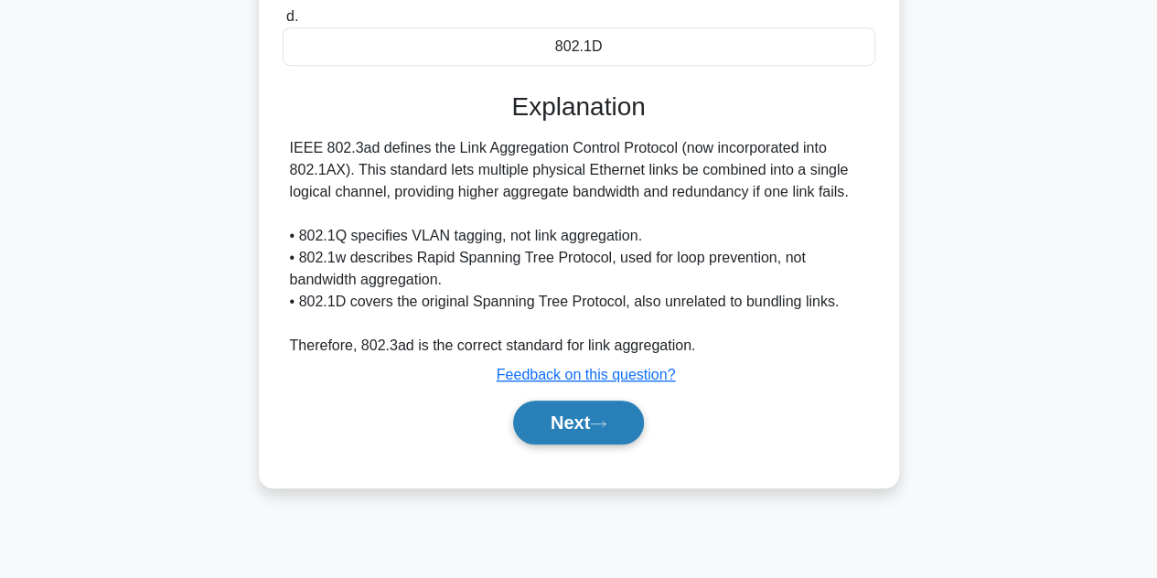
click at [574, 418] on button "Next" at bounding box center [578, 423] width 131 height 44
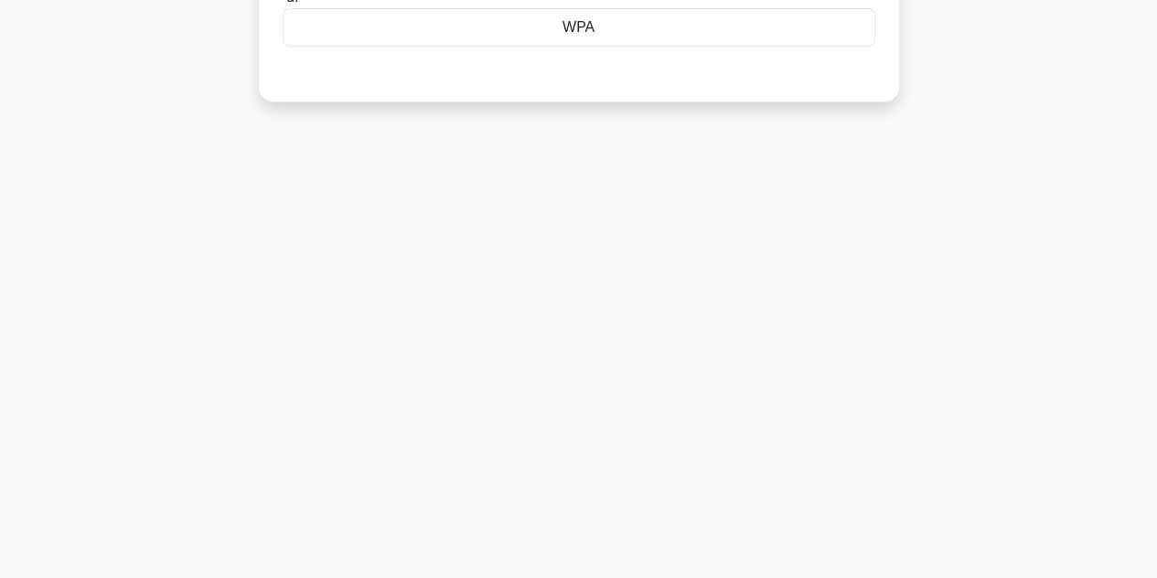
scroll to position [0, 0]
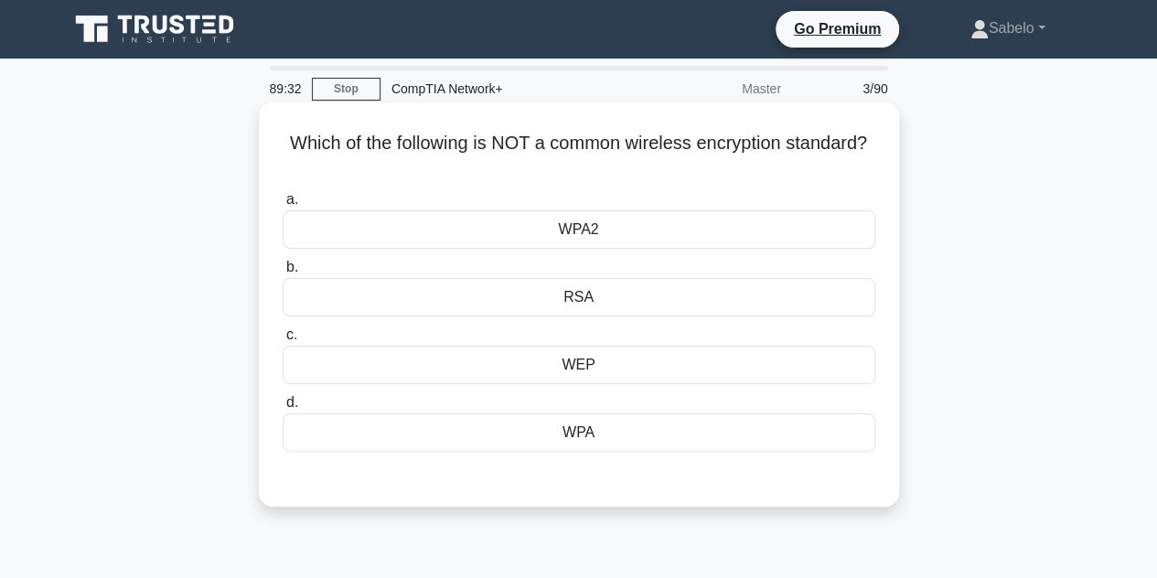
click at [487, 198] on label "a. WPA2" at bounding box center [579, 218] width 593 height 60
click at [283, 198] on input "a. WPA2" at bounding box center [283, 200] width 0 height 12
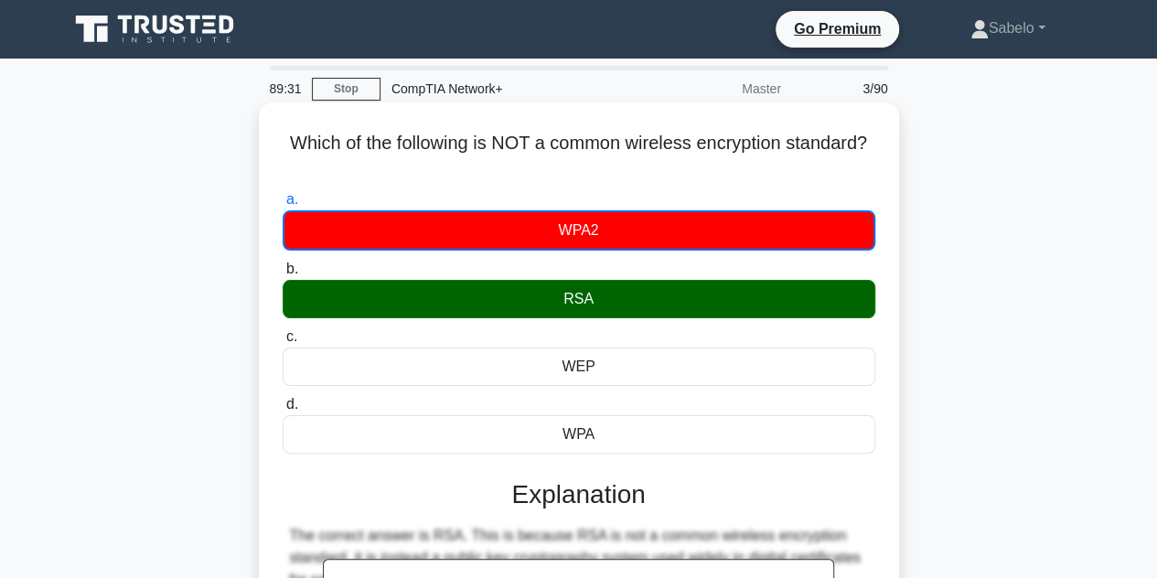
scroll to position [410, 0]
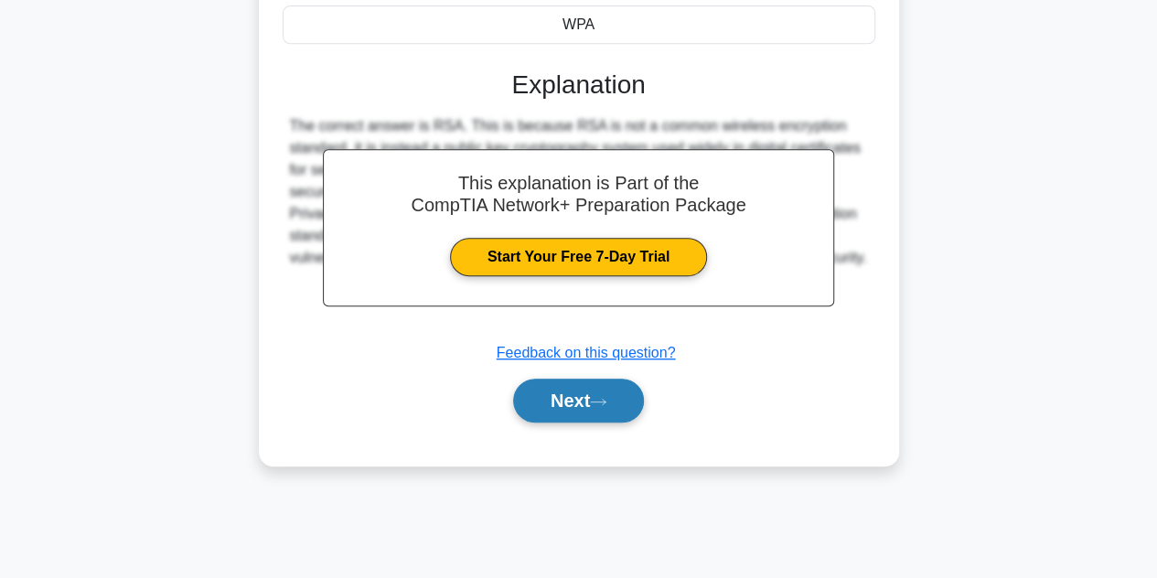
click at [573, 387] on button "Next" at bounding box center [578, 401] width 131 height 44
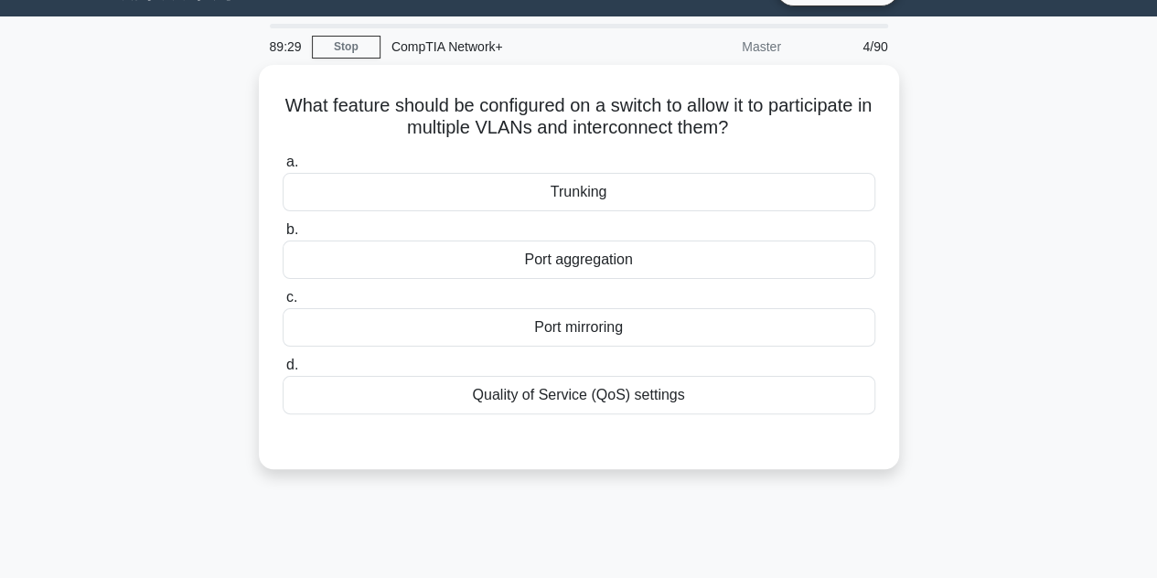
scroll to position [33, 0]
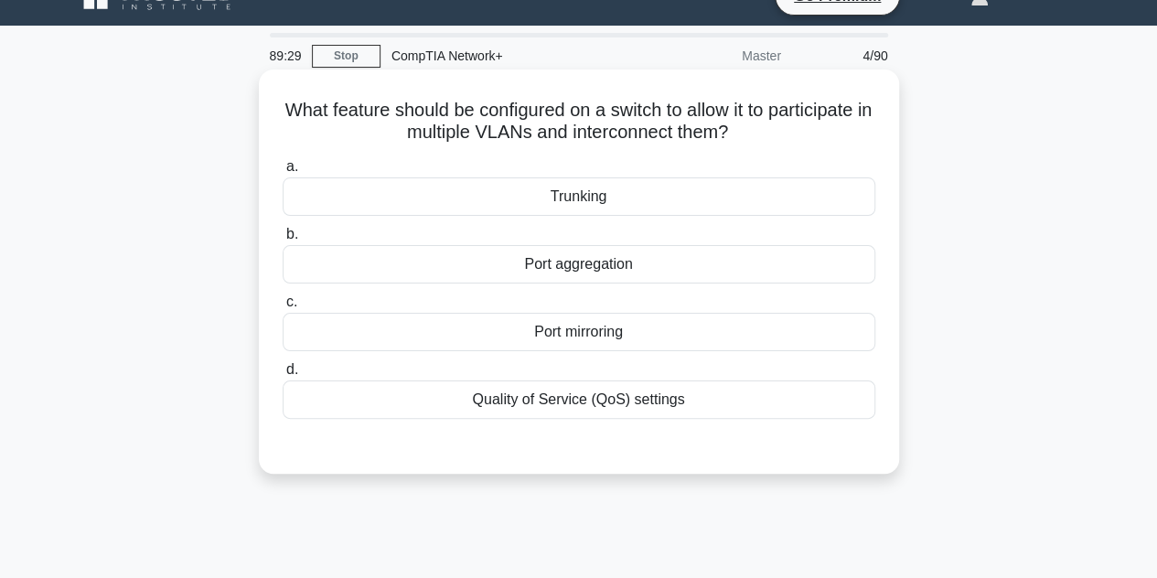
click at [528, 307] on label "c. Port mirroring" at bounding box center [579, 321] width 593 height 60
click at [283, 307] on input "c. Port mirroring" at bounding box center [283, 302] width 0 height 12
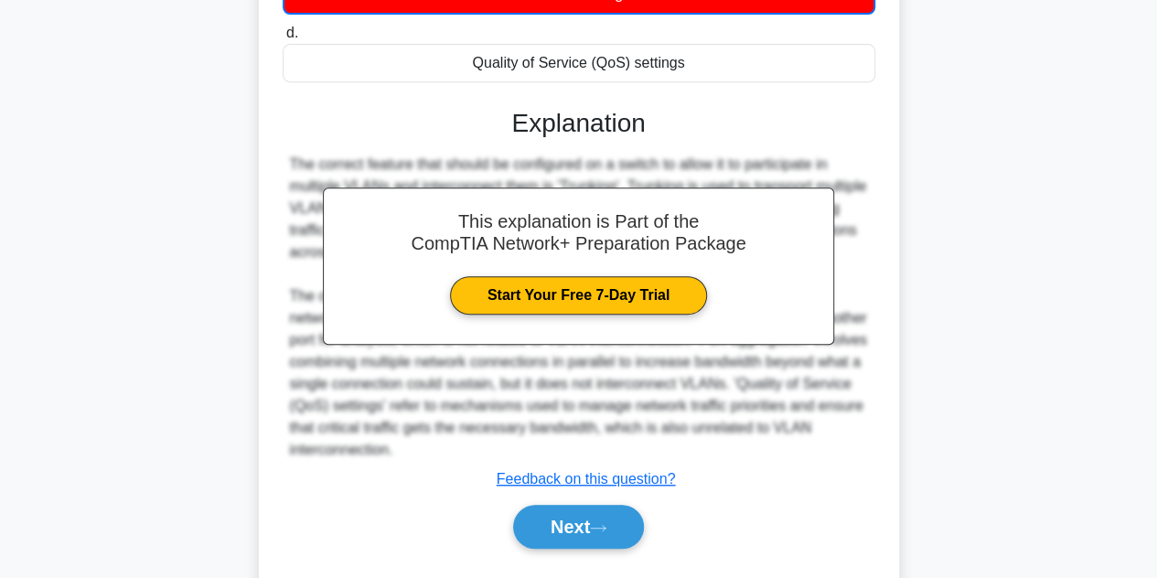
scroll to position [418, 0]
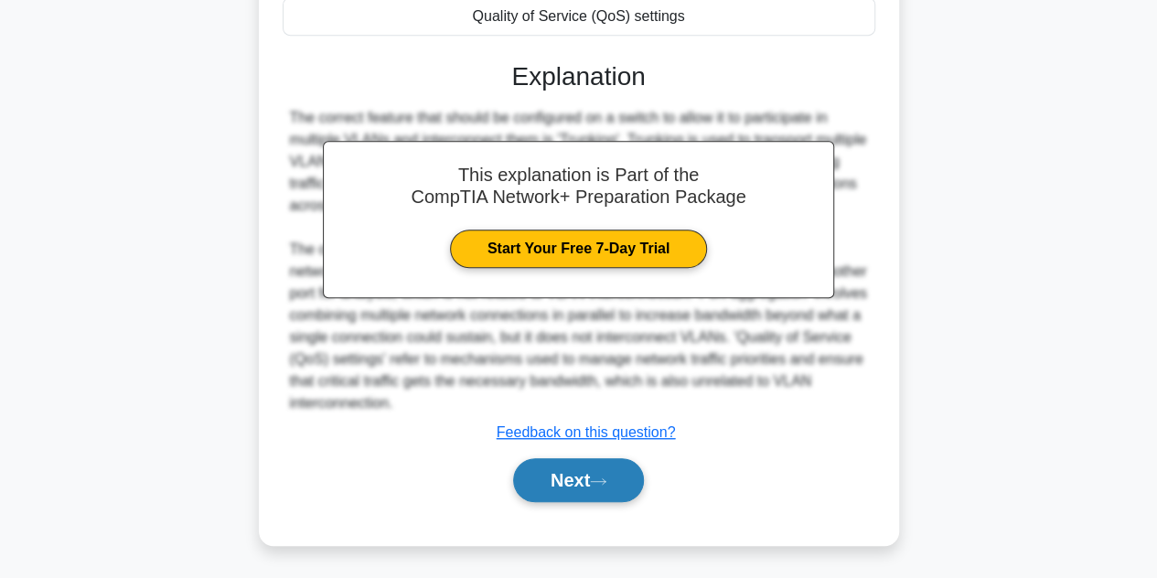
click at [609, 496] on button "Next" at bounding box center [578, 480] width 131 height 44
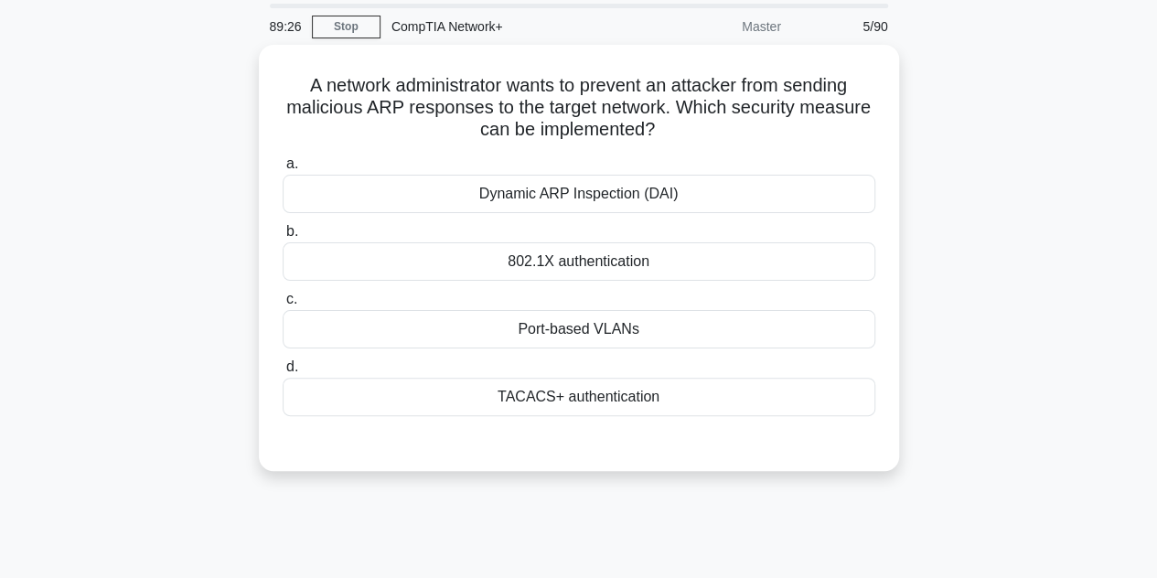
scroll to position [0, 0]
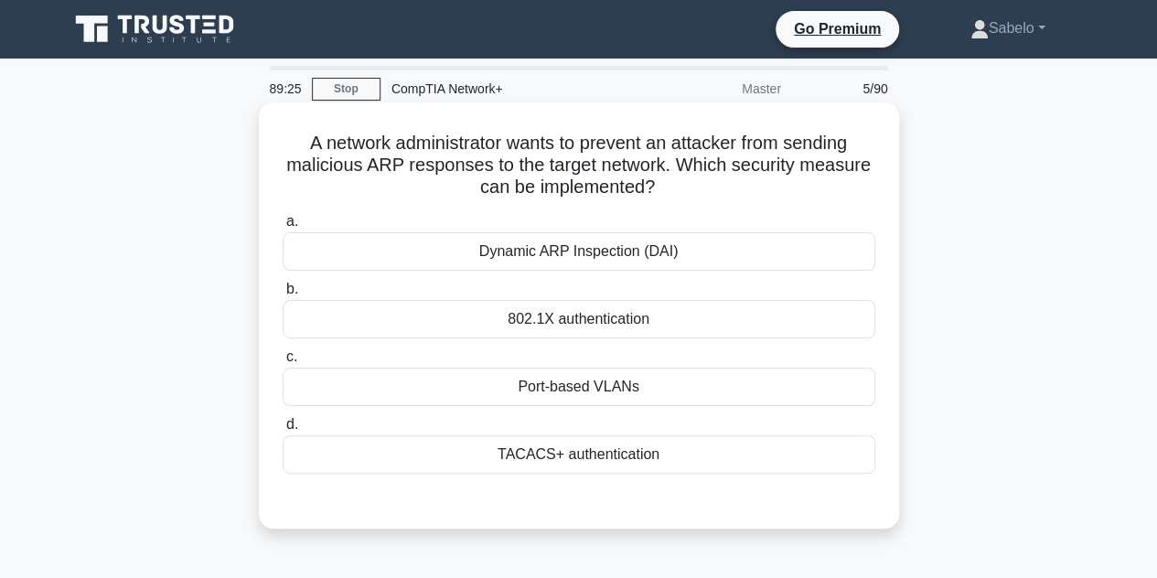
click at [453, 256] on div "Dynamic ARP Inspection (DAI)" at bounding box center [579, 251] width 593 height 38
click at [283, 228] on input "a. Dynamic ARP Inspection (DAI)" at bounding box center [283, 222] width 0 height 12
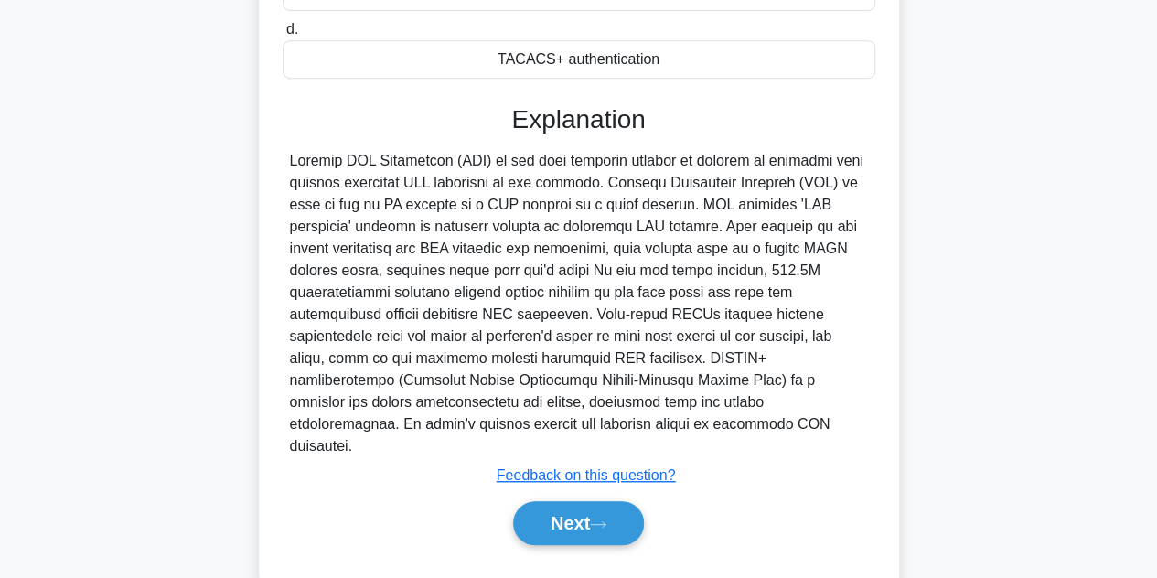
scroll to position [415, 0]
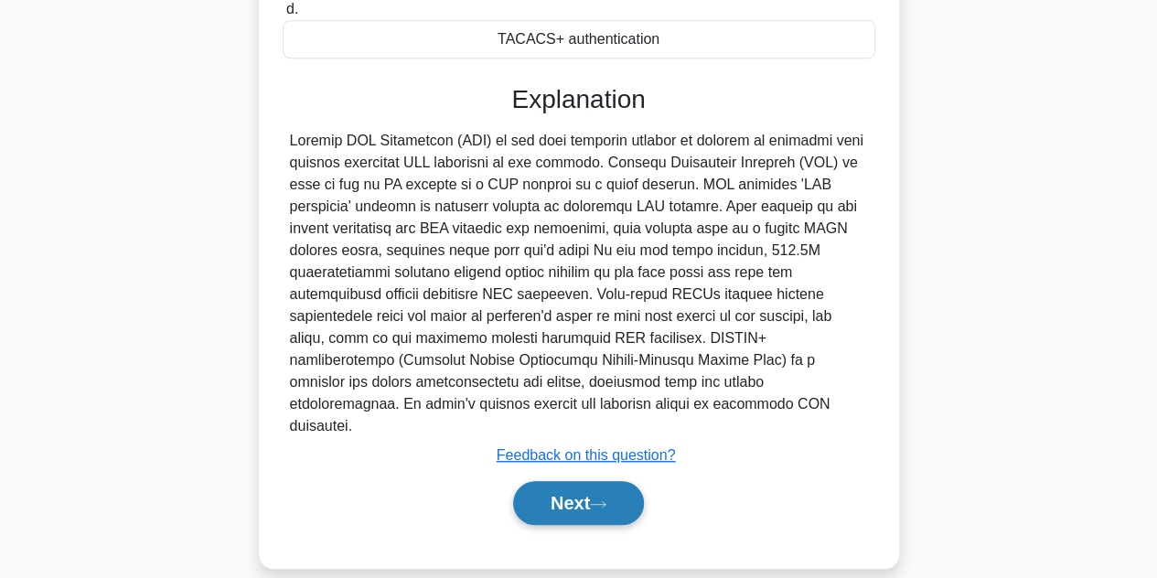
click at [560, 481] on button "Next" at bounding box center [578, 503] width 131 height 44
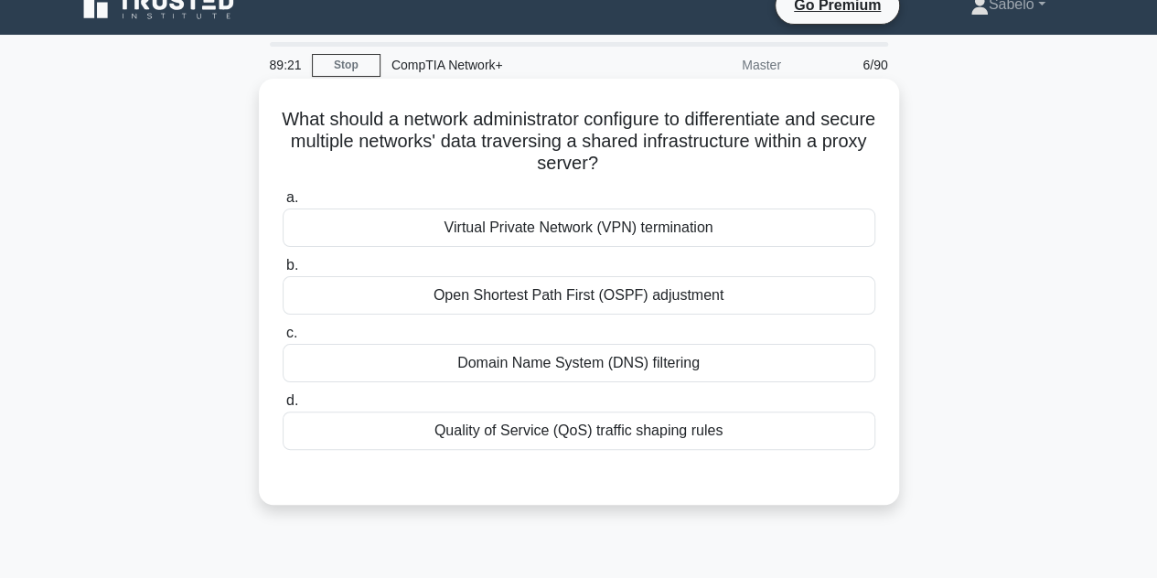
scroll to position [22, 0]
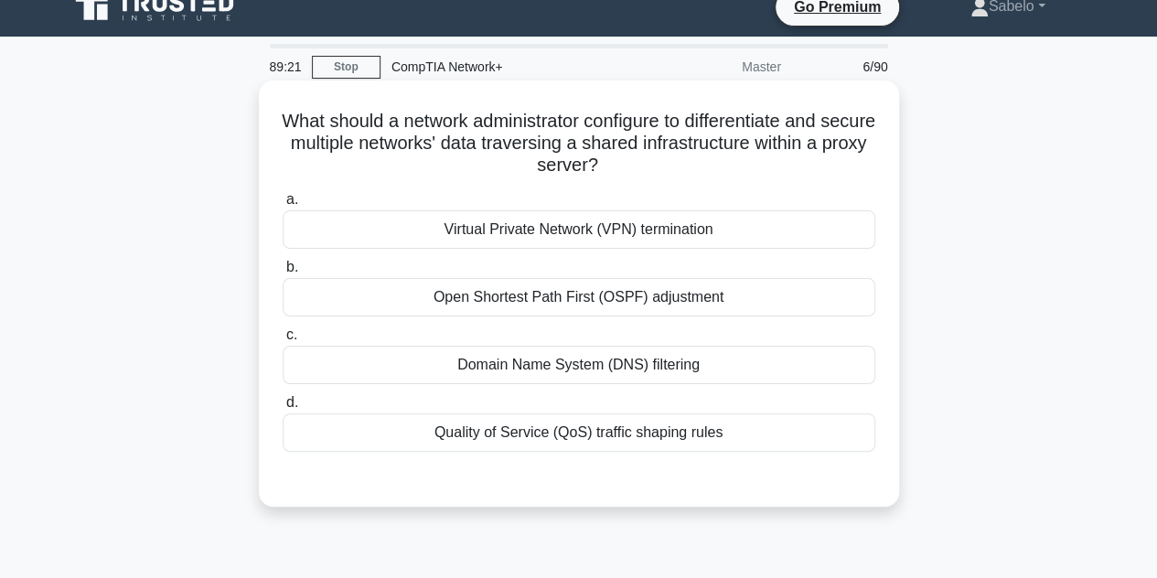
click at [499, 363] on div "Domain Name System (DNS) filtering" at bounding box center [579, 365] width 593 height 38
click at [283, 341] on input "c. Domain Name System (DNS) filtering" at bounding box center [283, 335] width 0 height 12
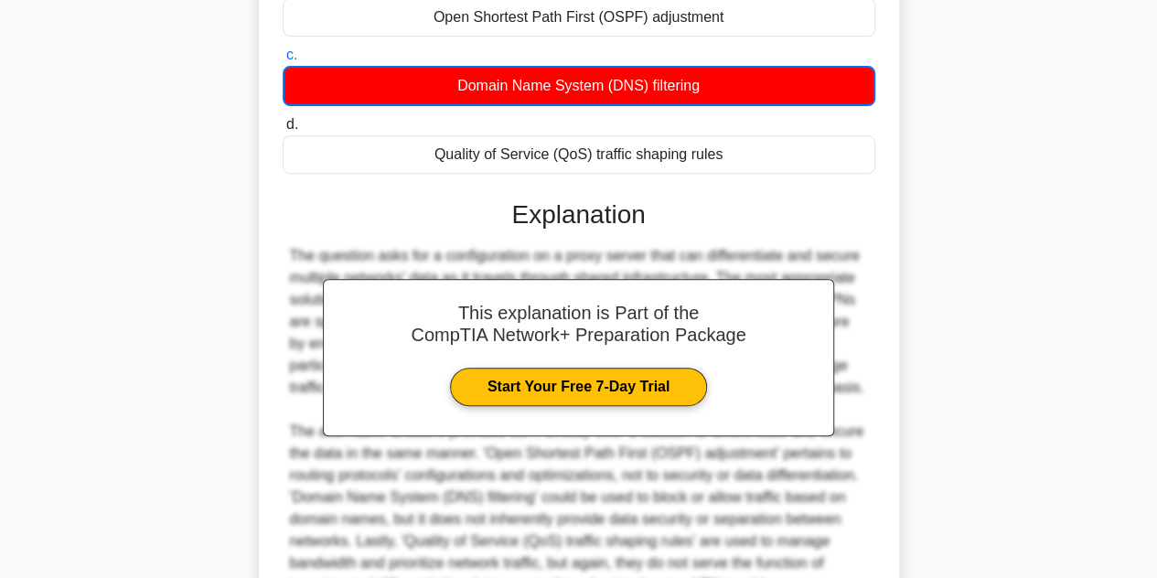
scroll to position [484, 0]
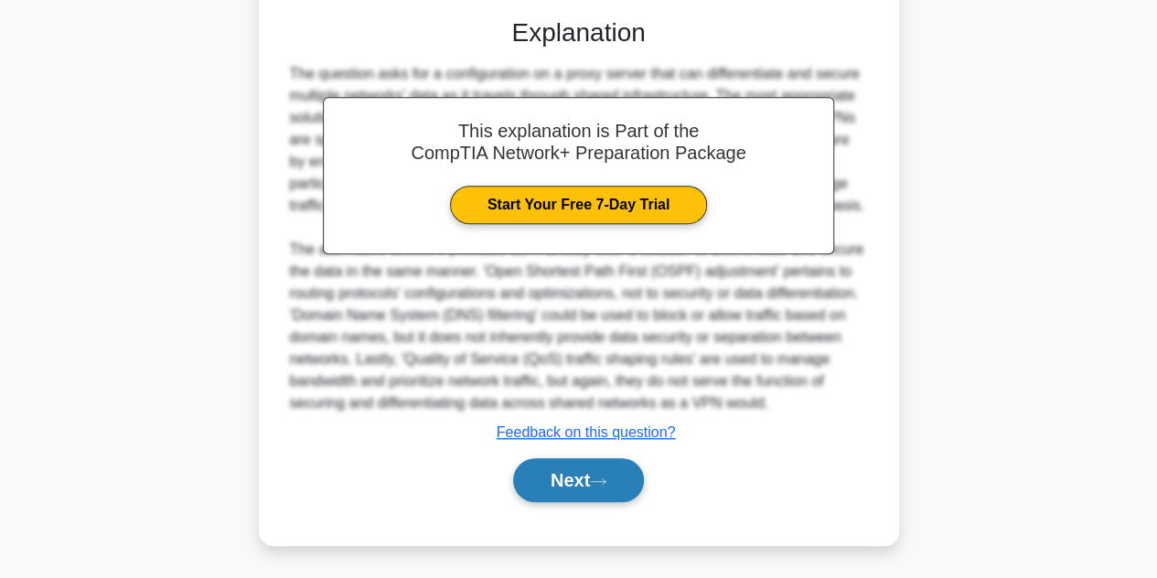
click at [583, 493] on button "Next" at bounding box center [578, 480] width 131 height 44
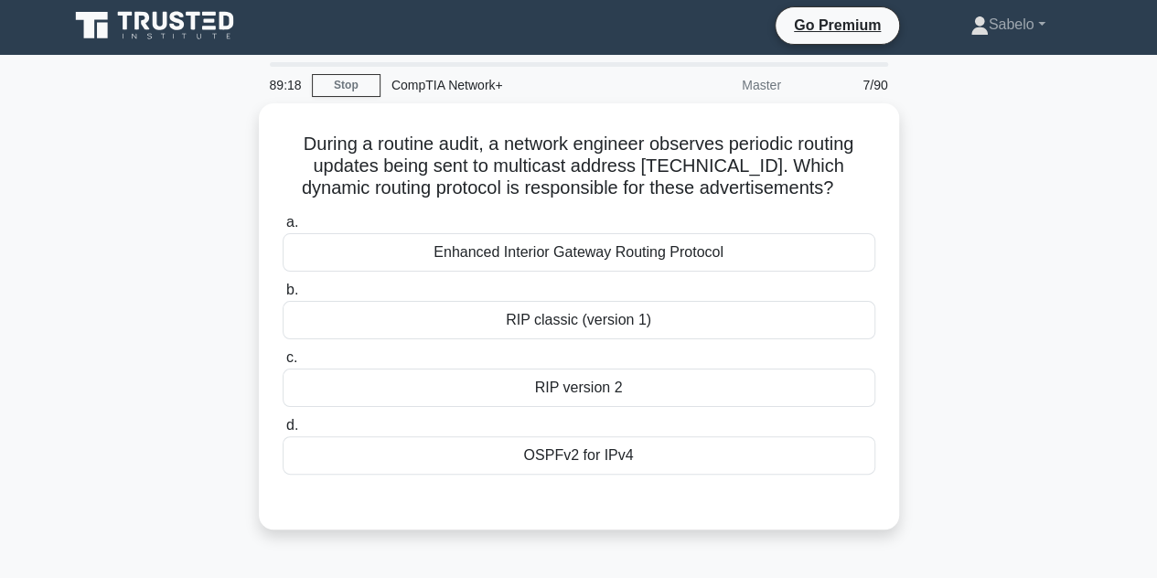
scroll to position [0, 0]
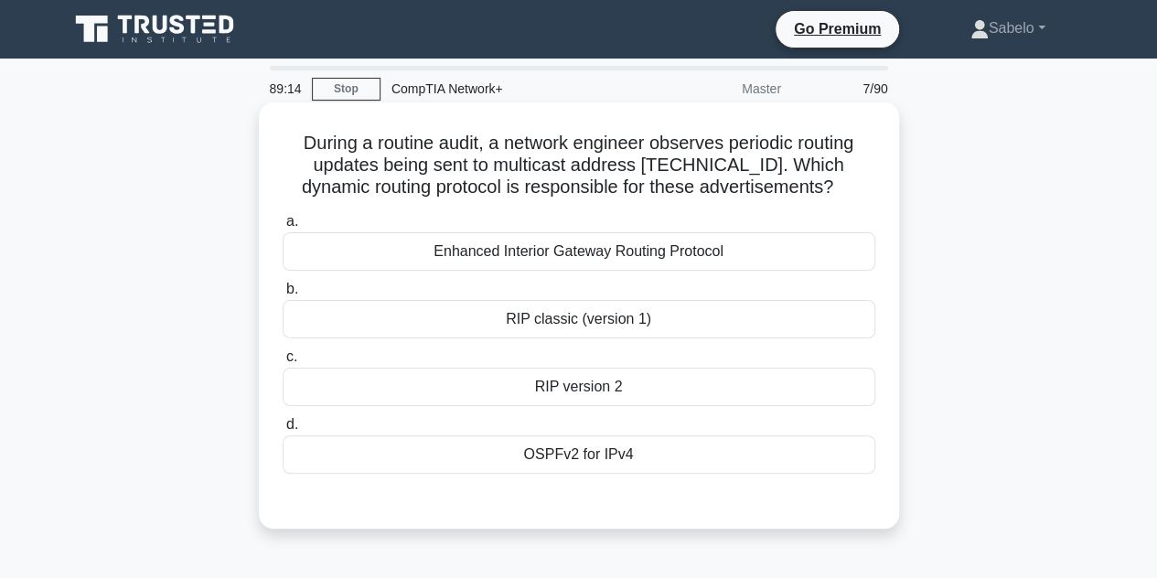
click at [576, 381] on div "RIP version 2" at bounding box center [579, 387] width 593 height 38
click at [283, 363] on input "c. RIP version 2" at bounding box center [283, 357] width 0 height 12
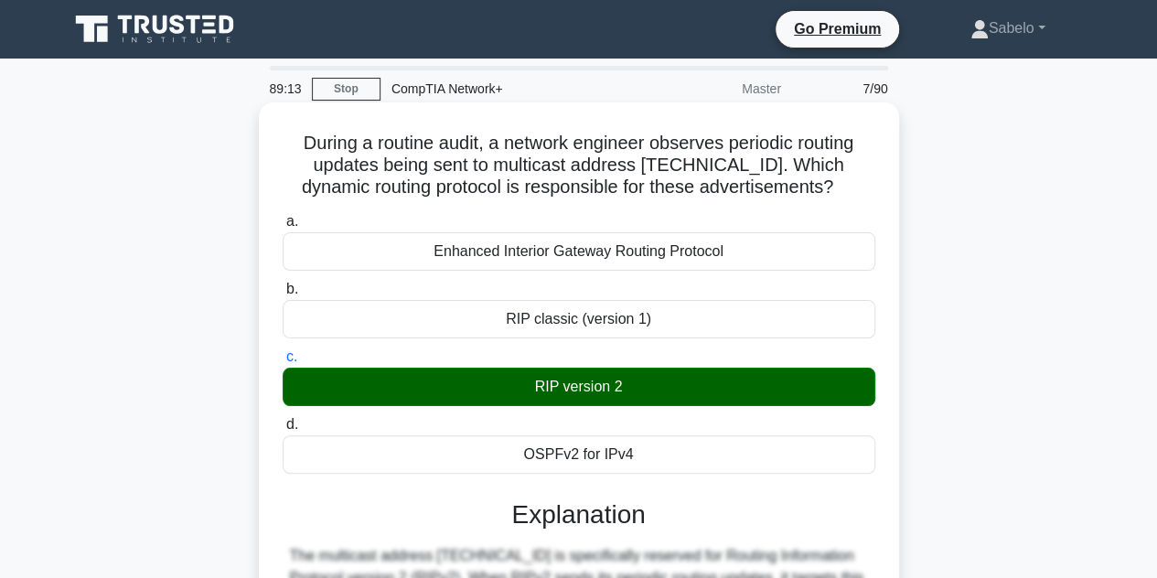
scroll to position [437, 0]
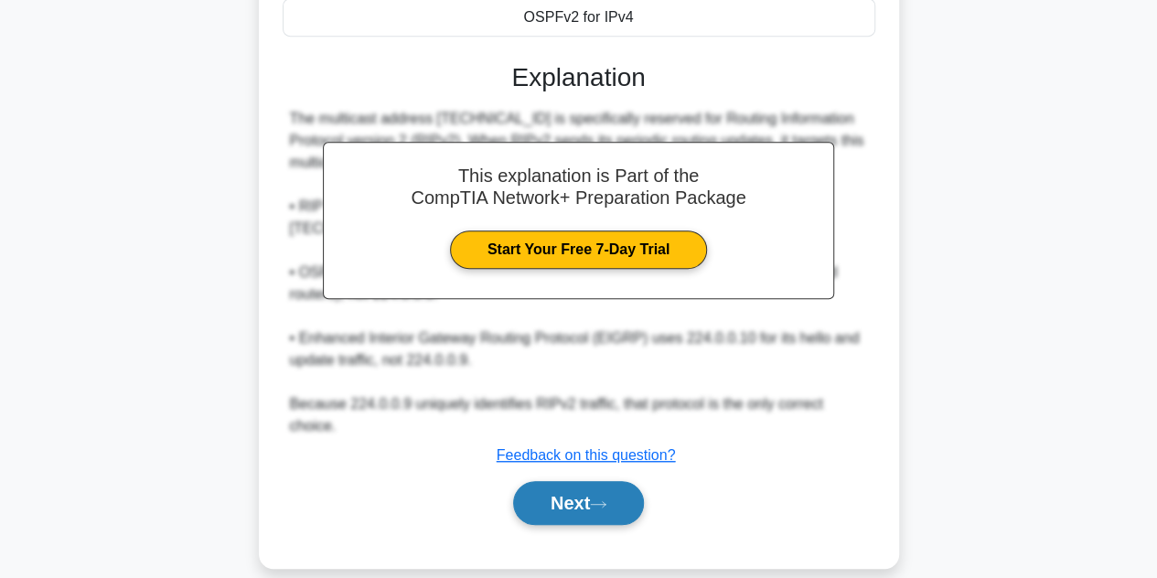
click at [598, 499] on icon at bounding box center [598, 504] width 16 height 10
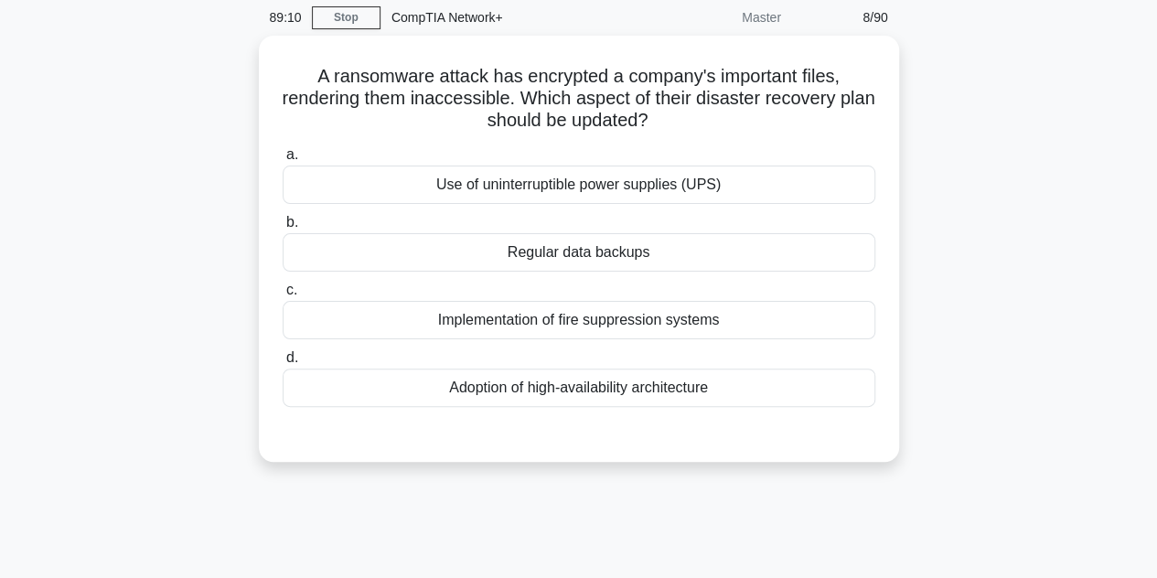
scroll to position [0, 0]
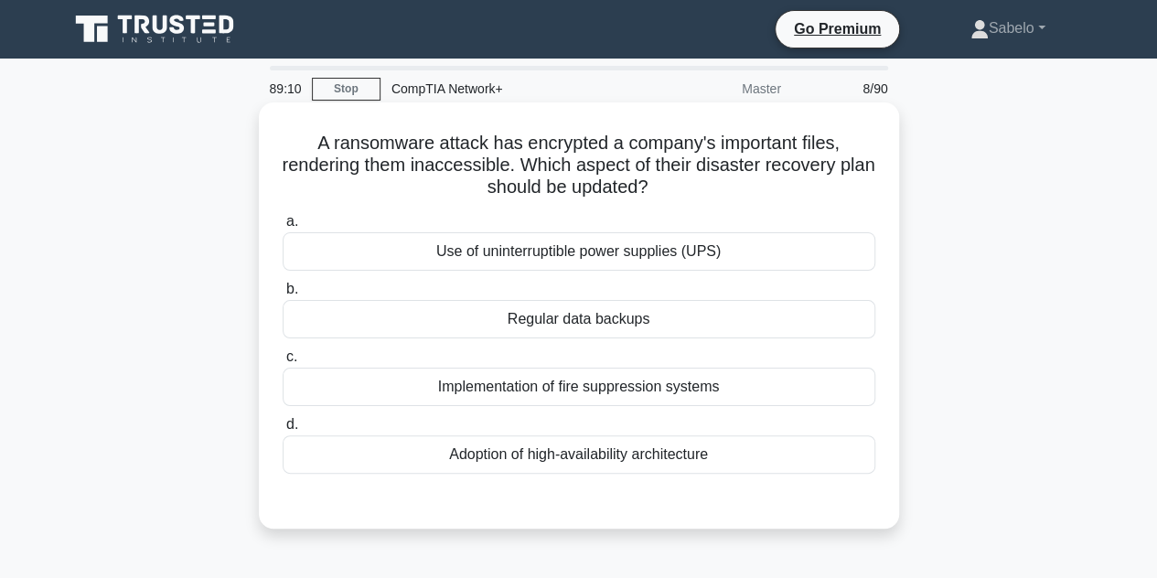
click at [562, 437] on div "Adoption of high-availability architecture" at bounding box center [579, 454] width 593 height 38
click at [283, 431] on input "d. Adoption of high-availability architecture" at bounding box center [283, 425] width 0 height 12
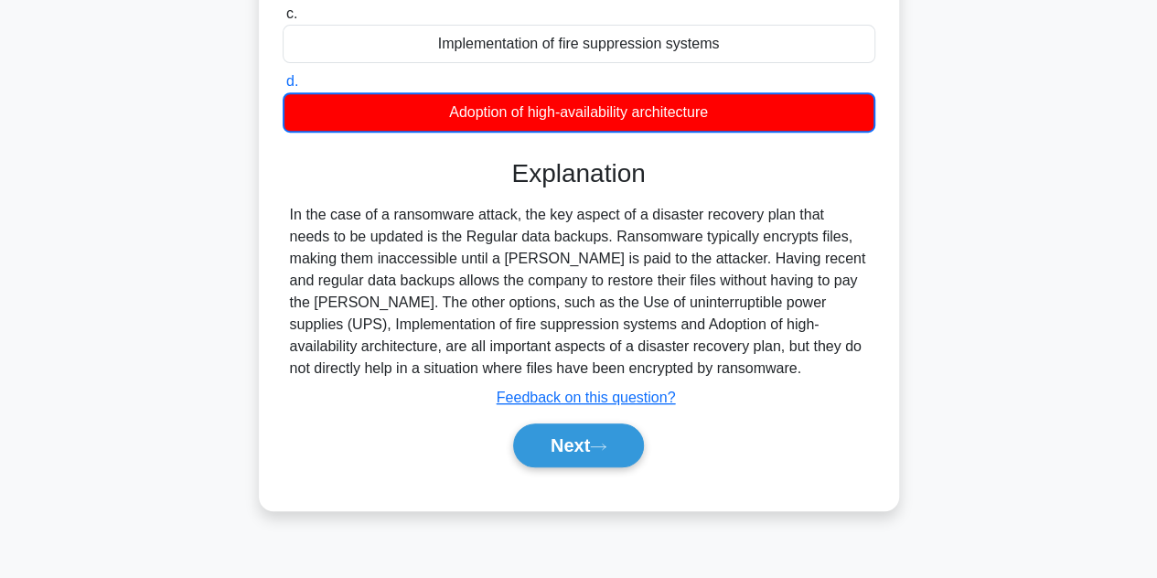
scroll to position [373, 0]
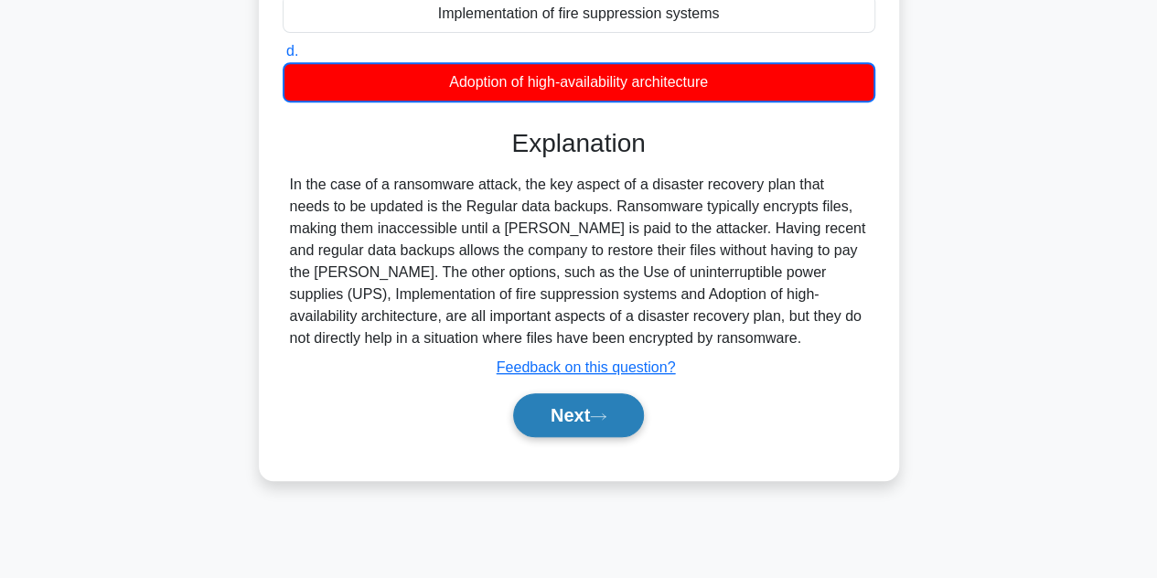
click at [558, 416] on button "Next" at bounding box center [578, 415] width 131 height 44
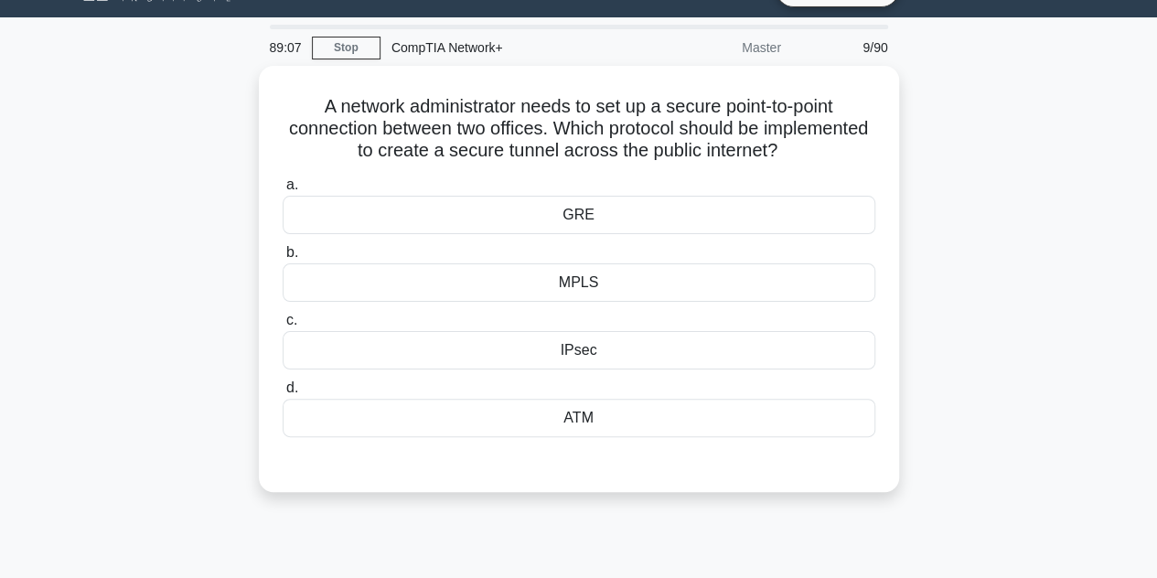
scroll to position [0, 0]
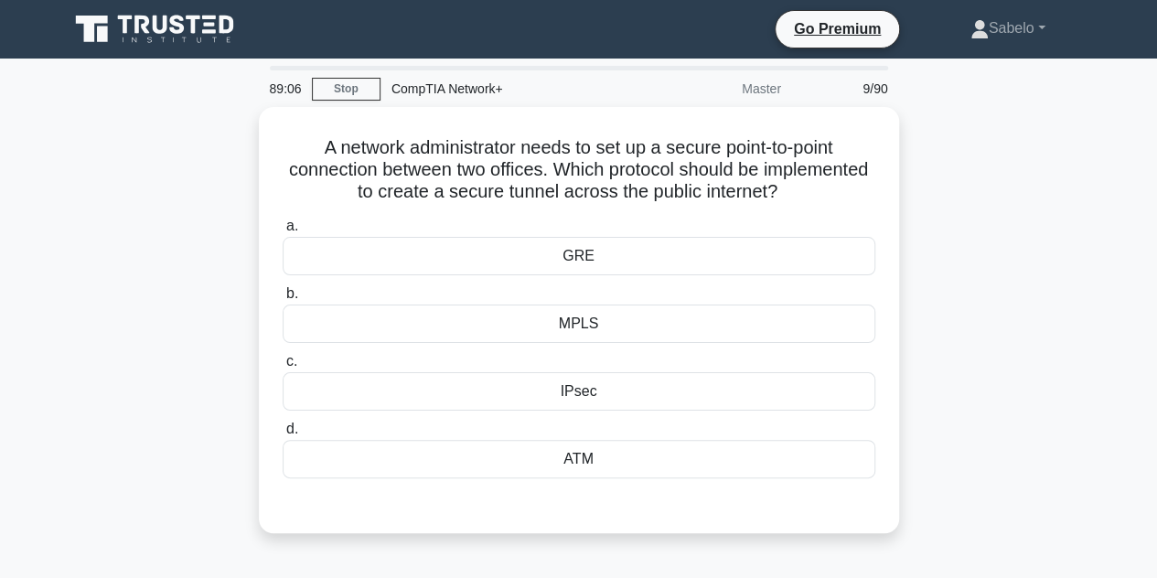
click at [558, 418] on label "d. ATM" at bounding box center [579, 448] width 593 height 60
click at [283, 423] on input "d. ATM" at bounding box center [283, 429] width 0 height 12
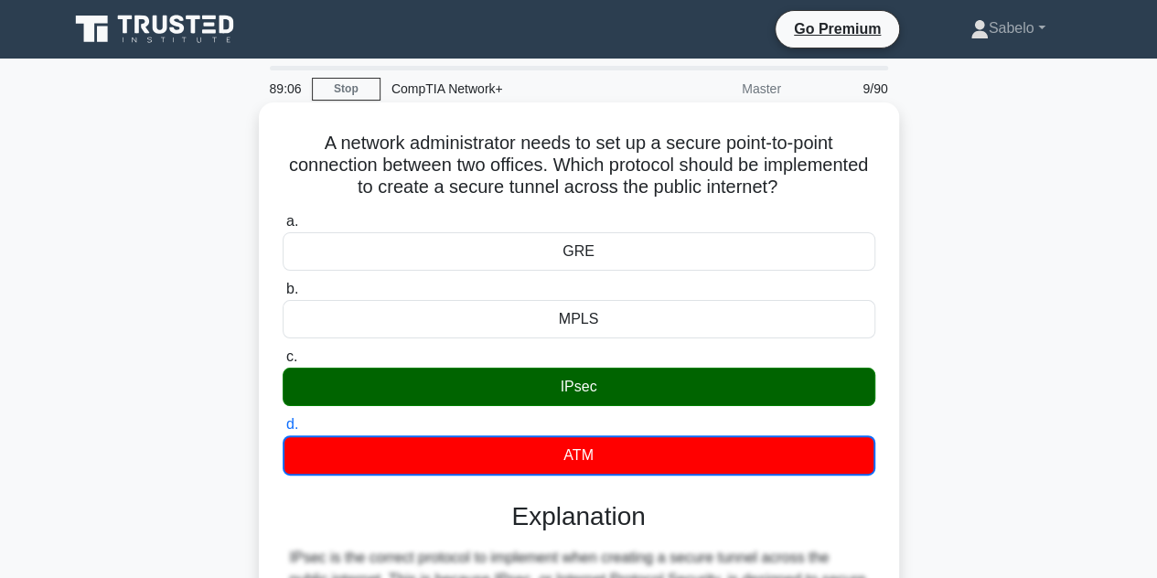
click at [539, 380] on div "IPsec" at bounding box center [579, 387] width 593 height 38
click at [283, 363] on input "c. IPsec" at bounding box center [283, 357] width 0 height 12
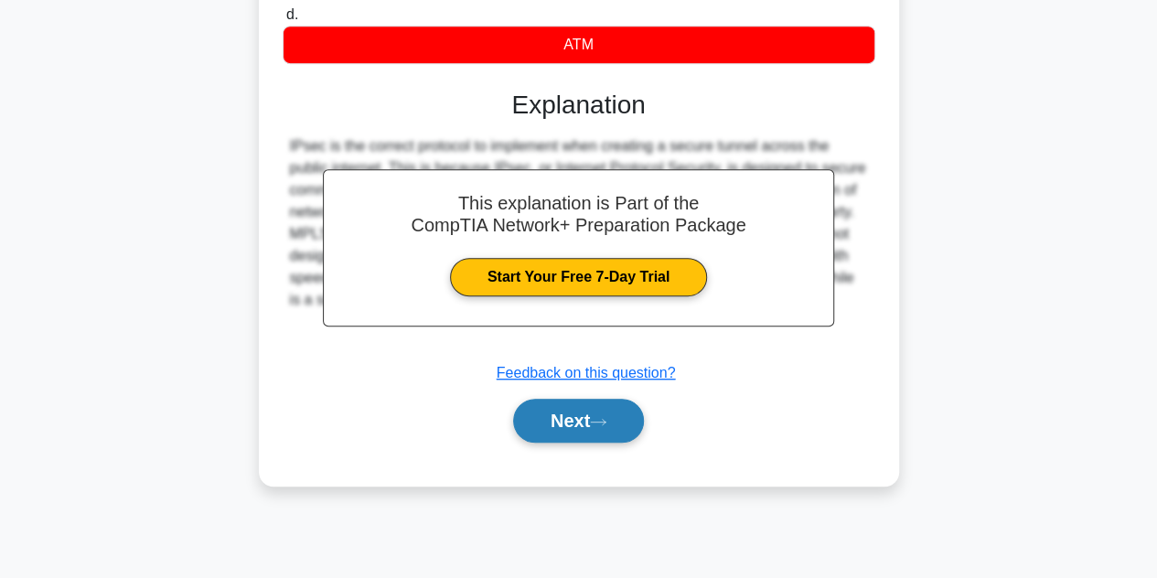
click at [563, 411] on button "Next" at bounding box center [578, 421] width 131 height 44
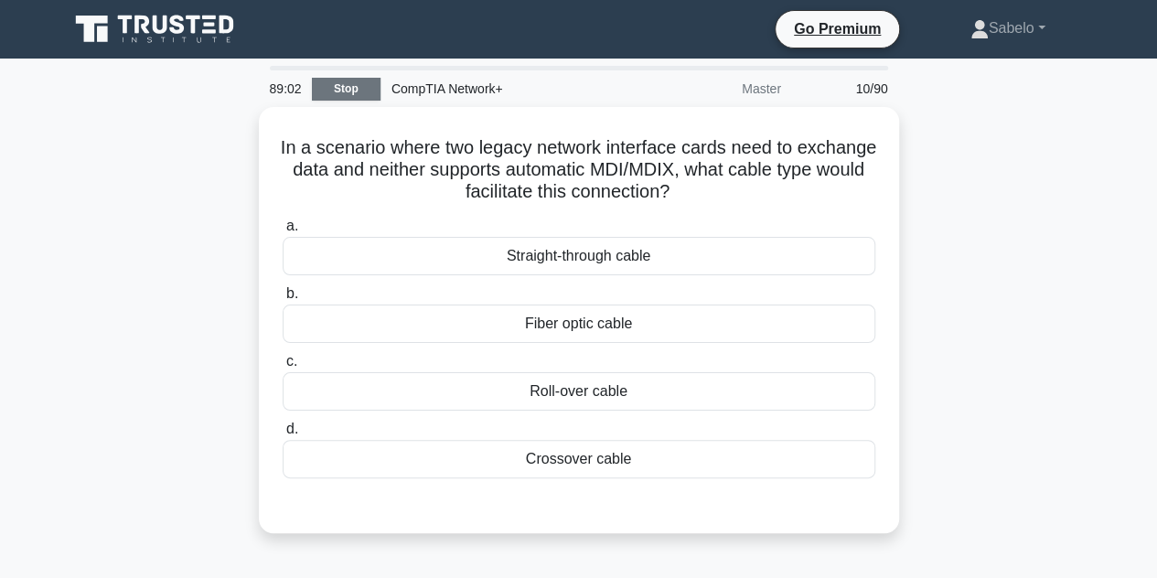
click at [314, 81] on link "Stop" at bounding box center [346, 89] width 69 height 23
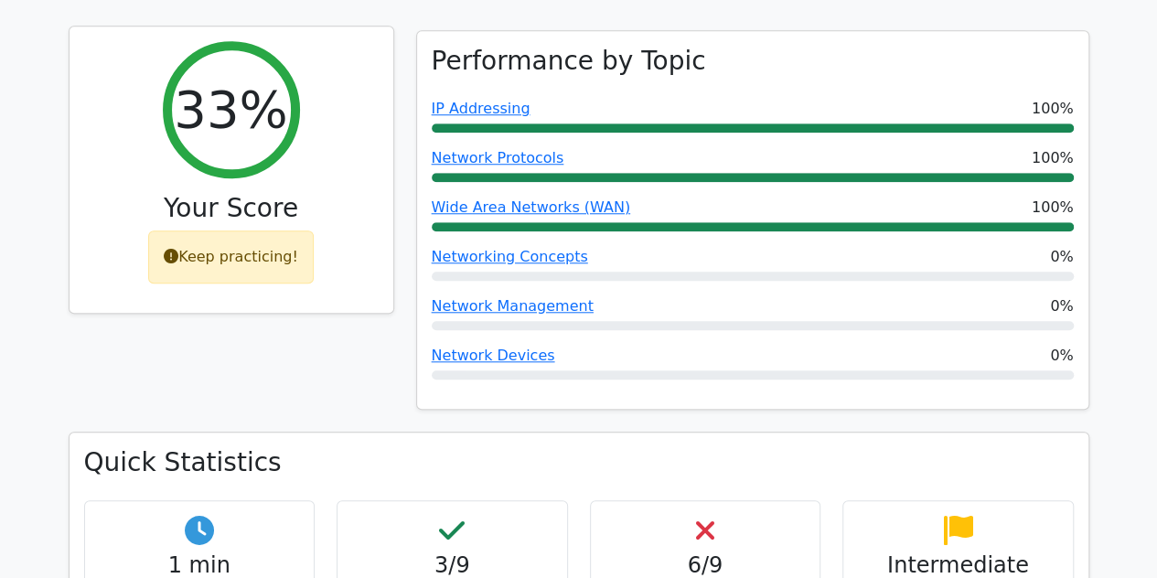
scroll to position [691, 0]
